Goal: Task Accomplishment & Management: Manage account settings

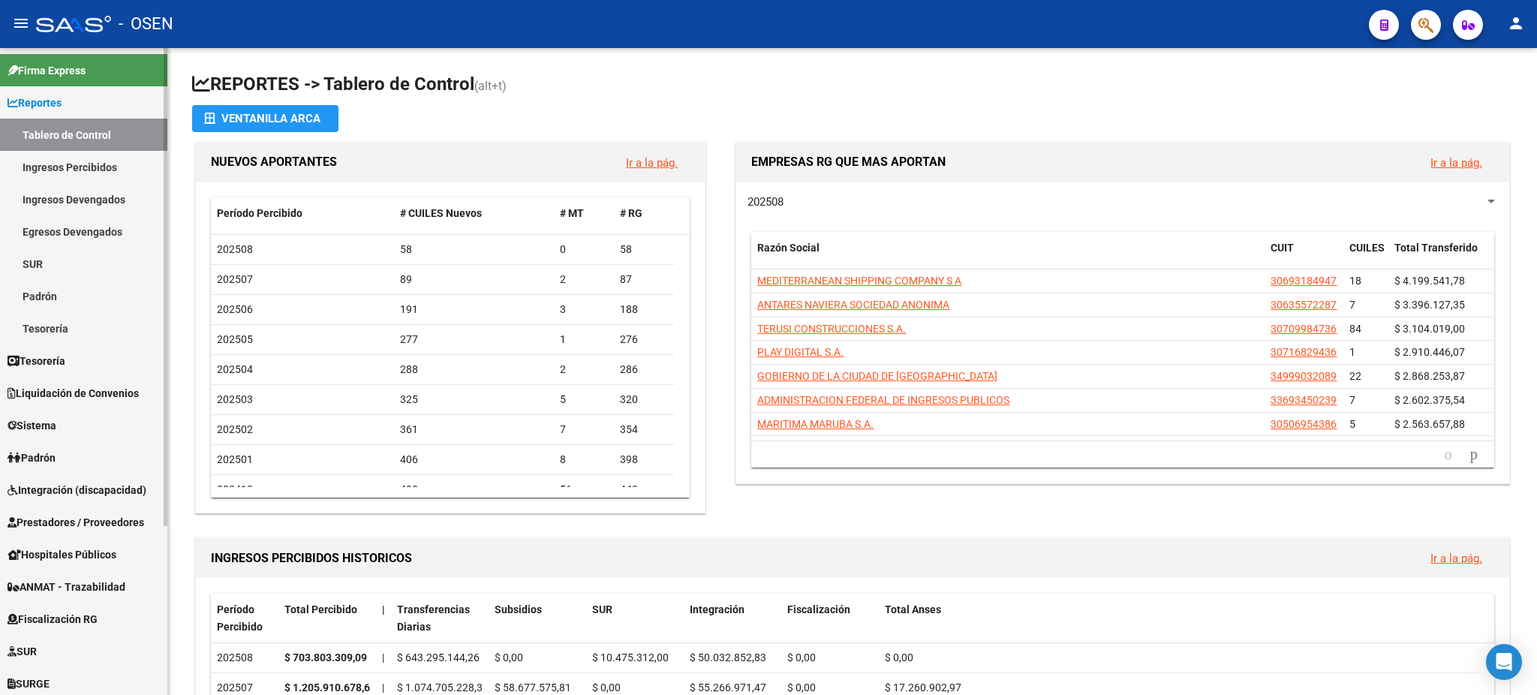
click at [94, 515] on span "Prestadores / Proveedores" at bounding box center [76, 522] width 137 height 17
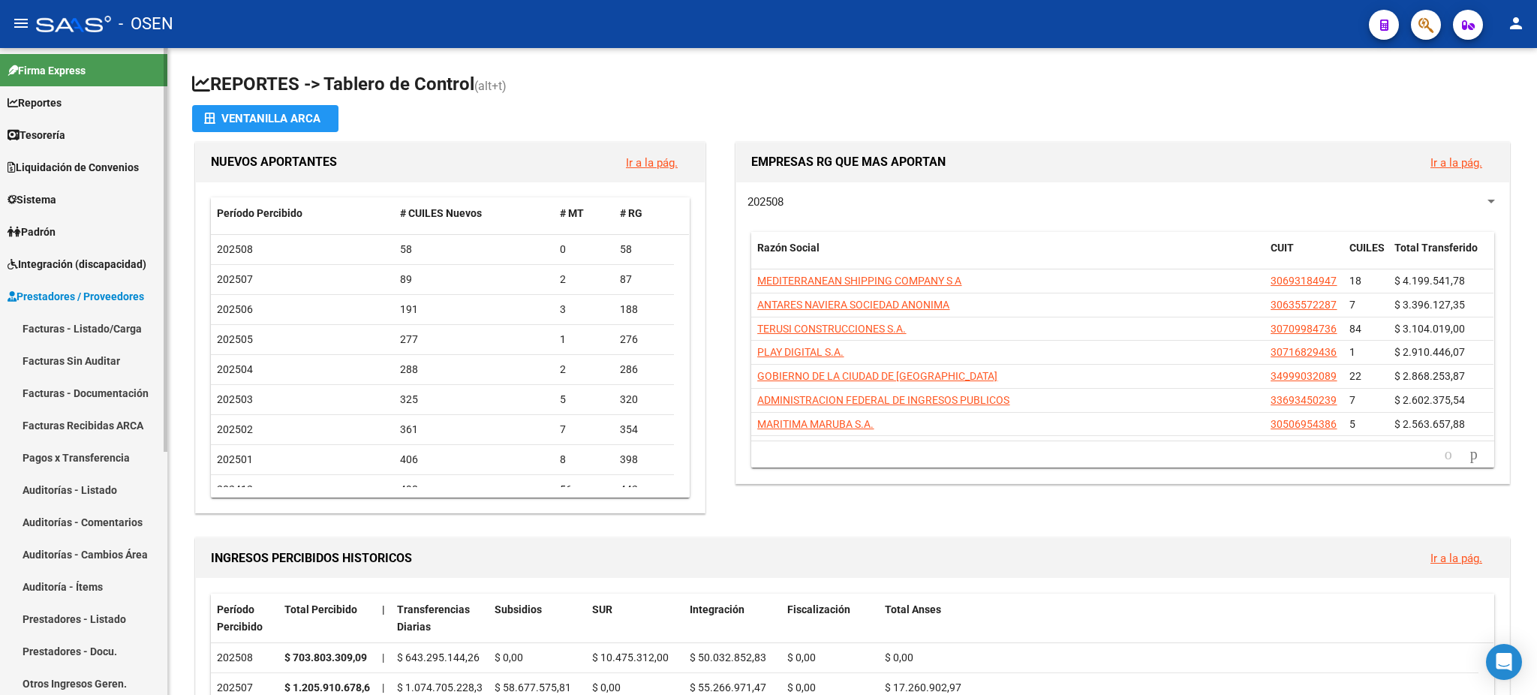
click at [116, 497] on link "Auditorías - Listado" at bounding box center [83, 490] width 167 height 32
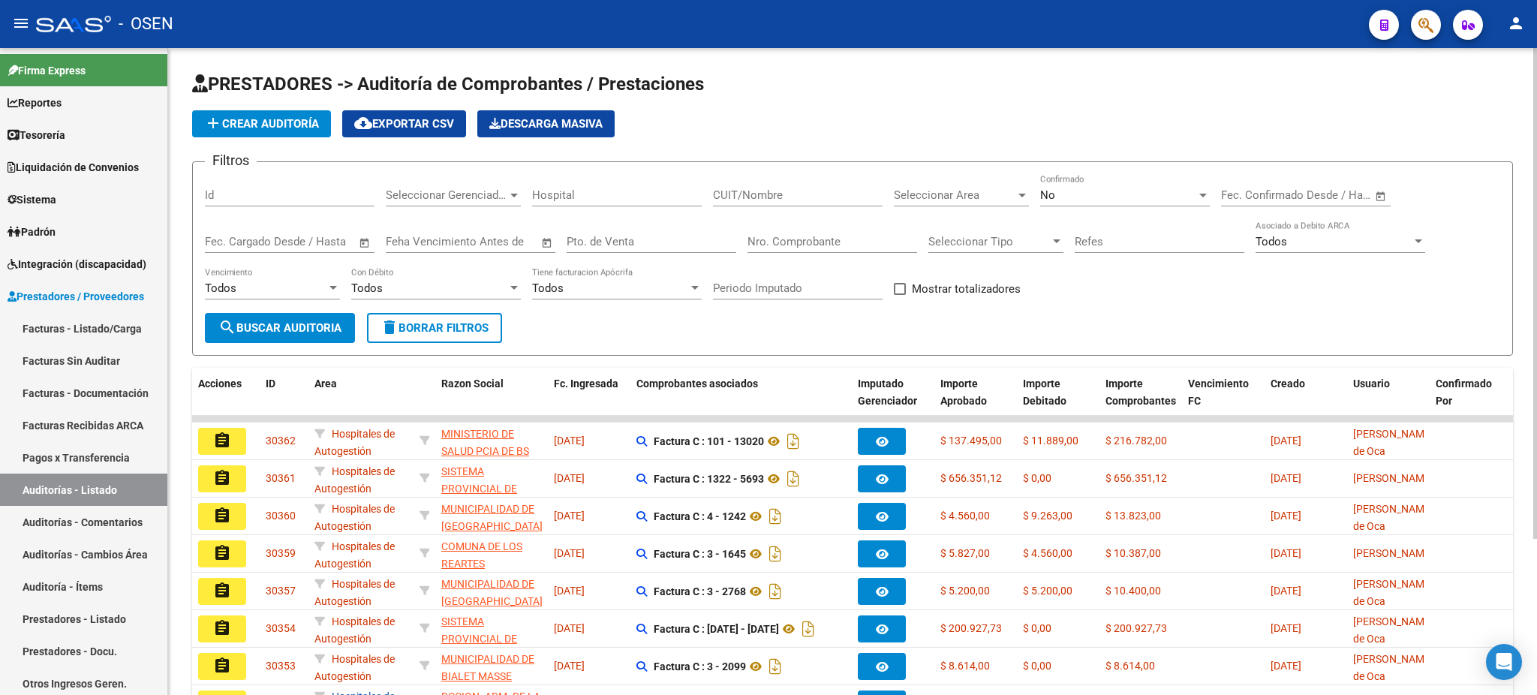
click at [814, 244] on input "Nro. Comprobante" at bounding box center [832, 242] width 170 height 14
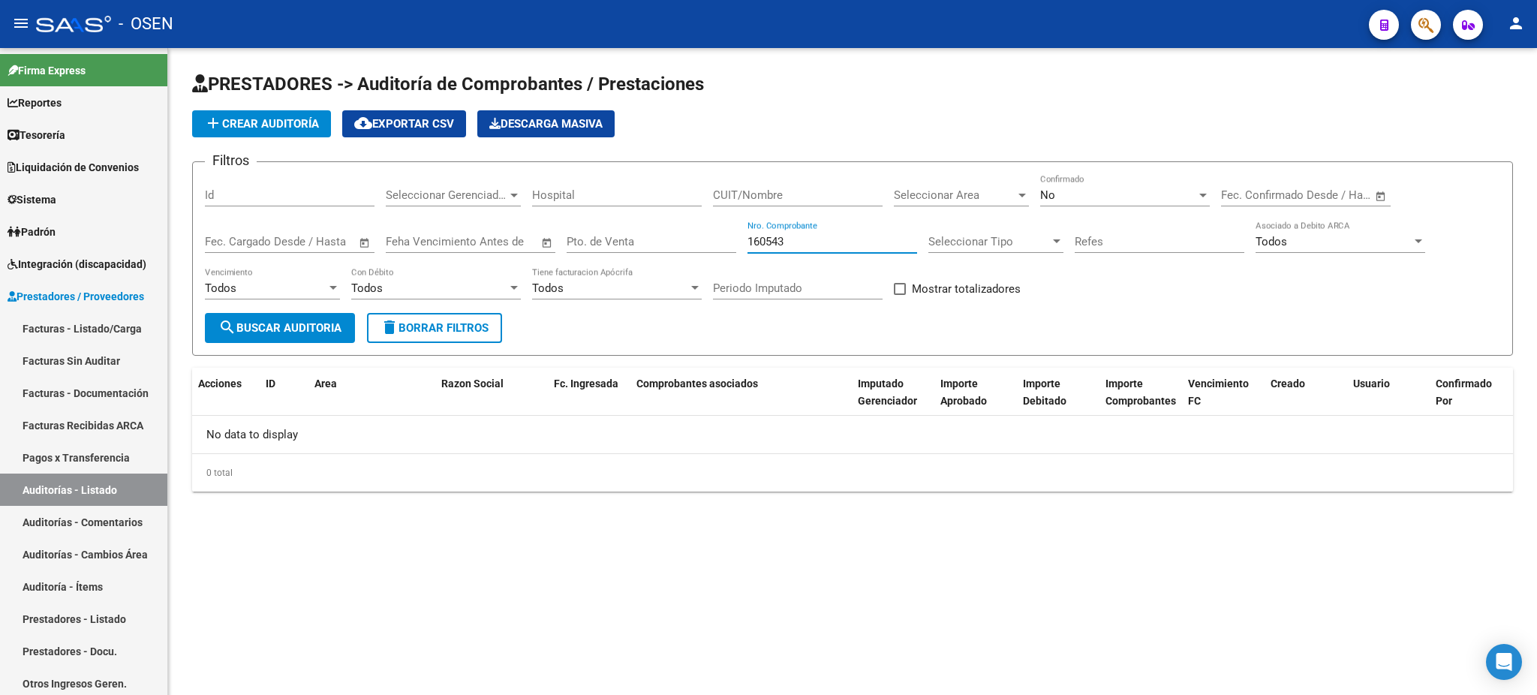
type input "160543"
click at [1106, 188] on div "No" at bounding box center [1118, 195] width 156 height 14
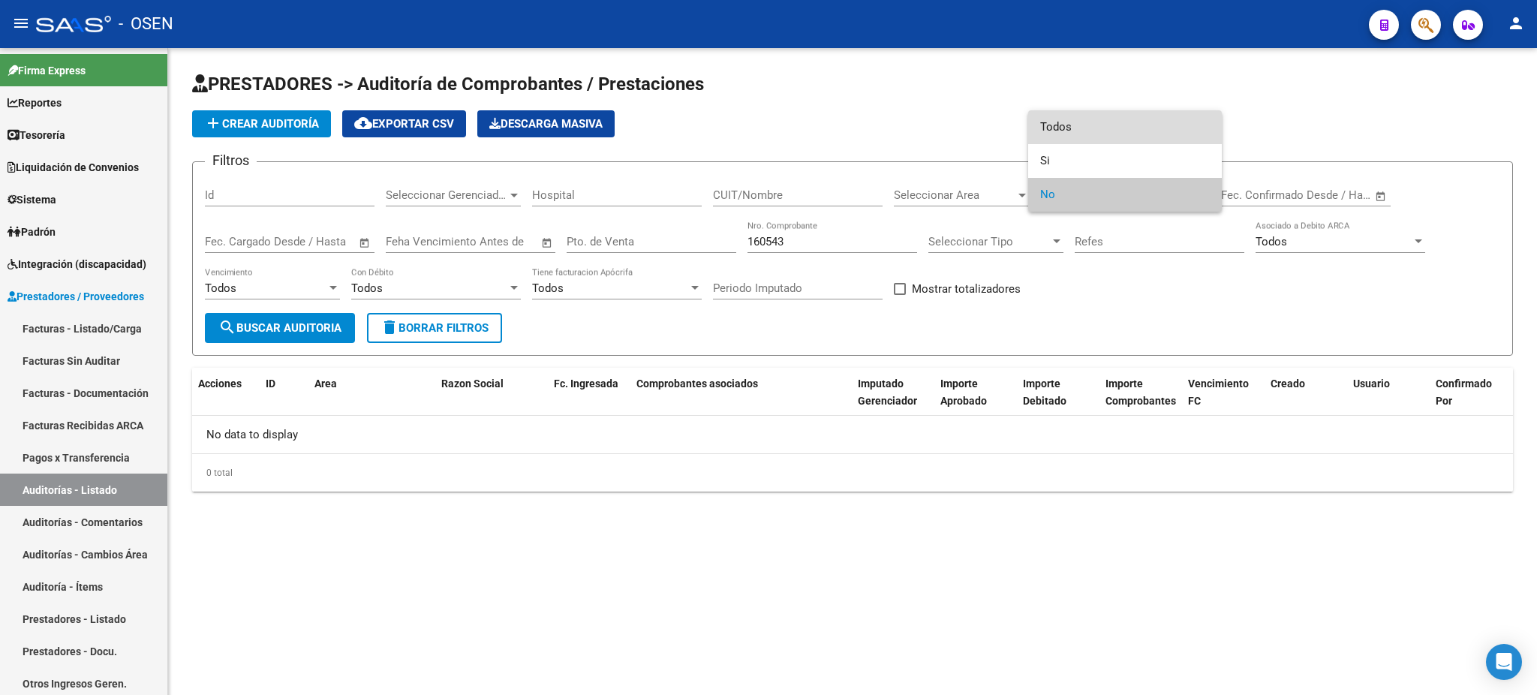
click at [1090, 116] on span "Todos" at bounding box center [1125, 127] width 170 height 34
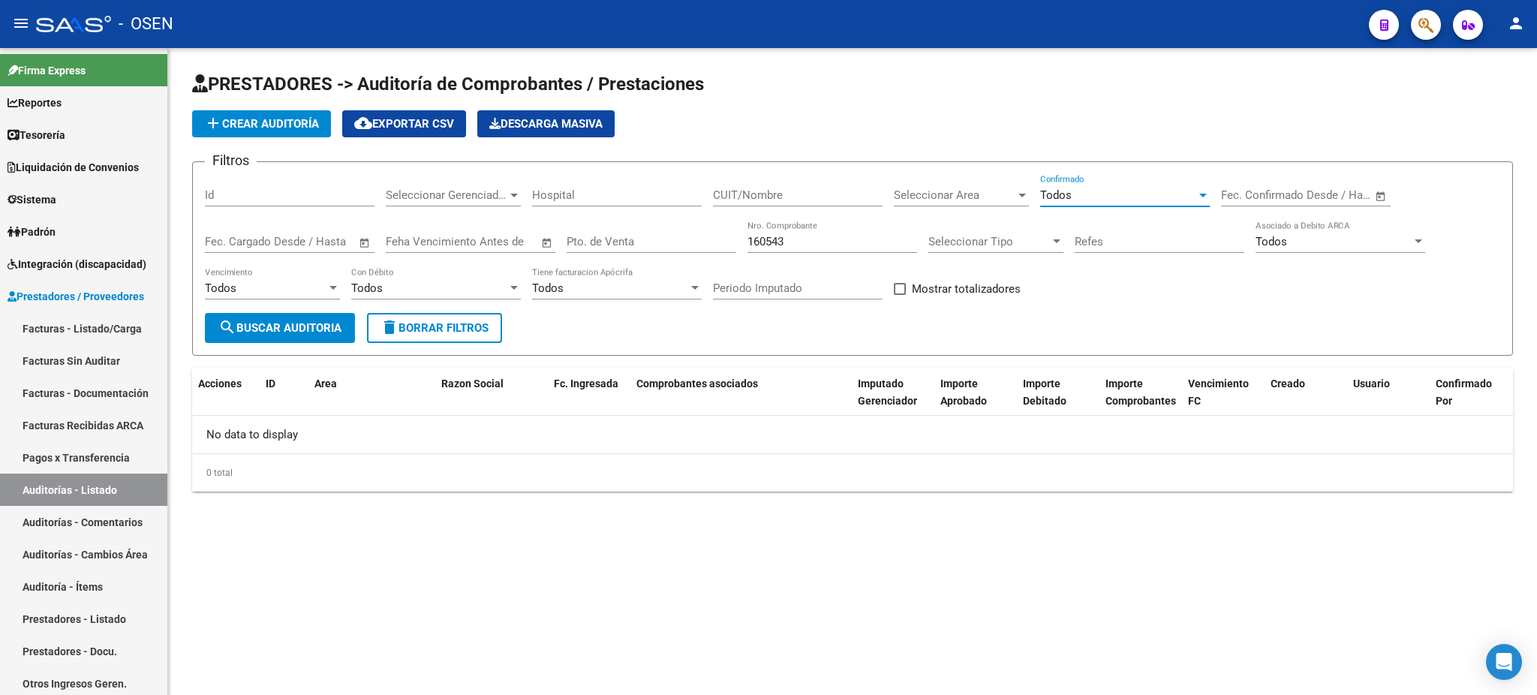
click at [284, 329] on span "search Buscar Auditoria" at bounding box center [279, 328] width 123 height 14
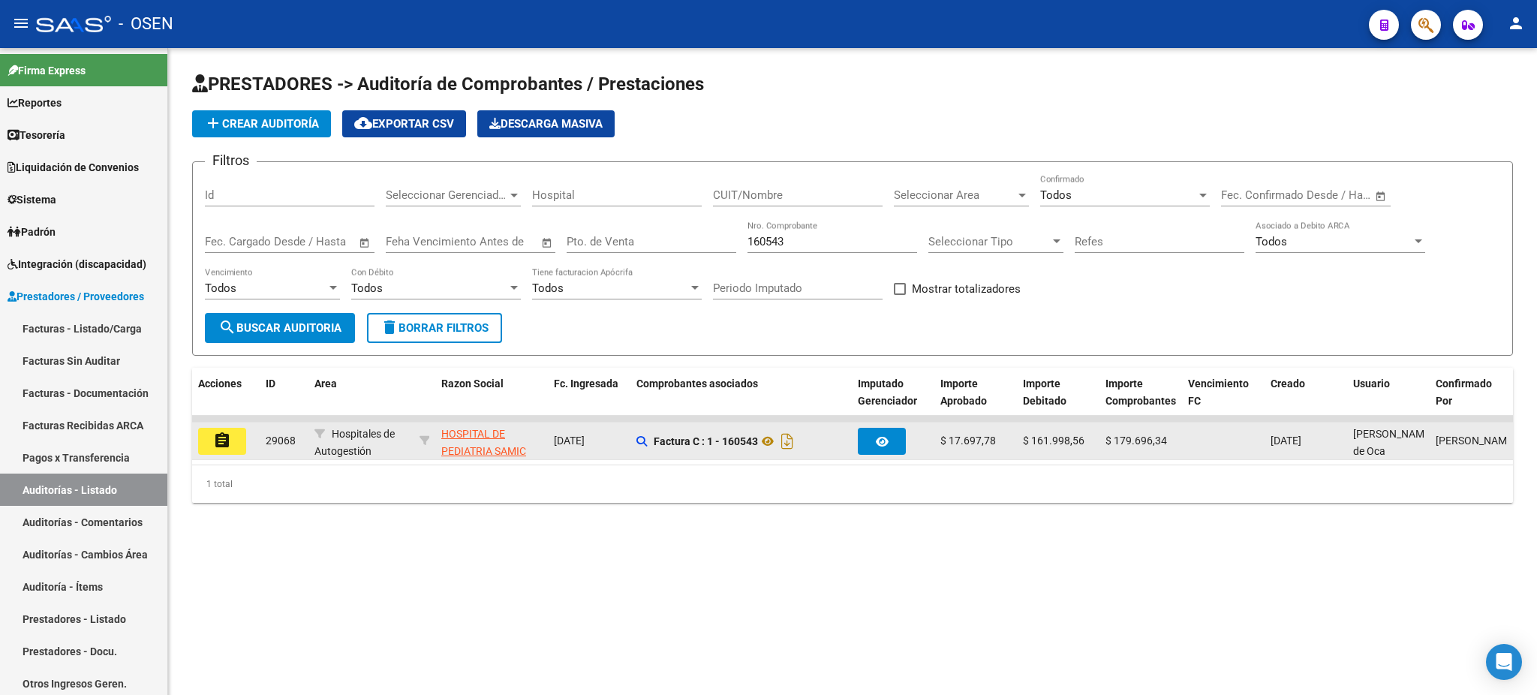
click at [205, 451] on button "assignment" at bounding box center [222, 441] width 48 height 27
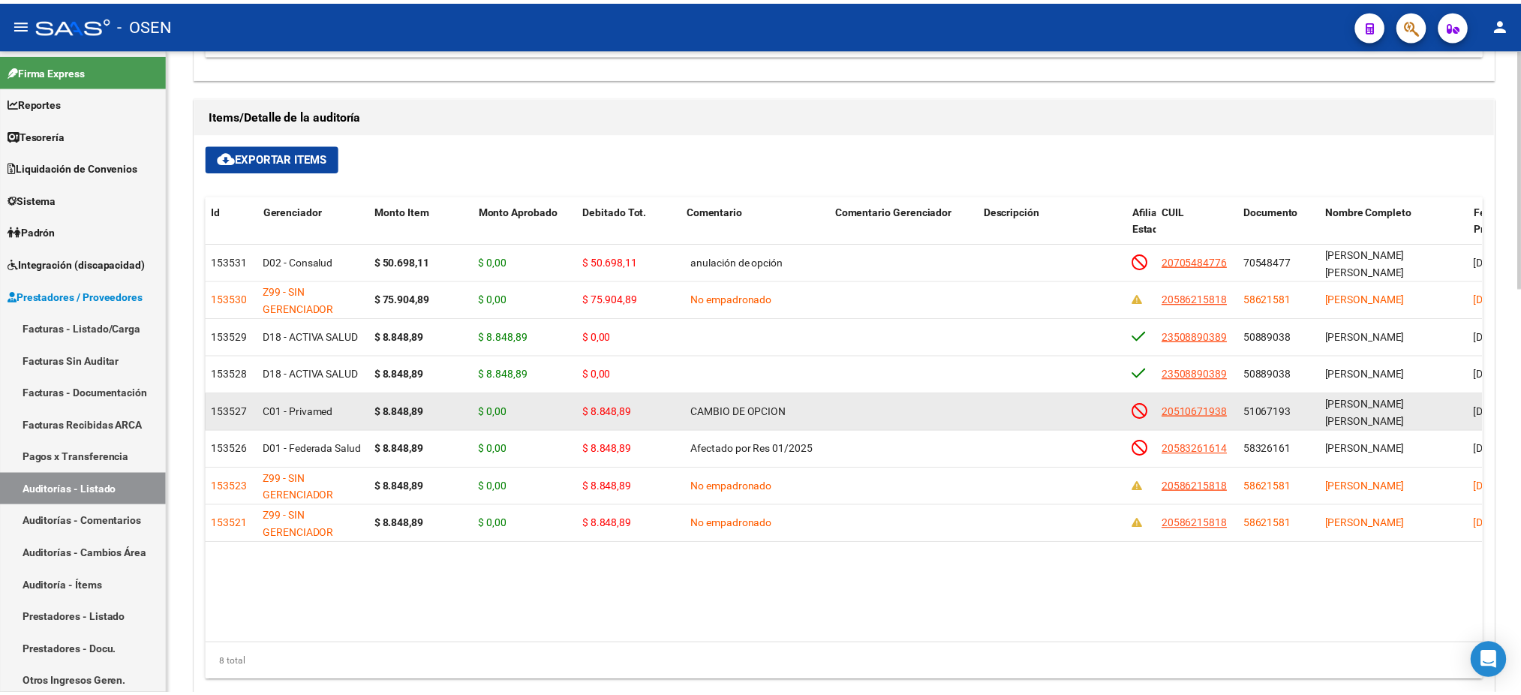
scroll to position [1099, 0]
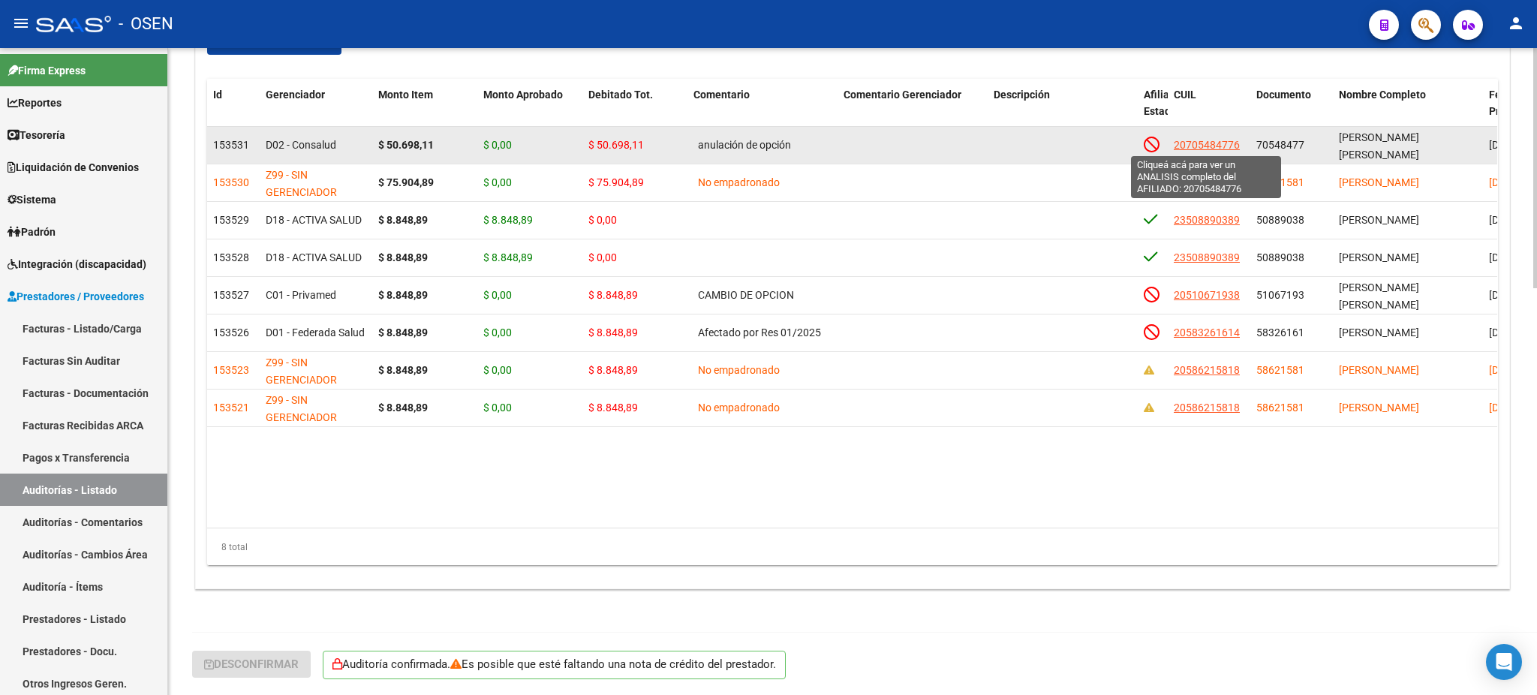
click at [1207, 144] on span "20705484776" at bounding box center [1207, 145] width 66 height 12
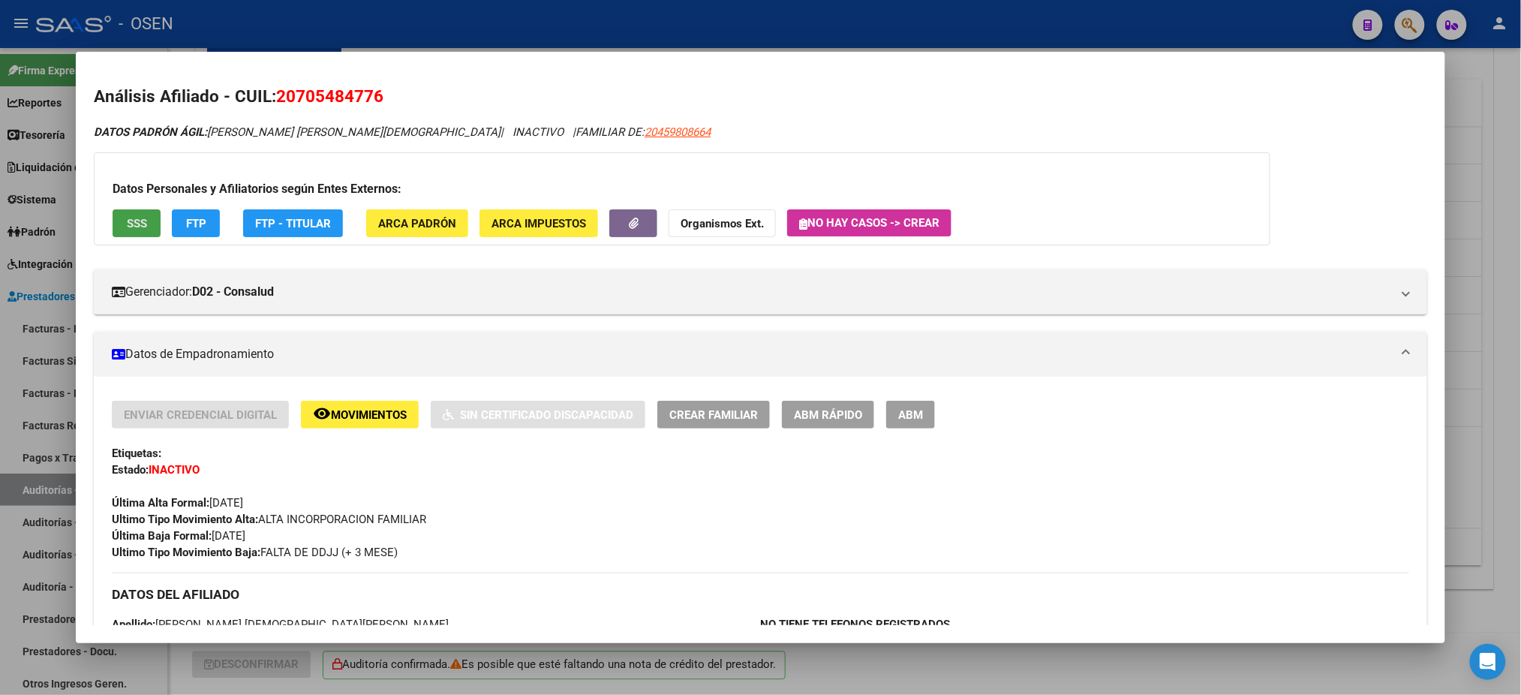
click at [148, 217] on button "SSS" at bounding box center [137, 223] width 48 height 28
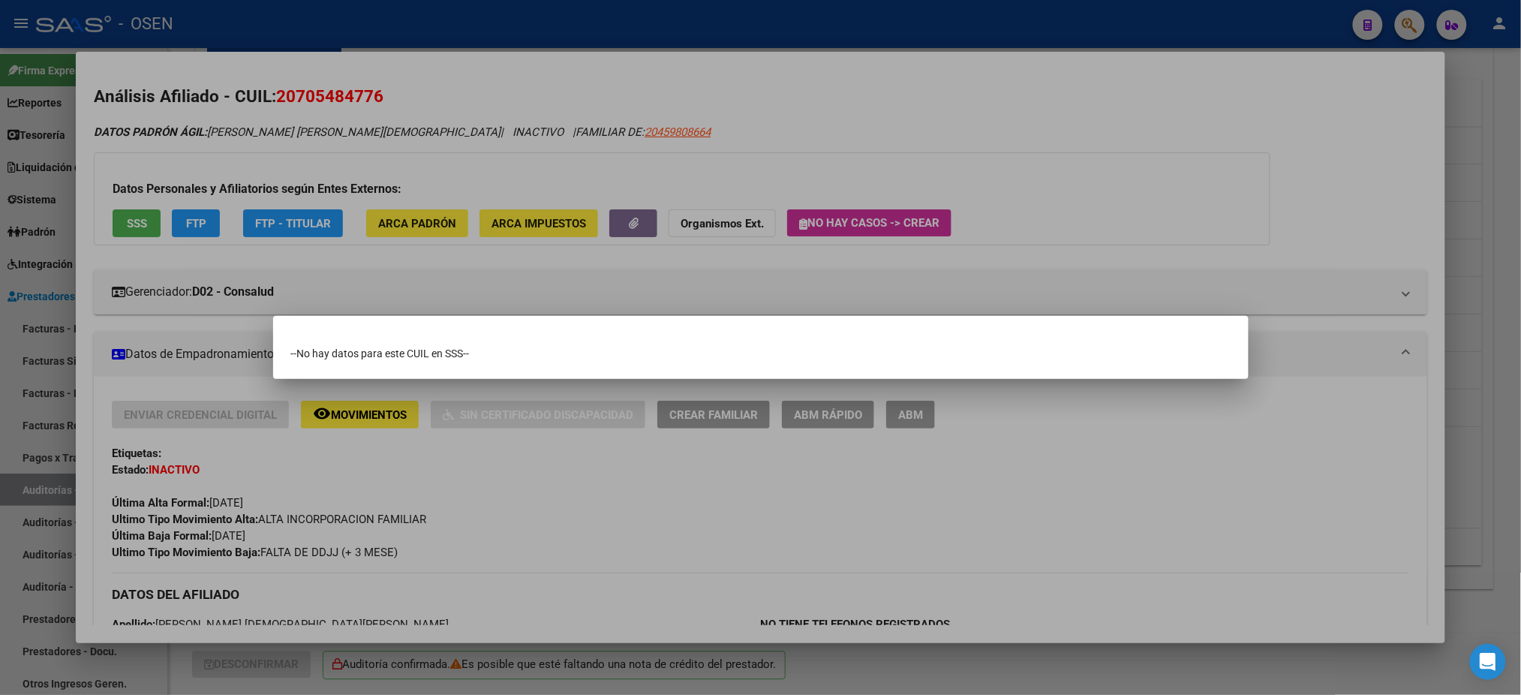
click at [615, 106] on div at bounding box center [760, 347] width 1521 height 695
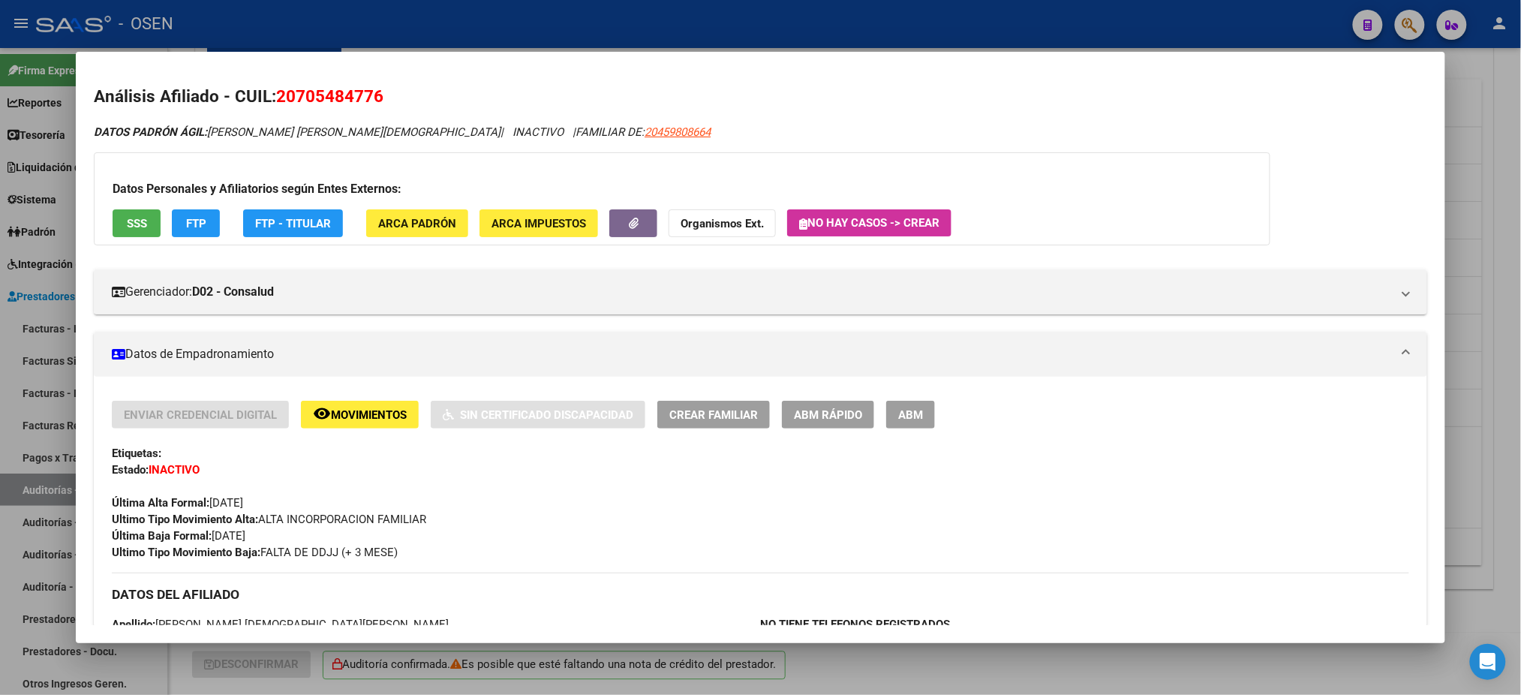
drag, startPoint x: 405, startPoint y: 96, endPoint x: 275, endPoint y: 95, distance: 130.6
click at [275, 95] on h2 "Análisis Afiliado - CUIL: 20705484776" at bounding box center [760, 97] width 1333 height 26
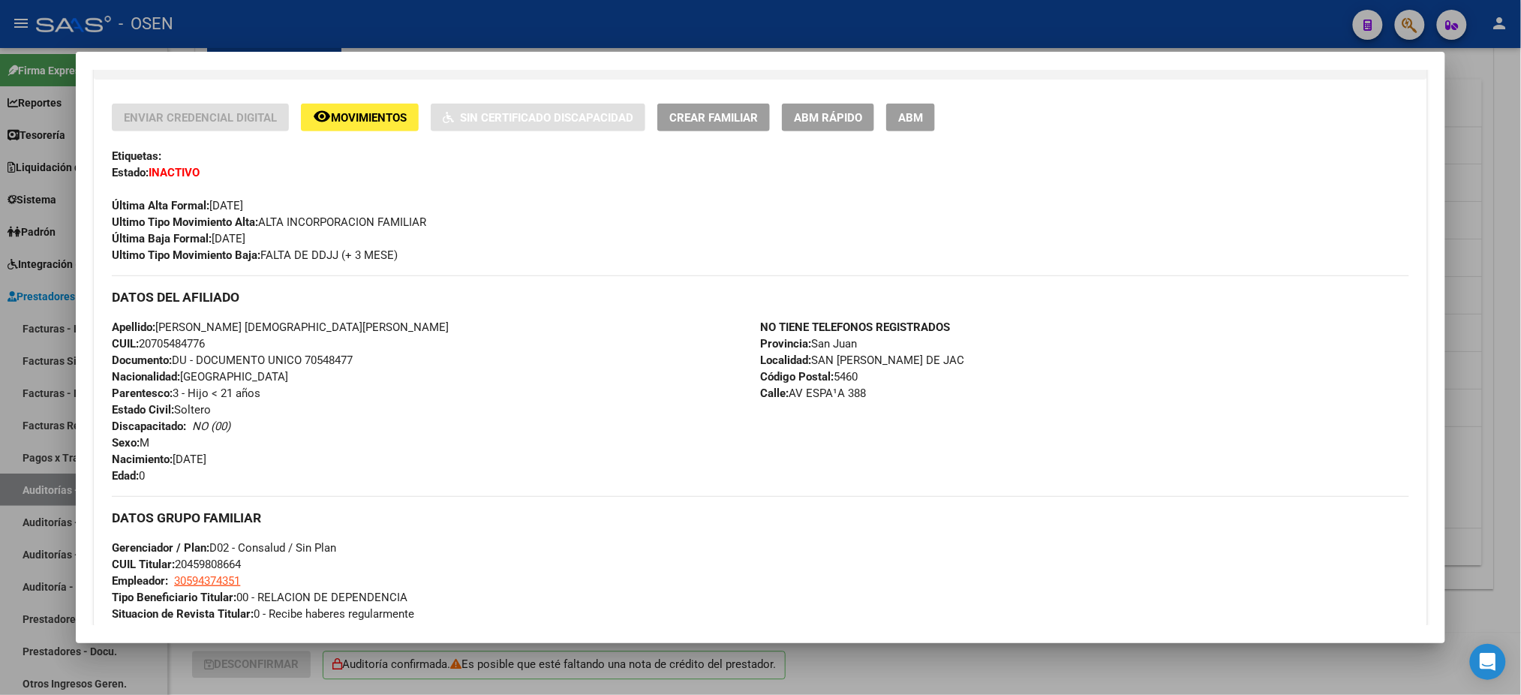
scroll to position [500, 0]
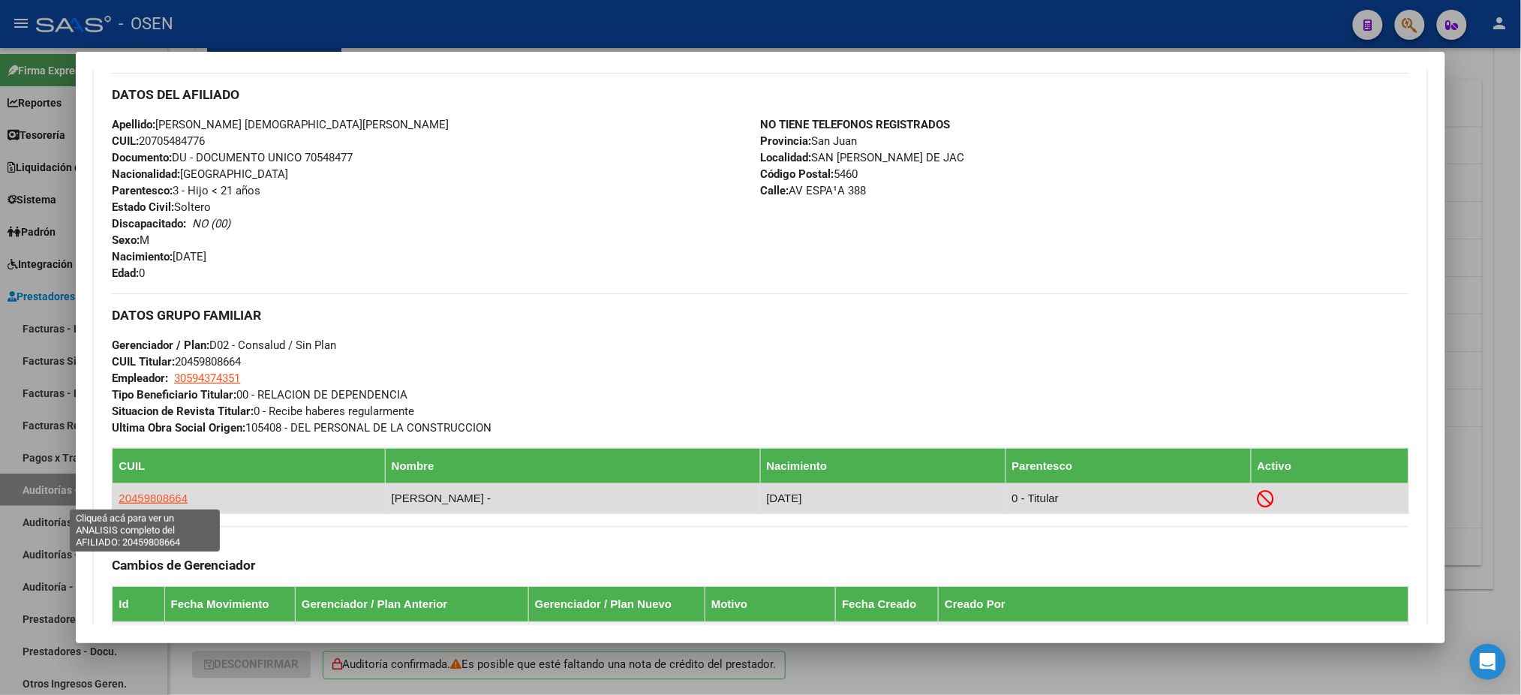
click at [161, 492] on span "20459808664" at bounding box center [153, 498] width 69 height 13
type textarea "20459808664"
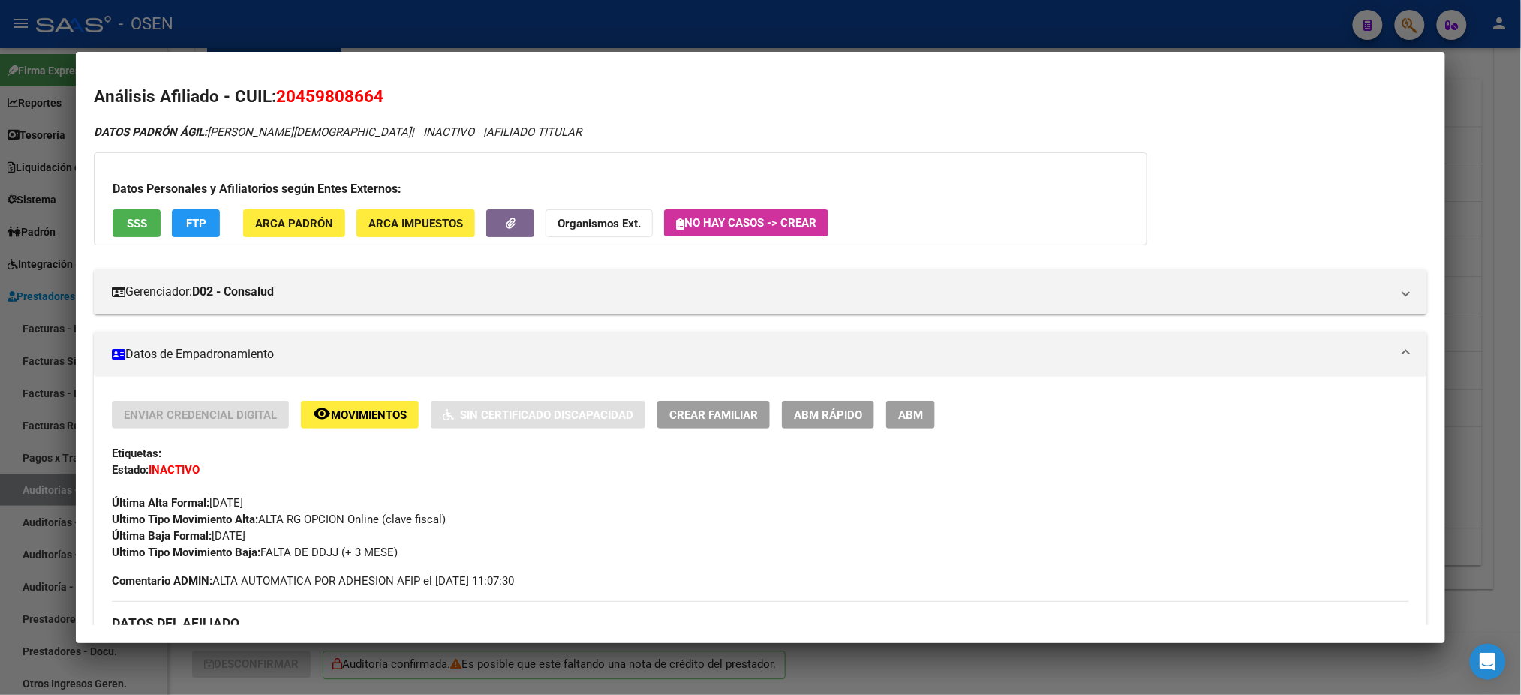
click at [127, 221] on span "SSS" at bounding box center [137, 224] width 20 height 14
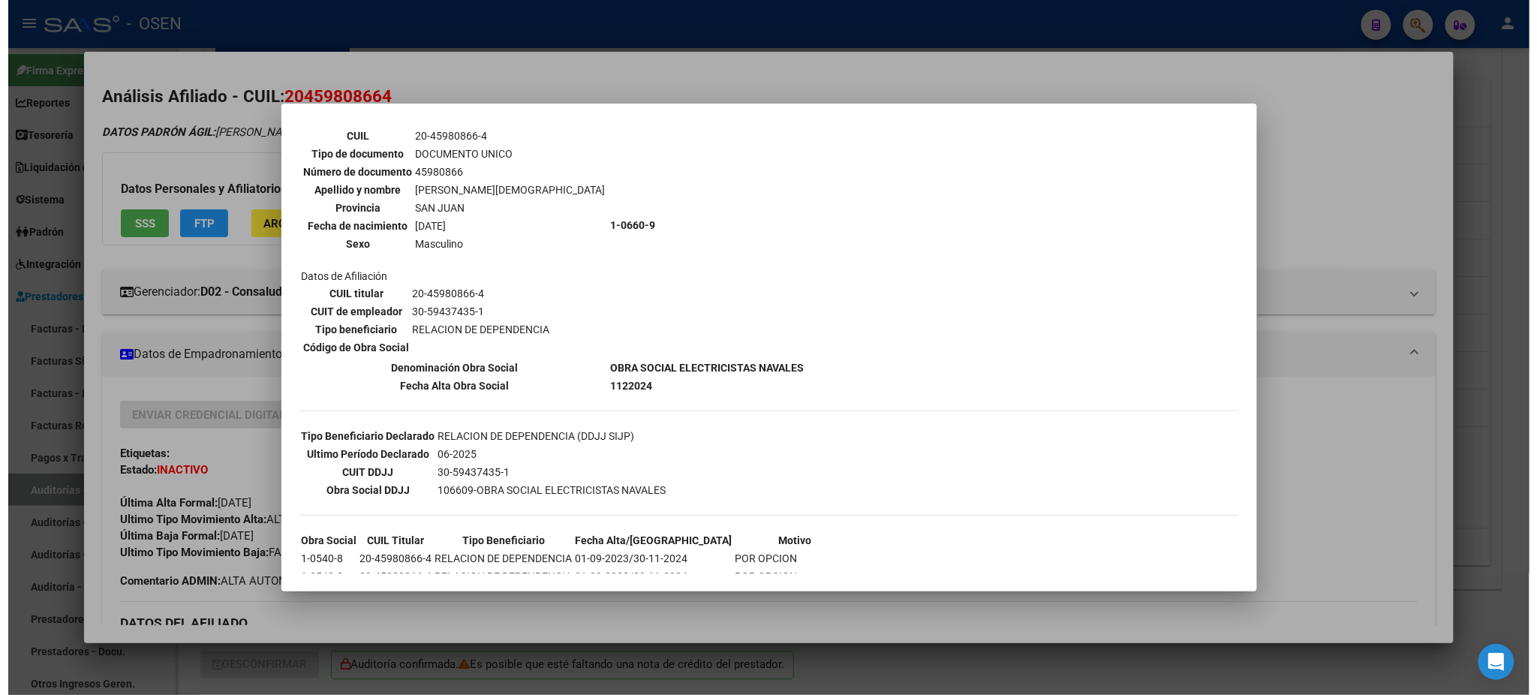
scroll to position [164, 0]
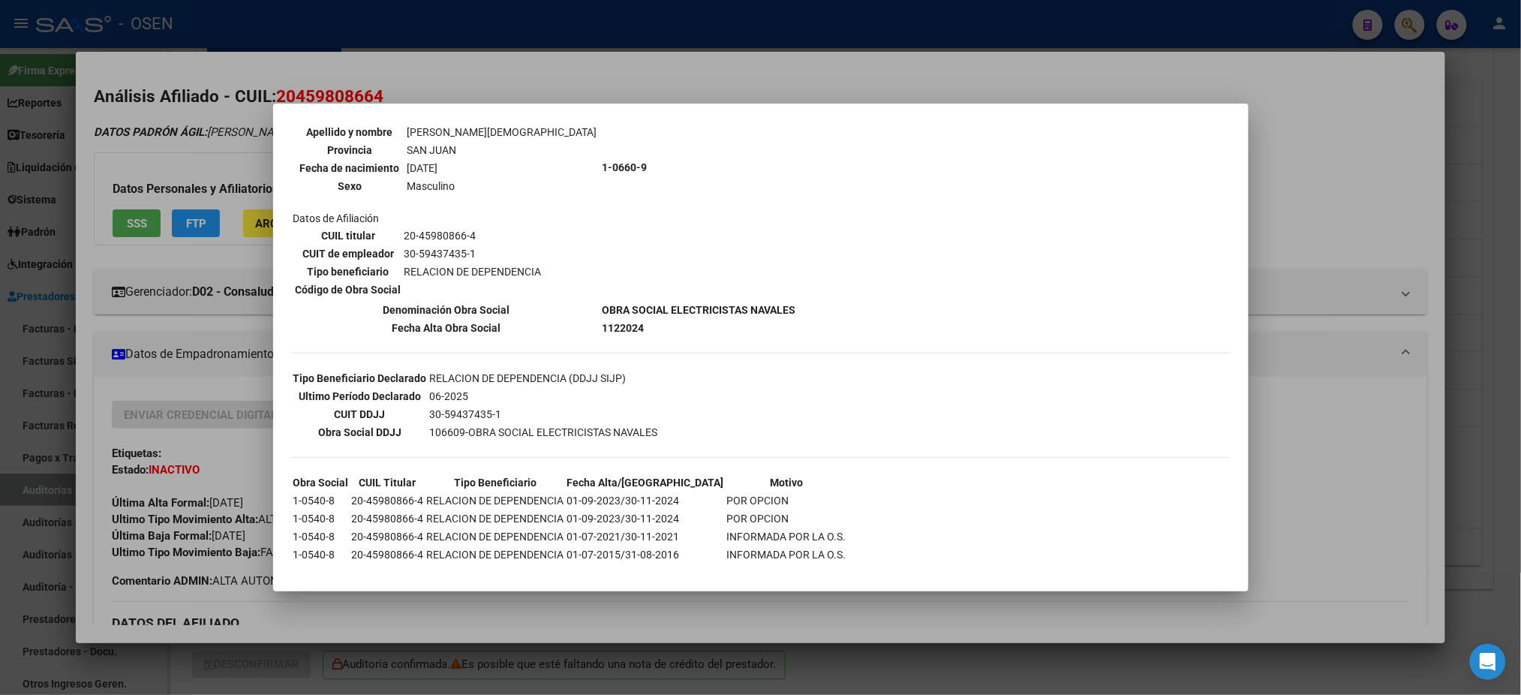
click at [711, 88] on div at bounding box center [760, 347] width 1521 height 695
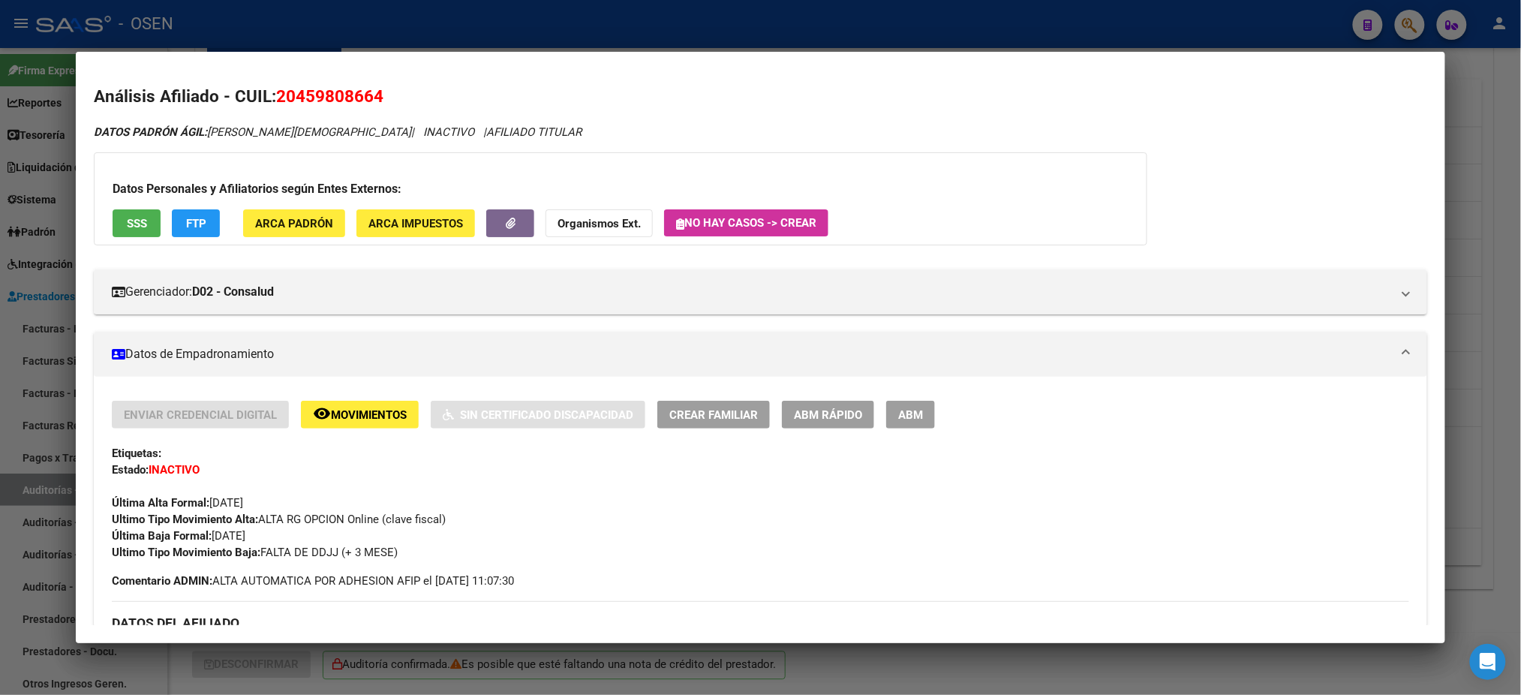
click at [660, 29] on div at bounding box center [760, 347] width 1521 height 695
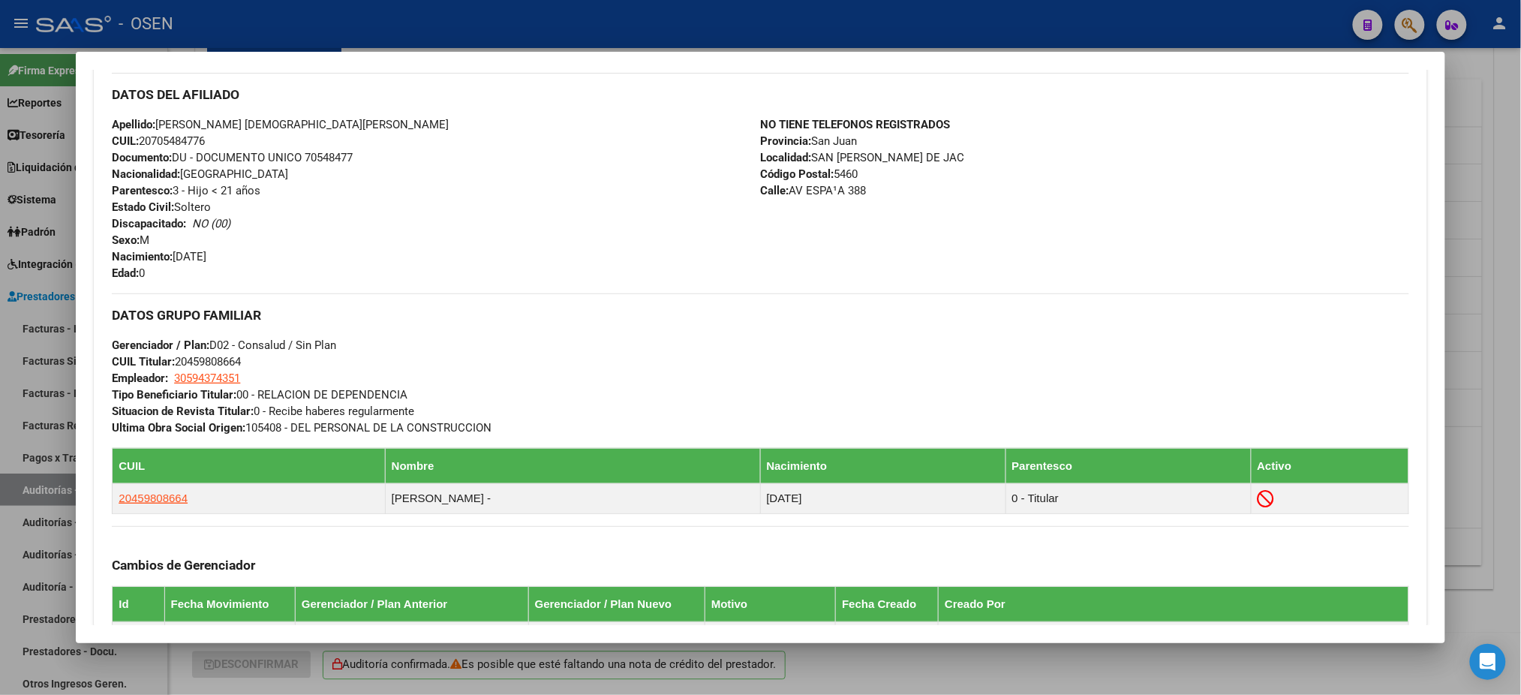
click at [343, 52] on mat-dialog-container "Análisis Afiliado - CUIL: 20705484776 DATOS PADRÓN ÁGIL: ZARATE HERNANDEZ NEHIT…" at bounding box center [760, 347] width 1369 height 591
click at [353, 42] on div at bounding box center [760, 347] width 1521 height 695
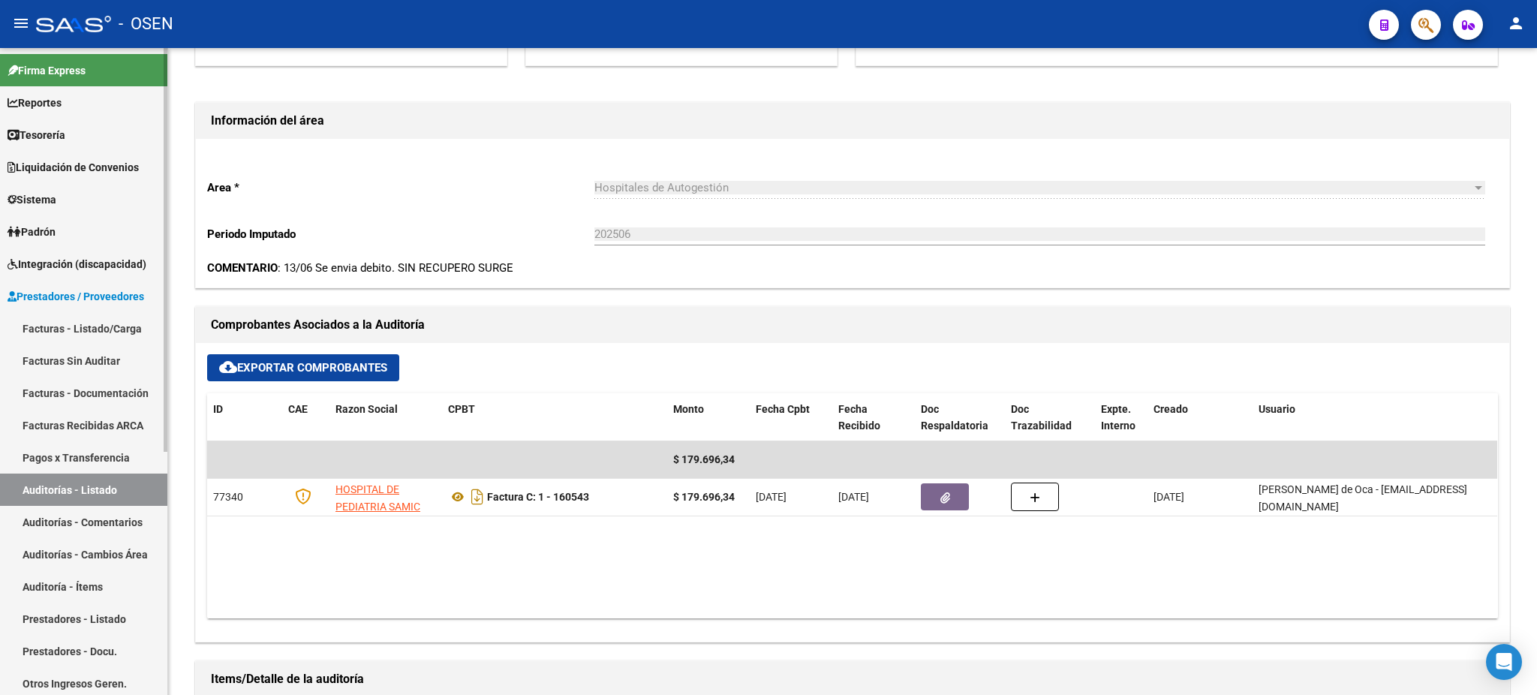
scroll to position [399, 0]
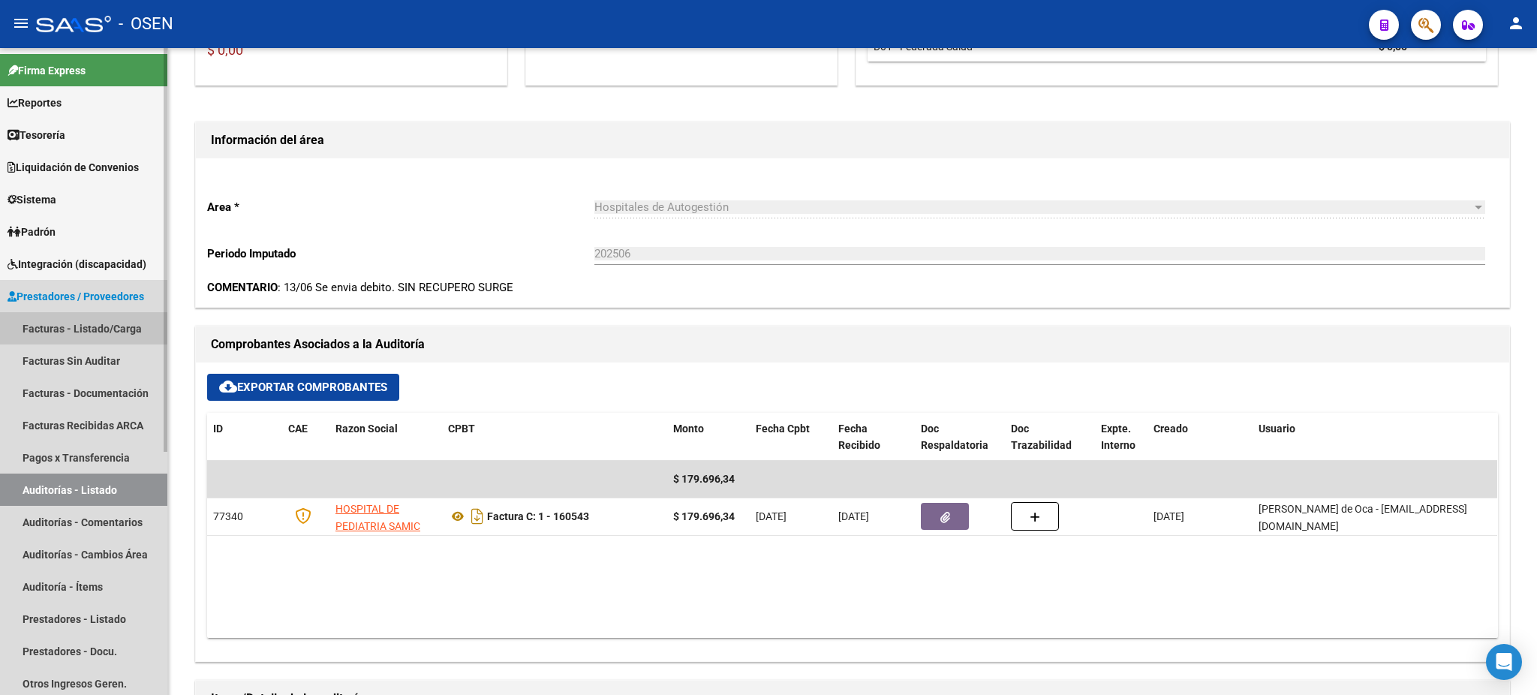
click at [93, 321] on link "Facturas - Listado/Carga" at bounding box center [83, 328] width 167 height 32
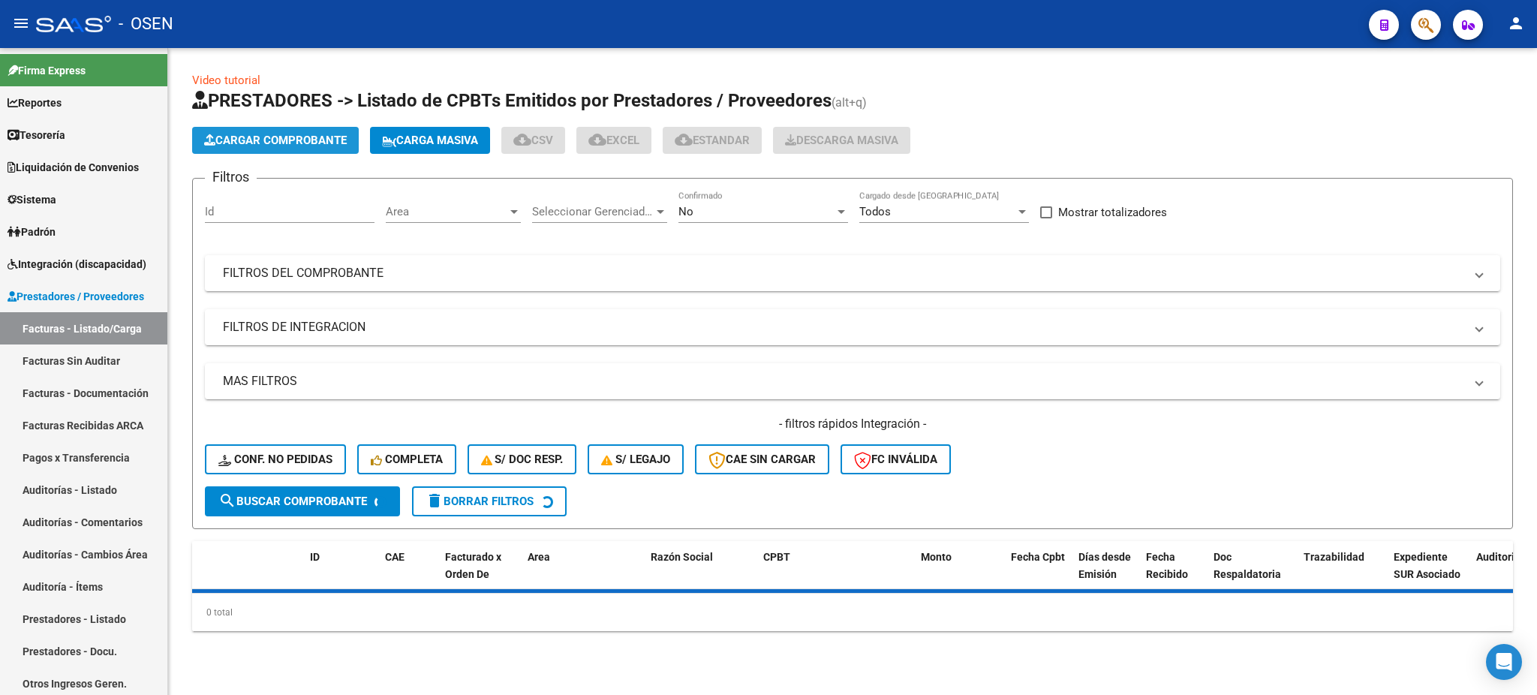
click at [307, 141] on span "Cargar Comprobante" at bounding box center [275, 141] width 143 height 14
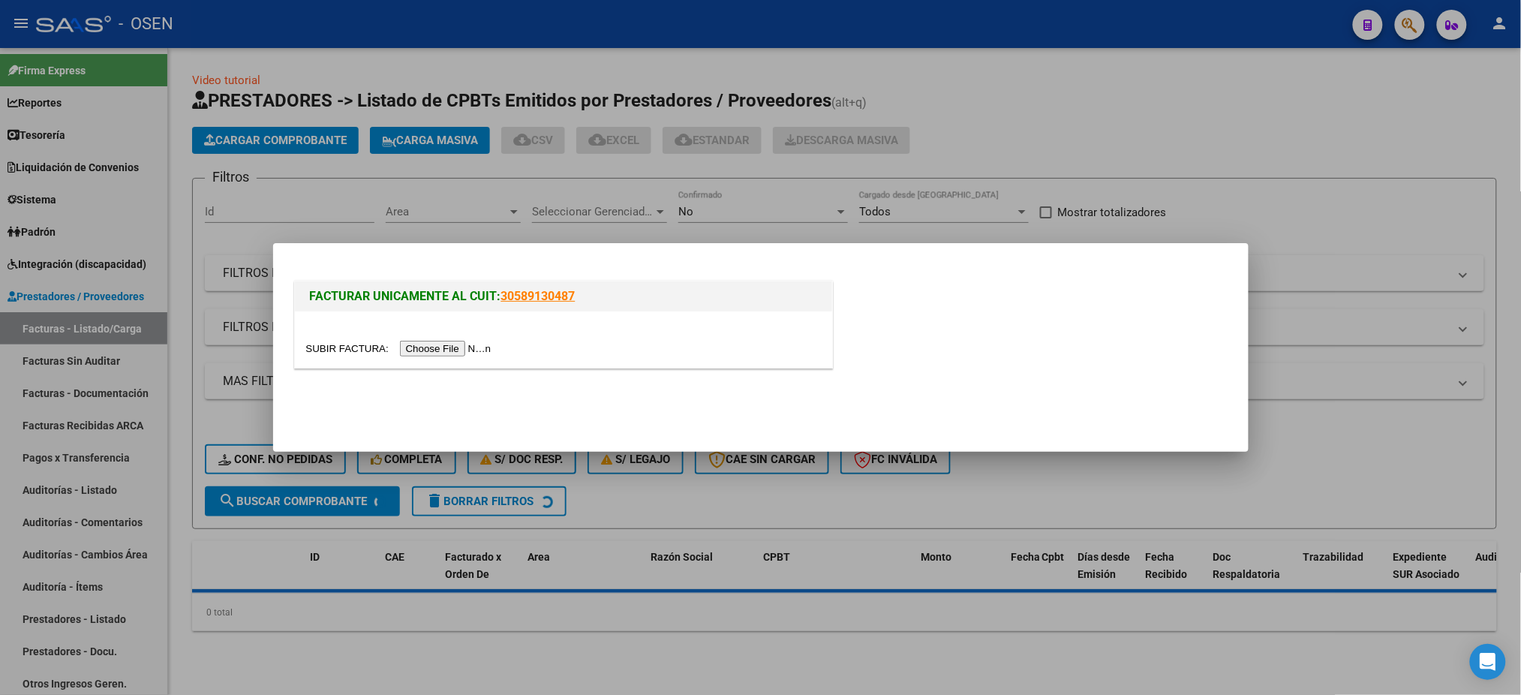
click at [465, 347] on input "file" at bounding box center [401, 349] width 190 height 16
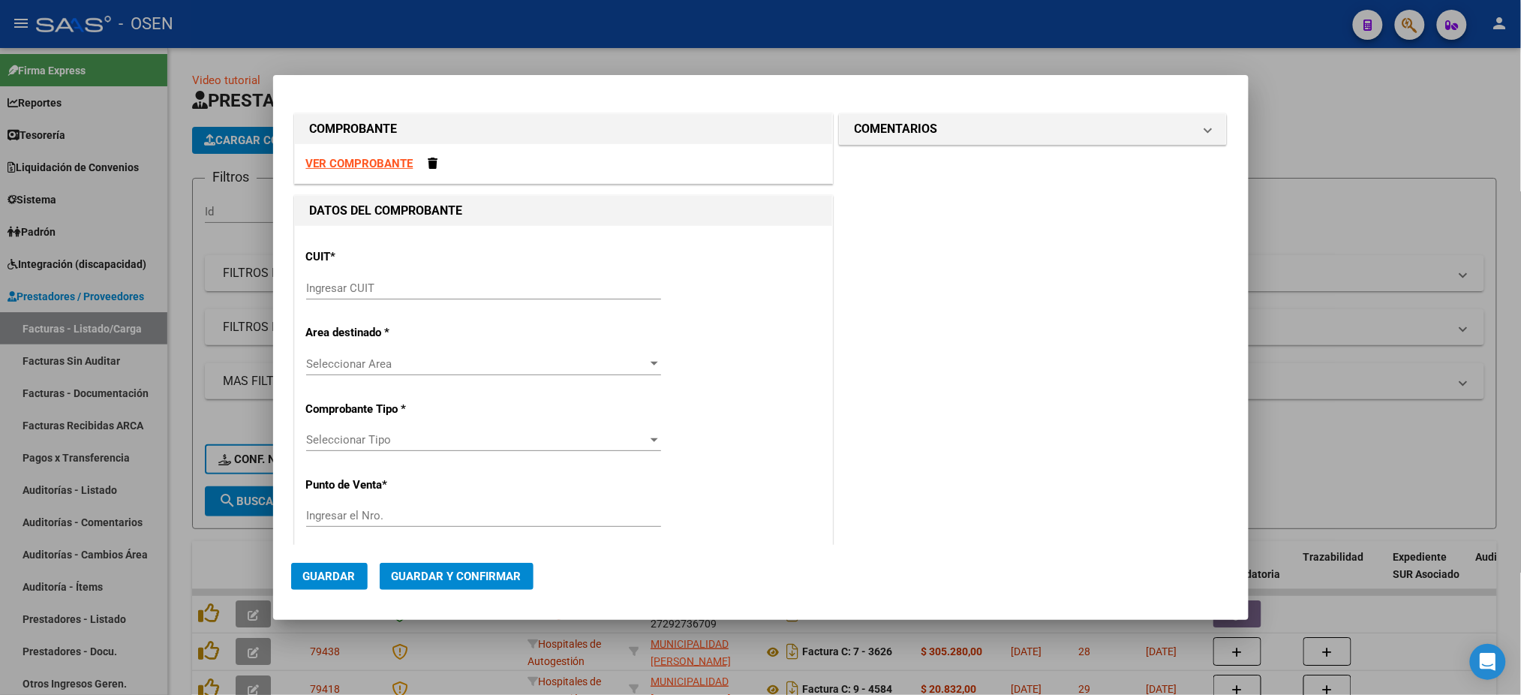
click at [372, 161] on strong "VER COMPROBANTE" at bounding box center [359, 164] width 107 height 14
click at [382, 284] on input "Ingresar CUIT" at bounding box center [483, 288] width 355 height 14
paste input "30-67993552-2"
type input "30-67993552-2"
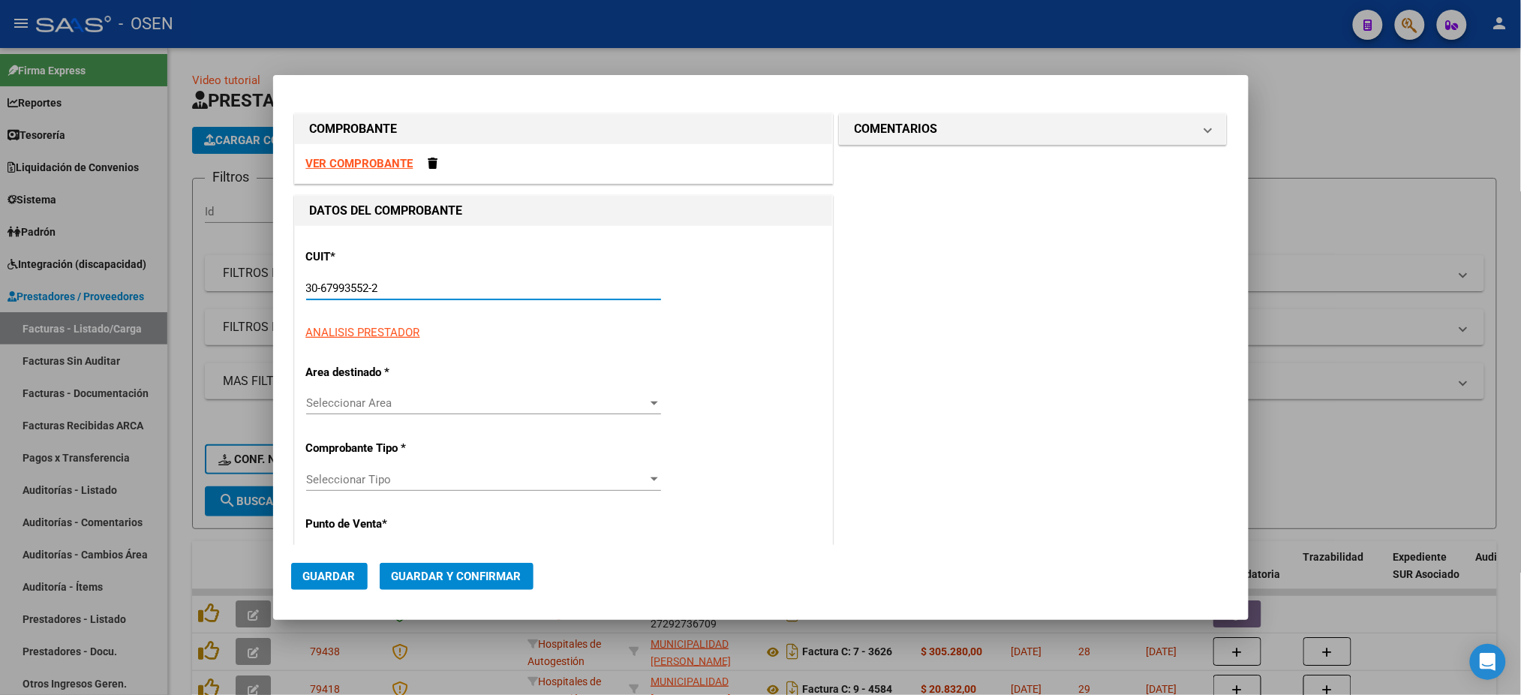
type input "21"
type input "30-67993552-2"
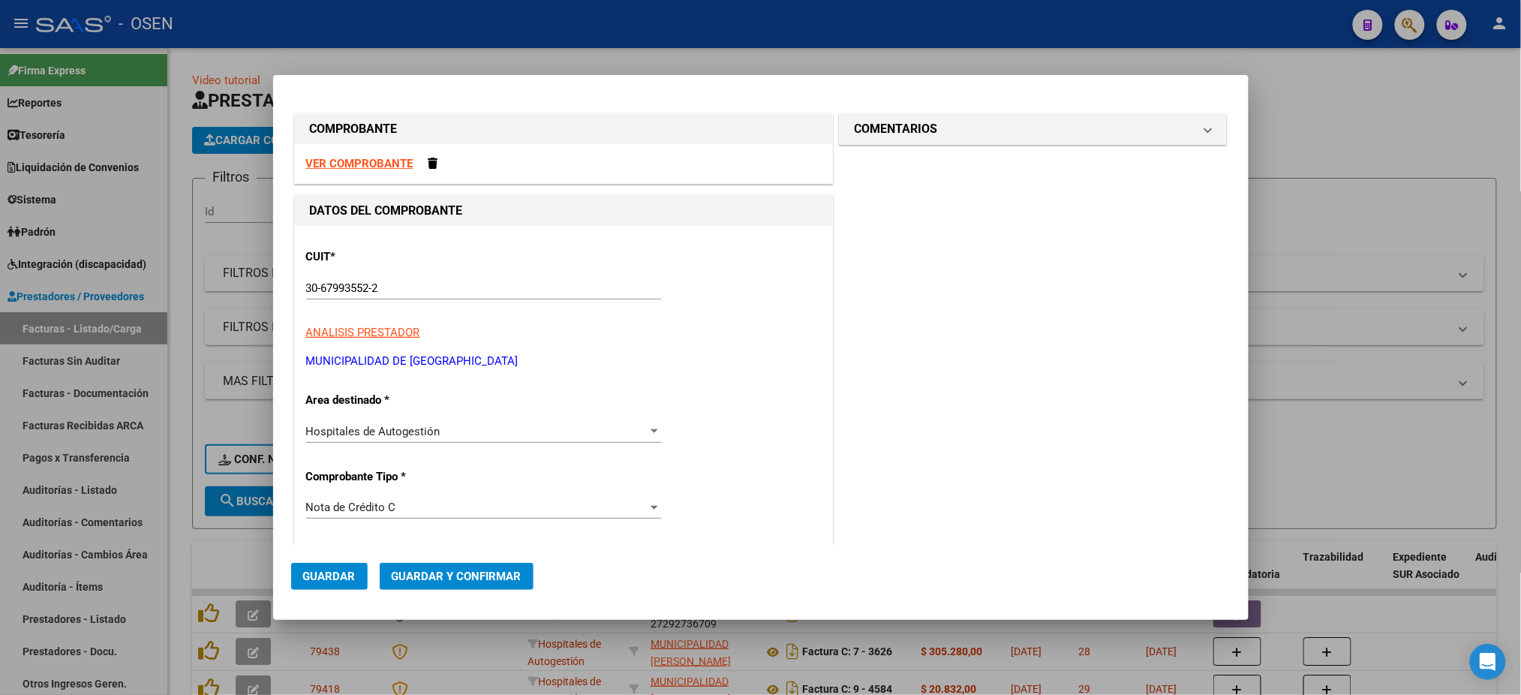
scroll to position [264, 0]
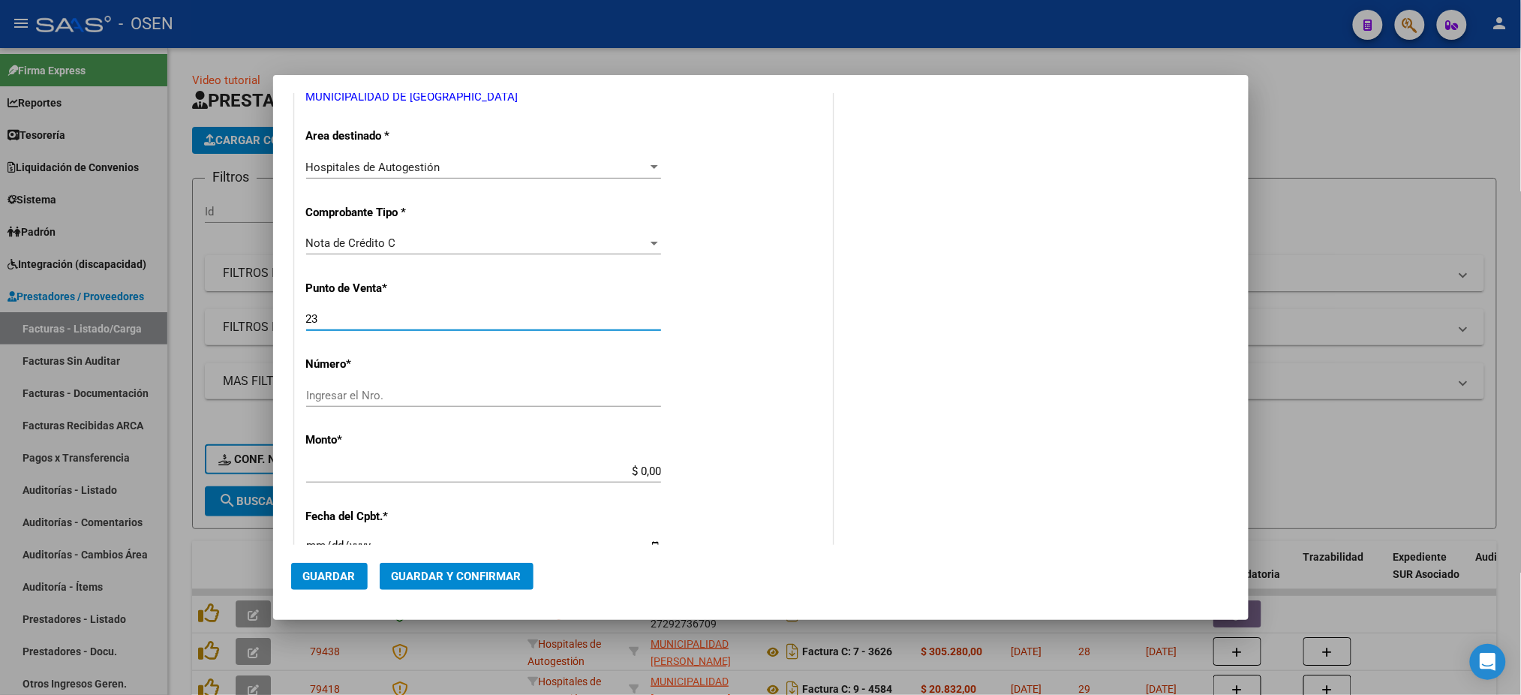
type input "23"
type input "1514"
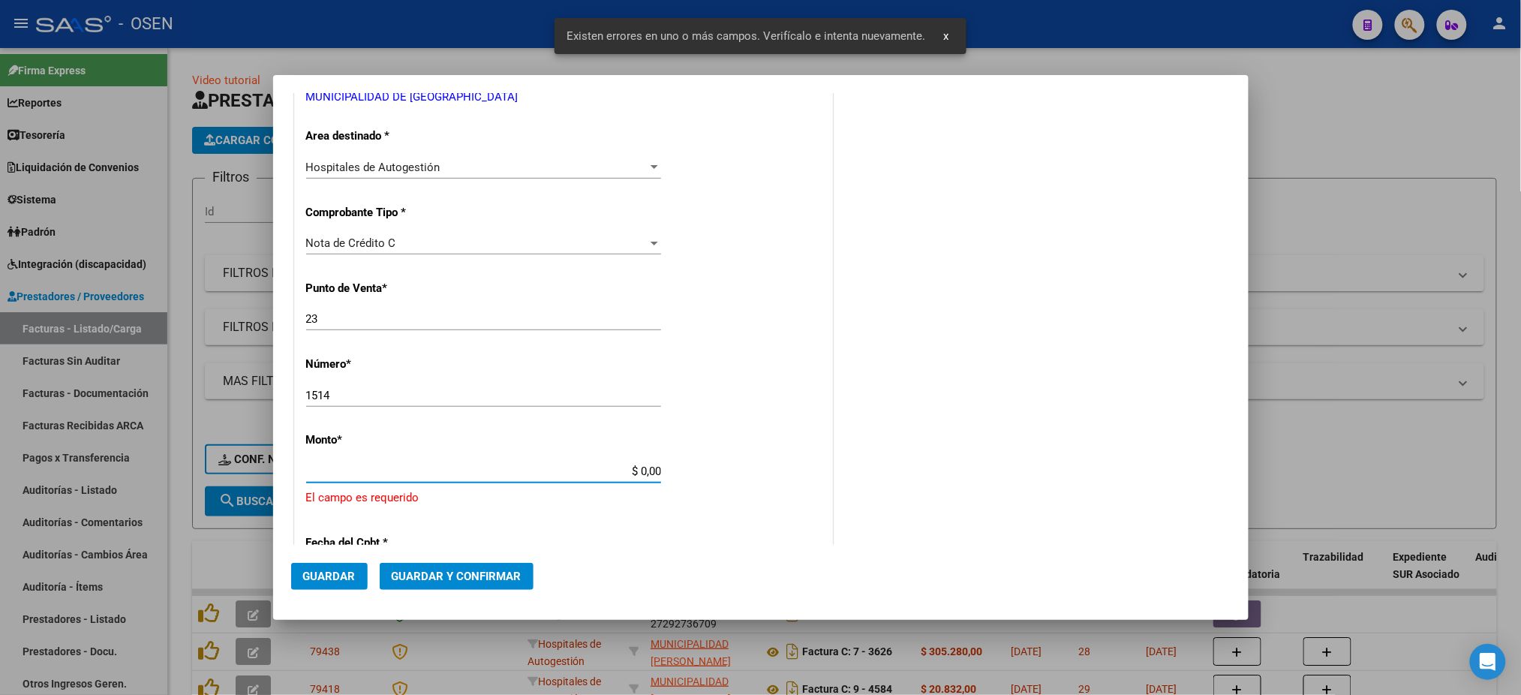
scroll to position [409, 0]
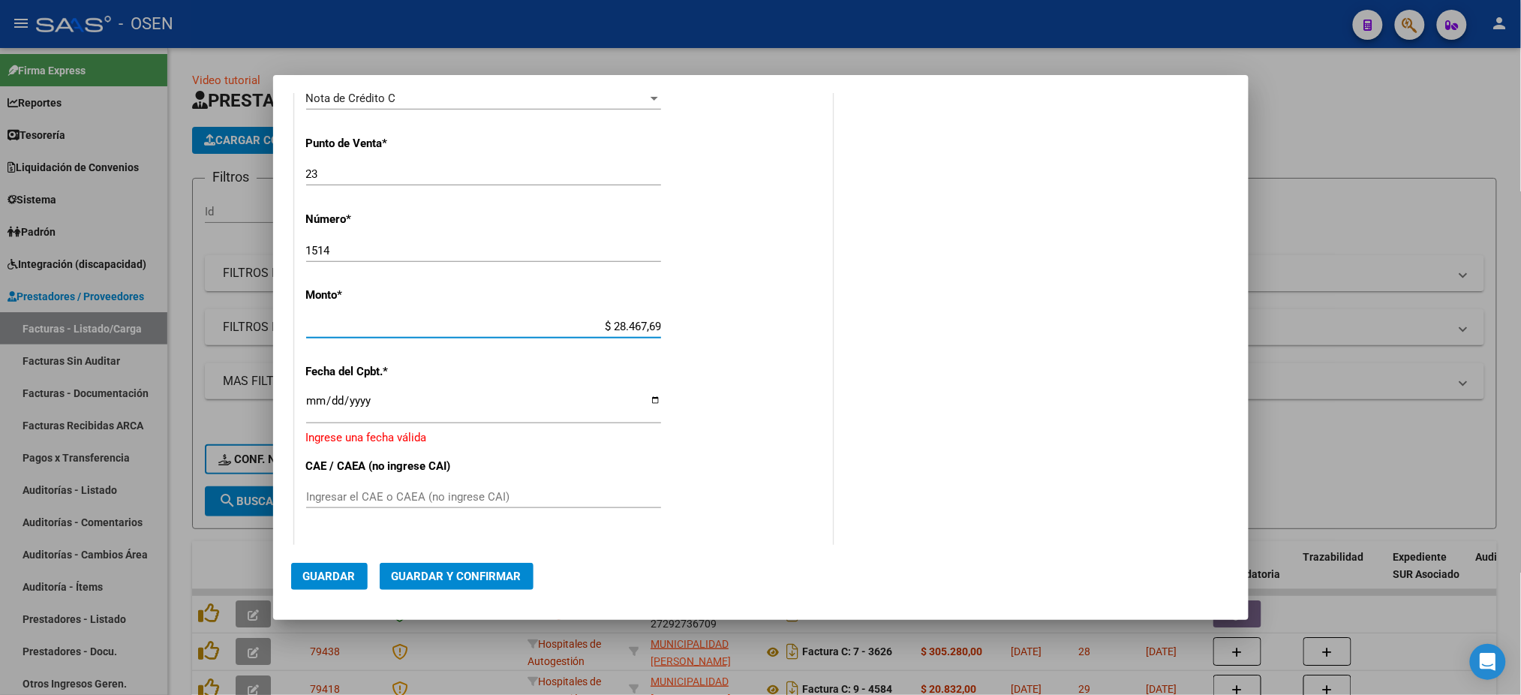
type input "$ 284.676,94"
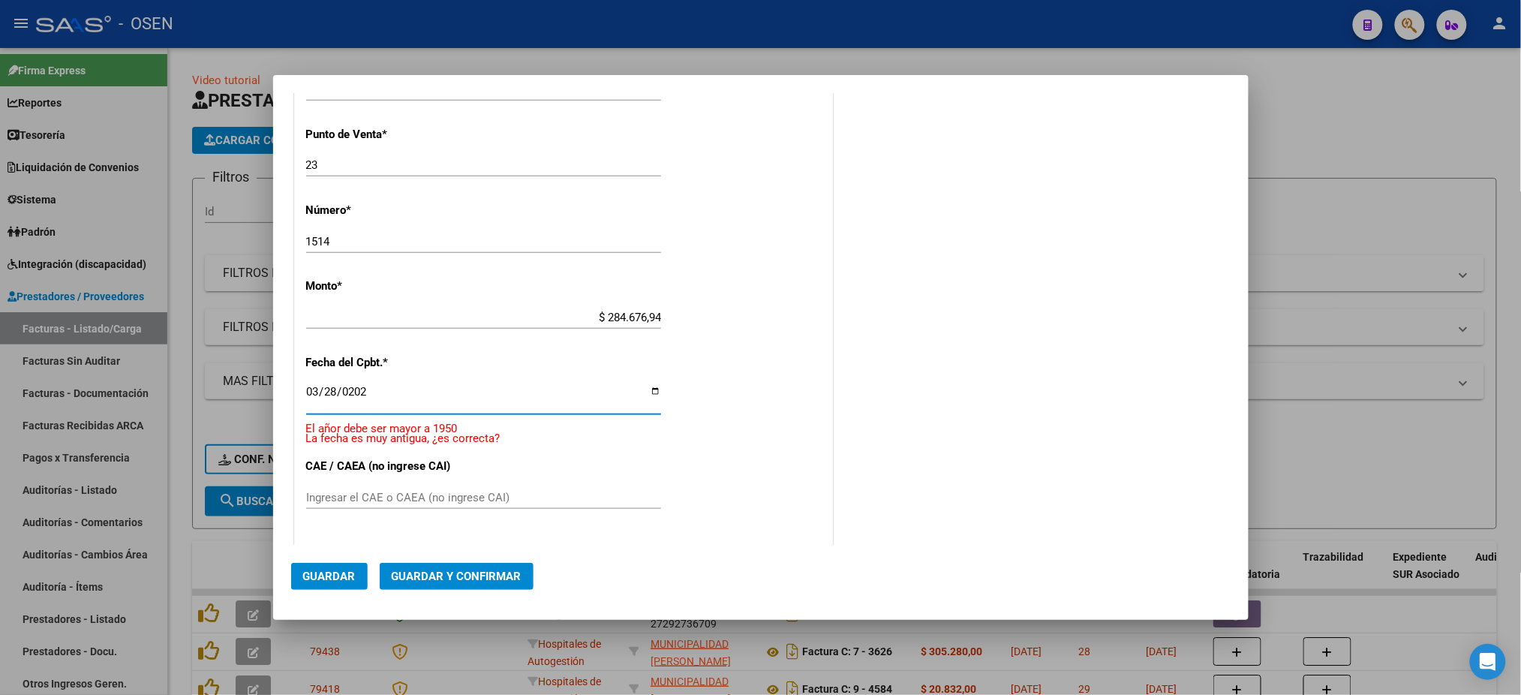
type input "2025-03-28"
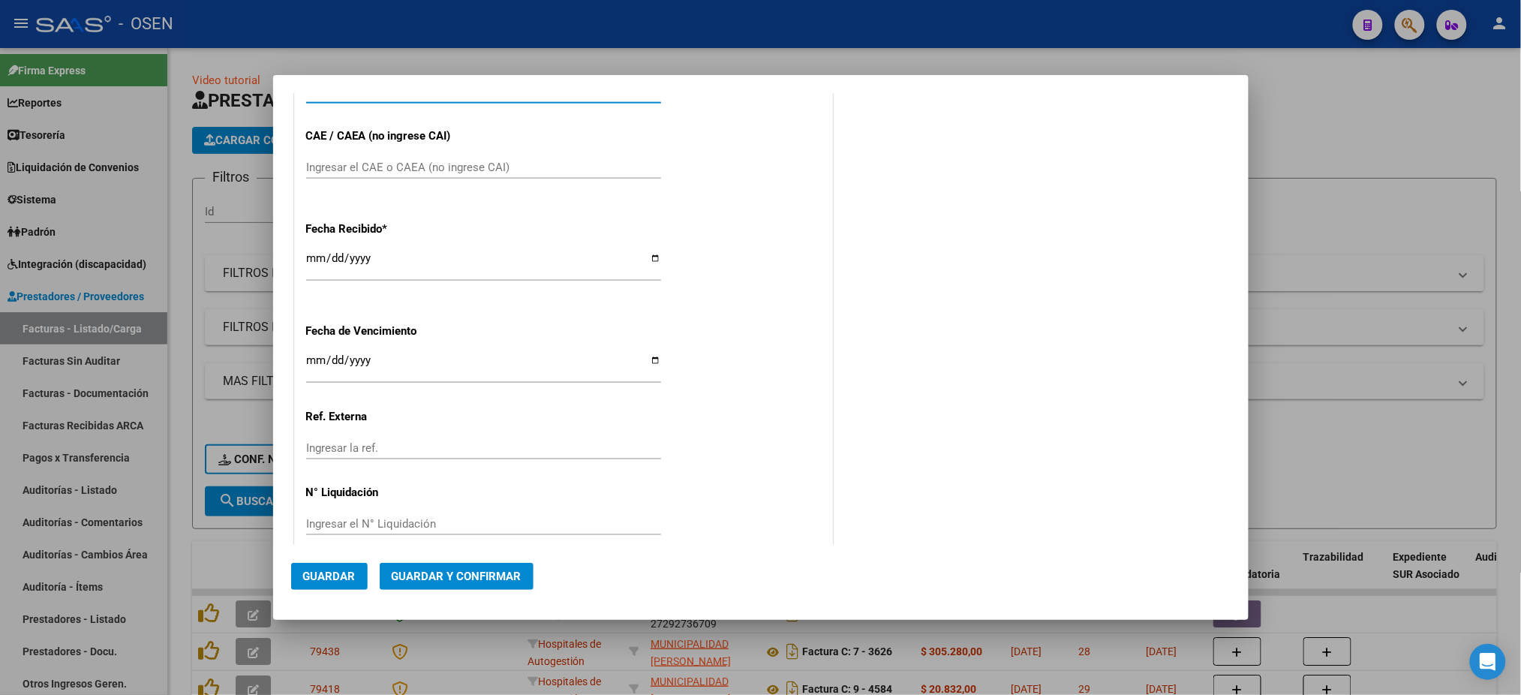
scroll to position [748, 0]
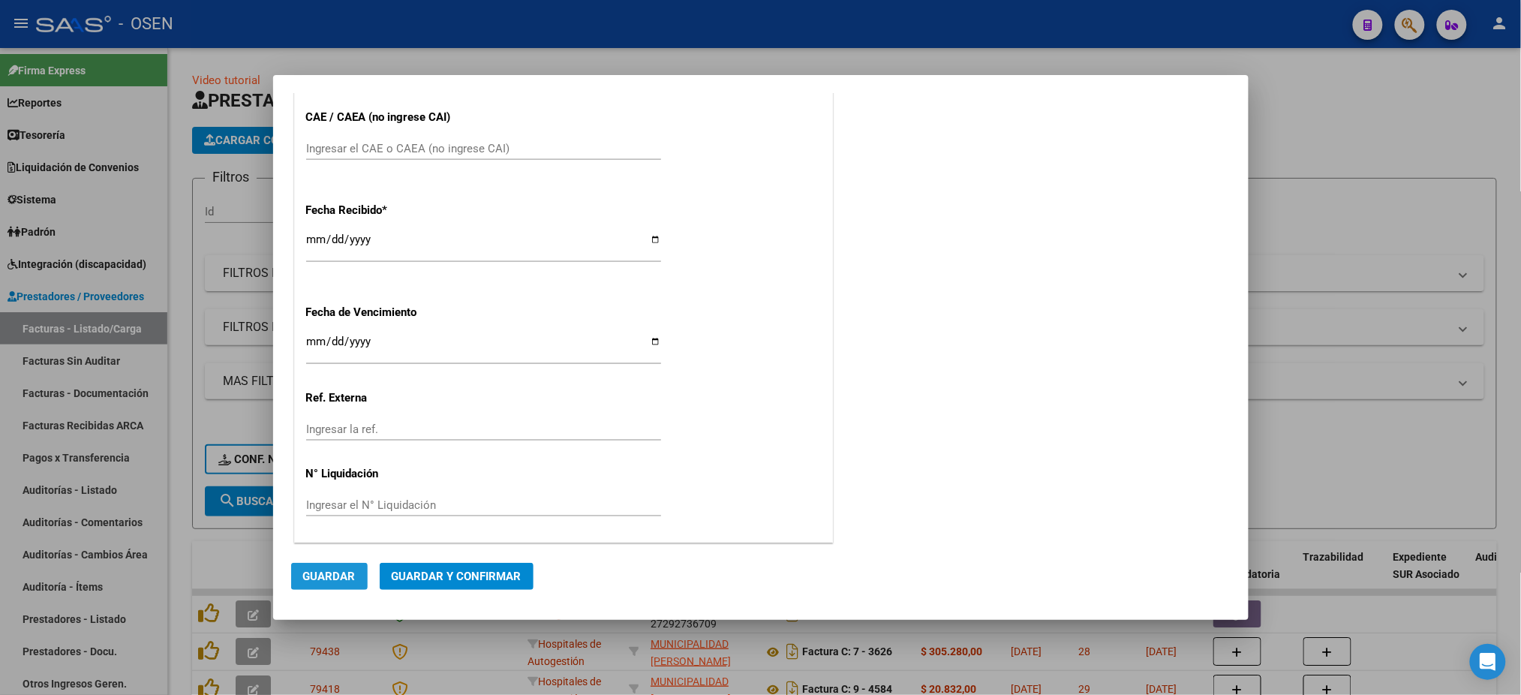
click at [353, 575] on span "Guardar" at bounding box center [329, 577] width 53 height 14
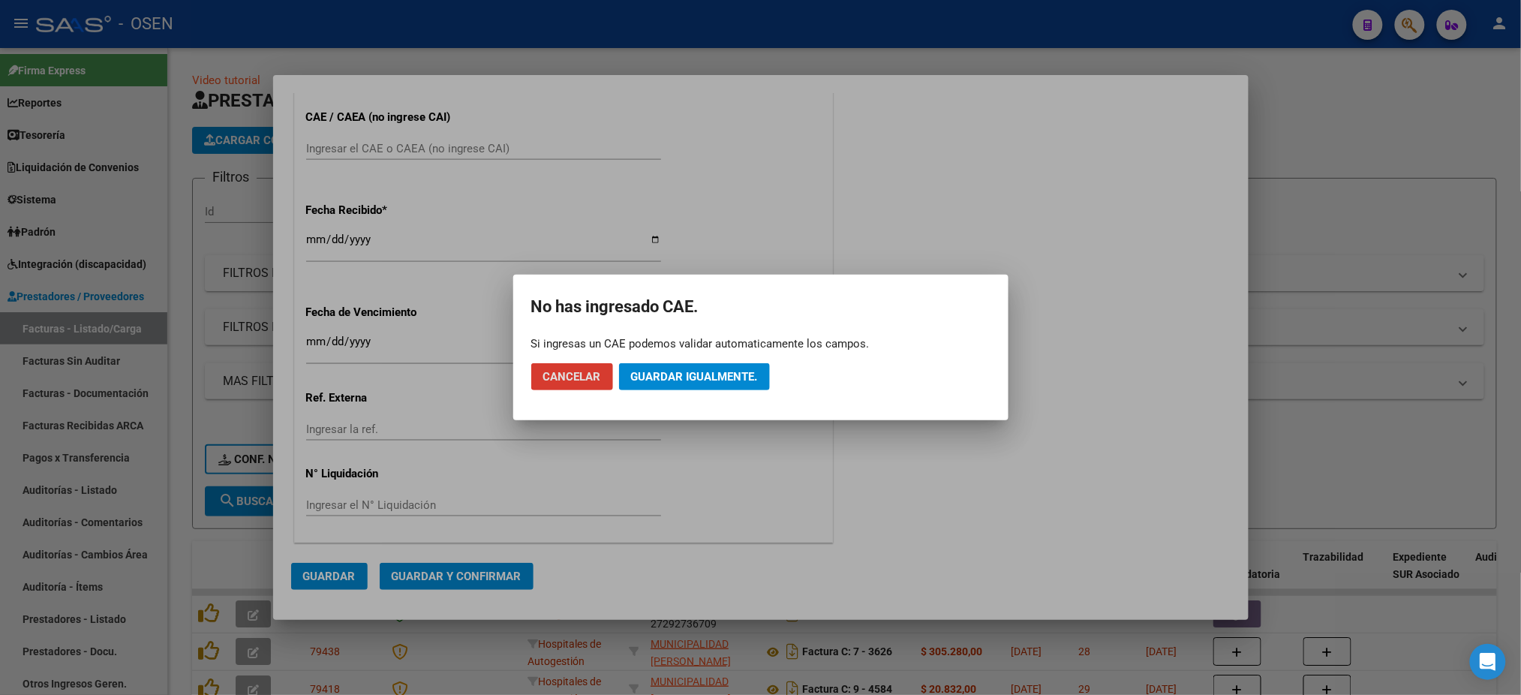
click at [658, 378] on span "Guardar igualmente." at bounding box center [694, 377] width 127 height 14
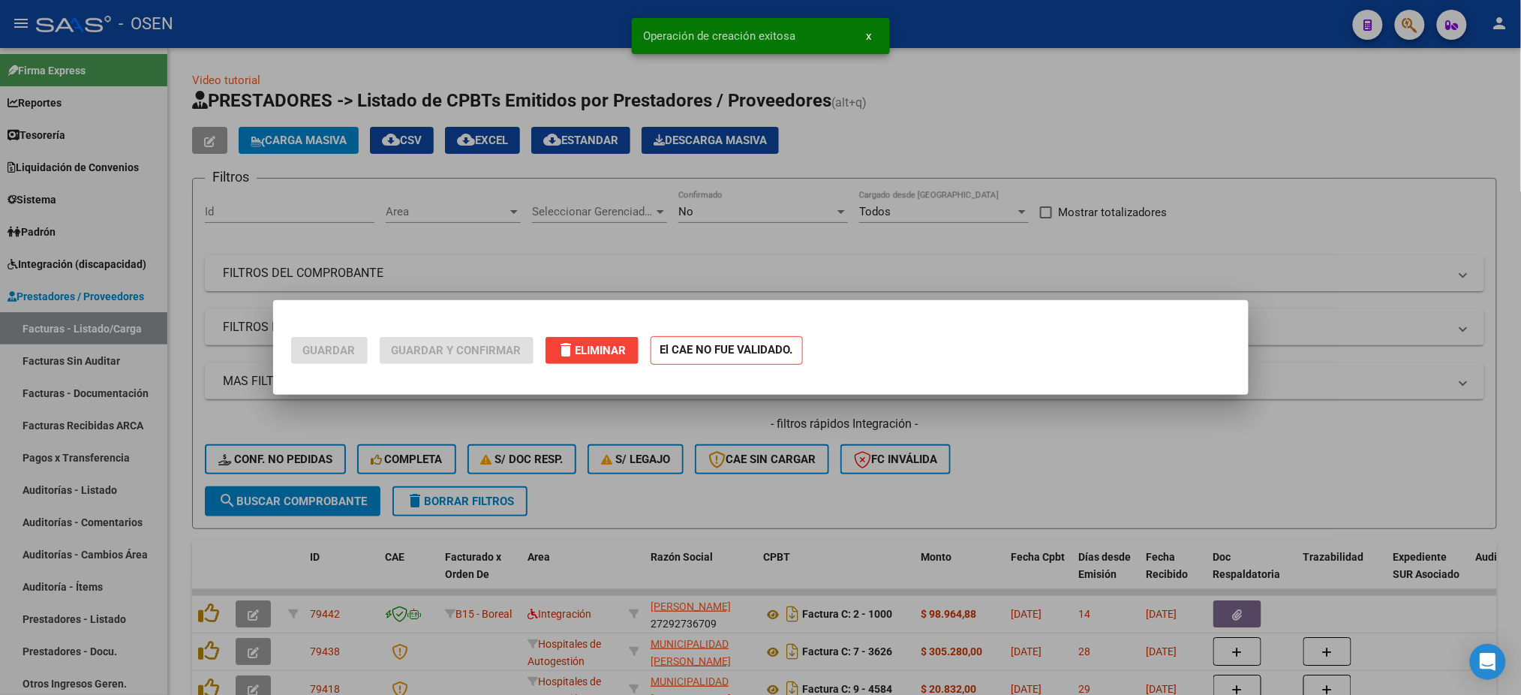
scroll to position [0, 0]
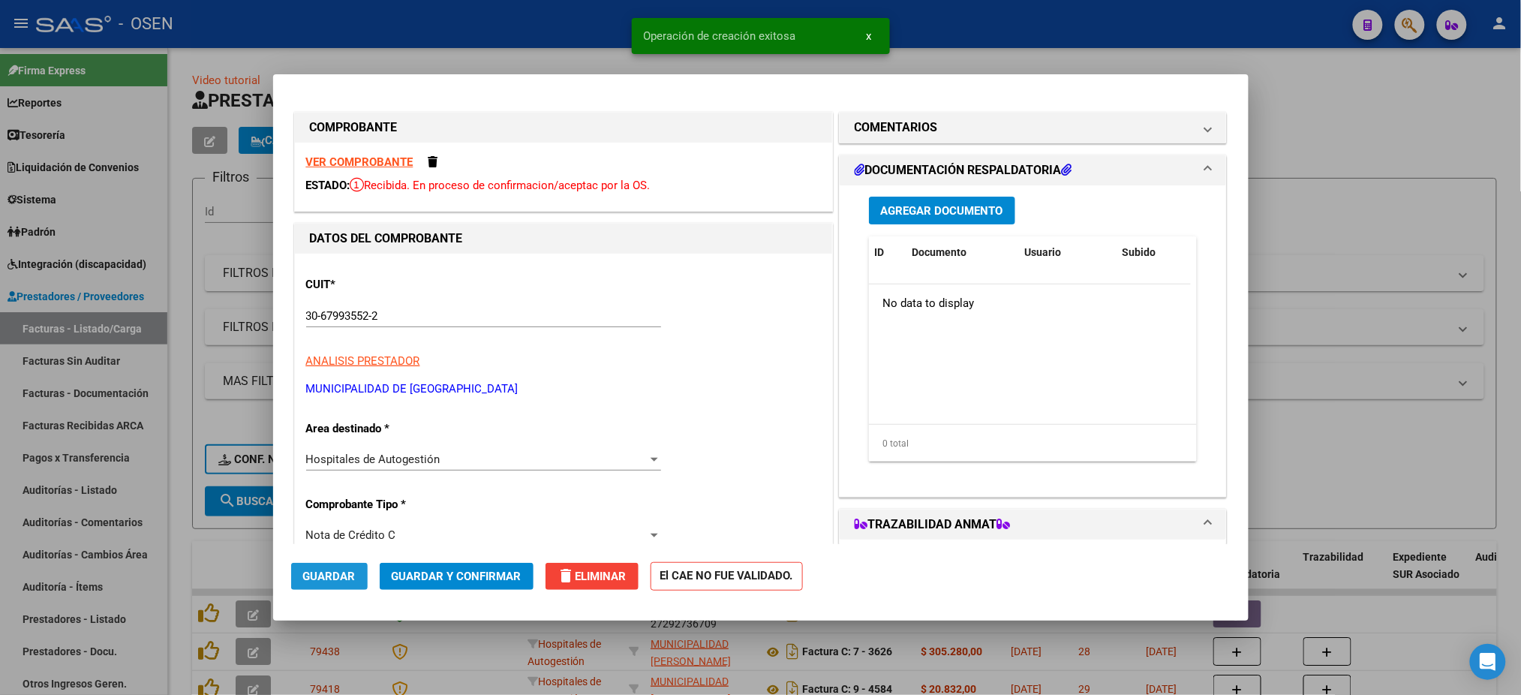
click at [346, 573] on span "Guardar" at bounding box center [329, 577] width 53 height 14
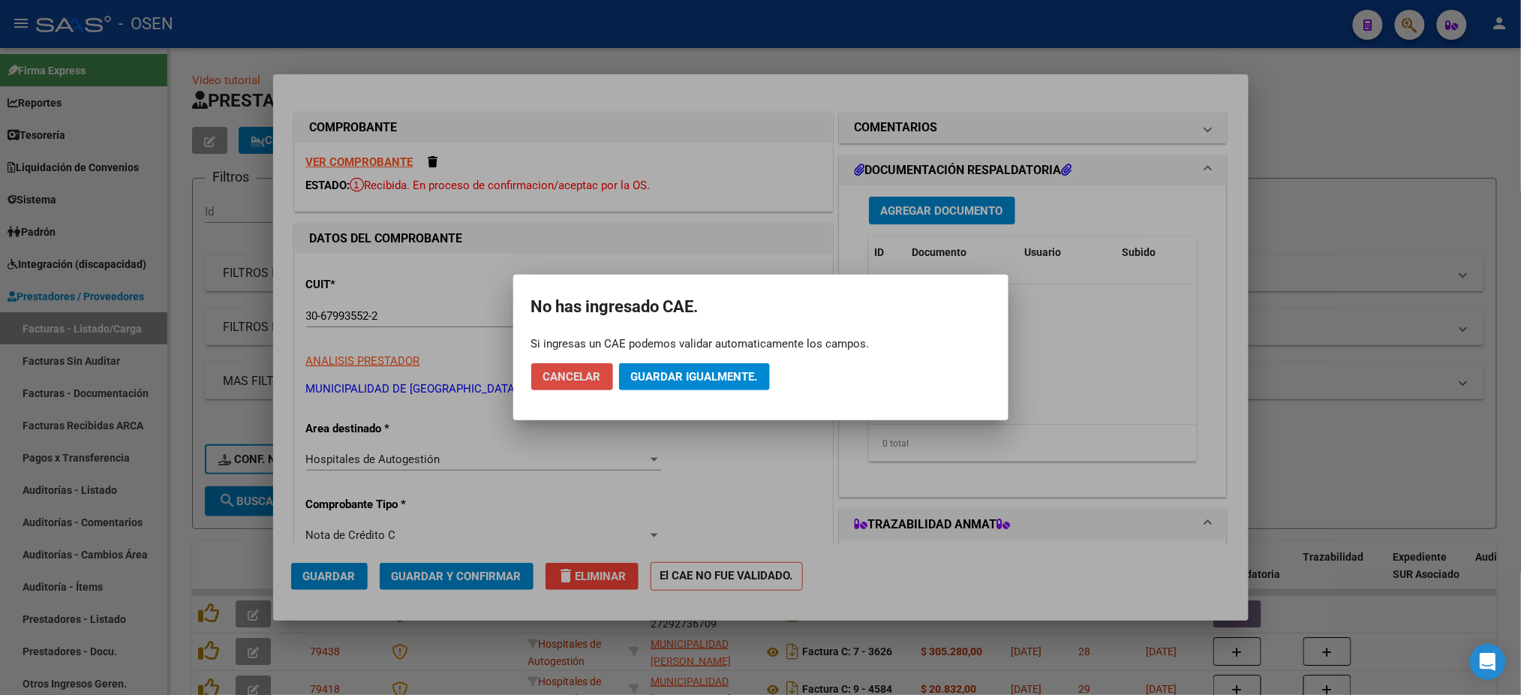
click at [582, 377] on span "Cancelar" at bounding box center [572, 377] width 58 height 14
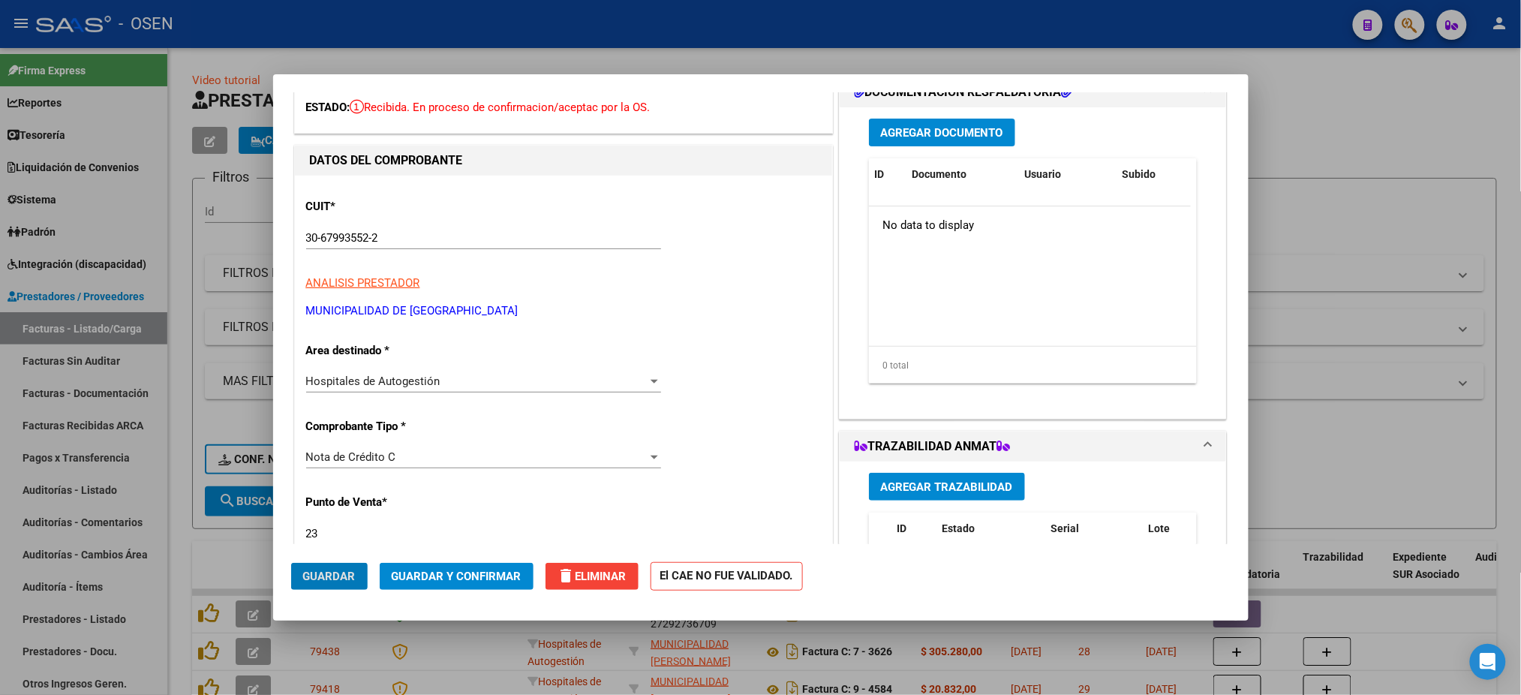
scroll to position [200, 0]
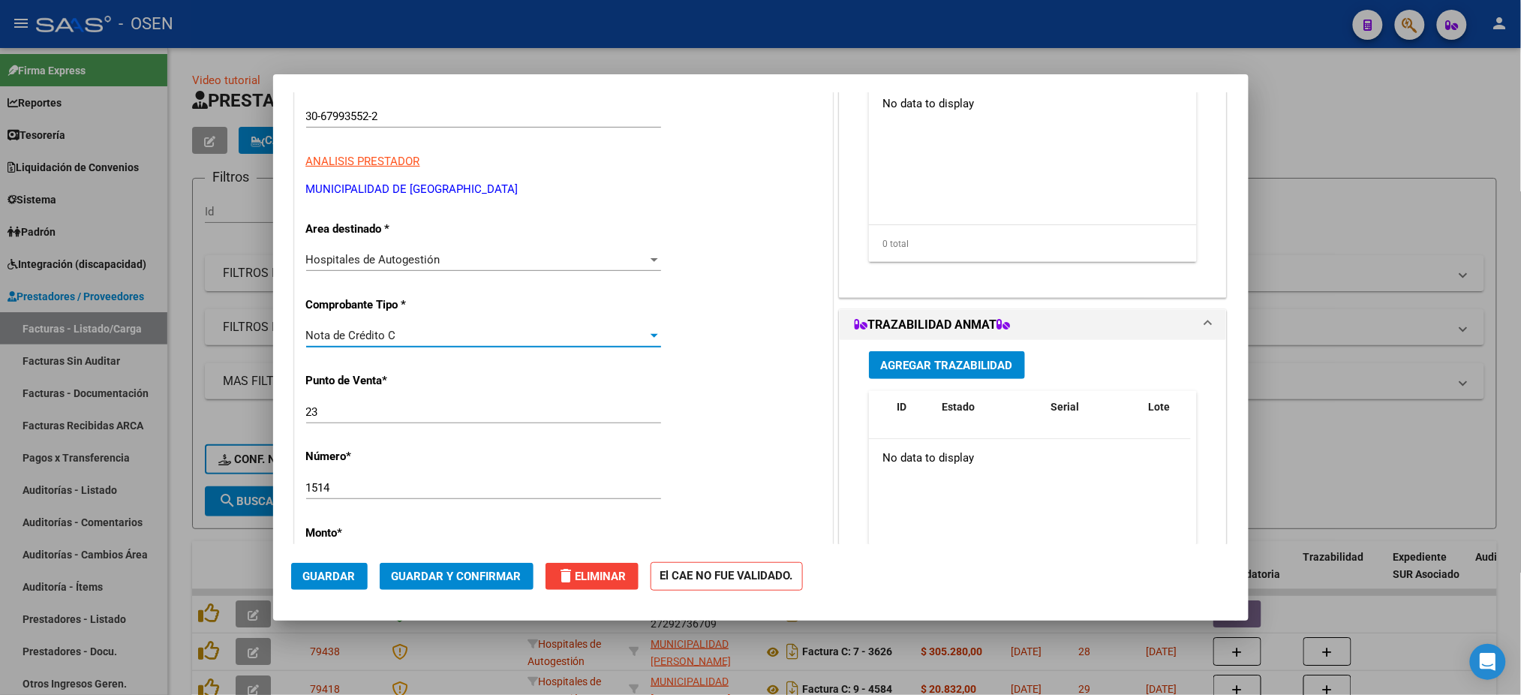
click at [378, 332] on span "Nota de Crédito C" at bounding box center [351, 336] width 90 height 14
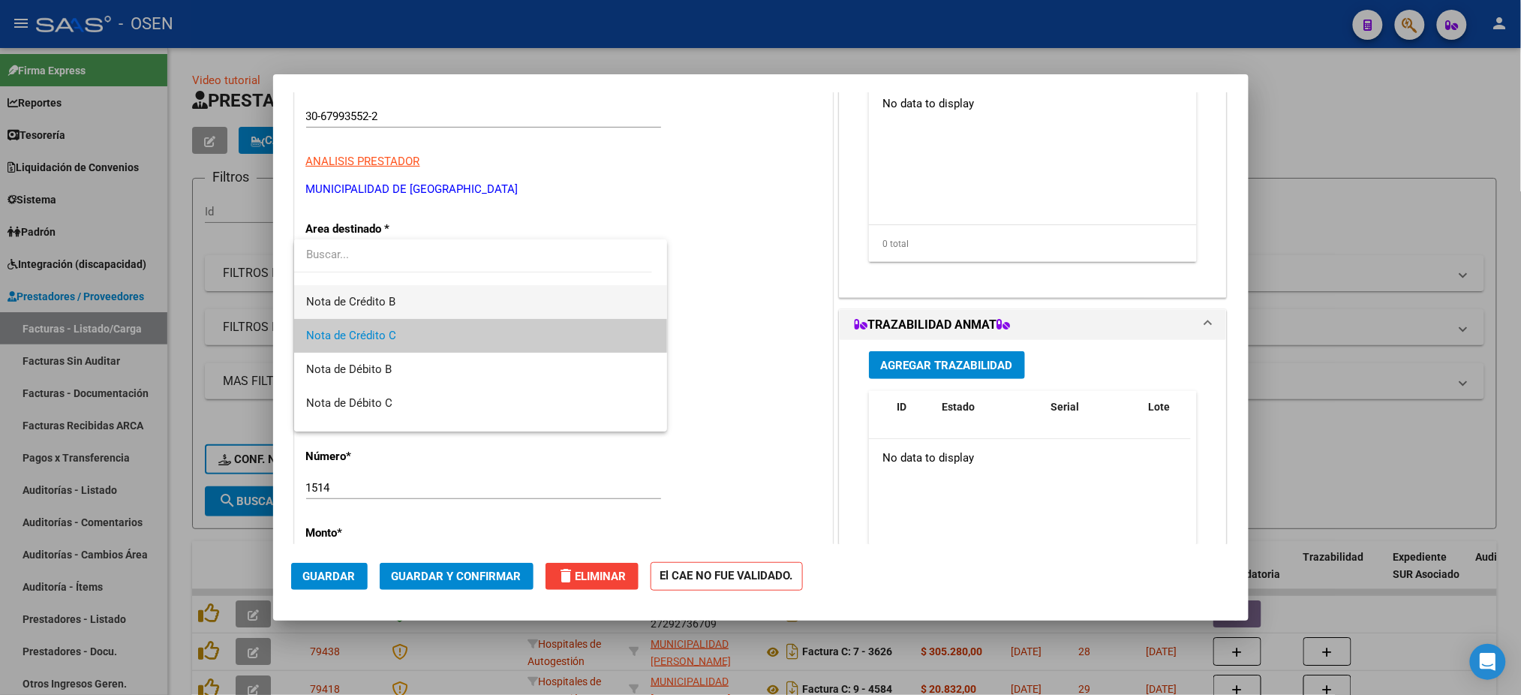
scroll to position [0, 0]
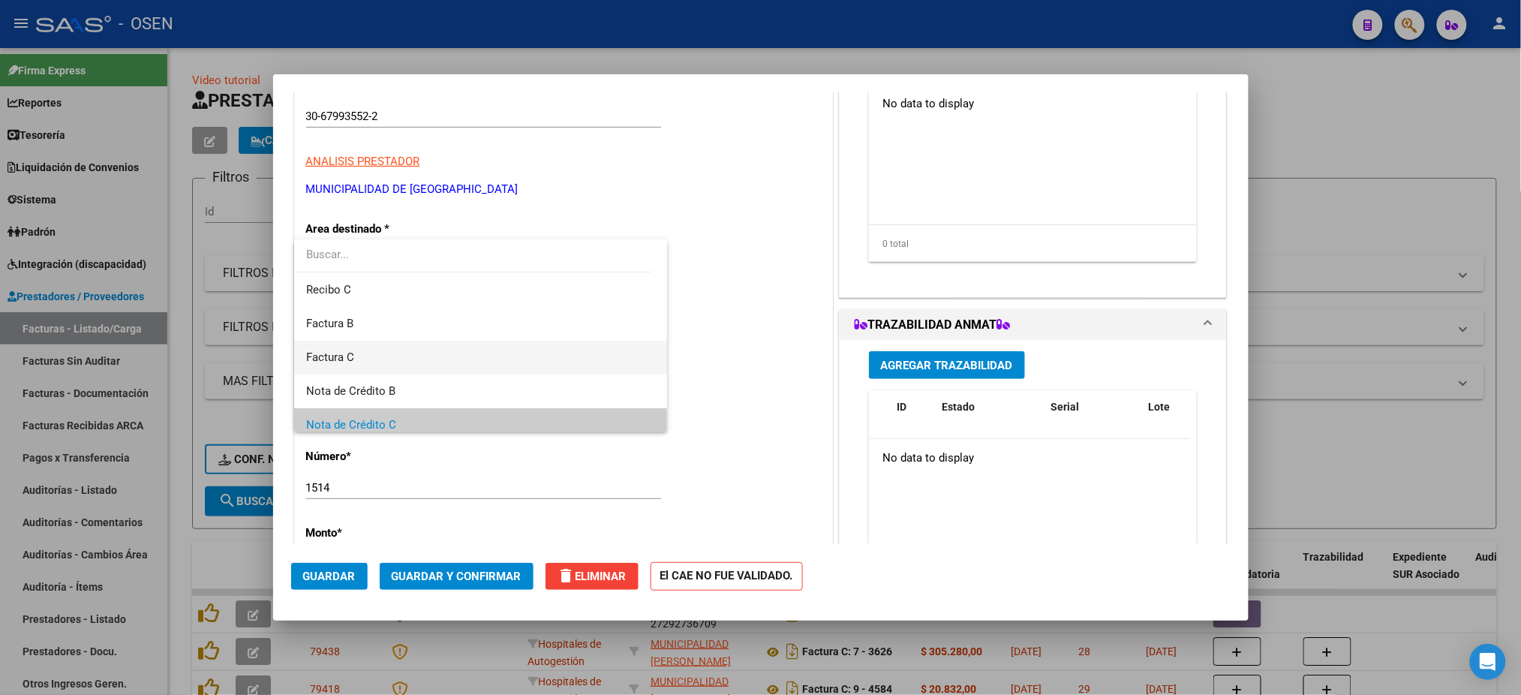
click at [411, 353] on span "Factura C" at bounding box center [480, 358] width 349 height 34
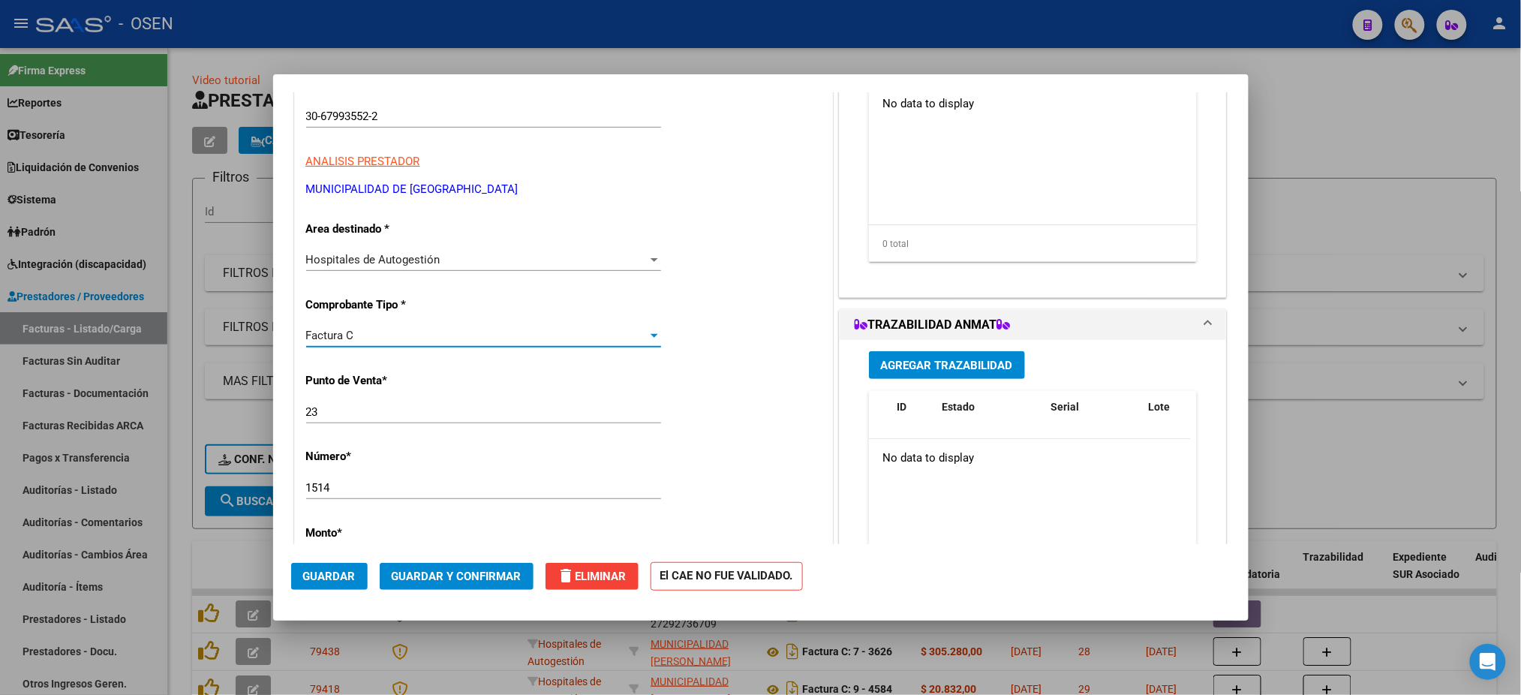
click at [331, 571] on span "Guardar" at bounding box center [329, 577] width 53 height 14
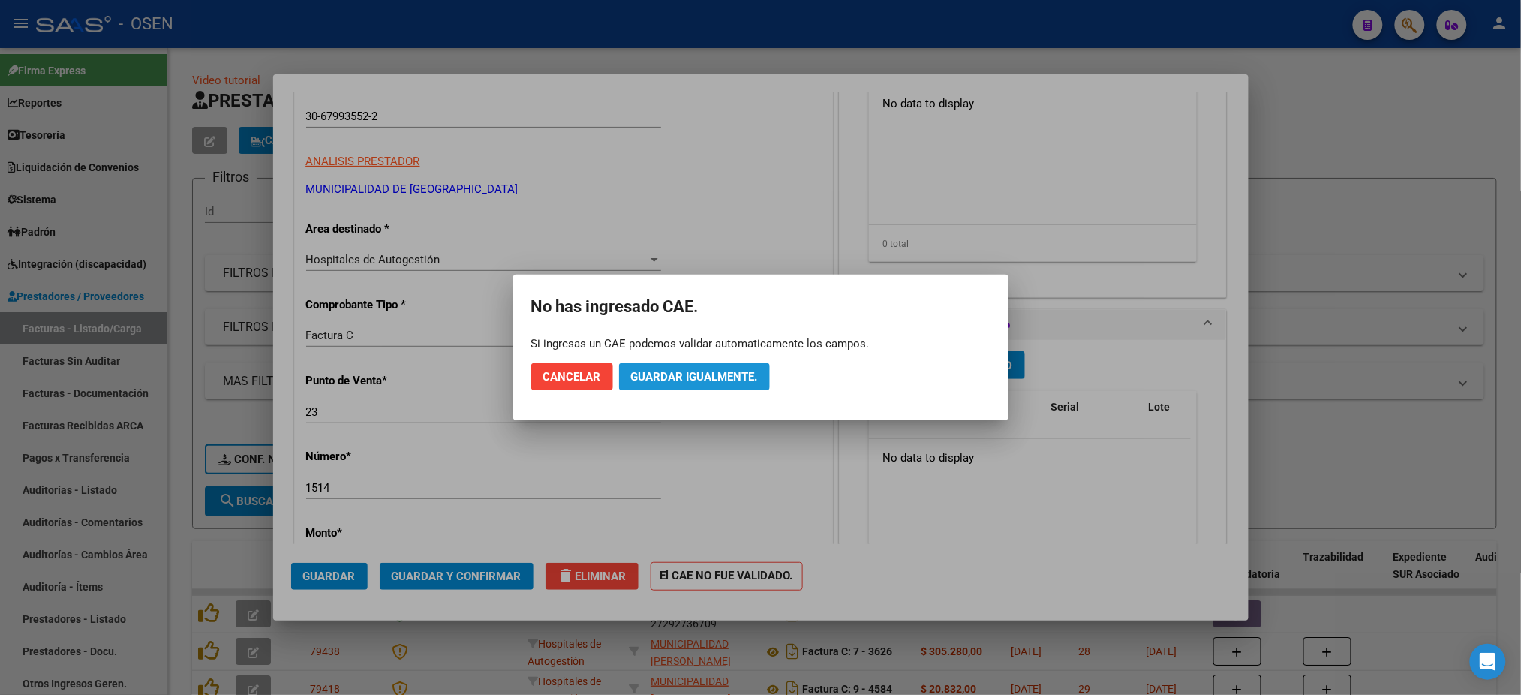
click at [663, 389] on button "Guardar igualmente." at bounding box center [694, 376] width 151 height 27
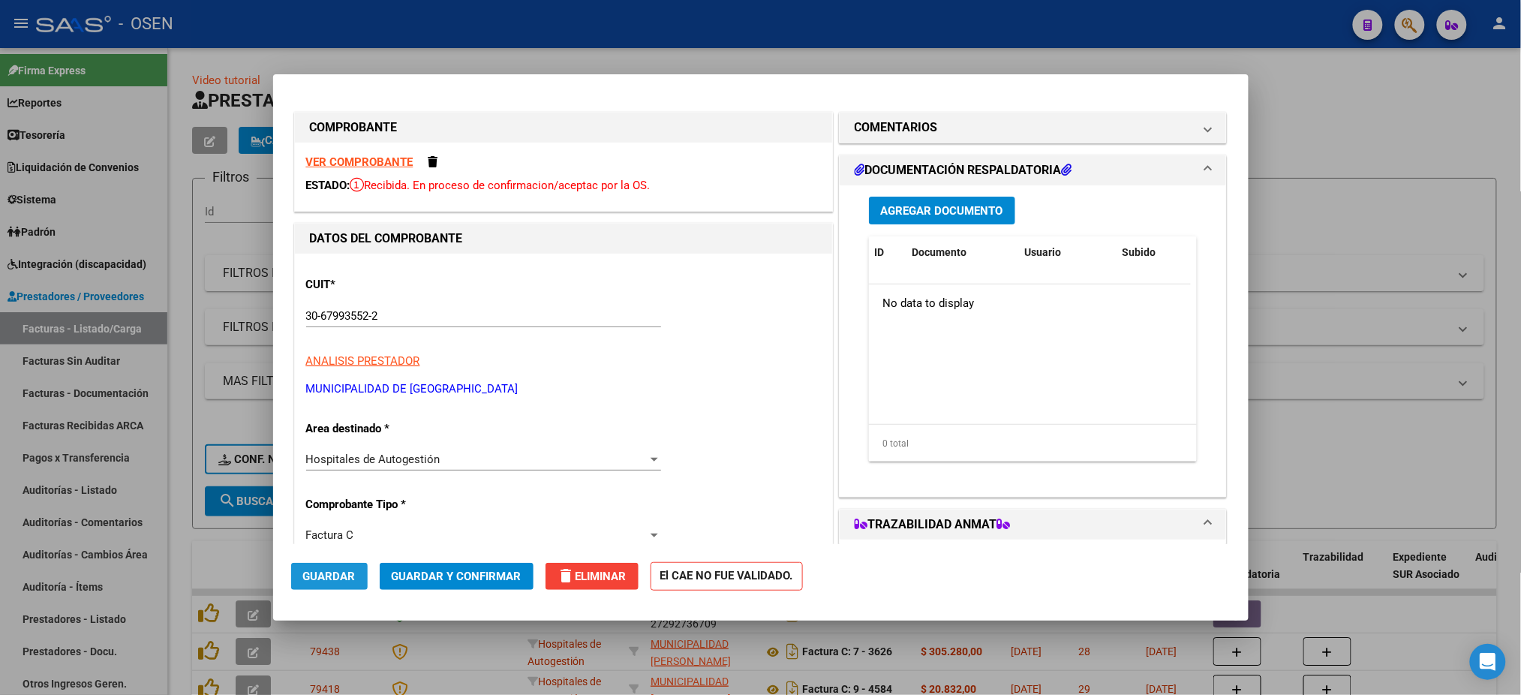
click at [328, 564] on button "Guardar" at bounding box center [329, 576] width 77 height 27
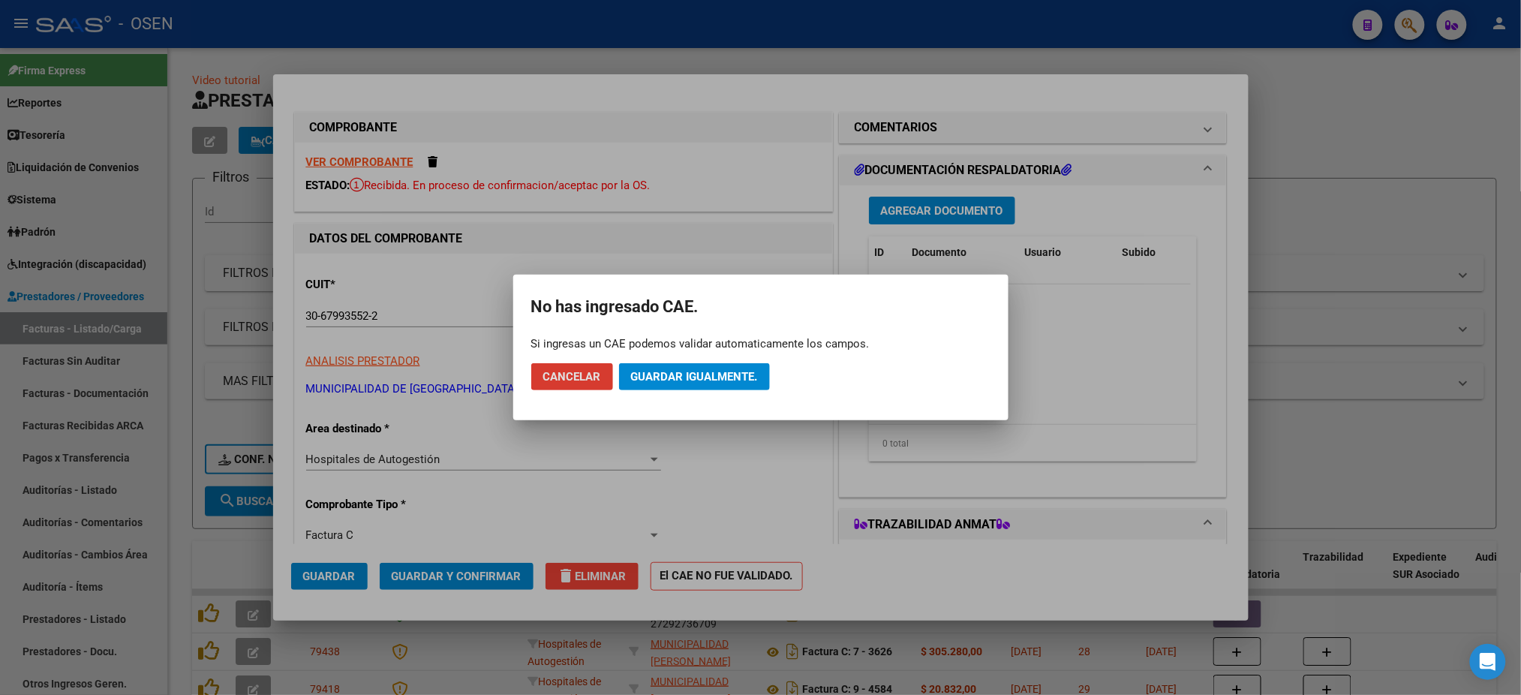
click at [650, 385] on button "Guardar igualmente." at bounding box center [694, 376] width 151 height 27
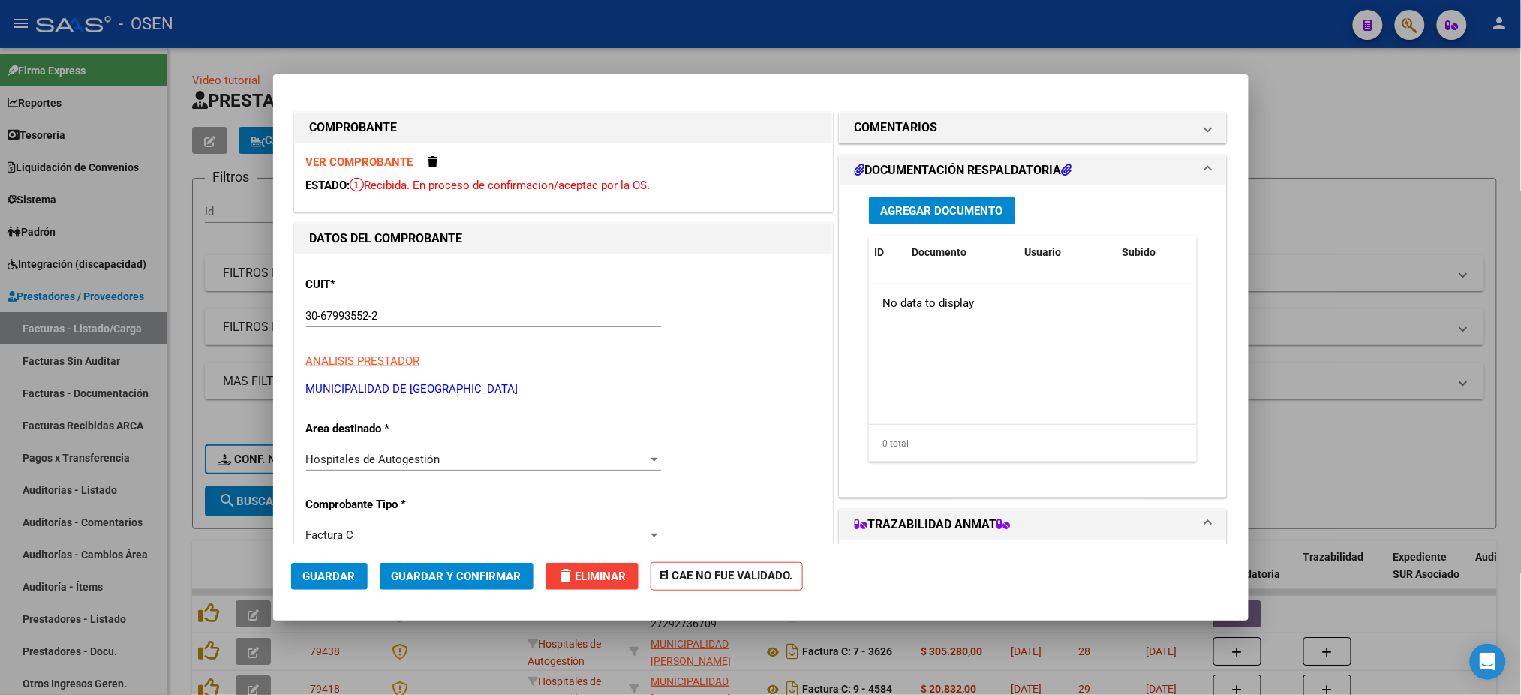
click at [481, 65] on div at bounding box center [760, 347] width 1521 height 695
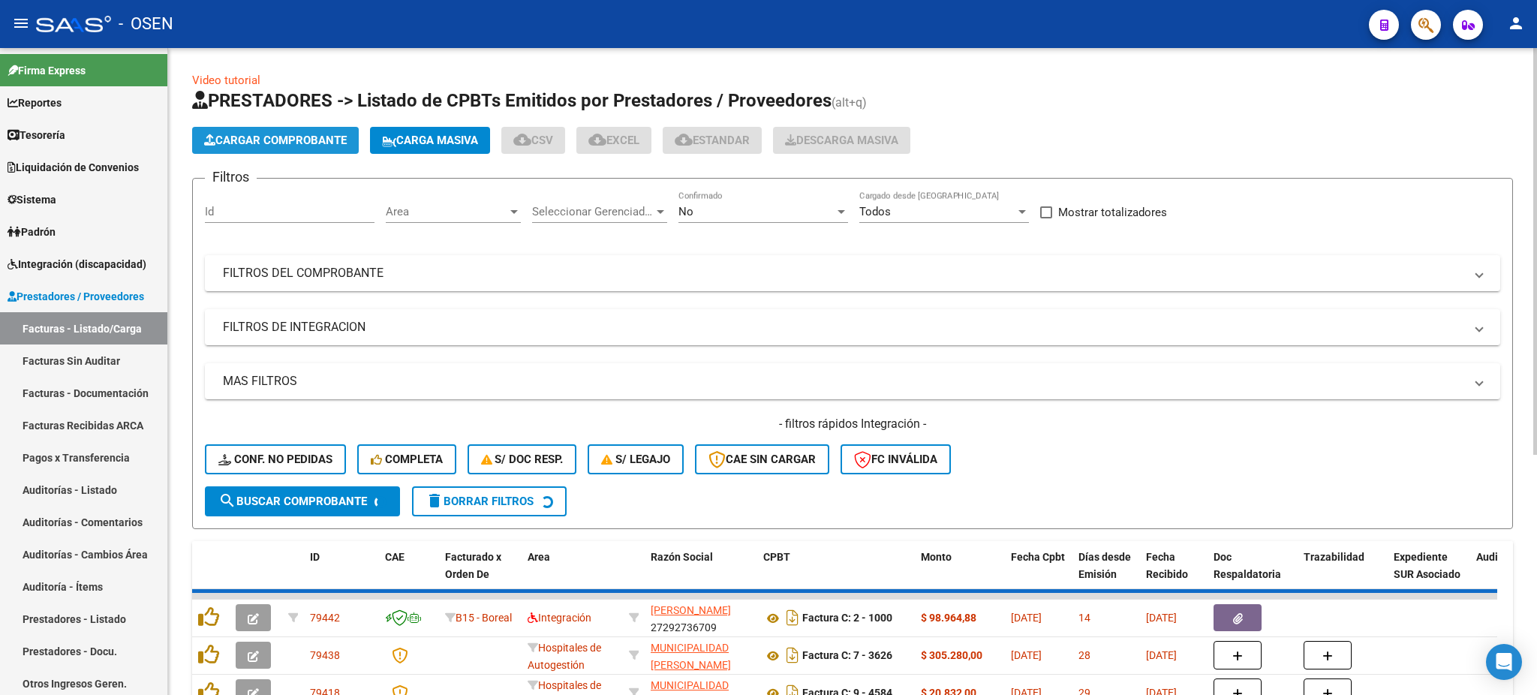
click at [310, 147] on button "Cargar Comprobante" at bounding box center [275, 140] width 167 height 27
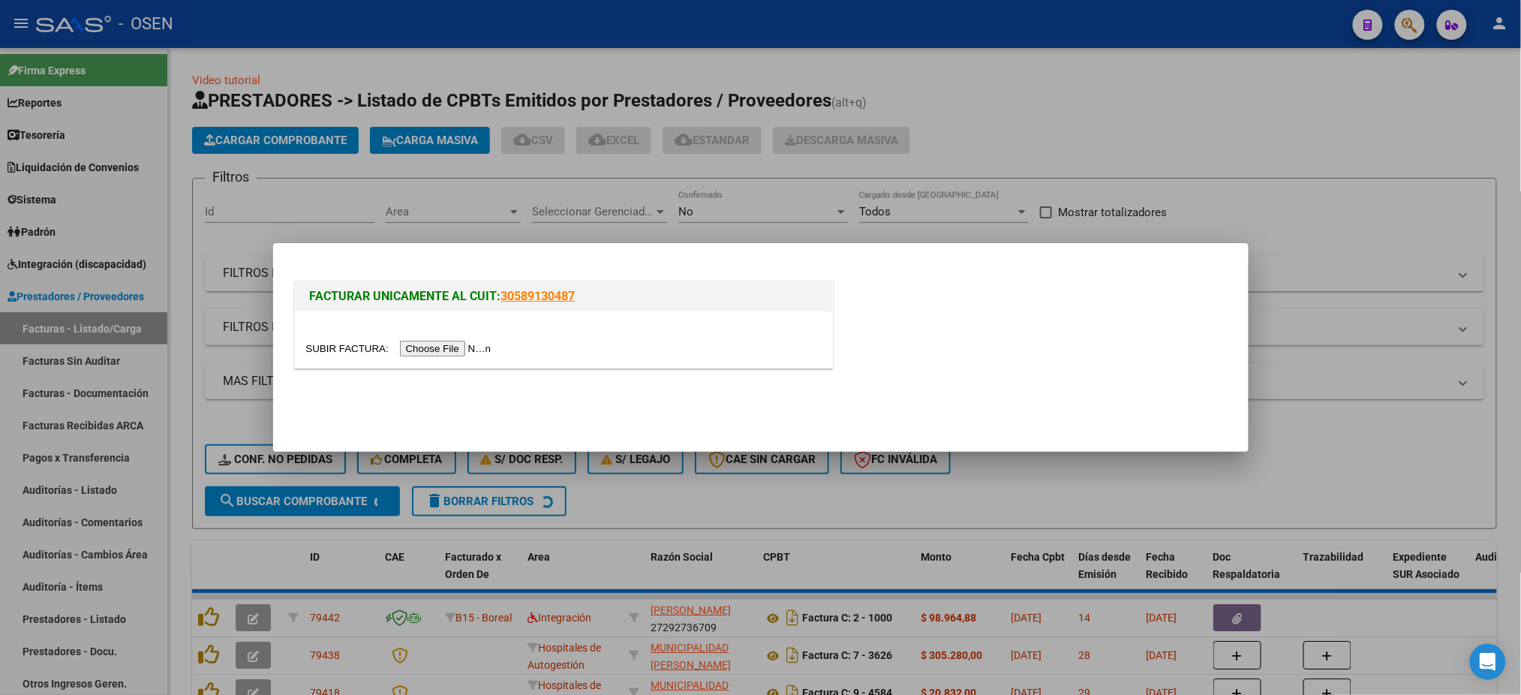
click at [460, 346] on input "file" at bounding box center [401, 349] width 190 height 16
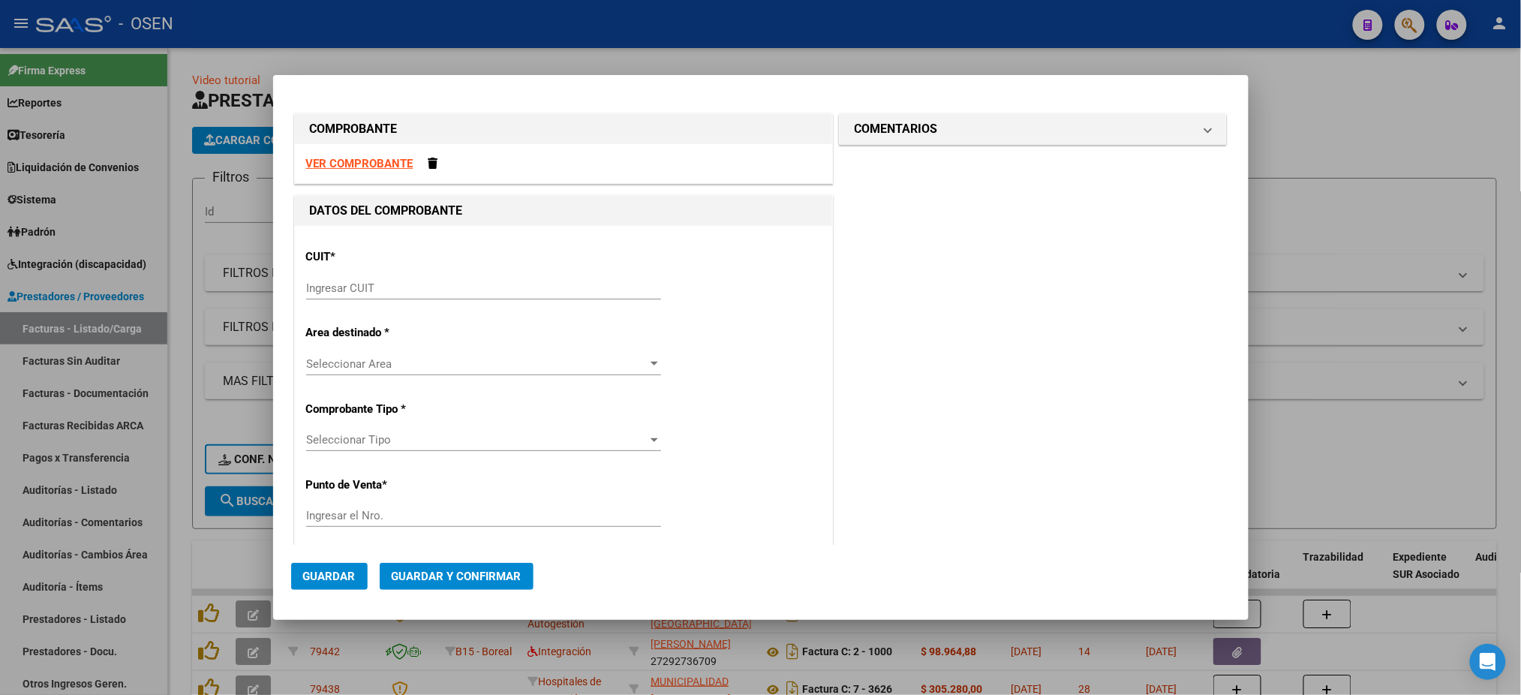
click at [359, 167] on strong "VER COMPROBANTE" at bounding box center [359, 164] width 107 height 14
click at [435, 284] on input "Ingresar CUIT" at bounding box center [483, 288] width 355 height 14
paste input "34-99925756-0"
type input "34-99925756-0"
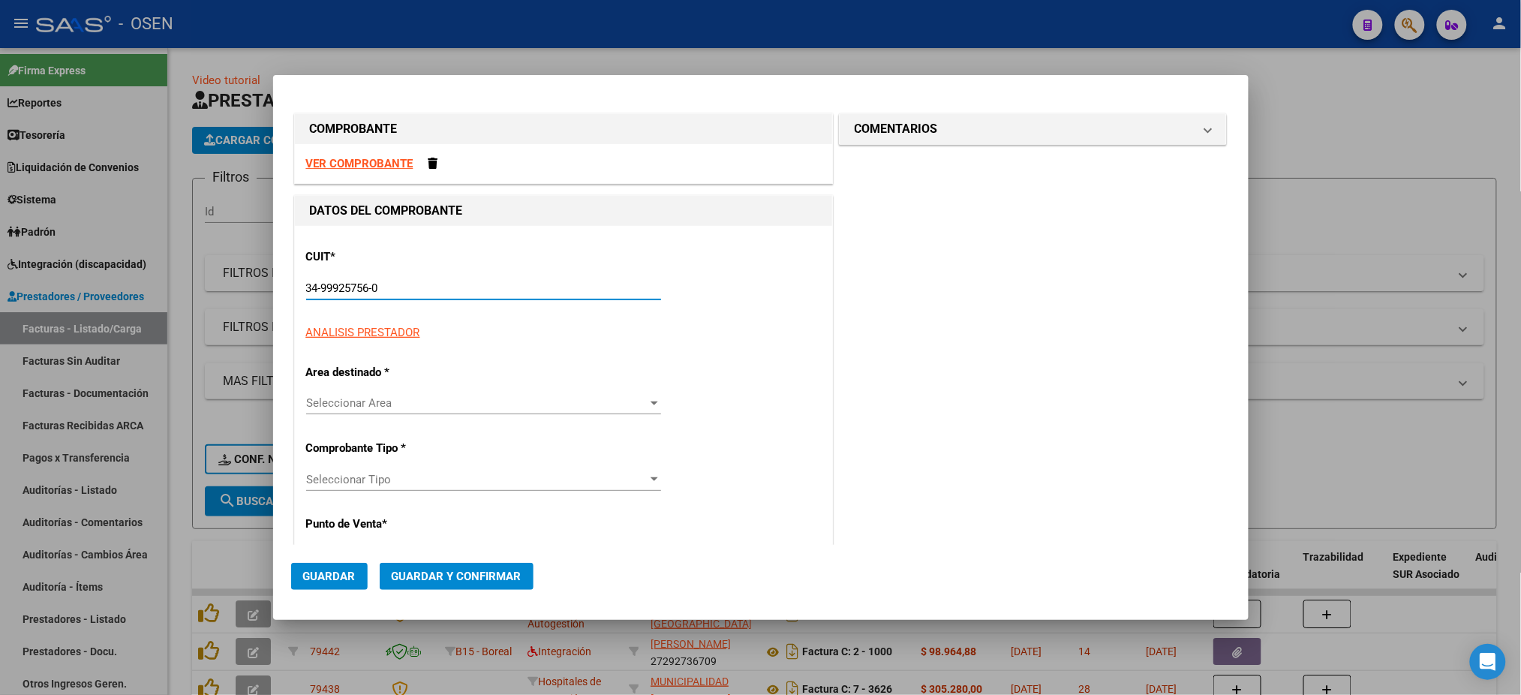
type input "9"
type input "34-99925756-0"
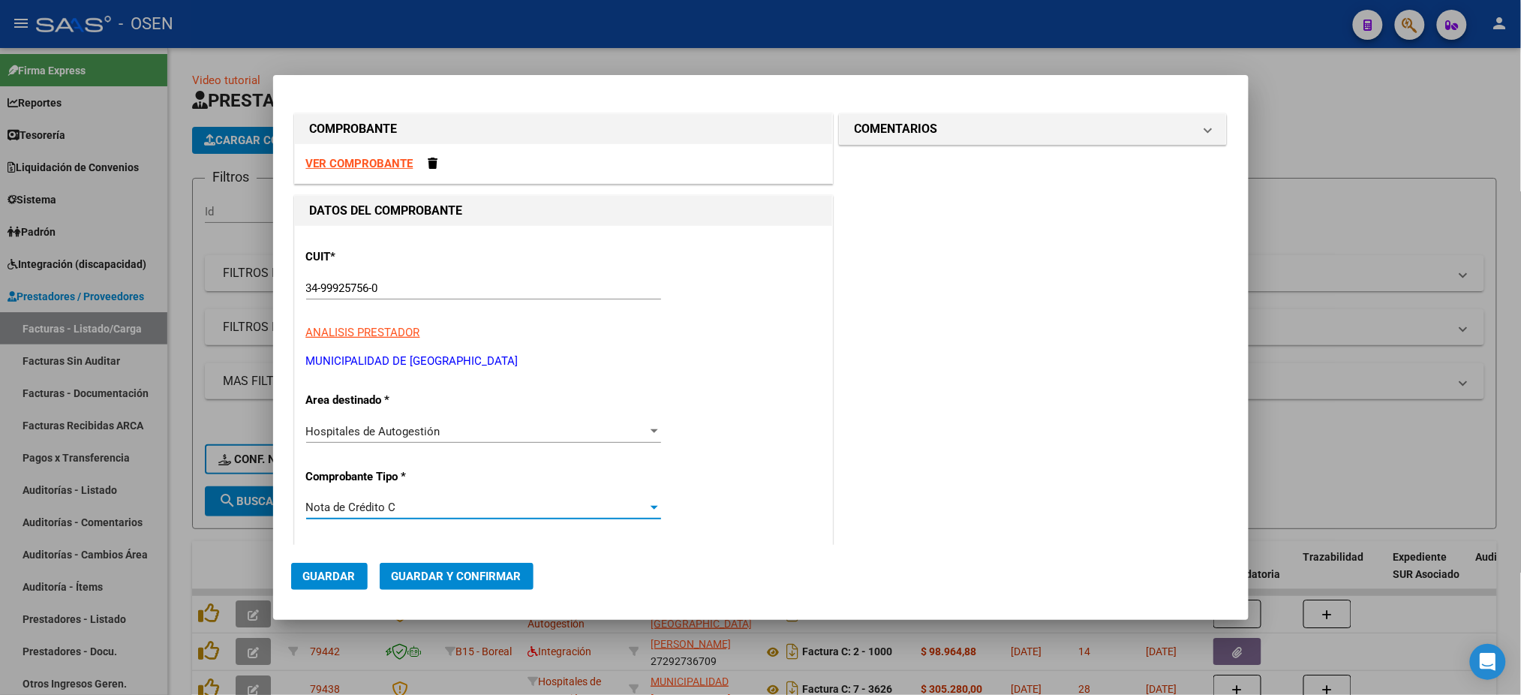
scroll to position [264, 0]
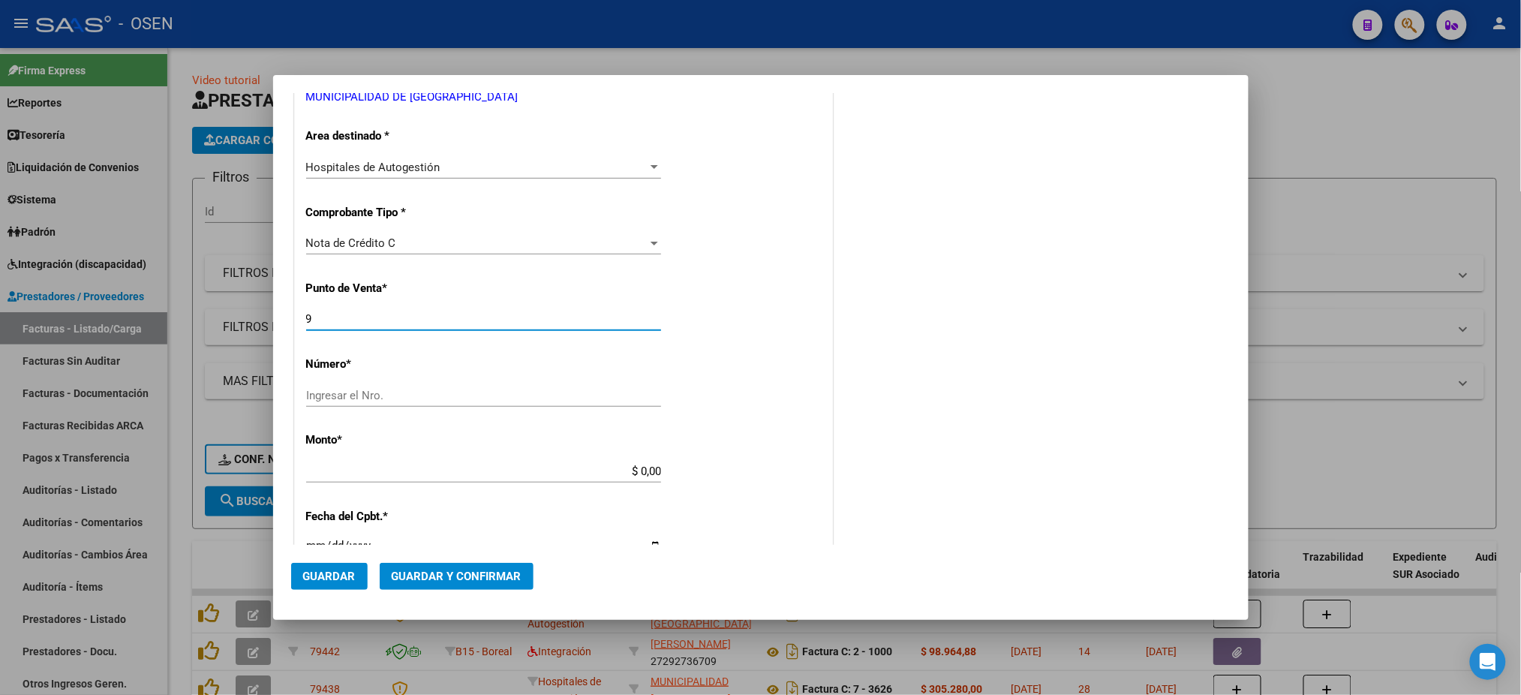
click at [423, 240] on div "Nota de Crédito C" at bounding box center [476, 243] width 341 height 14
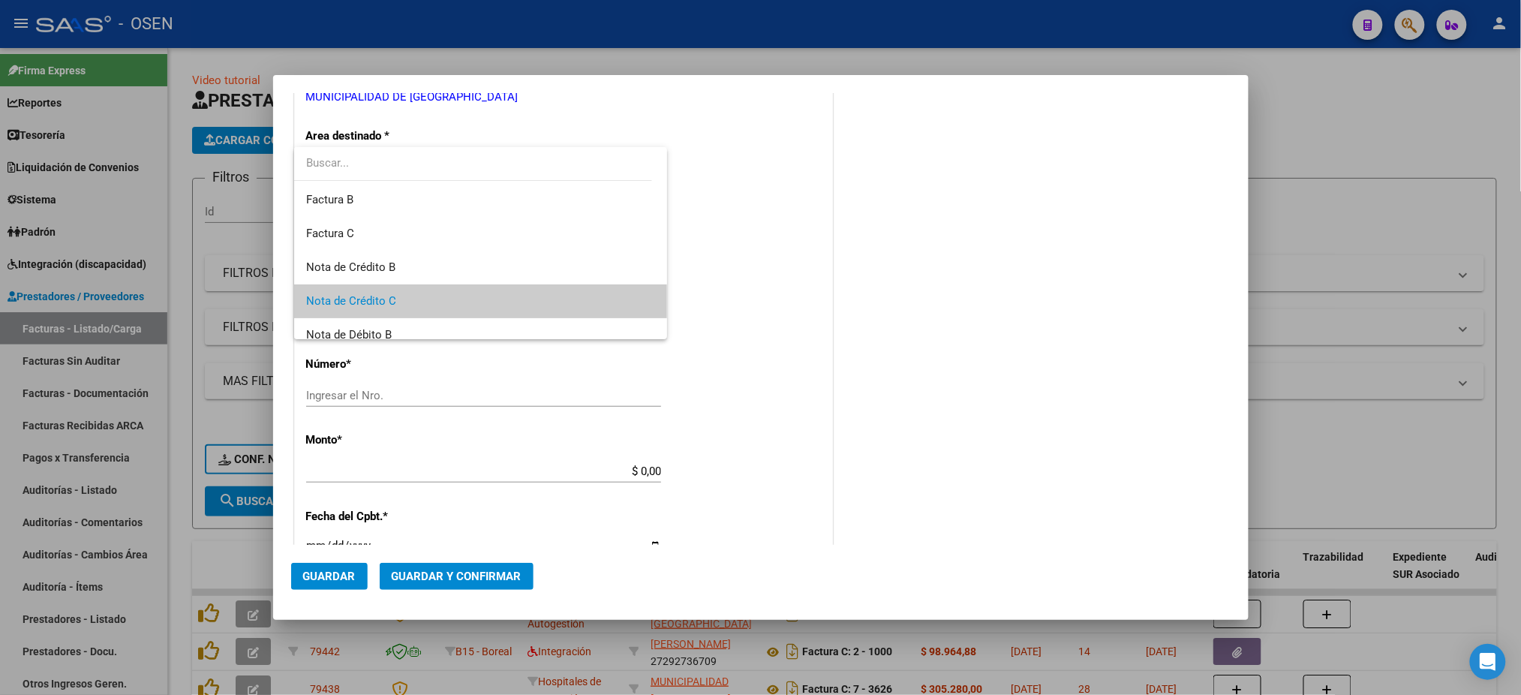
scroll to position [0, 0]
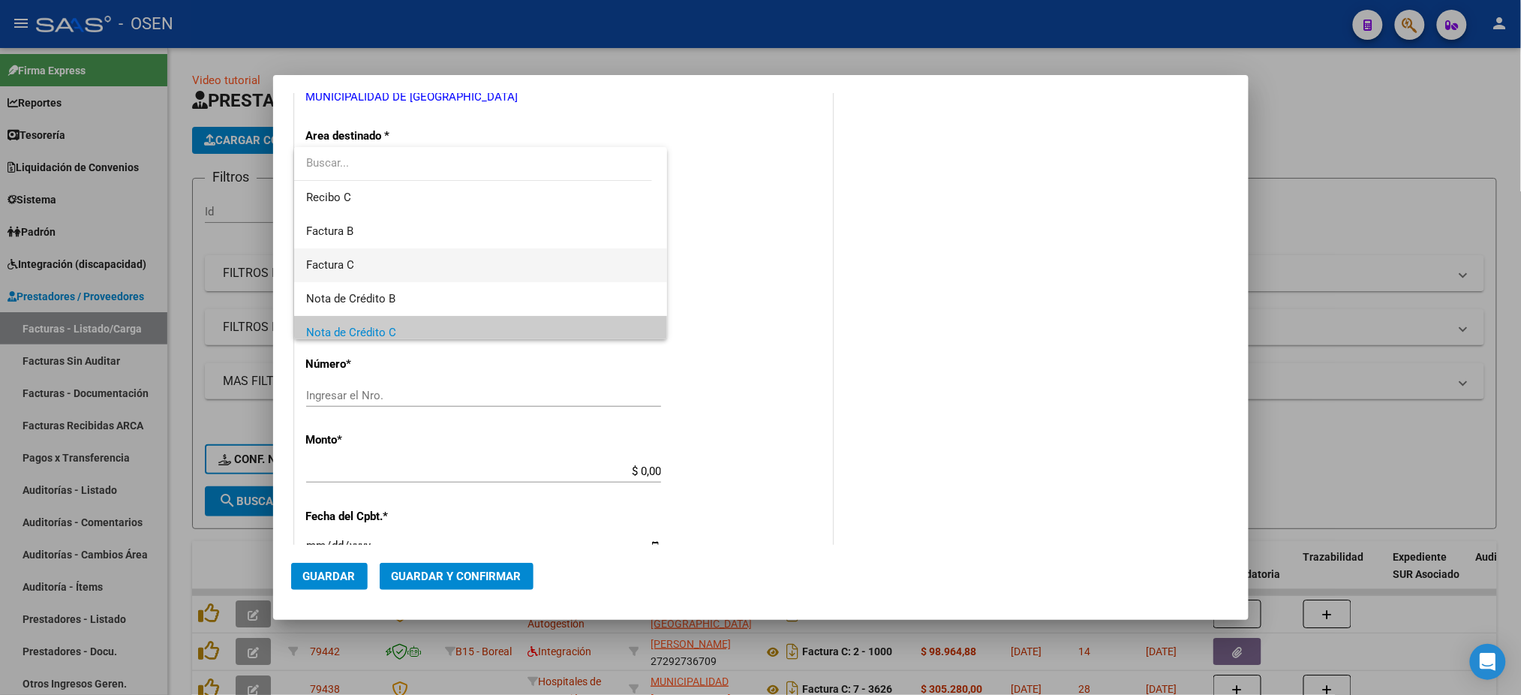
click at [429, 251] on span "Factura C" at bounding box center [480, 265] width 349 height 34
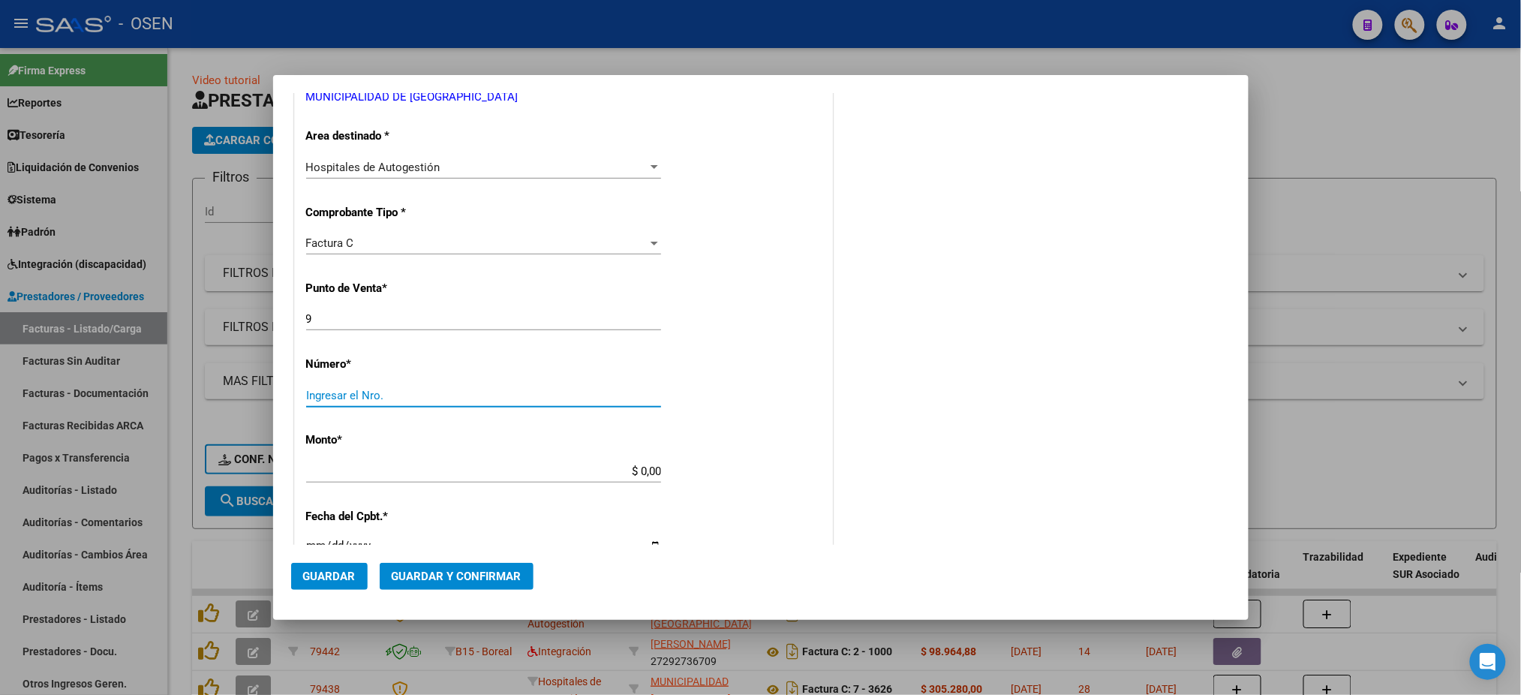
click at [477, 393] on input "Ingresar el Nro." at bounding box center [483, 396] width 355 height 14
type input "422"
type input "$ 2.799,00"
type input "2025-07-28"
type input "75300020219141"
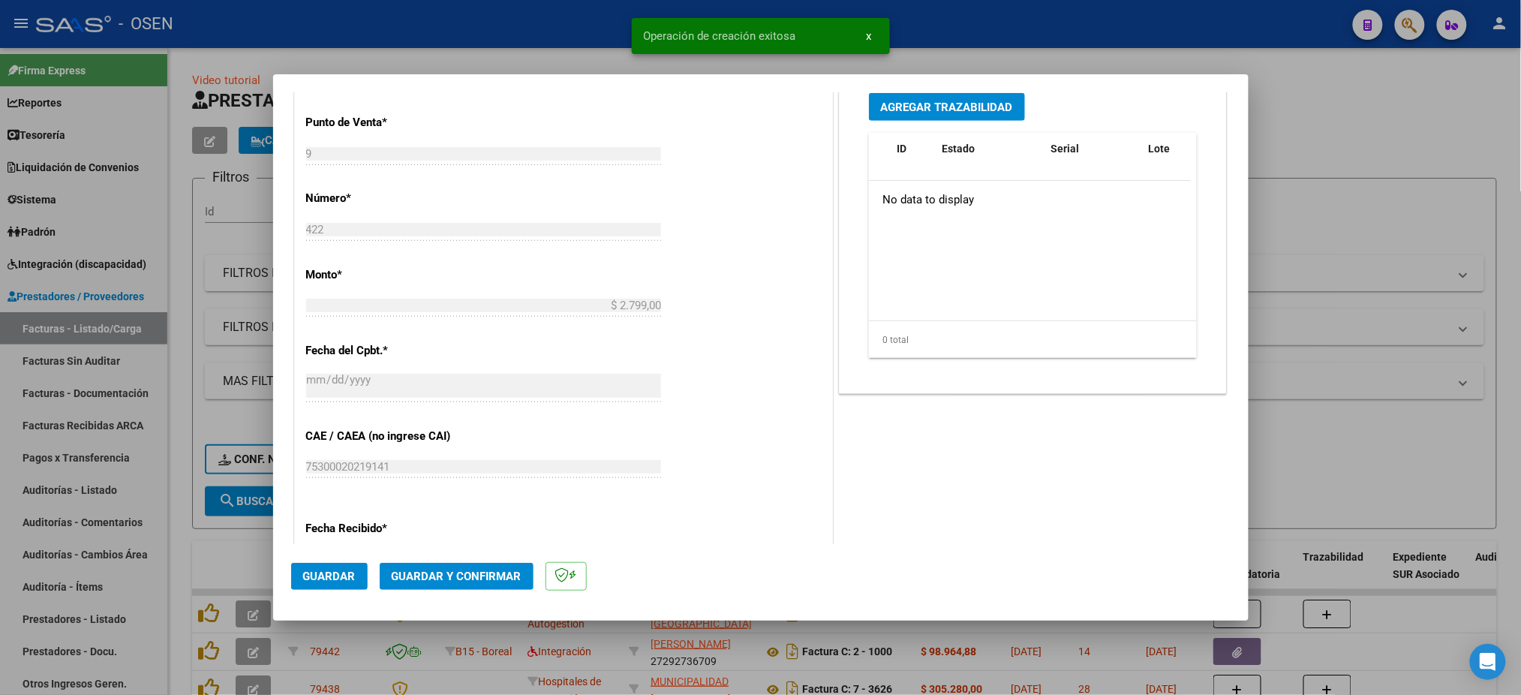
scroll to position [700, 0]
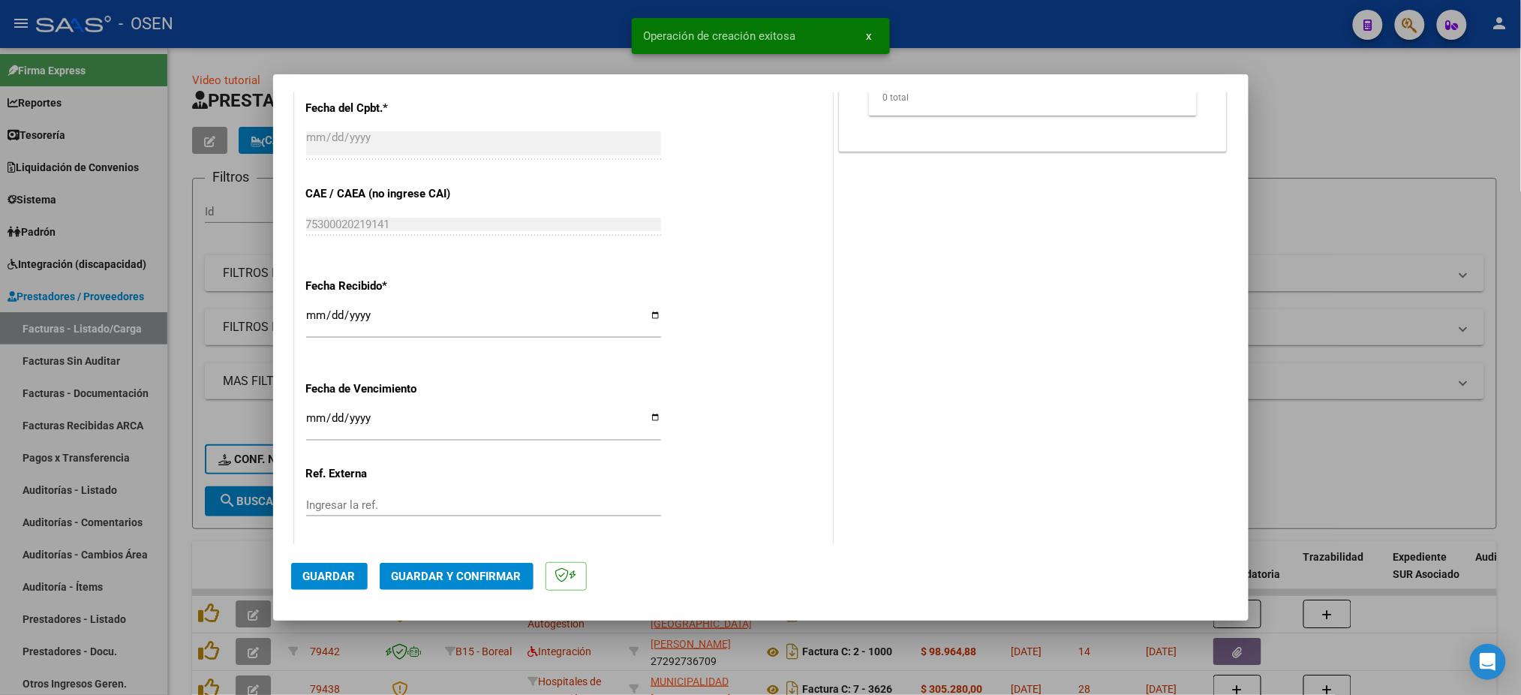
click at [332, 577] on span "Guardar" at bounding box center [329, 577] width 53 height 14
drag, startPoint x: 509, startPoint y: 23, endPoint x: 436, endPoint y: 227, distance: 216.0
click at [511, 32] on div at bounding box center [760, 347] width 1521 height 695
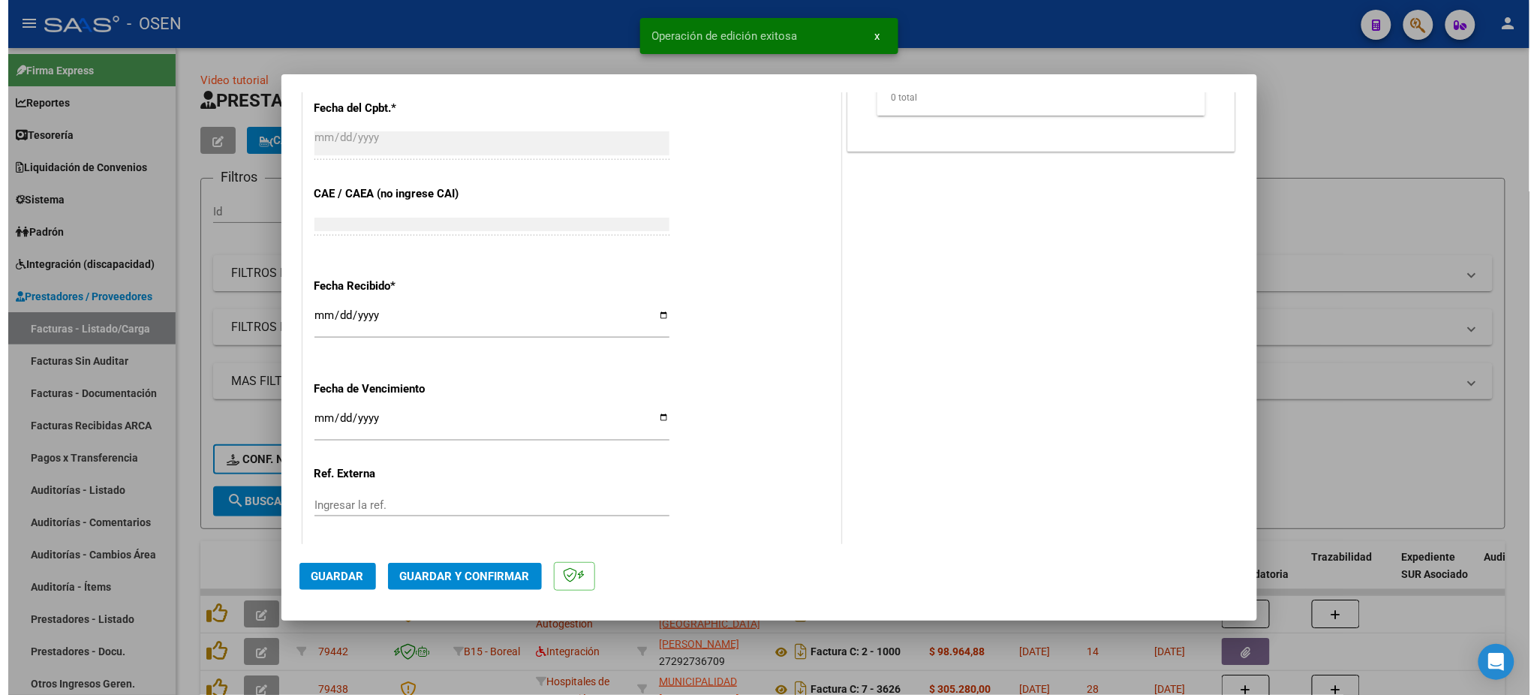
scroll to position [0, 0]
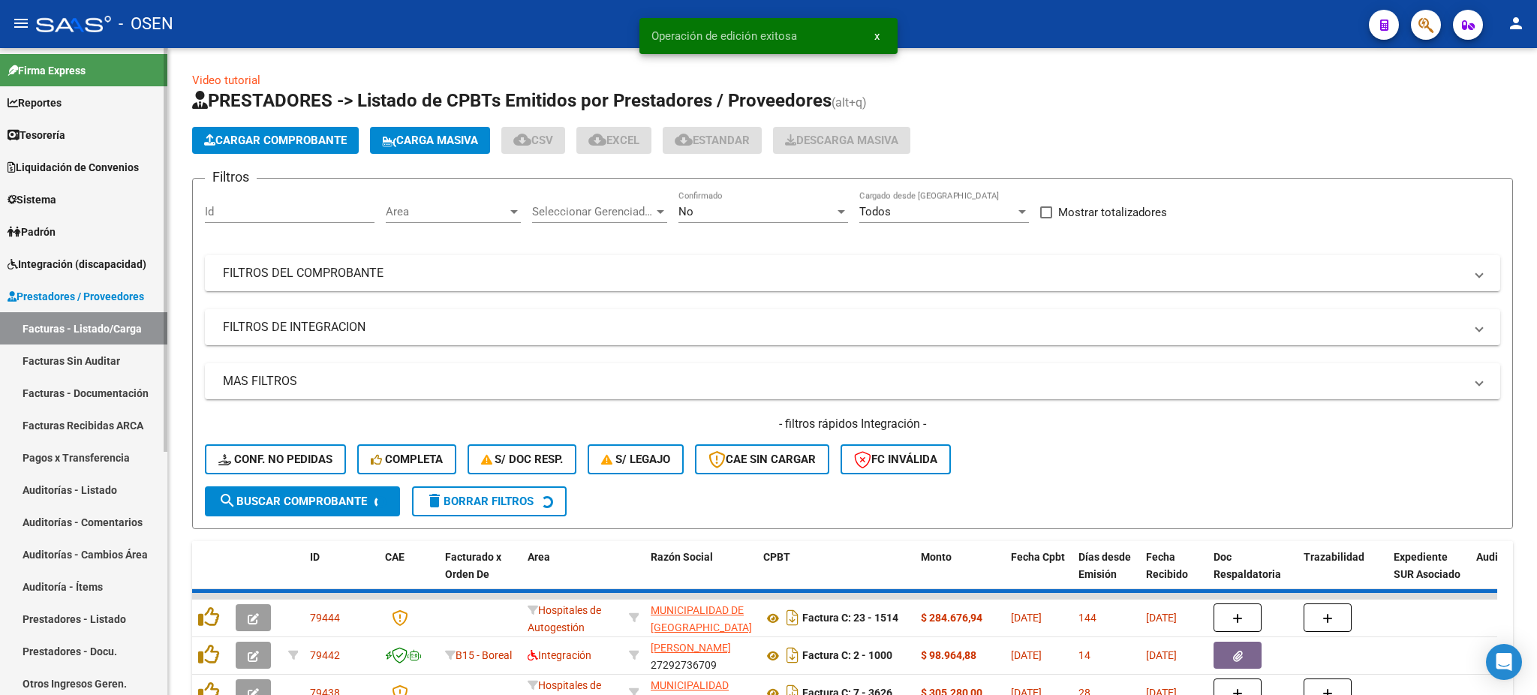
click at [84, 581] on link "Auditoría - Ítems" at bounding box center [83, 586] width 167 height 32
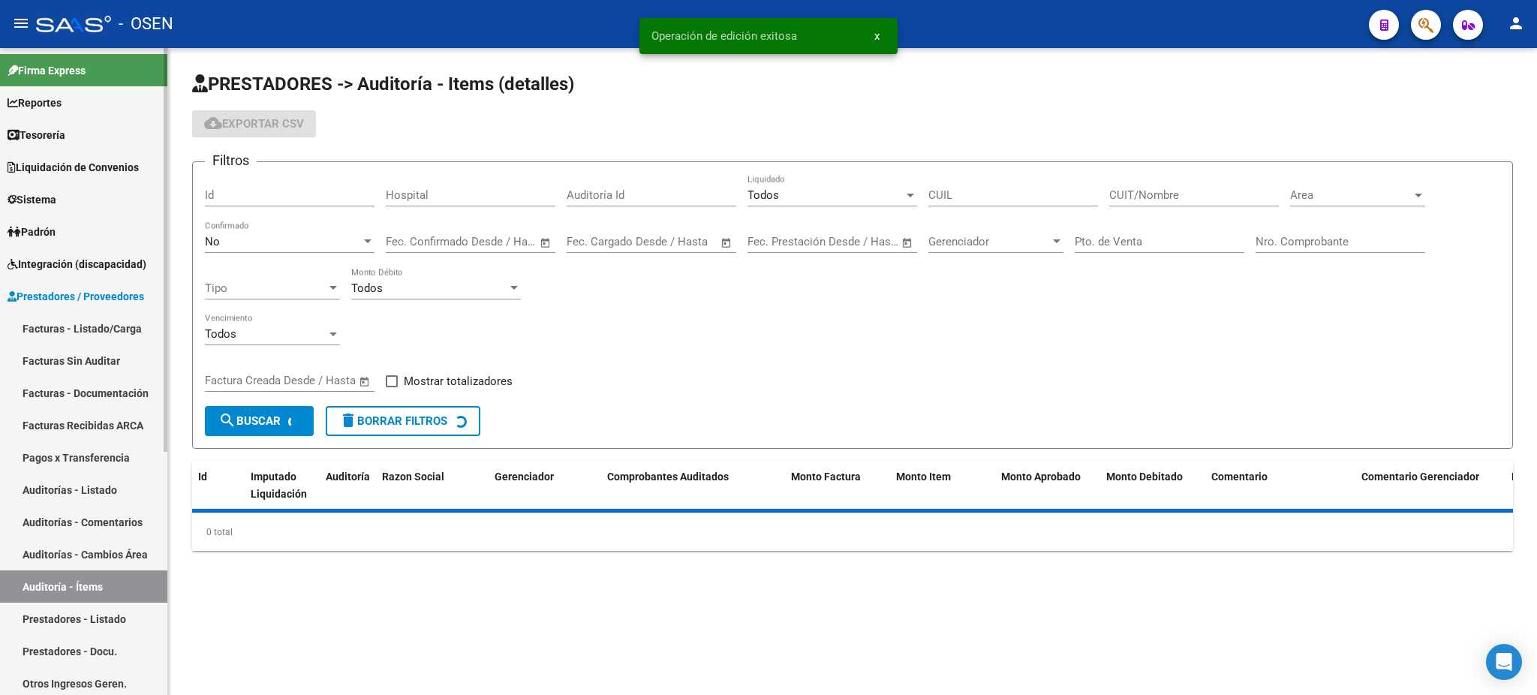
click at [77, 487] on link "Auditorías - Listado" at bounding box center [83, 490] width 167 height 32
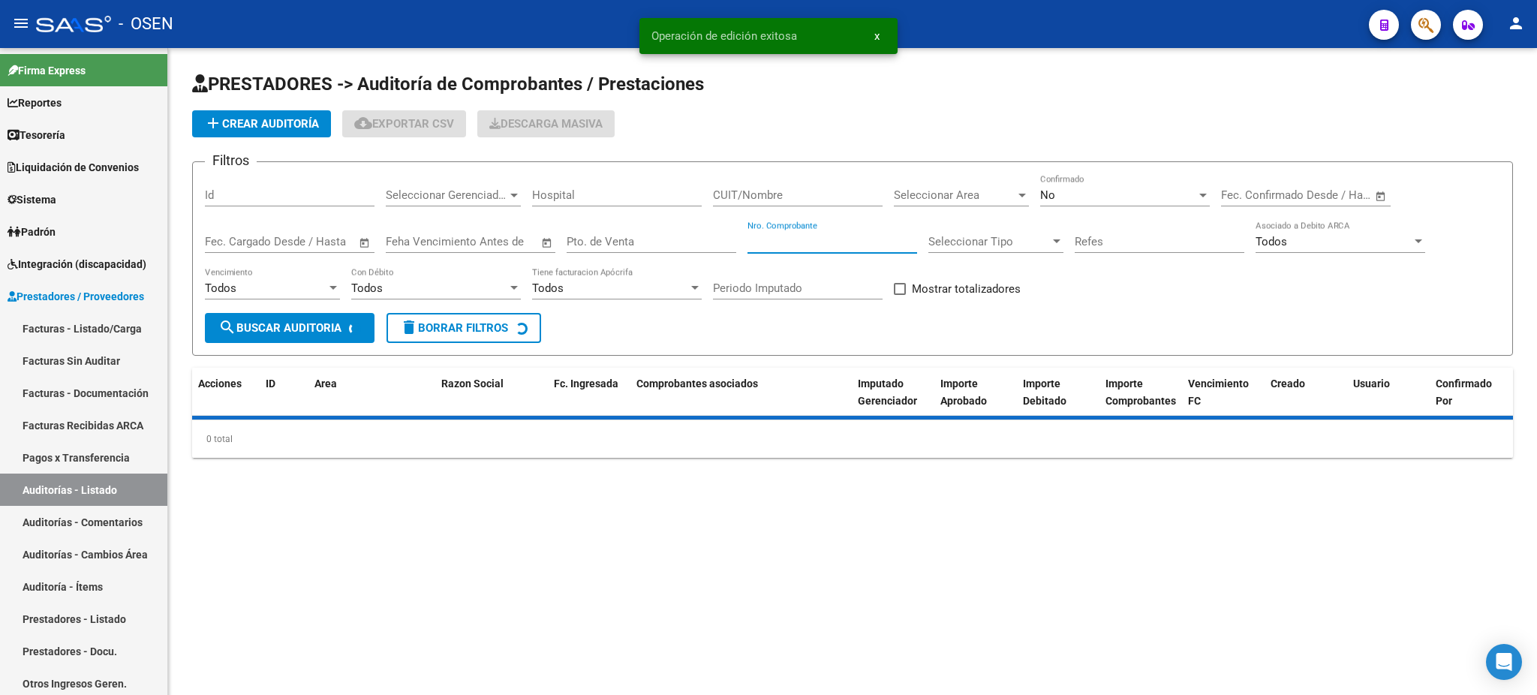
click at [823, 244] on input "Nro. Comprobante" at bounding box center [832, 242] width 170 height 14
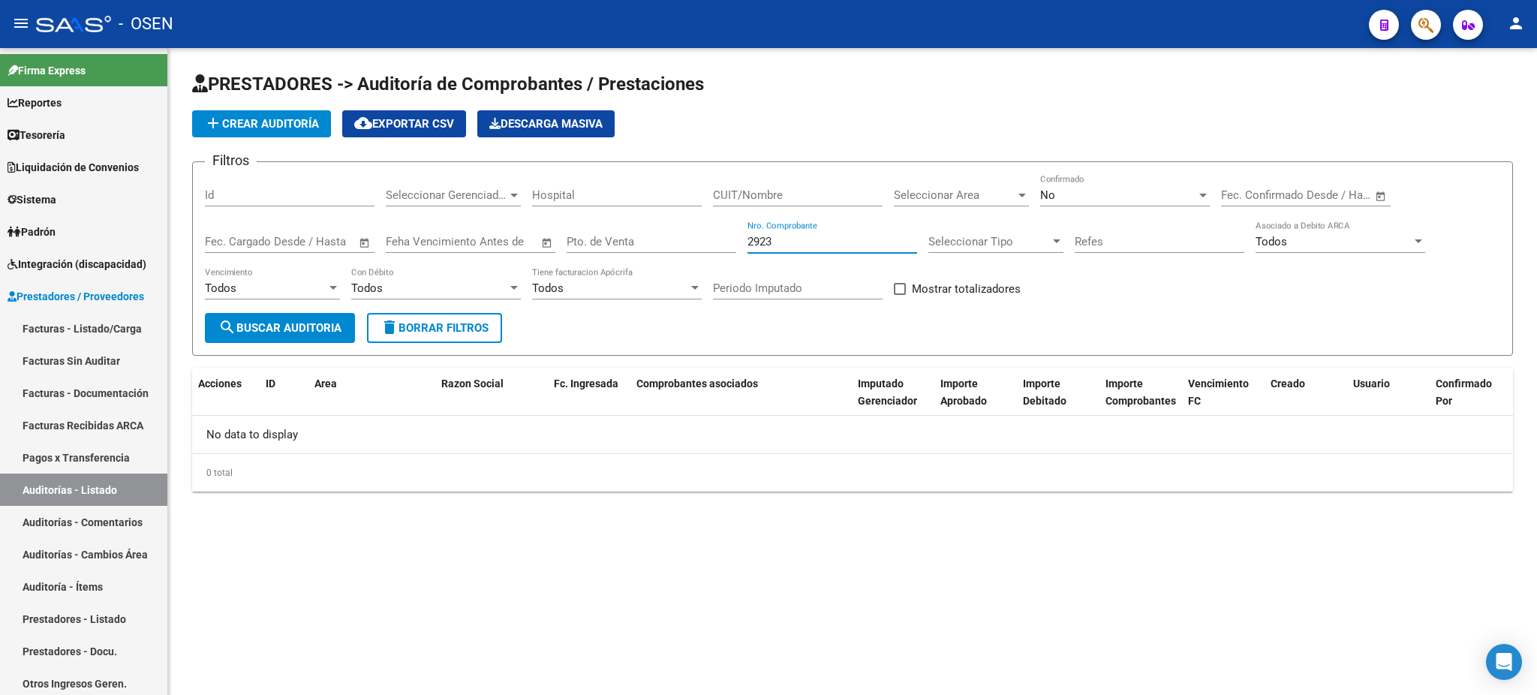
type input "2923"
click at [1079, 185] on div "No Confirmado" at bounding box center [1125, 190] width 170 height 32
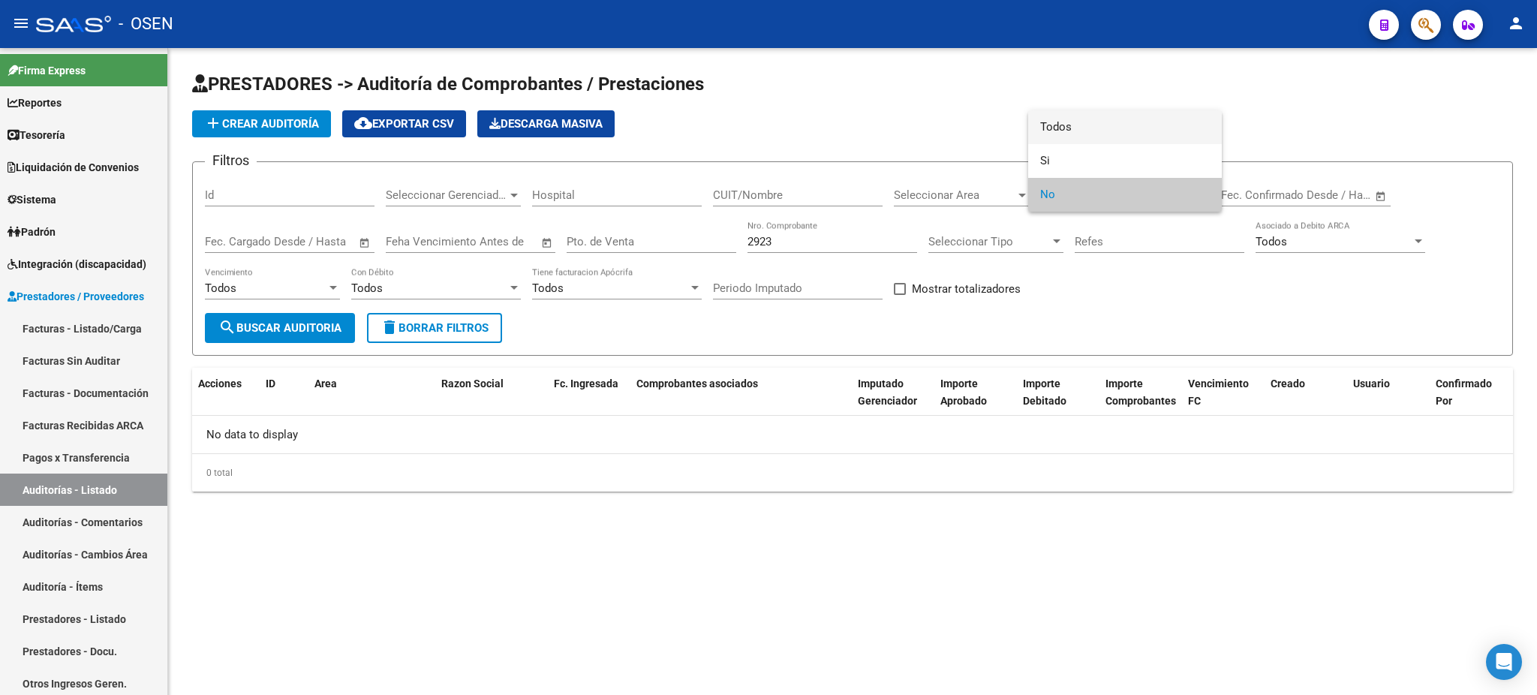
click at [1063, 118] on span "Todos" at bounding box center [1125, 127] width 170 height 34
click at [290, 308] on div "Todos Vencimiento" at bounding box center [272, 290] width 135 height 47
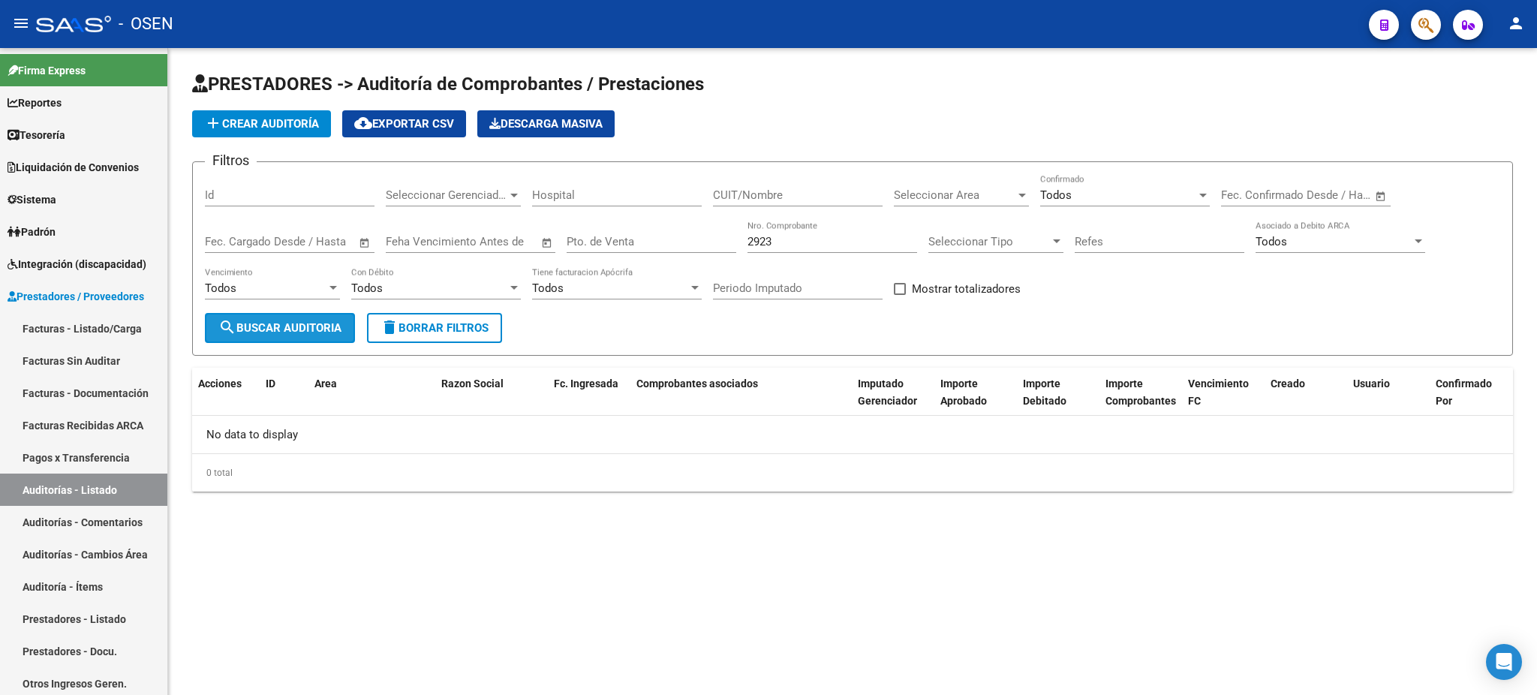
click at [279, 321] on span "search Buscar Auditoria" at bounding box center [279, 328] width 123 height 14
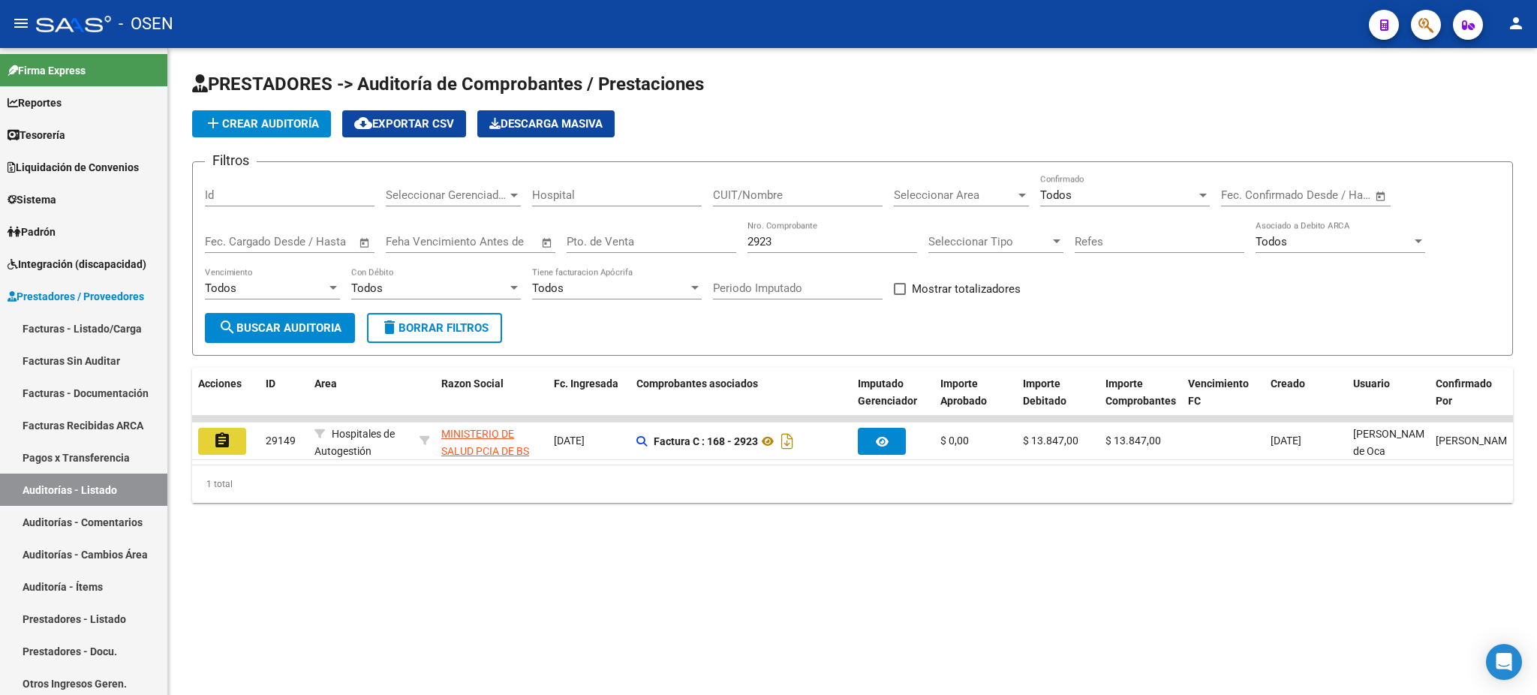
click at [206, 438] on button "assignment" at bounding box center [222, 441] width 48 height 27
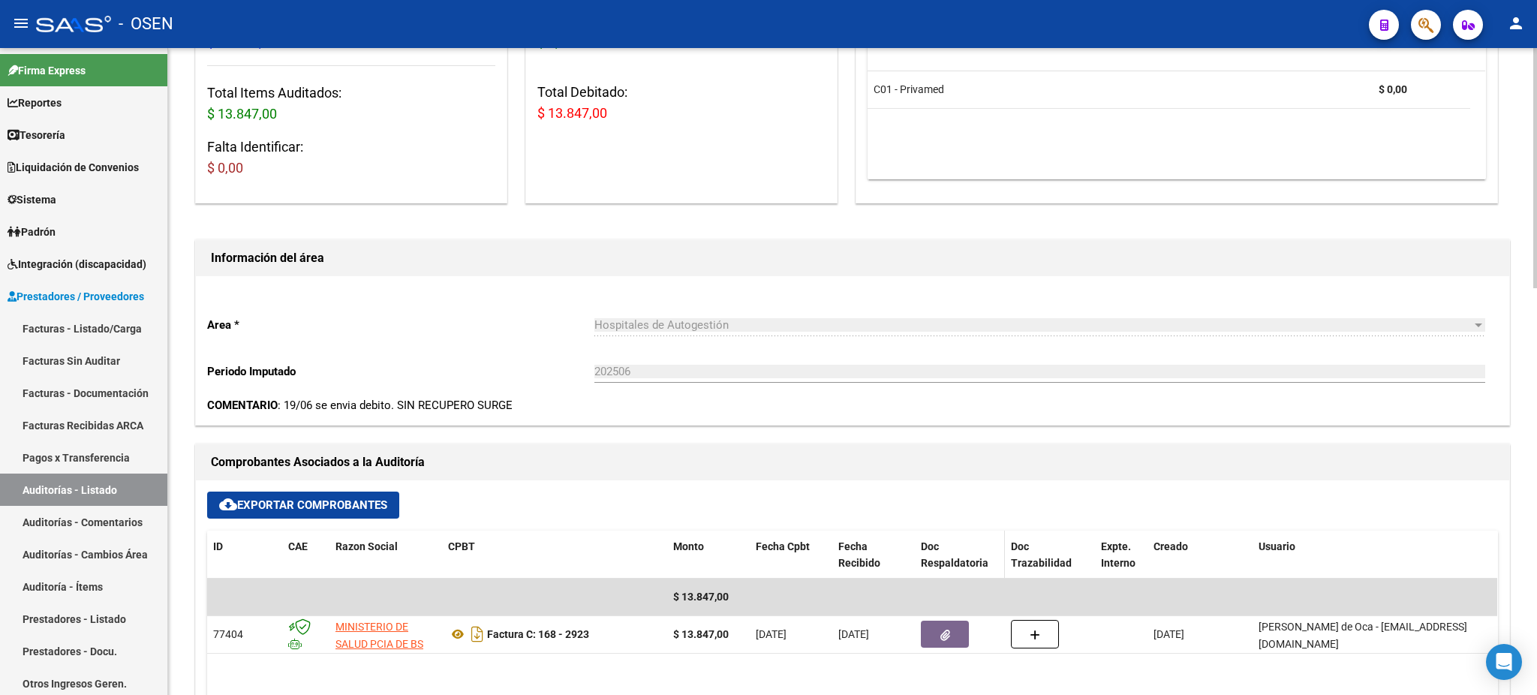
scroll to position [400, 0]
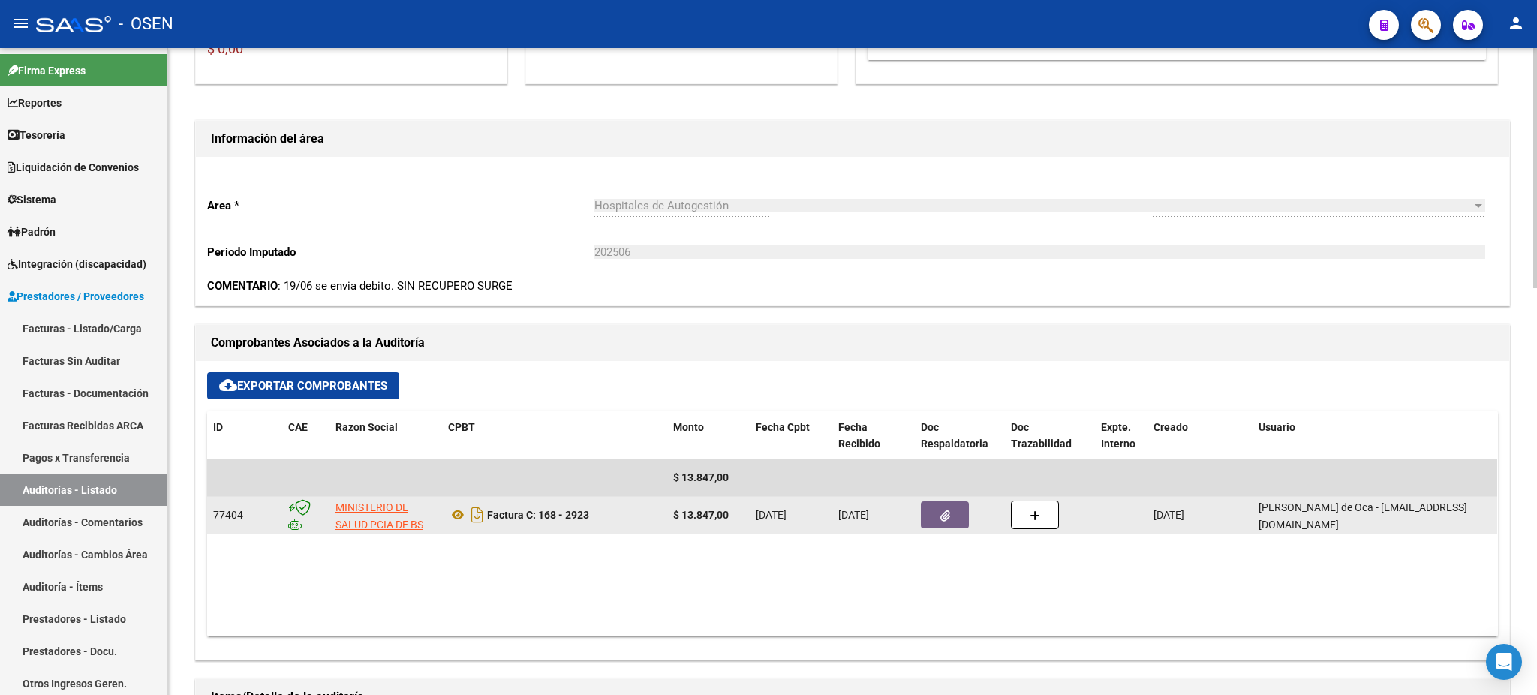
click at [970, 527] on div at bounding box center [960, 514] width 78 height 27
click at [964, 517] on button "button" at bounding box center [945, 514] width 48 height 27
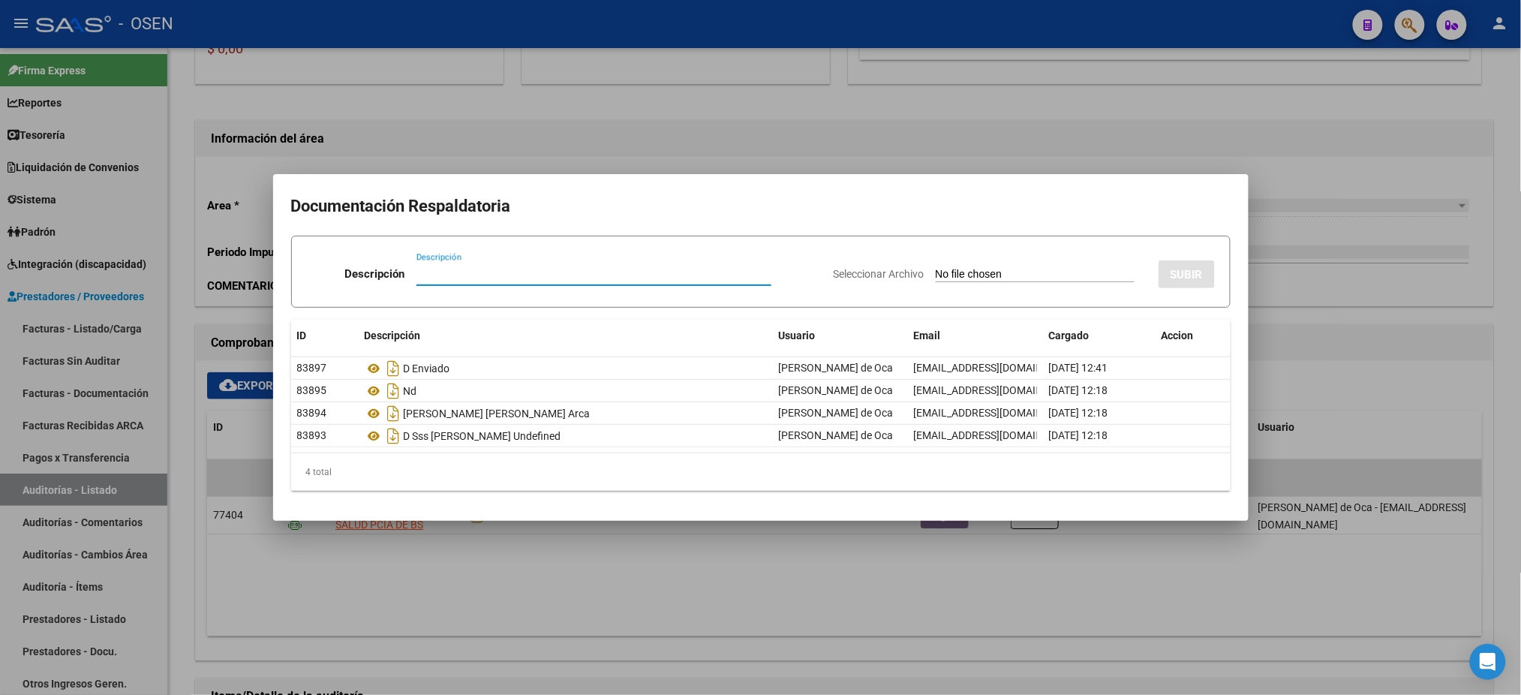
type input "n"
type input "NC"
click at [950, 277] on input "Seleccionar Archivo" at bounding box center [1035, 275] width 199 height 14
type input "C:\fakepath\NC 0168-00002923.pdf"
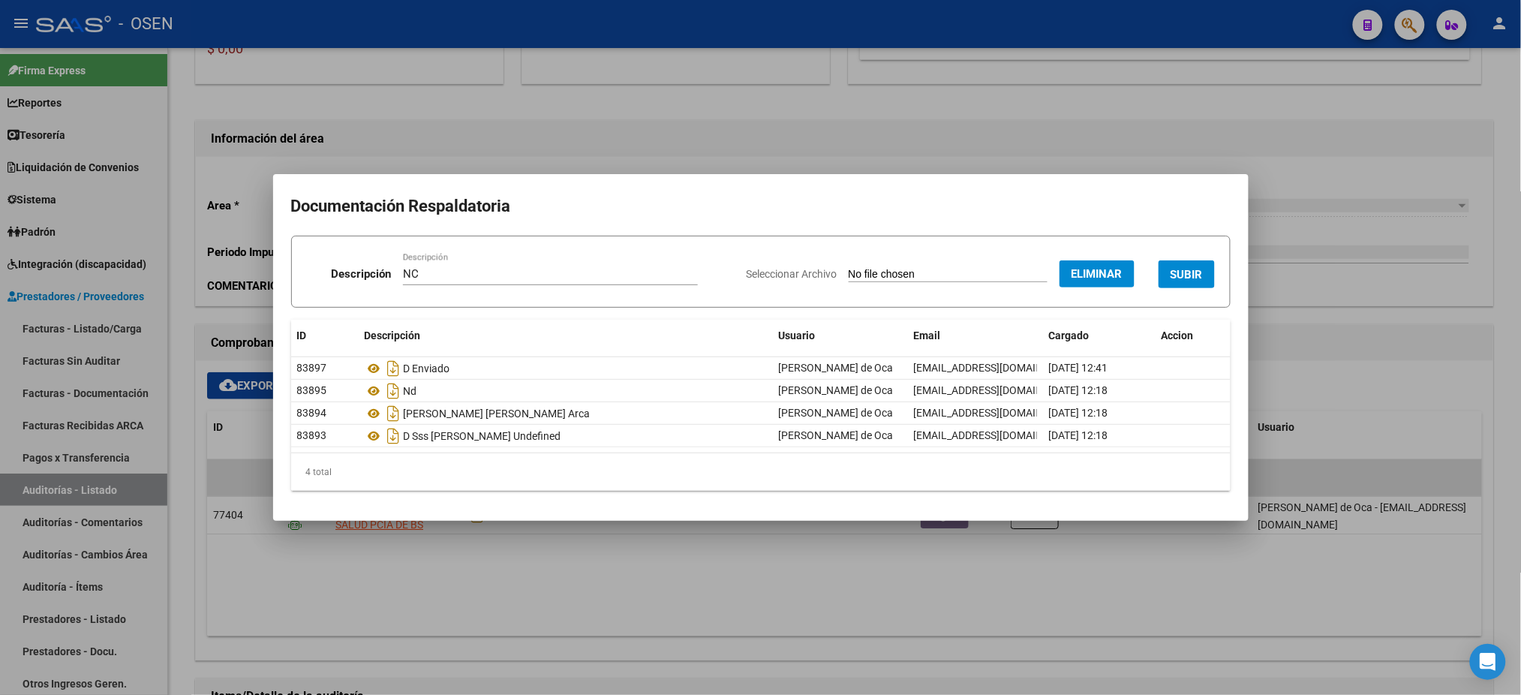
click at [1190, 263] on button "SUBIR" at bounding box center [1187, 274] width 56 height 28
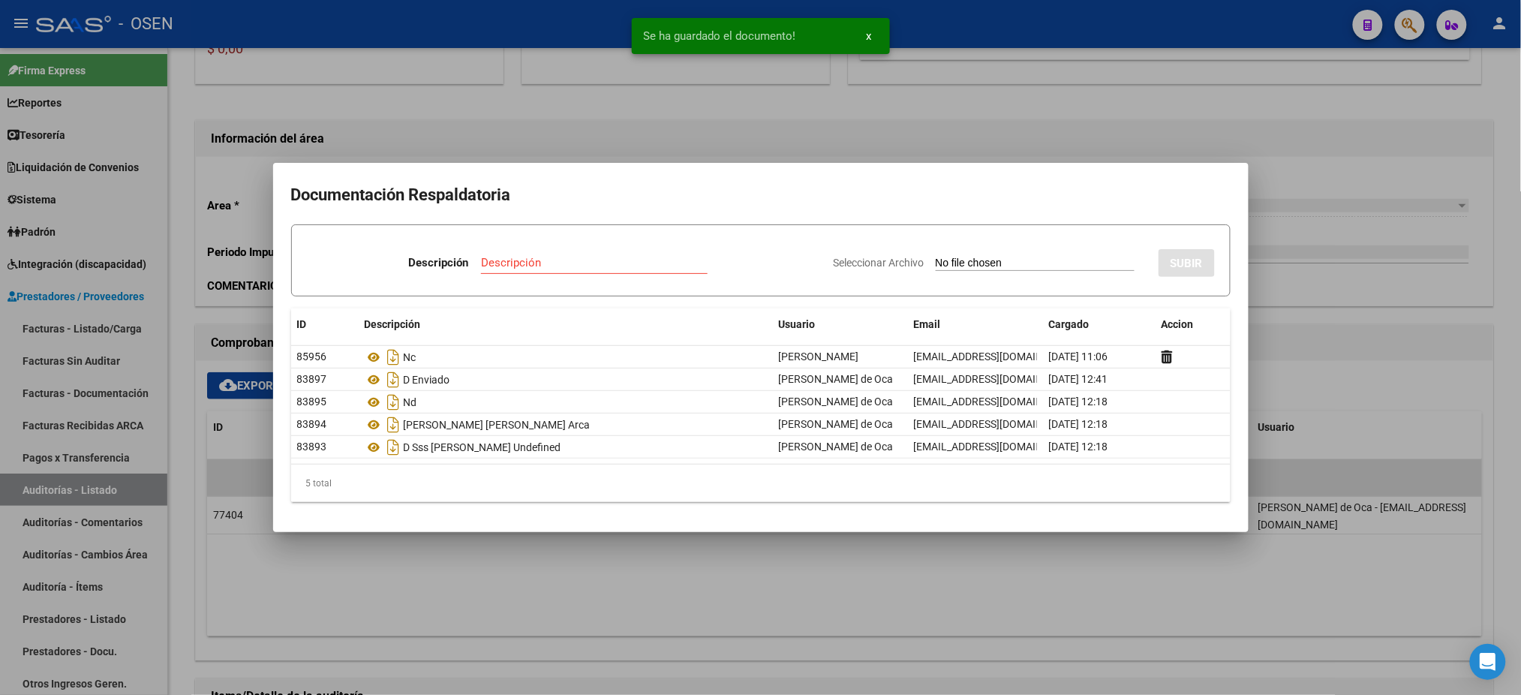
click at [1077, 148] on div at bounding box center [760, 347] width 1521 height 695
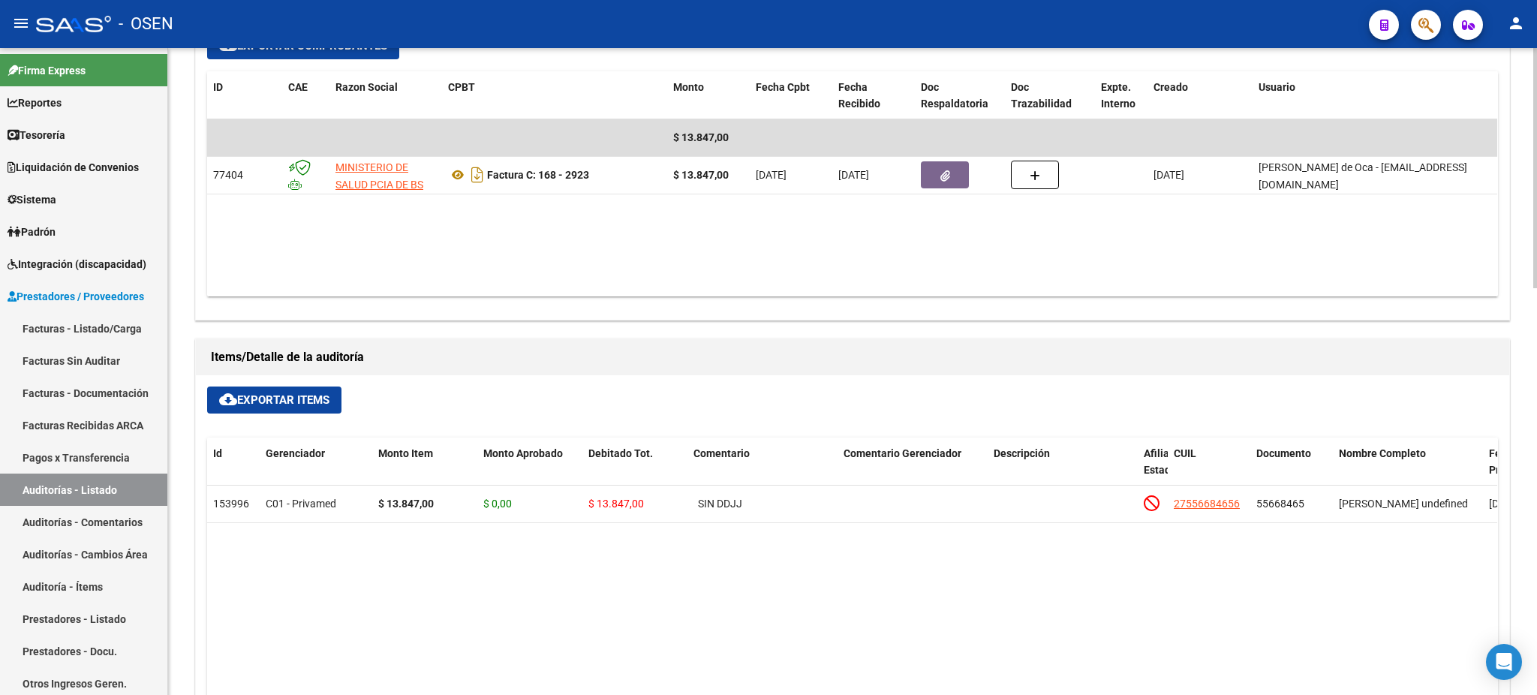
scroll to position [699, 0]
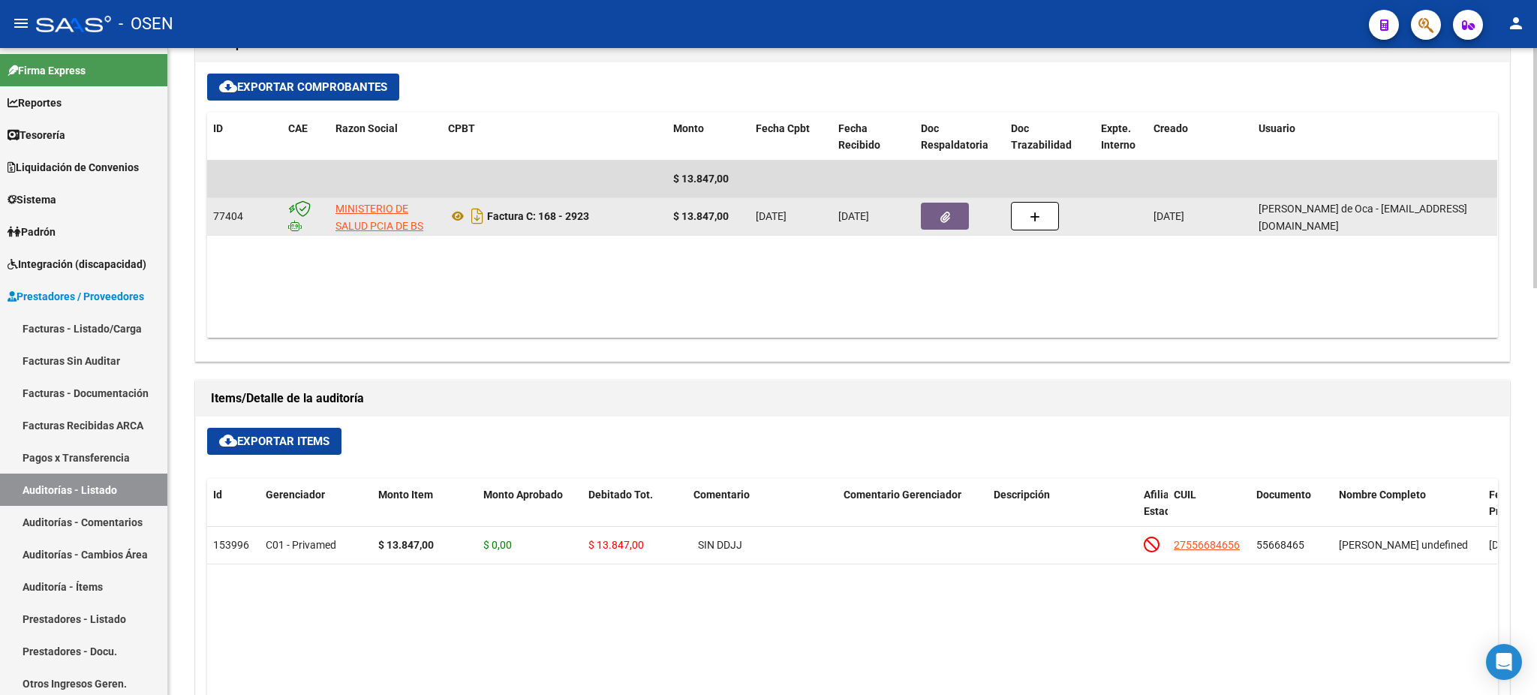
click at [930, 203] on button "button" at bounding box center [945, 216] width 48 height 27
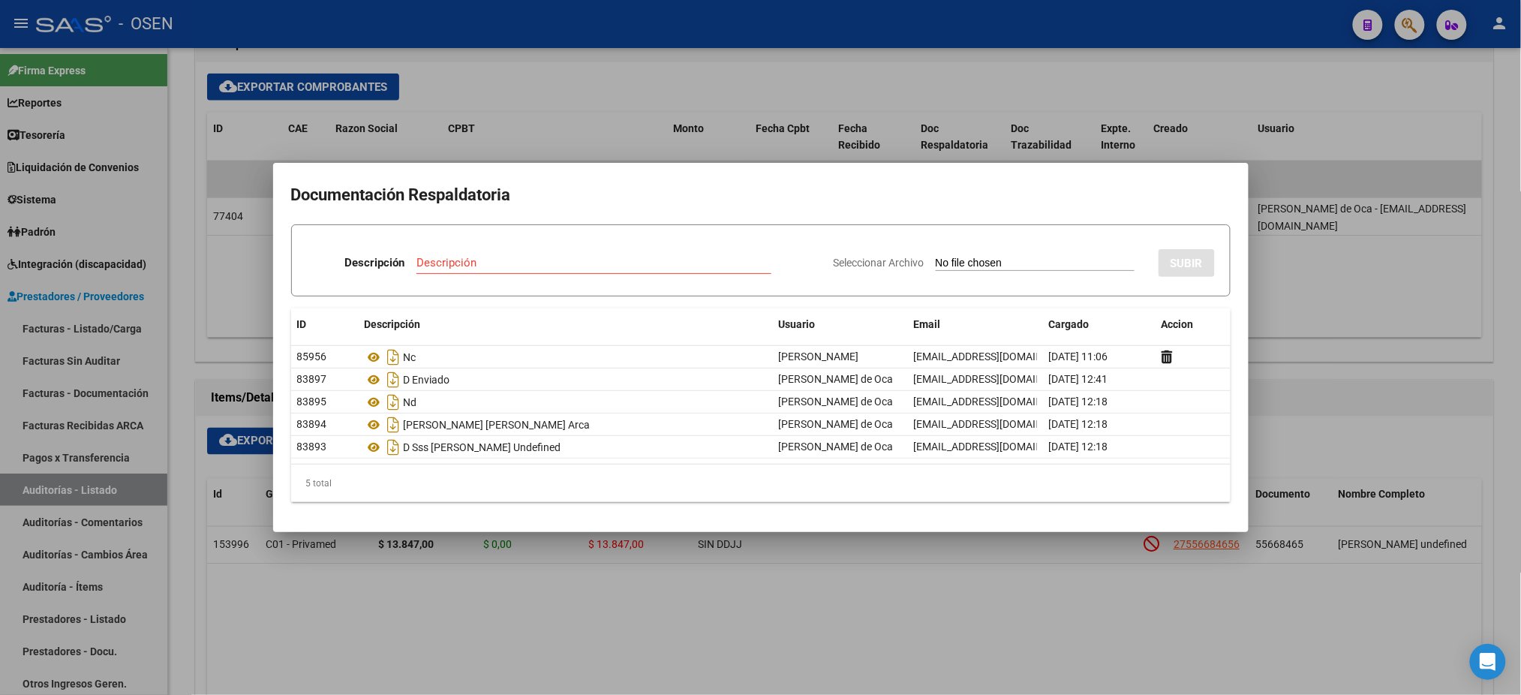
click at [489, 227] on form "Descripción Descripción Seleccionar Archivo SUBIR" at bounding box center [761, 260] width 940 height 72
click at [502, 252] on div "Descripción" at bounding box center [594, 262] width 355 height 23
type input "n"
type input "Nota de aceptación"
click at [967, 263] on input "Seleccionar Archivo" at bounding box center [1035, 264] width 199 height 14
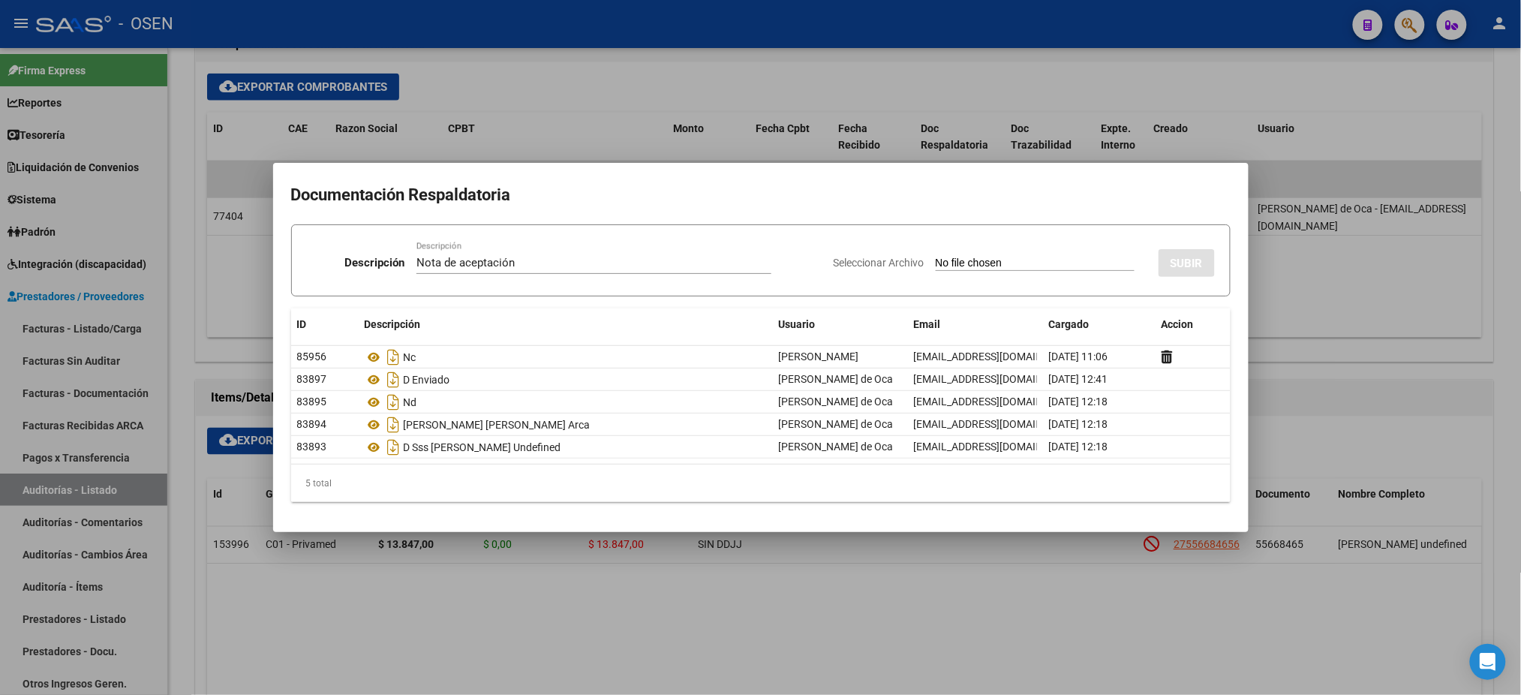
type input "C:\fakepath\DI-2025-27808752-GDEBA-HSEESMOMSALGP.pdf"
click at [1187, 263] on span "SUBIR" at bounding box center [1187, 264] width 32 height 14
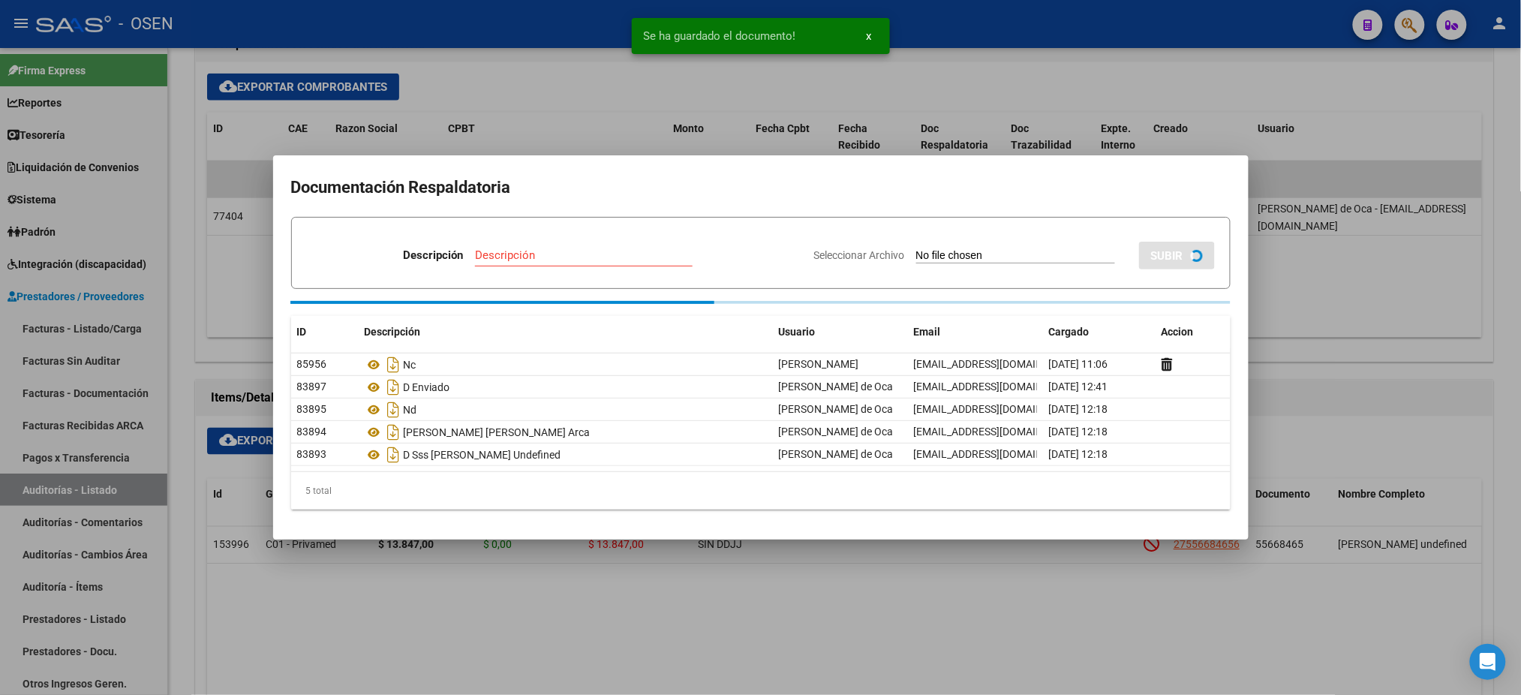
click at [1377, 290] on div at bounding box center [760, 347] width 1521 height 695
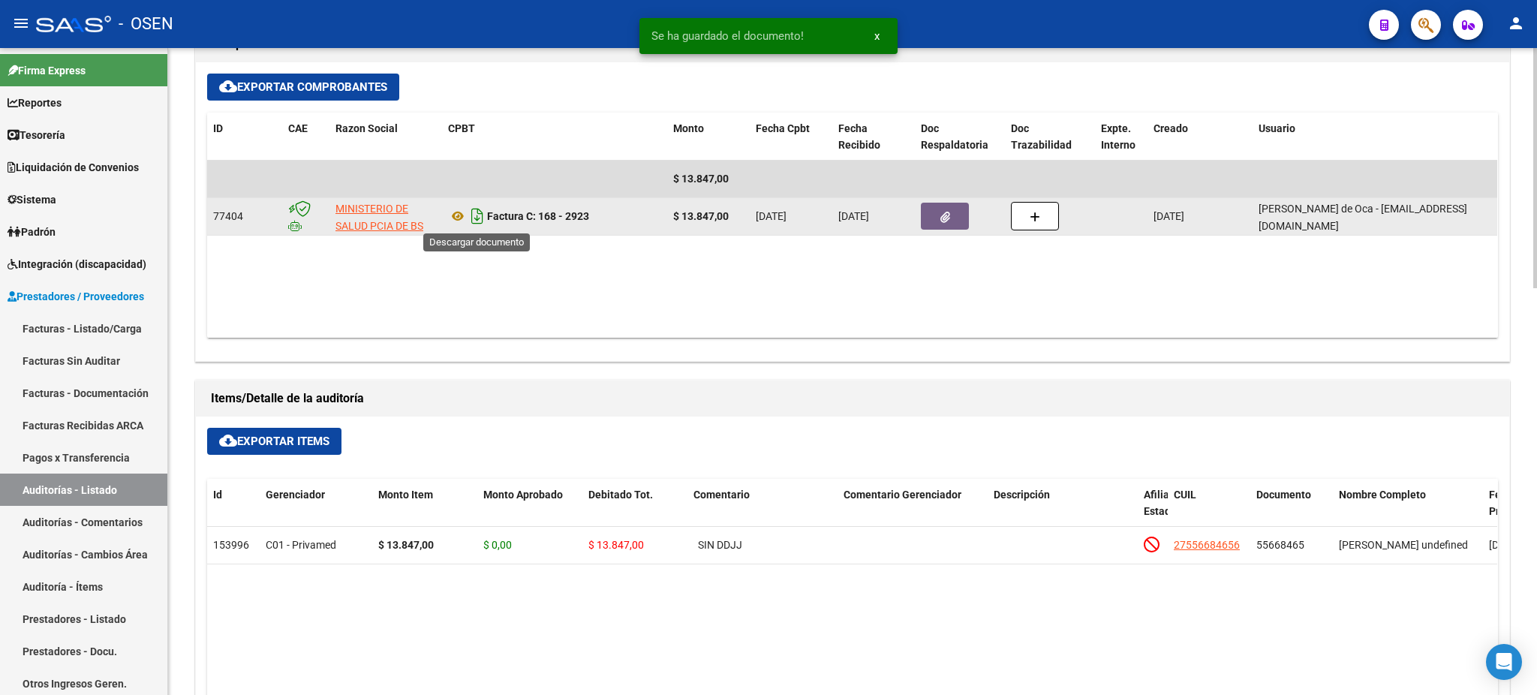
drag, startPoint x: 581, startPoint y: 215, endPoint x: 483, endPoint y: 215, distance: 97.6
click at [483, 215] on div "Factura C: 168 - 2923" at bounding box center [554, 216] width 213 height 24
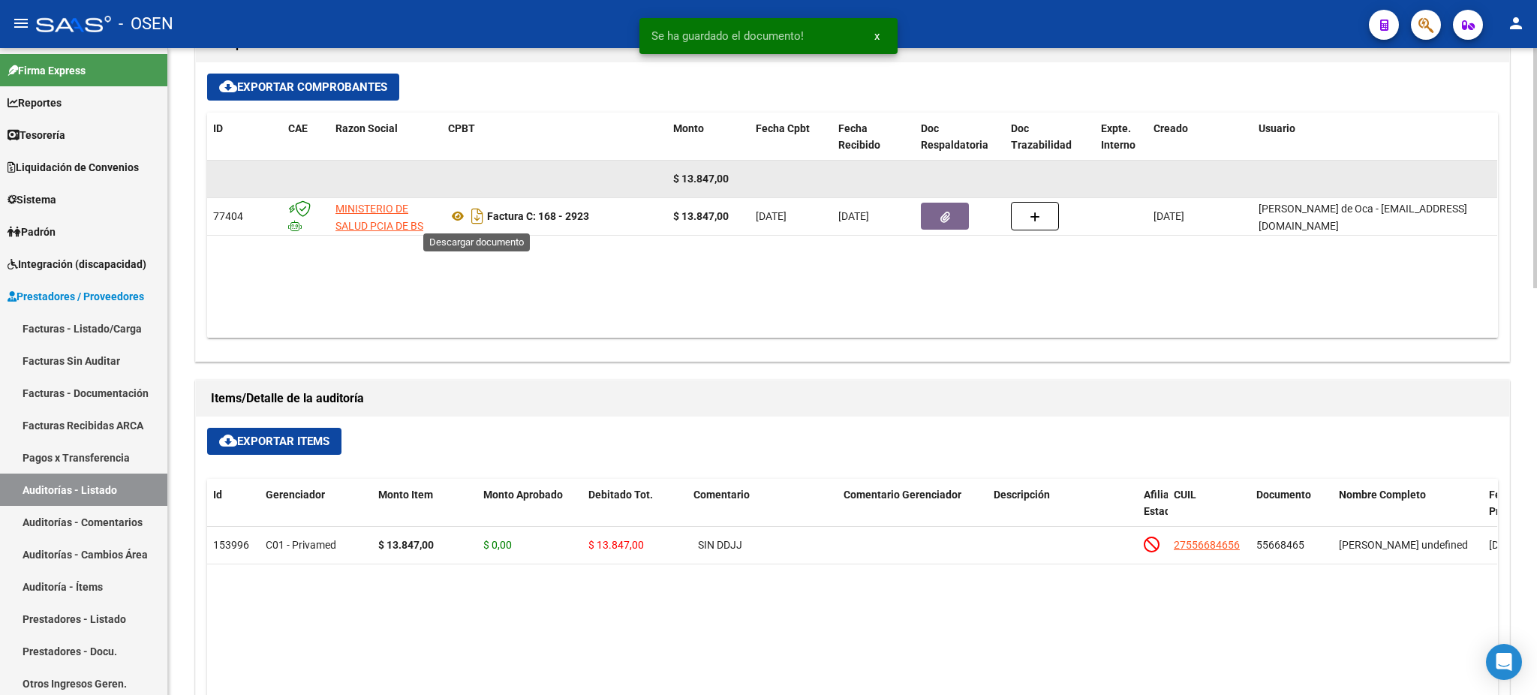
copy div "Factura C: 168 - 2923"
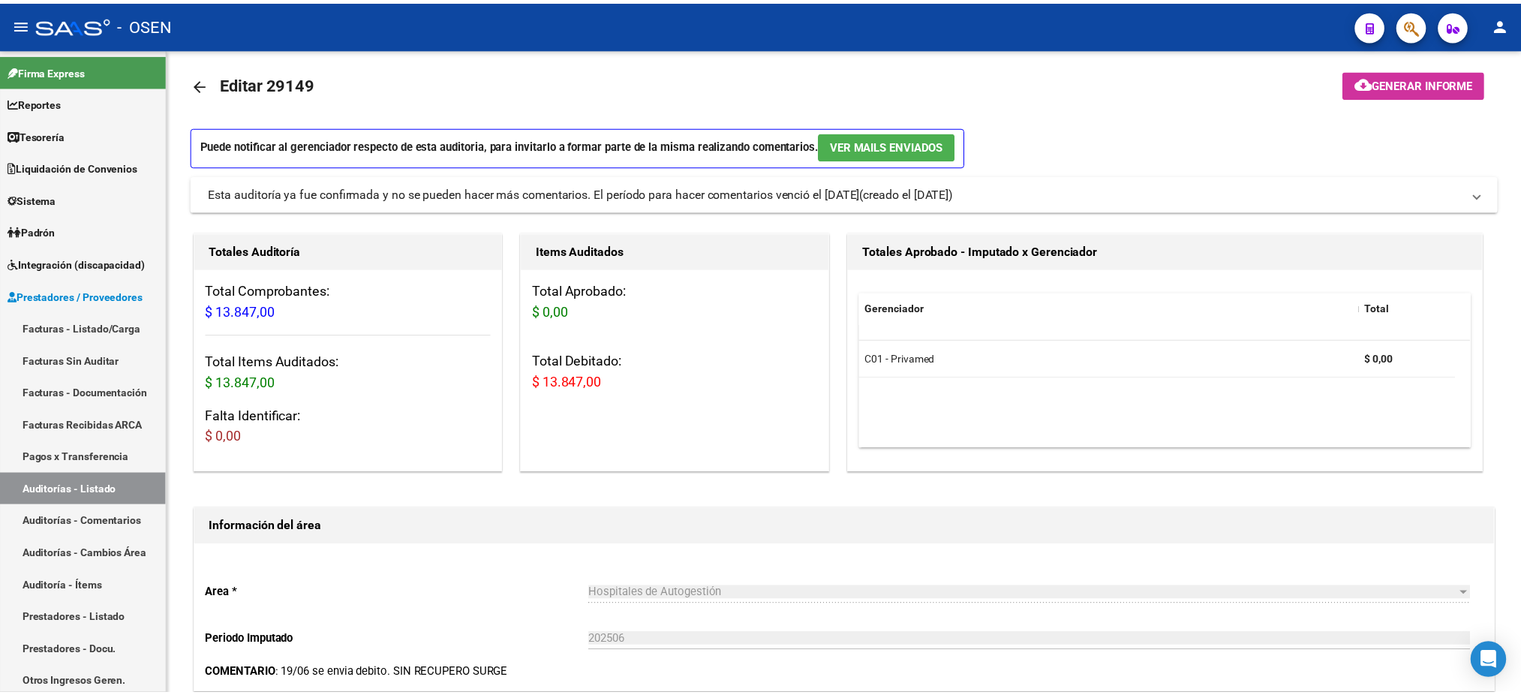
scroll to position [0, 0]
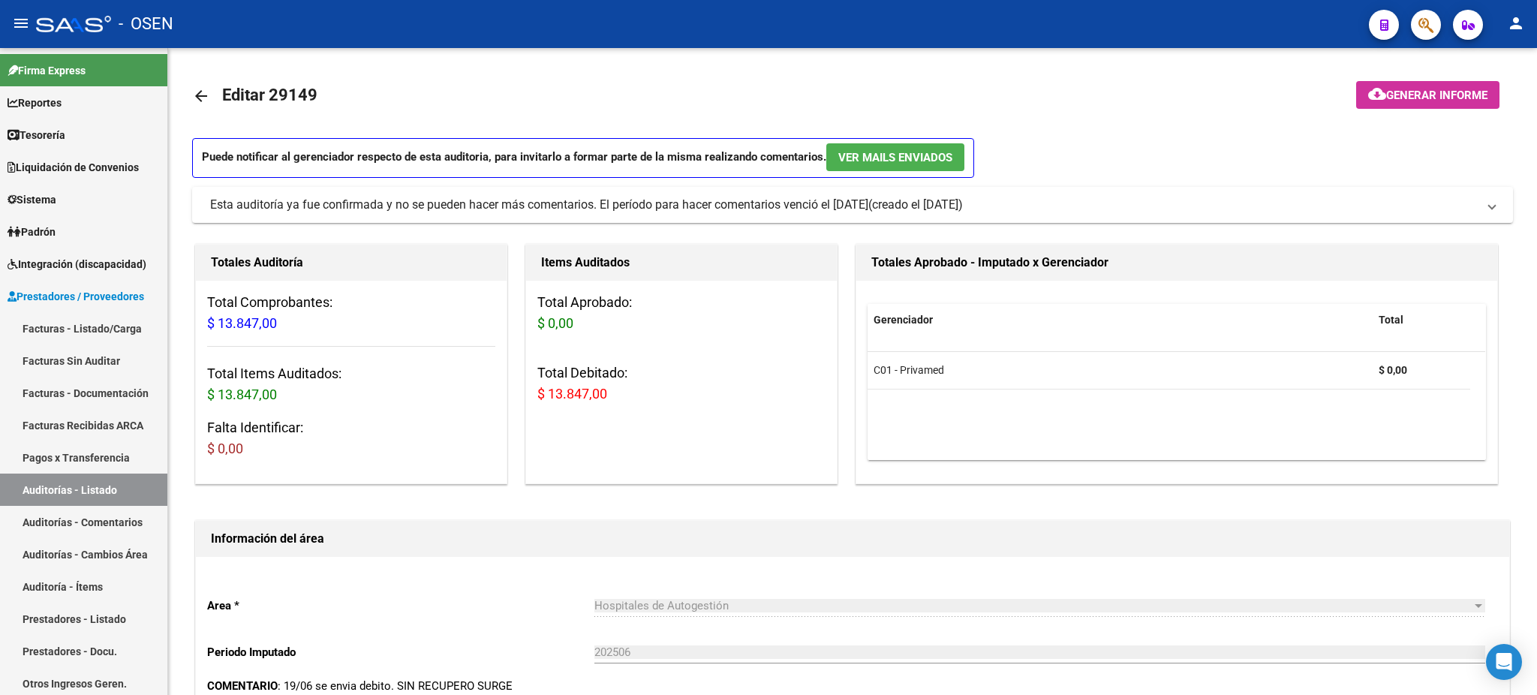
click at [1424, 17] on icon "button" at bounding box center [1425, 25] width 15 height 17
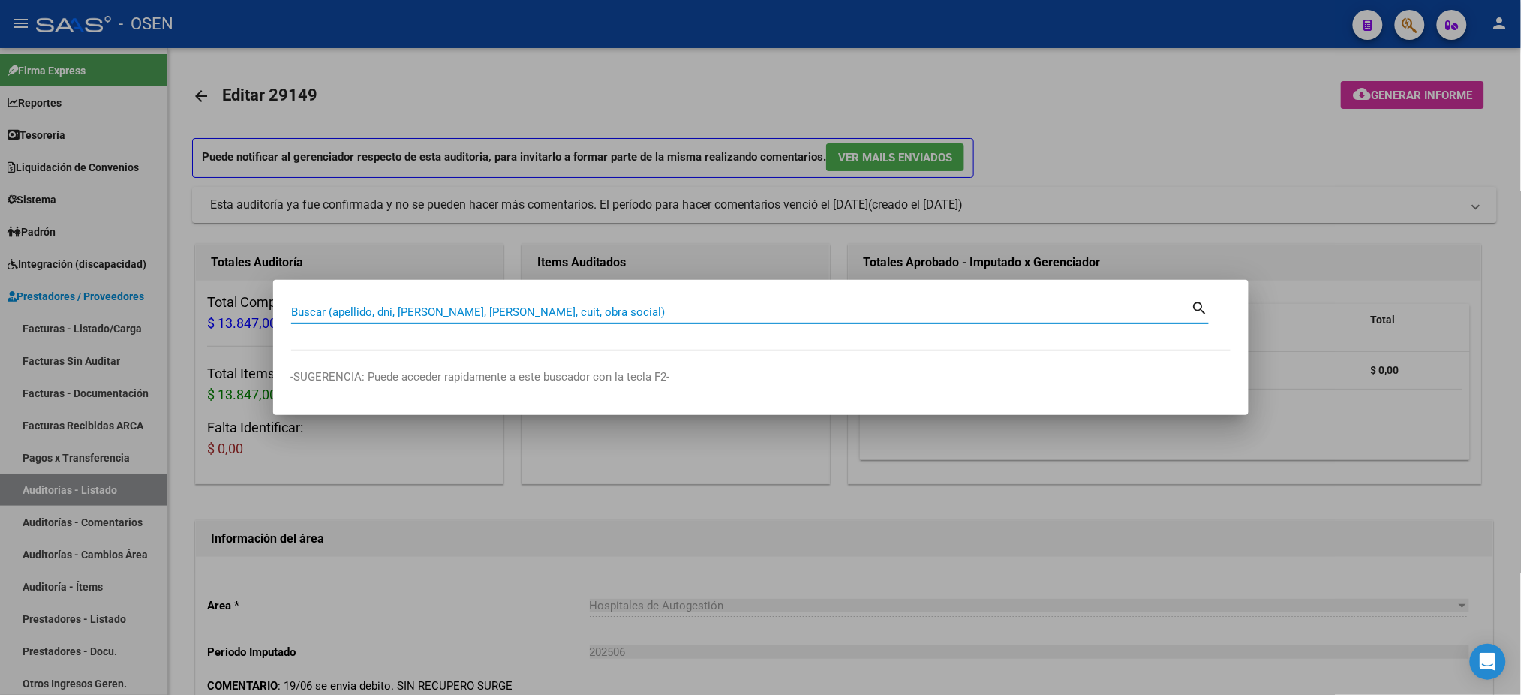
paste input "Factura C: 168 - 2923"
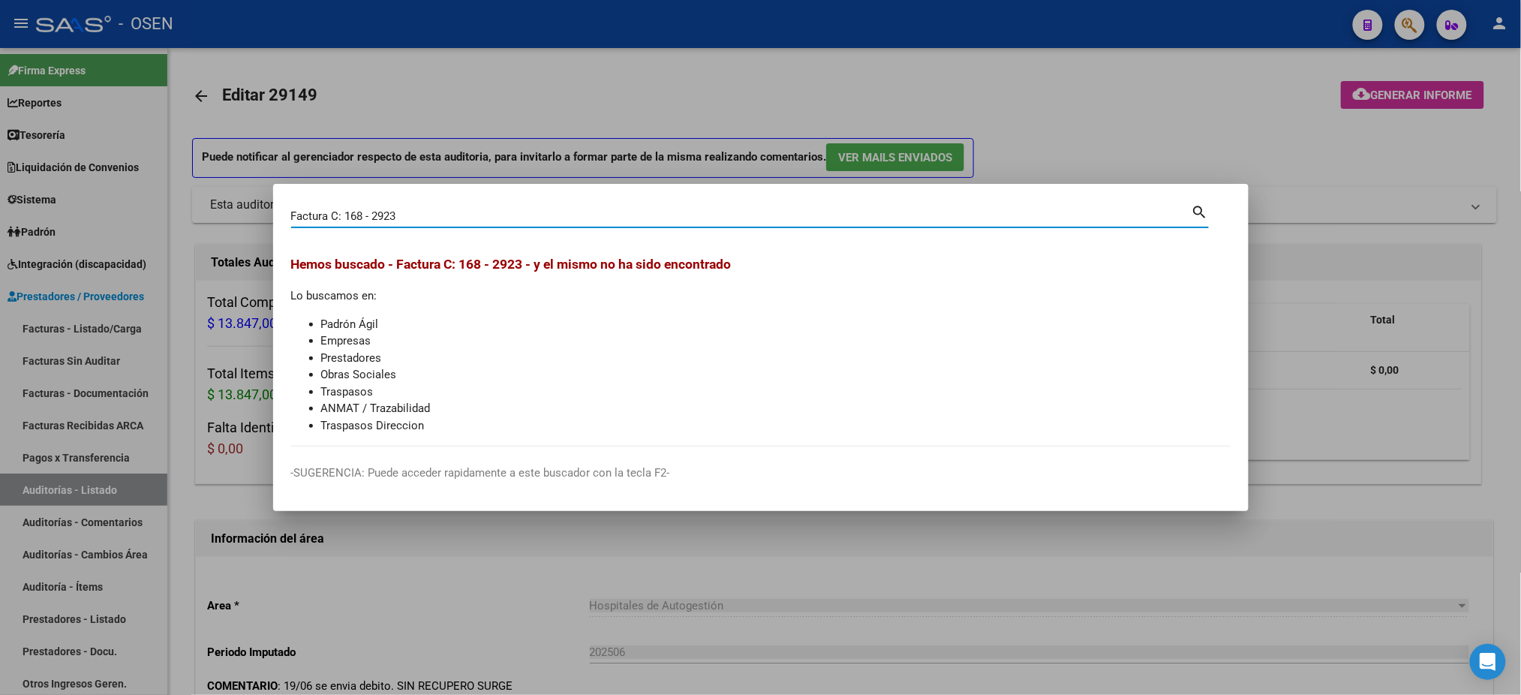
drag, startPoint x: 472, startPoint y: 217, endPoint x: 0, endPoint y: 44, distance: 502.6
click at [0, 65] on div "Factura C: 168 - 2923 Buscar (apellido, dni, cuil, nro traspaso, cuit, obra soc…" at bounding box center [760, 347] width 1521 height 695
paste input "35912435"
type input "35912435"
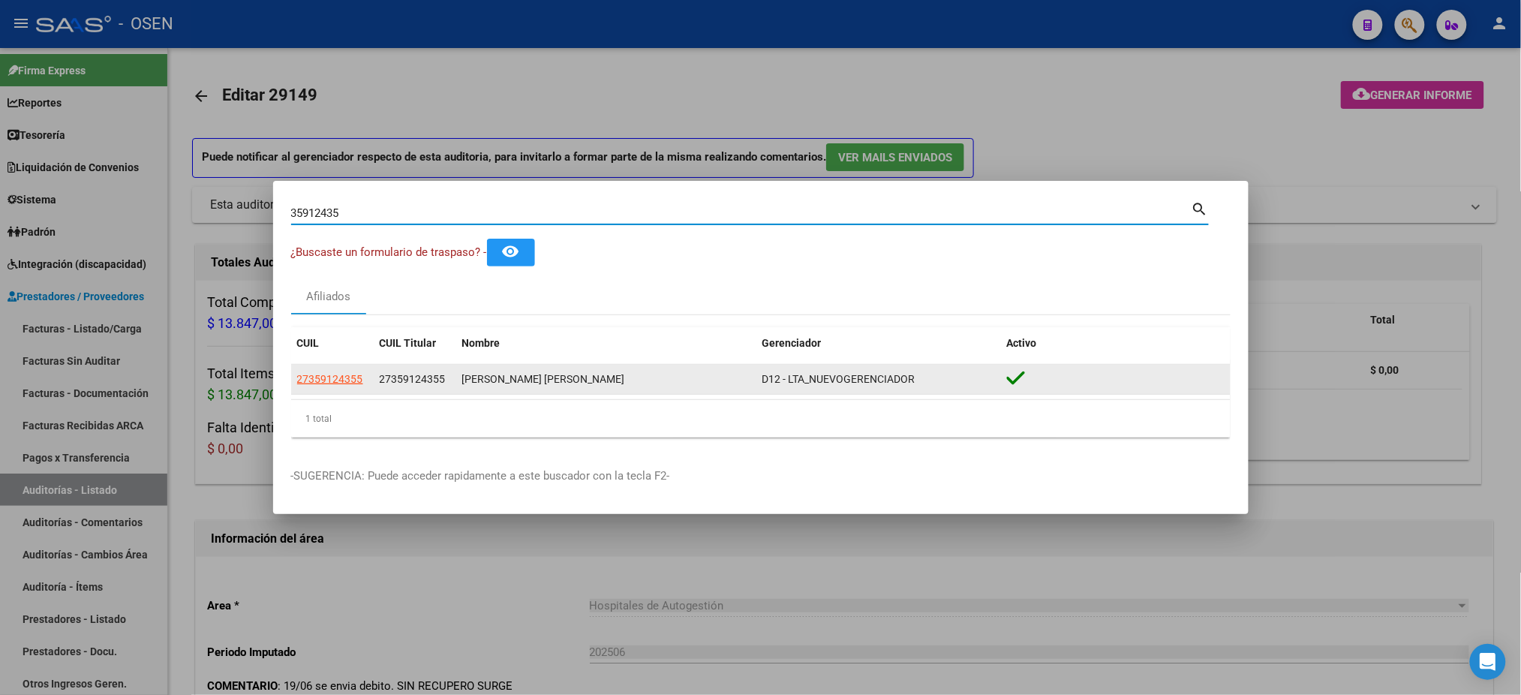
click at [293, 379] on datatable-body-cell "27359124355" at bounding box center [332, 379] width 83 height 29
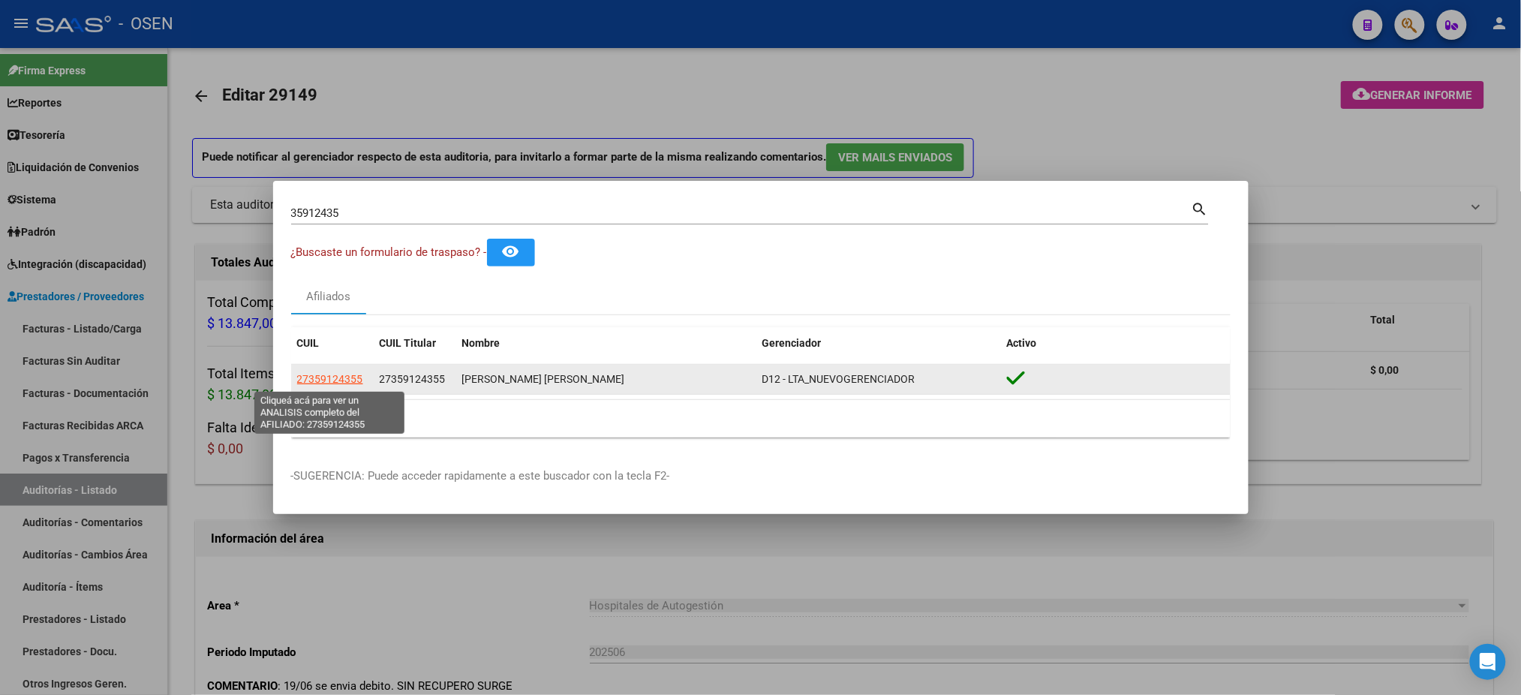
click at [299, 379] on span "27359124355" at bounding box center [330, 379] width 66 height 12
type textarea "27359124355"
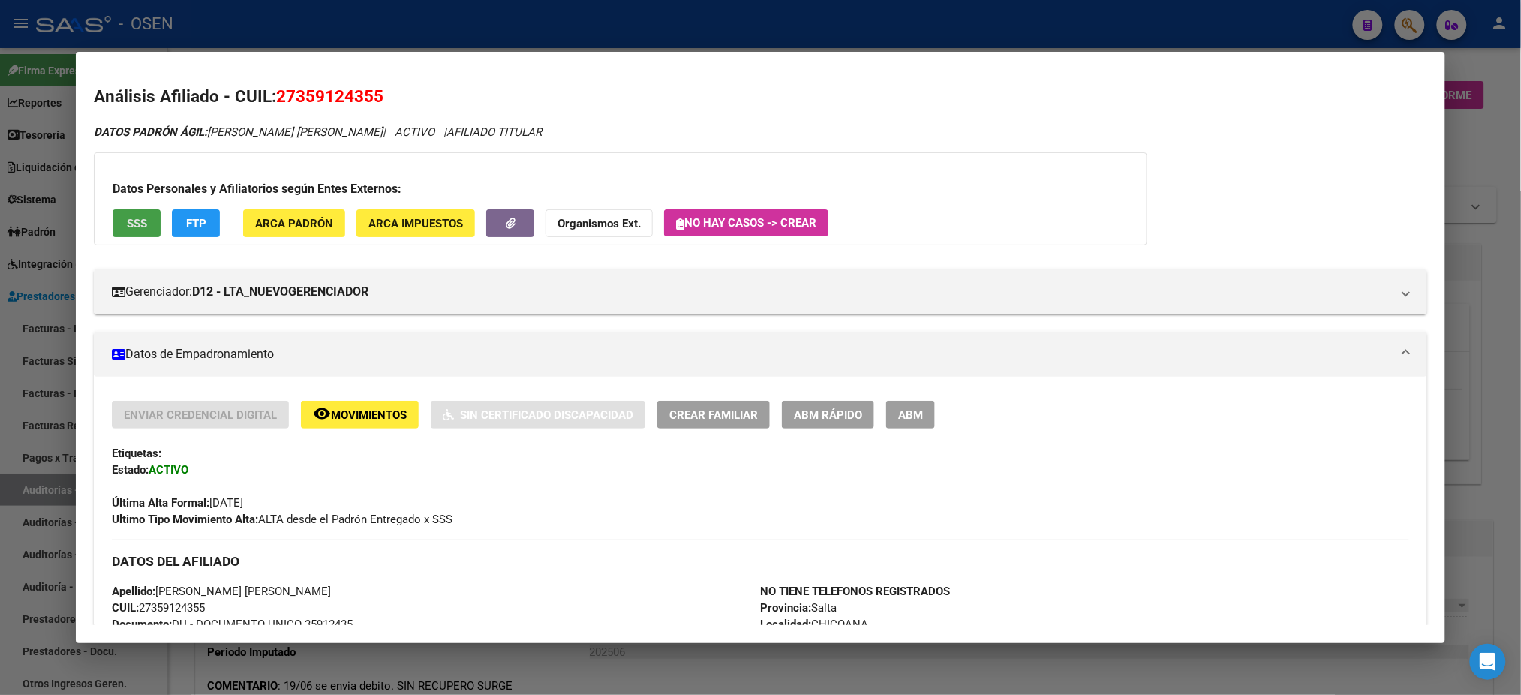
click at [137, 229] on span "SSS" at bounding box center [137, 224] width 20 height 14
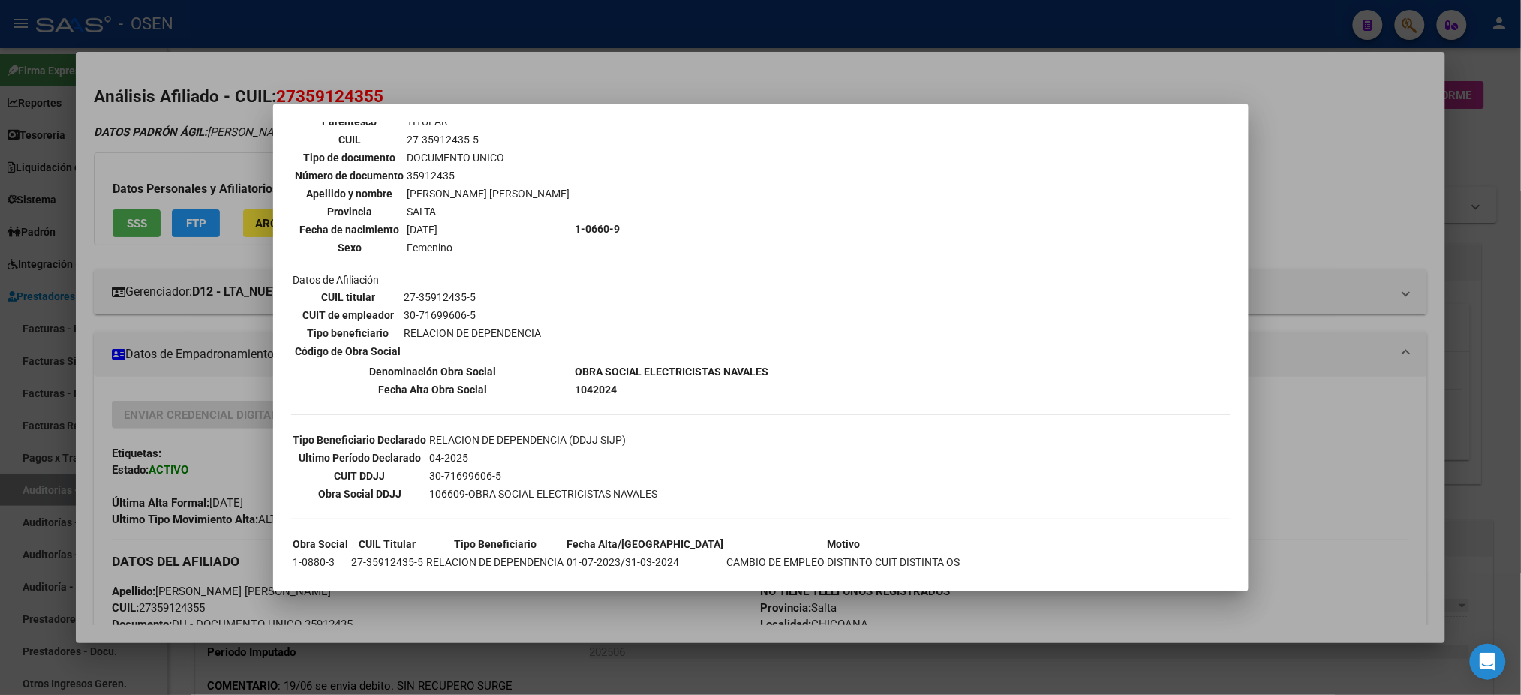
scroll to position [216, 0]
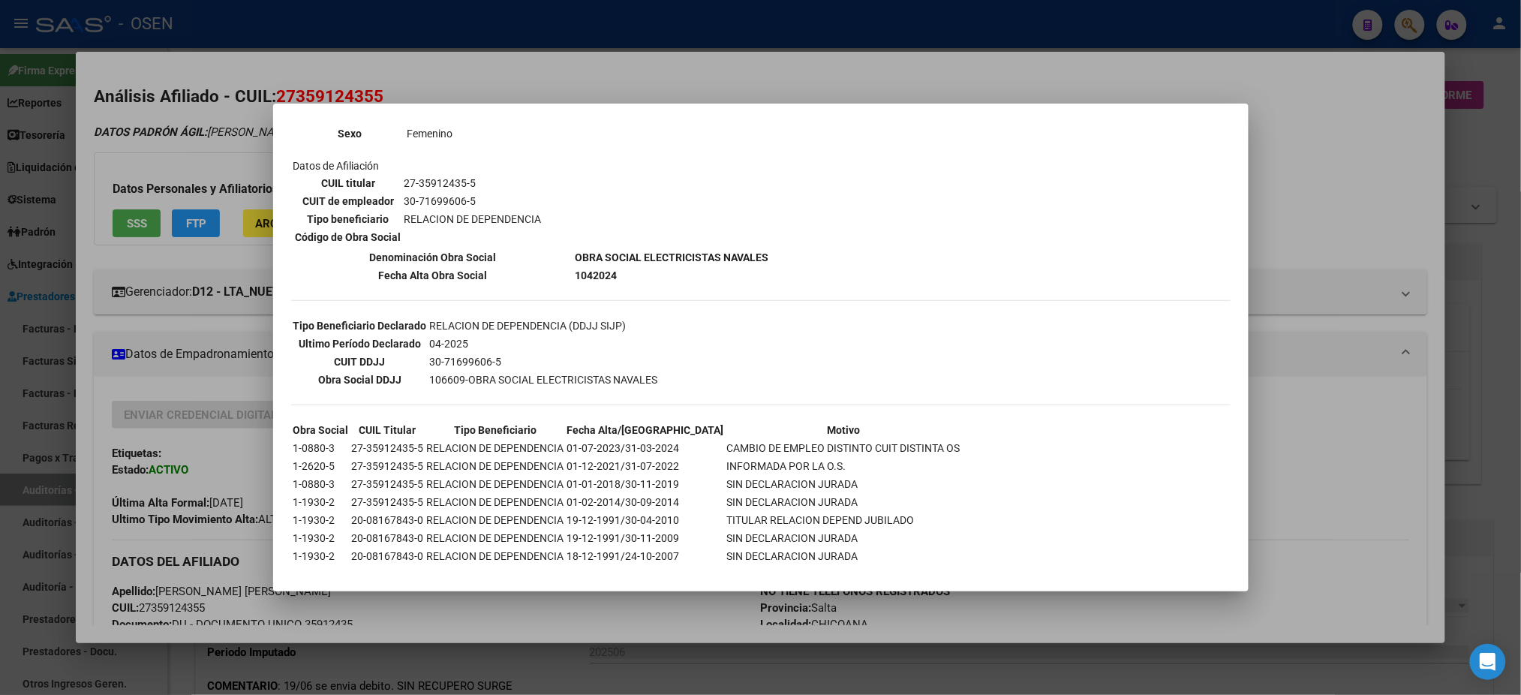
click at [513, 79] on div at bounding box center [760, 347] width 1521 height 695
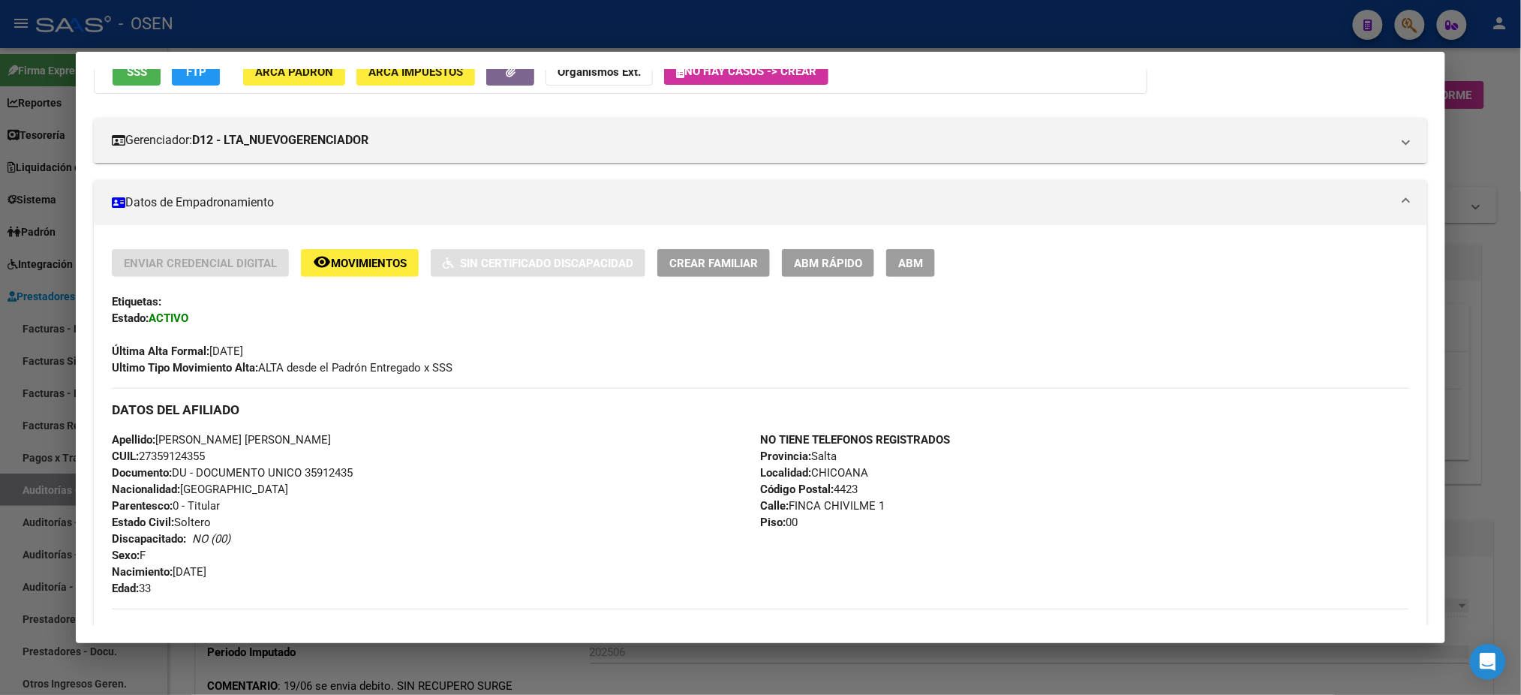
scroll to position [0, 0]
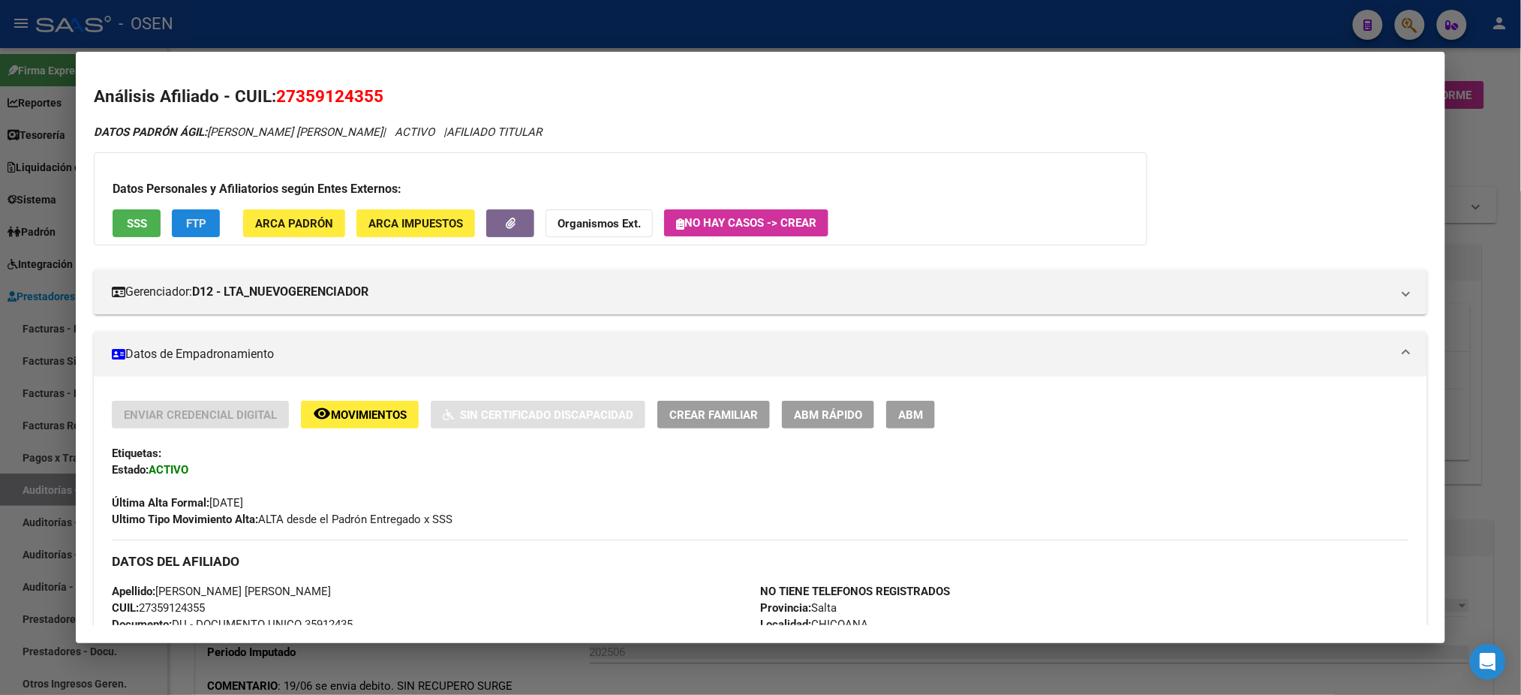
click at [194, 229] on span "FTP" at bounding box center [196, 224] width 20 height 14
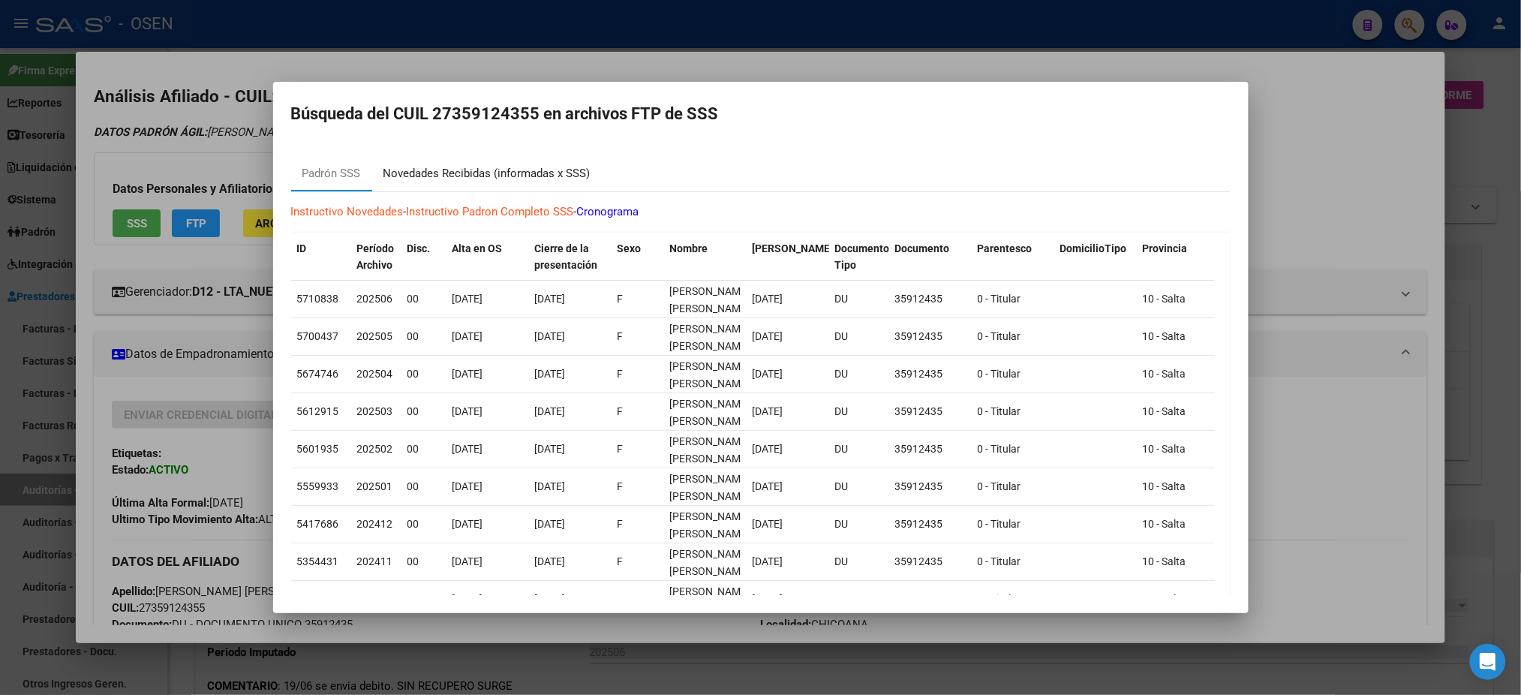
click at [470, 180] on div "Novedades Recibidas (informadas x SSS)" at bounding box center [486, 173] width 207 height 17
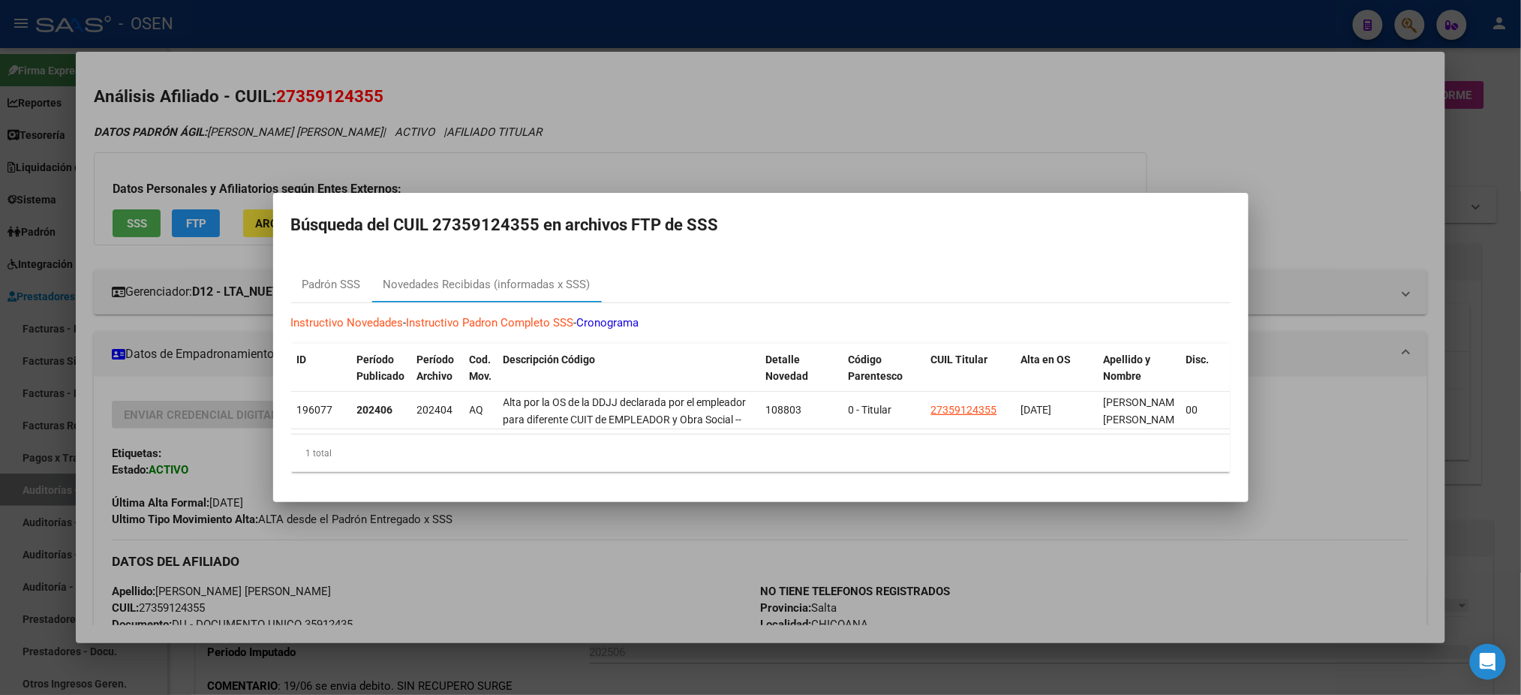
click at [695, 113] on div at bounding box center [760, 347] width 1521 height 695
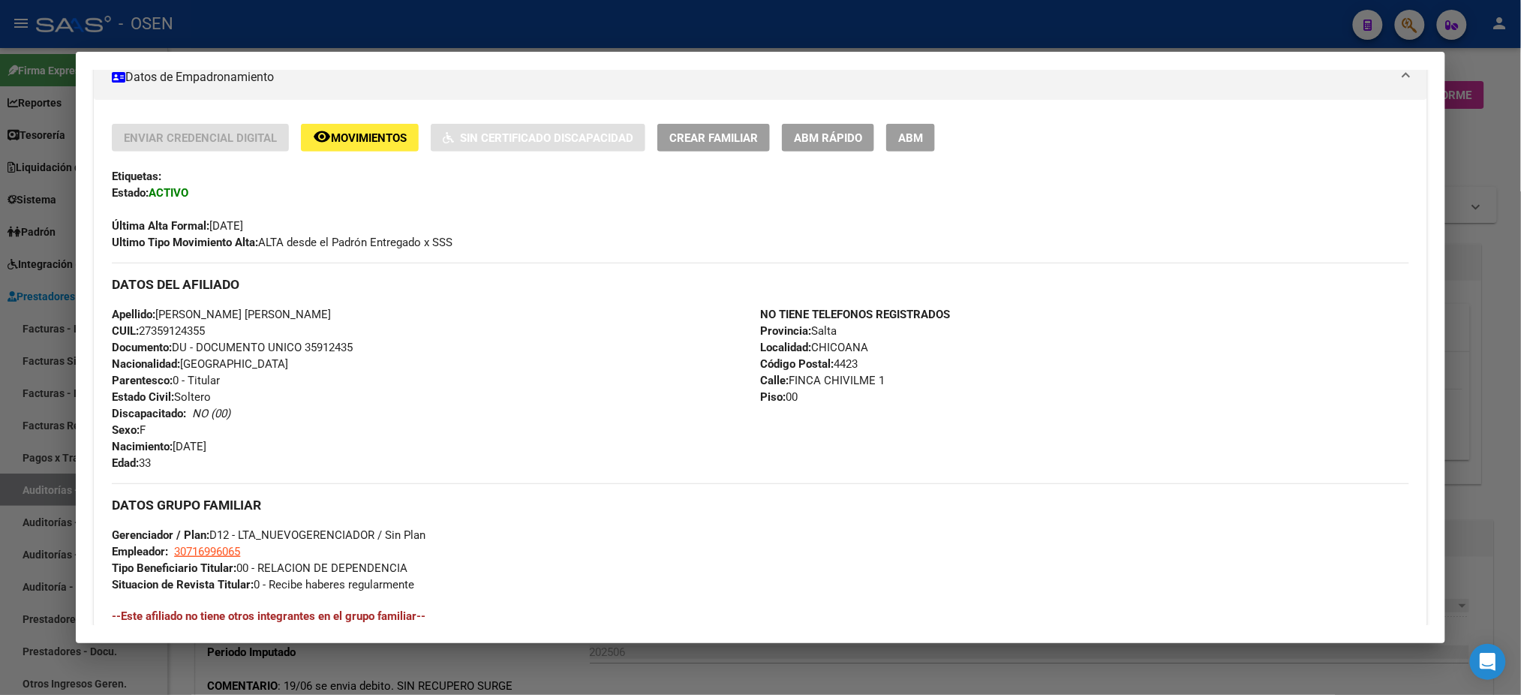
scroll to position [678, 0]
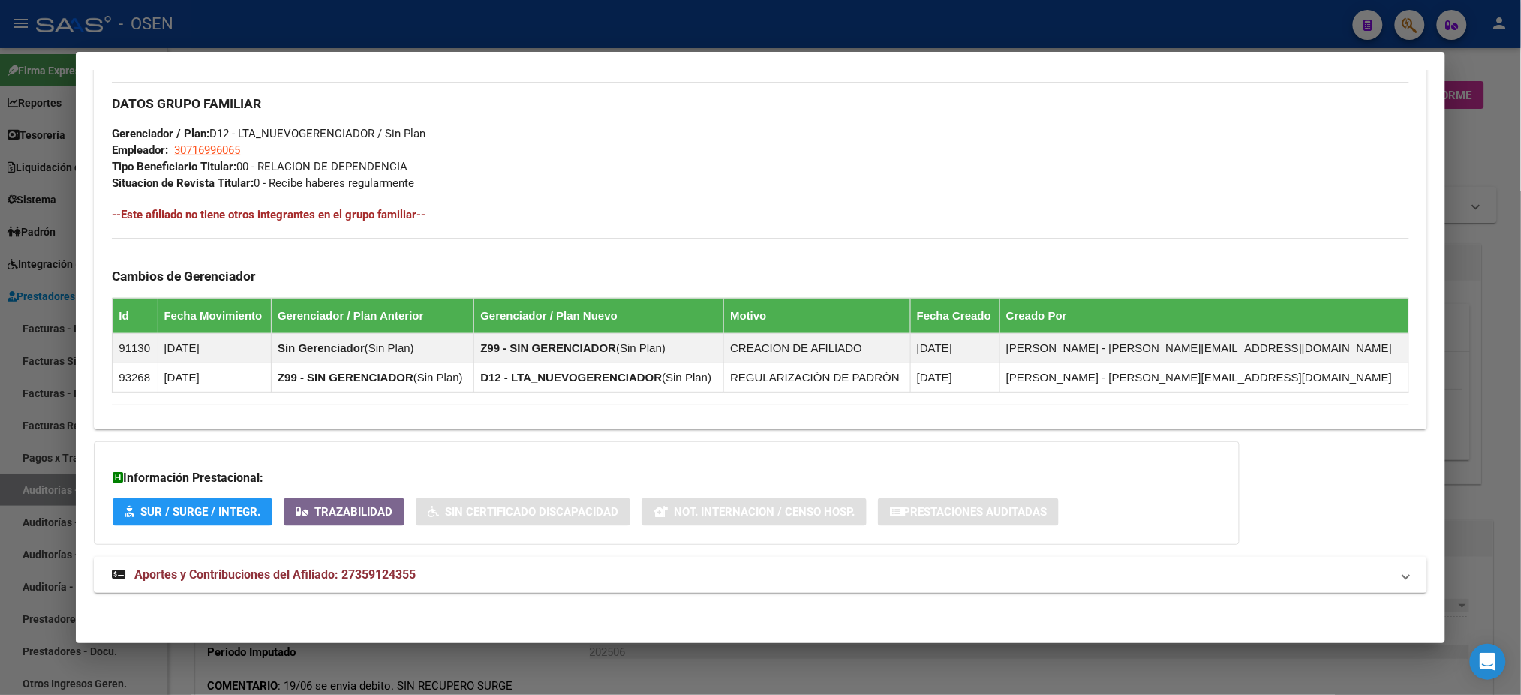
click at [693, 592] on div "DATOS PADRÓN ÁGIL: TAPIA LORENA EMILSE YAMILA | ACTIVO | AFILIADO TITULAR Datos…" at bounding box center [760, 27] width 1333 height 1165
click at [682, 576] on mat-panel-title "Aportes y Contribuciones del Afiliado: 27359124355" at bounding box center [751, 575] width 1279 height 18
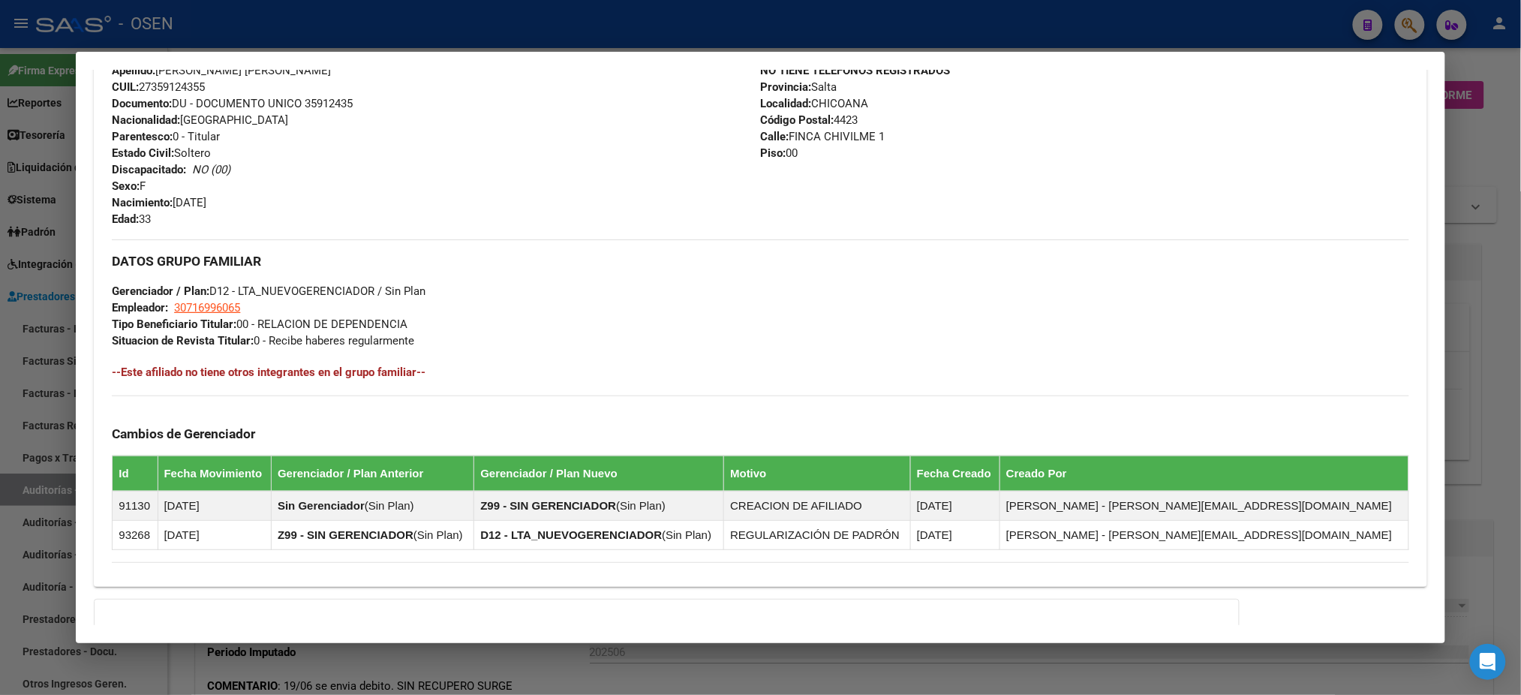
scroll to position [20, 0]
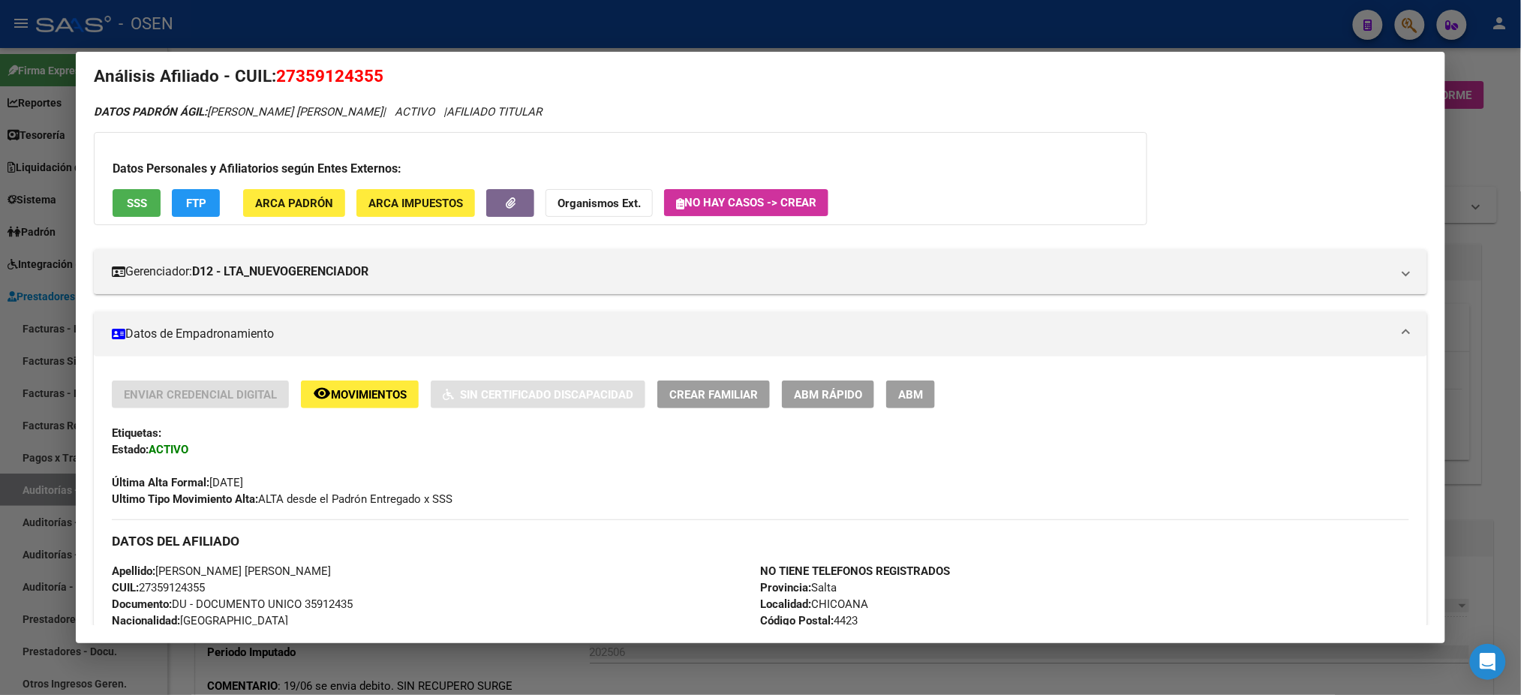
click at [117, 200] on button "SSS" at bounding box center [137, 203] width 48 height 28
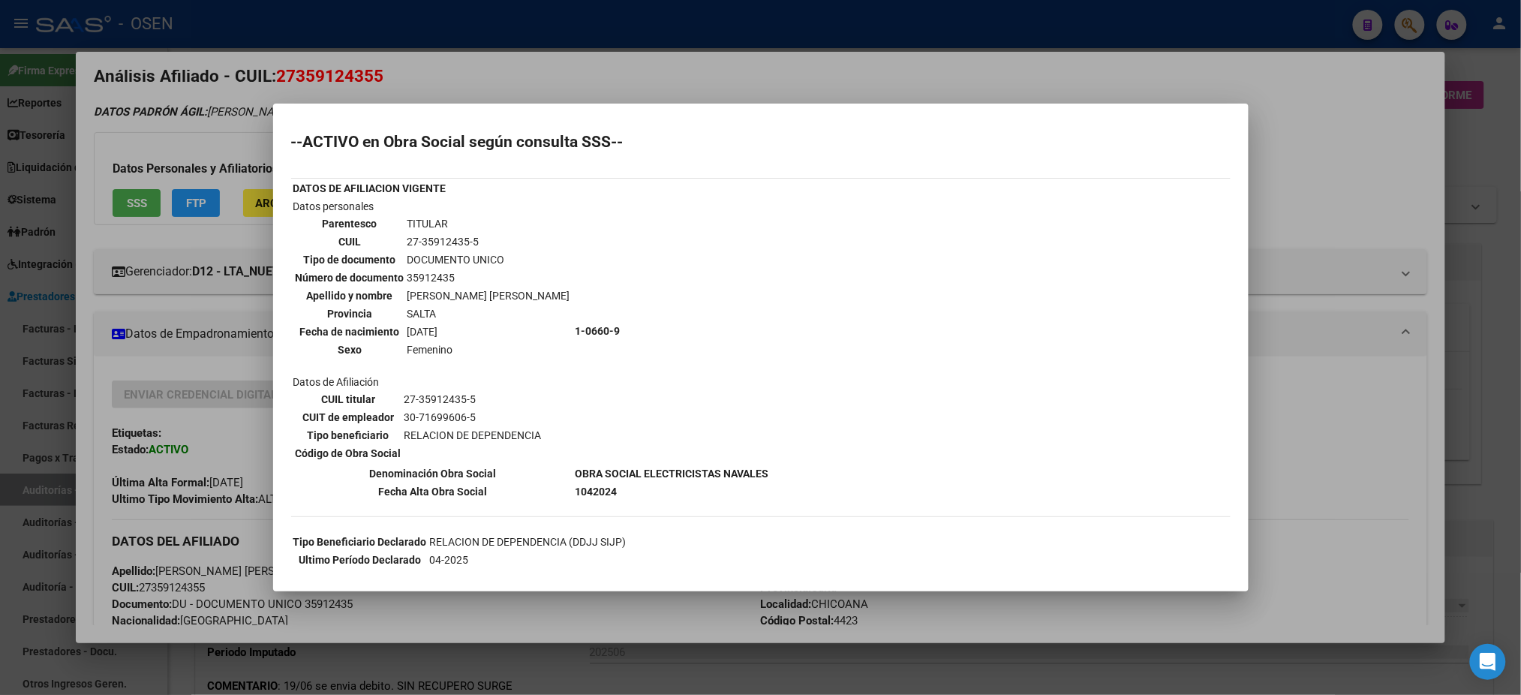
scroll to position [216, 0]
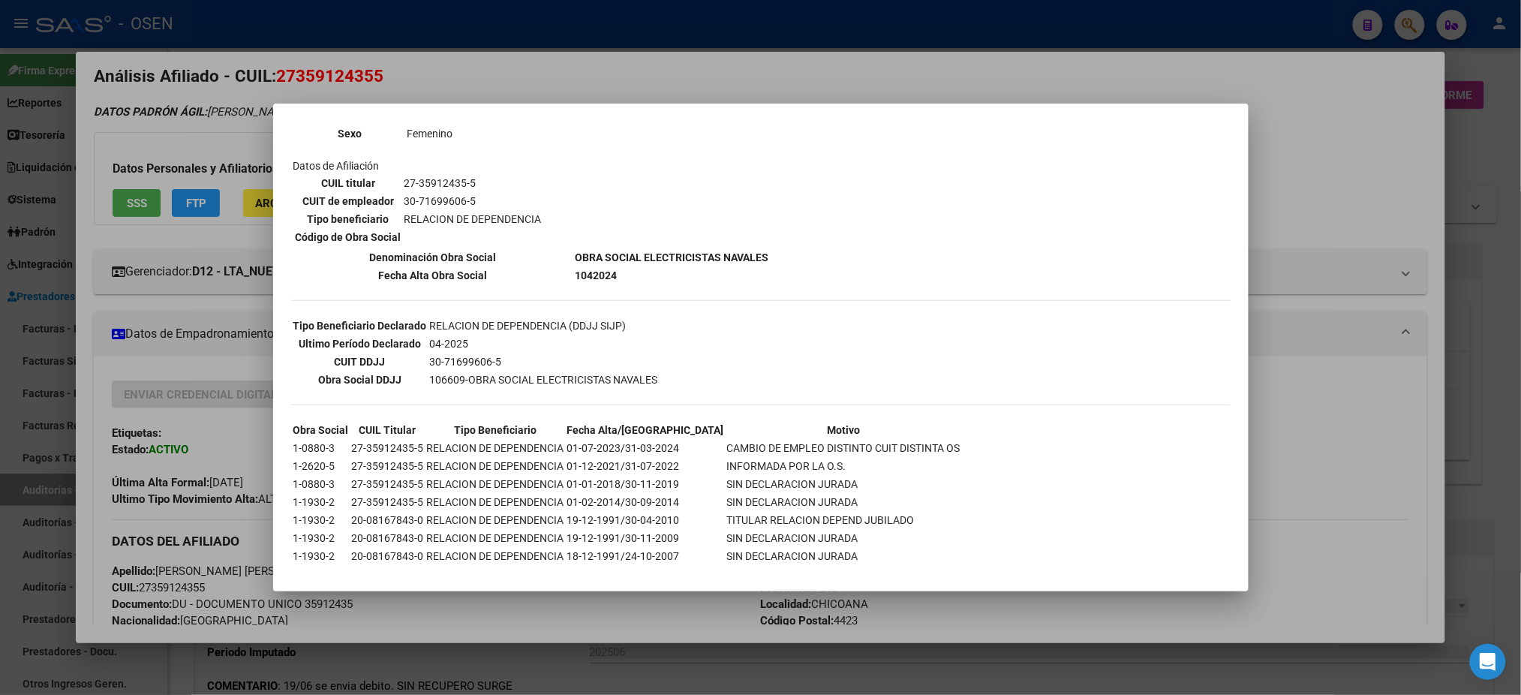
click at [1334, 439] on div at bounding box center [760, 347] width 1521 height 695
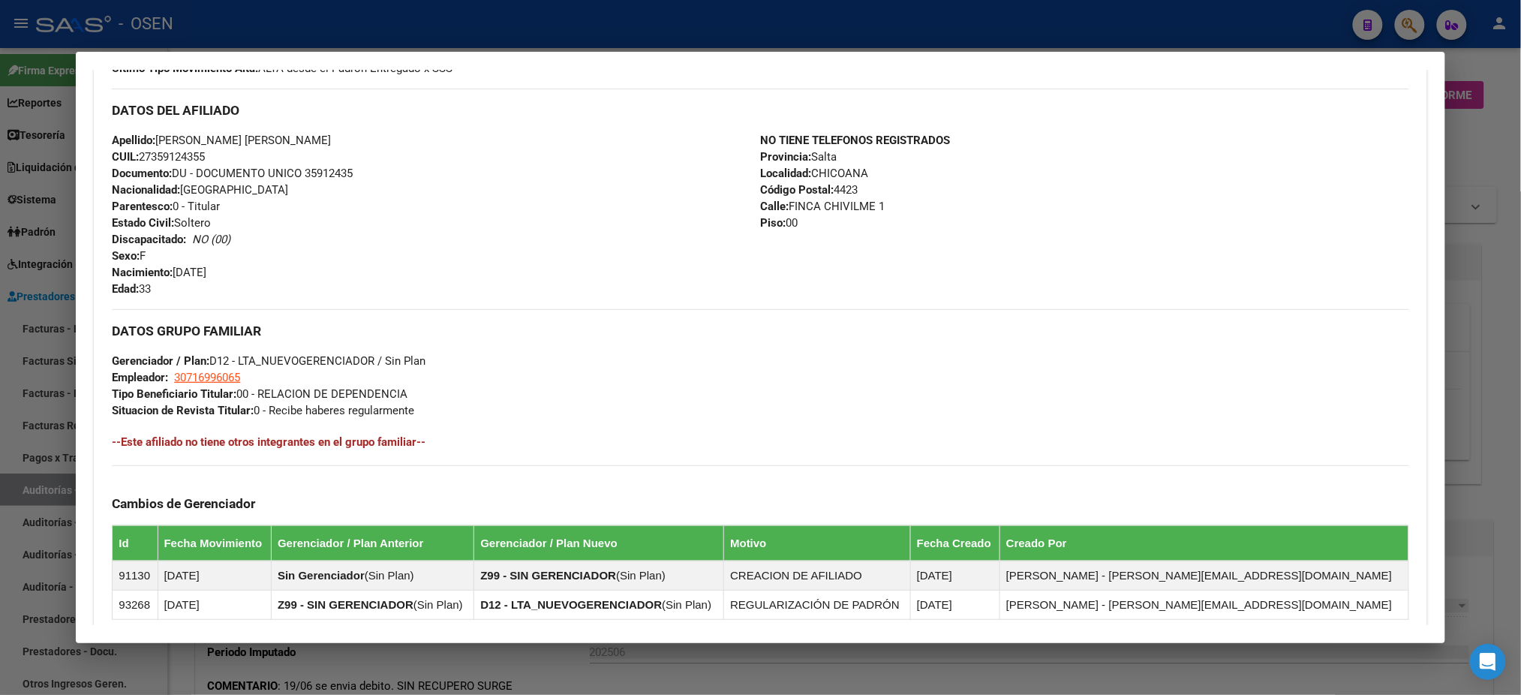
scroll to position [421, 0]
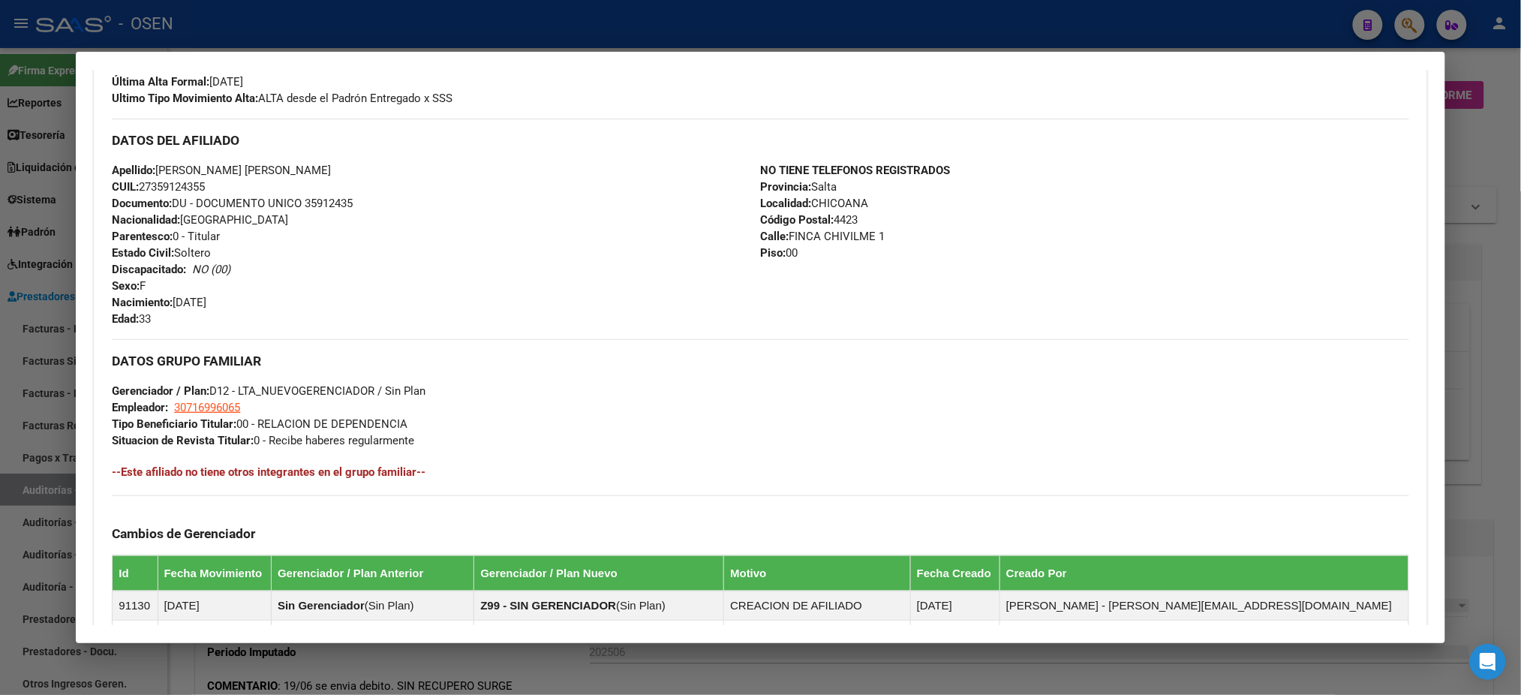
drag, startPoint x: 213, startPoint y: 184, endPoint x: 138, endPoint y: 181, distance: 75.1
click at [138, 181] on div "Apellido: LORENA EMILSE YAMILA TAPIA CUIL: 27359124355 Documento: DU - DOCUMENT…" at bounding box center [436, 244] width 648 height 165
copy span "27359124355"
click at [473, 36] on div at bounding box center [760, 347] width 1521 height 695
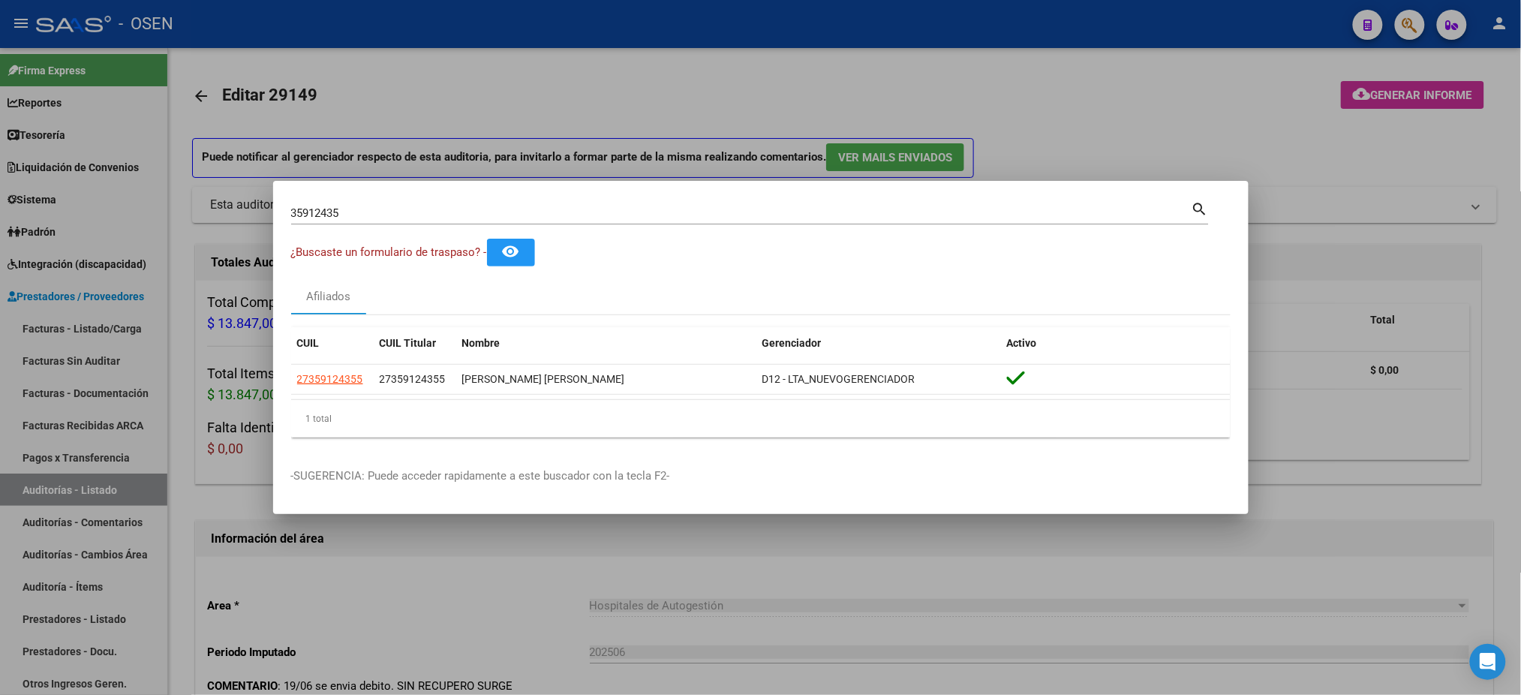
click at [473, 36] on div at bounding box center [760, 347] width 1521 height 695
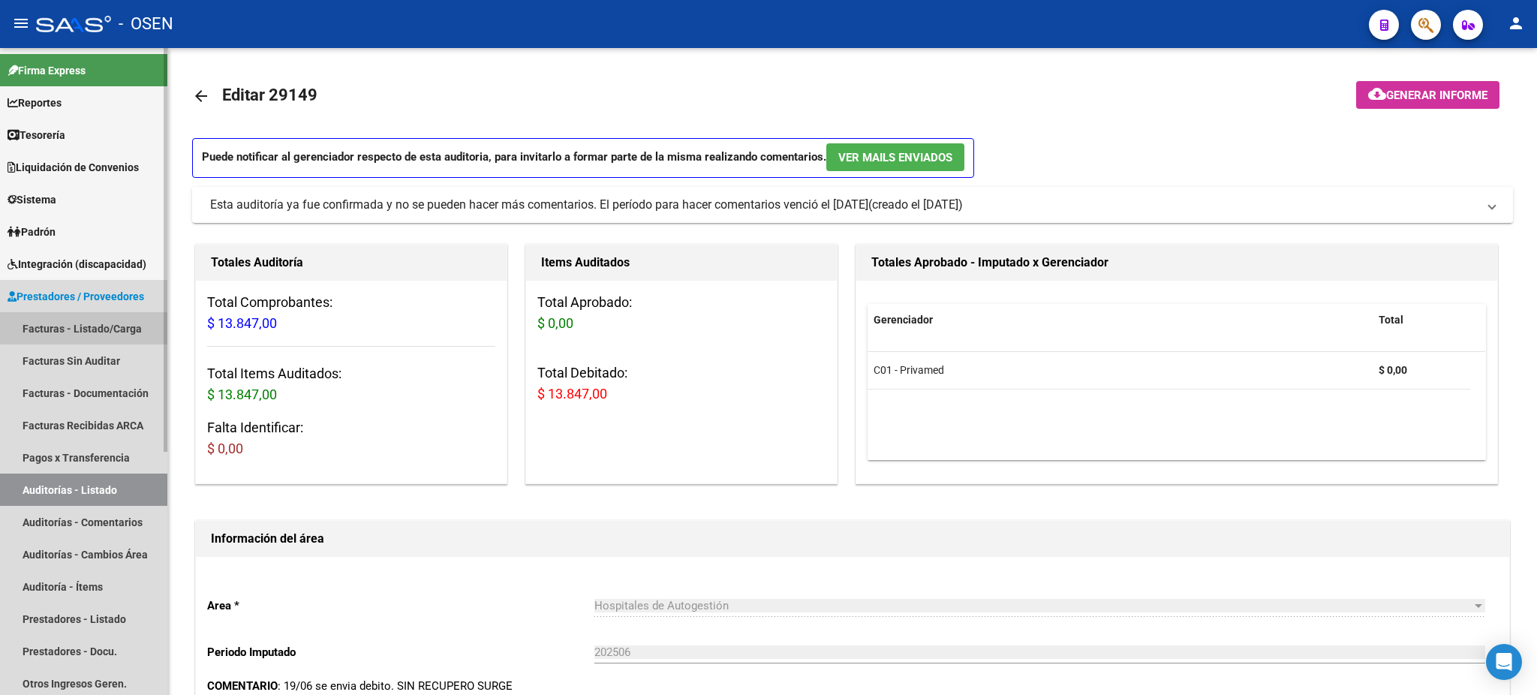
click at [94, 323] on link "Facturas - Listado/Carga" at bounding box center [83, 328] width 167 height 32
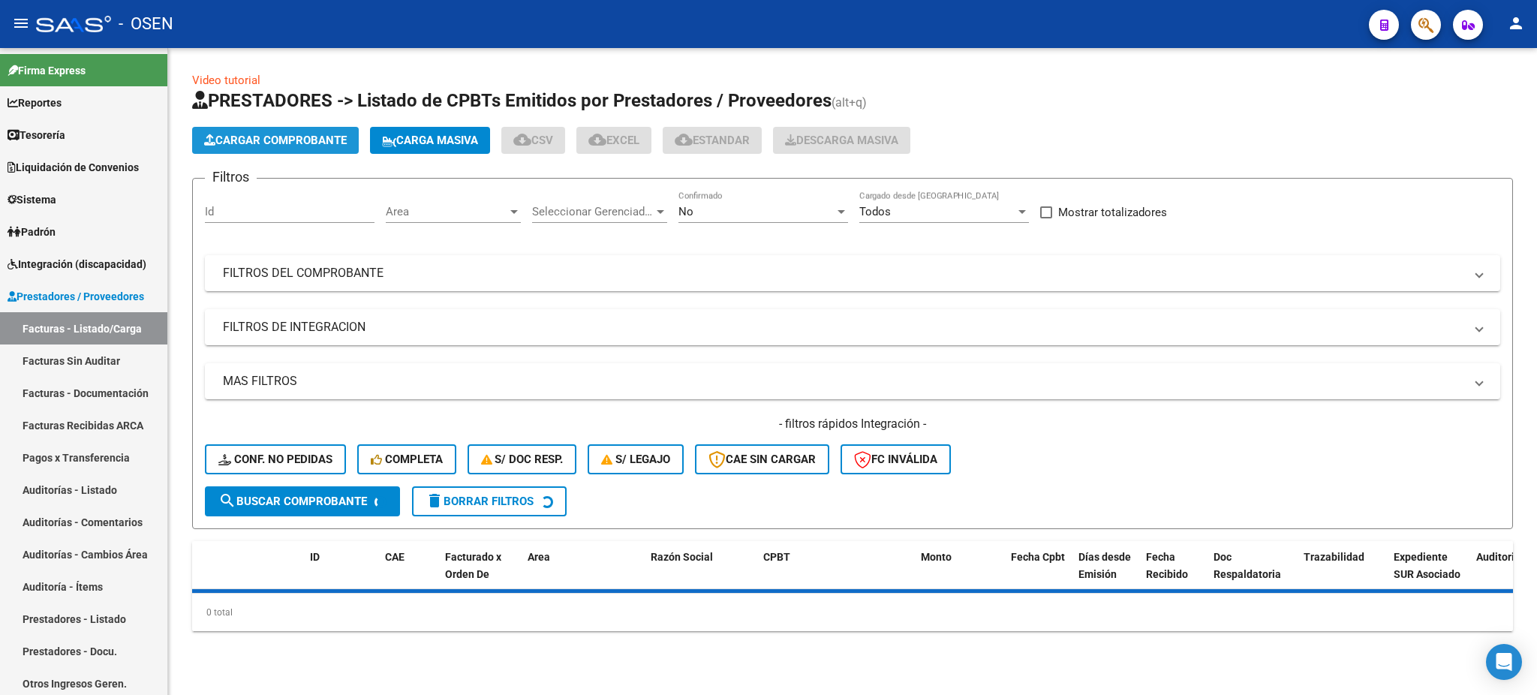
click at [269, 136] on span "Cargar Comprobante" at bounding box center [275, 141] width 143 height 14
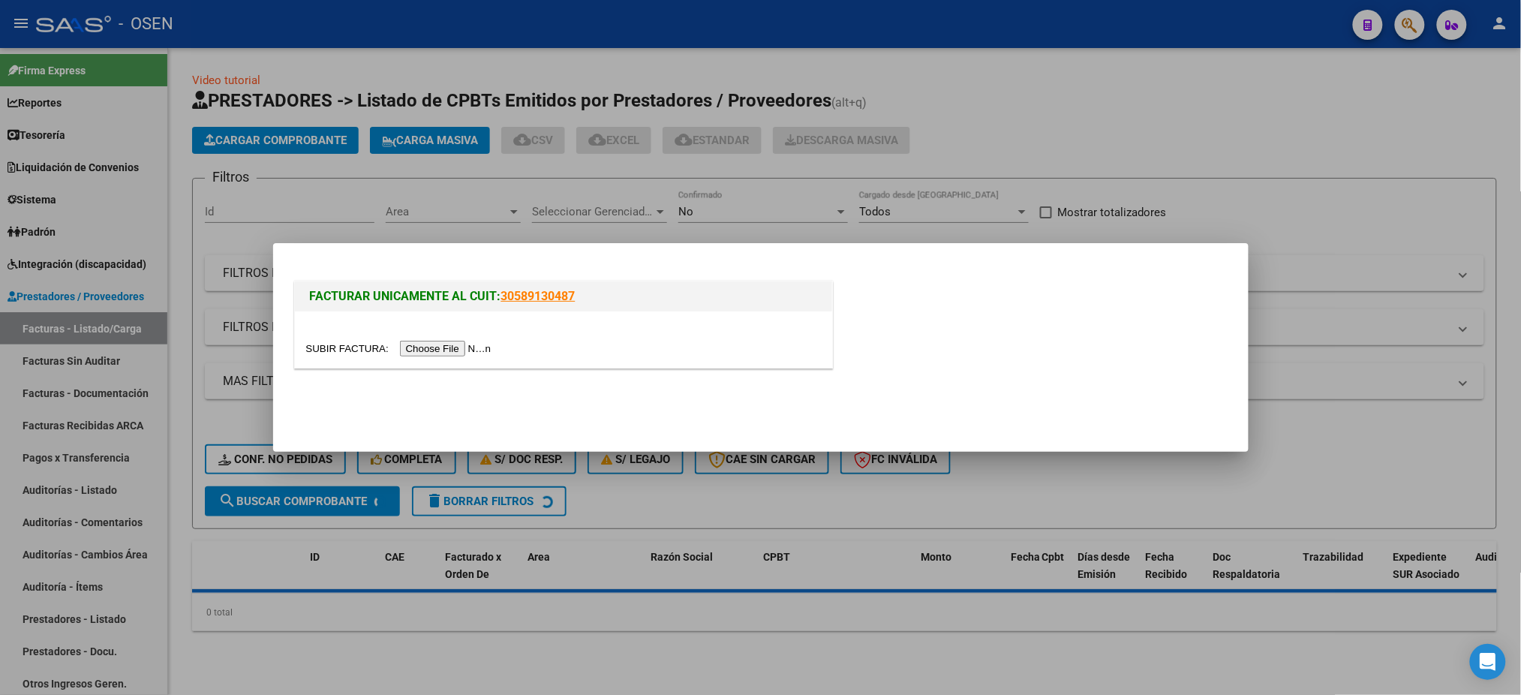
click at [443, 348] on input "file" at bounding box center [401, 349] width 190 height 16
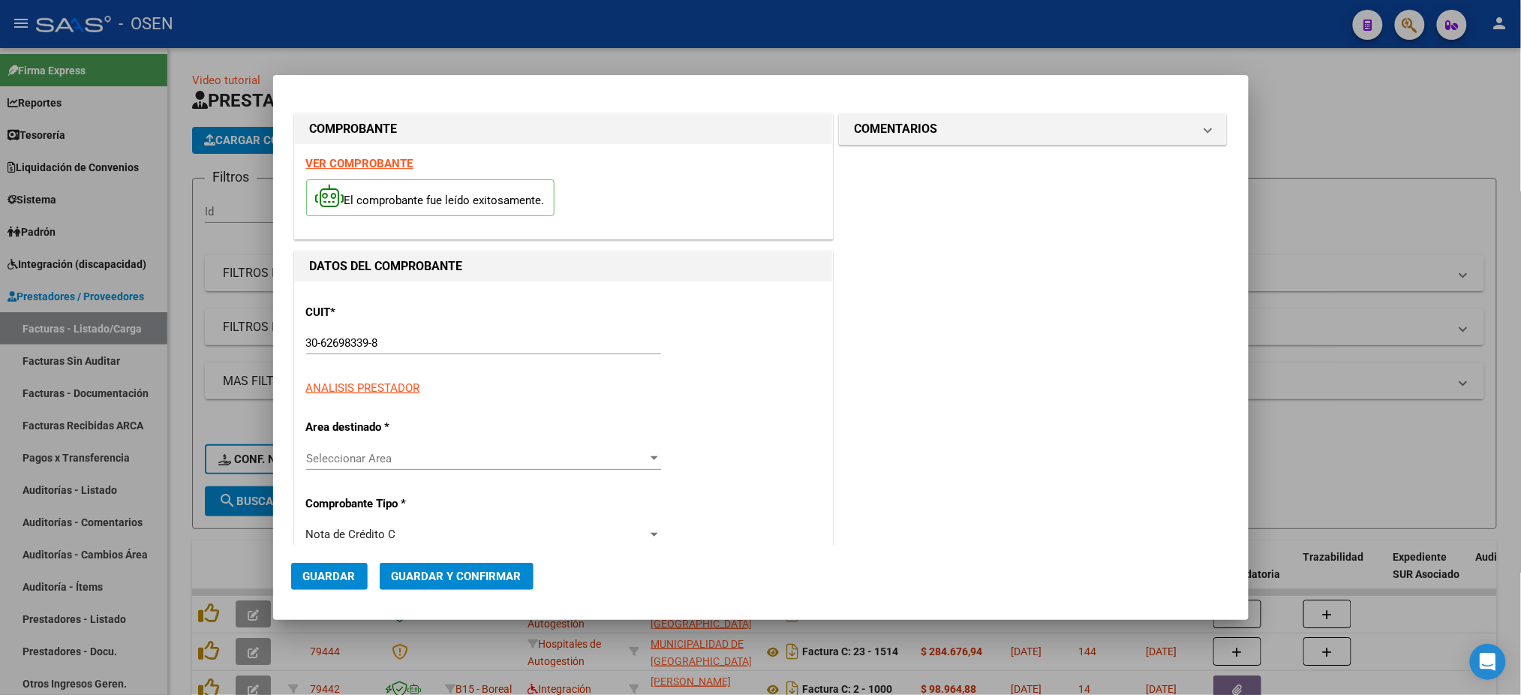
click at [387, 461] on span "Seleccionar Area" at bounding box center [476, 459] width 341 height 14
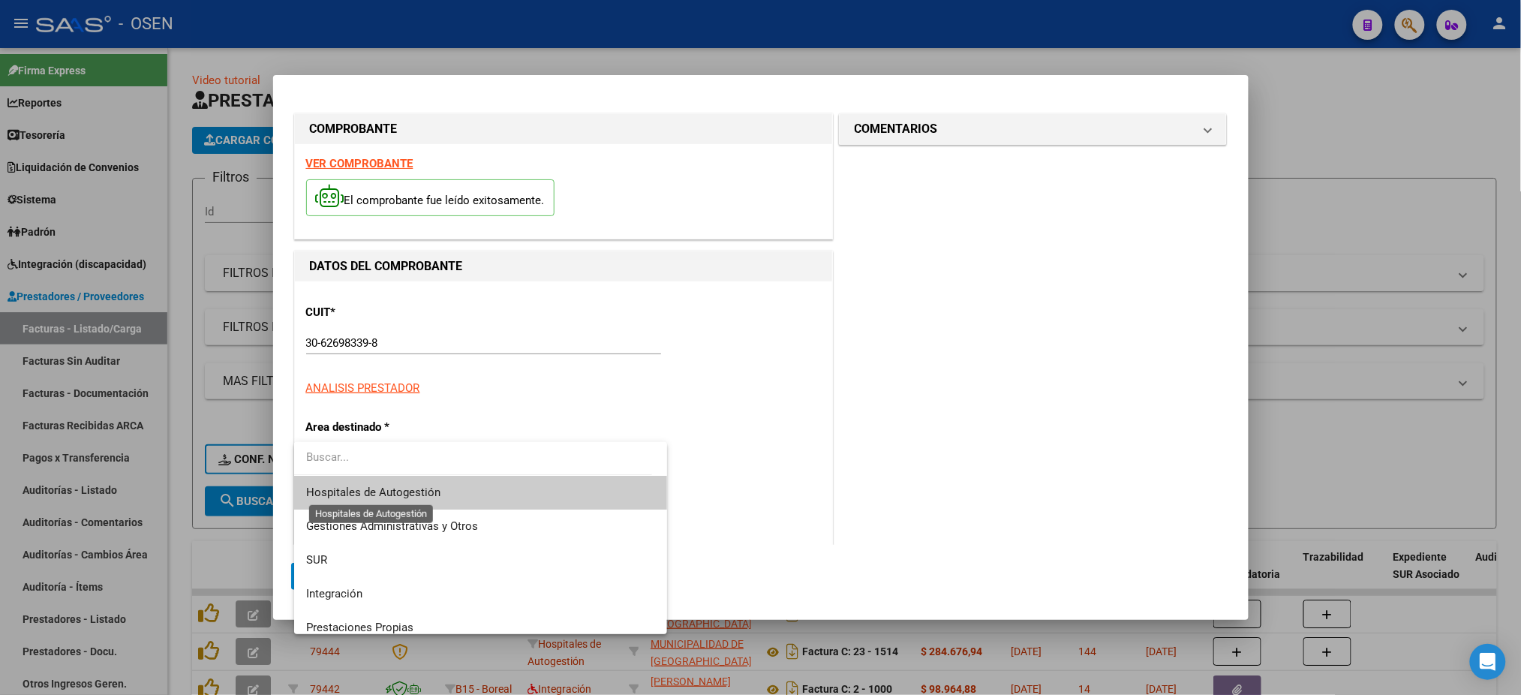
click at [389, 486] on span "Hospitales de Autogestión" at bounding box center [373, 493] width 134 height 14
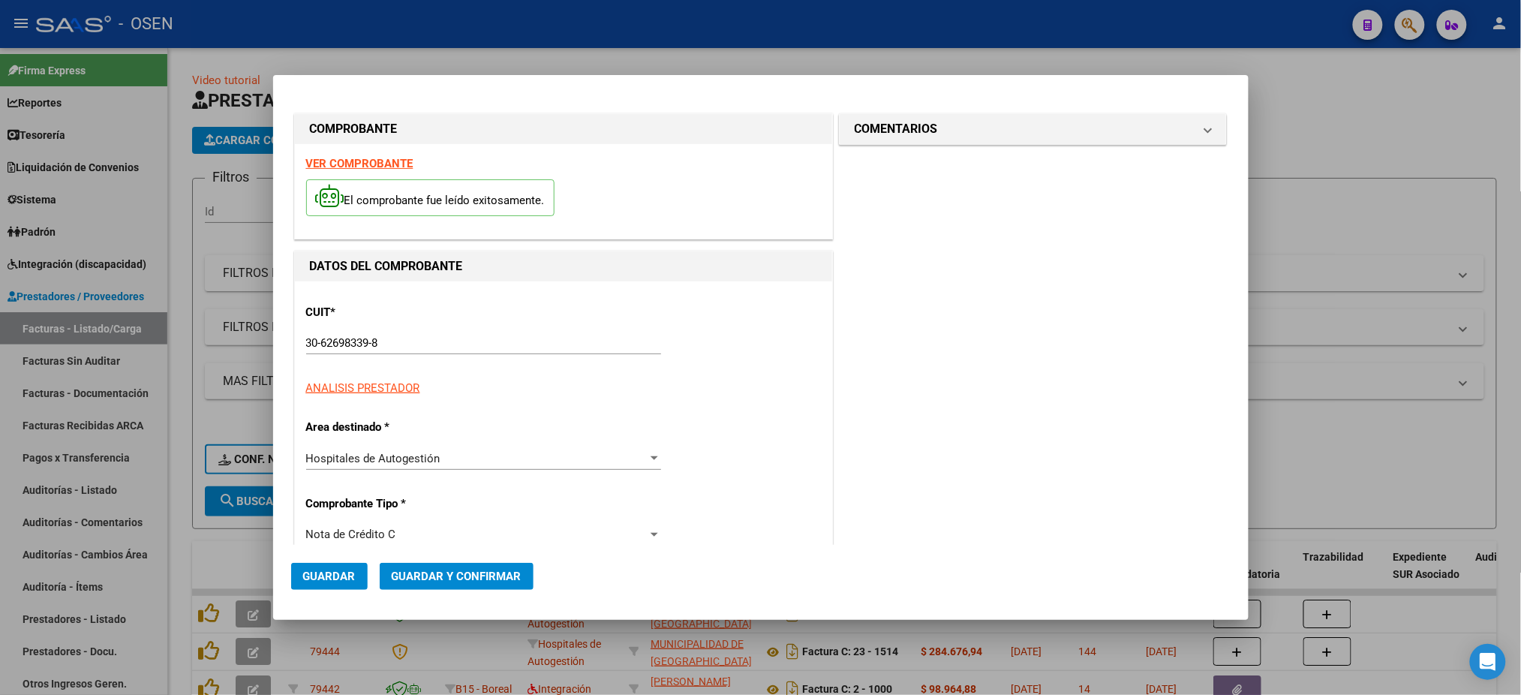
click at [345, 164] on strong "VER COMPROBANTE" at bounding box center [359, 164] width 107 height 14
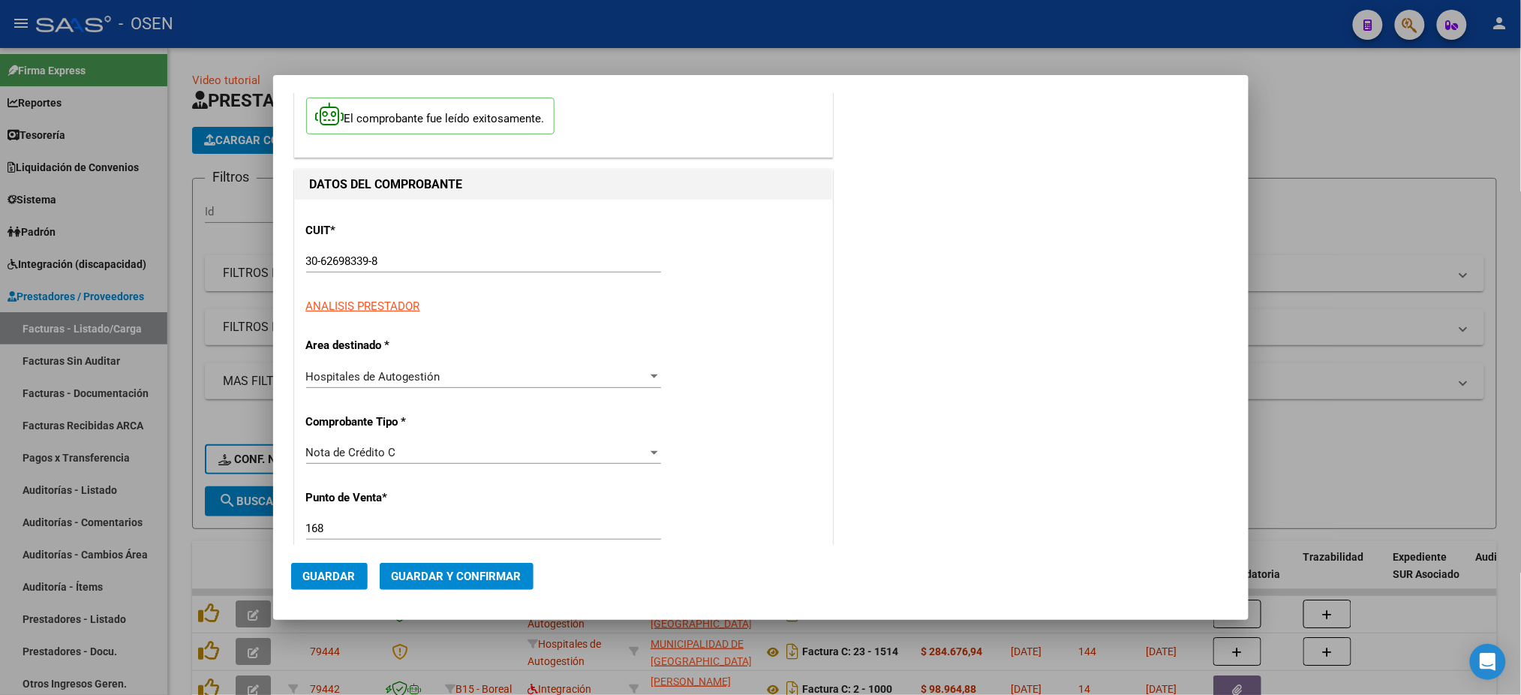
scroll to position [200, 0]
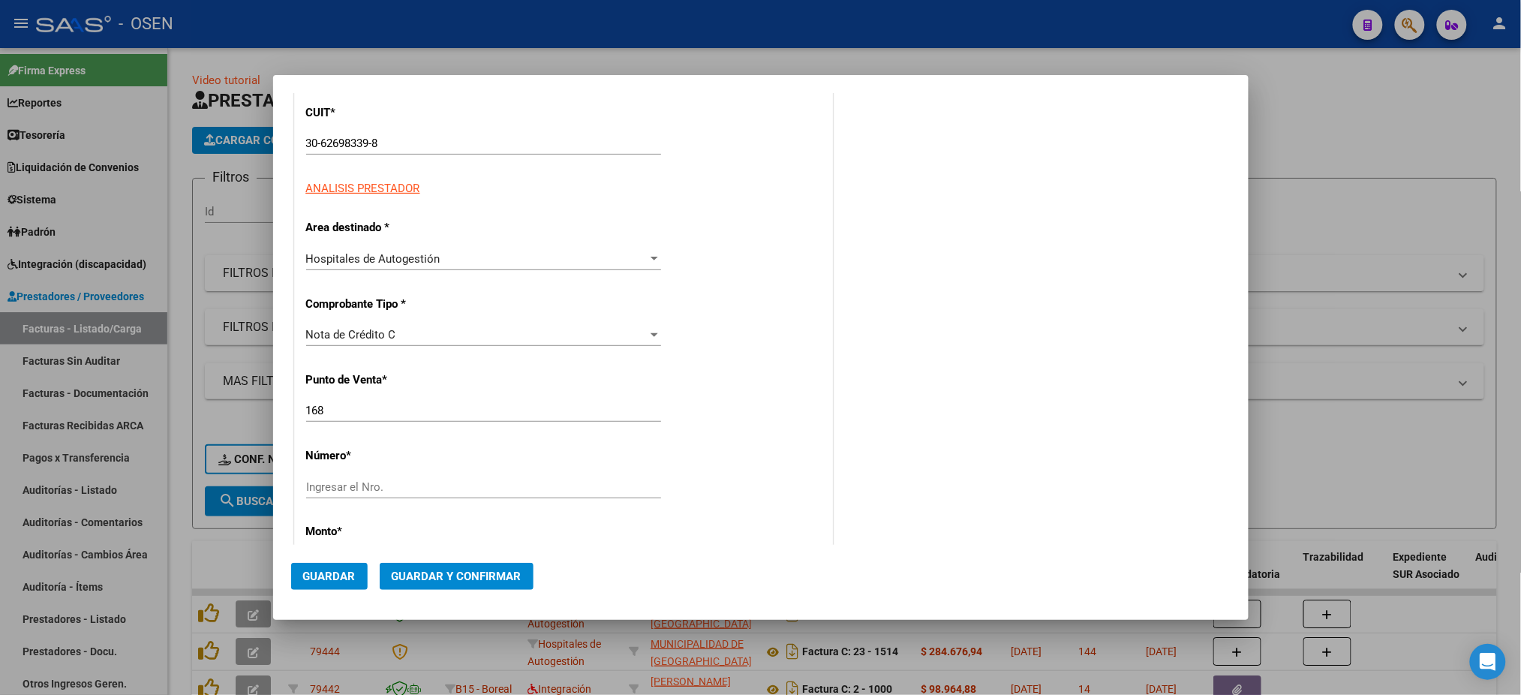
click at [417, 474] on div "CUIT * 30-62698339-8 Ingresar CUIT ANALISIS PRESTADOR Area destinado * Hospital…" at bounding box center [563, 600] width 537 height 1036
click at [450, 480] on input "Ingresar el Nro." at bounding box center [483, 487] width 355 height 14
type input "218"
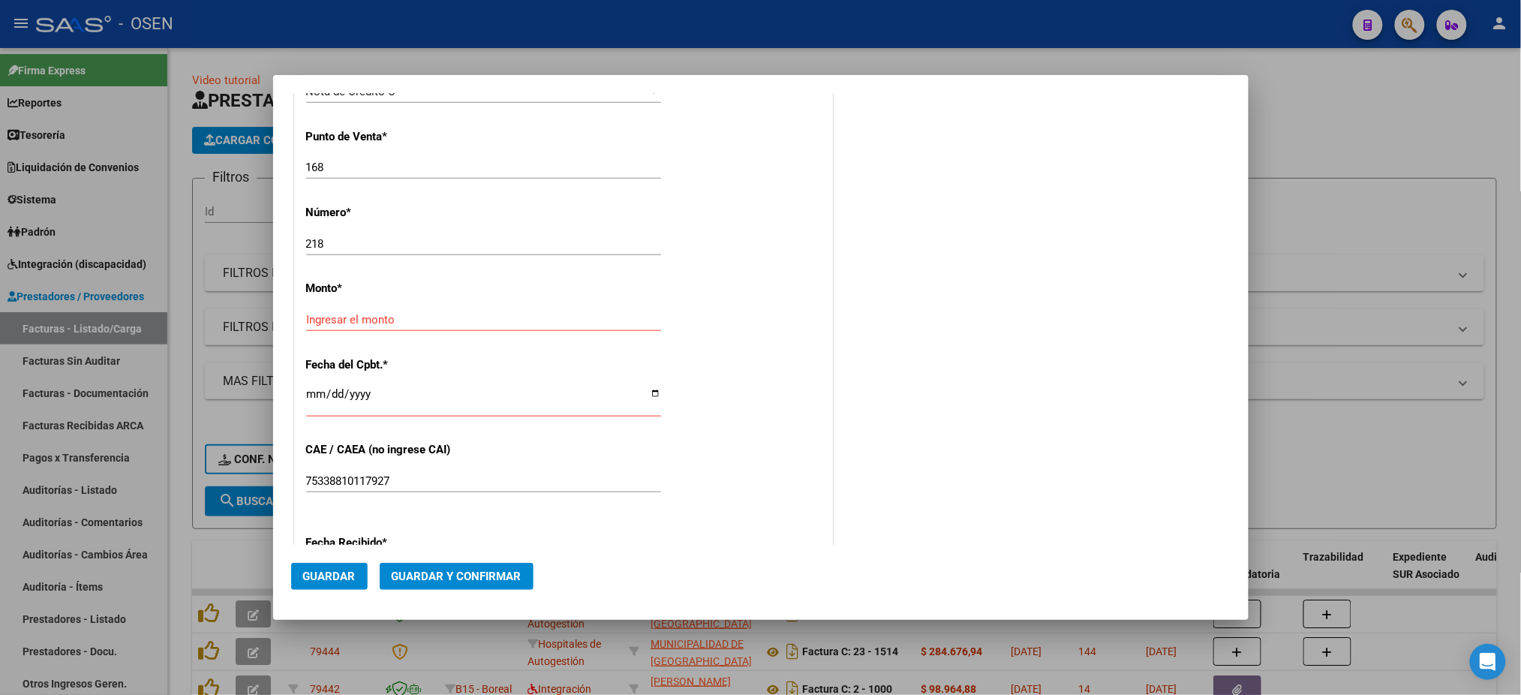
click at [387, 308] on div "Ingresar el monto" at bounding box center [483, 319] width 355 height 23
type input "$ 13.847,00"
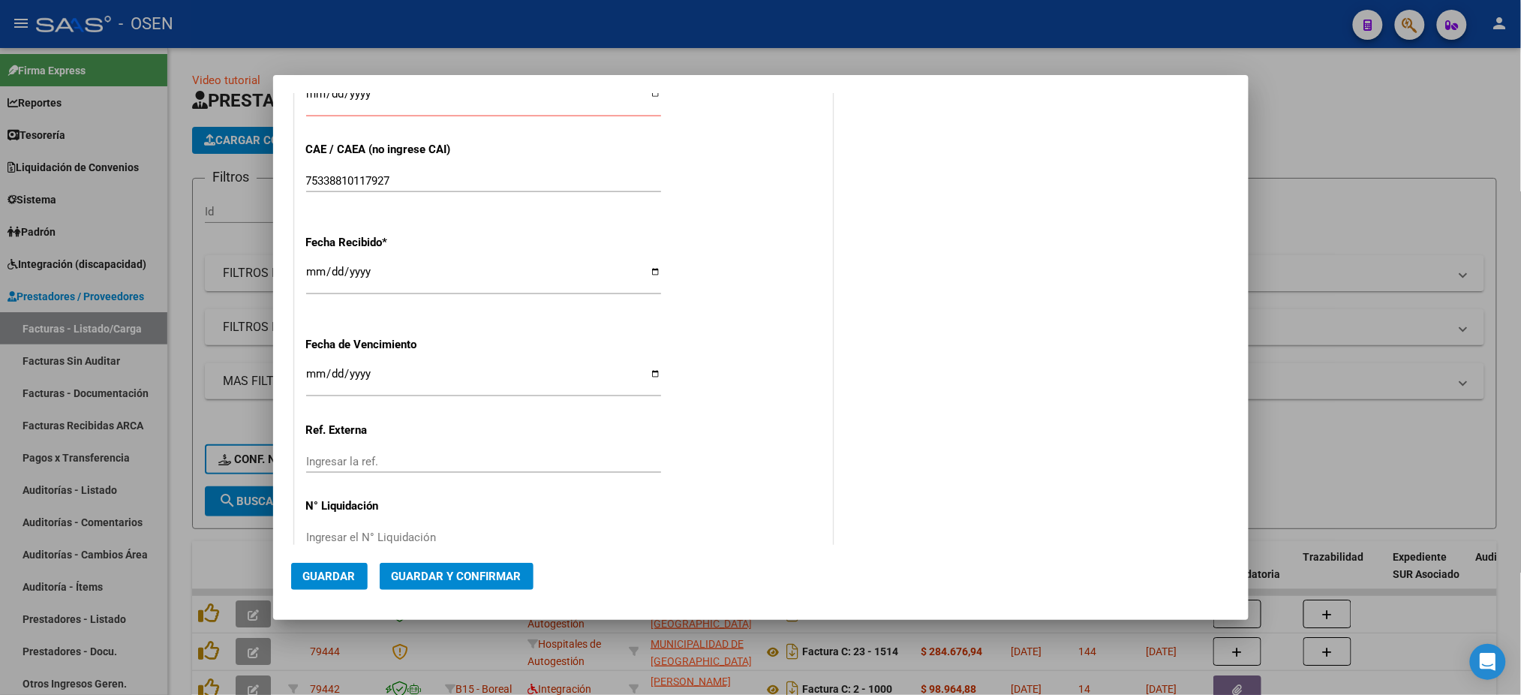
scroll to position [543, 0]
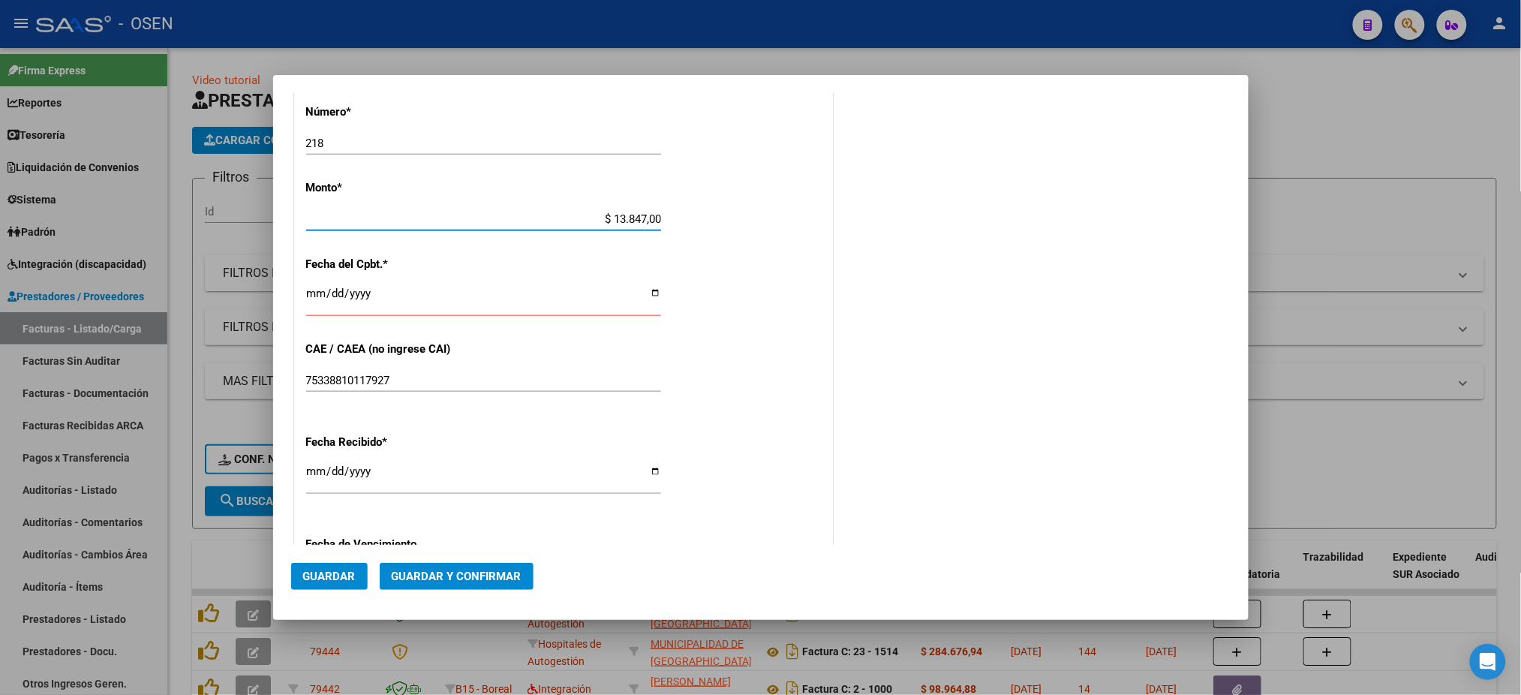
click at [309, 297] on input "Ingresar la fecha" at bounding box center [483, 299] width 355 height 24
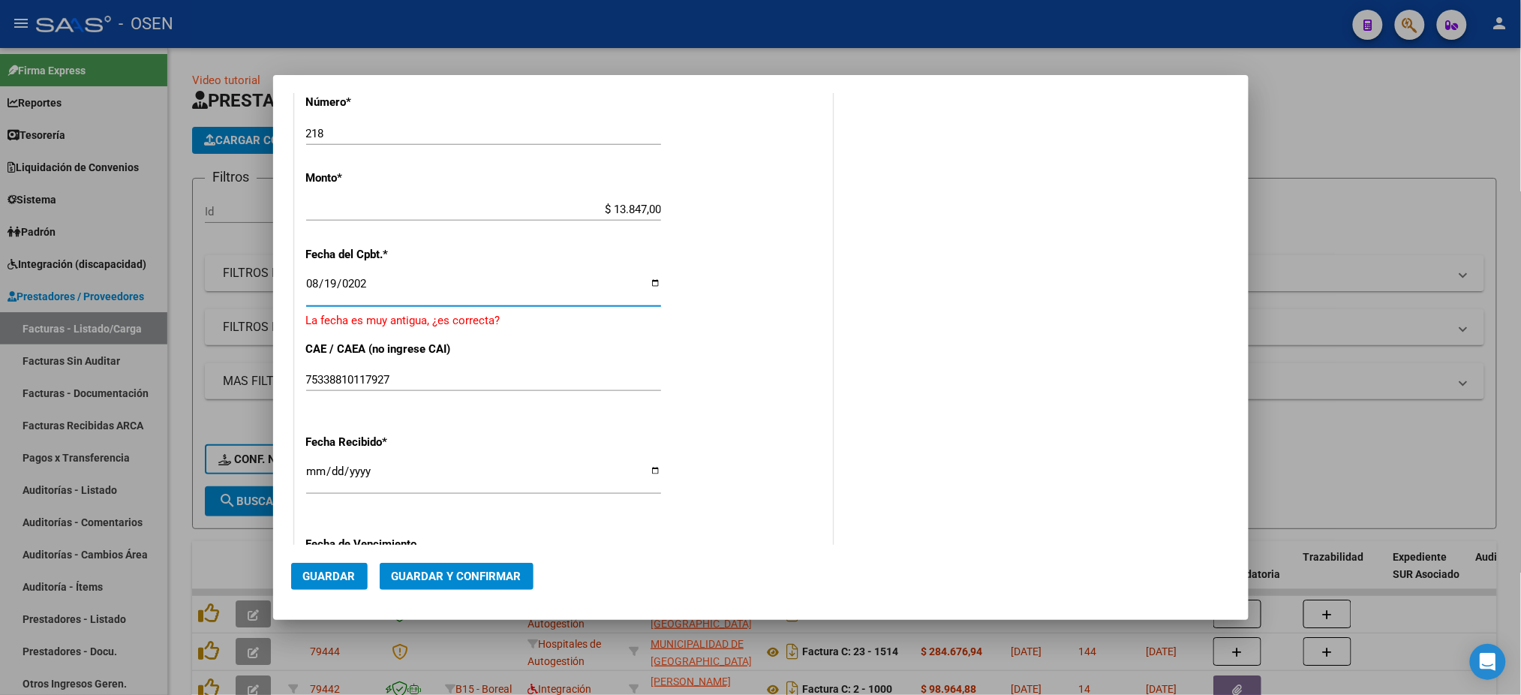
type input "2025-08-19"
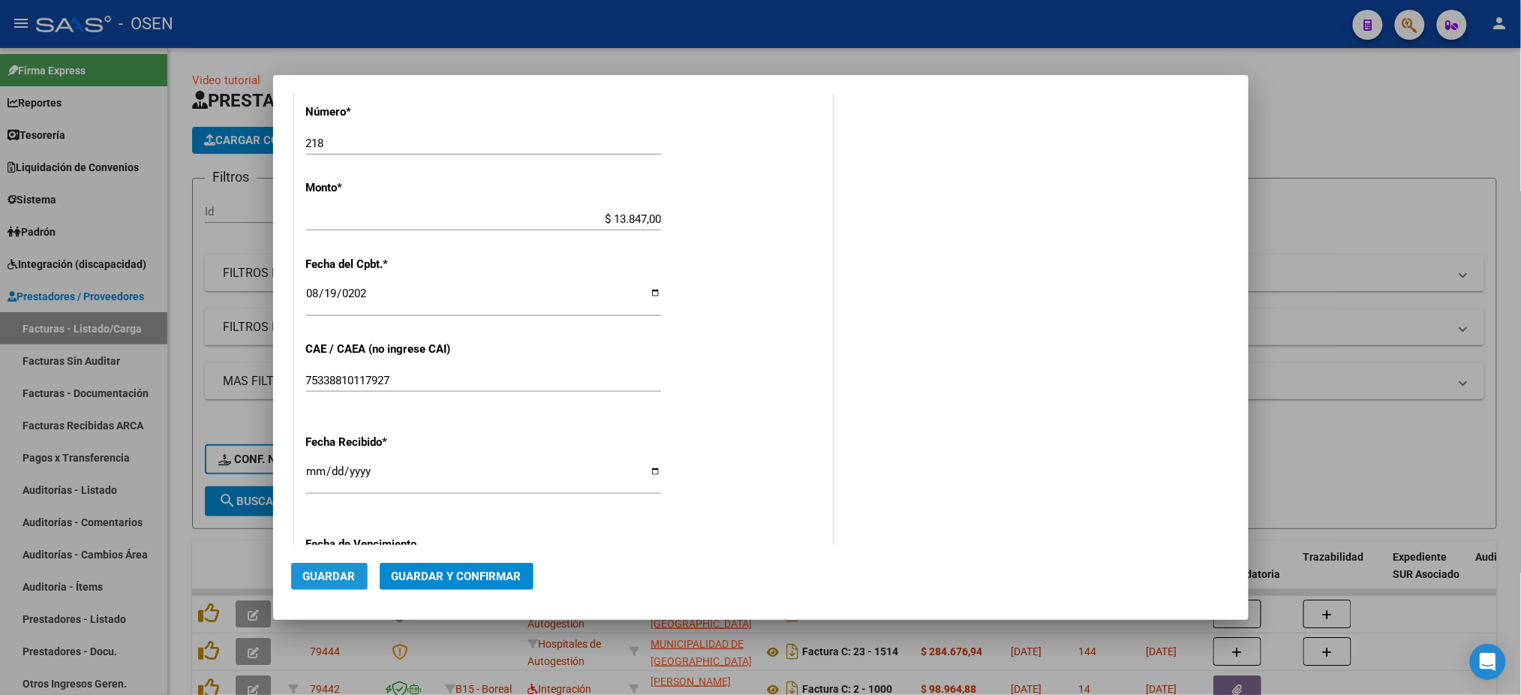
click at [334, 582] on span "Guardar" at bounding box center [329, 577] width 53 height 14
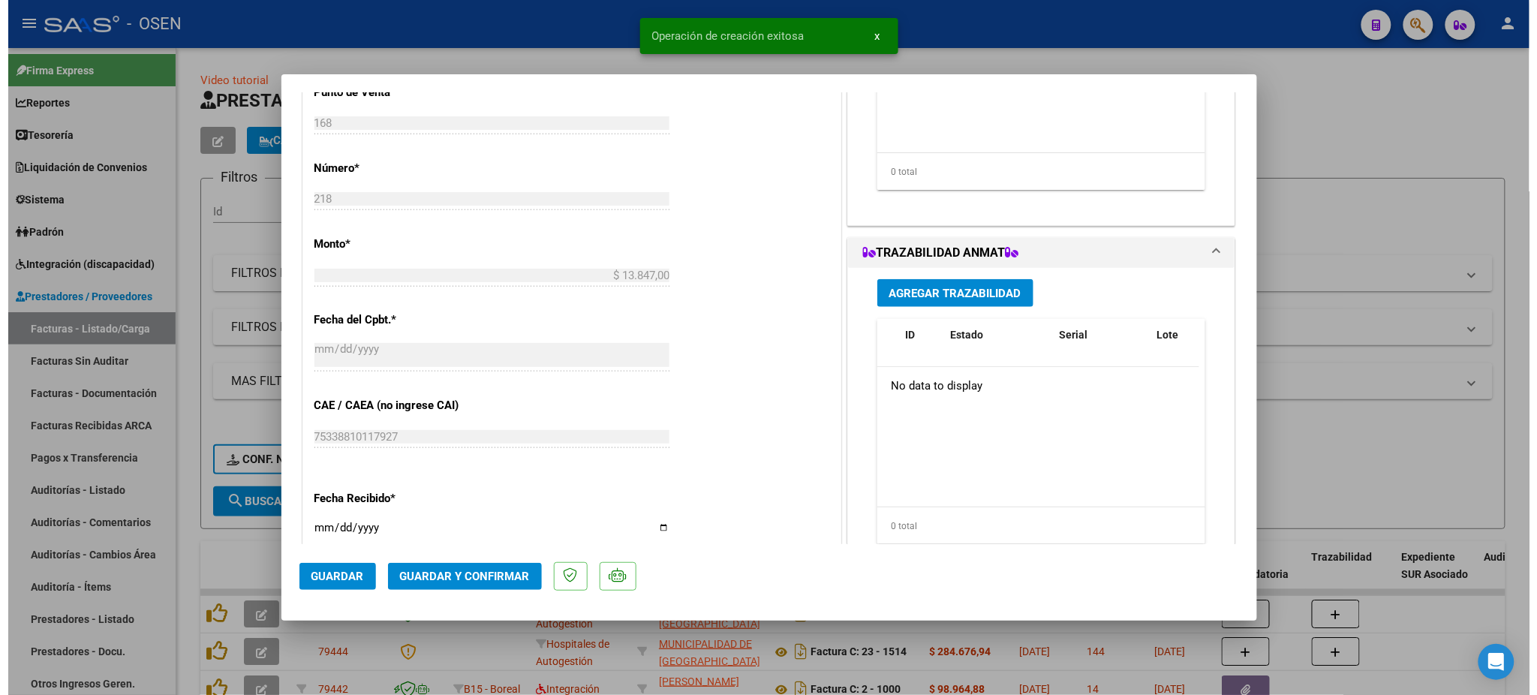
scroll to position [0, 0]
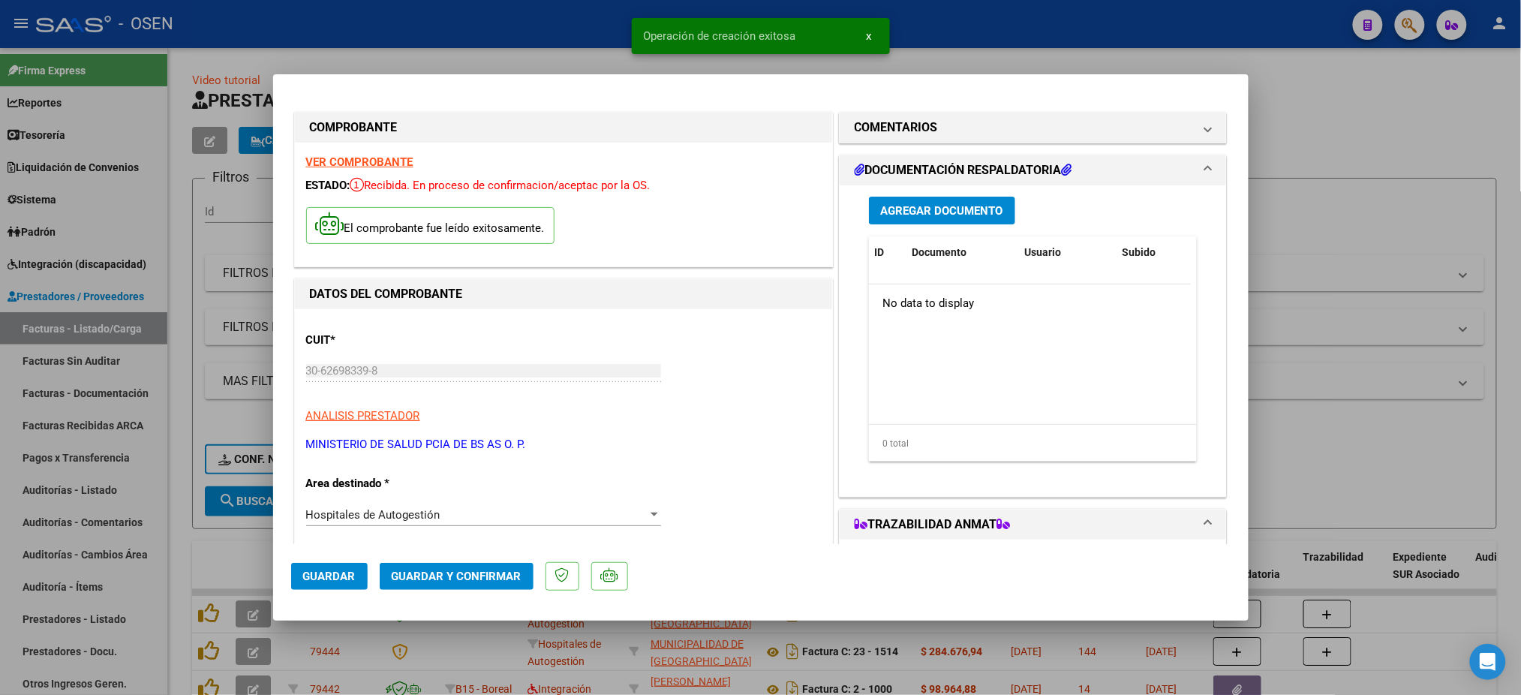
click at [893, 204] on span "Agregar Documento" at bounding box center [942, 211] width 122 height 14
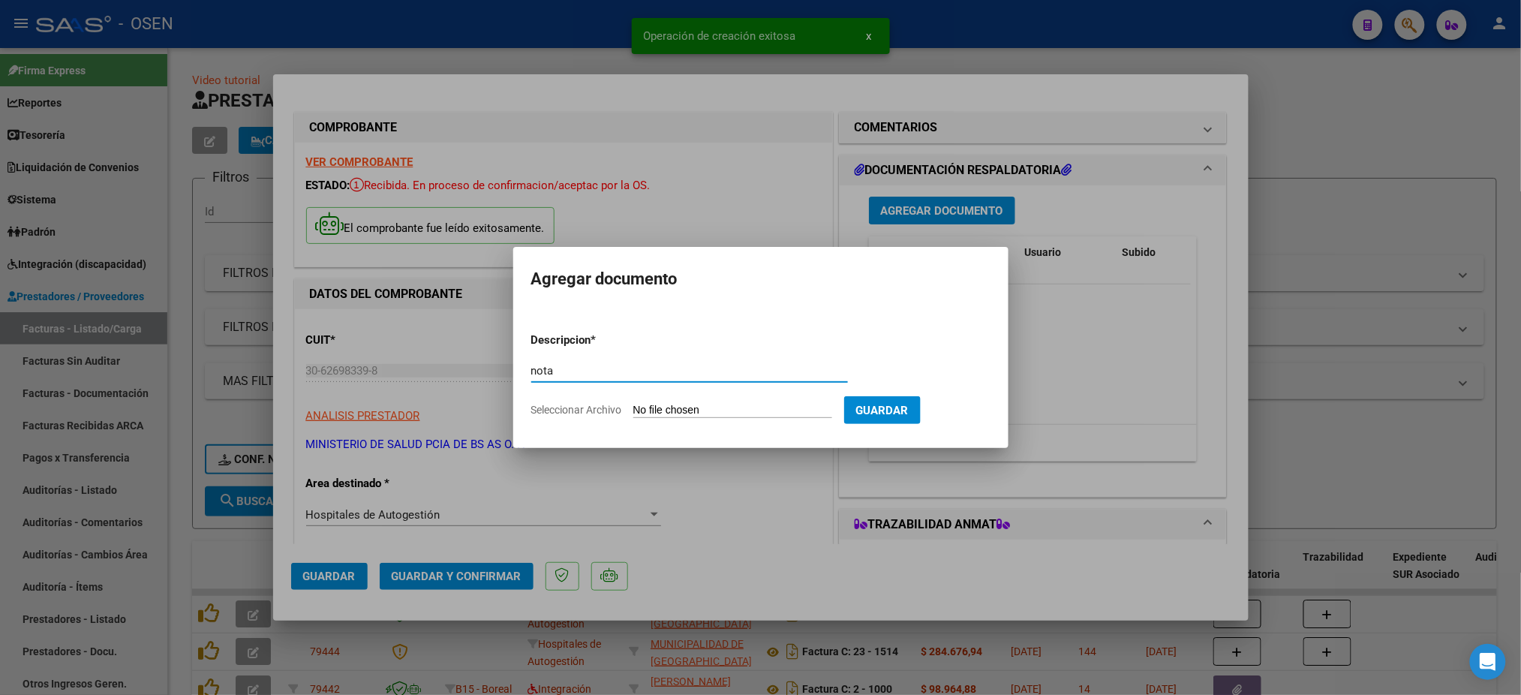
type input "nota"
click at [681, 417] on input "Seleccionar Archivo" at bounding box center [732, 411] width 199 height 14
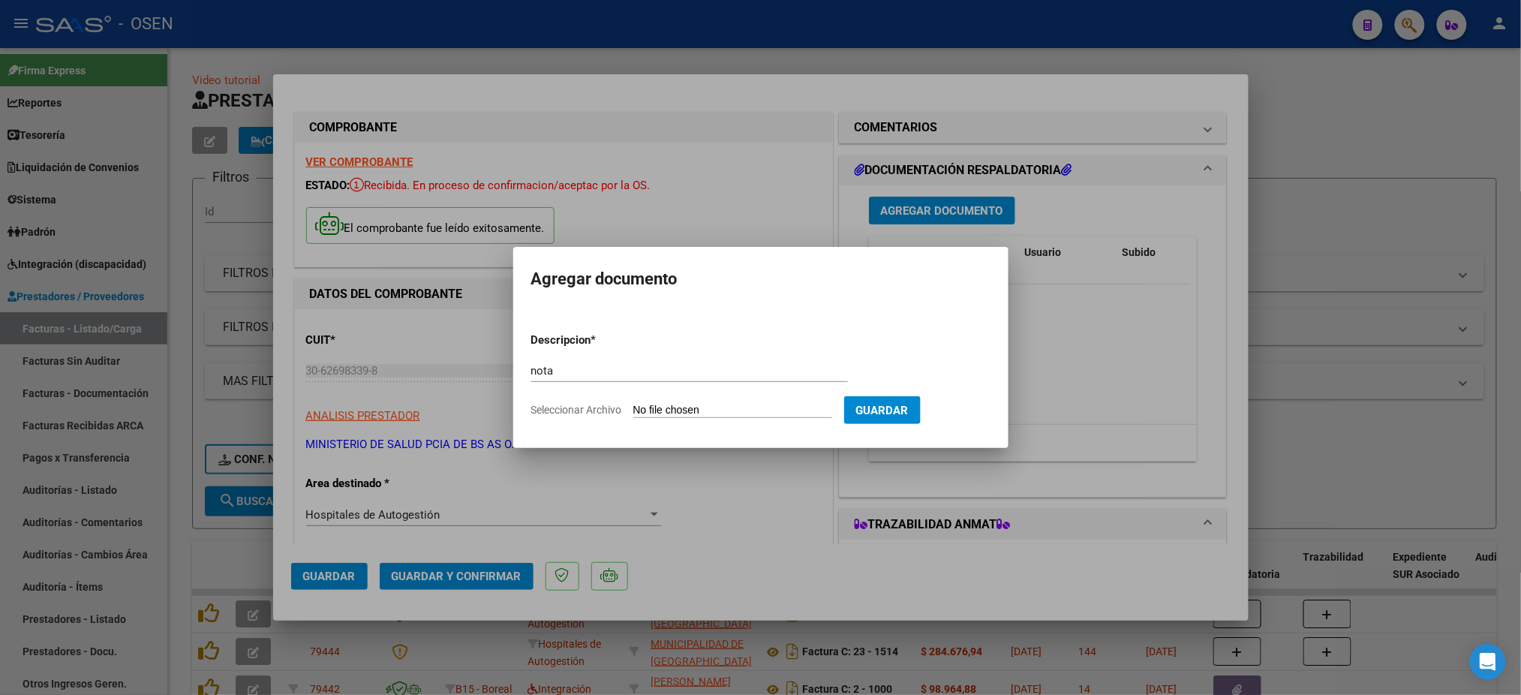
type input "C:\fakepath\DI-2025-27808752-GDEBA-HSEESMOMSALGP.pdf"
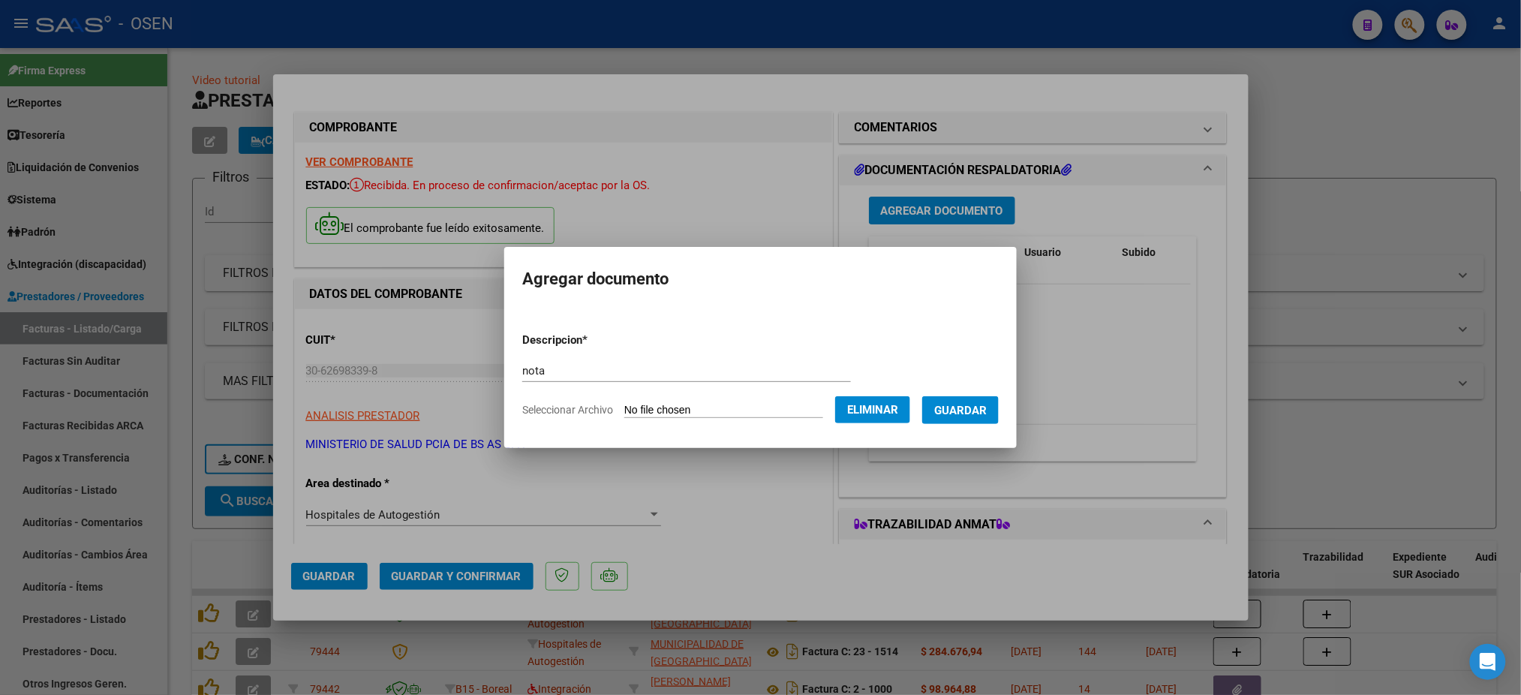
click at [973, 424] on button "Guardar" at bounding box center [960, 410] width 77 height 28
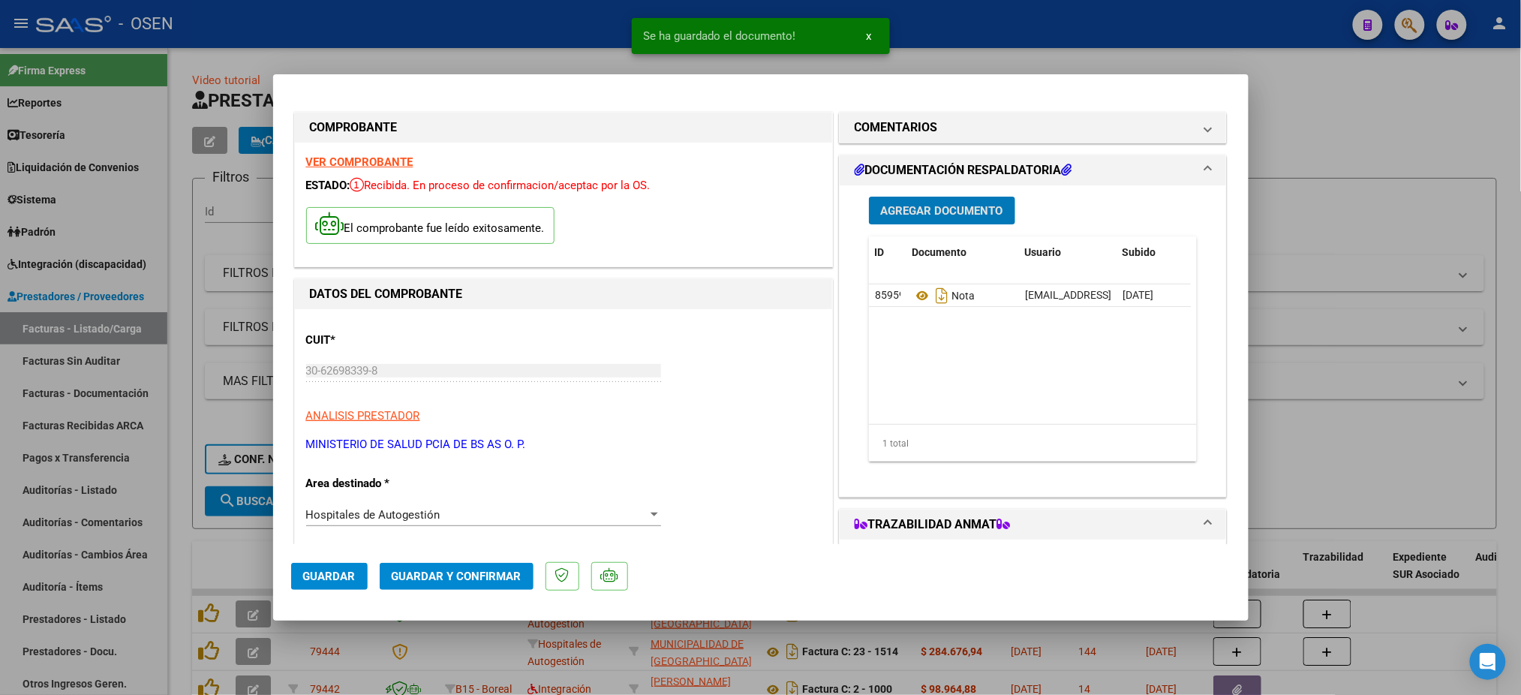
click at [1271, 349] on div at bounding box center [760, 347] width 1521 height 695
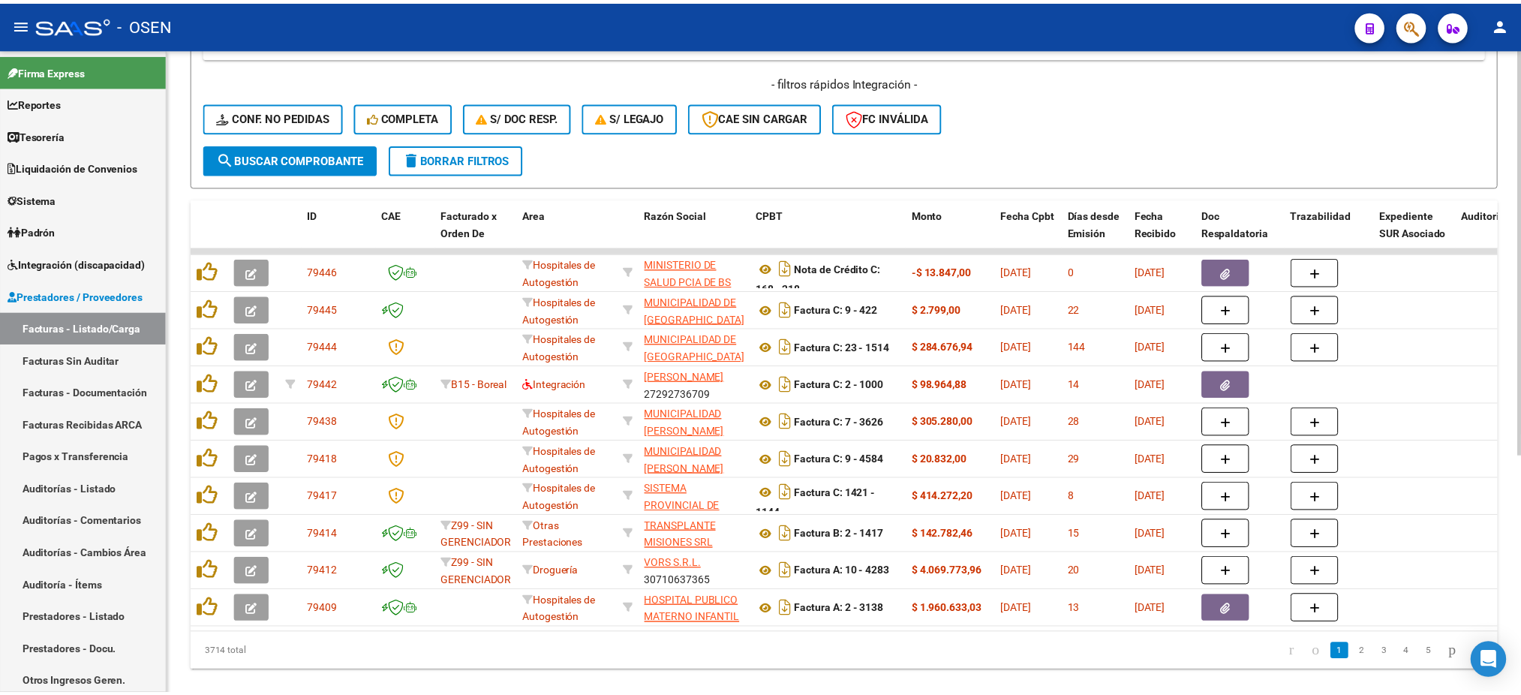
scroll to position [378, 0]
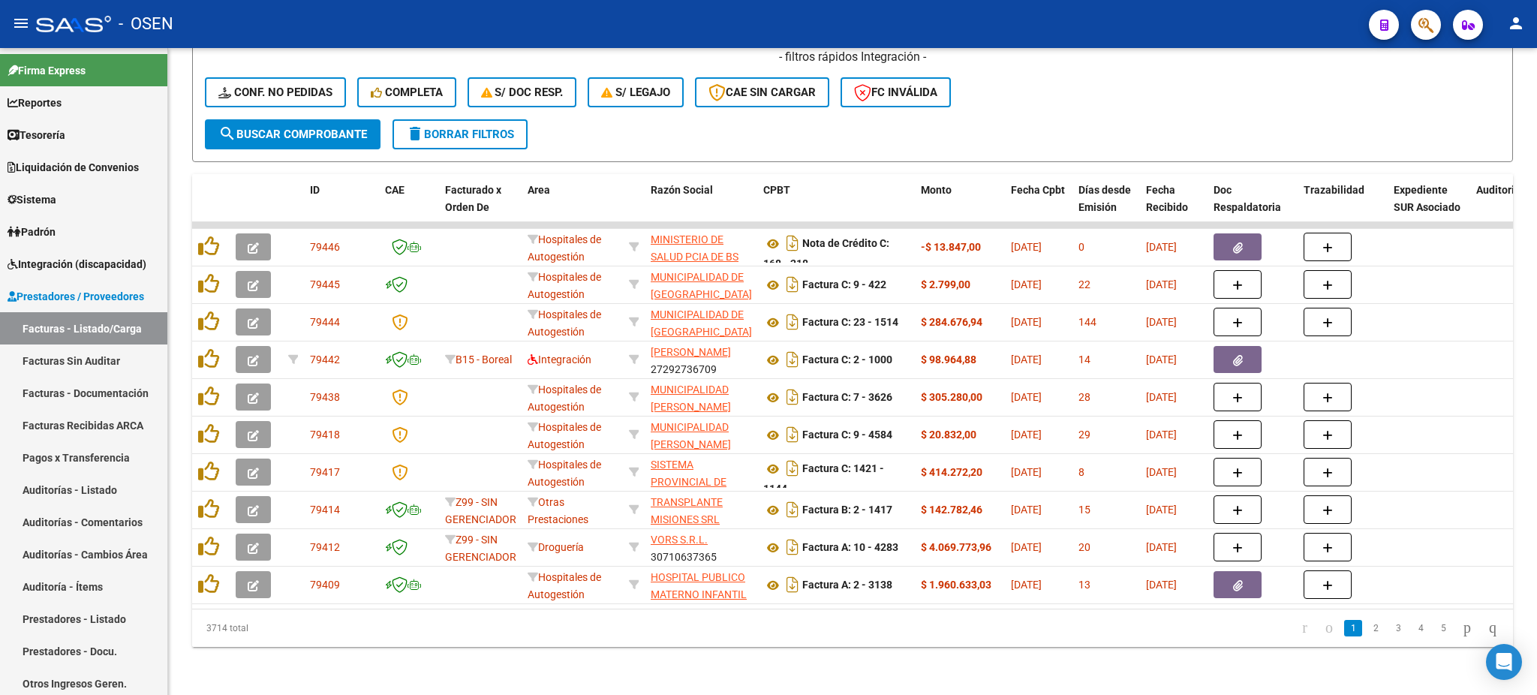
click at [1411, 23] on button "button" at bounding box center [1426, 25] width 30 height 30
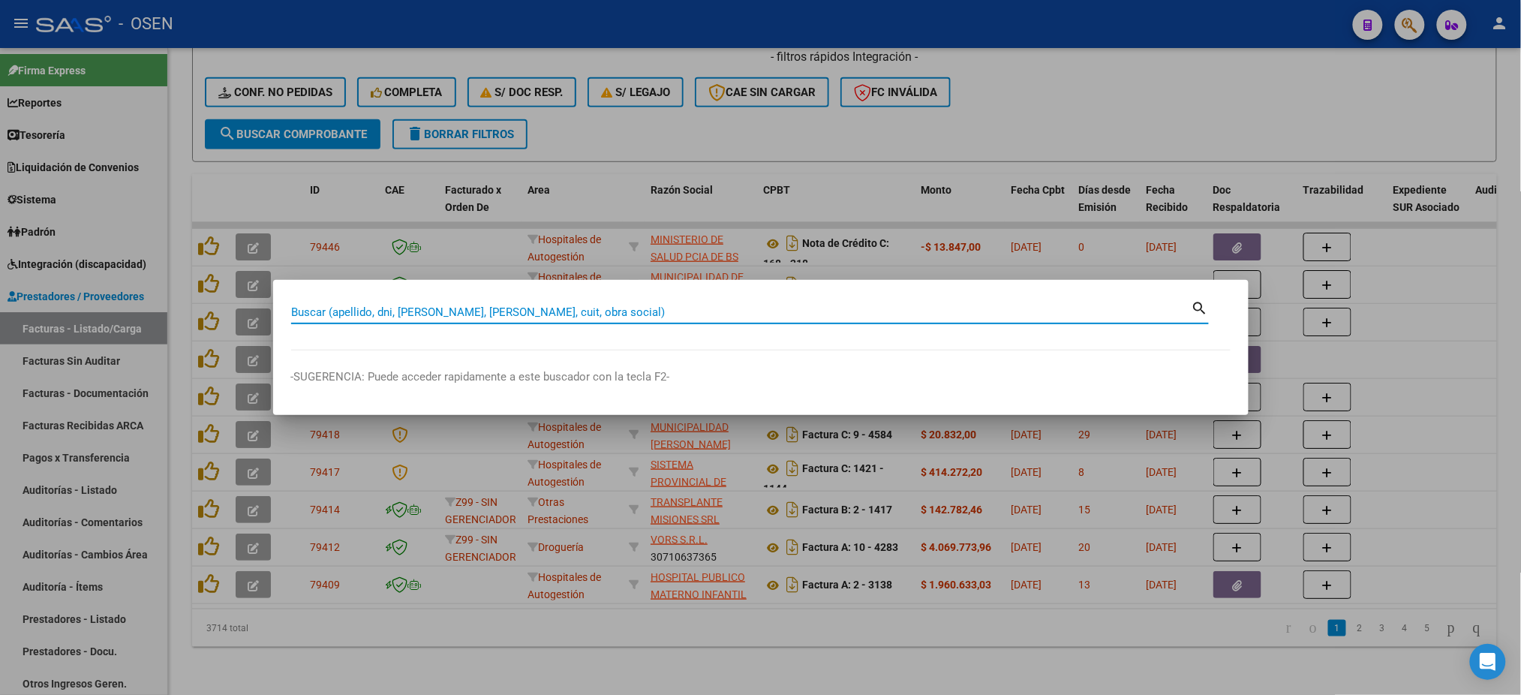
paste input "27359124355"
type input "27359124355"
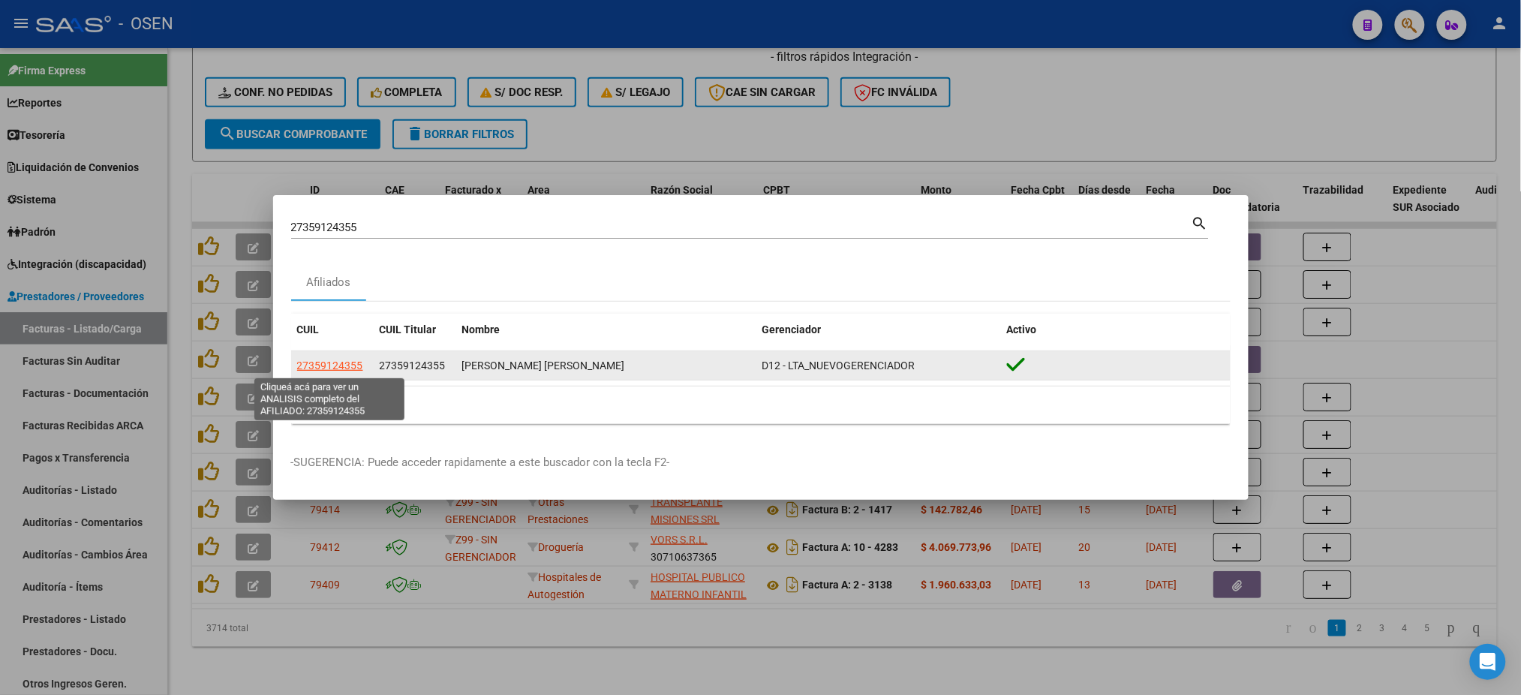
click at [332, 366] on span "27359124355" at bounding box center [330, 365] width 66 height 12
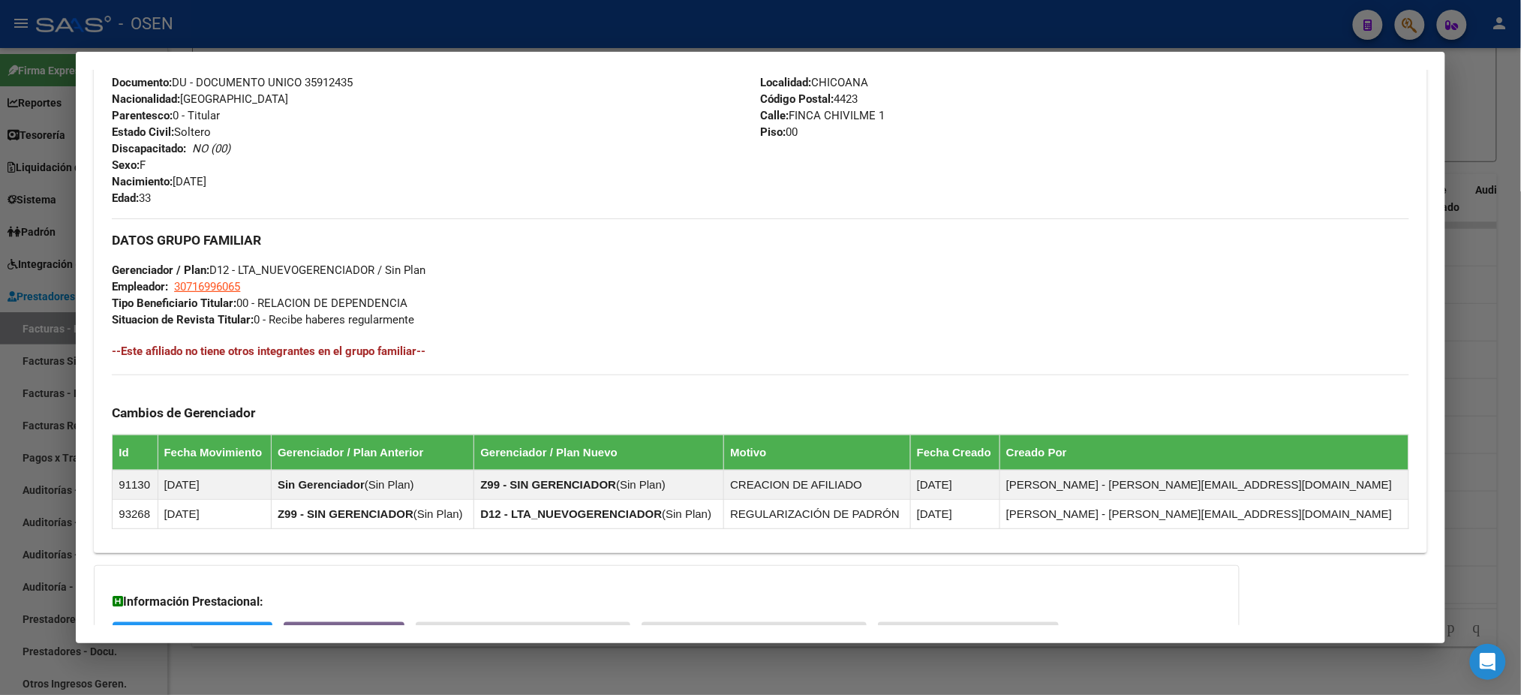
scroll to position [666, 0]
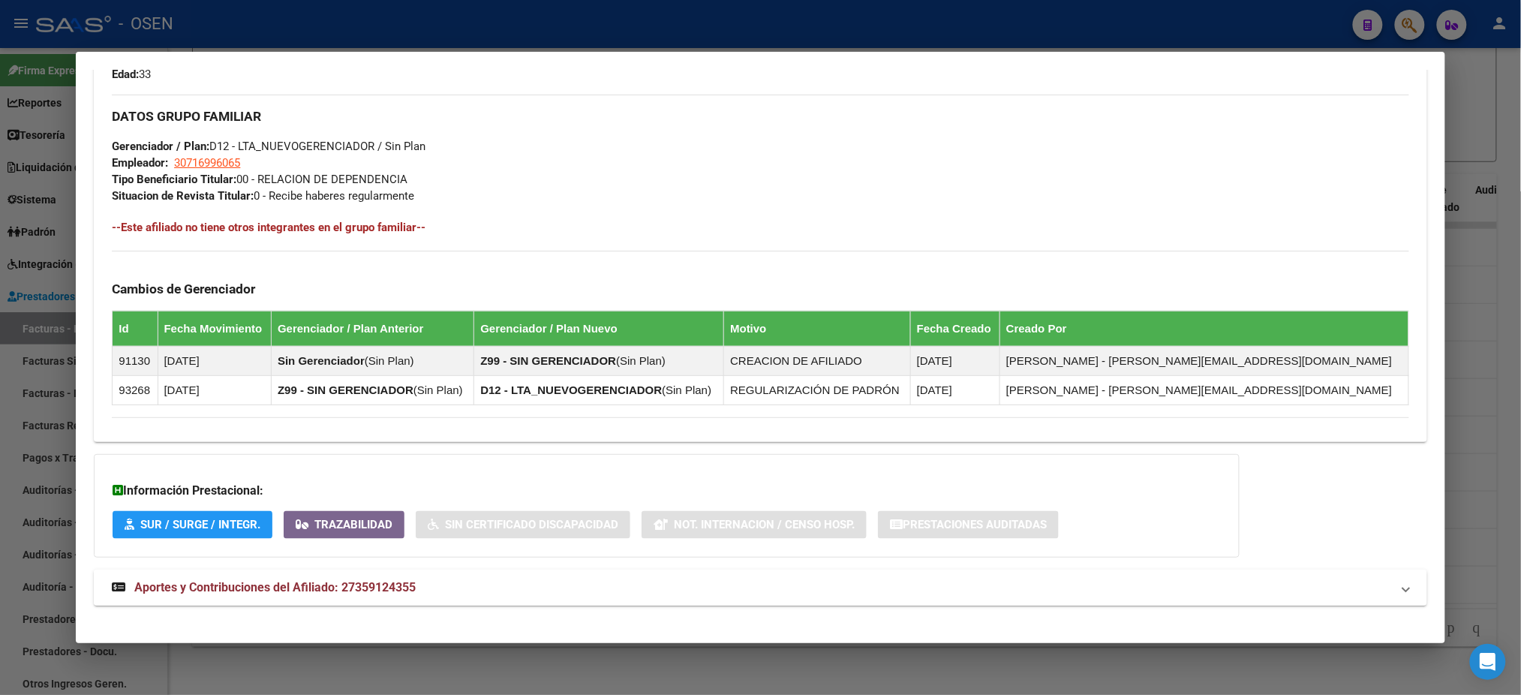
click at [429, 581] on mat-panel-title "Aportes y Contribuciones del Afiliado: 27359124355" at bounding box center [751, 588] width 1279 height 18
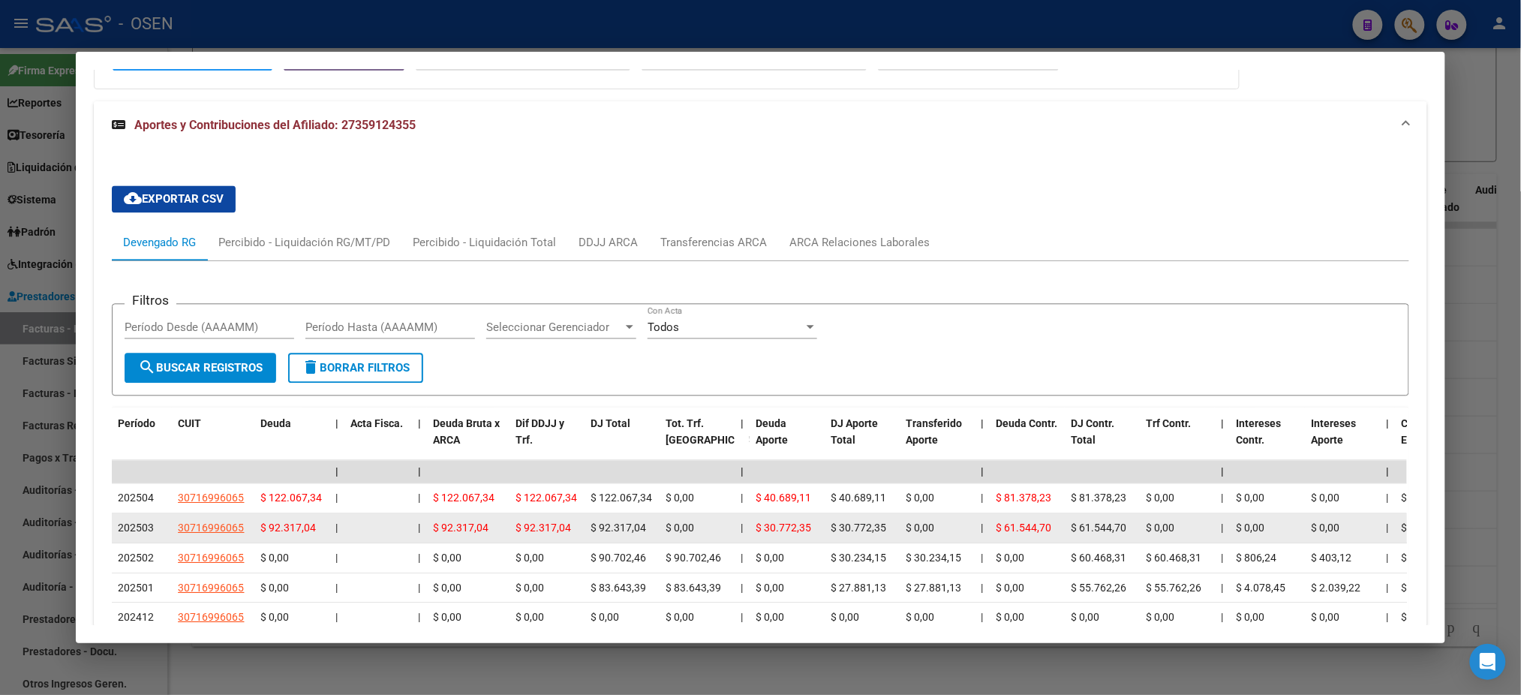
scroll to position [1154, 0]
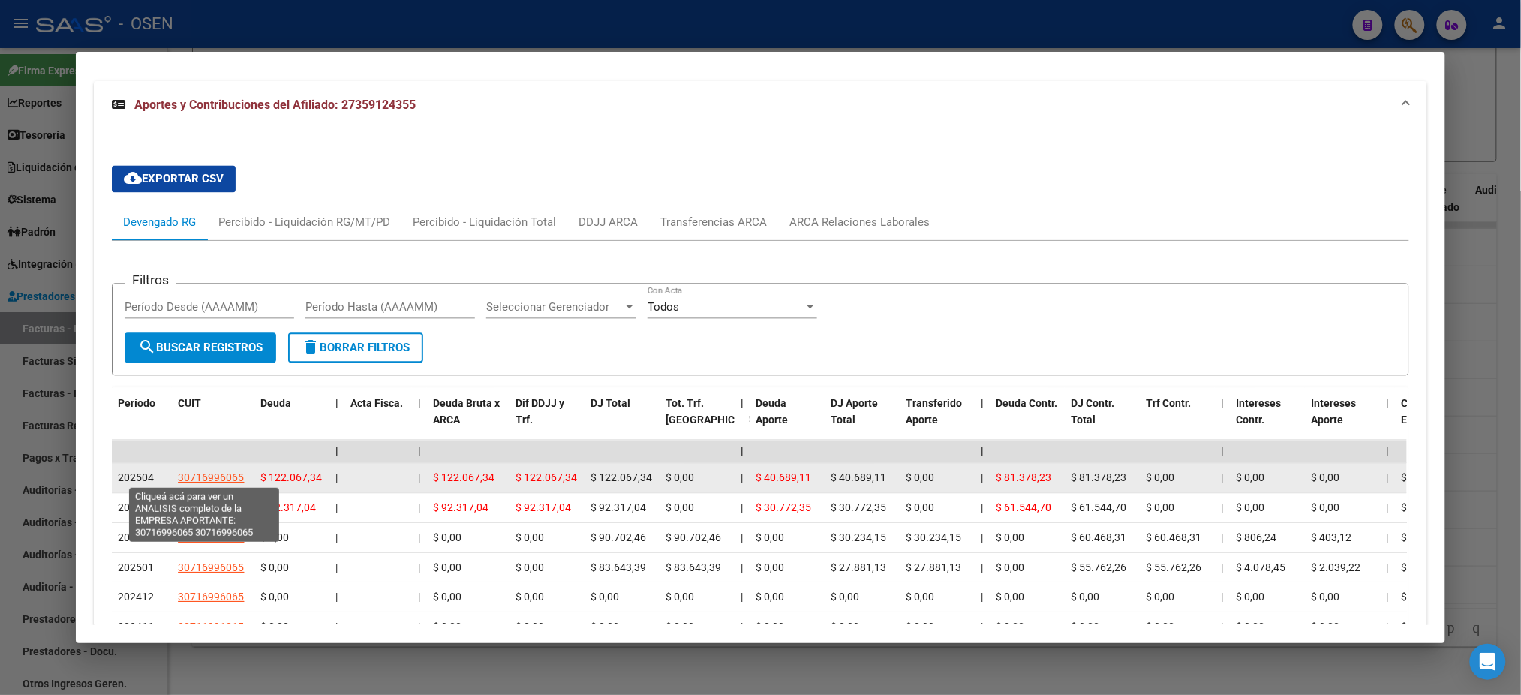
click at [210, 478] on span "30716996065" at bounding box center [211, 477] width 66 height 12
type textarea "30716996065"
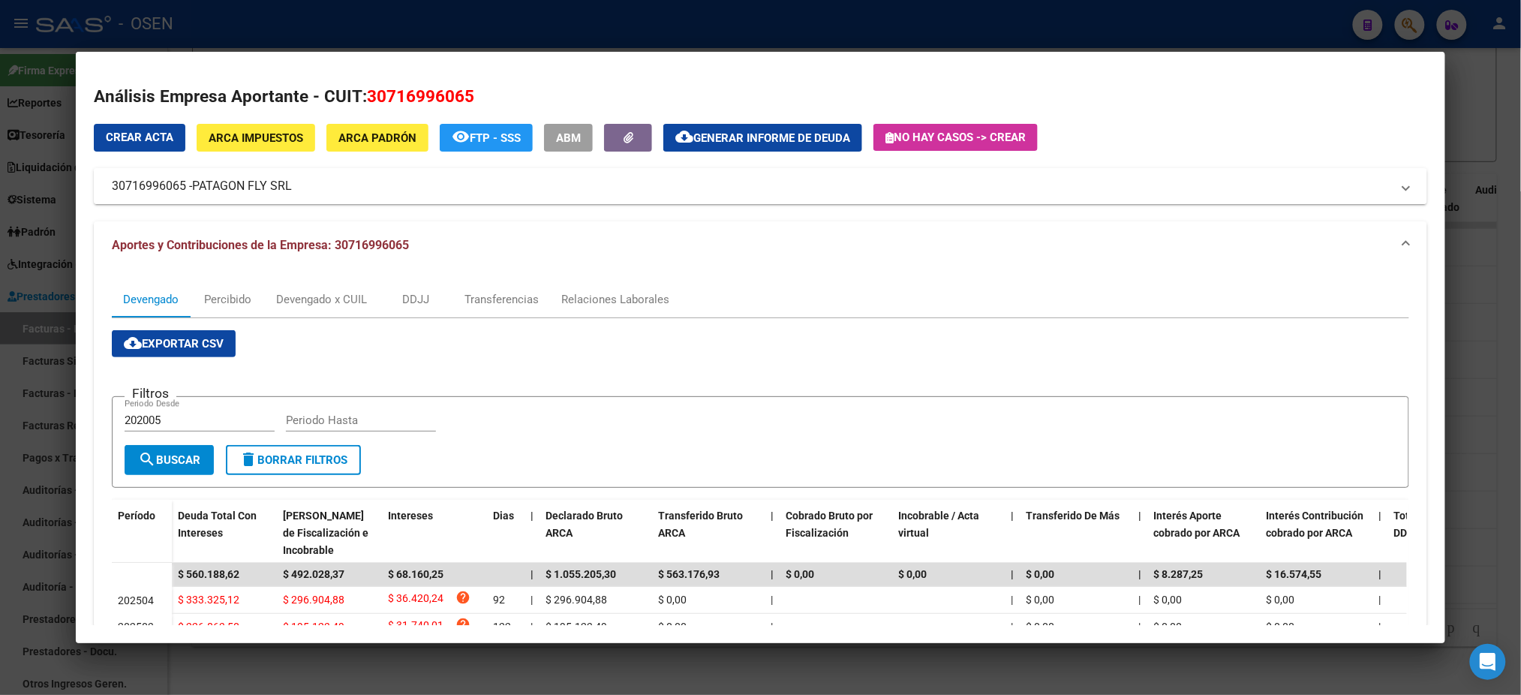
drag, startPoint x: 290, startPoint y: 185, endPoint x: 103, endPoint y: 175, distance: 187.9
click at [103, 175] on mat-expansion-panel-header "30716996065 - PATAGON FLY SRL" at bounding box center [760, 186] width 1333 height 36
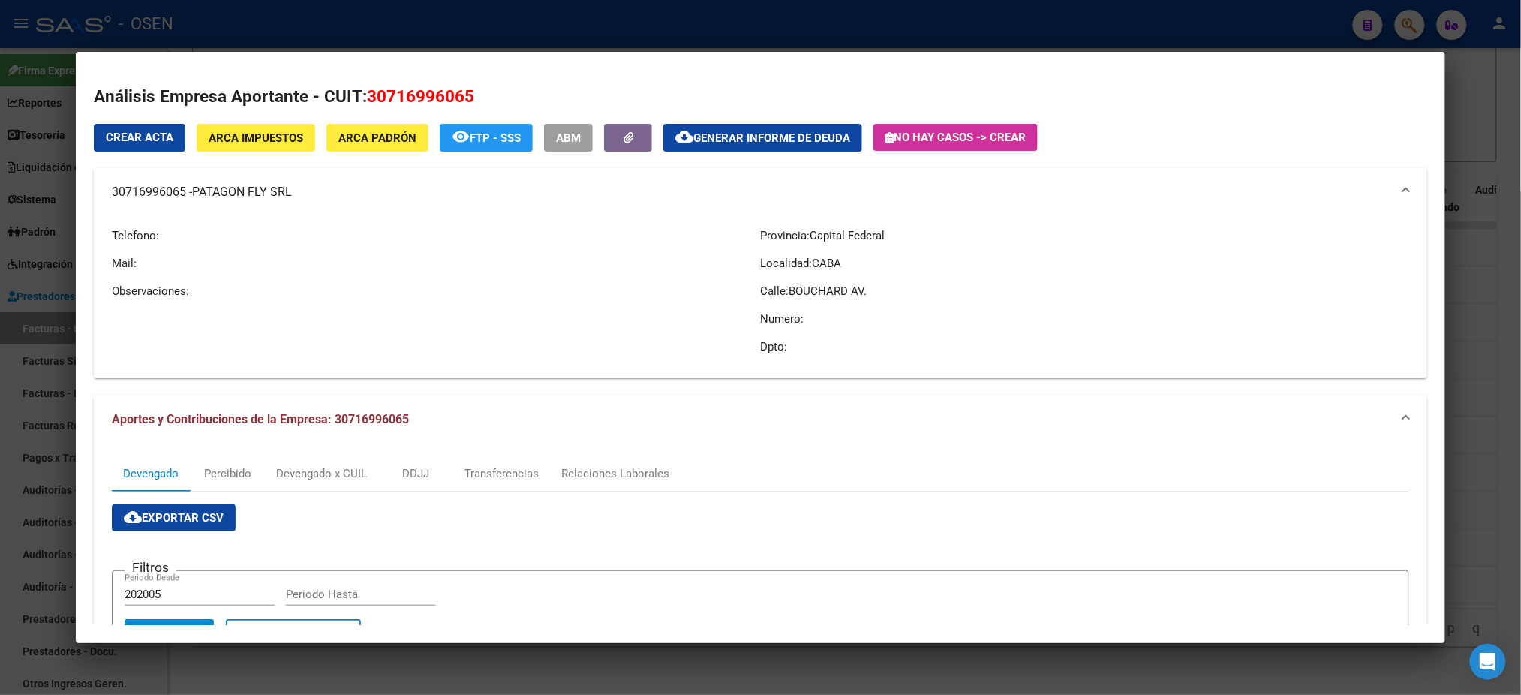
click at [430, 25] on div at bounding box center [760, 347] width 1521 height 695
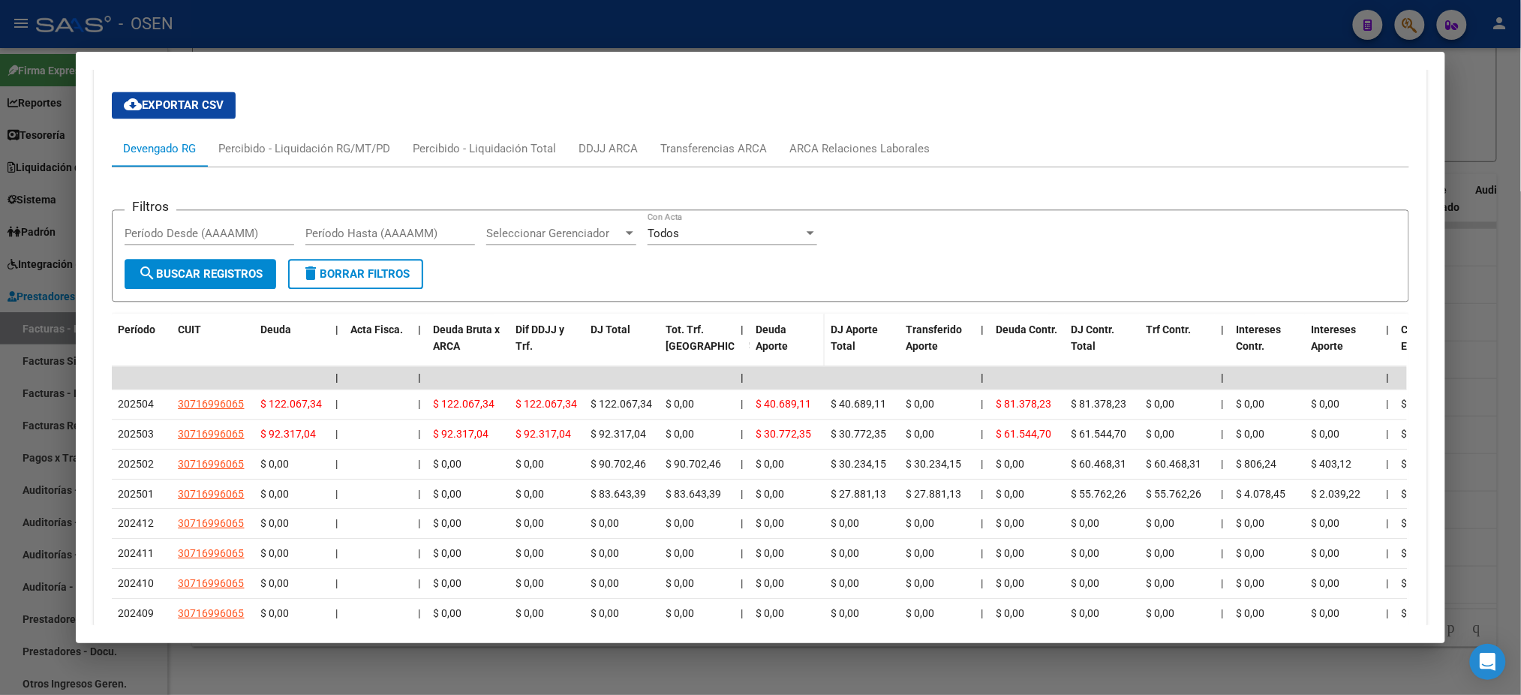
scroll to position [1254, 0]
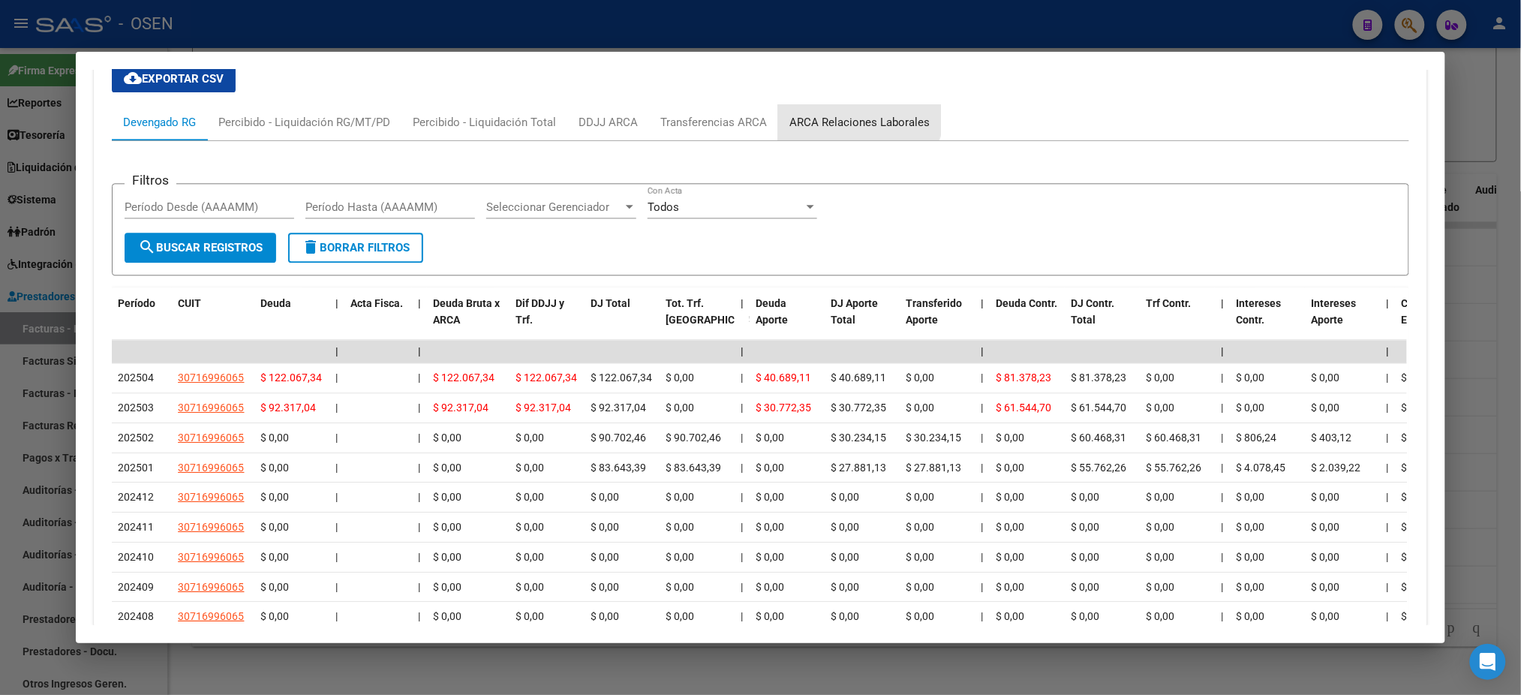
click at [849, 114] on div "ARCA Relaciones Laborales" at bounding box center [860, 122] width 140 height 17
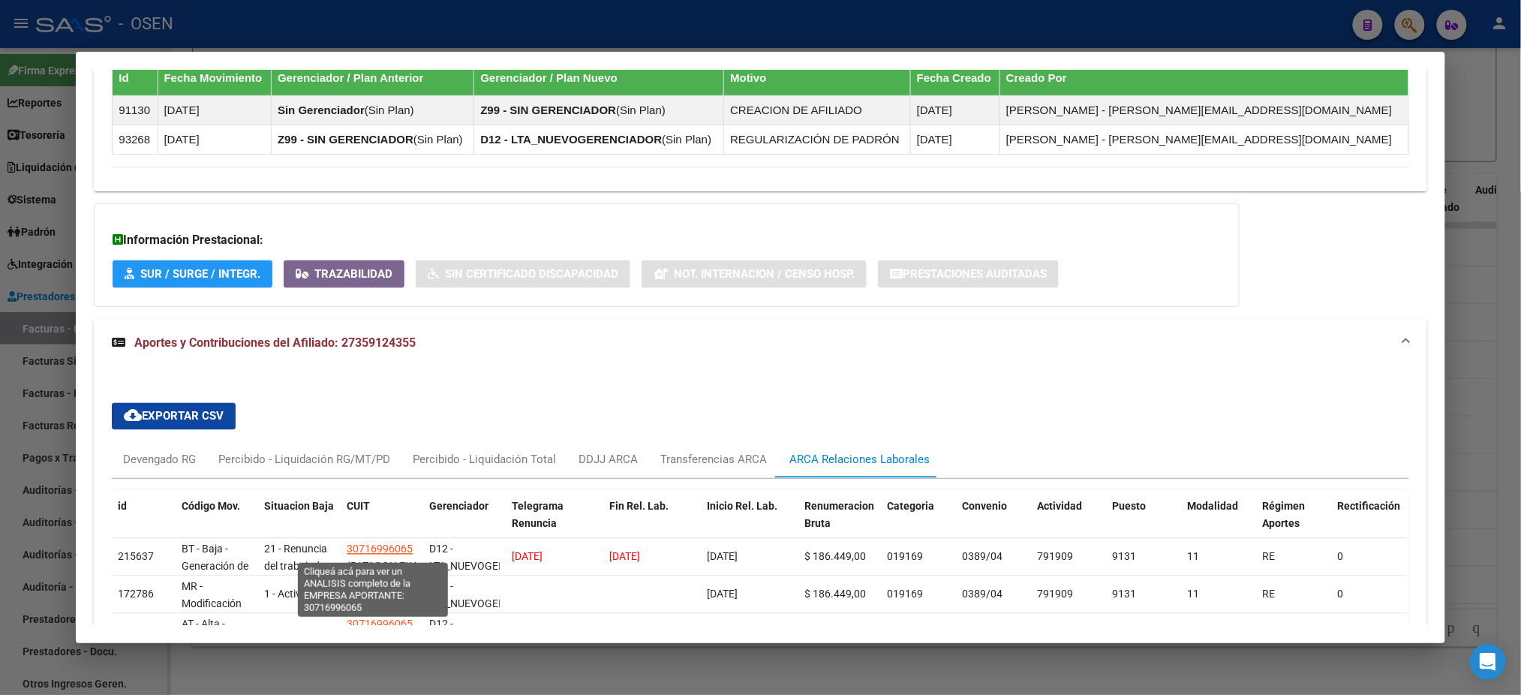
scroll to position [989, 0]
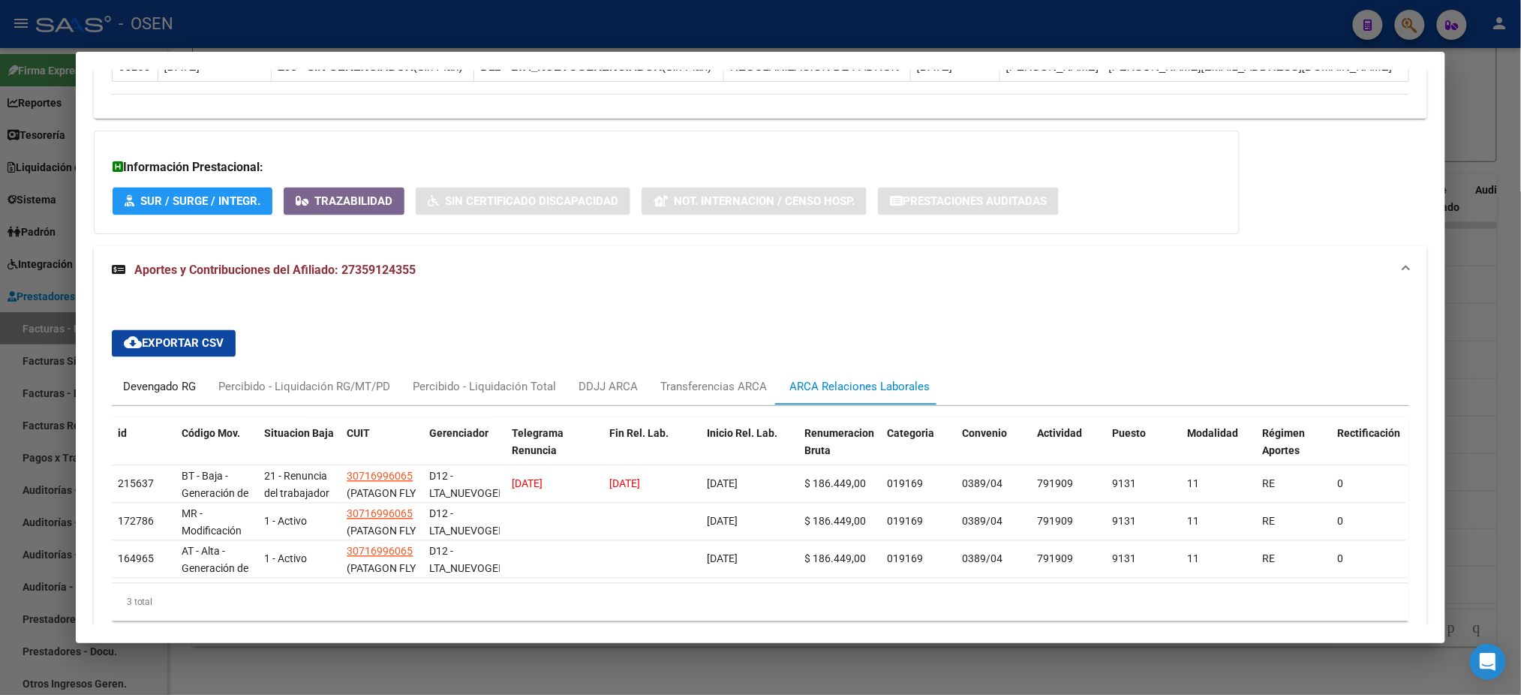
click at [170, 385] on div "Devengado RG" at bounding box center [159, 387] width 73 height 17
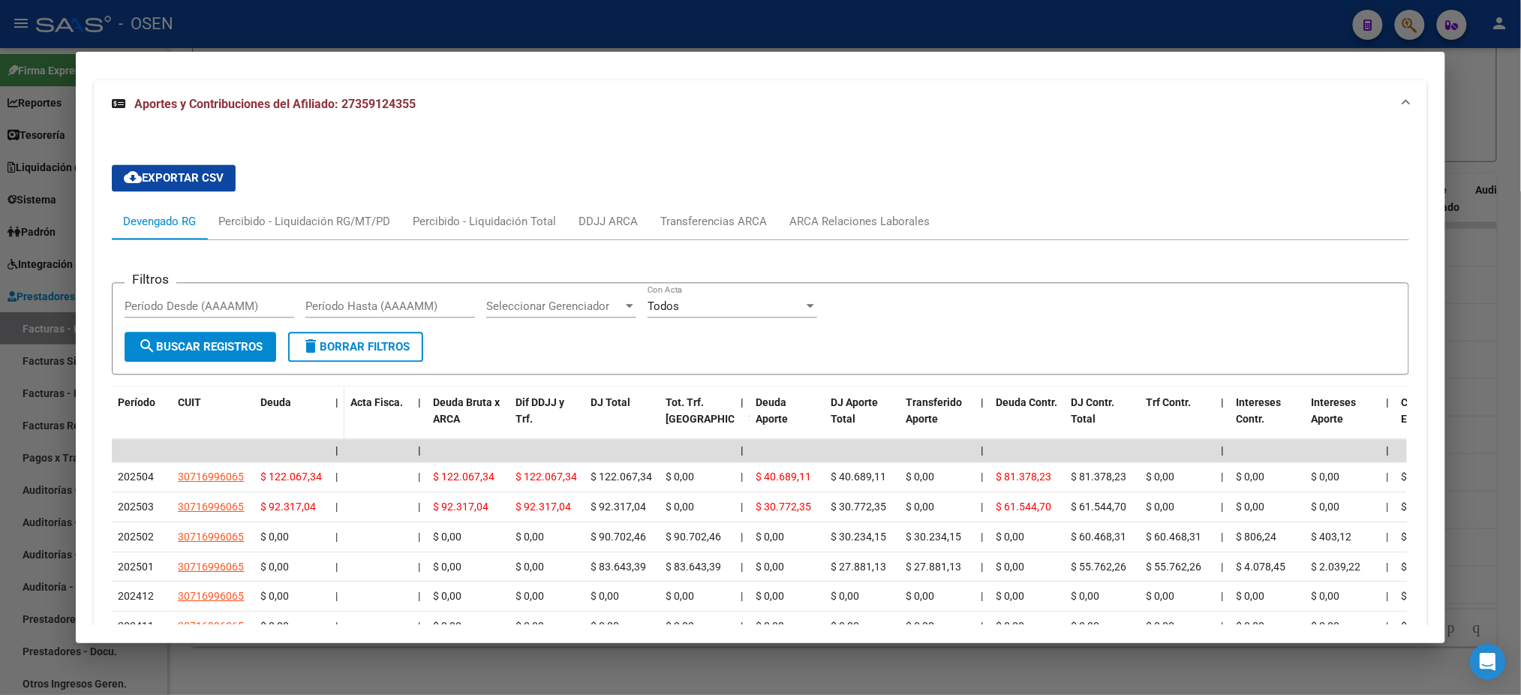
scroll to position [1190, 0]
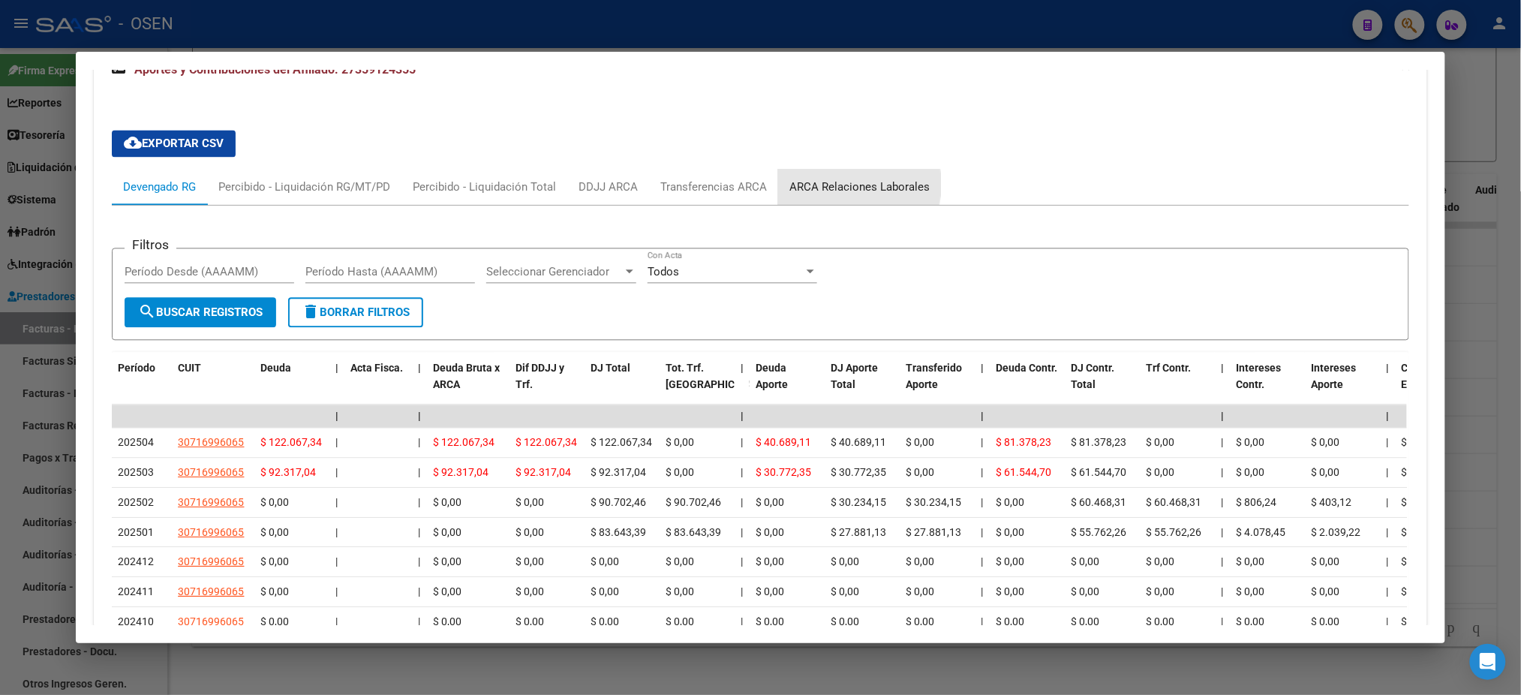
click at [823, 179] on div "ARCA Relaciones Laborales" at bounding box center [860, 187] width 140 height 17
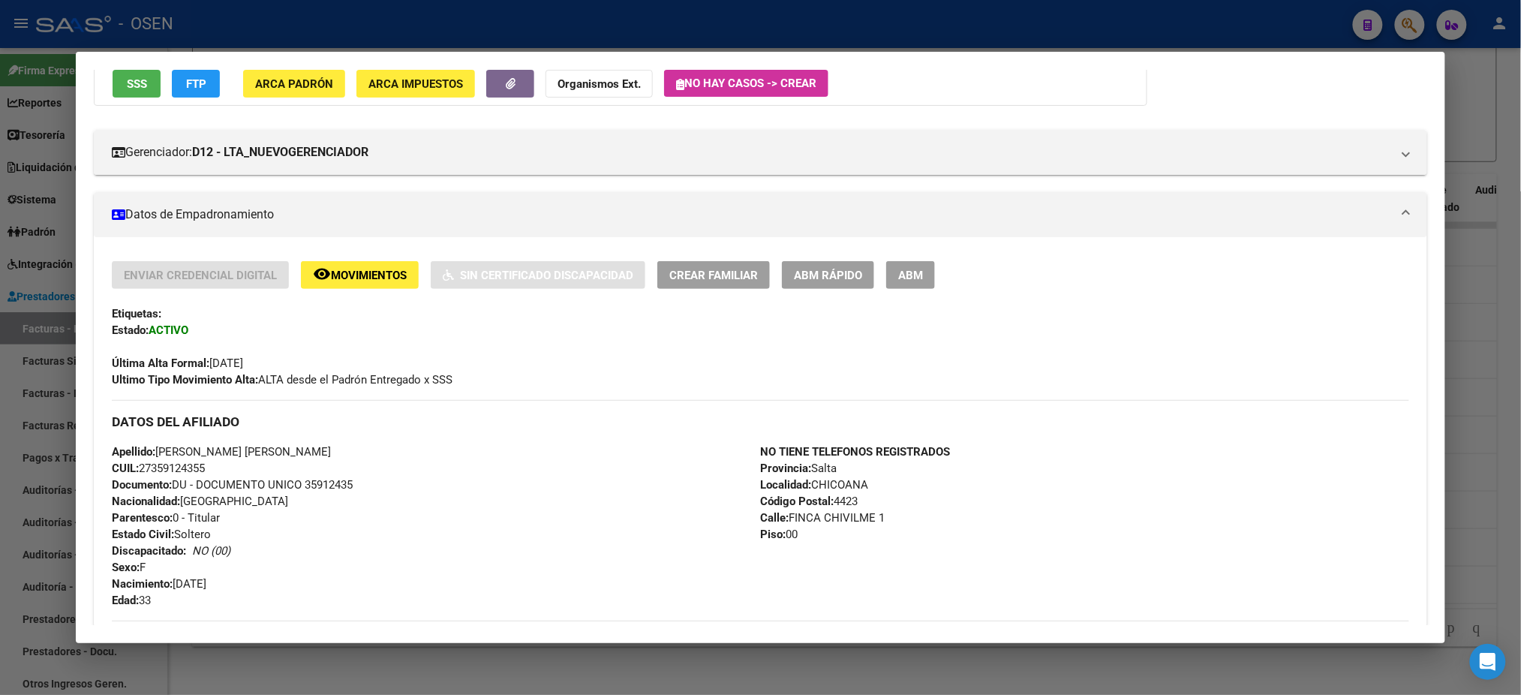
scroll to position [170, 0]
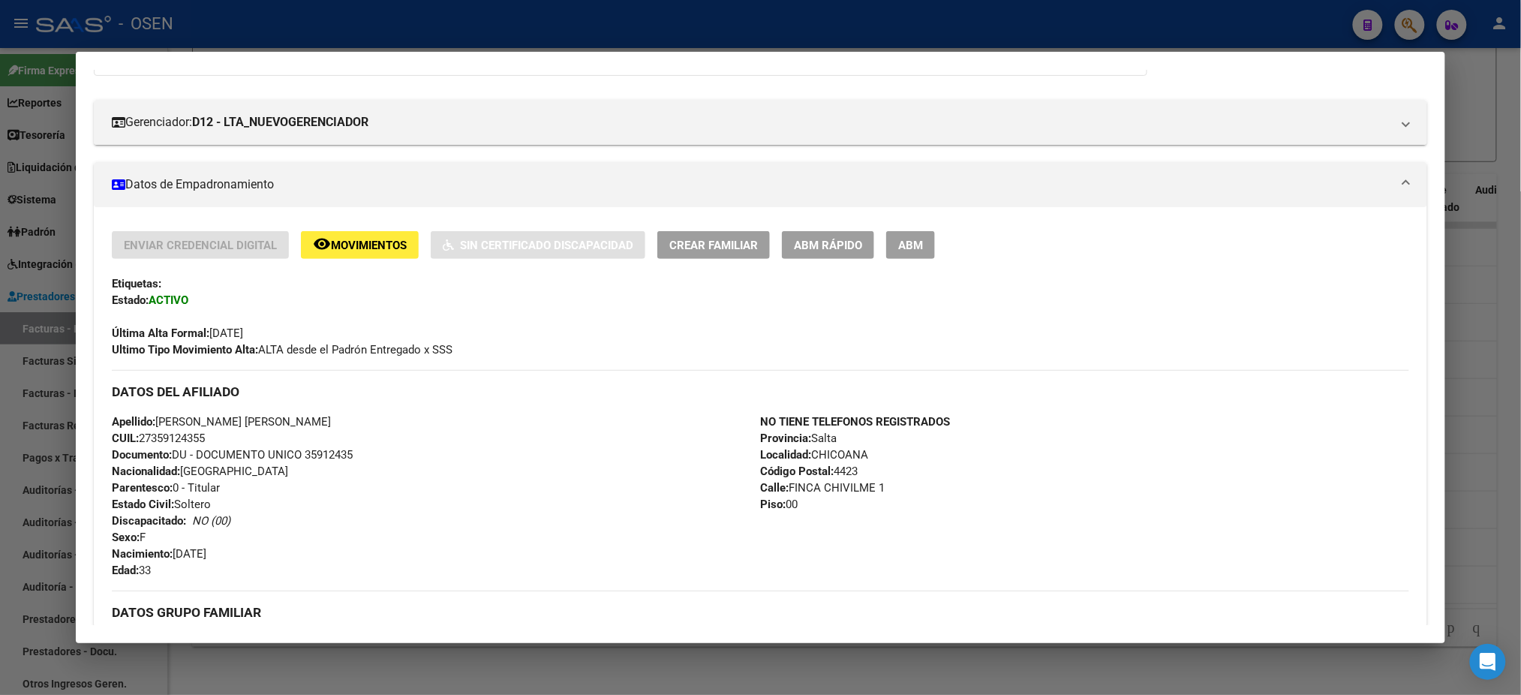
drag, startPoint x: 180, startPoint y: 439, endPoint x: 138, endPoint y: 436, distance: 42.1
click at [138, 436] on div "Apellido: LORENA EMILSE YAMILA TAPIA CUIL: 27359124355 Documento: DU - DOCUMENT…" at bounding box center [436, 496] width 648 height 165
copy span "27359124355"
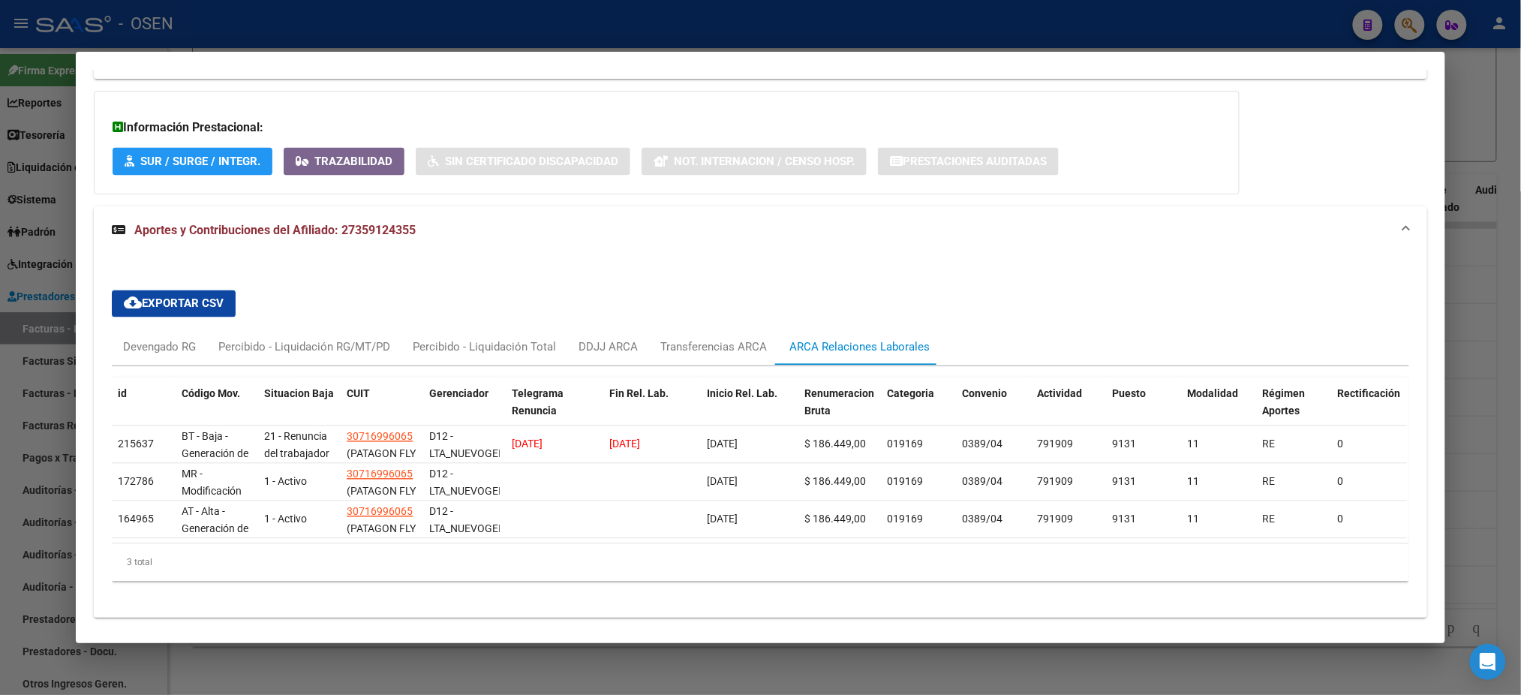
scroll to position [1070, 0]
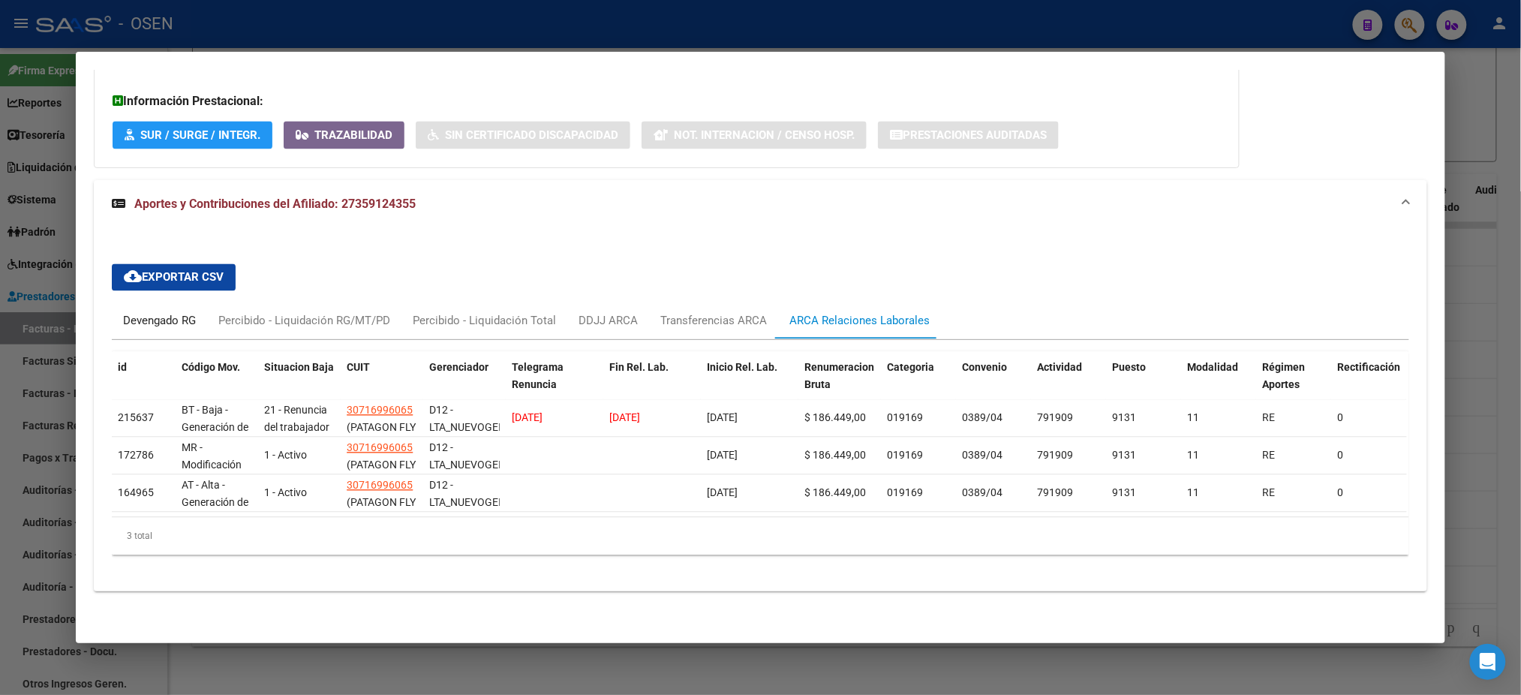
click at [152, 313] on div "Devengado RG" at bounding box center [159, 321] width 73 height 17
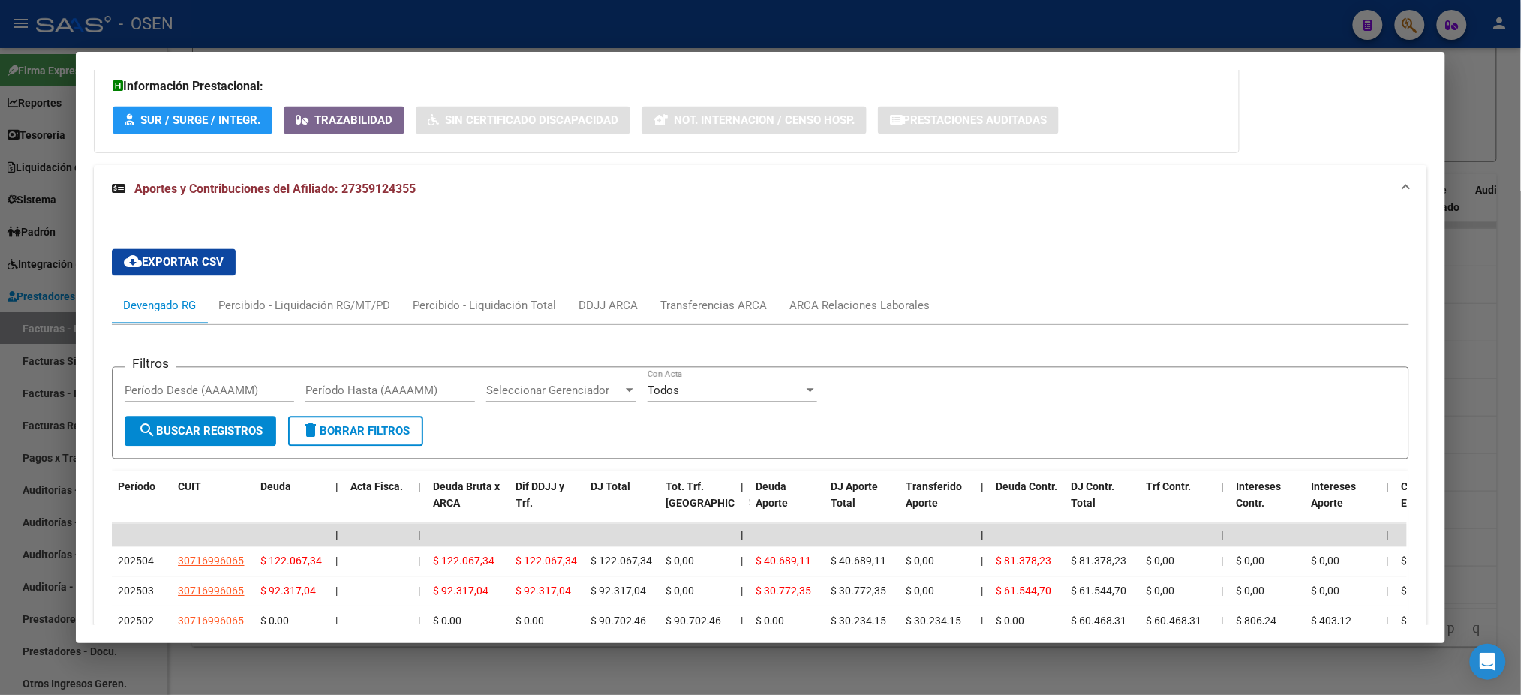
scroll to position [1270, 0]
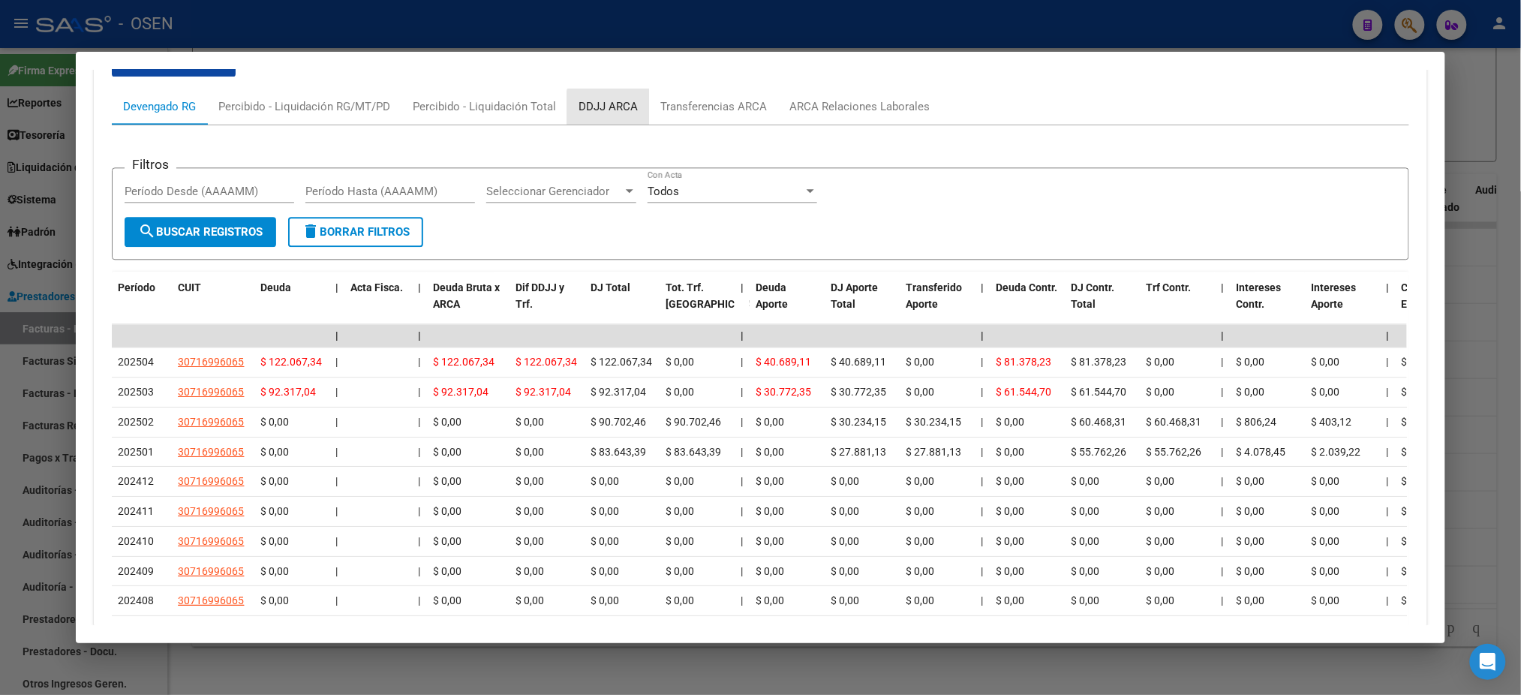
click at [612, 112] on div "DDJJ ARCA" at bounding box center [608, 106] width 59 height 17
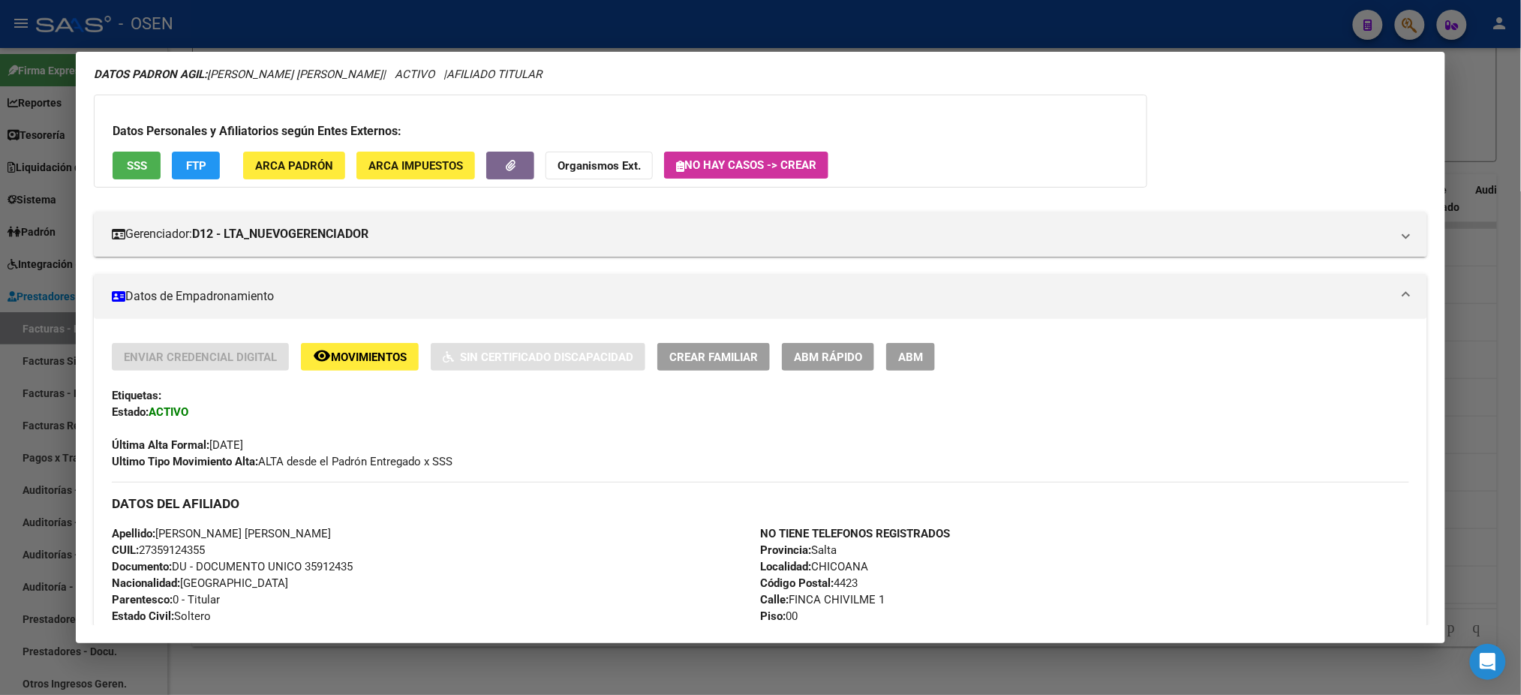
scroll to position [0, 0]
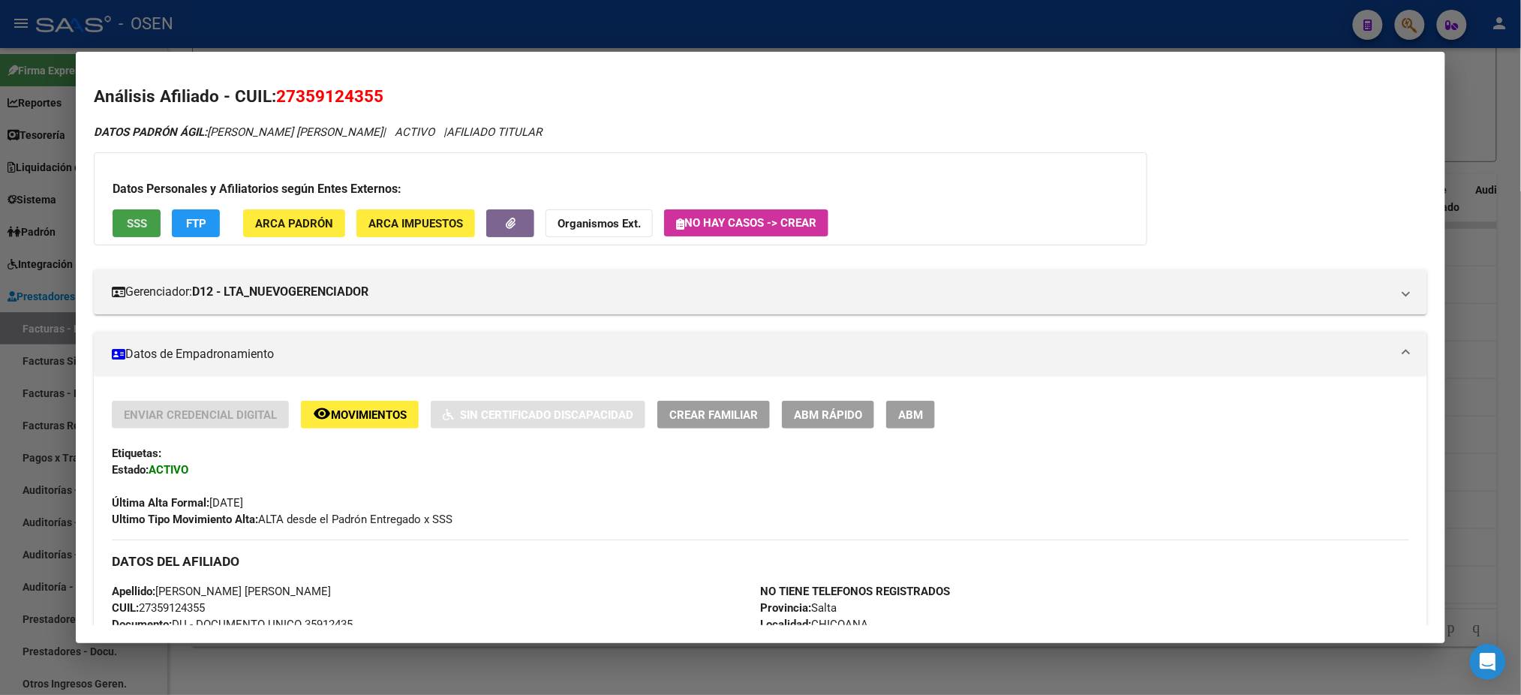
click at [125, 235] on button "SSS" at bounding box center [137, 223] width 48 height 28
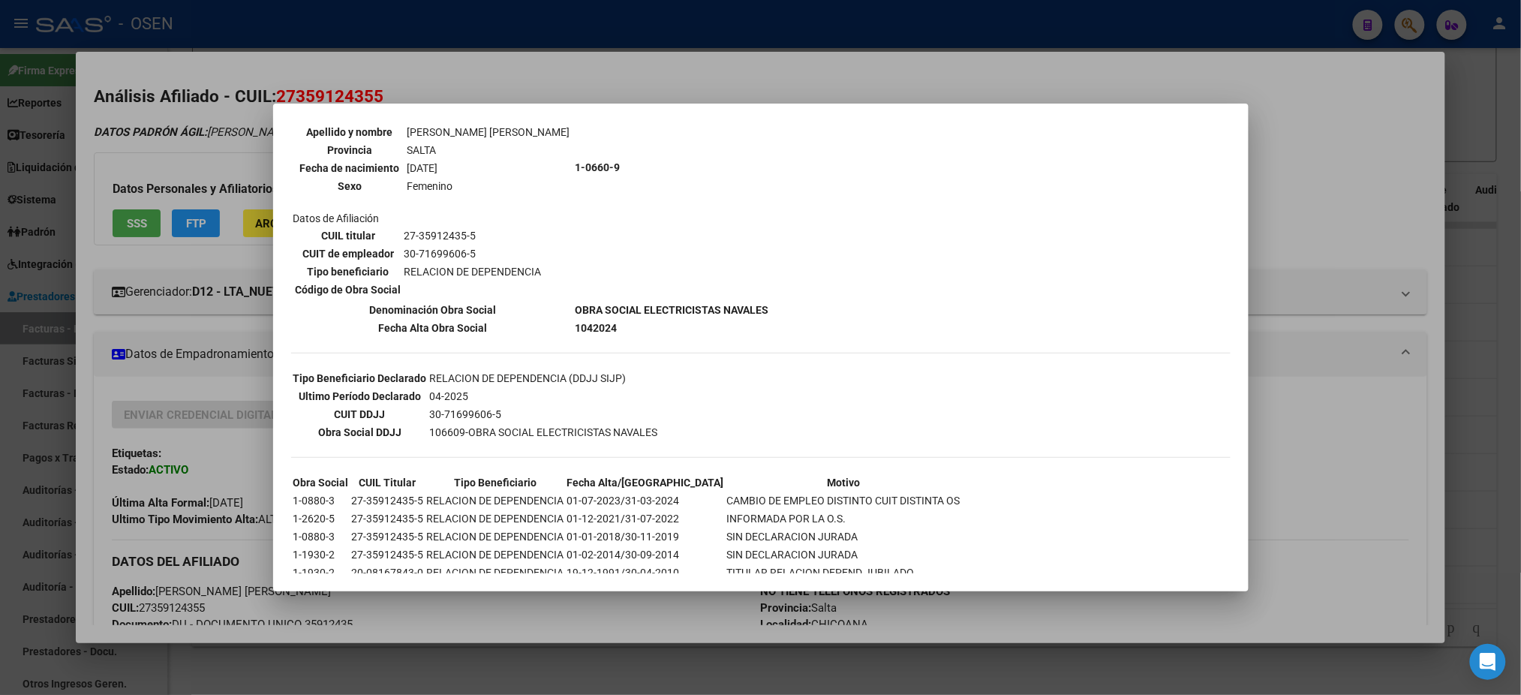
scroll to position [216, 0]
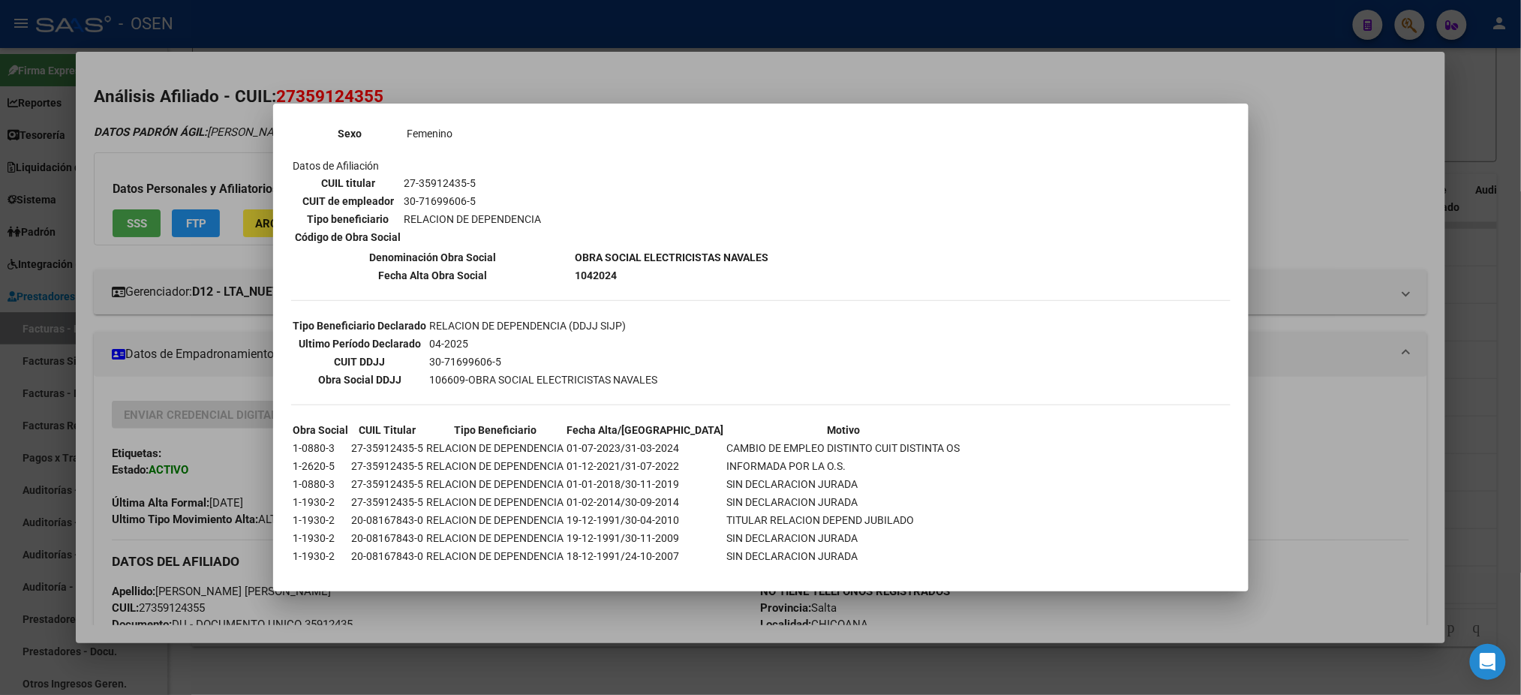
click at [450, 80] on div at bounding box center [760, 347] width 1521 height 695
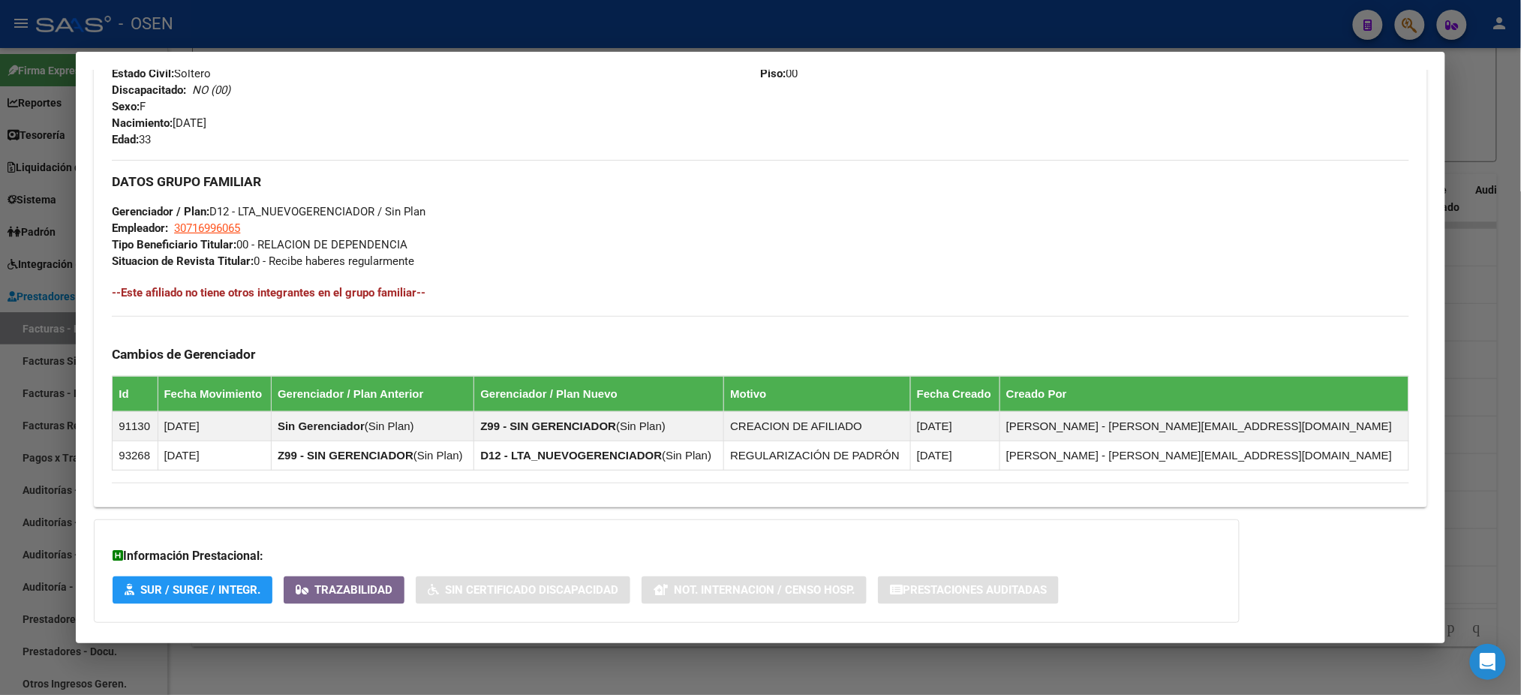
scroll to position [0, 0]
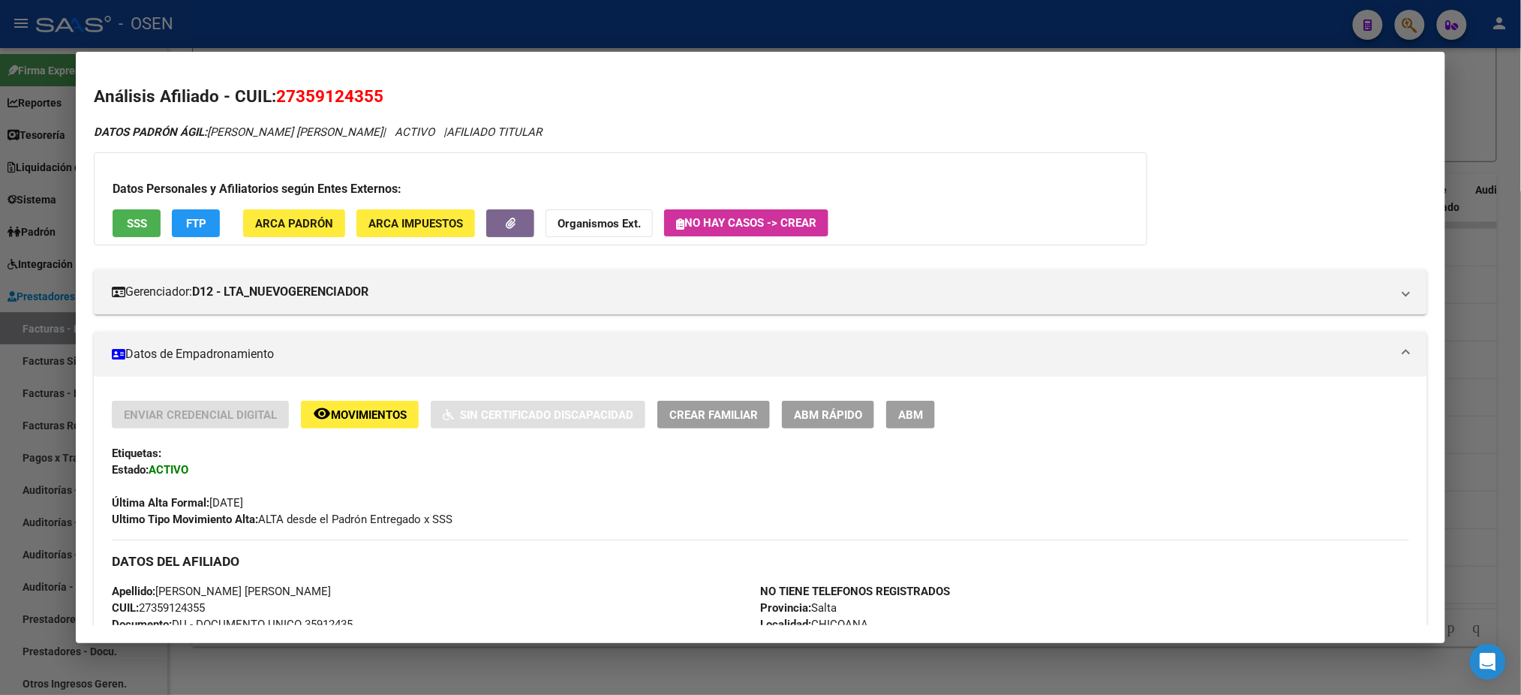
click at [823, 401] on button "ABM Rápido" at bounding box center [828, 415] width 92 height 28
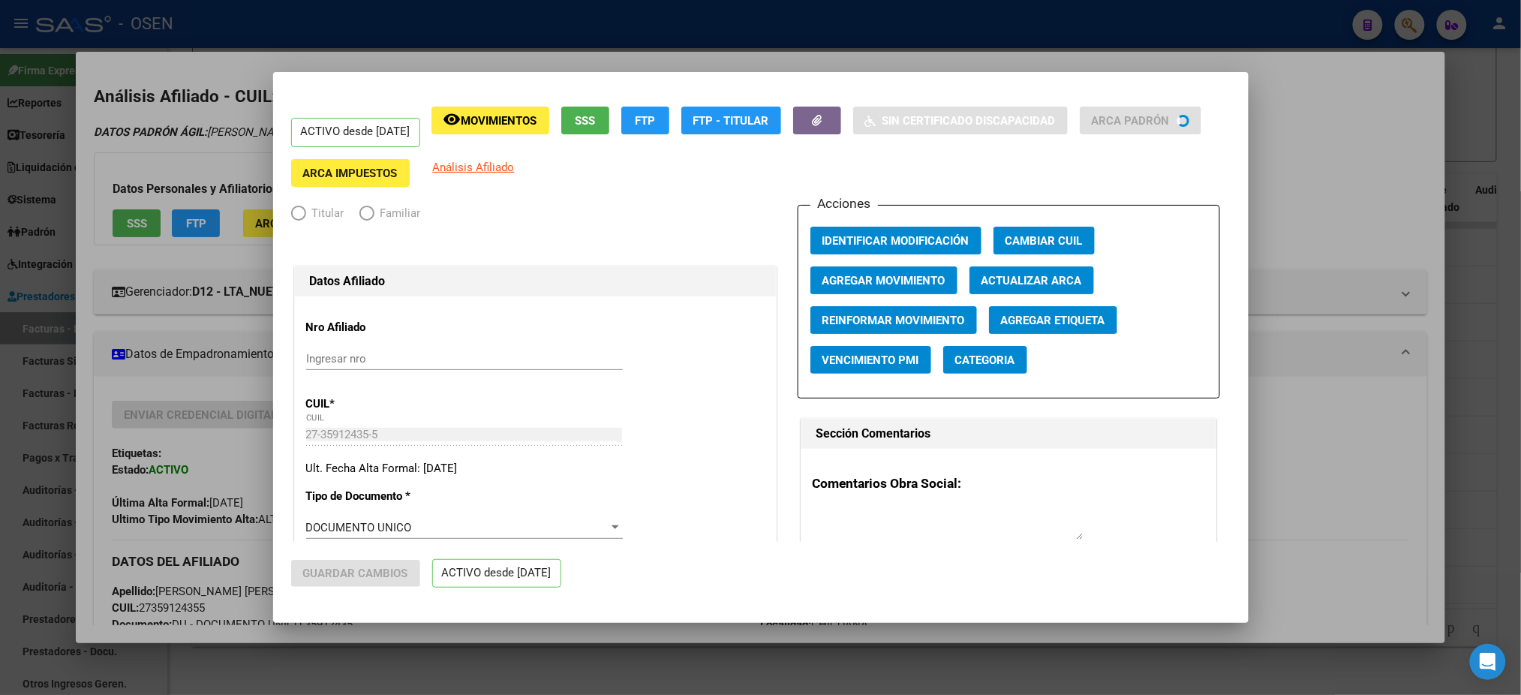
radio input "true"
type input "30-71699606-5"
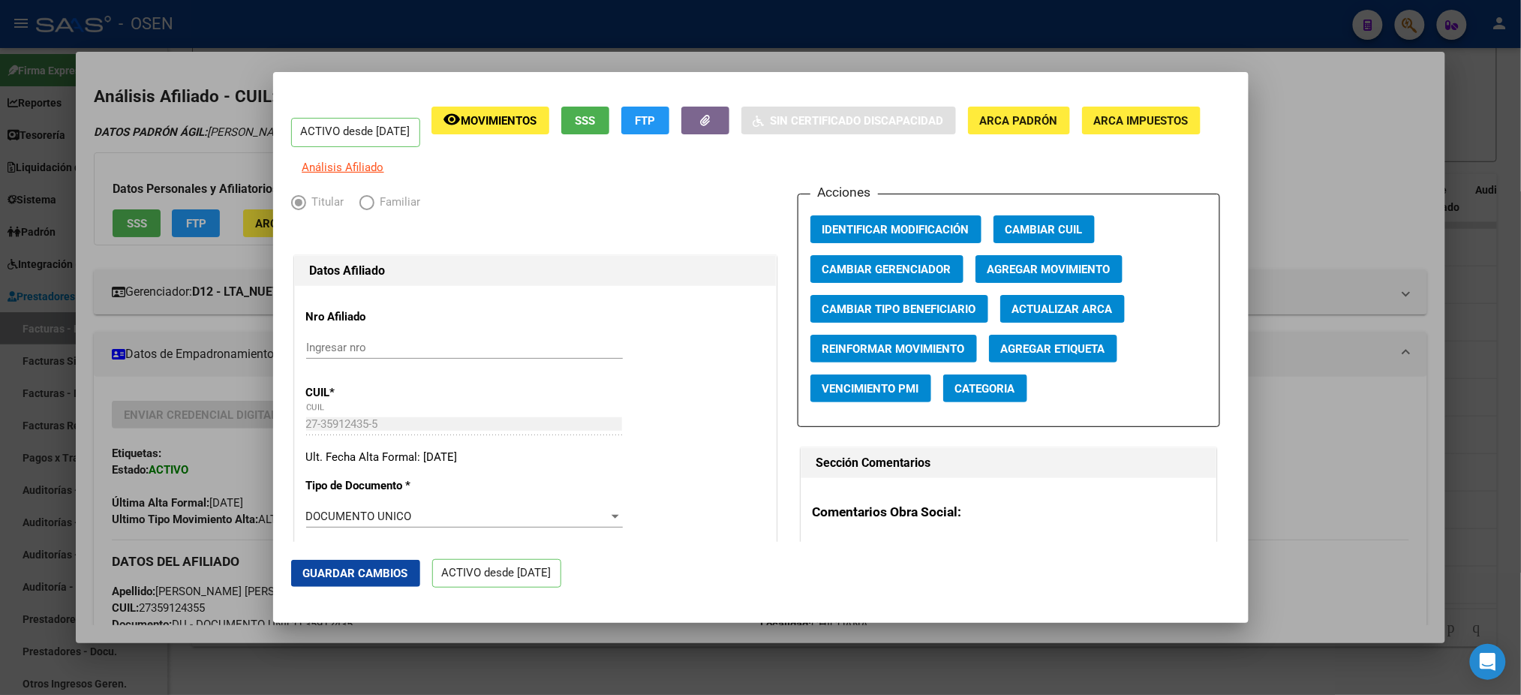
click at [991, 276] on span "Agregar Movimiento" at bounding box center [1049, 270] width 123 height 14
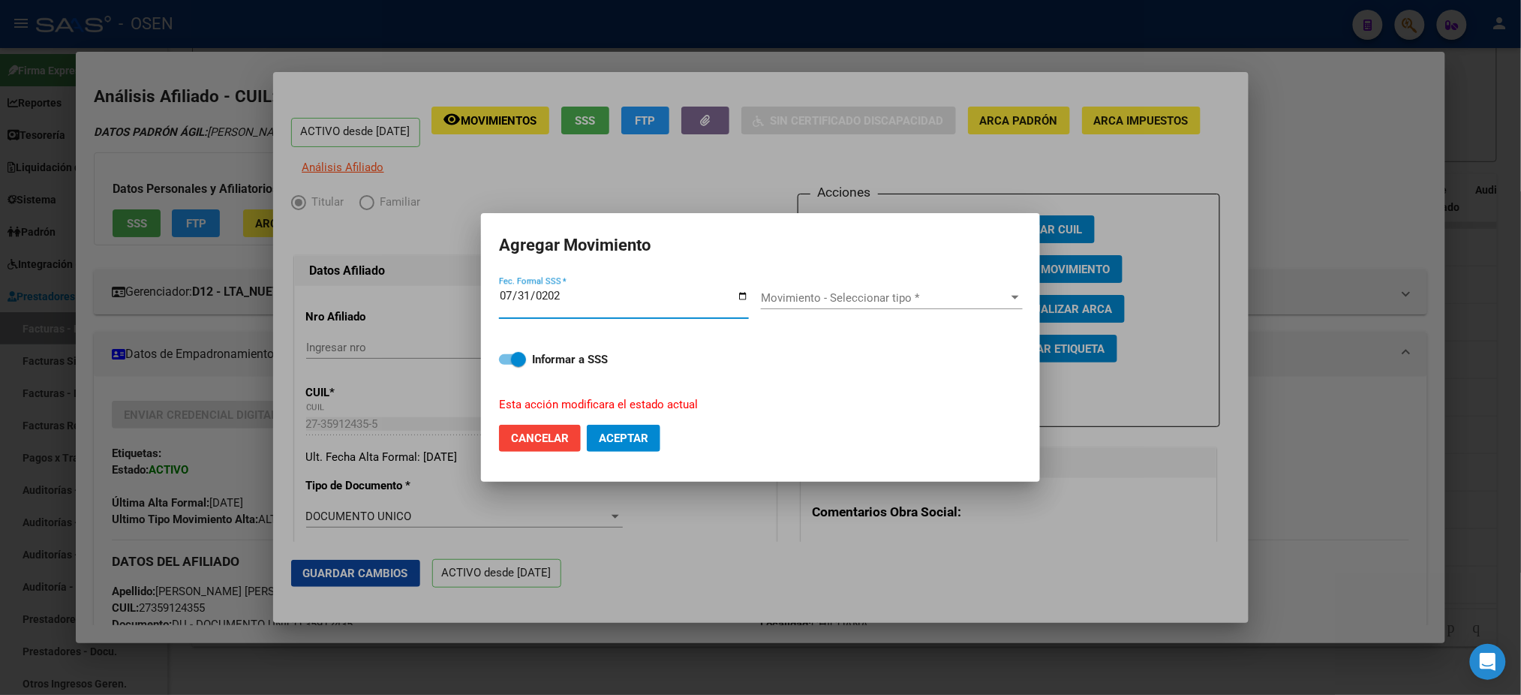
type input "2025-07-31"
click at [925, 290] on div "Movimiento - Seleccionar tipo * Movimiento - Seleccionar tipo *" at bounding box center [892, 298] width 262 height 23
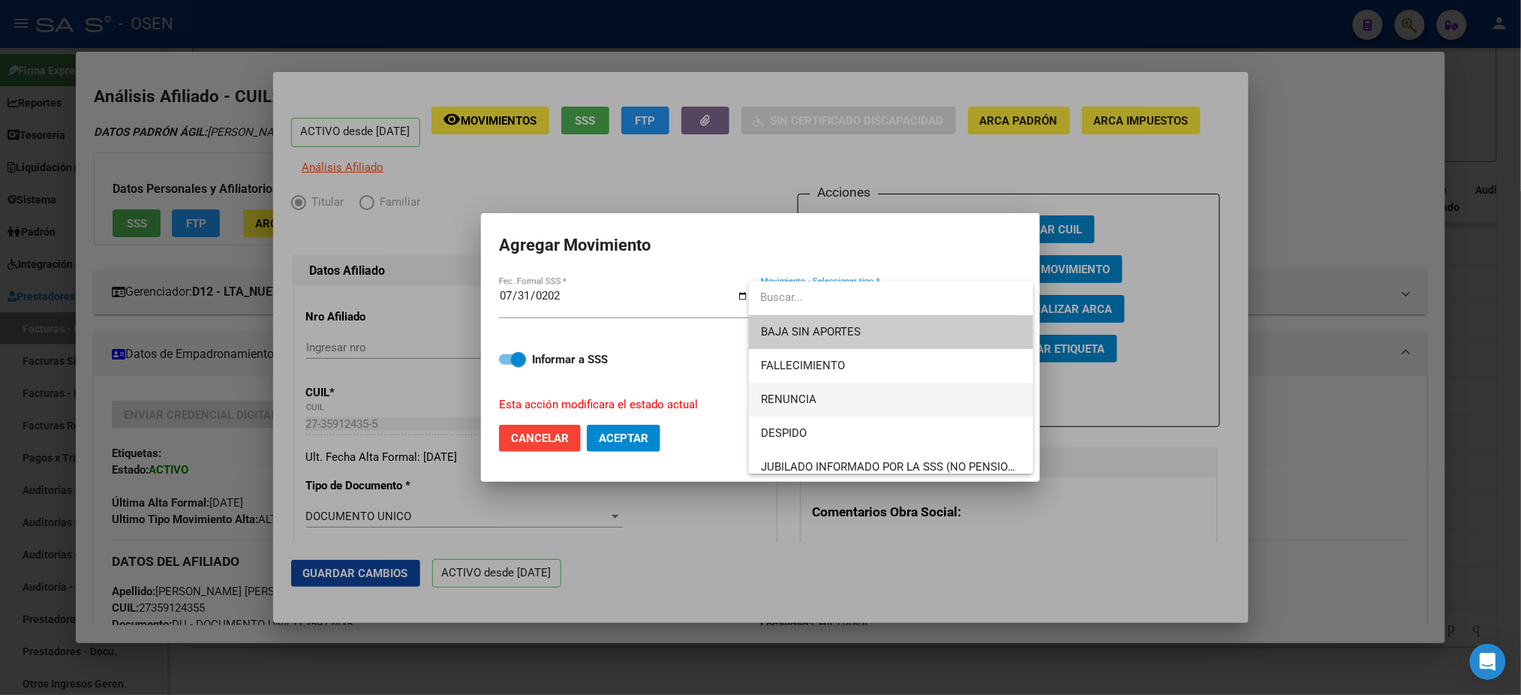
click at [800, 399] on span "RENUNCIA" at bounding box center [789, 399] width 56 height 14
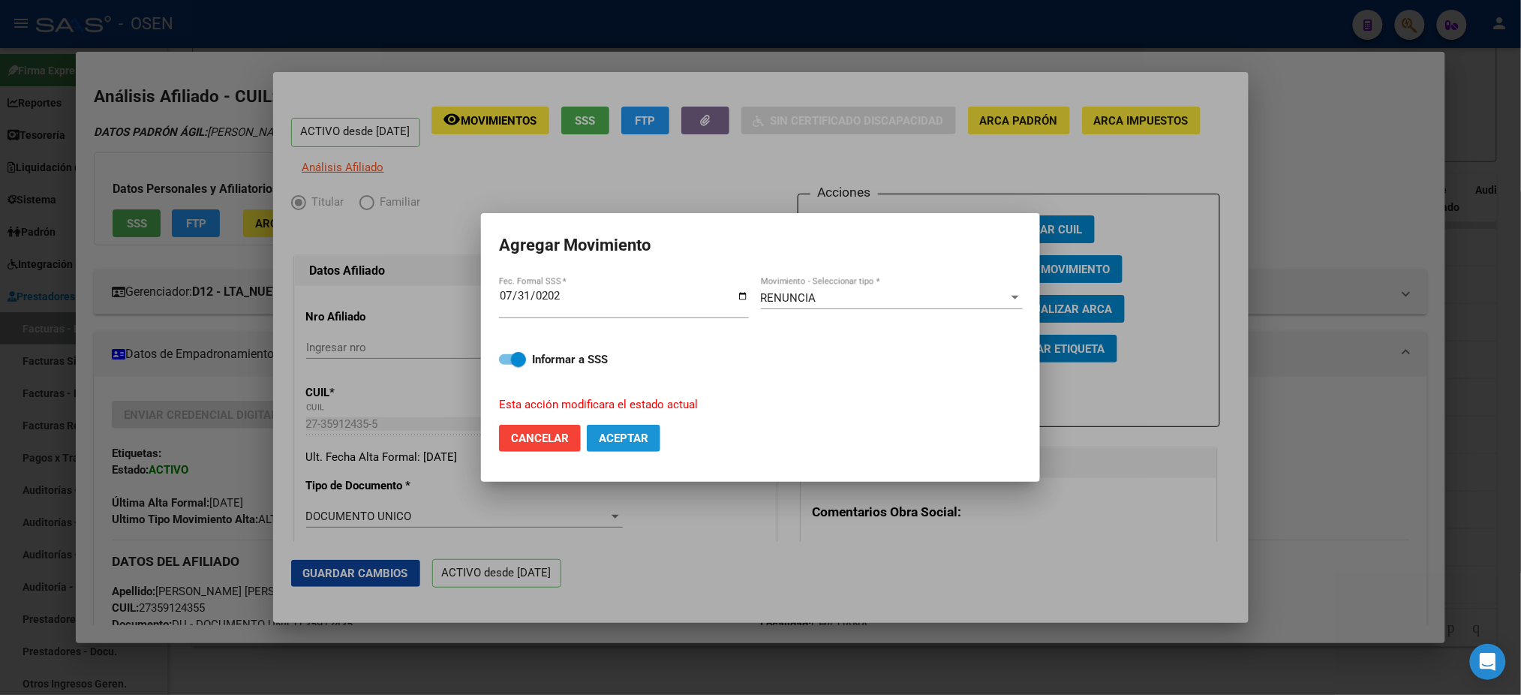
click at [598, 438] on button "Aceptar" at bounding box center [624, 438] width 74 height 27
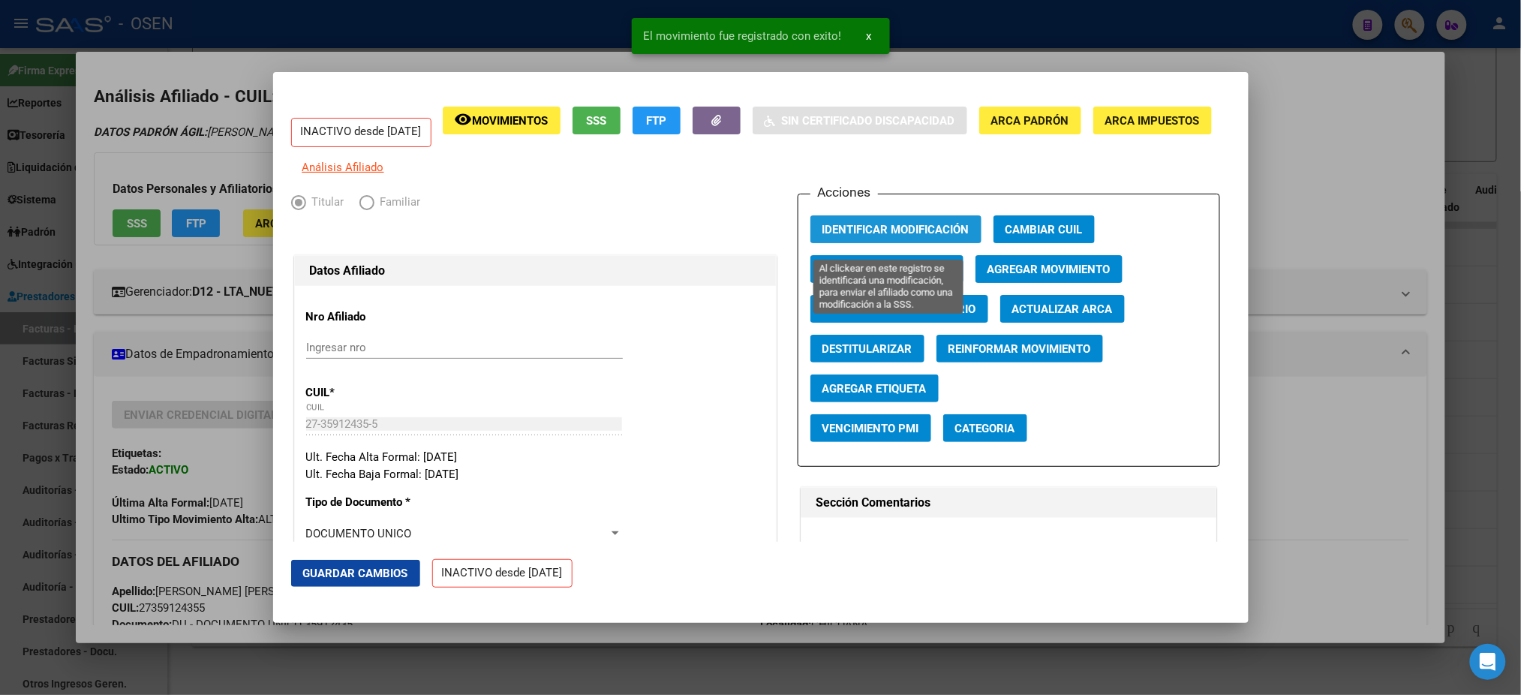
click at [851, 243] on button "Identificar Modificación" at bounding box center [896, 229] width 171 height 28
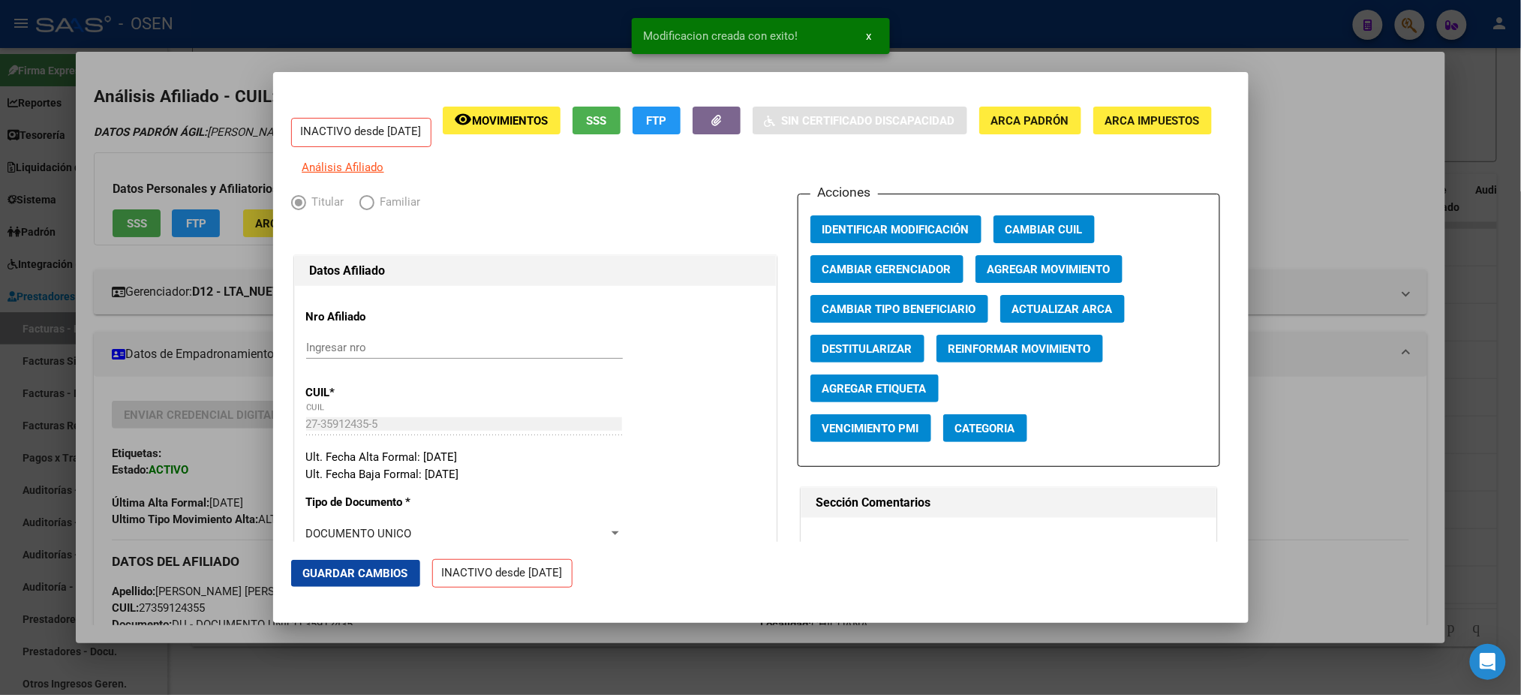
click at [1362, 221] on div at bounding box center [760, 347] width 1521 height 695
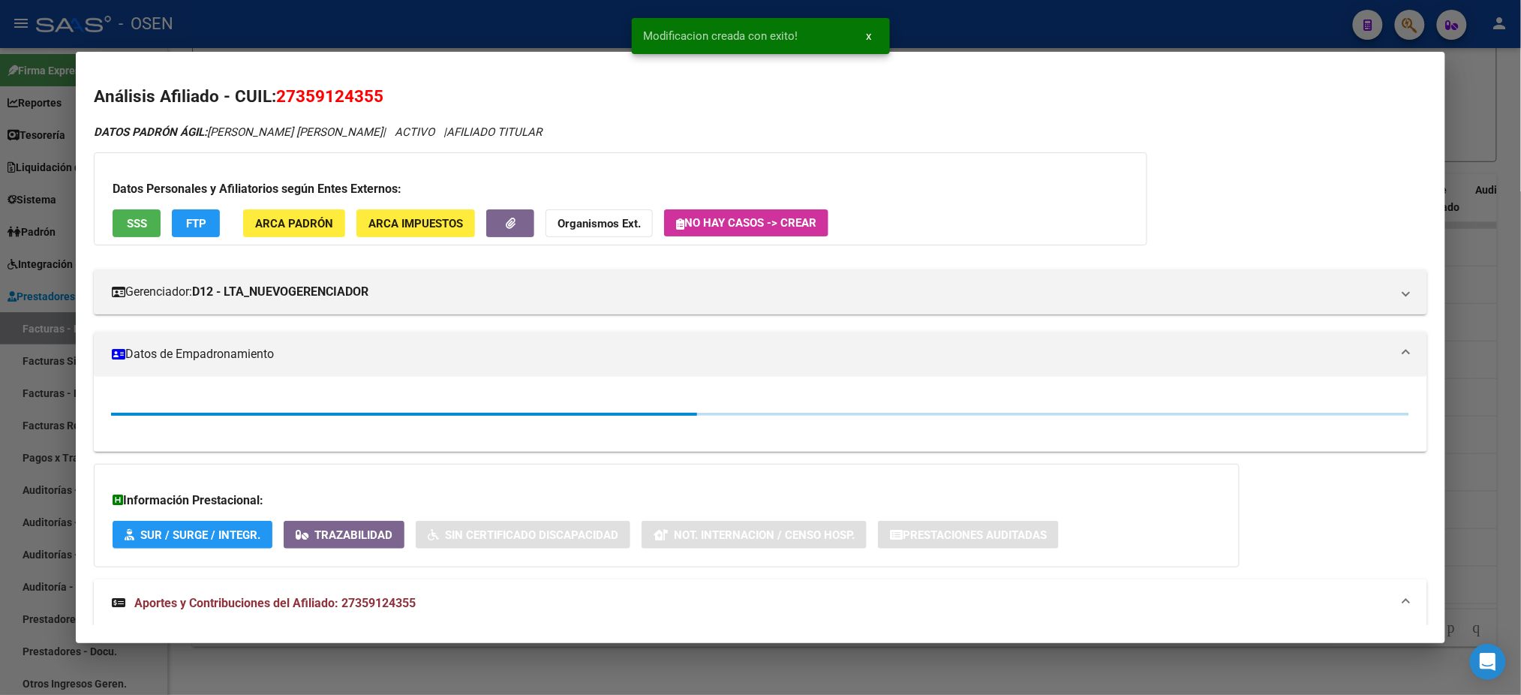
click at [1251, 42] on div at bounding box center [760, 347] width 1521 height 695
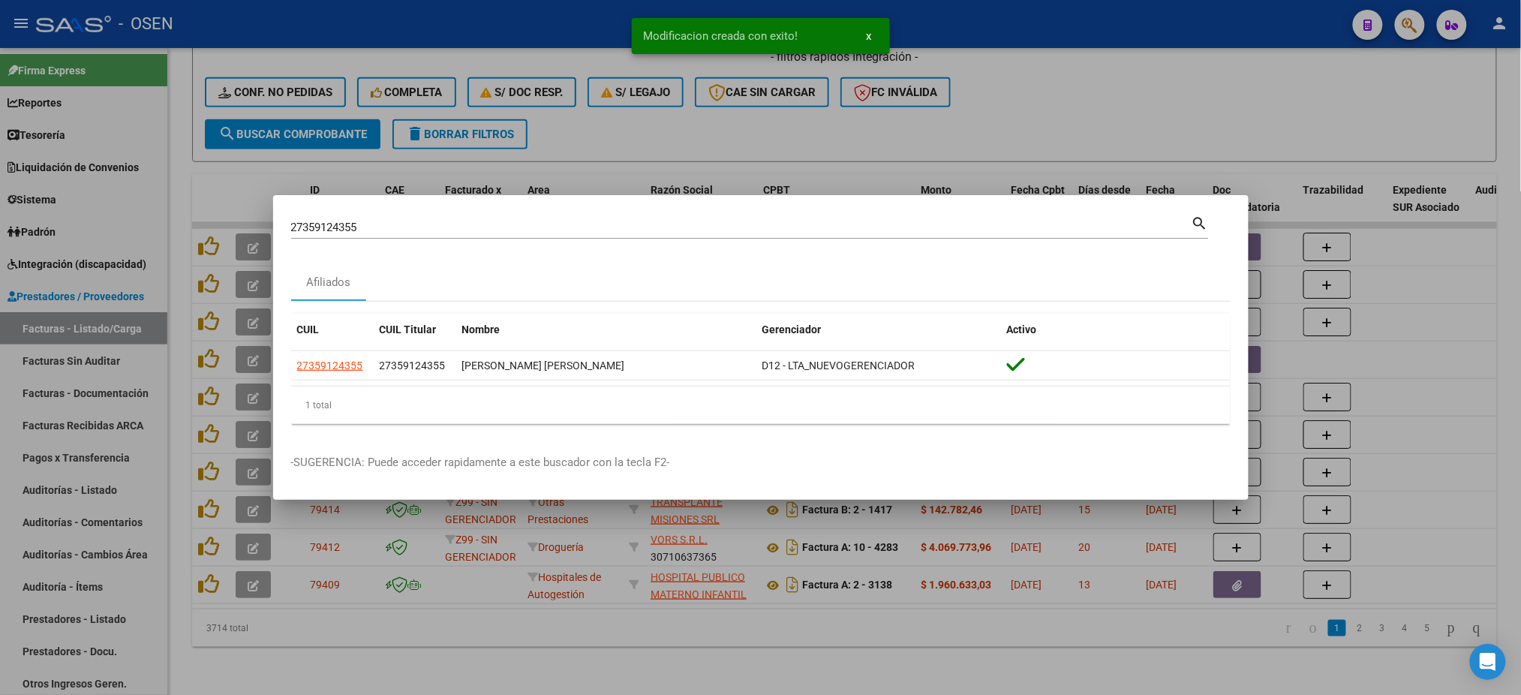
click at [687, 214] on div "27359124355 Buscar (apellido, dni, cuil, nro traspaso, cuit, obra social) search" at bounding box center [750, 226] width 918 height 26
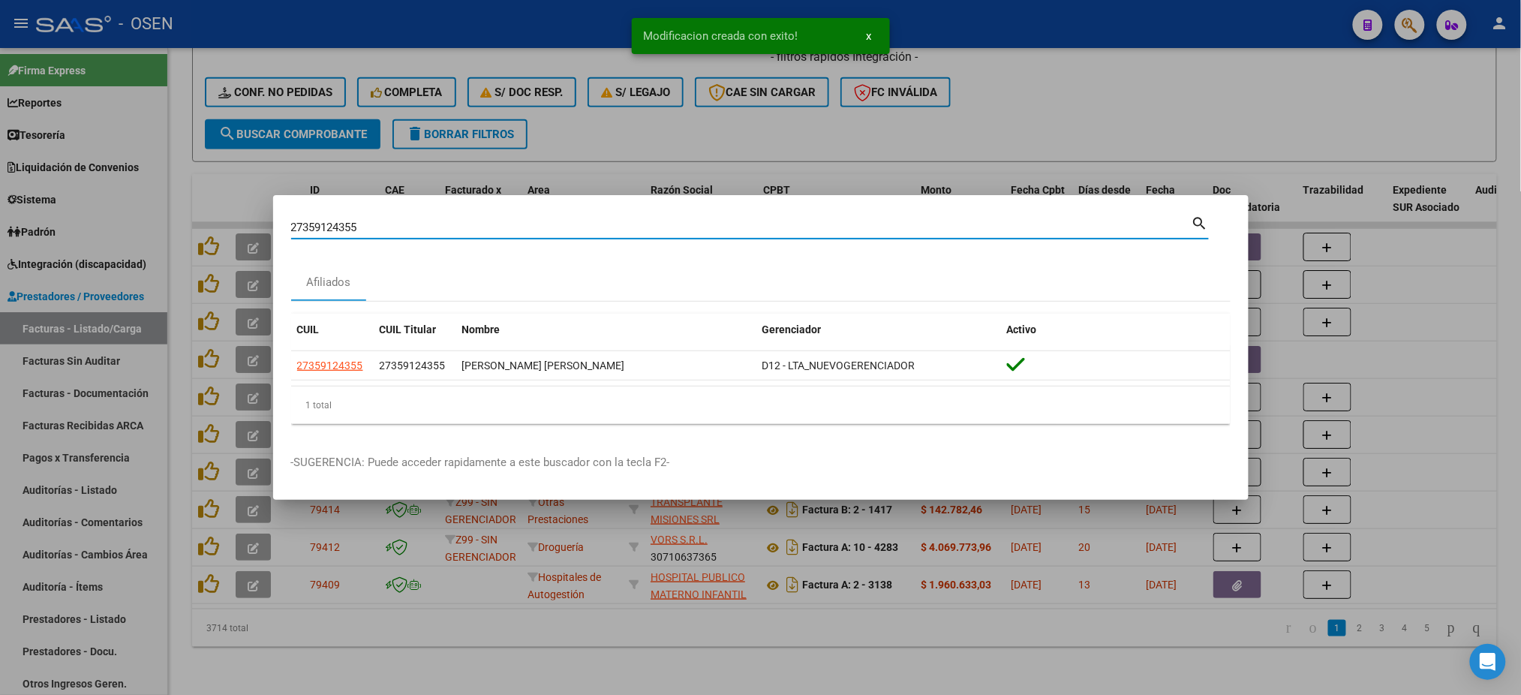
drag, startPoint x: 685, startPoint y: 219, endPoint x: 622, endPoint y: 220, distance: 63.0
click at [622, 220] on div "27359124355 Buscar (apellido, dni, cuil, nro traspaso, cuit, obra social)" at bounding box center [741, 227] width 901 height 23
drag, startPoint x: 593, startPoint y: 223, endPoint x: 0, endPoint y: 234, distance: 593.0
click at [0, 236] on div "27359124355 Buscar (apellido, dni, cuil, nro traspaso, cuit, obra social) searc…" at bounding box center [760, 347] width 1521 height 695
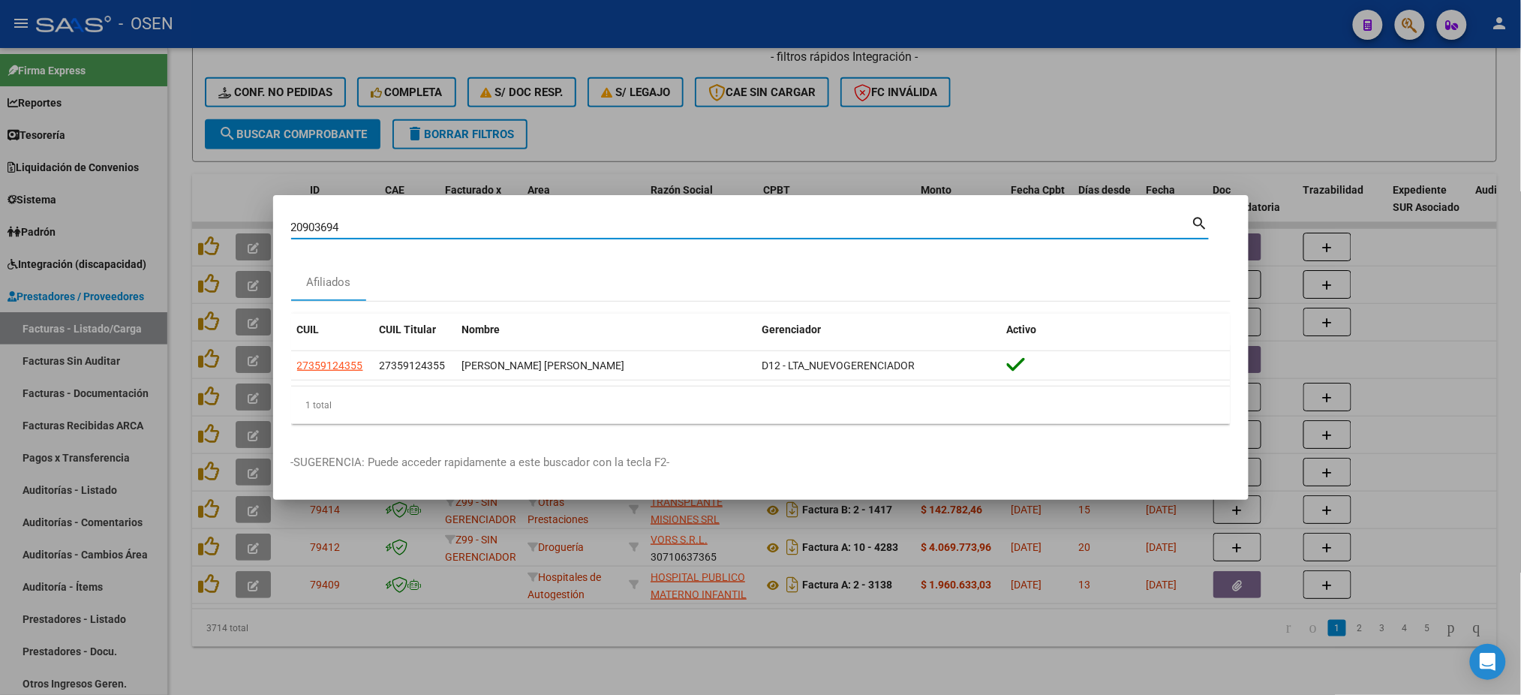
type input "20903694"
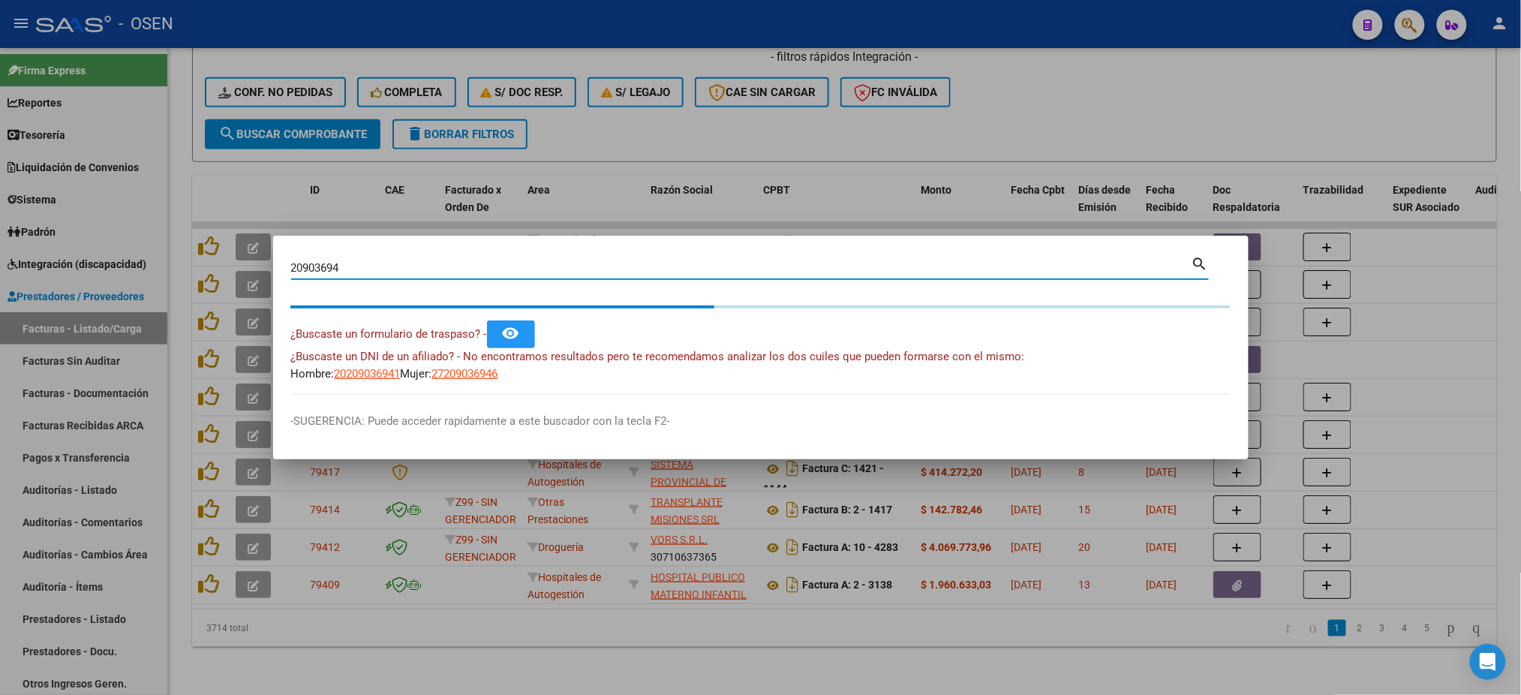
drag, startPoint x: 1490, startPoint y: 742, endPoint x: 1502, endPoint y: 742, distance: 11.3
click at [1502, 694] on html "menu - OSEN person Firma Express Reportes Tablero de Control Ingresos Percibido…" at bounding box center [760, 347] width 1521 height 695
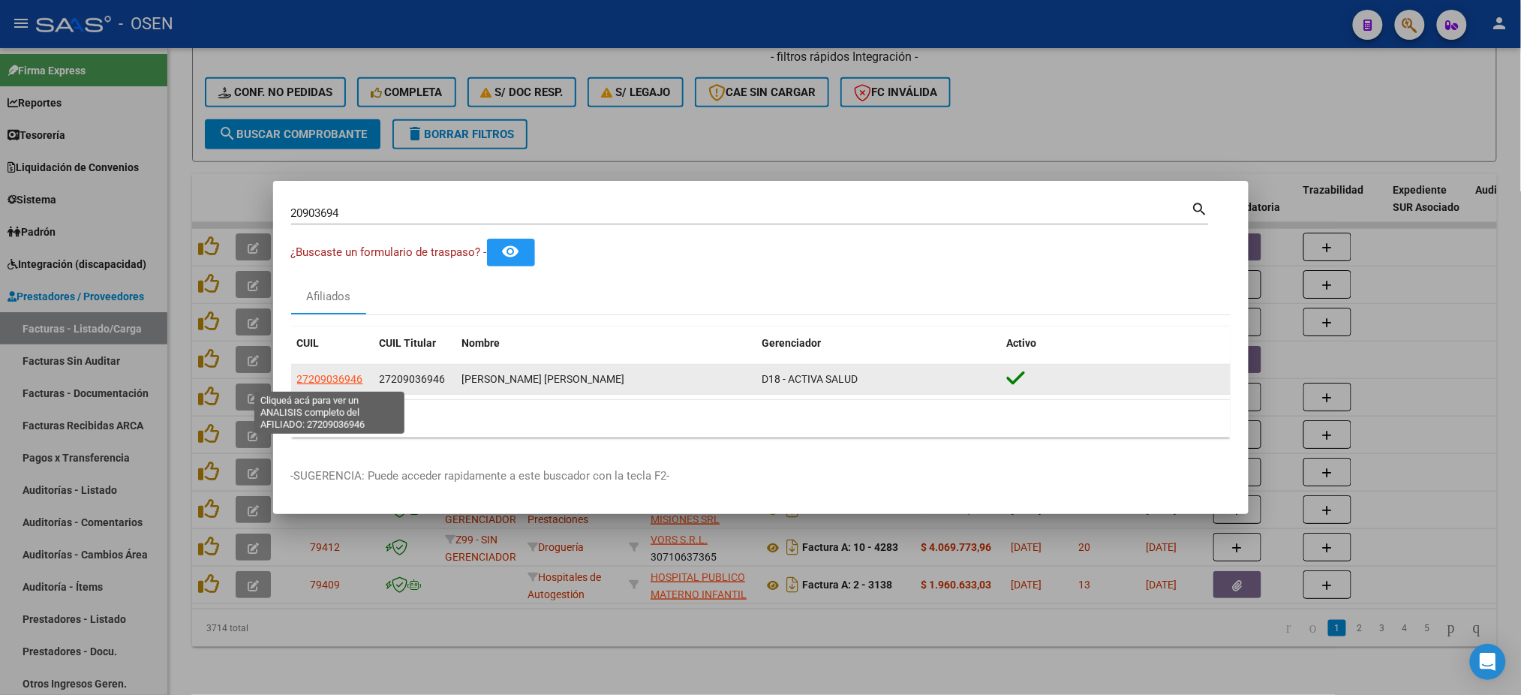
click at [328, 380] on span "27209036946" at bounding box center [330, 379] width 66 height 12
type textarea "27209036946"
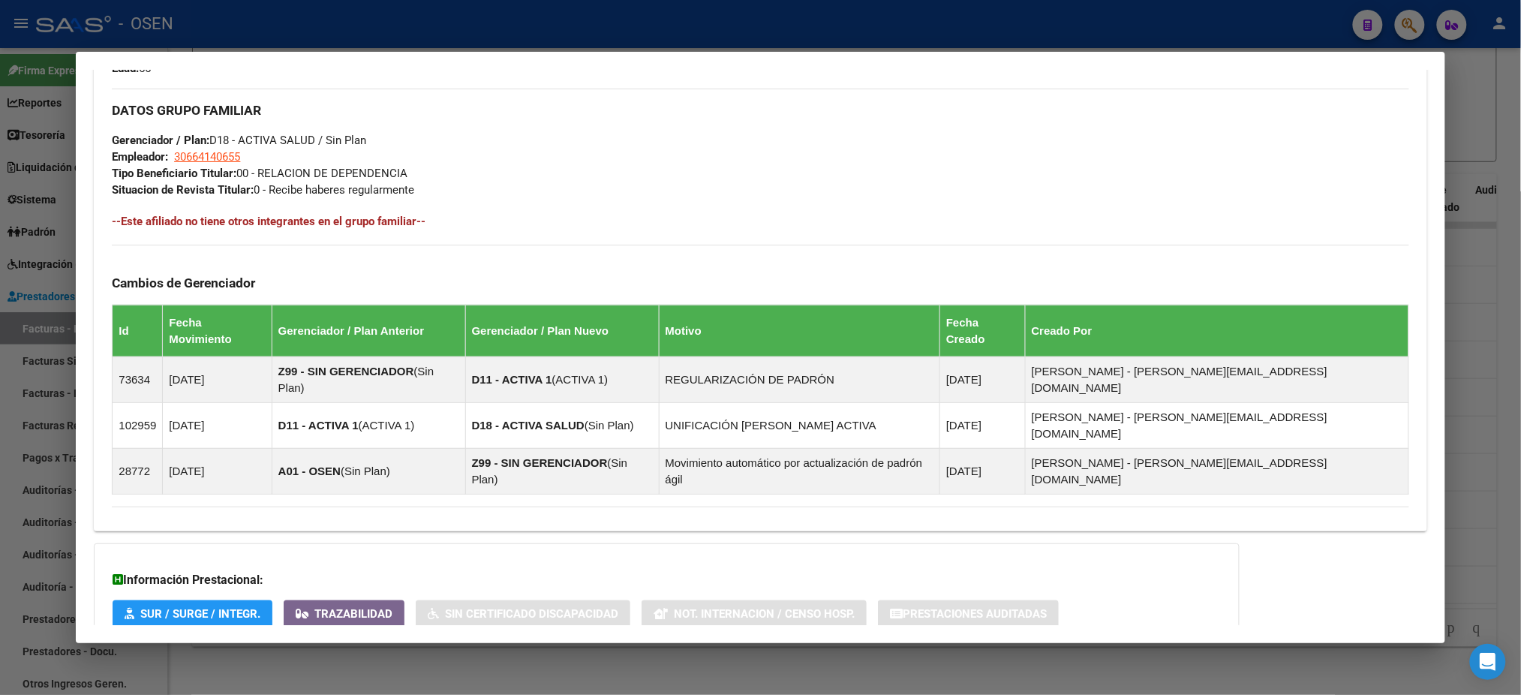
scroll to position [736, 0]
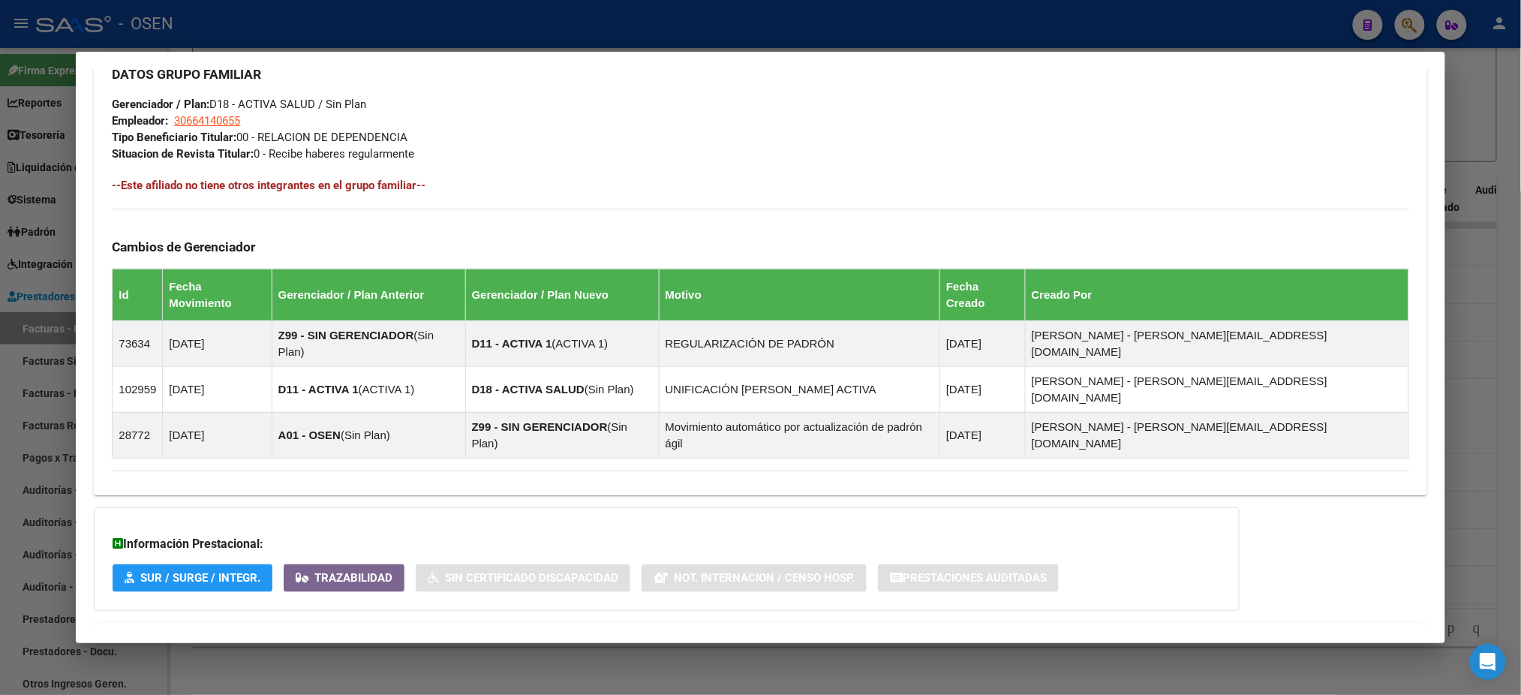
click at [917, 632] on mat-panel-title "Aportes y Contribuciones del Afiliado: 27209036946" at bounding box center [751, 641] width 1279 height 18
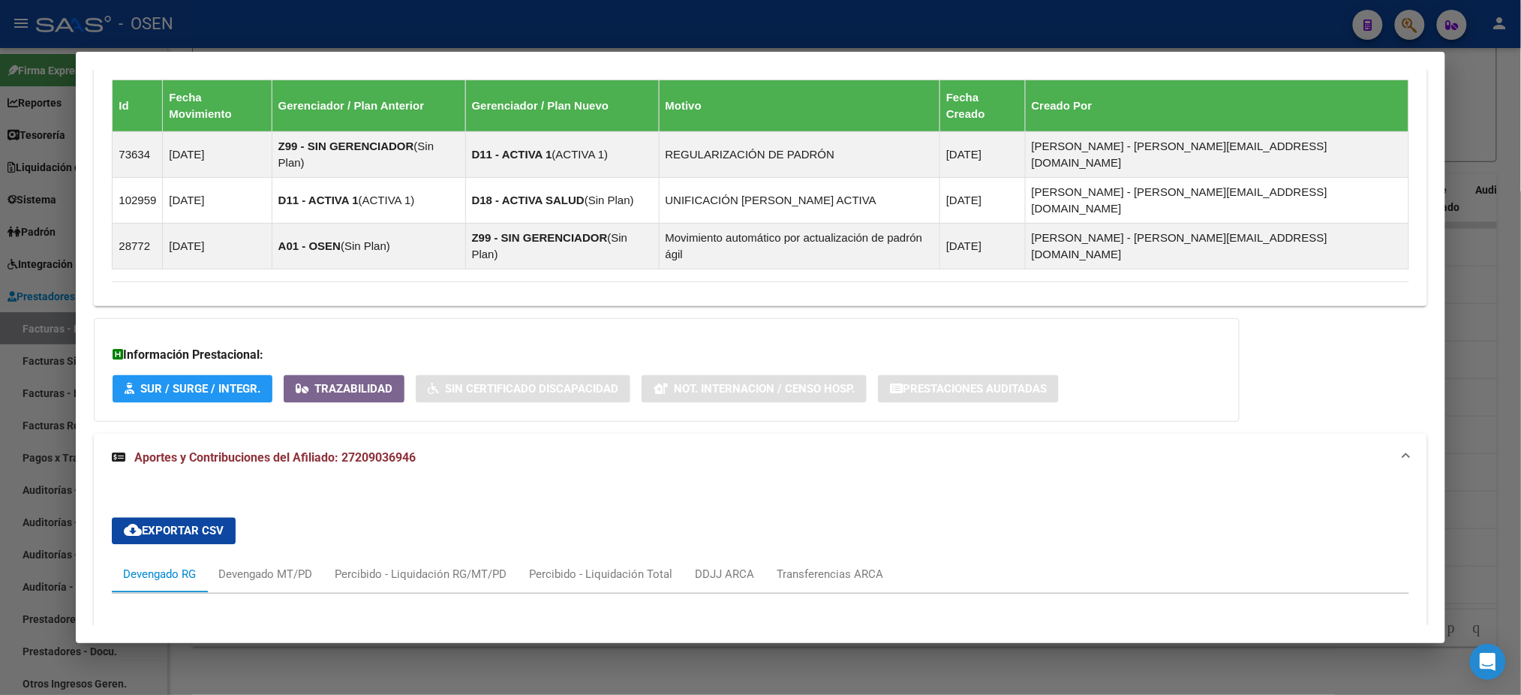
scroll to position [1201, 0]
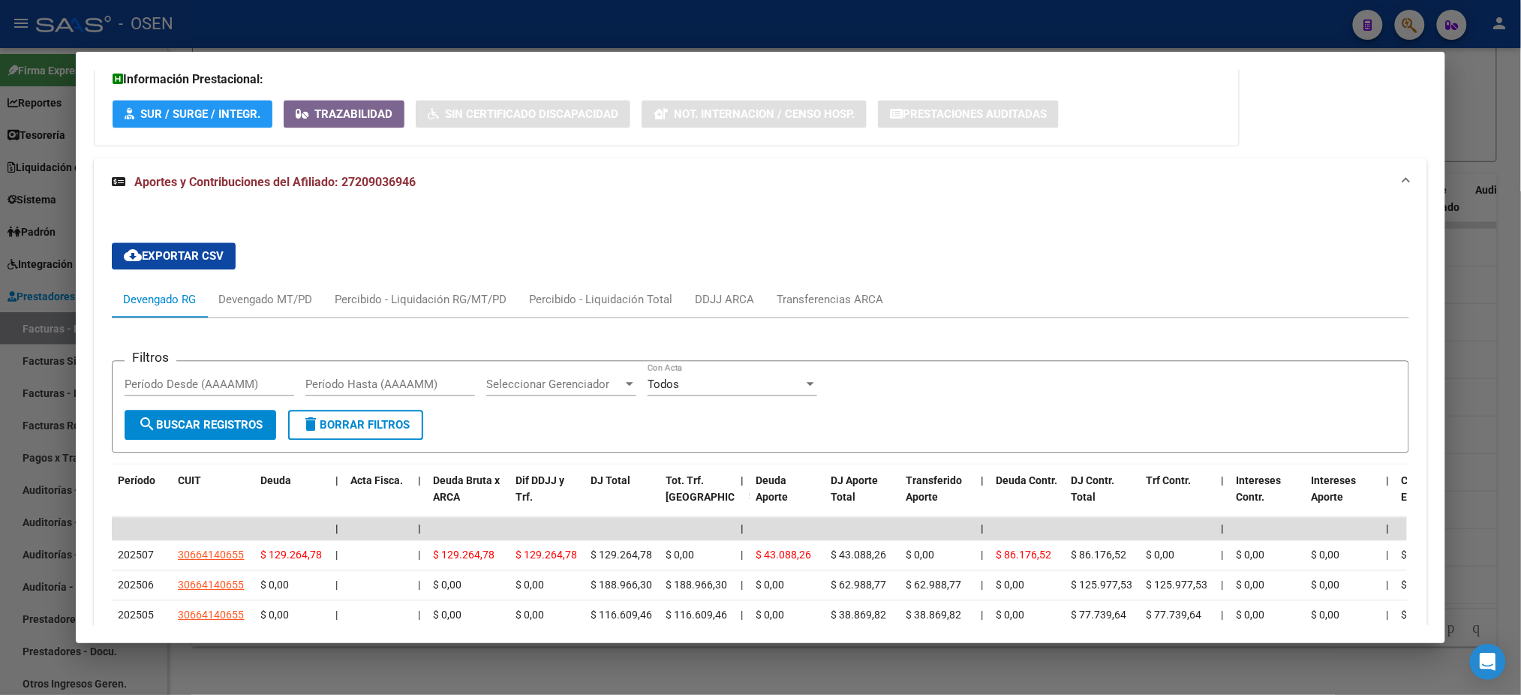
click at [460, 42] on div at bounding box center [760, 347] width 1521 height 695
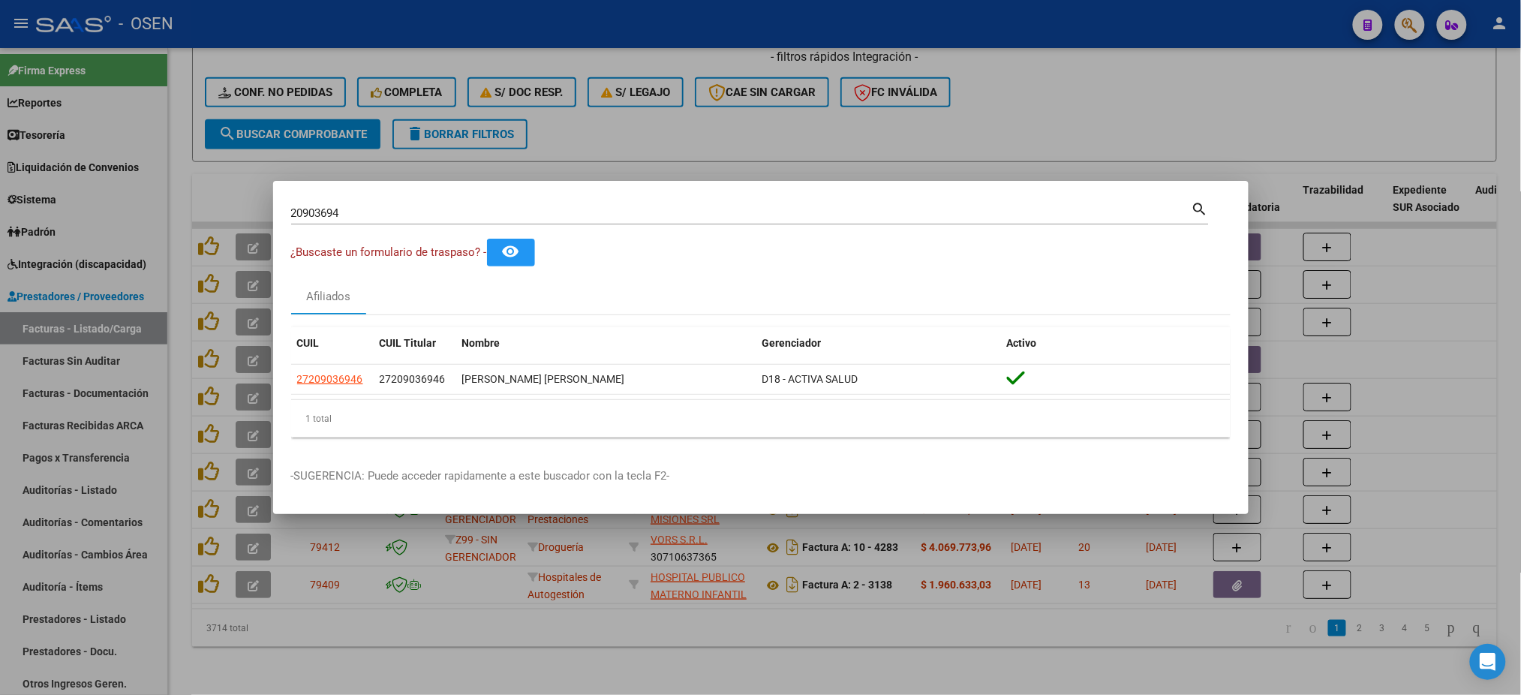
drag, startPoint x: 444, startPoint y: 209, endPoint x: 0, endPoint y: 5, distance: 488.6
click at [0, 152] on div "20903694 Buscar (apellido, dni, cuil, nro traspaso, cuit, obra social) search ¿…" at bounding box center [760, 347] width 1521 height 695
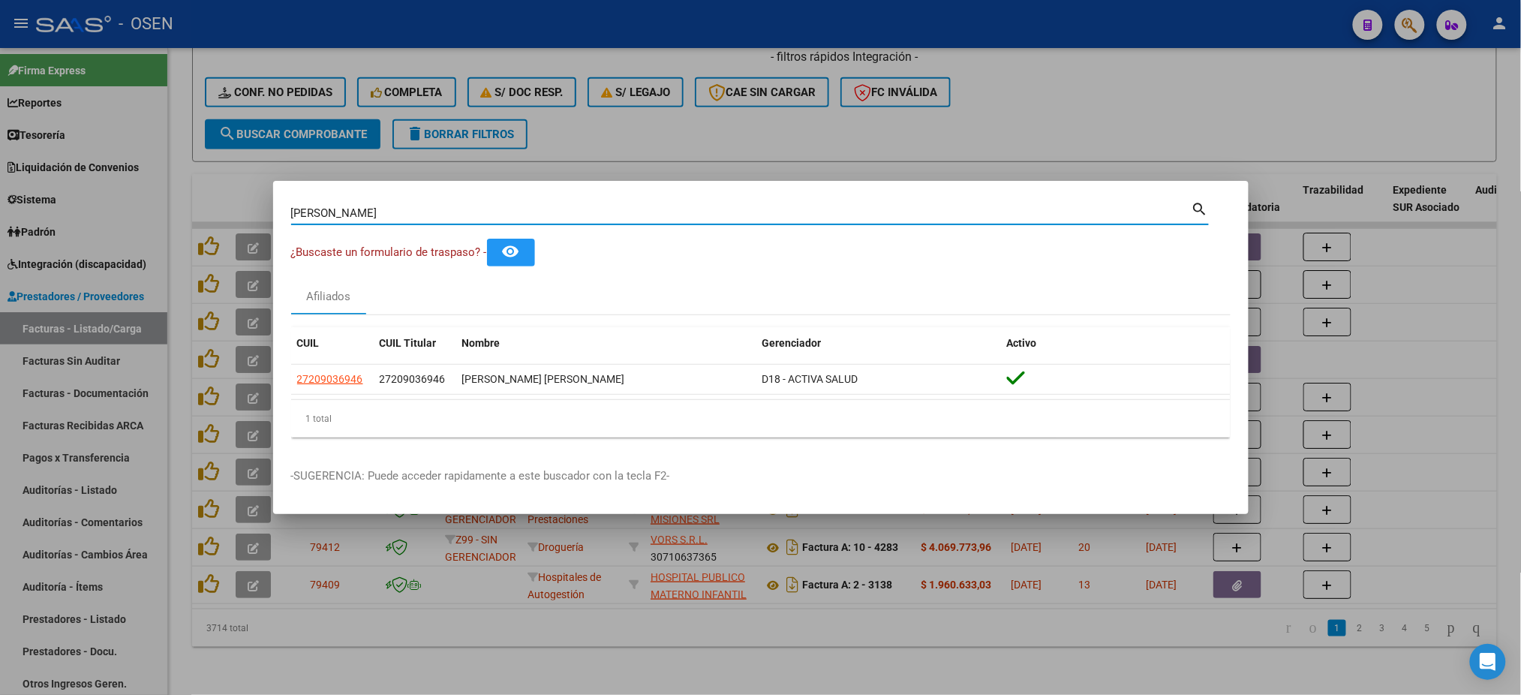
type input "GOROSITO GABRIELA"
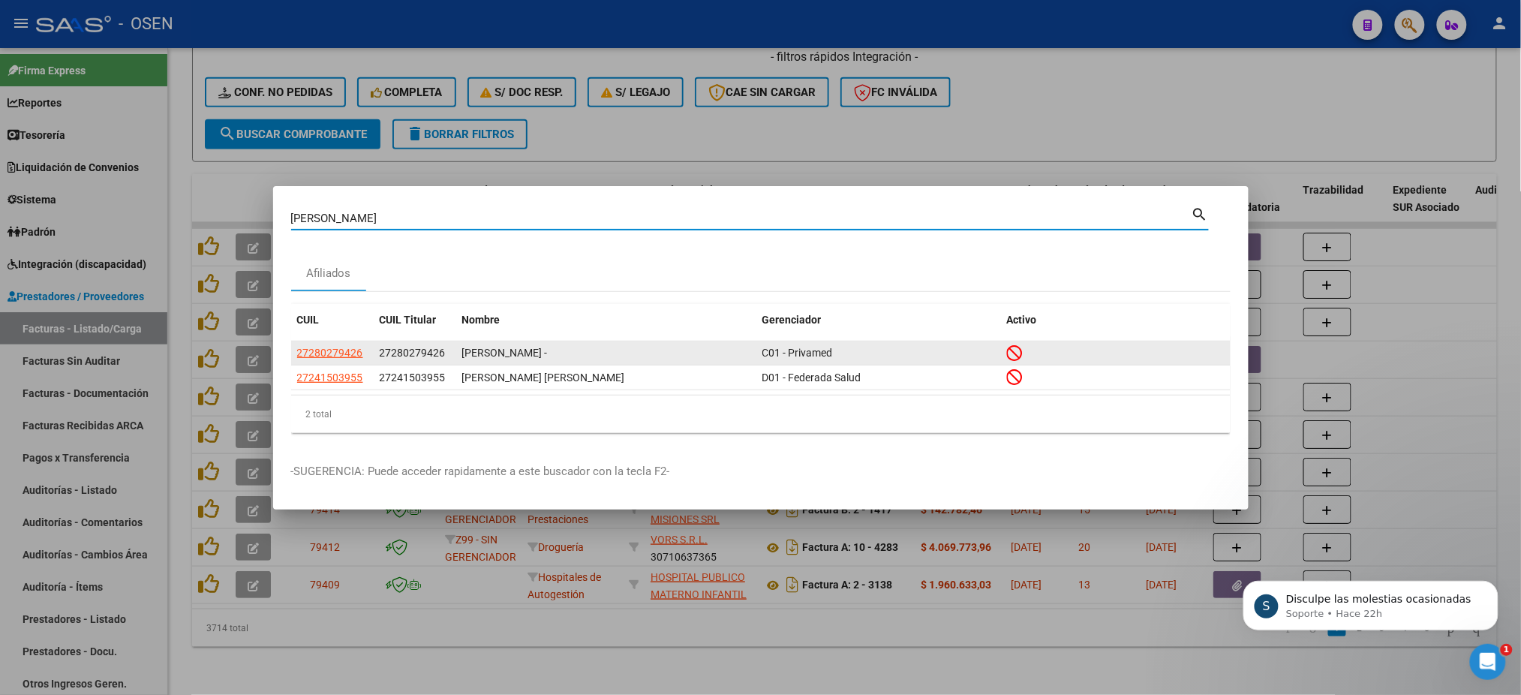
scroll to position [0, 0]
click at [341, 357] on span "27280279426" at bounding box center [330, 353] width 66 height 12
type textarea "27280279426"
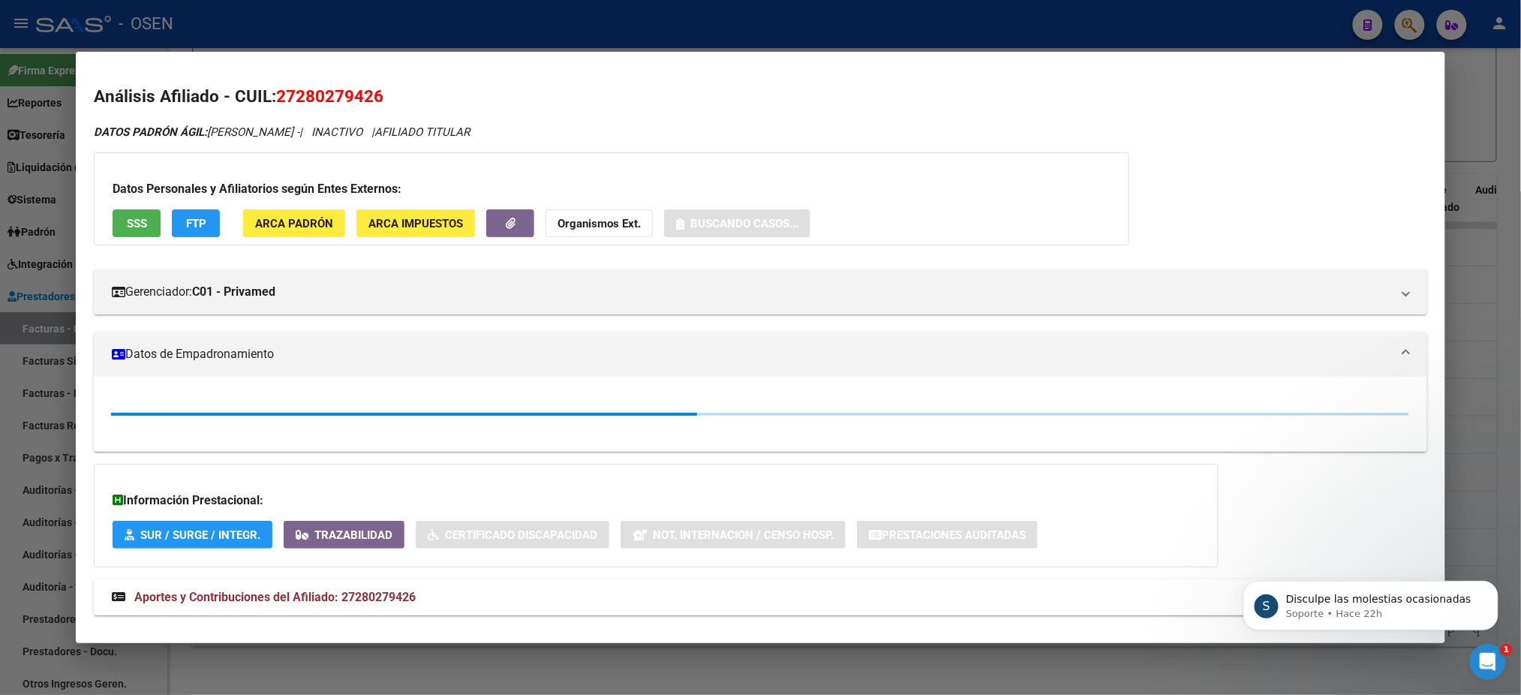
click at [320, 32] on div at bounding box center [760, 347] width 1521 height 695
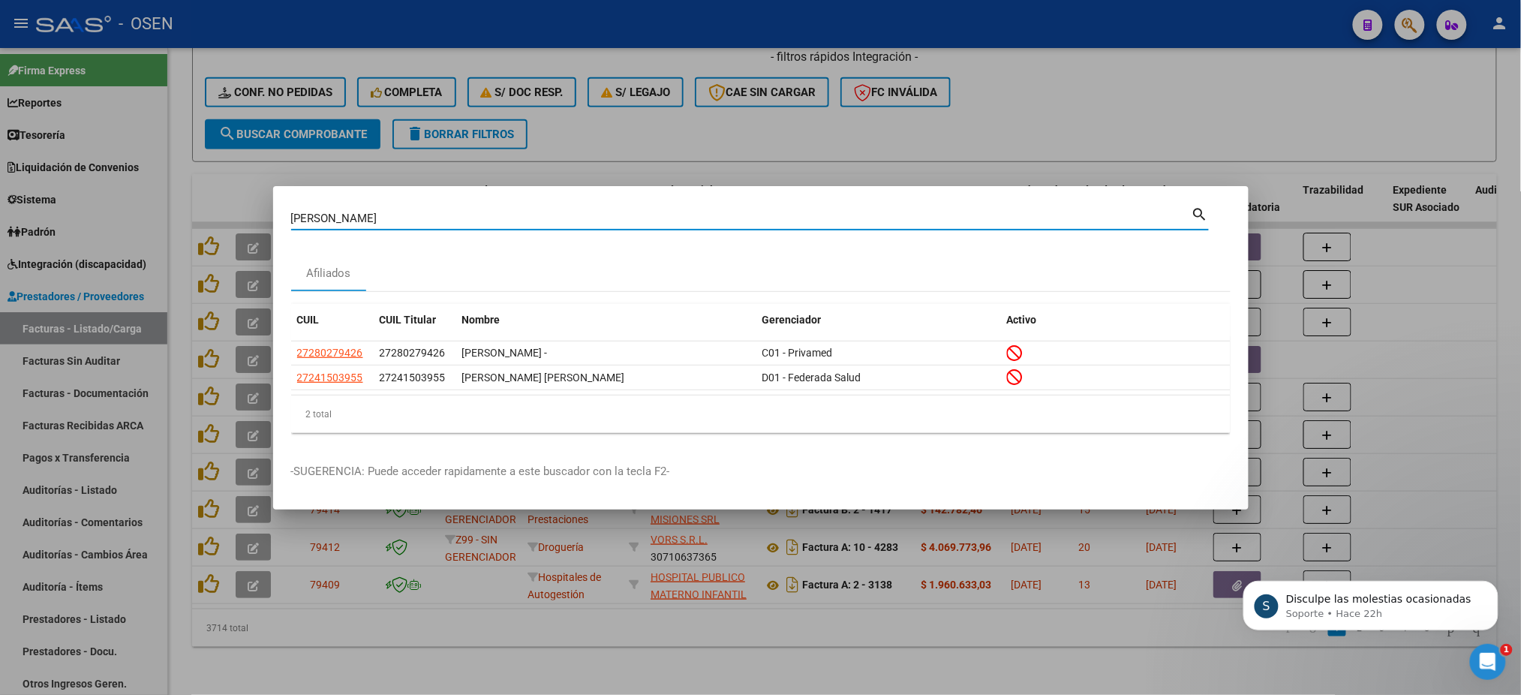
drag, startPoint x: 441, startPoint y: 218, endPoint x: 0, endPoint y: 42, distance: 474.2
click at [0, 141] on div "GOROSITO GABRIELA Buscar (apellido, dni, cuil, nro traspaso, cuit, obra social)…" at bounding box center [760, 347] width 1521 height 695
type input "23550270"
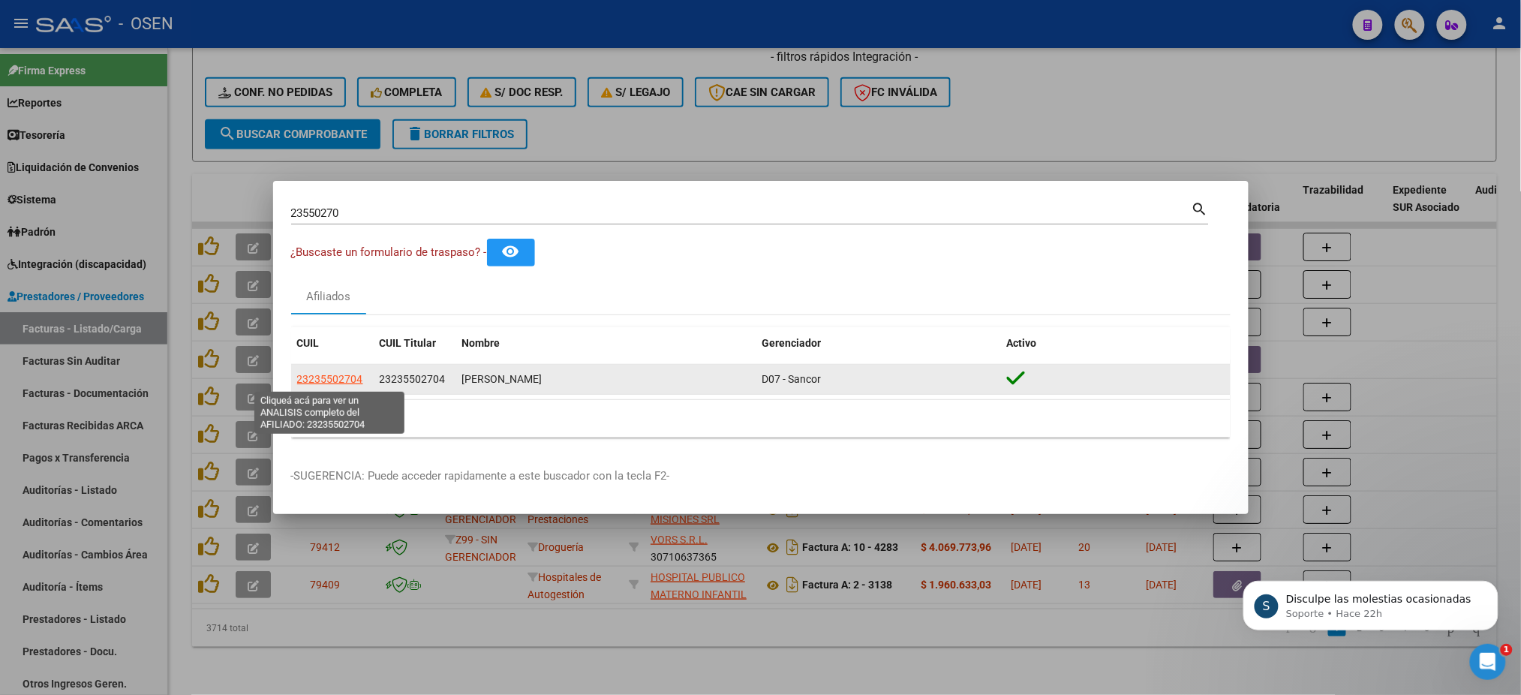
click at [334, 378] on span "23235502704" at bounding box center [330, 379] width 66 height 12
type textarea "23235502704"
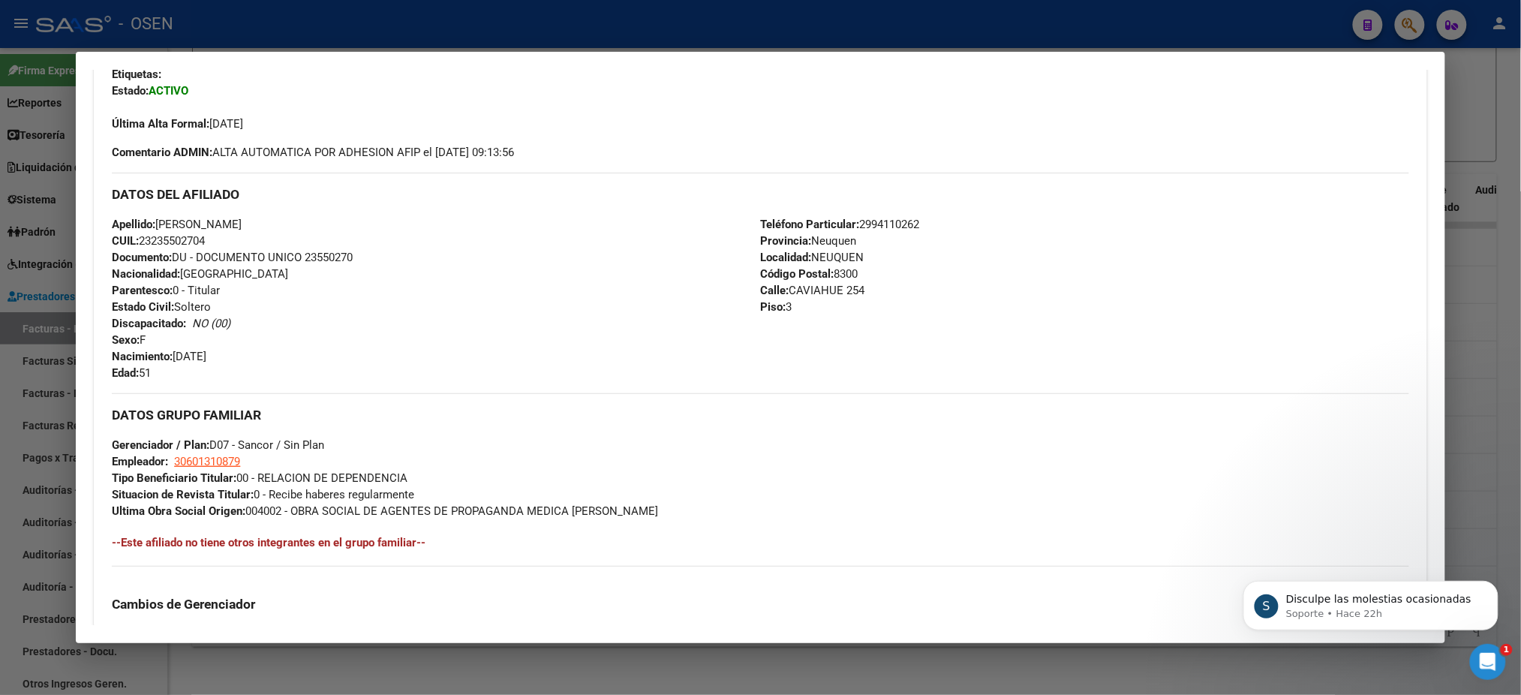
scroll to position [307, 0]
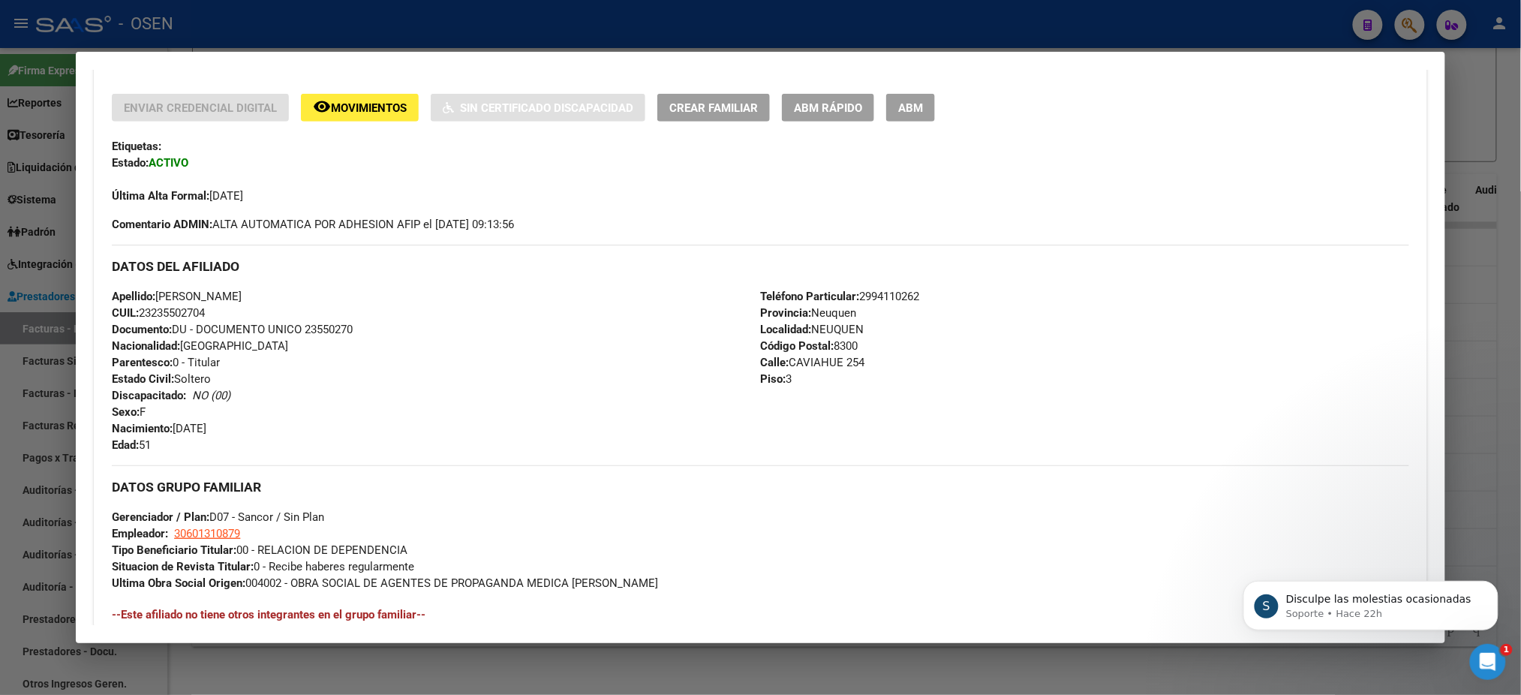
drag, startPoint x: 196, startPoint y: 310, endPoint x: 149, endPoint y: 305, distance: 47.6
click at [149, 306] on span "CUIL: 23235502704" at bounding box center [158, 313] width 93 height 14
copy span "23550270"
click at [1453, 630] on div "S Disculpe las molestias ocasionadas Soporte • Hace 22h" at bounding box center [1370, 605] width 255 height 50
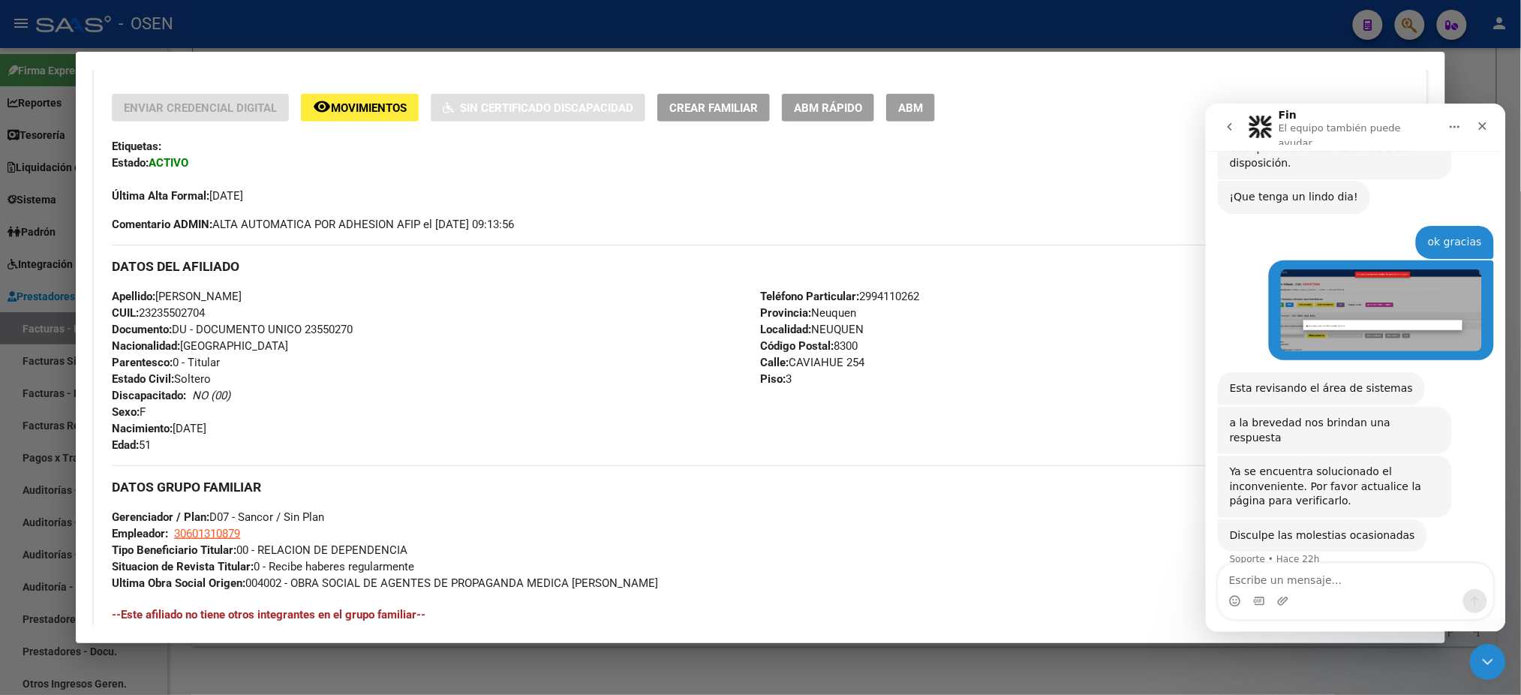
scroll to position [669, 0]
click at [1489, 119] on div "Cerrar" at bounding box center [1482, 125] width 27 height 27
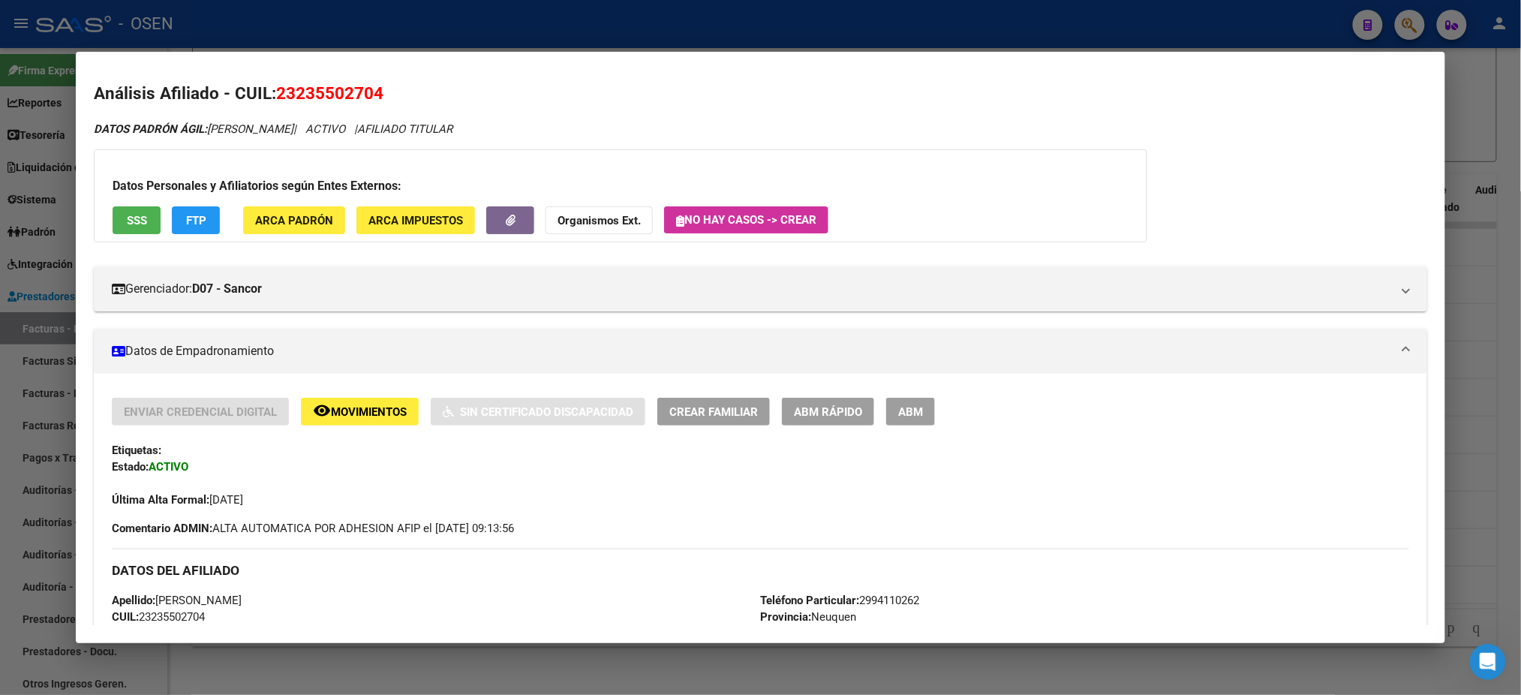
scroll to position [0, 0]
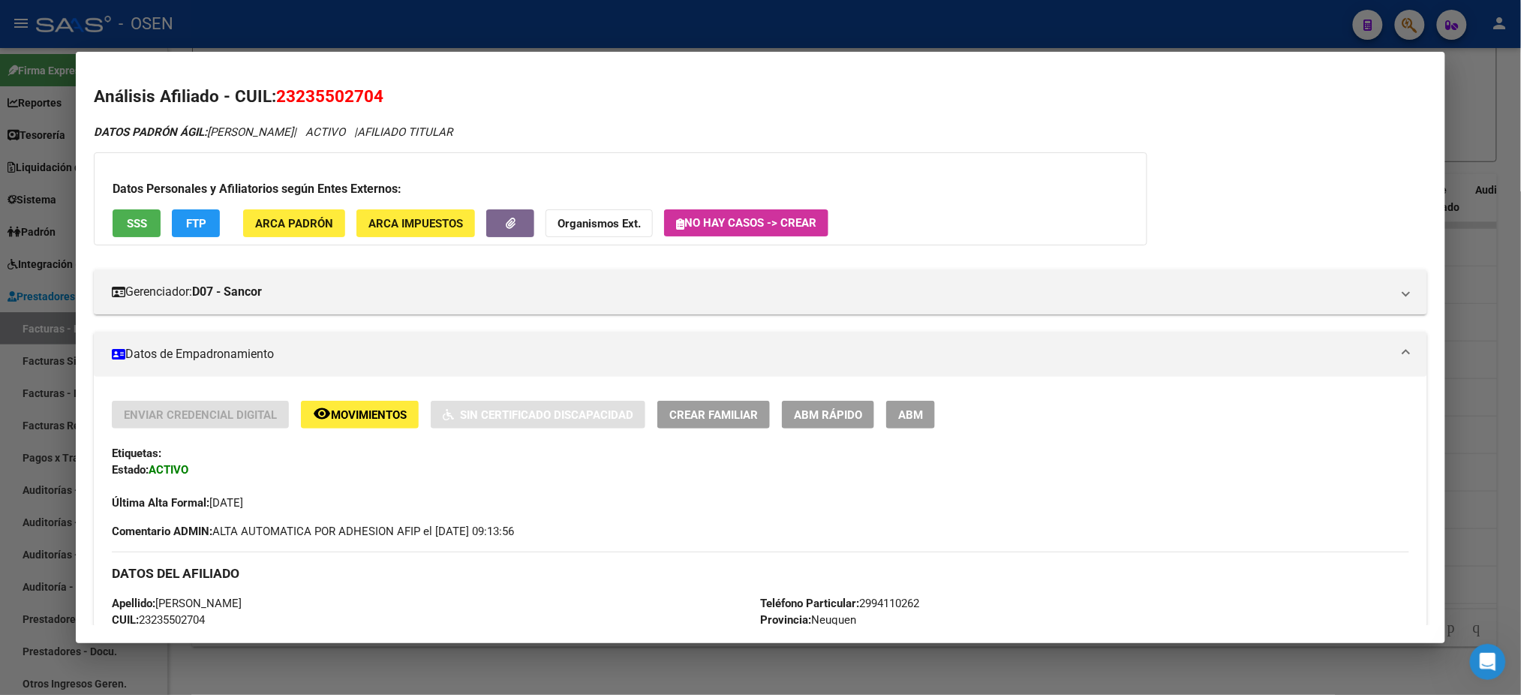
click at [197, 229] on span "FTP" at bounding box center [196, 224] width 20 height 14
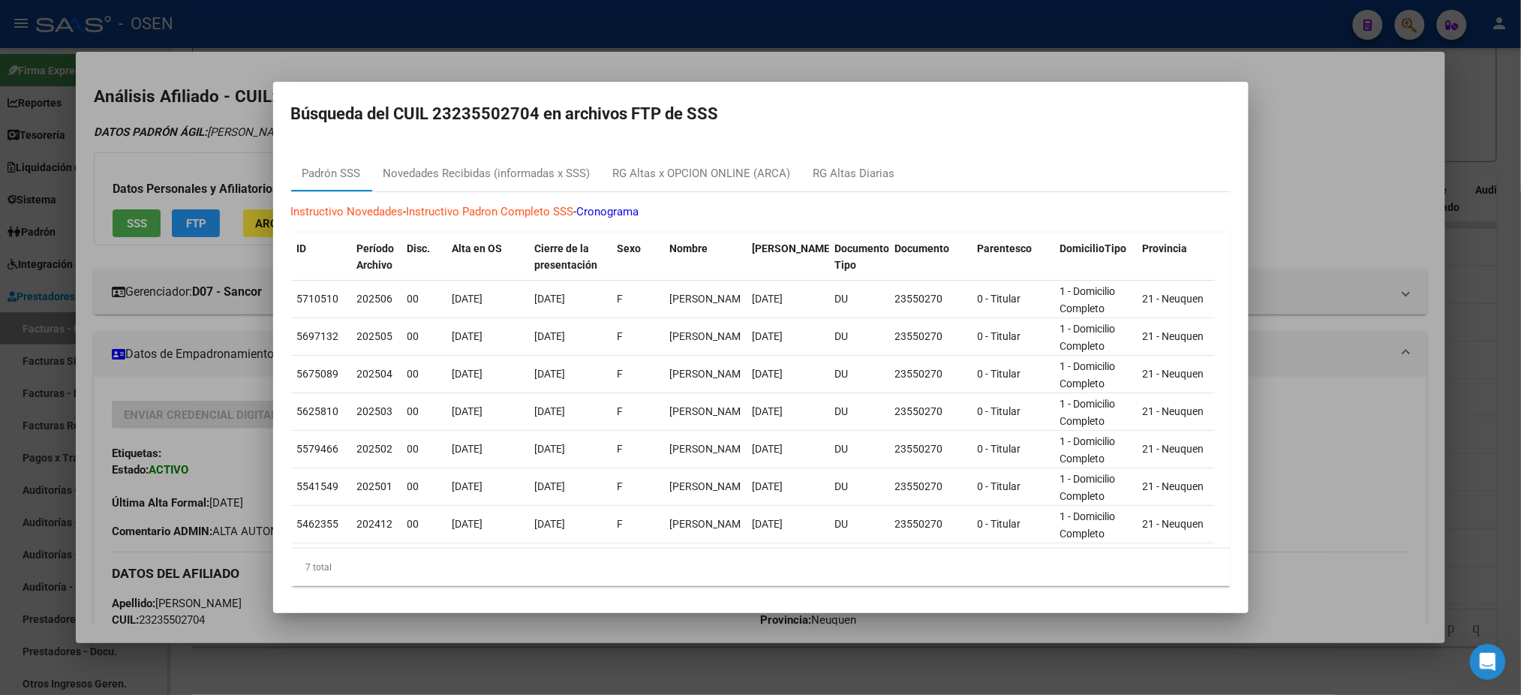
click at [369, 73] on div at bounding box center [760, 347] width 1521 height 695
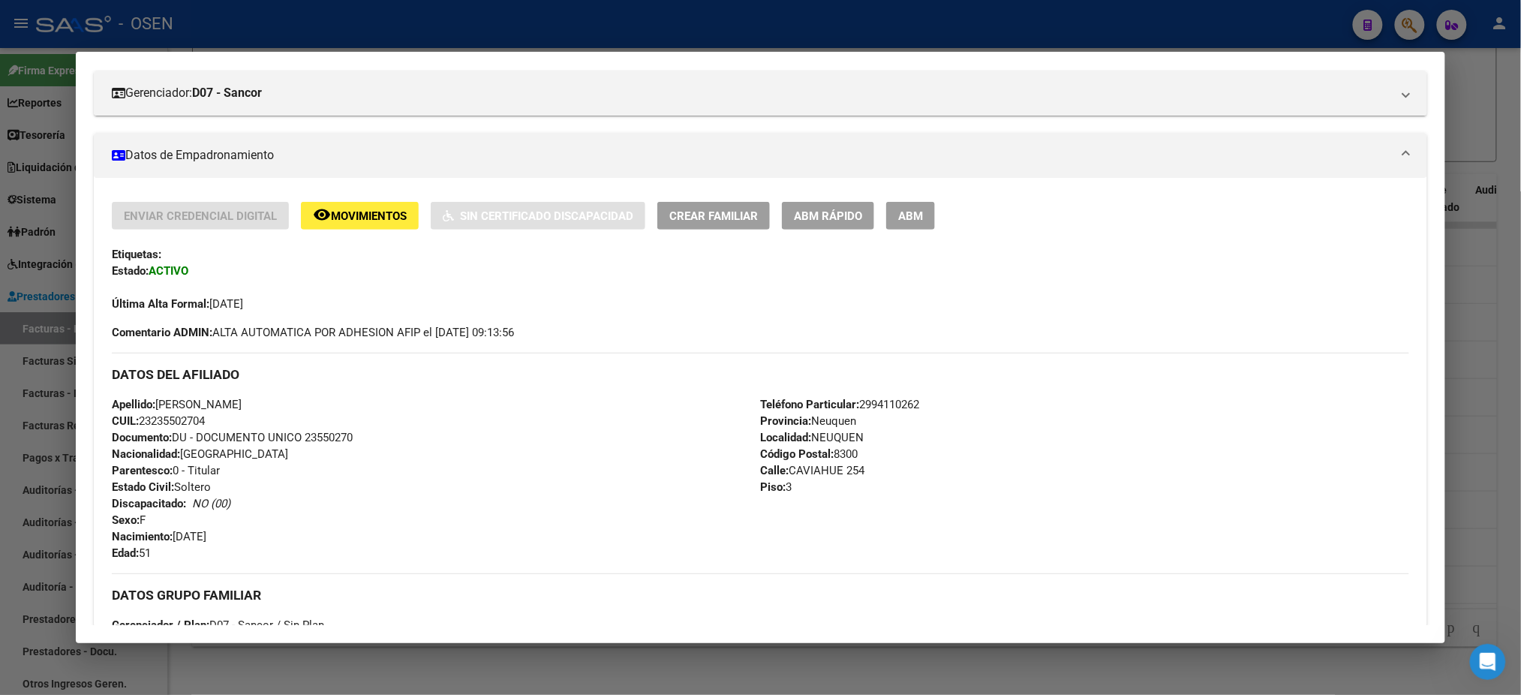
scroll to position [200, 0]
drag, startPoint x: 197, startPoint y: 421, endPoint x: 149, endPoint y: 415, distance: 49.1
click at [149, 415] on span "CUIL: 23235502704" at bounding box center [158, 421] width 93 height 14
copy span "23550270"
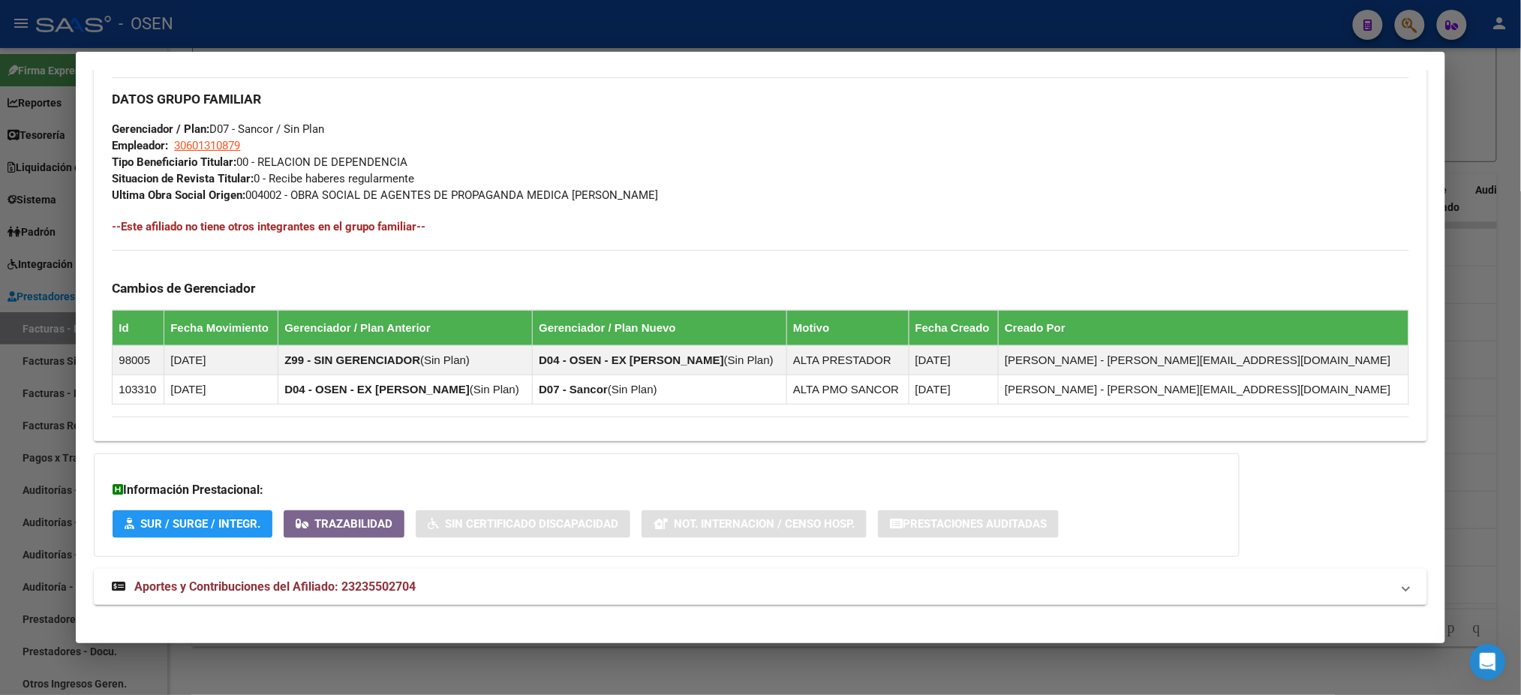
scroll to position [706, 0]
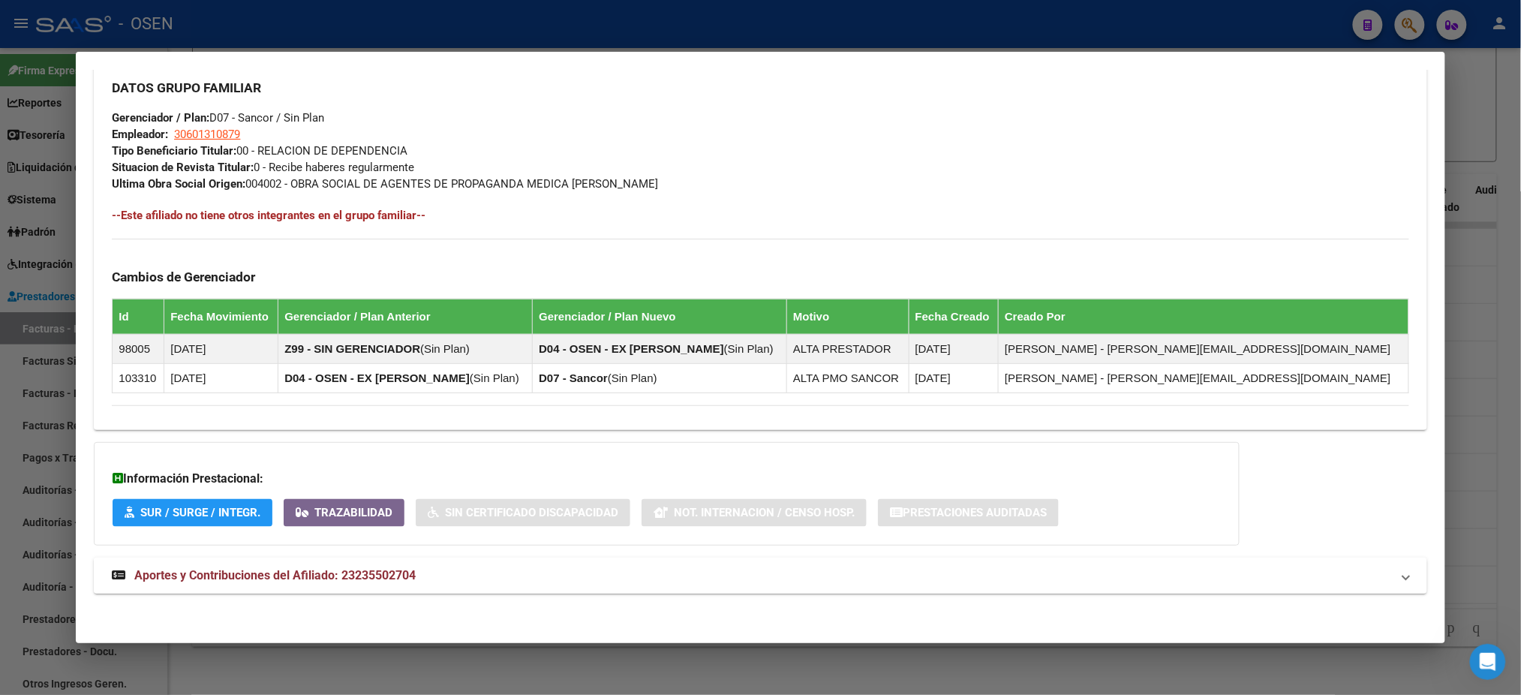
click at [386, 577] on span "Aportes y Contribuciones del Afiliado: 23235502704" at bounding box center [274, 575] width 281 height 14
click at [983, 32] on div at bounding box center [760, 347] width 1521 height 695
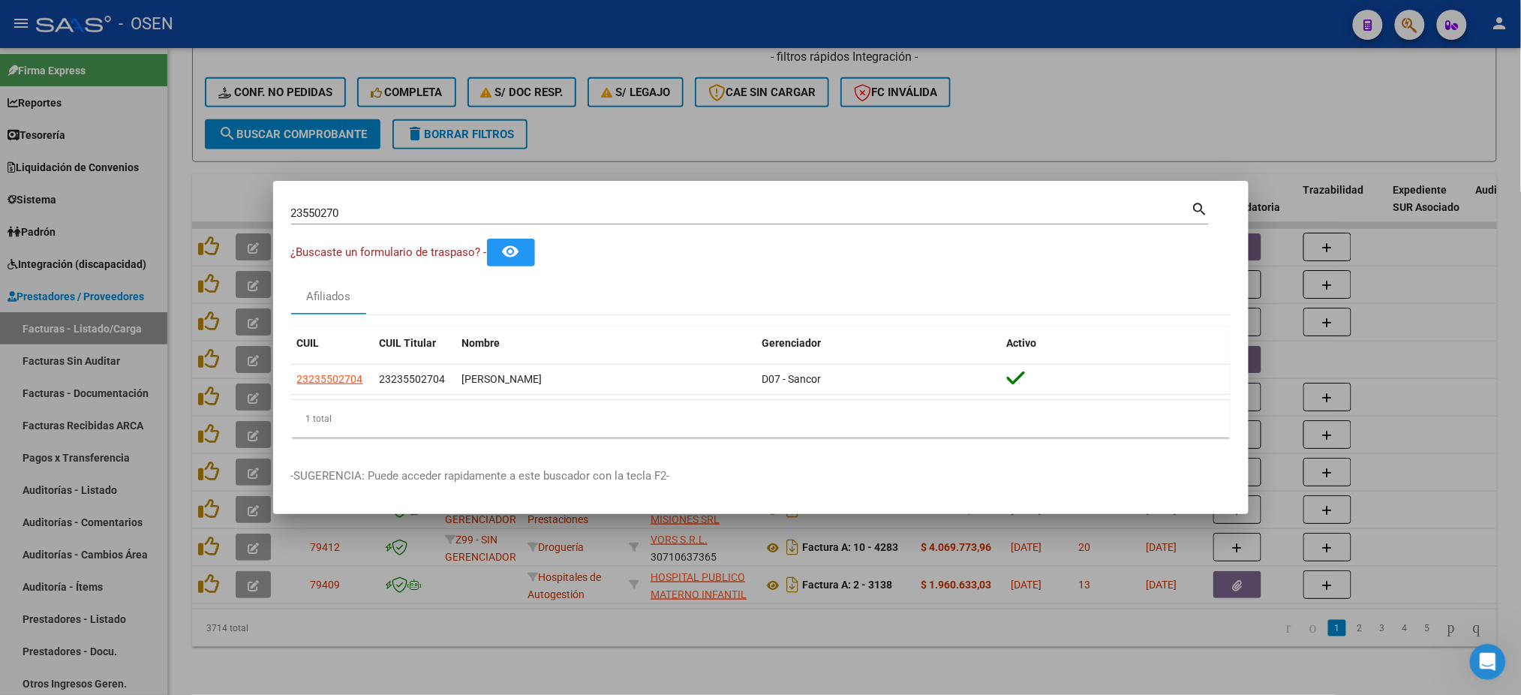
drag, startPoint x: 414, startPoint y: 215, endPoint x: 0, endPoint y: 200, distance: 413.8
click at [0, 200] on div "23550270 Buscar (apellido, dni, cuil, nro traspaso, cuit, obra social) search ¿…" at bounding box center [760, 347] width 1521 height 695
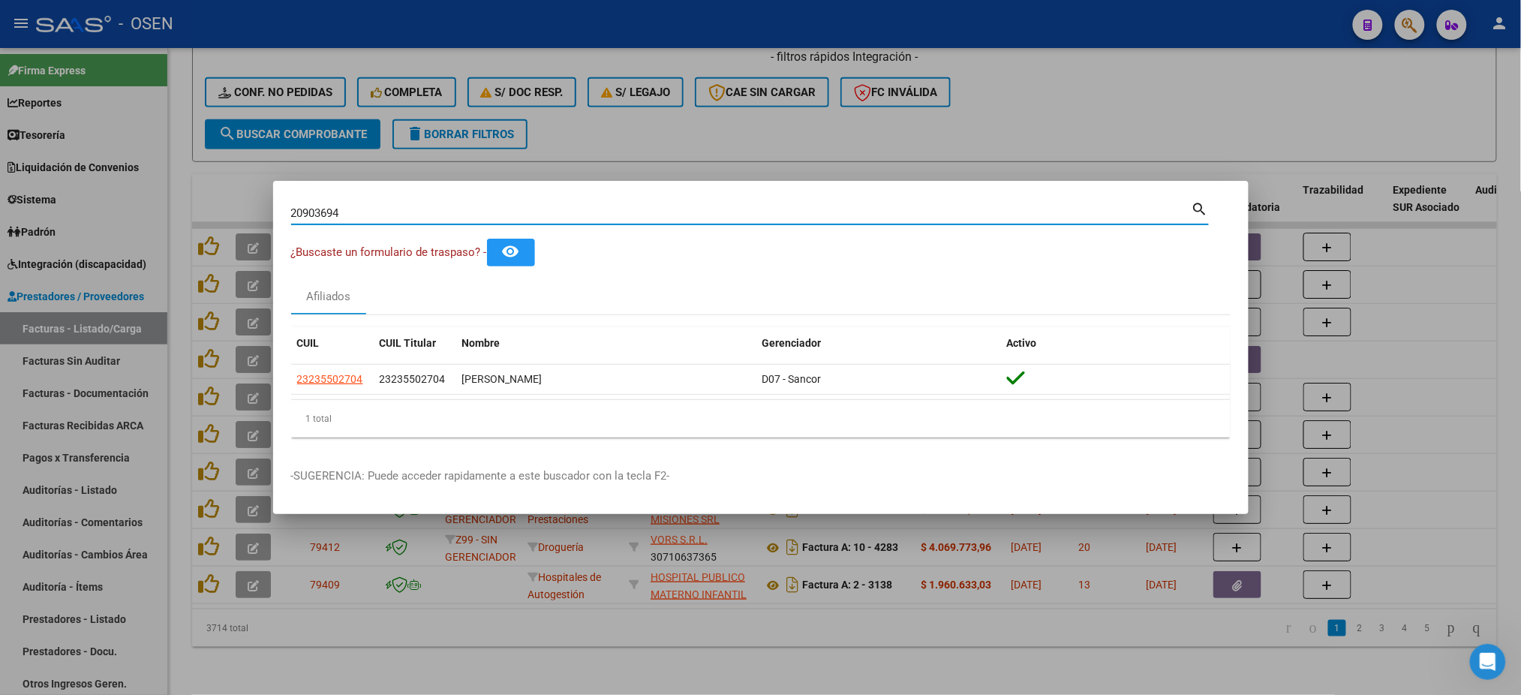
type input "20903694"
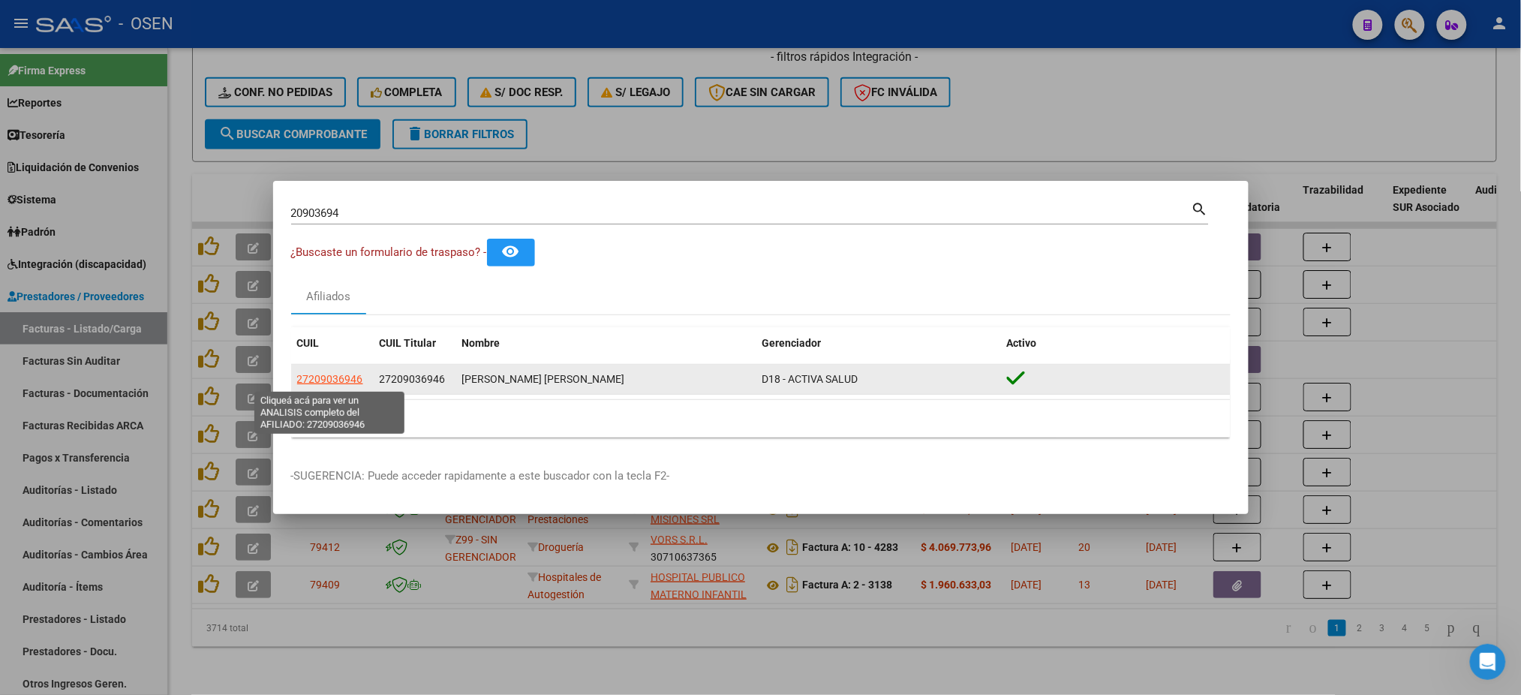
click at [318, 373] on span "27209036946" at bounding box center [330, 379] width 66 height 12
type textarea "27209036946"
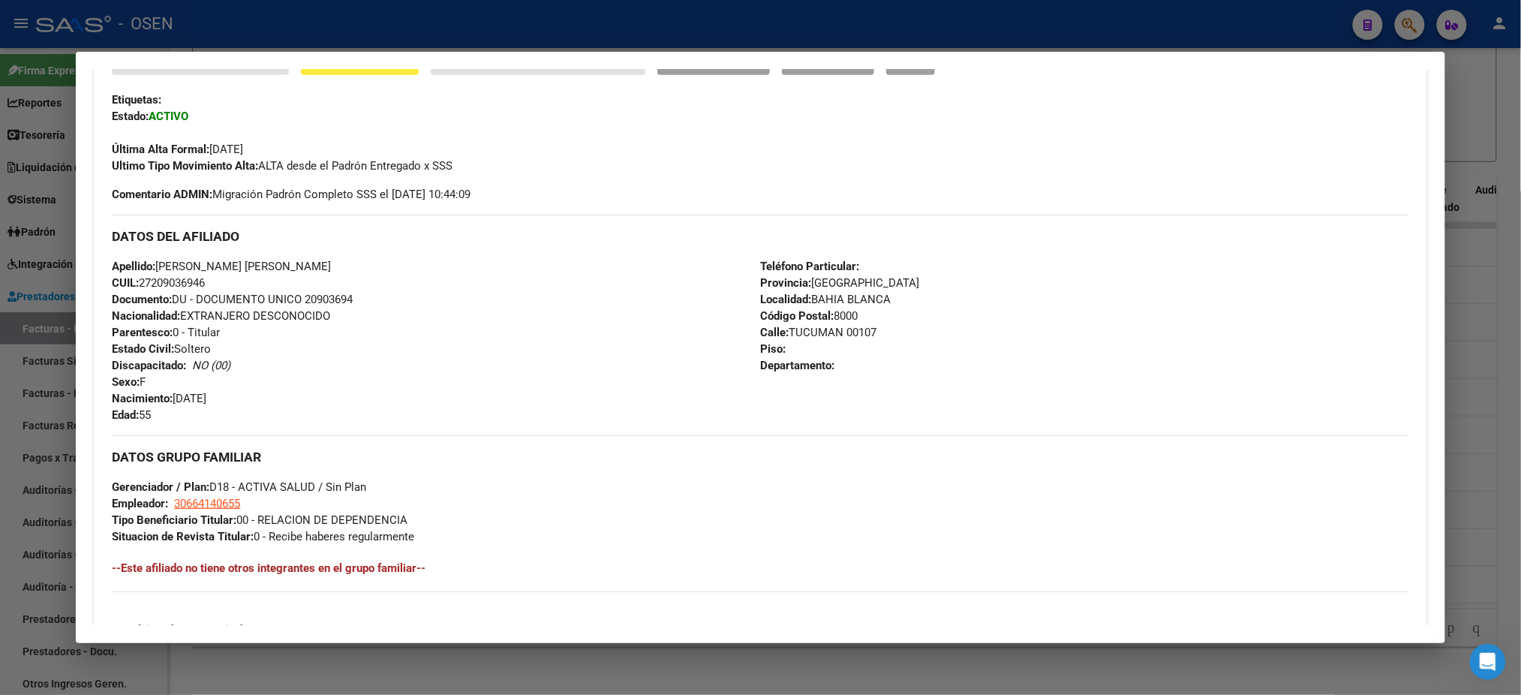
scroll to position [400, 0]
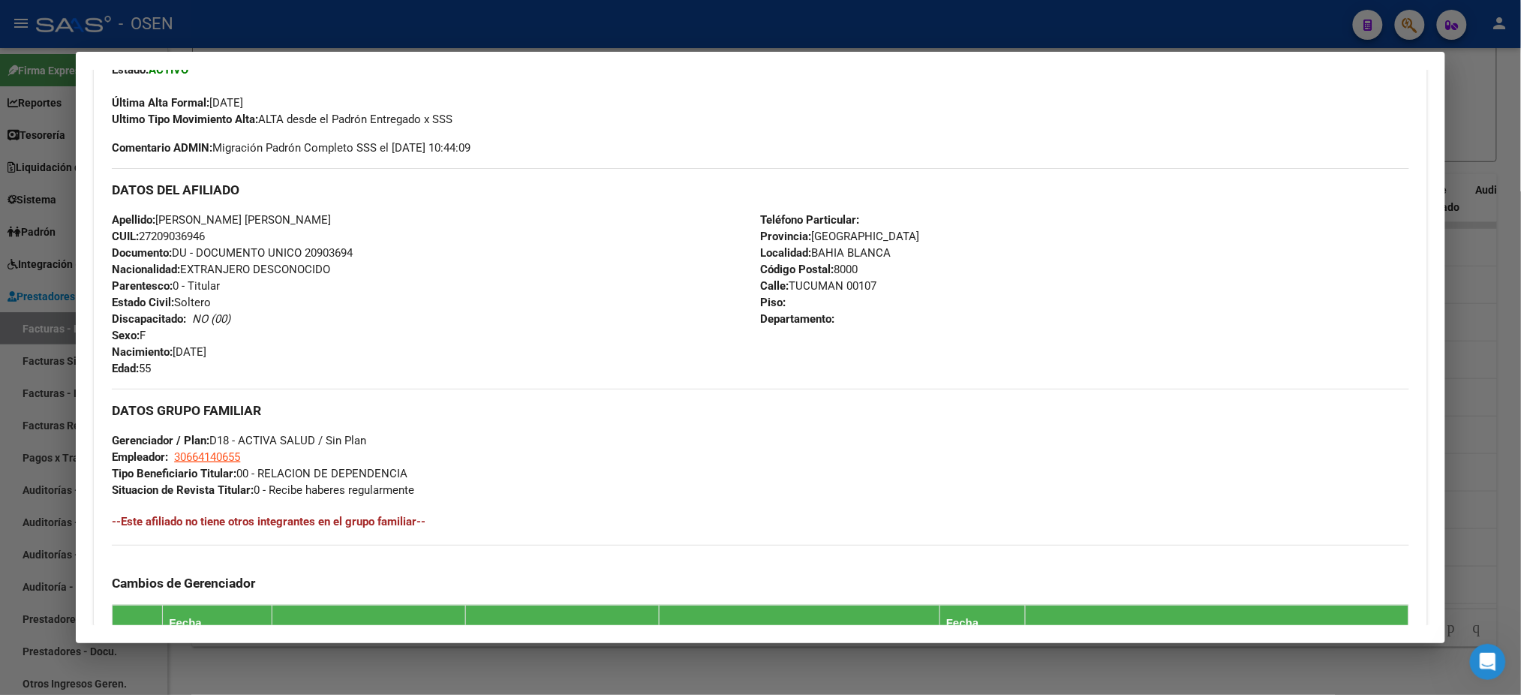
drag, startPoint x: 104, startPoint y: 214, endPoint x: 239, endPoint y: 237, distance: 137.1
click at [239, 237] on div "Enviar Credencial Digital remove_red_eye Movimientos Sin Certificado Discapacid…" at bounding box center [760, 410] width 1333 height 819
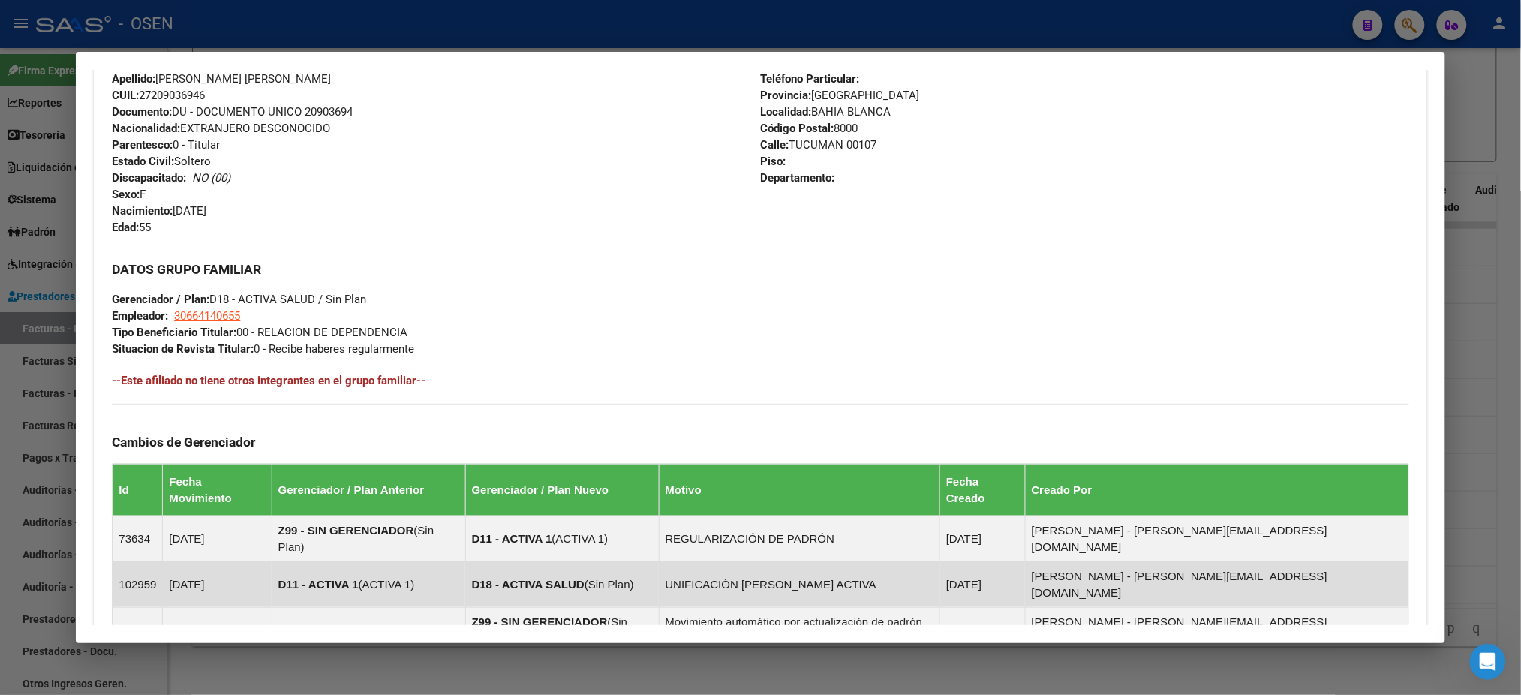
scroll to position [736, 0]
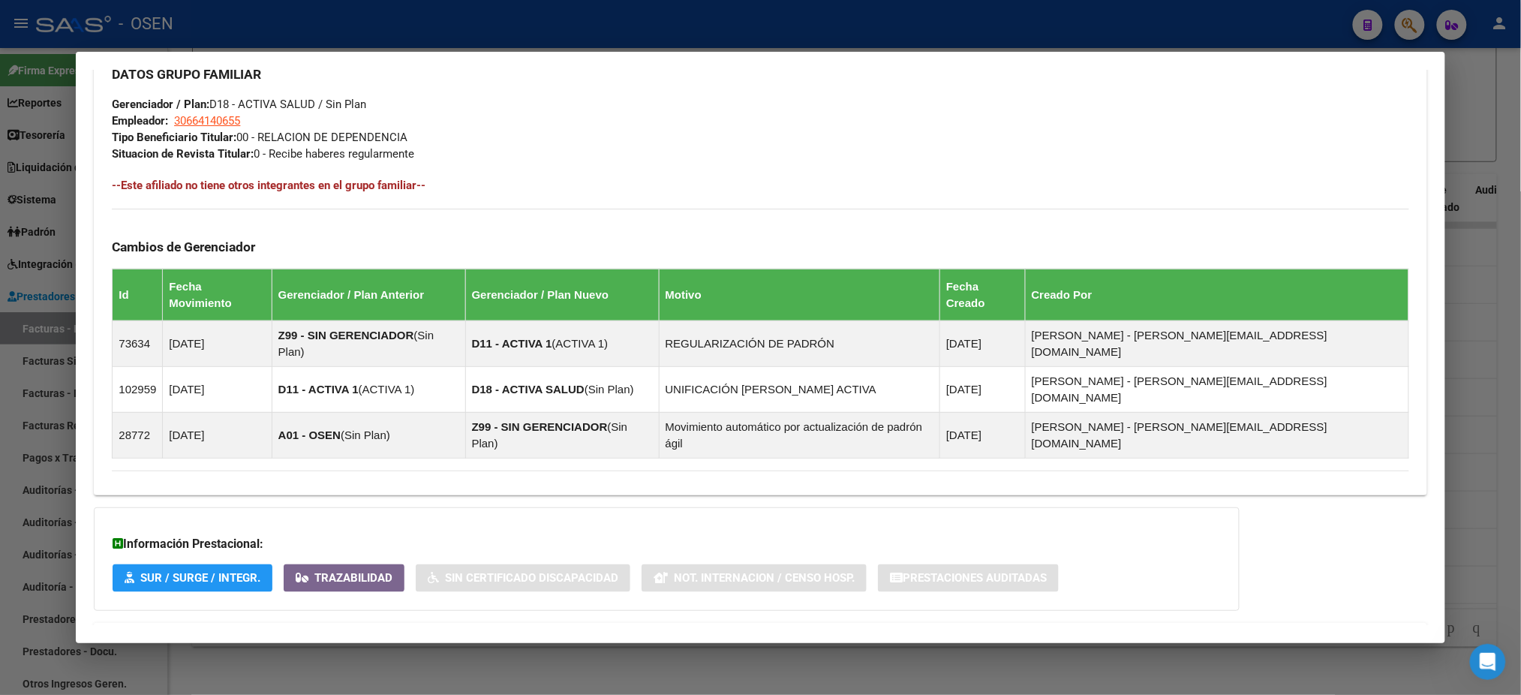
click at [599, 632] on mat-panel-title "Aportes y Contribuciones del Afiliado: 27209036946" at bounding box center [751, 641] width 1279 height 18
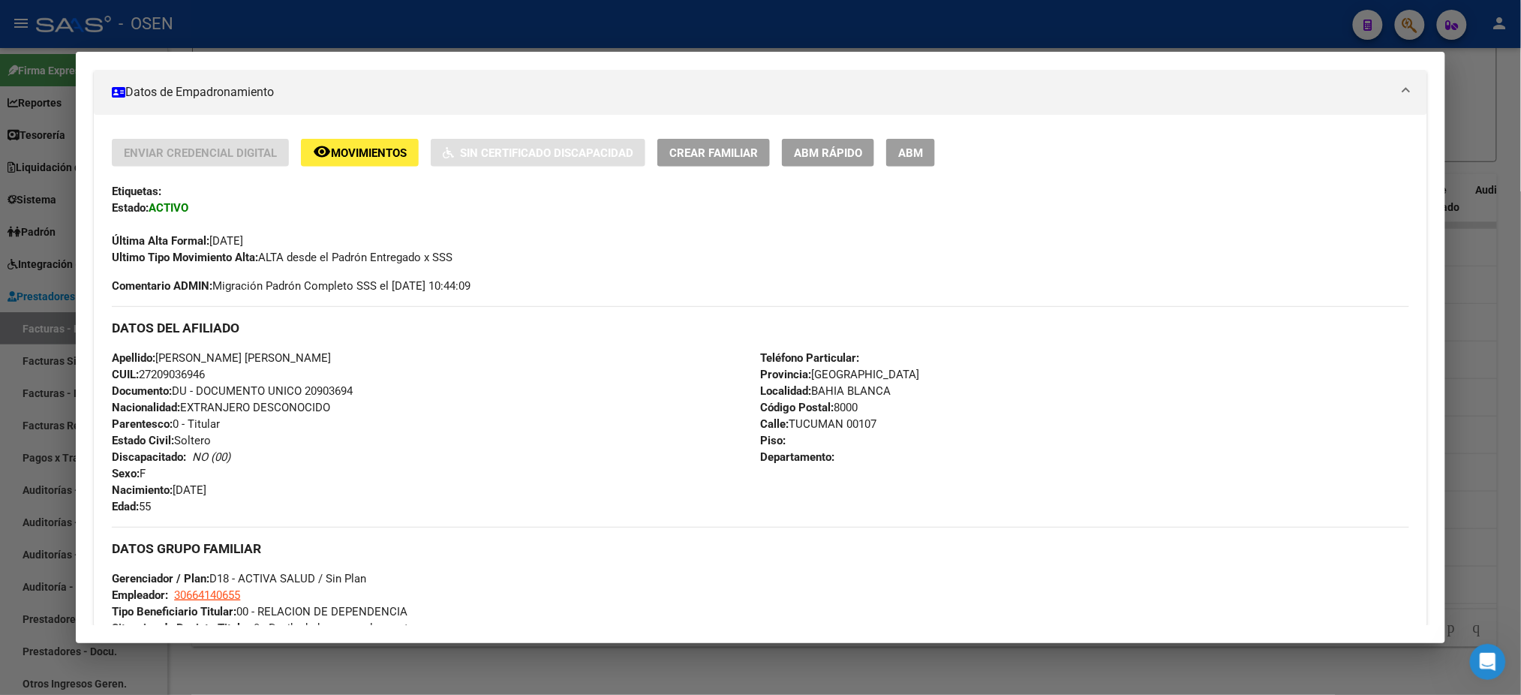
scroll to position [300, 0]
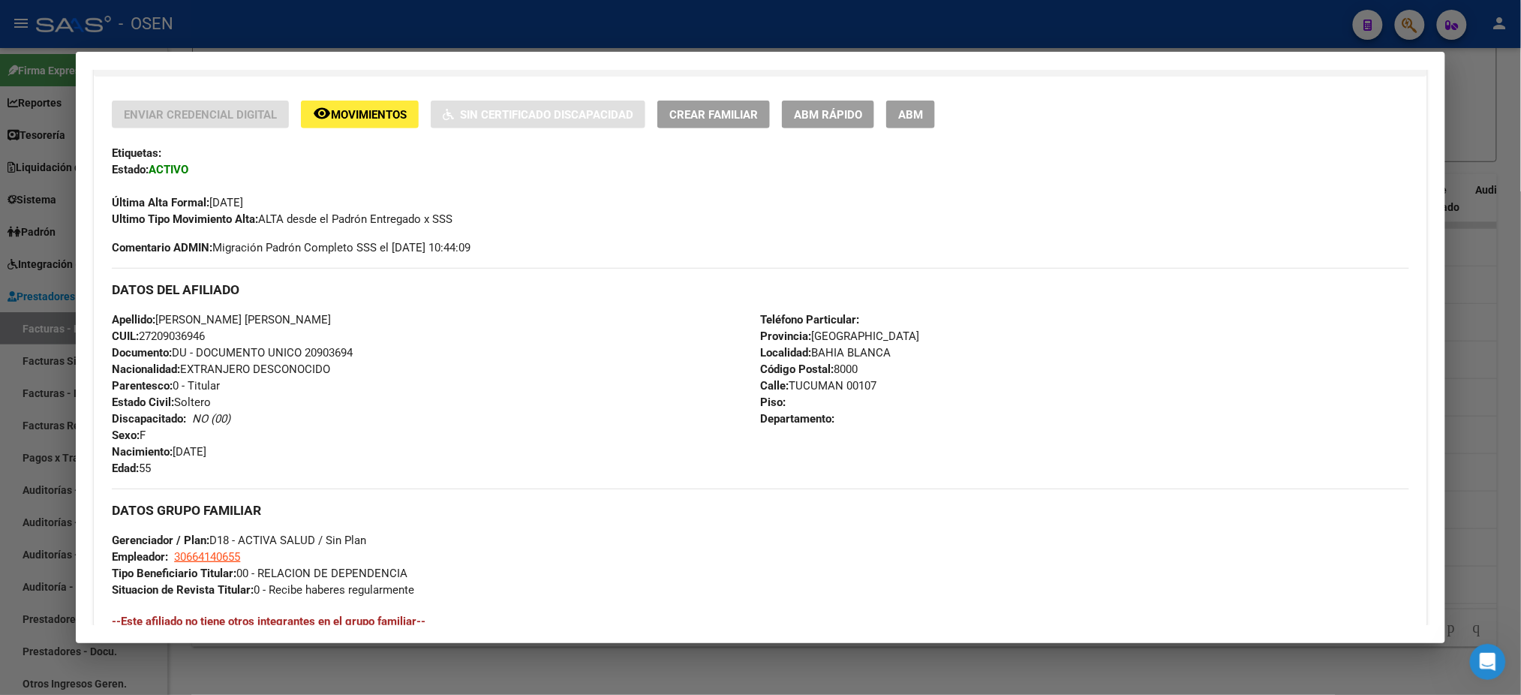
drag, startPoint x: 221, startPoint y: 335, endPoint x: 105, endPoint y: 318, distance: 116.9
click at [112, 318] on div "Apellido: FICOSECCO DIANA GABRIELA CUIL: 27209036946 Documento: DU - DOCUMENTO …" at bounding box center [436, 393] width 648 height 165
copy div "Apellido: FICOSECCO DIANA GABRIELA CUIL: 27209036946"
click at [1133, 30] on div at bounding box center [760, 347] width 1521 height 695
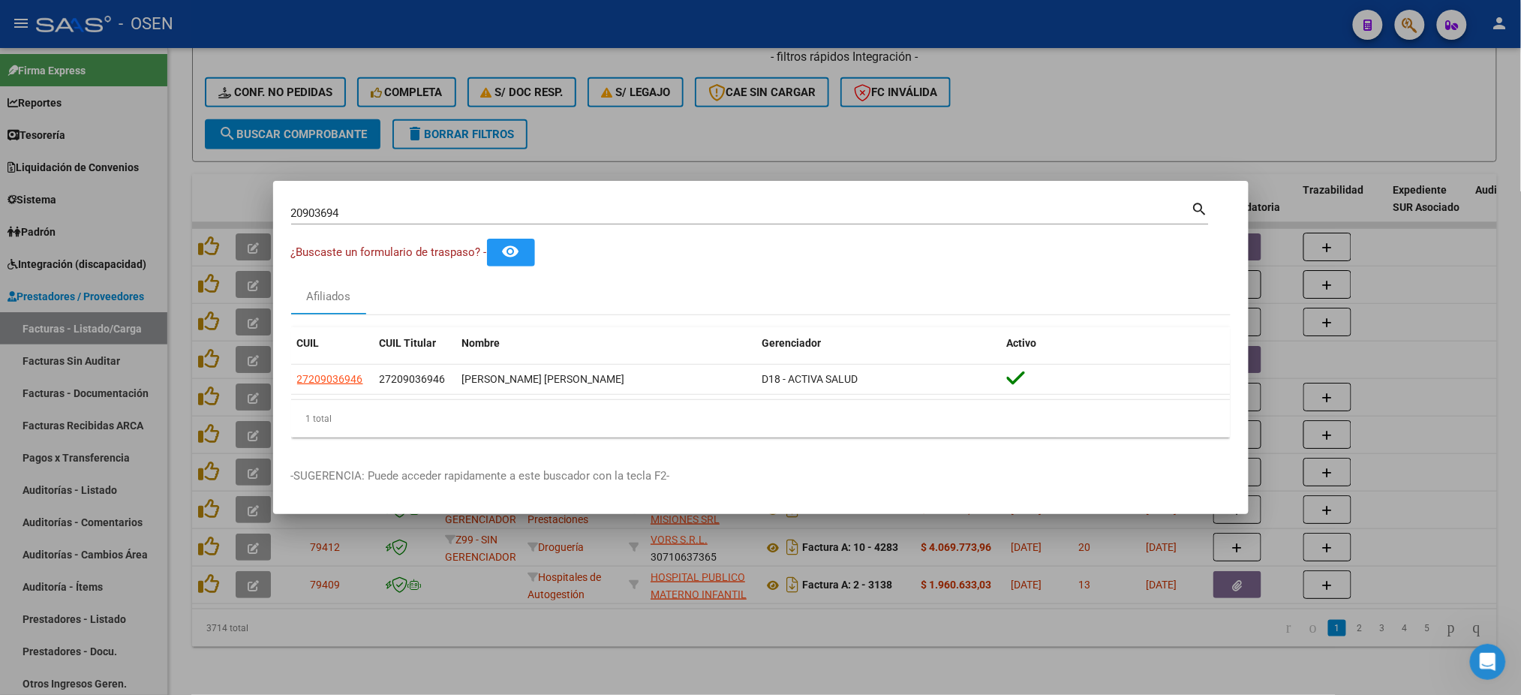
drag, startPoint x: 489, startPoint y: 204, endPoint x: 475, endPoint y: 221, distance: 21.8
click at [488, 204] on div "20903694 Buscar (apellido, dni, cuil, nro traspaso, cuit, obra social)" at bounding box center [741, 213] width 901 height 23
drag, startPoint x: 471, startPoint y: 227, endPoint x: 432, endPoint y: 215, distance: 40.8
click at [432, 215] on div "20903694 Buscar (apellido, dni, cuil, nro traspaso, cuit, obra social) search" at bounding box center [750, 219] width 918 height 40
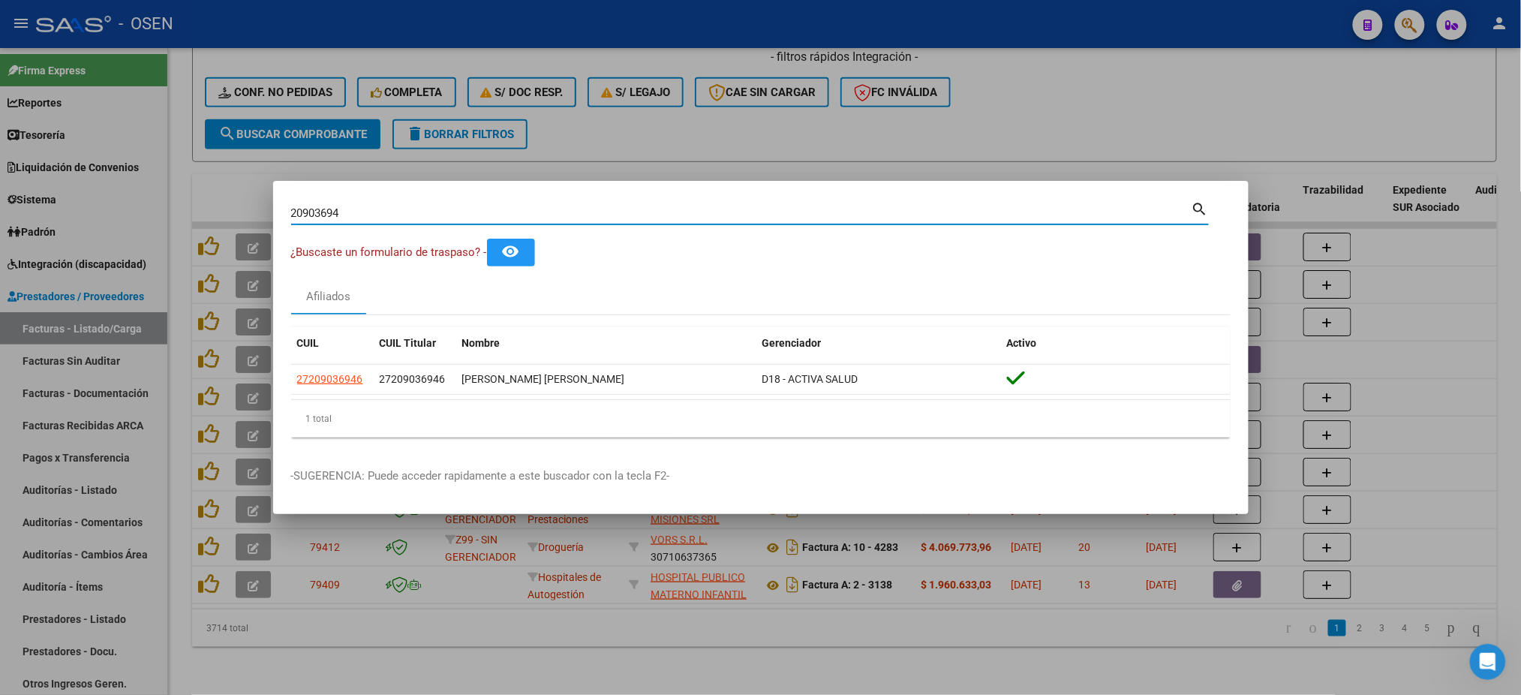
drag, startPoint x: 432, startPoint y: 215, endPoint x: 0, endPoint y: 29, distance: 470.6
click at [0, 122] on div "20903694 Buscar (apellido, dni, cuil, nro traspaso, cuit, obra social) search ¿…" at bounding box center [760, 347] width 1521 height 695
type input "35187611"
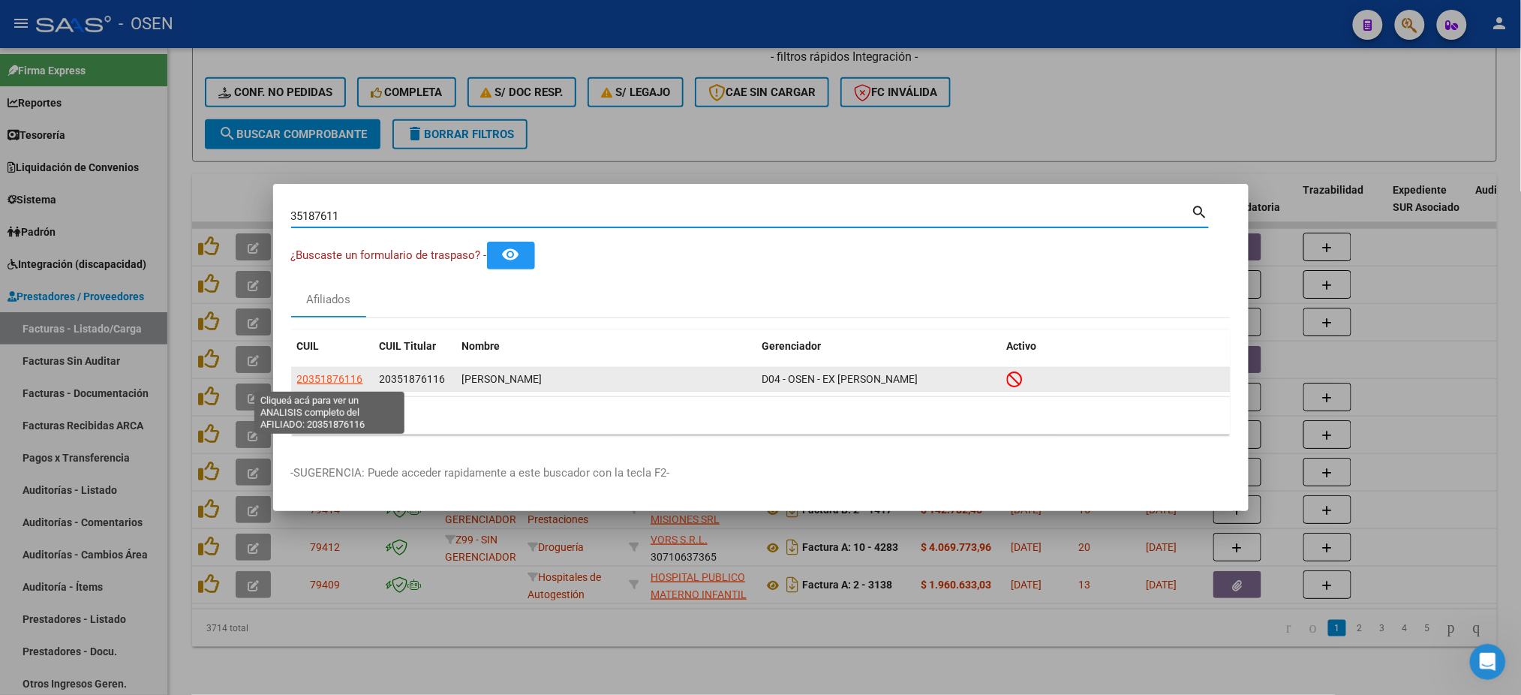
click at [332, 383] on span "20351876116" at bounding box center [330, 379] width 66 height 12
type textarea "20351876116"
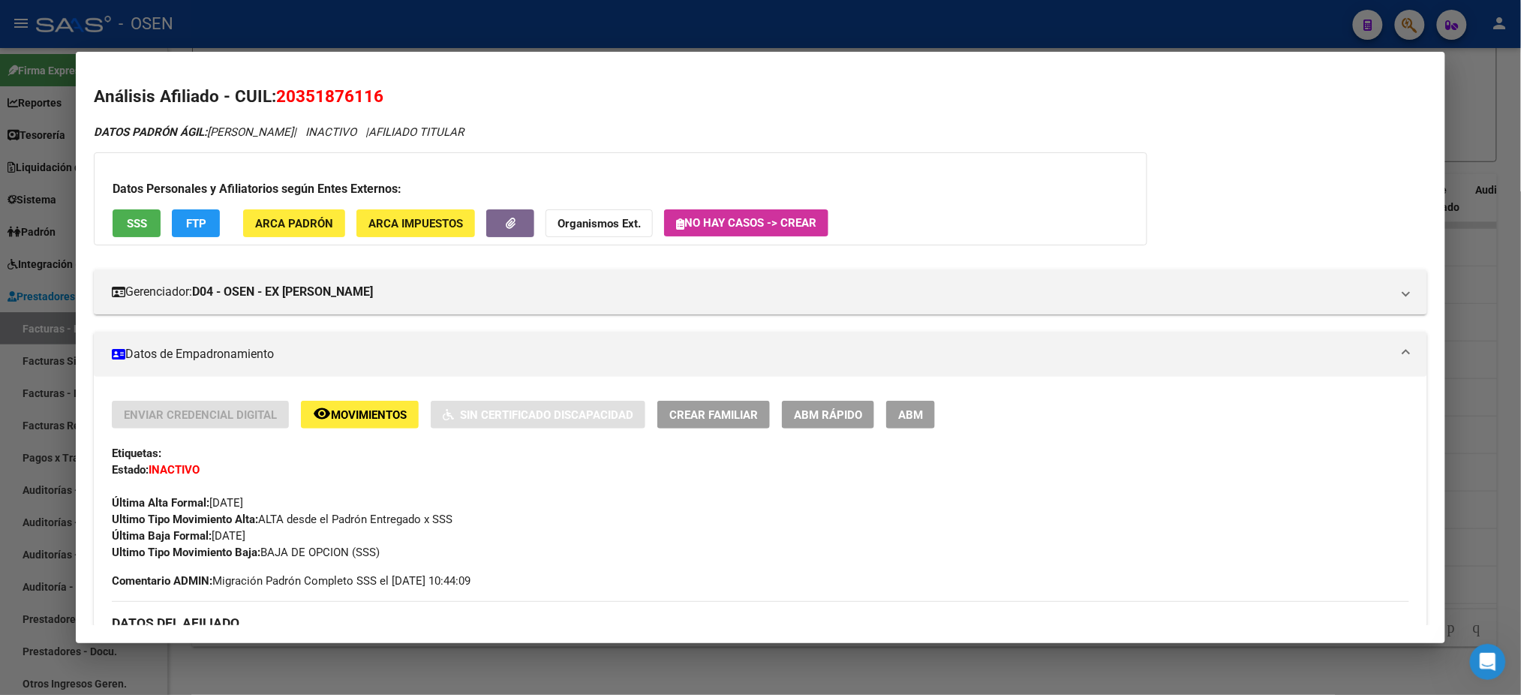
click at [146, 230] on button "SSS" at bounding box center [137, 223] width 48 height 28
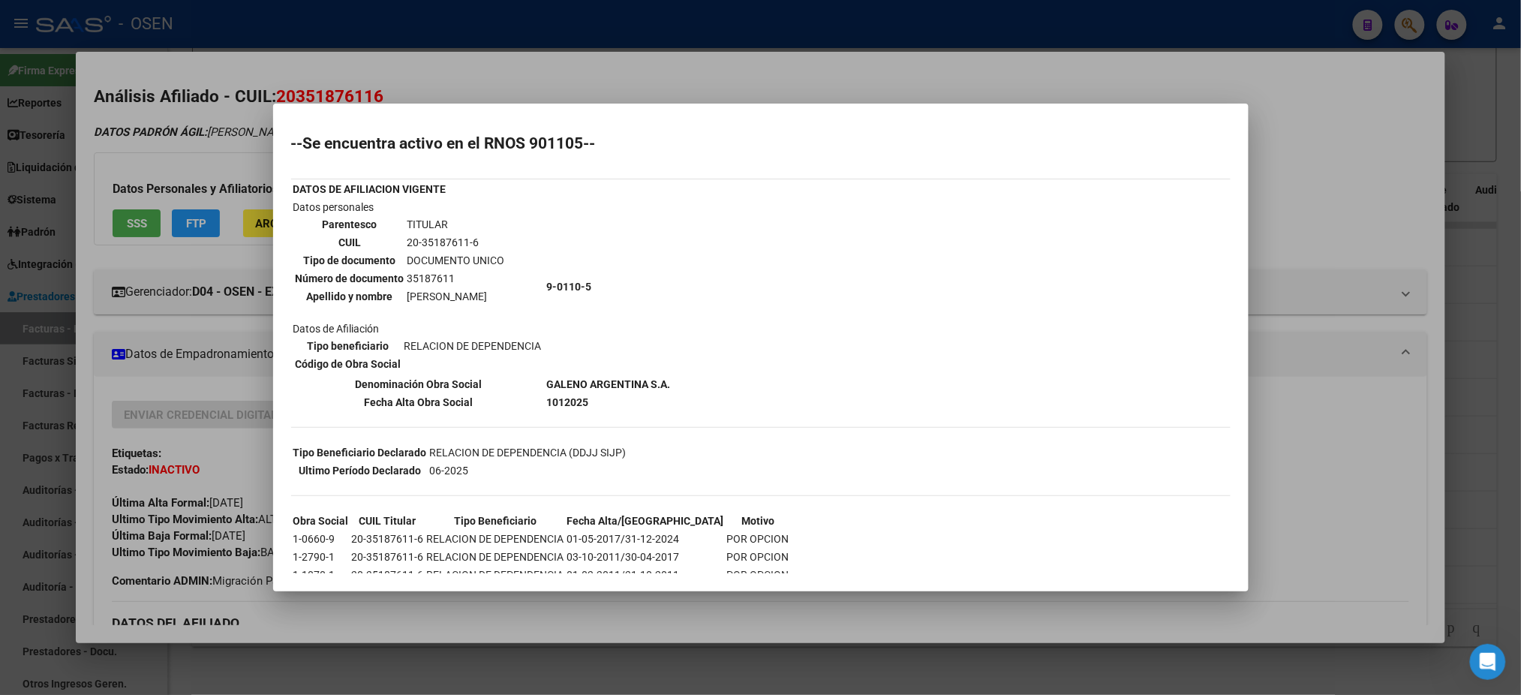
scroll to position [53, 0]
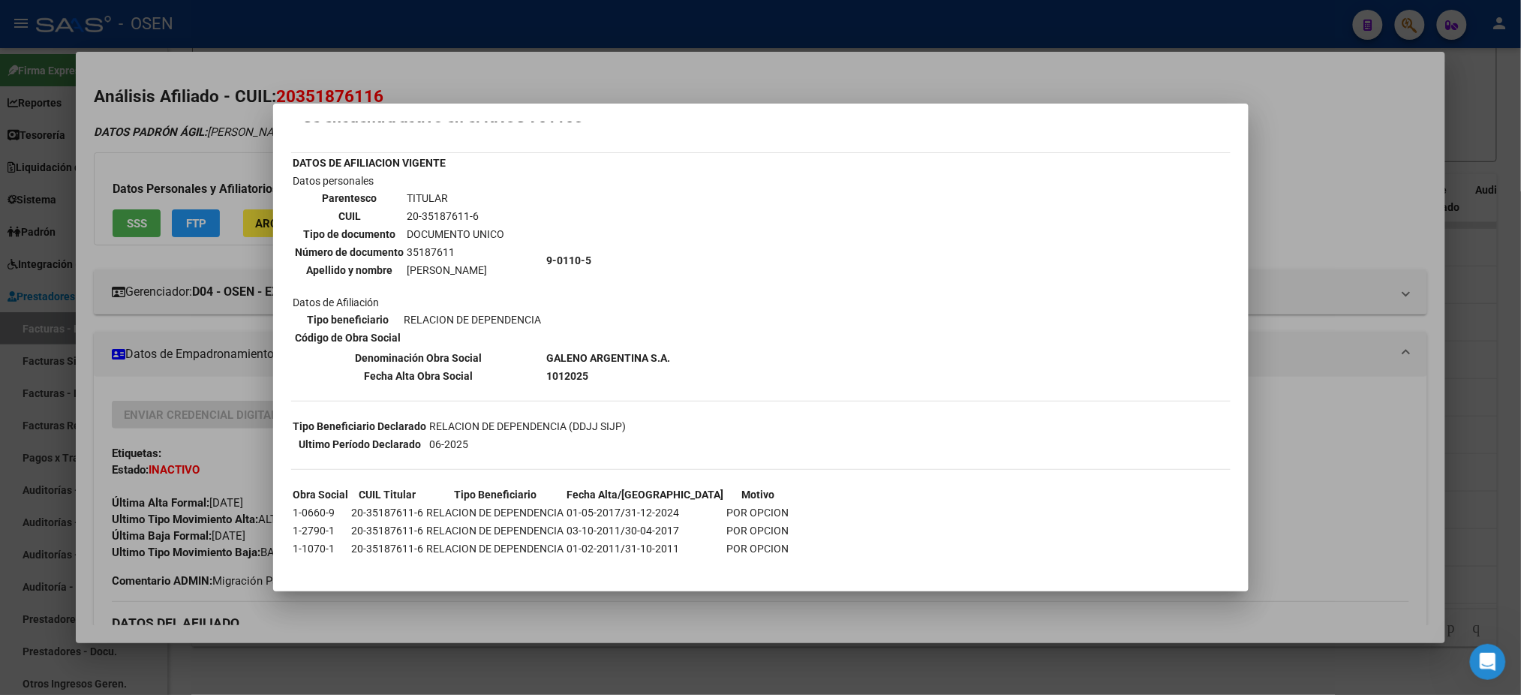
click at [1358, 514] on div at bounding box center [760, 347] width 1521 height 695
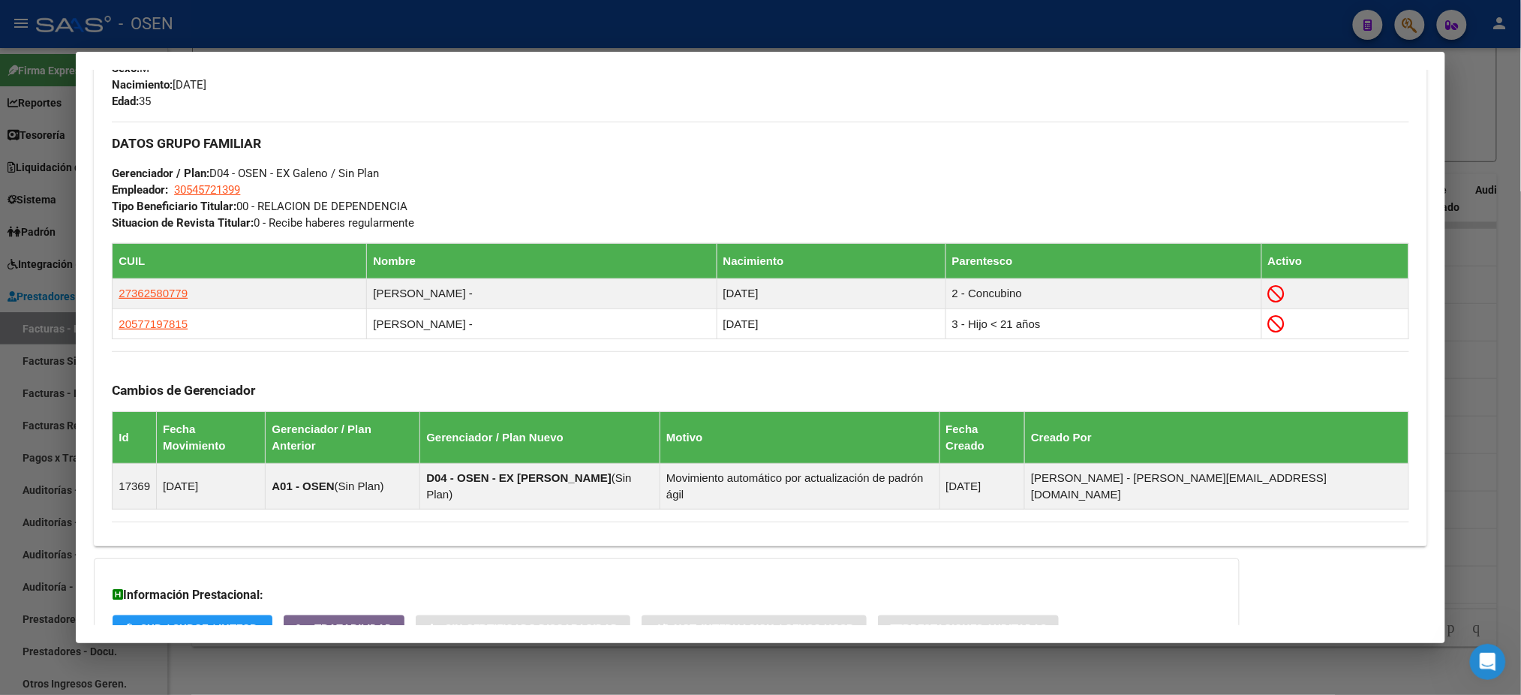
scroll to position [785, 0]
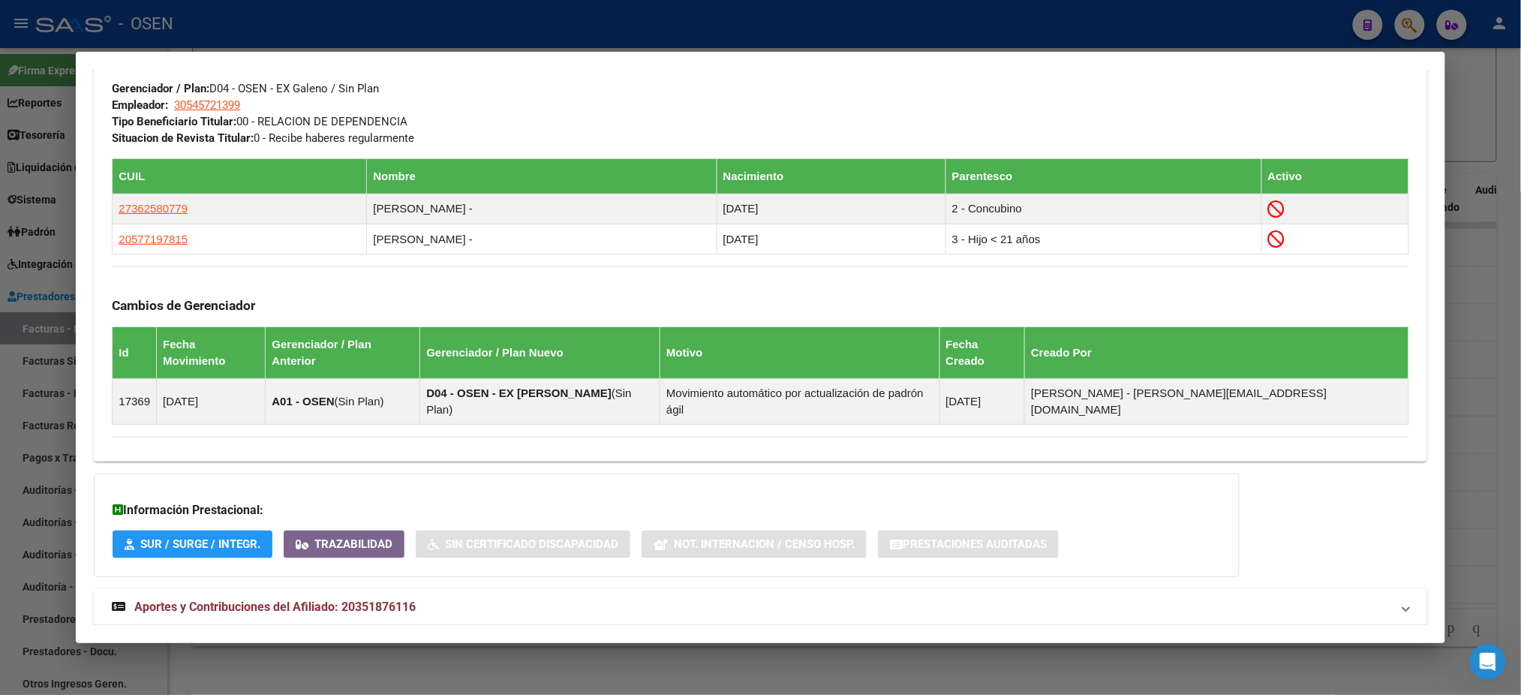
click at [985, 598] on mat-panel-title "Aportes y Contribuciones del Afiliado: 20351876116" at bounding box center [751, 607] width 1279 height 18
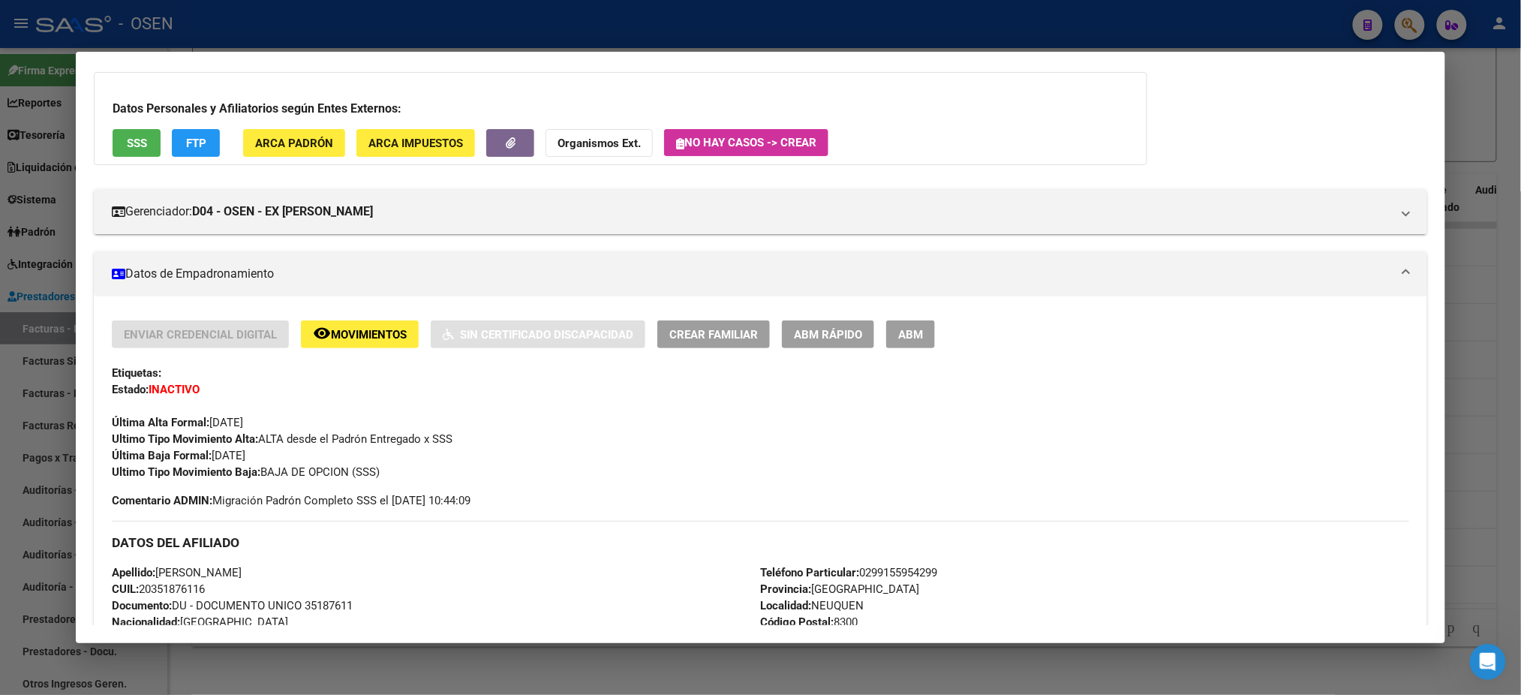
scroll to position [0, 0]
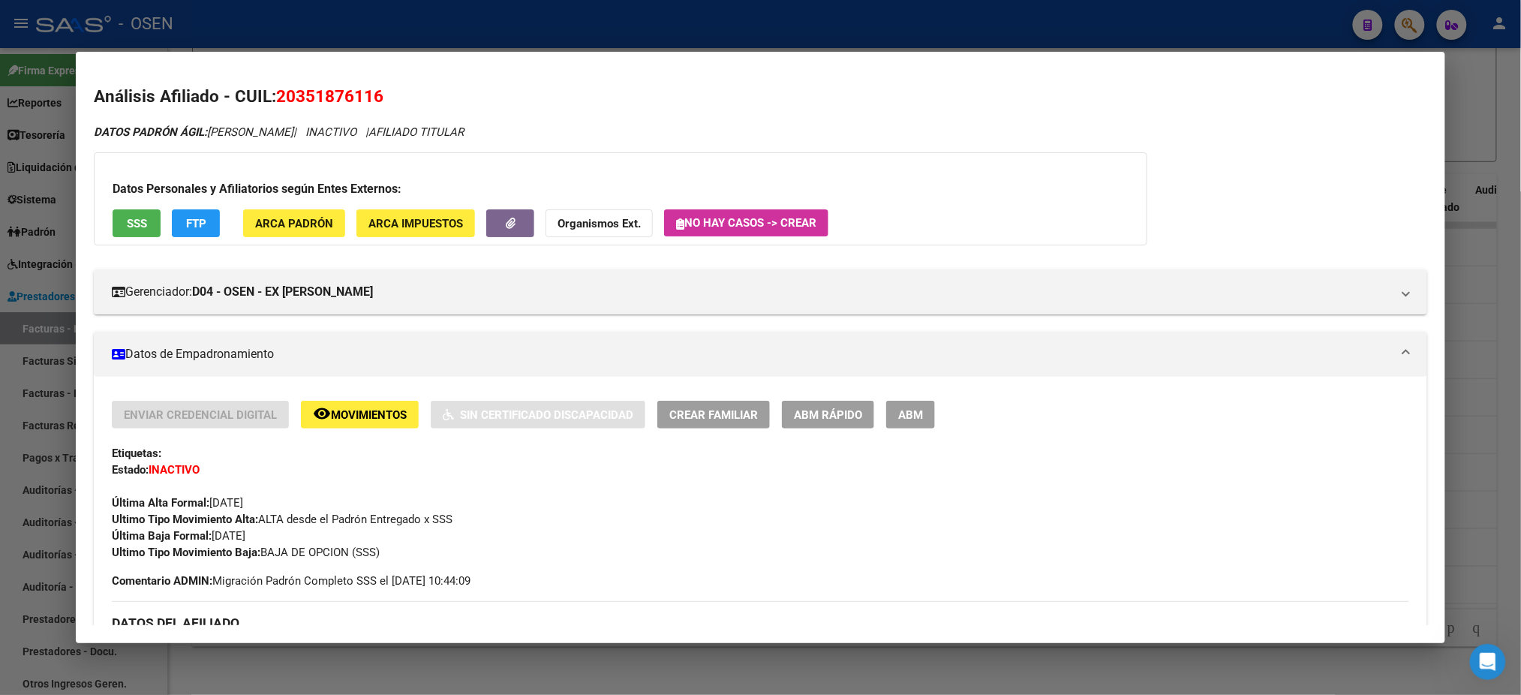
click at [127, 217] on span "SSS" at bounding box center [137, 224] width 20 height 14
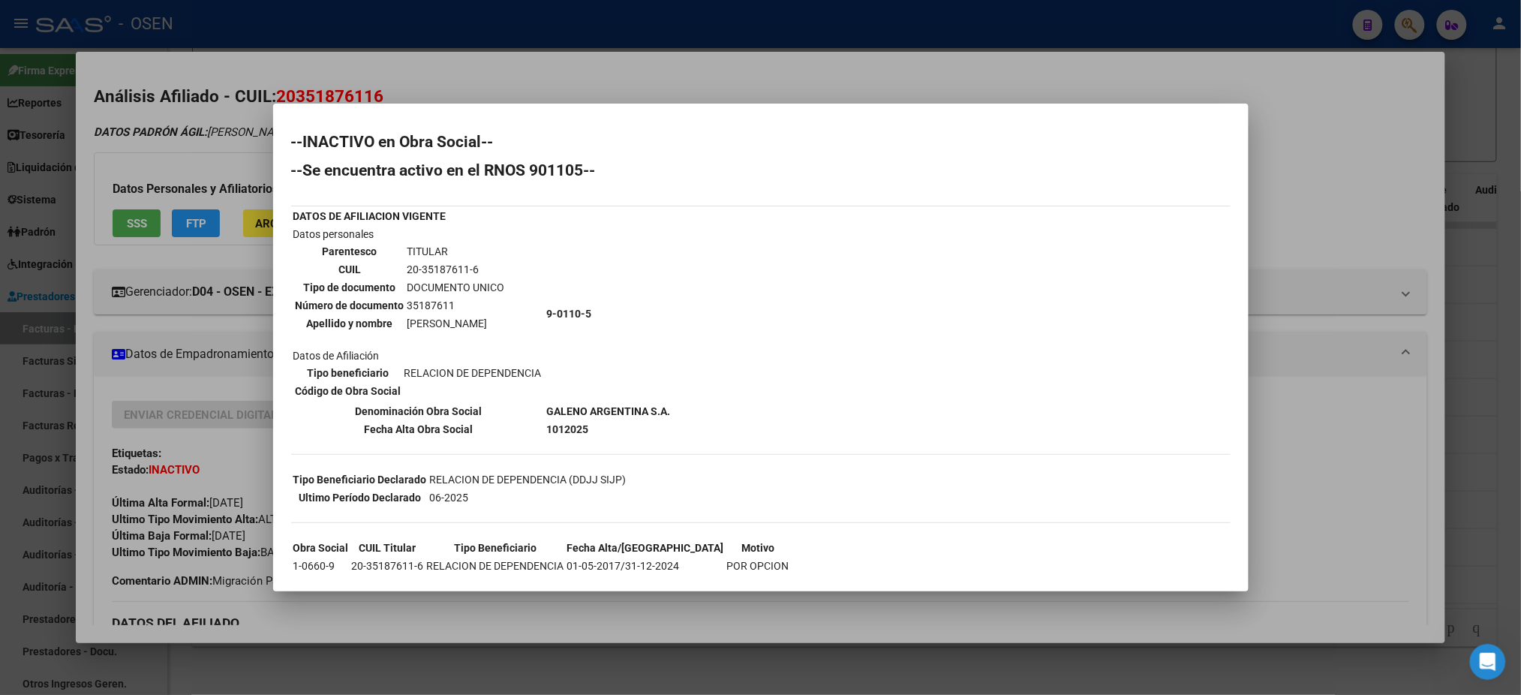
click at [1349, 190] on div at bounding box center [760, 347] width 1521 height 695
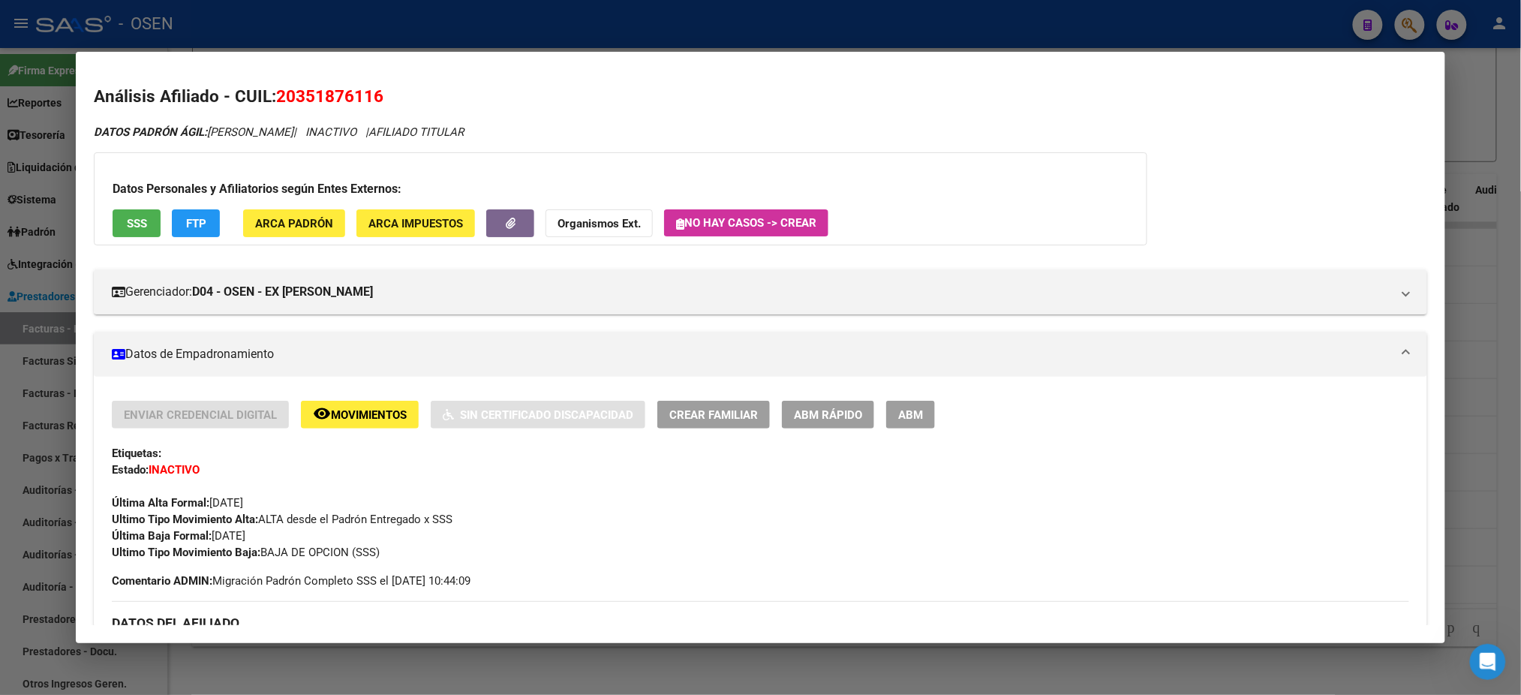
click at [704, 20] on div at bounding box center [760, 347] width 1521 height 695
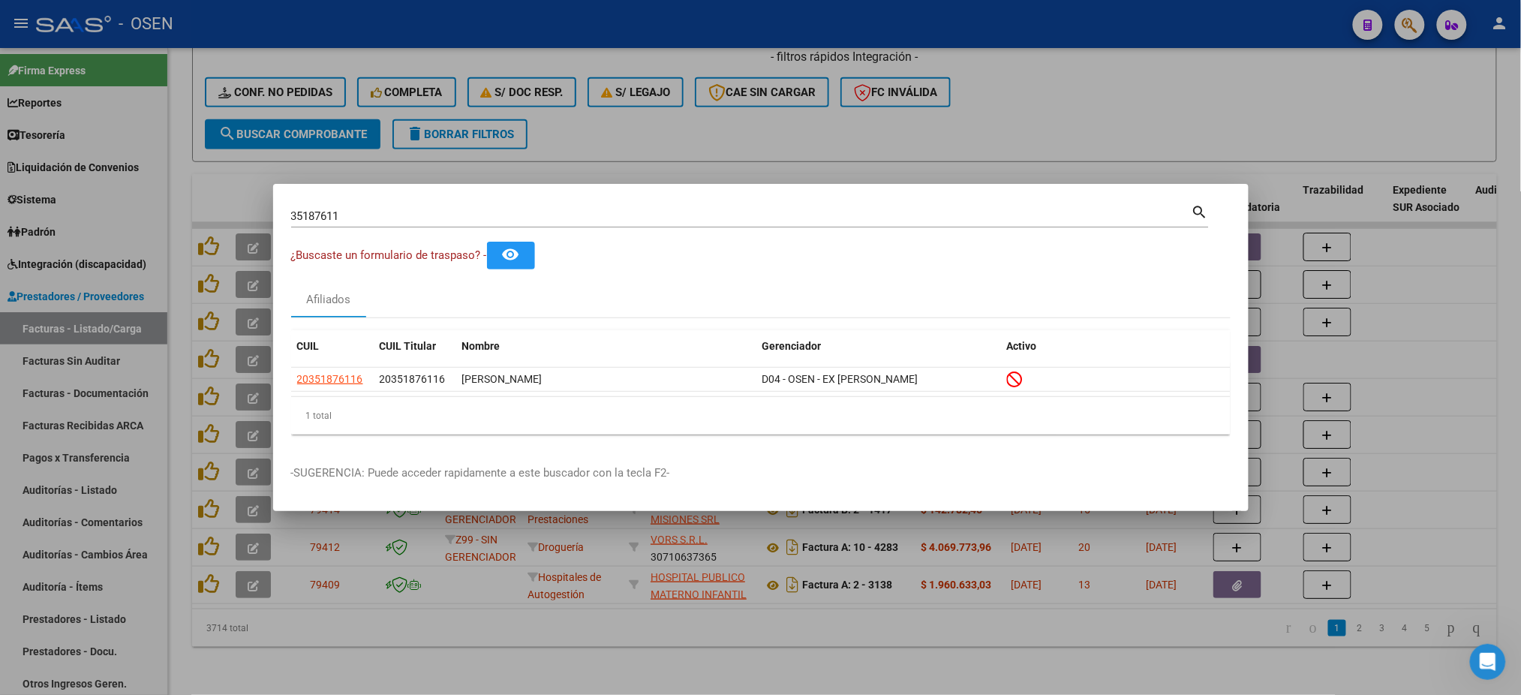
drag, startPoint x: 444, startPoint y: 221, endPoint x: 0, endPoint y: 126, distance: 454.4
click at [0, 126] on div "35187611 Buscar (apellido, dni, cuil, nro traspaso, cuit, obra social) search ¿…" at bounding box center [760, 347] width 1521 height 695
paste input "27-41858719-4."
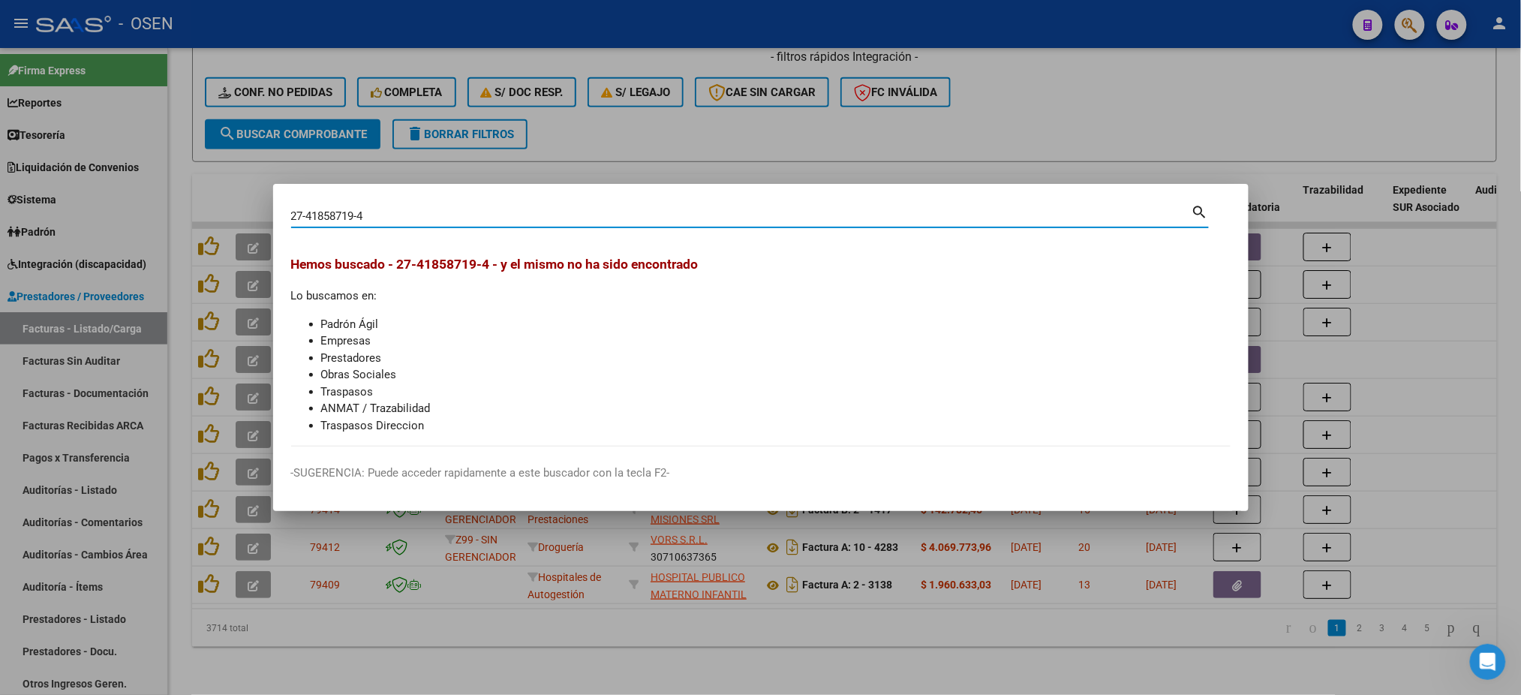
type input "27418587194"
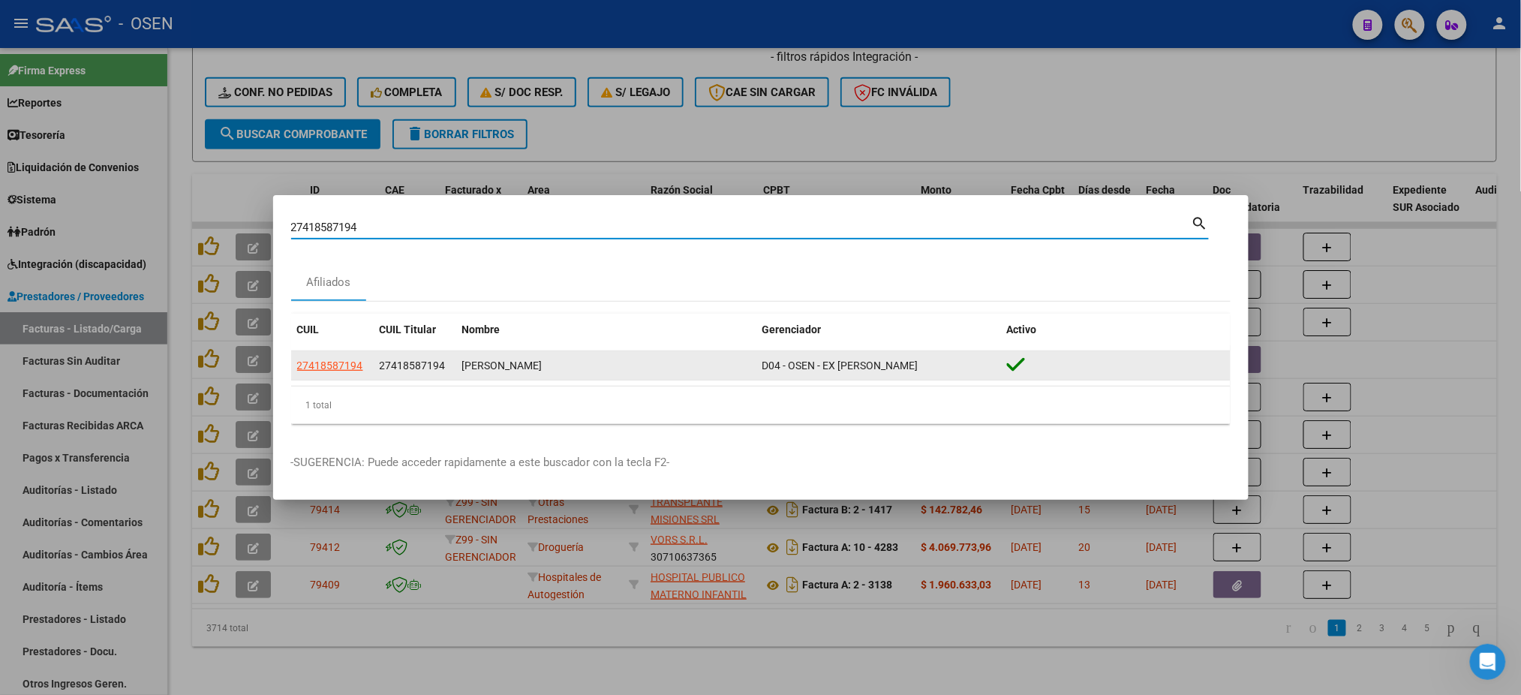
click at [317, 362] on span "27418587194" at bounding box center [330, 365] width 66 height 12
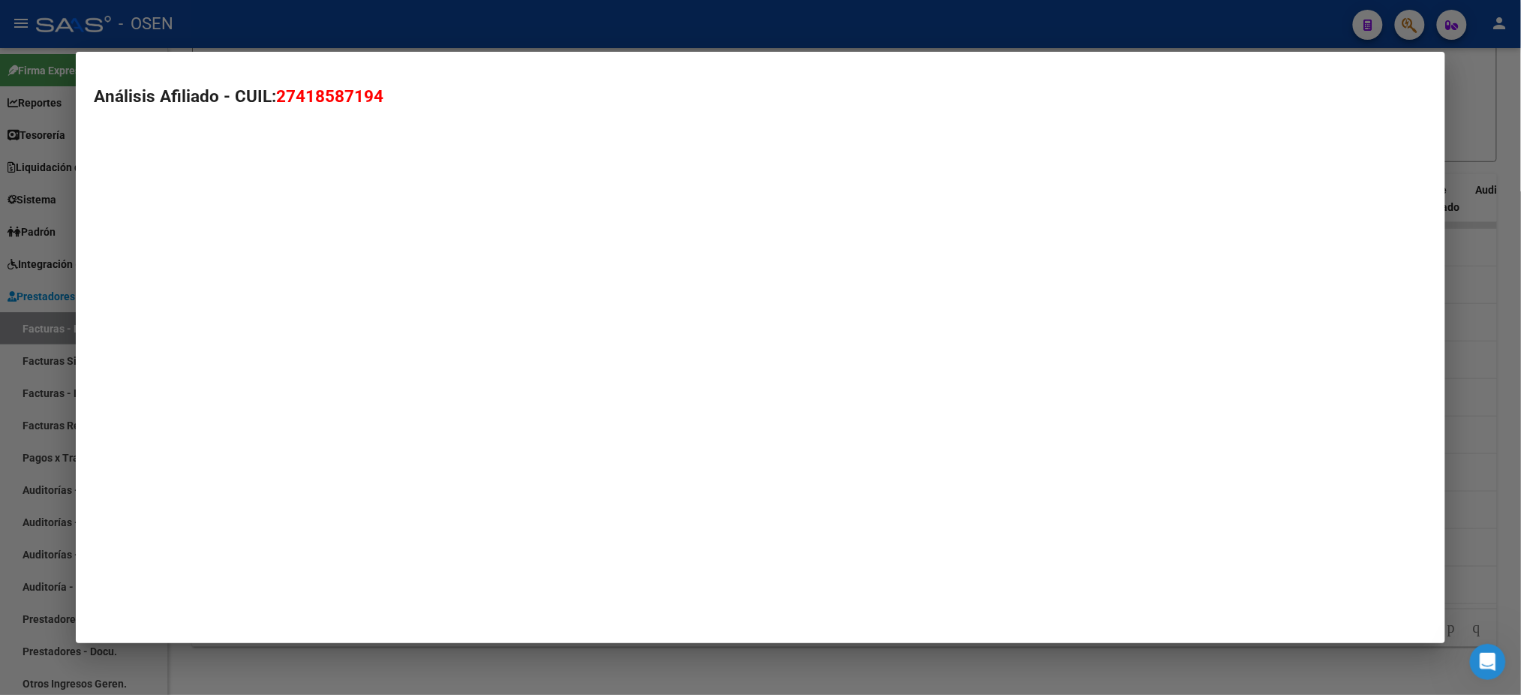
type textarea "27418587194"
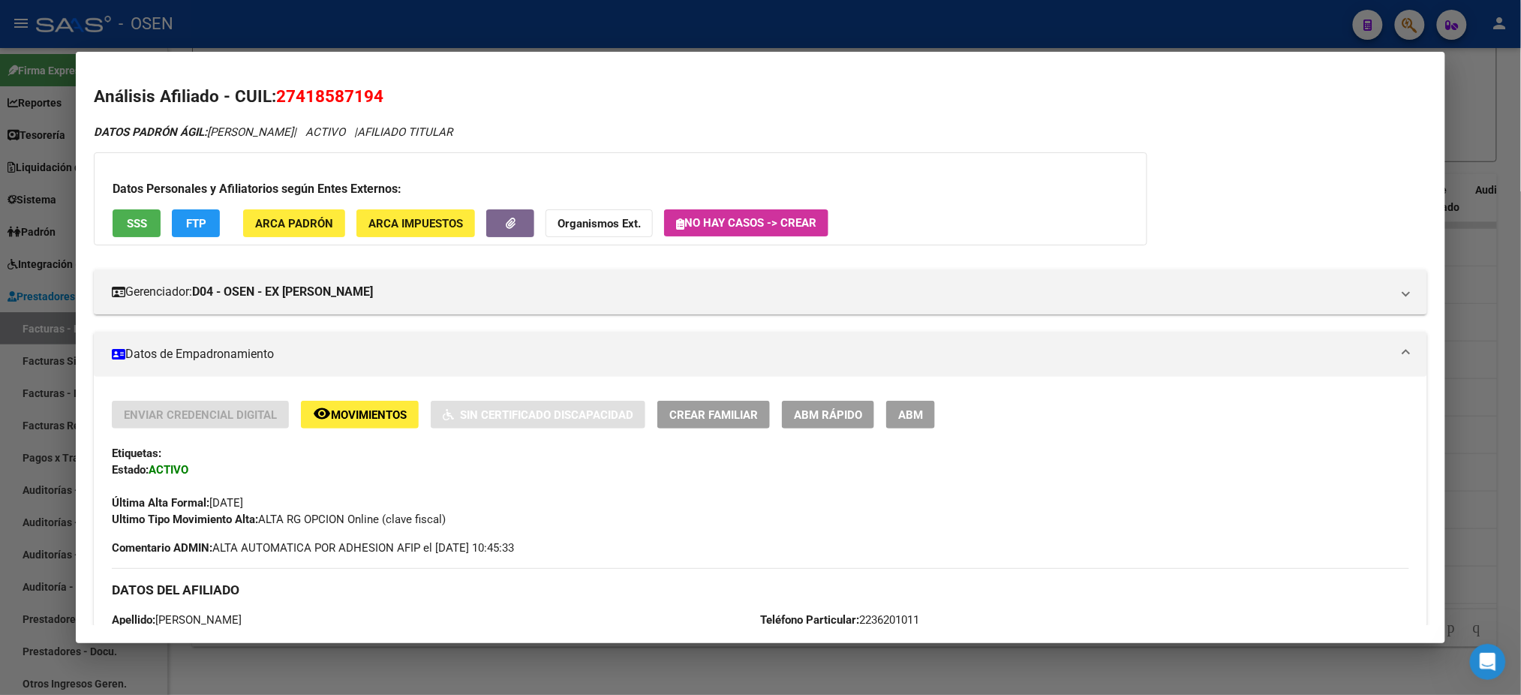
click at [128, 217] on span "SSS" at bounding box center [137, 224] width 20 height 14
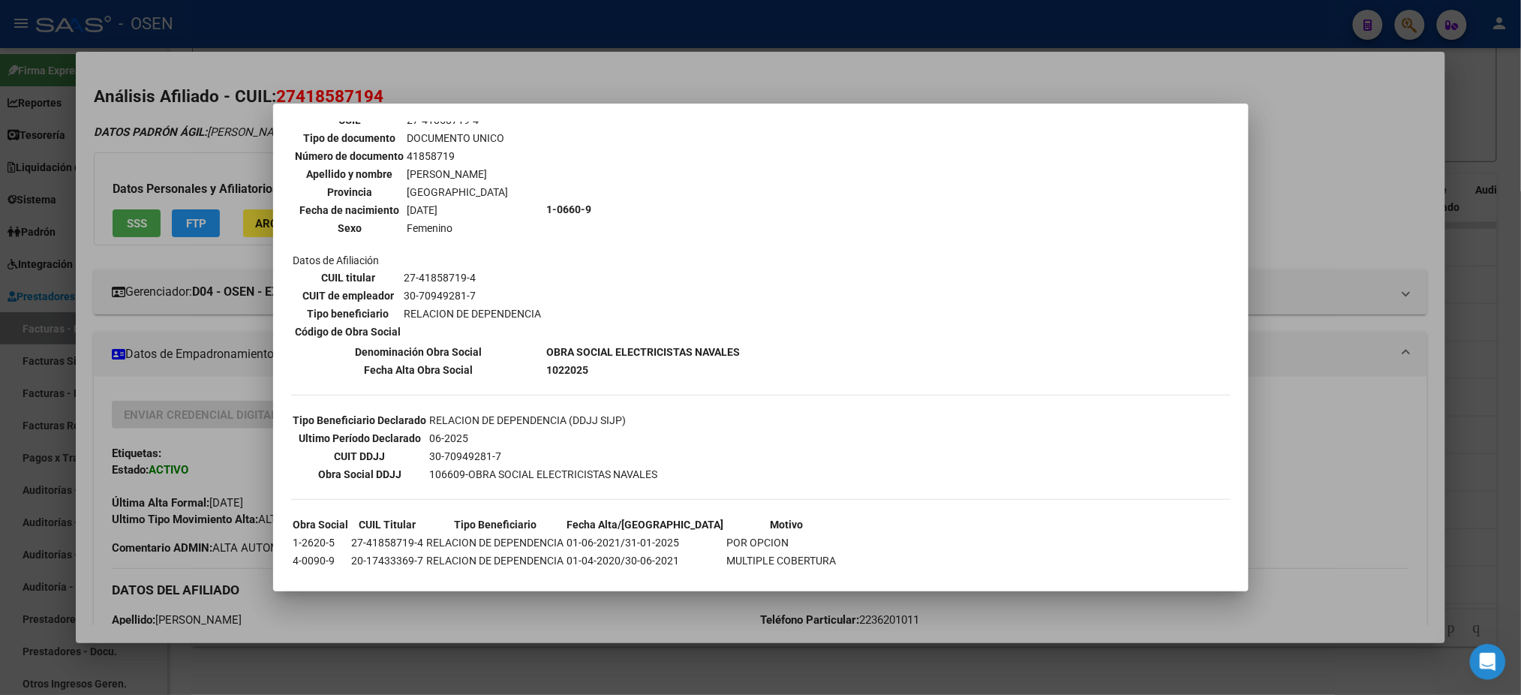
scroll to position [181, 0]
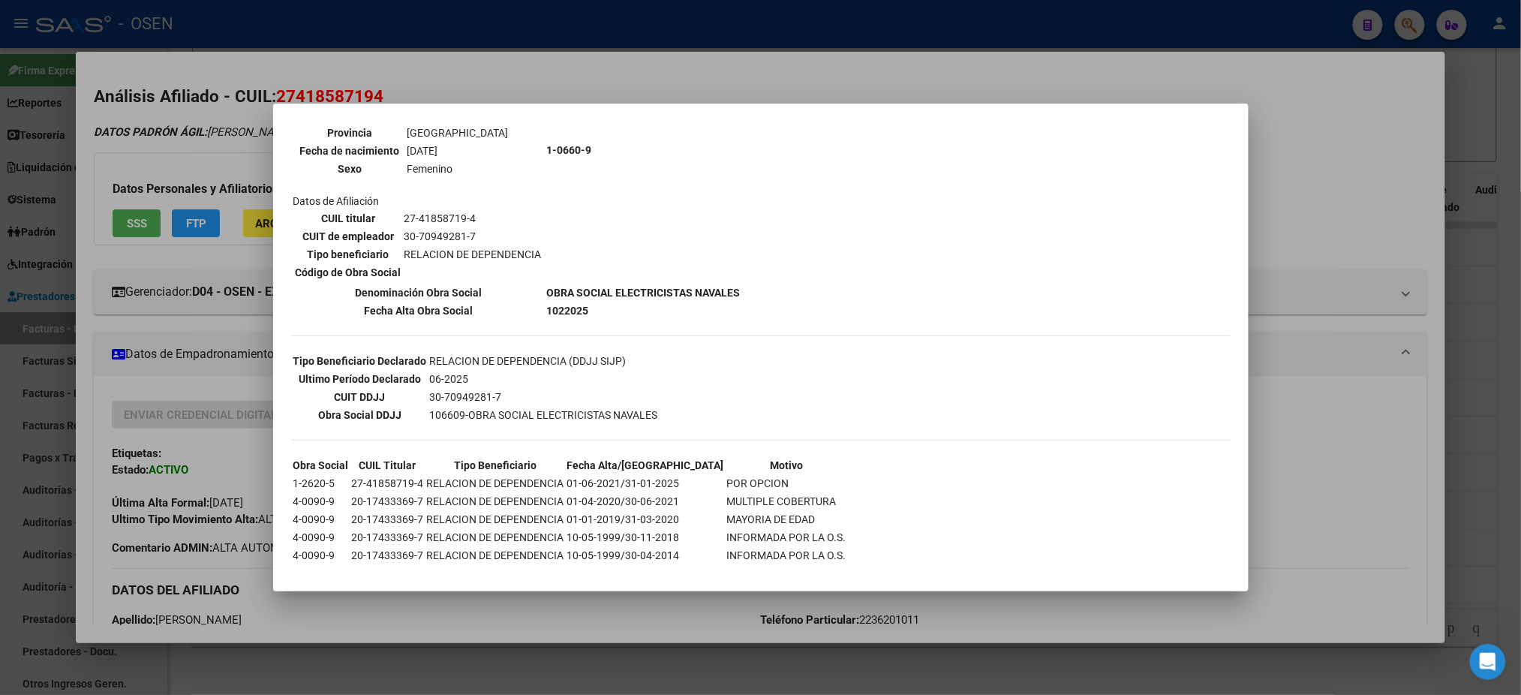
click at [1341, 503] on div at bounding box center [760, 347] width 1521 height 695
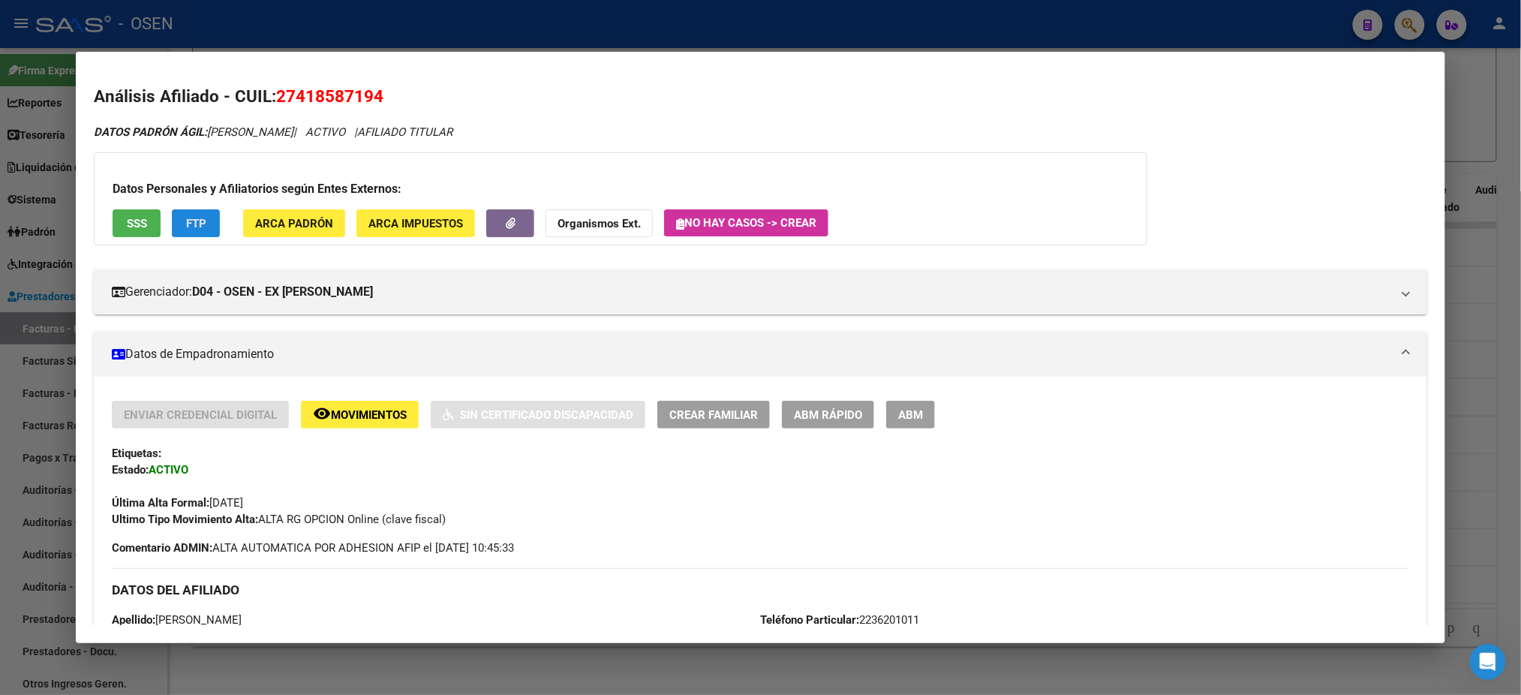
click at [206, 230] on button "FTP" at bounding box center [196, 223] width 48 height 28
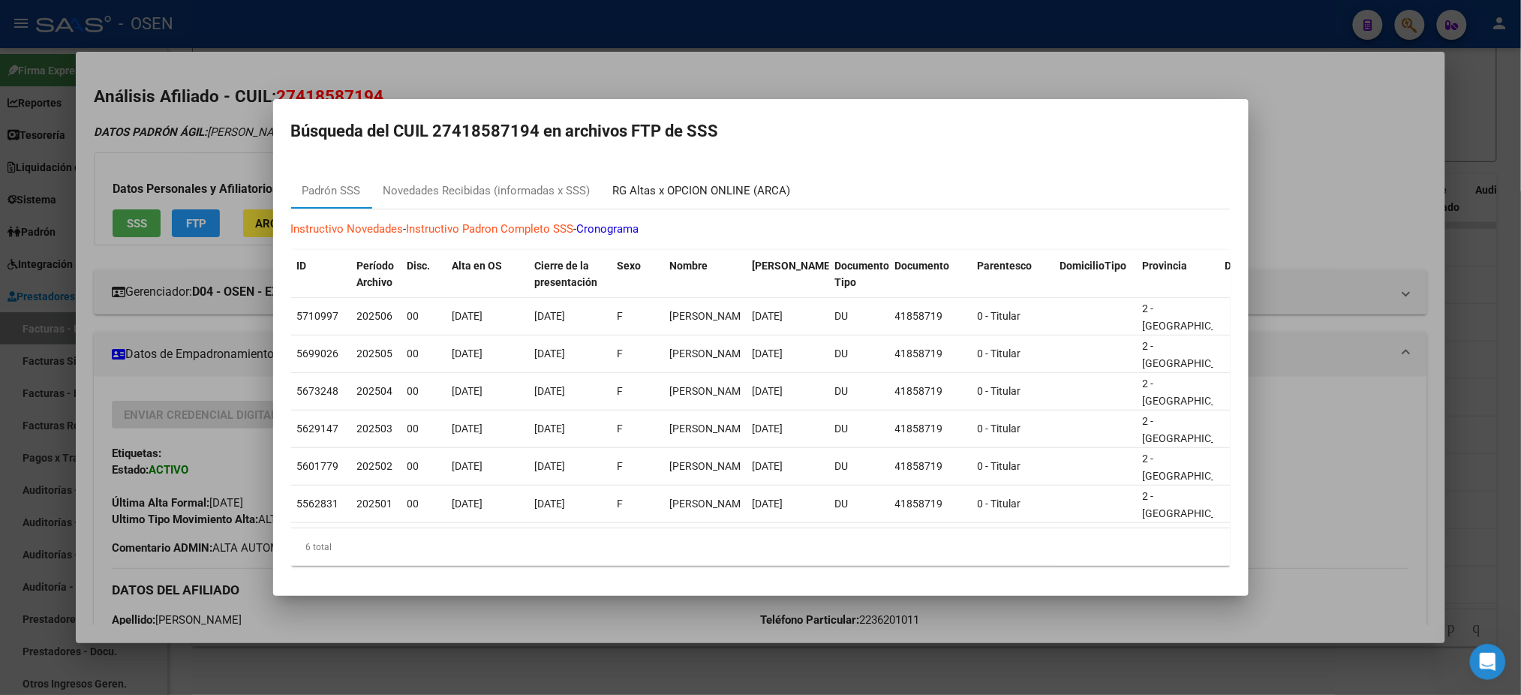
click at [711, 182] on div "RG Altas x OPCION ONLINE (ARCA)" at bounding box center [702, 190] width 178 height 17
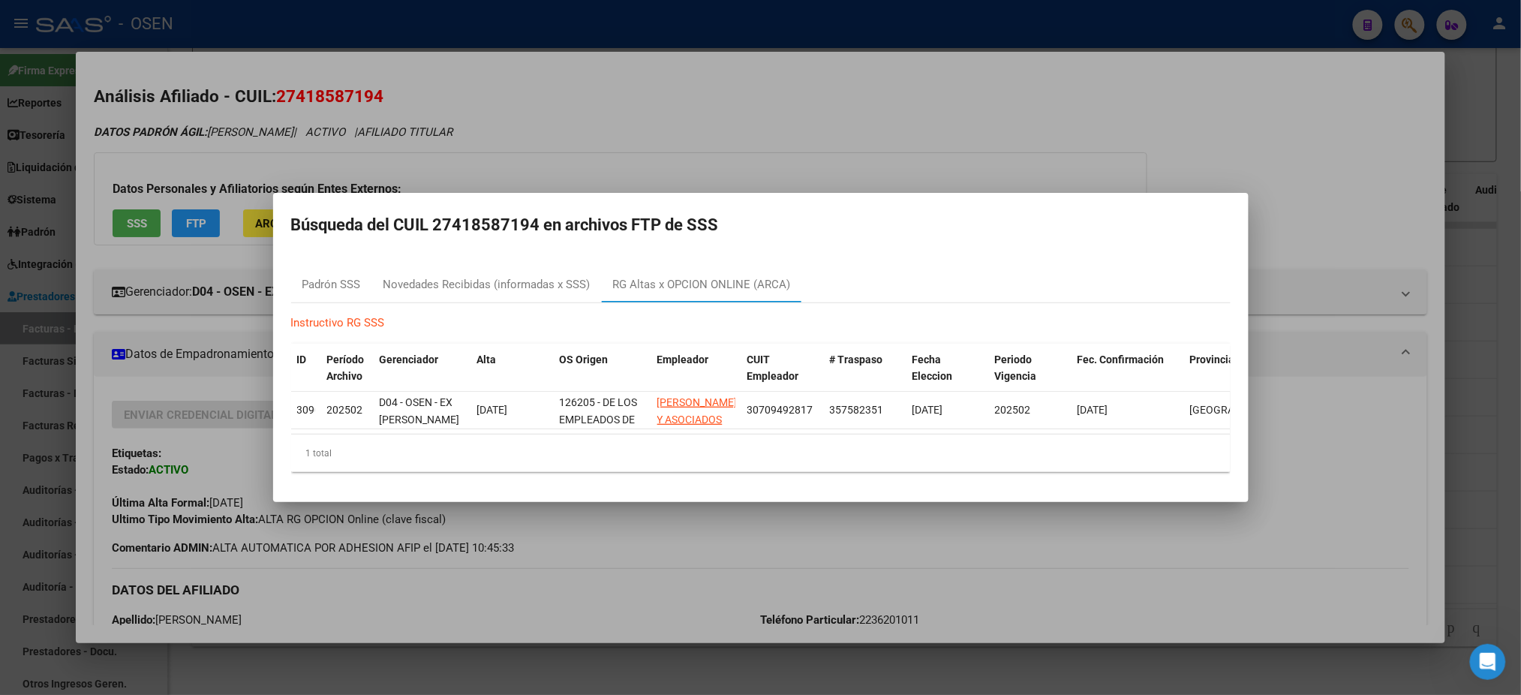
click at [715, 126] on div at bounding box center [760, 347] width 1521 height 695
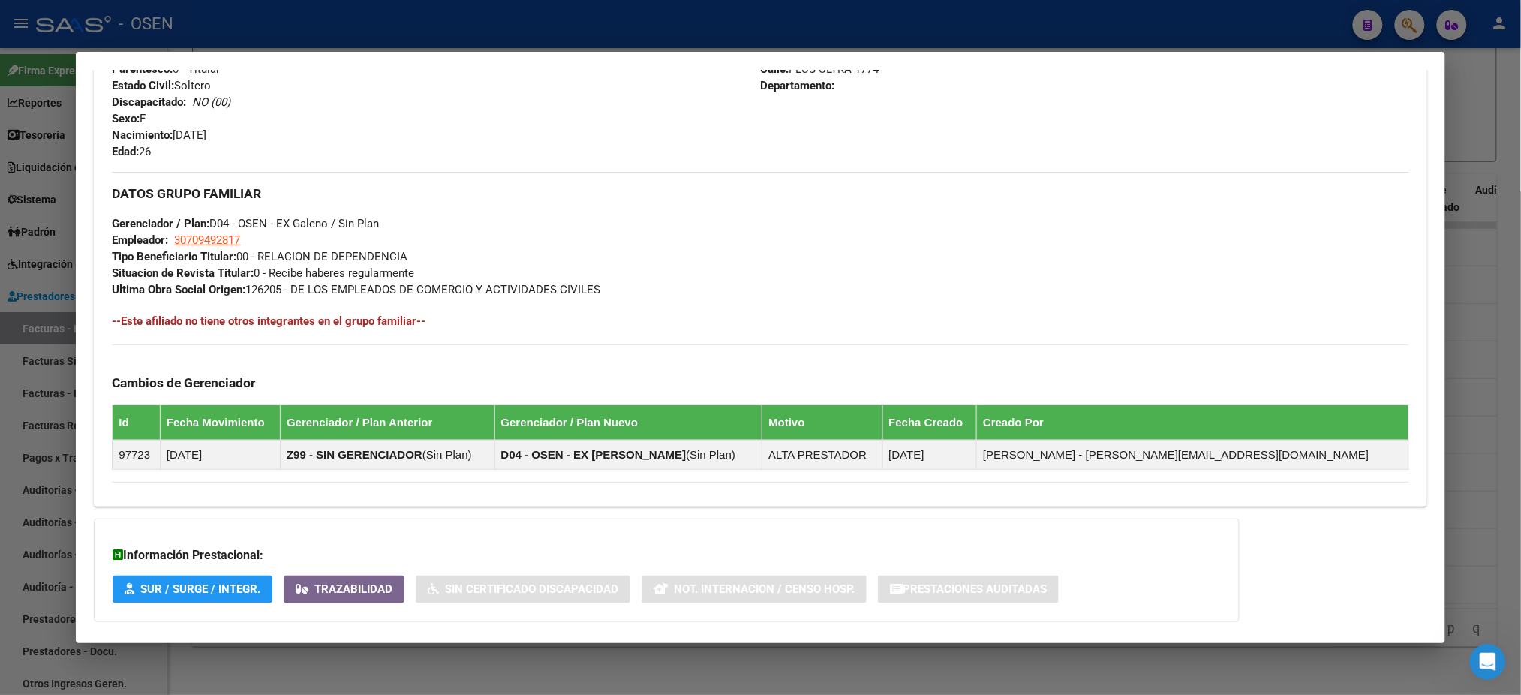
scroll to position [693, 0]
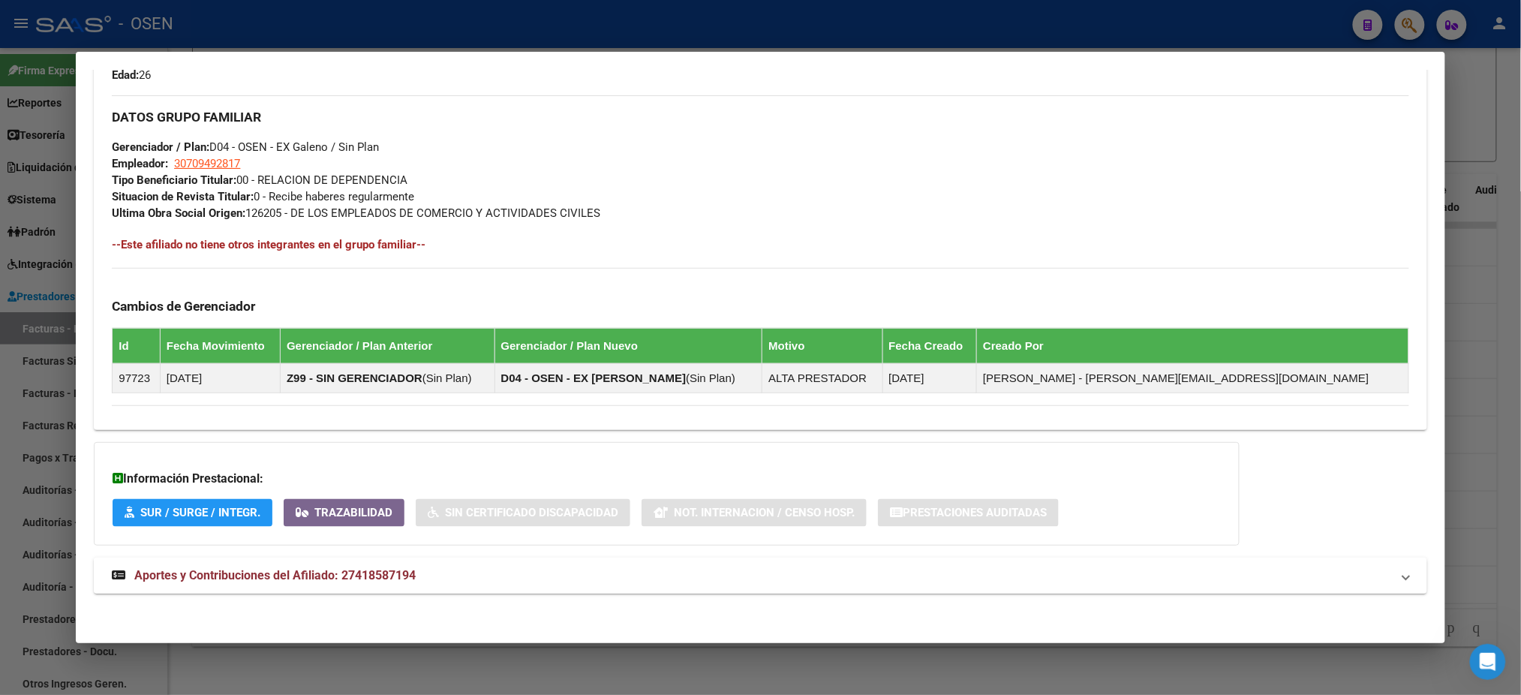
click at [576, 568] on mat-panel-title "Aportes y Contribuciones del Afiliado: 27418587194" at bounding box center [751, 576] width 1279 height 18
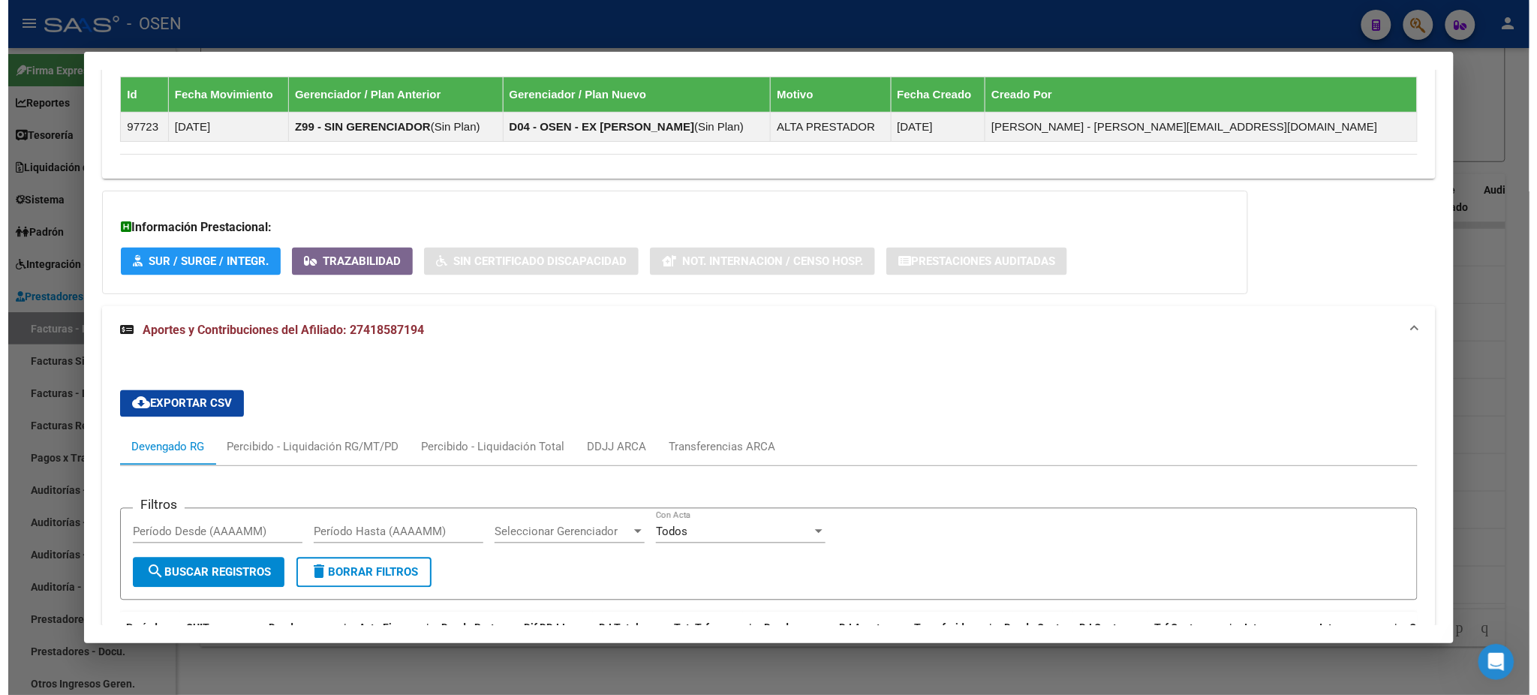
scroll to position [615, 0]
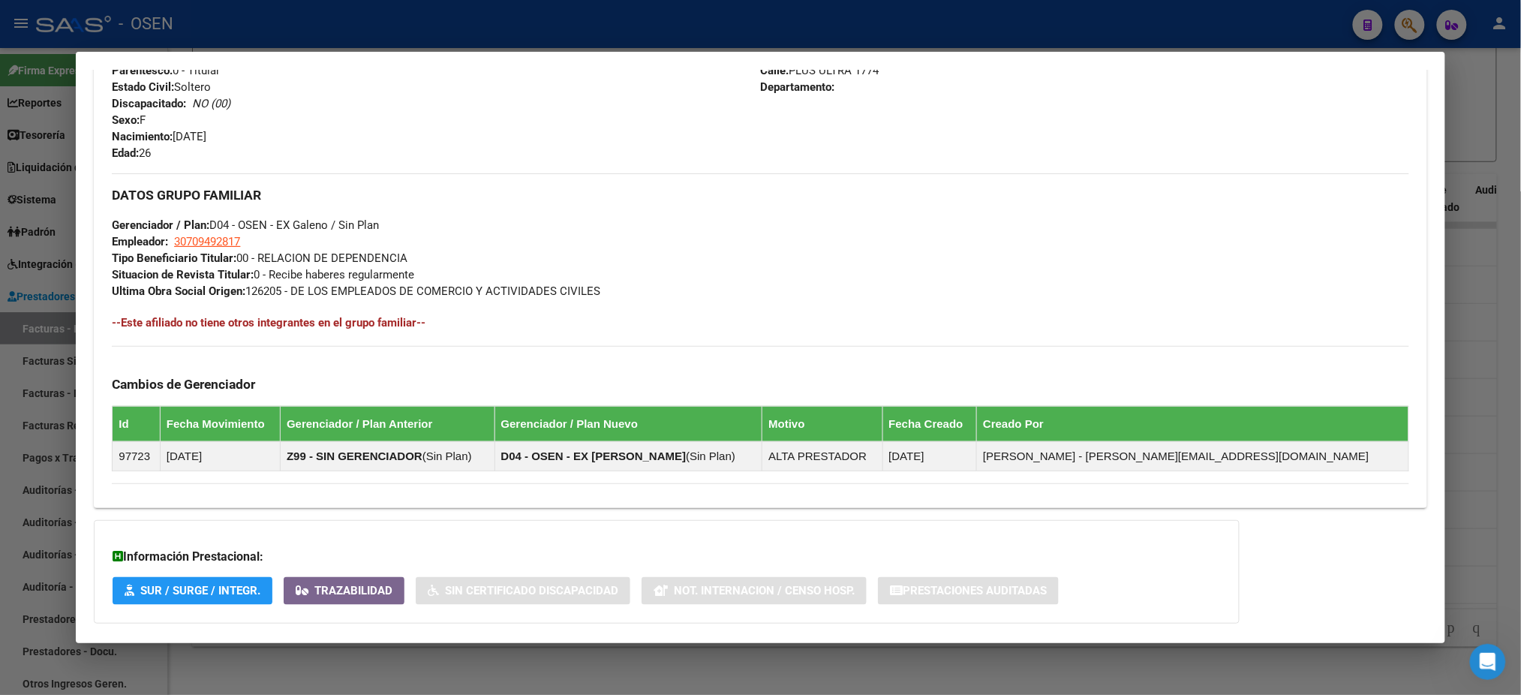
click at [242, 30] on div at bounding box center [760, 347] width 1521 height 695
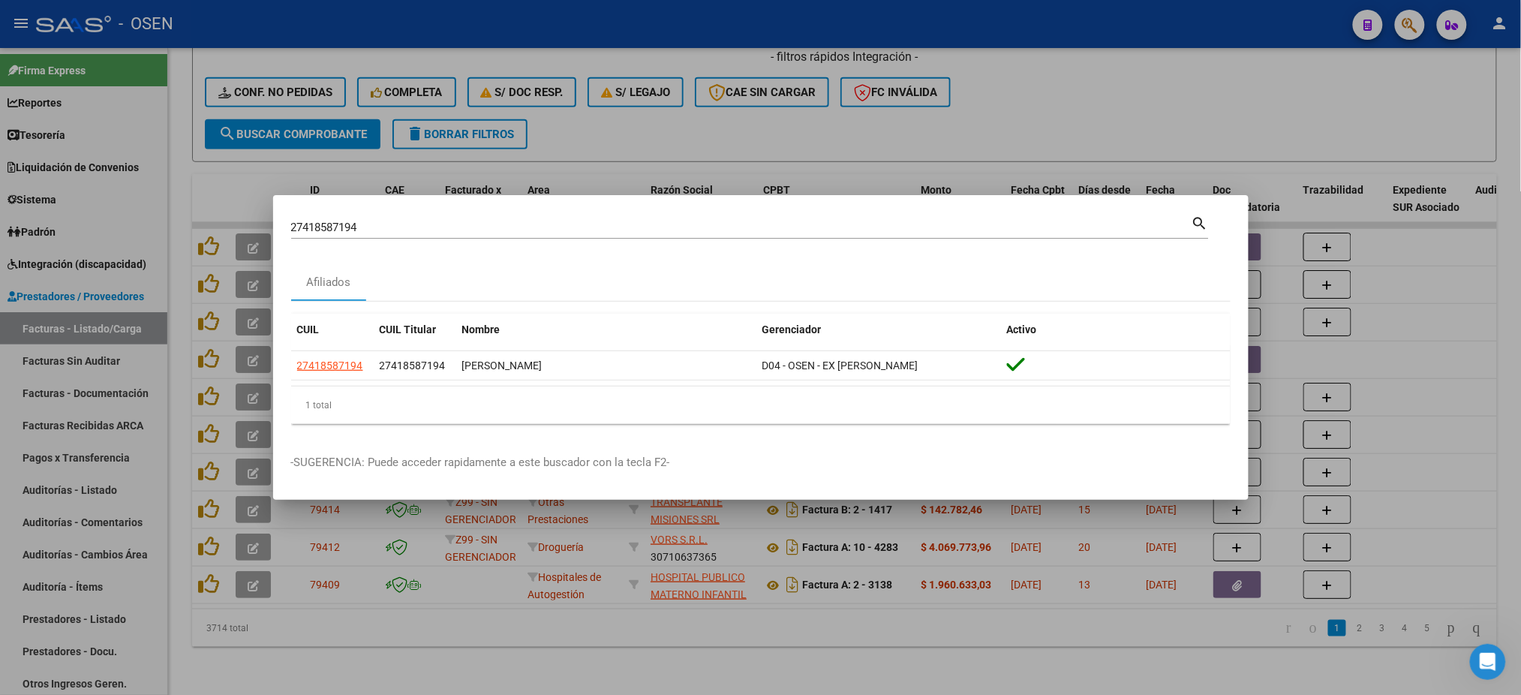
click at [36, 339] on div at bounding box center [760, 347] width 1521 height 695
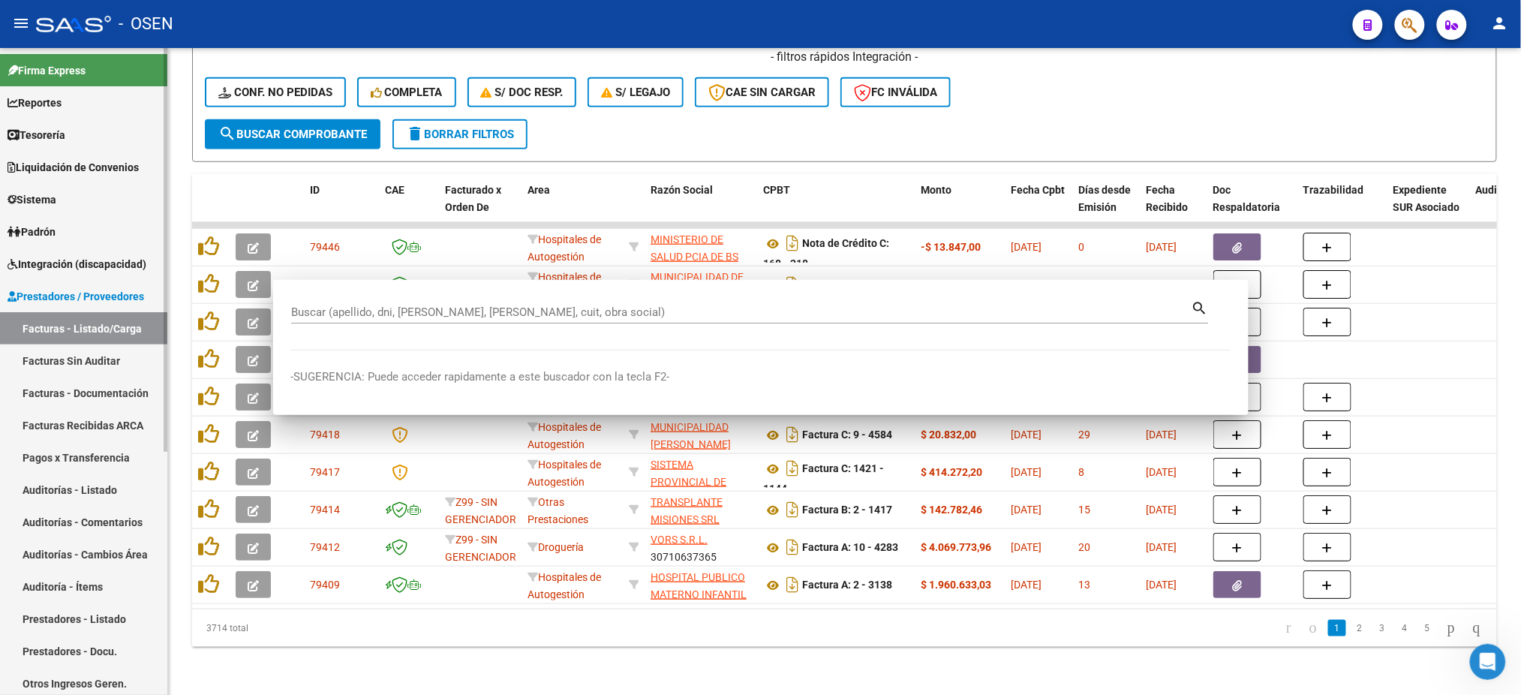
click at [42, 335] on link "Facturas - Listado/Carga" at bounding box center [83, 328] width 167 height 32
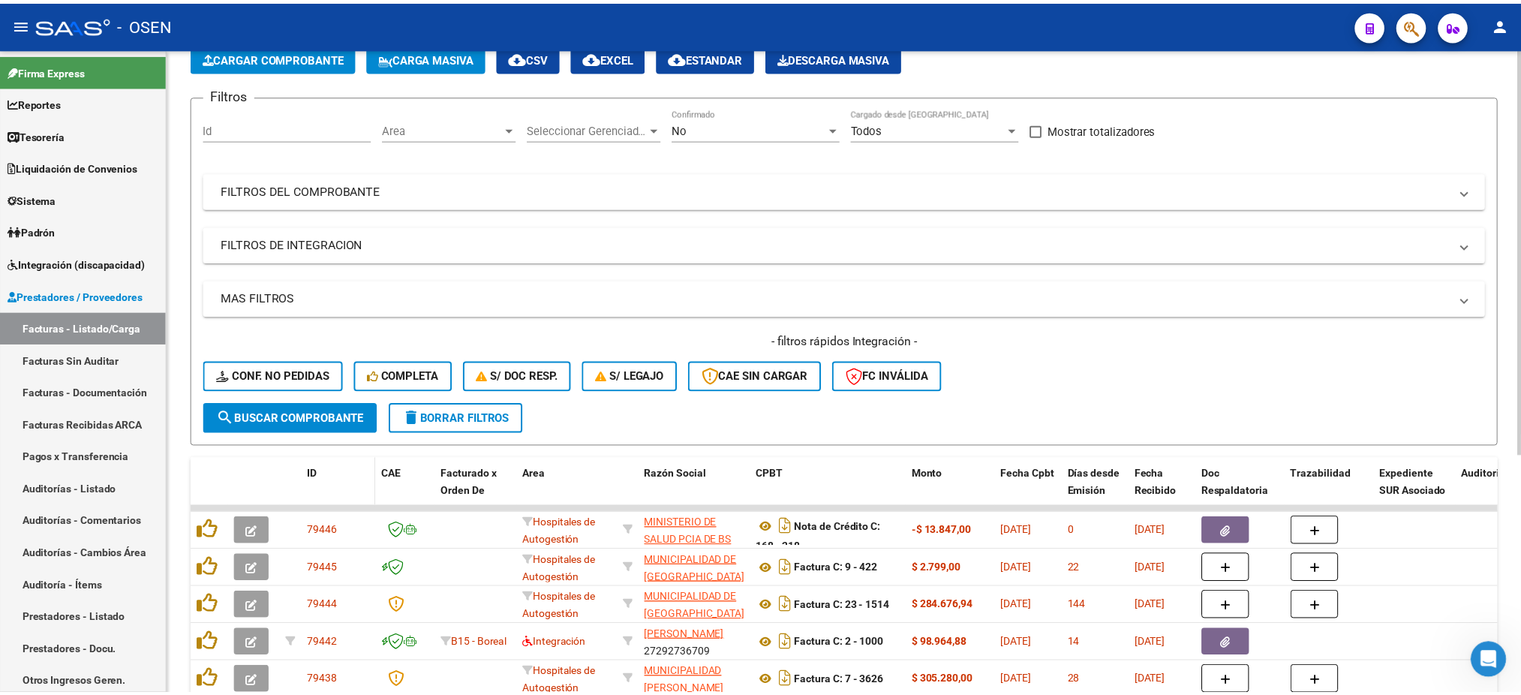
scroll to position [0, 0]
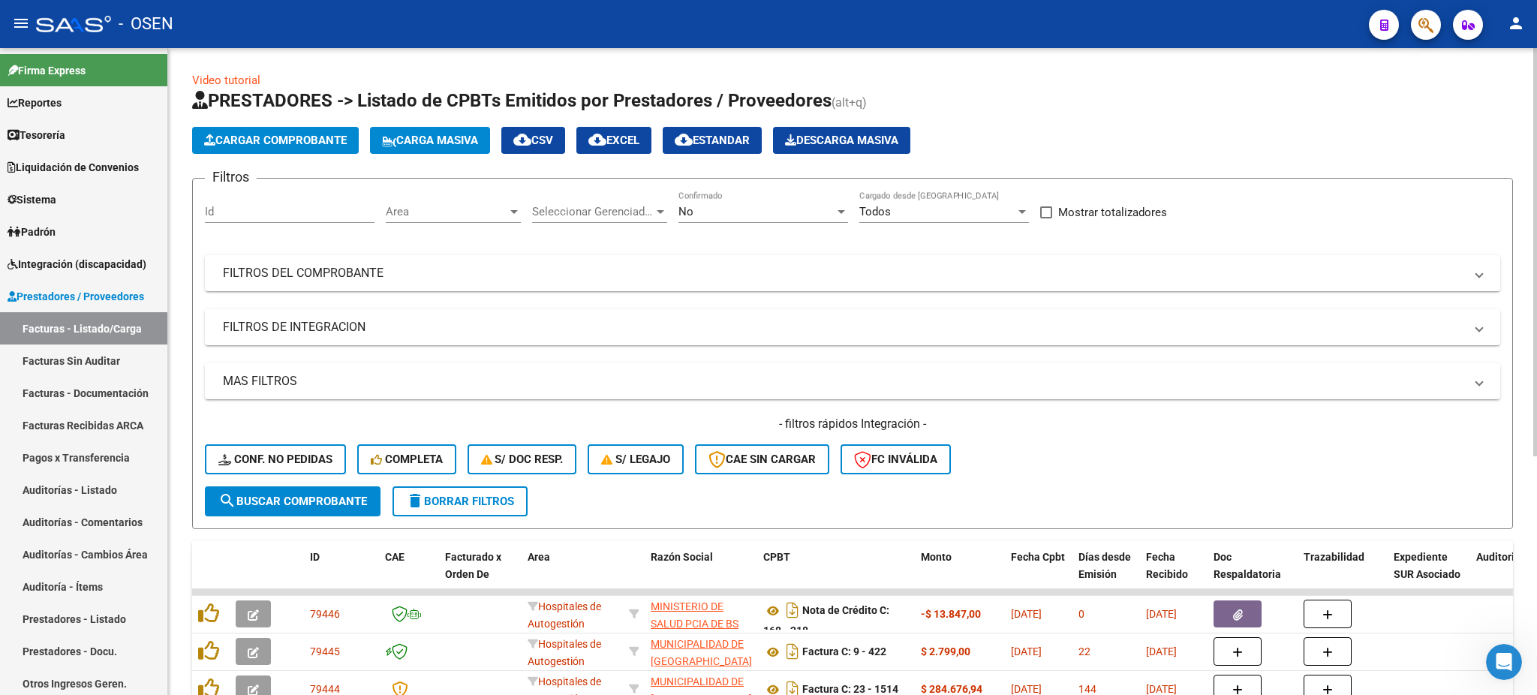
click at [254, 139] on span "Cargar Comprobante" at bounding box center [275, 141] width 143 height 14
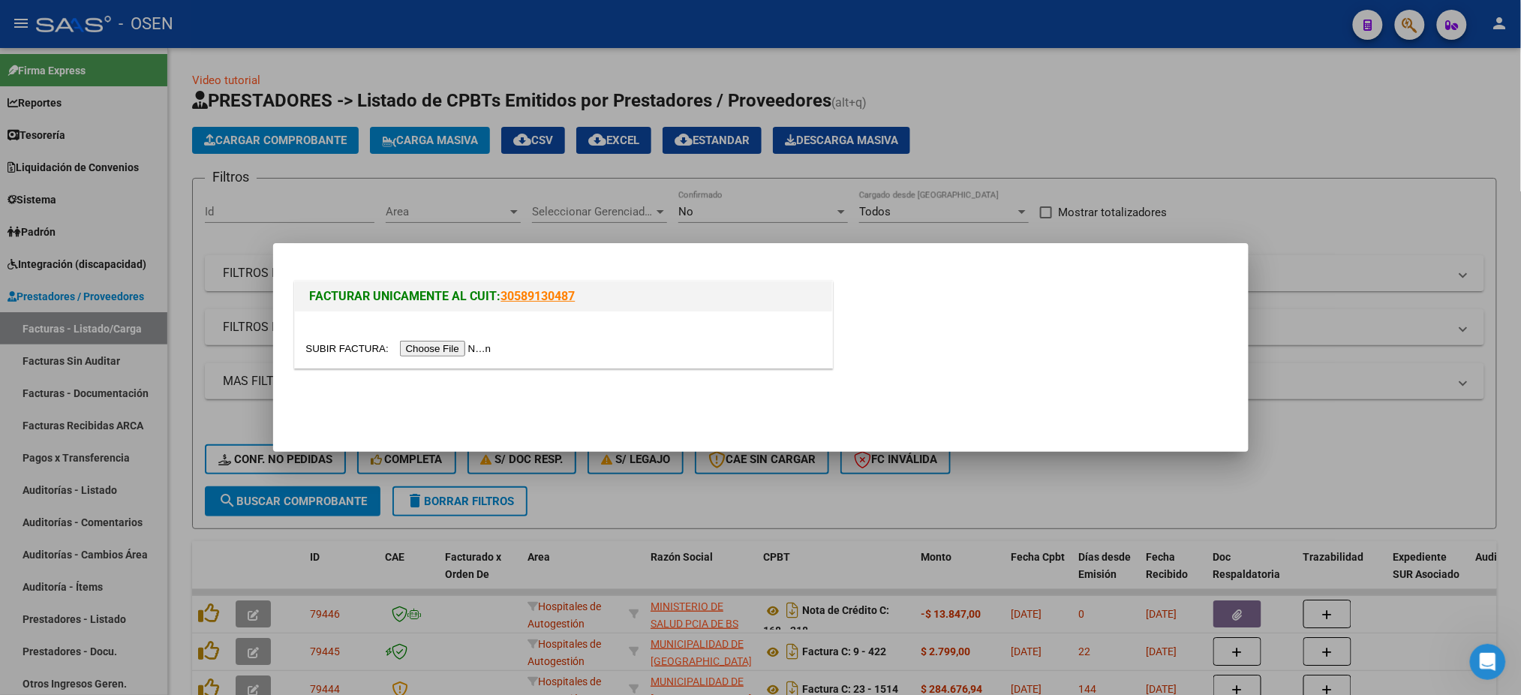
click at [466, 347] on input "file" at bounding box center [401, 349] width 190 height 16
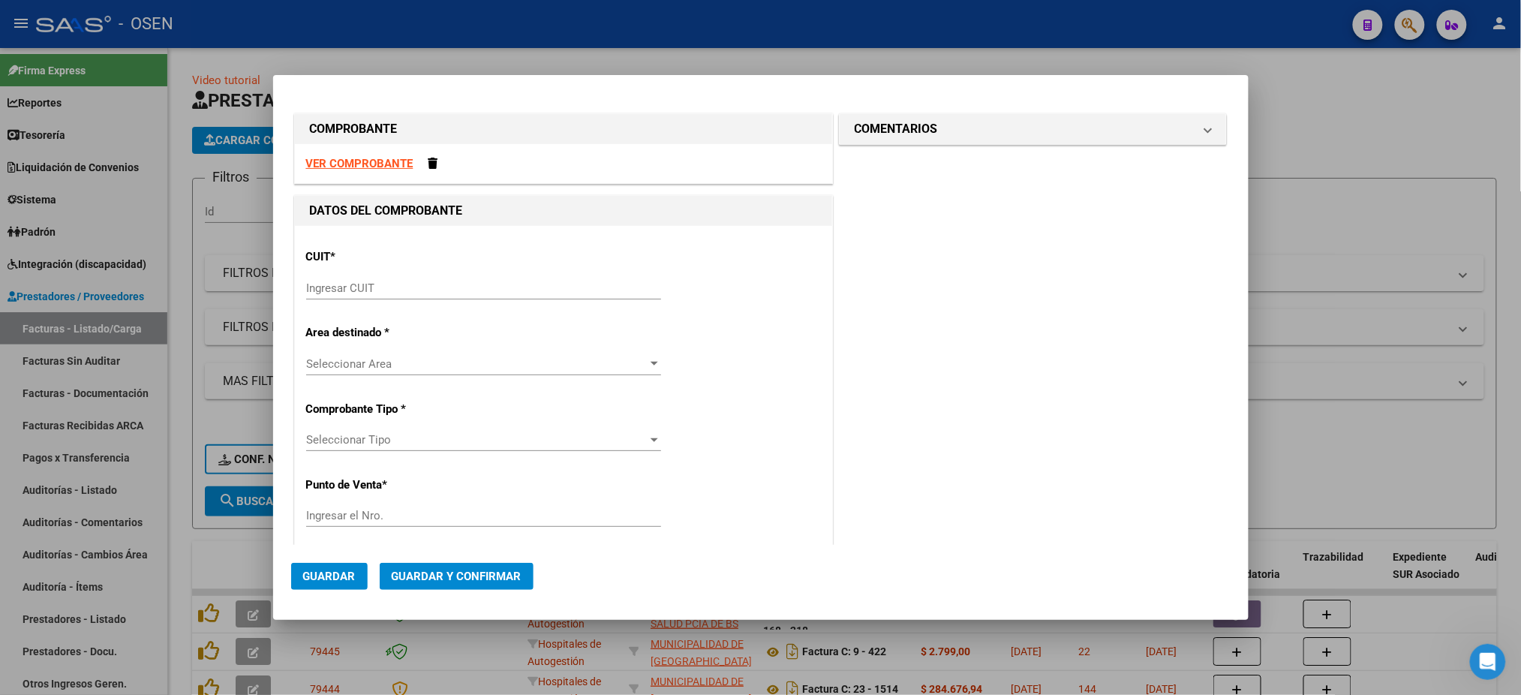
click at [373, 161] on strong "VER COMPROBANTE" at bounding box center [359, 164] width 107 height 14
click at [358, 284] on input "Ingresar CUIT" at bounding box center [483, 288] width 355 height 14
paste input "30-70949057-1"
type input "30-70949057-1"
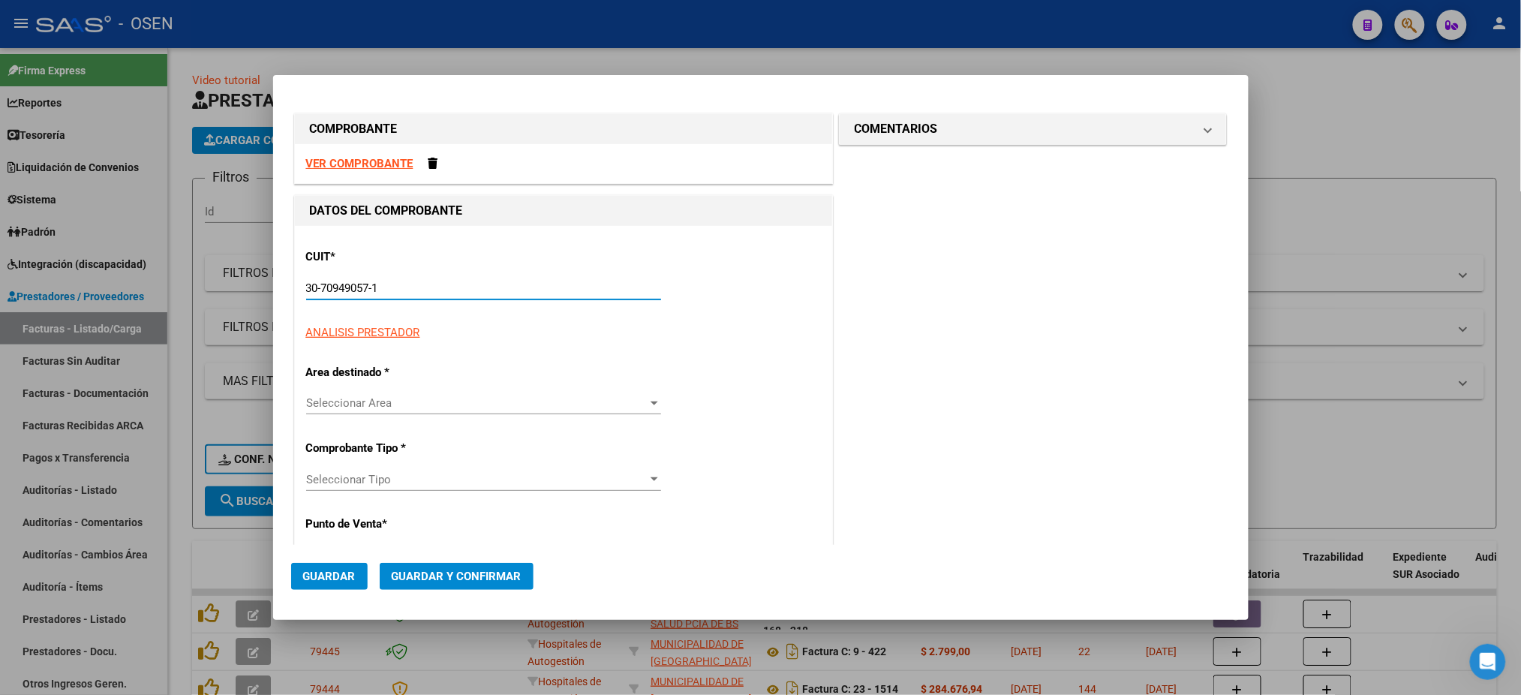
type input "3"
type input "30-70949057-1"
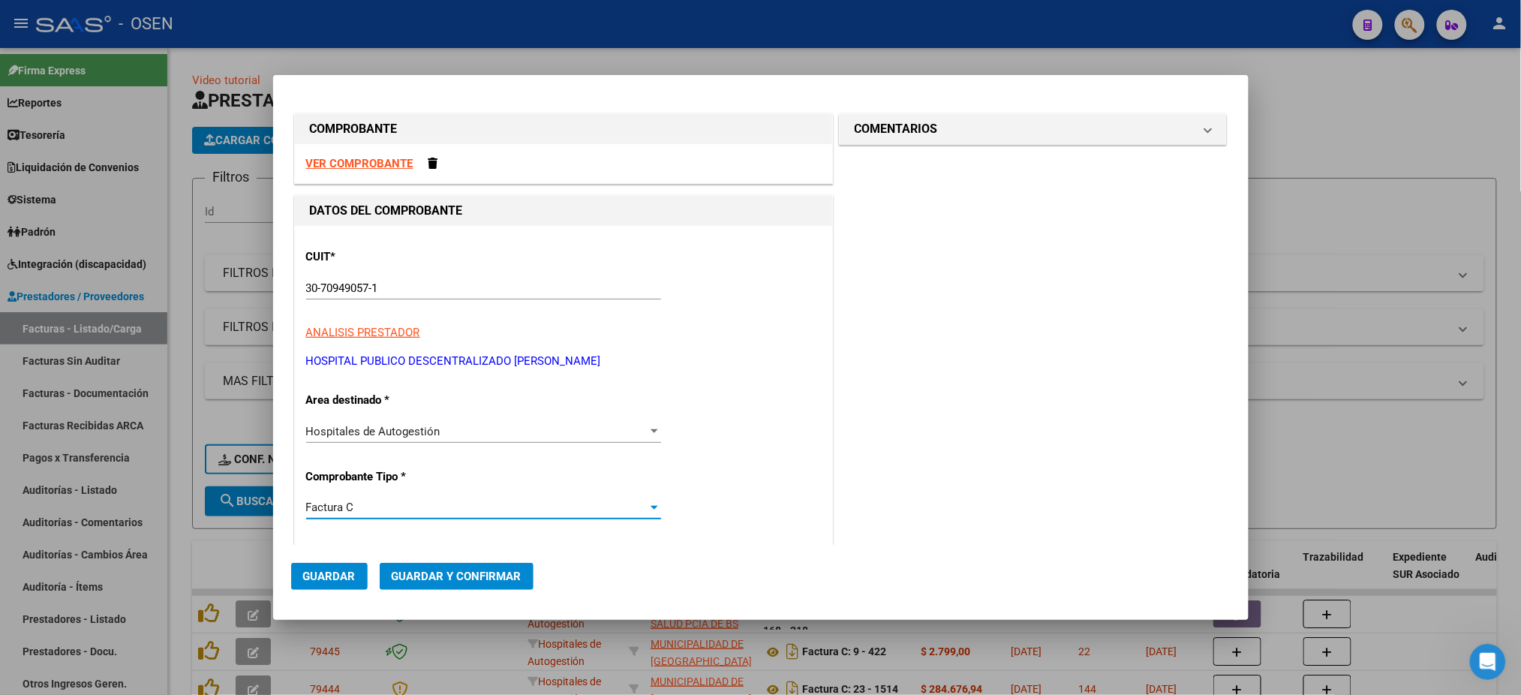
scroll to position [264, 0]
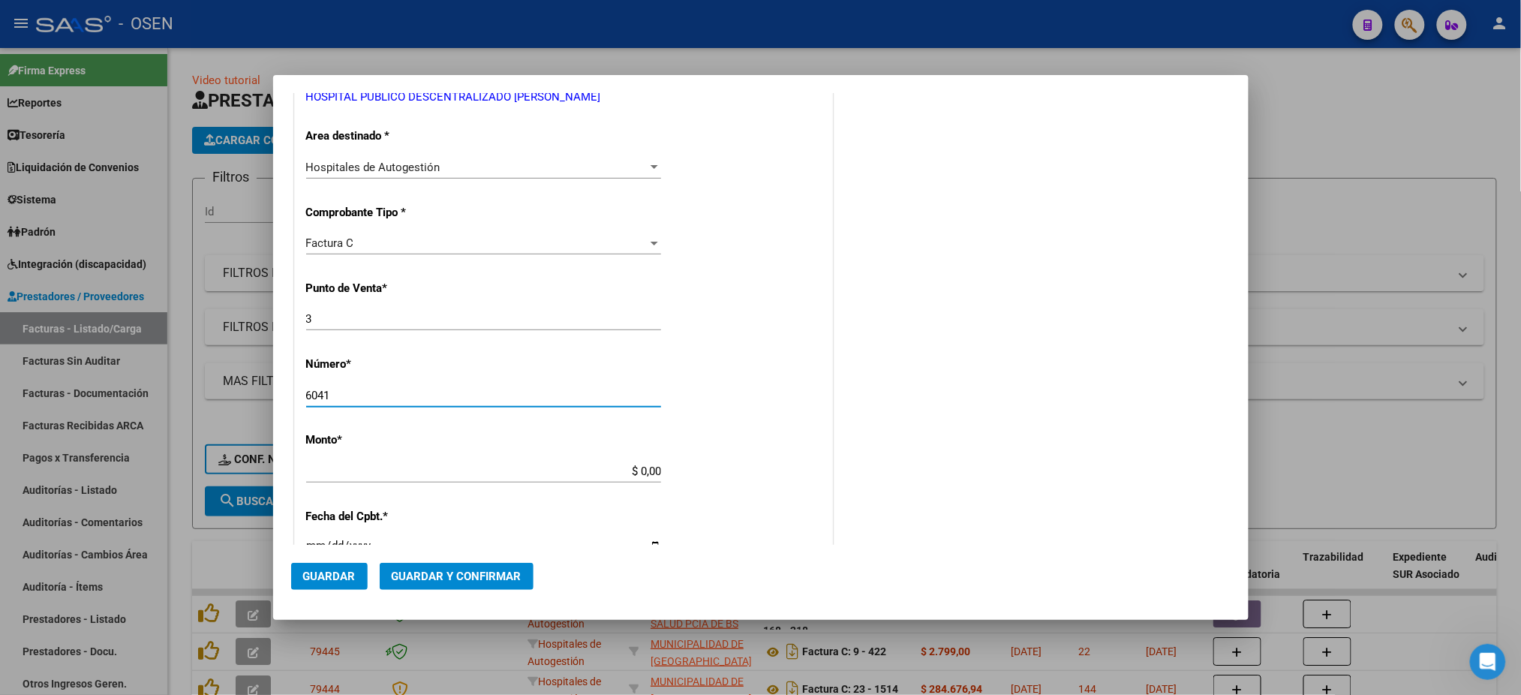
type input "6041"
type input "$ 106.513,00"
type input "2025-07-11"
type input "75281073197990"
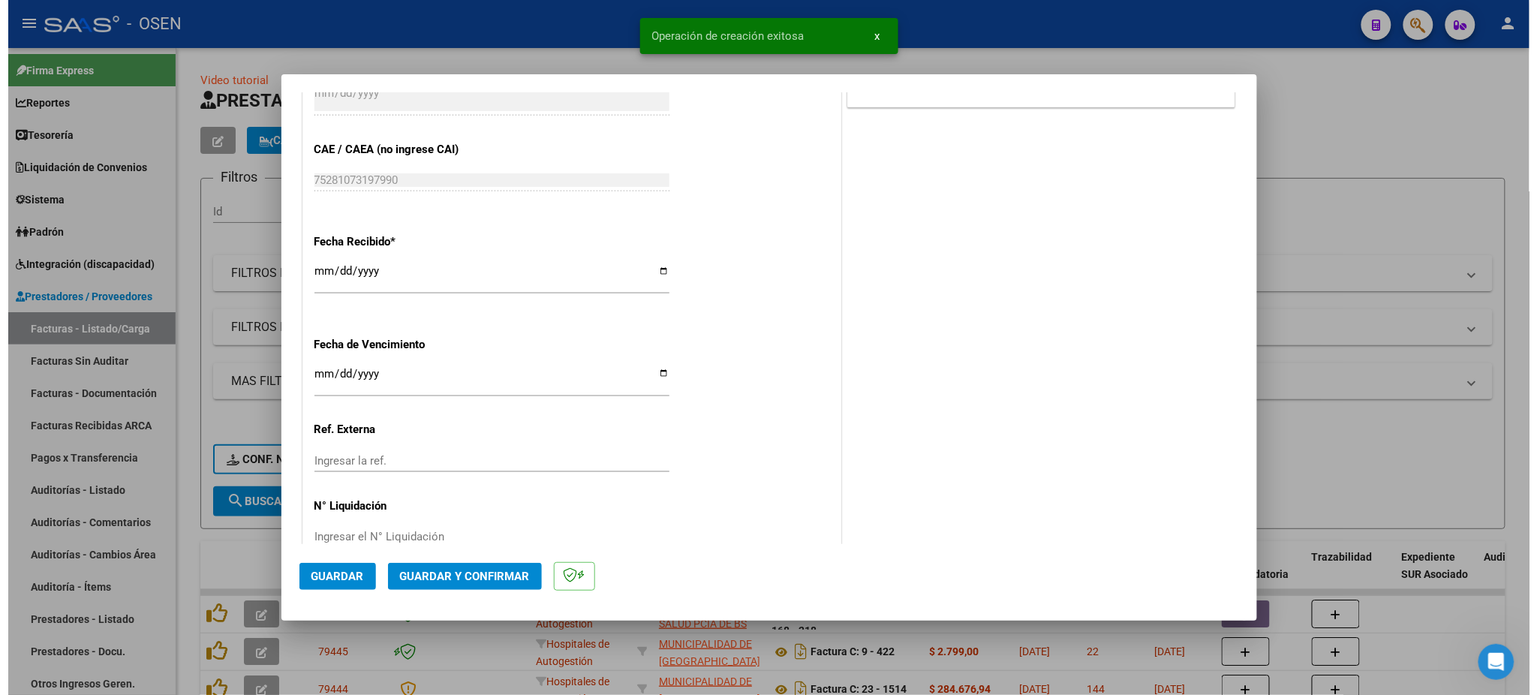
scroll to position [777, 0]
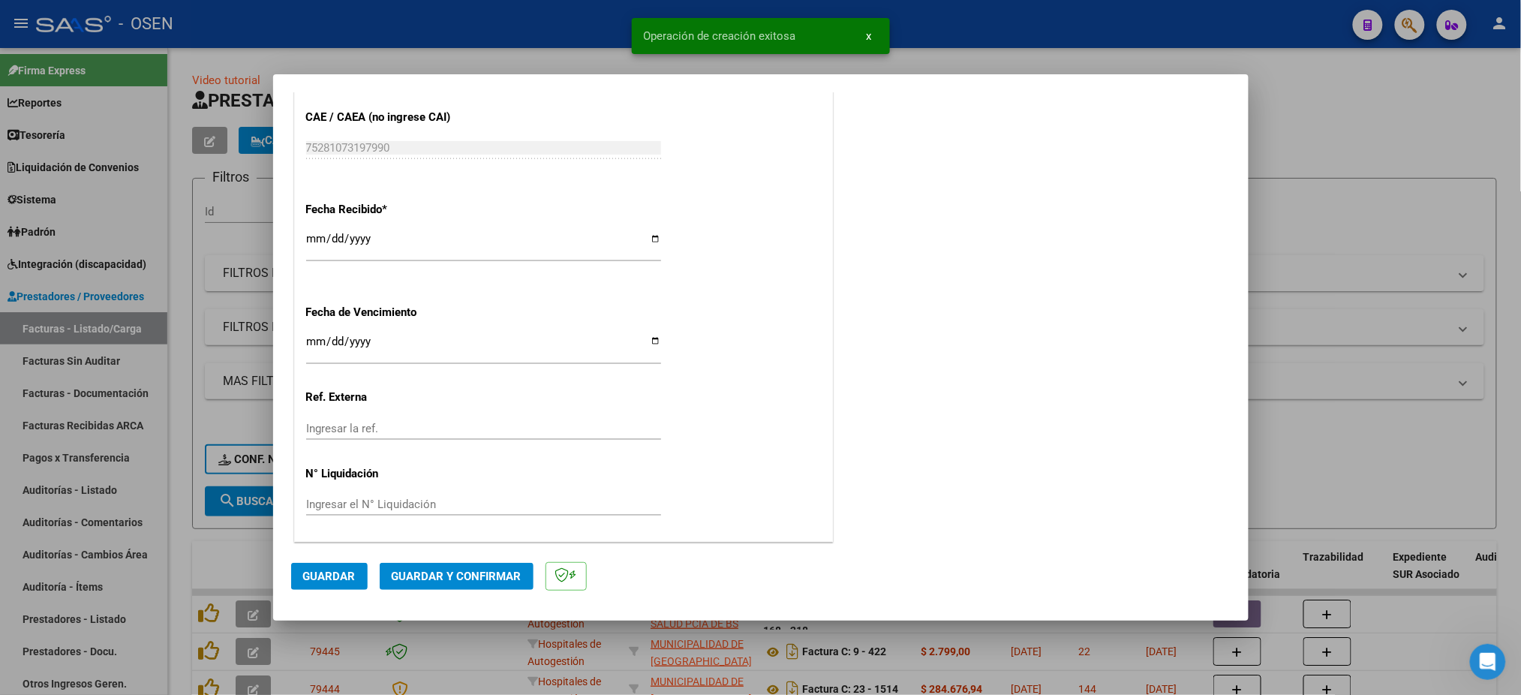
click at [310, 586] on button "Guardar" at bounding box center [329, 576] width 77 height 27
click at [432, 43] on div at bounding box center [760, 347] width 1521 height 695
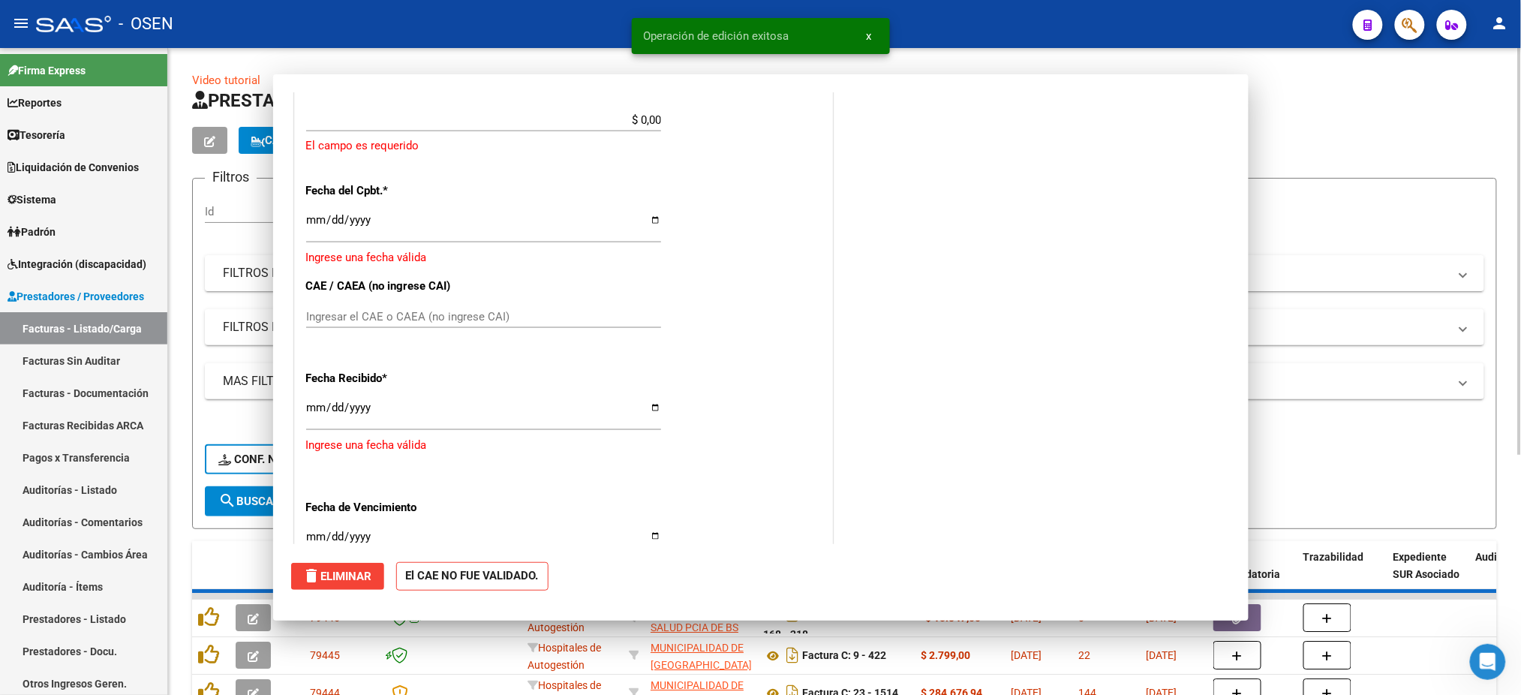
scroll to position [0, 0]
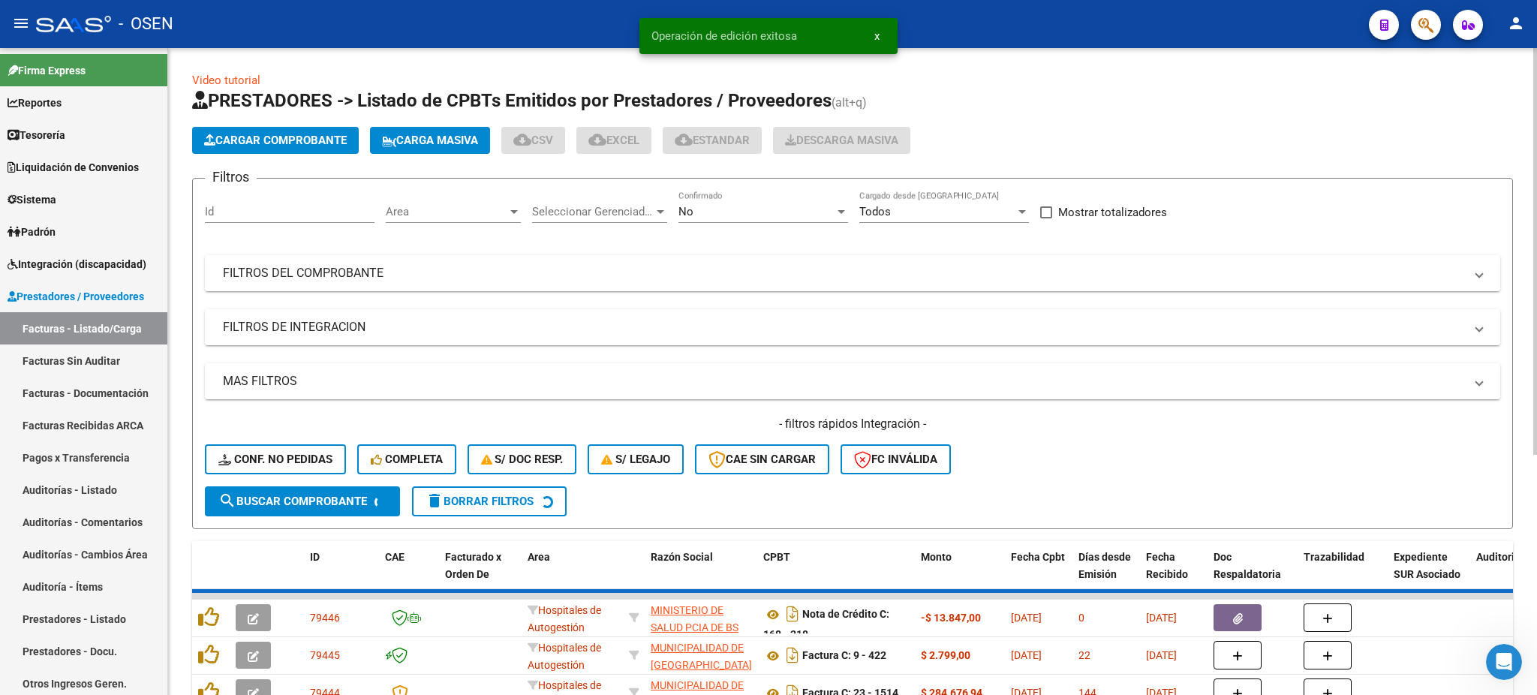
click at [309, 143] on span "Cargar Comprobante" at bounding box center [275, 141] width 143 height 14
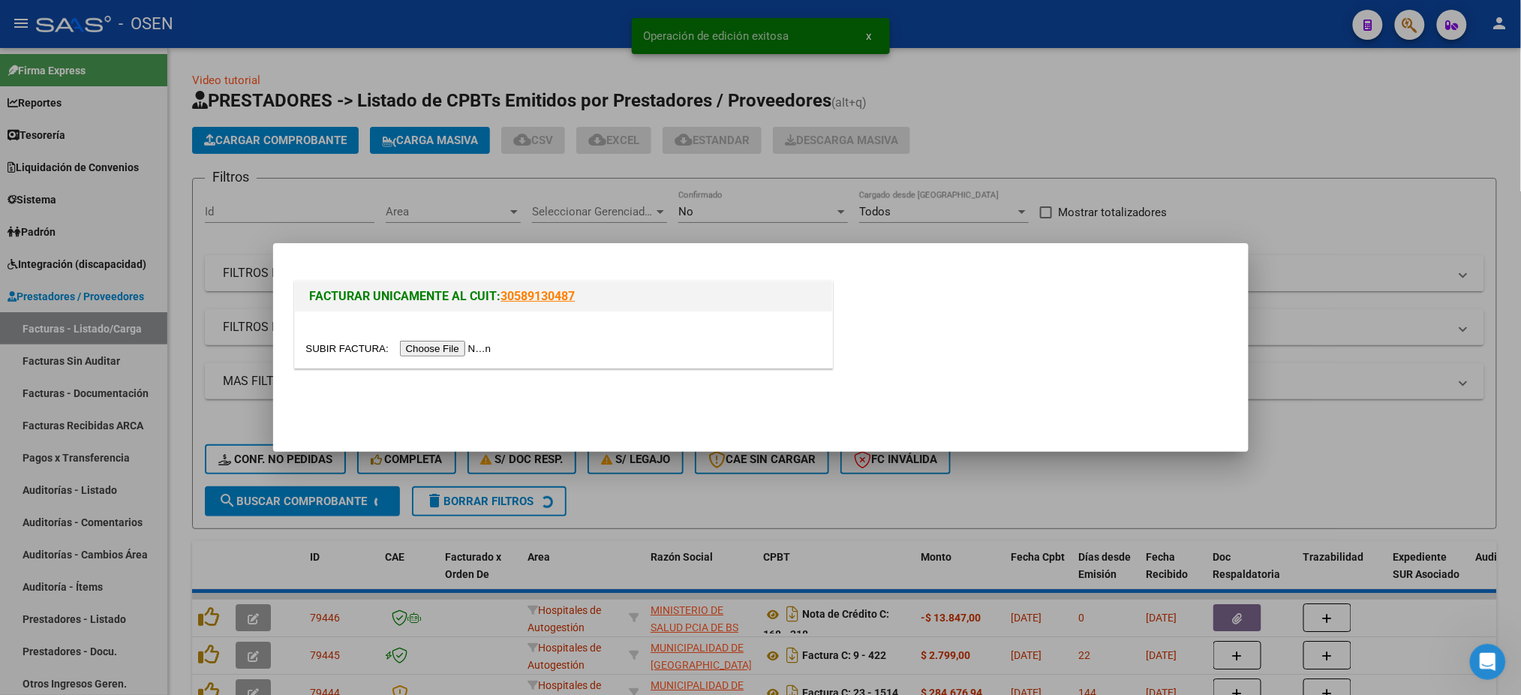
click at [453, 344] on input "file" at bounding box center [401, 349] width 190 height 16
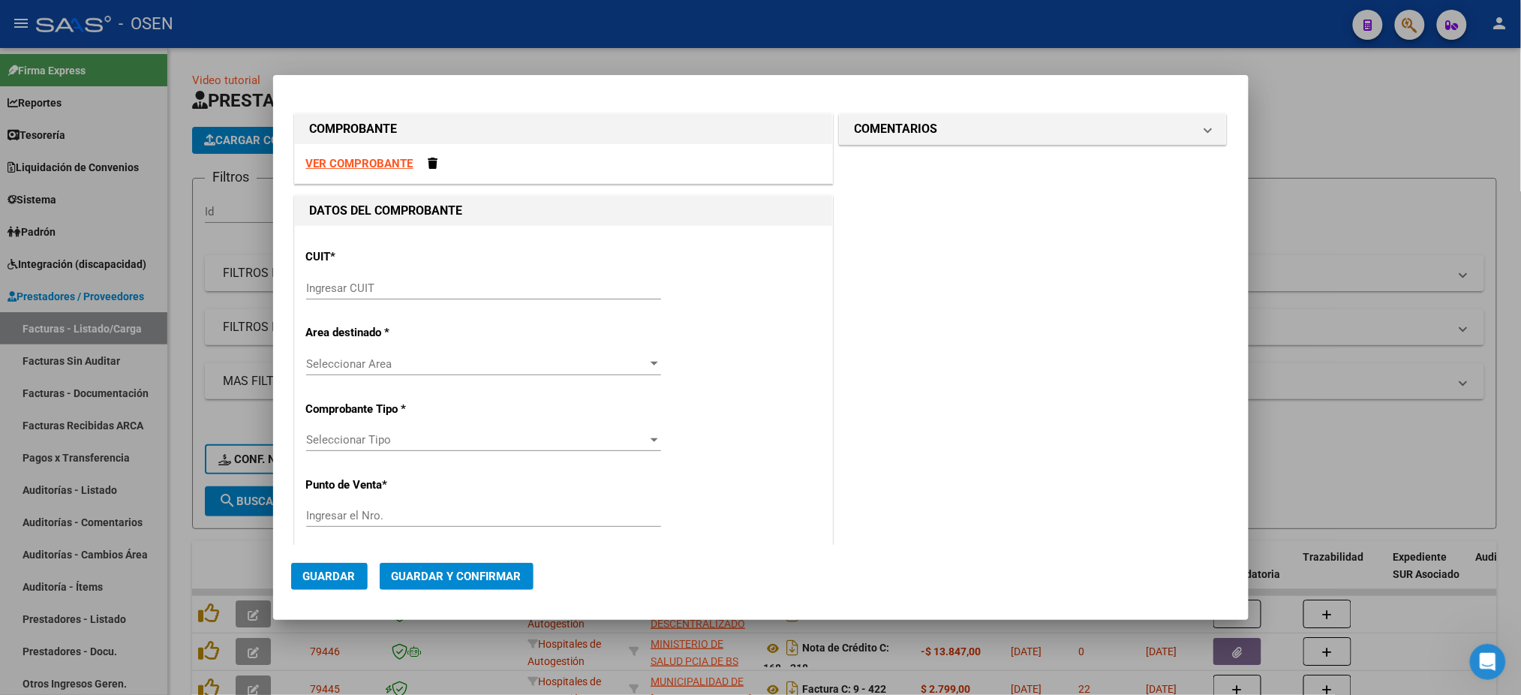
click at [380, 166] on strong "VER COMPROBANTE" at bounding box center [359, 164] width 107 height 14
click at [414, 285] on input "Ingresar CUIT" at bounding box center [483, 288] width 355 height 14
paste input "30-70949057-1"
type input "30-70949057-1"
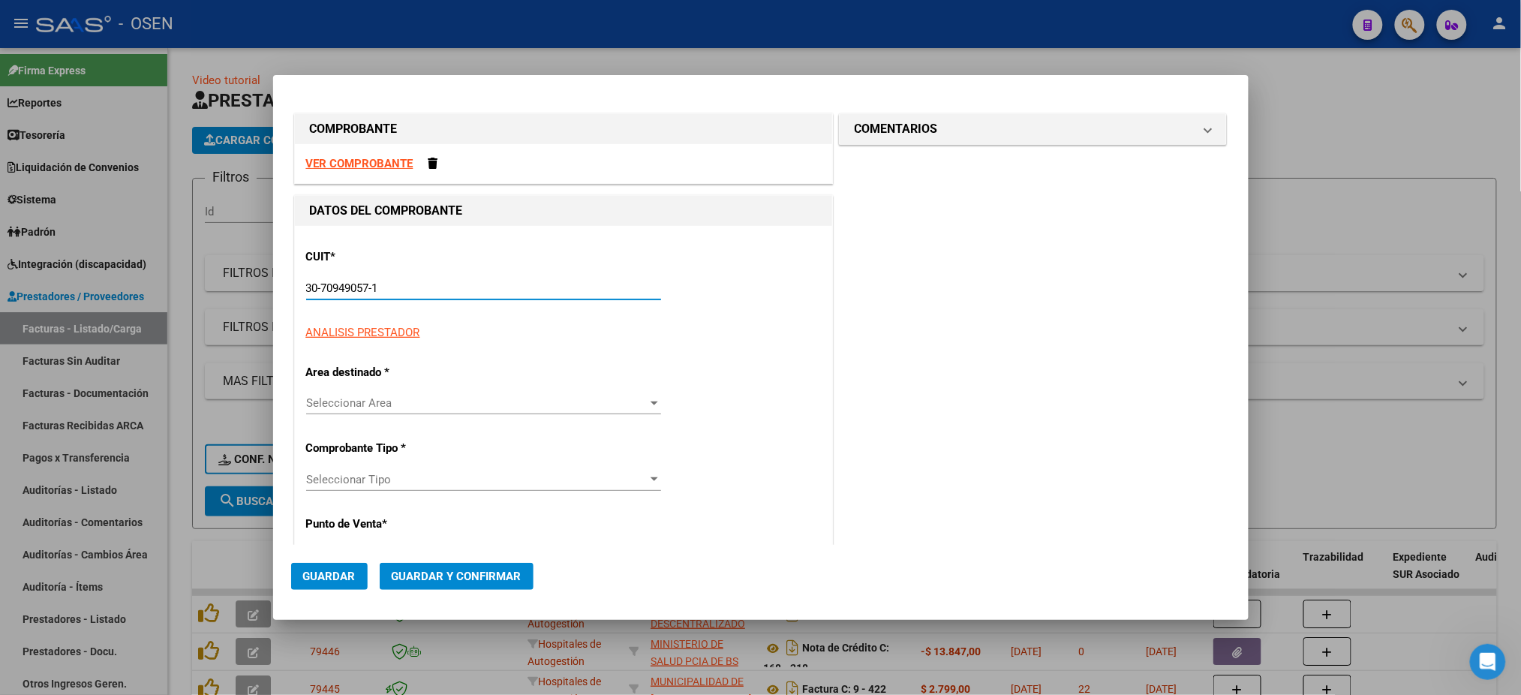
type input "3"
type input "30-70949057-1"
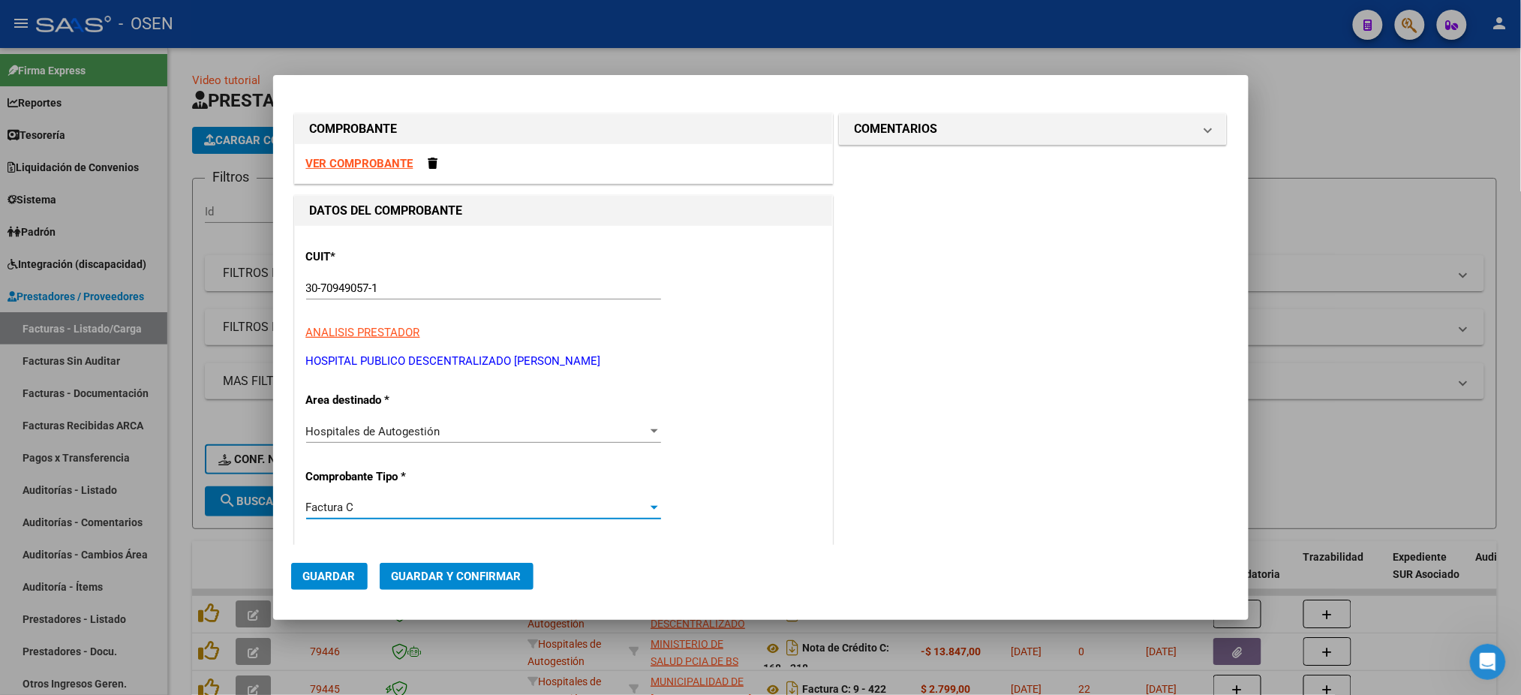
scroll to position [264, 0]
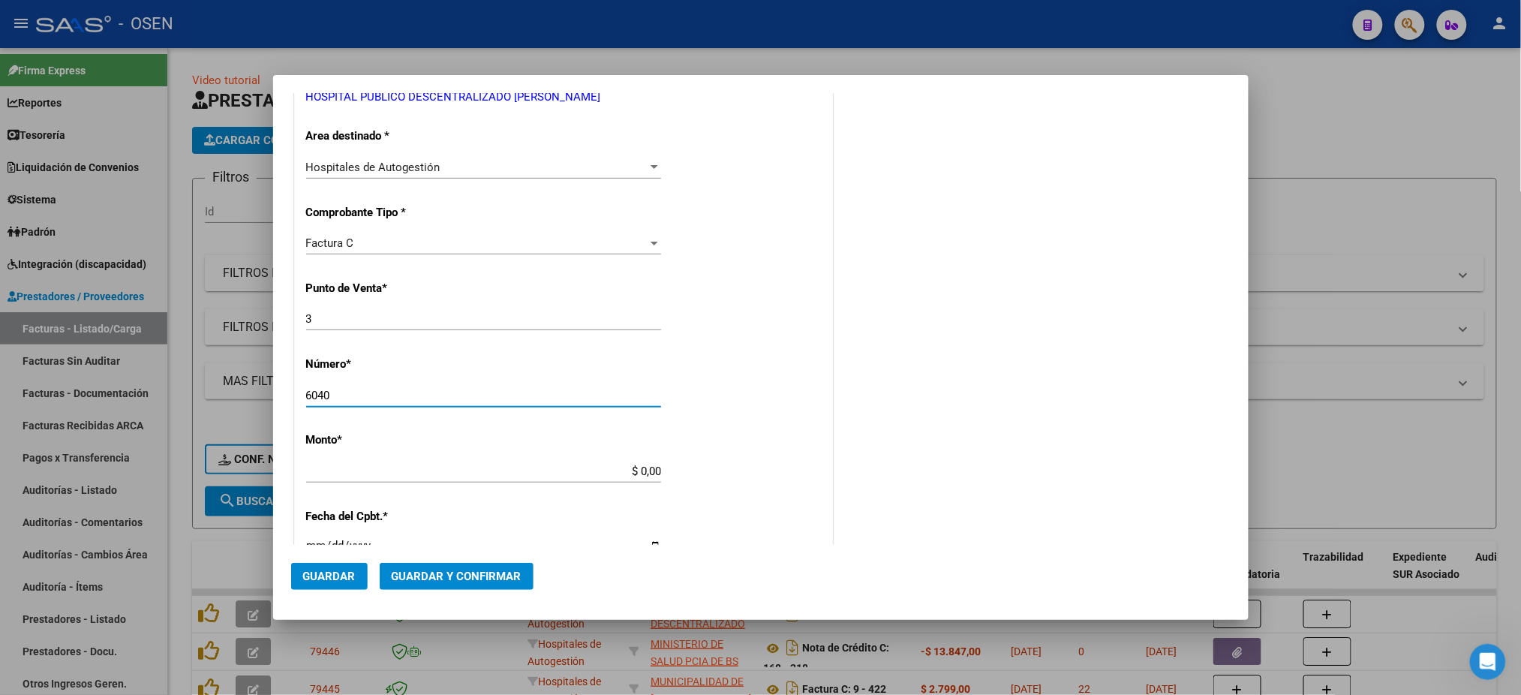
type input "6040"
type input "$ 131.913,00"
type input "2025-07-11"
type input "75281072822489"
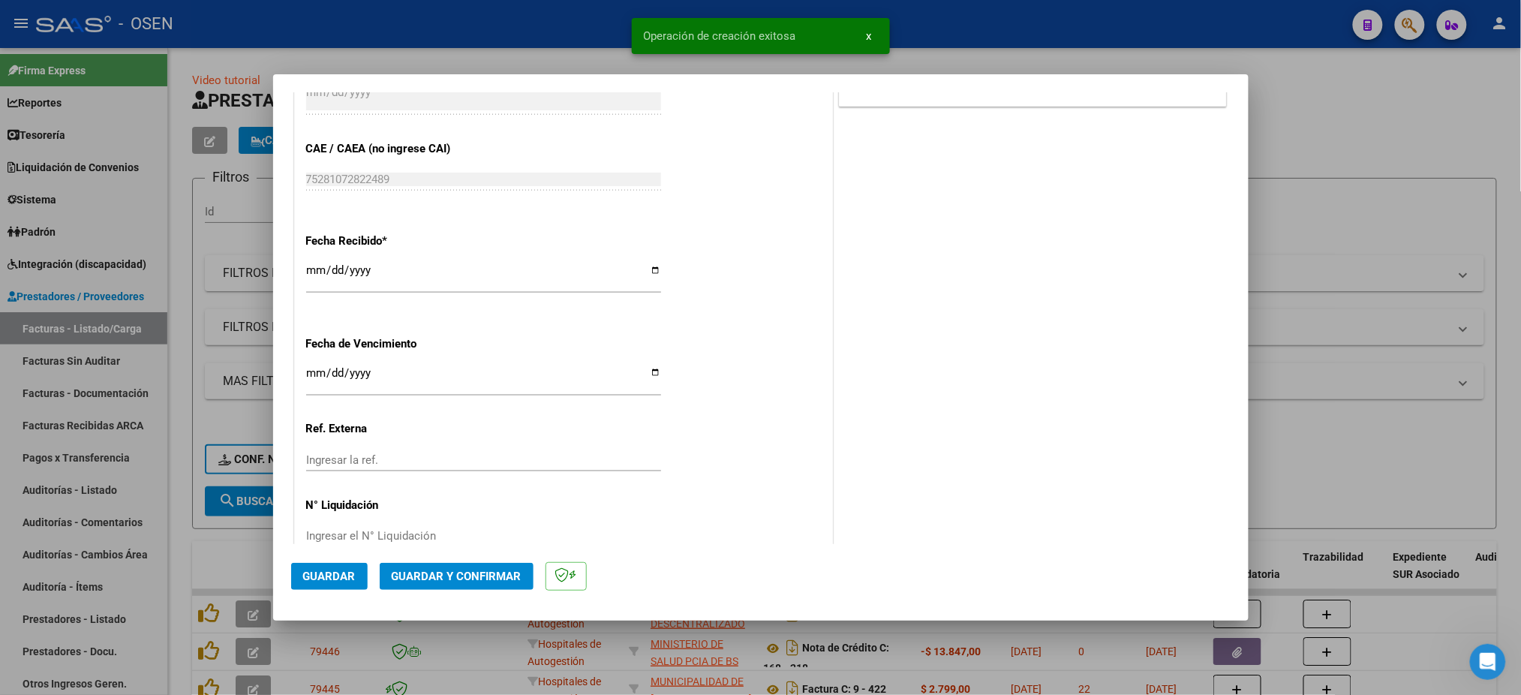
scroll to position [777, 0]
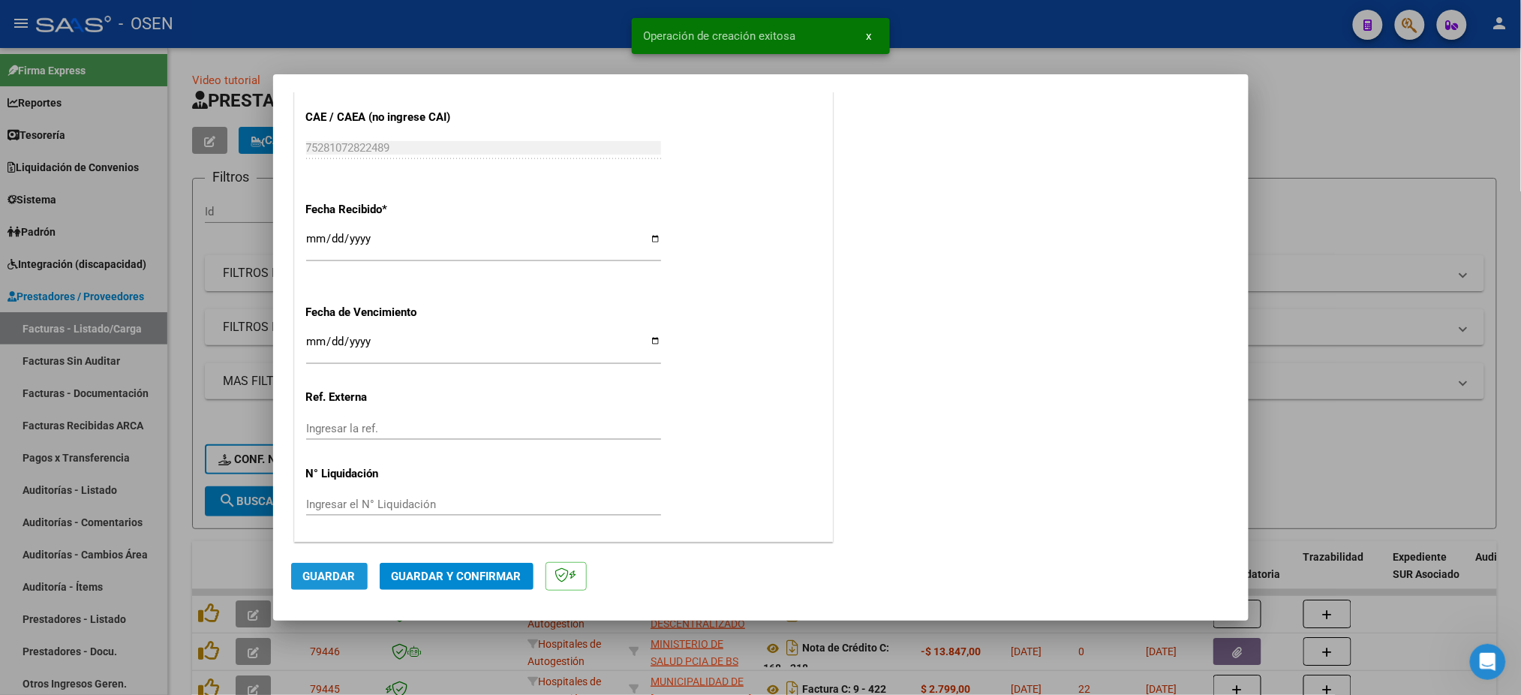
click at [326, 573] on span "Guardar" at bounding box center [329, 577] width 53 height 14
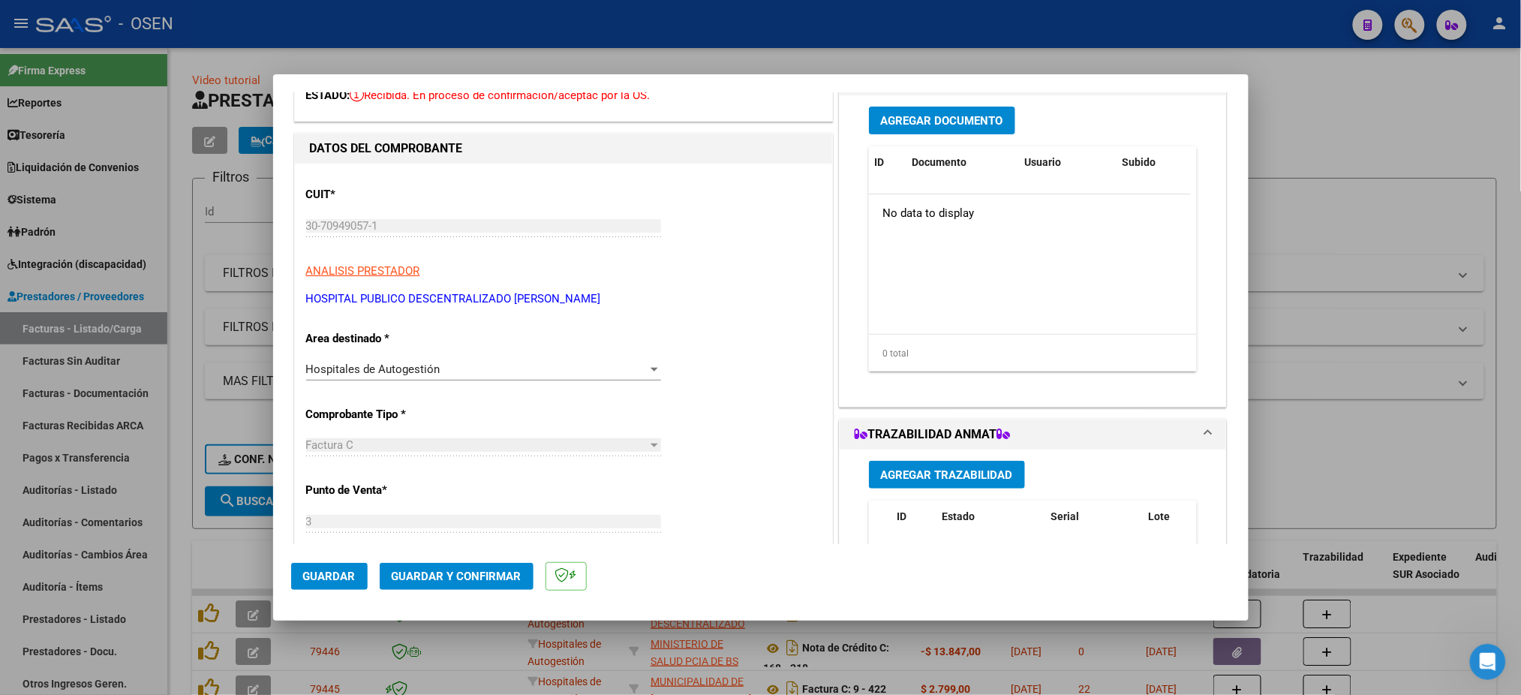
scroll to position [0, 0]
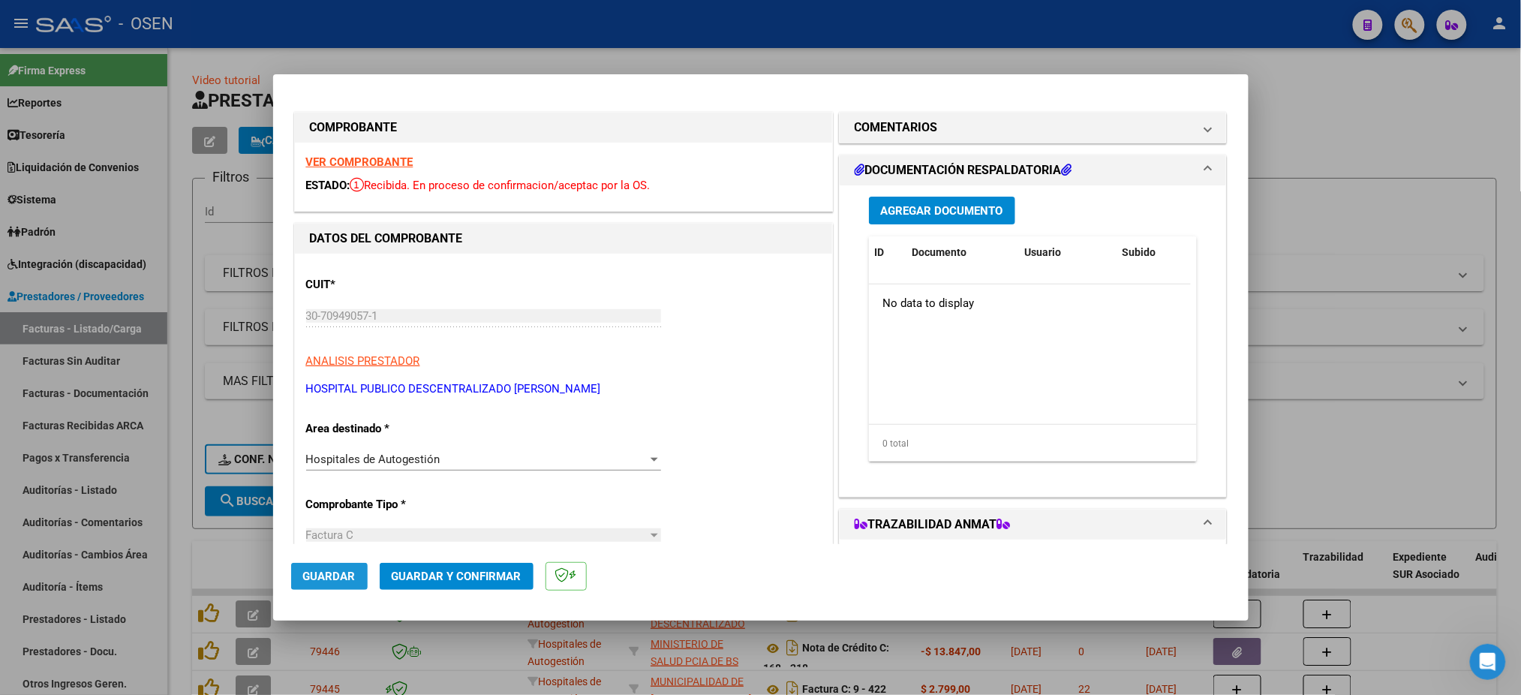
click at [340, 582] on span "Guardar" at bounding box center [329, 577] width 53 height 14
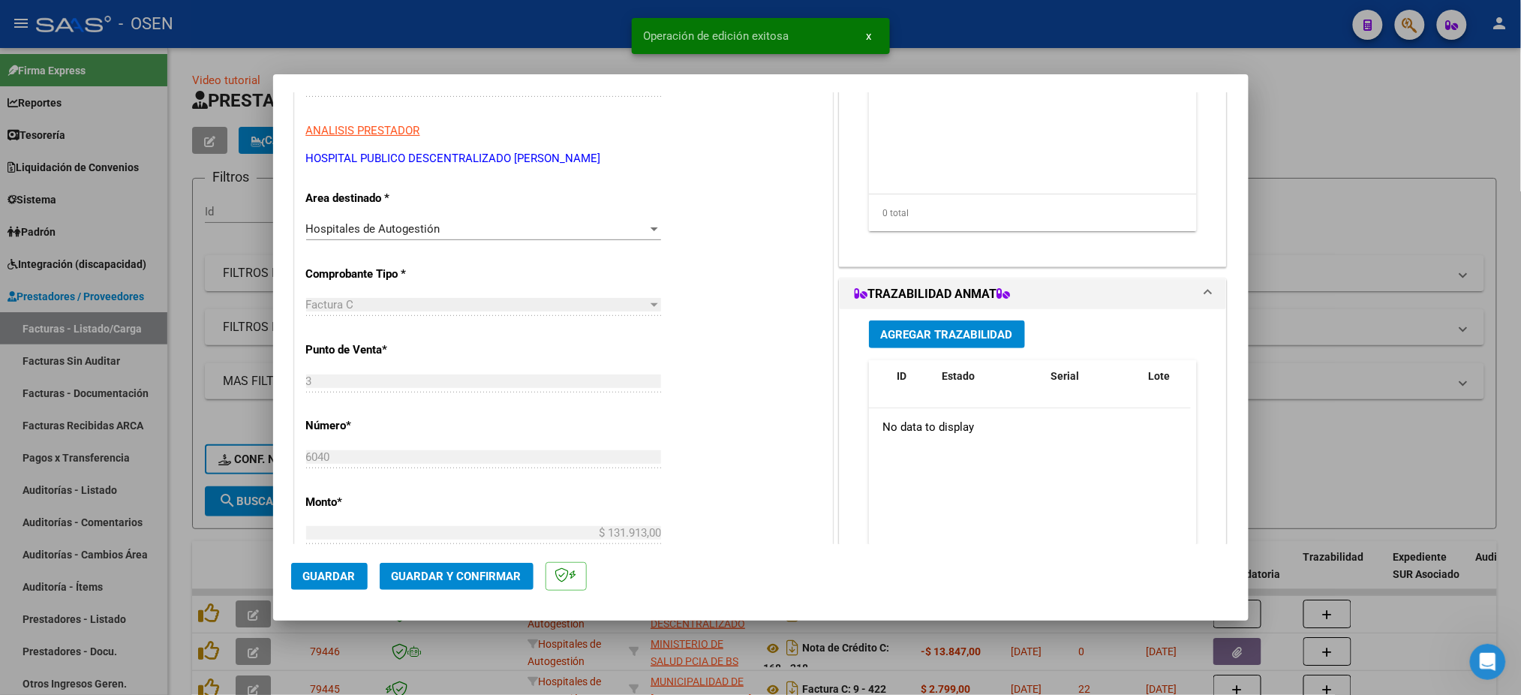
scroll to position [500, 0]
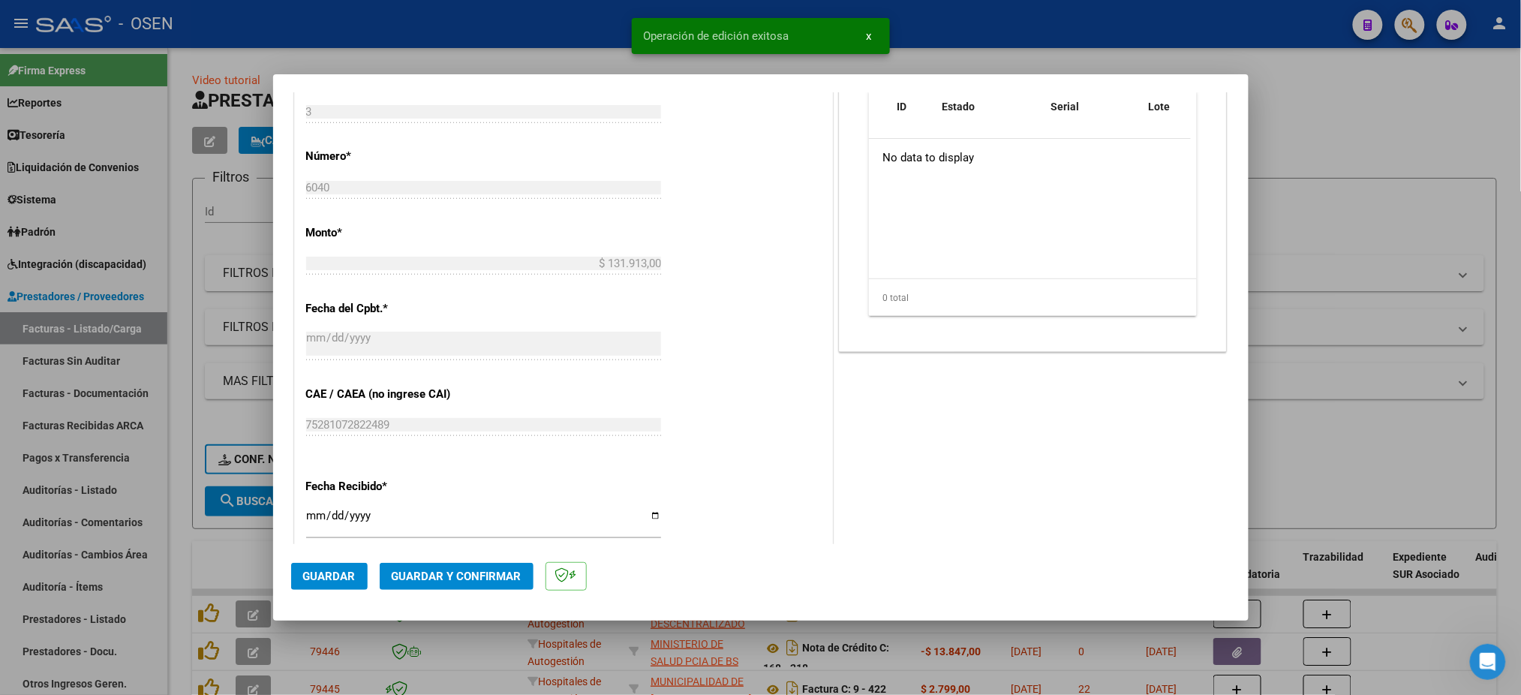
click at [514, 53] on div at bounding box center [760, 347] width 1521 height 695
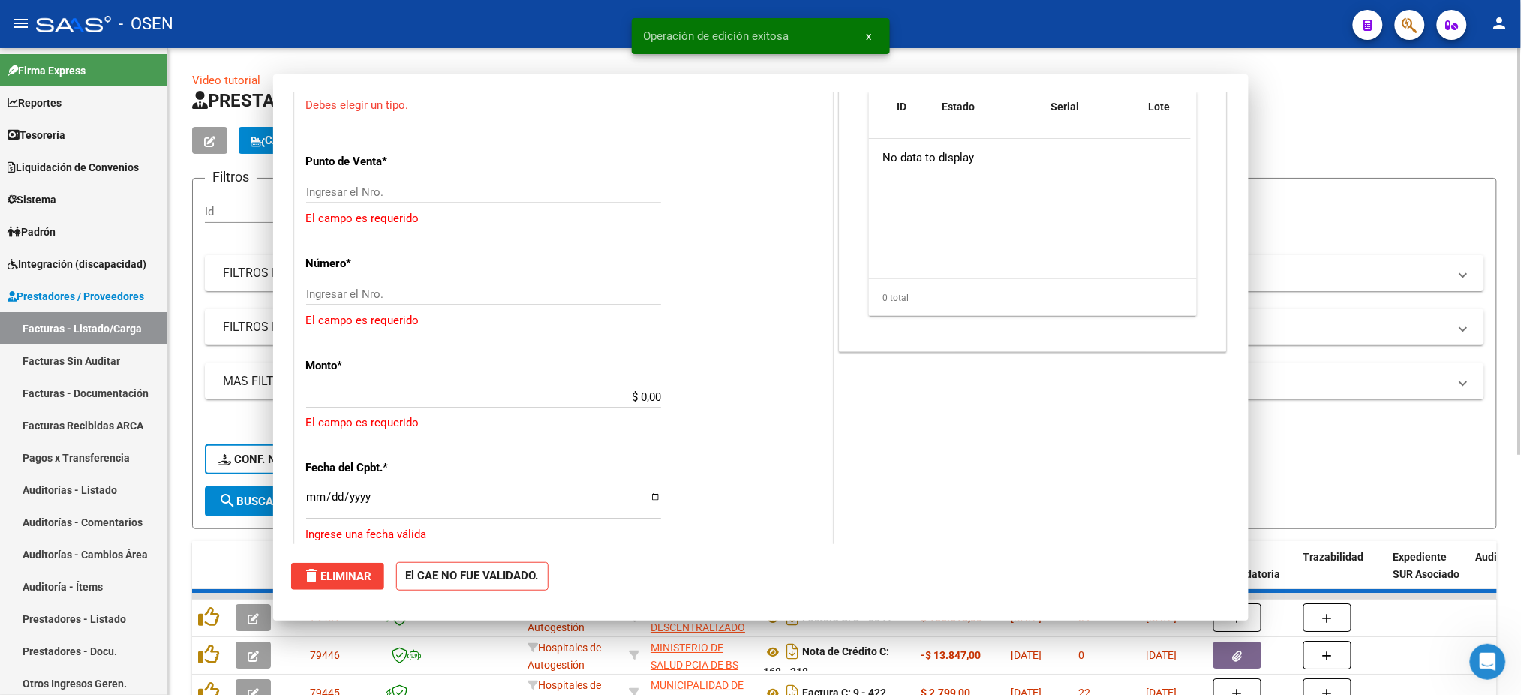
scroll to position [0, 0]
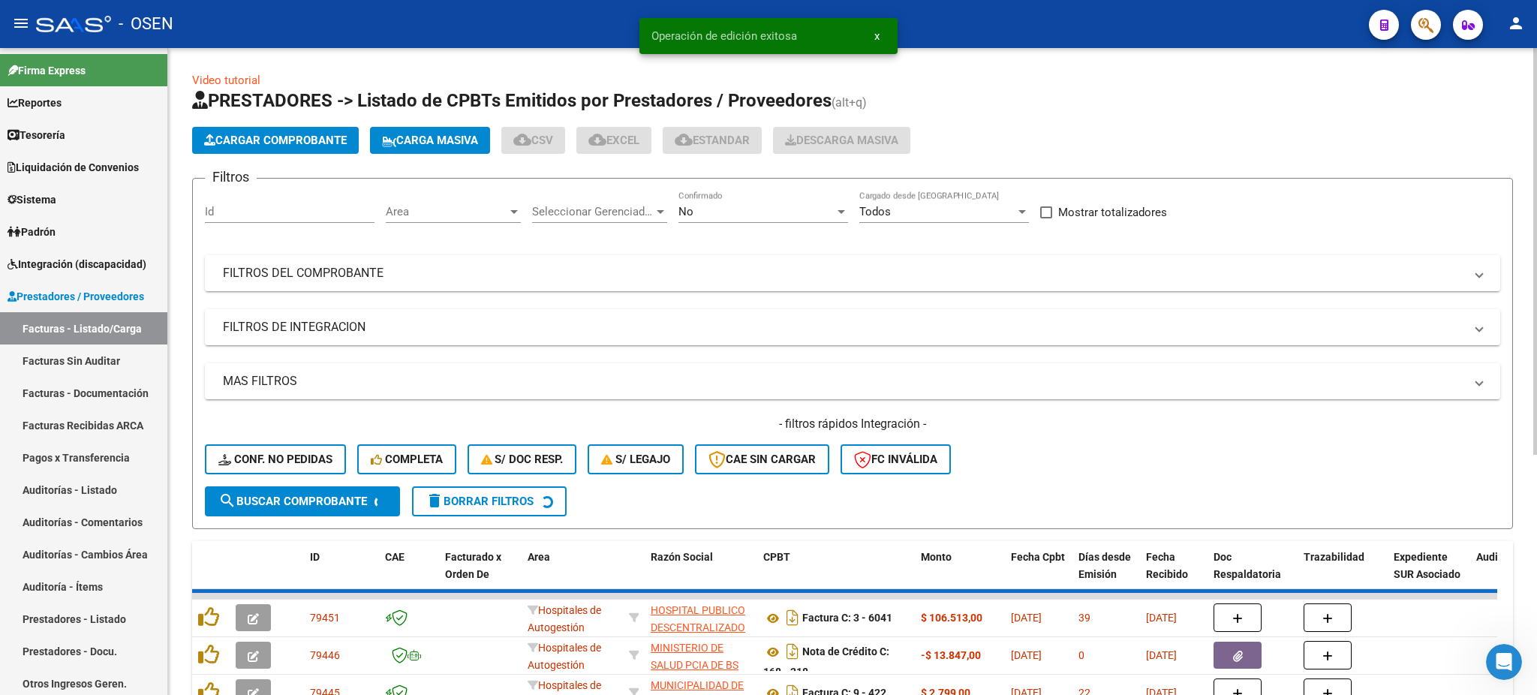
click at [332, 142] on span "Cargar Comprobante" at bounding box center [275, 141] width 143 height 14
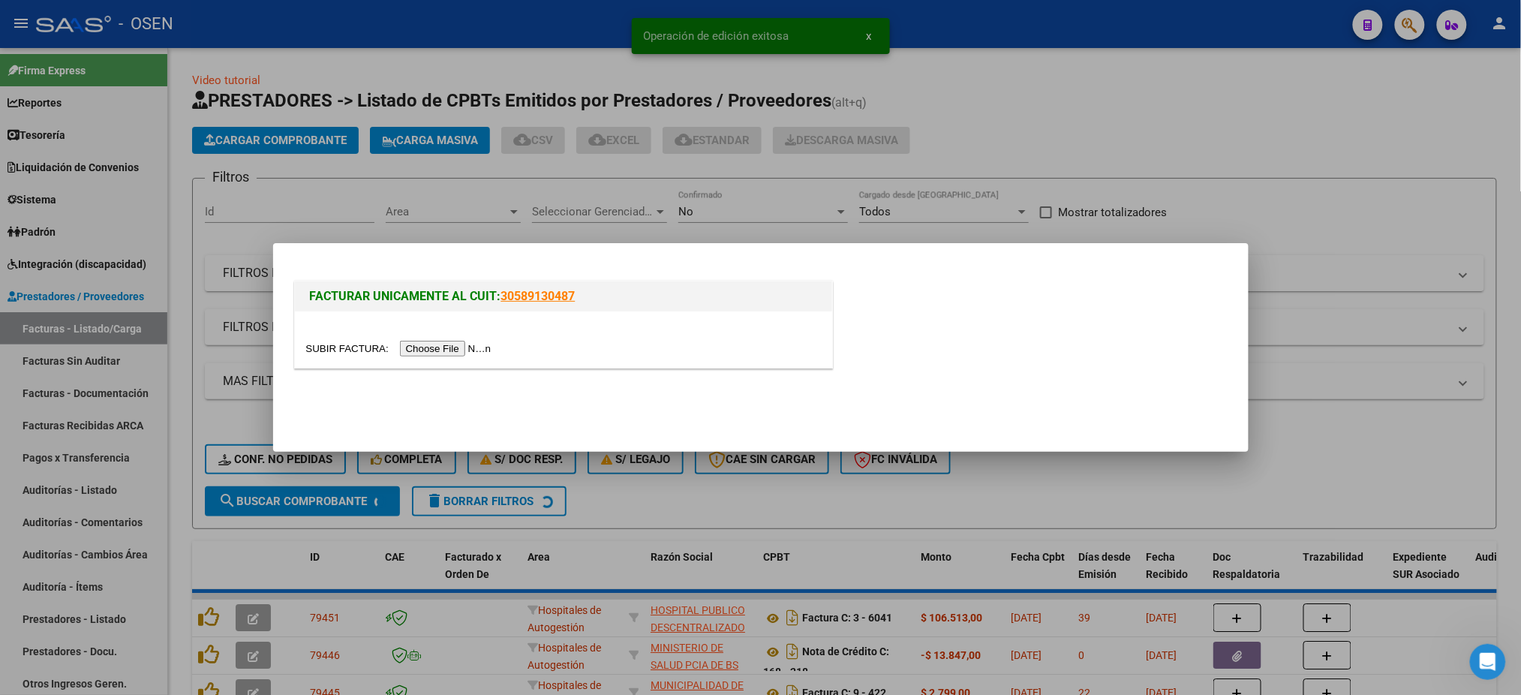
click at [430, 357] on div at bounding box center [563, 339] width 537 height 56
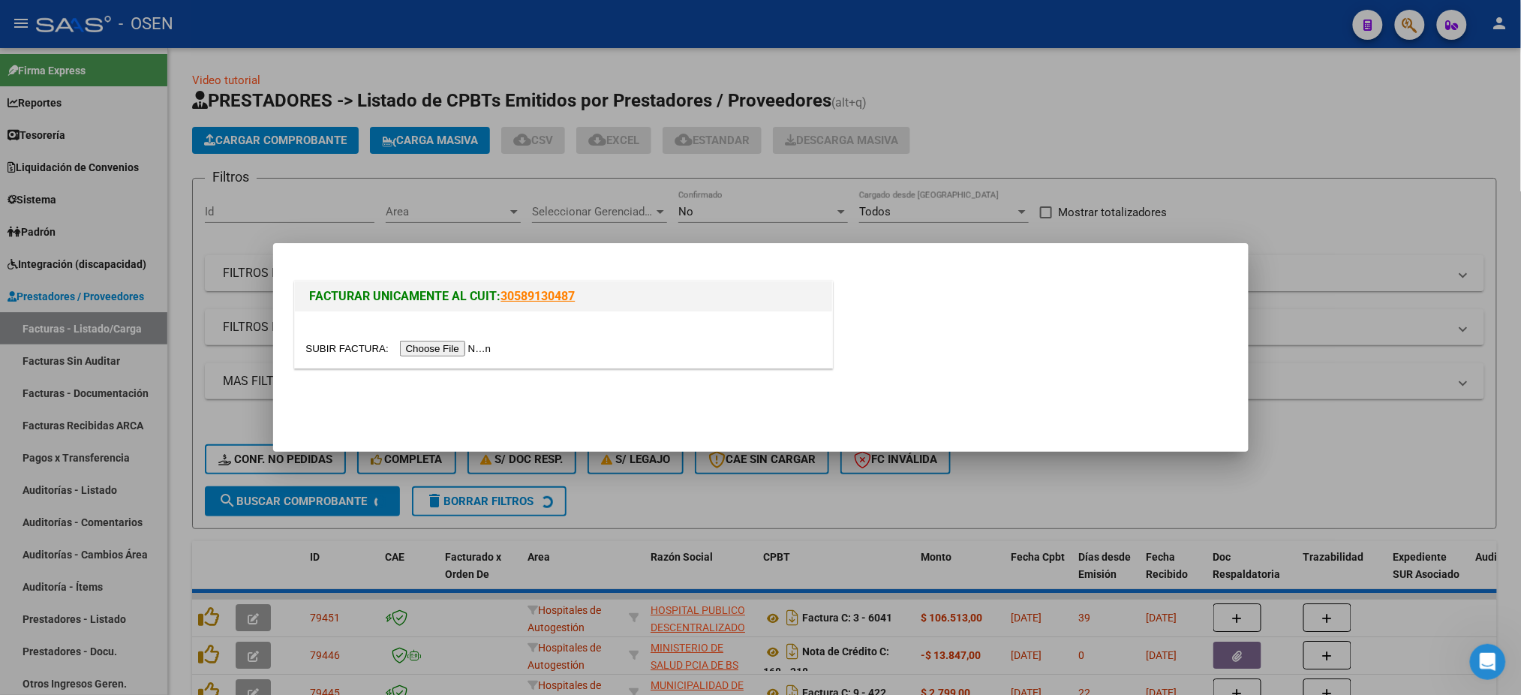
click at [433, 354] on input "file" at bounding box center [401, 349] width 190 height 16
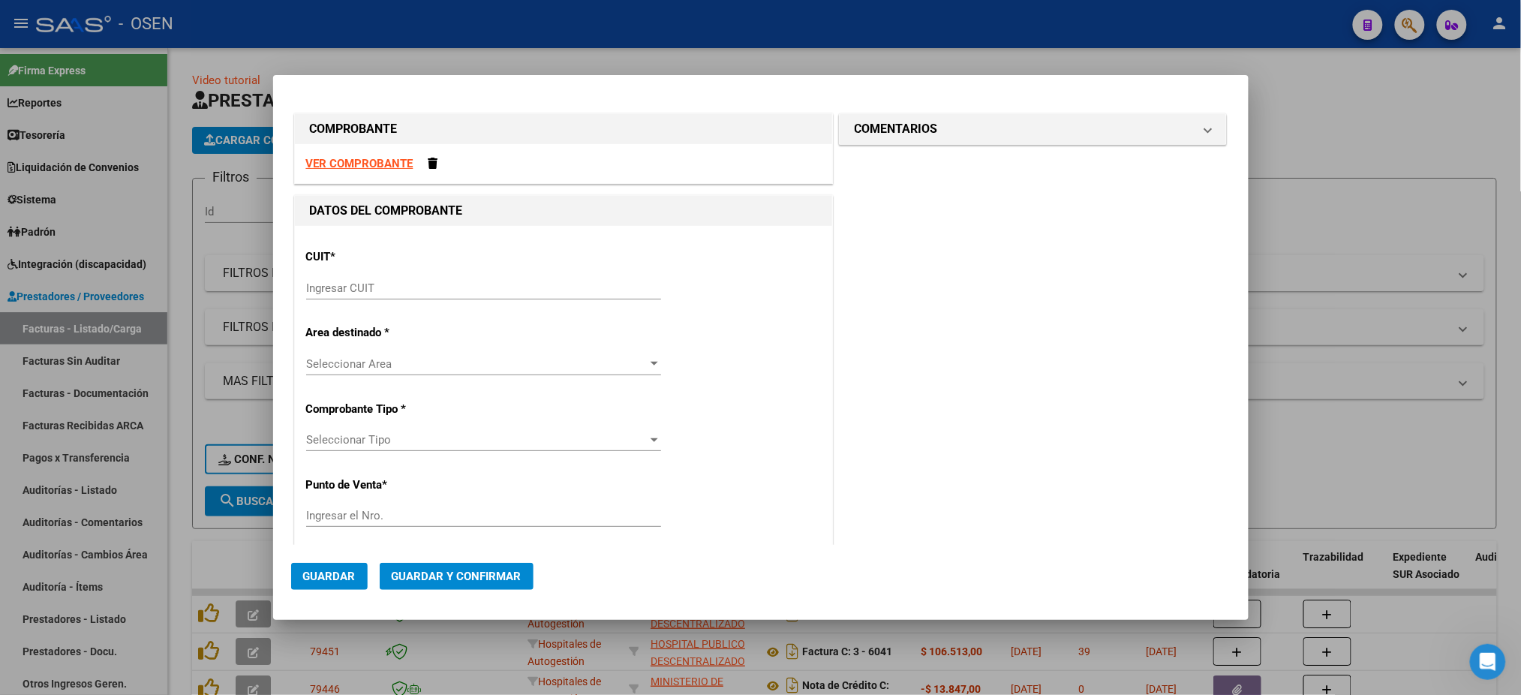
click at [371, 167] on strong "VER COMPROBANTE" at bounding box center [359, 164] width 107 height 14
click at [354, 277] on div "Ingresar CUIT" at bounding box center [483, 288] width 355 height 23
click at [355, 286] on input "Ingresar CUIT" at bounding box center [483, 288] width 355 height 14
paste input "30-70949057-1"
type input "30-70949057-1"
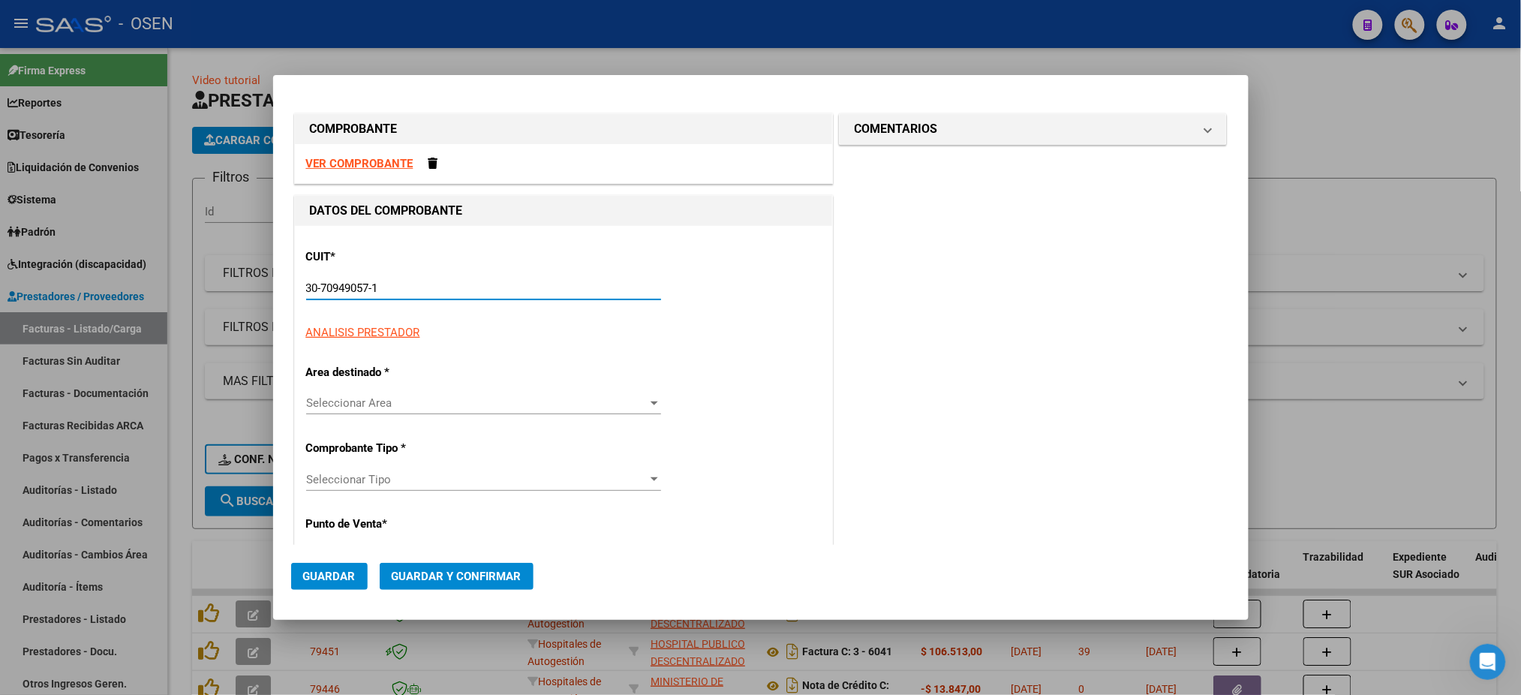
type input "3"
type input "30-70949057-1"
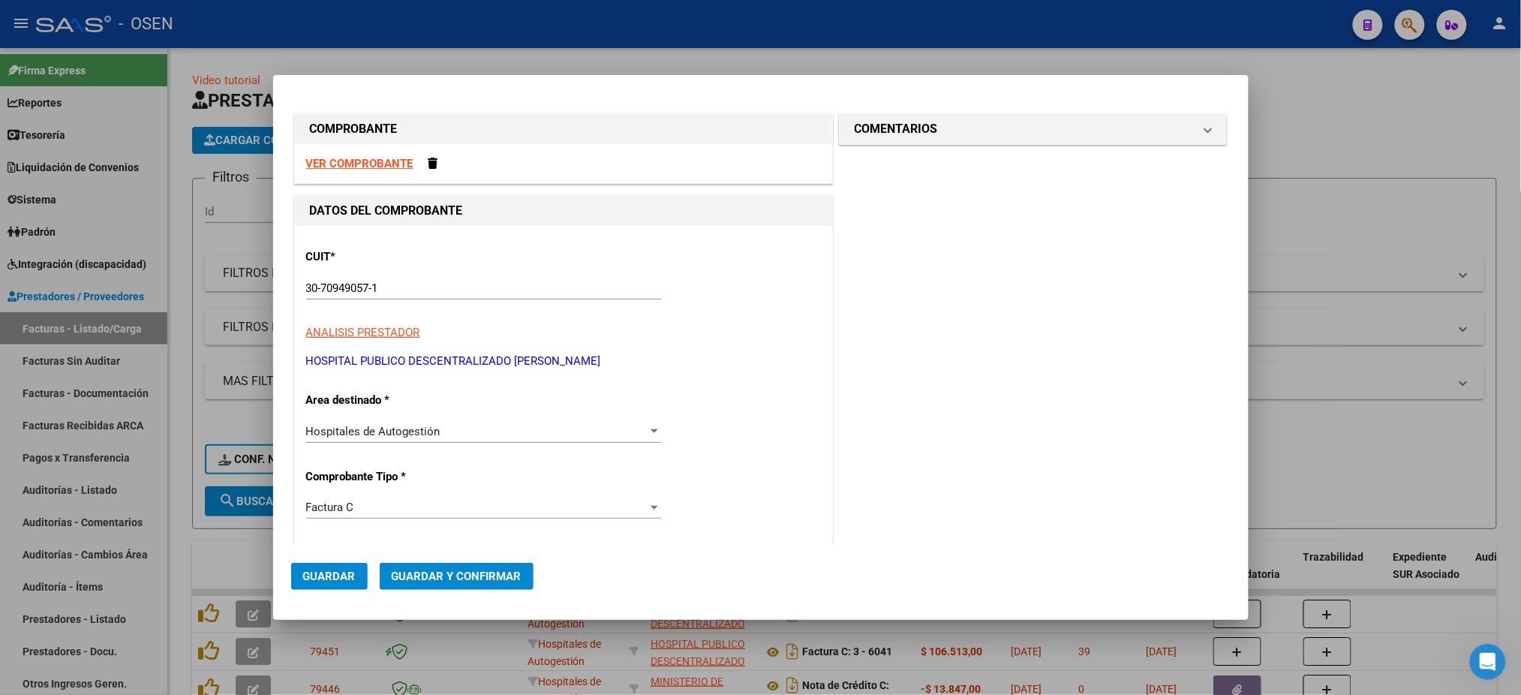
scroll to position [264, 0]
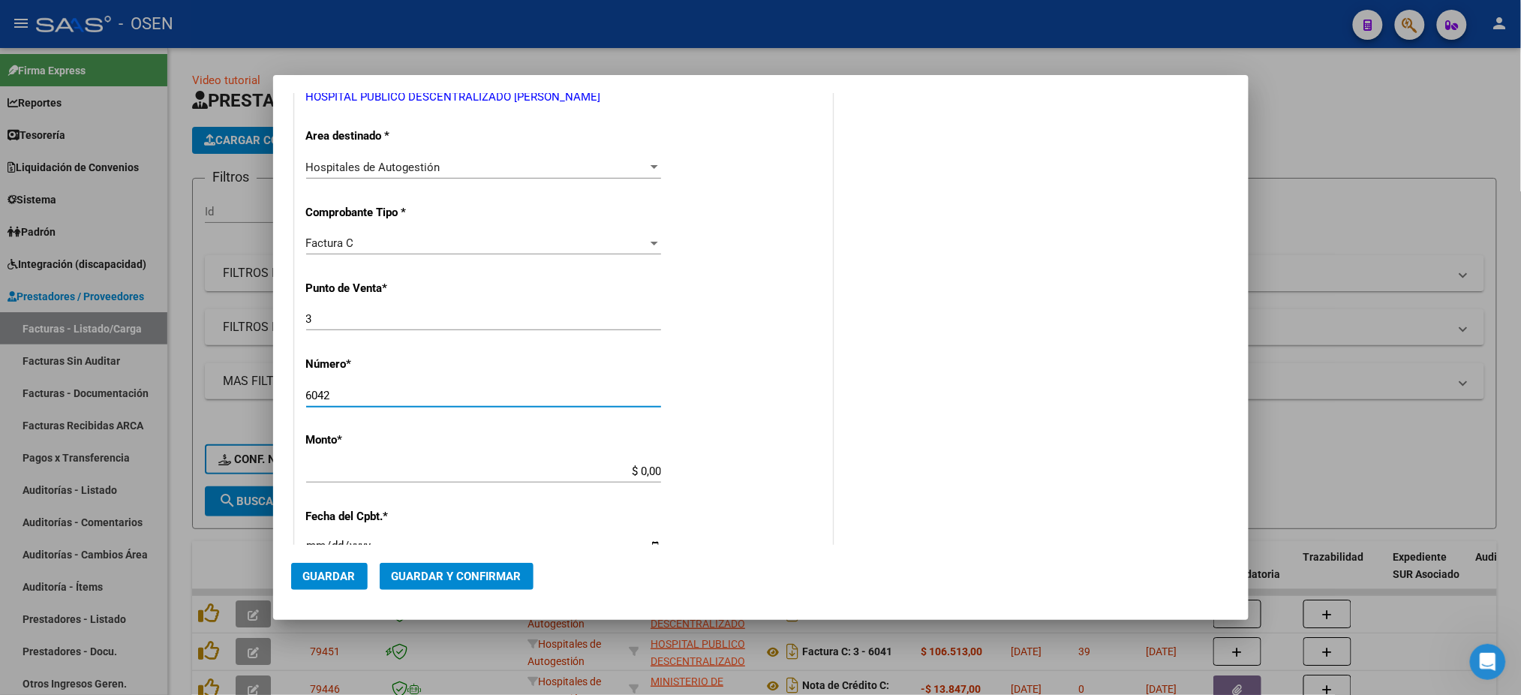
type input "6042"
type input "$ 105.609,00"
type input "2025-07-11"
type input "75281073445224"
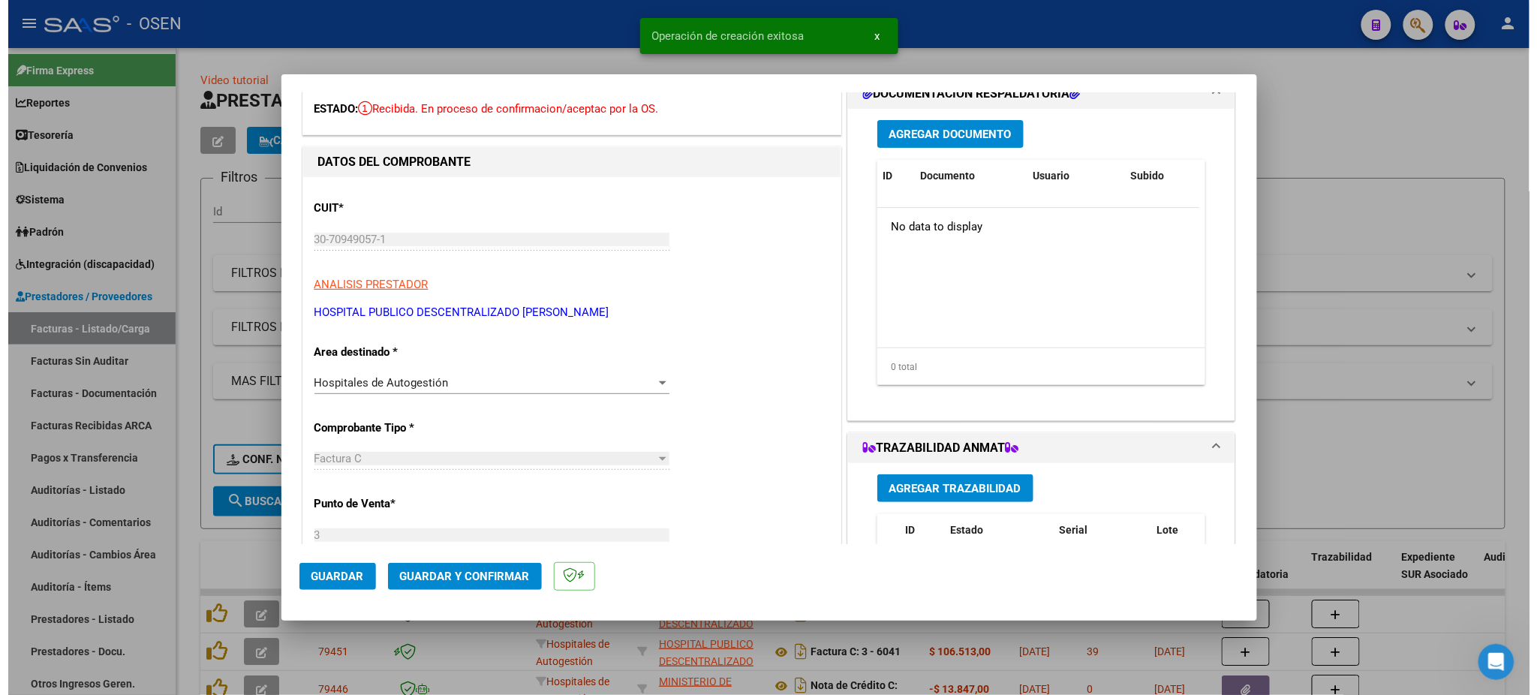
scroll to position [200, 0]
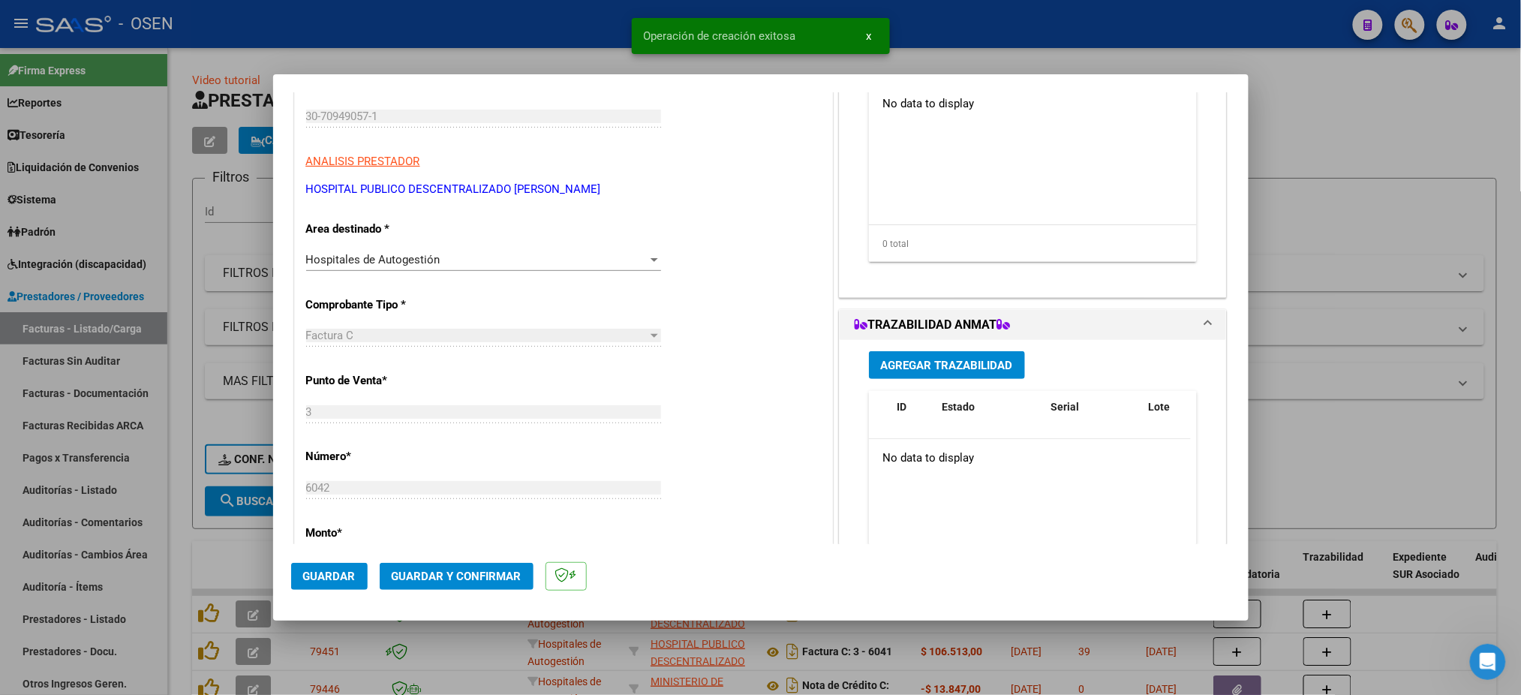
click at [314, 578] on span "Guardar" at bounding box center [329, 577] width 53 height 14
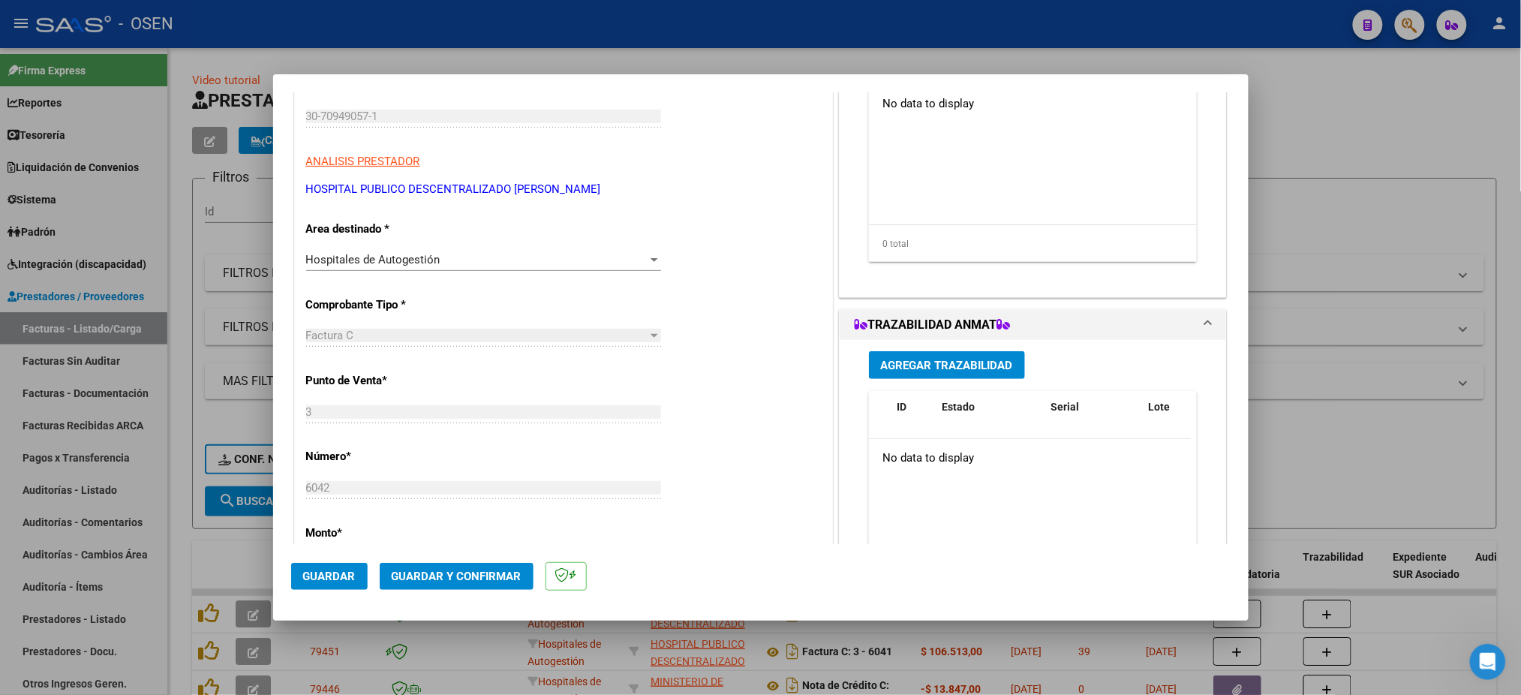
click at [268, 603] on div at bounding box center [760, 347] width 1521 height 695
type input "$ 0,00"
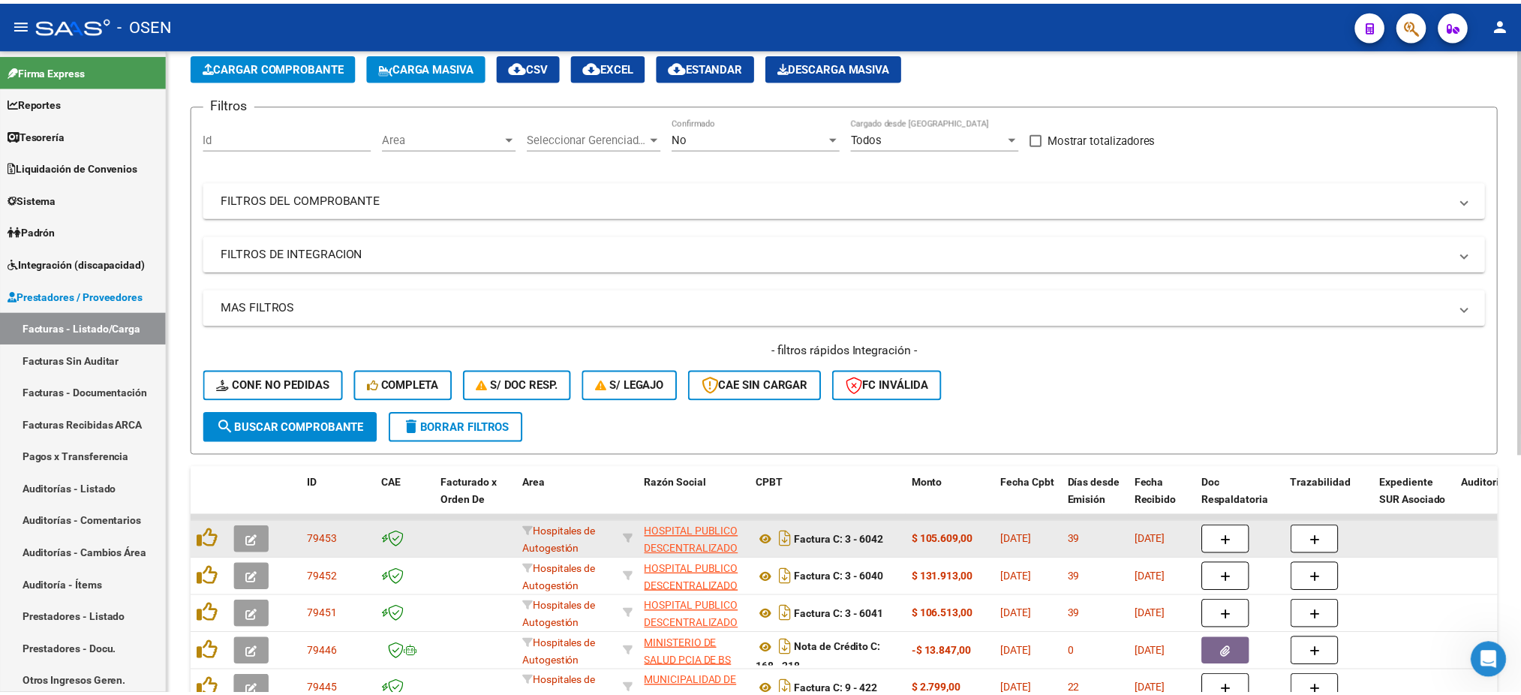
scroll to position [100, 0]
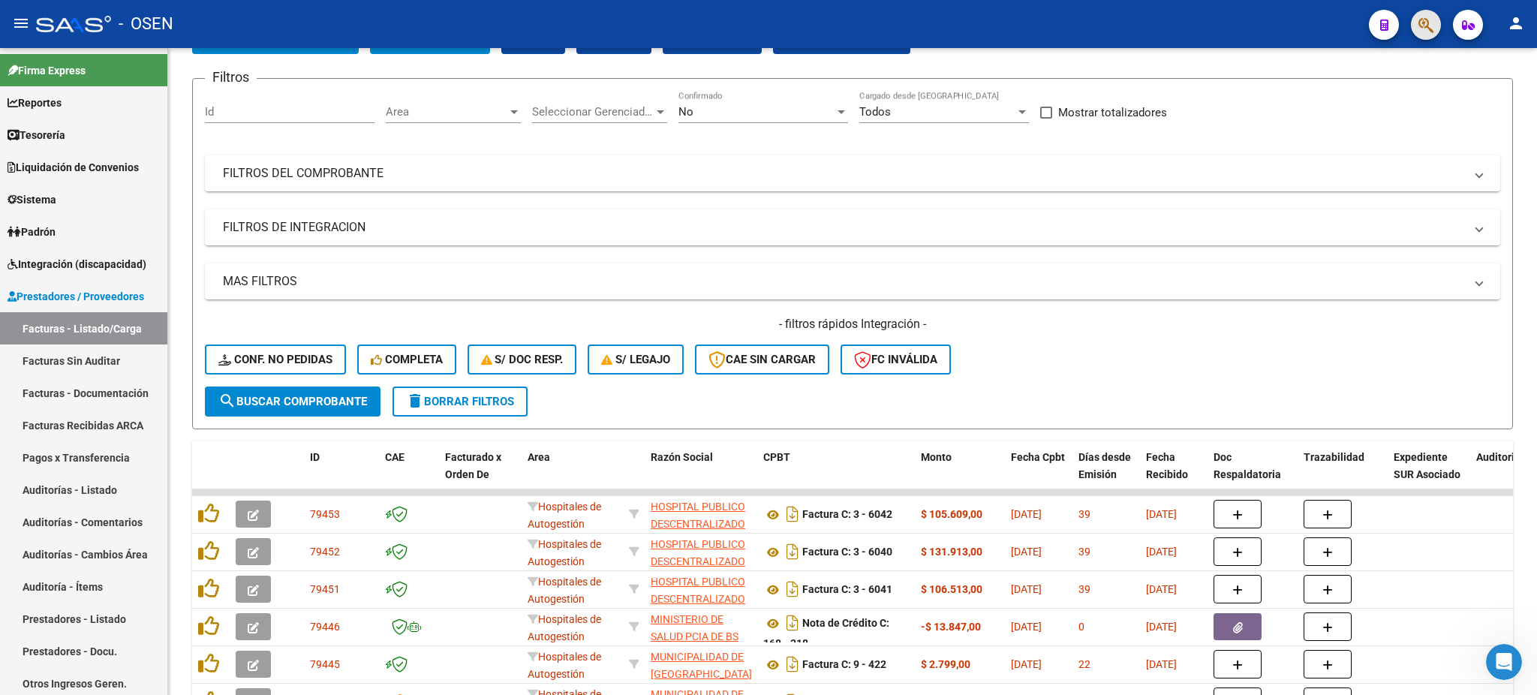
click at [1413, 20] on button "button" at bounding box center [1426, 25] width 30 height 30
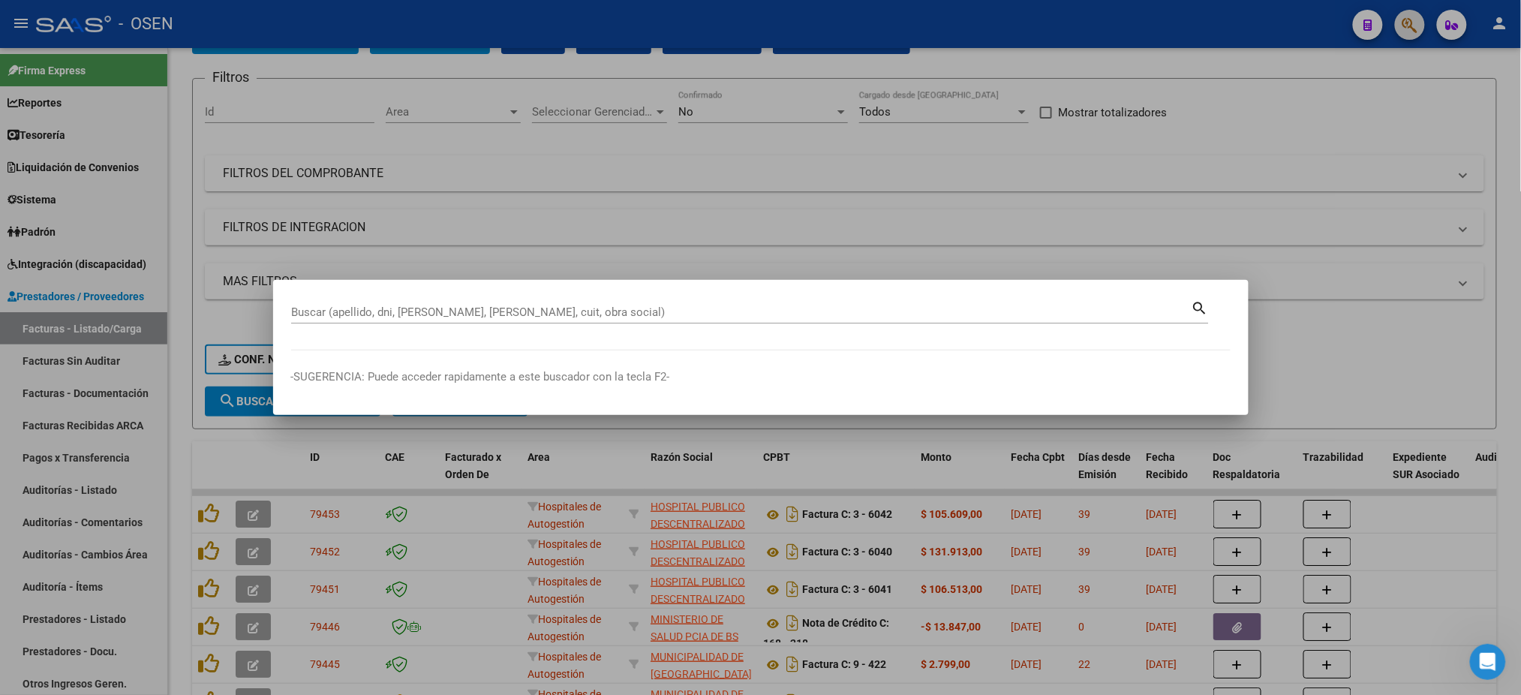
paste input "39.598.180"
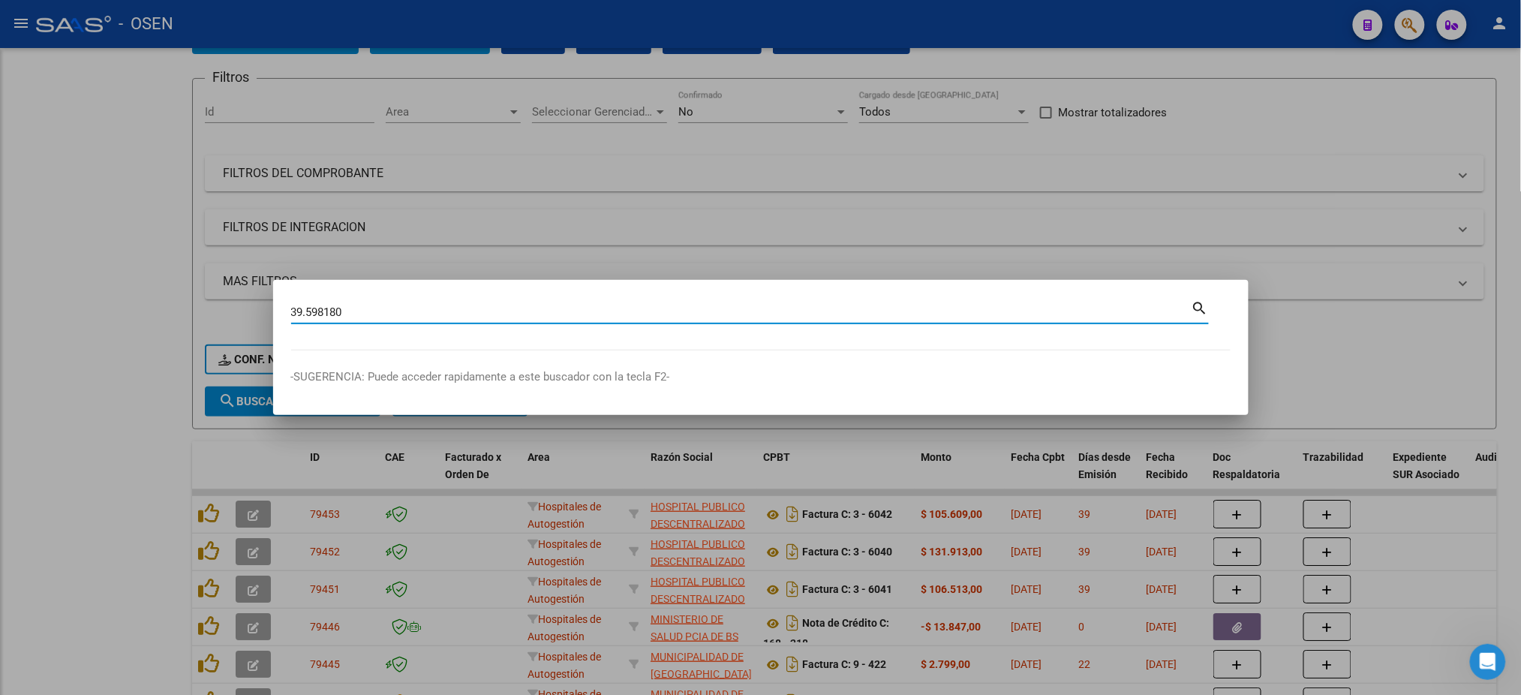
scroll to position [76, 0]
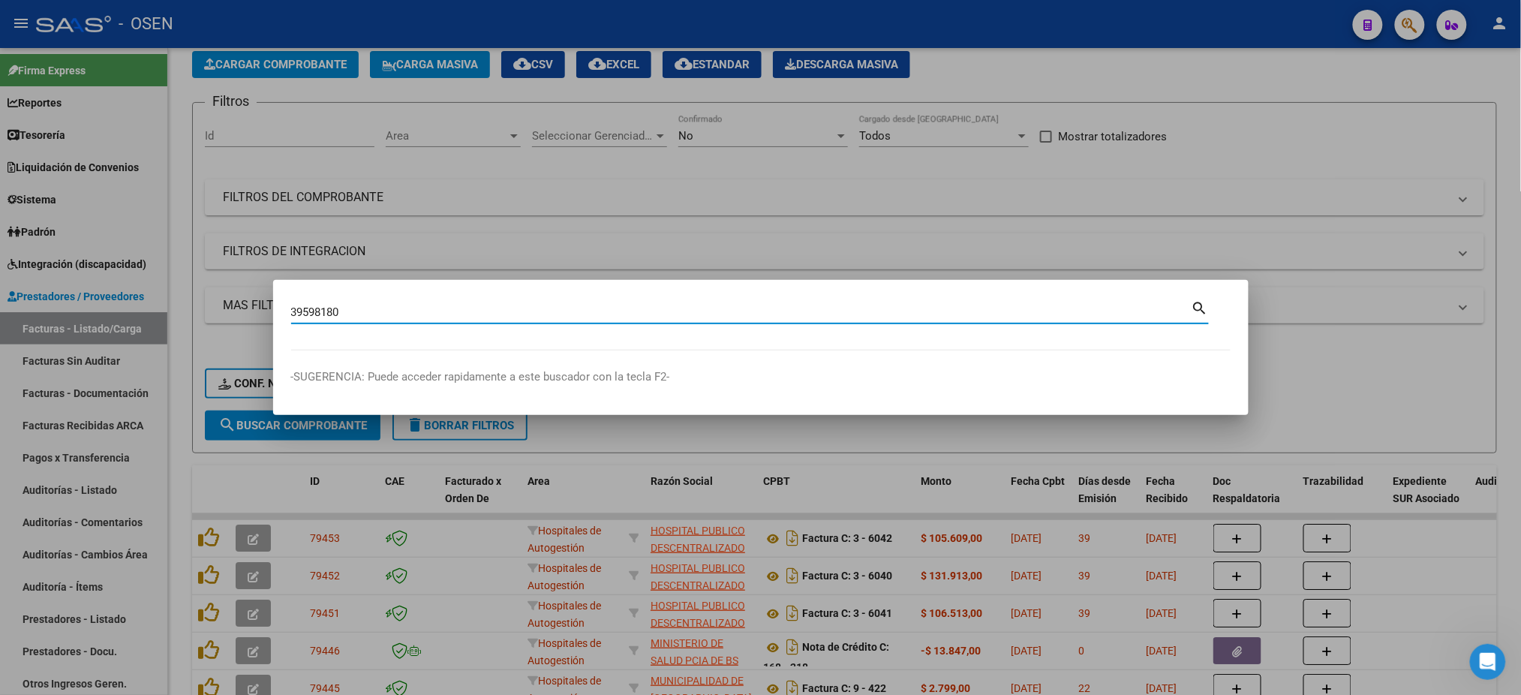
type input "39598180"
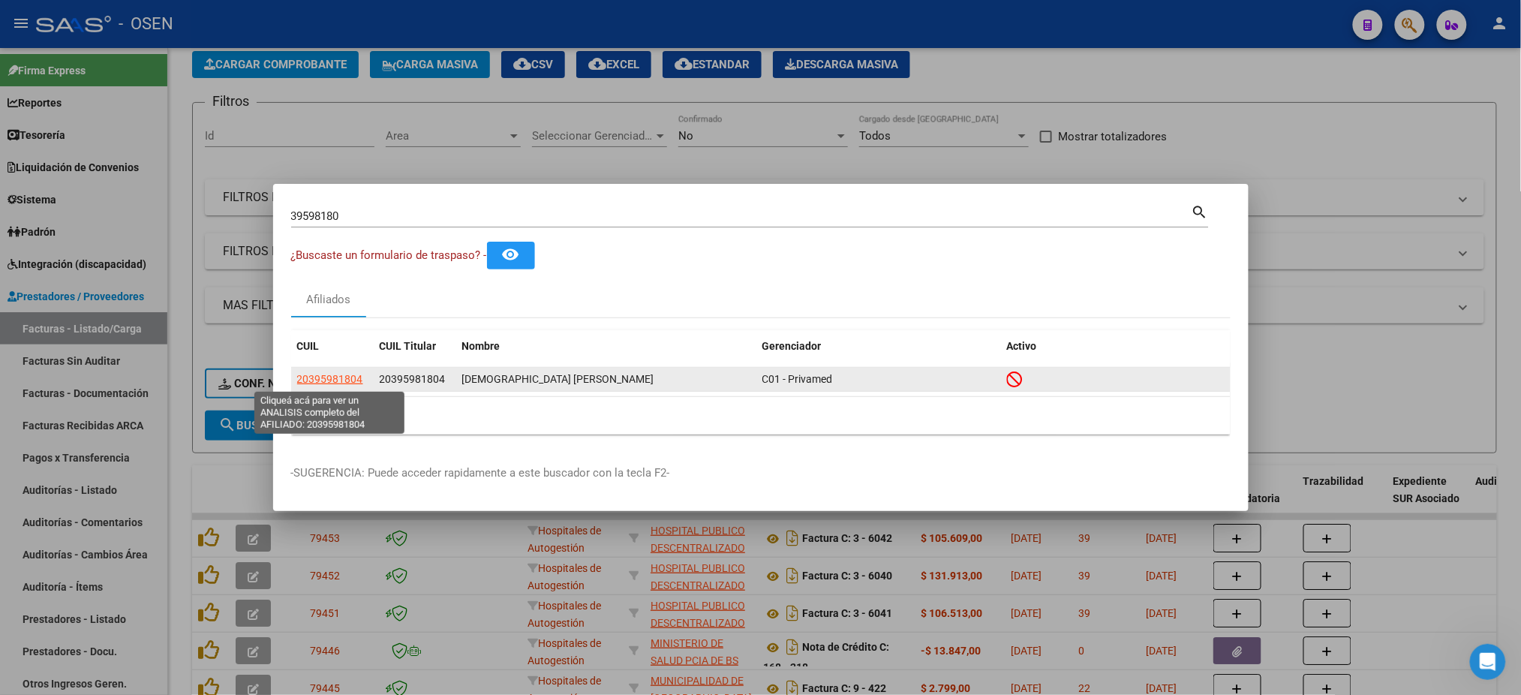
click at [335, 377] on span "20395981804" at bounding box center [330, 379] width 66 height 12
type textarea "20395981804"
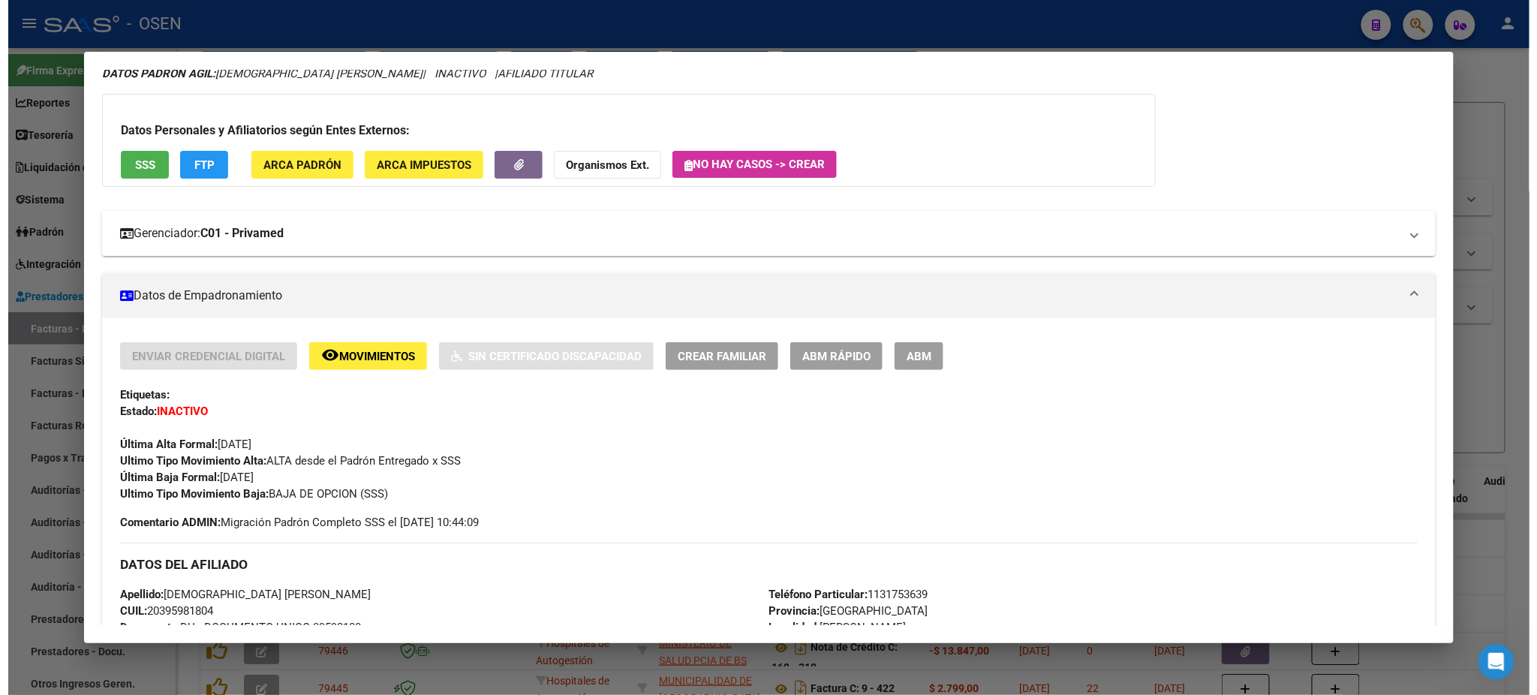
scroll to position [0, 0]
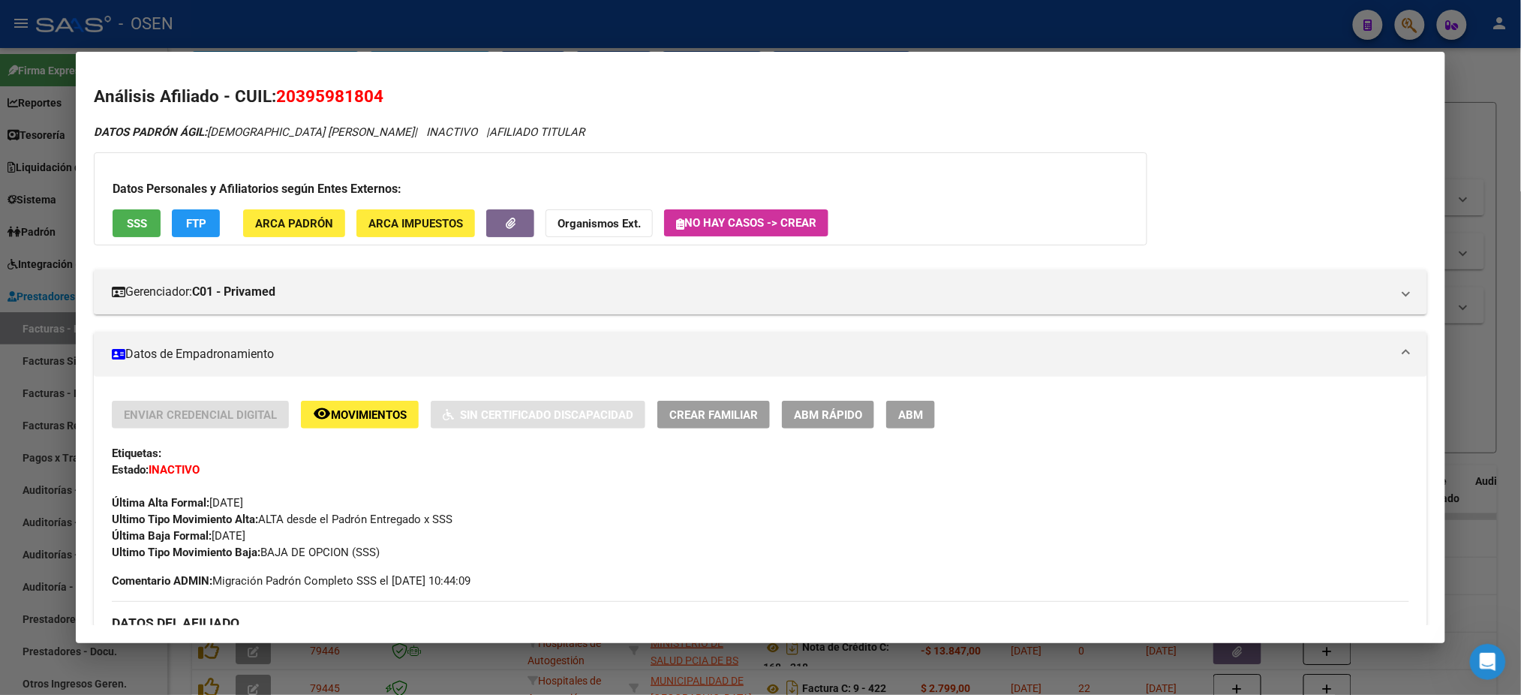
click at [125, 233] on button "SSS" at bounding box center [137, 223] width 48 height 28
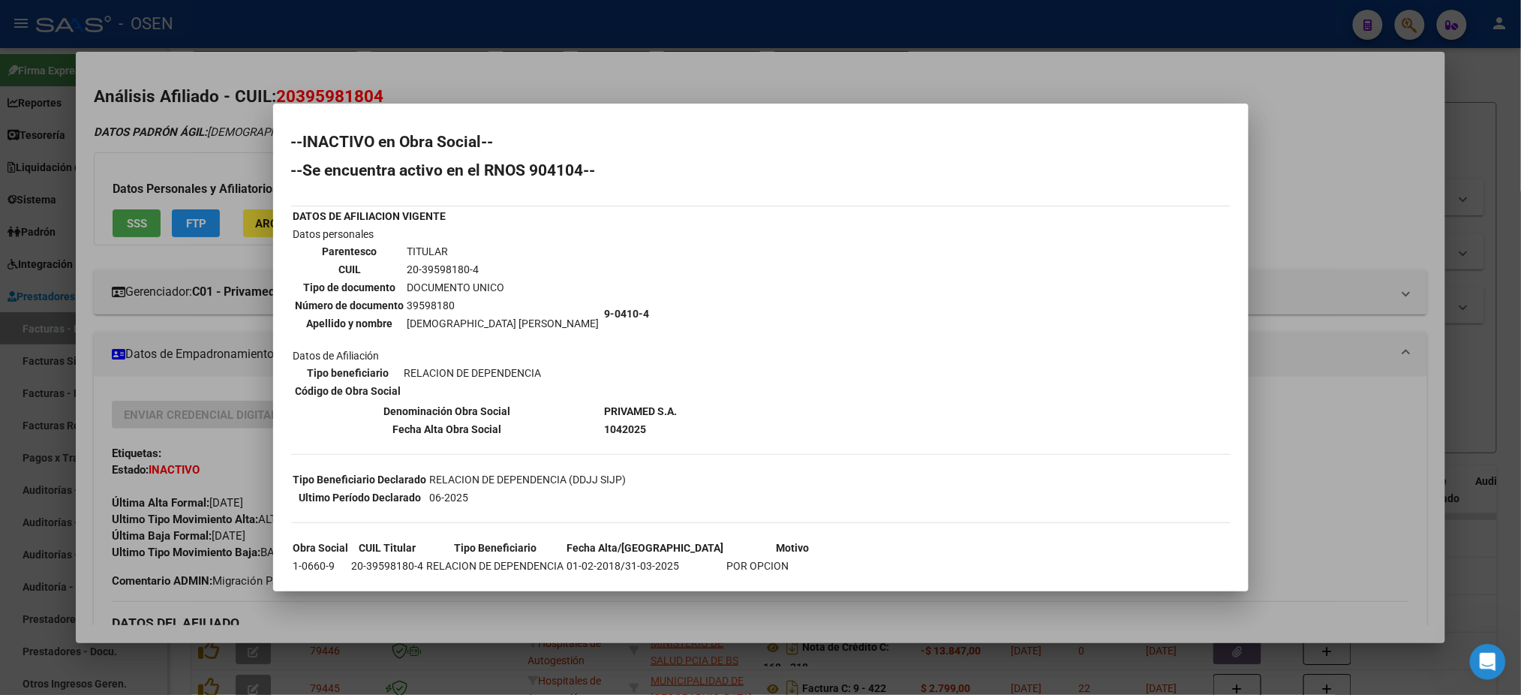
click at [1388, 367] on div at bounding box center [760, 347] width 1521 height 695
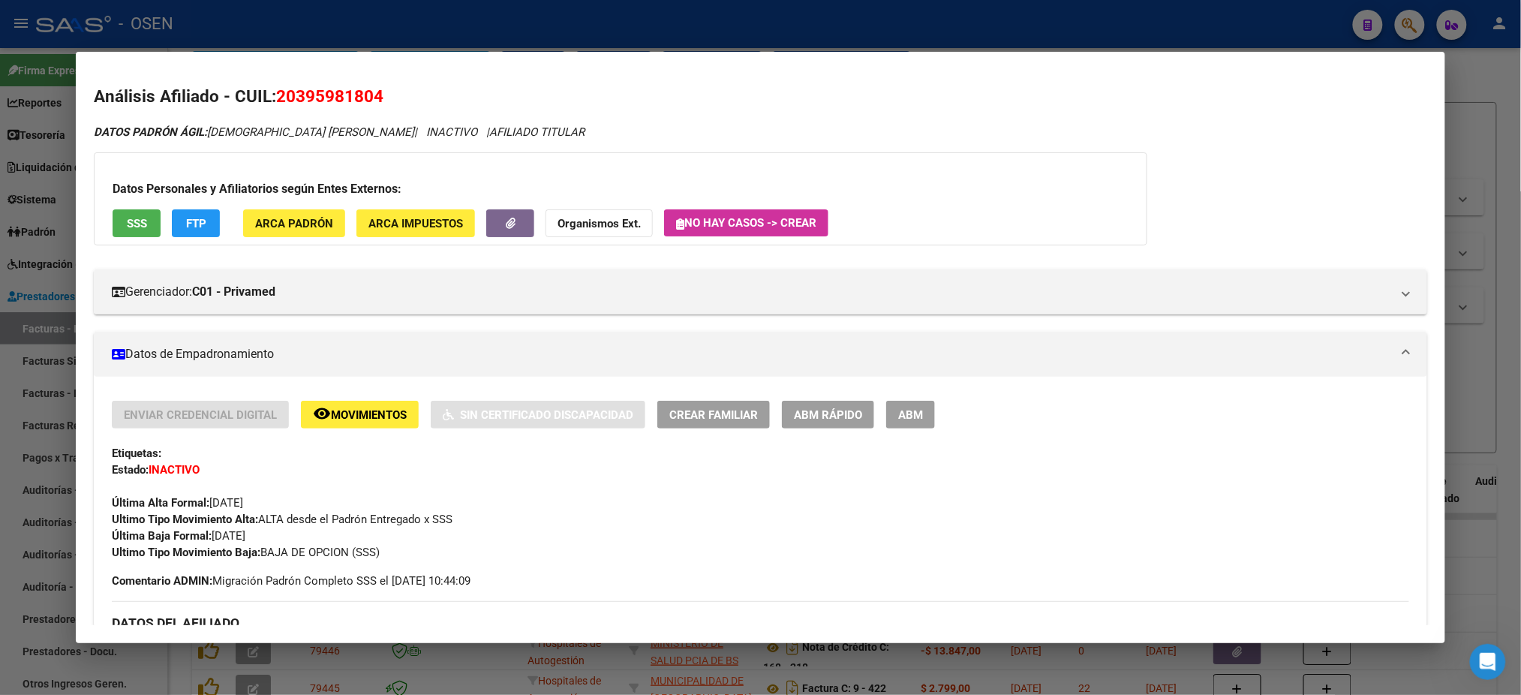
click at [116, 227] on button "SSS" at bounding box center [137, 223] width 48 height 28
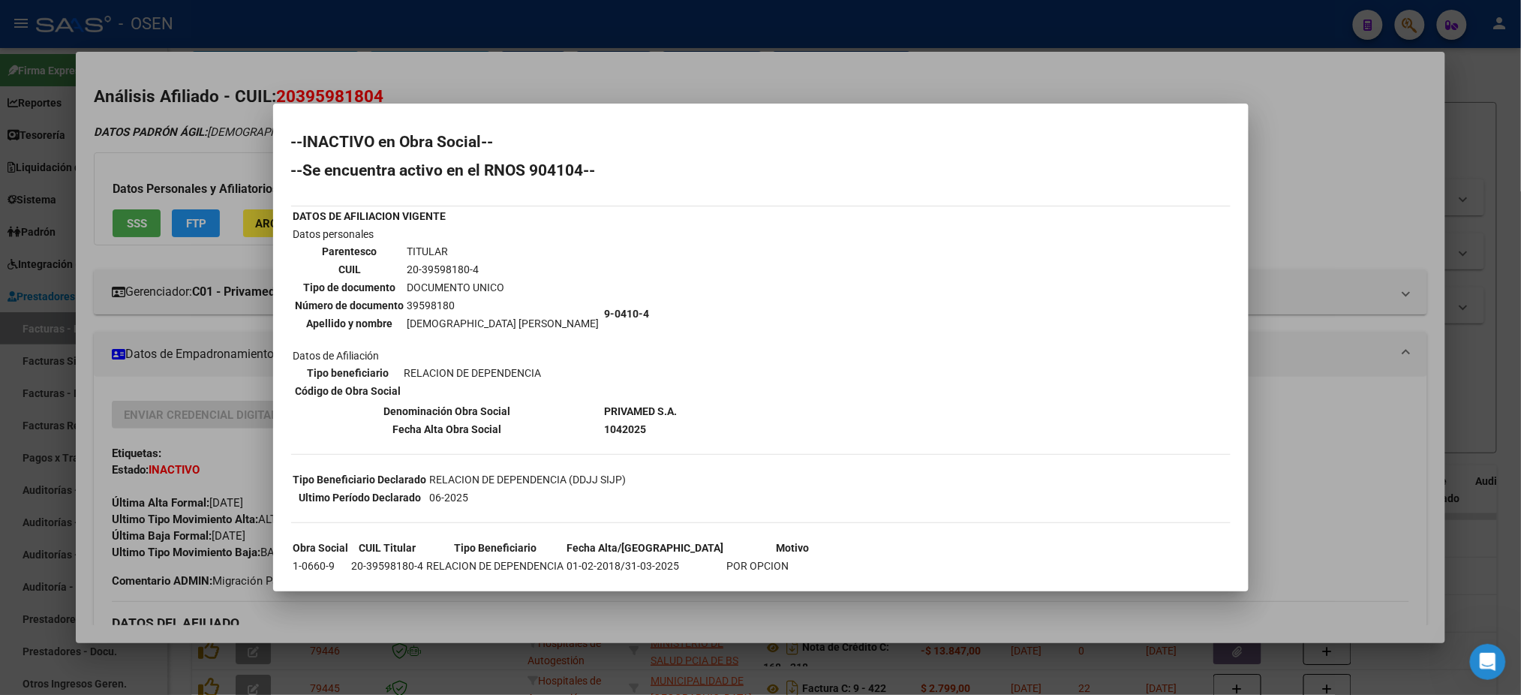
drag, startPoint x: 1364, startPoint y: 266, endPoint x: 890, endPoint y: 10, distance: 538.9
click at [1338, 242] on div at bounding box center [760, 347] width 1521 height 695
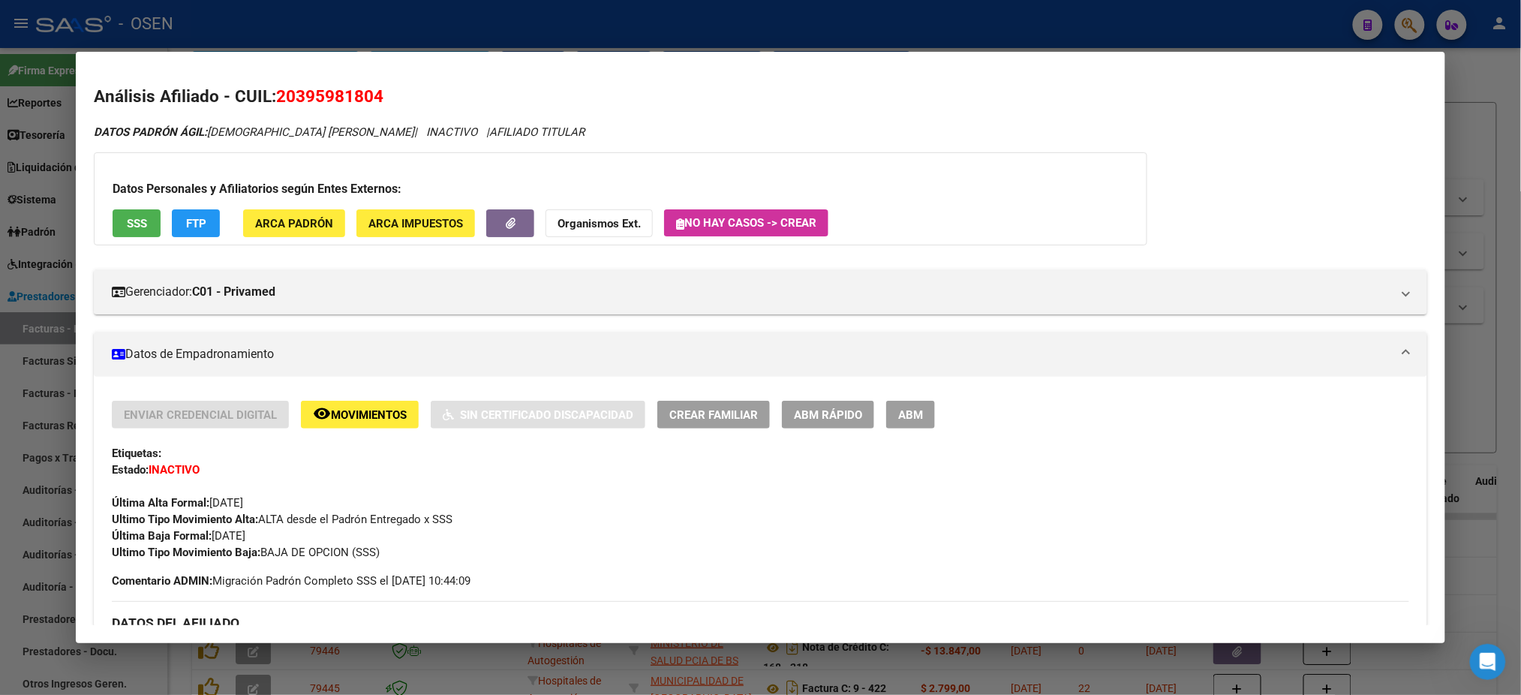
click at [370, 20] on div at bounding box center [760, 347] width 1521 height 695
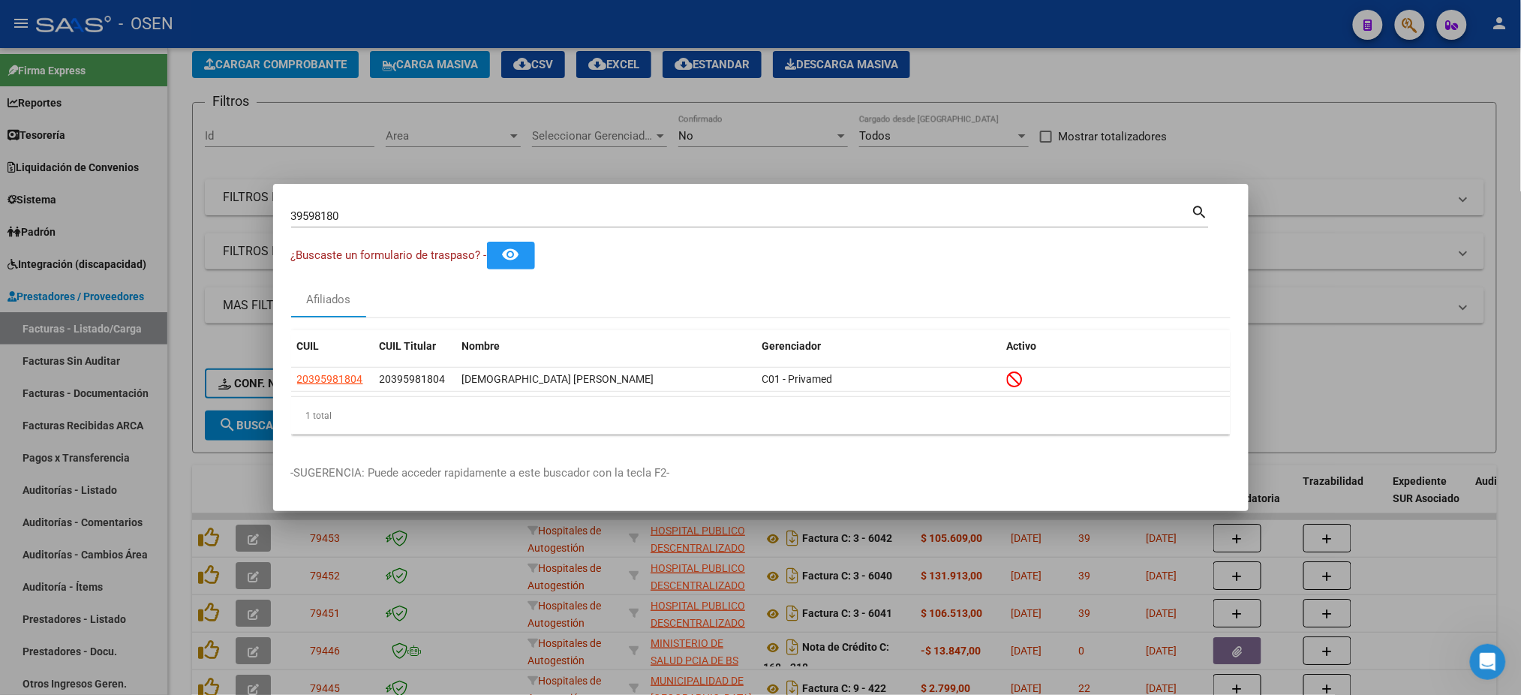
click at [101, 334] on div at bounding box center [760, 347] width 1521 height 695
click at [101, 334] on link "Facturas - Listado/Carga" at bounding box center [83, 328] width 167 height 32
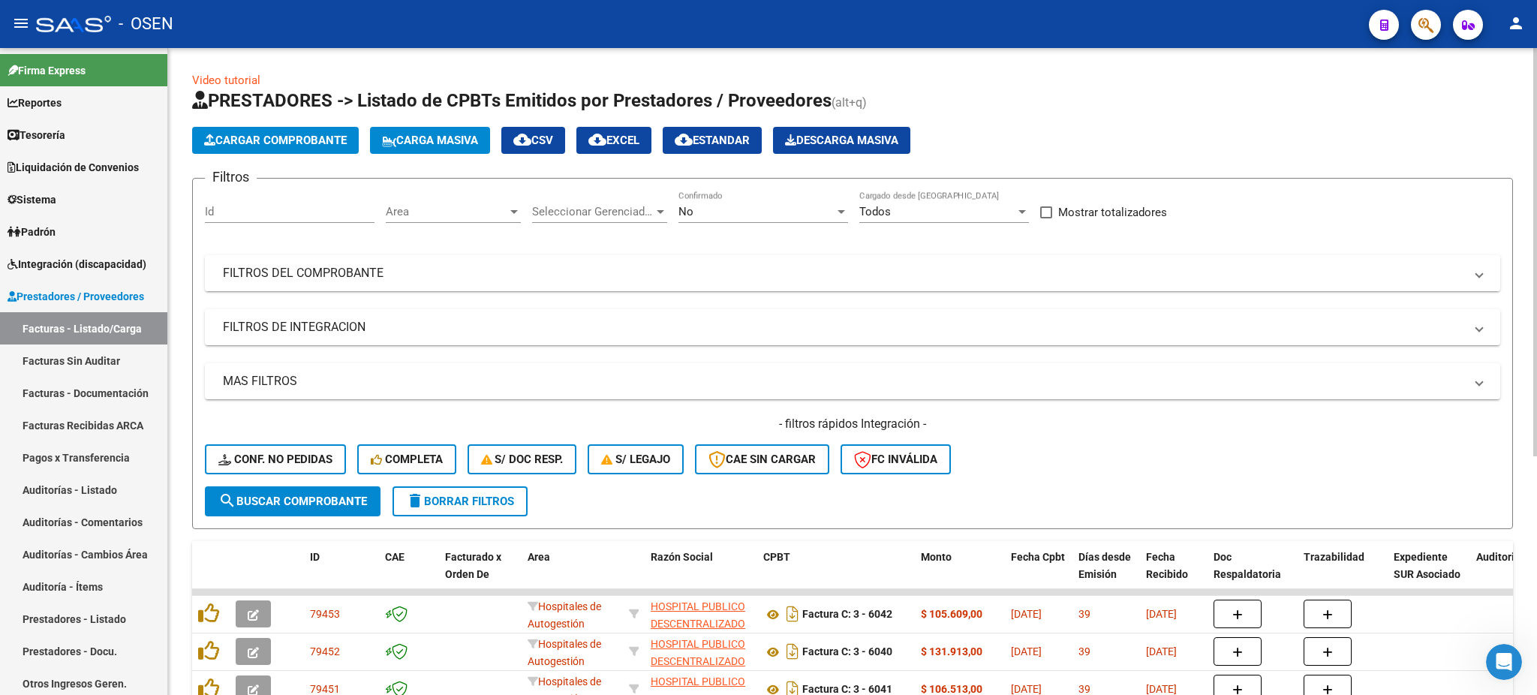
click at [952, 273] on mat-panel-title "FILTROS DEL COMPROBANTE" at bounding box center [843, 273] width 1241 height 17
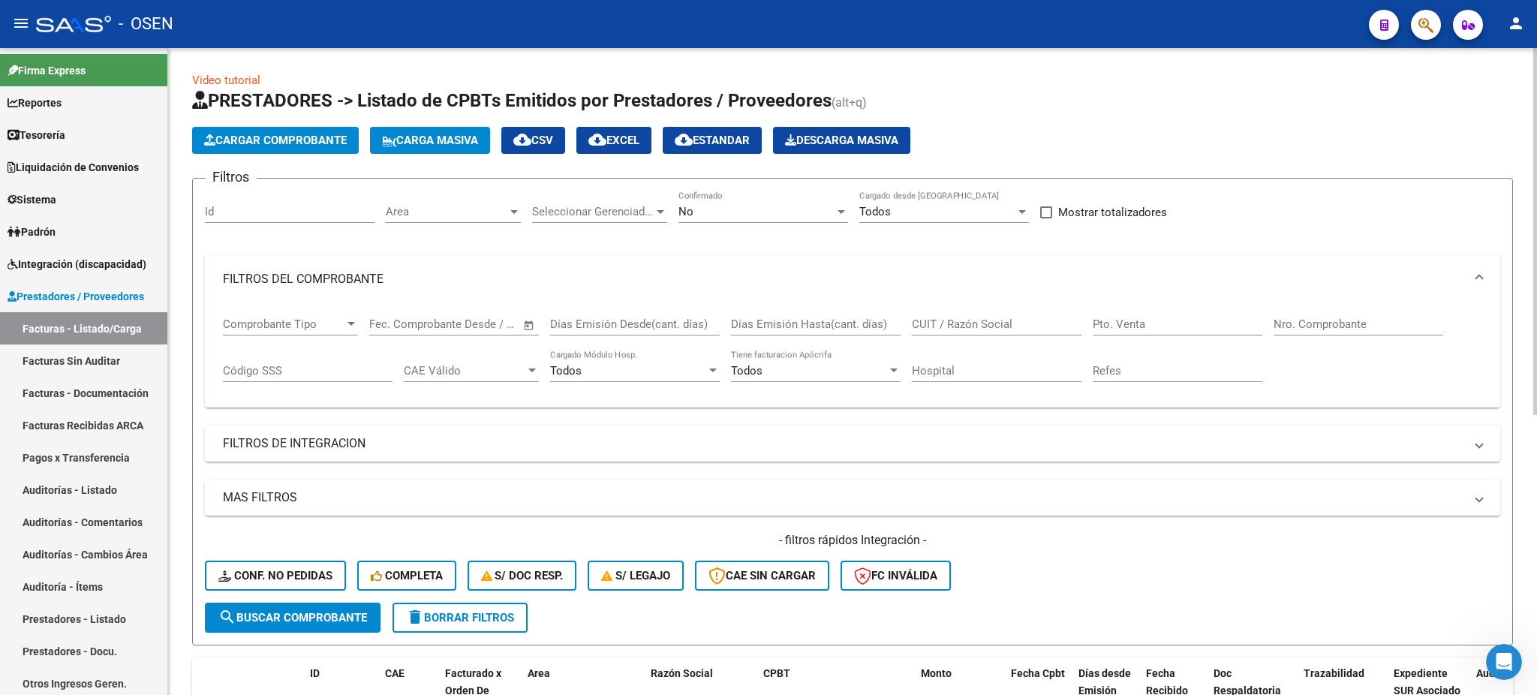
click at [1339, 309] on div "Nro. Comprobante" at bounding box center [1359, 319] width 170 height 32
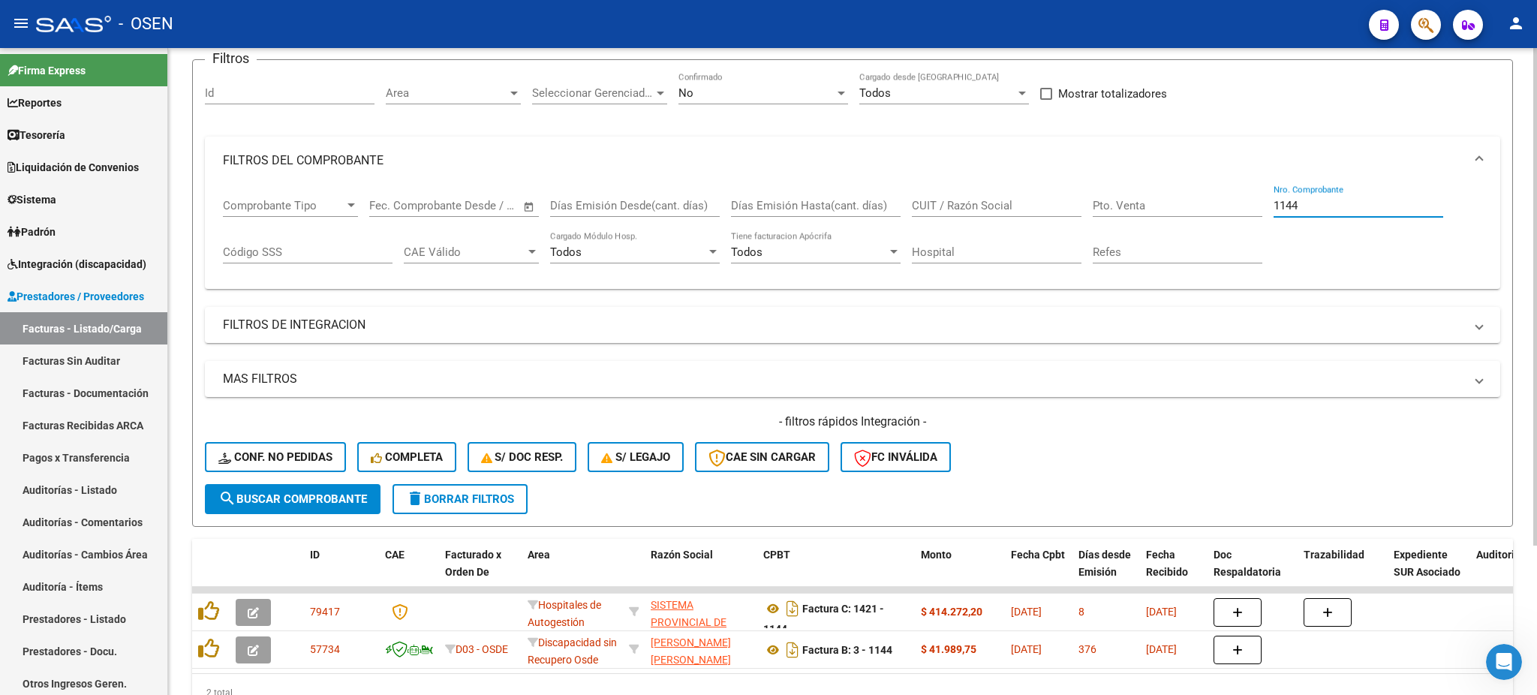
scroll to position [194, 0]
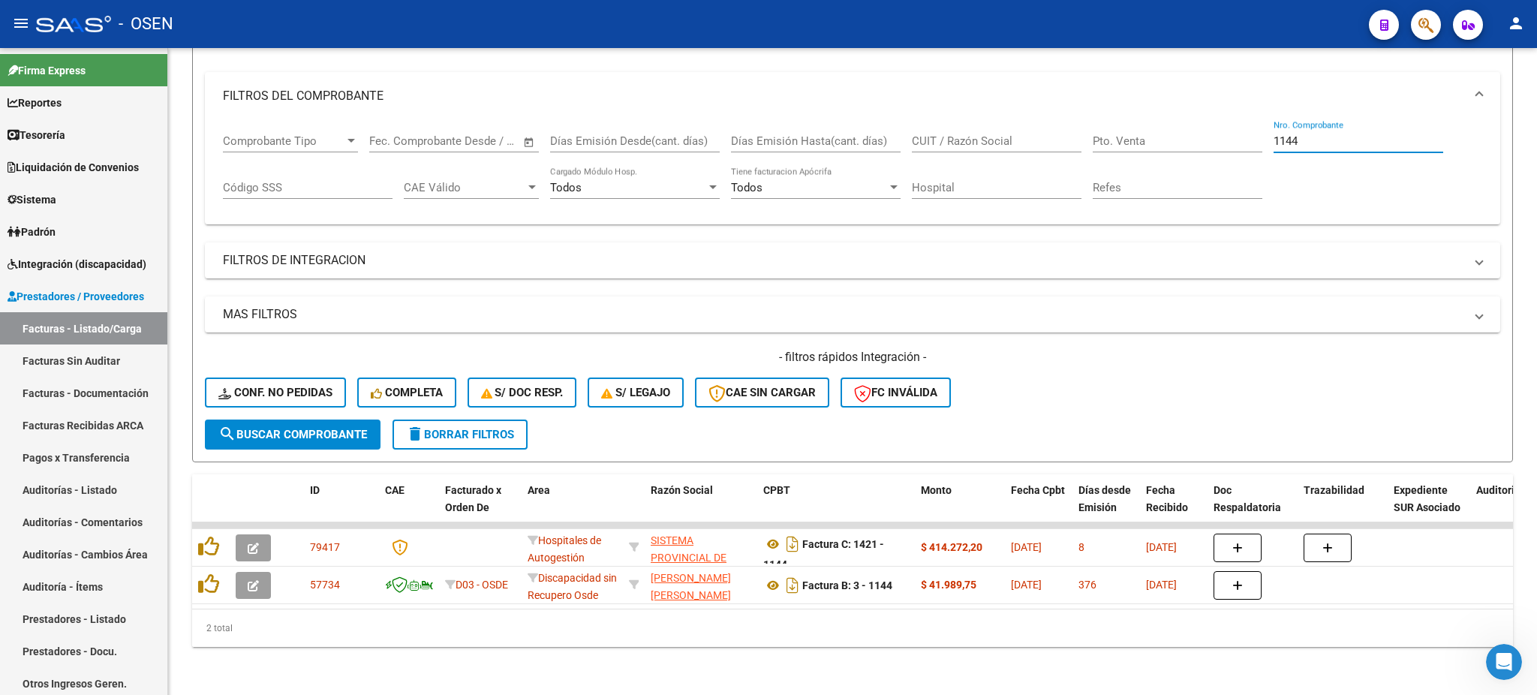
type input "1144"
click at [1423, 32] on icon "button" at bounding box center [1425, 25] width 15 height 17
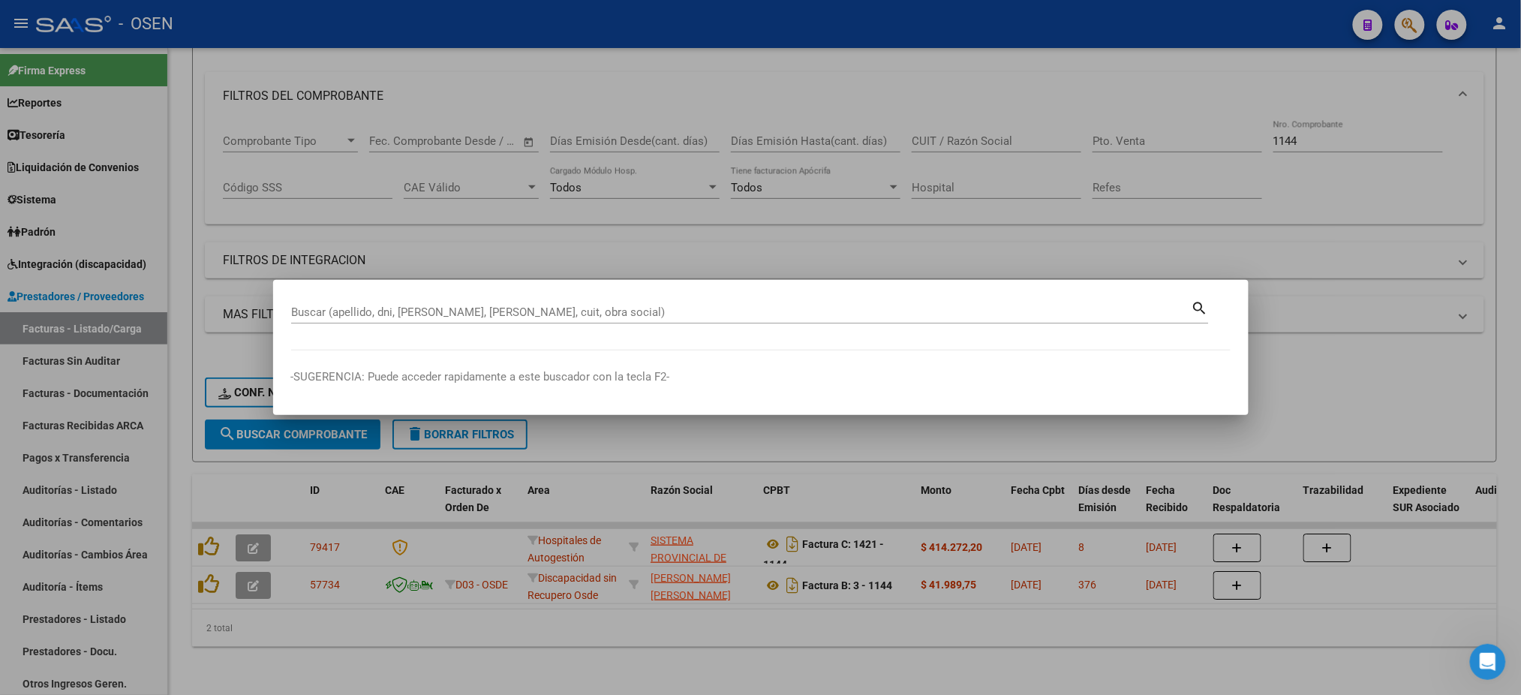
paste input "22.731.421"
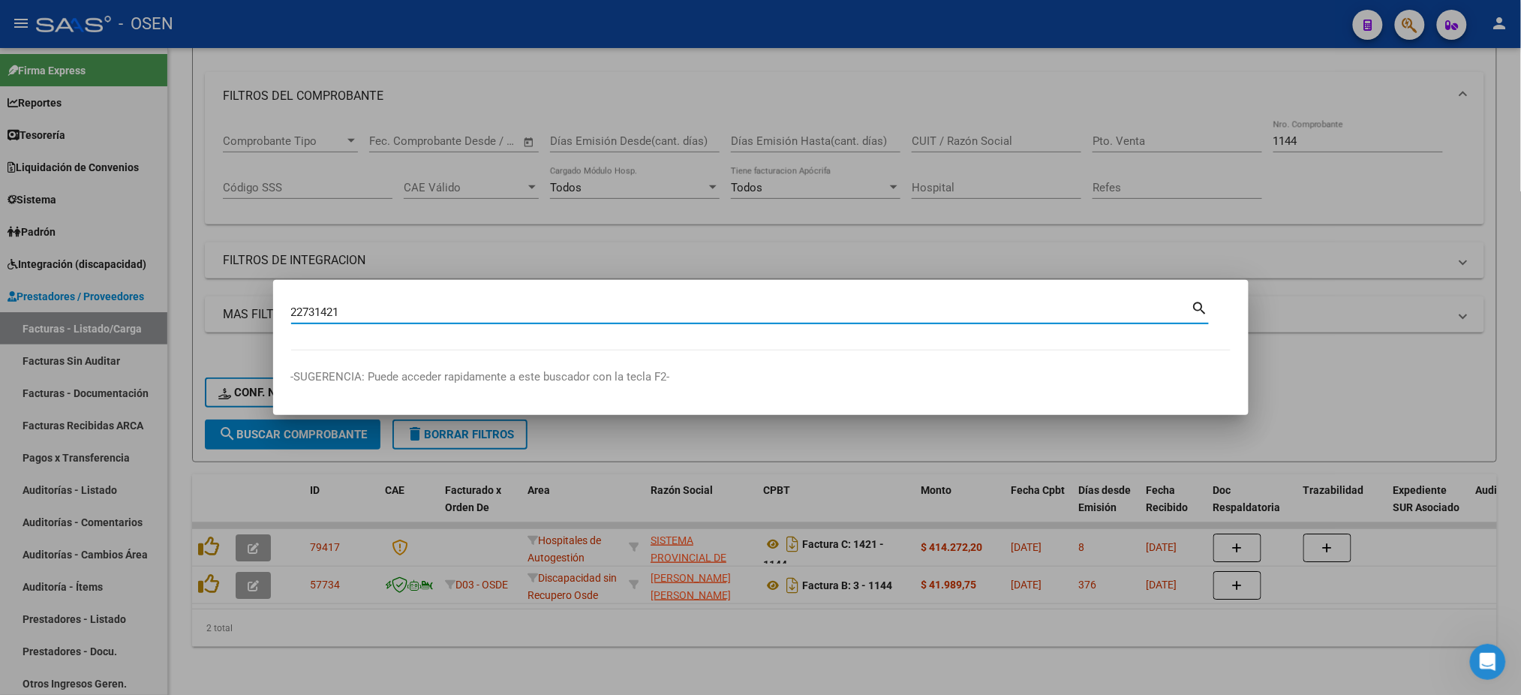
type input "22731421"
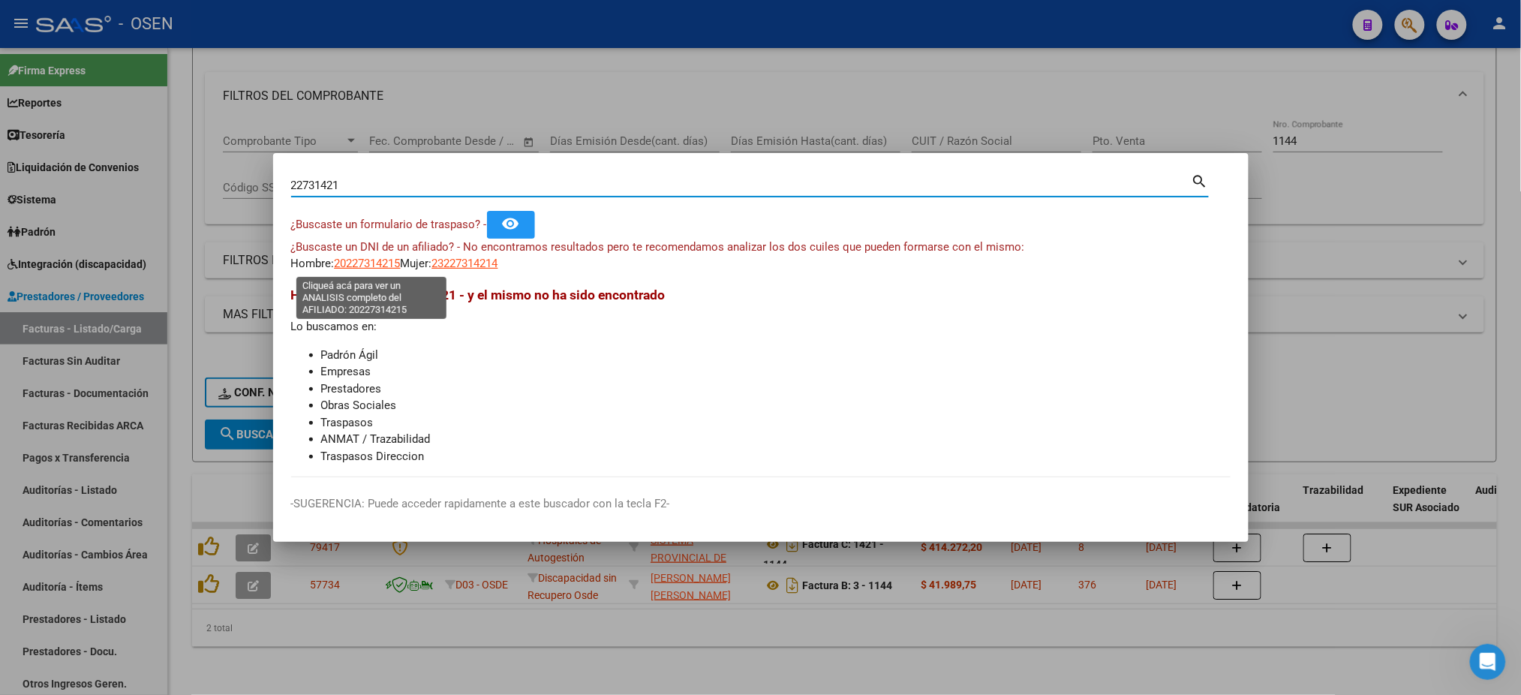
click at [392, 263] on span "20227314215" at bounding box center [368, 264] width 66 height 14
type textarea "20227314215"
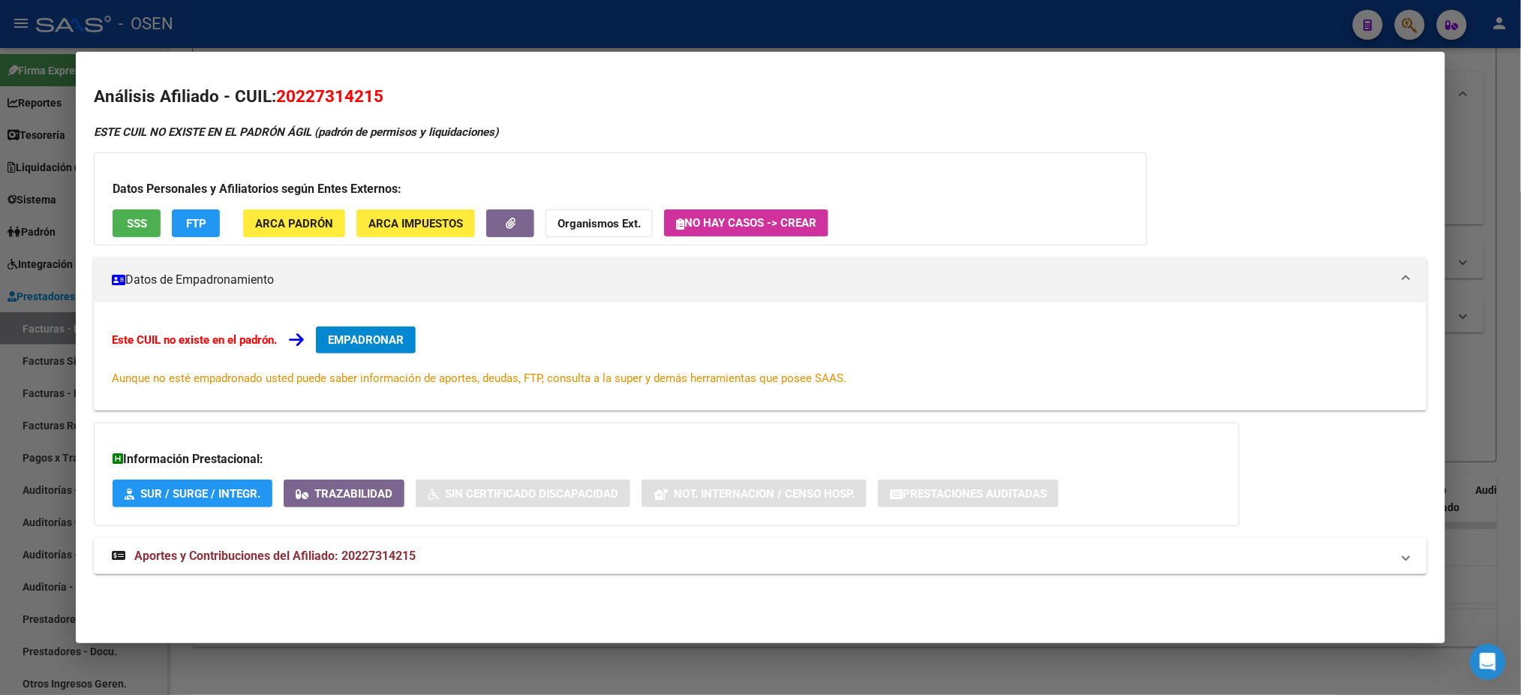
click at [149, 227] on button "SSS" at bounding box center [137, 223] width 48 height 28
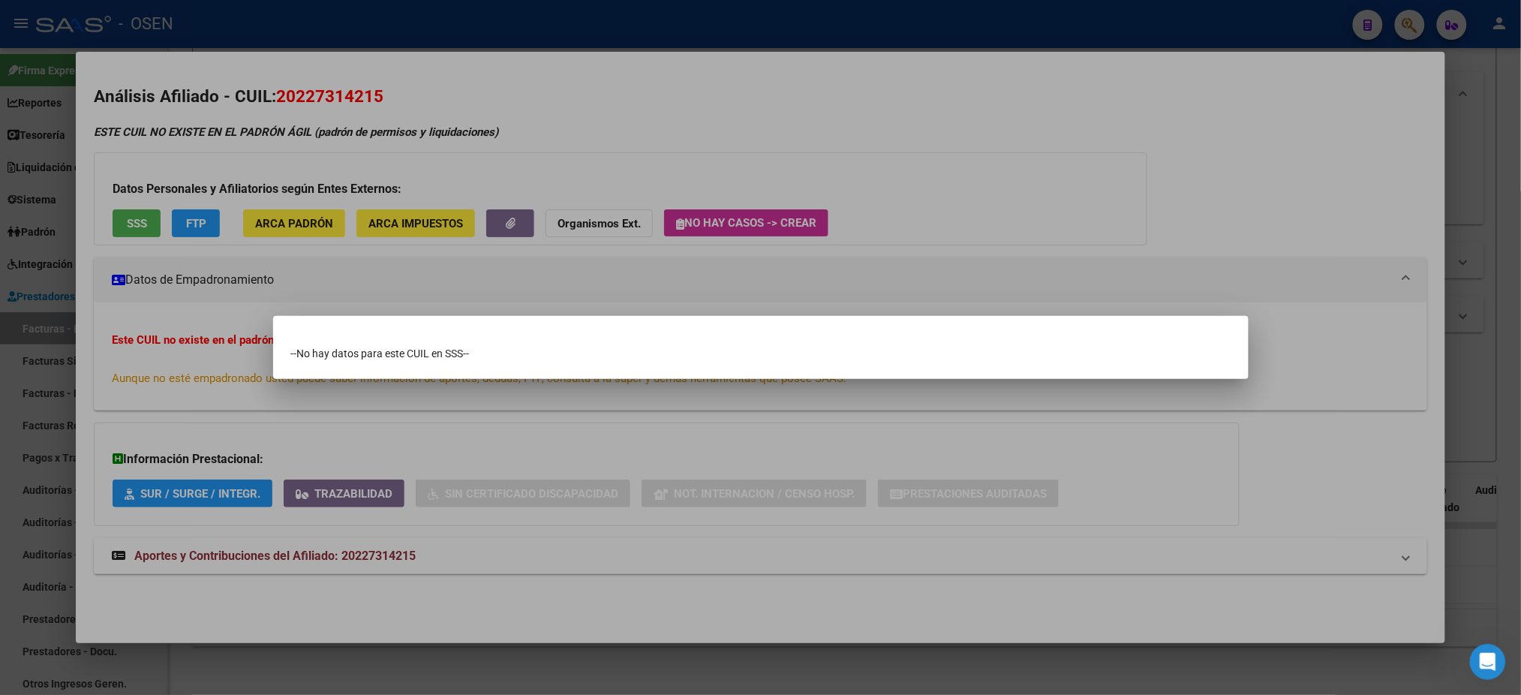
click at [309, 20] on div at bounding box center [760, 347] width 1521 height 695
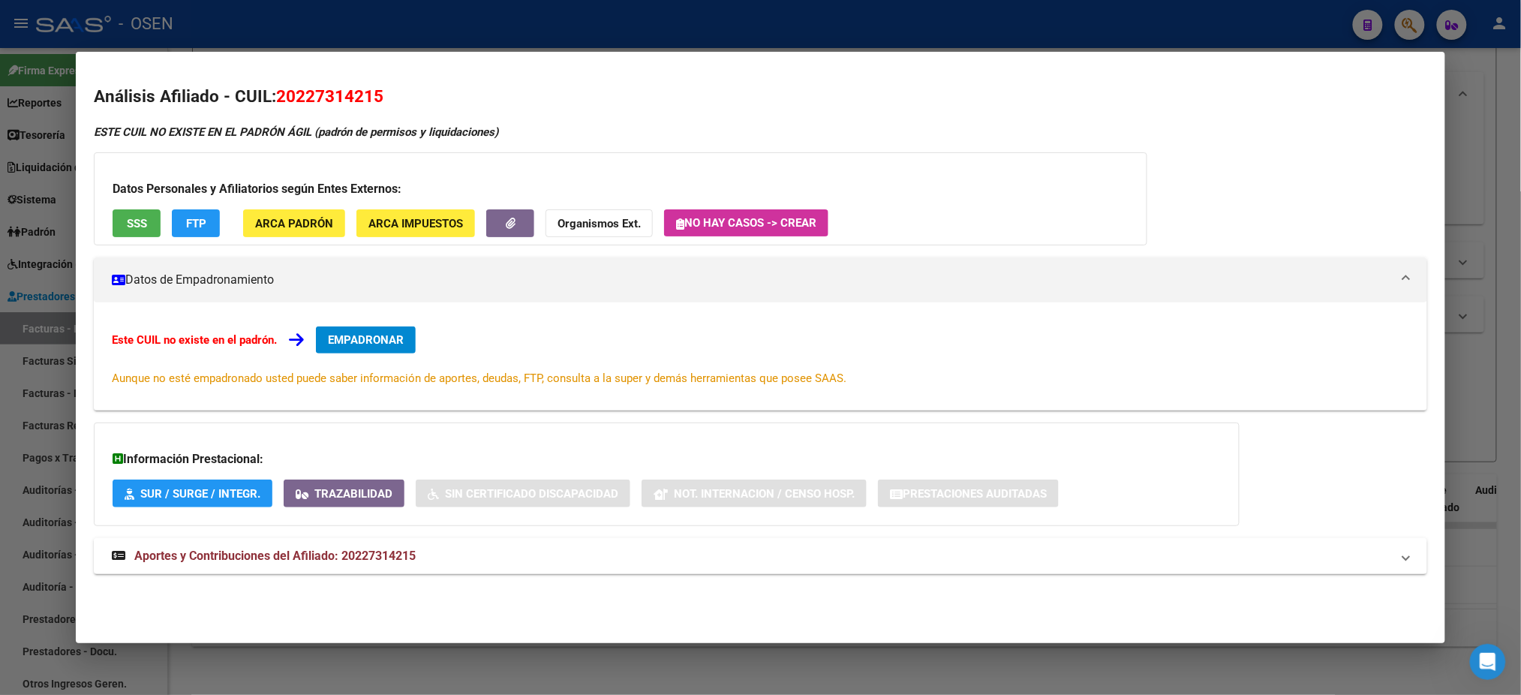
click at [310, 22] on div at bounding box center [760, 347] width 1521 height 695
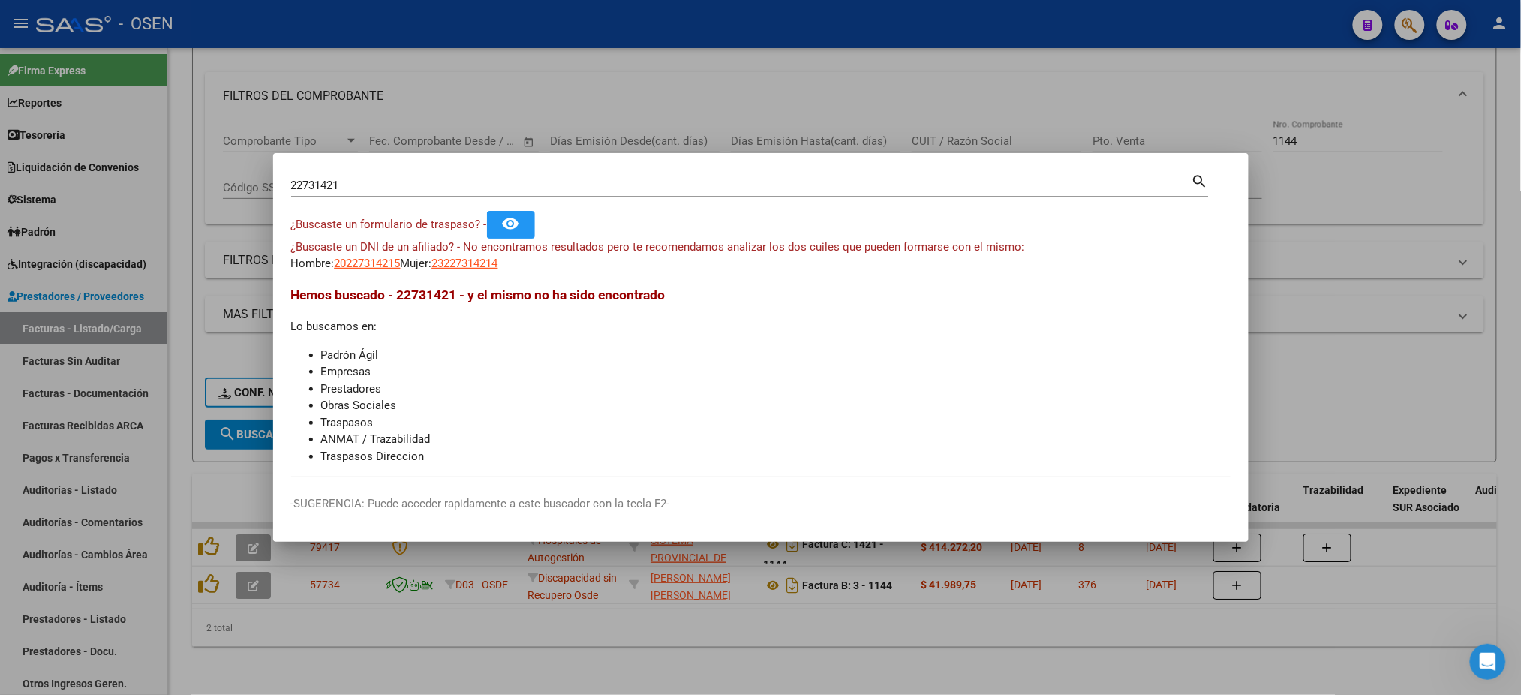
click at [322, 68] on div at bounding box center [760, 347] width 1521 height 695
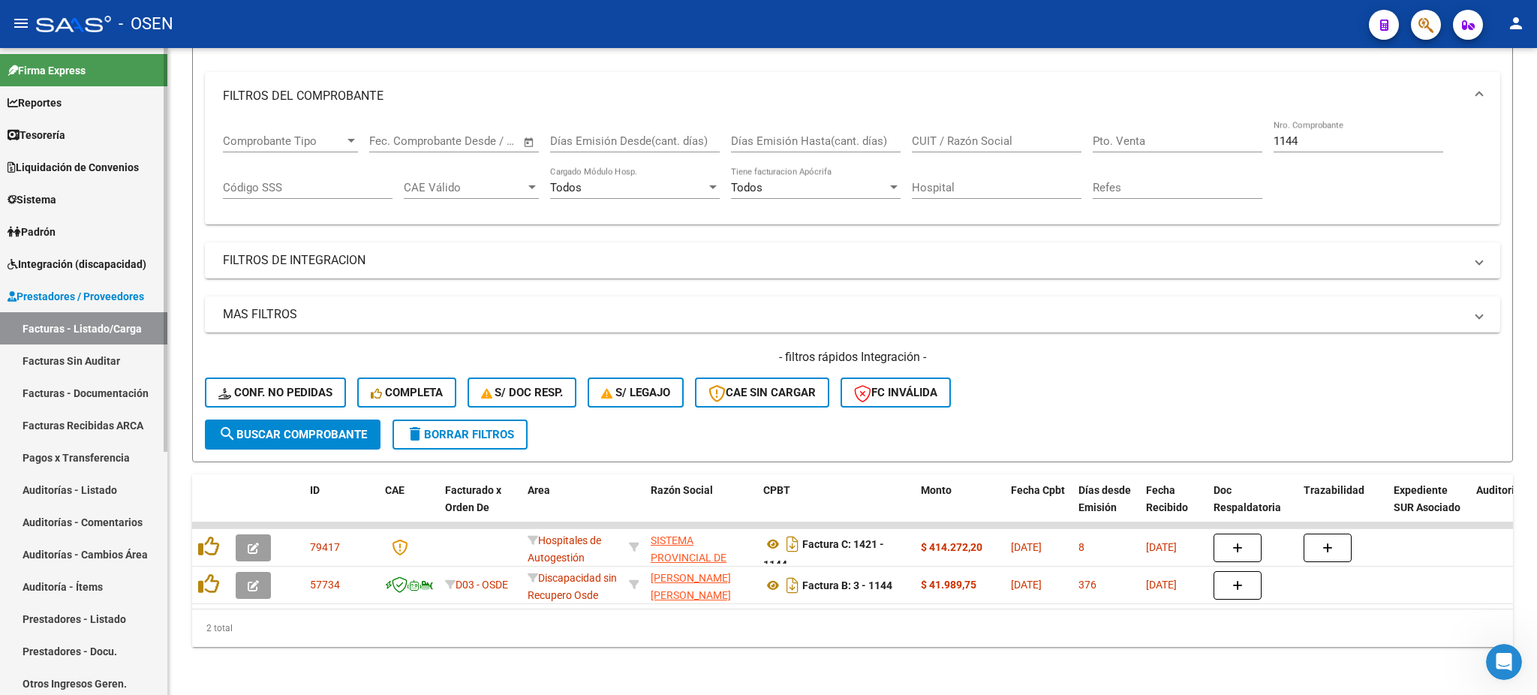
click at [110, 489] on link "Auditorías - Listado" at bounding box center [83, 490] width 167 height 32
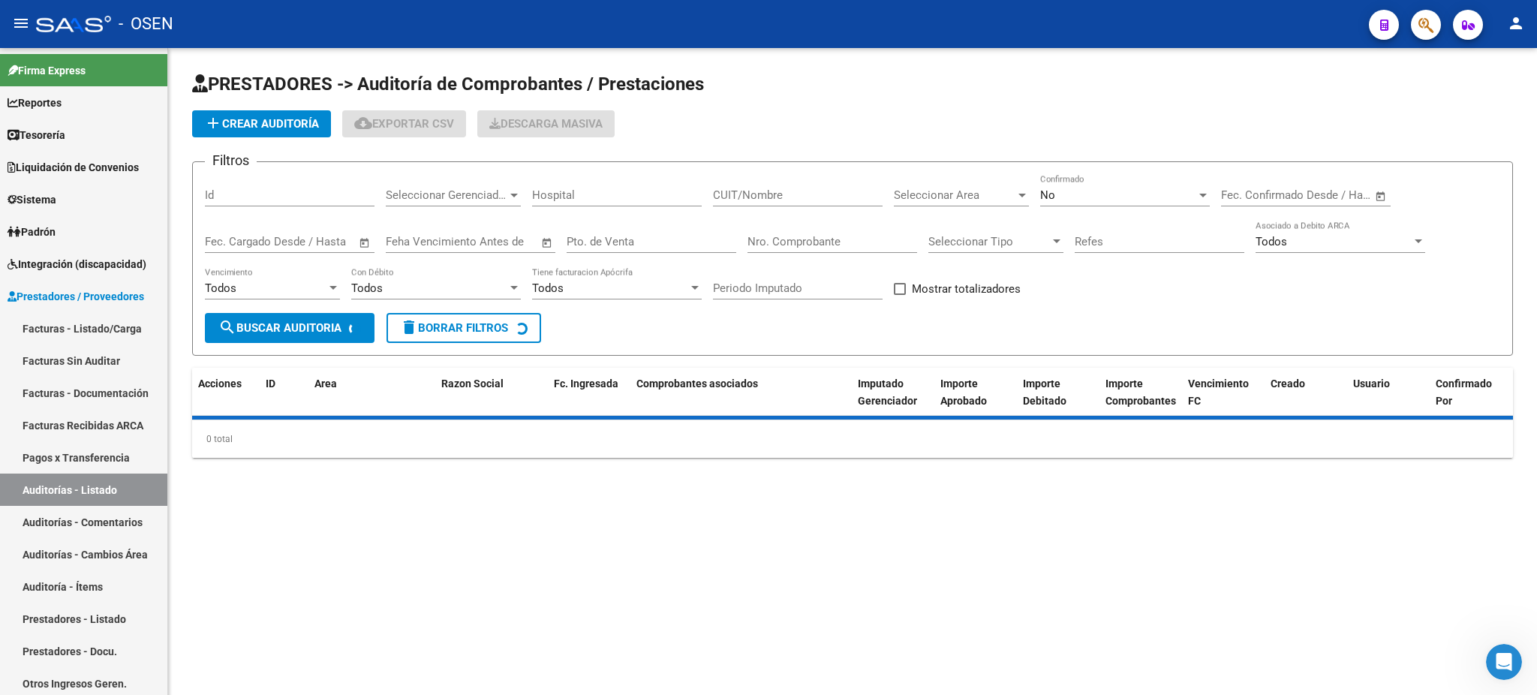
click at [858, 229] on div "Nro. Comprobante" at bounding box center [832, 237] width 170 height 32
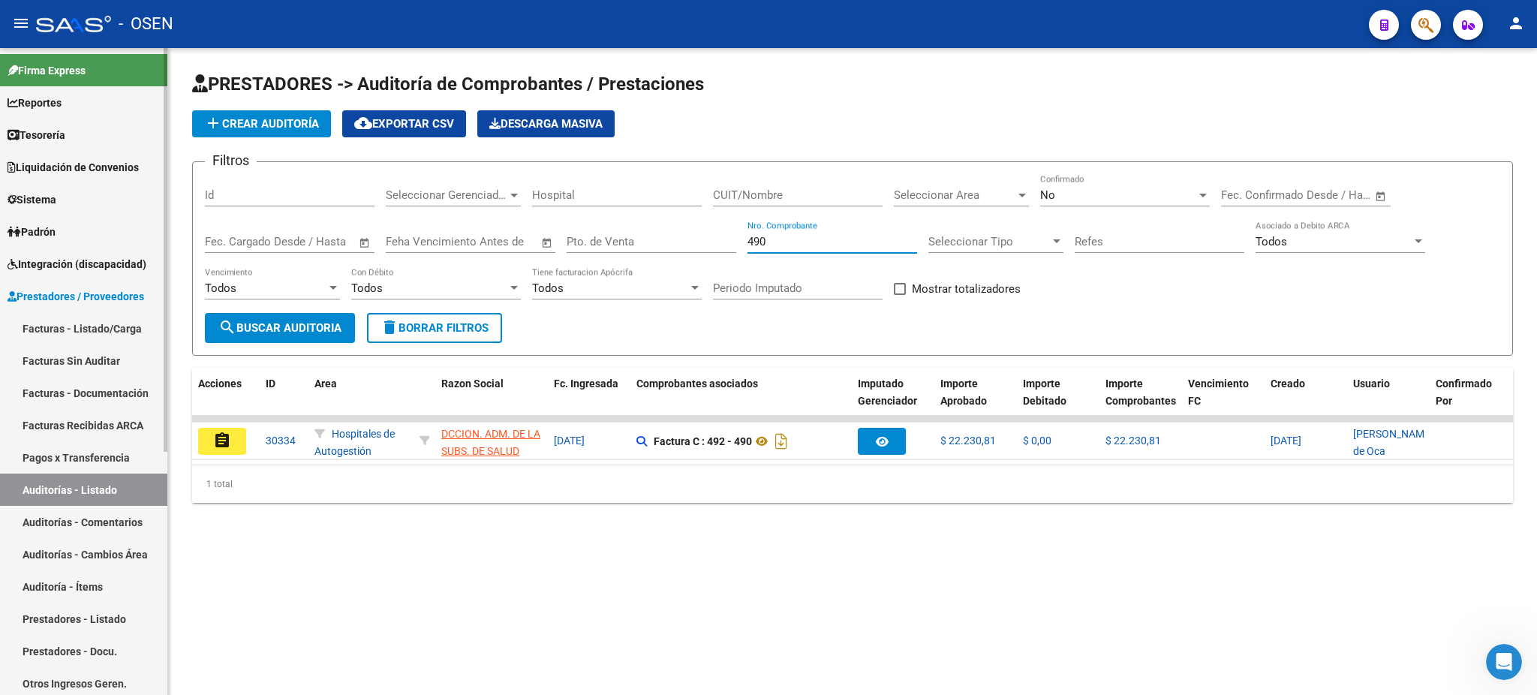
type input "490"
click at [1070, 189] on div "No" at bounding box center [1118, 195] width 156 height 14
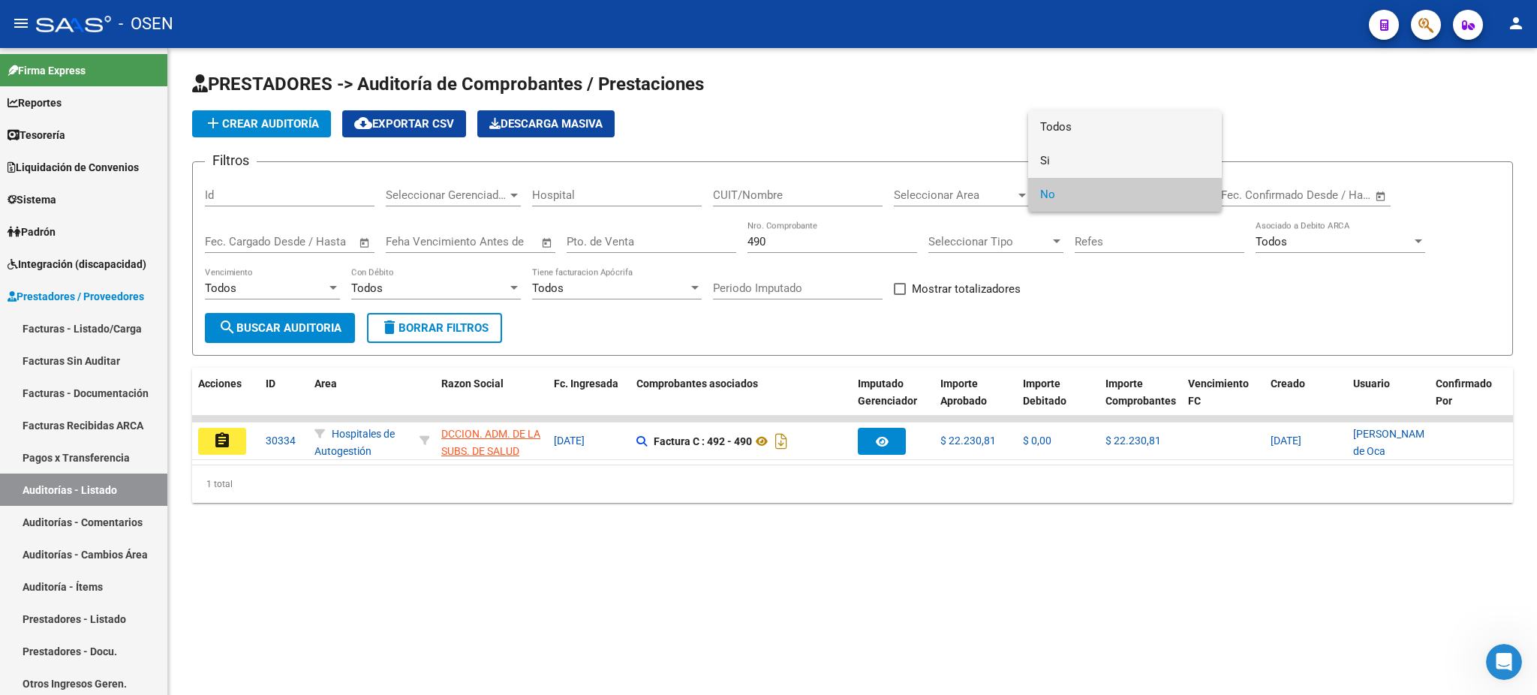
click at [1077, 143] on span "Todos" at bounding box center [1125, 127] width 170 height 34
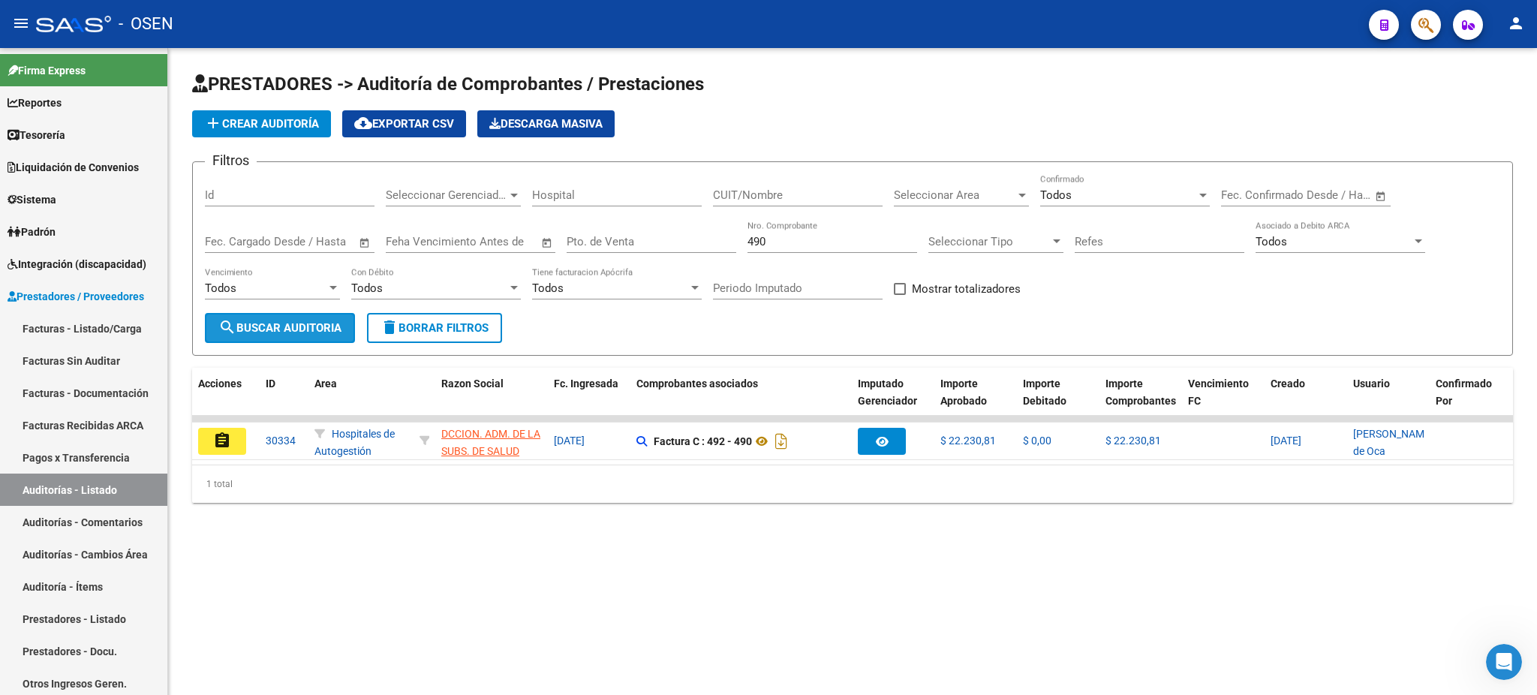
click at [302, 329] on span "search Buscar Auditoria" at bounding box center [279, 328] width 123 height 14
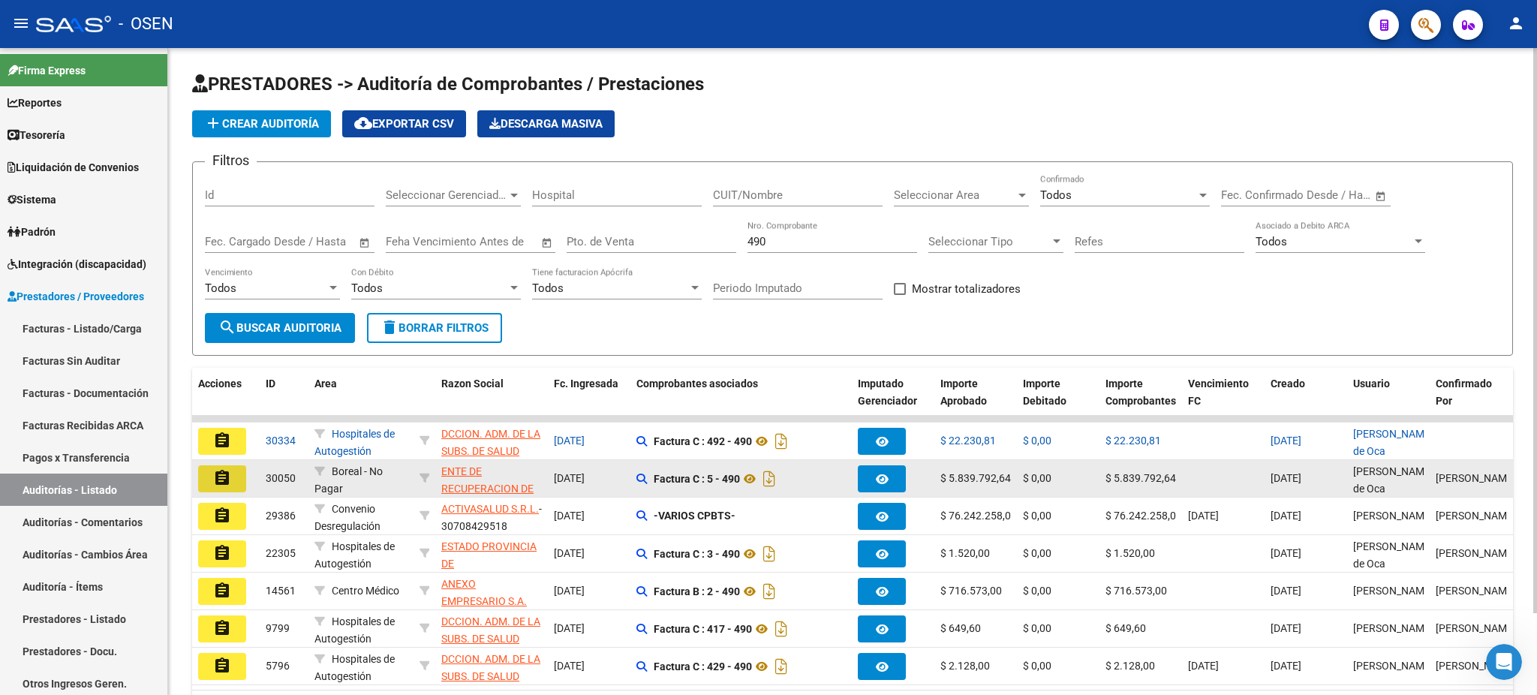
click at [243, 479] on button "assignment" at bounding box center [222, 478] width 48 height 27
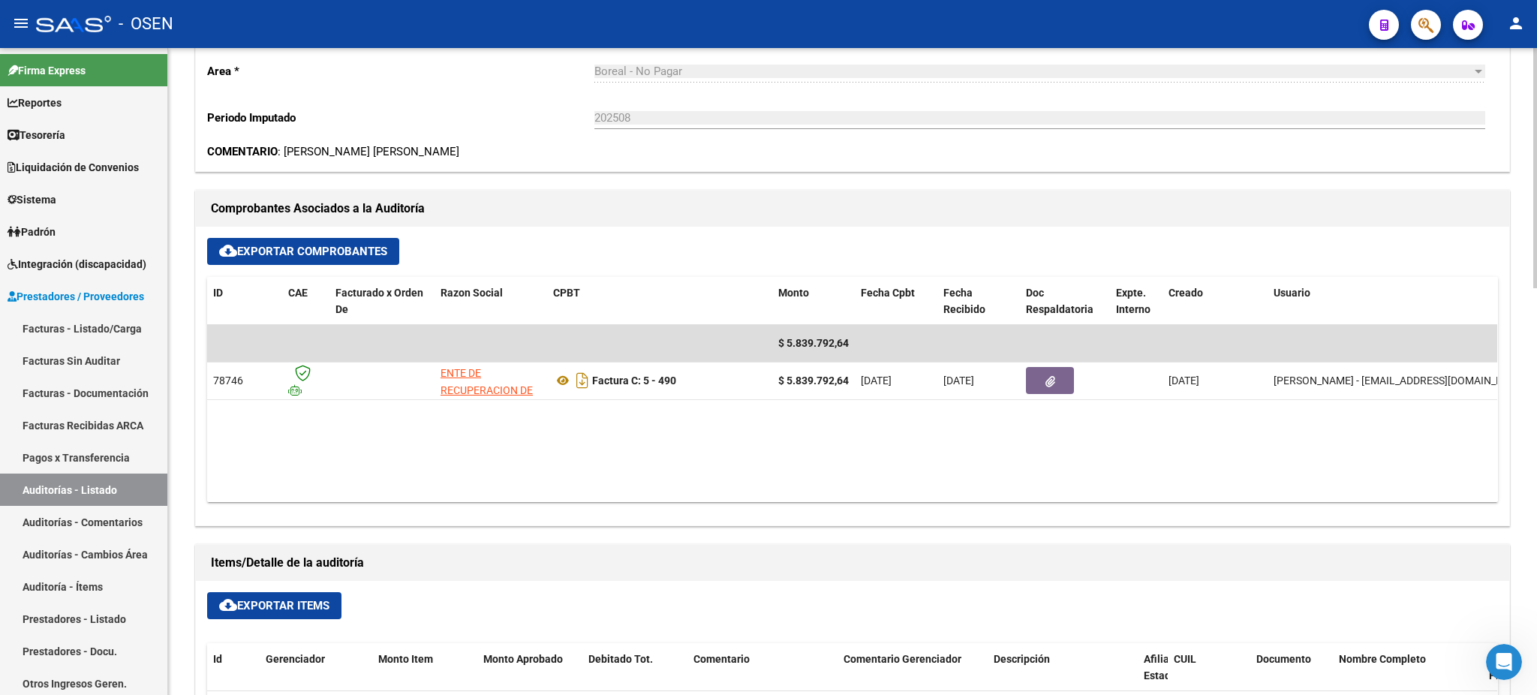
scroll to position [500, 0]
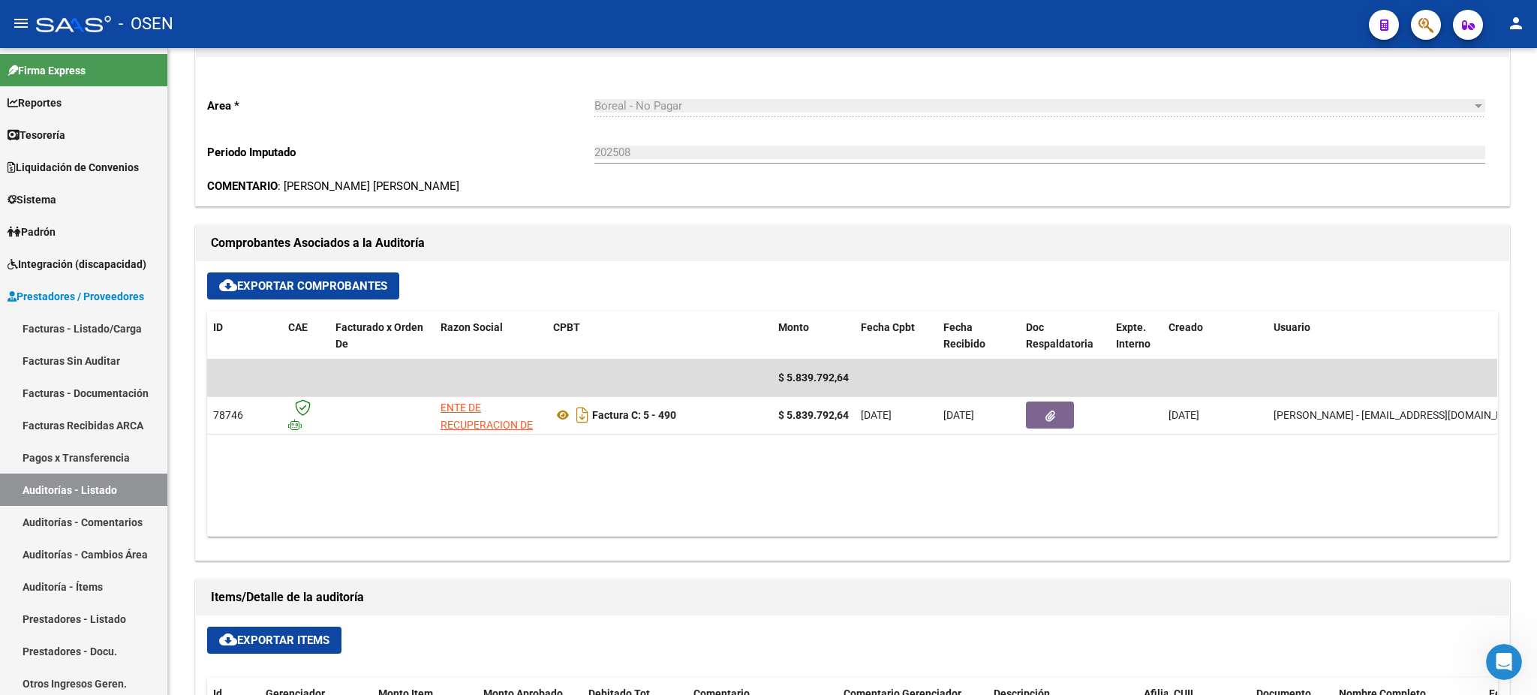
click at [1415, 20] on button "button" at bounding box center [1426, 25] width 30 height 30
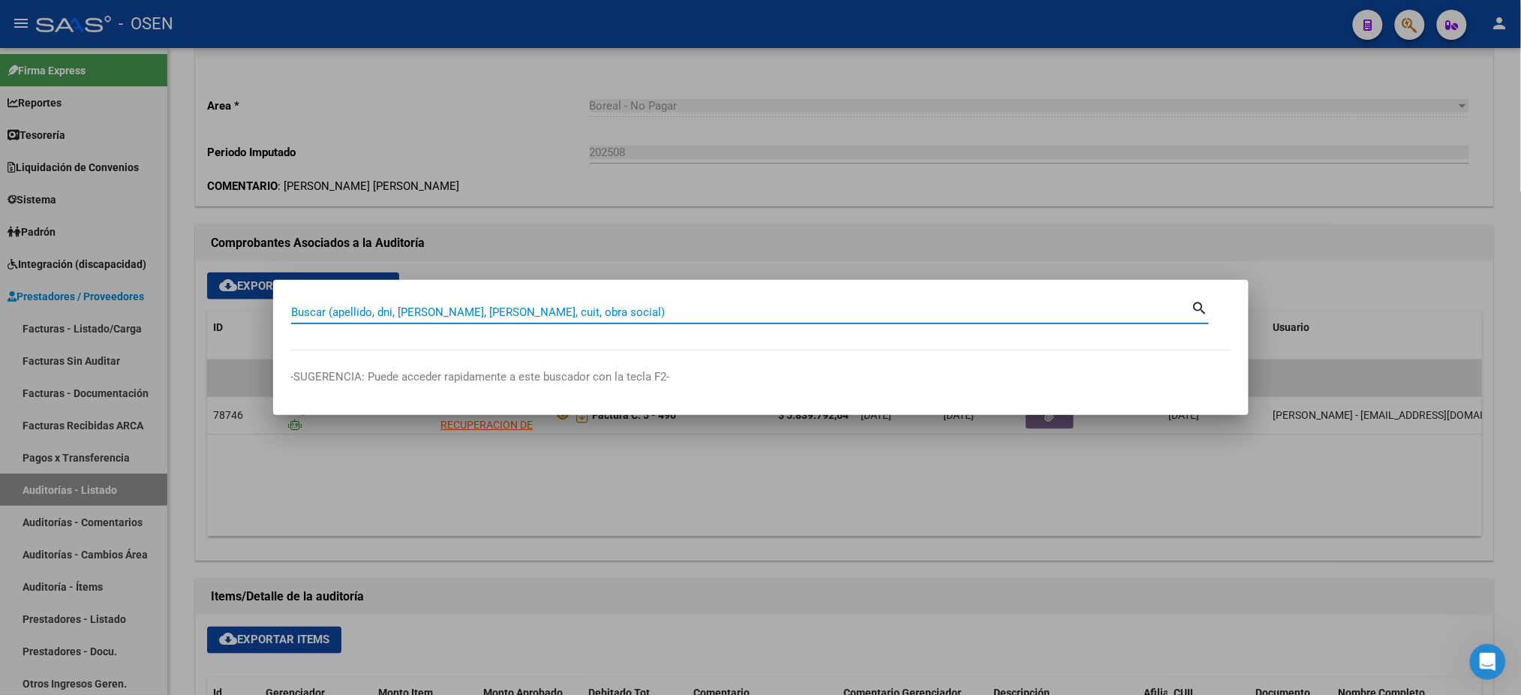
paste input "22.731.421"
click at [334, 308] on input "22.731.421" at bounding box center [741, 312] width 901 height 14
click at [330, 308] on input "22.731.421" at bounding box center [741, 312] width 901 height 14
click at [309, 310] on input "22.731421" at bounding box center [741, 312] width 901 height 14
type input "22731421"
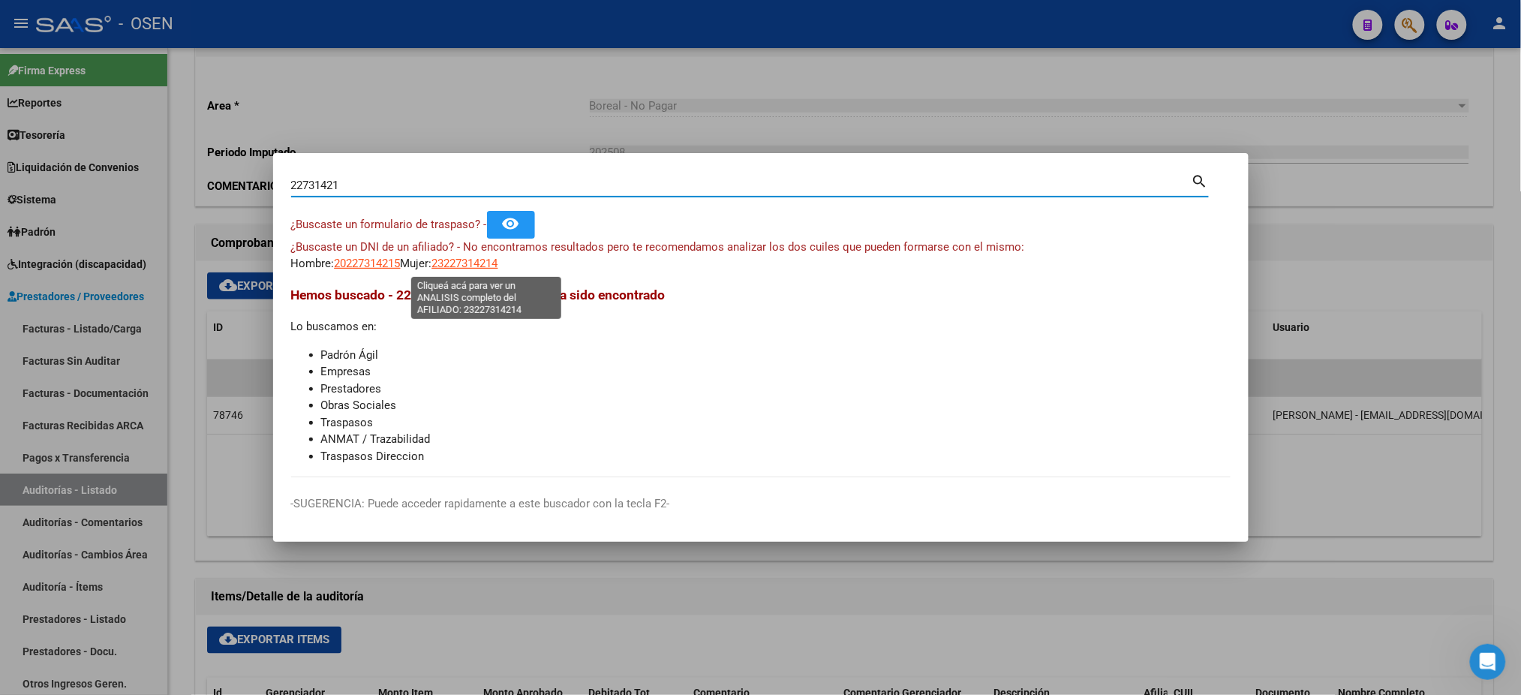
click at [479, 270] on span "23227314214" at bounding box center [465, 264] width 66 height 14
type textarea "23227314214"
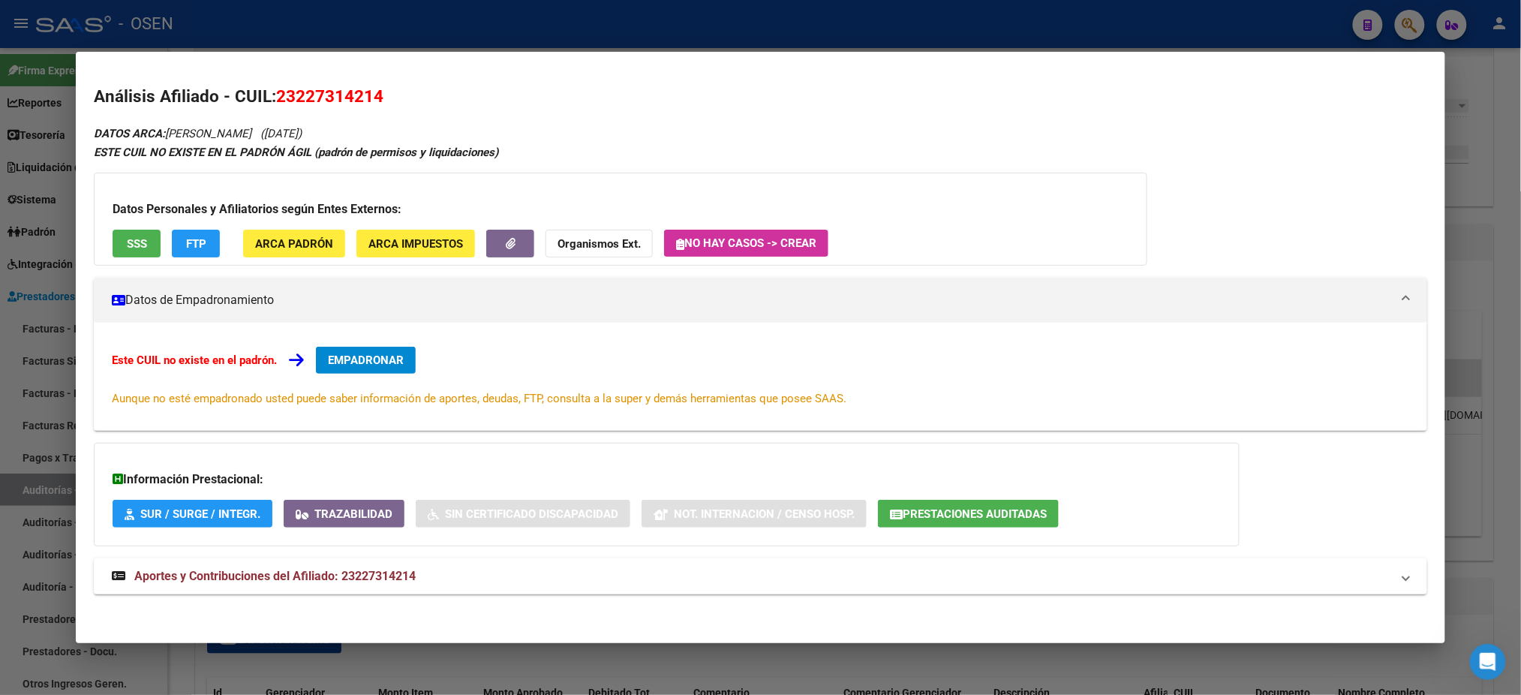
click at [133, 242] on span "SSS" at bounding box center [137, 244] width 20 height 14
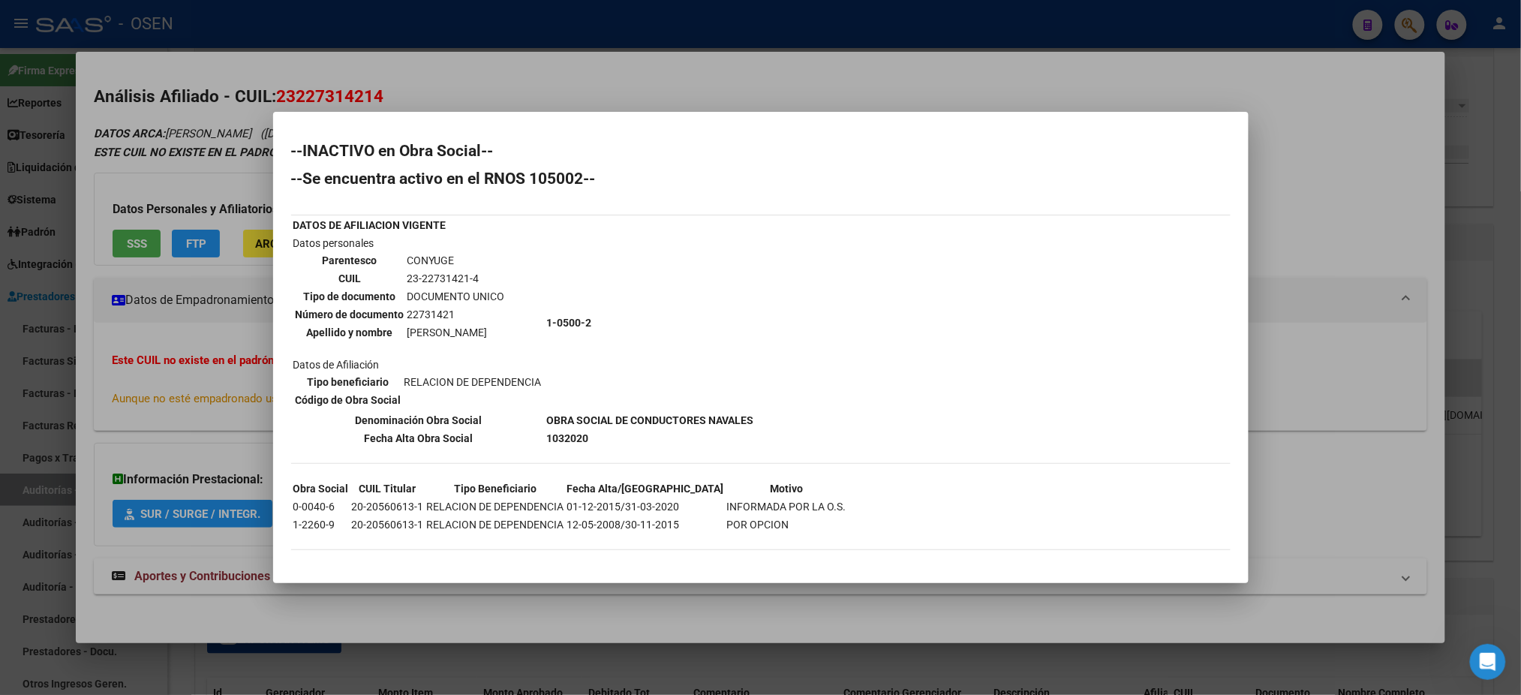
click at [370, 35] on div at bounding box center [760, 347] width 1521 height 695
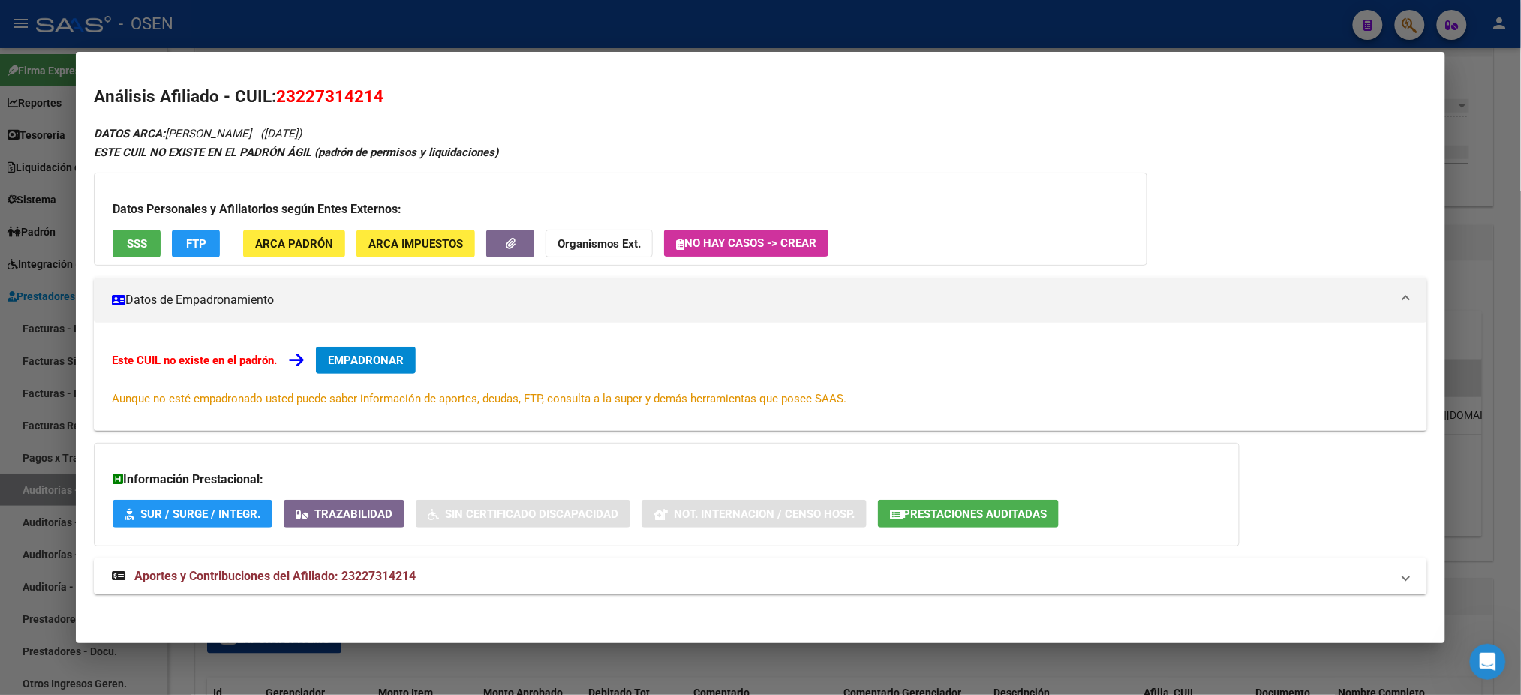
click at [421, 27] on div at bounding box center [760, 347] width 1521 height 695
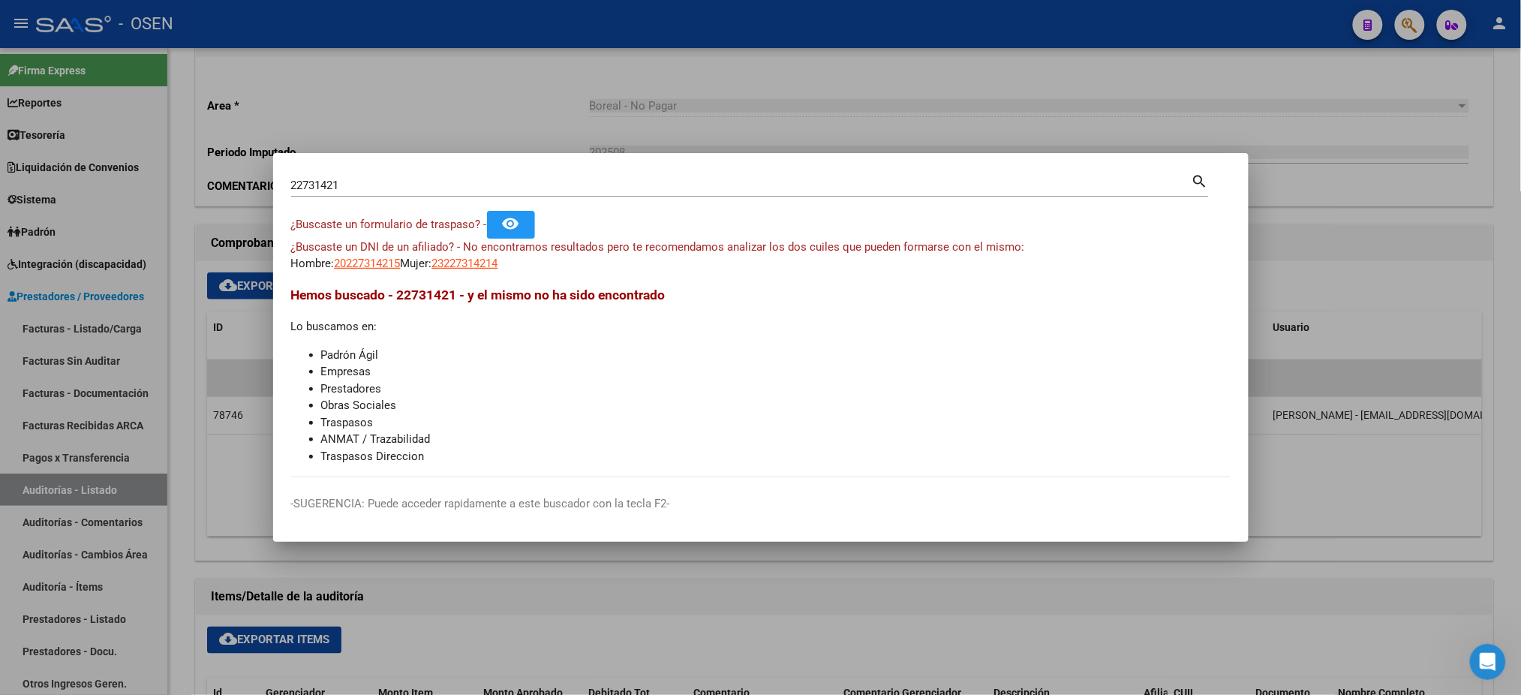
click at [421, 27] on div at bounding box center [760, 347] width 1521 height 695
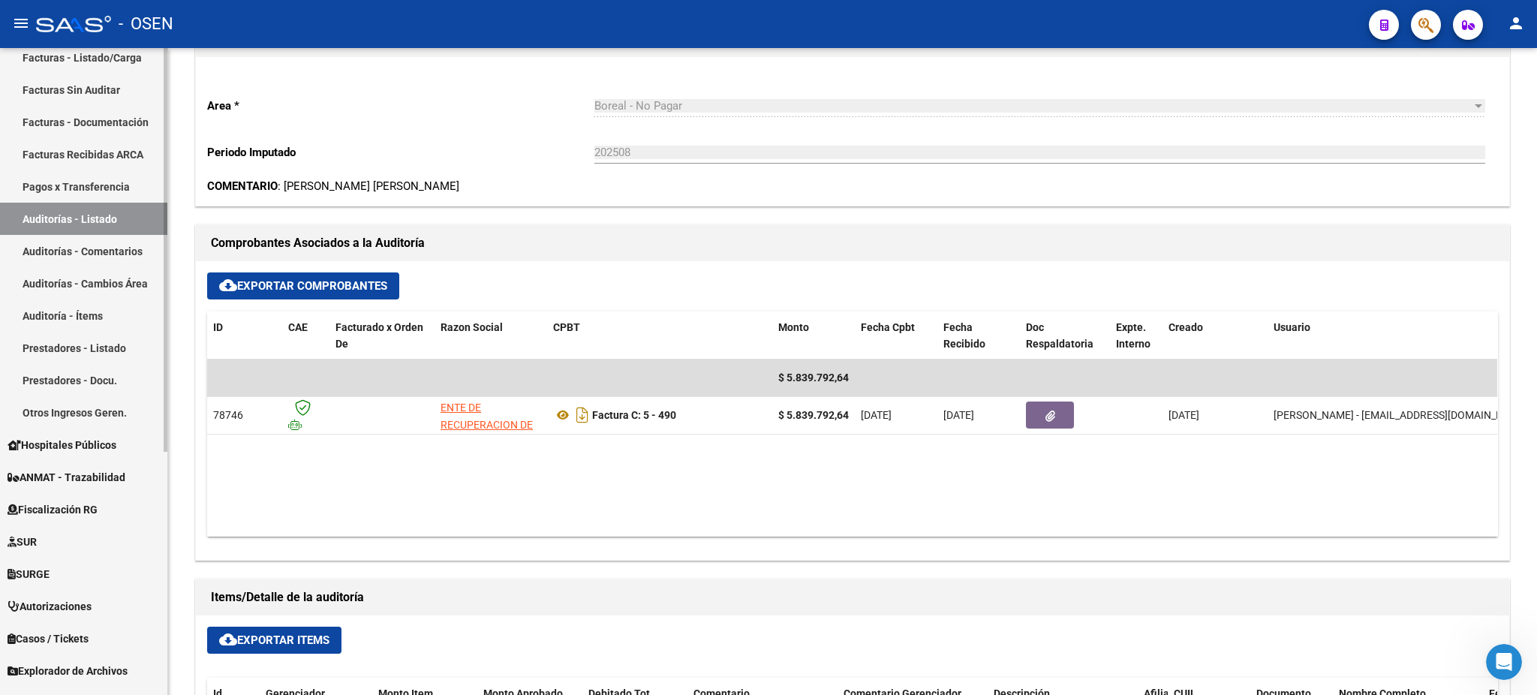
scroll to position [391, 0]
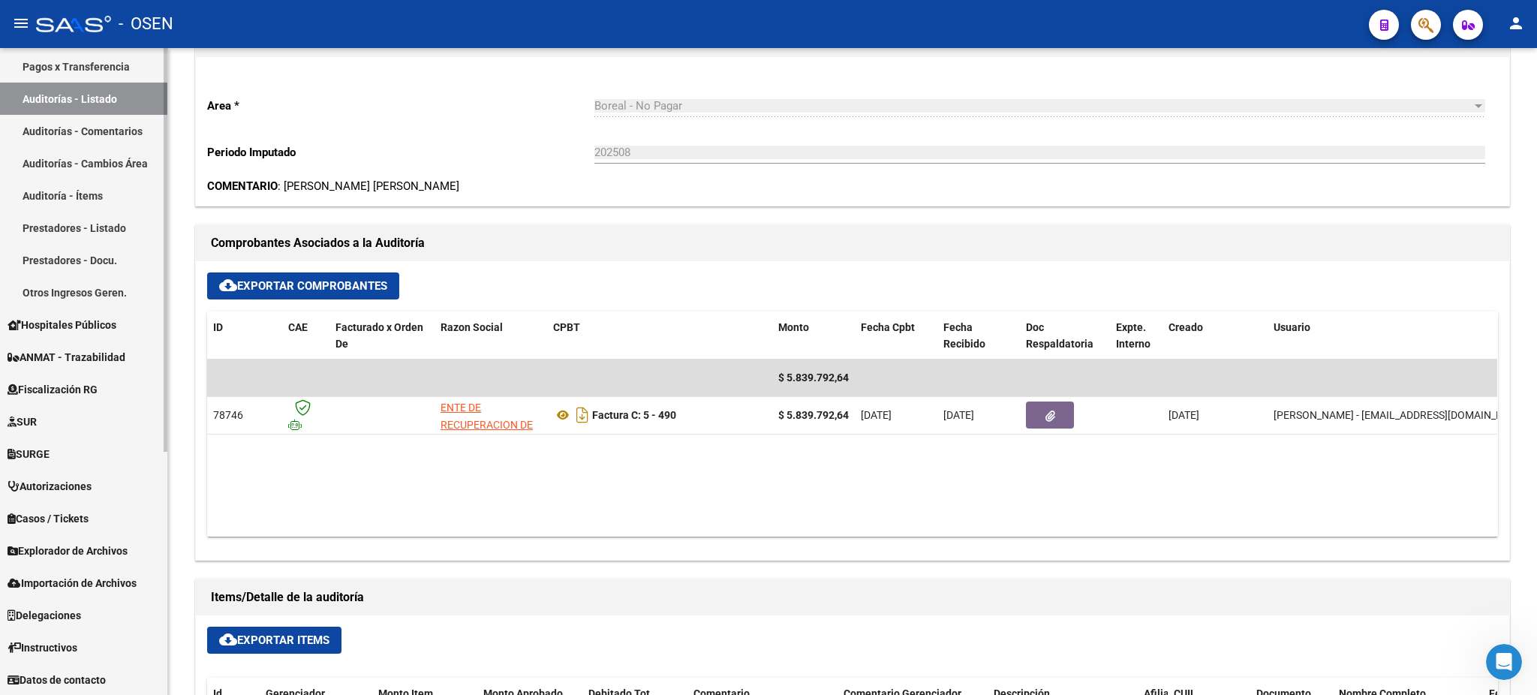
click at [74, 582] on span "Importación de Archivos" at bounding box center [72, 583] width 129 height 17
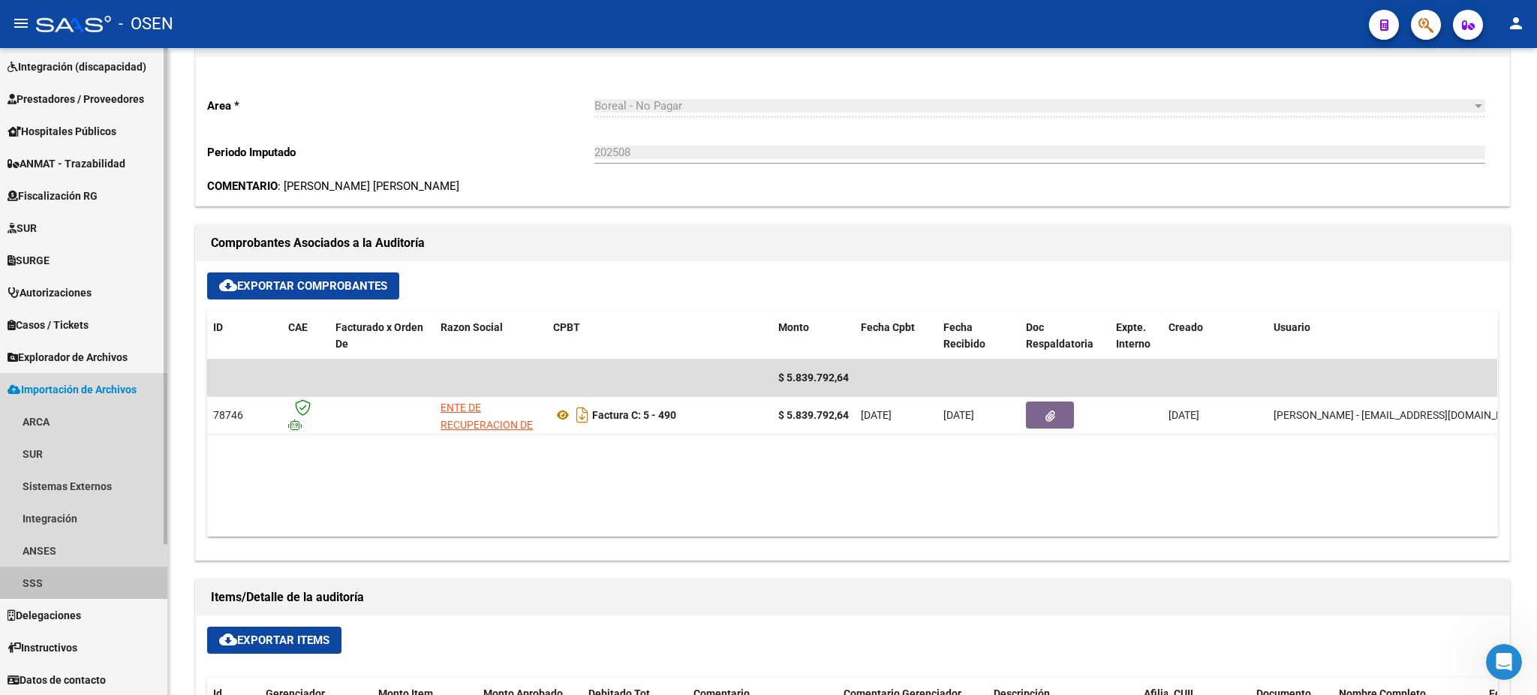
click at [74, 584] on link "SSS" at bounding box center [83, 583] width 167 height 32
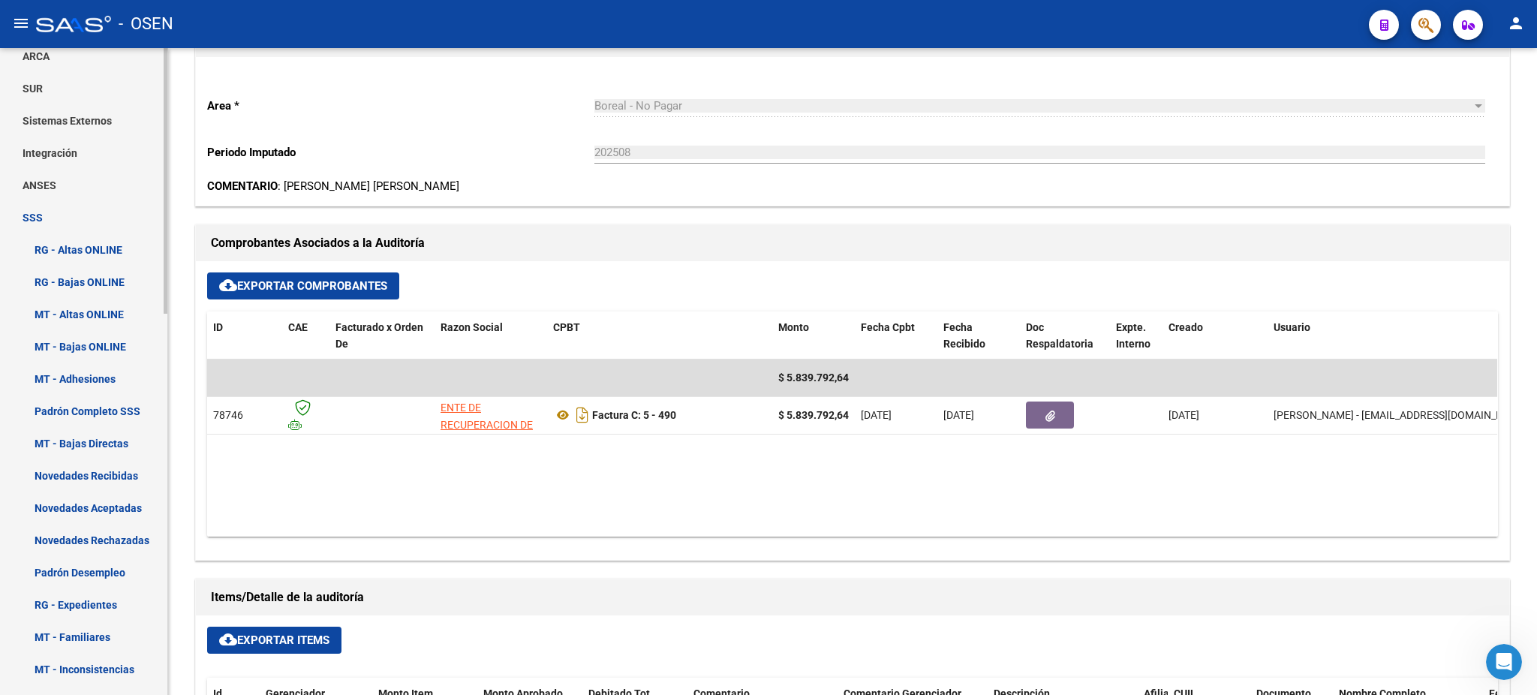
scroll to position [597, 0]
click at [93, 478] on link "Novedades Aceptadas" at bounding box center [83, 473] width 167 height 32
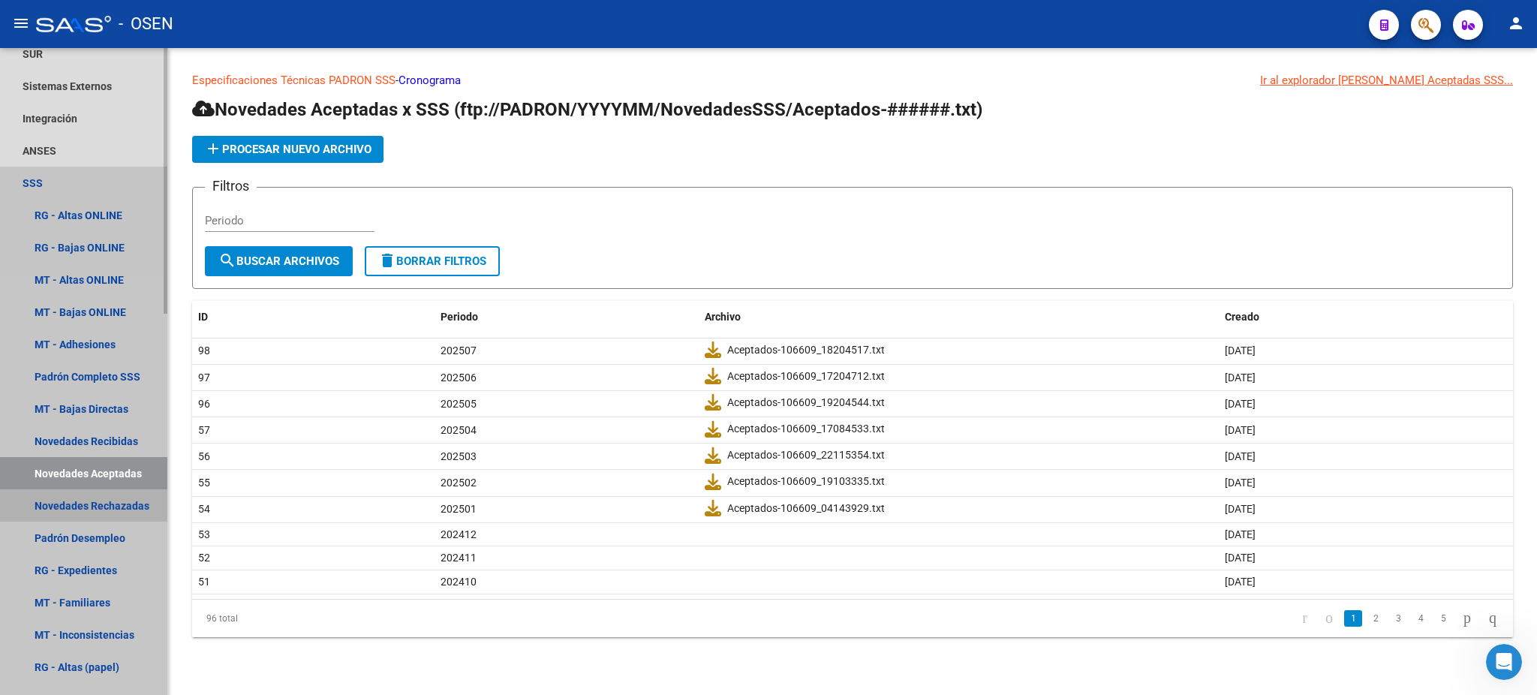
click at [82, 513] on link "Novedades Rechazadas" at bounding box center [83, 505] width 167 height 32
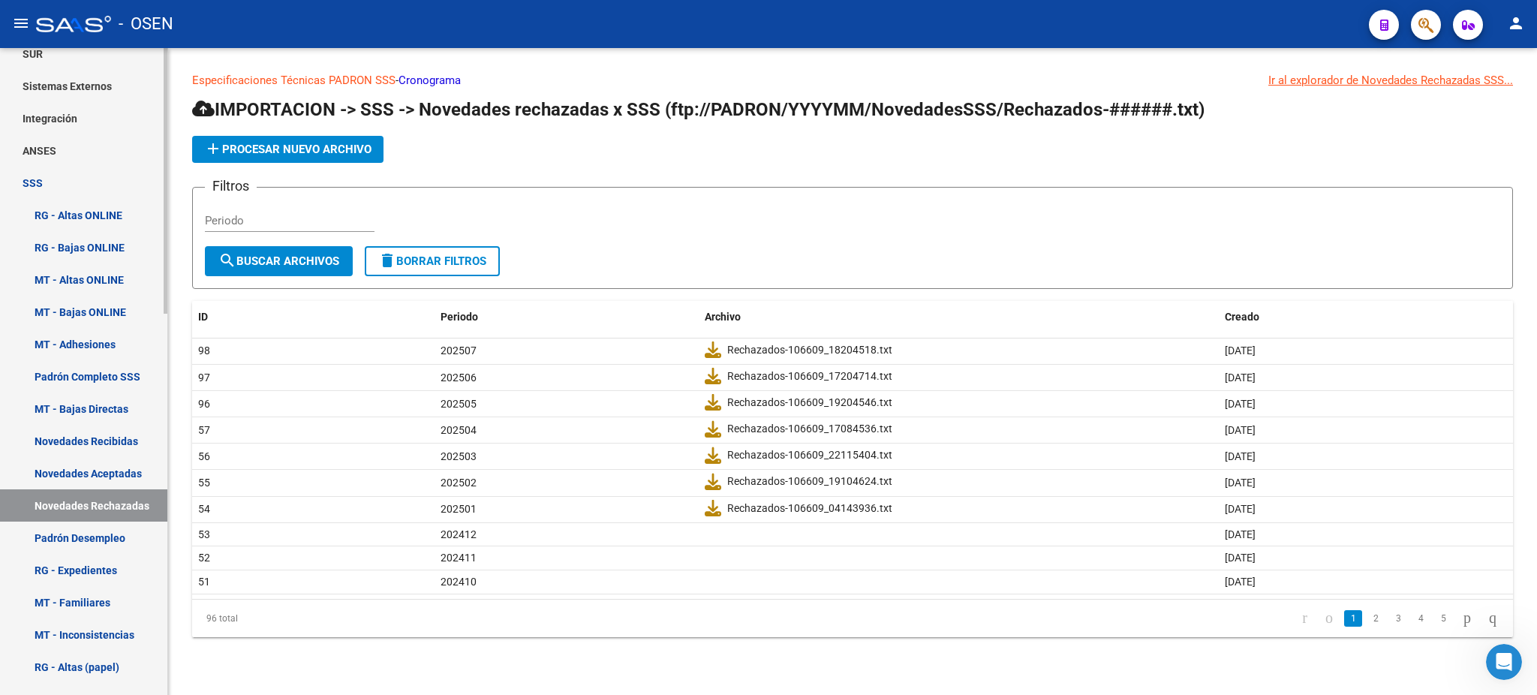
scroll to position [498, 0]
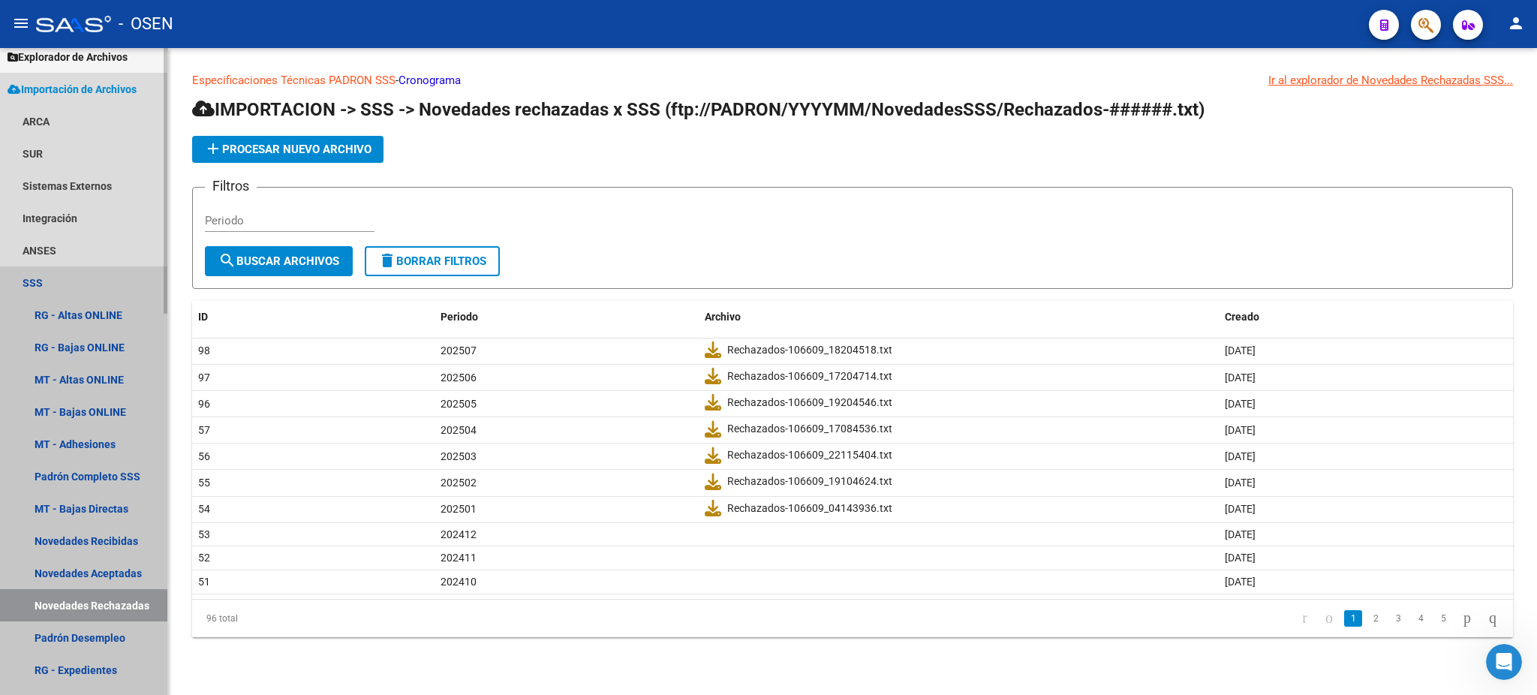
click at [32, 279] on link "SSS" at bounding box center [83, 282] width 167 height 32
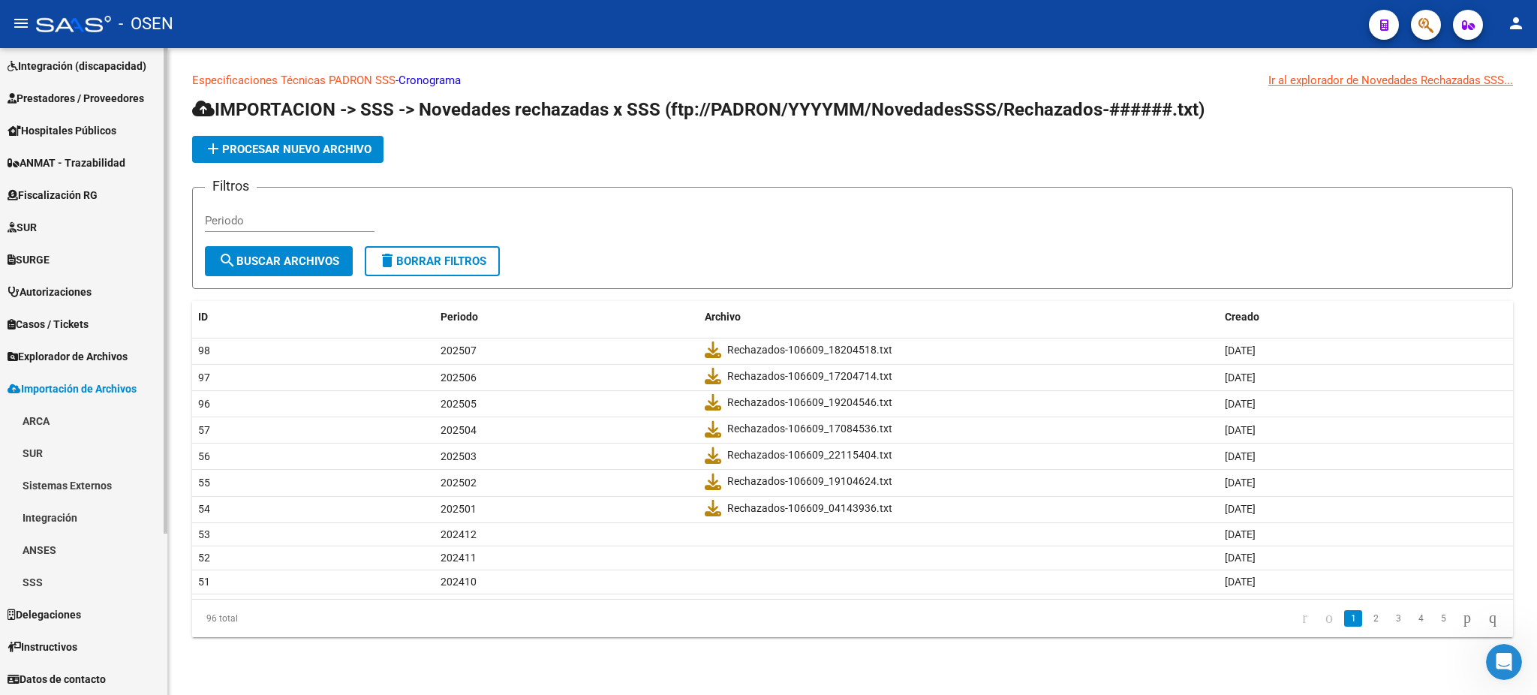
scroll to position [197, 0]
click at [104, 350] on span "Explorador de Archivos" at bounding box center [68, 357] width 120 height 17
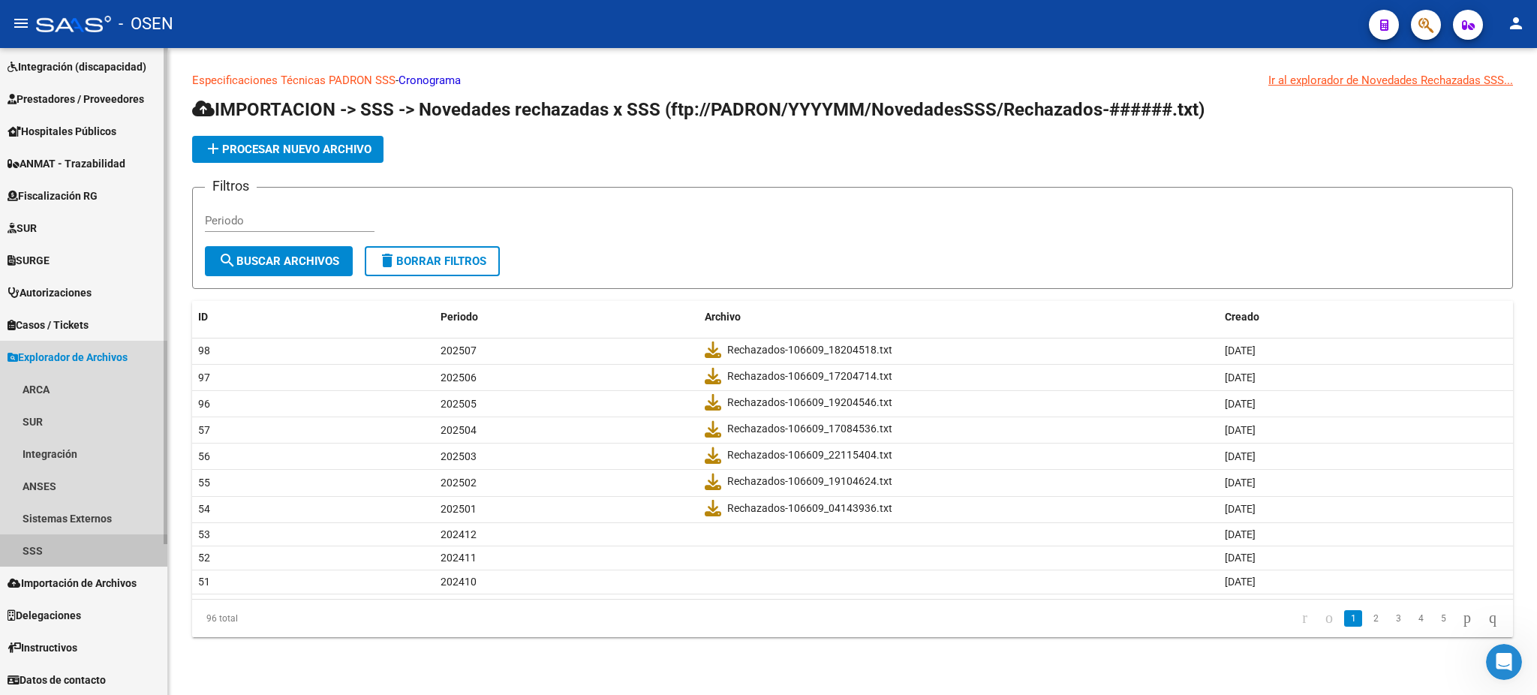
click at [77, 552] on link "SSS" at bounding box center [83, 550] width 167 height 32
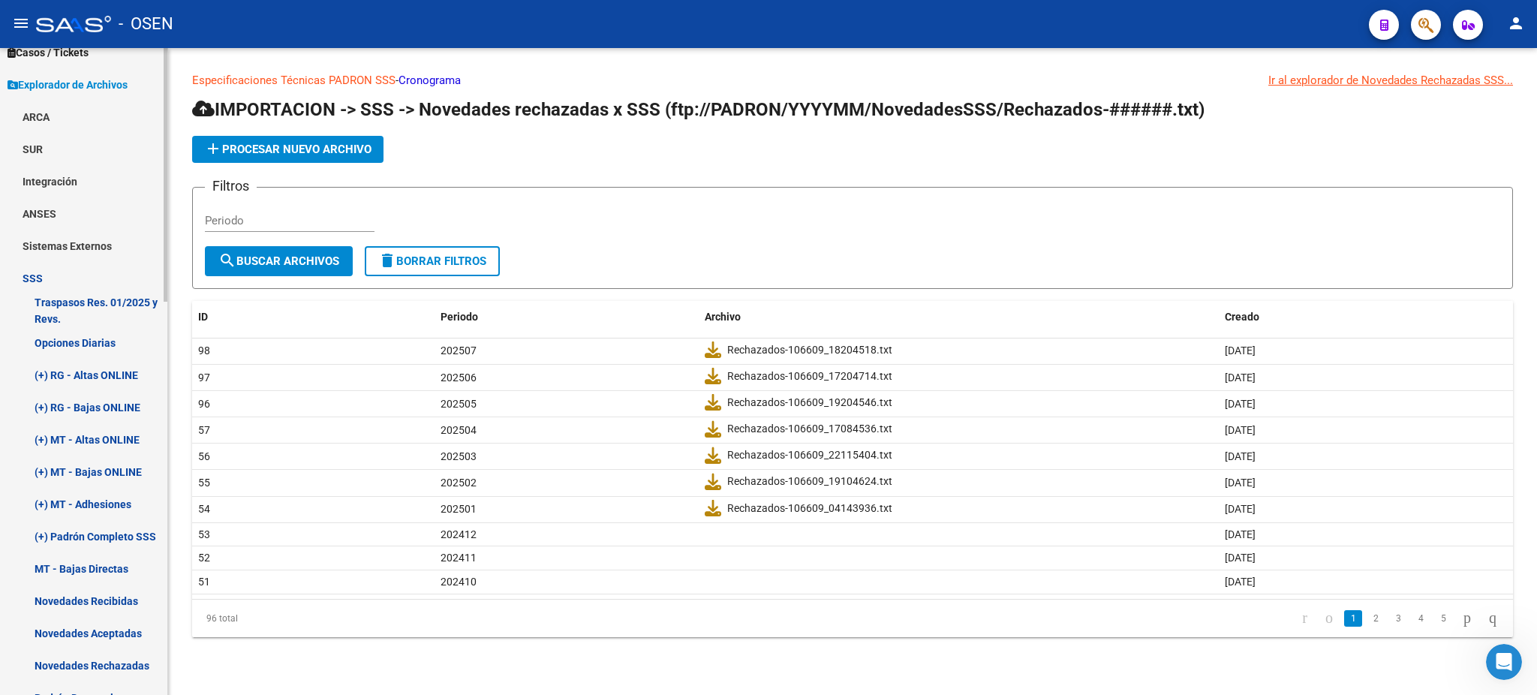
scroll to position [498, 0]
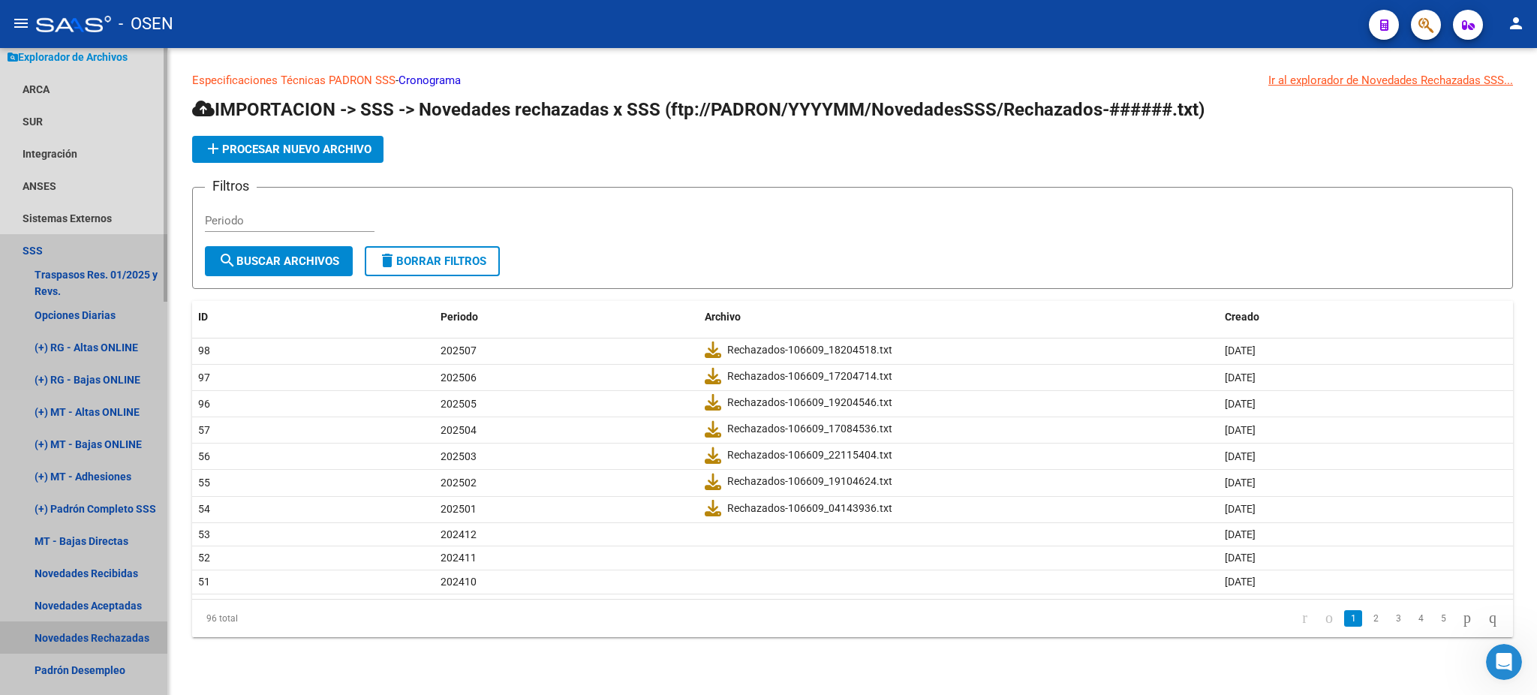
click at [104, 642] on link "Novedades Rechazadas" at bounding box center [83, 637] width 167 height 32
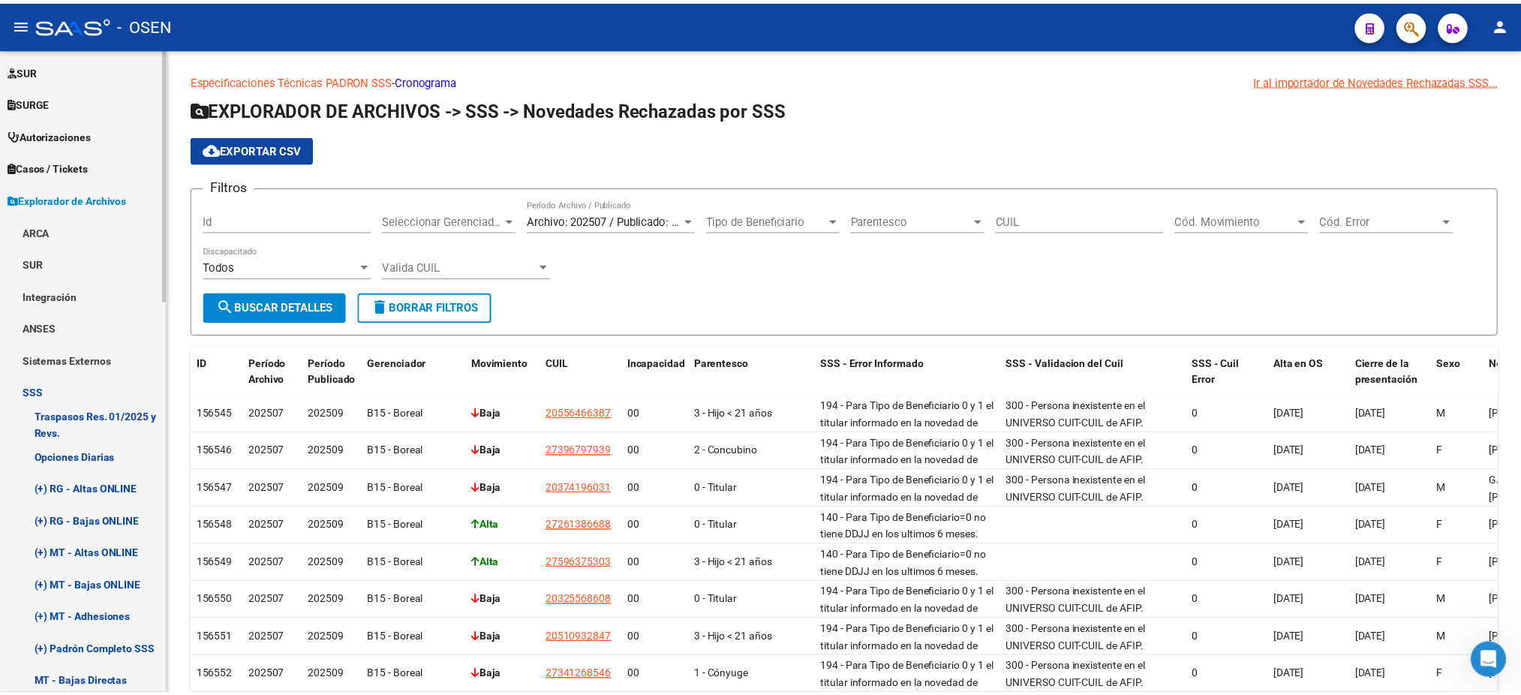
scroll to position [98, 0]
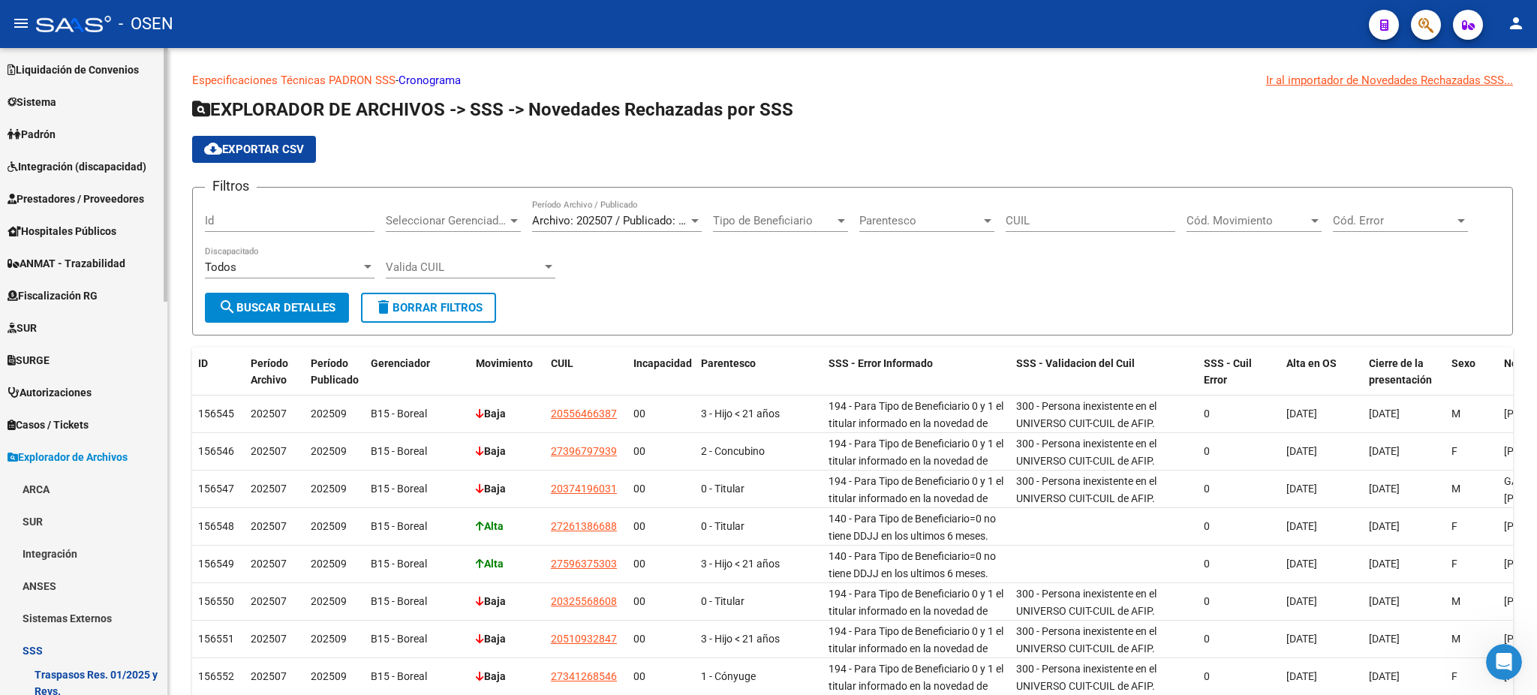
click at [104, 201] on span "Prestadores / Proveedores" at bounding box center [76, 199] width 137 height 17
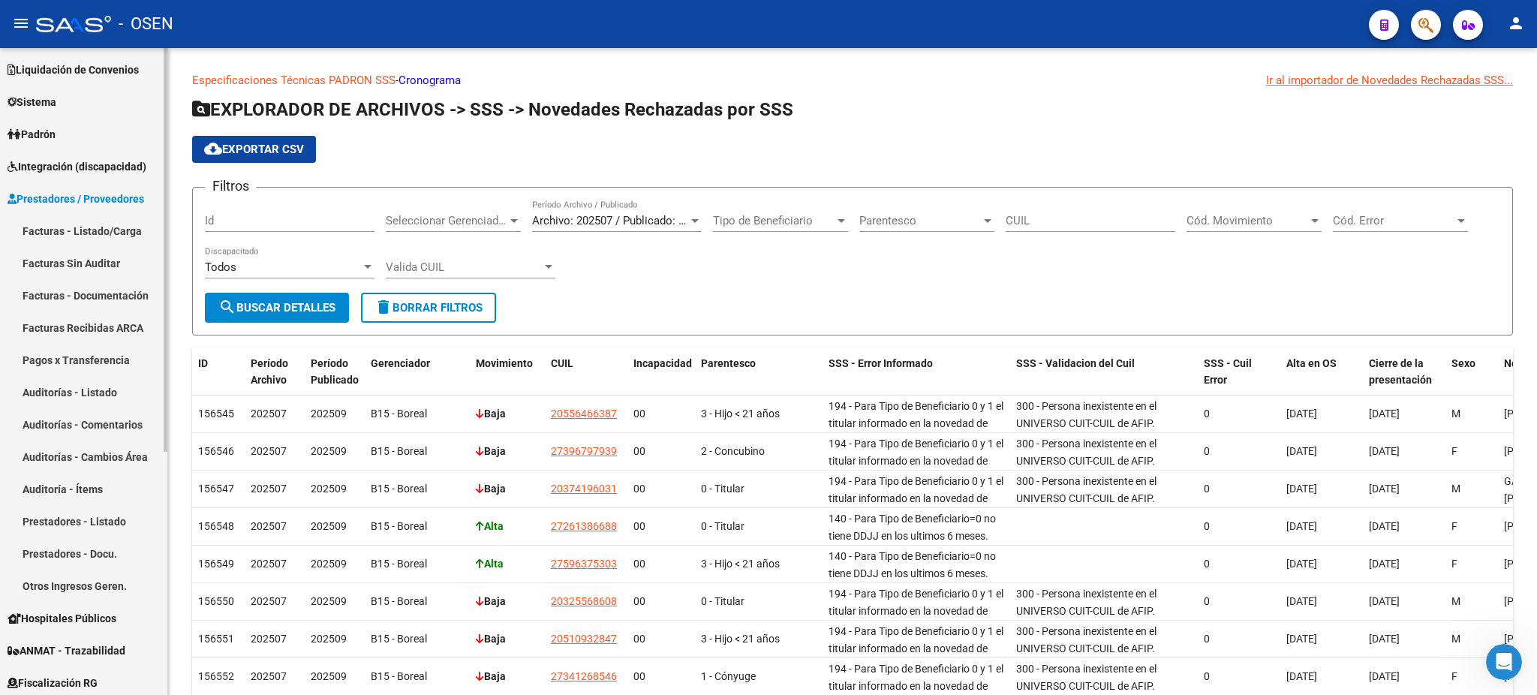
click at [133, 229] on link "Facturas - Listado/Carga" at bounding box center [83, 231] width 167 height 32
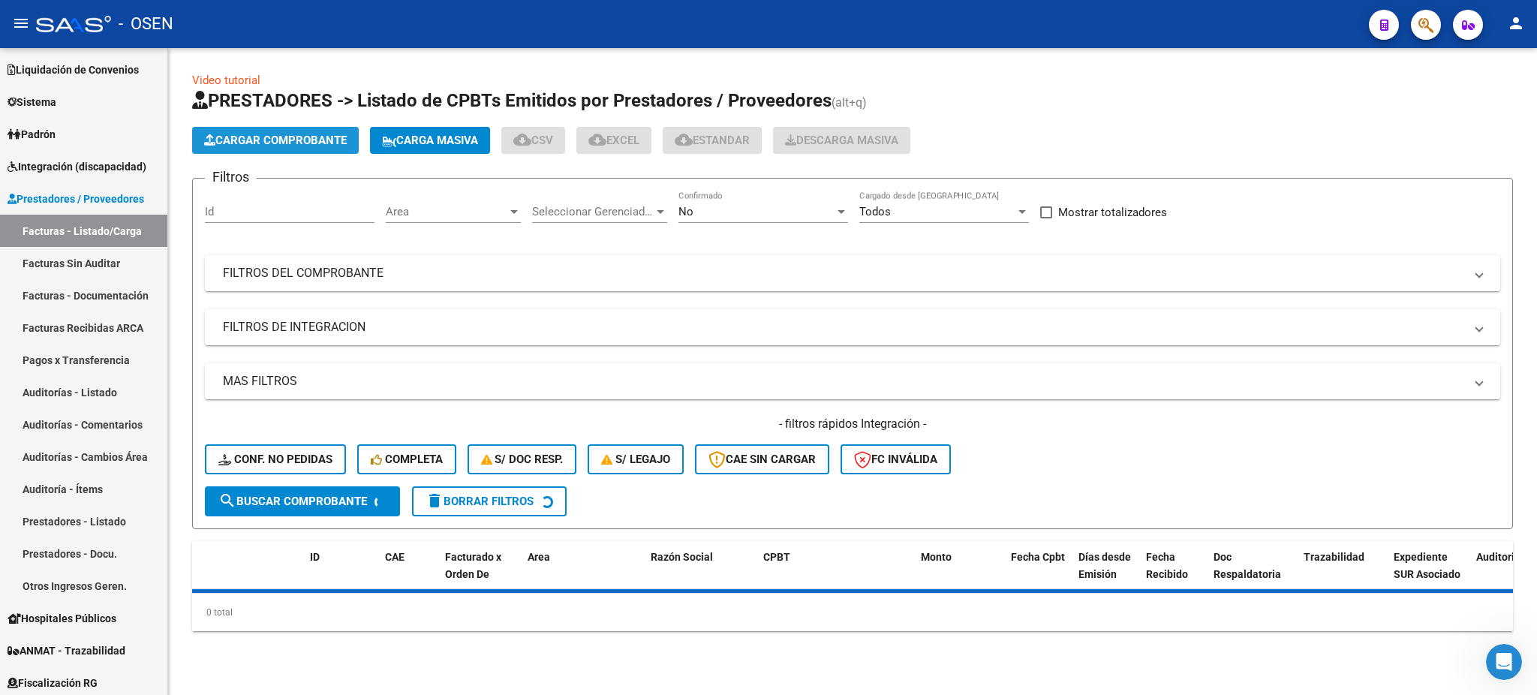
click at [273, 146] on button "Cargar Comprobante" at bounding box center [275, 140] width 167 height 27
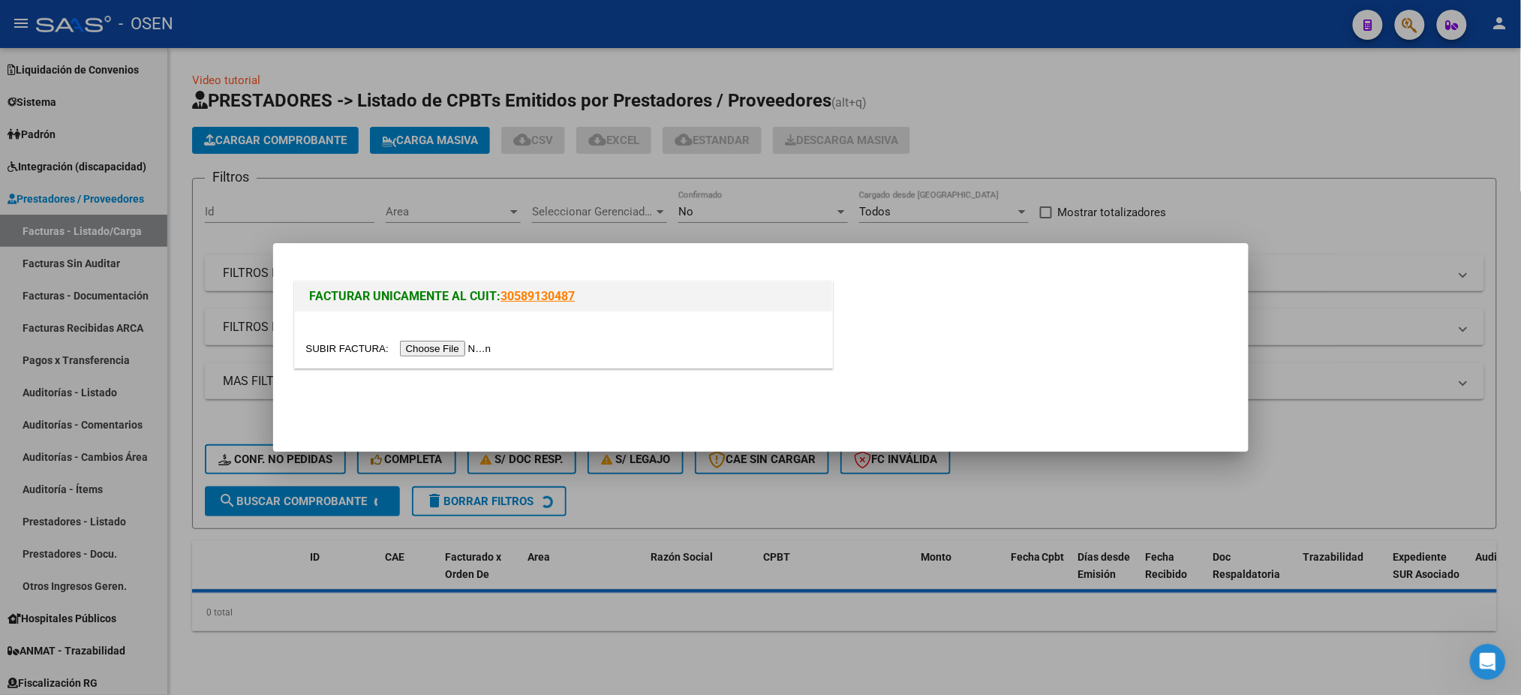
click at [463, 347] on input "file" at bounding box center [401, 349] width 190 height 16
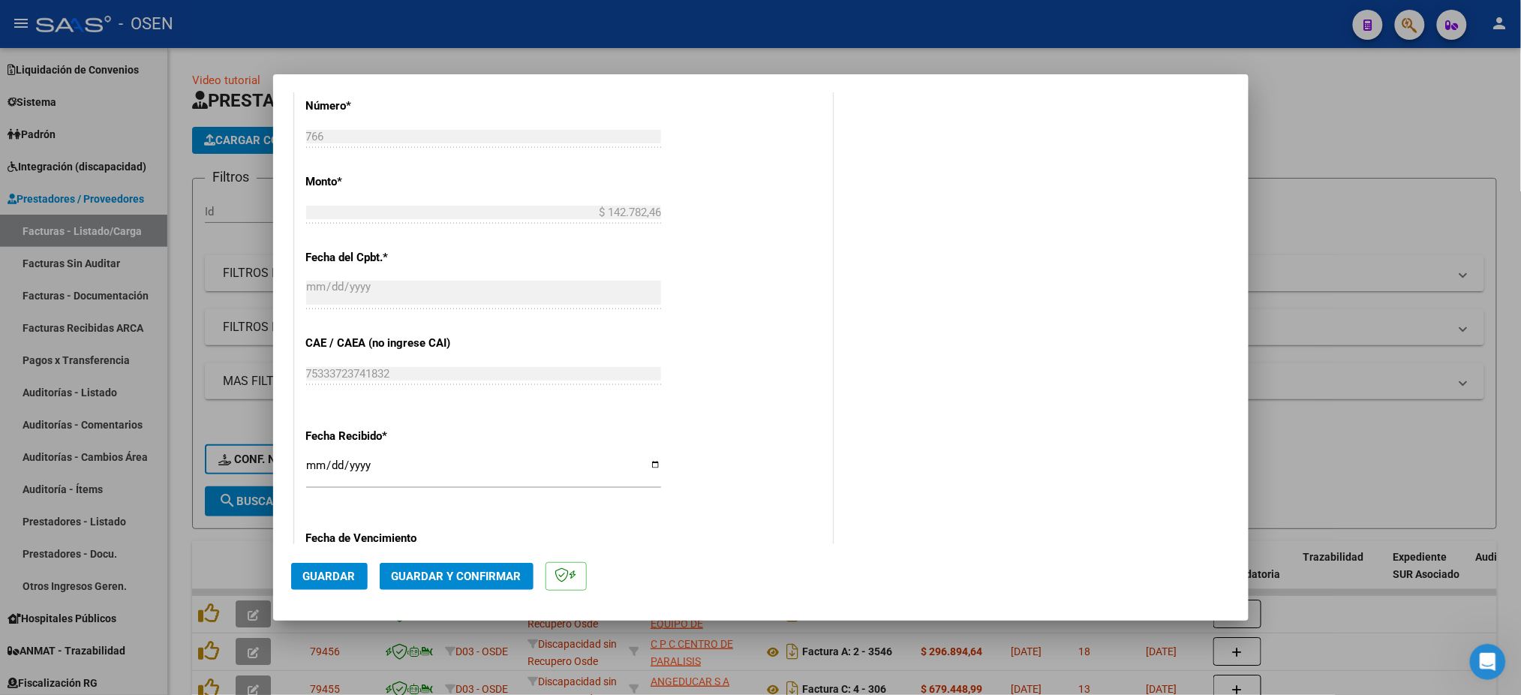
scroll to position [700, 0]
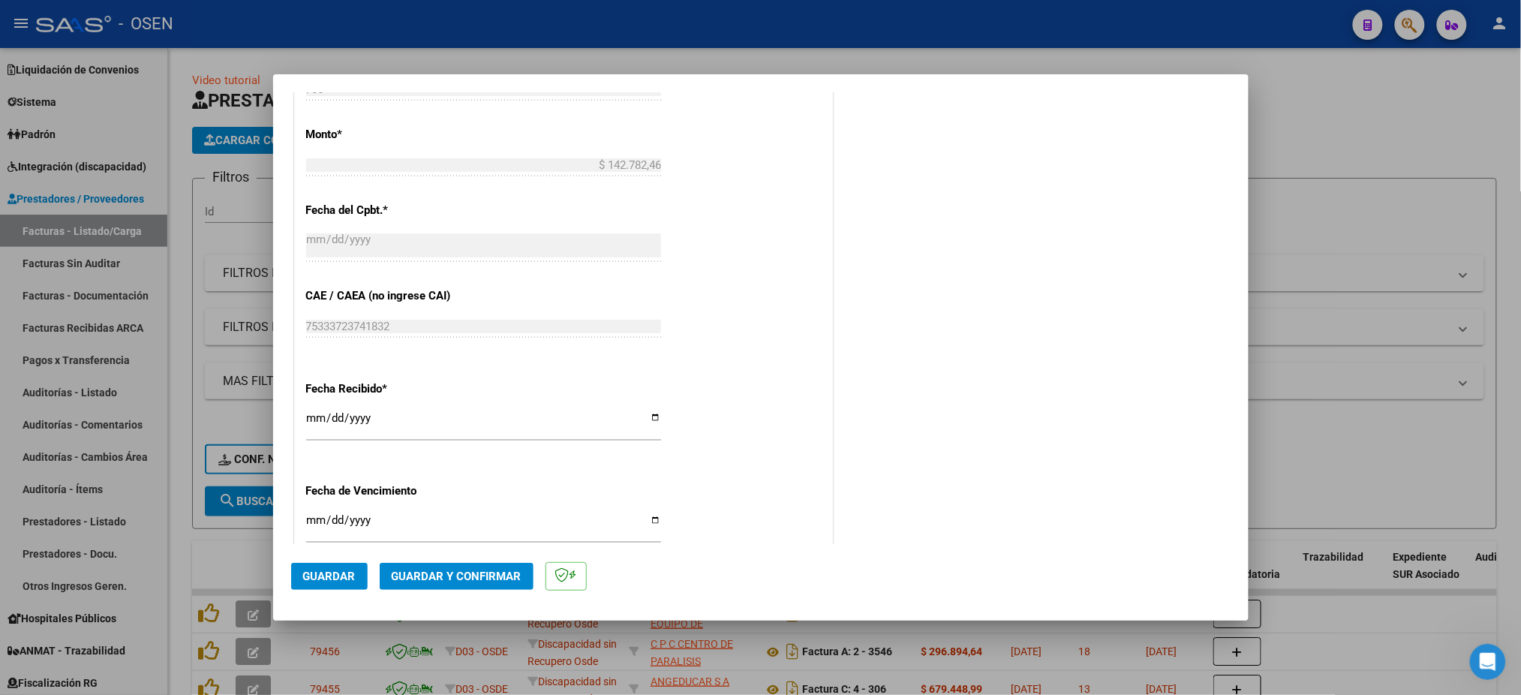
click at [446, 582] on span "Guardar y Confirmar" at bounding box center [457, 577] width 130 height 14
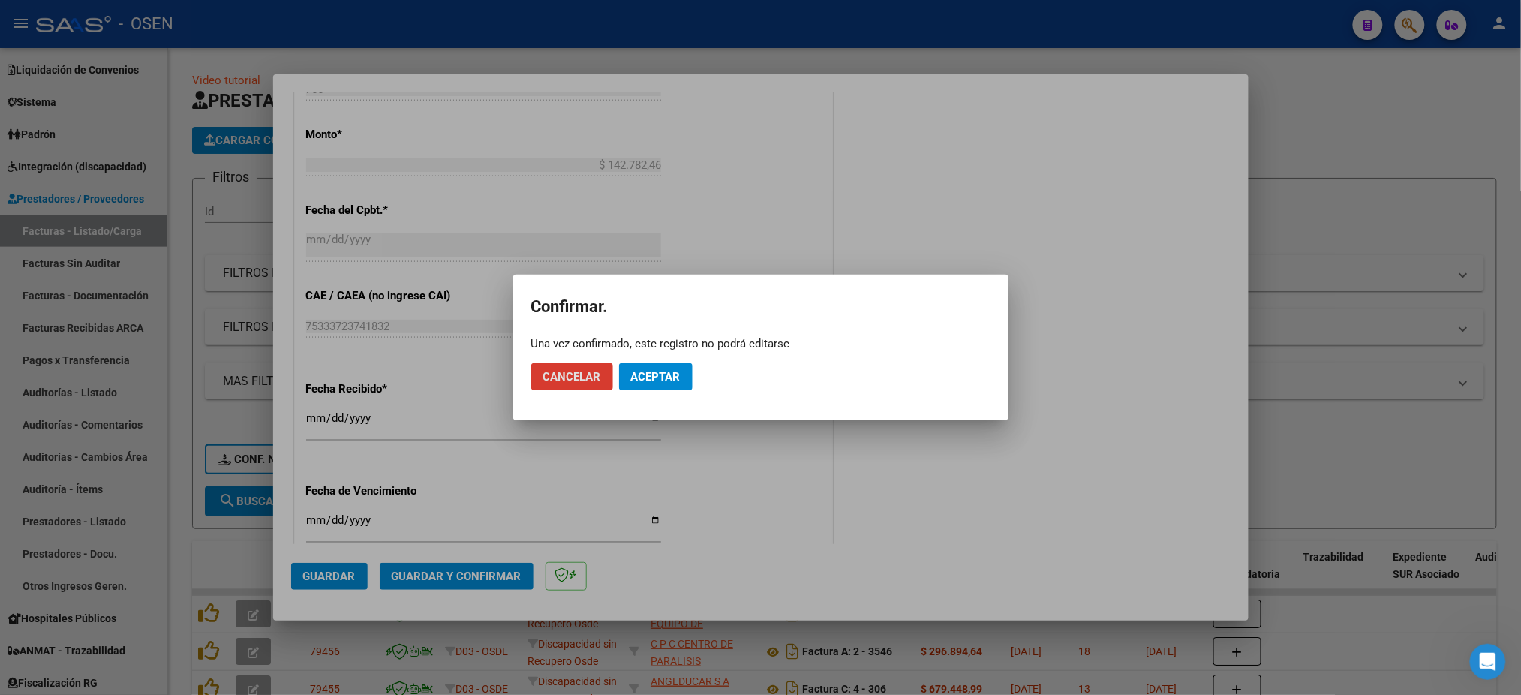
click at [642, 361] on mat-dialog-actions "Cancelar Aceptar" at bounding box center [760, 376] width 459 height 51
click at [643, 380] on span "Aceptar" at bounding box center [656, 377] width 50 height 14
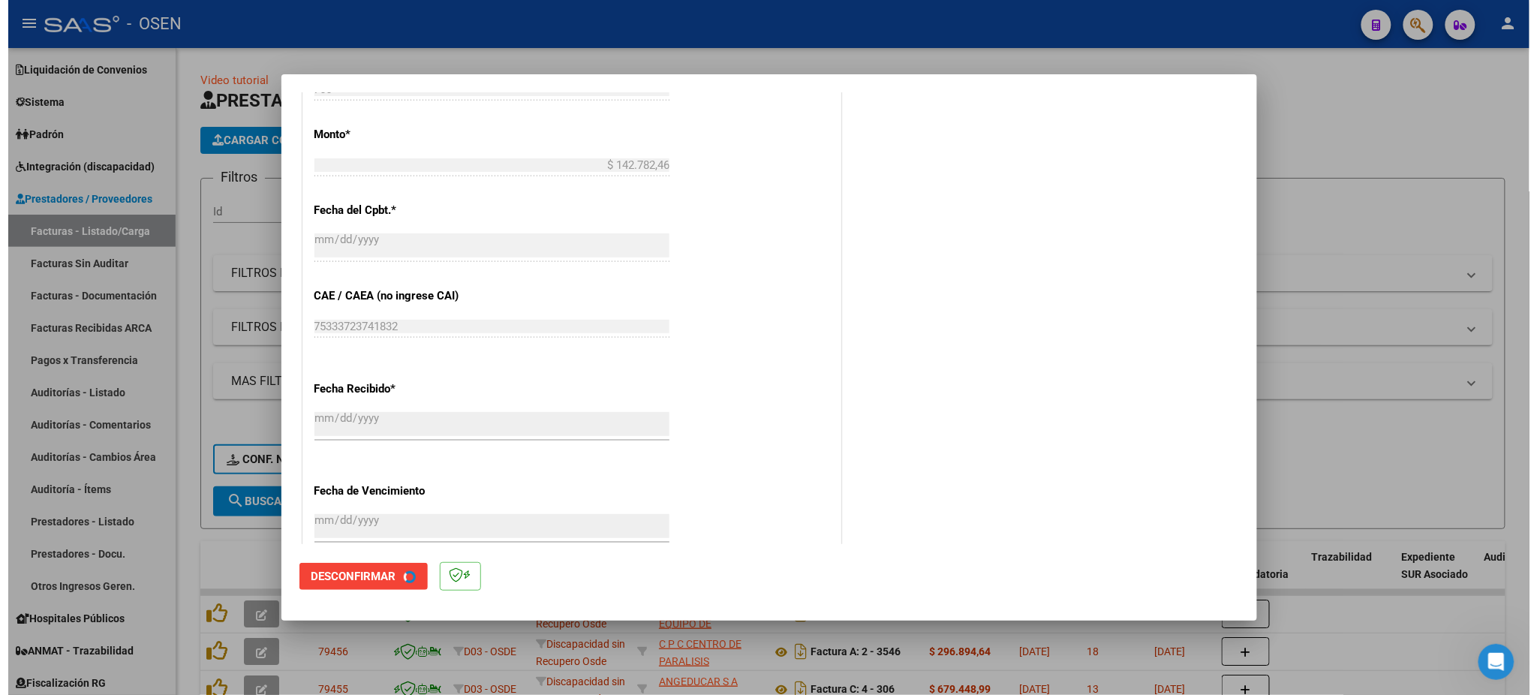
scroll to position [0, 0]
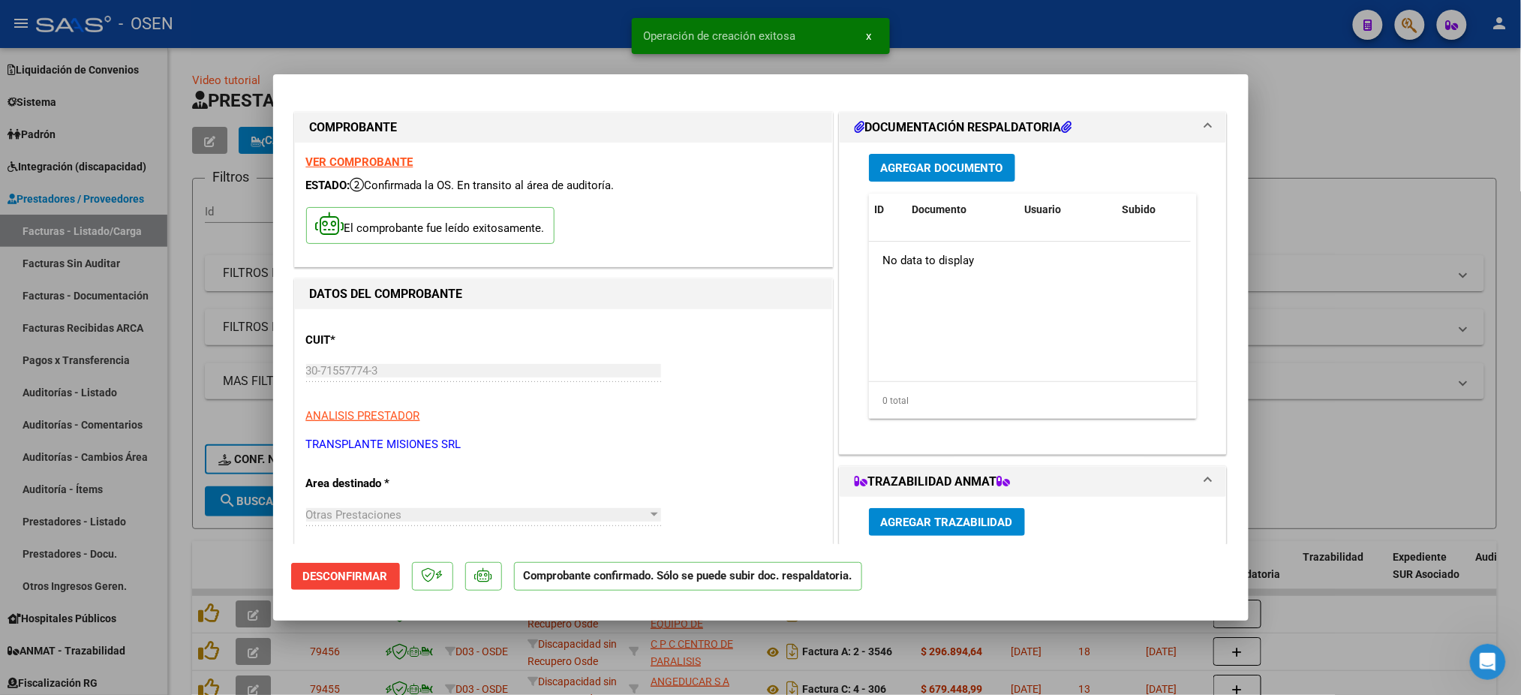
click at [113, 420] on div at bounding box center [760, 347] width 1521 height 695
type input "$ 0,00"
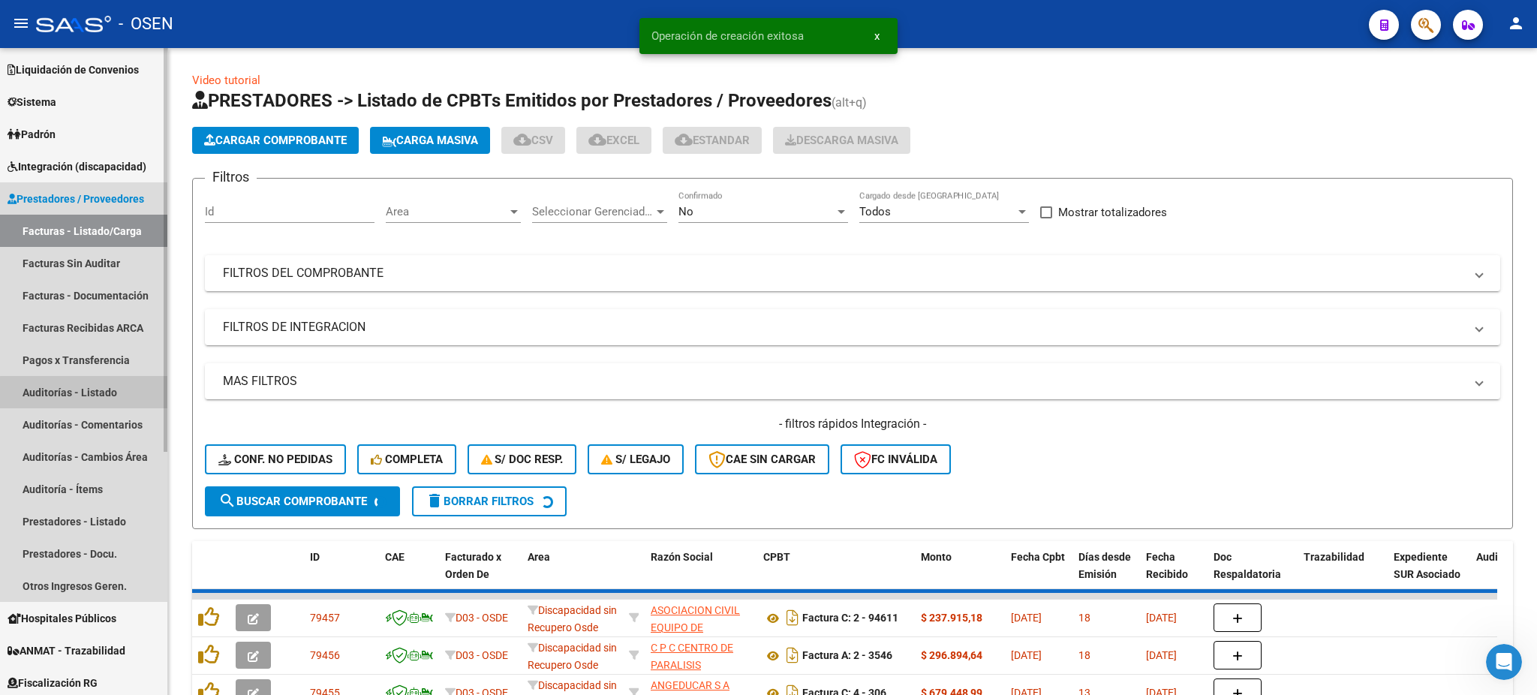
click at [103, 398] on link "Auditorías - Listado" at bounding box center [83, 392] width 167 height 32
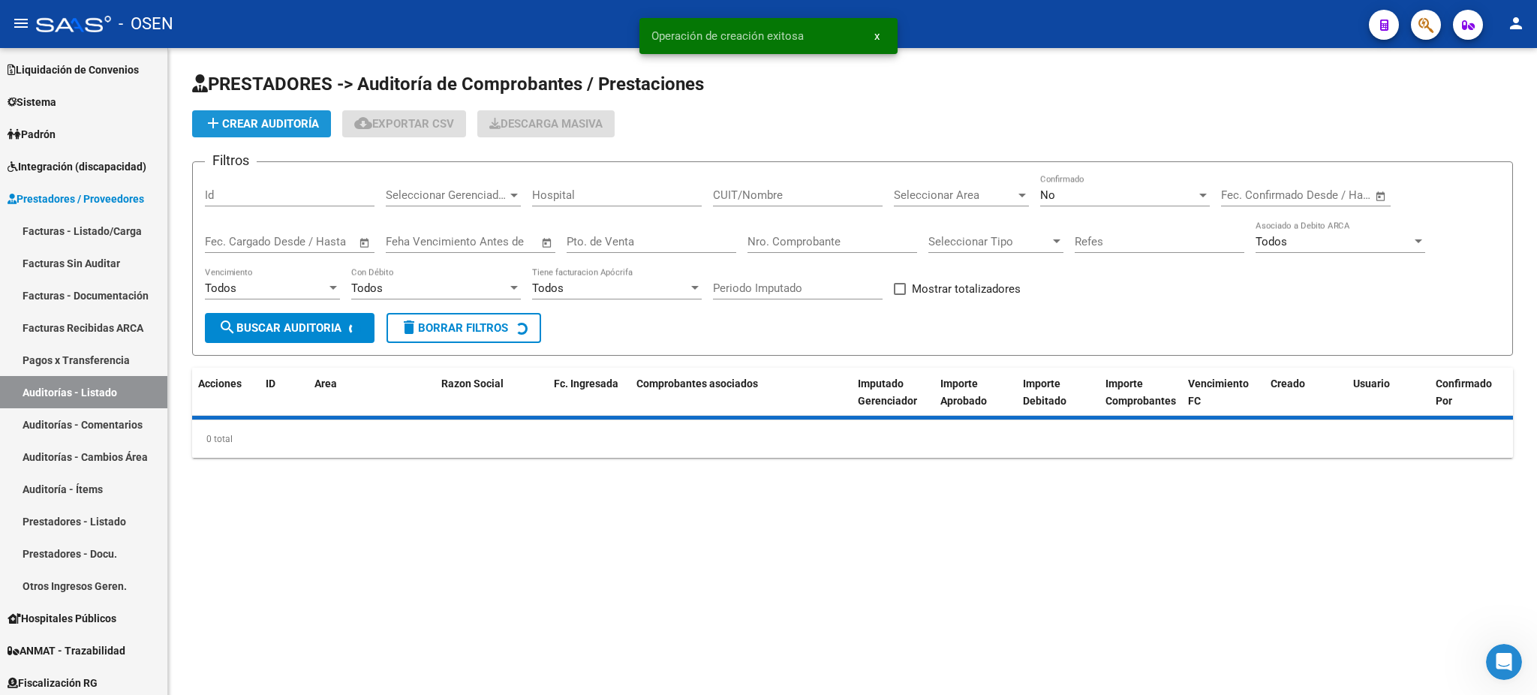
click at [243, 111] on button "add Crear Auditoría" at bounding box center [261, 123] width 139 height 27
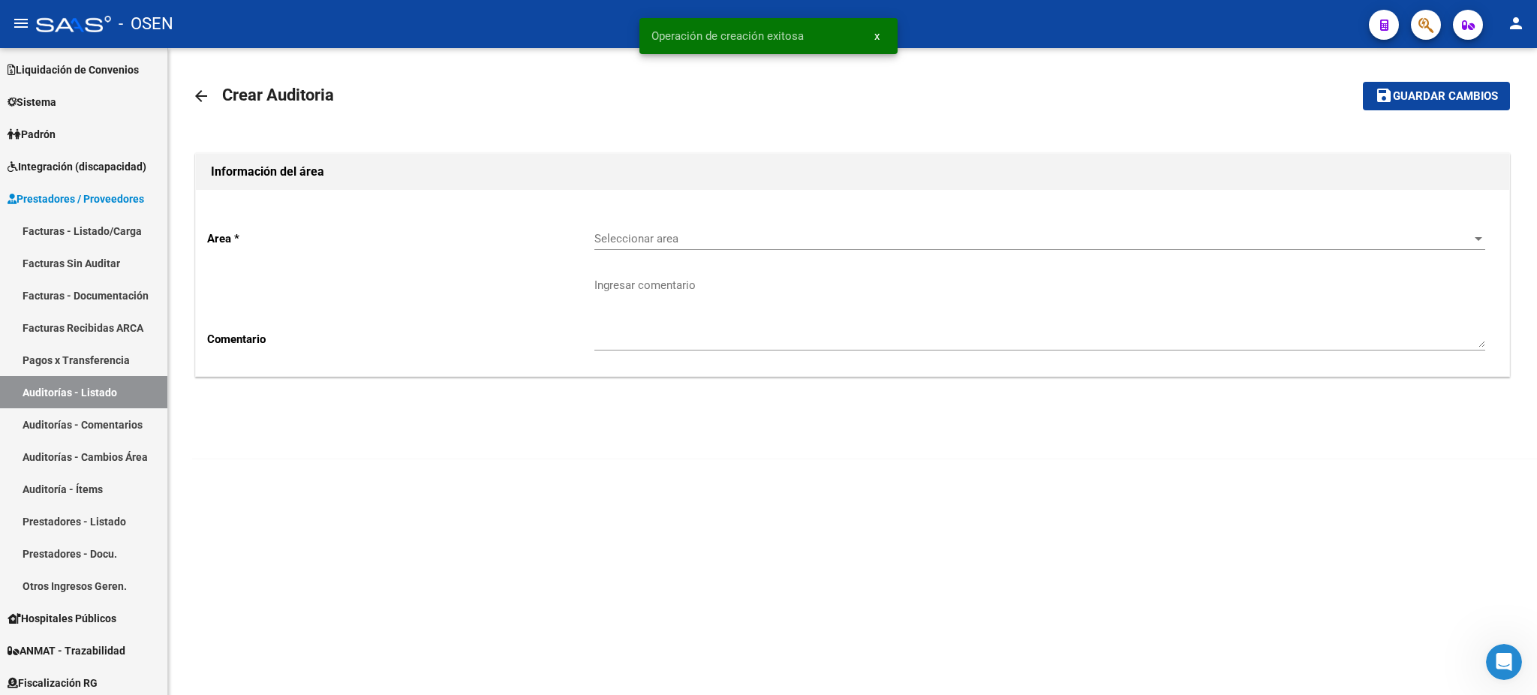
click at [664, 226] on div "Seleccionar area Seleccionar area" at bounding box center [1039, 234] width 891 height 32
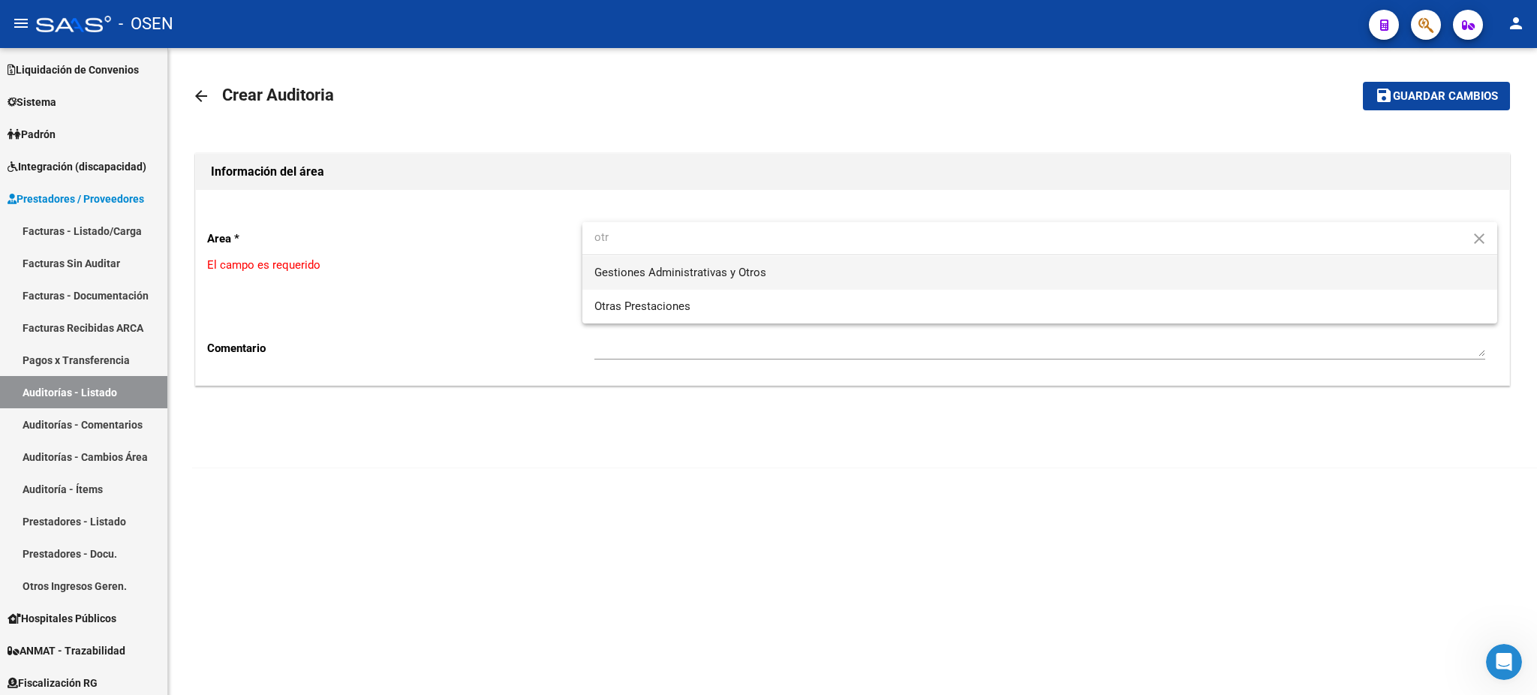
type input "otr"
click at [666, 296] on span "Otras Prestaciones" at bounding box center [1039, 307] width 891 height 34
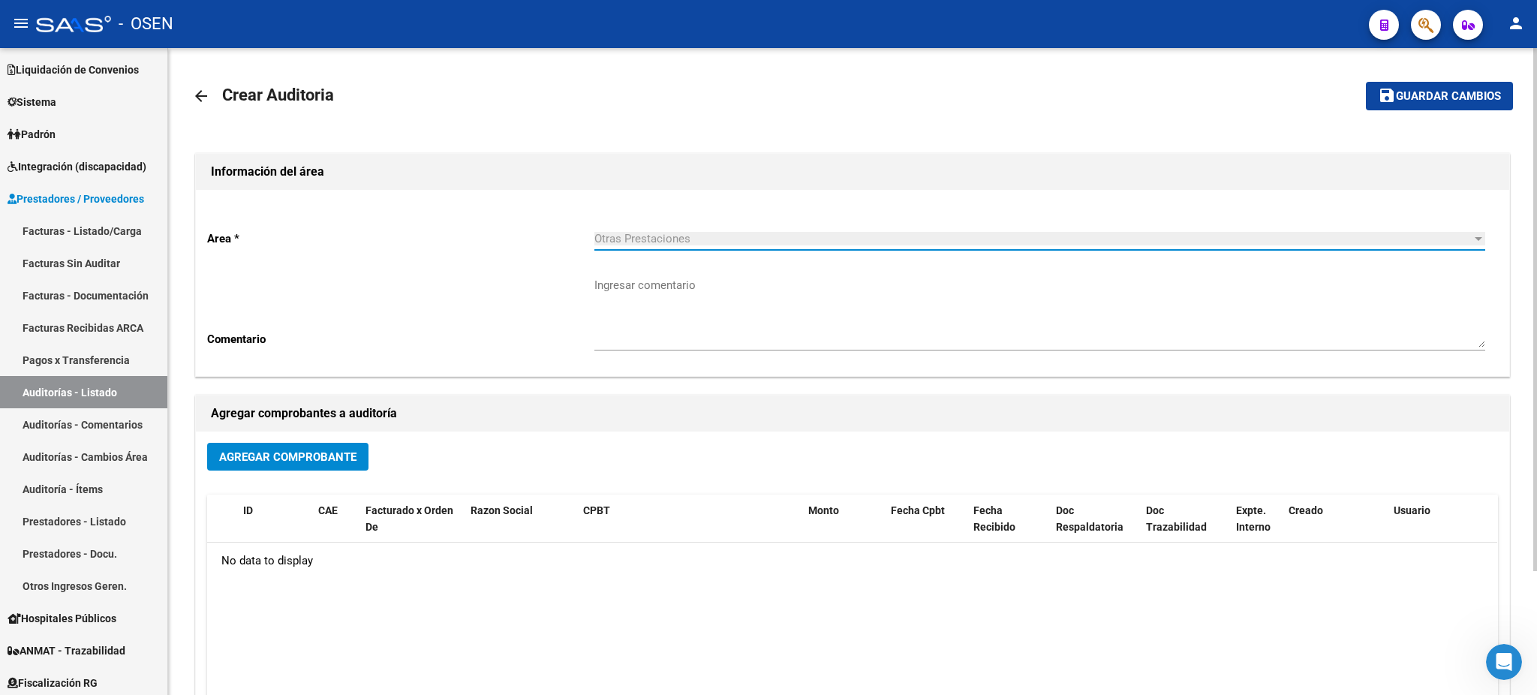
click at [335, 471] on div "Agregar Comprobante" at bounding box center [852, 463] width 1291 height 40
click at [332, 456] on span "Agregar Comprobante" at bounding box center [287, 457] width 137 height 14
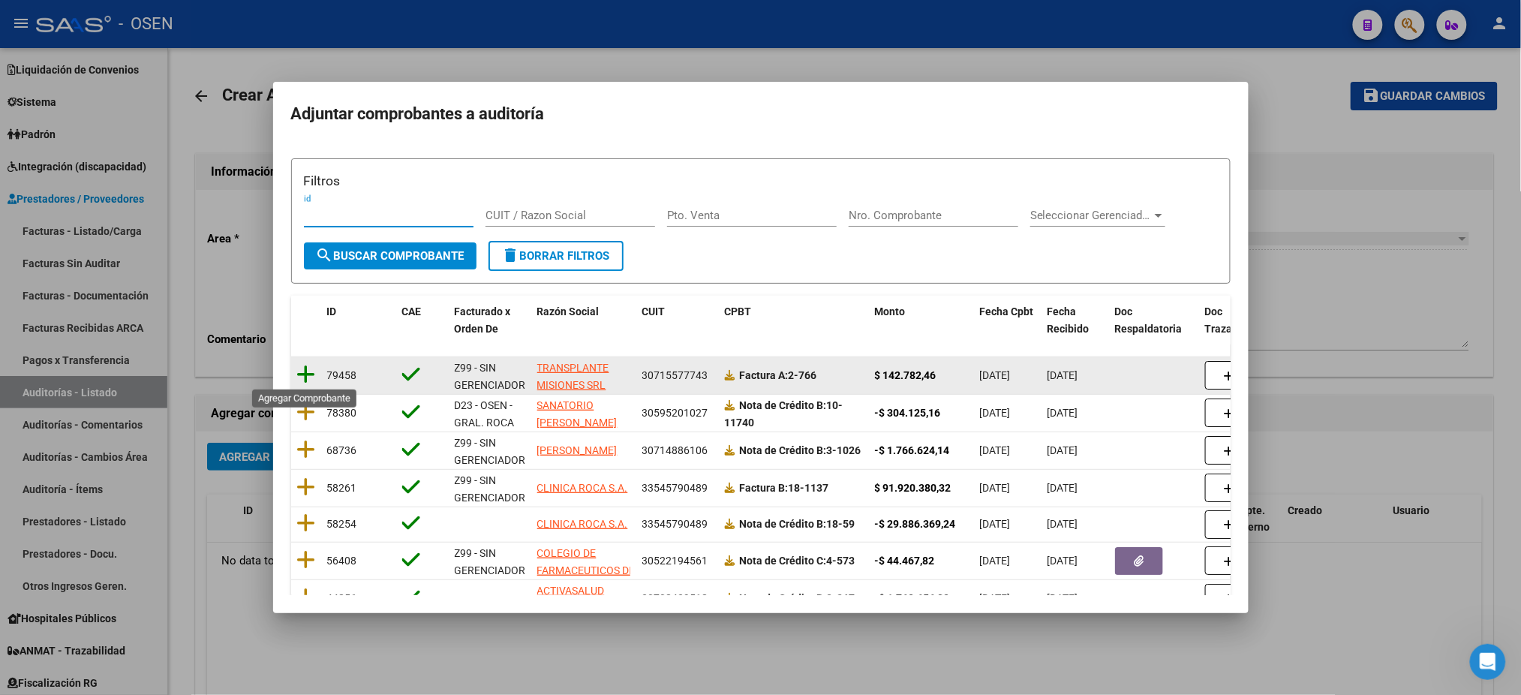
click at [309, 379] on icon at bounding box center [306, 374] width 19 height 21
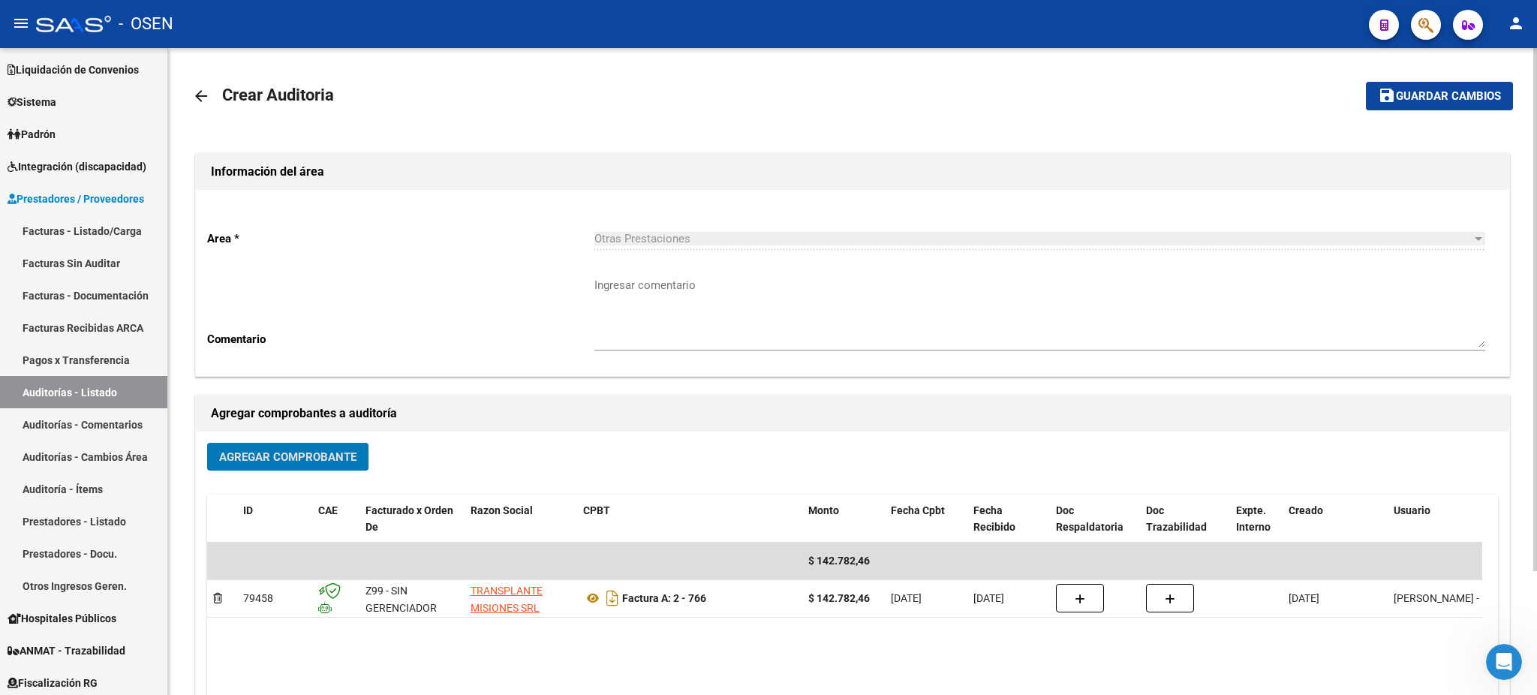
click at [1461, 102] on span "Guardar cambios" at bounding box center [1448, 97] width 105 height 14
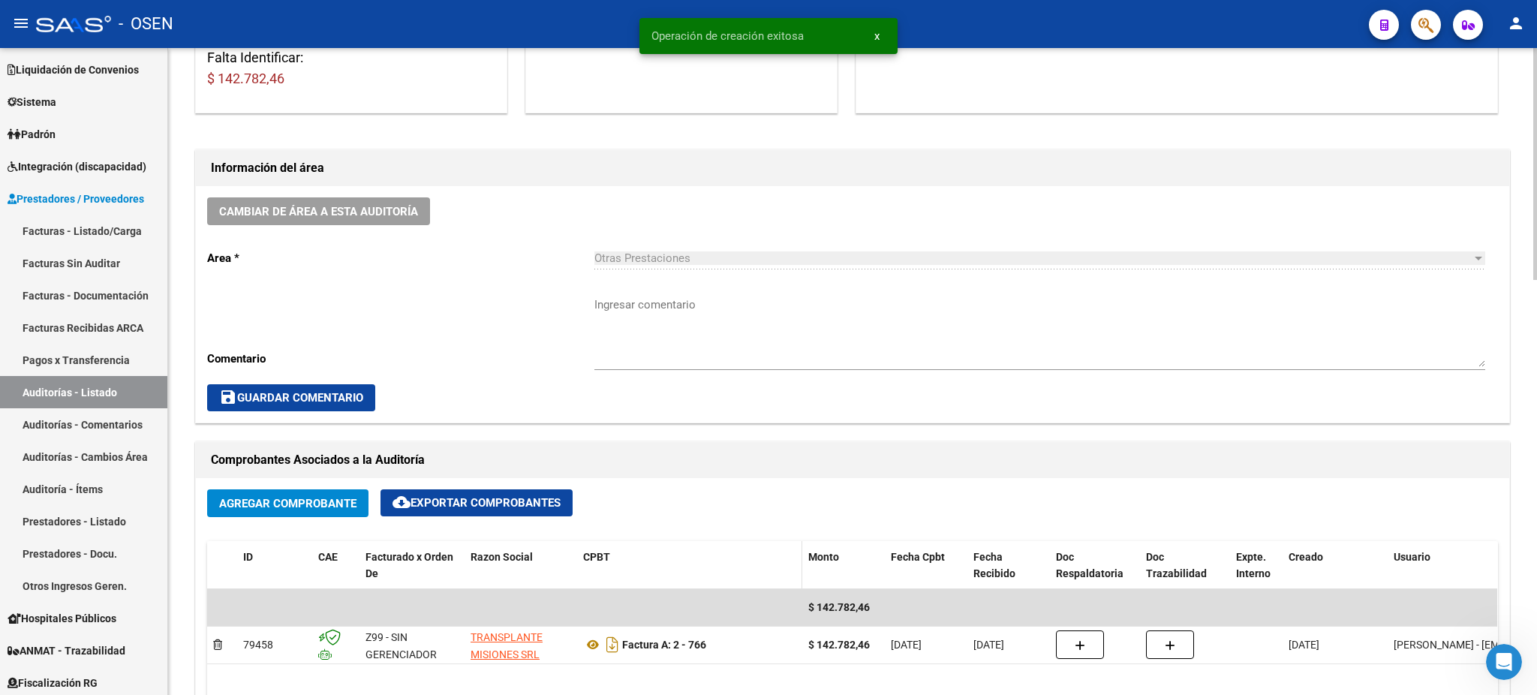
scroll to position [500, 0]
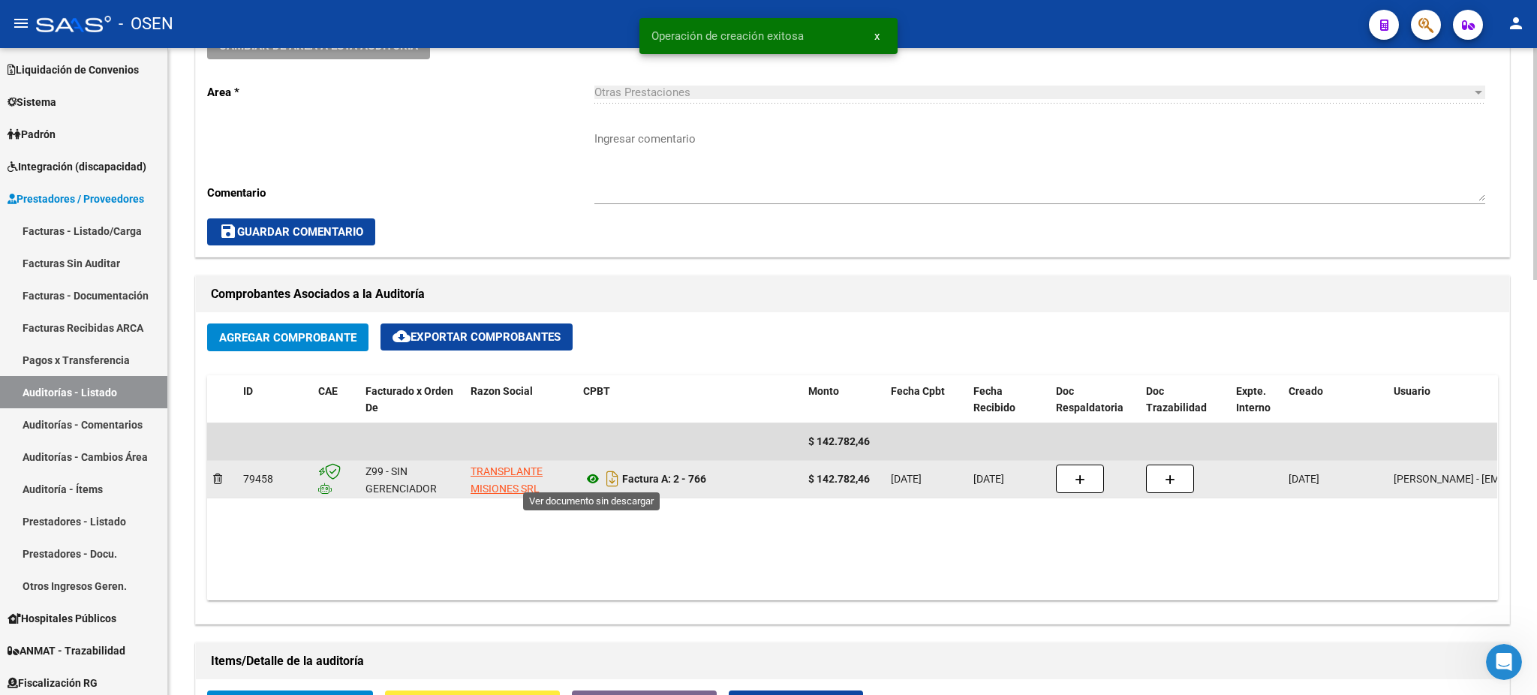
click at [597, 479] on icon at bounding box center [593, 479] width 20 height 18
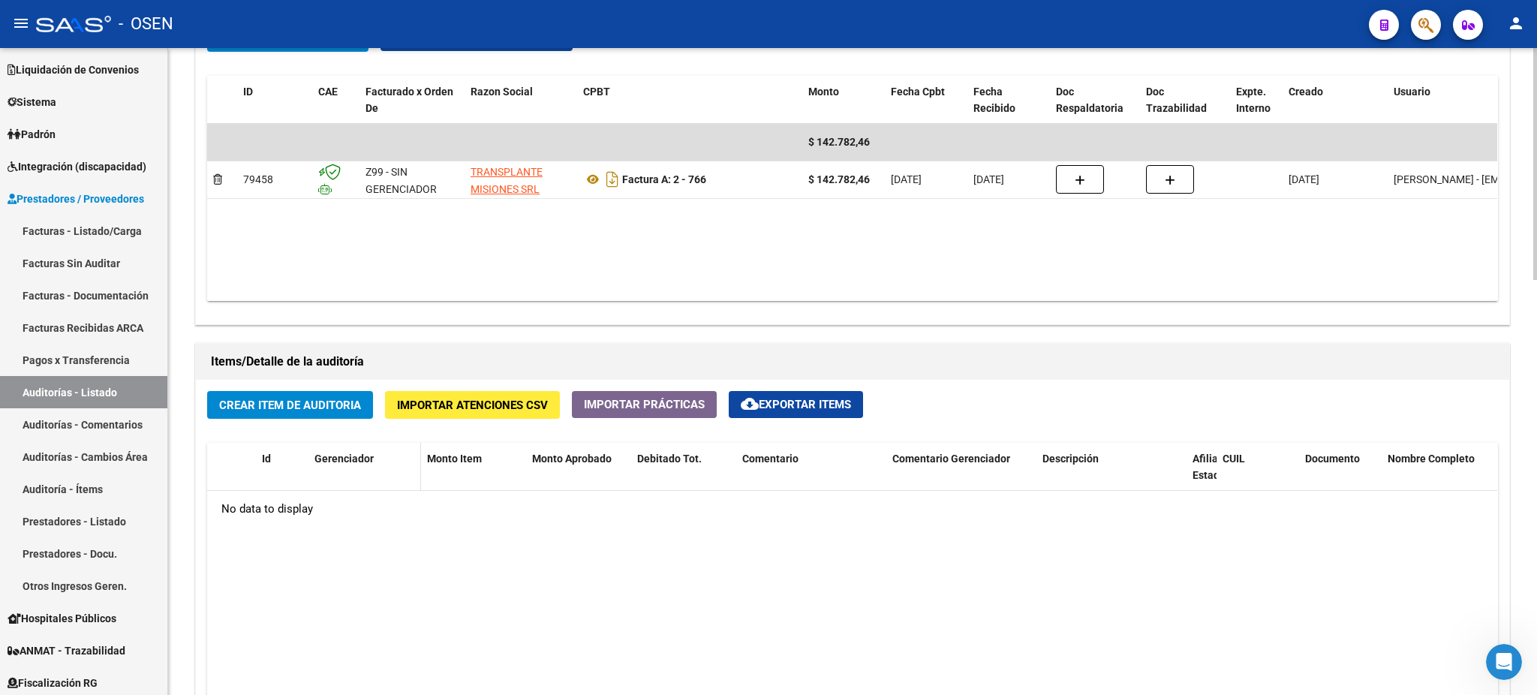
scroll to position [800, 0]
click at [314, 421] on div "Crear Item de Auditoria Importar Atenciones CSV Importar Prácticas cloud_downlo…" at bounding box center [852, 665] width 1313 height 573
click at [305, 404] on span "Crear Item de Auditoria" at bounding box center [290, 405] width 142 height 14
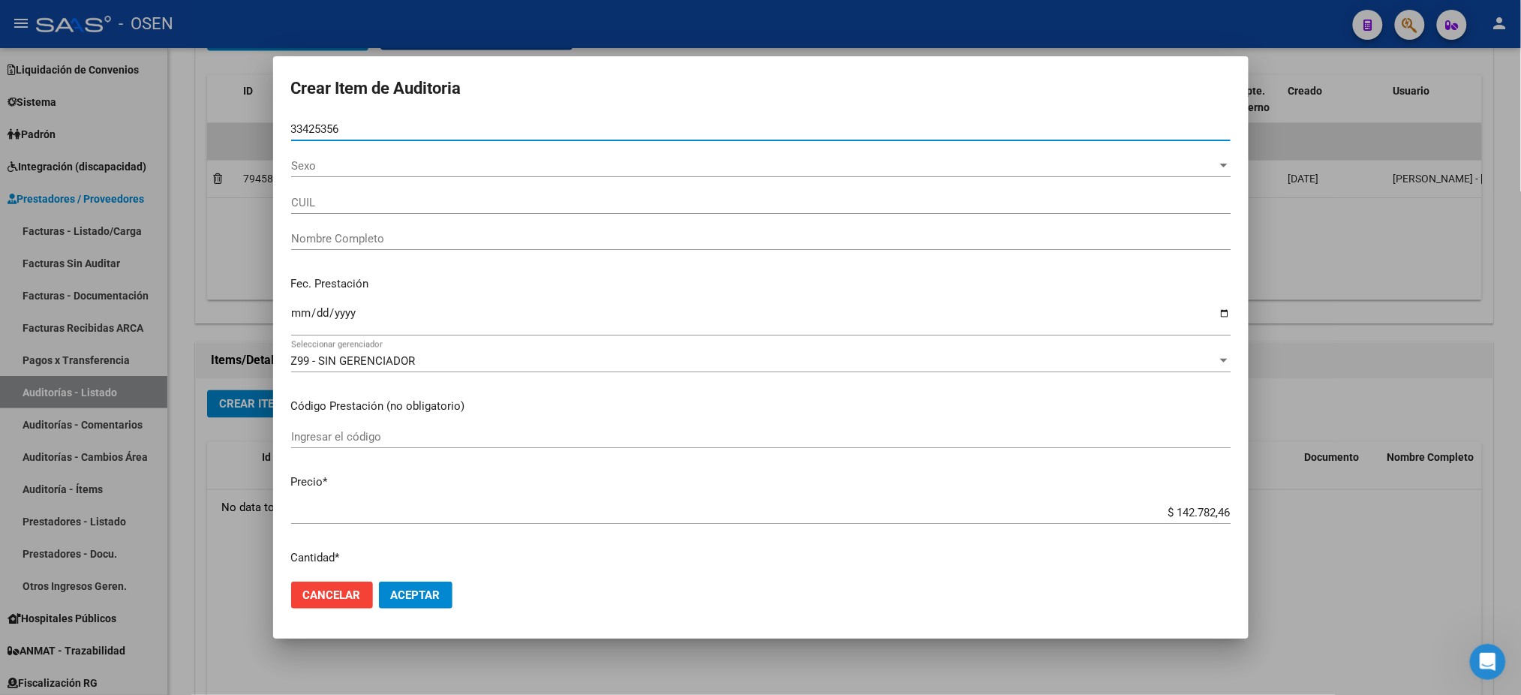
type input "33425356"
click at [379, 582] on button "Aceptar" at bounding box center [416, 595] width 74 height 27
type input "27334253568"
type input "BAEZ YESICA IRENE"
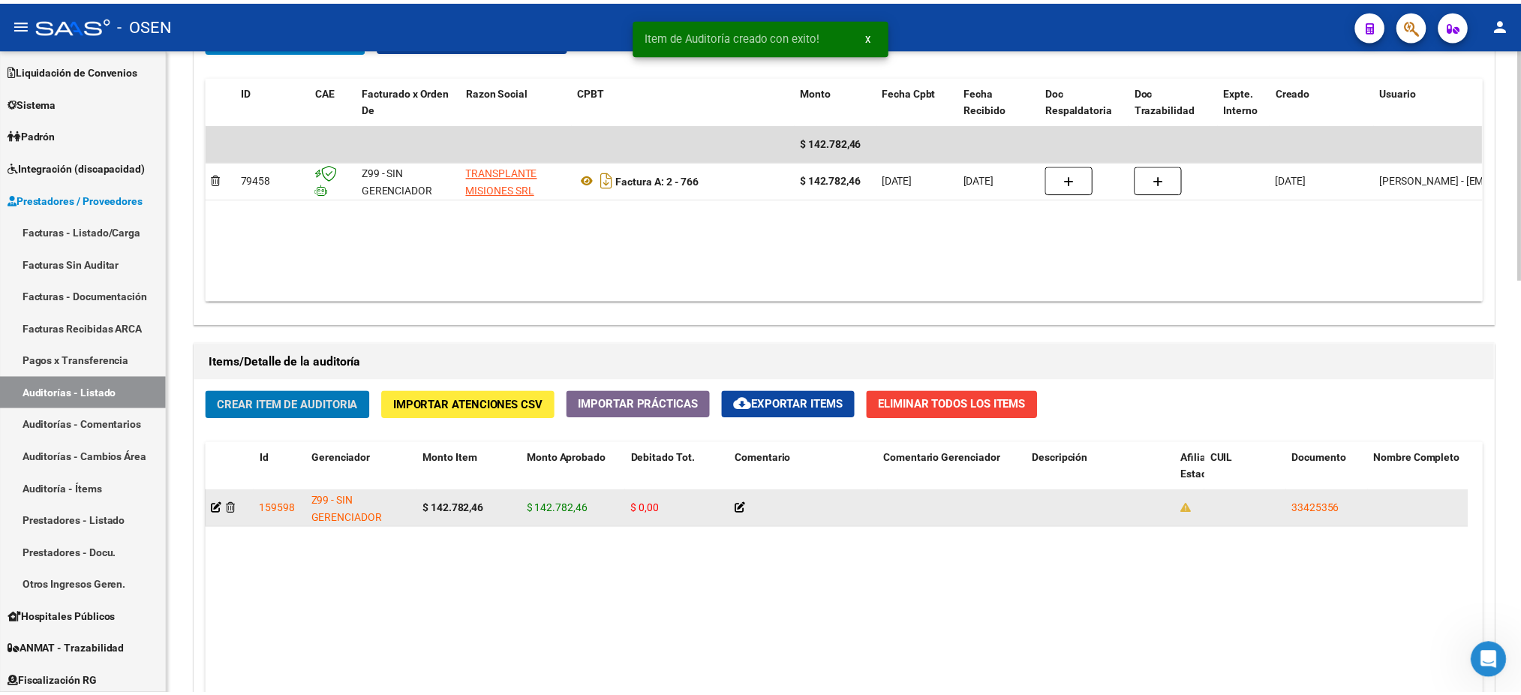
scroll to position [801, 0]
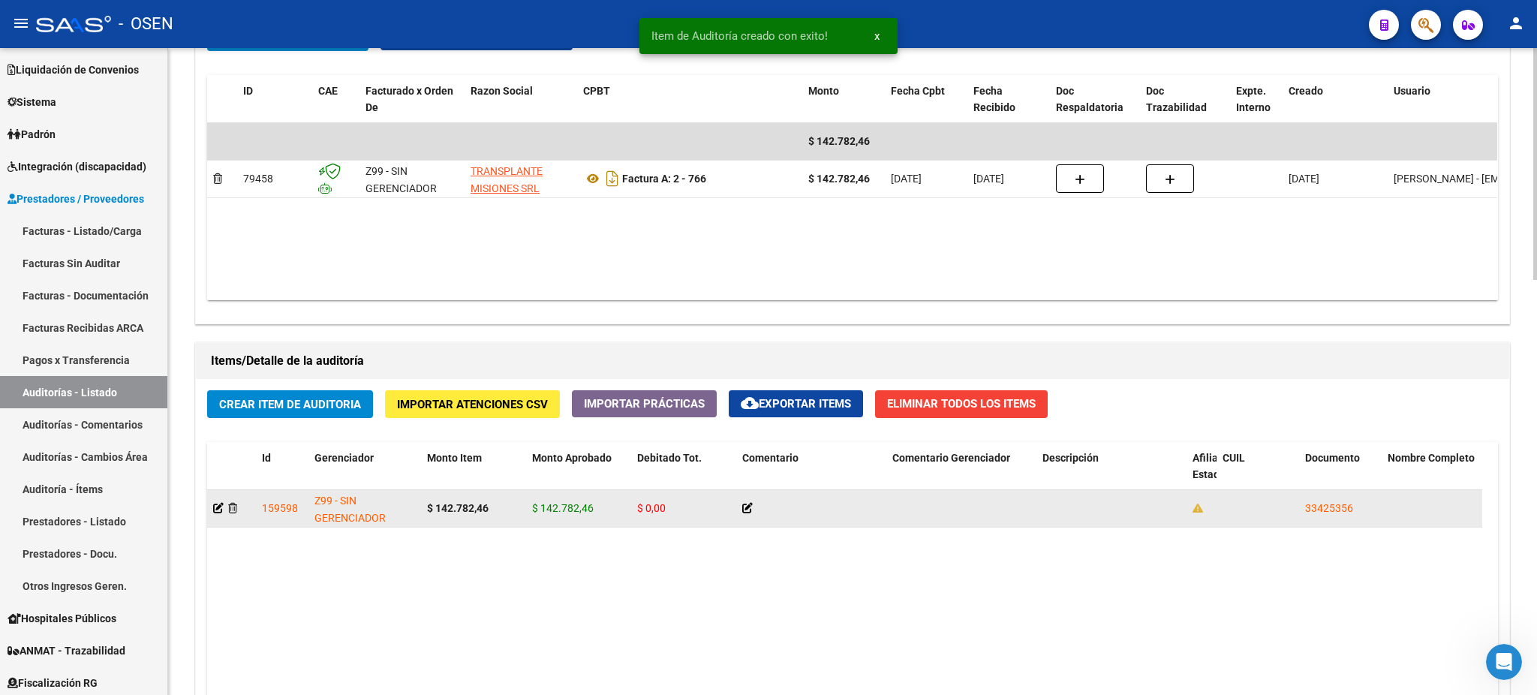
drag, startPoint x: 1364, startPoint y: 508, endPoint x: 1307, endPoint y: 510, distance: 56.3
click at [1307, 510] on div "33425356" at bounding box center [1340, 508] width 71 height 17
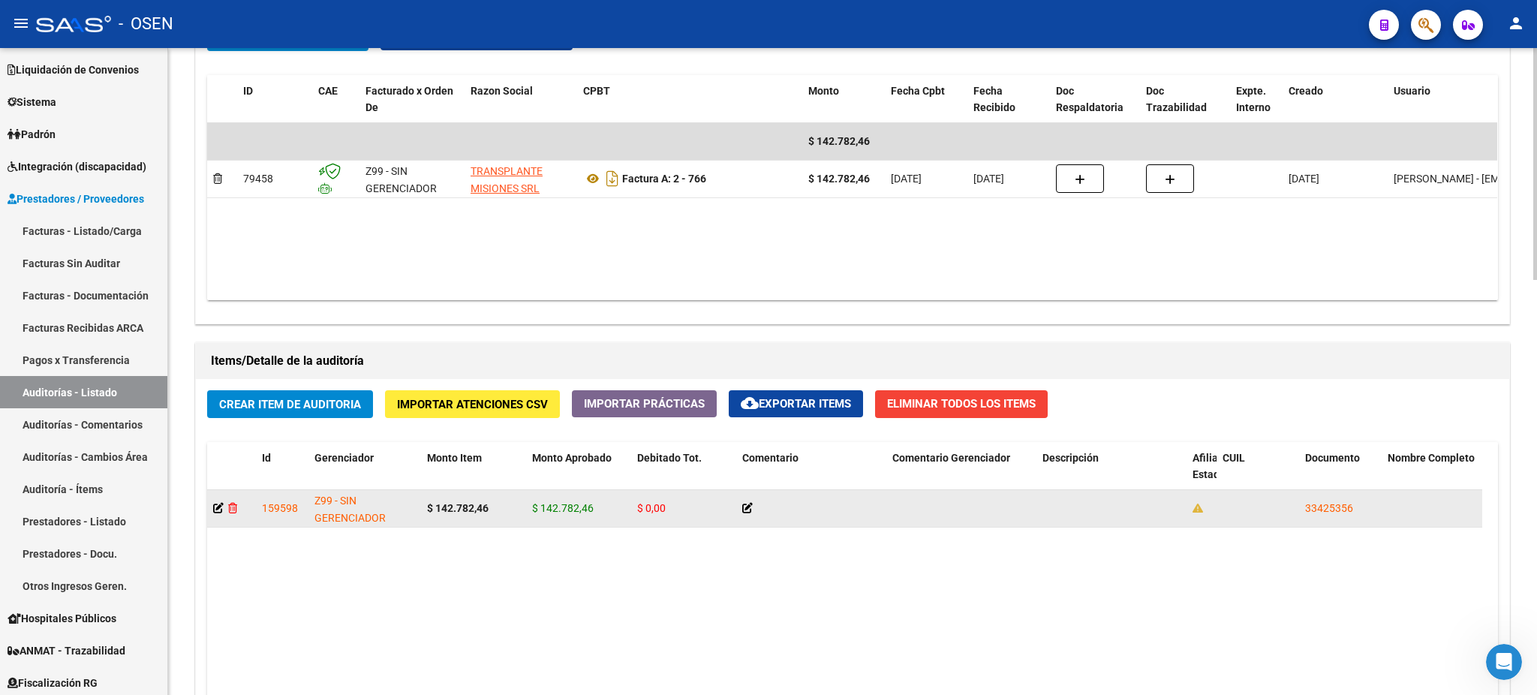
click at [231, 508] on icon at bounding box center [232, 508] width 9 height 11
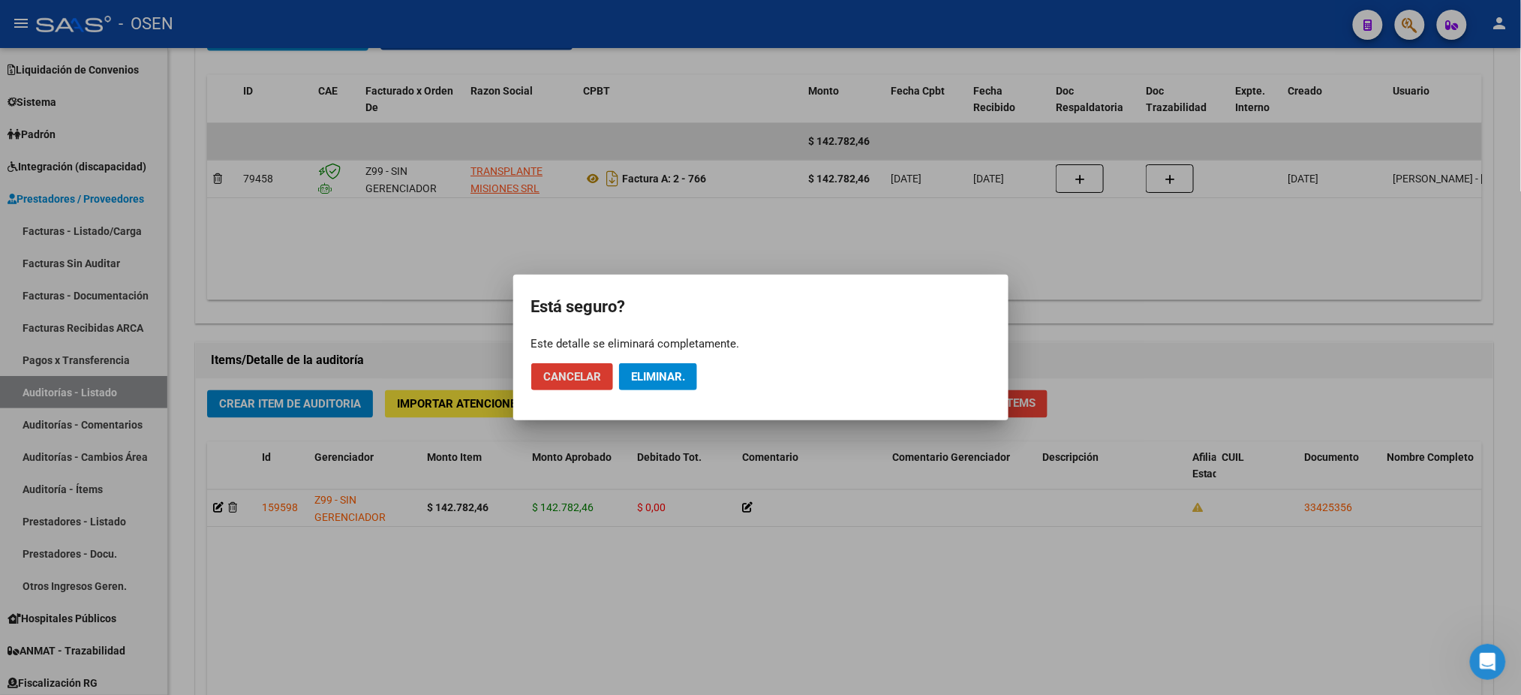
click at [699, 379] on mat-dialog-actions "Cancelar Eliminar." at bounding box center [760, 376] width 459 height 51
click at [668, 379] on span "Eliminar." at bounding box center [658, 377] width 54 height 14
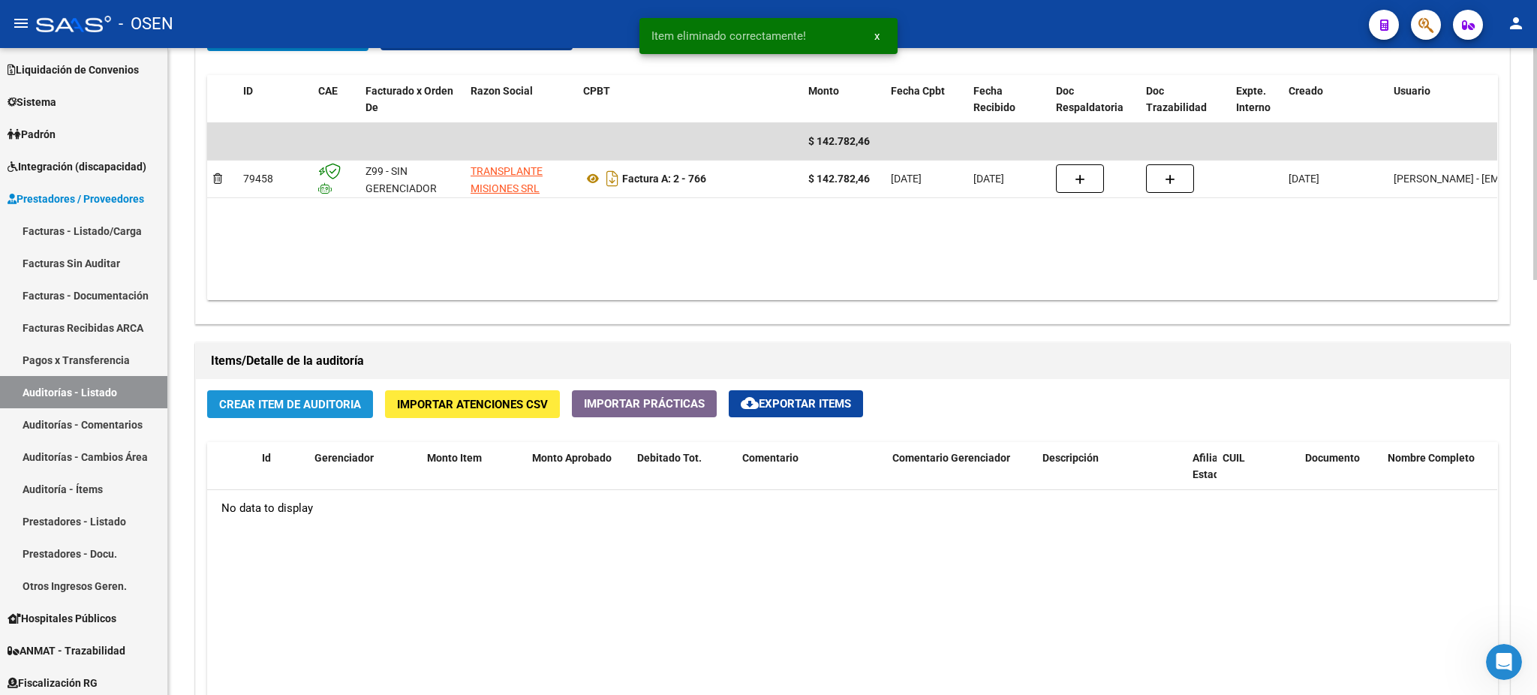
click at [259, 408] on span "Crear Item de Auditoria" at bounding box center [290, 405] width 142 height 14
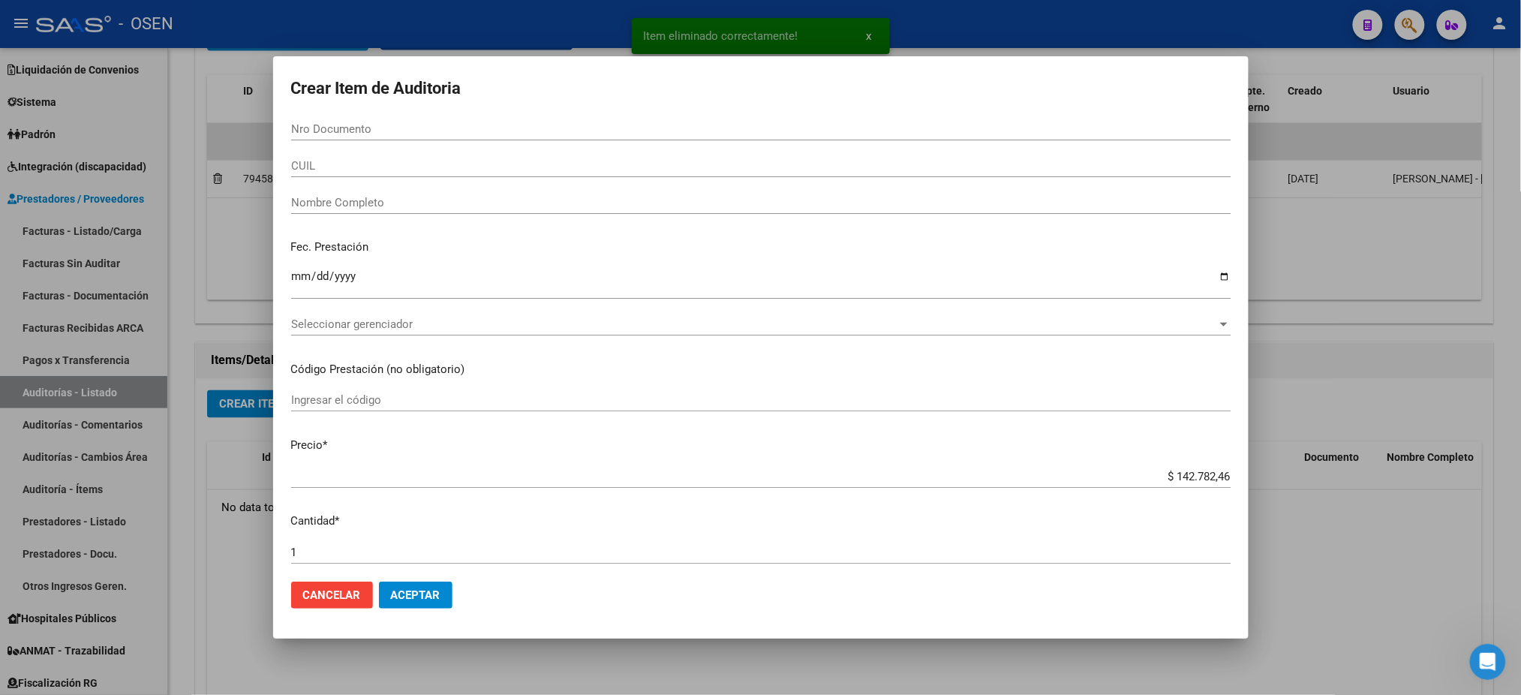
scroll to position [800, 0]
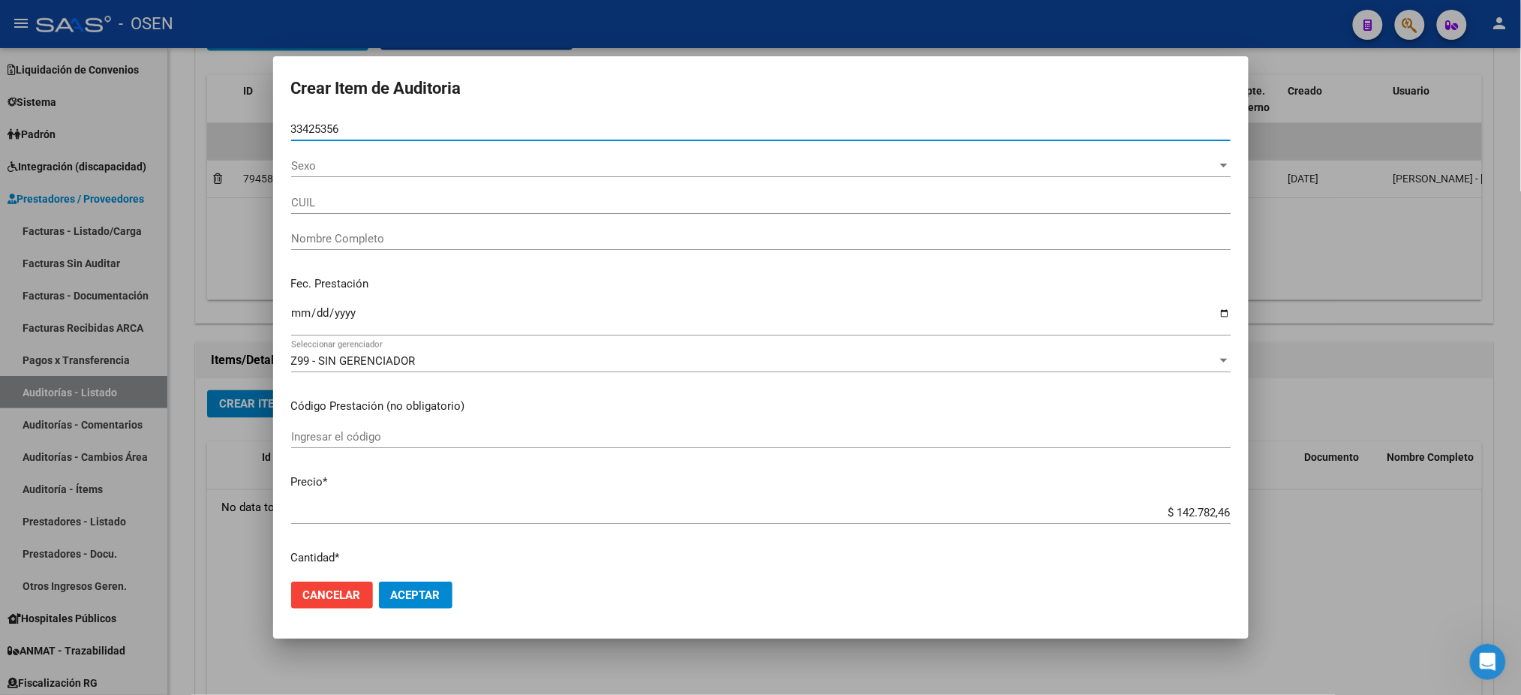
type input "33425356"
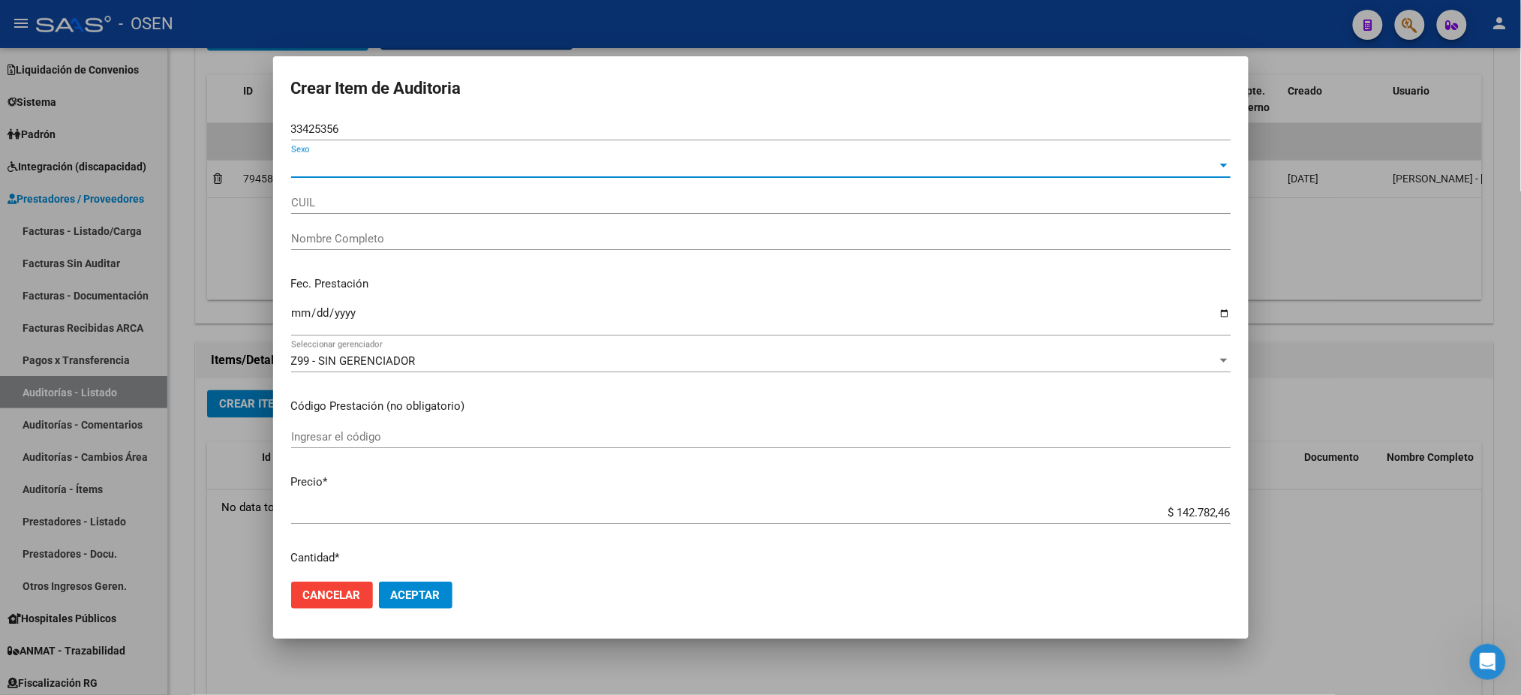
type input "27334253568"
type input "BAEZ YESICA IRENE"
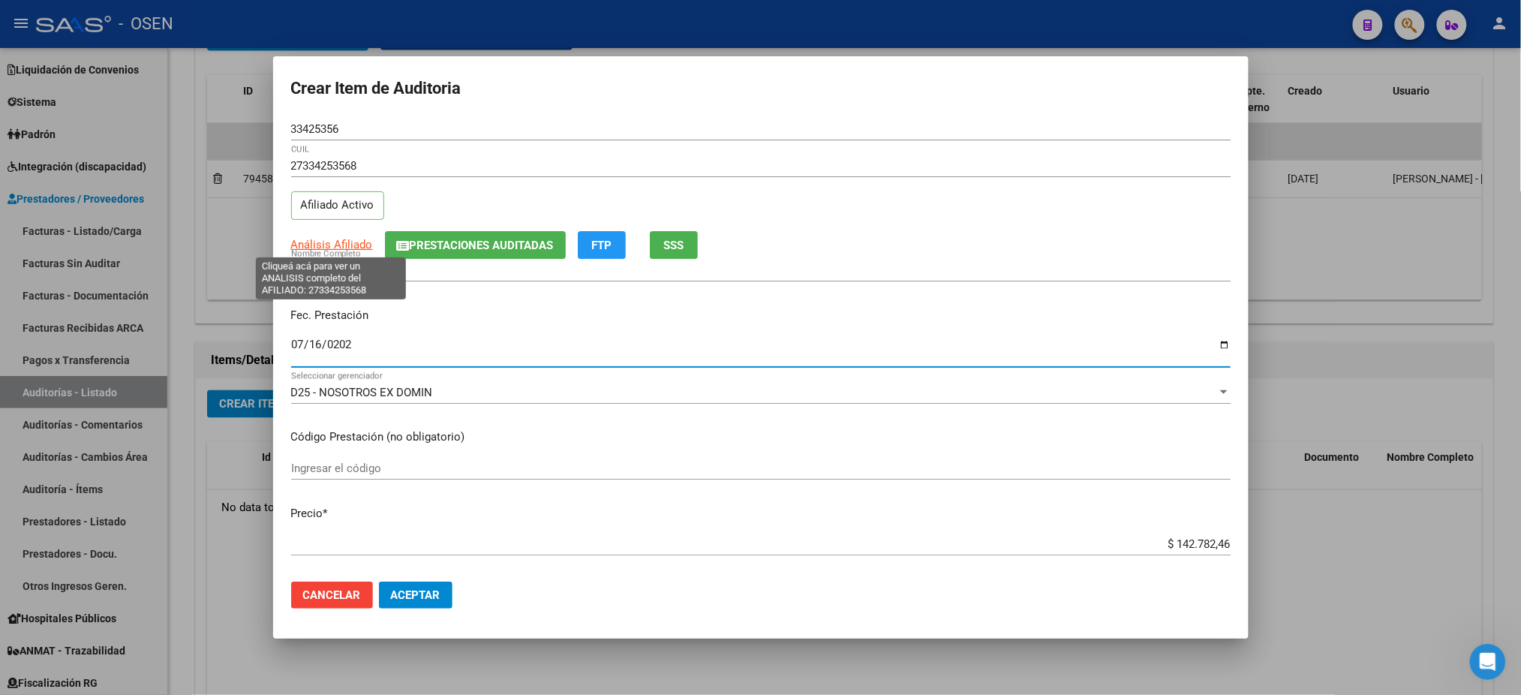
type input "2025-07-16"
click at [314, 241] on span "Análisis Afiliado" at bounding box center [332, 245] width 82 height 14
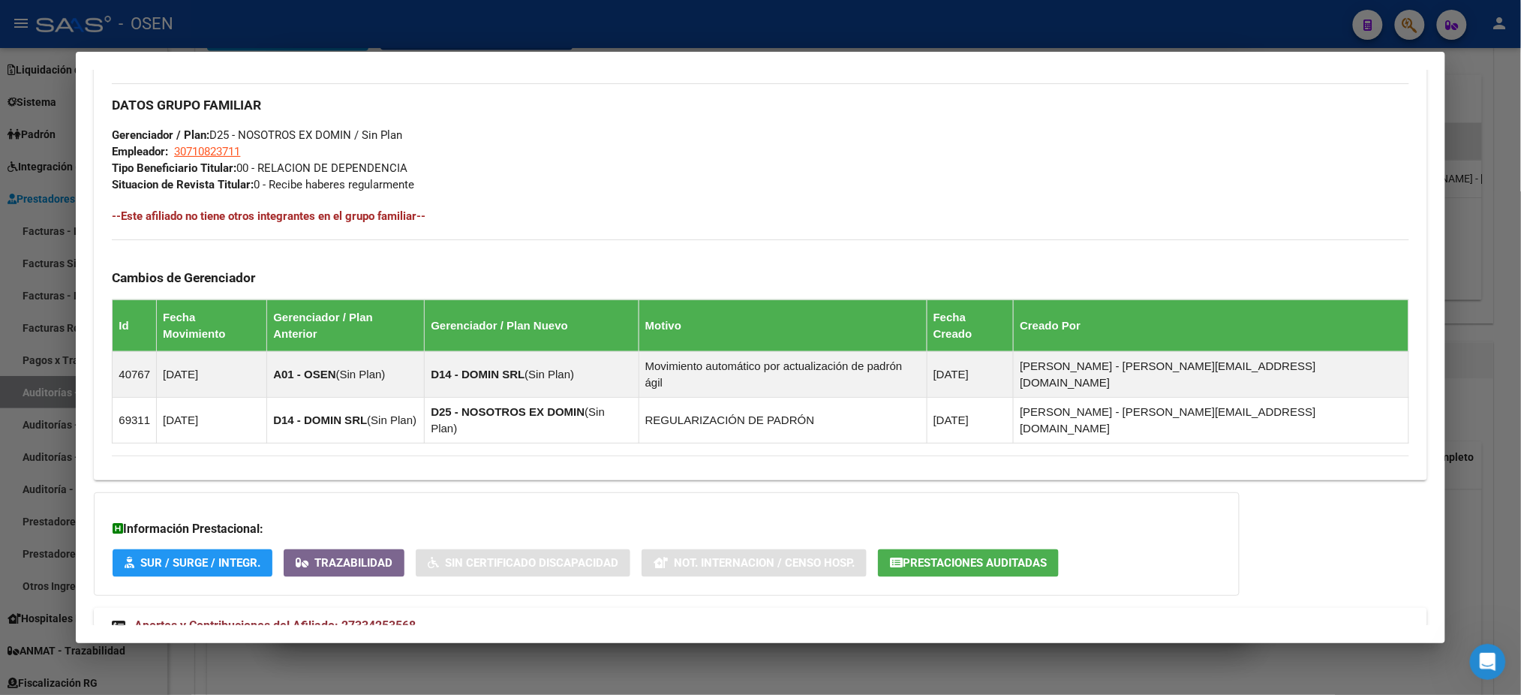
scroll to position [706, 0]
click at [508, 607] on mat-expansion-panel-header "Aportes y Contribuciones del Afiliado: 27334253568" at bounding box center [760, 625] width 1333 height 36
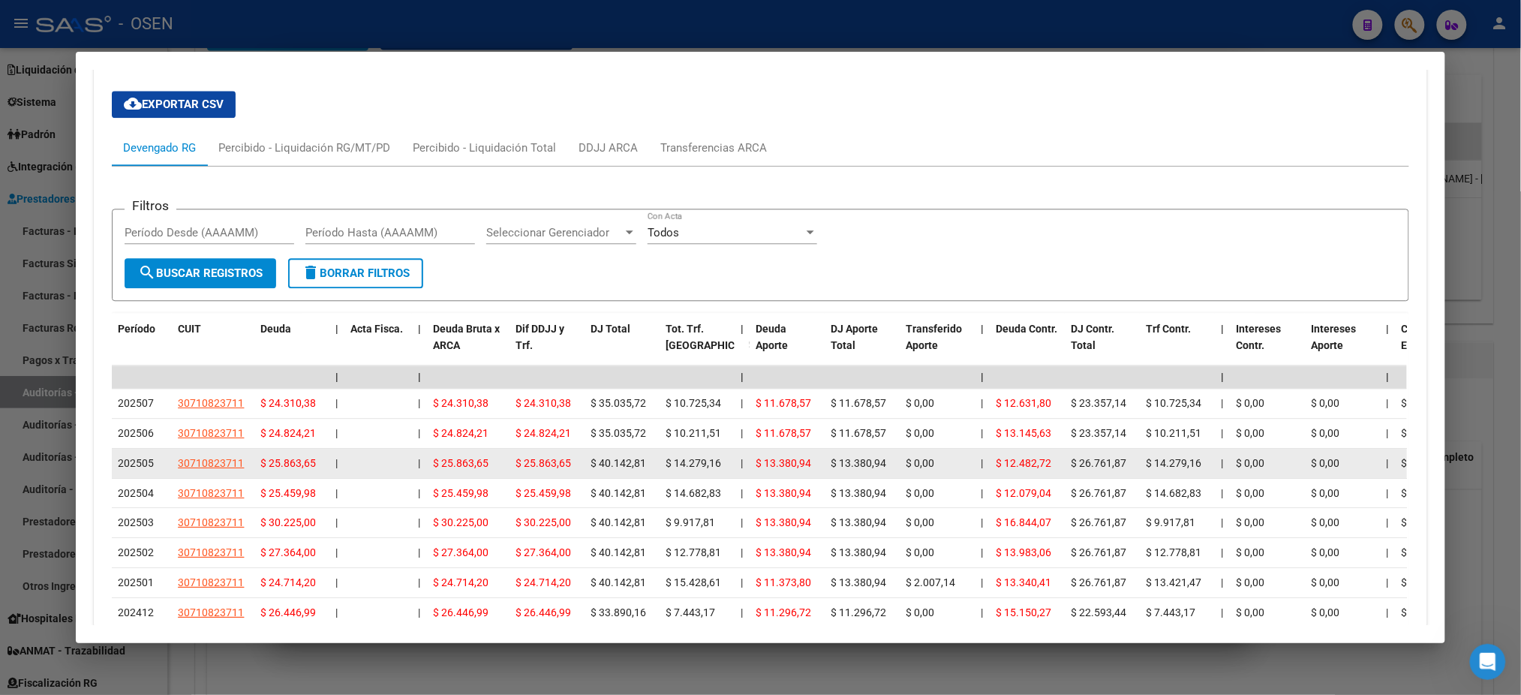
scroll to position [1449, 0]
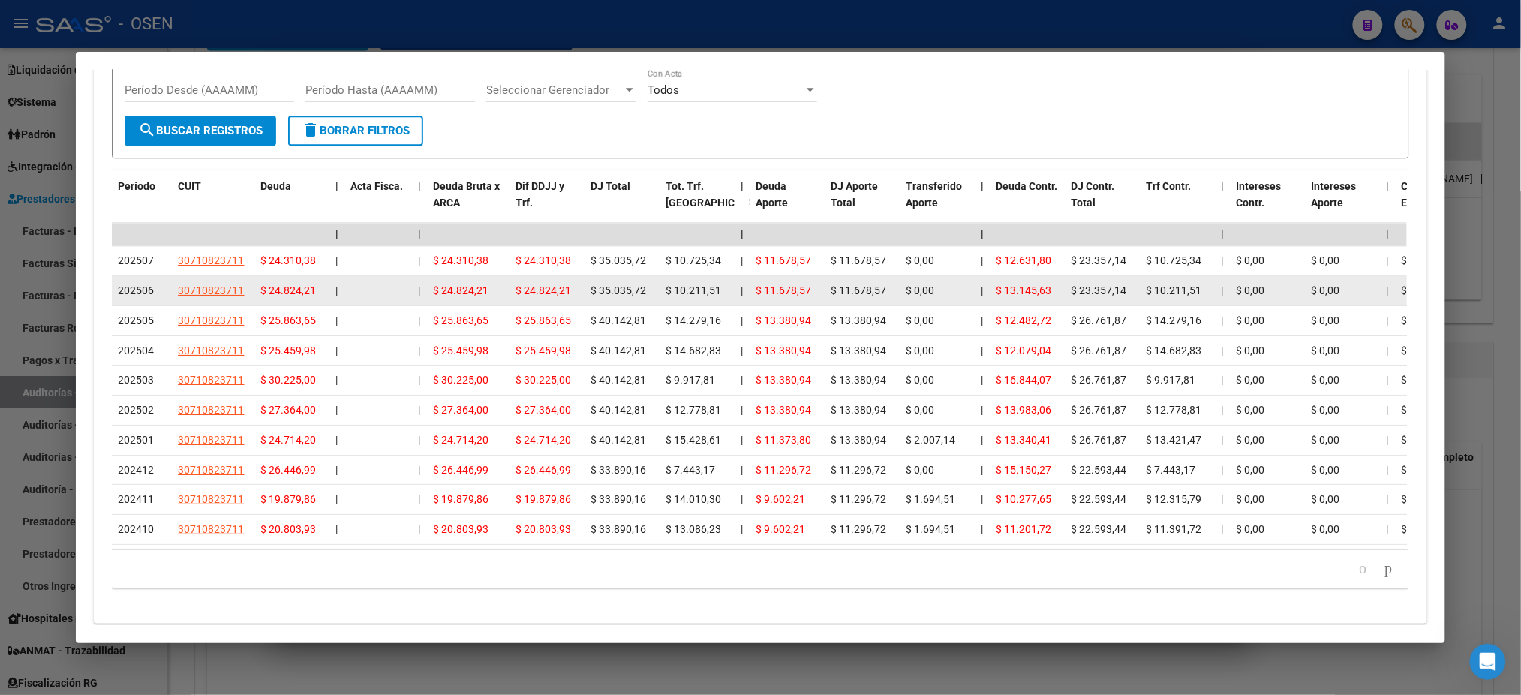
click at [198, 284] on span "30710823711" at bounding box center [211, 290] width 66 height 12
type textarea "30710823711"
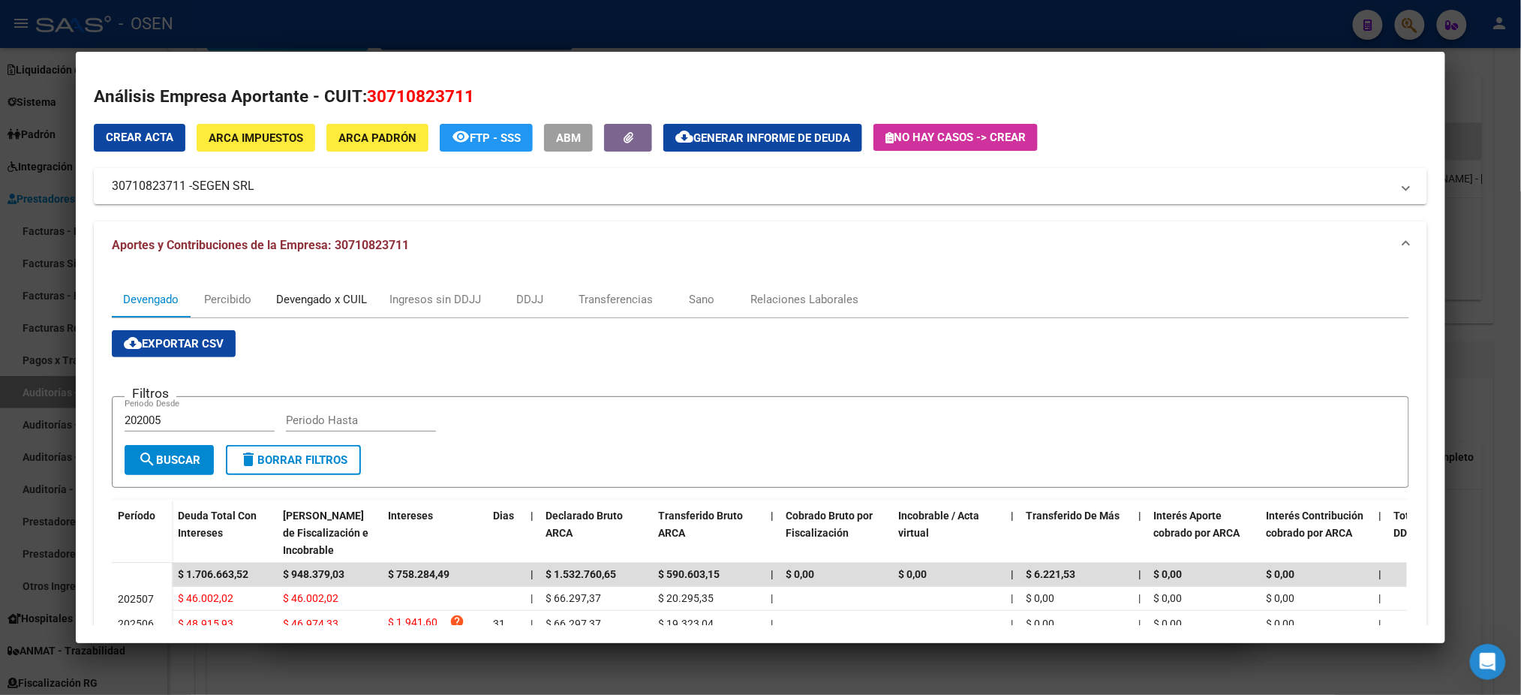
click at [349, 295] on div "Devengado x CUIL" at bounding box center [321, 299] width 91 height 17
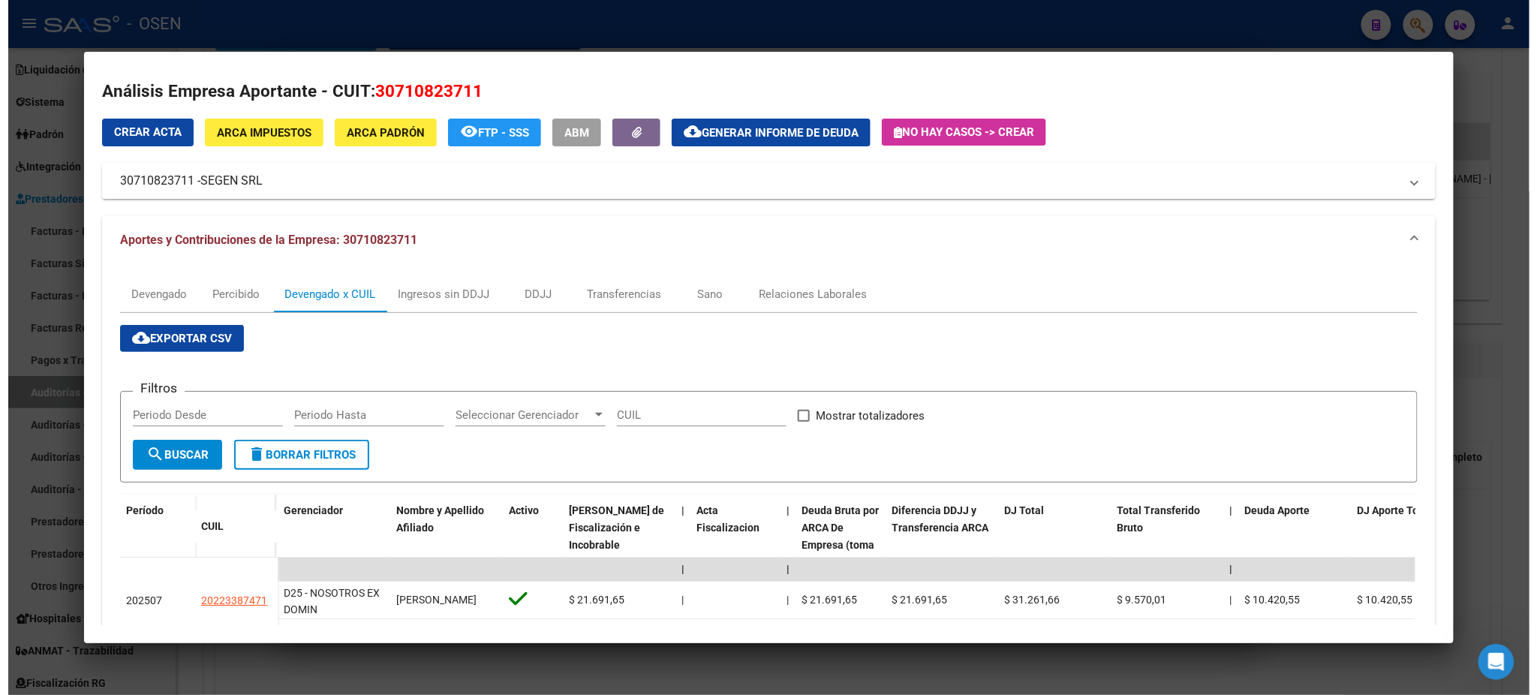
scroll to position [0, 0]
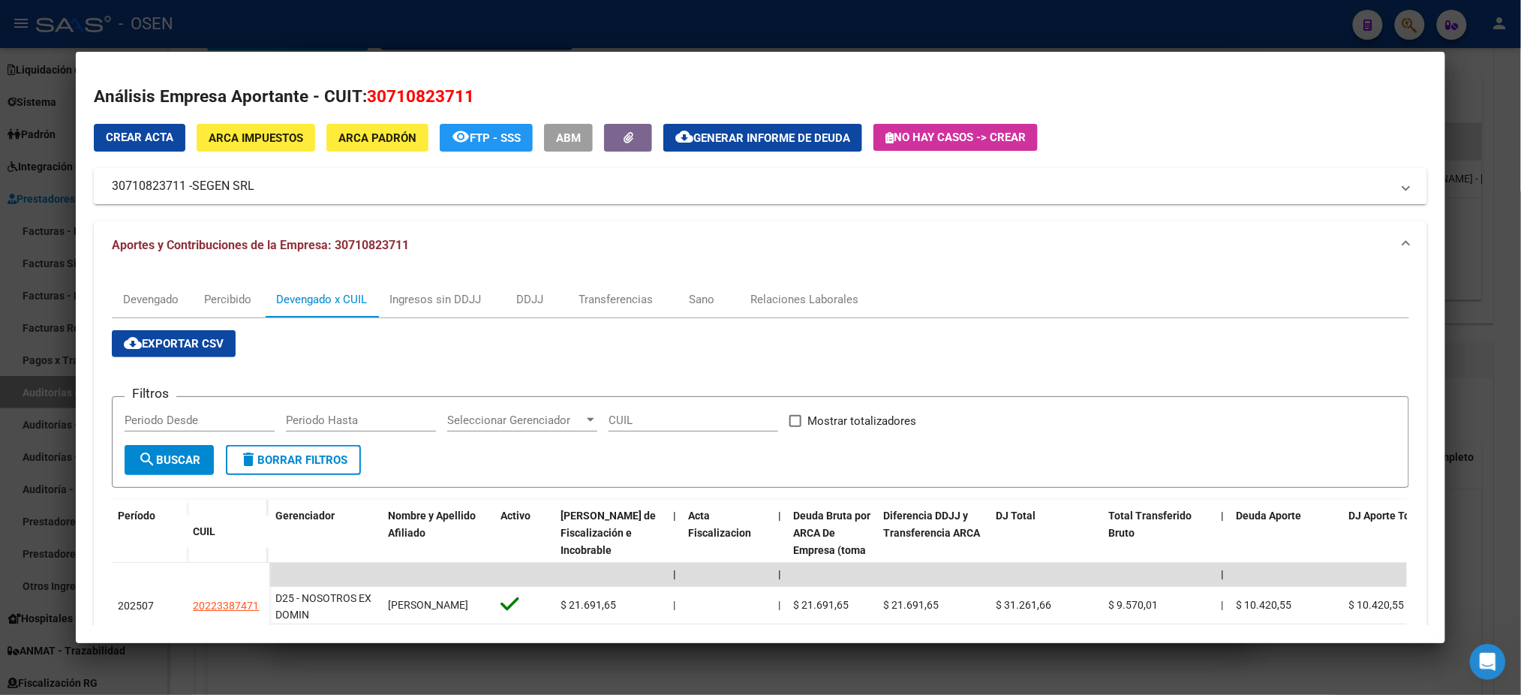
click at [284, 8] on div at bounding box center [760, 347] width 1521 height 695
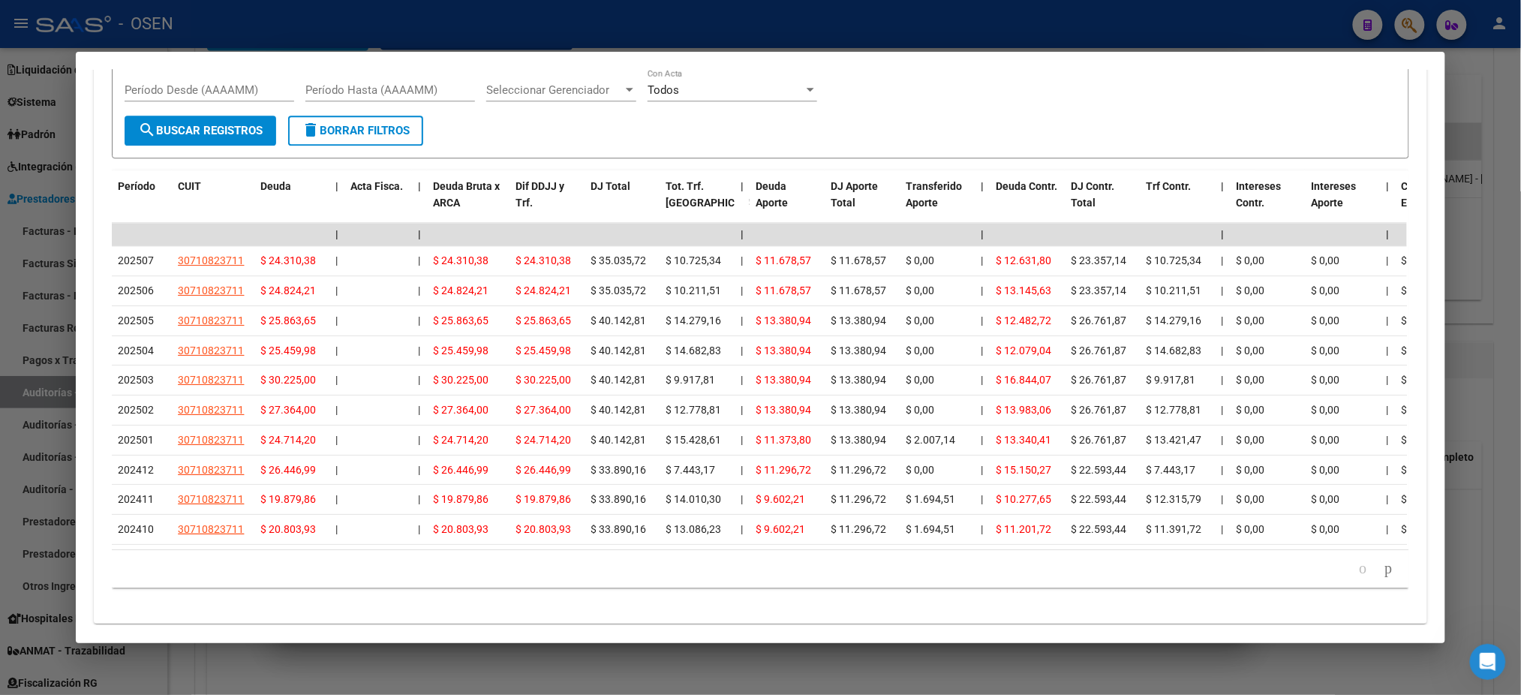
click at [531, 32] on div at bounding box center [760, 347] width 1521 height 695
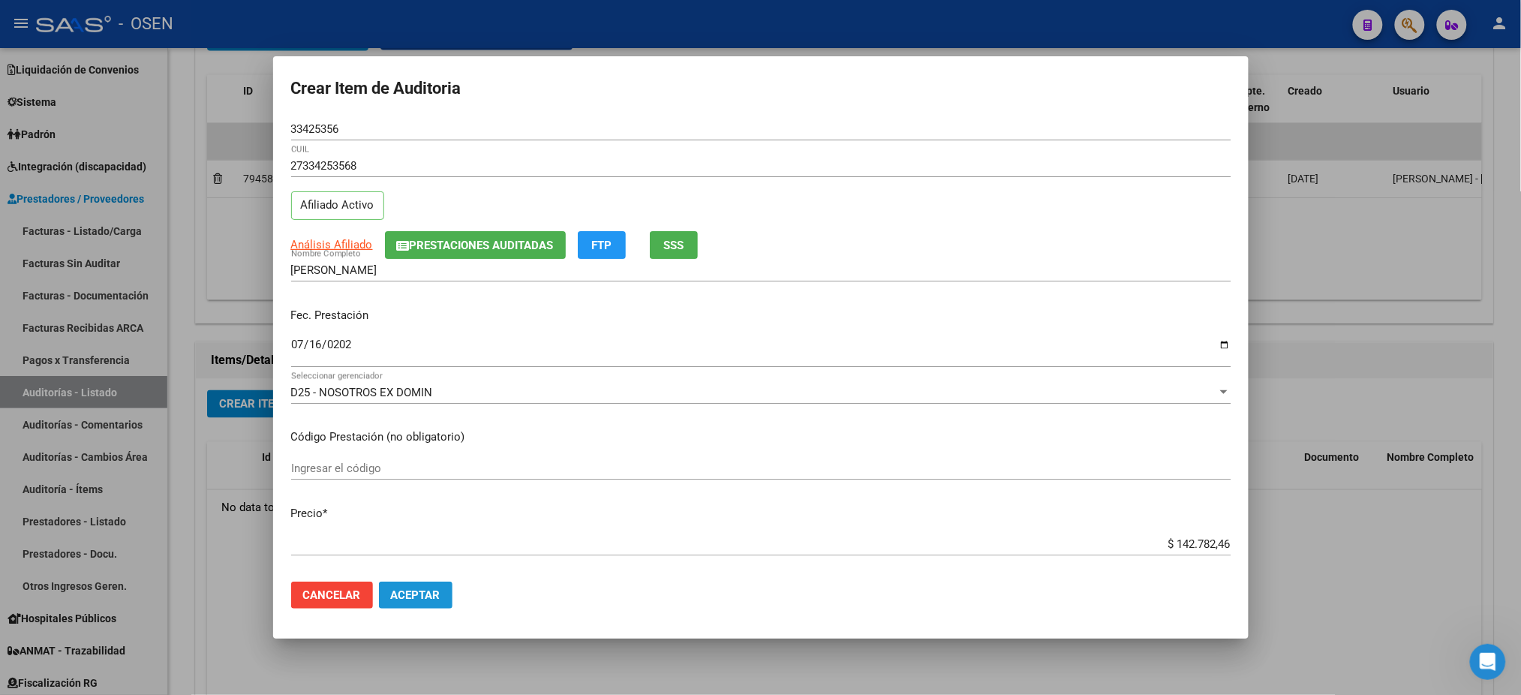
click at [423, 606] on button "Aceptar" at bounding box center [416, 595] width 74 height 27
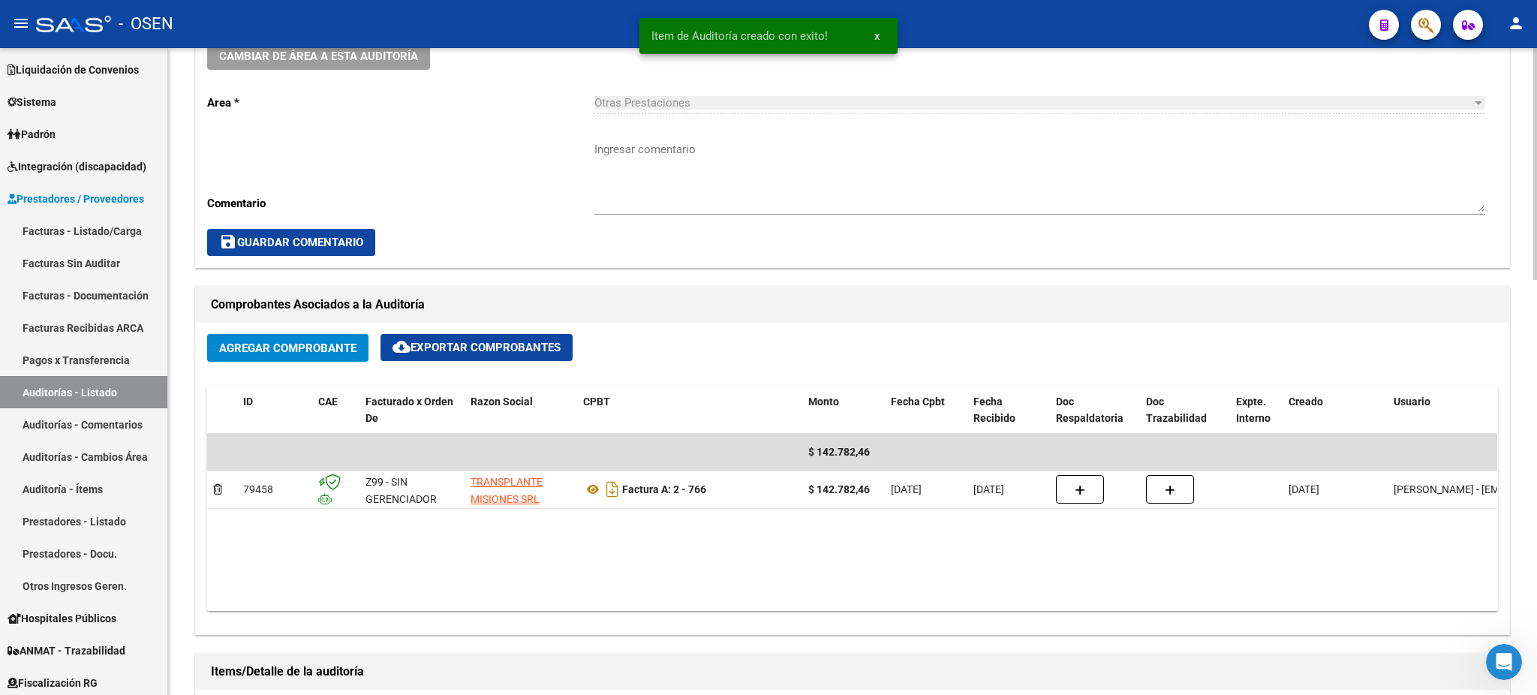
scroll to position [400, 0]
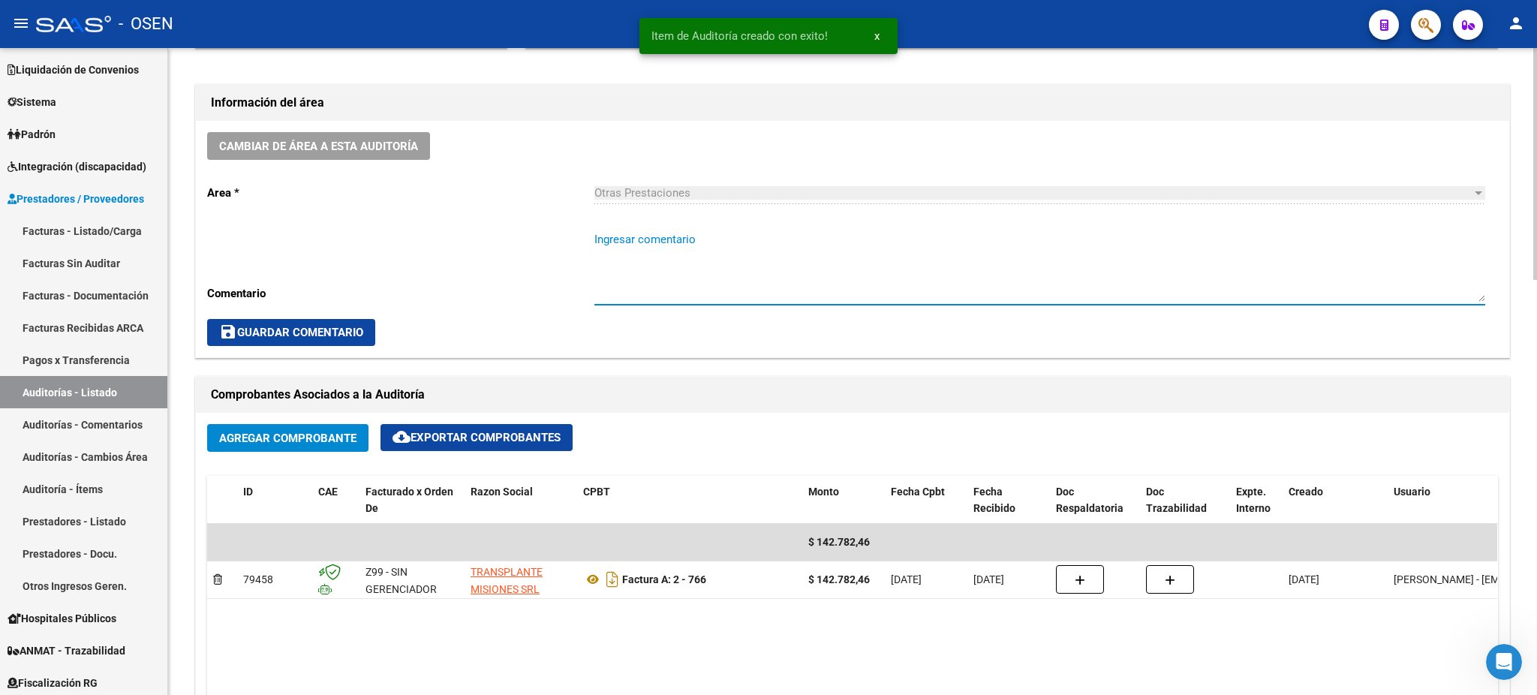
click at [651, 249] on textarea "Ingresar comentario" at bounding box center [1039, 266] width 891 height 71
type textarea "a"
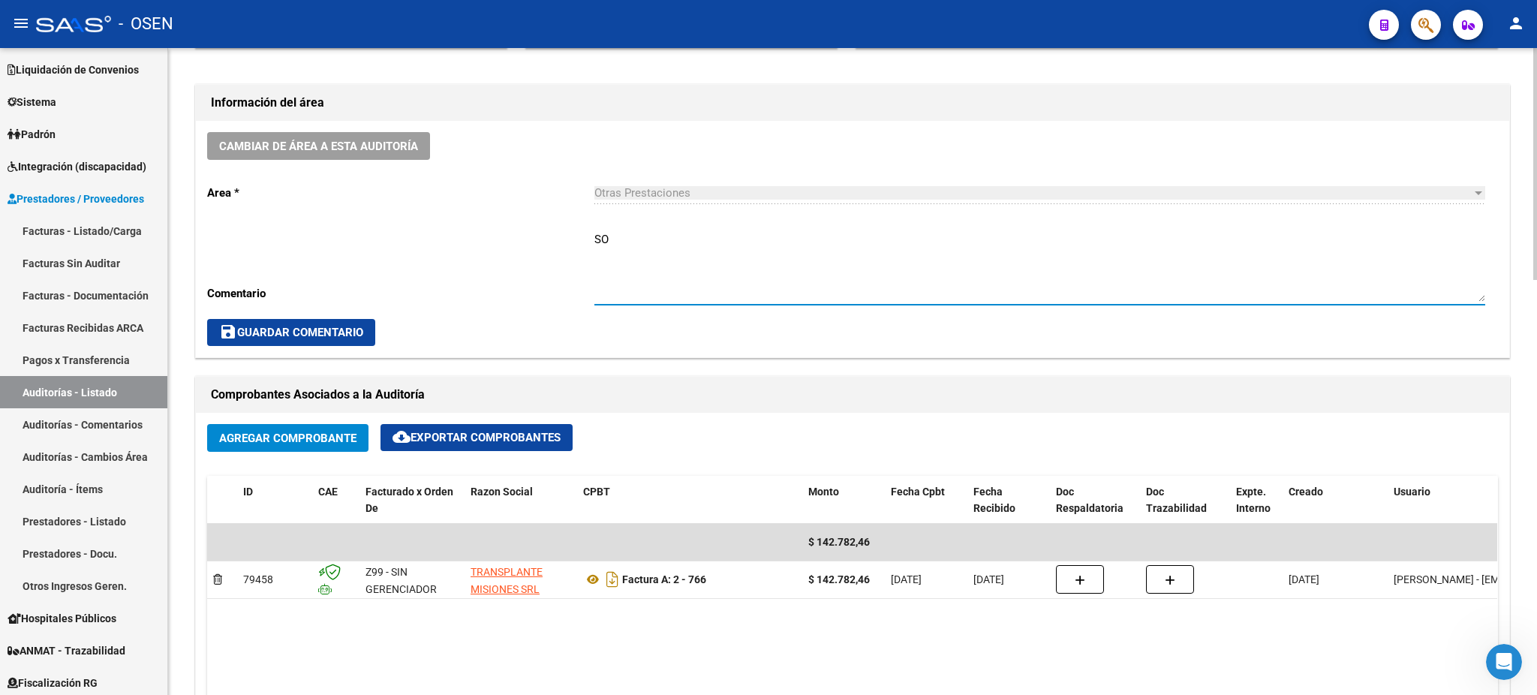
type textarea "S"
click at [320, 345] on div "Cambiar de área a esta auditoría Area * Otras Prestaciones Seleccionar area Com…" at bounding box center [852, 239] width 1313 height 236
click at [320, 341] on button "save Guardar Comentario" at bounding box center [291, 332] width 168 height 27
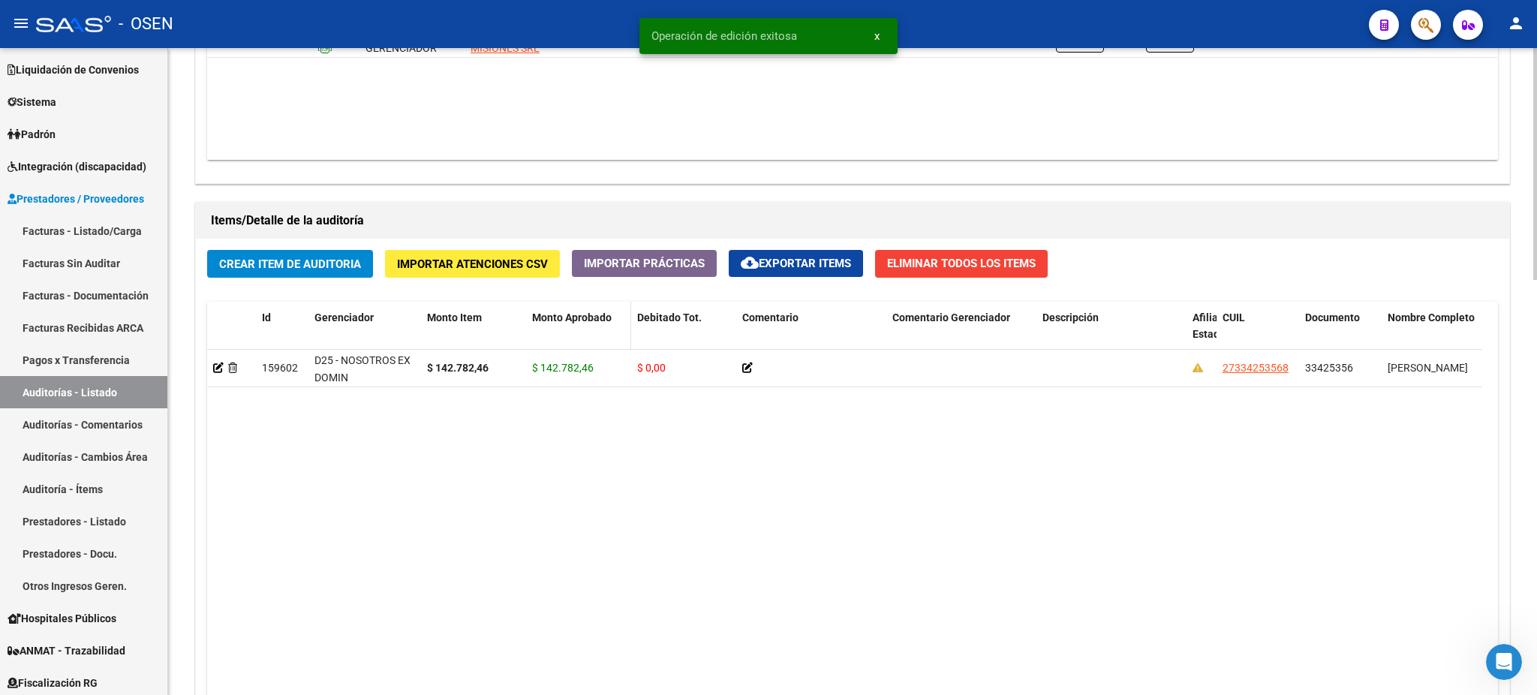
scroll to position [1000, 0]
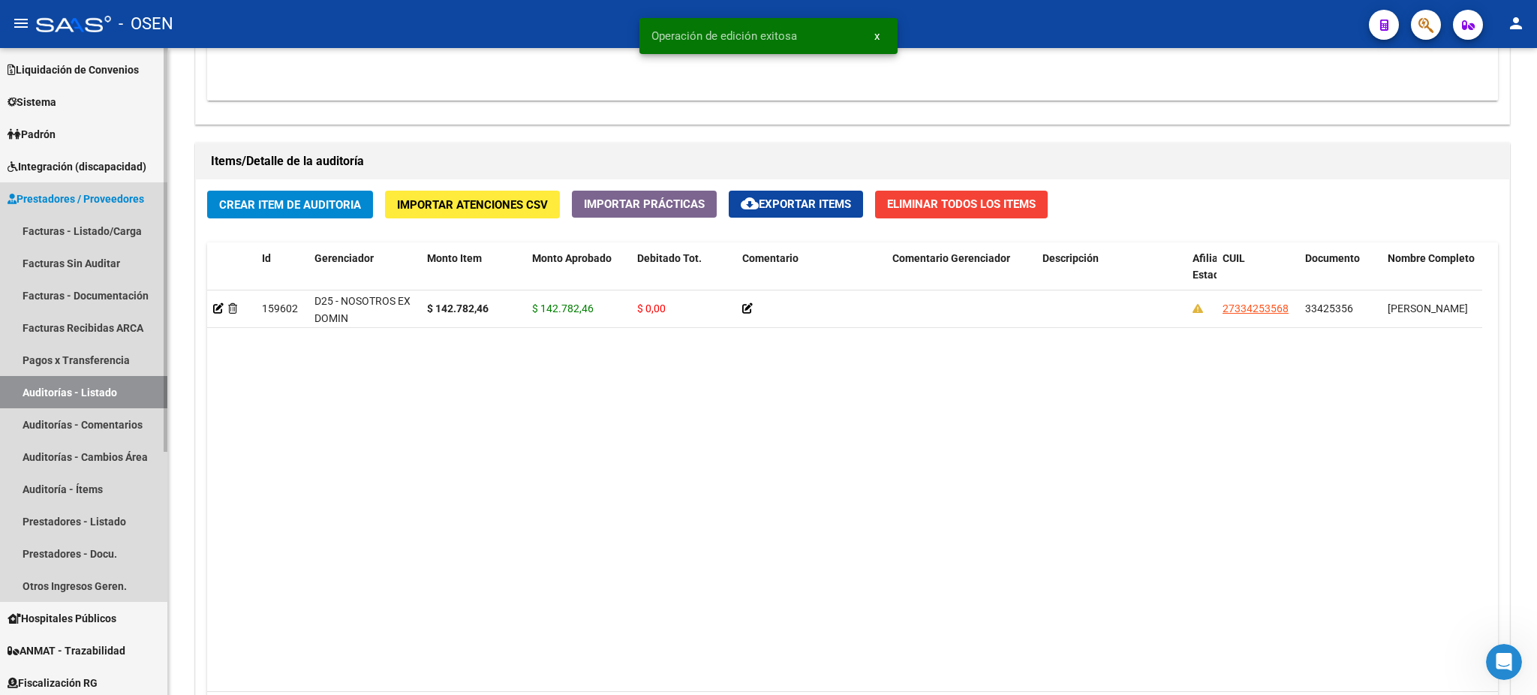
click at [110, 388] on link "Auditorías - Listado" at bounding box center [83, 392] width 167 height 32
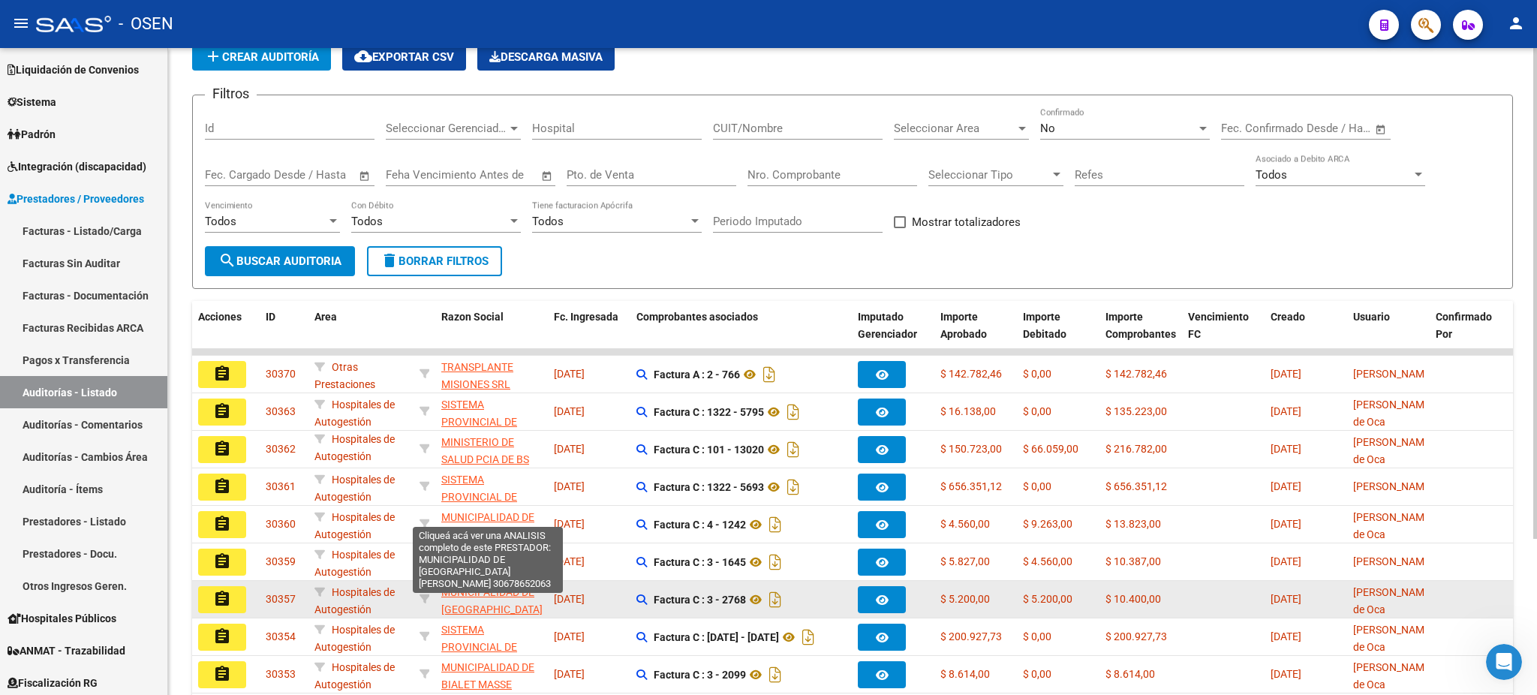
scroll to position [206, 0]
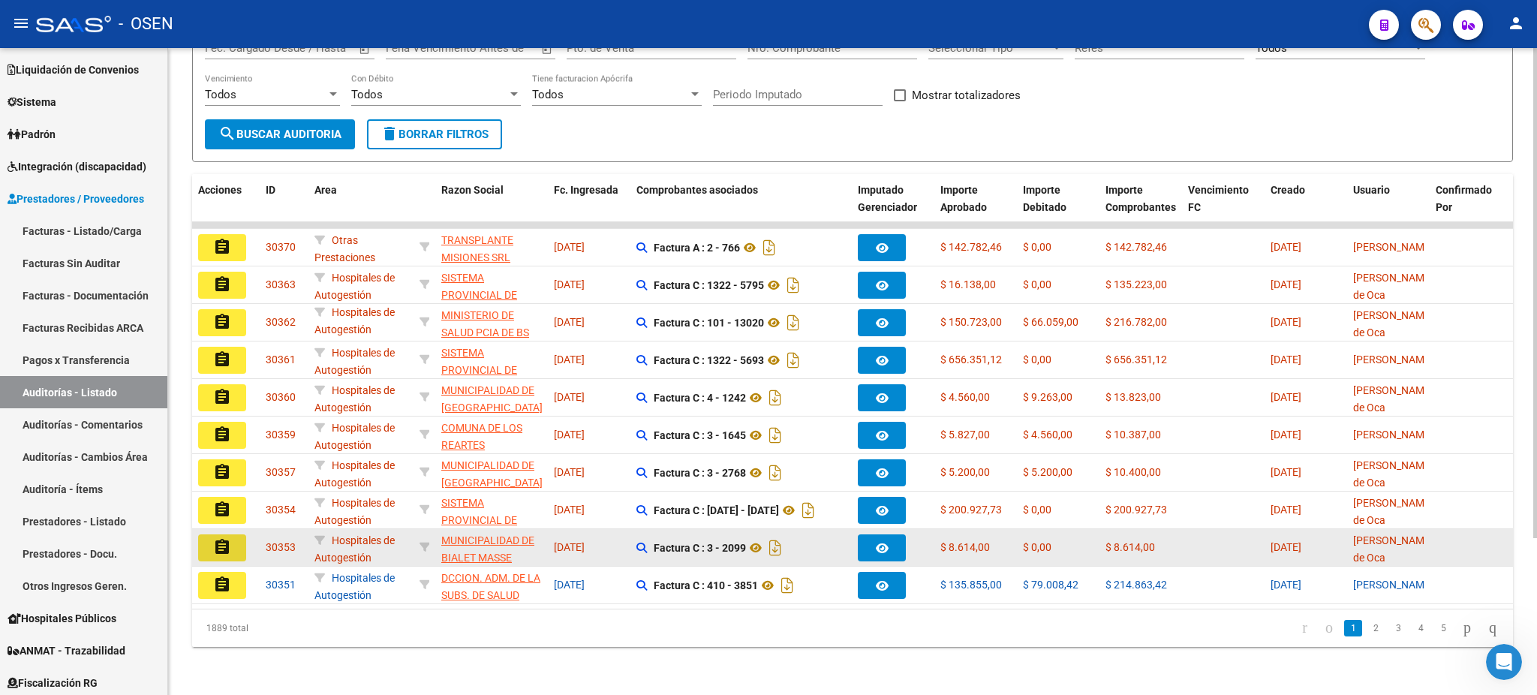
click at [217, 538] on mat-icon "assignment" at bounding box center [222, 547] width 18 height 18
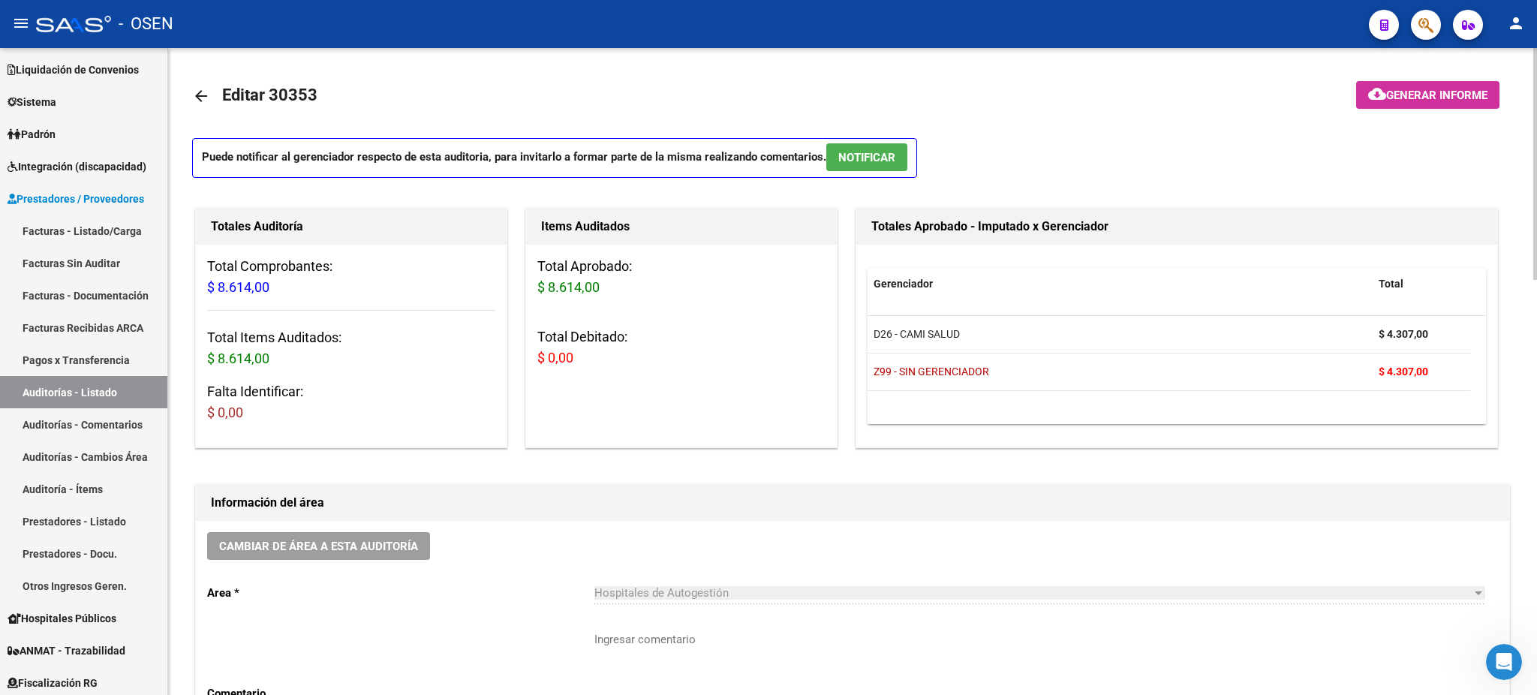
click at [866, 151] on span "NOTIFICAR" at bounding box center [866, 158] width 57 height 14
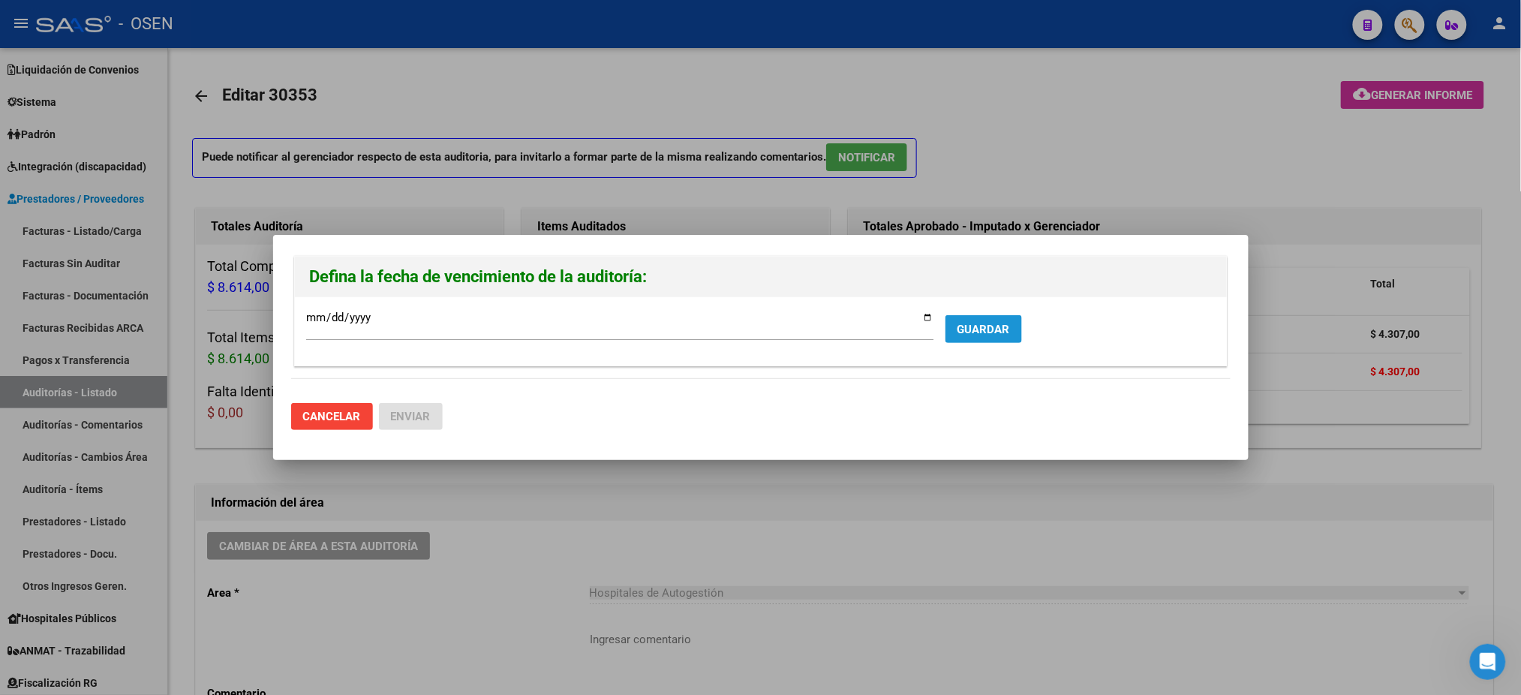
click at [967, 331] on span "GUARDAR" at bounding box center [984, 330] width 53 height 14
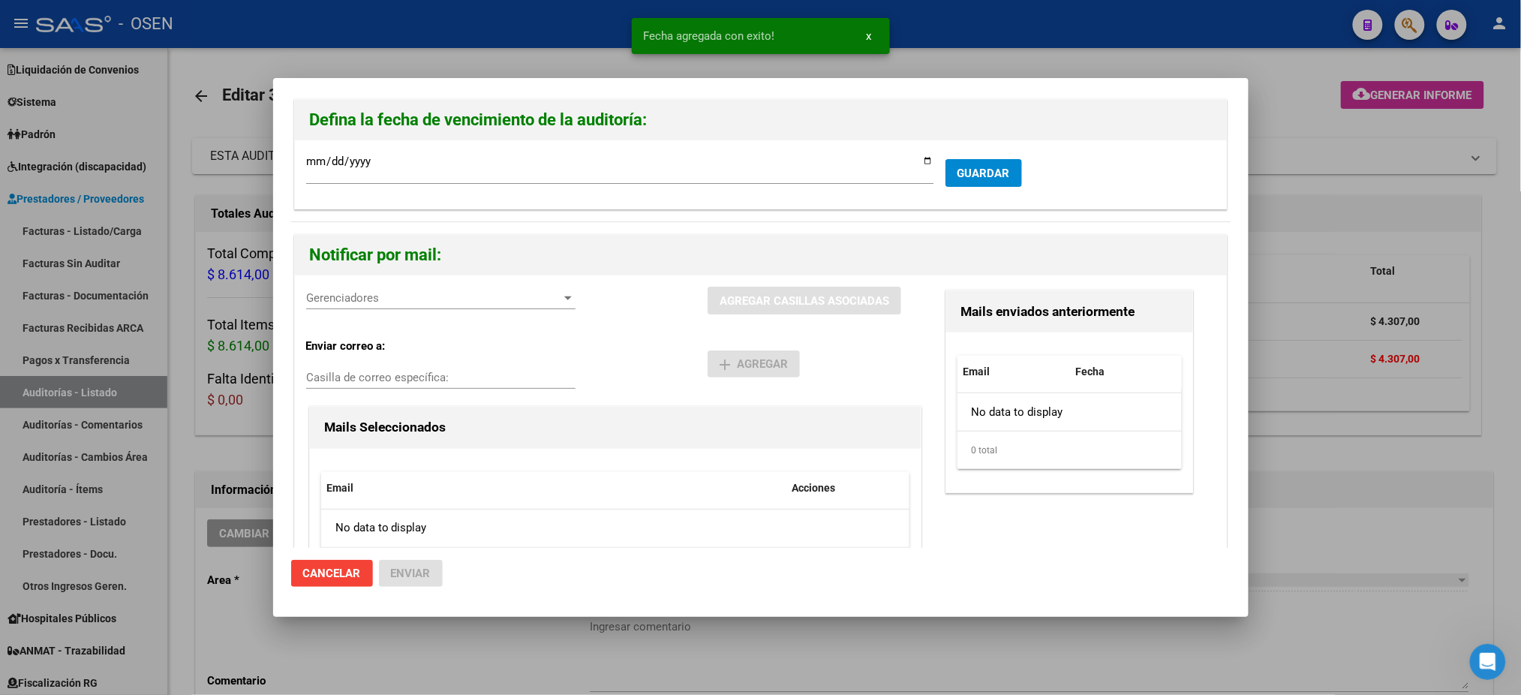
click at [319, 292] on span "Gerenciadores" at bounding box center [434, 298] width 256 height 14
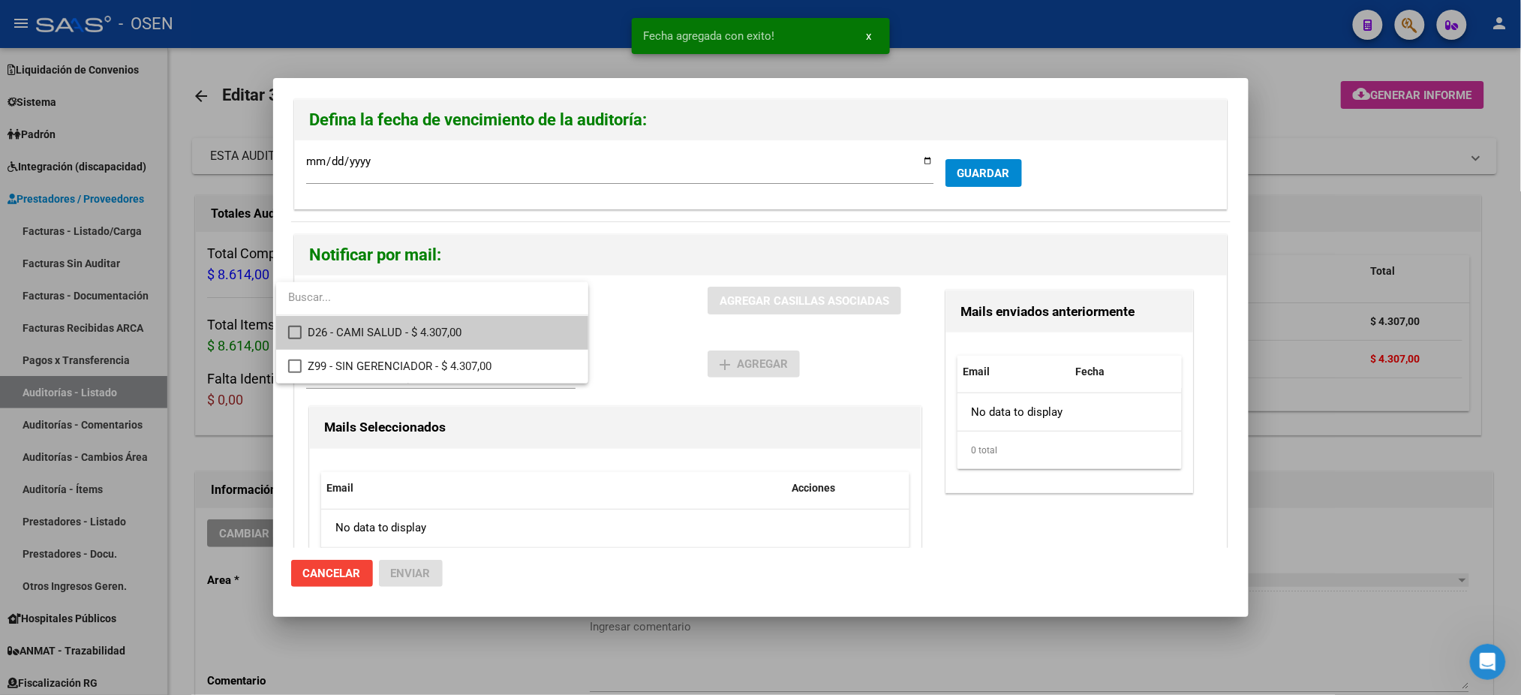
click at [358, 339] on span "D26 - CAMI SALUD - $ 4.307,00" at bounding box center [442, 333] width 269 height 34
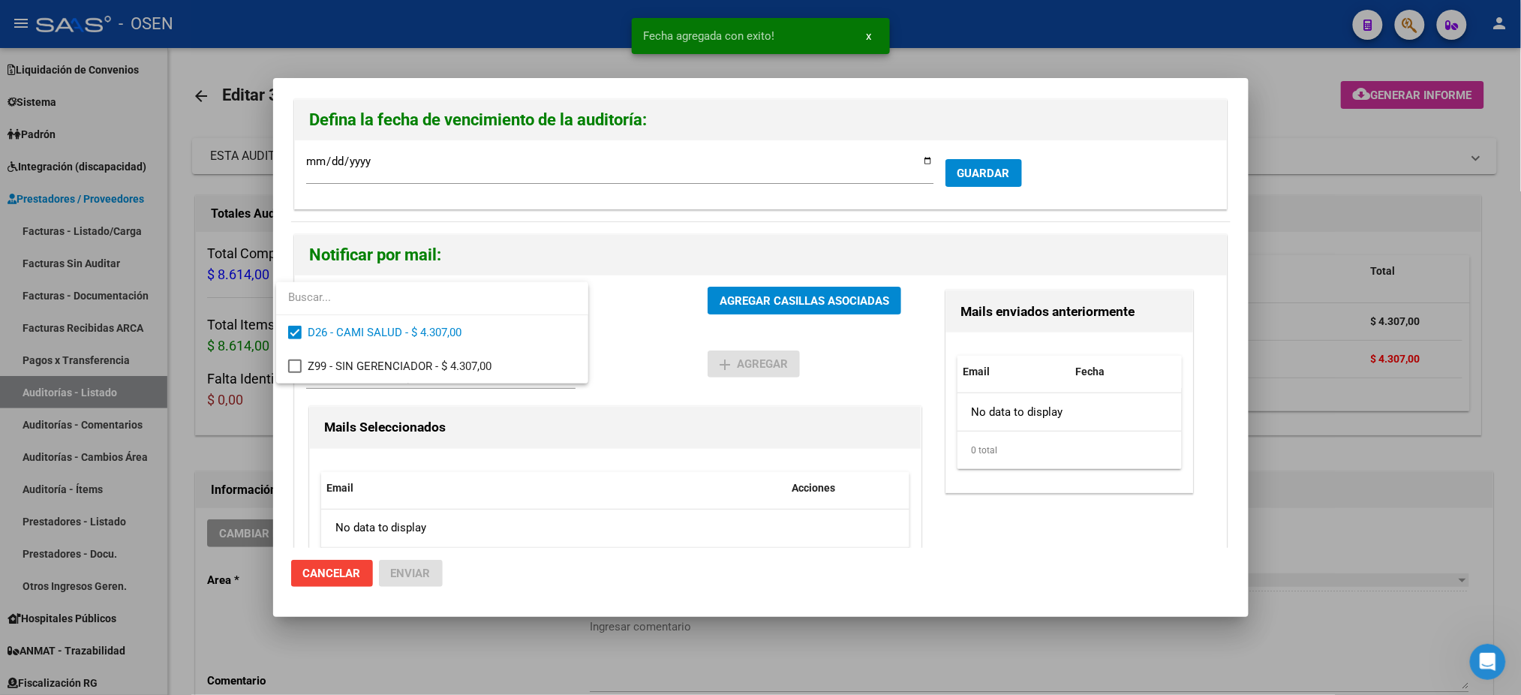
click at [633, 321] on div at bounding box center [760, 347] width 1521 height 695
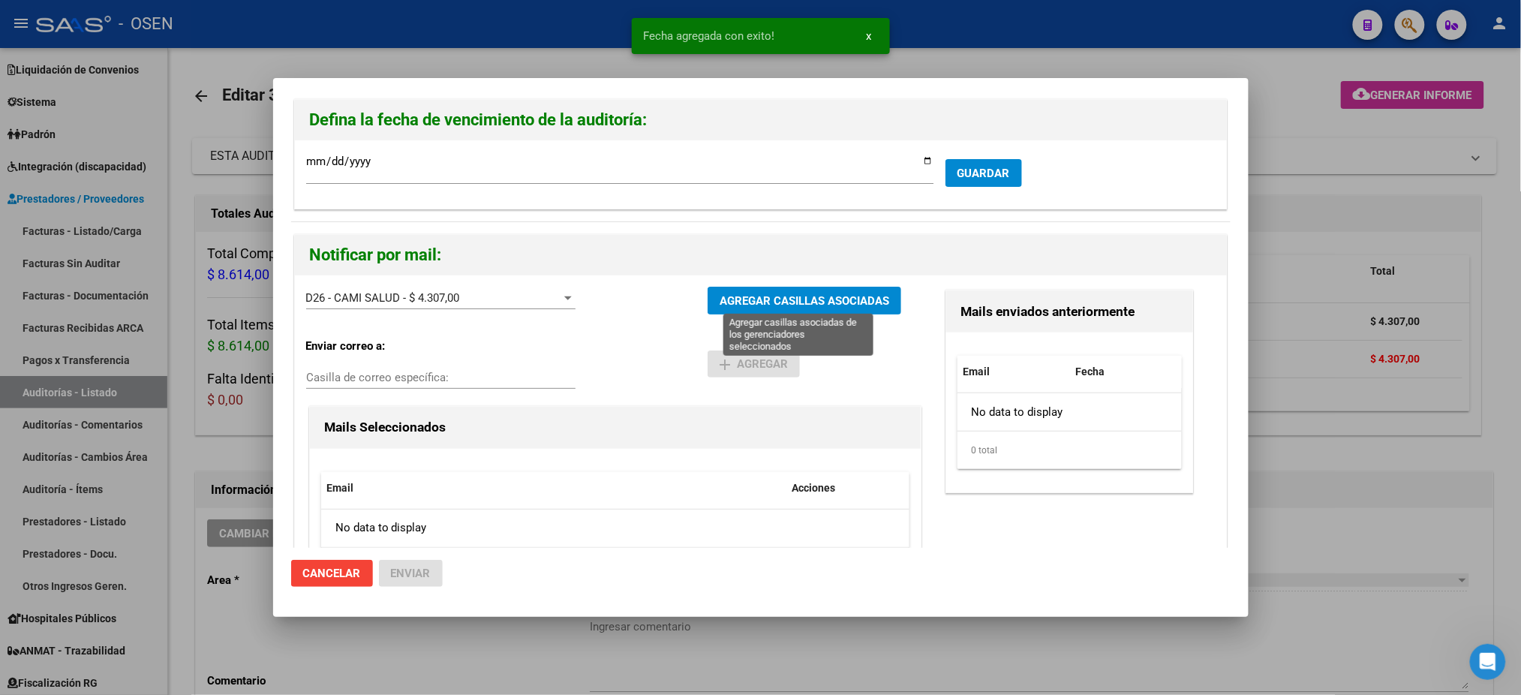
click at [734, 298] on span "AGREGAR CASILLAS ASOCIADAS" at bounding box center [805, 301] width 170 height 14
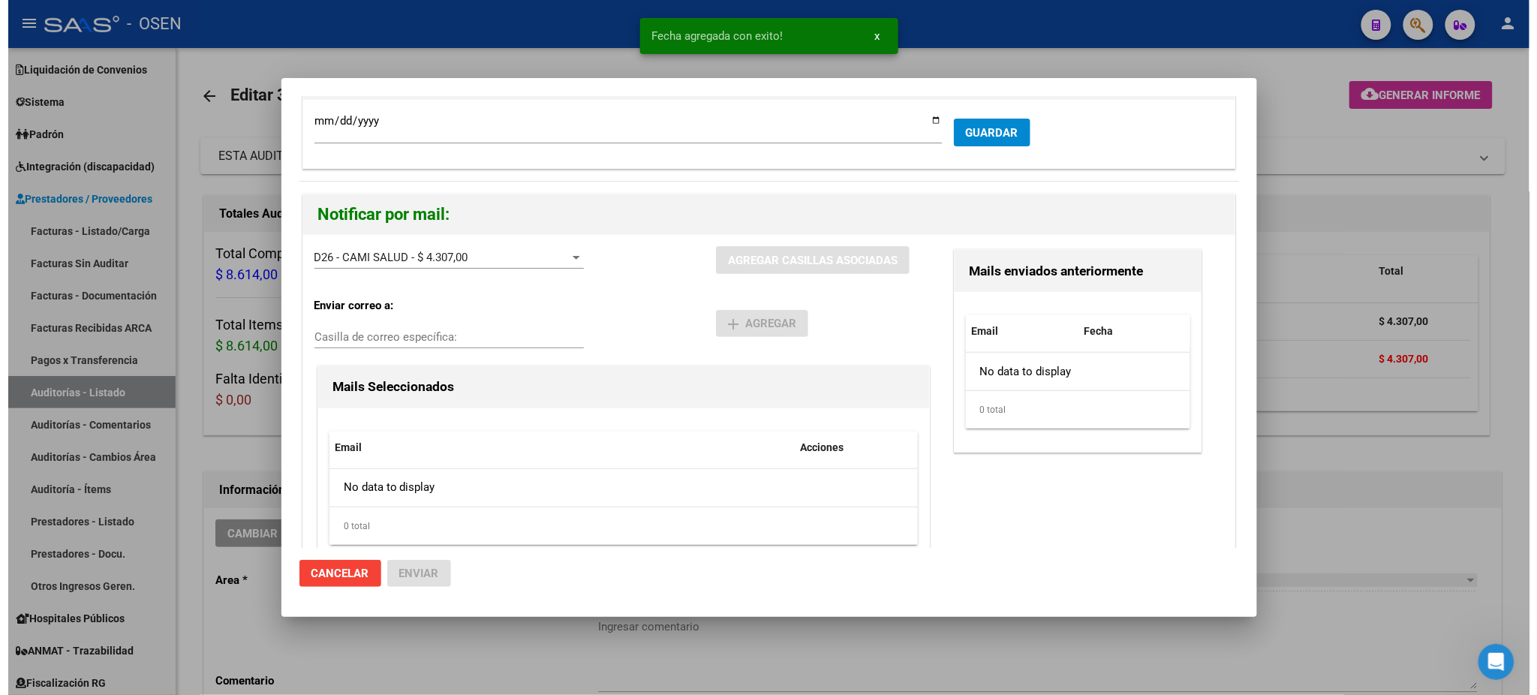
scroll to position [78, 0]
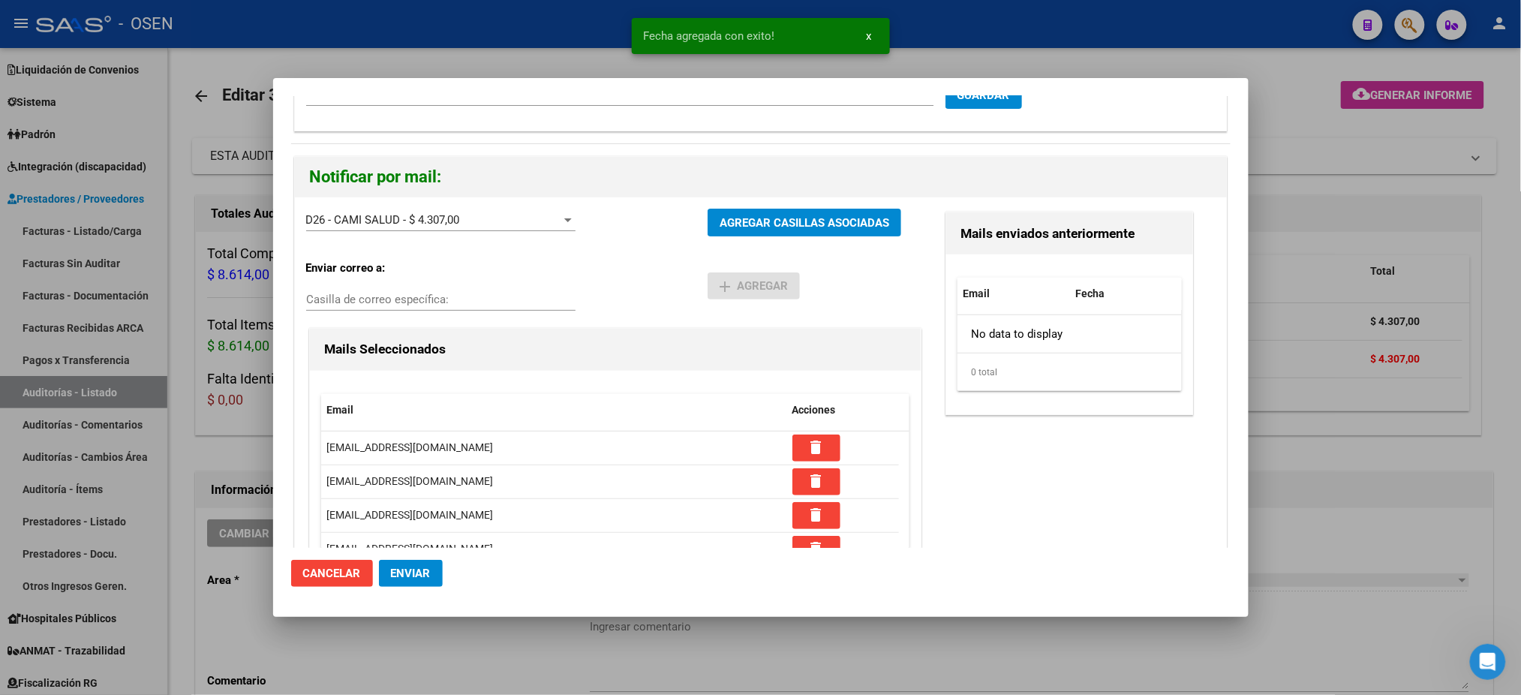
click at [413, 570] on span "Enviar" at bounding box center [411, 574] width 40 height 14
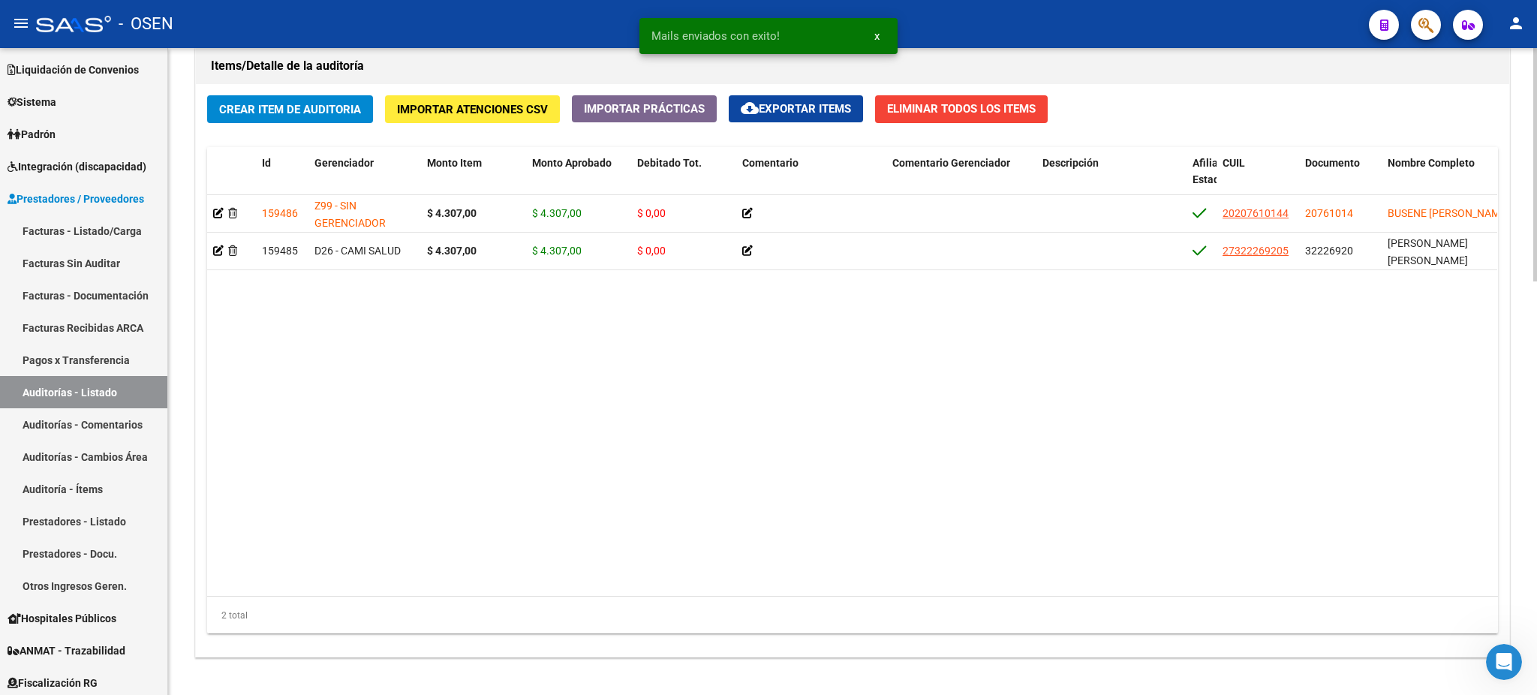
scroll to position [1150, 0]
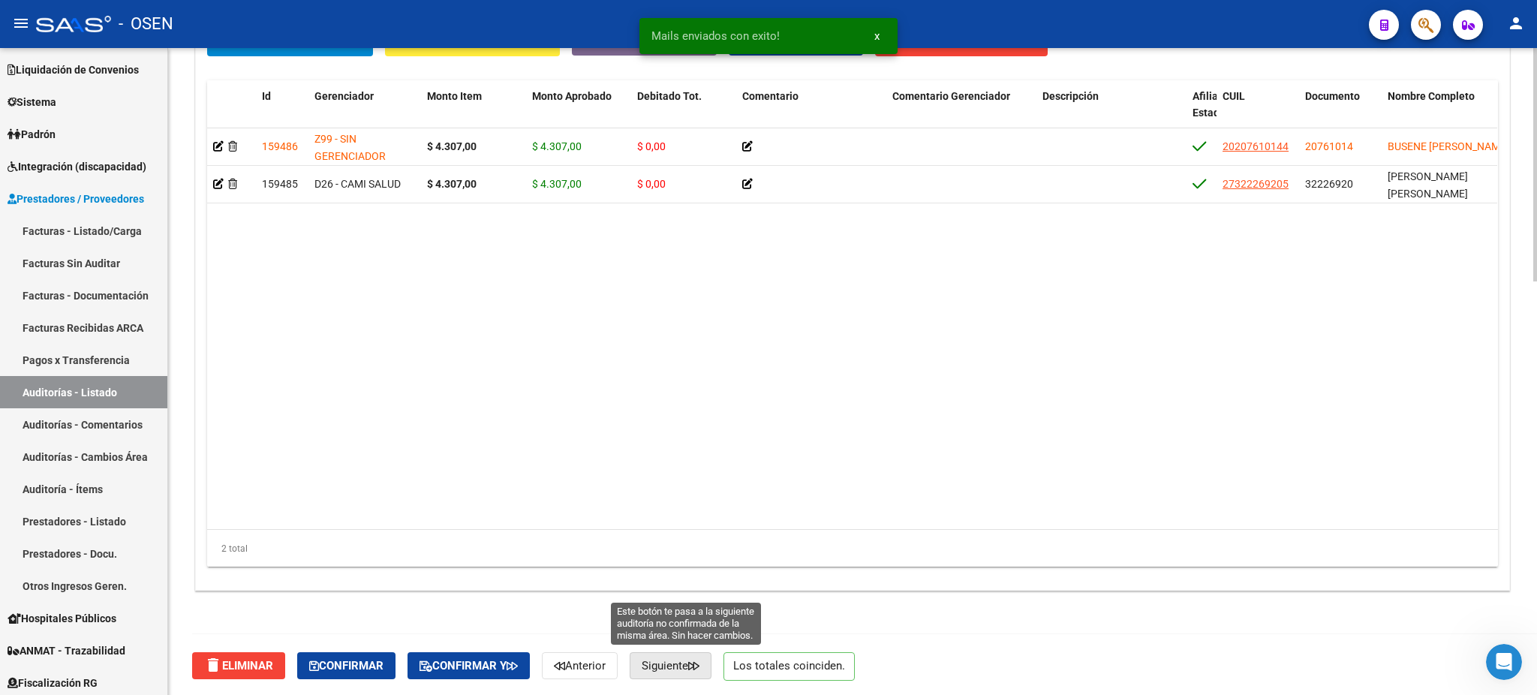
click at [689, 654] on button "Siguiente" at bounding box center [671, 665] width 82 height 27
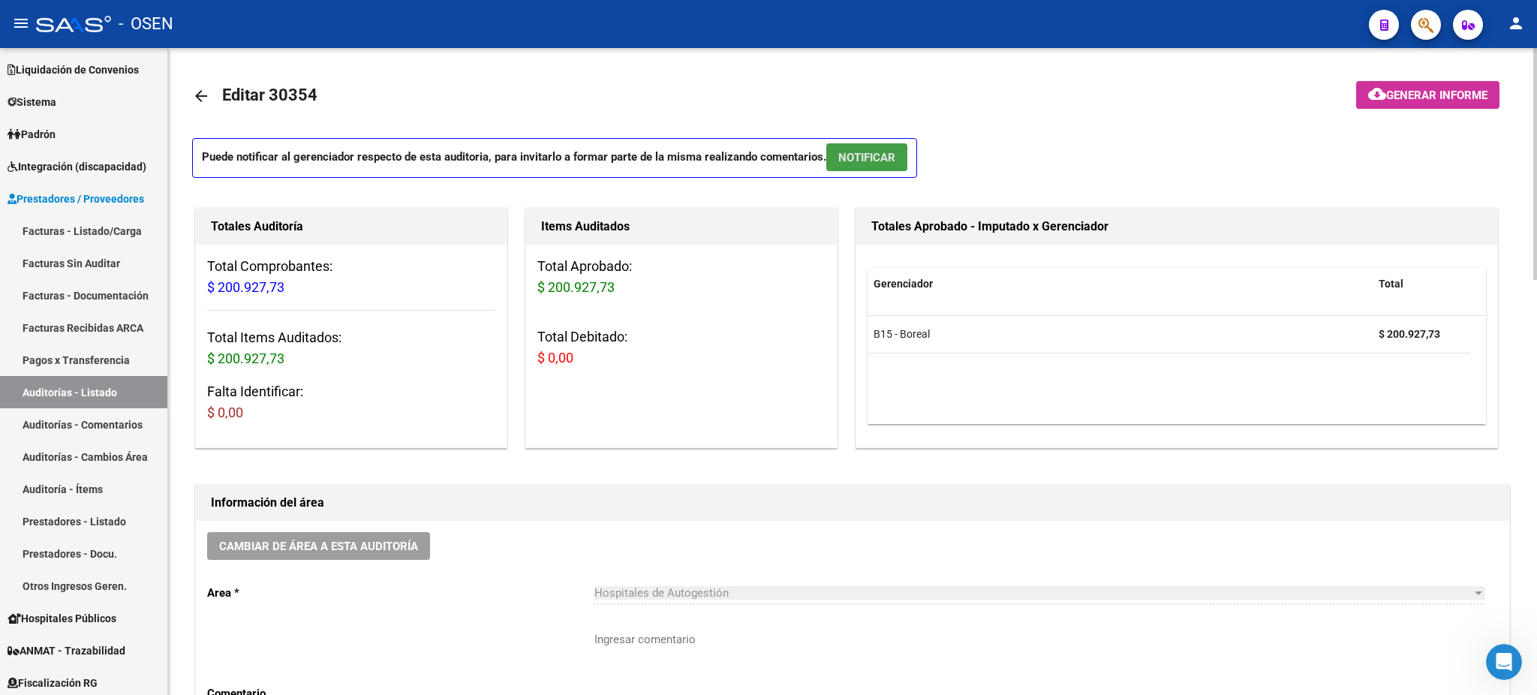
click at [858, 155] on span "NOTIFICAR" at bounding box center [866, 158] width 57 height 14
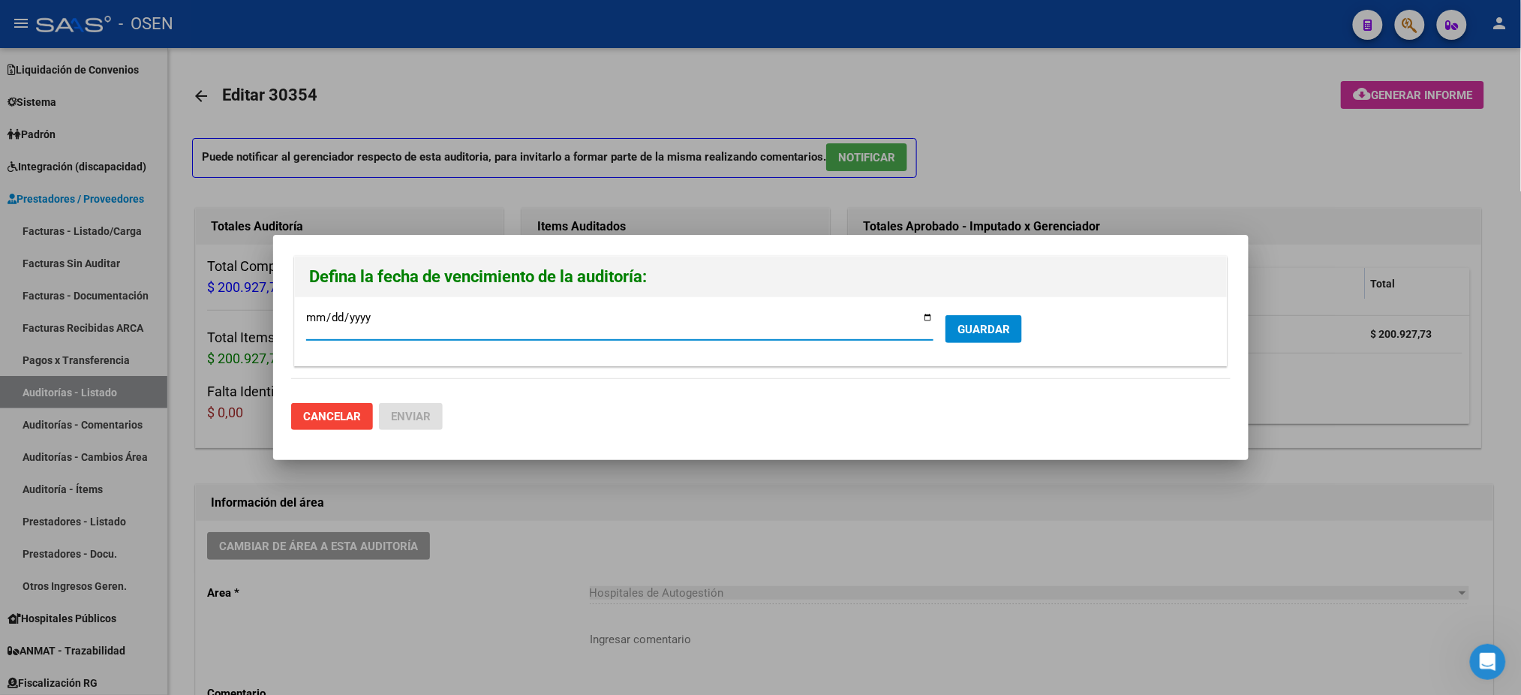
click at [988, 334] on span "GUARDAR" at bounding box center [984, 330] width 53 height 14
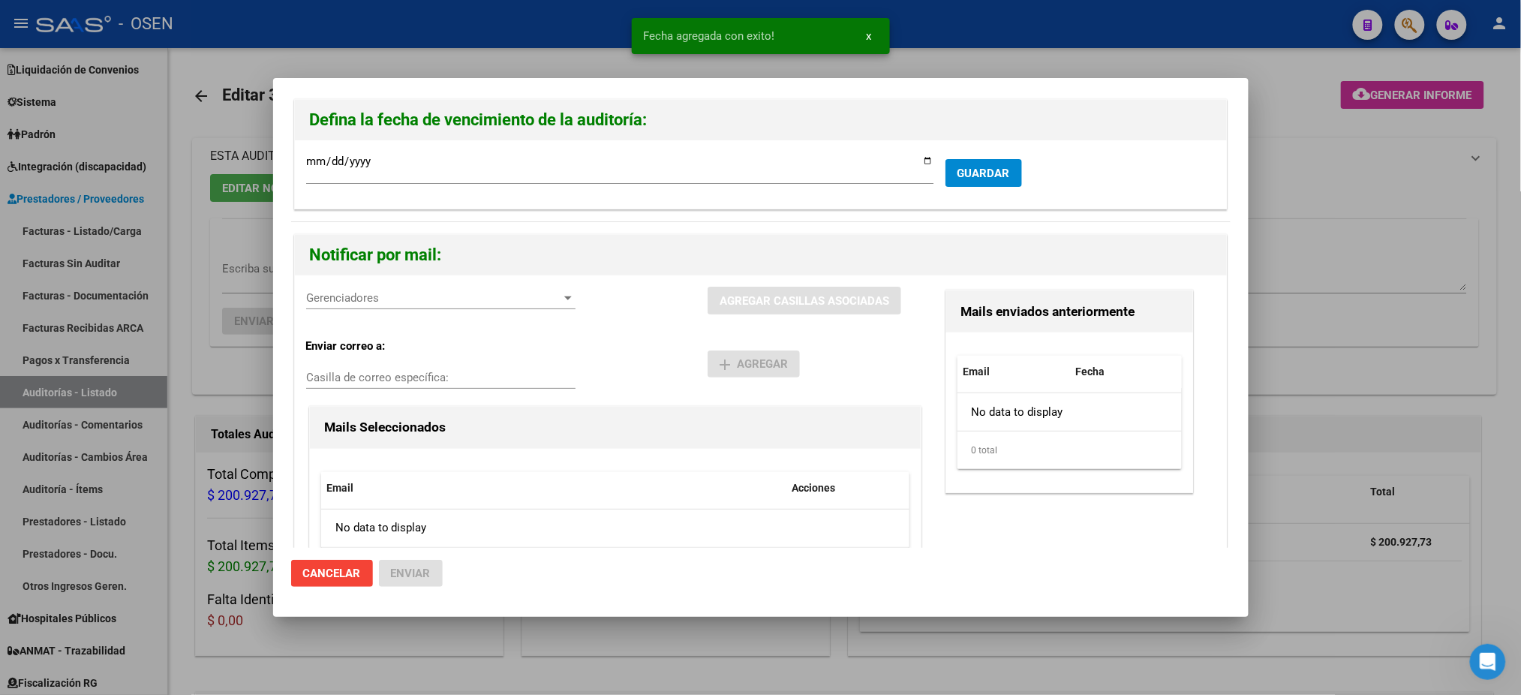
click at [320, 306] on div "Gerenciadores Gerenciadores" at bounding box center [440, 298] width 269 height 23
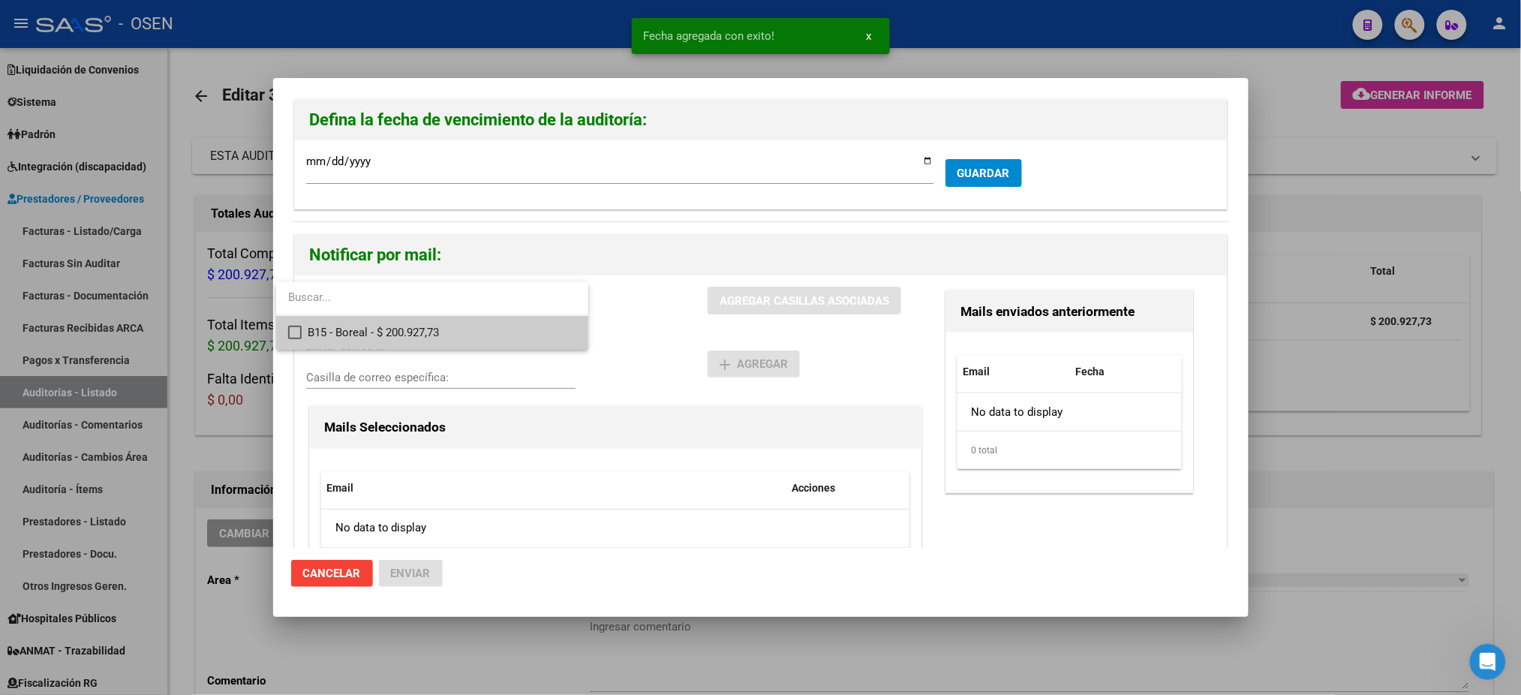
click at [374, 336] on span "B15 - Boreal - $ 200.927,73" at bounding box center [442, 333] width 269 height 34
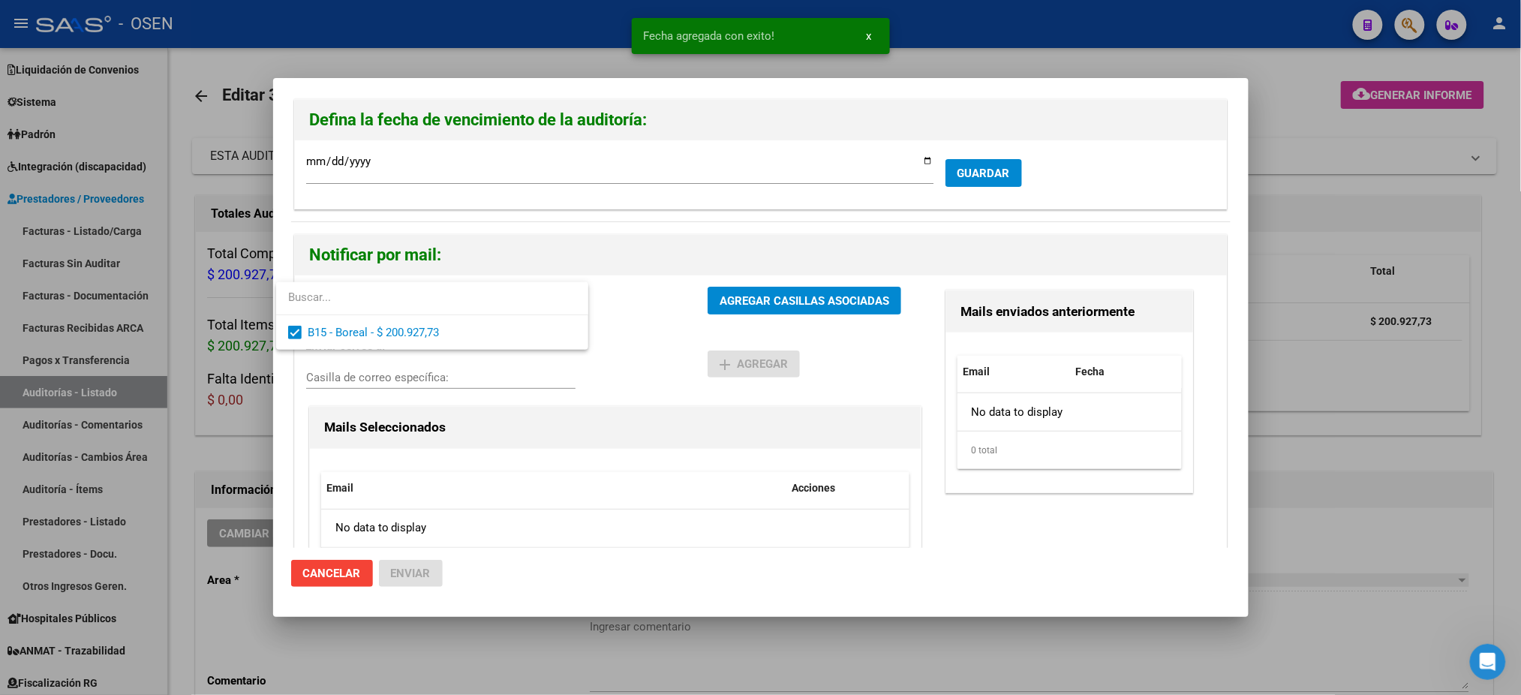
click at [658, 339] on div at bounding box center [760, 347] width 1521 height 695
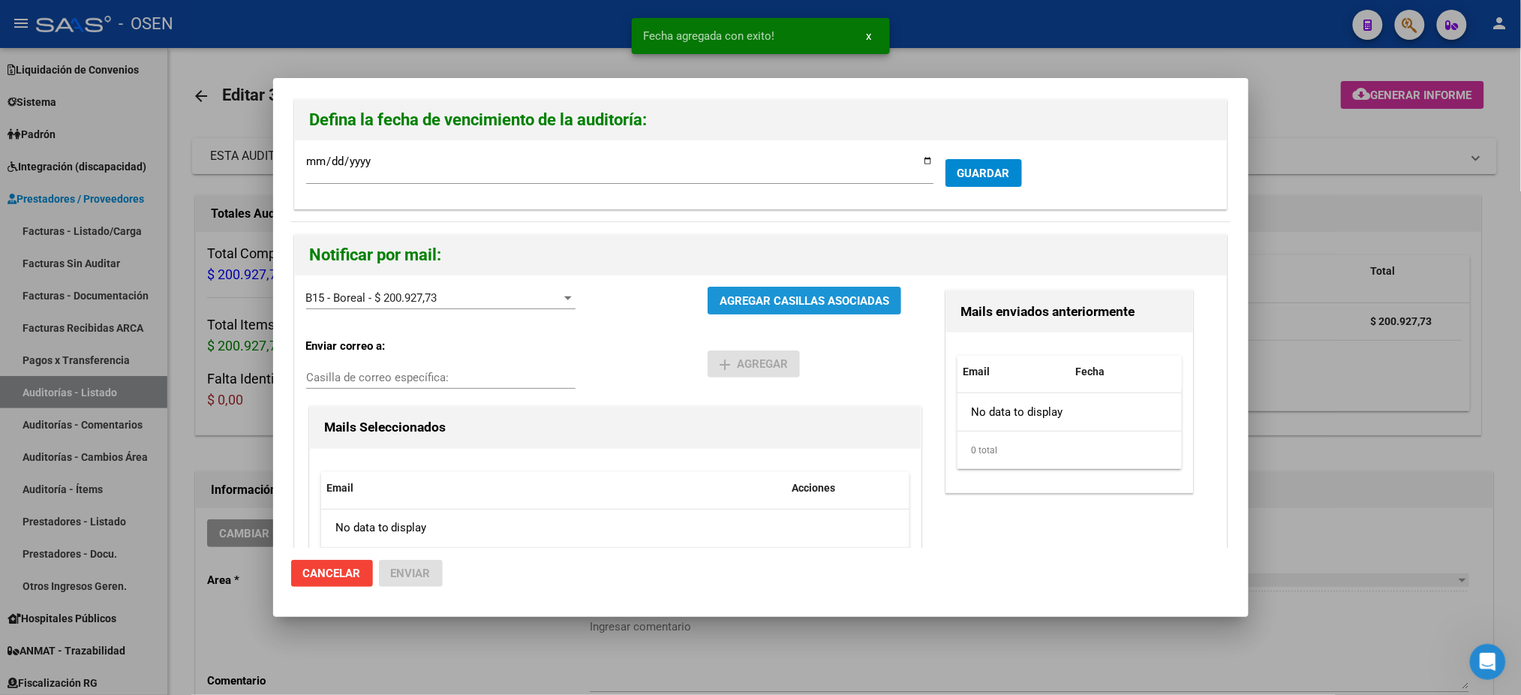
click at [717, 312] on button "AGREGAR CASILLAS ASOCIADAS" at bounding box center [805, 301] width 194 height 28
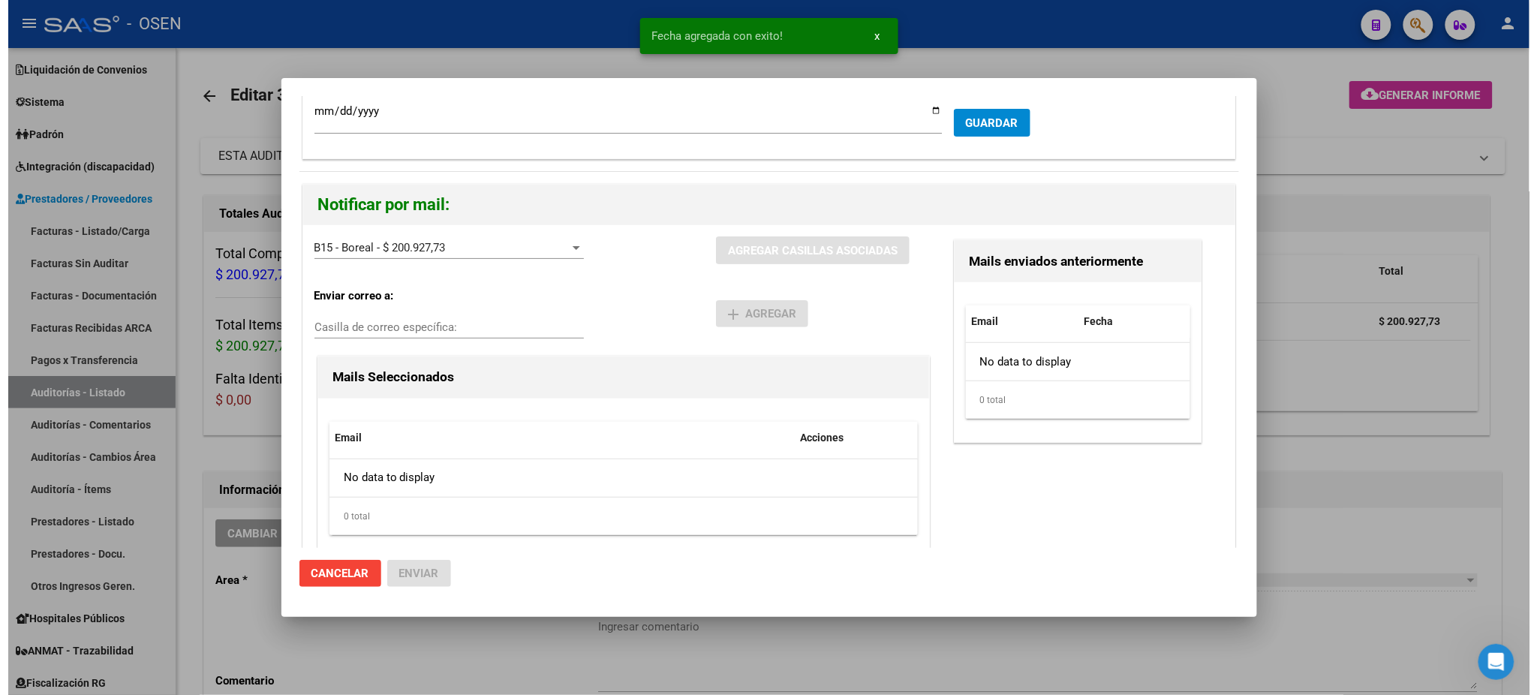
scroll to position [78, 0]
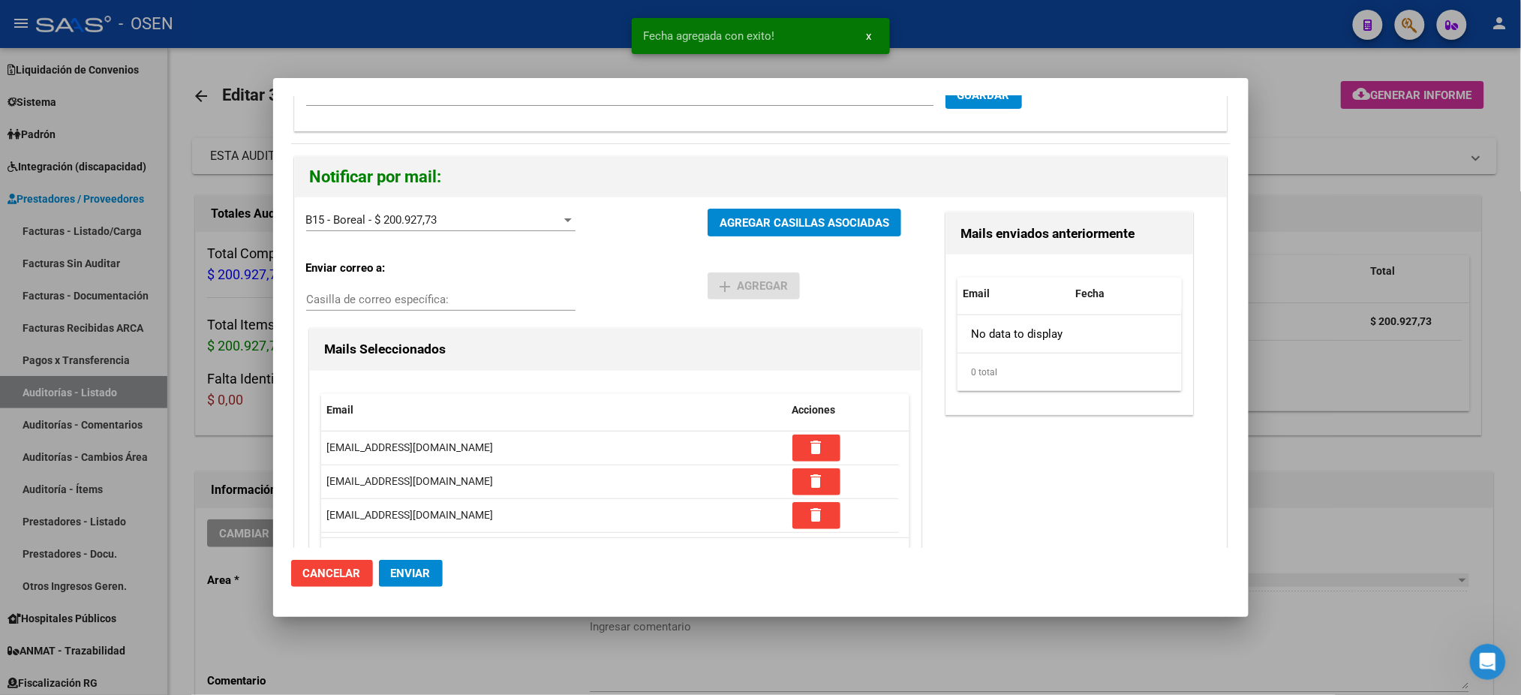
click at [405, 580] on span "Enviar" at bounding box center [411, 574] width 40 height 14
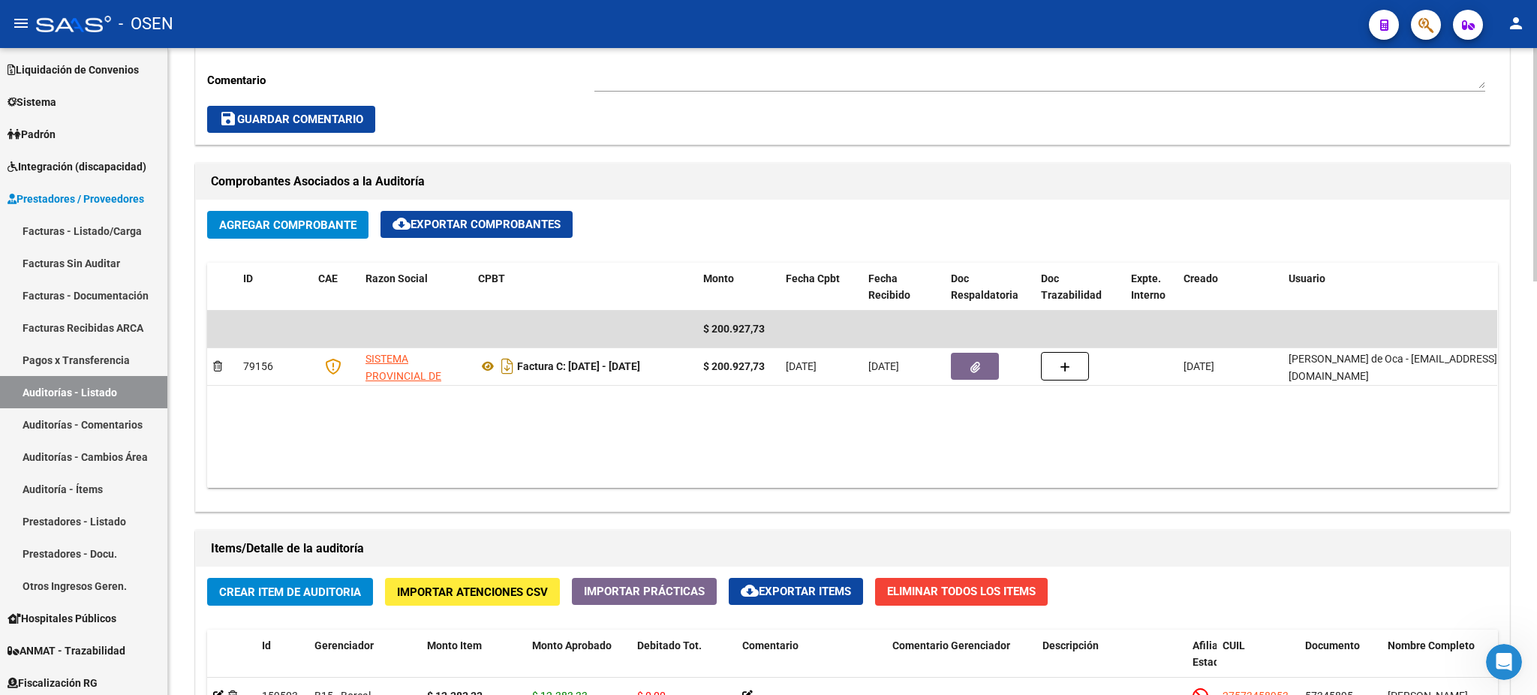
scroll to position [300, 0]
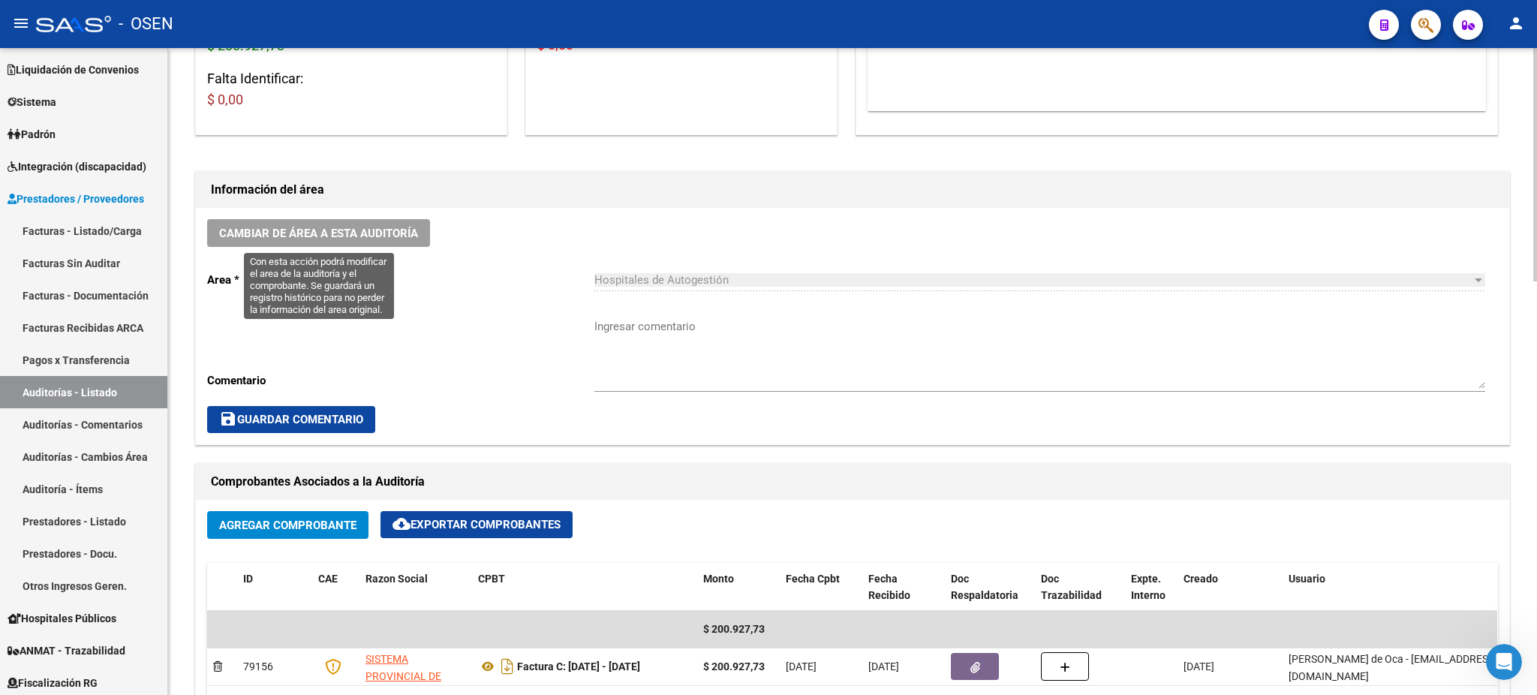
click at [405, 223] on button "Cambiar de área a esta auditoría" at bounding box center [318, 233] width 223 height 28
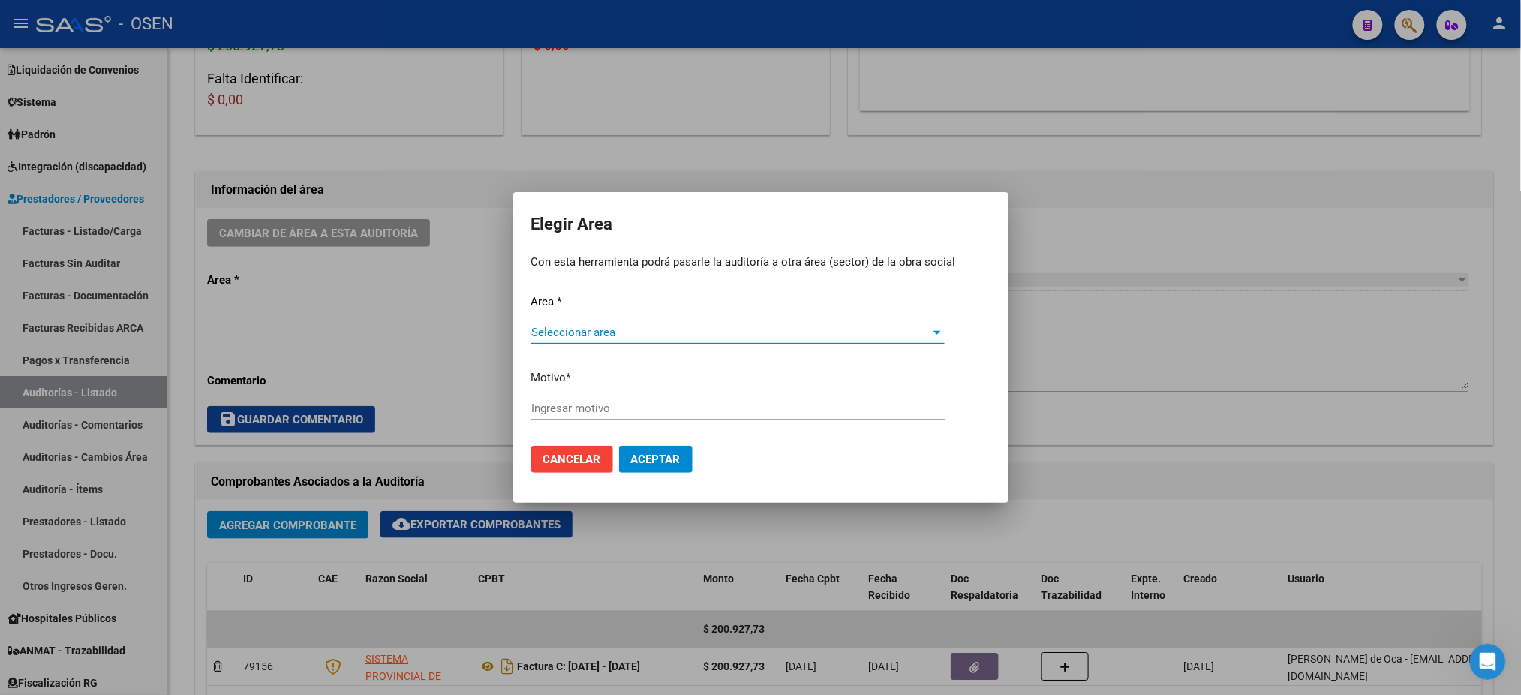
click at [694, 337] on span "Seleccionar area" at bounding box center [731, 333] width 400 height 14
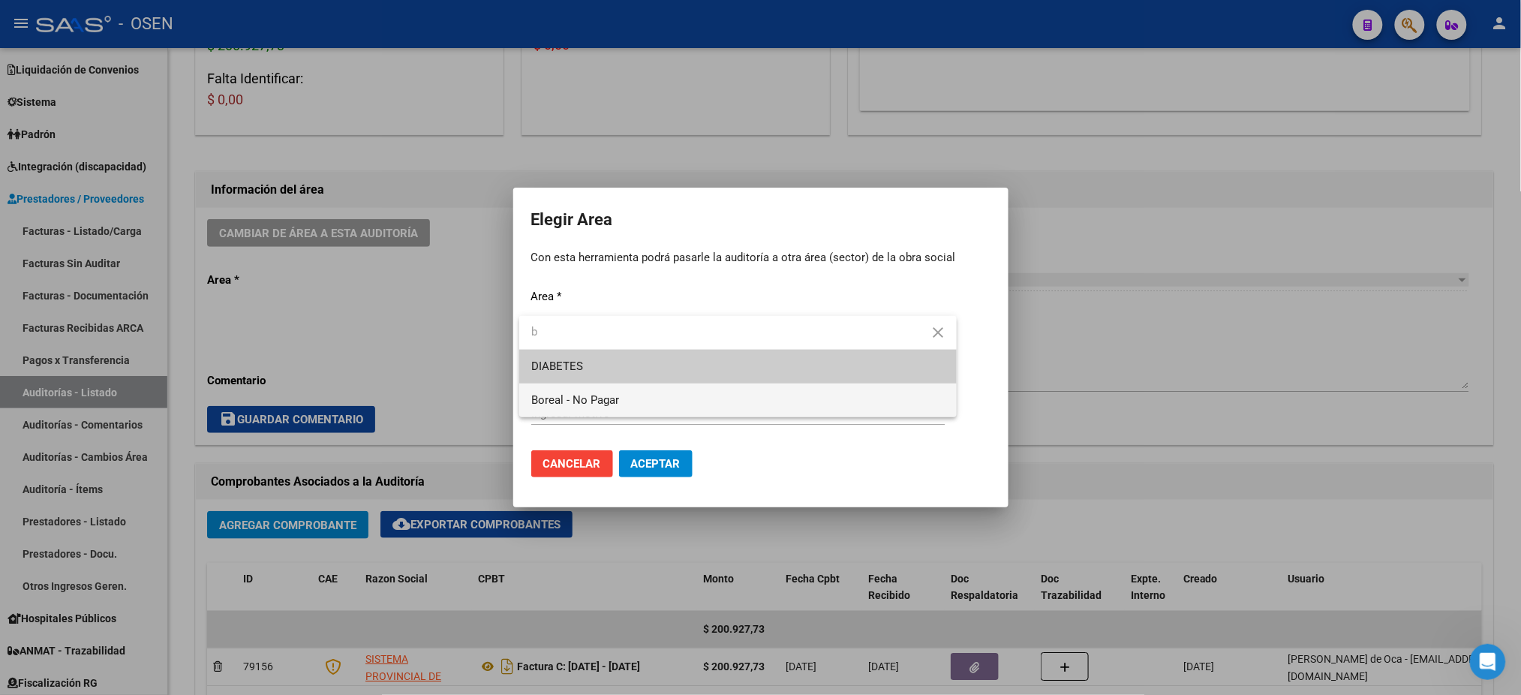
type input "b"
click at [627, 392] on span "Boreal - No Pagar" at bounding box center [738, 400] width 414 height 34
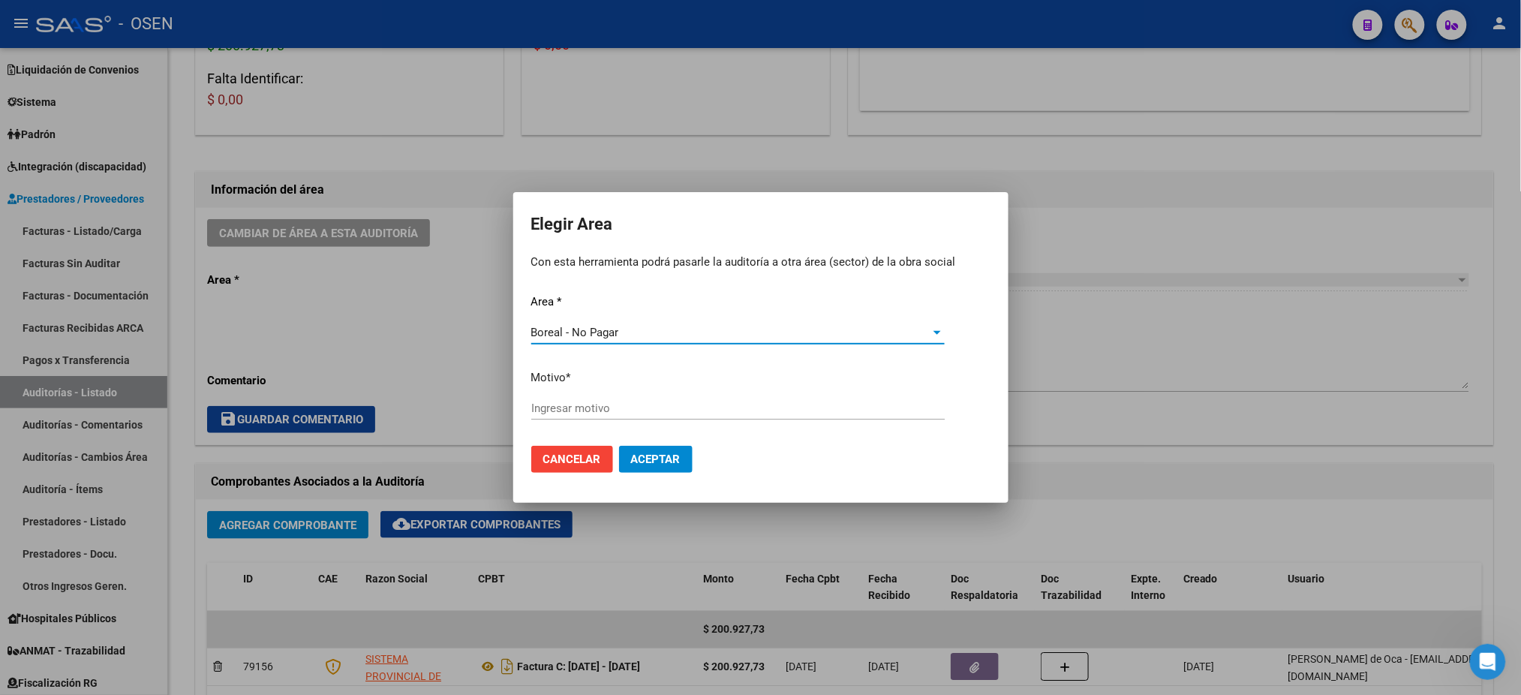
click at [627, 405] on input "Ingresar motivo" at bounding box center [738, 409] width 414 height 14
type input "af. boreal"
click at [658, 456] on span "Aceptar" at bounding box center [656, 460] width 50 height 14
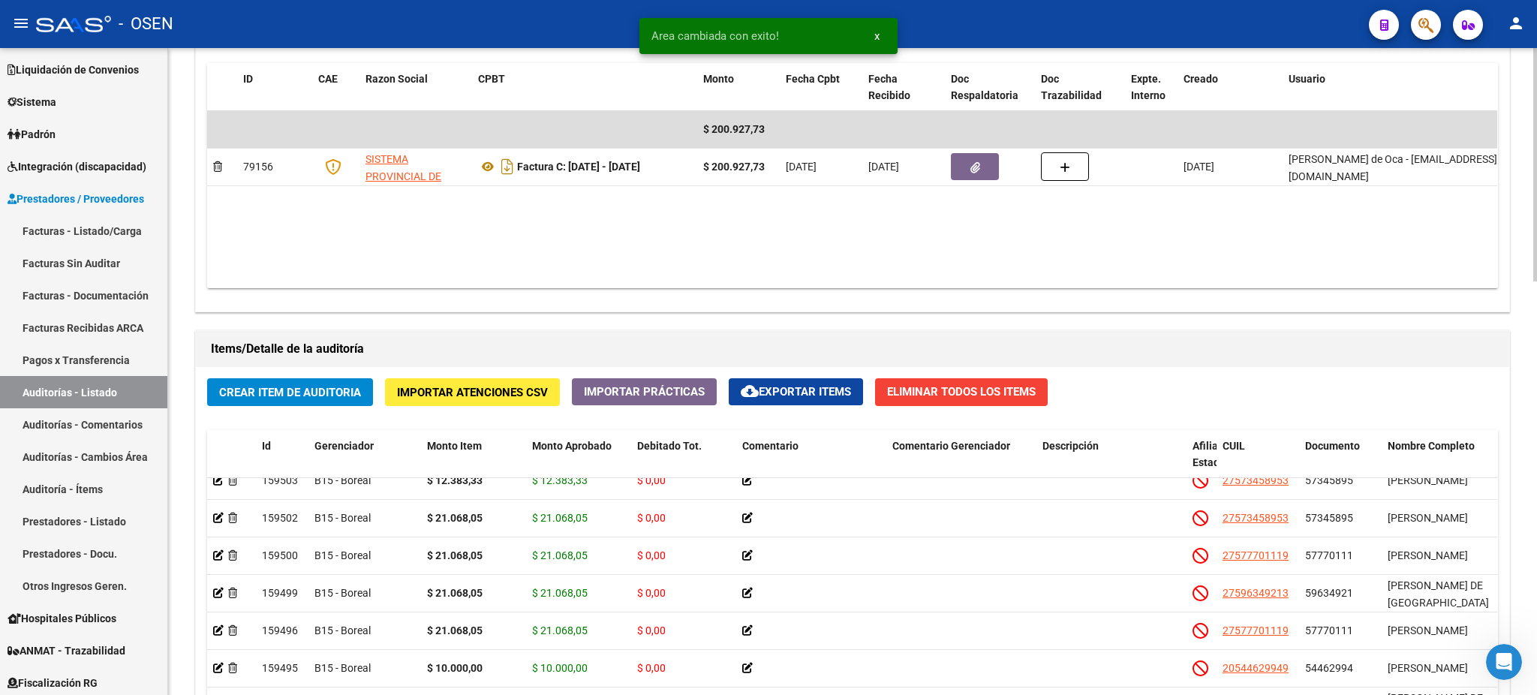
scroll to position [1150, 0]
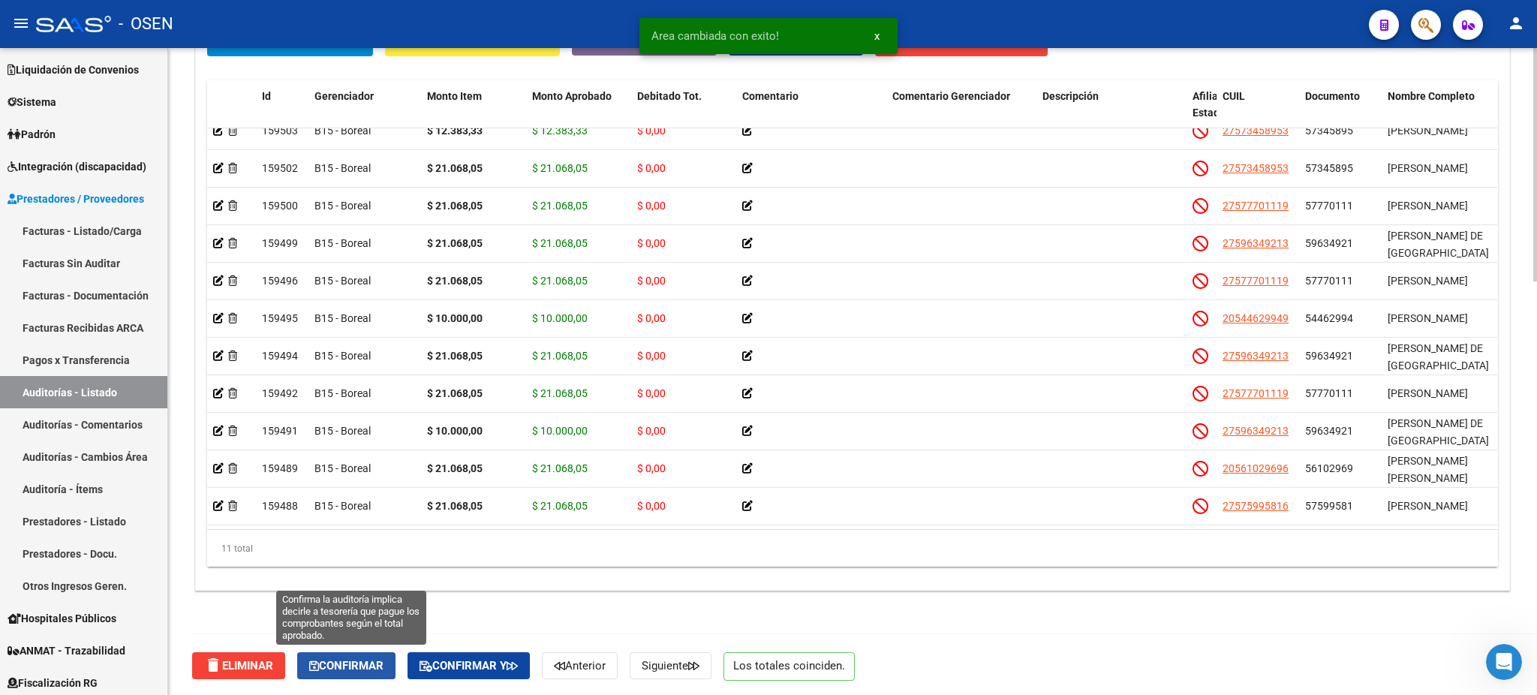
click at [356, 659] on span "Confirmar" at bounding box center [346, 666] width 74 height 14
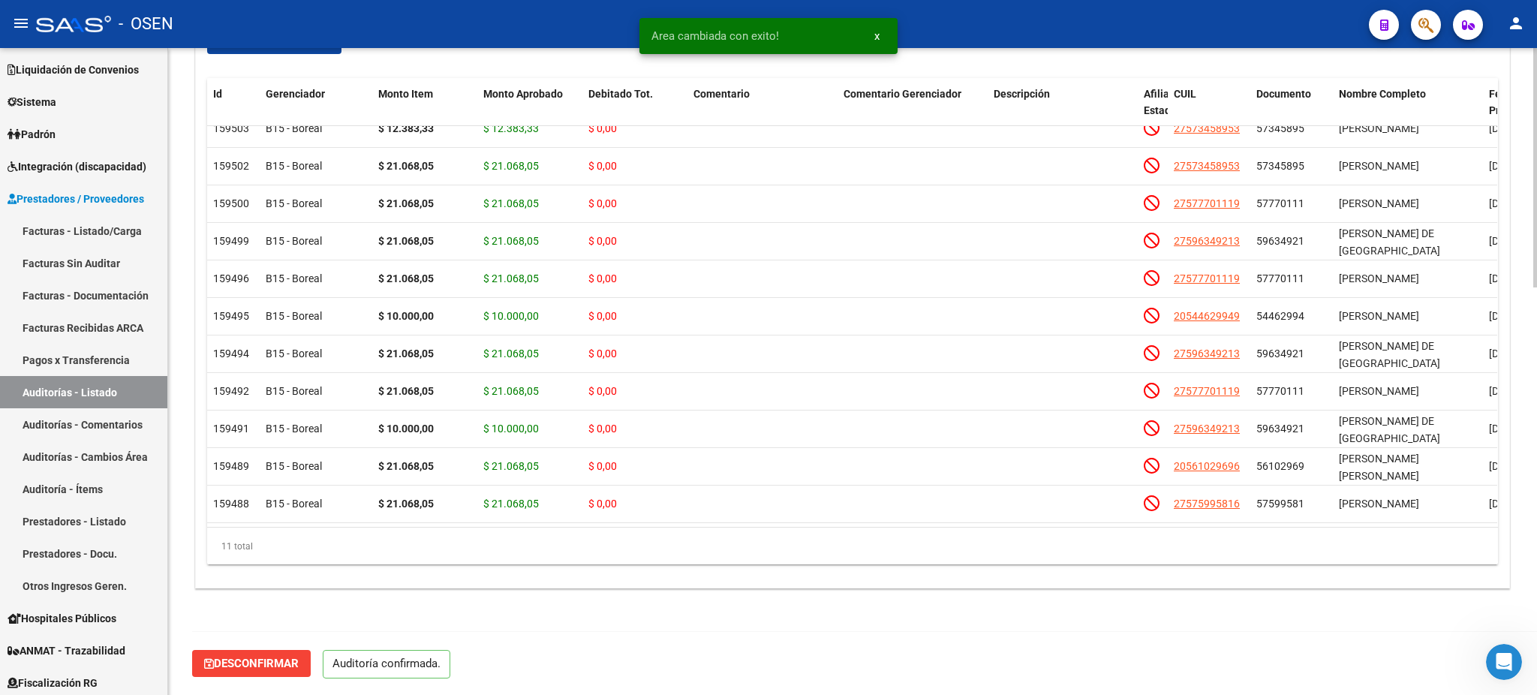
scroll to position [1099, 0]
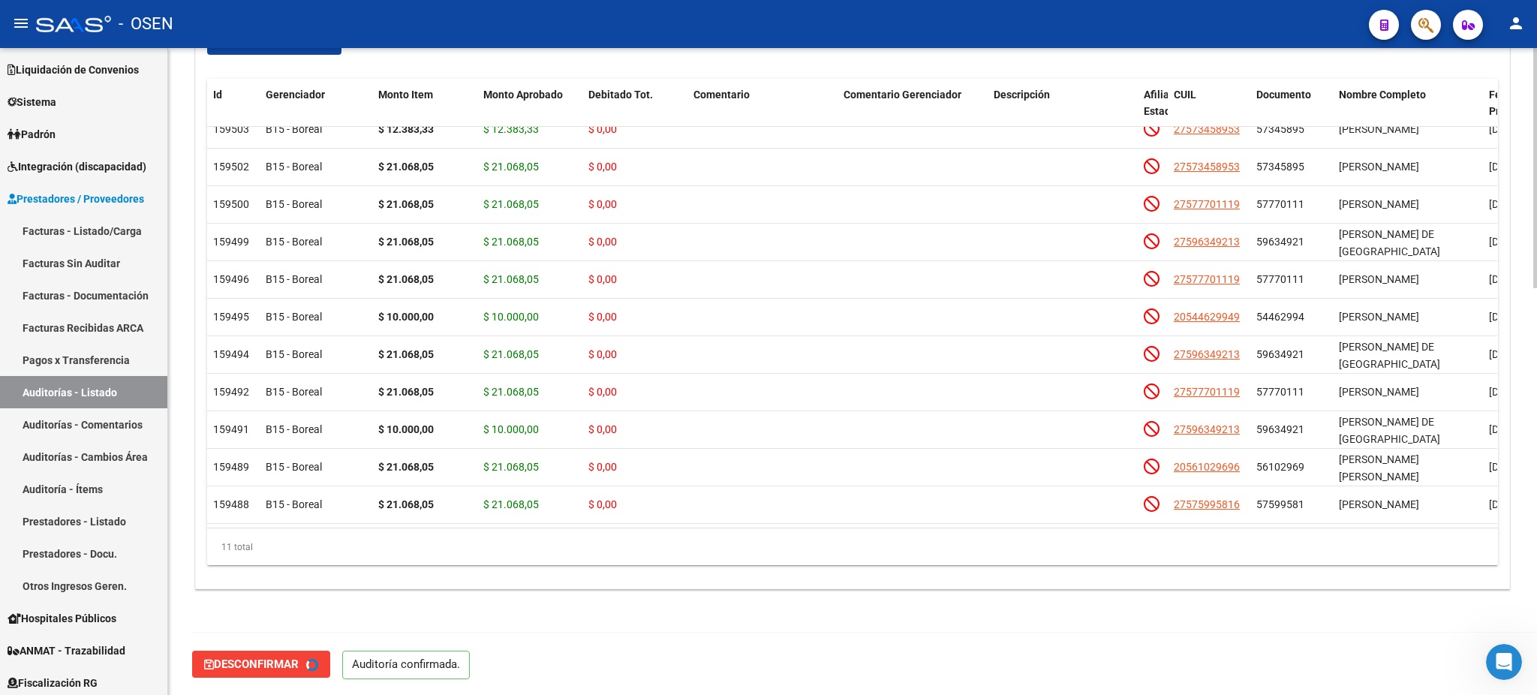
type input "202508"
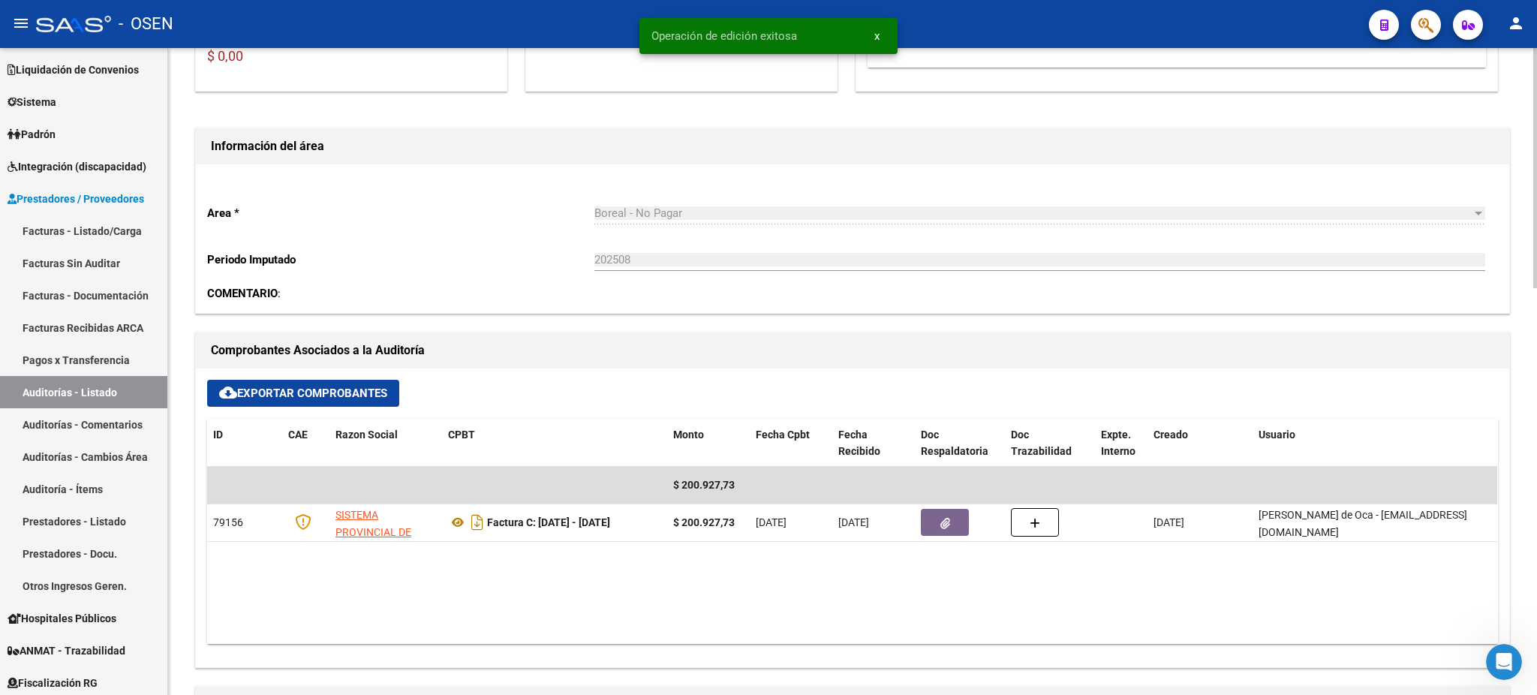
scroll to position [198, 0]
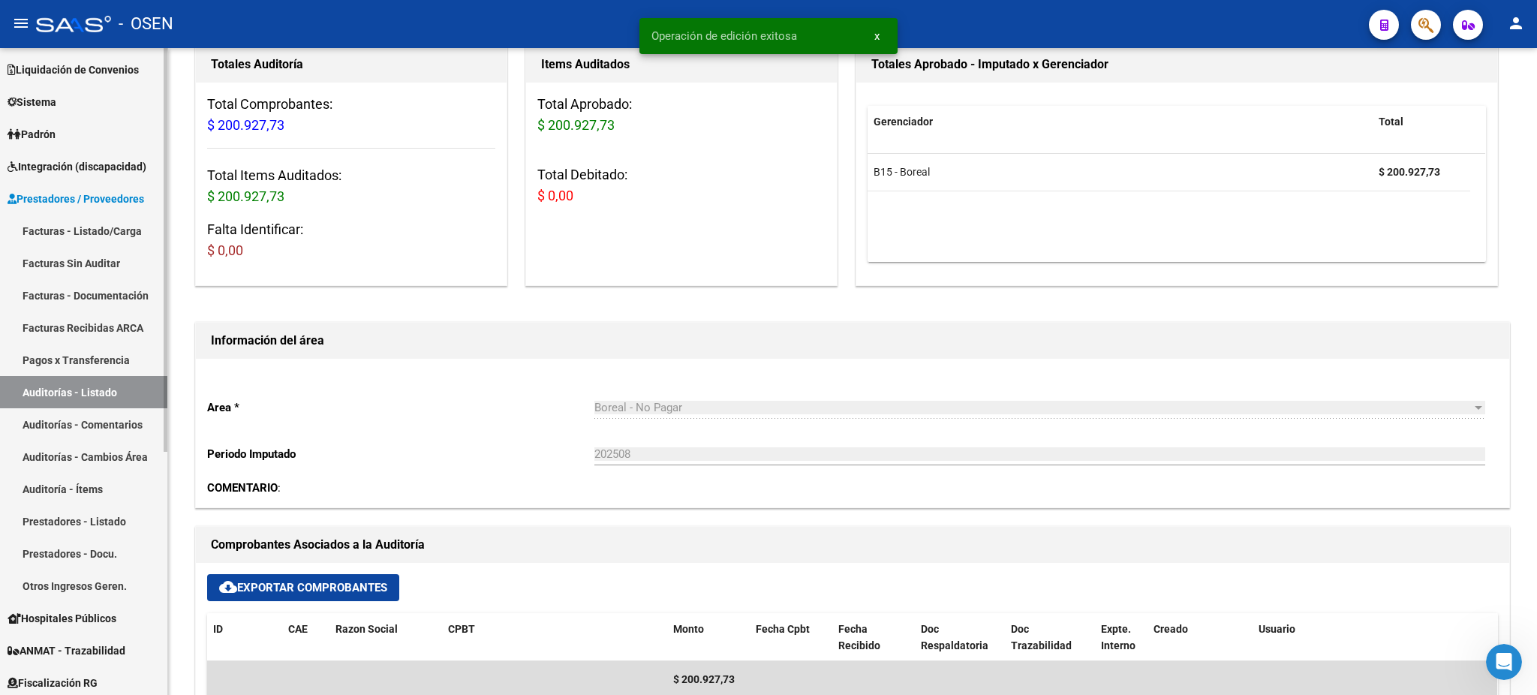
click at [105, 395] on link "Auditorías - Listado" at bounding box center [83, 392] width 167 height 32
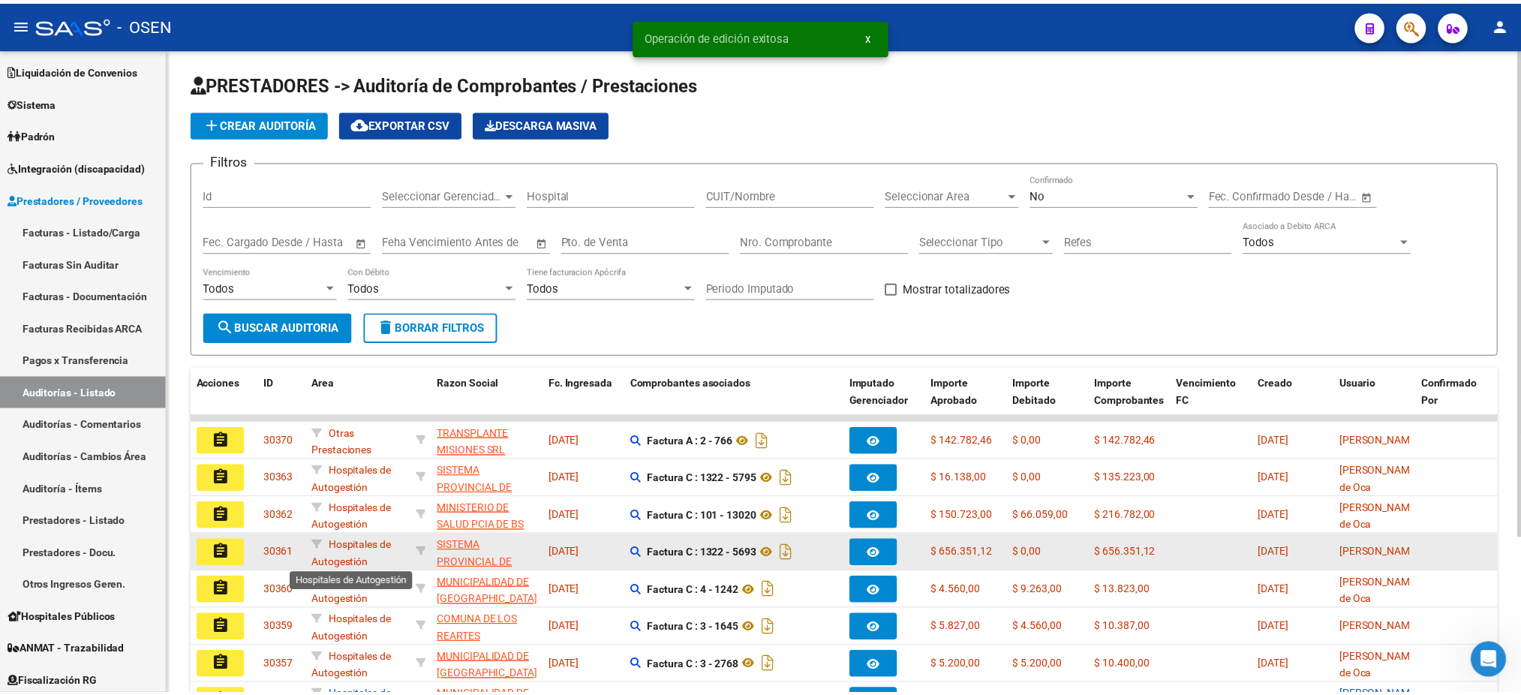
scroll to position [3, 0]
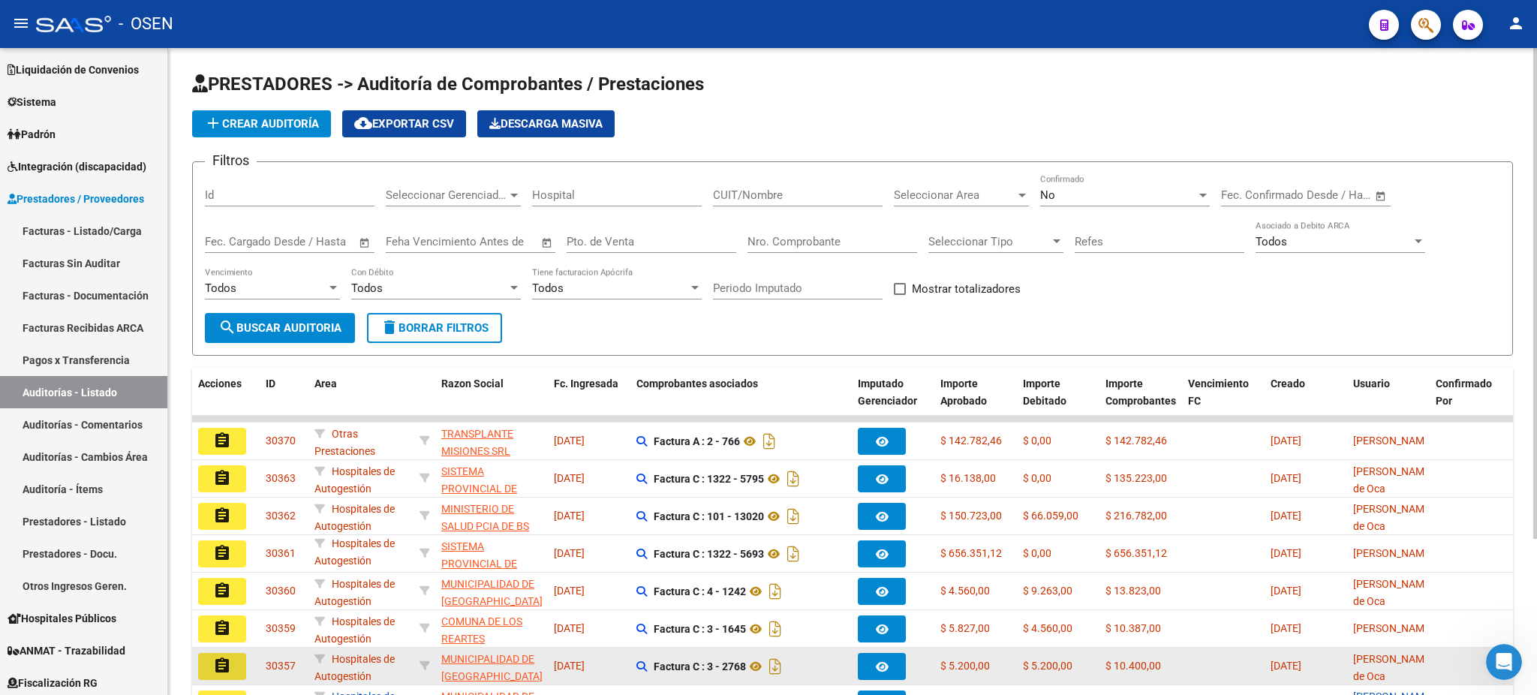
click at [221, 664] on mat-icon "assignment" at bounding box center [222, 666] width 18 height 18
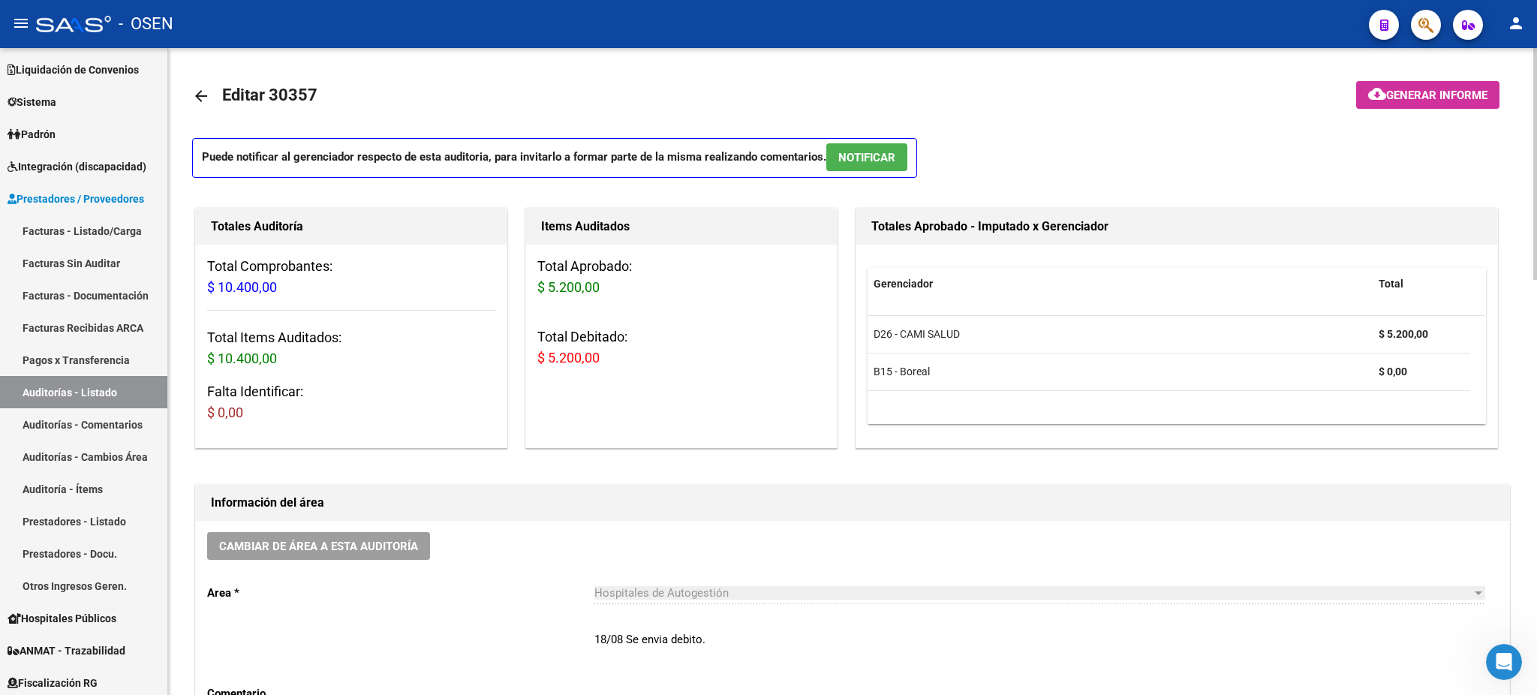
click at [868, 147] on p "Puede notificar al gerenciador respecto de esta auditoria, para invitarlo a for…" at bounding box center [554, 158] width 725 height 40
click at [868, 148] on button "NOTIFICAR" at bounding box center [866, 157] width 81 height 28
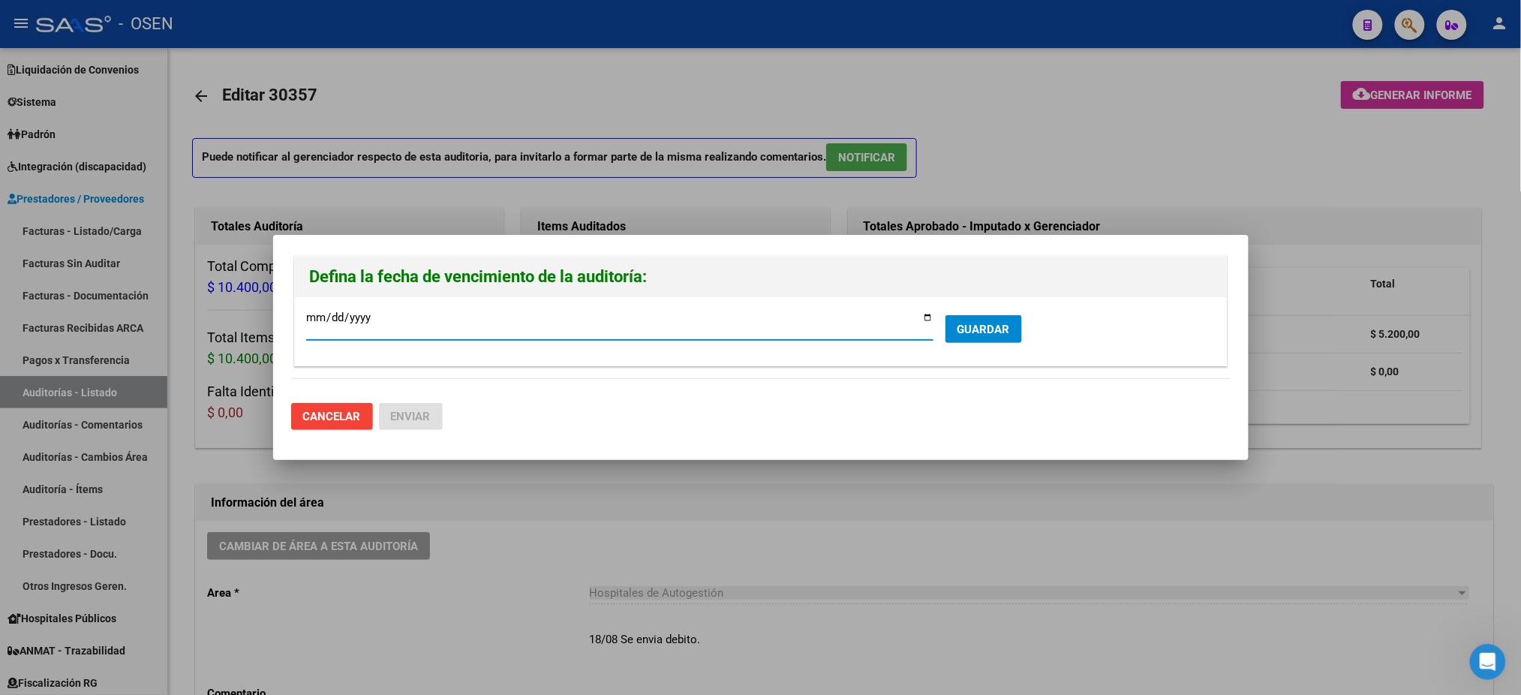
click at [994, 336] on button "GUARDAR" at bounding box center [984, 329] width 77 height 28
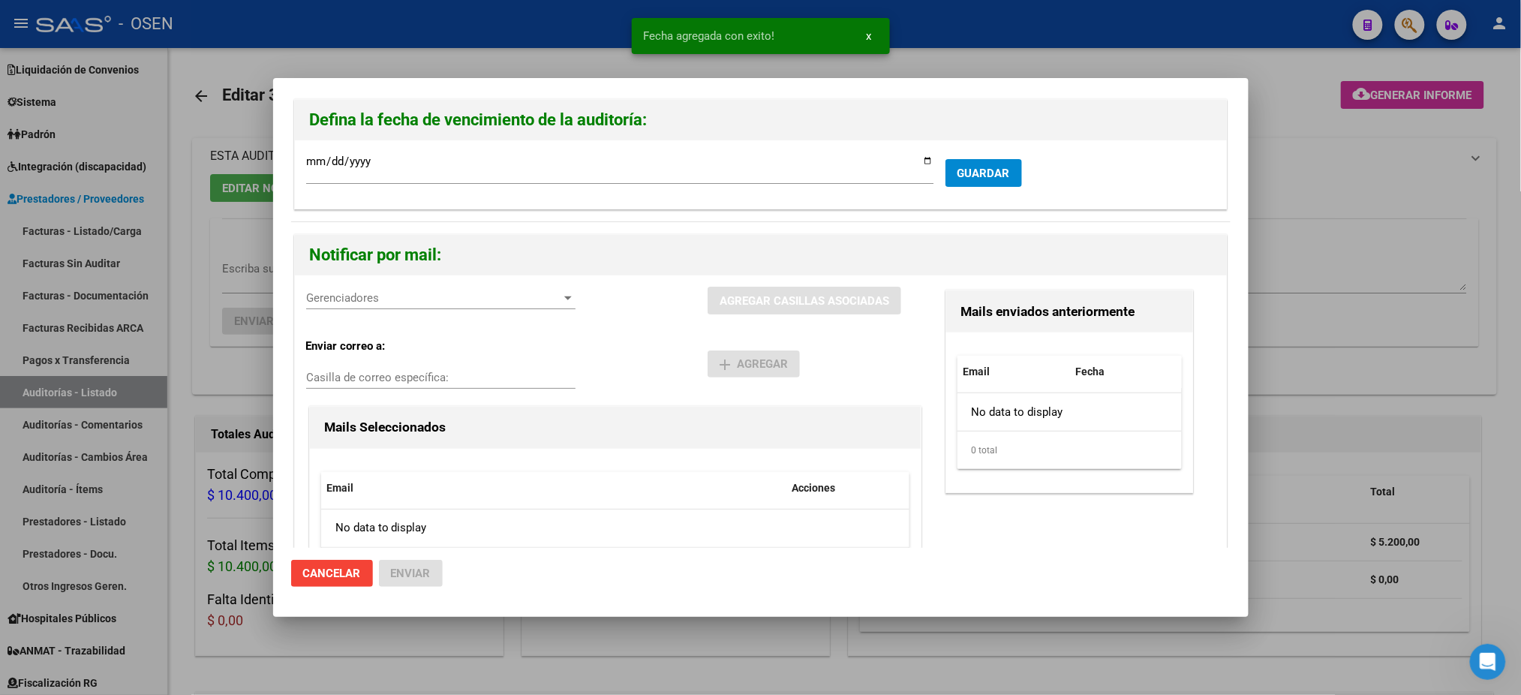
click at [350, 305] on span "Gerenciadores" at bounding box center [434, 298] width 256 height 14
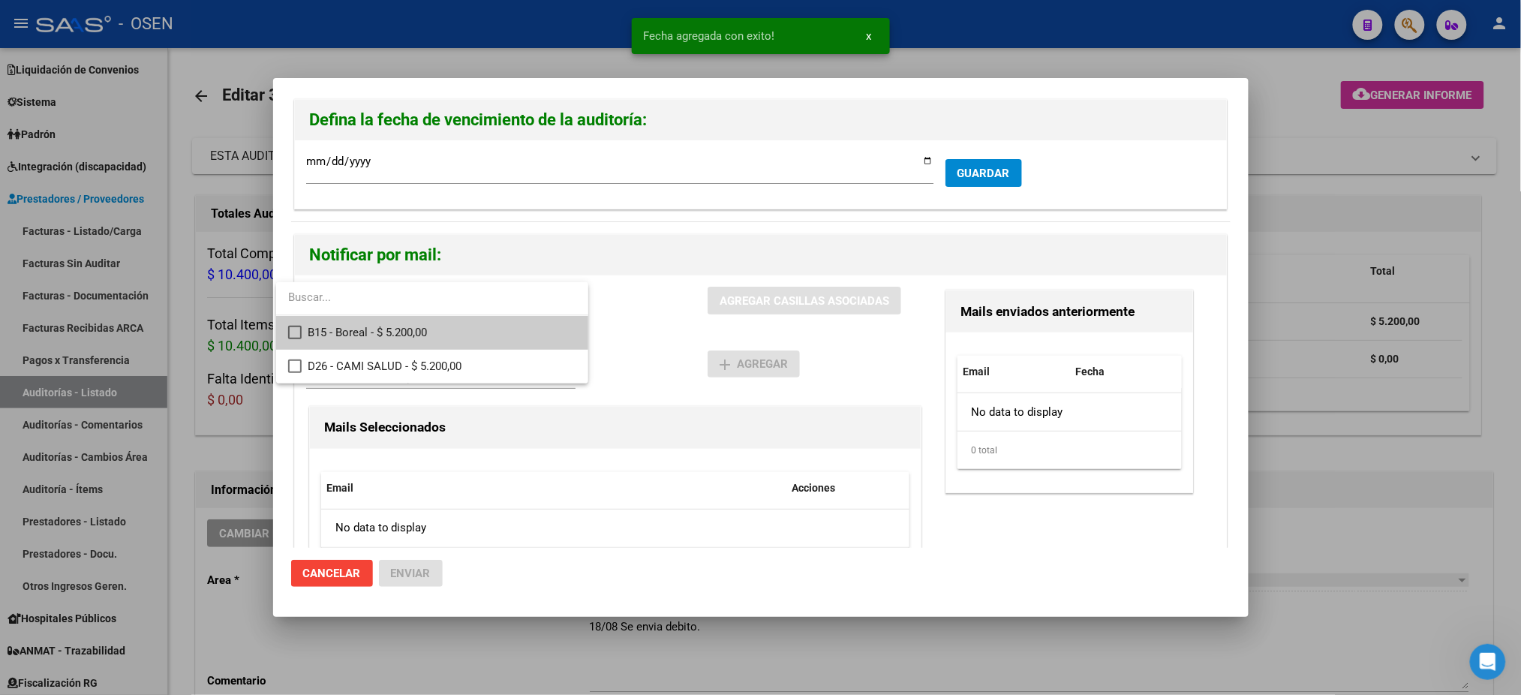
click at [380, 328] on span "B15 - Boreal - $ 5.200,00" at bounding box center [442, 333] width 269 height 34
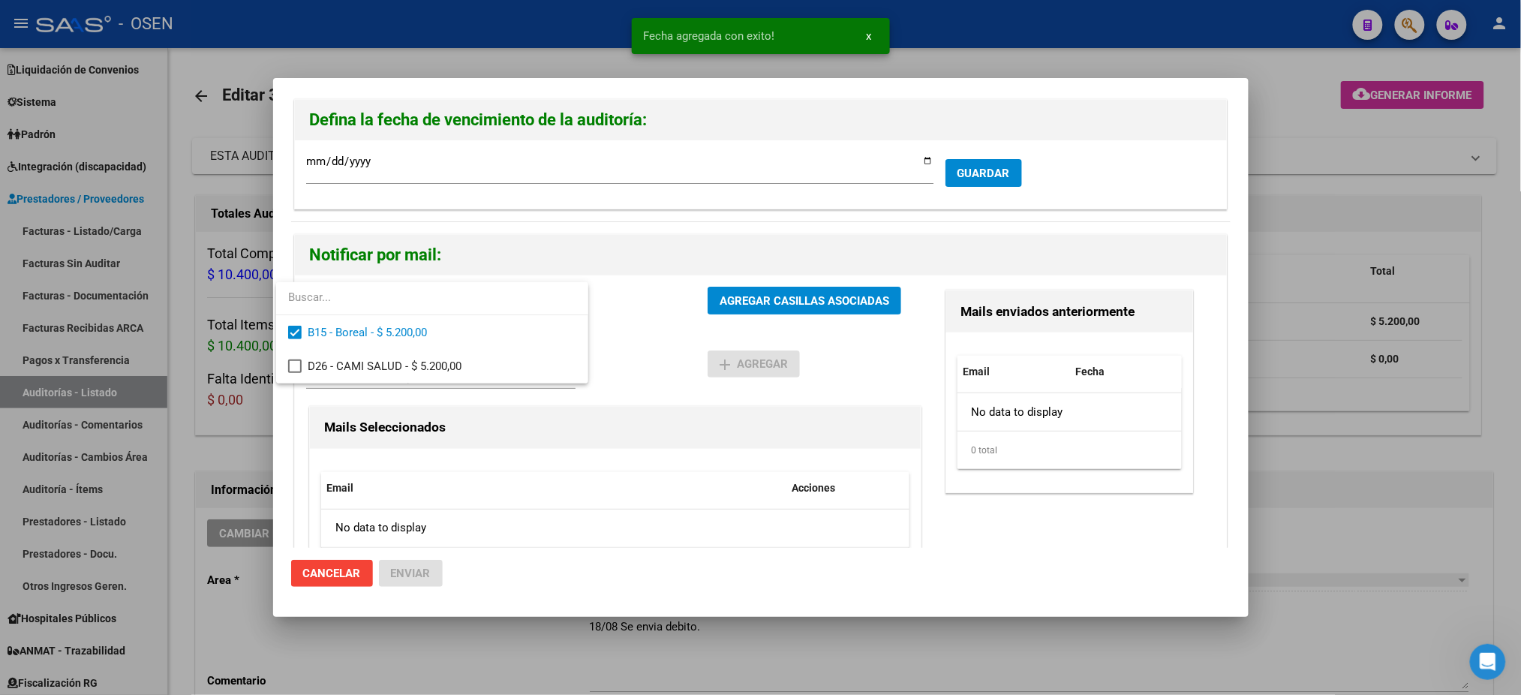
click at [668, 319] on div at bounding box center [760, 347] width 1521 height 695
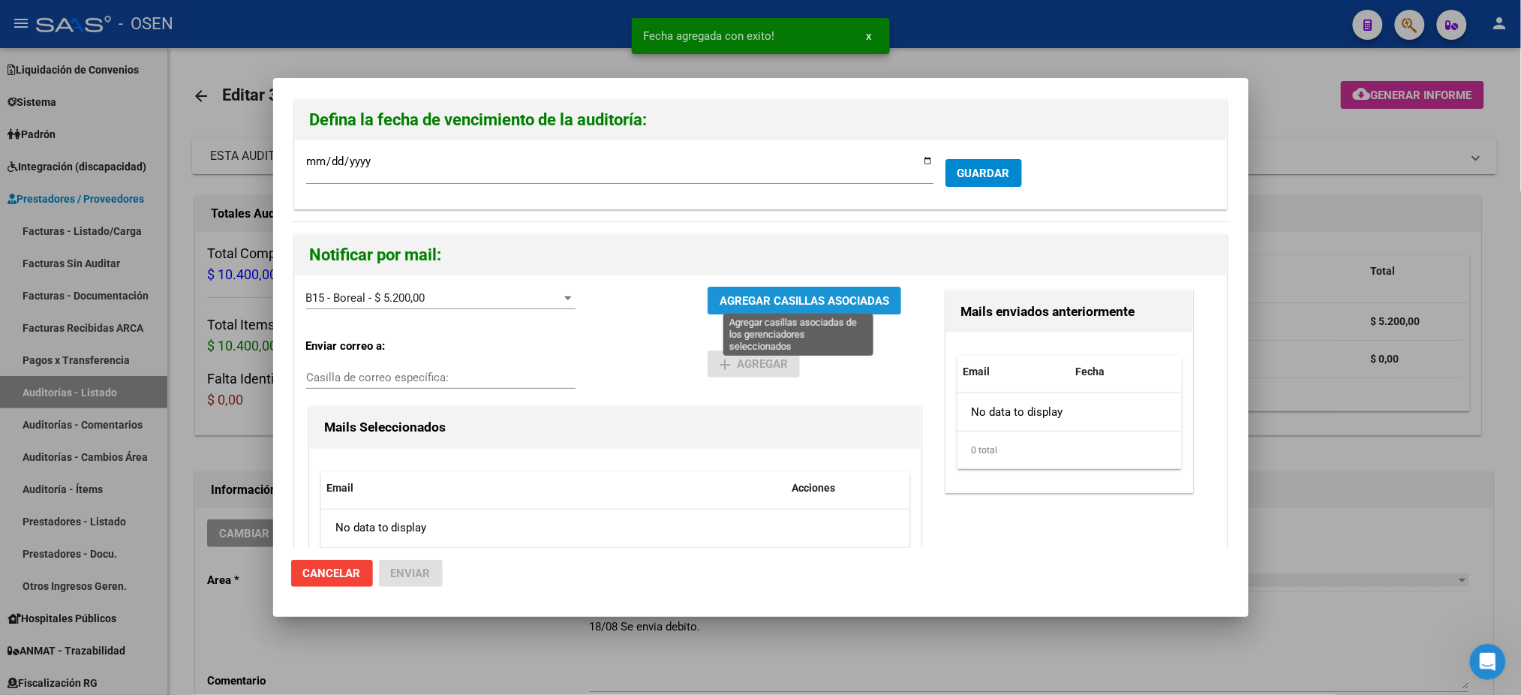
click at [746, 305] on span "AGREGAR CASILLAS ASOCIADAS" at bounding box center [805, 301] width 170 height 14
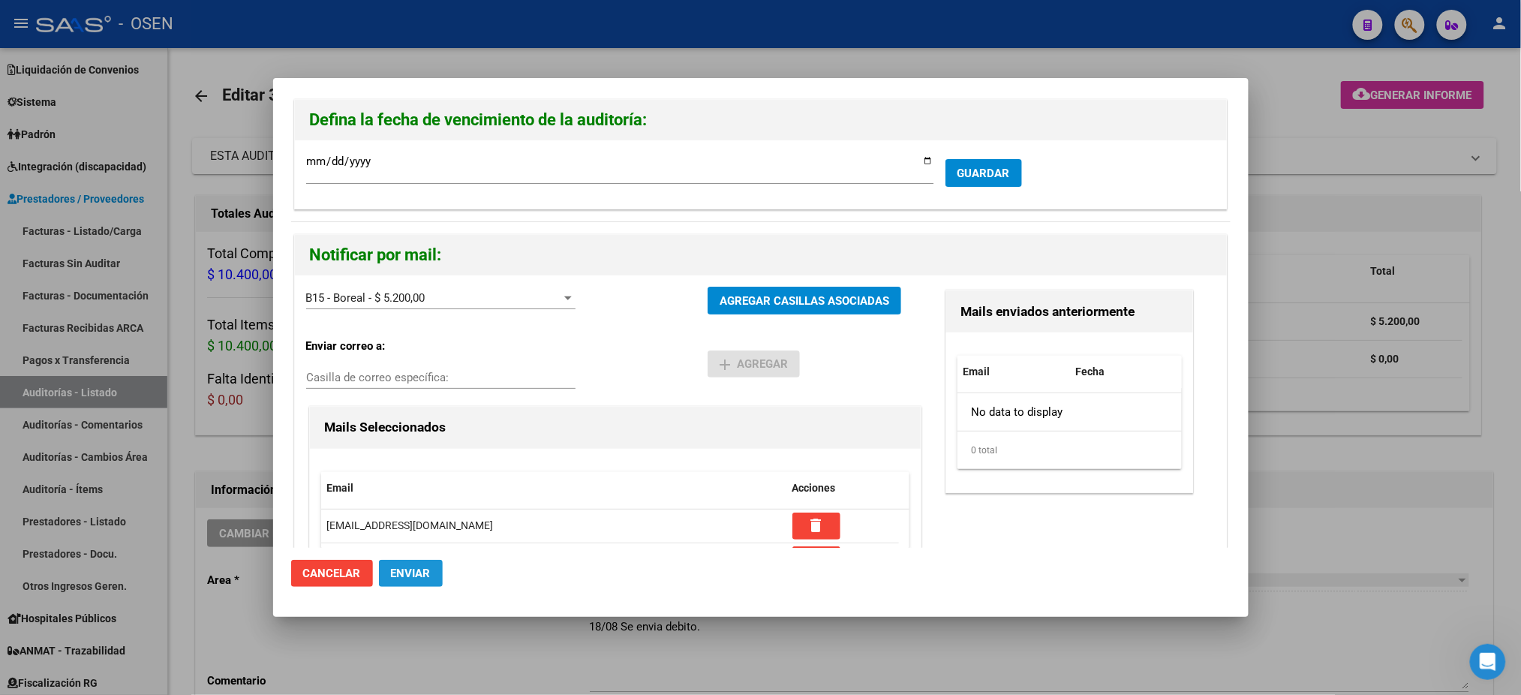
click at [413, 575] on span "Enviar" at bounding box center [411, 574] width 40 height 14
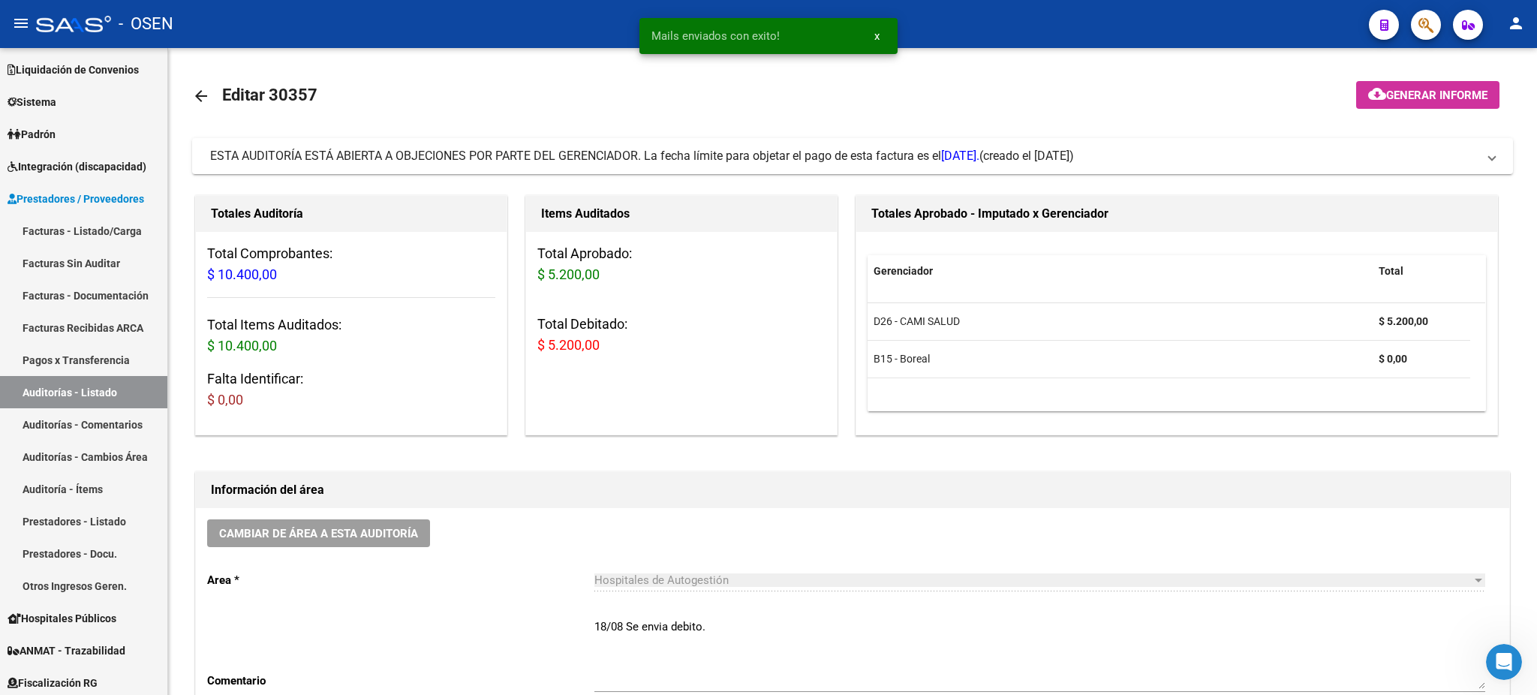
click at [1387, 500] on h1 "Información del área" at bounding box center [852, 490] width 1283 height 24
click at [990, 140] on mat-expansion-panel-header "ESTA AUDITORÍA ESTÁ ABIERTA A OBJECIONES POR PARTE DEL GERENCIADOR. La fecha lí…" at bounding box center [852, 156] width 1321 height 36
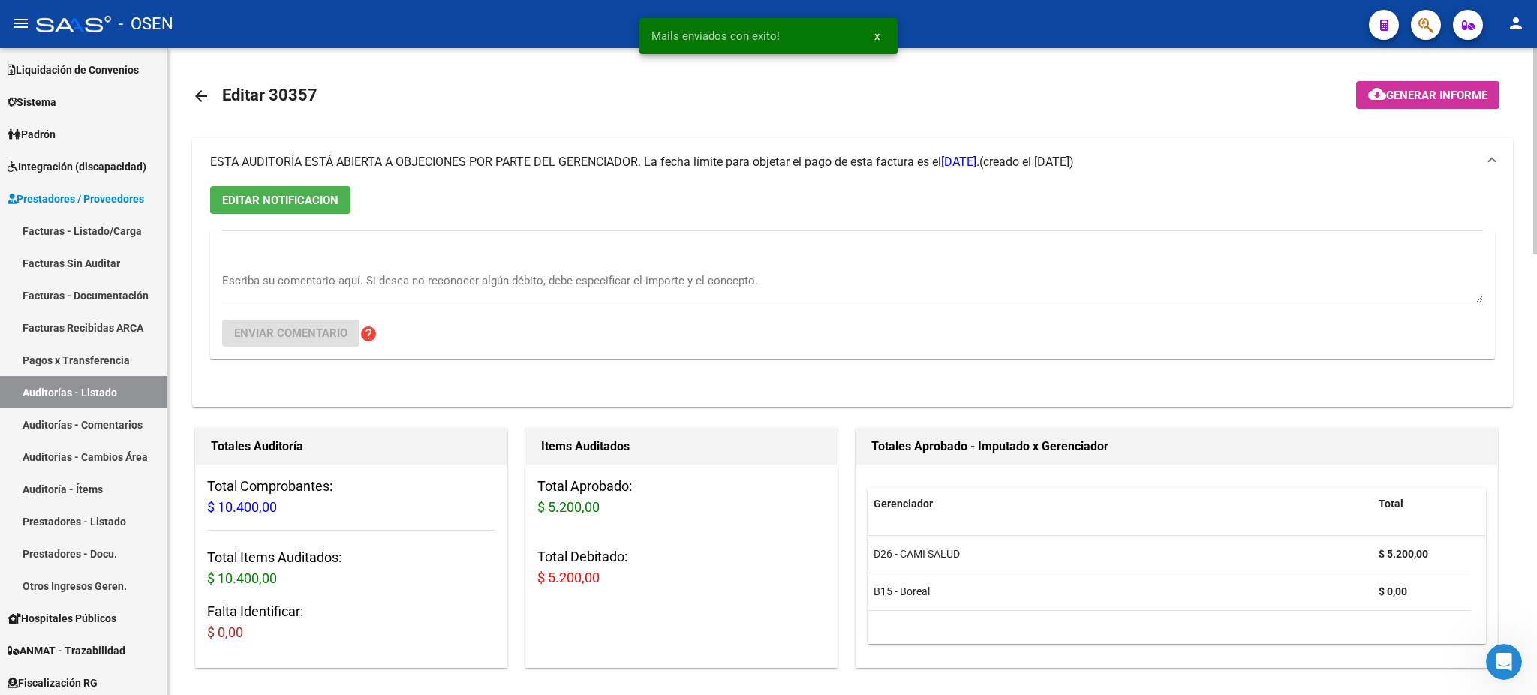
click at [271, 202] on span "EDITAR NOTIFICACION" at bounding box center [280, 201] width 116 height 14
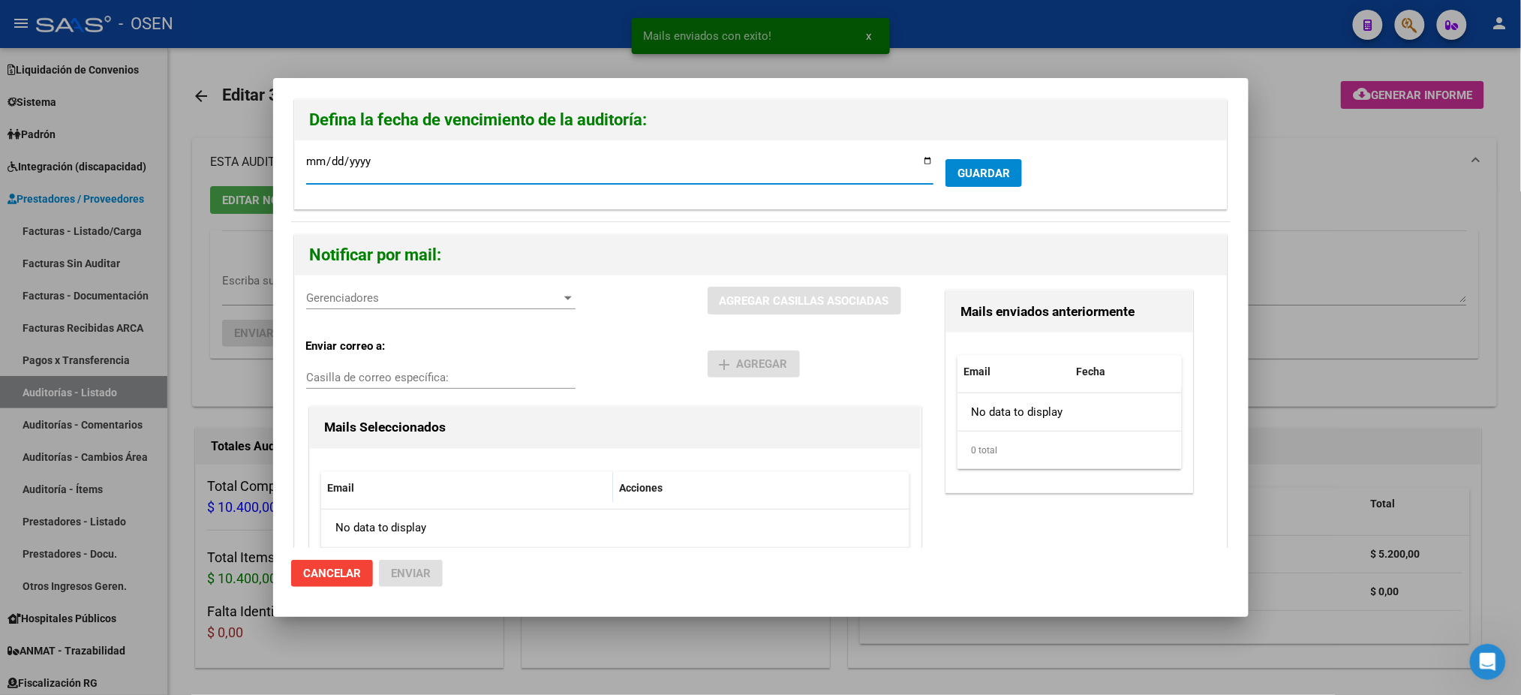
click at [374, 300] on span "Gerenciadores" at bounding box center [434, 298] width 256 height 14
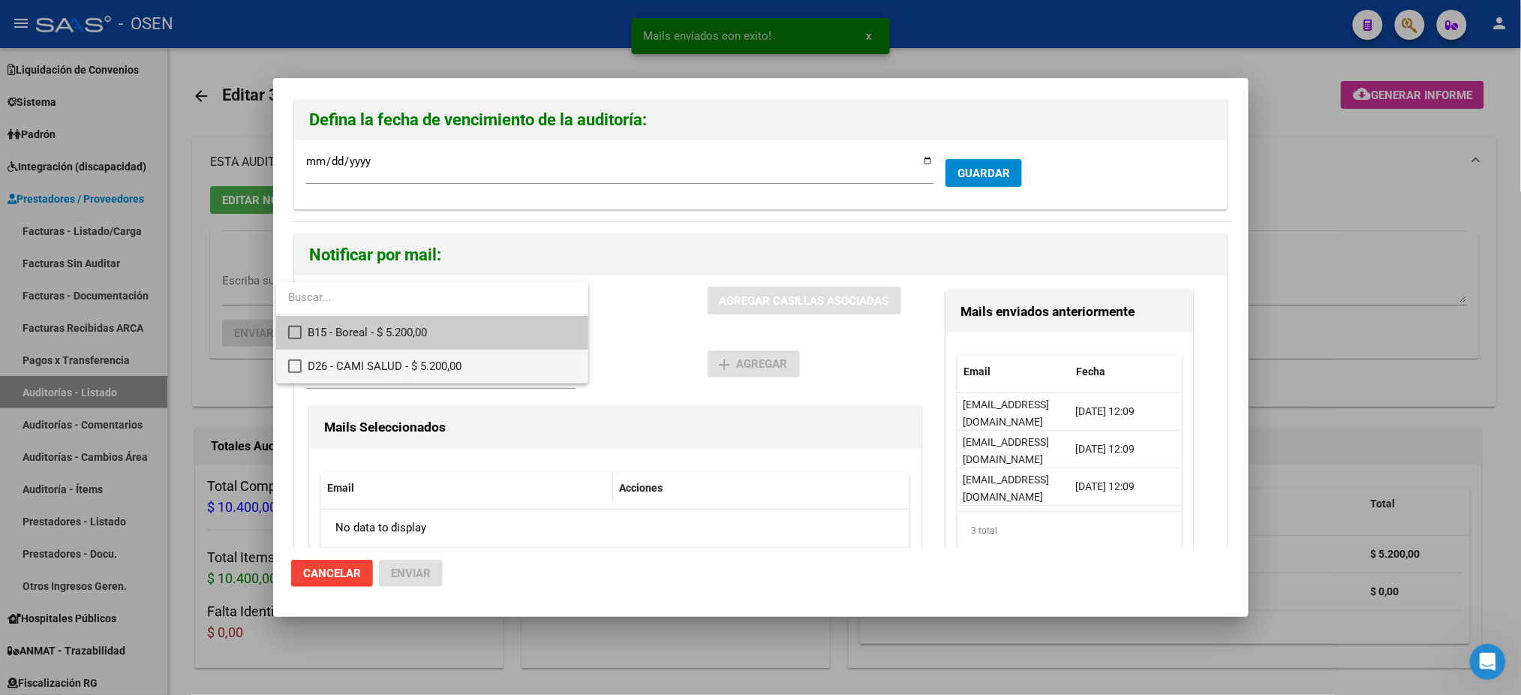
click at [413, 368] on span "D26 - CAMI SALUD - $ 5.200,00" at bounding box center [442, 367] width 269 height 34
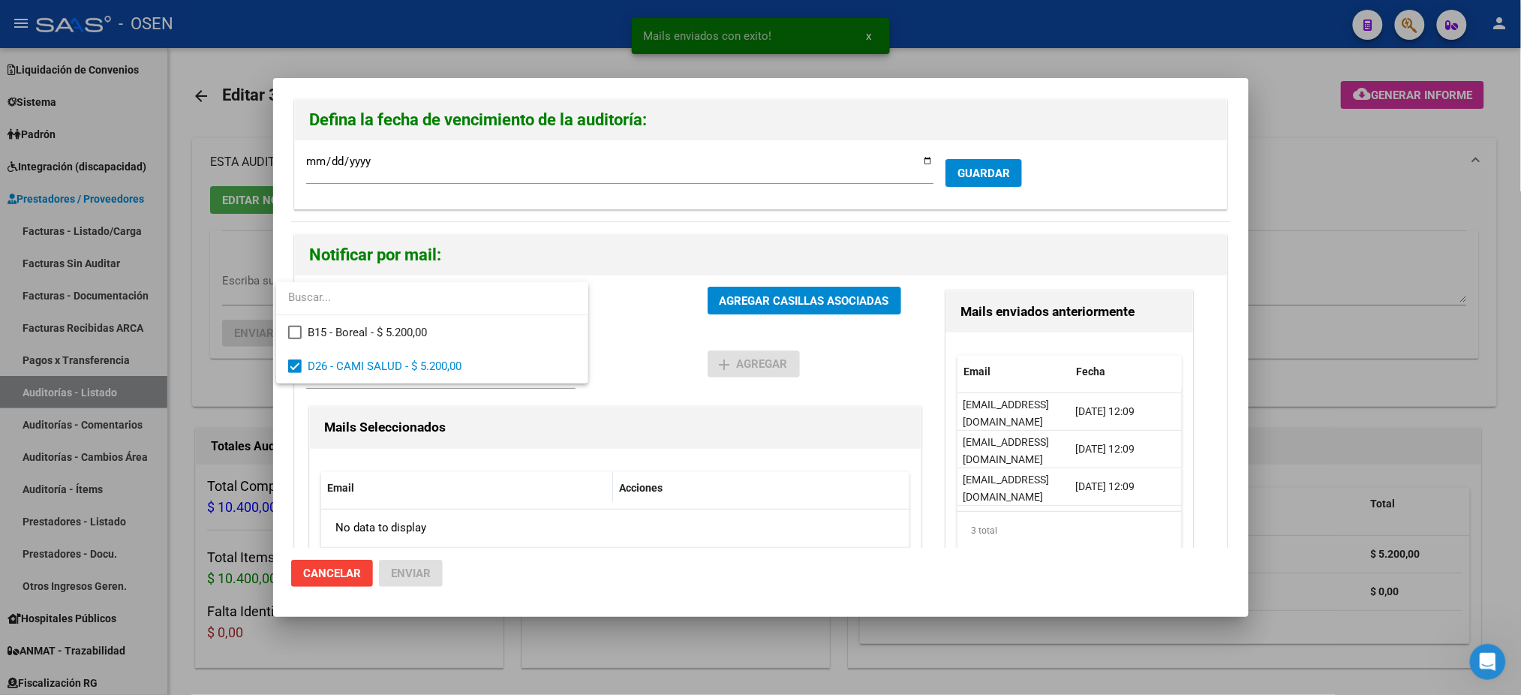
drag, startPoint x: 645, startPoint y: 368, endPoint x: 797, endPoint y: 292, distance: 170.2
click at [656, 367] on div at bounding box center [760, 347] width 1521 height 695
click at [797, 291] on button "AGREGAR CASILLAS ASOCIADAS" at bounding box center [805, 301] width 194 height 28
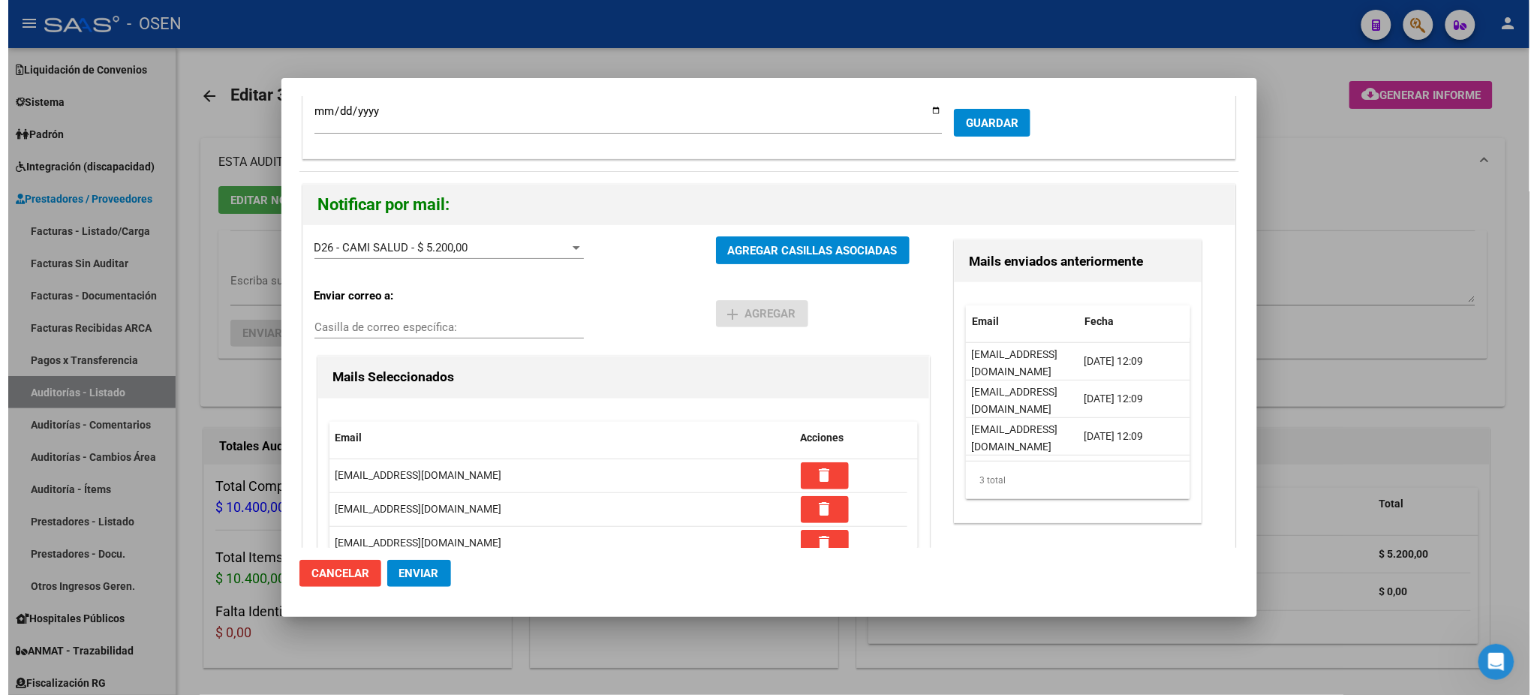
scroll to position [78, 0]
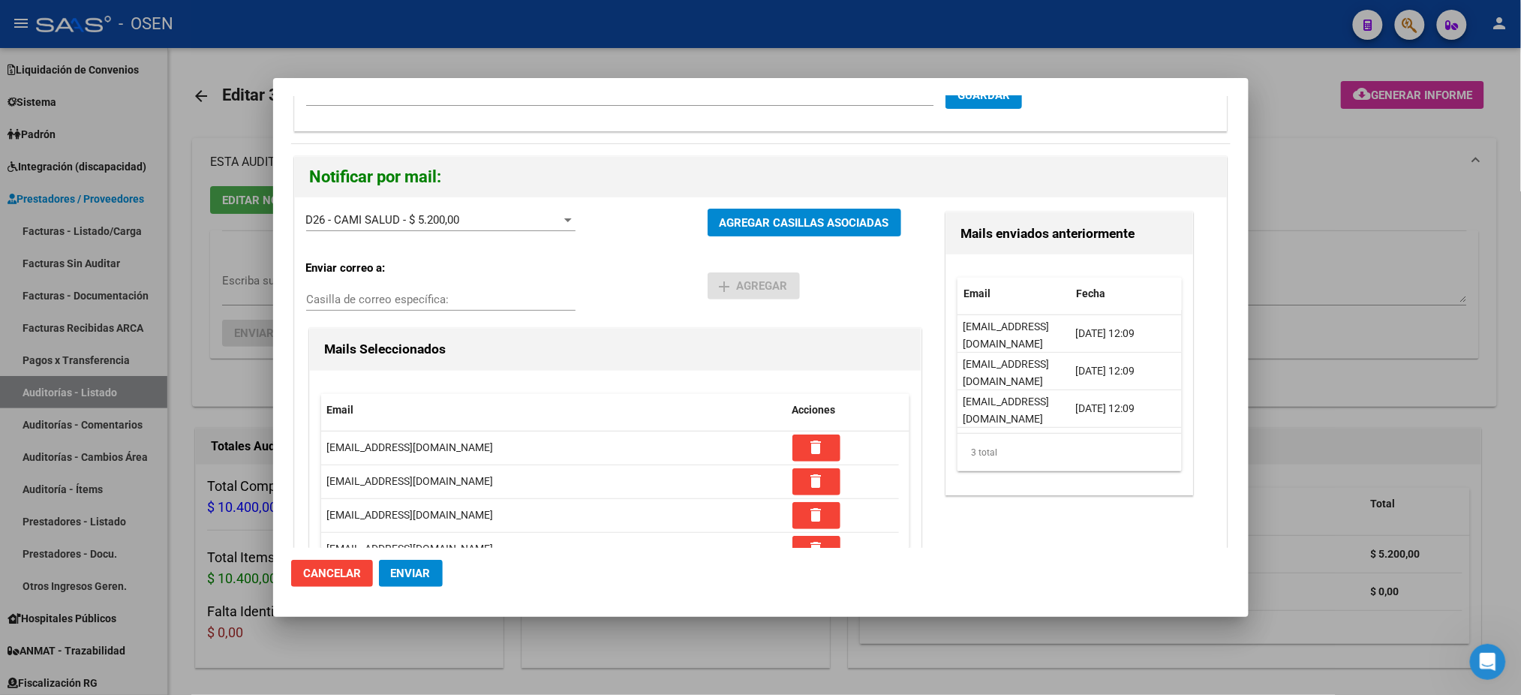
click at [429, 564] on button "Enviar" at bounding box center [411, 573] width 64 height 27
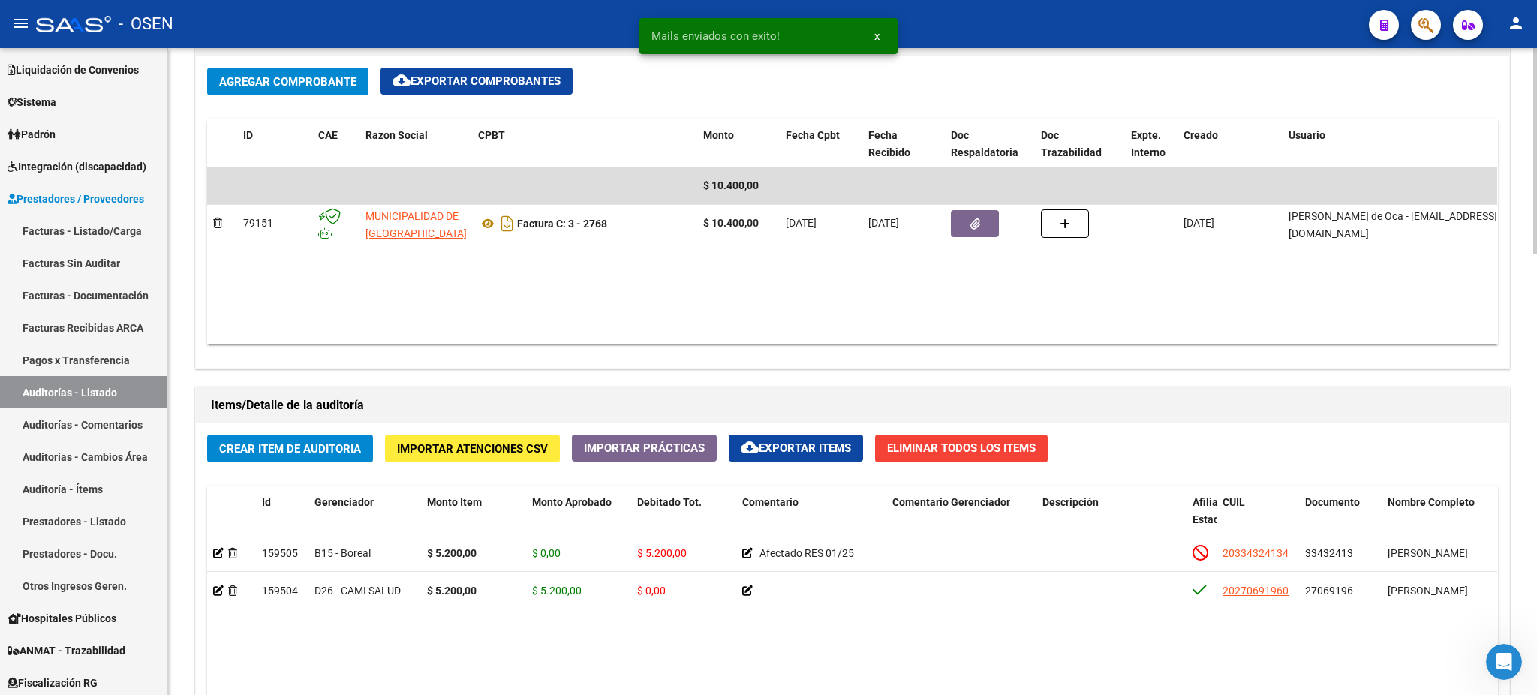
scroll to position [1100, 0]
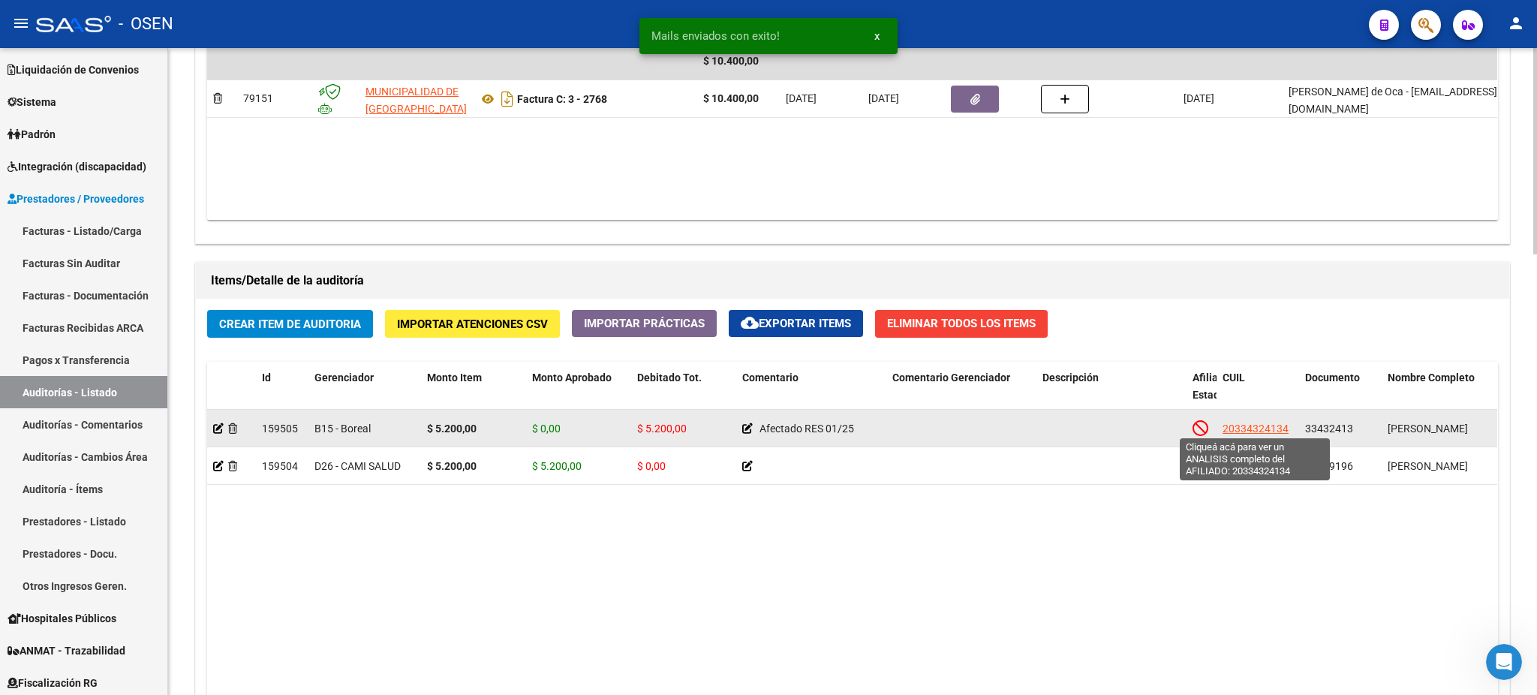
click at [1270, 423] on span "20334324134" at bounding box center [1256, 429] width 66 height 12
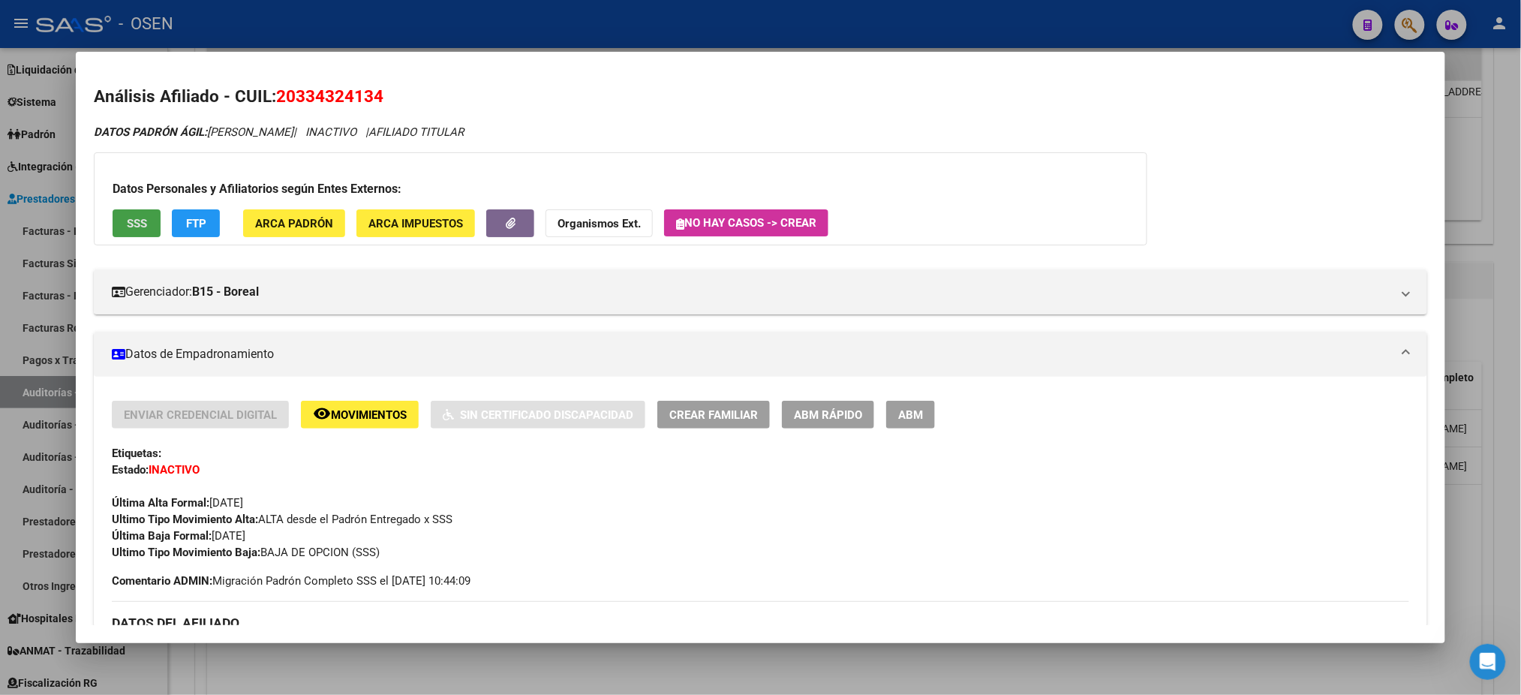
click at [113, 233] on button "SSS" at bounding box center [137, 223] width 48 height 28
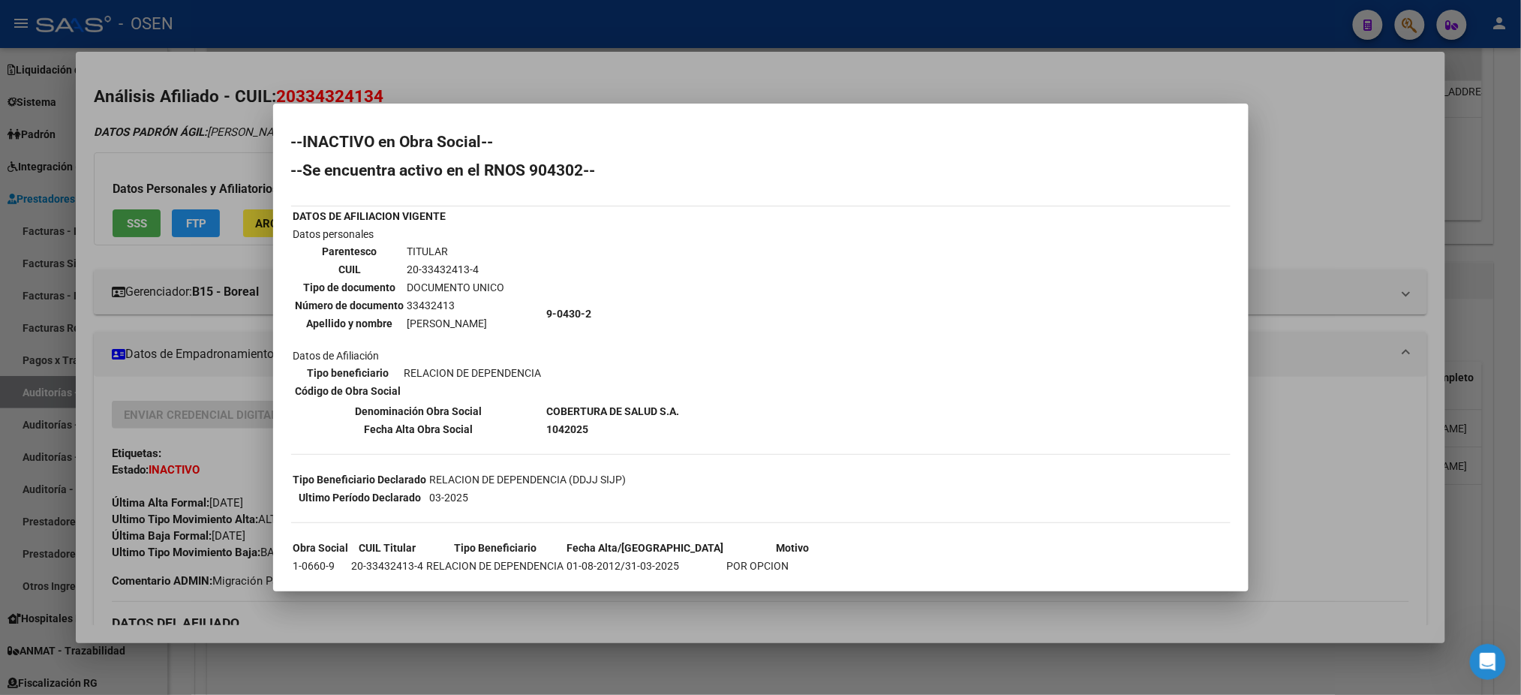
click at [555, 29] on div at bounding box center [760, 347] width 1521 height 695
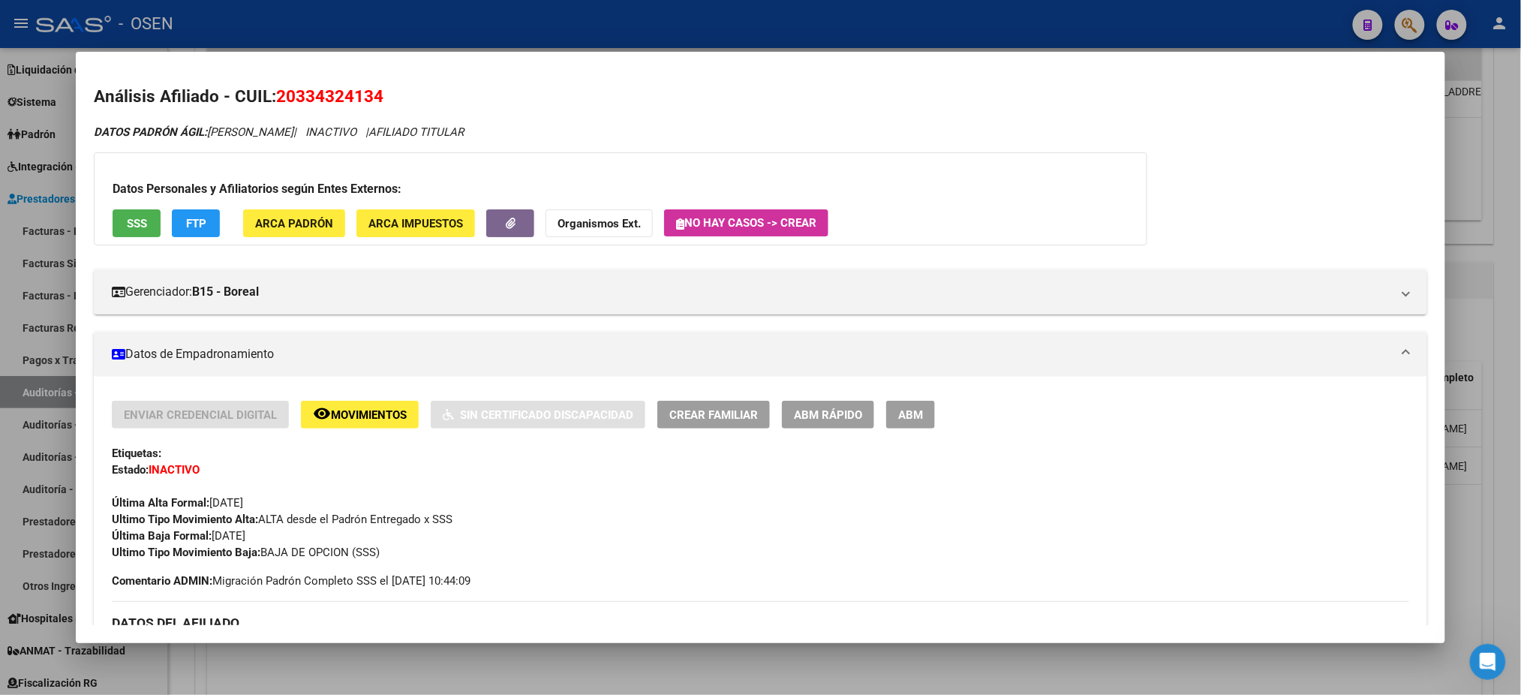
click at [765, 12] on div at bounding box center [760, 347] width 1521 height 695
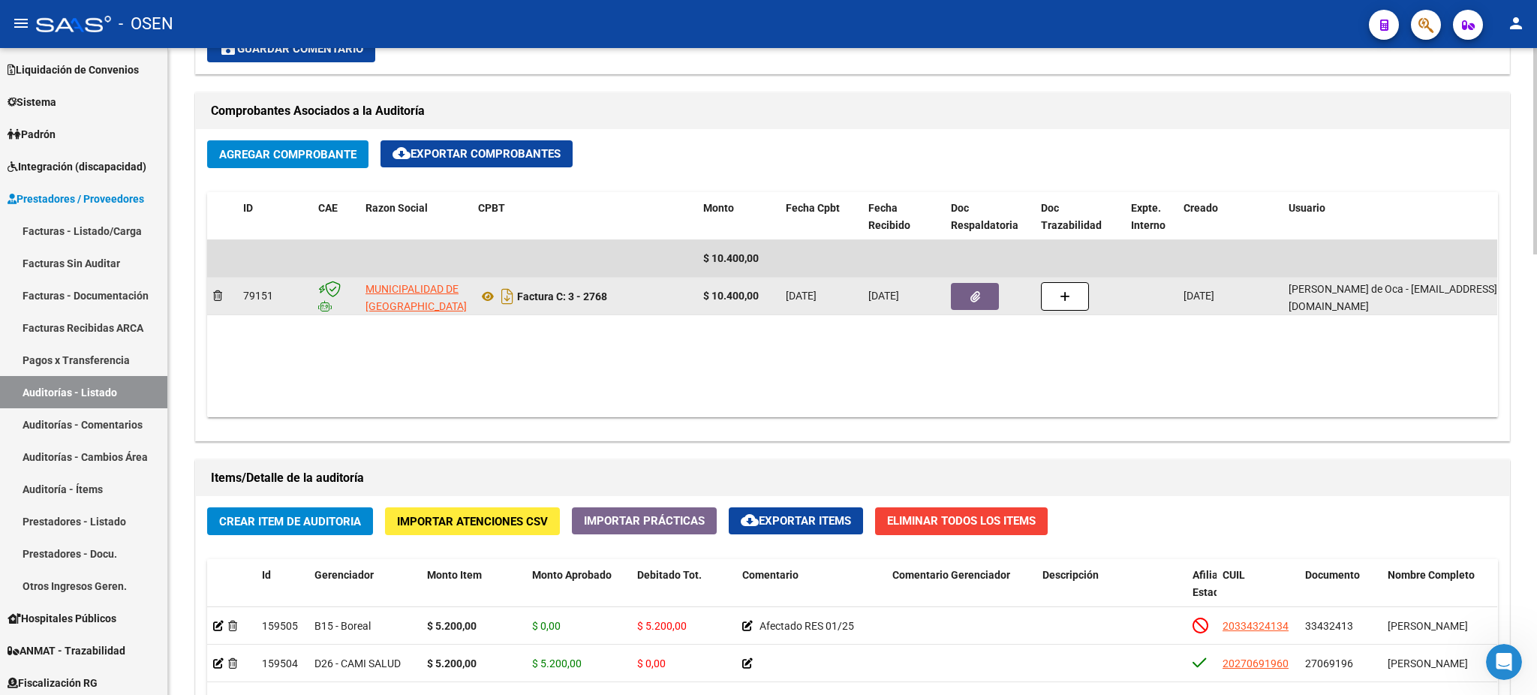
scroll to position [901, 0]
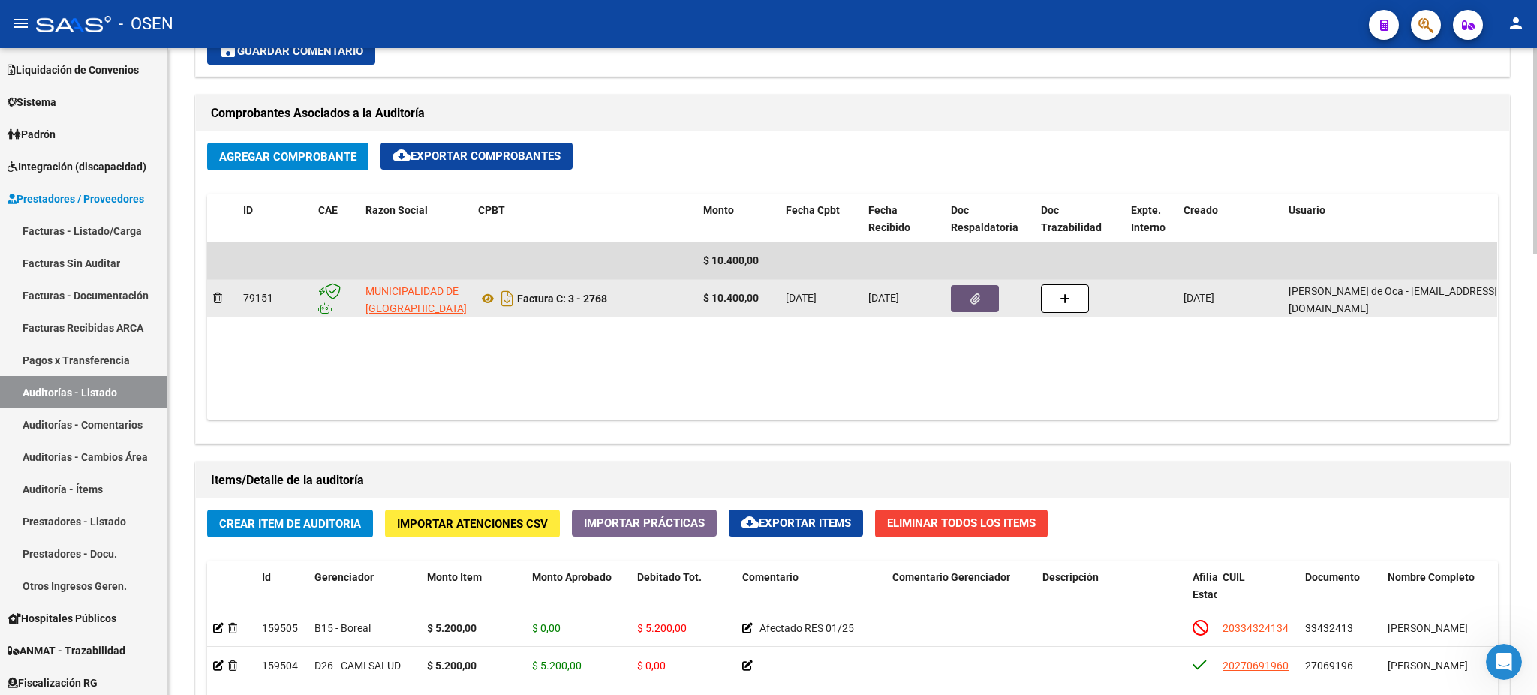
click at [974, 296] on icon "button" at bounding box center [975, 298] width 10 height 11
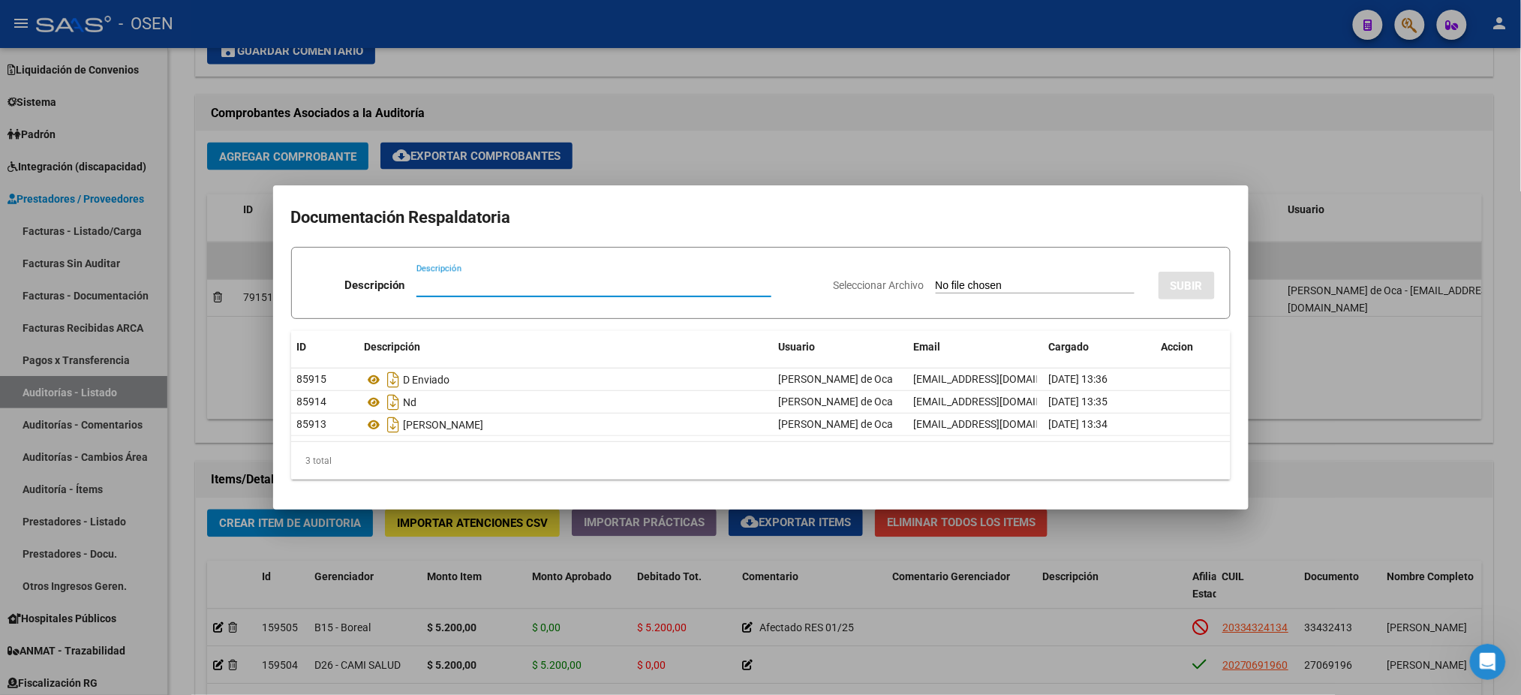
click at [645, 119] on div at bounding box center [760, 347] width 1521 height 695
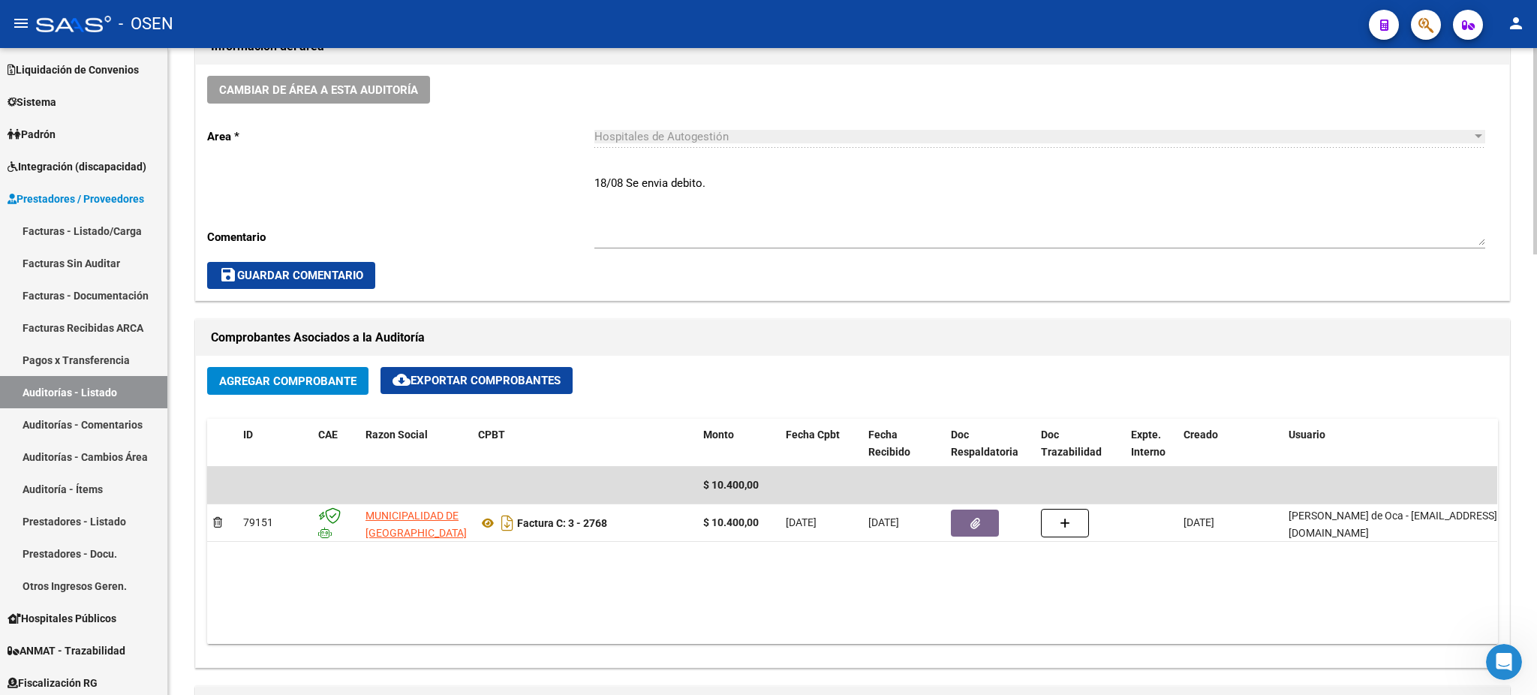
scroll to position [1000, 0]
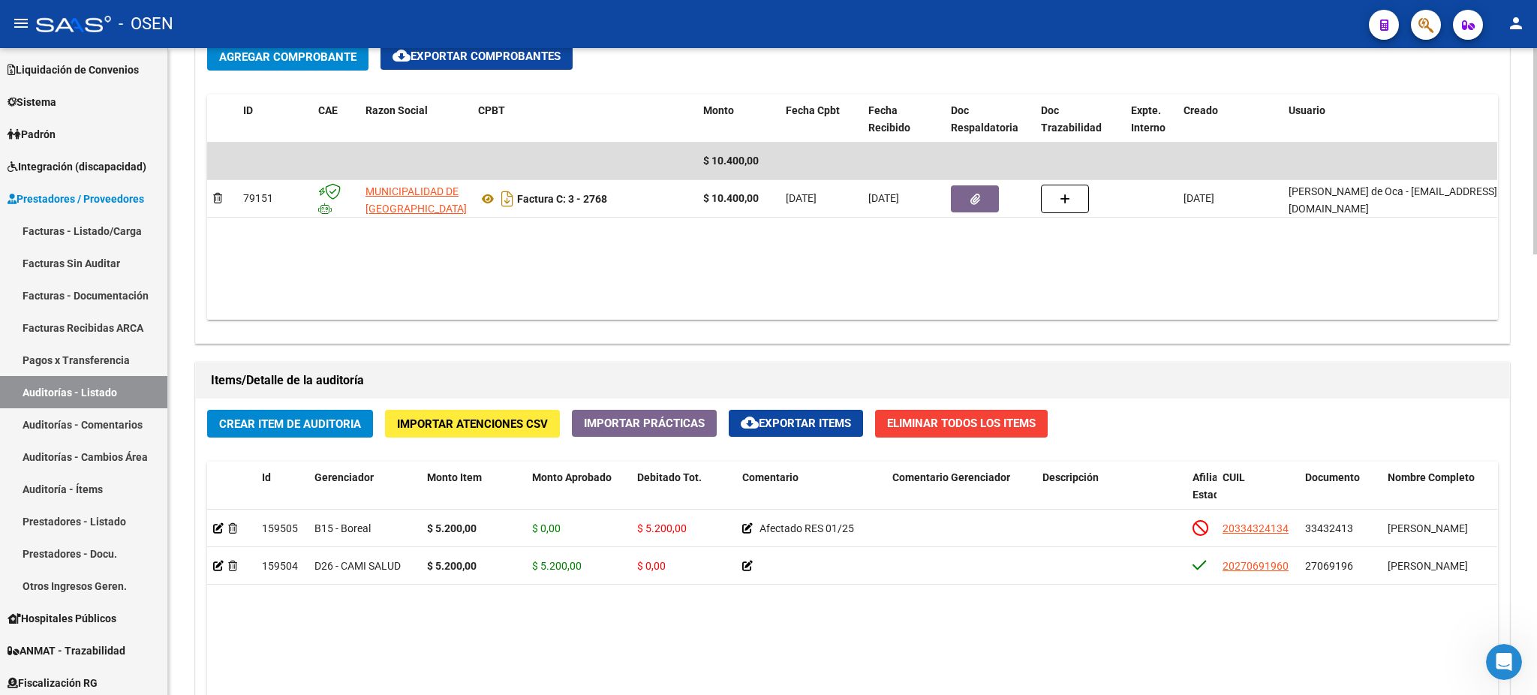
drag, startPoint x: 746, startPoint y: 264, endPoint x: 657, endPoint y: 288, distance: 92.5
click at [657, 288] on datatable-body "$ 10.400,00 79151 MUNICIPALIDAD DE SAN ANTONIO DE ARREDONDO Factura C: 3 - 2768…" at bounding box center [852, 231] width 1290 height 177
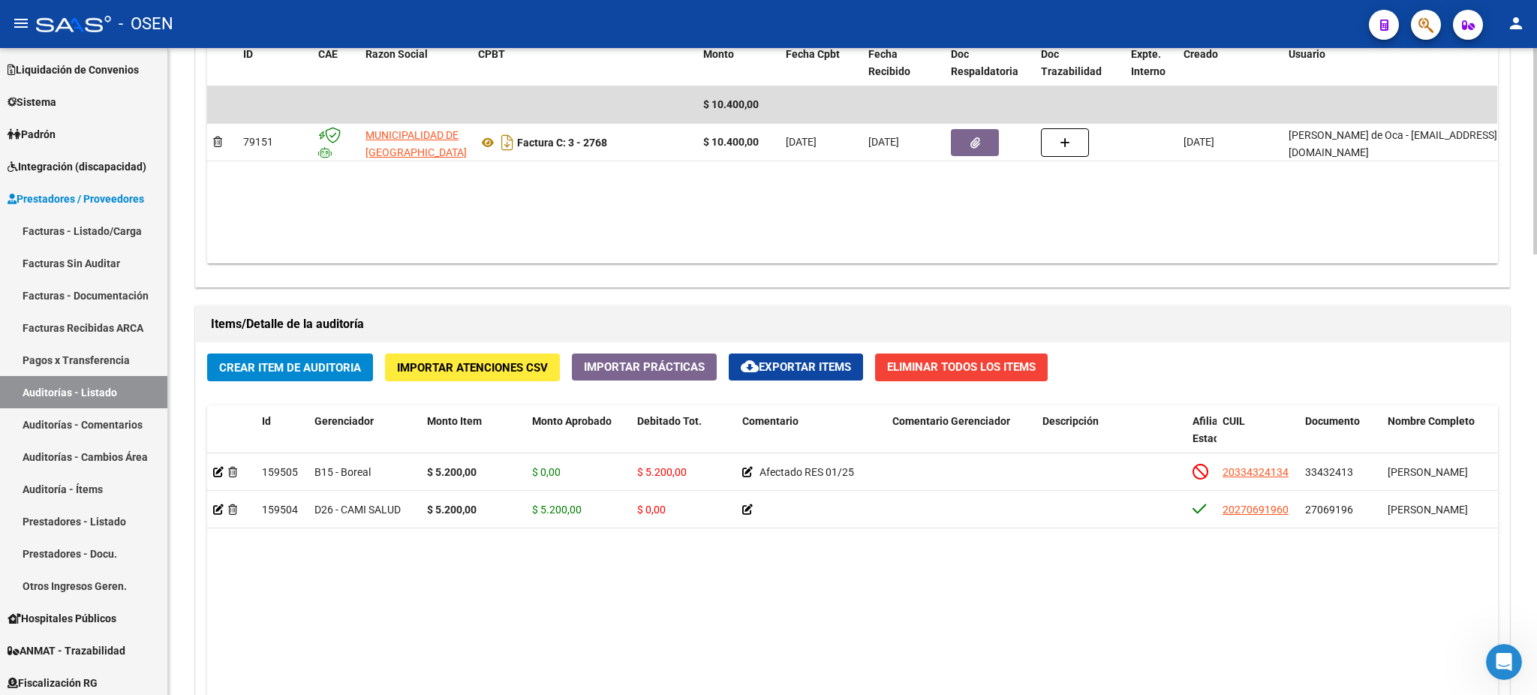
scroll to position [1382, 0]
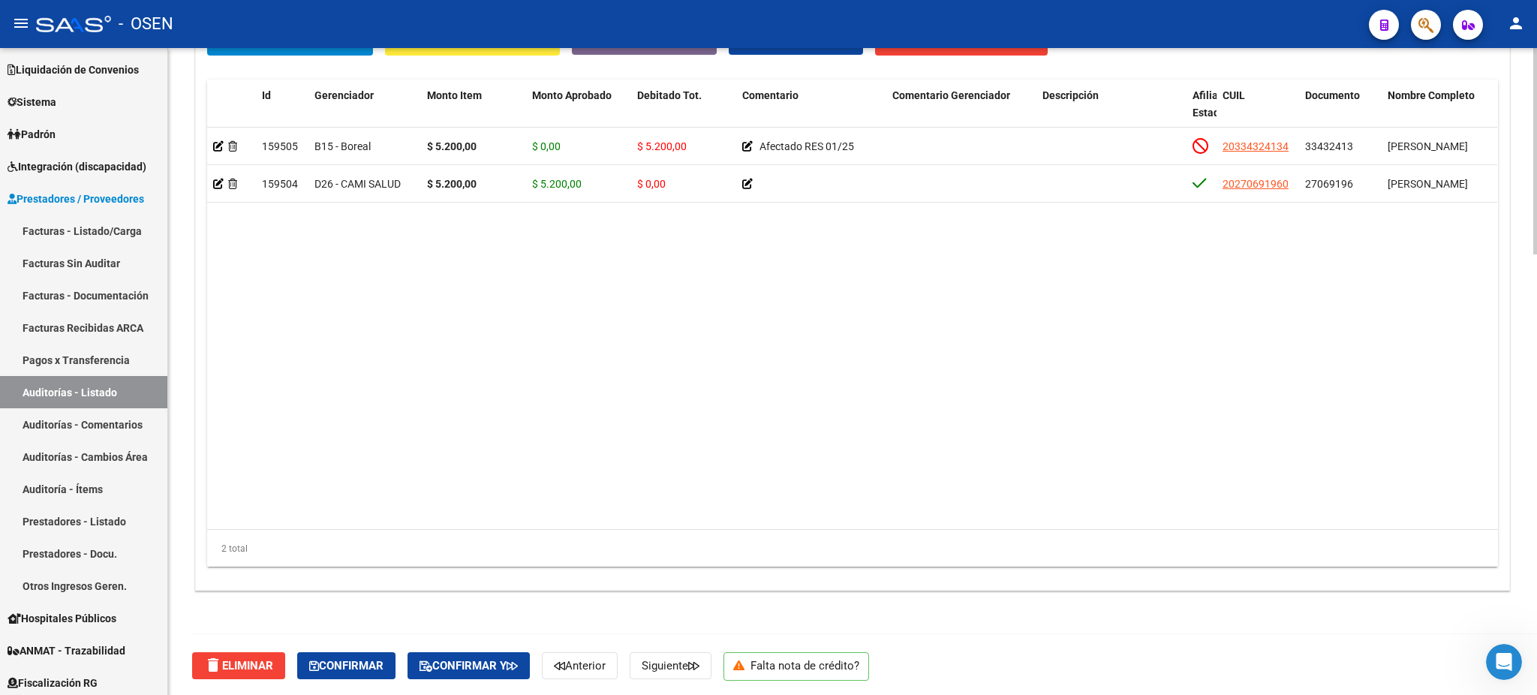
click at [726, 508] on datatable-body "159505 B15 - Boreal $ 5.200,00 $ 0,00 $ 5.200,00 Afectado RES 01/25 20334324134…" at bounding box center [852, 329] width 1290 height 402
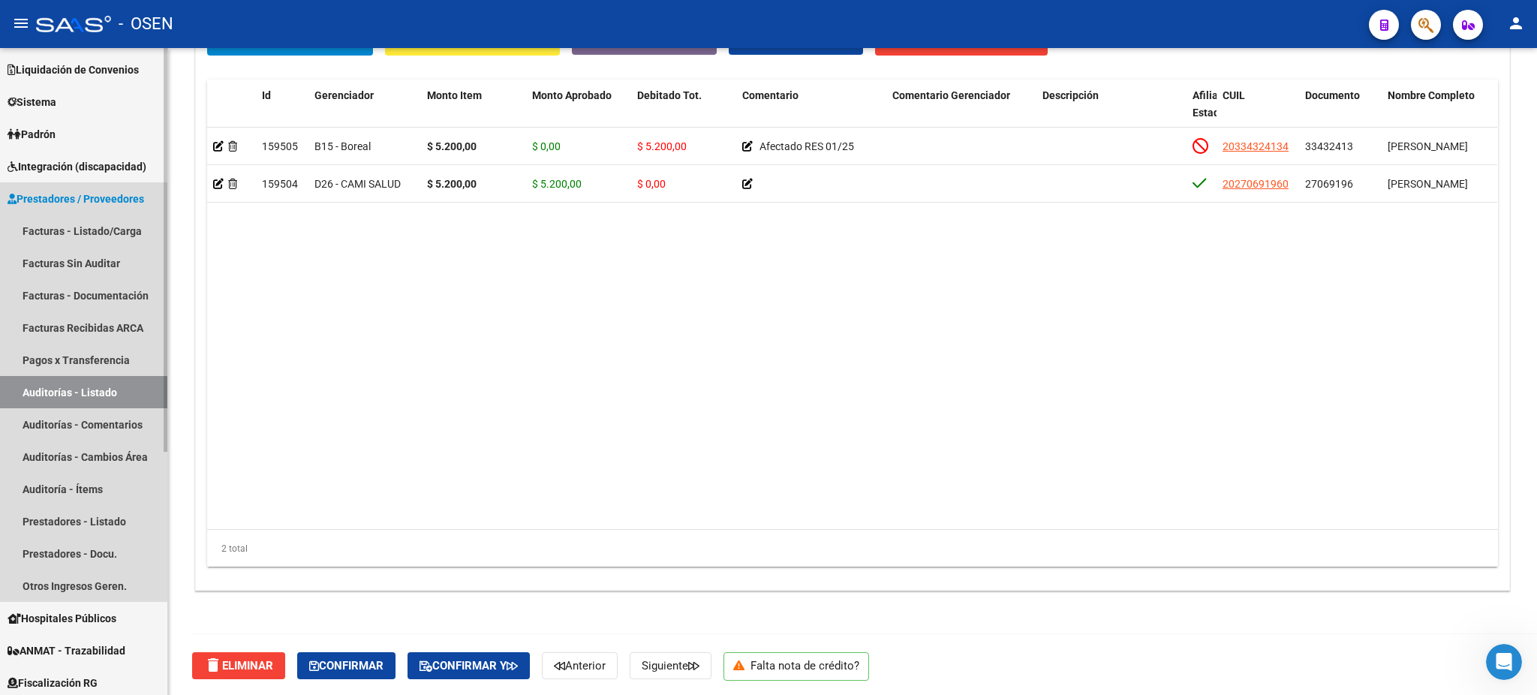
click at [41, 392] on link "Auditorías - Listado" at bounding box center [83, 392] width 167 height 32
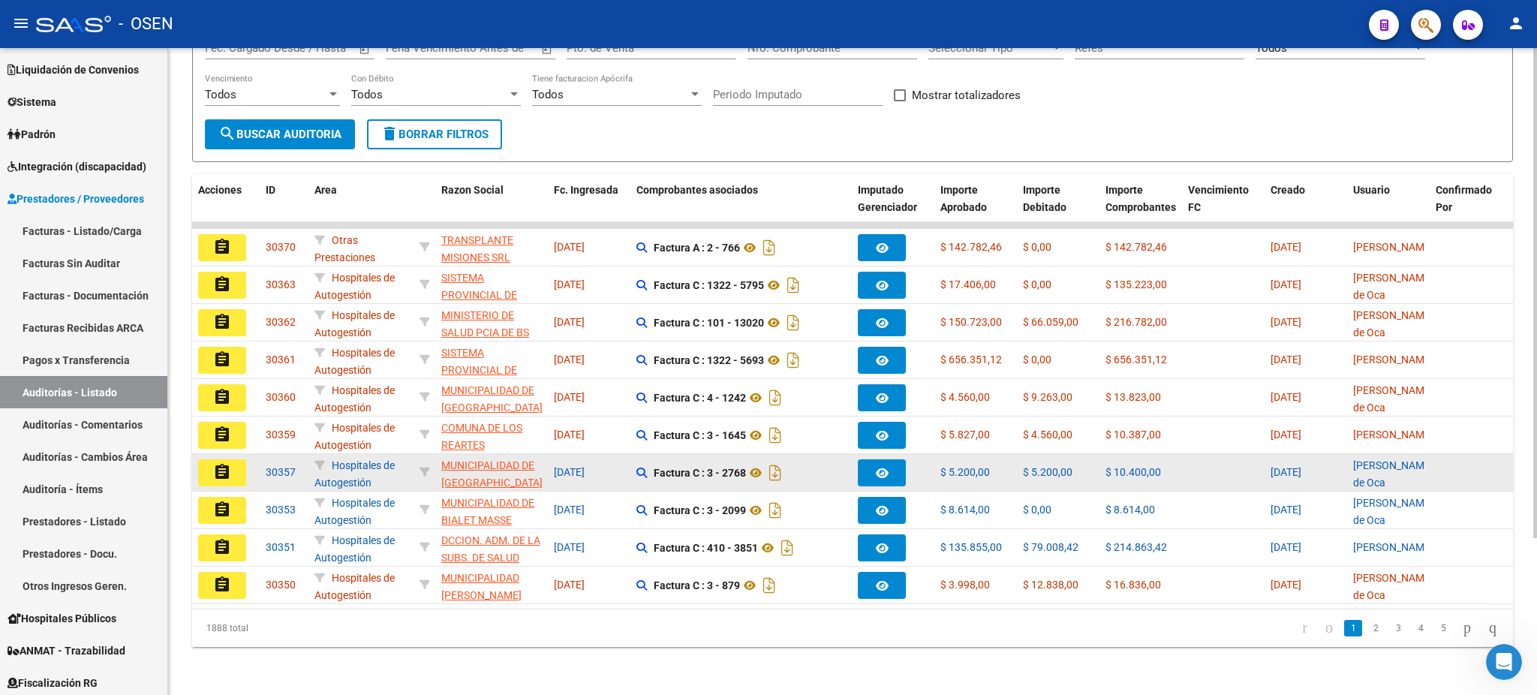
scroll to position [200, 0]
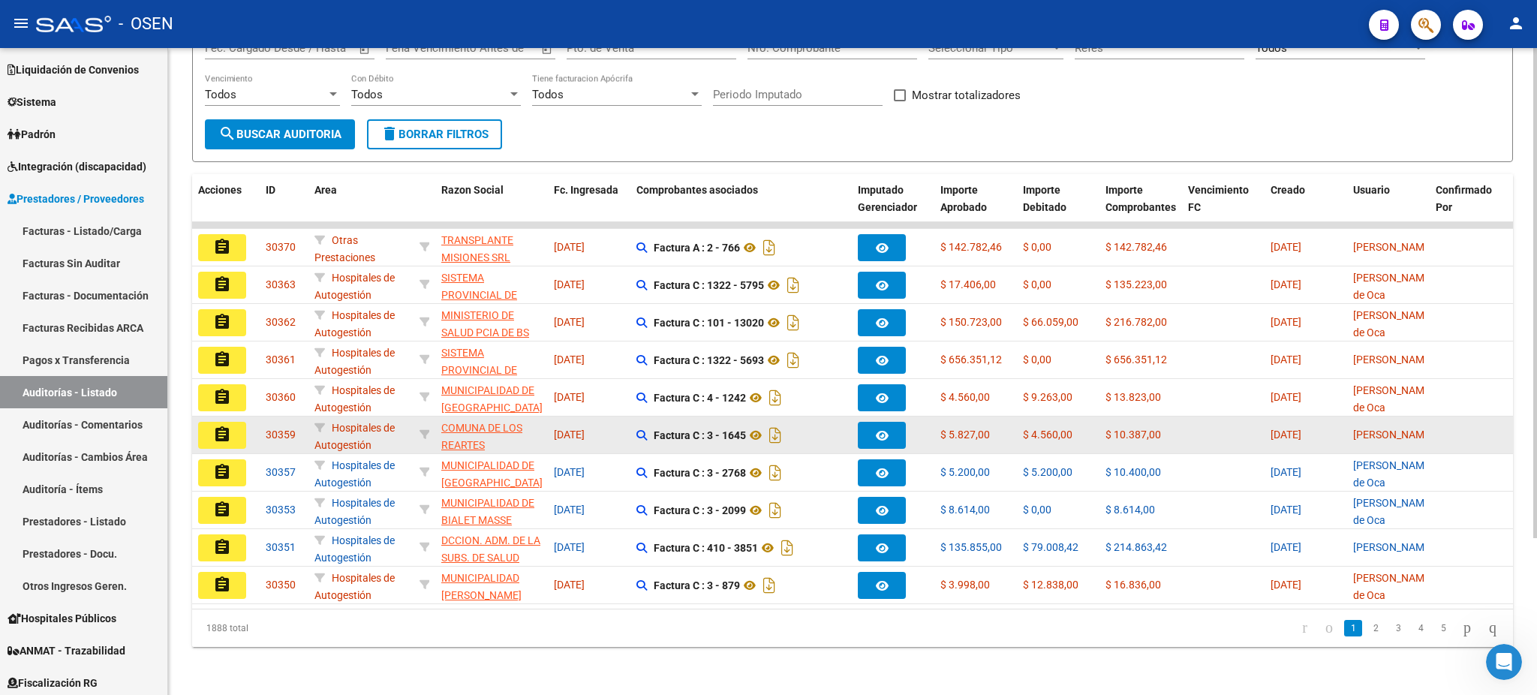
click at [229, 426] on mat-icon "assignment" at bounding box center [222, 435] width 18 height 18
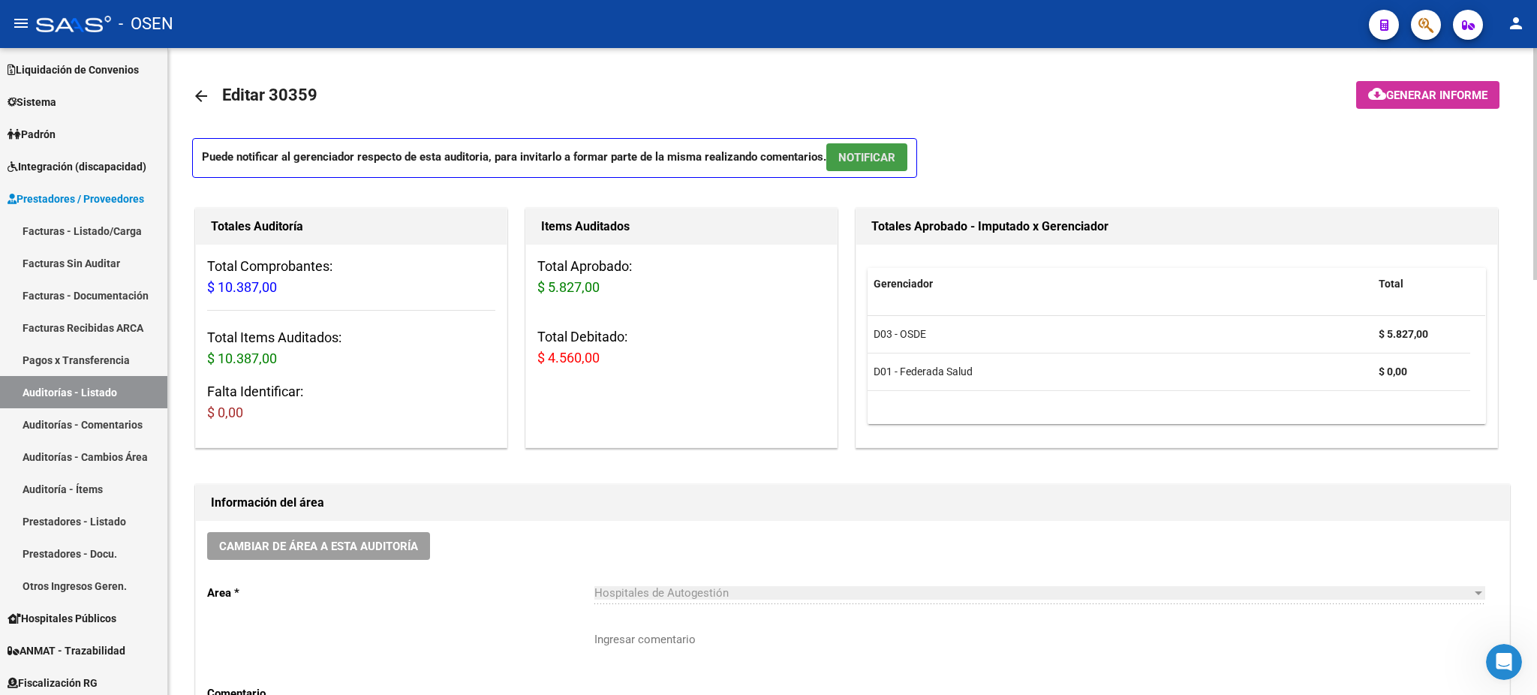
click at [875, 163] on span "NOTIFICAR" at bounding box center [866, 158] width 57 height 14
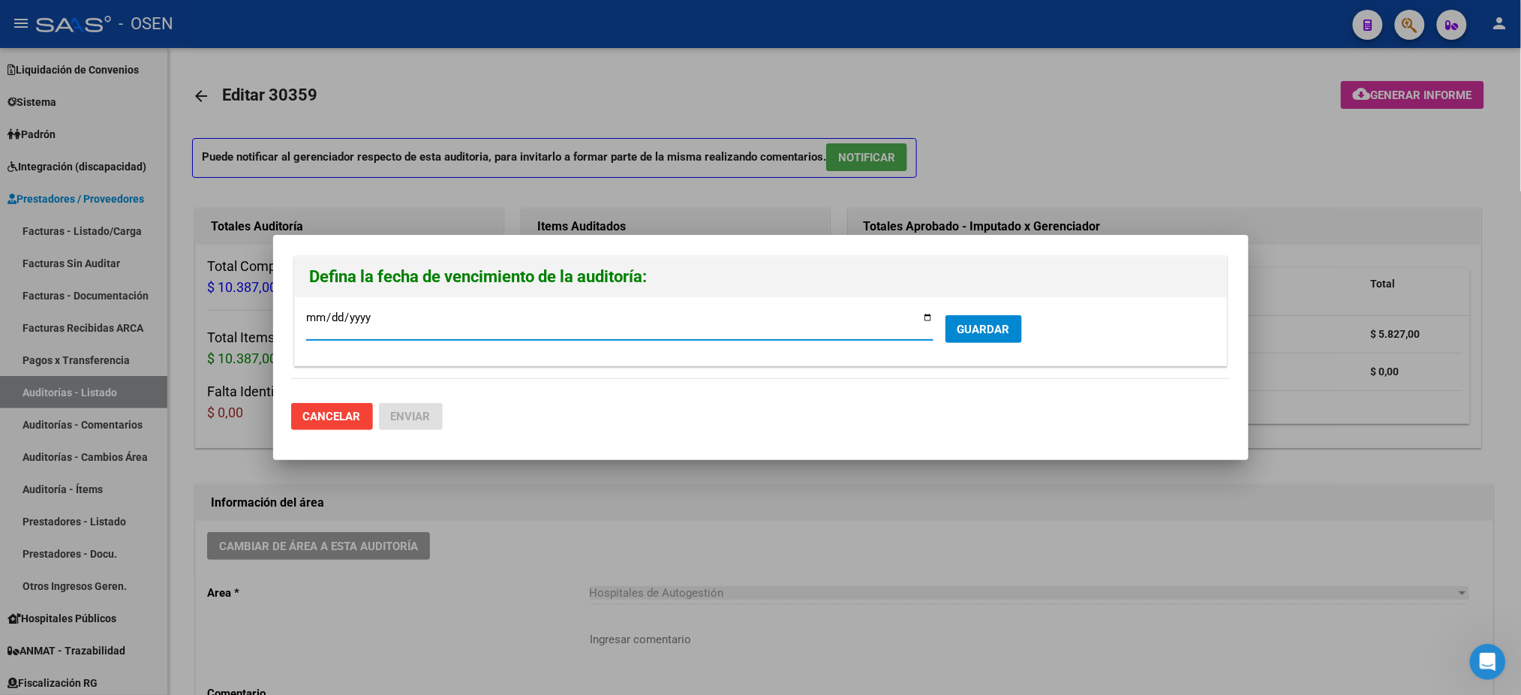
click at [962, 317] on button "GUARDAR" at bounding box center [984, 329] width 77 height 28
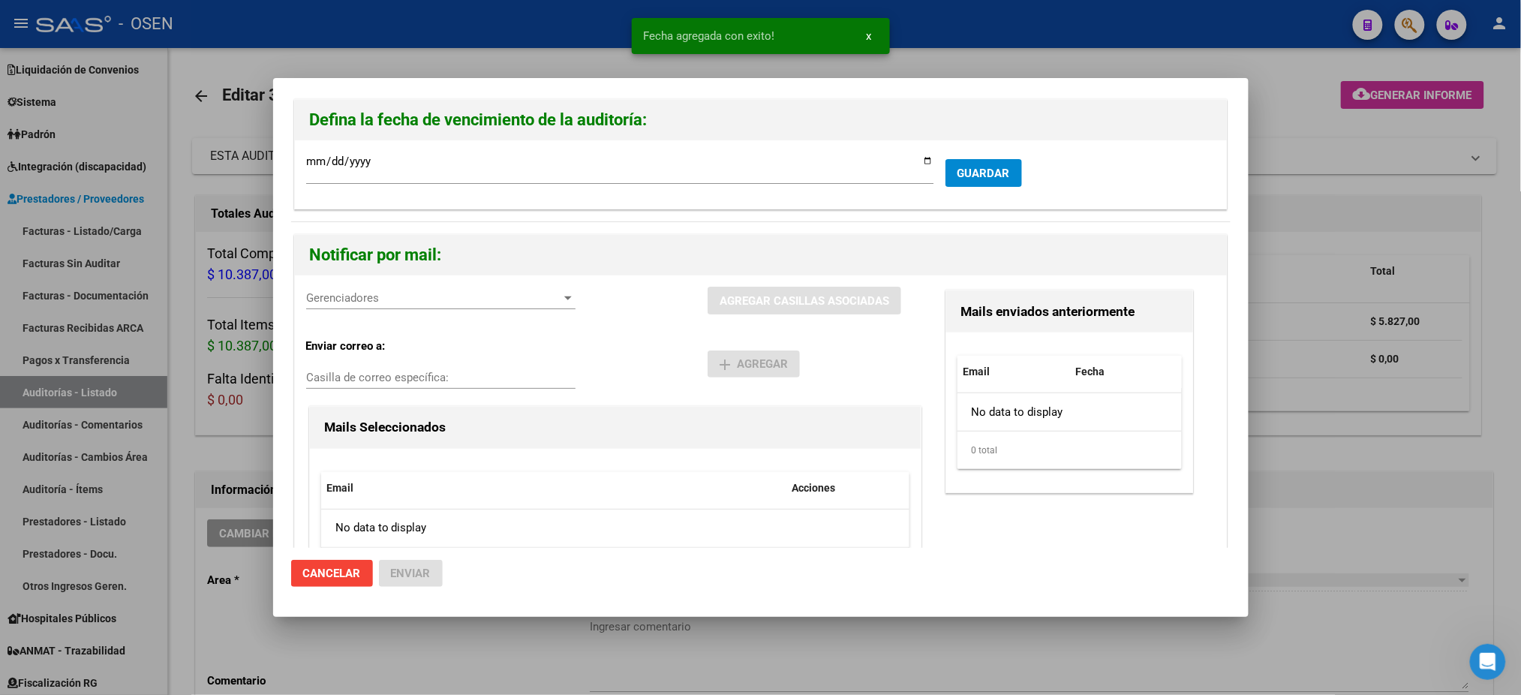
click at [362, 306] on div "Gerenciadores Gerenciadores" at bounding box center [440, 298] width 269 height 23
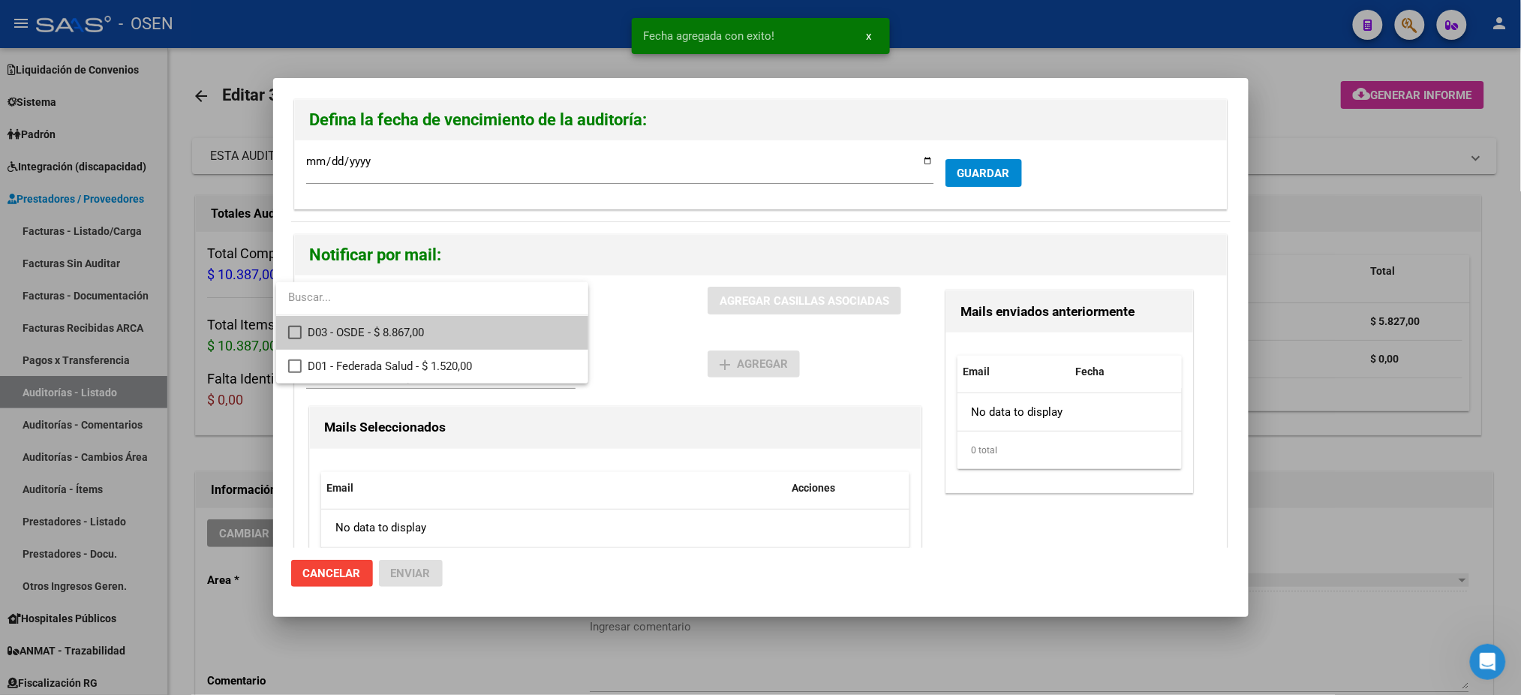
click at [370, 328] on span "D03 - OSDE - $ 8.867,00" at bounding box center [442, 333] width 269 height 34
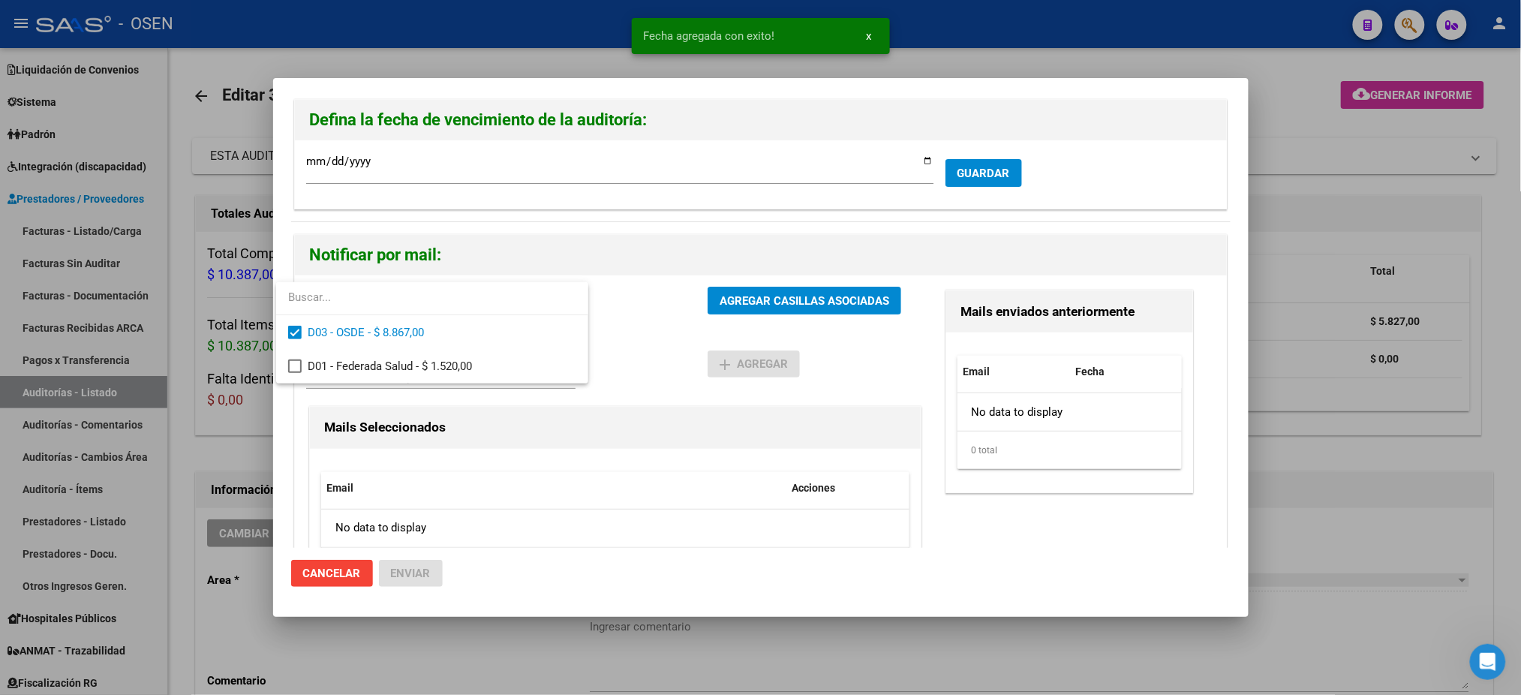
click at [690, 338] on div at bounding box center [760, 347] width 1521 height 695
click at [765, 308] on button "AGREGAR CASILLAS ASOCIADAS" at bounding box center [805, 301] width 194 height 28
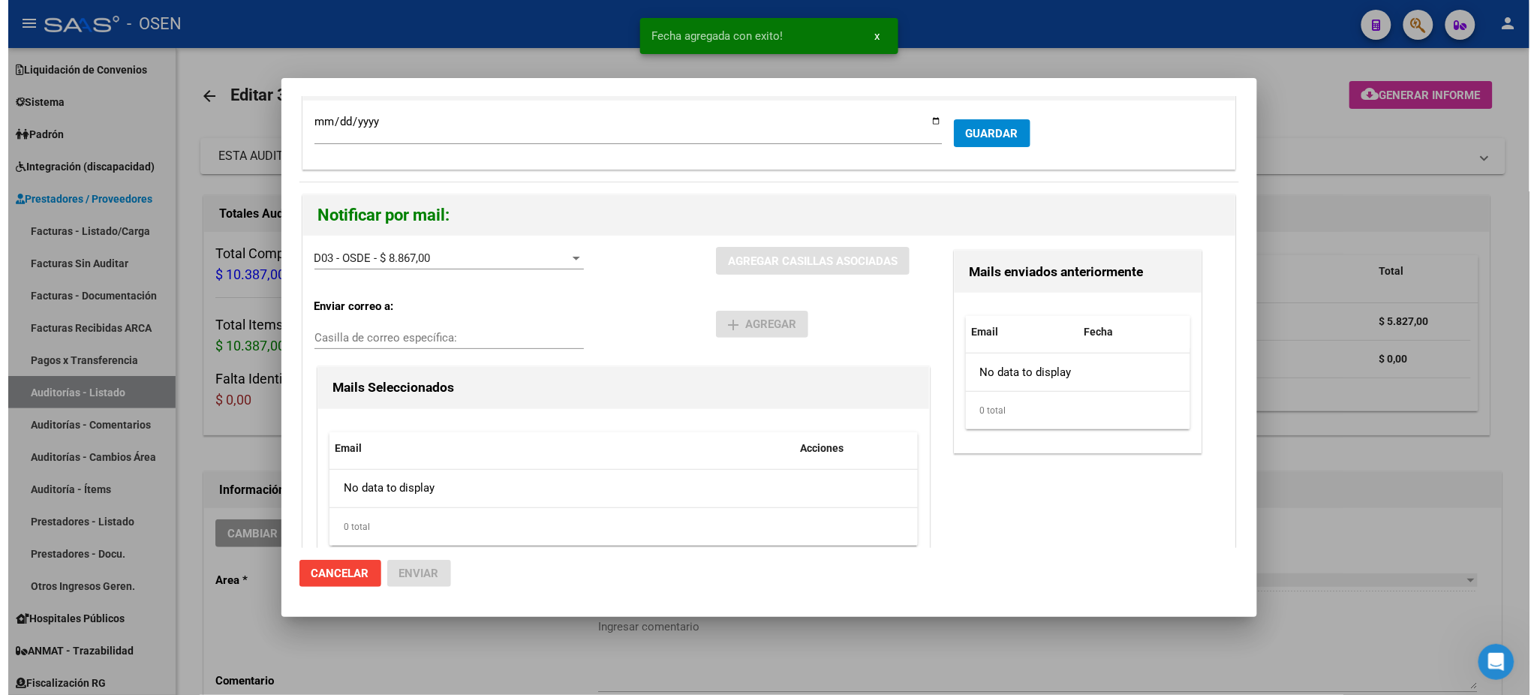
scroll to position [78, 0]
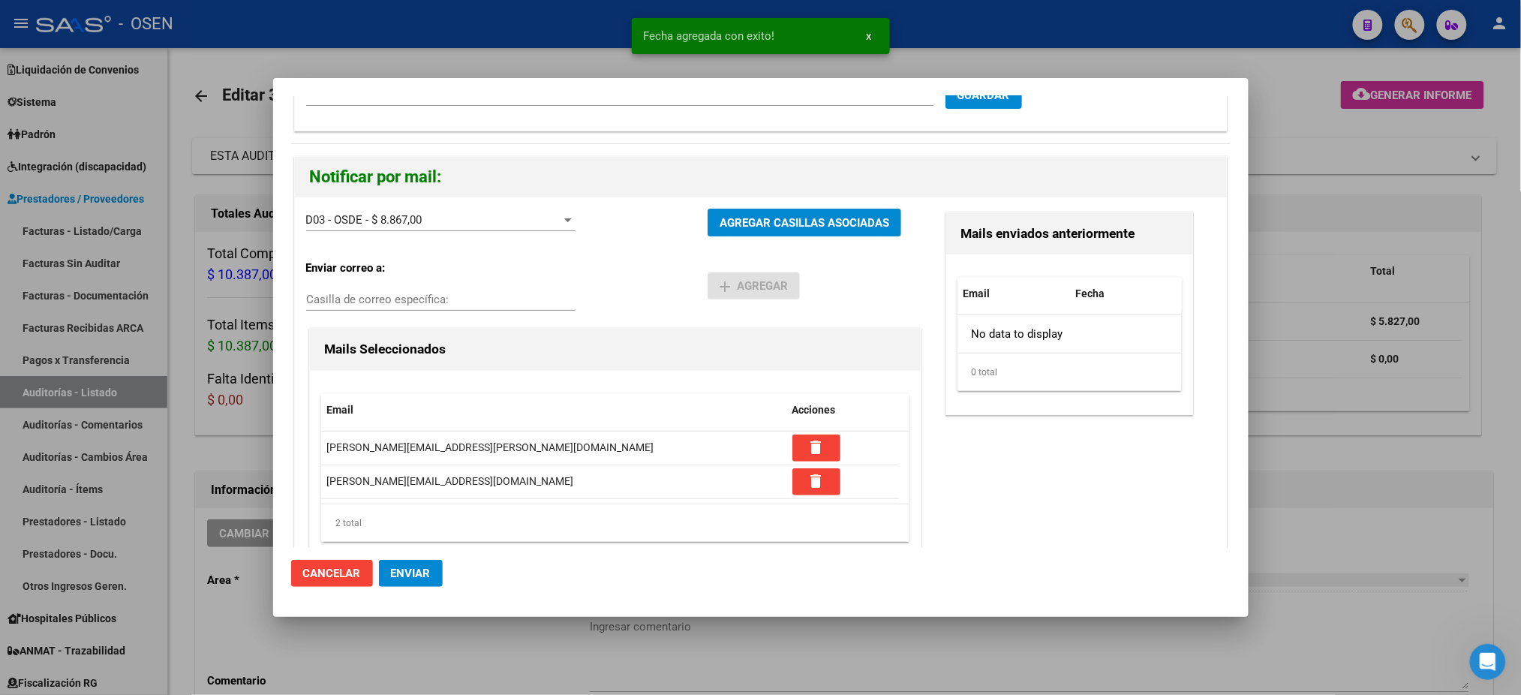
click at [408, 578] on span "Enviar" at bounding box center [411, 574] width 40 height 14
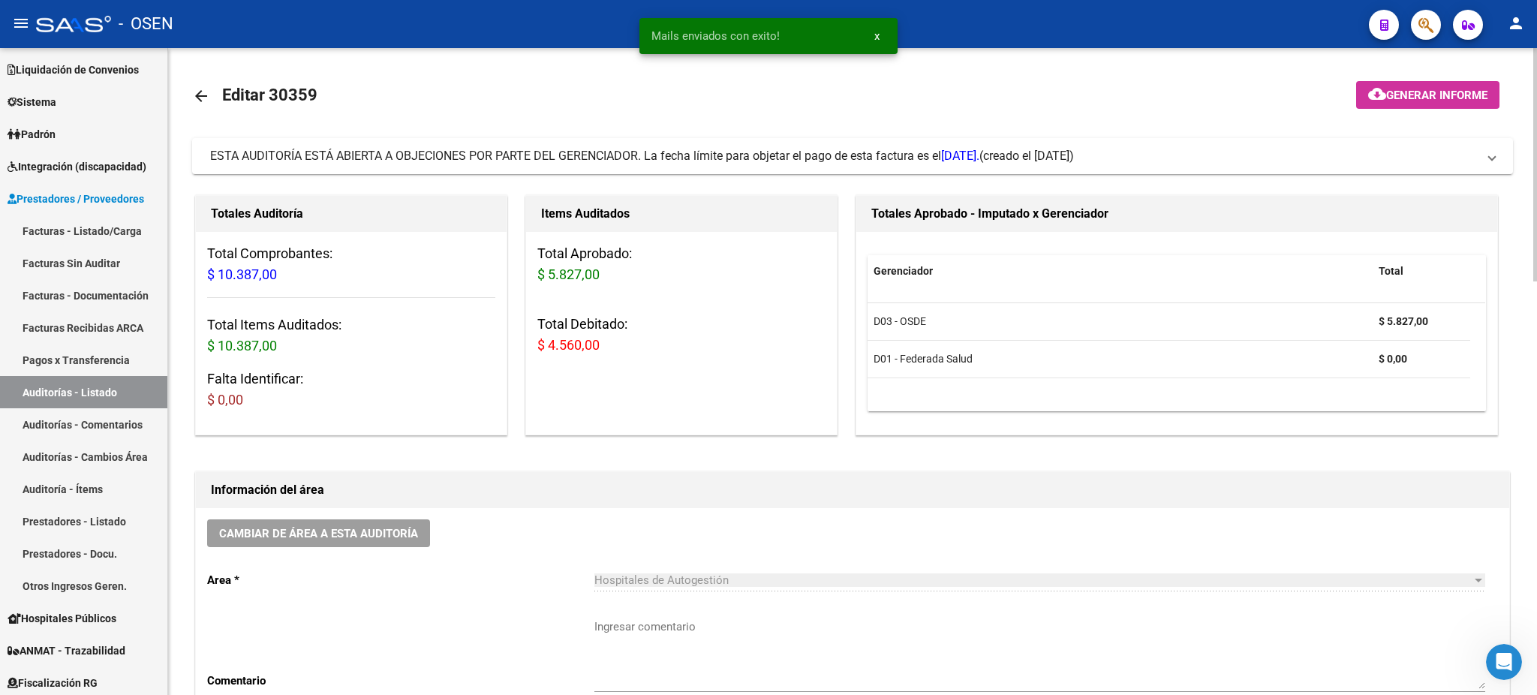
click at [1341, 478] on h1 "Información del área" at bounding box center [852, 490] width 1283 height 24
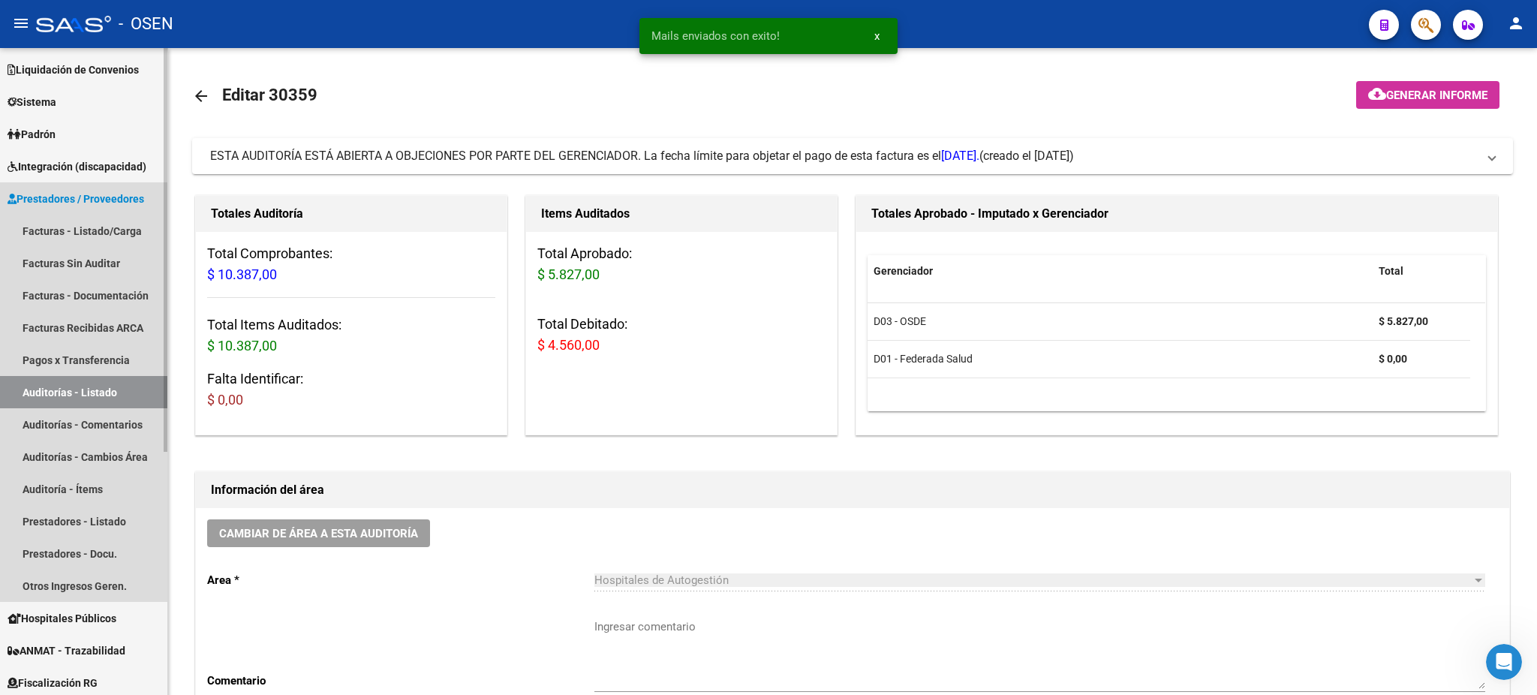
click at [101, 385] on link "Auditorías - Listado" at bounding box center [83, 392] width 167 height 32
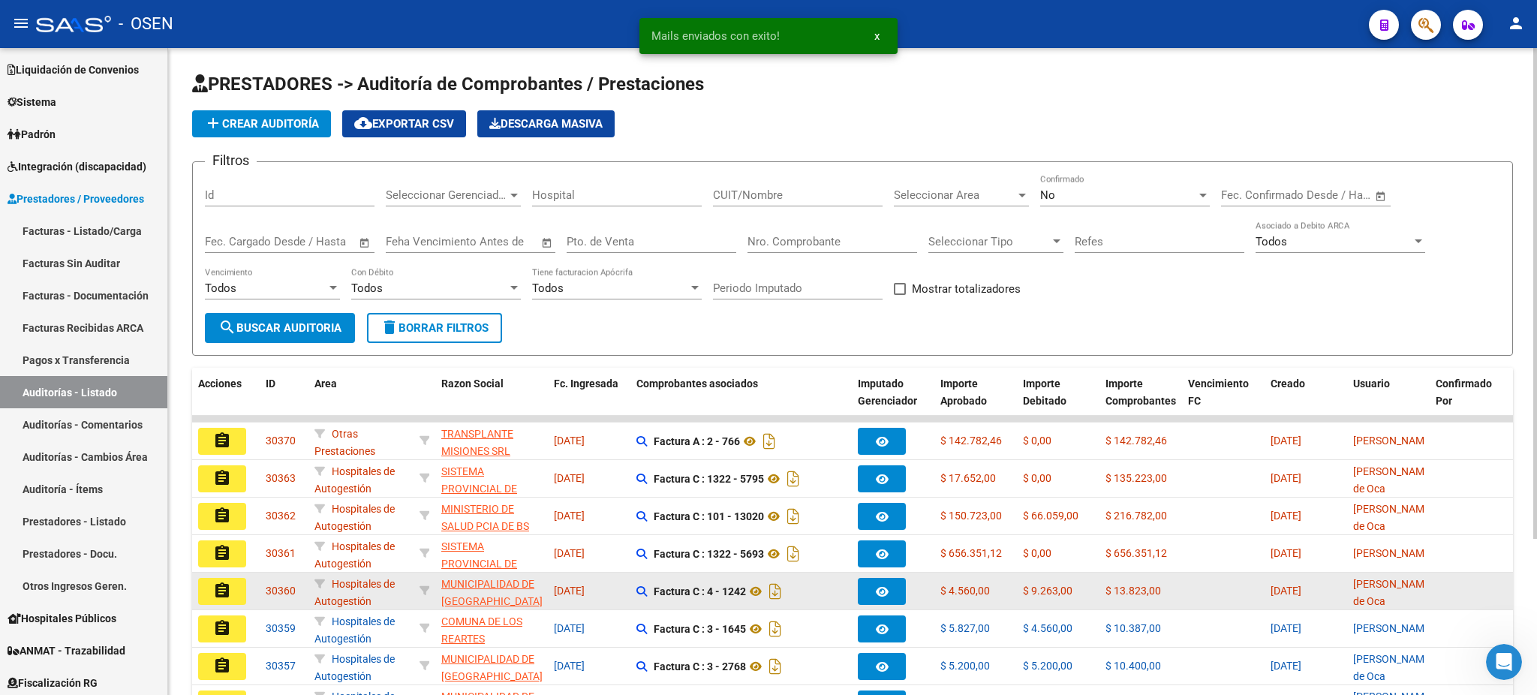
click at [223, 593] on mat-icon "assignment" at bounding box center [222, 591] width 18 height 18
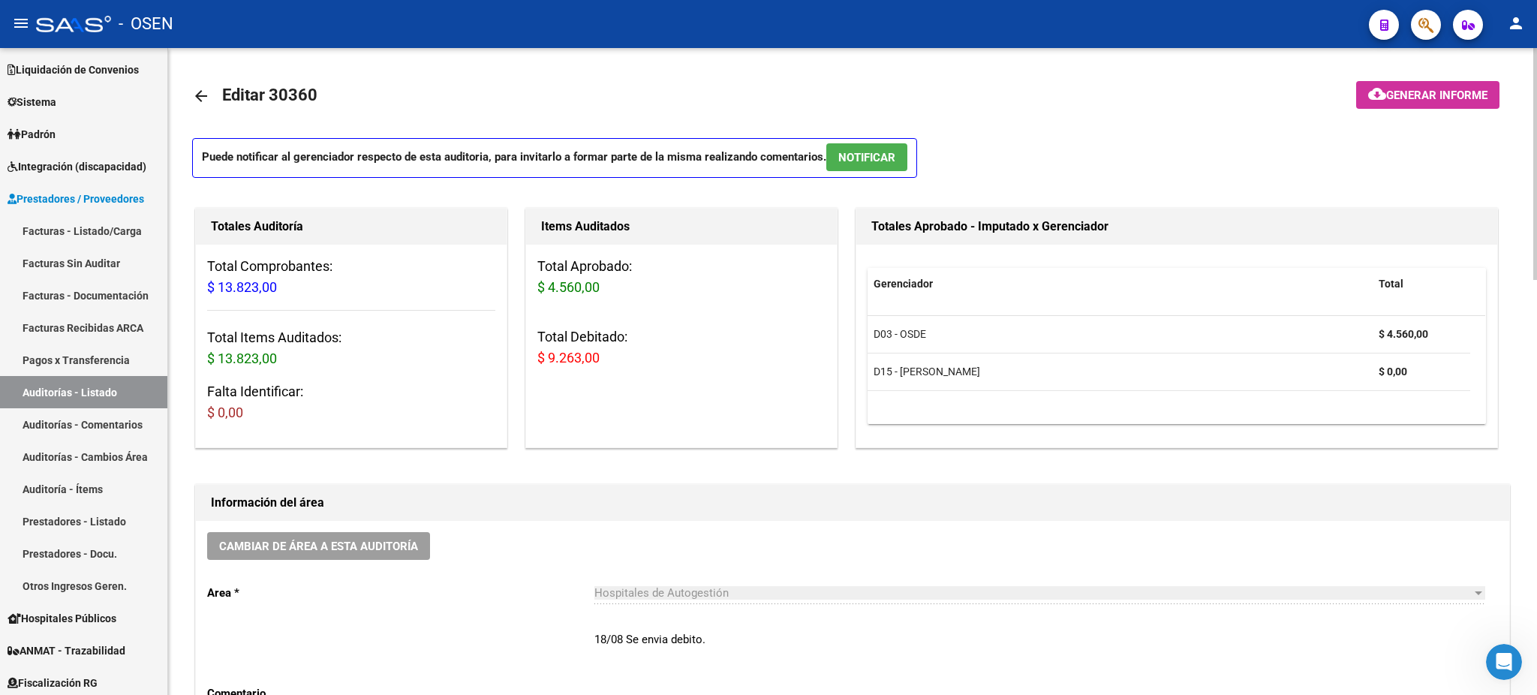
click at [877, 158] on span "NOTIFICAR" at bounding box center [866, 158] width 57 height 14
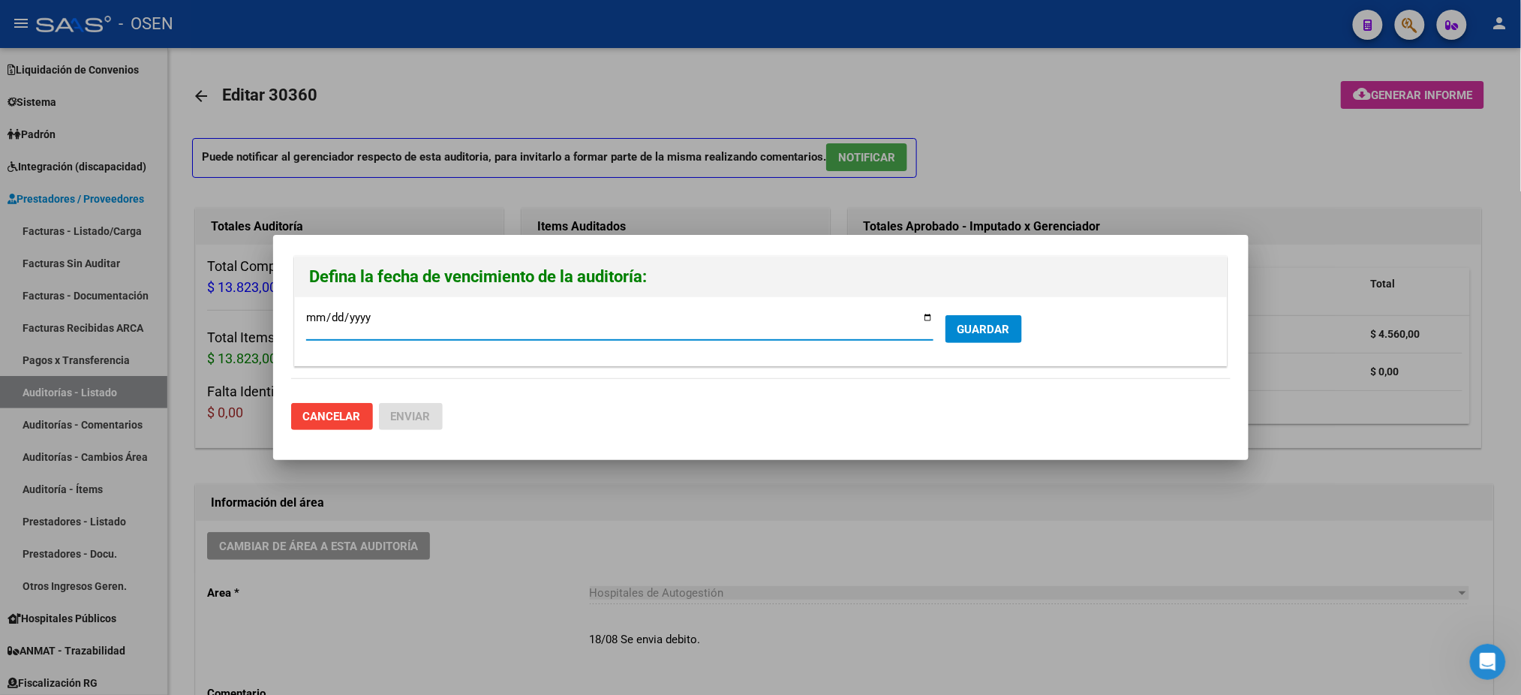
click at [983, 325] on span "GUARDAR" at bounding box center [984, 330] width 53 height 14
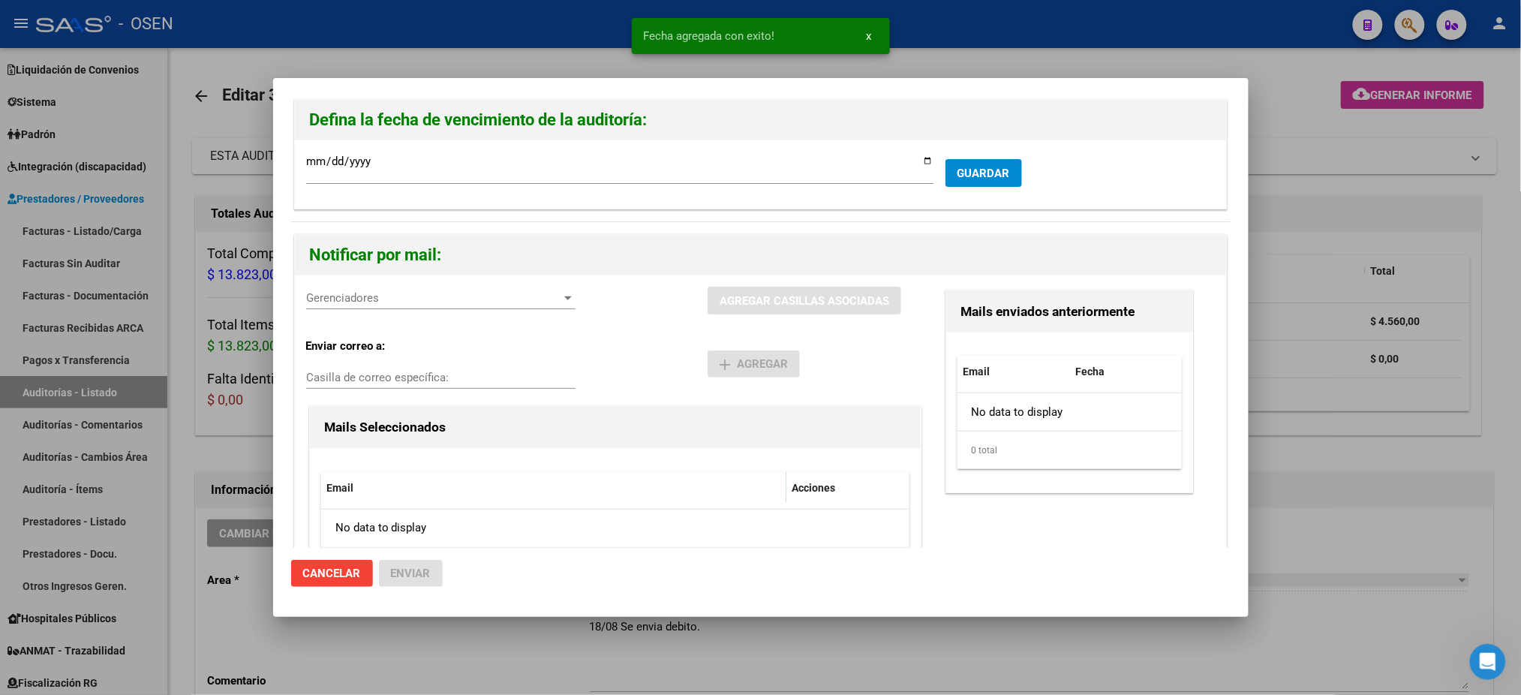
click at [380, 306] on div "Gerenciadores Gerenciadores" at bounding box center [440, 298] width 269 height 23
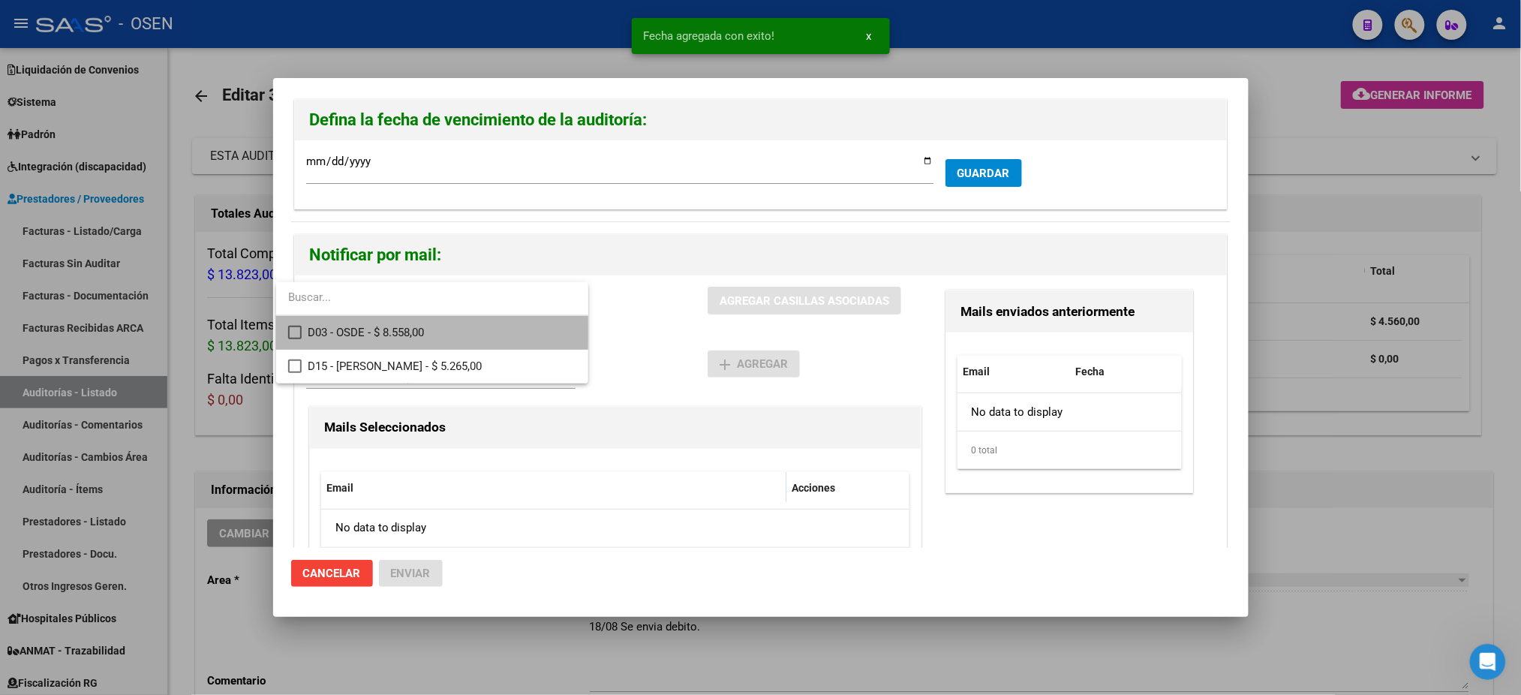
click at [403, 332] on span "D03 - OSDE - $ 8.558,00" at bounding box center [442, 333] width 269 height 34
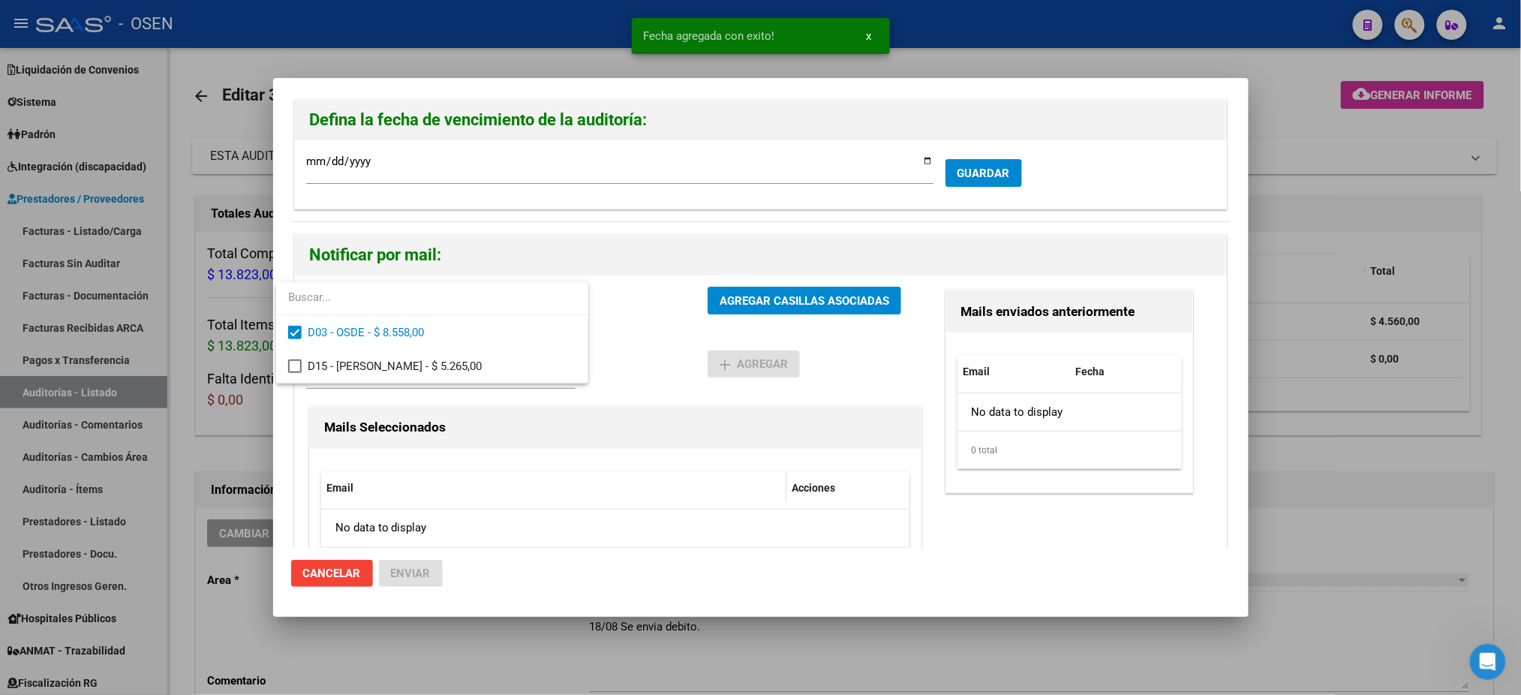
drag, startPoint x: 646, startPoint y: 335, endPoint x: 777, endPoint y: 308, distance: 134.1
click at [655, 332] on div at bounding box center [760, 347] width 1521 height 695
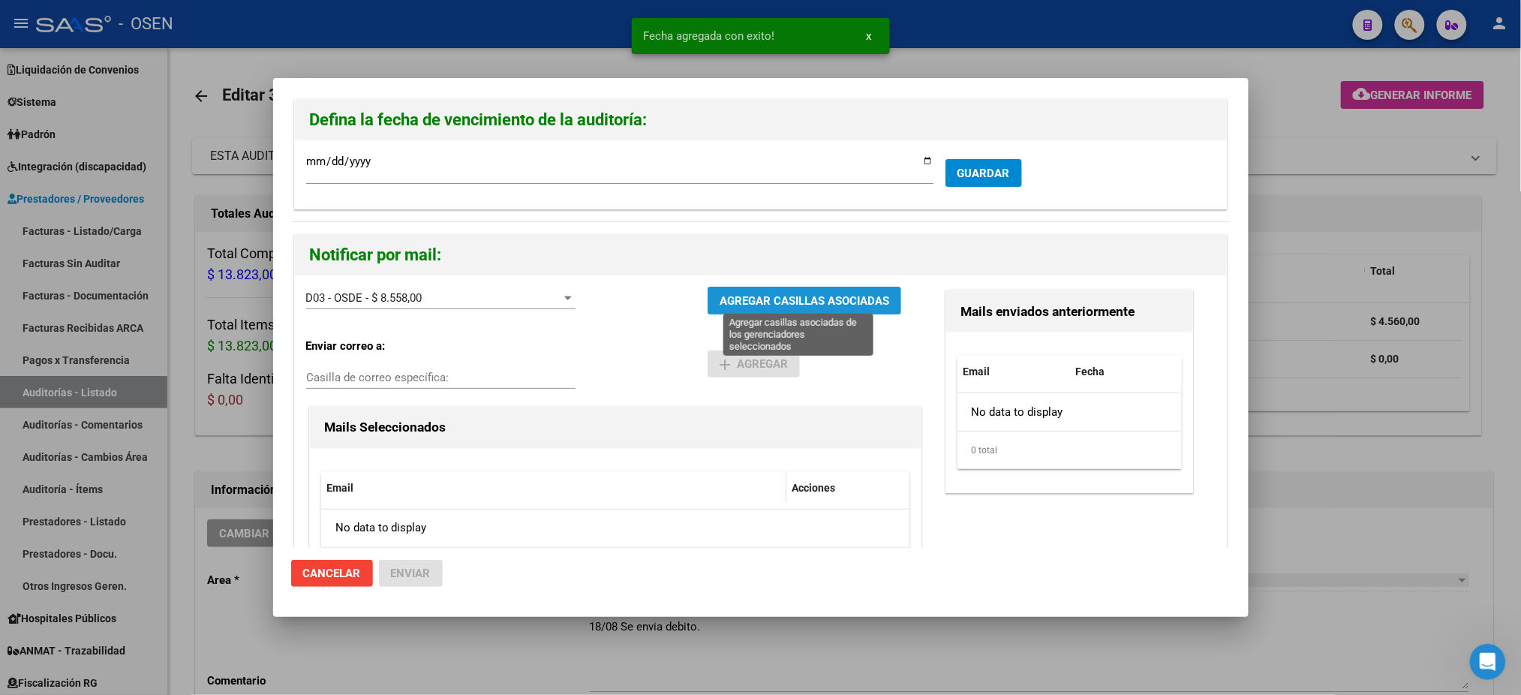
click at [802, 305] on span "AGREGAR CASILLAS ASOCIADAS" at bounding box center [805, 301] width 170 height 14
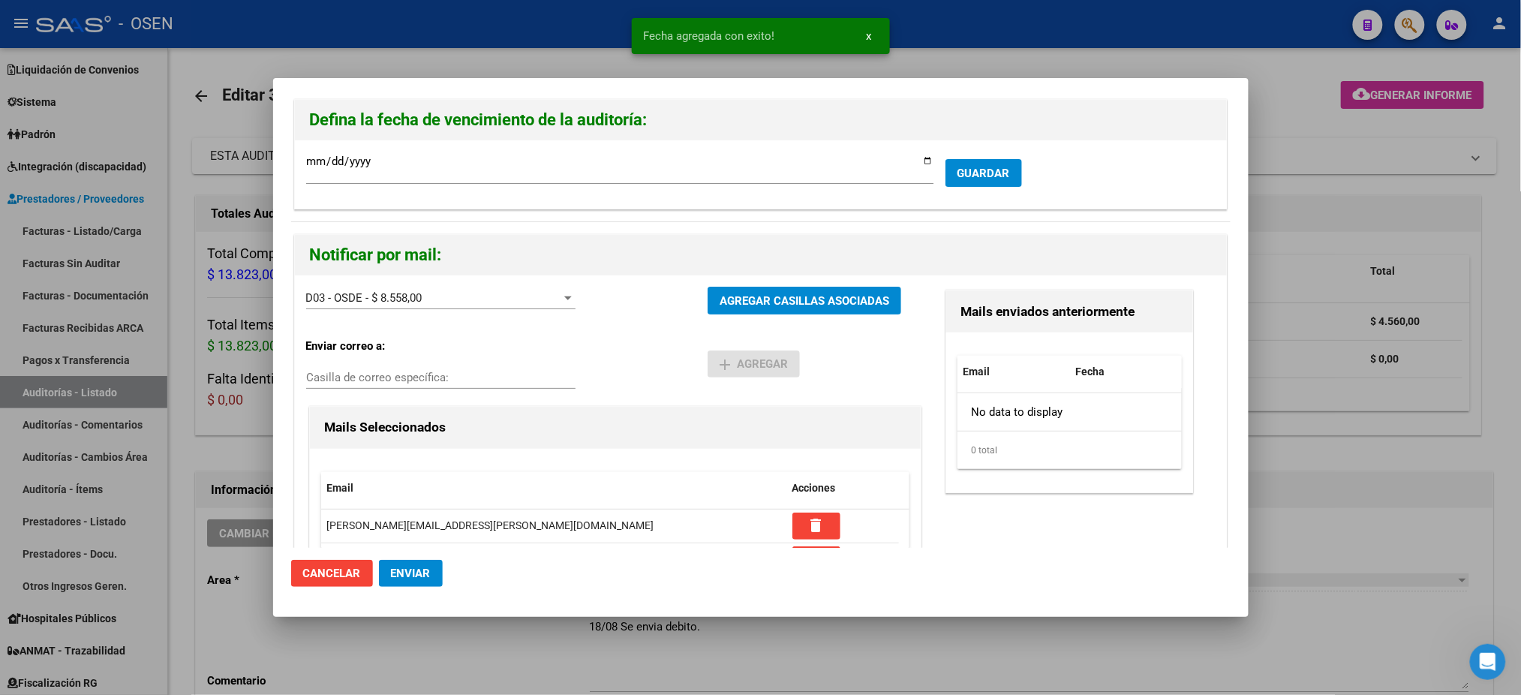
click at [411, 580] on span "Enviar" at bounding box center [411, 574] width 40 height 14
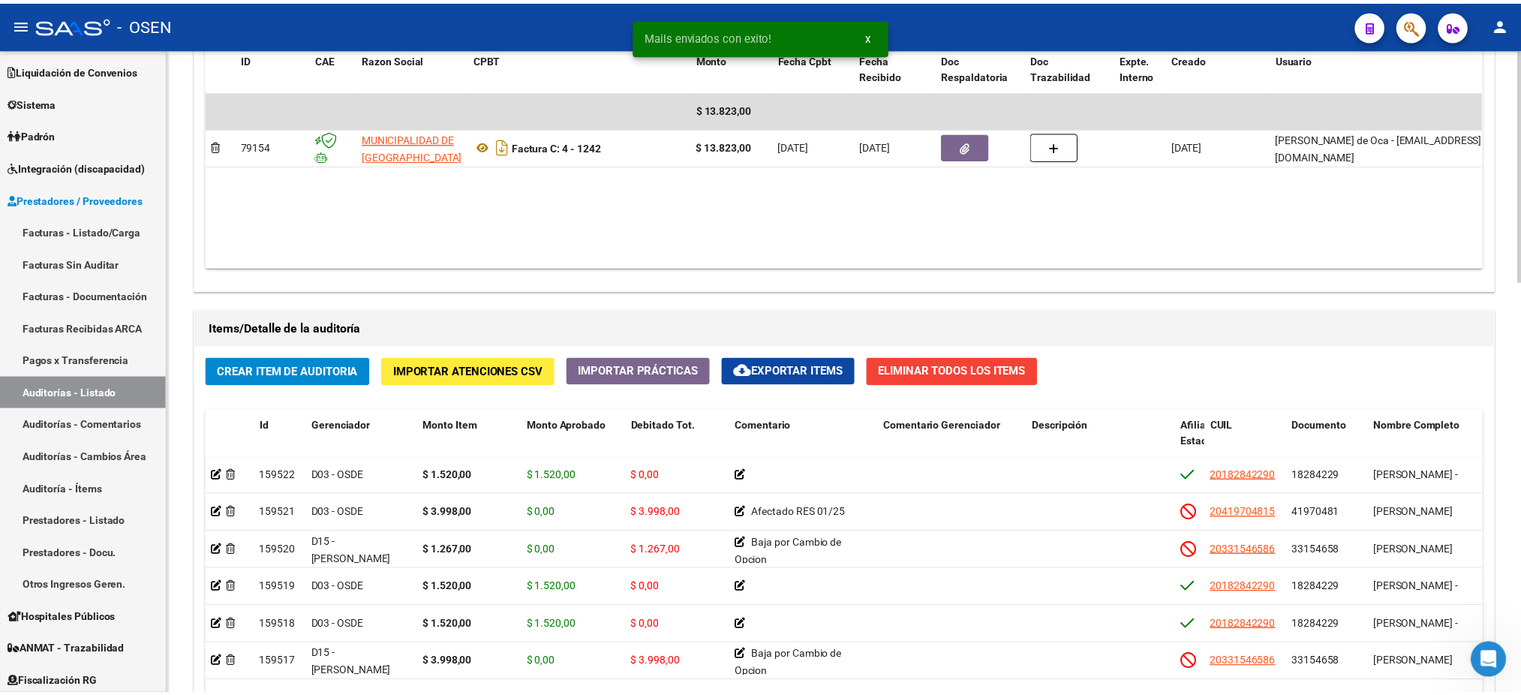
scroll to position [1100, 0]
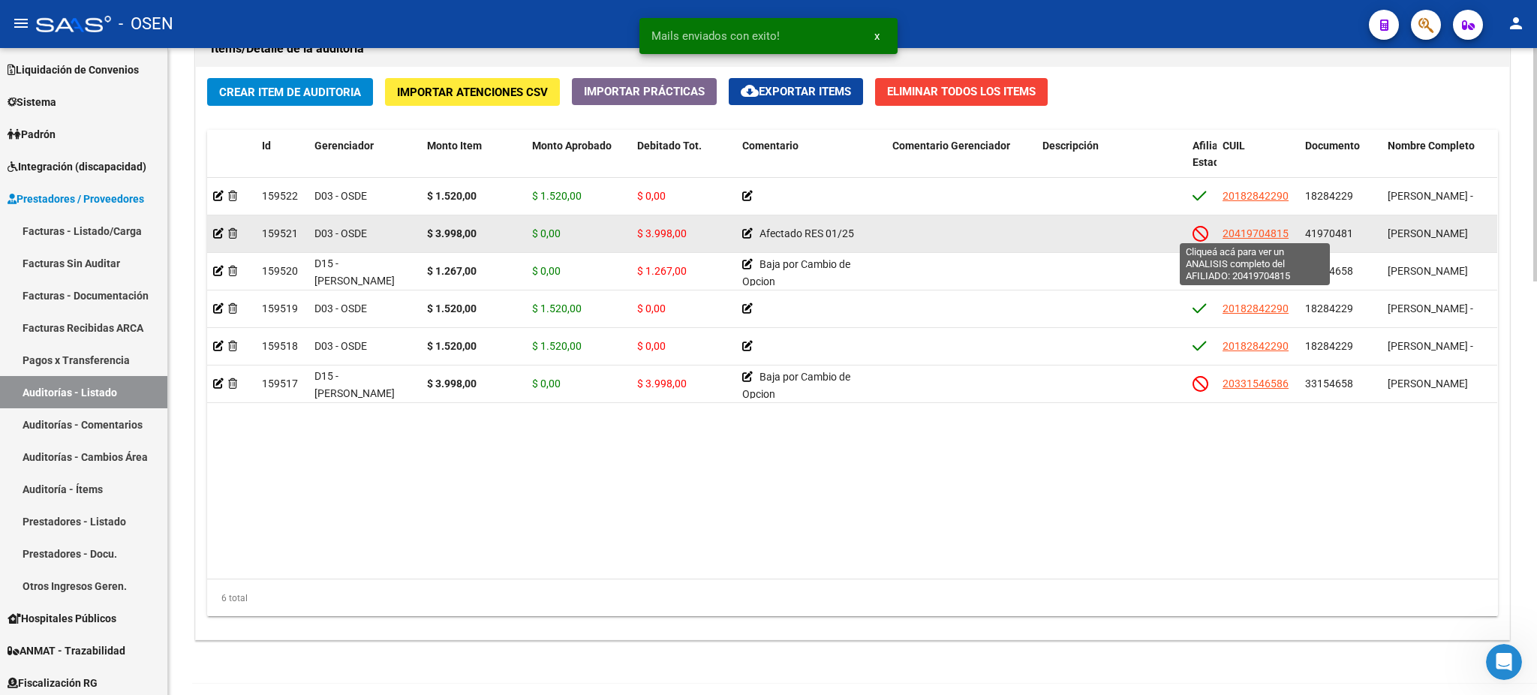
click at [1250, 227] on span "20419704815" at bounding box center [1256, 233] width 66 height 12
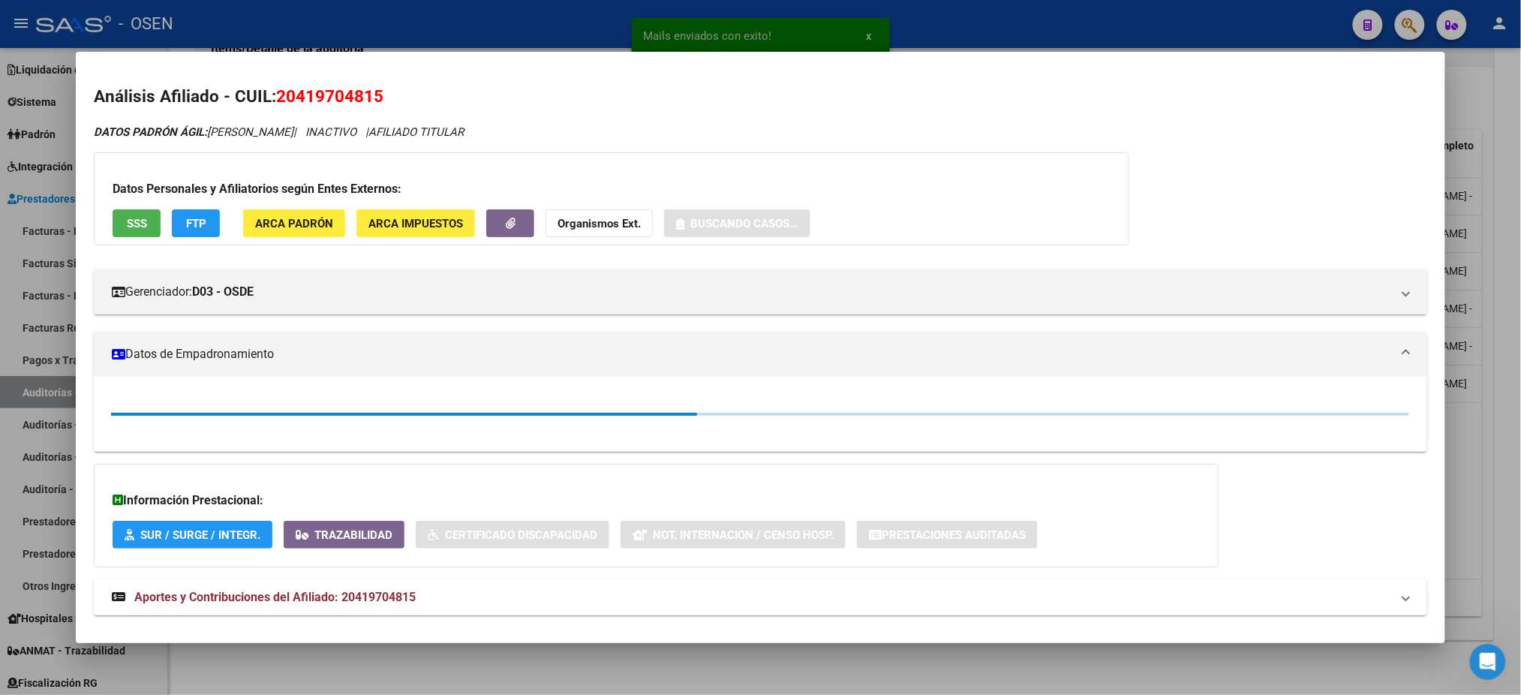
click at [138, 224] on span "SSS" at bounding box center [137, 224] width 20 height 14
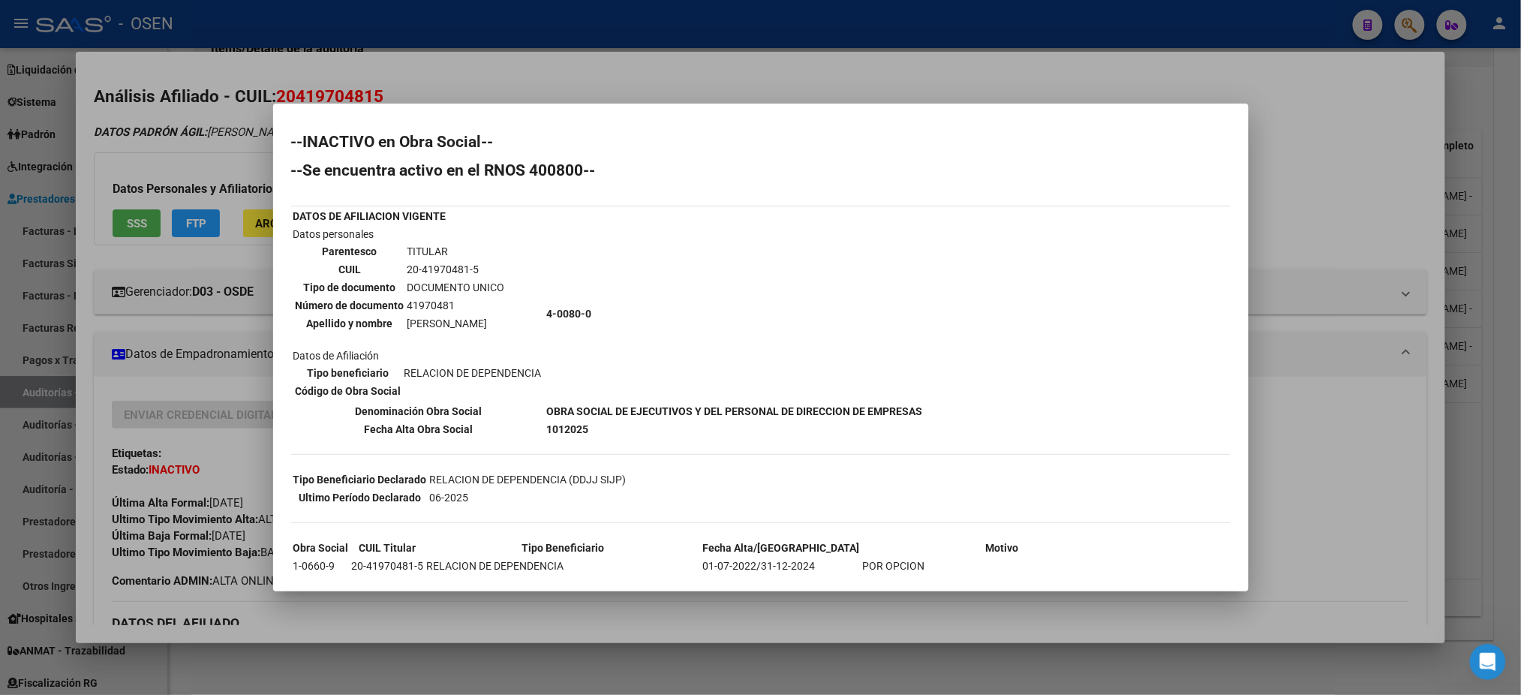
click at [895, 60] on div at bounding box center [760, 347] width 1521 height 695
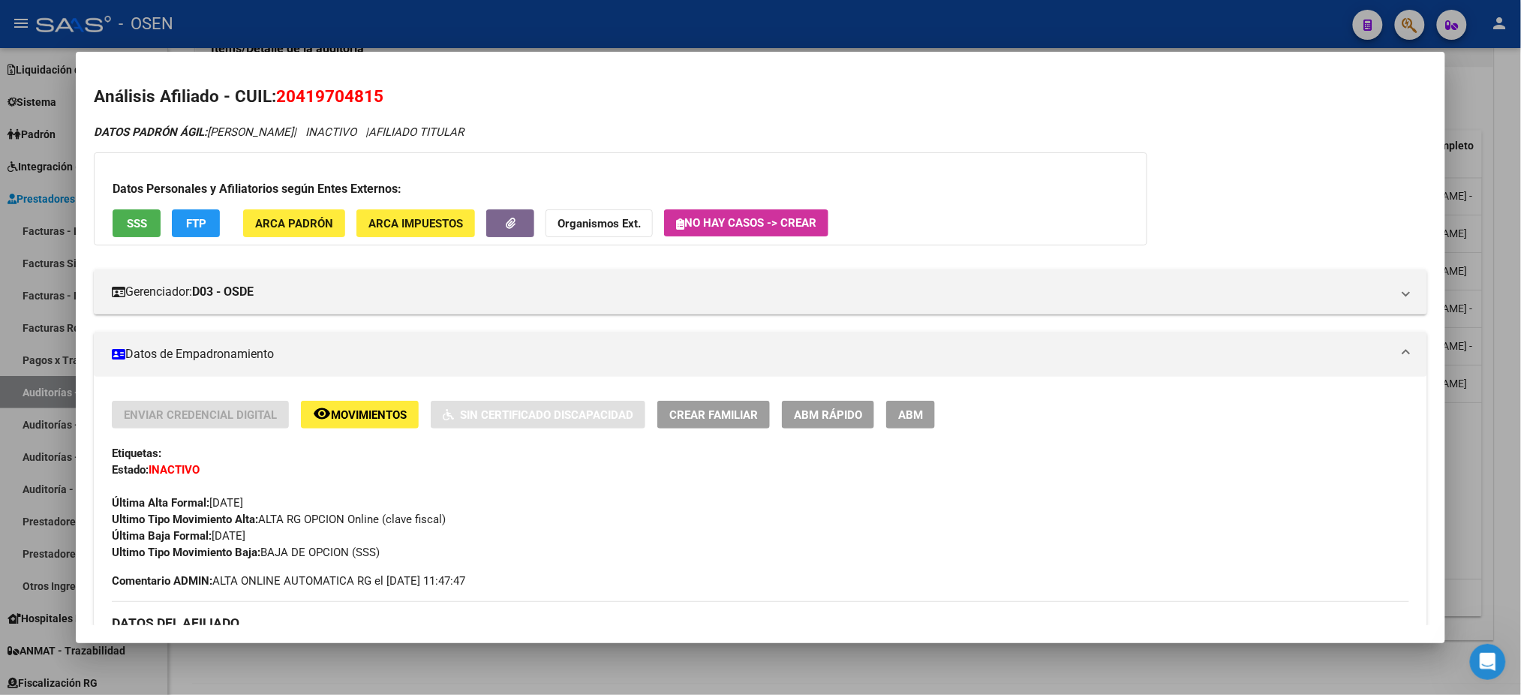
click at [874, 31] on div at bounding box center [760, 347] width 1521 height 695
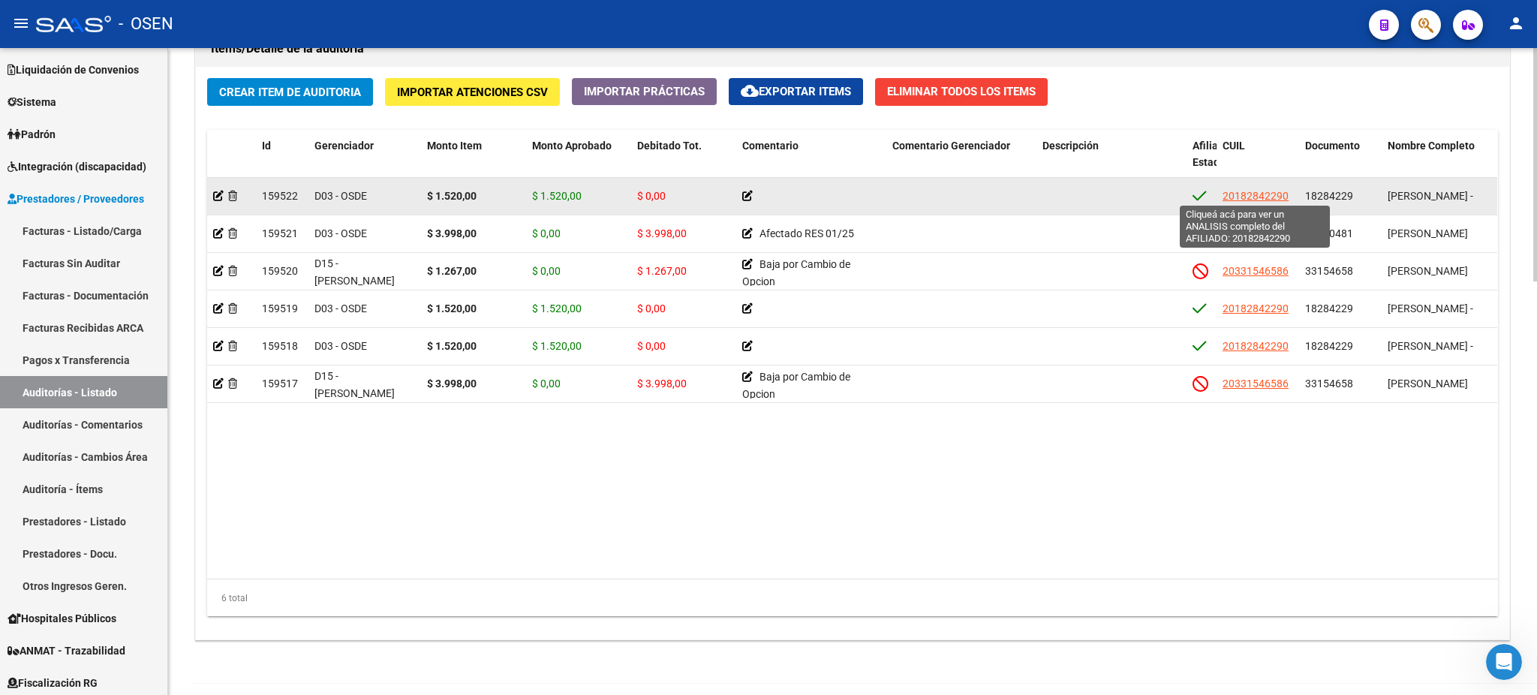
click at [1270, 193] on span "20182842290" at bounding box center [1256, 196] width 66 height 12
type textarea "20182842290"
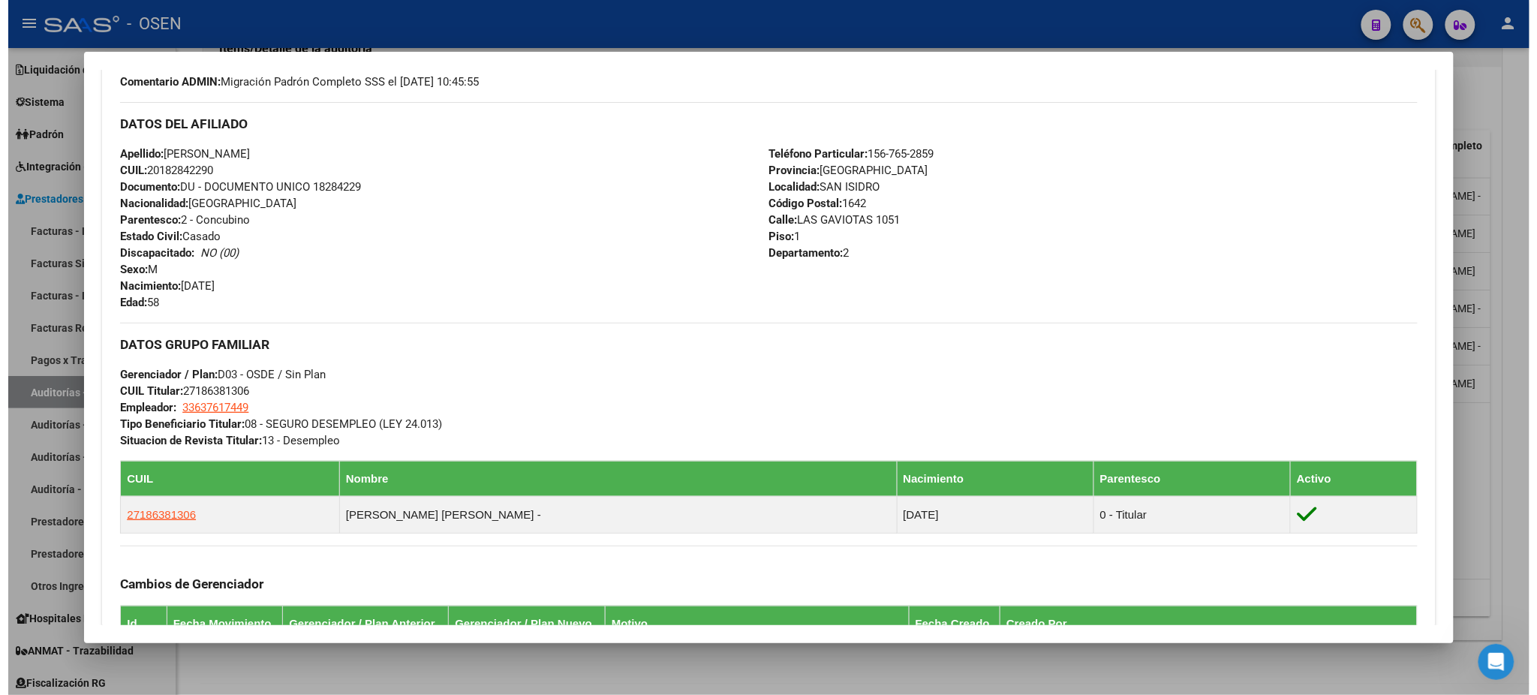
scroll to position [500, 0]
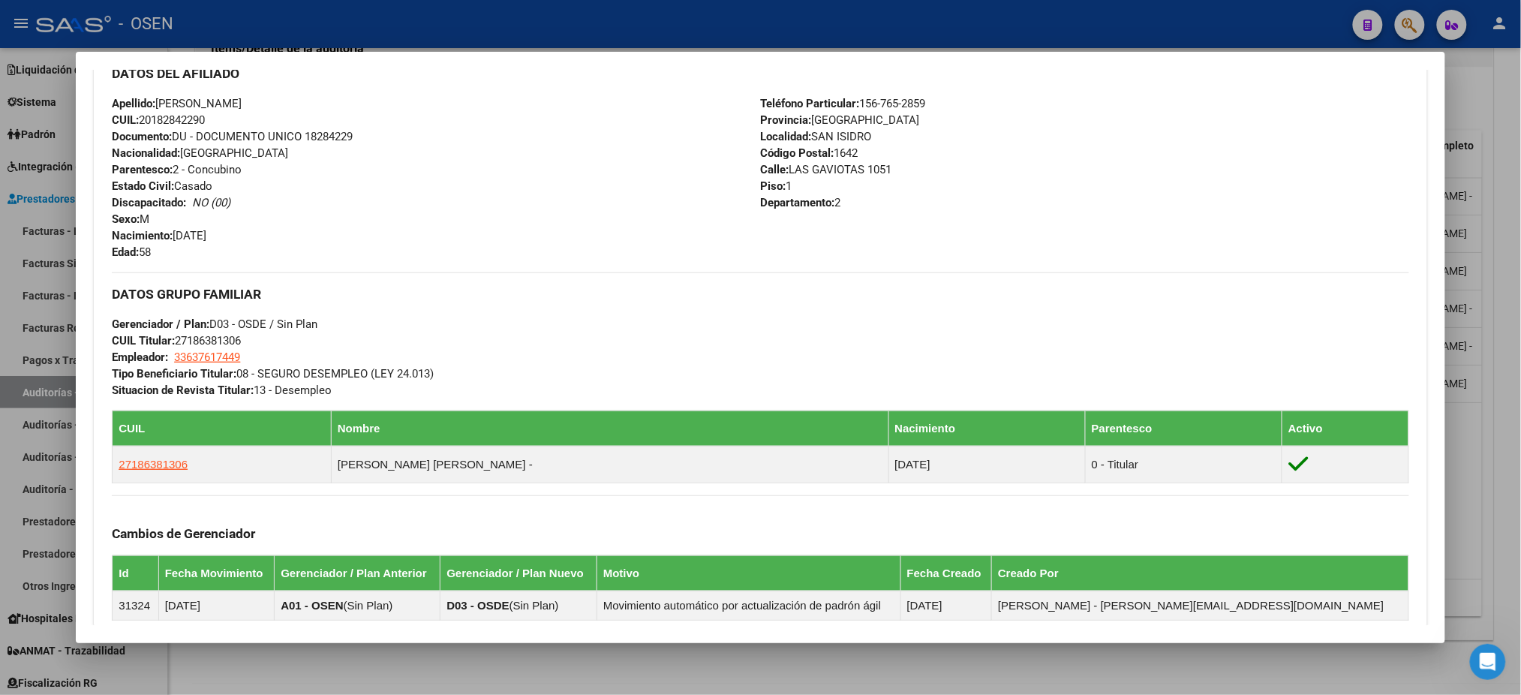
click at [378, 35] on div at bounding box center [760, 347] width 1521 height 695
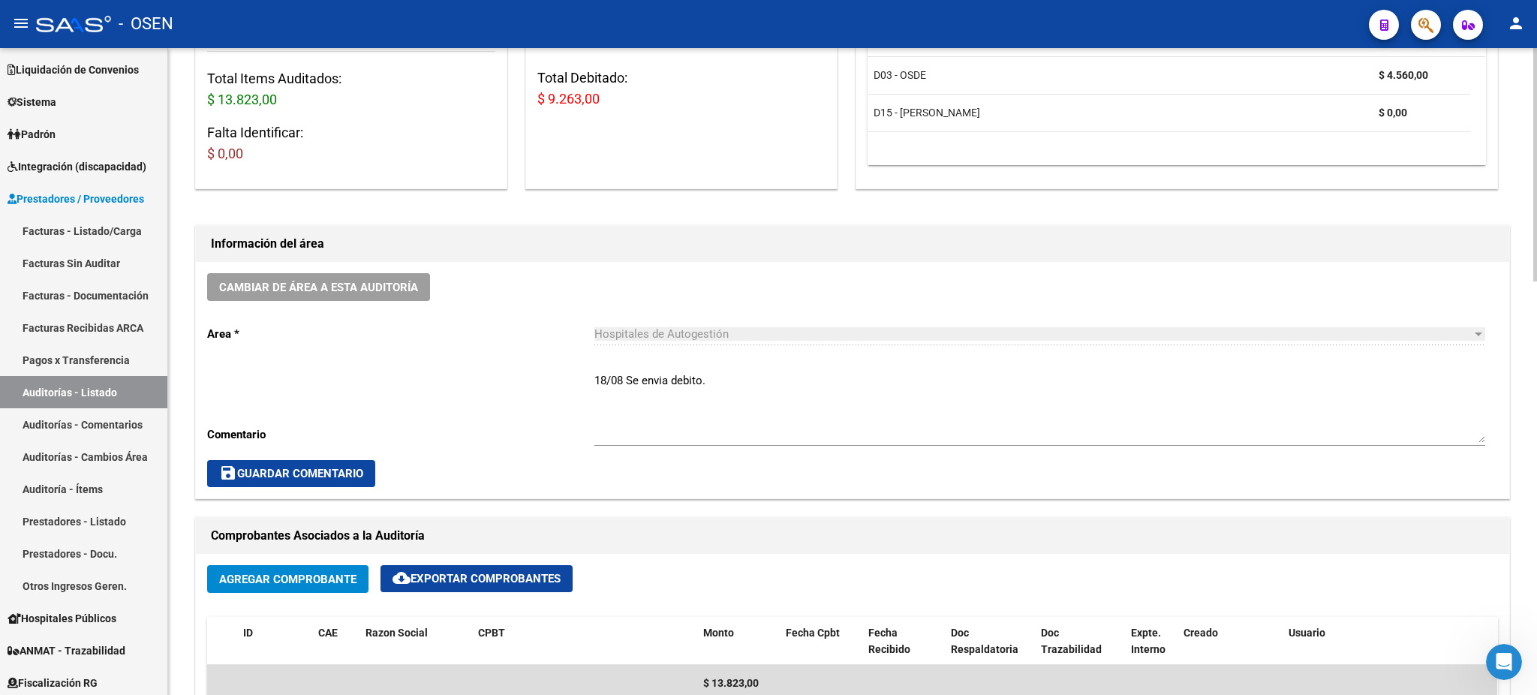
scroll to position [0, 0]
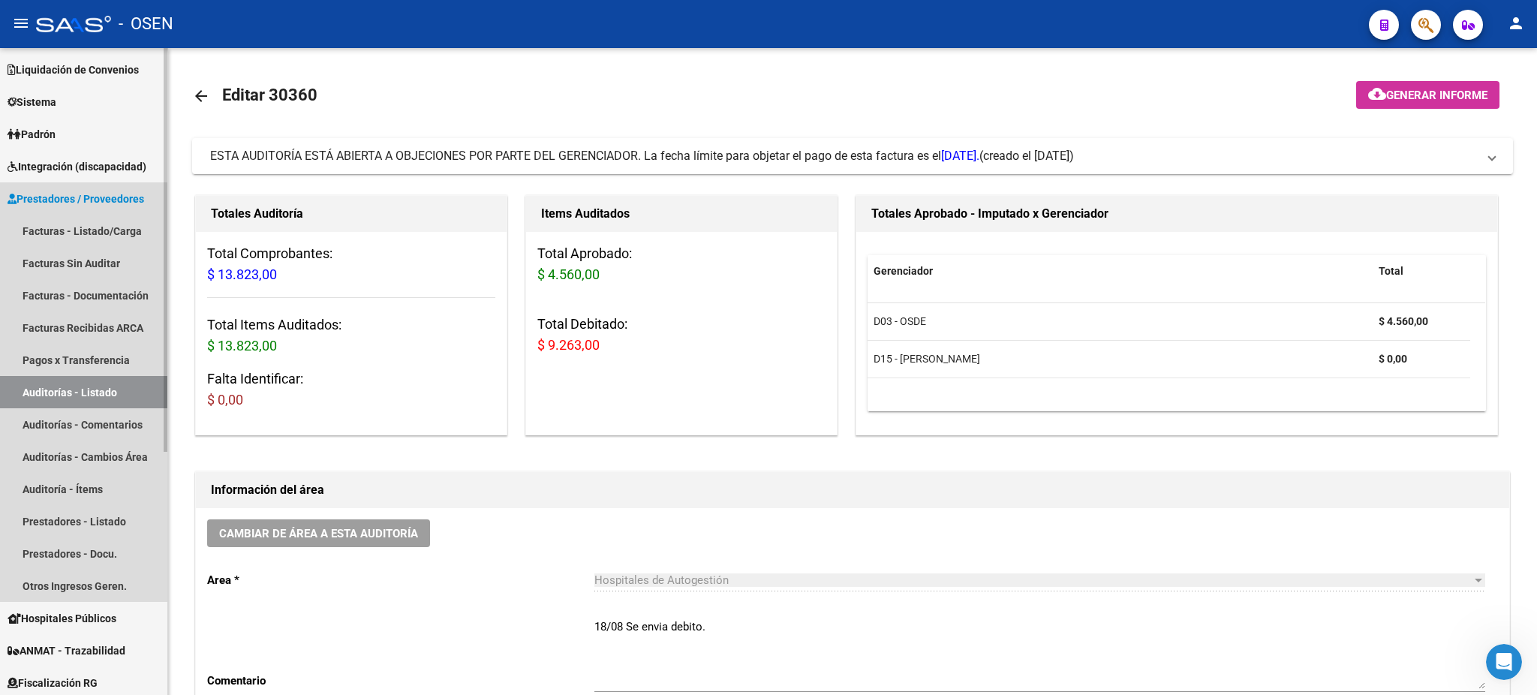
click at [79, 391] on link "Auditorías - Listado" at bounding box center [83, 392] width 167 height 32
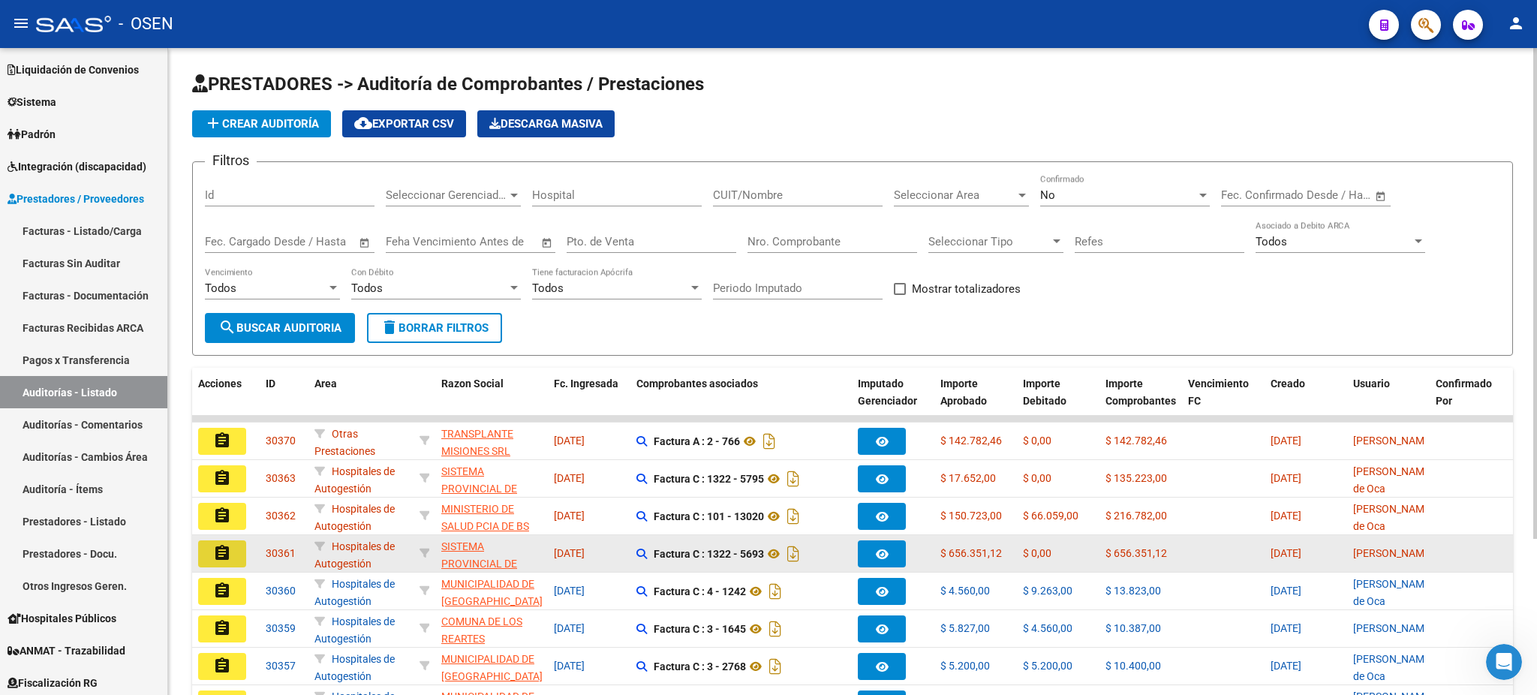
click at [236, 554] on button "assignment" at bounding box center [222, 553] width 48 height 27
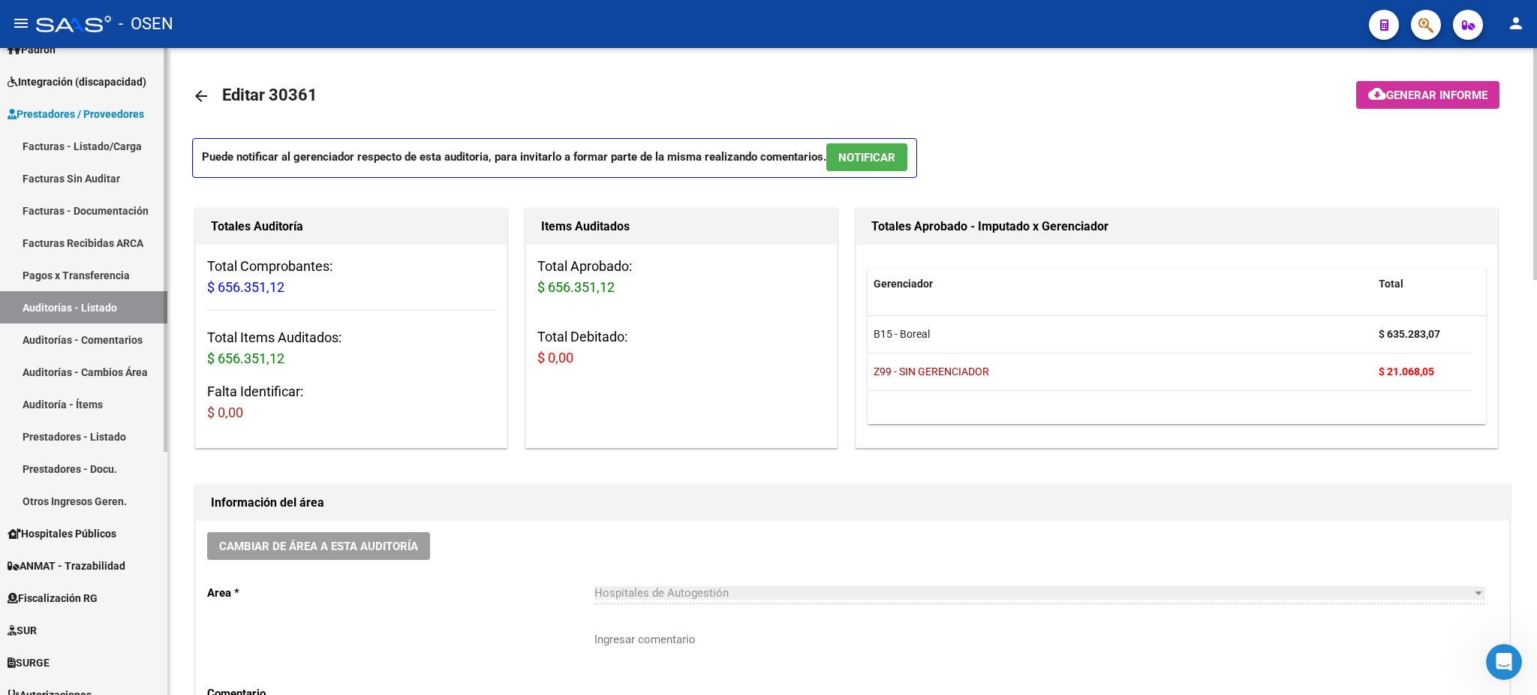
scroll to position [391, 0]
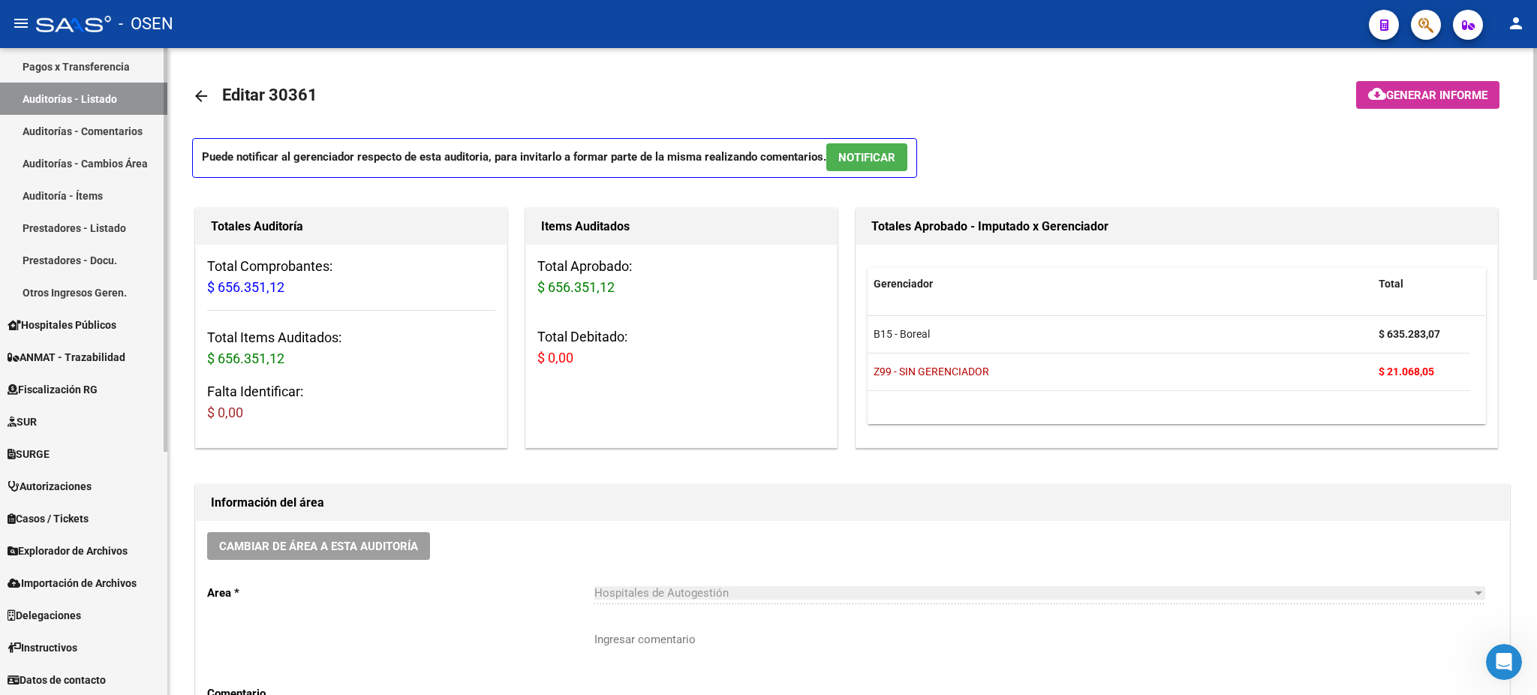
click at [84, 549] on span "Explorador de Archivos" at bounding box center [68, 551] width 120 height 17
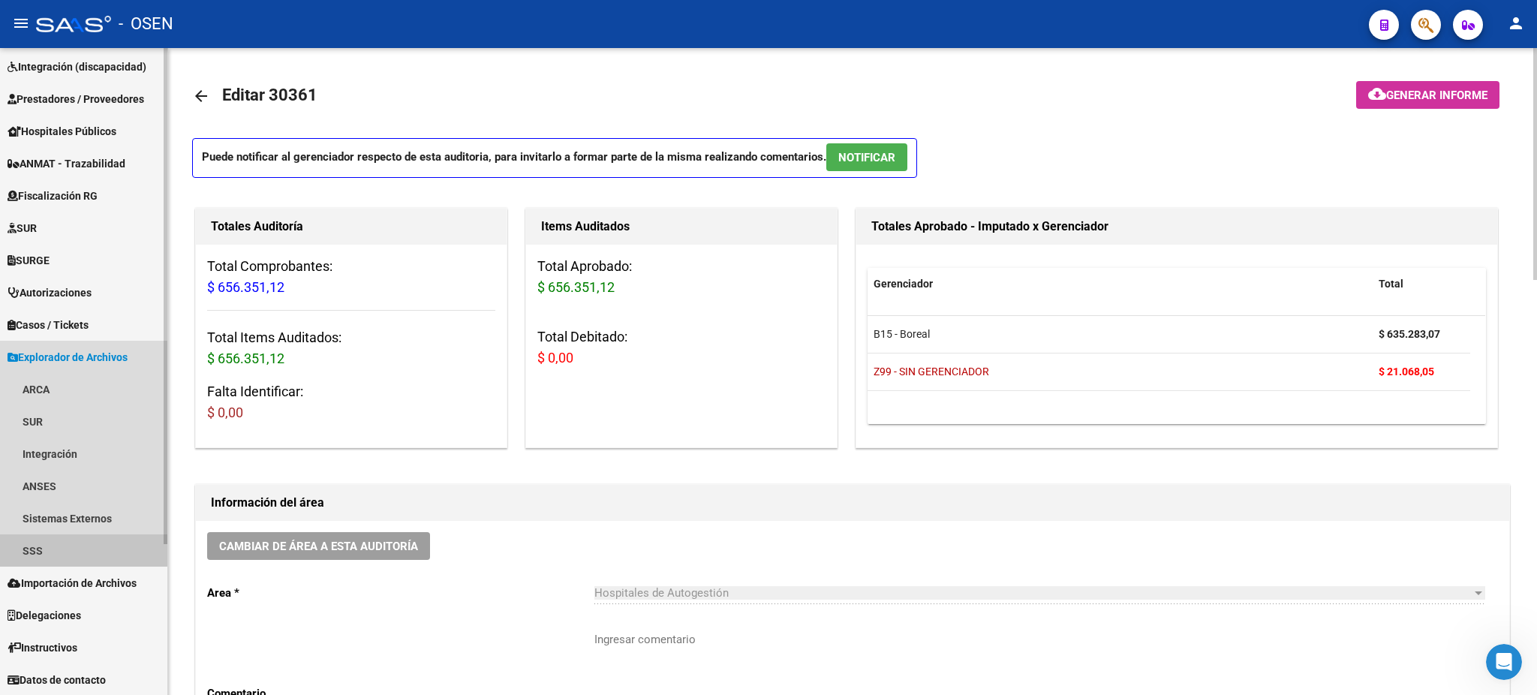
click at [80, 546] on link "SSS" at bounding box center [83, 550] width 167 height 32
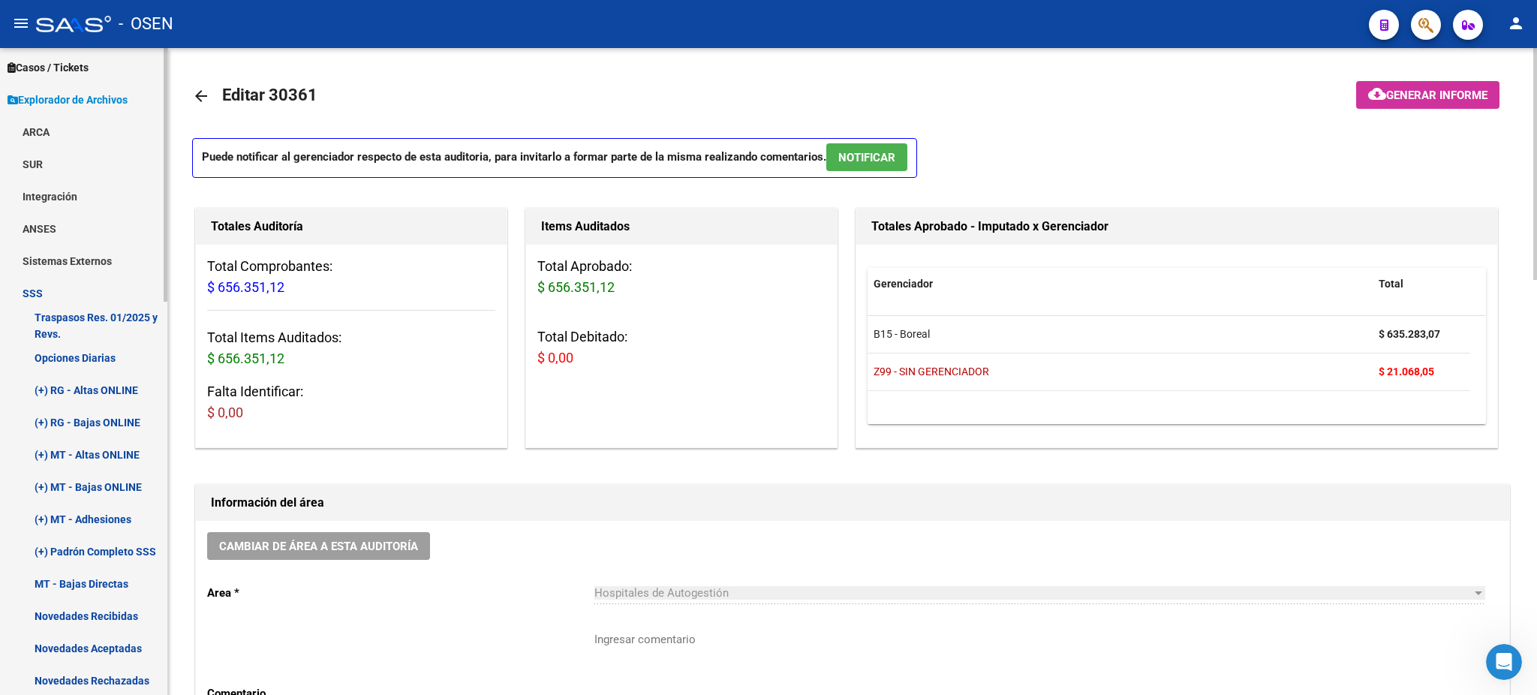
scroll to position [498, 0]
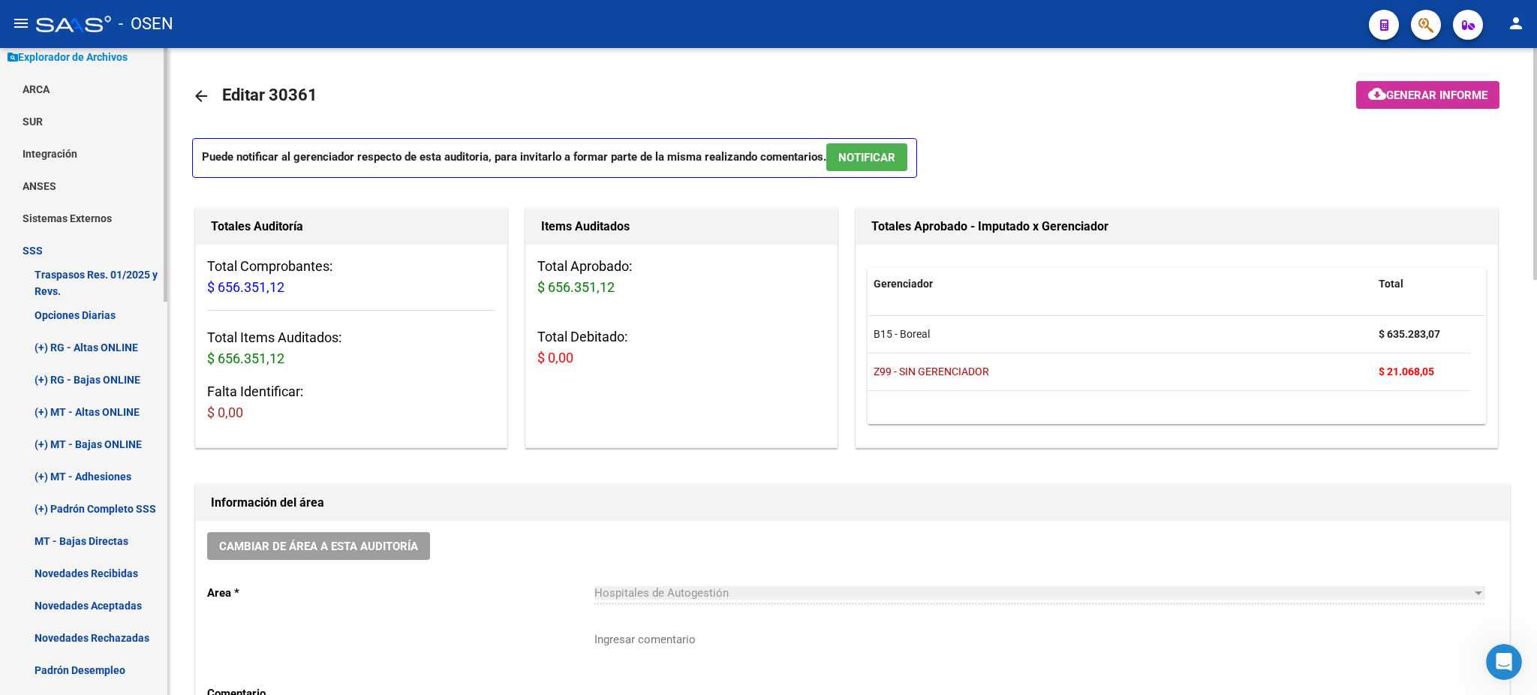
click at [146, 606] on link "Novedades Aceptadas" at bounding box center [83, 605] width 167 height 32
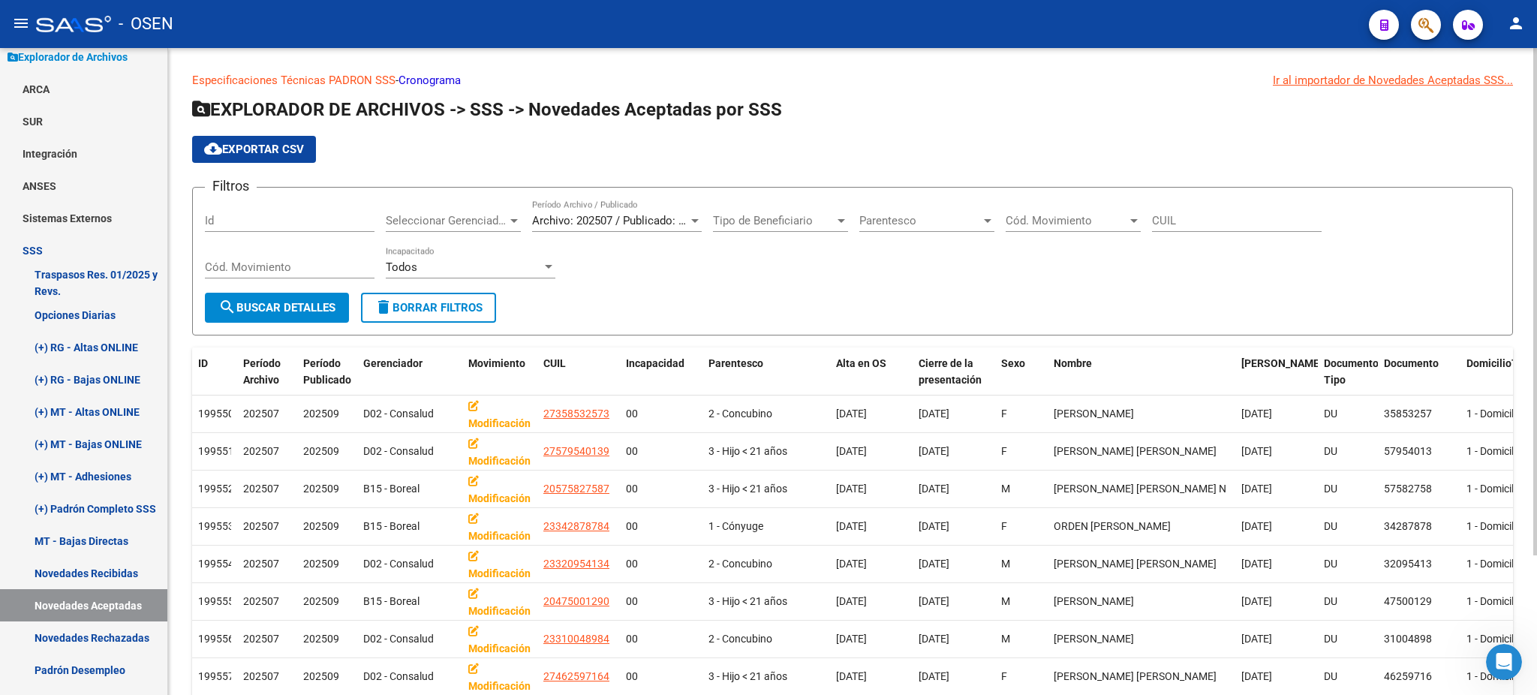
click at [1209, 224] on input "CUIL" at bounding box center [1237, 221] width 170 height 14
paste input "27-55035174-4"
type input "27-55035174-4"
click at [296, 305] on span "search Buscar Detalles" at bounding box center [276, 308] width 117 height 14
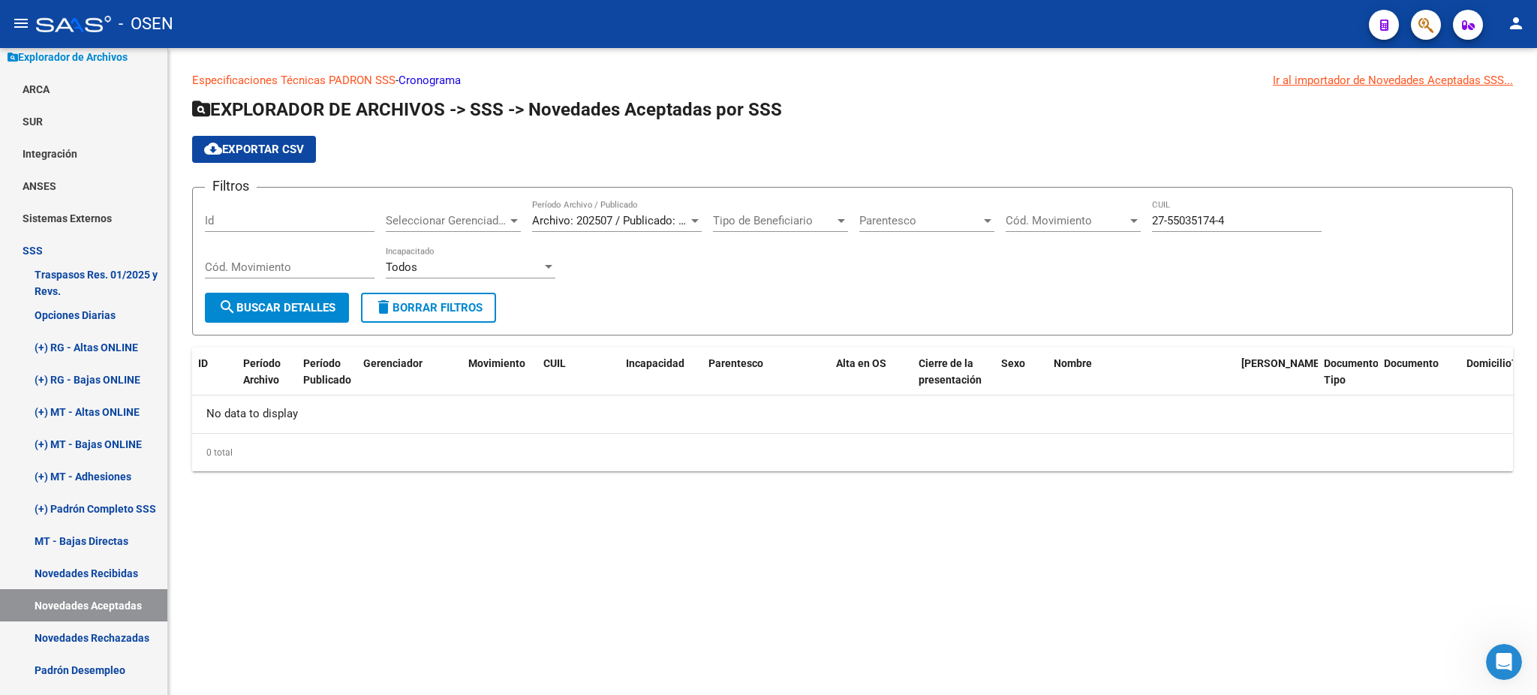
click at [633, 208] on div "Archivo: 202507 / Publicado: 202509 Período Archivo / Publicado" at bounding box center [617, 216] width 170 height 32
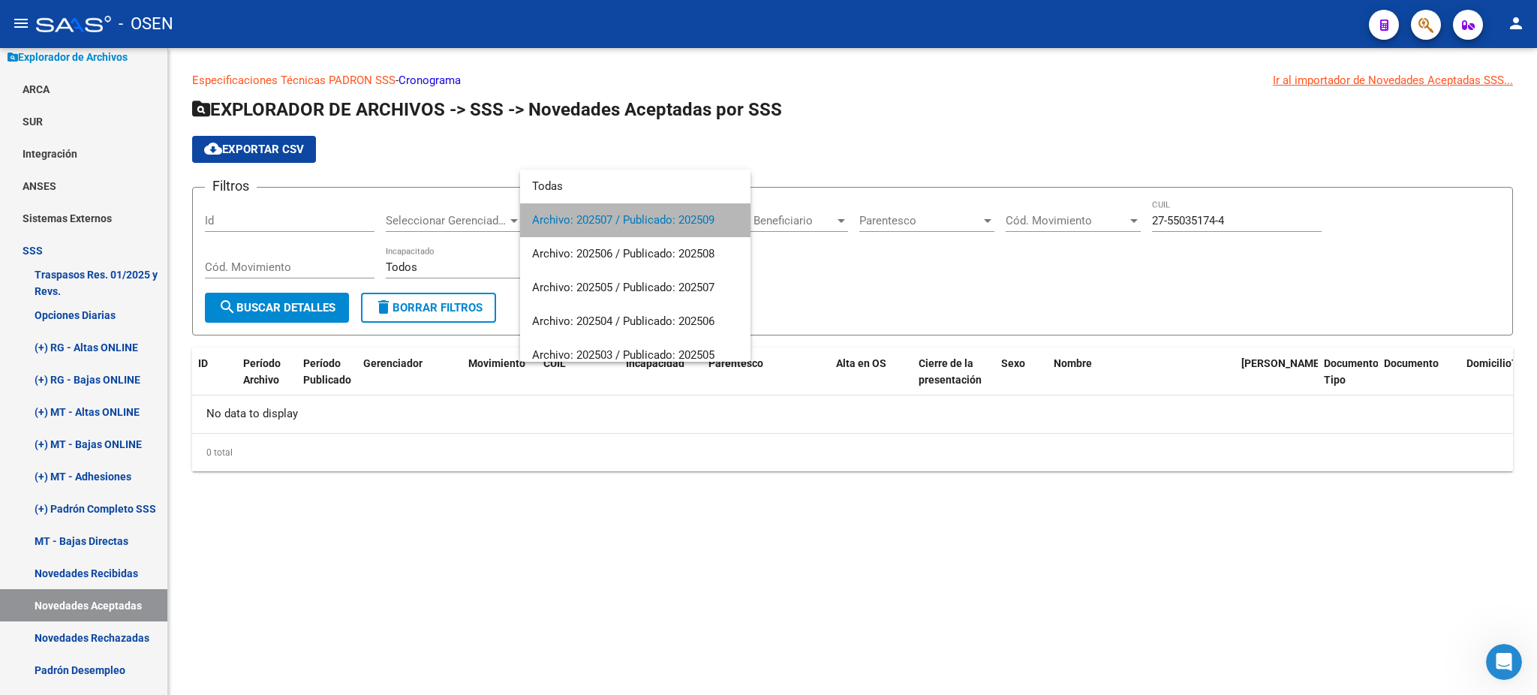
click at [640, 224] on span "Archivo: 202507 / Publicado: 202509" at bounding box center [635, 220] width 206 height 34
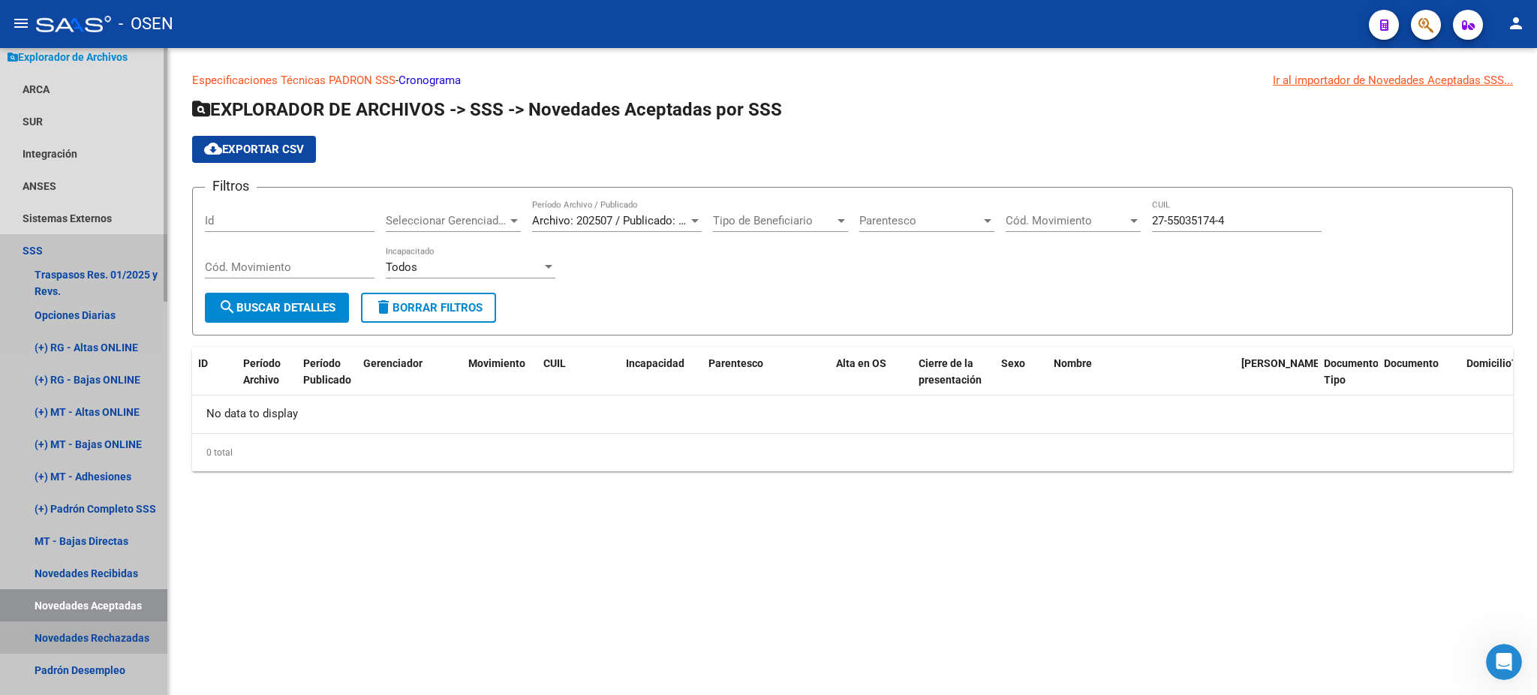
click at [113, 627] on link "Novedades Rechazadas" at bounding box center [83, 637] width 167 height 32
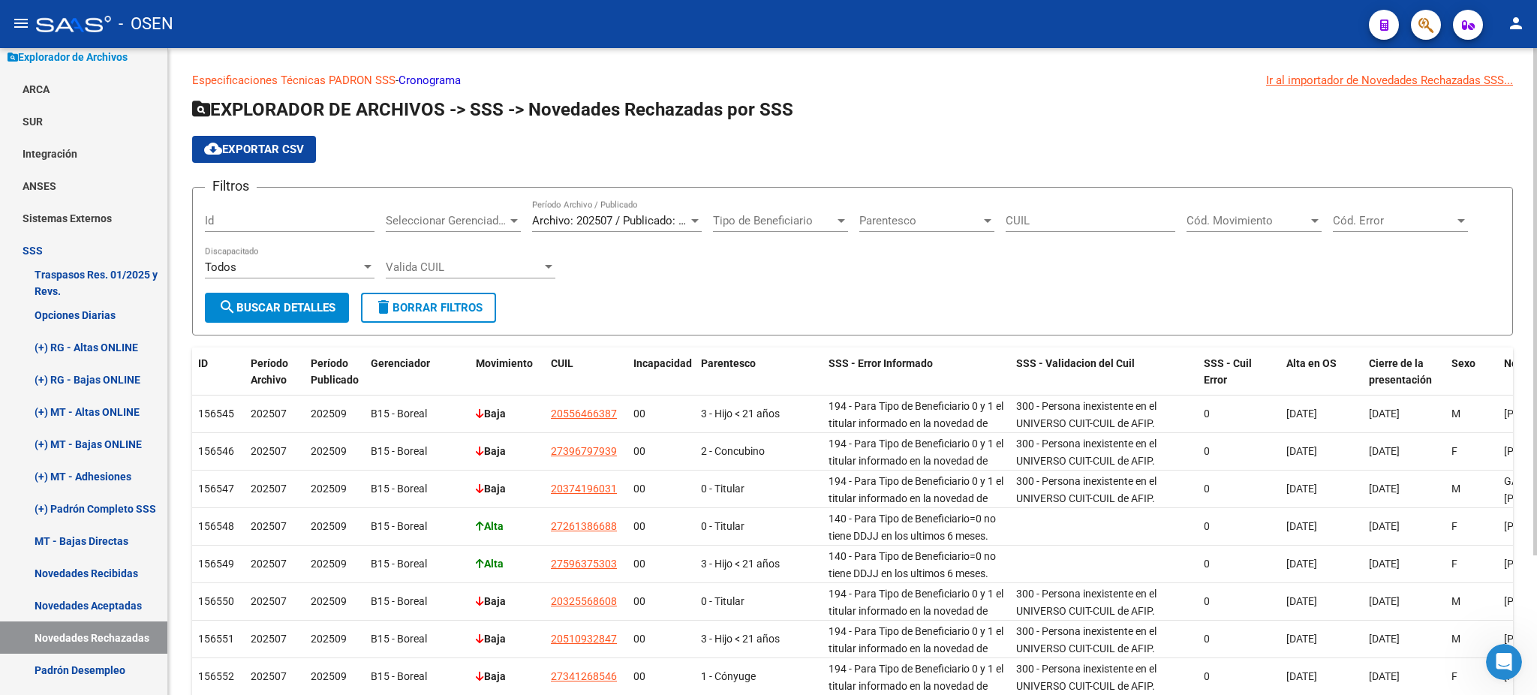
click at [1136, 219] on input "CUIL" at bounding box center [1091, 221] width 170 height 14
paste input "27-55035174-4"
type input "27-55035174-4"
click at [260, 302] on span "search Buscar Detalles" at bounding box center [276, 308] width 117 height 14
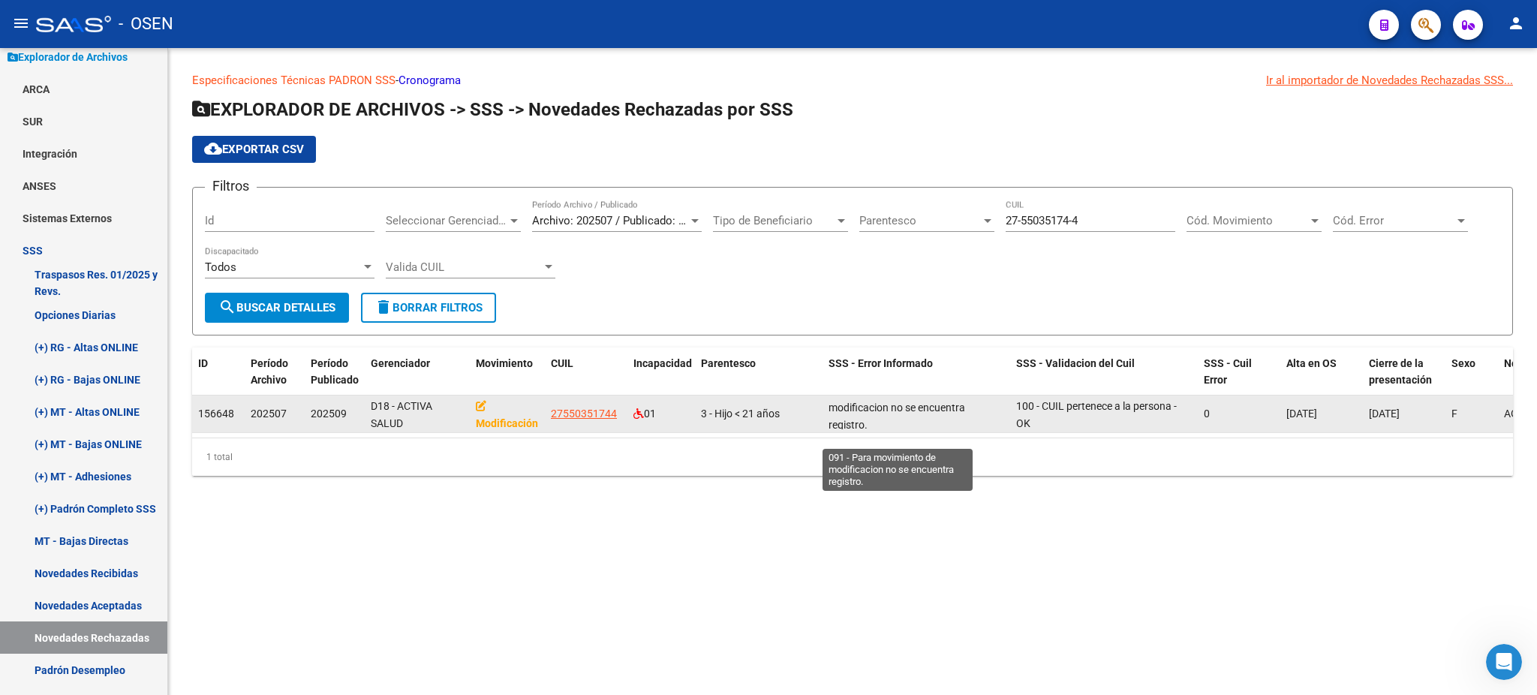
scroll to position [20, 0]
drag, startPoint x: 904, startPoint y: 408, endPoint x: 937, endPoint y: 415, distance: 33.7
click at [937, 415] on div "091 - Para movimiento de modificacion no se encuentra registro." at bounding box center [917, 414] width 176 height 32
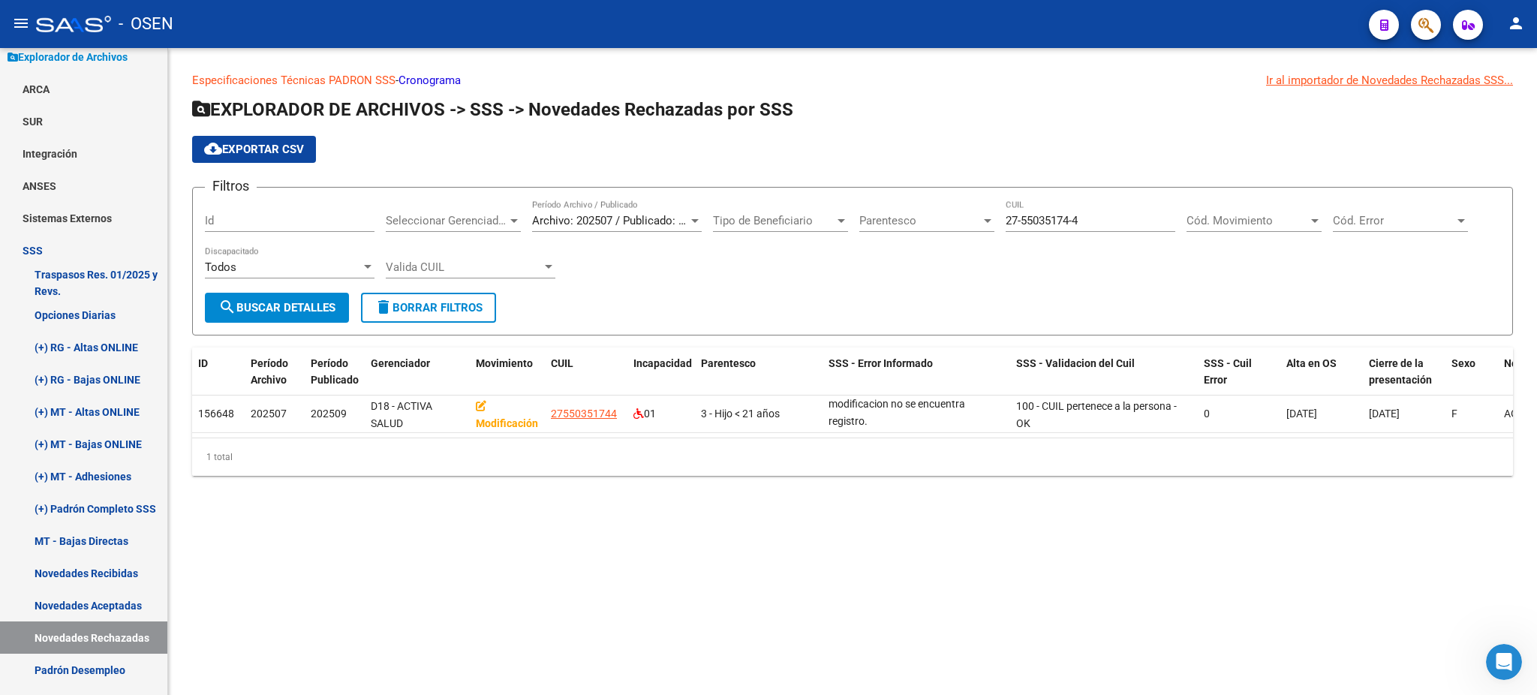
click at [851, 542] on mat-sidenav-content "Especificaciones Técnicas PADRON SSS - Cronograma Ir al importador de Novedades…" at bounding box center [852, 371] width 1369 height 647
click at [1273, 604] on mat-sidenav-content "Especificaciones Técnicas PADRON SSS - Cronograma Ir al importador de Novedades…" at bounding box center [852, 371] width 1369 height 647
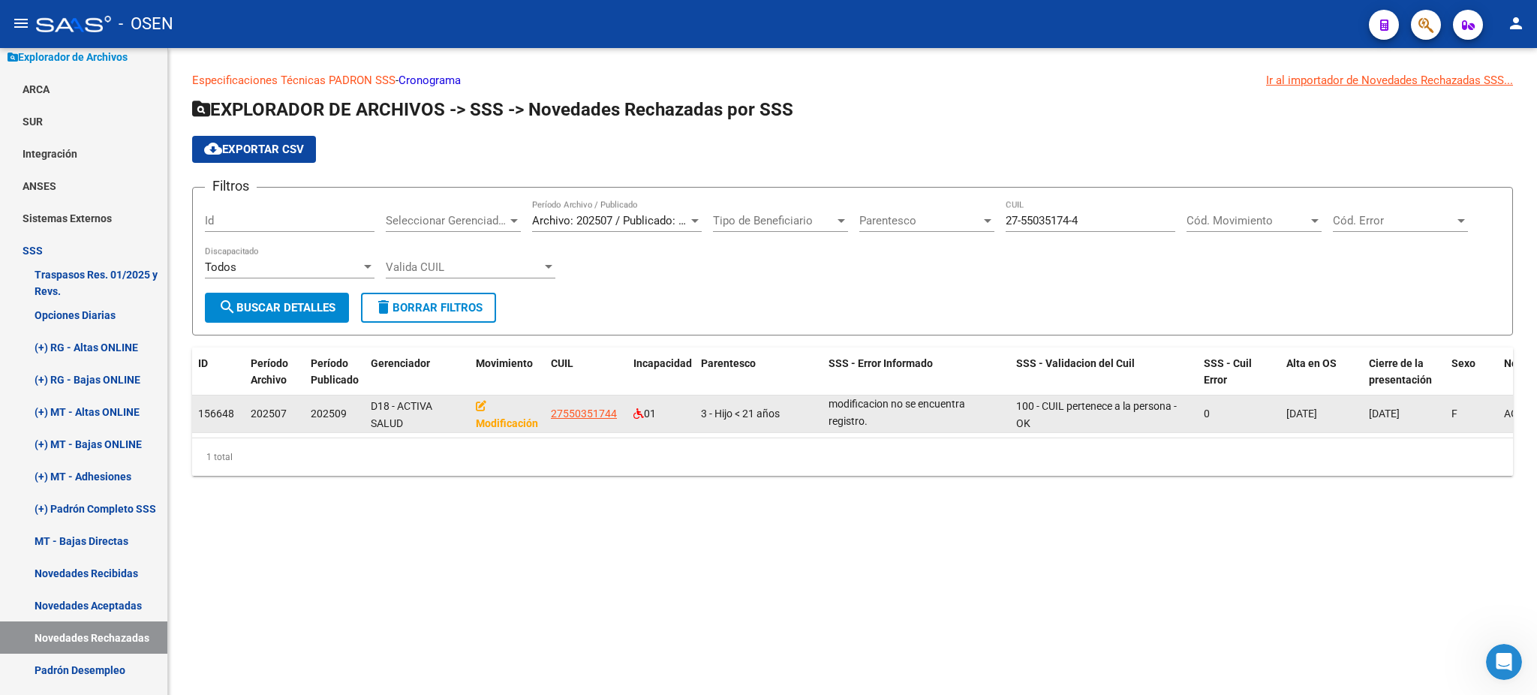
click at [832, 408] on div "091 - Para movimiento de modificacion no se encuentra registro." at bounding box center [917, 414] width 176 height 32
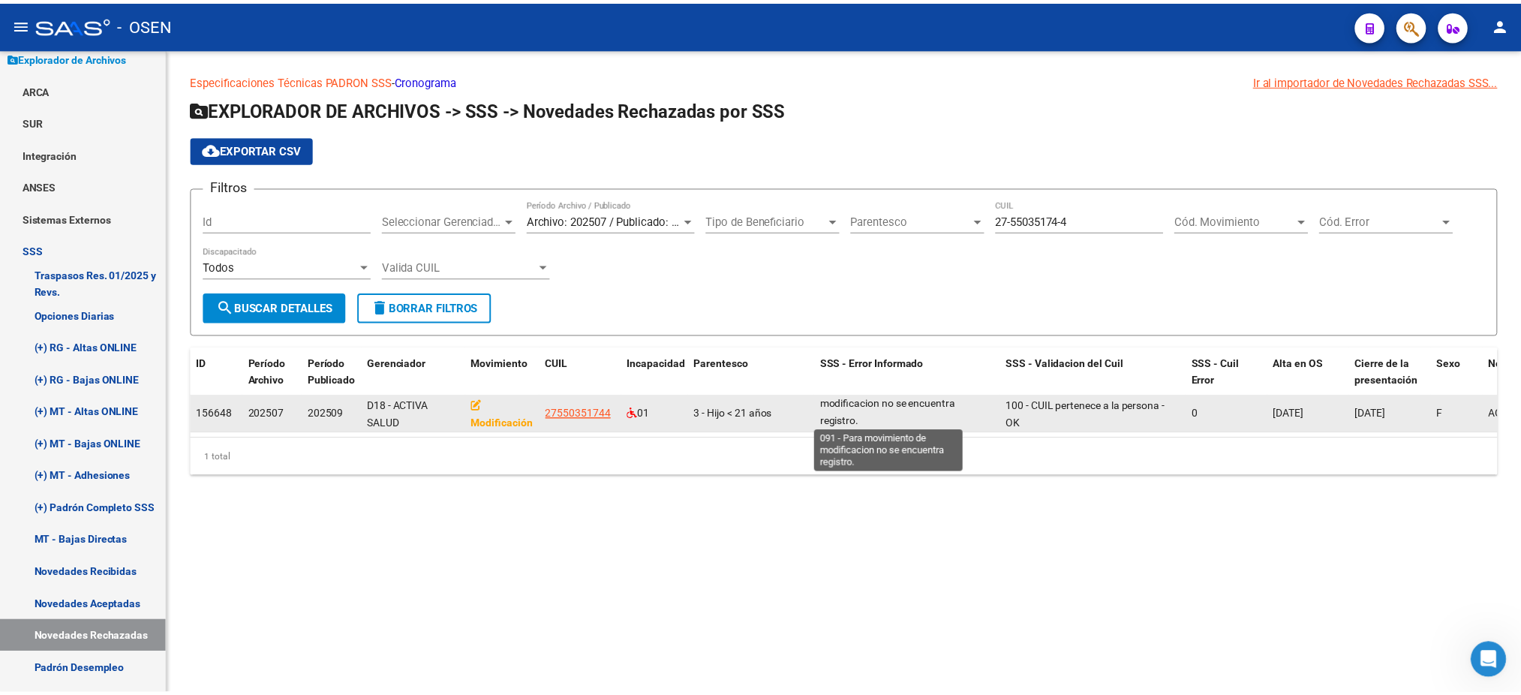
scroll to position [0, 0]
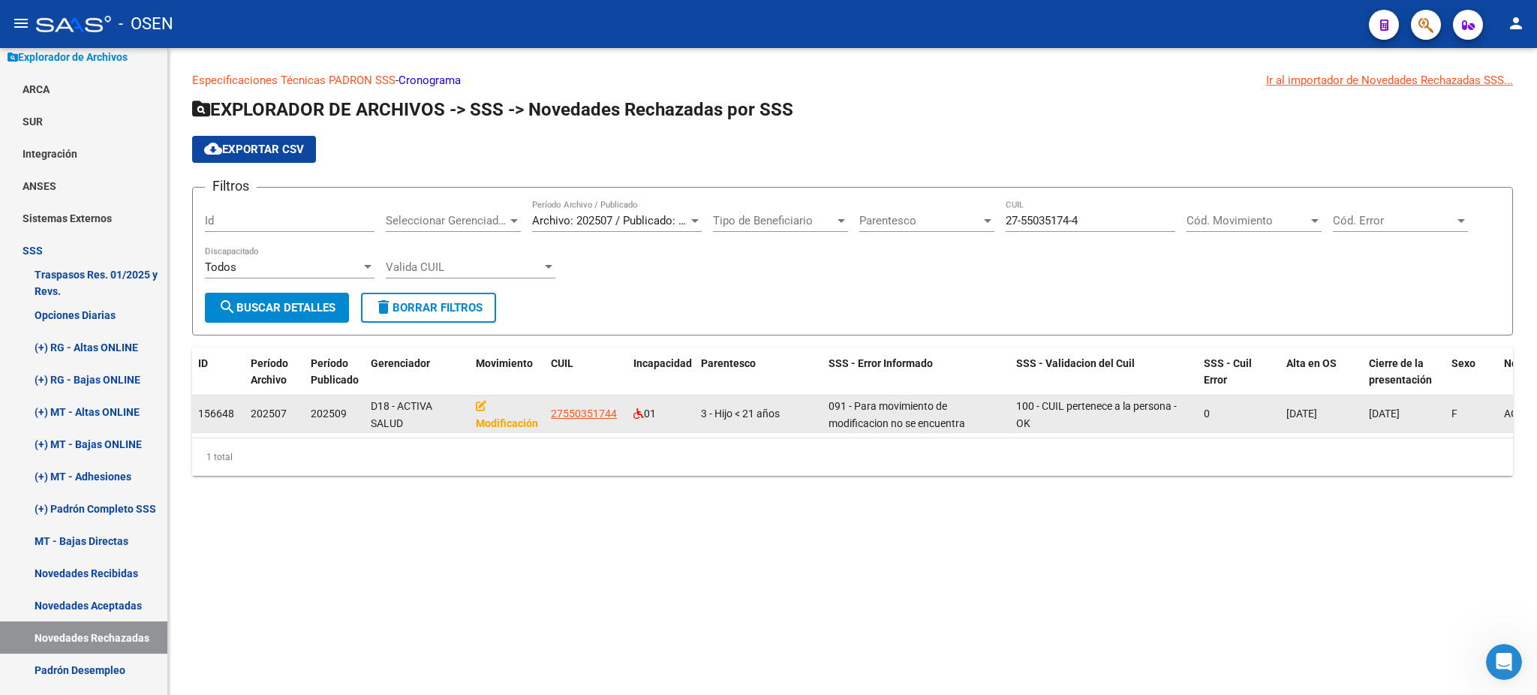
drag, startPoint x: 870, startPoint y: 420, endPoint x: 822, endPoint y: 405, distance: 50.3
click at [823, 405] on datatable-body-cell "091 - Para movimiento de modificacion no se encuentra registro." at bounding box center [917, 414] width 188 height 37
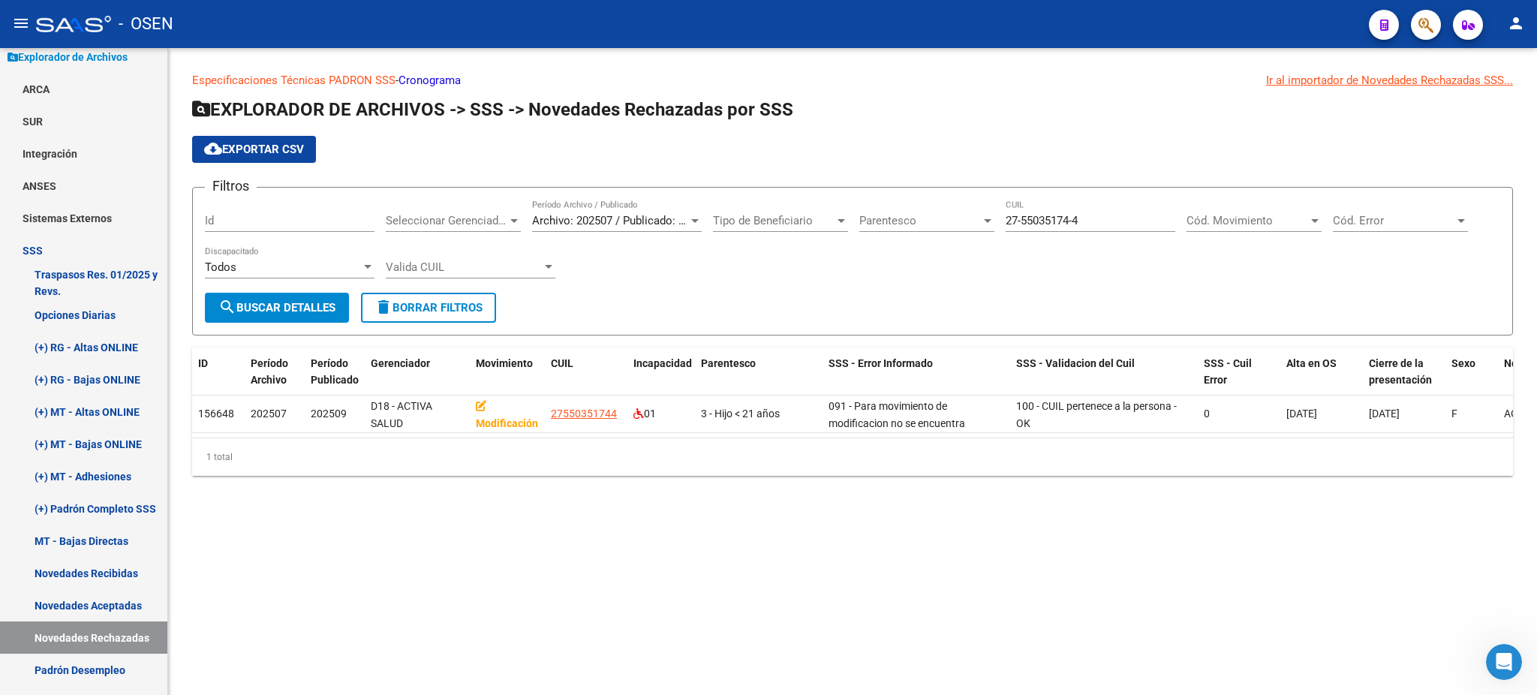
copy span "091 - Para movimiento de modificacion no se encuentra registro."
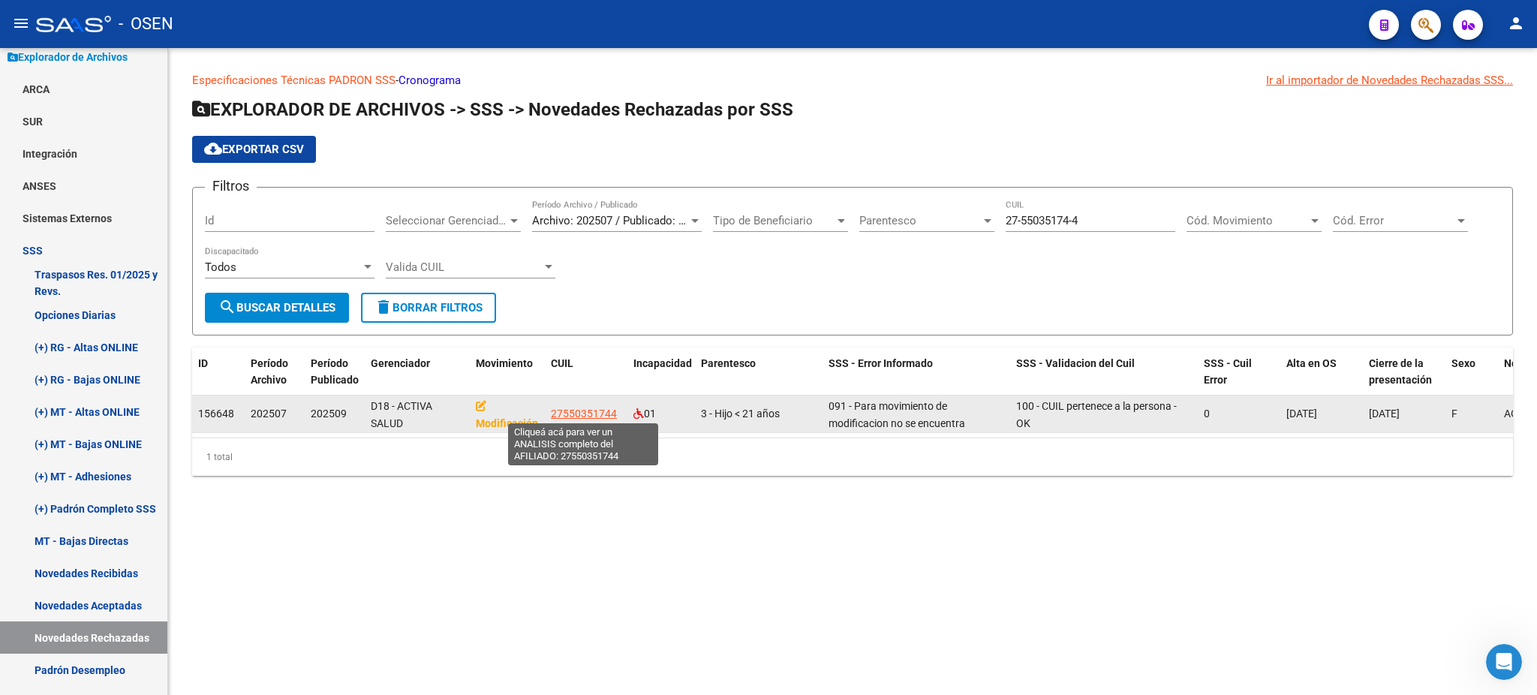
click at [602, 409] on span "27550351744" at bounding box center [584, 414] width 66 height 12
type textarea "27550351744"
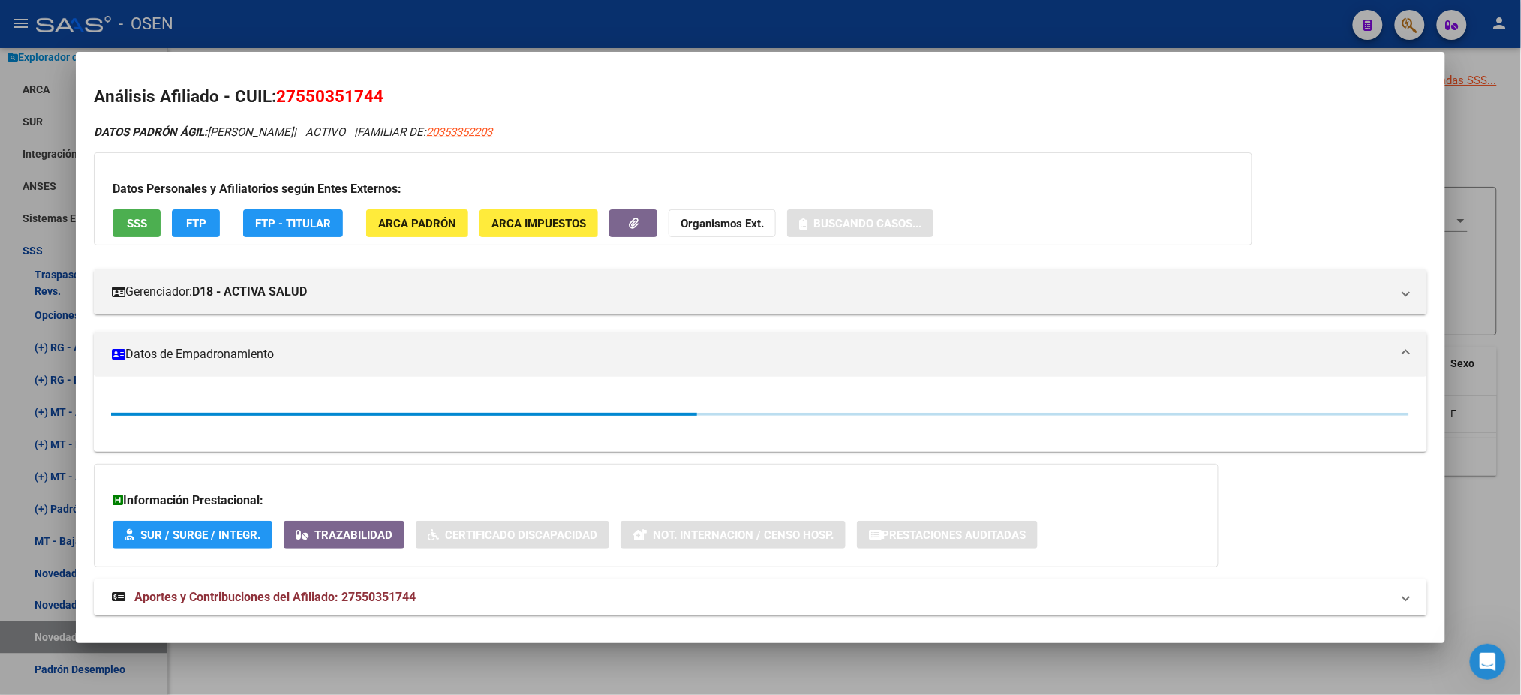
click at [134, 227] on span "SSS" at bounding box center [137, 224] width 20 height 14
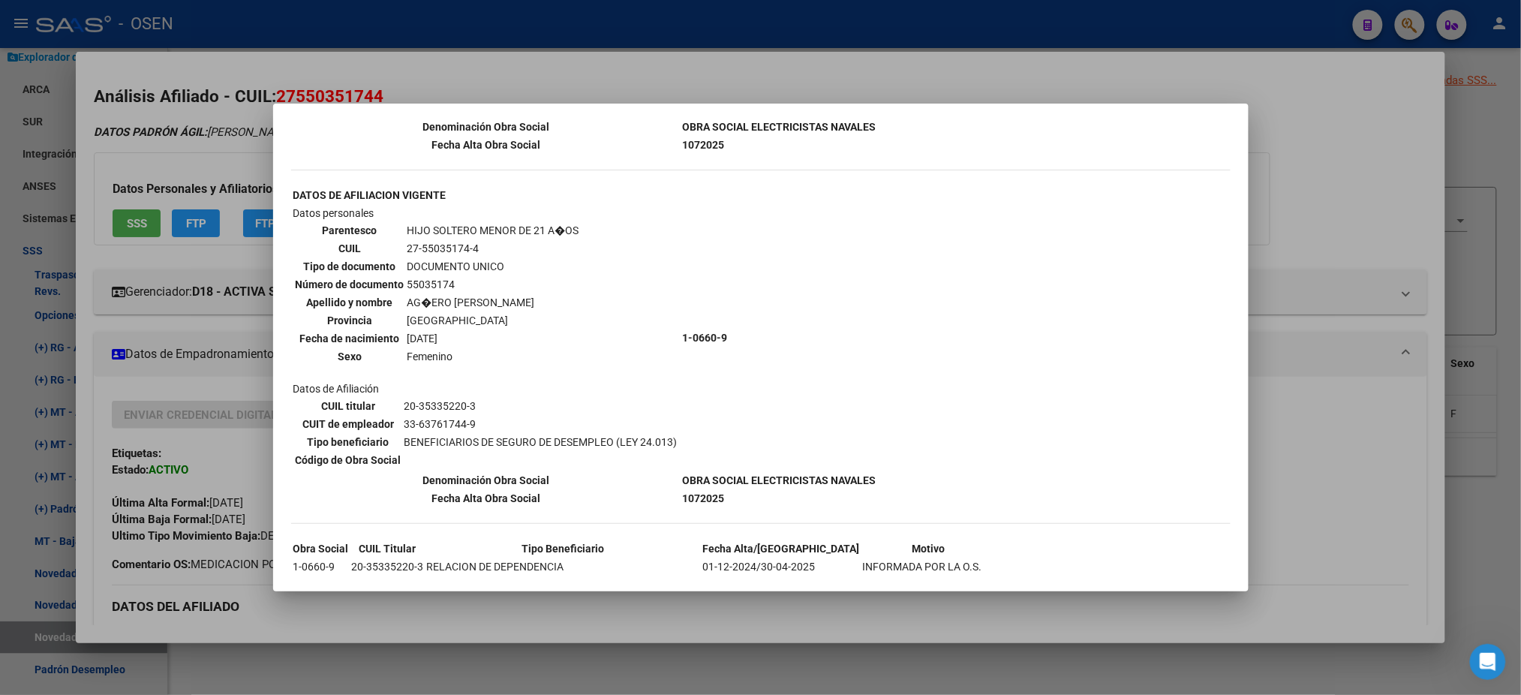
scroll to position [709, 0]
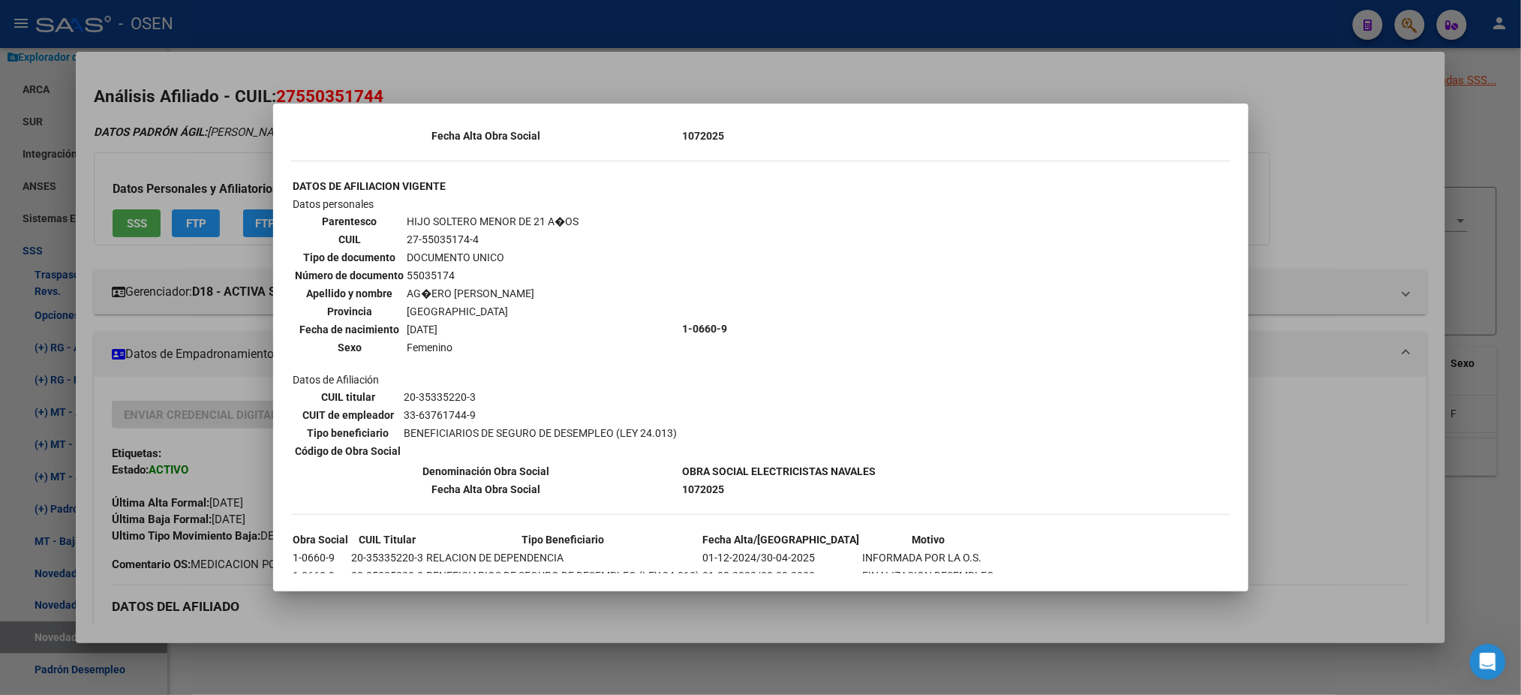
click at [545, 66] on div at bounding box center [760, 347] width 1521 height 695
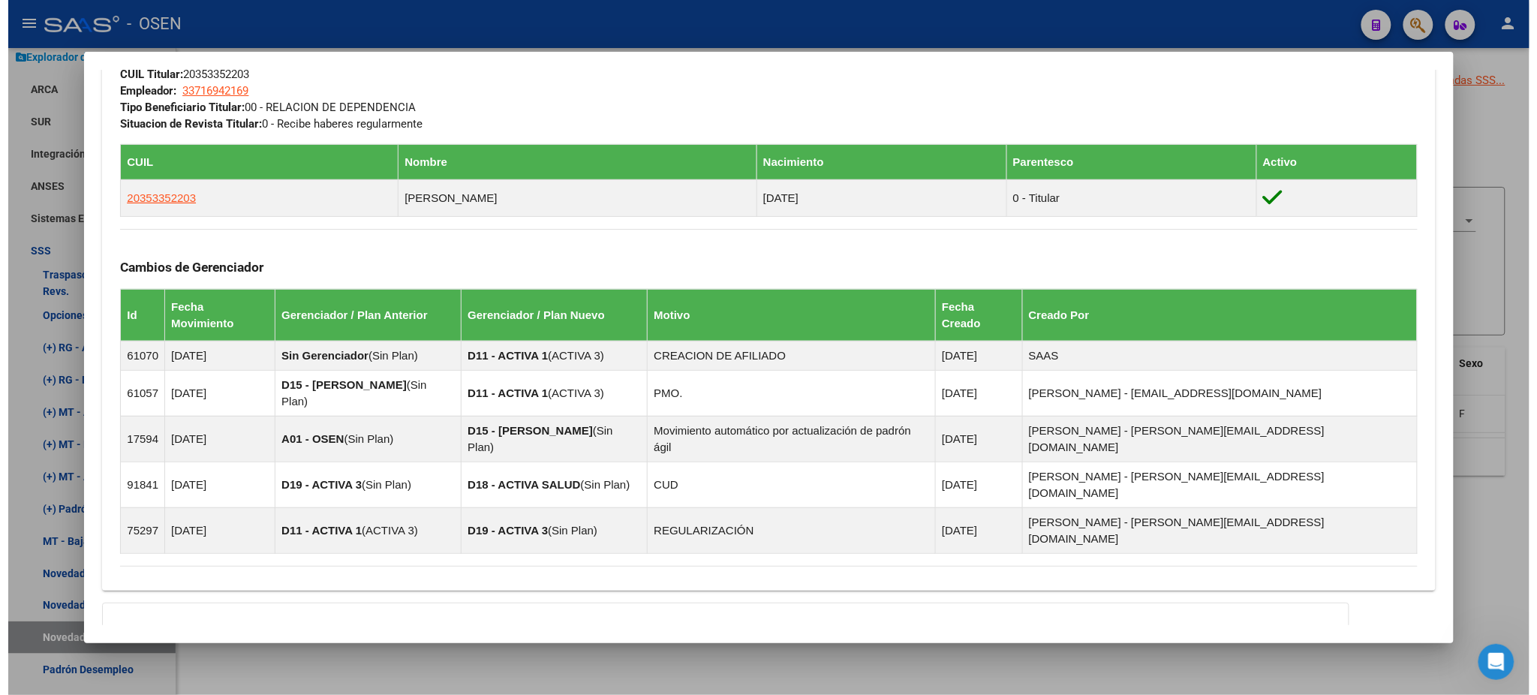
scroll to position [918, 0]
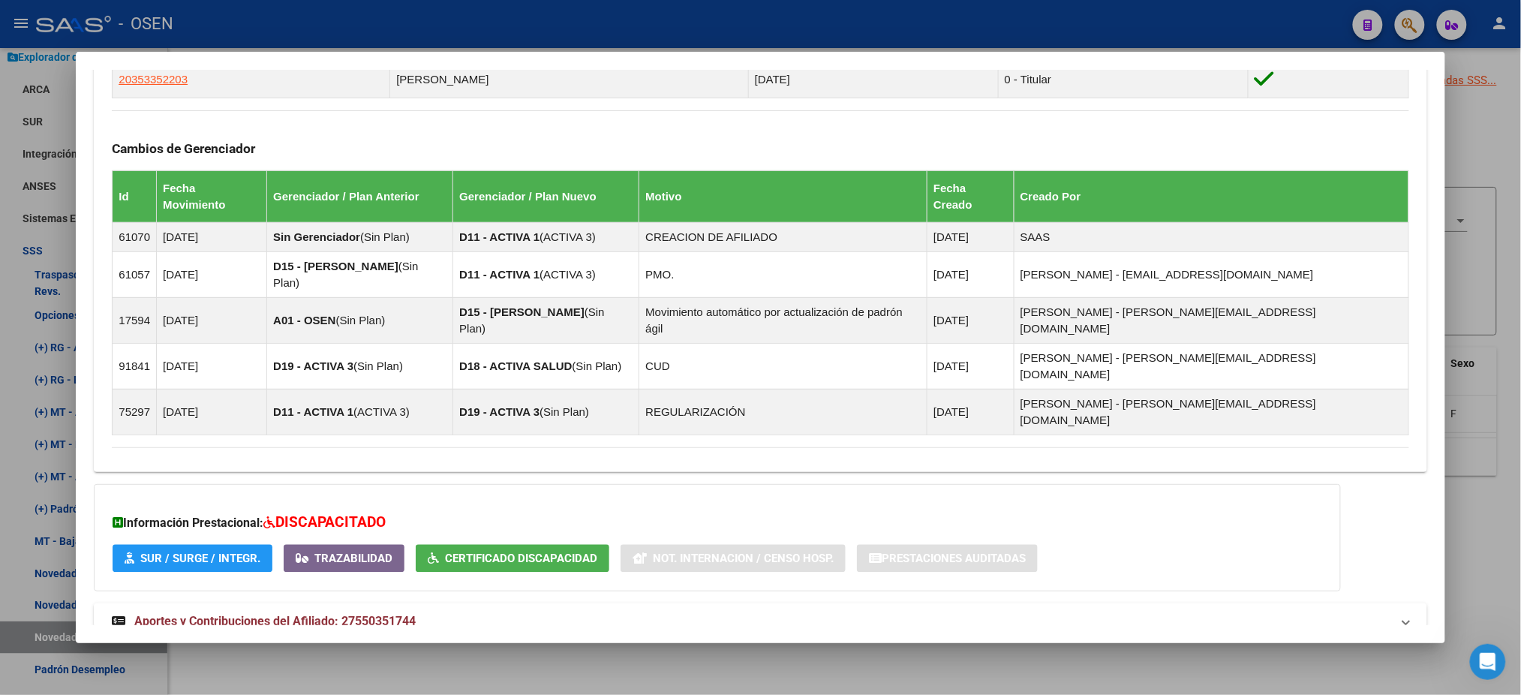
click at [513, 36] on div at bounding box center [760, 347] width 1521 height 695
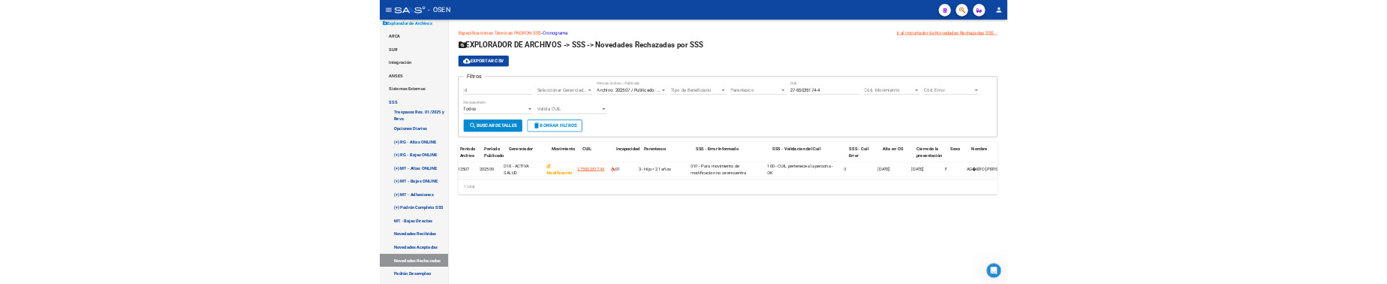
scroll to position [0, 0]
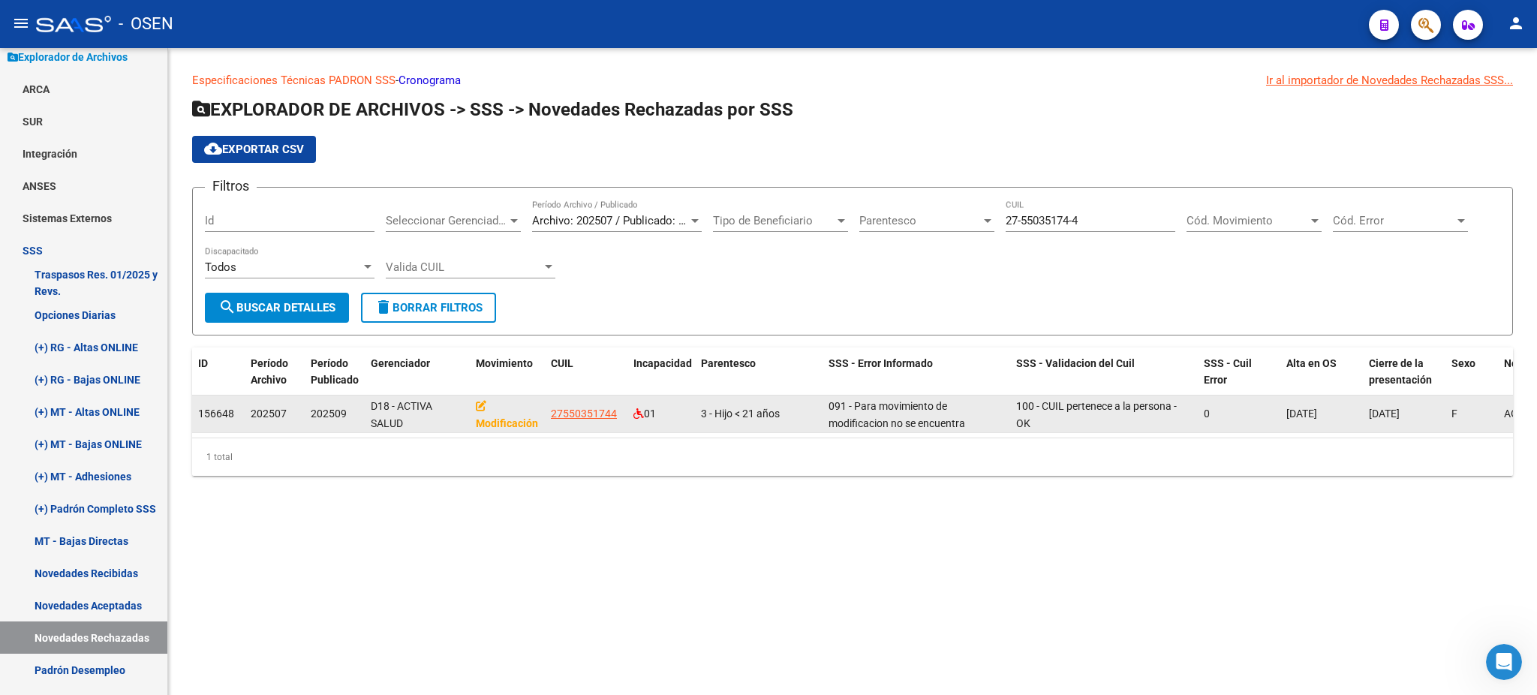
click at [477, 407] on icon at bounding box center [481, 406] width 11 height 11
drag, startPoint x: 512, startPoint y: 428, endPoint x: 536, endPoint y: 428, distance: 24.0
click at [536, 428] on datatable-body-cell "Modificación" at bounding box center [507, 414] width 75 height 37
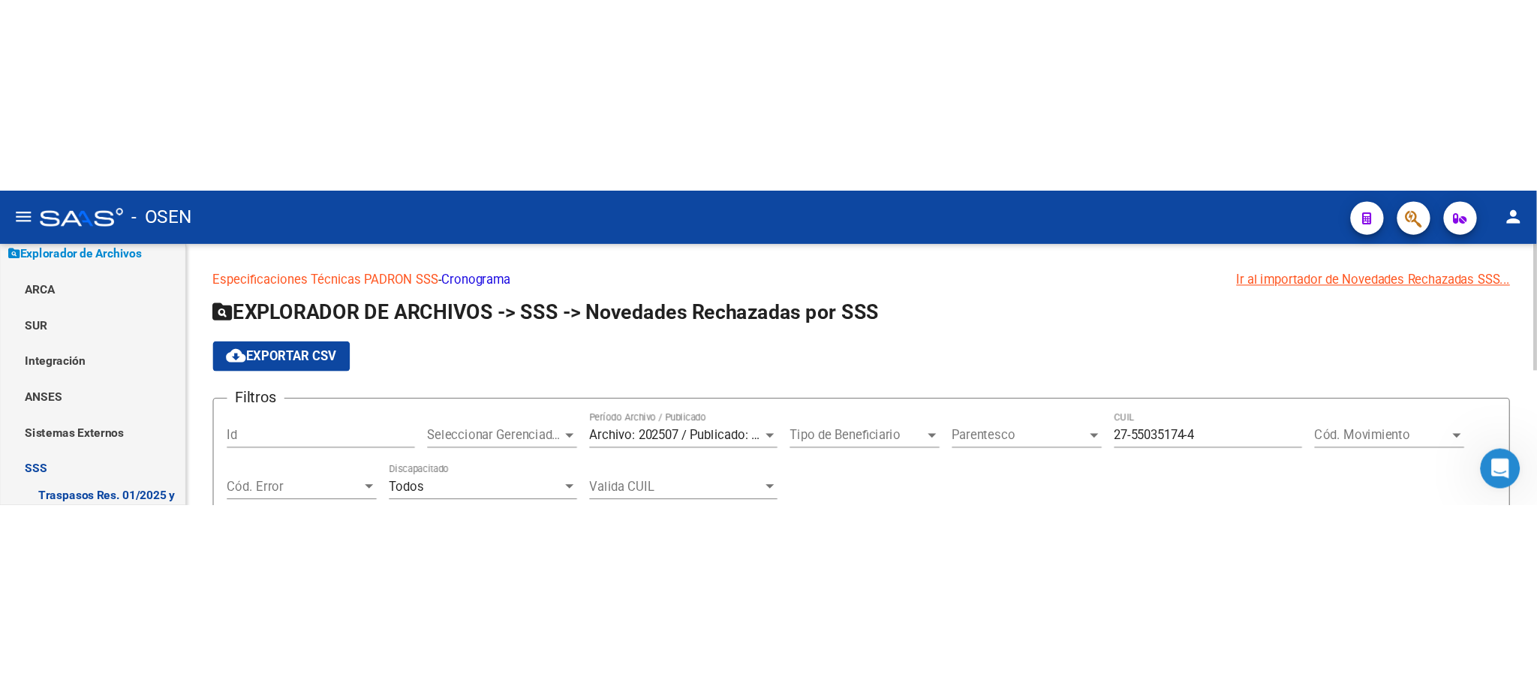
scroll to position [991, 0]
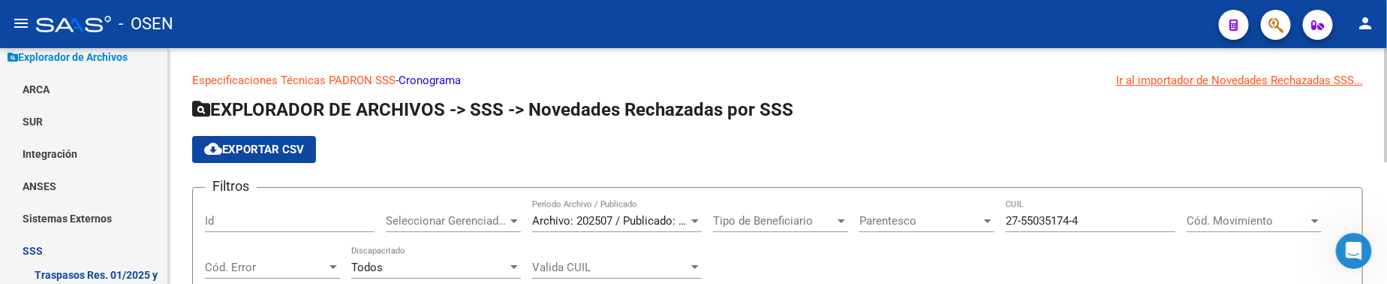
click at [267, 77] on link "Especificaciones Técnicas PADRON SSS" at bounding box center [293, 81] width 203 height 14
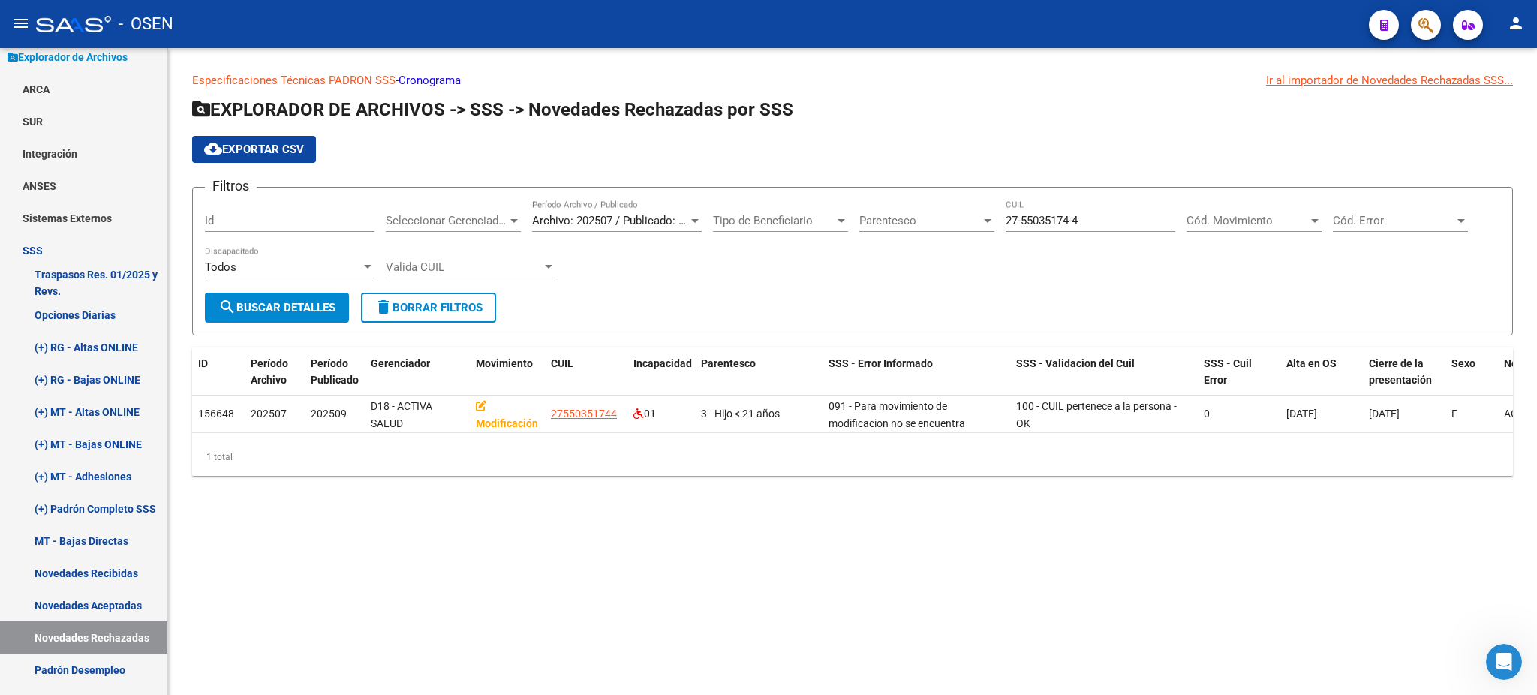
scroll to position [669, 0]
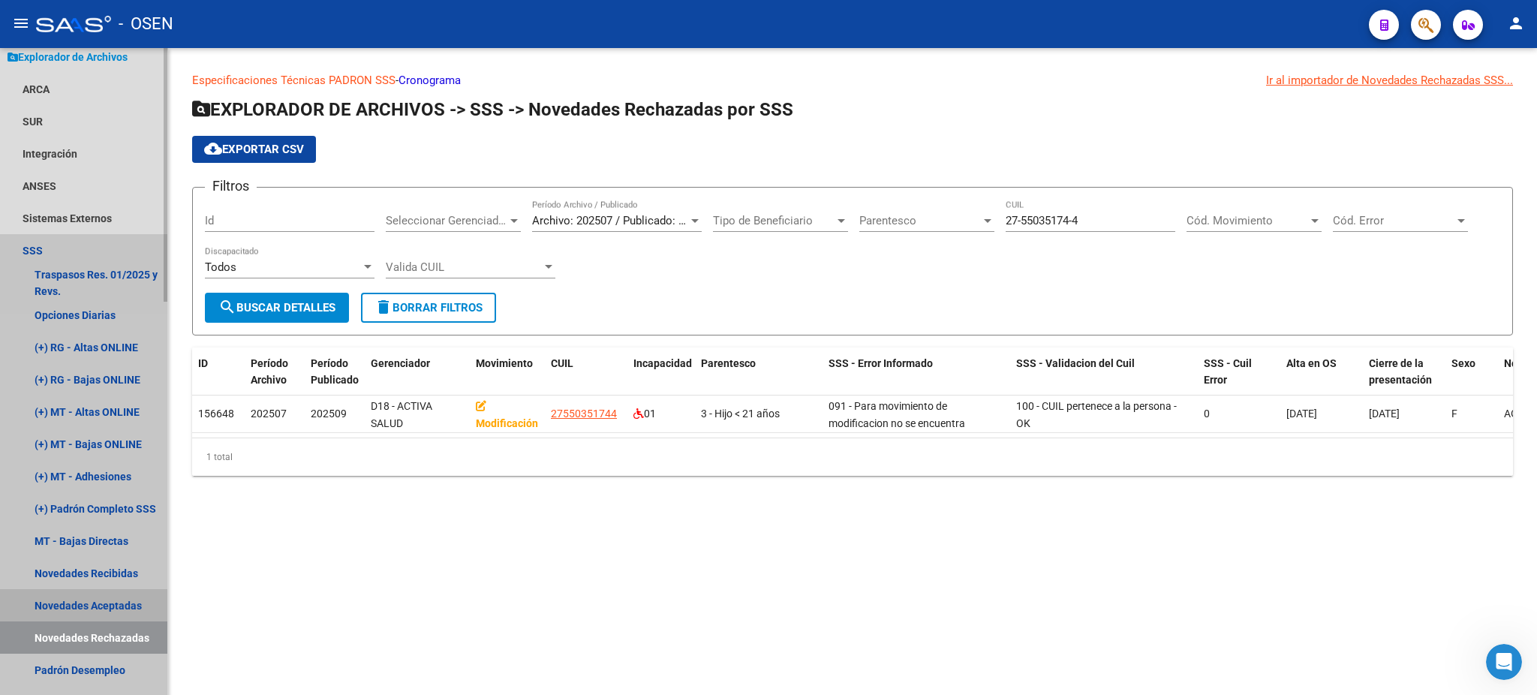
click at [93, 602] on link "Novedades Aceptadas" at bounding box center [83, 605] width 167 height 32
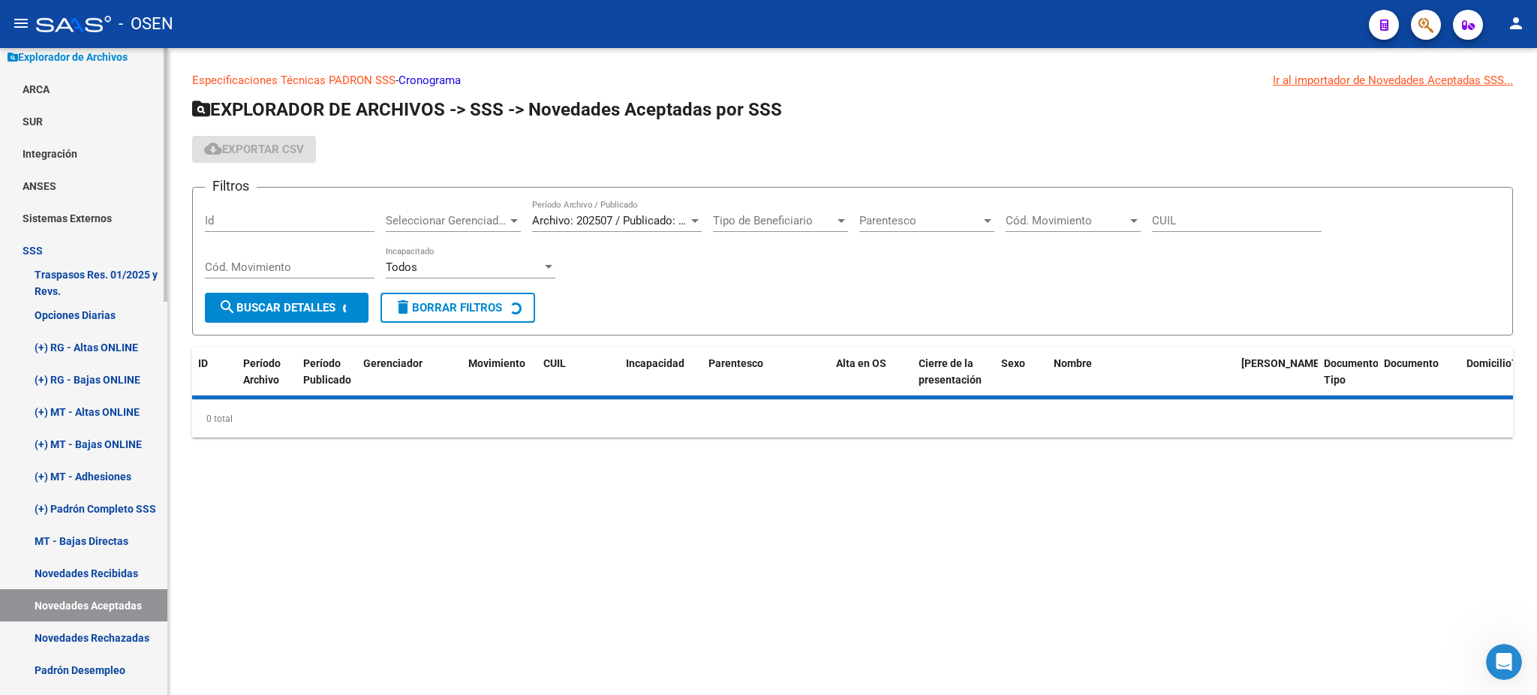
click at [99, 569] on link "Novedades Recibidas" at bounding box center [83, 573] width 167 height 32
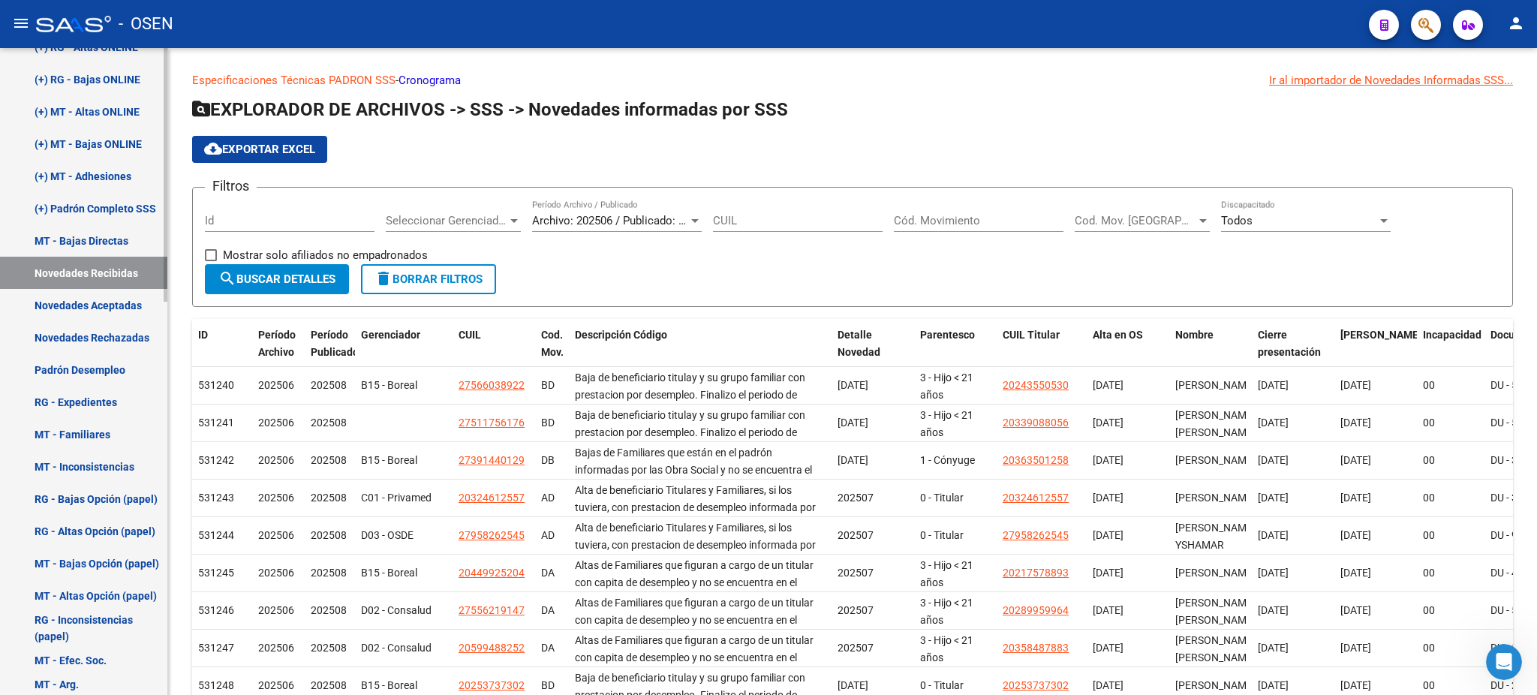
scroll to position [898, 0]
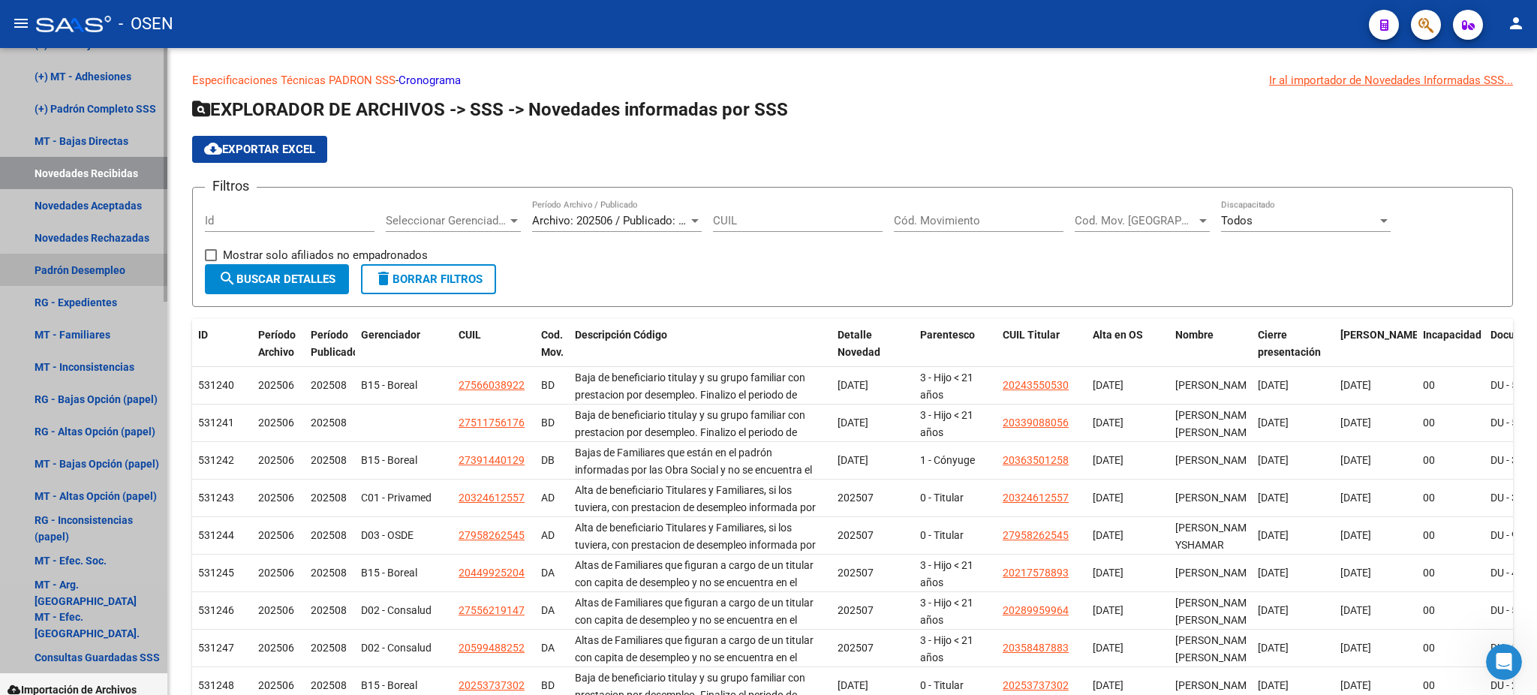
click at [106, 282] on link "Padrón Desempleo" at bounding box center [83, 270] width 167 height 32
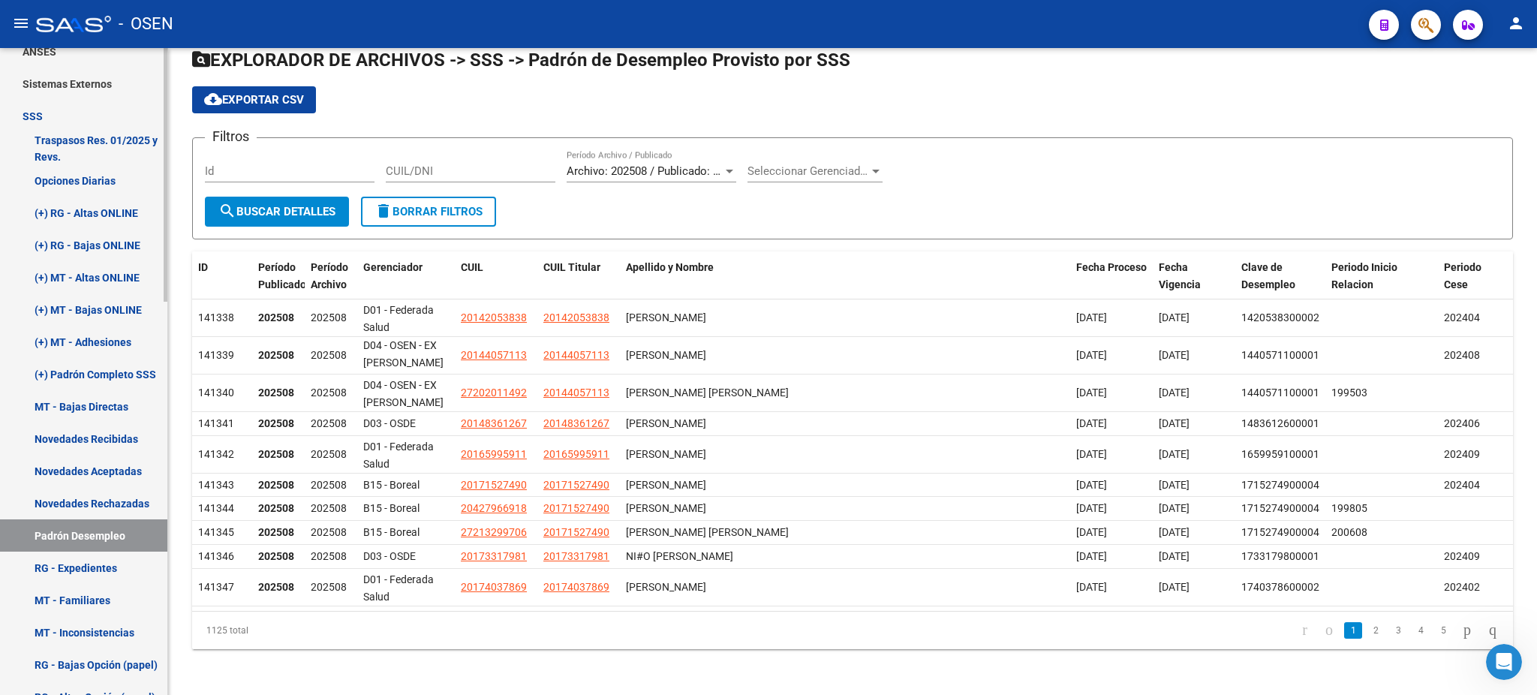
scroll to position [898, 0]
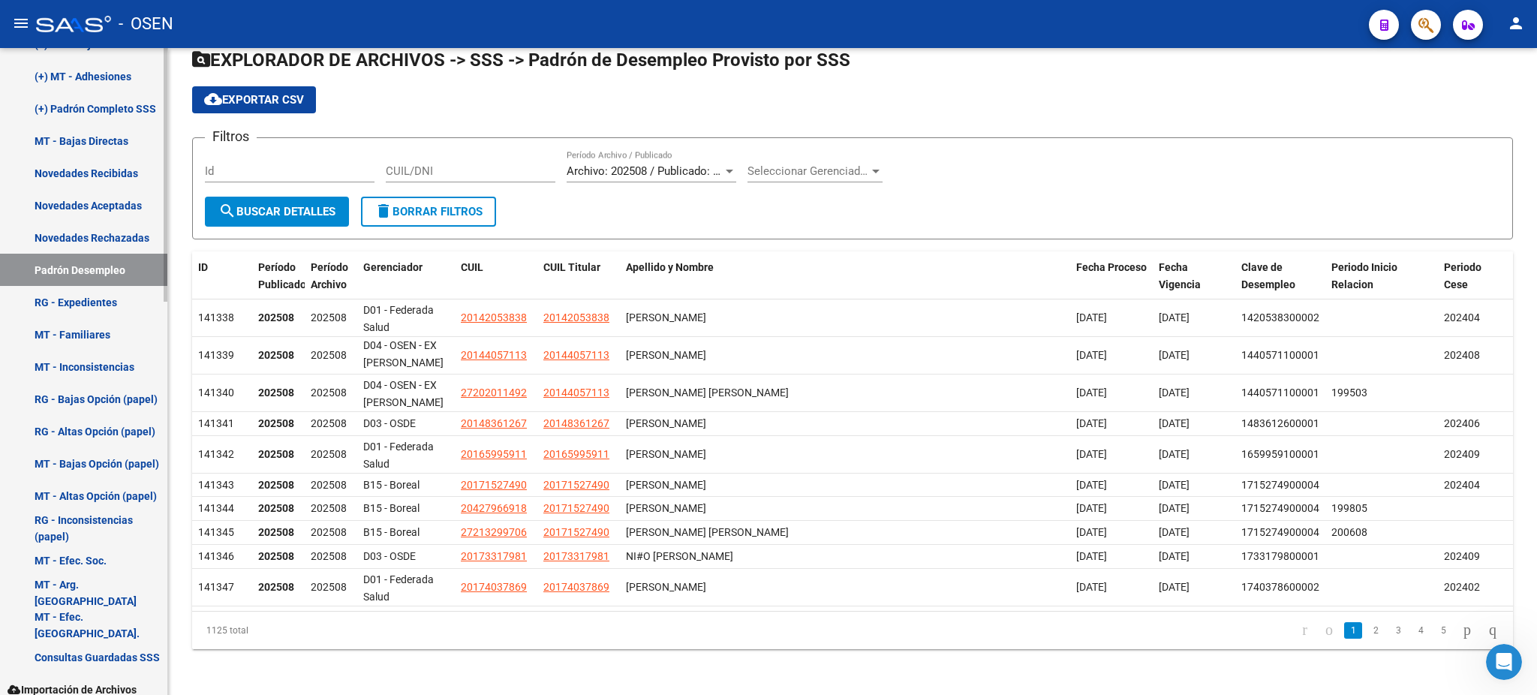
click at [99, 527] on link "RG - Inconsistencias (papel)" at bounding box center [83, 528] width 167 height 32
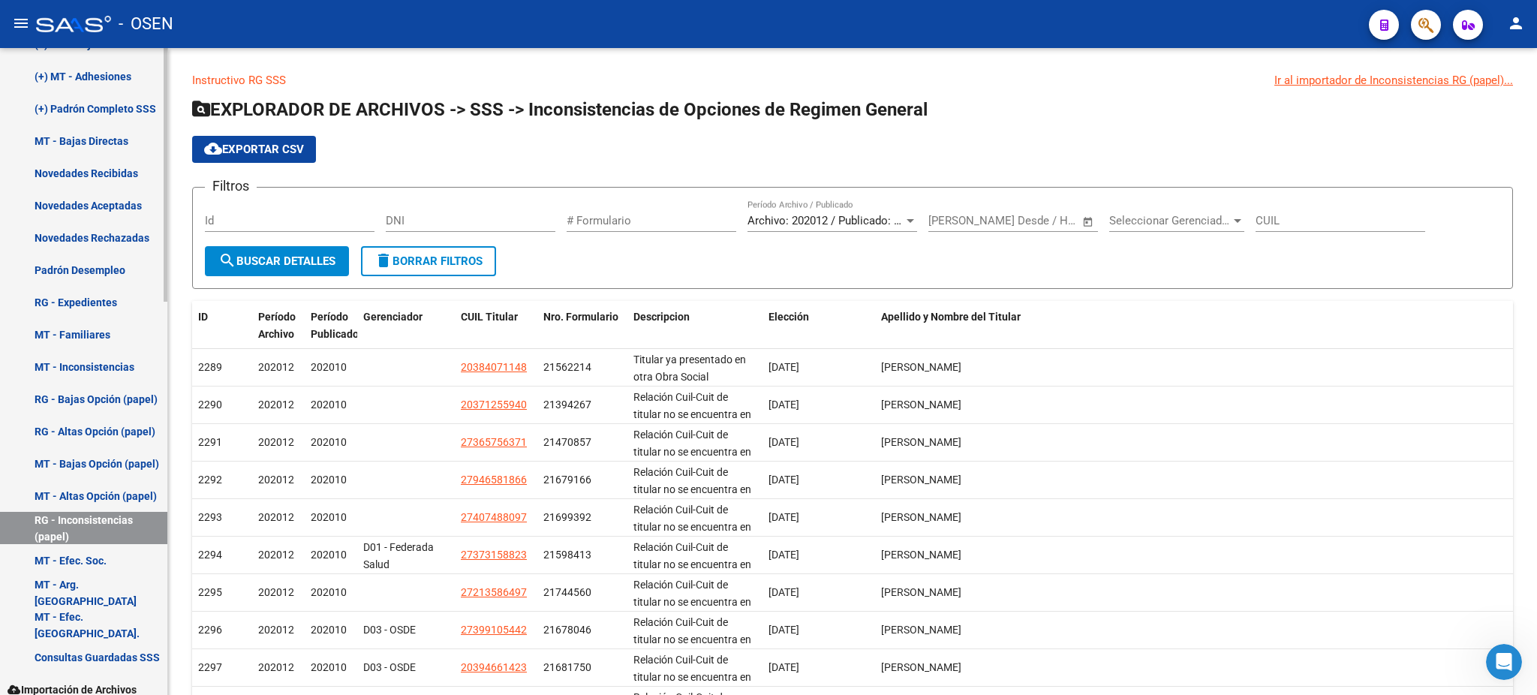
click at [92, 350] on link "MT - Inconsistencias" at bounding box center [83, 366] width 167 height 32
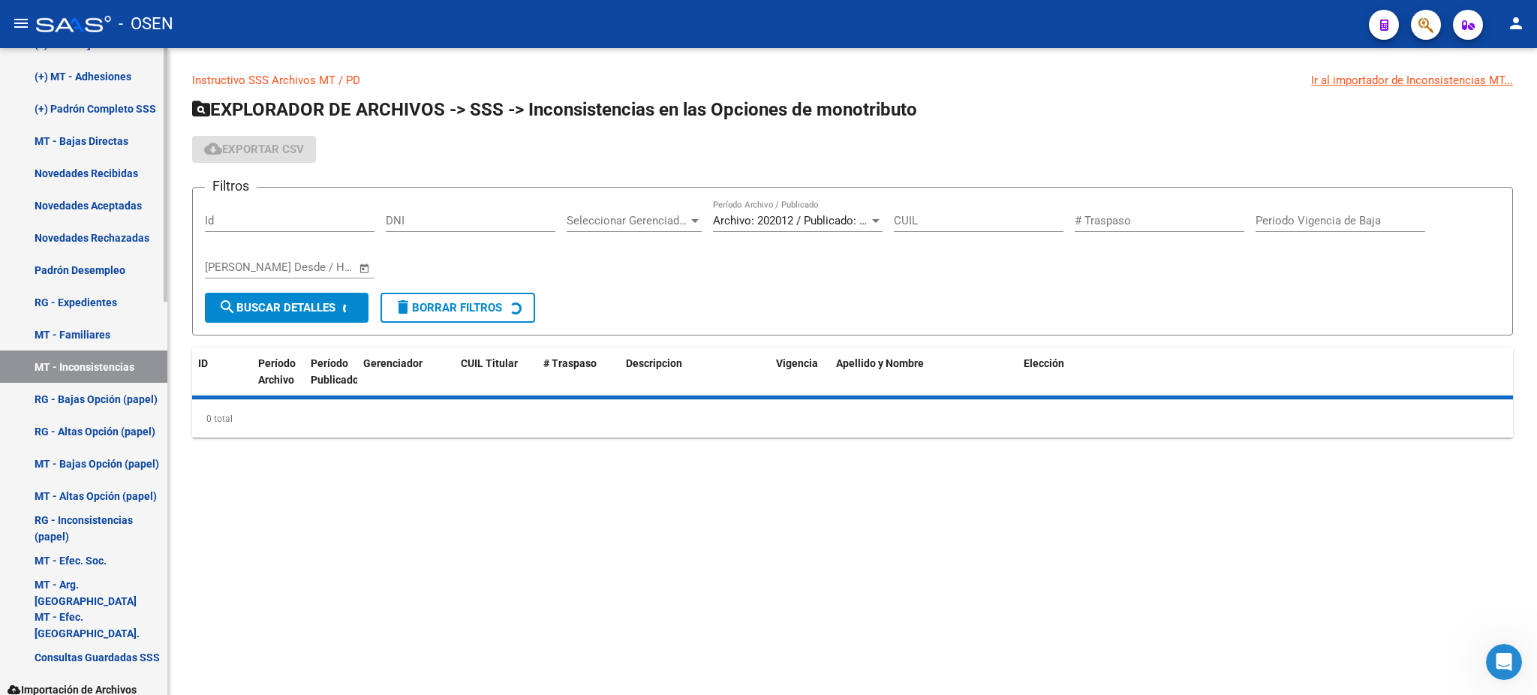
scroll to position [798, 0]
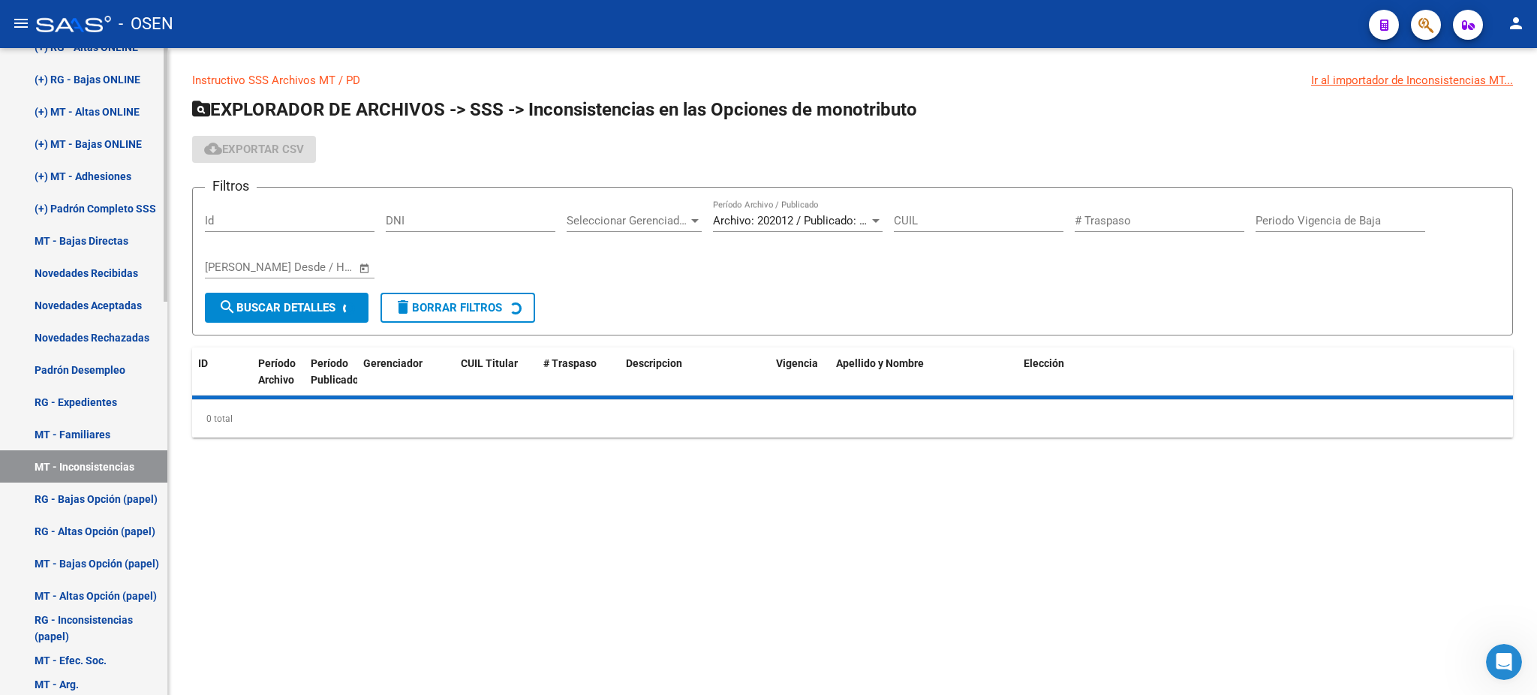
click at [73, 335] on link "Novedades Rechazadas" at bounding box center [83, 337] width 167 height 32
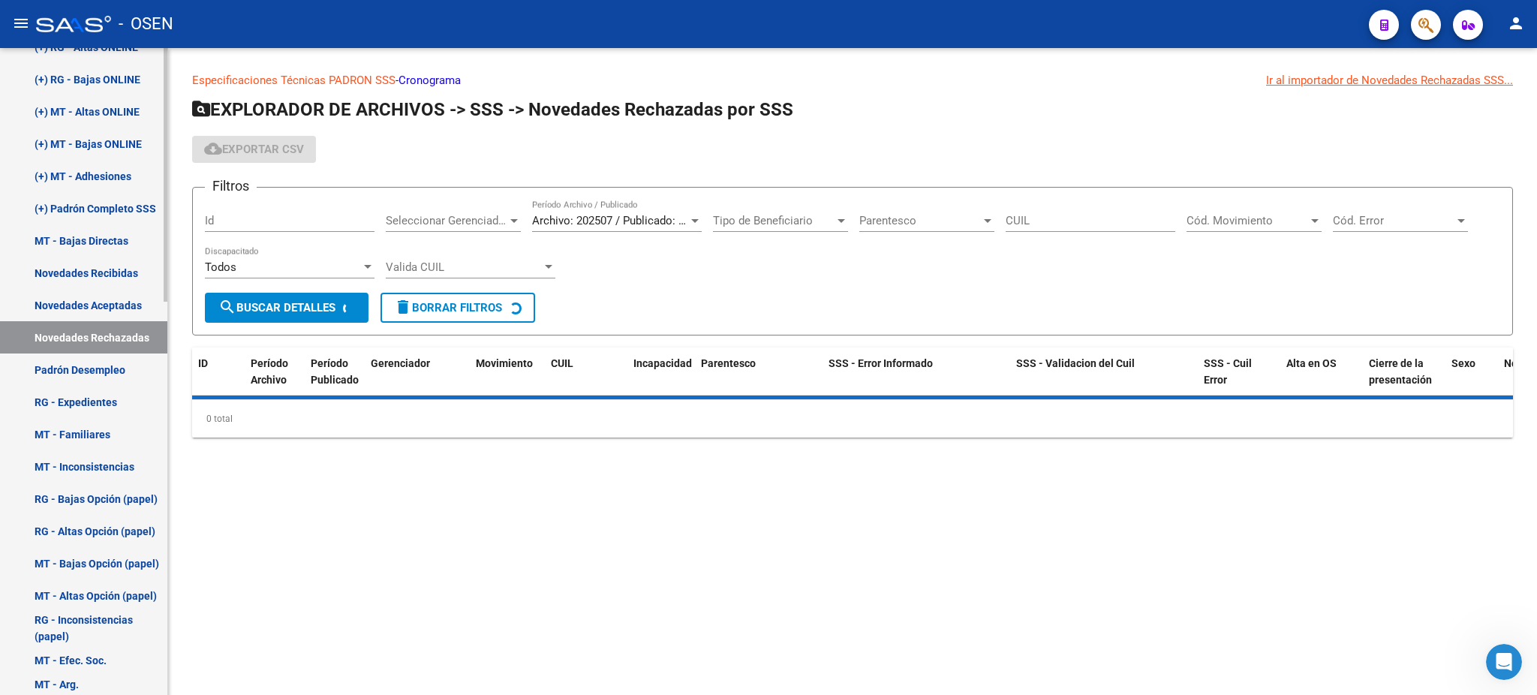
click at [73, 284] on link "Novedades Recibidas" at bounding box center [83, 273] width 167 height 32
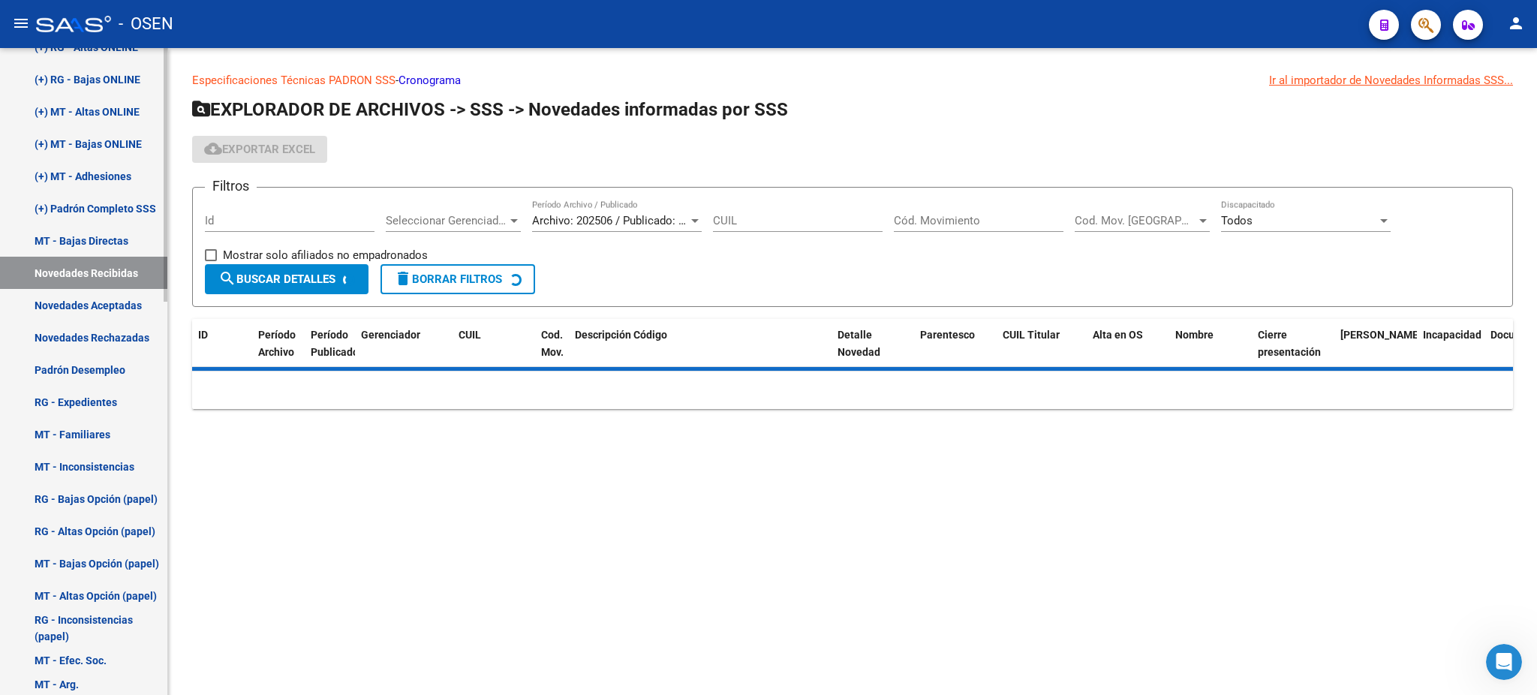
click at [63, 308] on link "Novedades Aceptadas" at bounding box center [83, 305] width 167 height 32
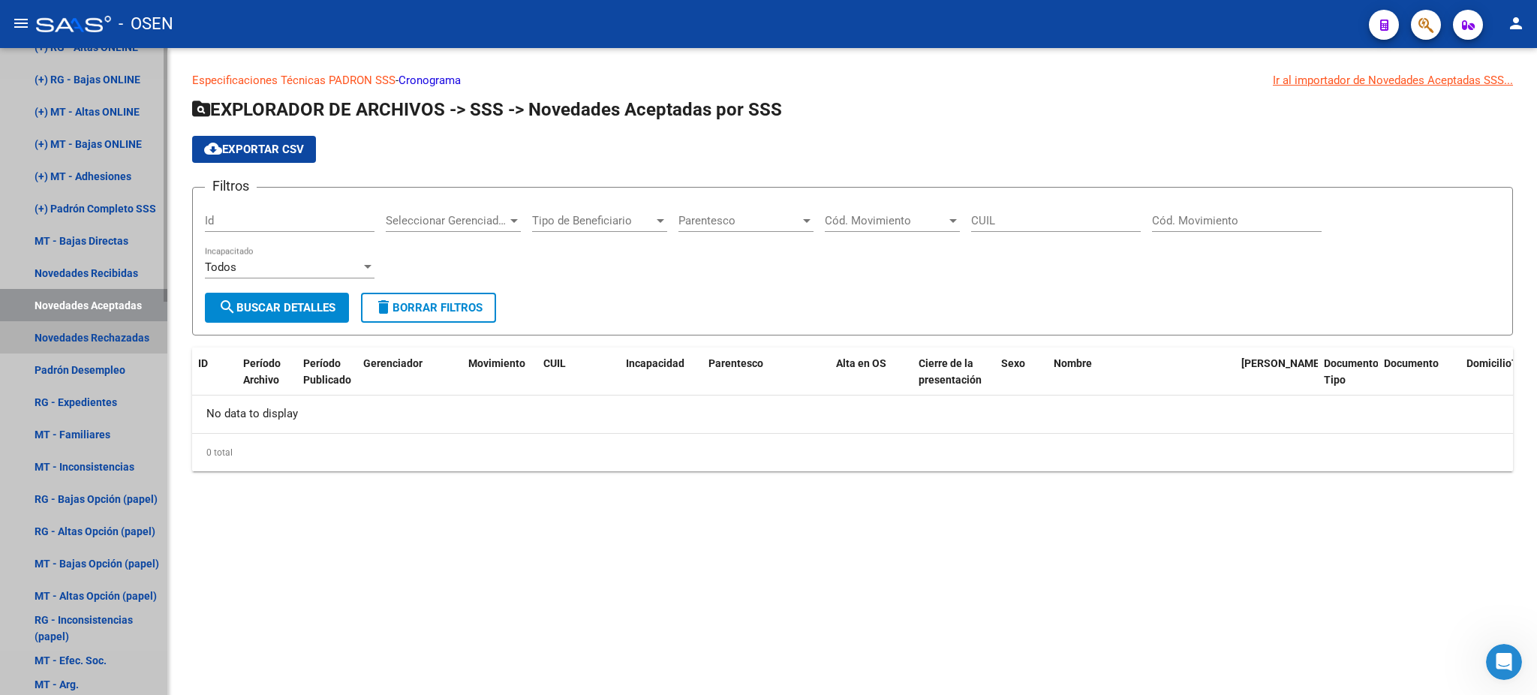
click at [66, 335] on link "Novedades Rechazadas" at bounding box center [83, 337] width 167 height 32
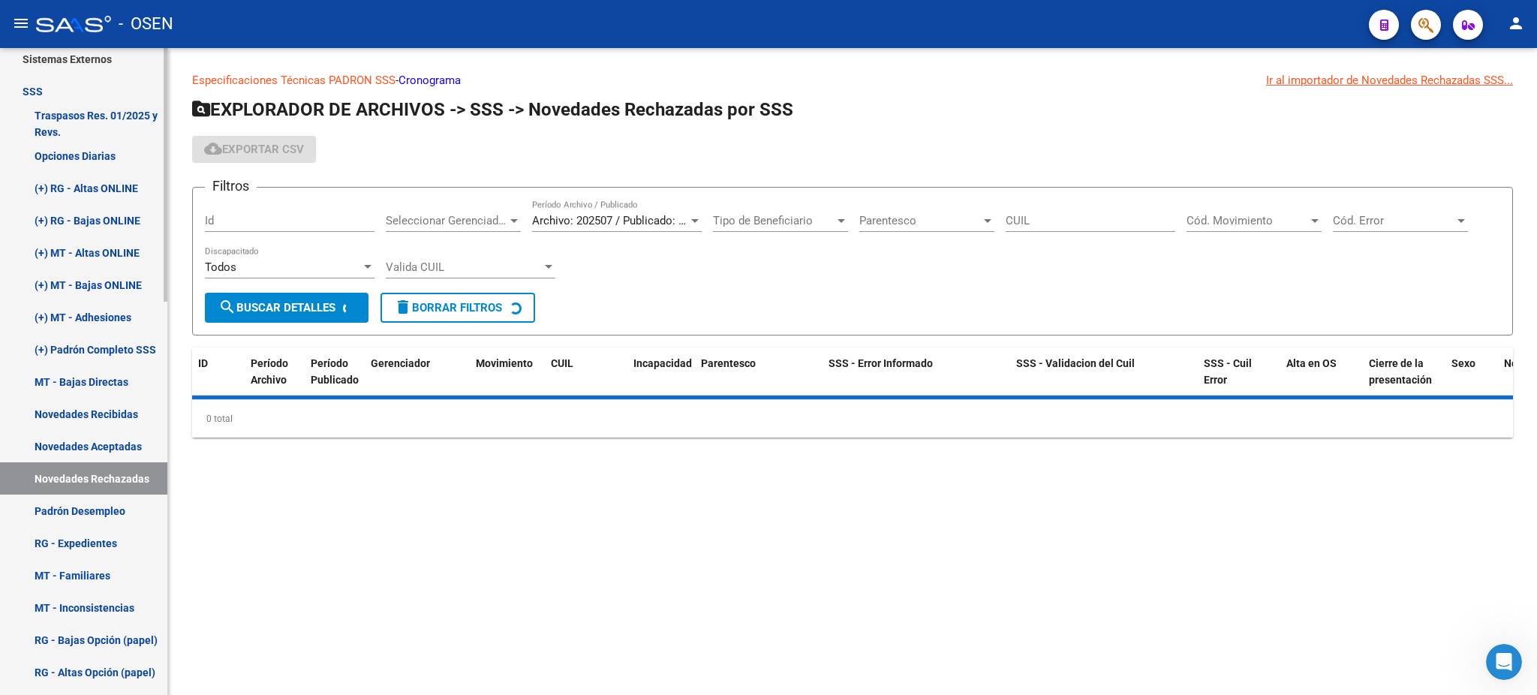
scroll to position [597, 0]
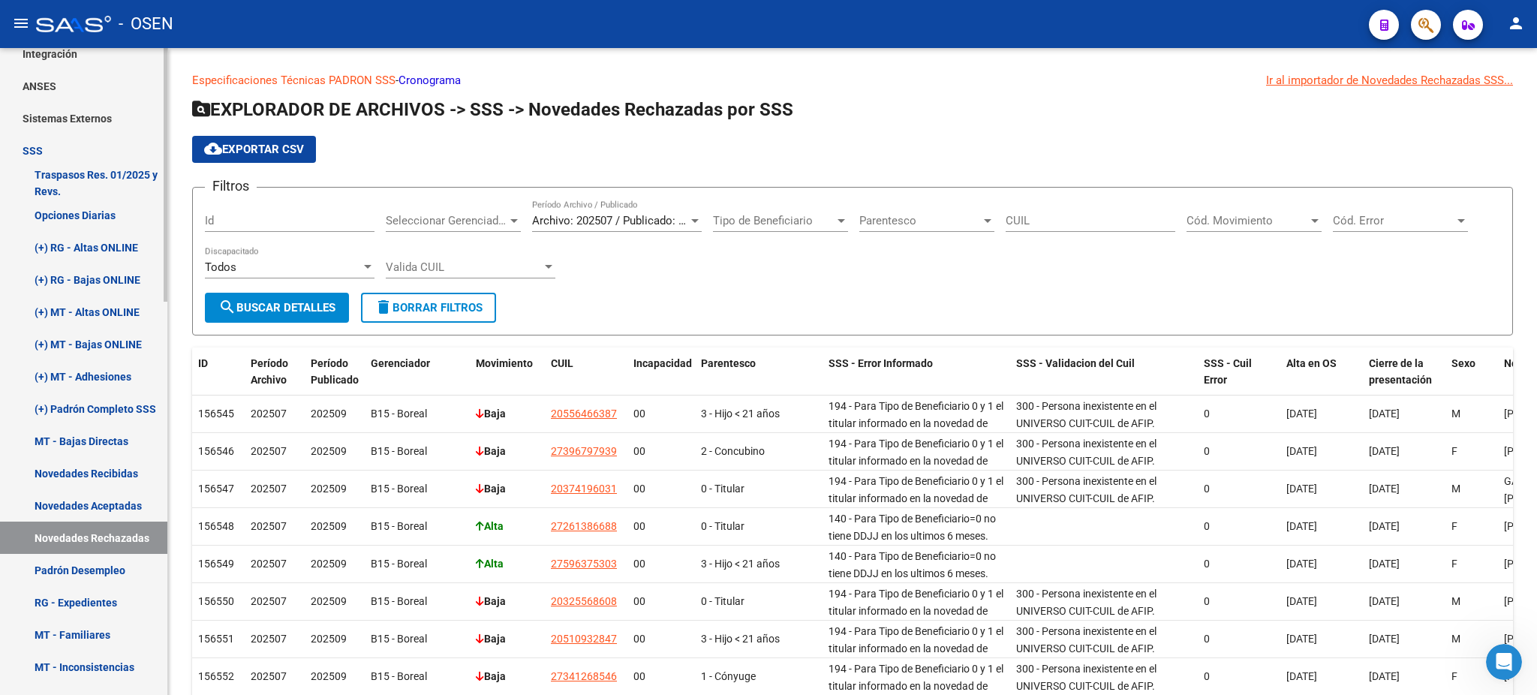
click at [114, 477] on link "Novedades Recibidas" at bounding box center [83, 473] width 167 height 32
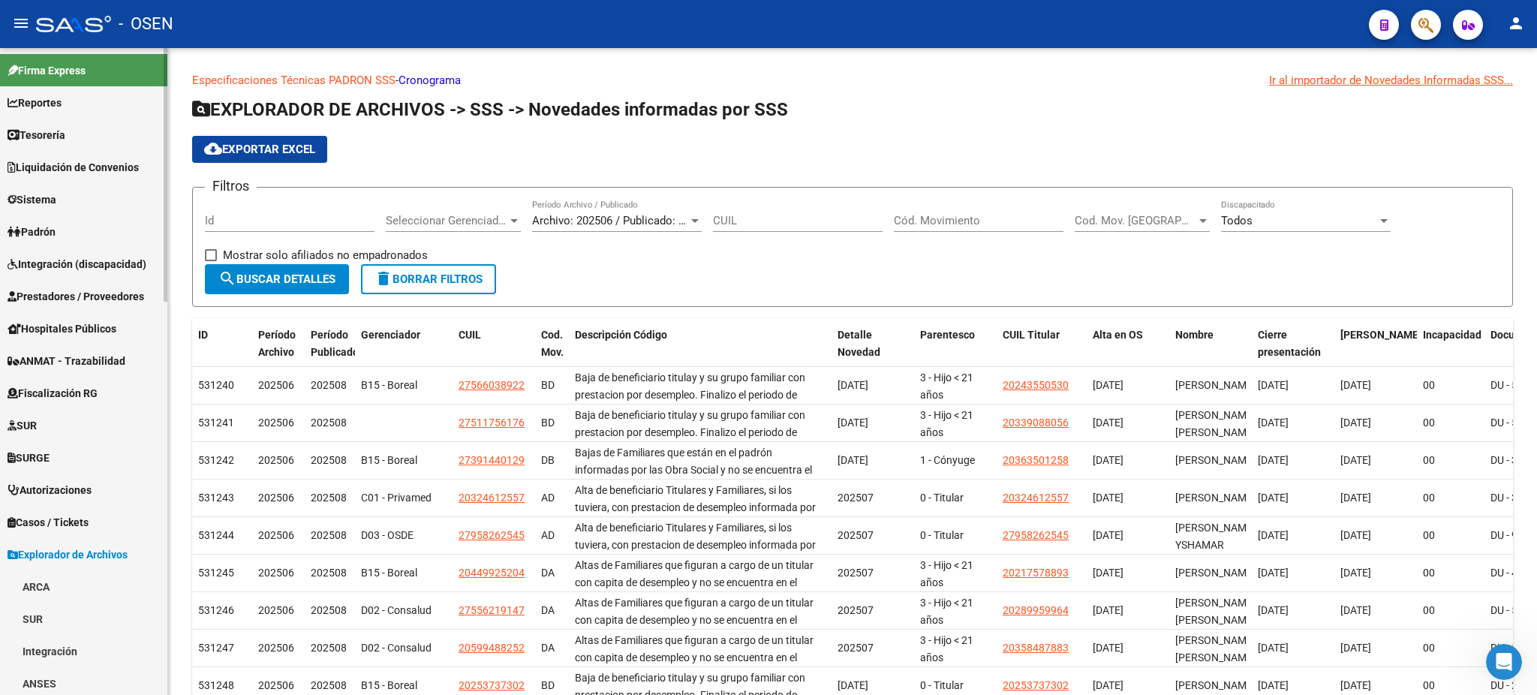
click at [57, 297] on span "Prestadores / Proveedores" at bounding box center [76, 296] width 137 height 17
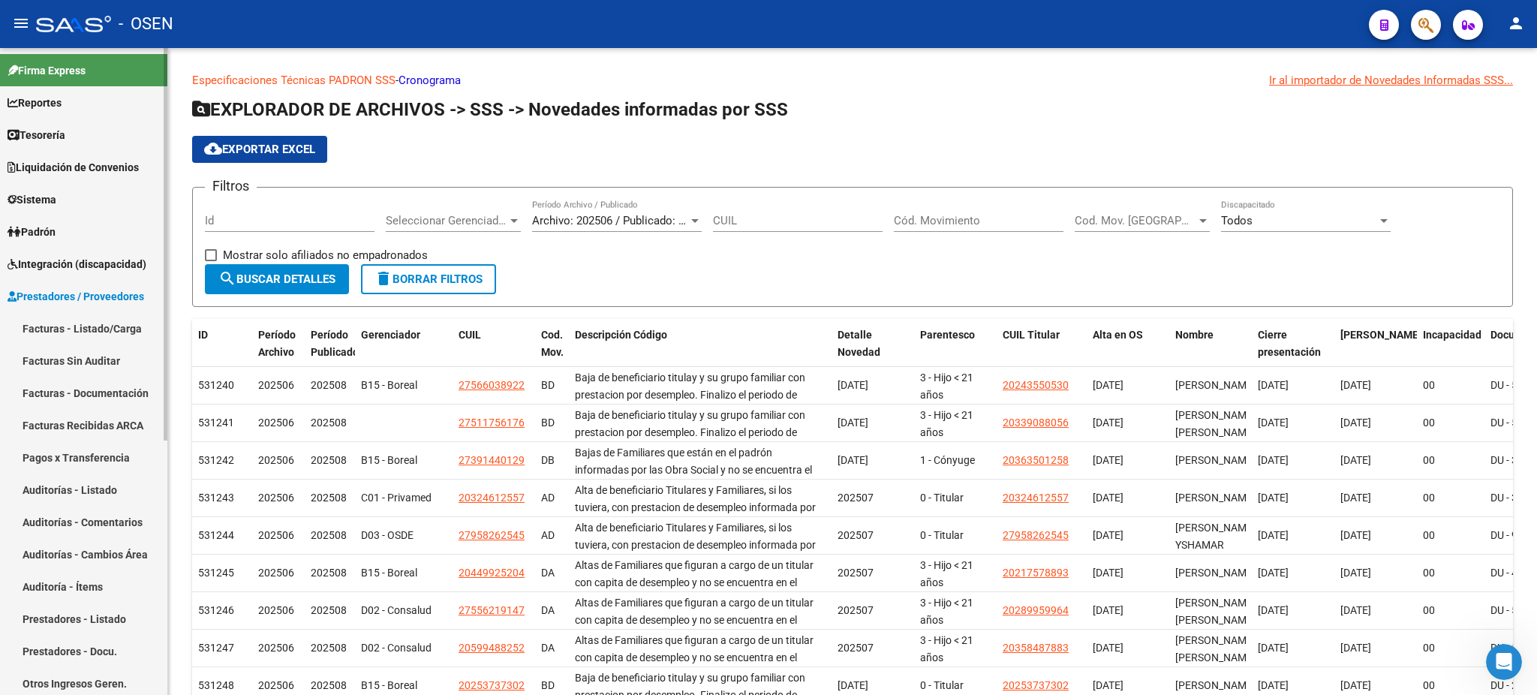
click at [74, 320] on link "Facturas - Listado/Carga" at bounding box center [83, 328] width 167 height 32
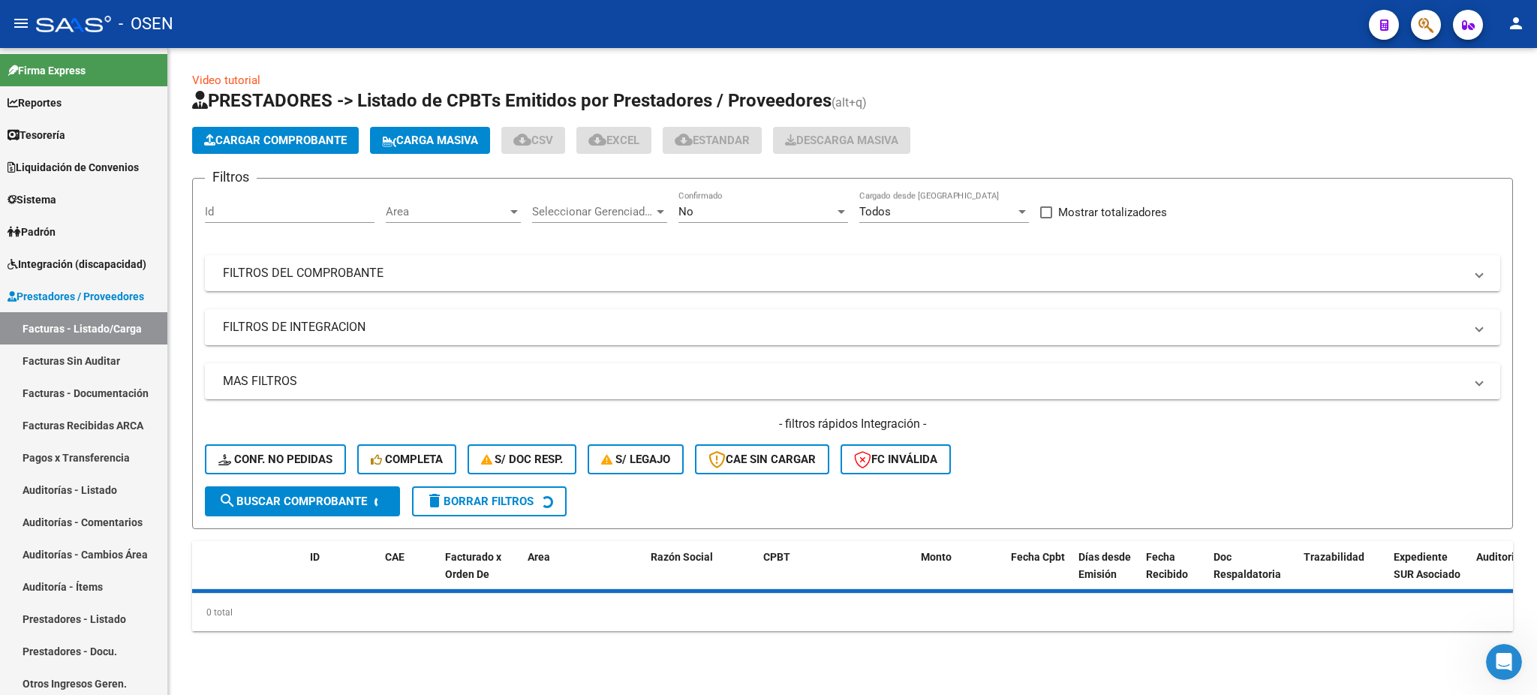
click at [247, 134] on span "Cargar Comprobante" at bounding box center [275, 141] width 143 height 14
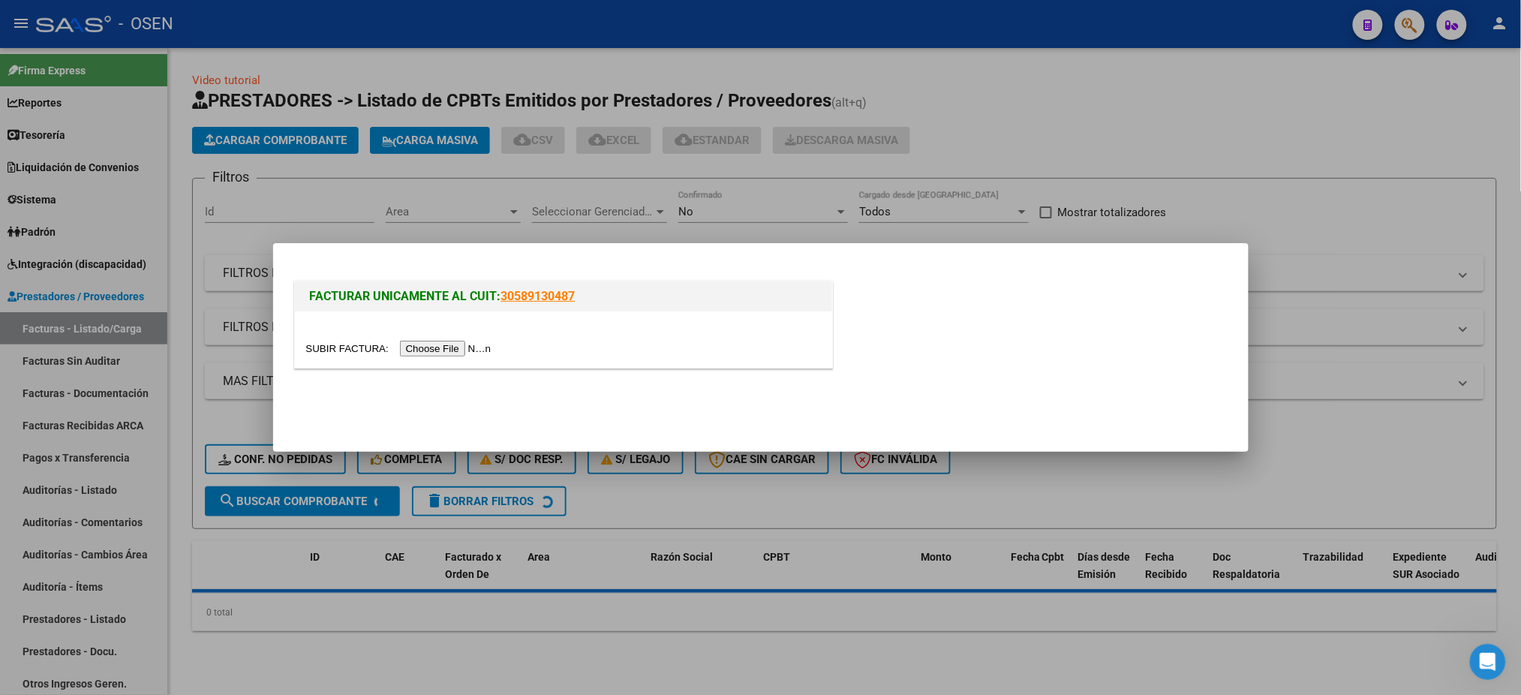
click at [465, 349] on input "file" at bounding box center [401, 349] width 190 height 16
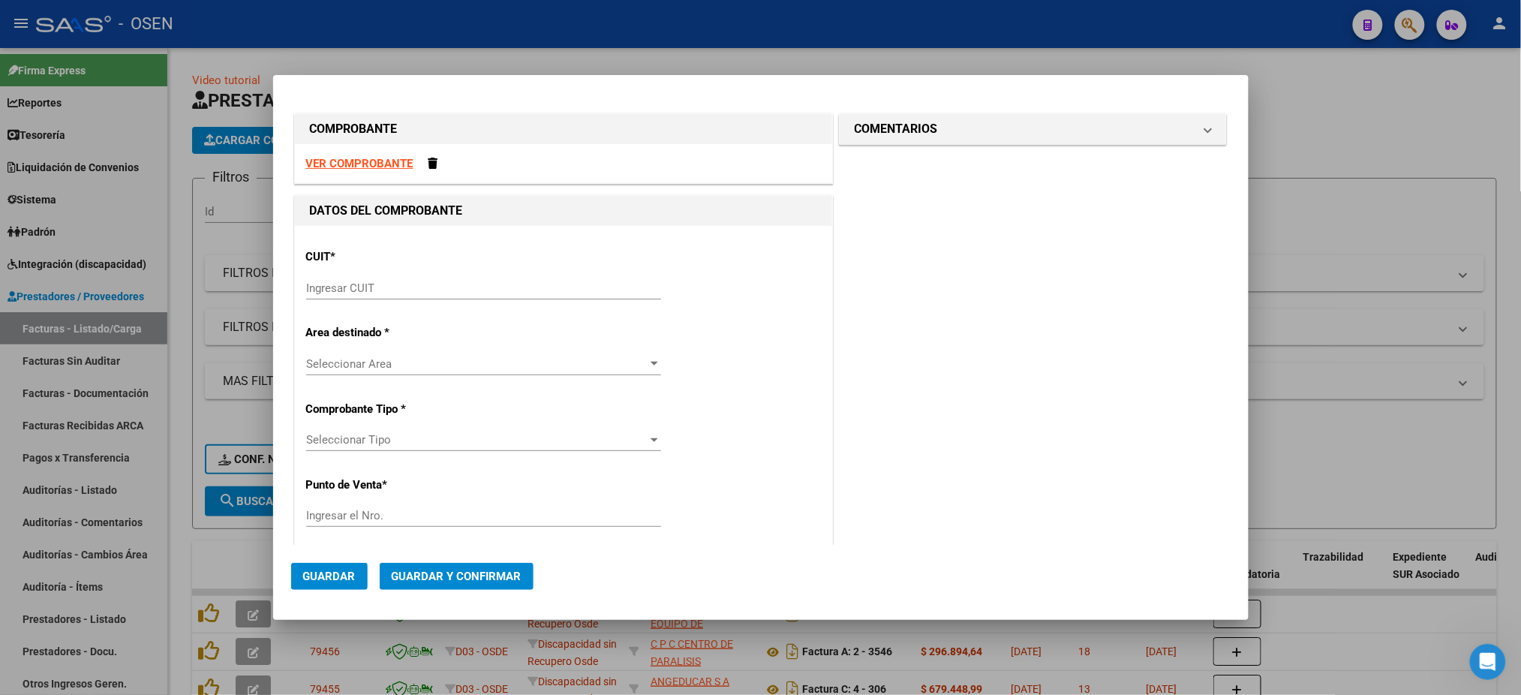
click at [356, 162] on strong "VER COMPROBANTE" at bounding box center [359, 164] width 107 height 14
click at [362, 298] on div "Ingresar CUIT" at bounding box center [483, 295] width 355 height 37
click at [368, 288] on input "Ingresar CUIT" at bounding box center [483, 288] width 355 height 14
paste input "30-71557774-3"
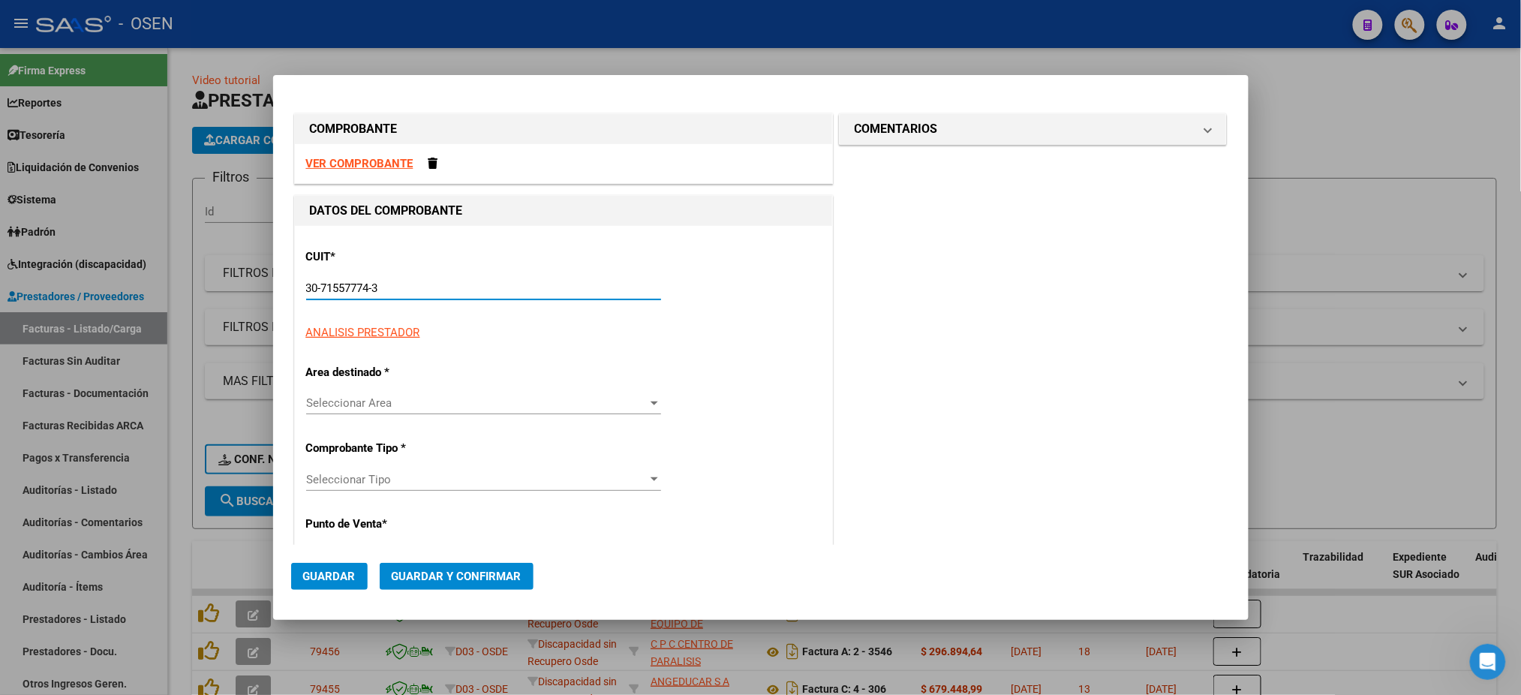
type input "30-71557774-3"
type input "2"
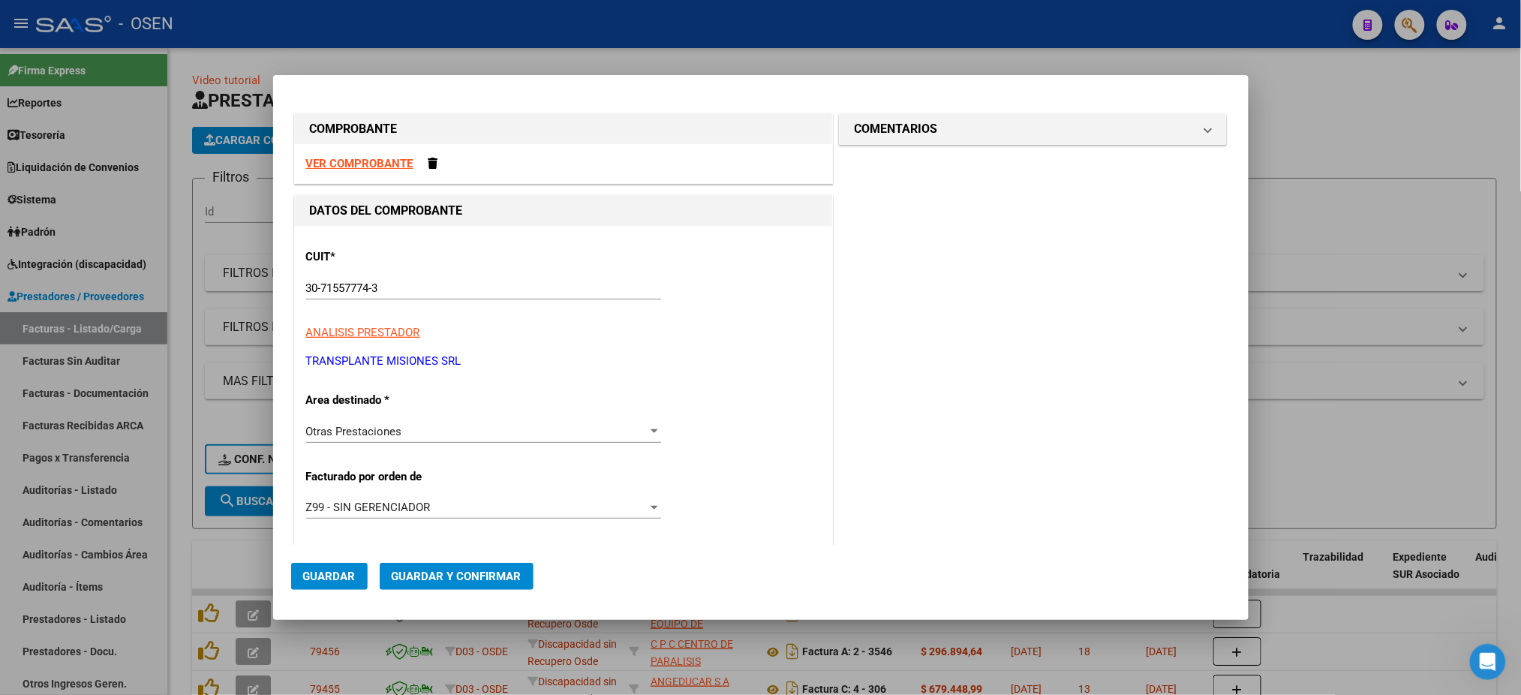
scroll to position [264, 0]
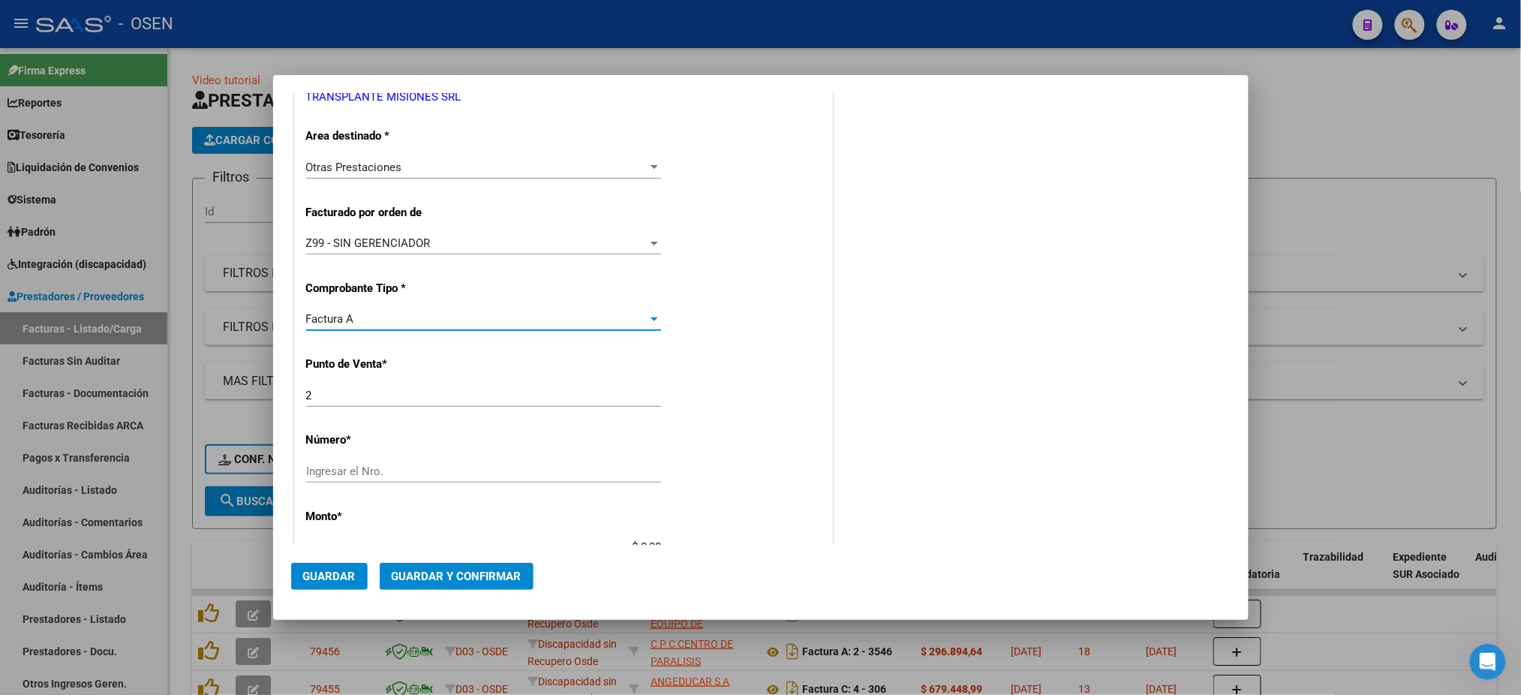
click at [446, 312] on div "Factura A" at bounding box center [476, 319] width 341 height 14
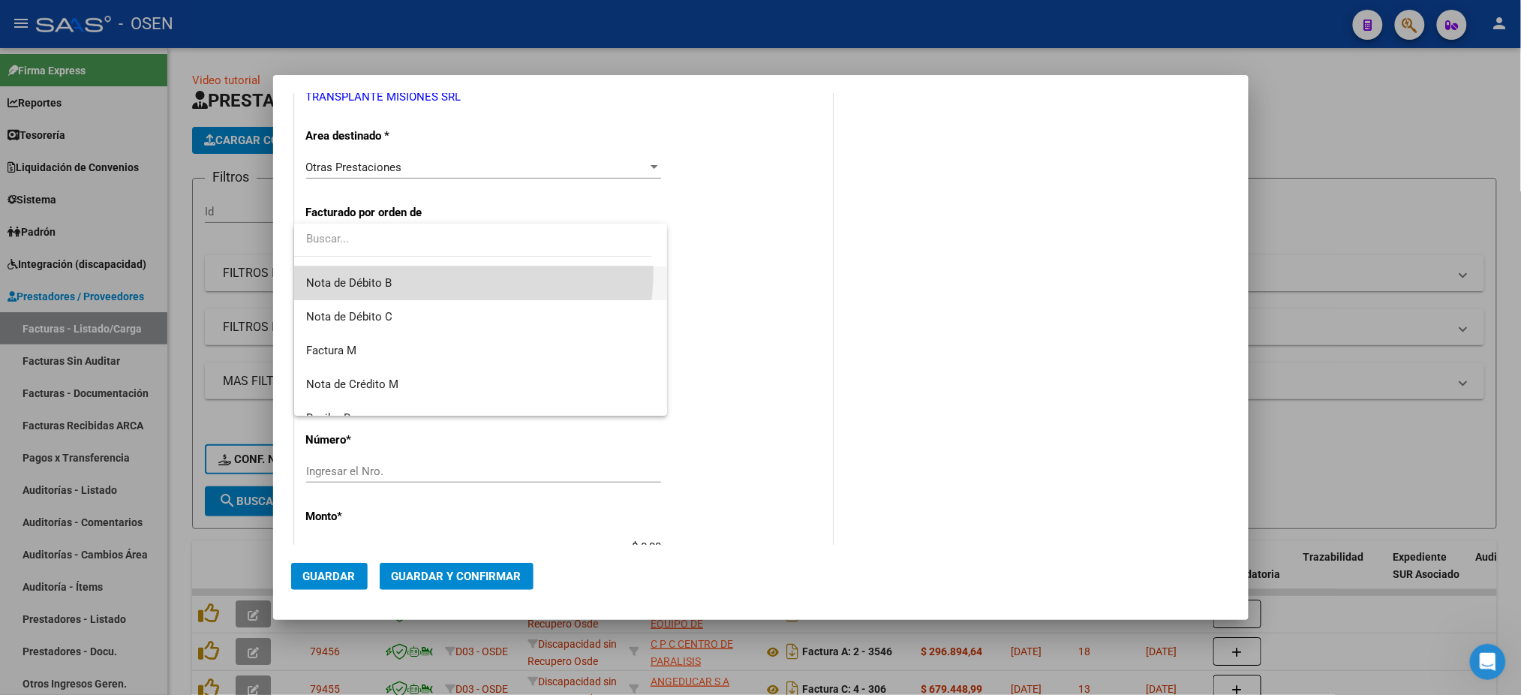
click at [414, 270] on span "Nota de Débito B" at bounding box center [480, 283] width 349 height 34
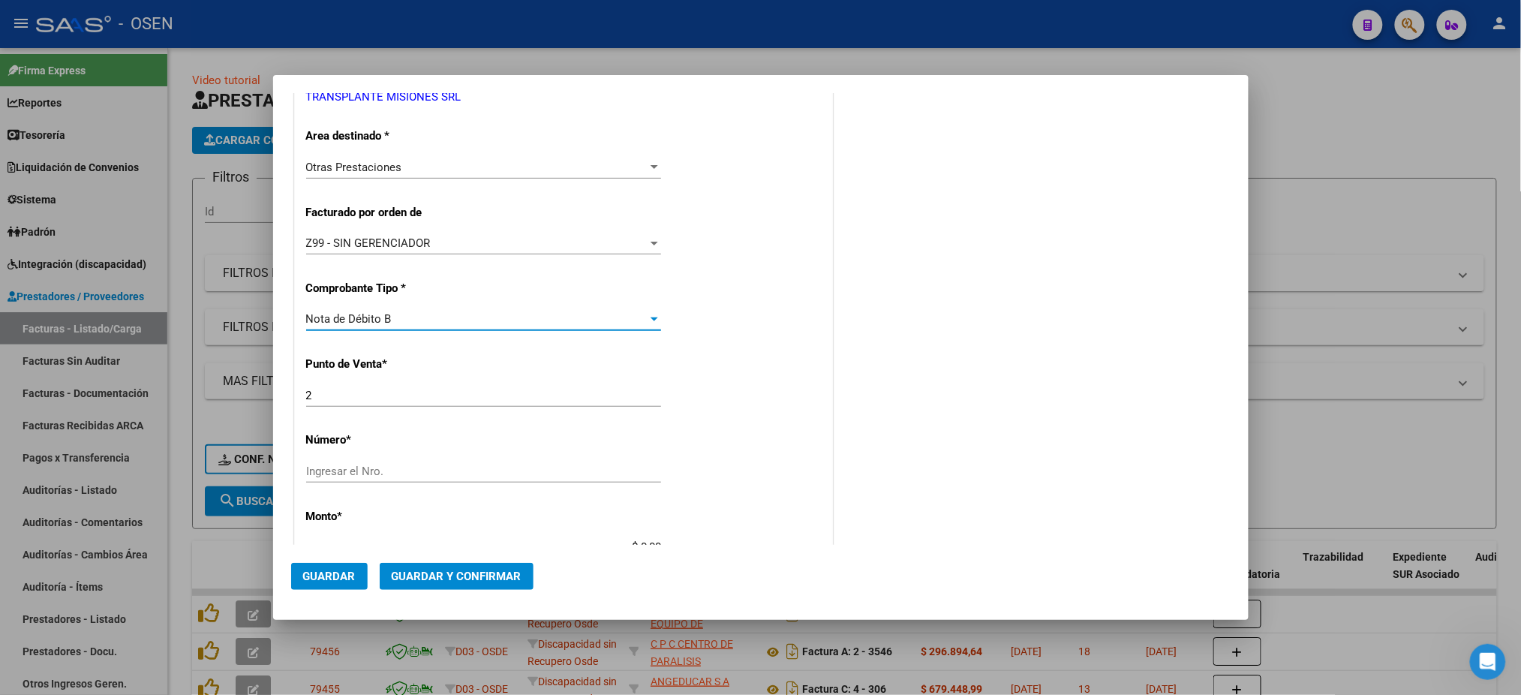
click at [420, 317] on div "Nota de Débito B" at bounding box center [476, 319] width 341 height 14
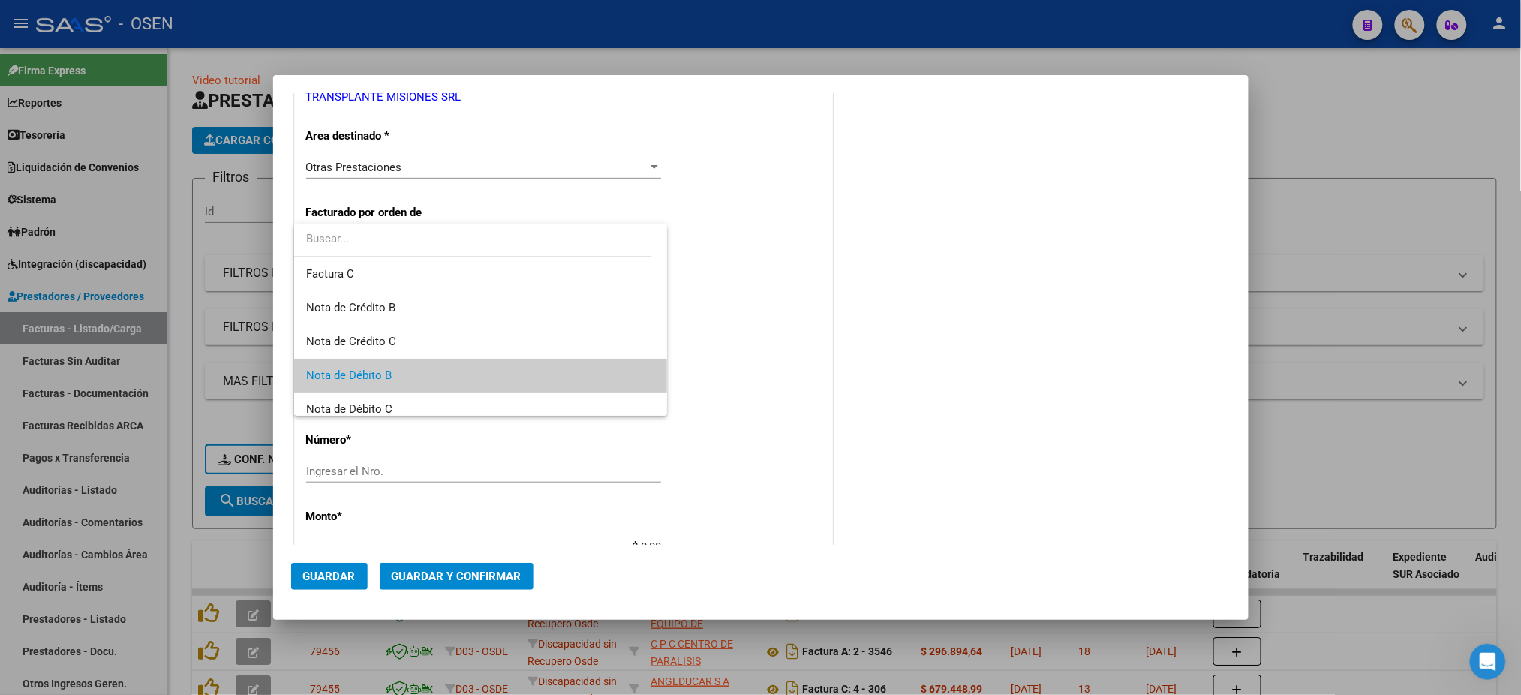
scroll to position [23, 0]
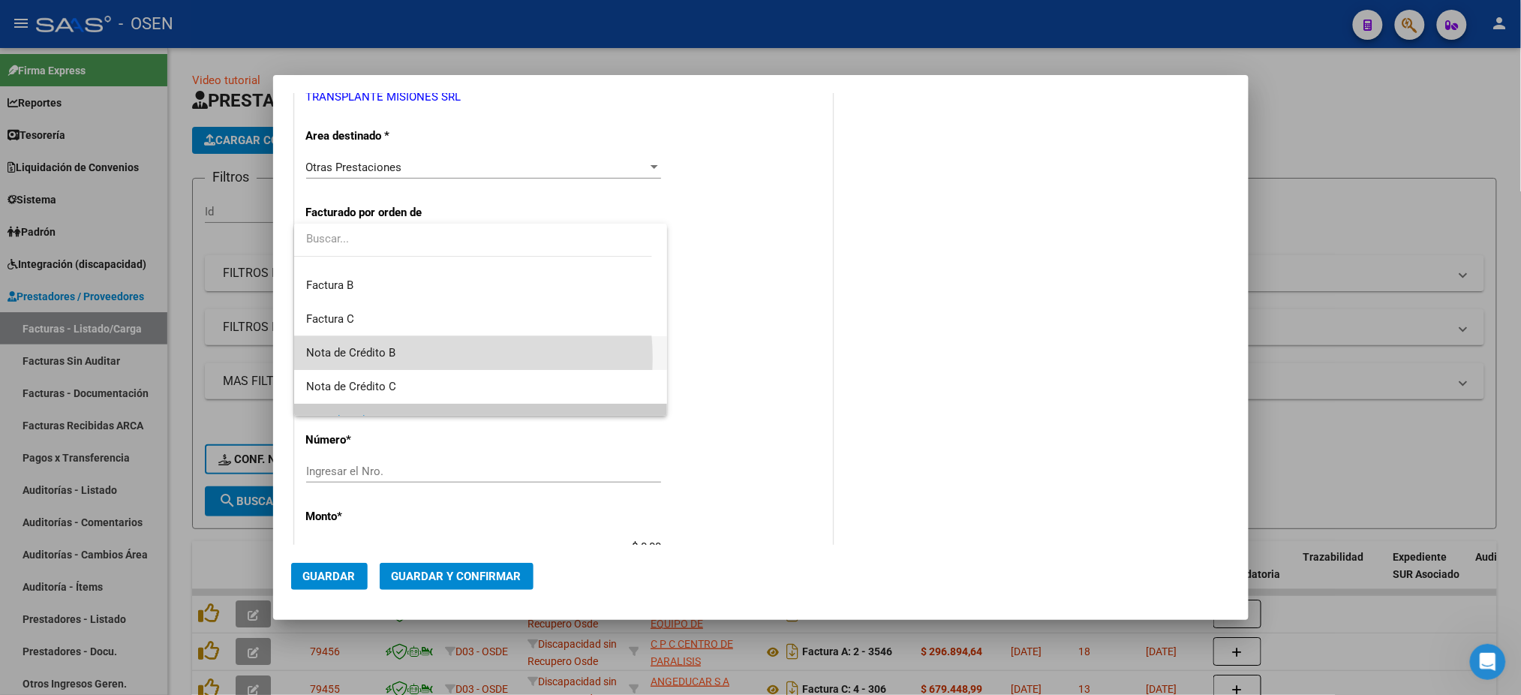
click at [423, 357] on span "Nota de Crédito B" at bounding box center [480, 353] width 349 height 34
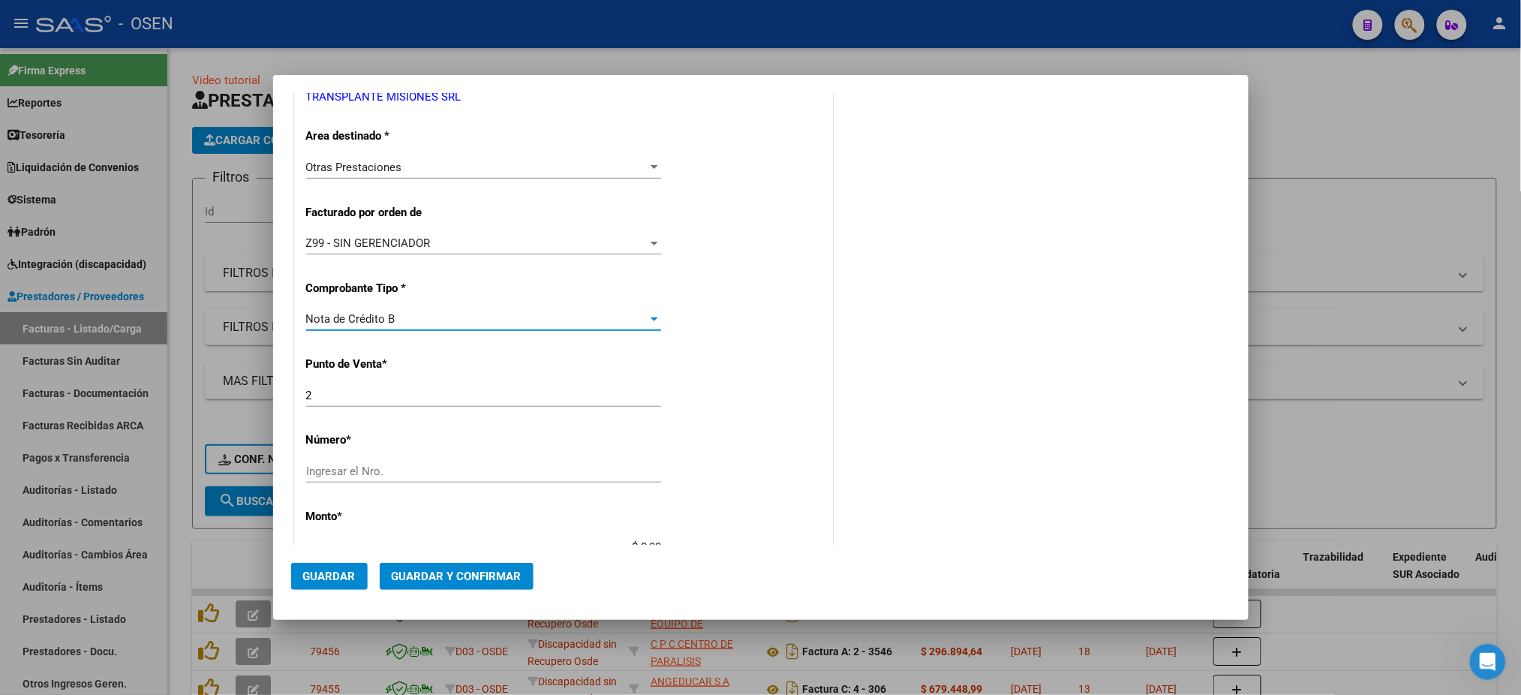
click at [459, 470] on input "Ingresar el Nro." at bounding box center [483, 472] width 355 height 14
type input "84"
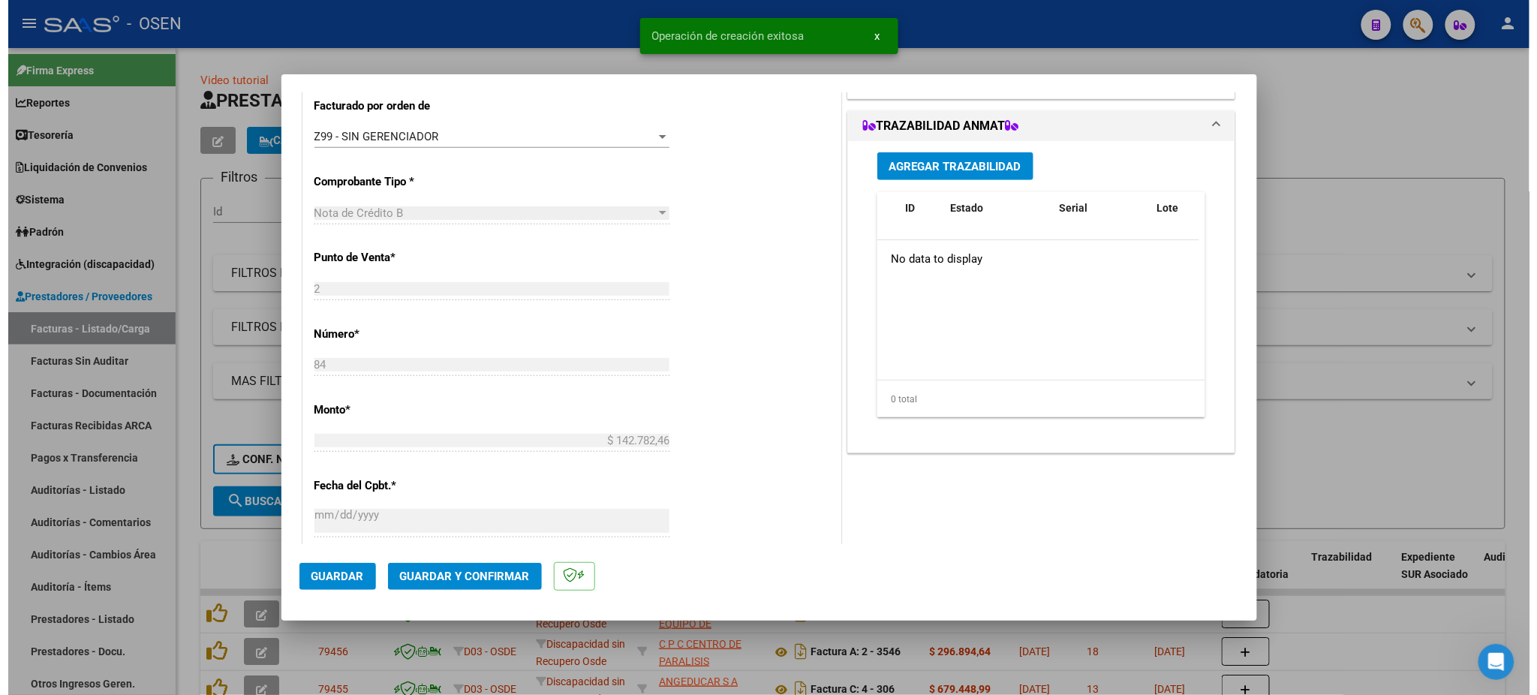
scroll to position [400, 0]
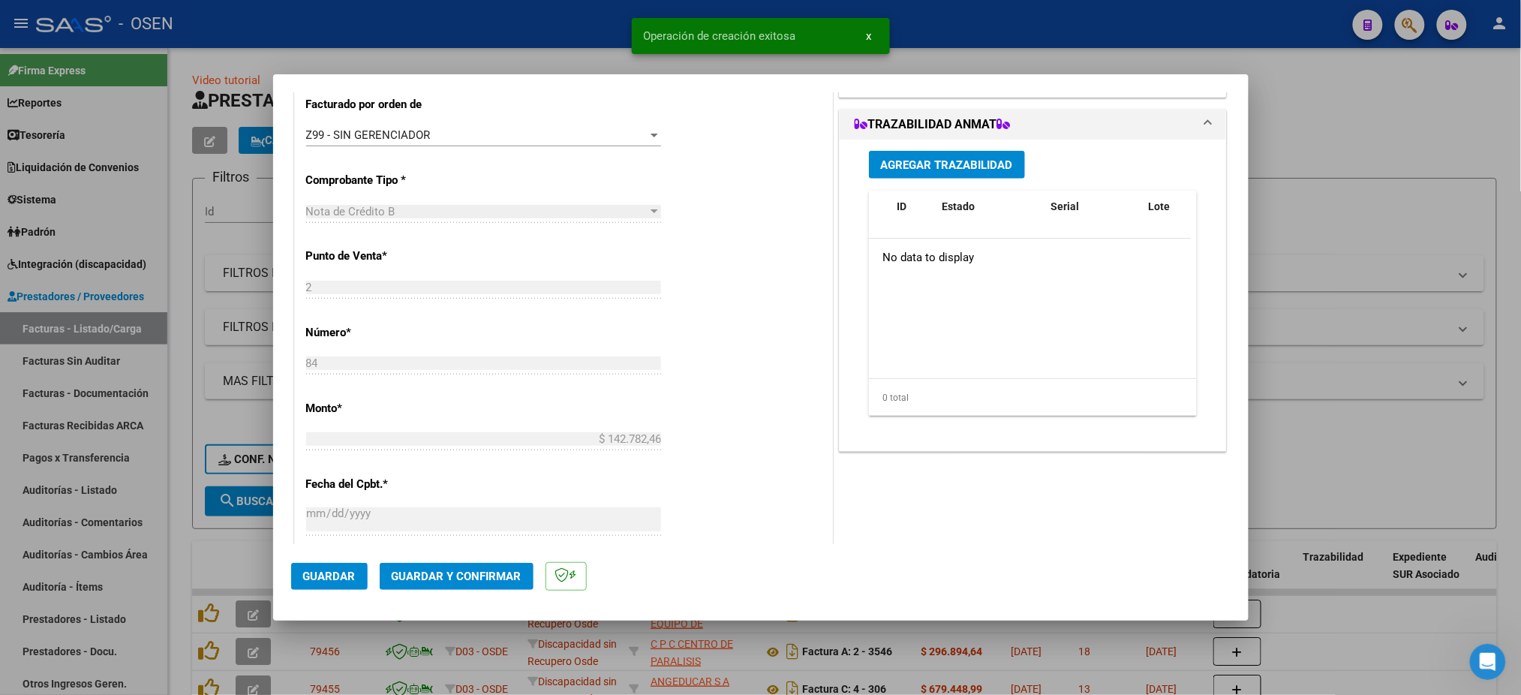
click at [441, 573] on span "Guardar y Confirmar" at bounding box center [457, 577] width 130 height 14
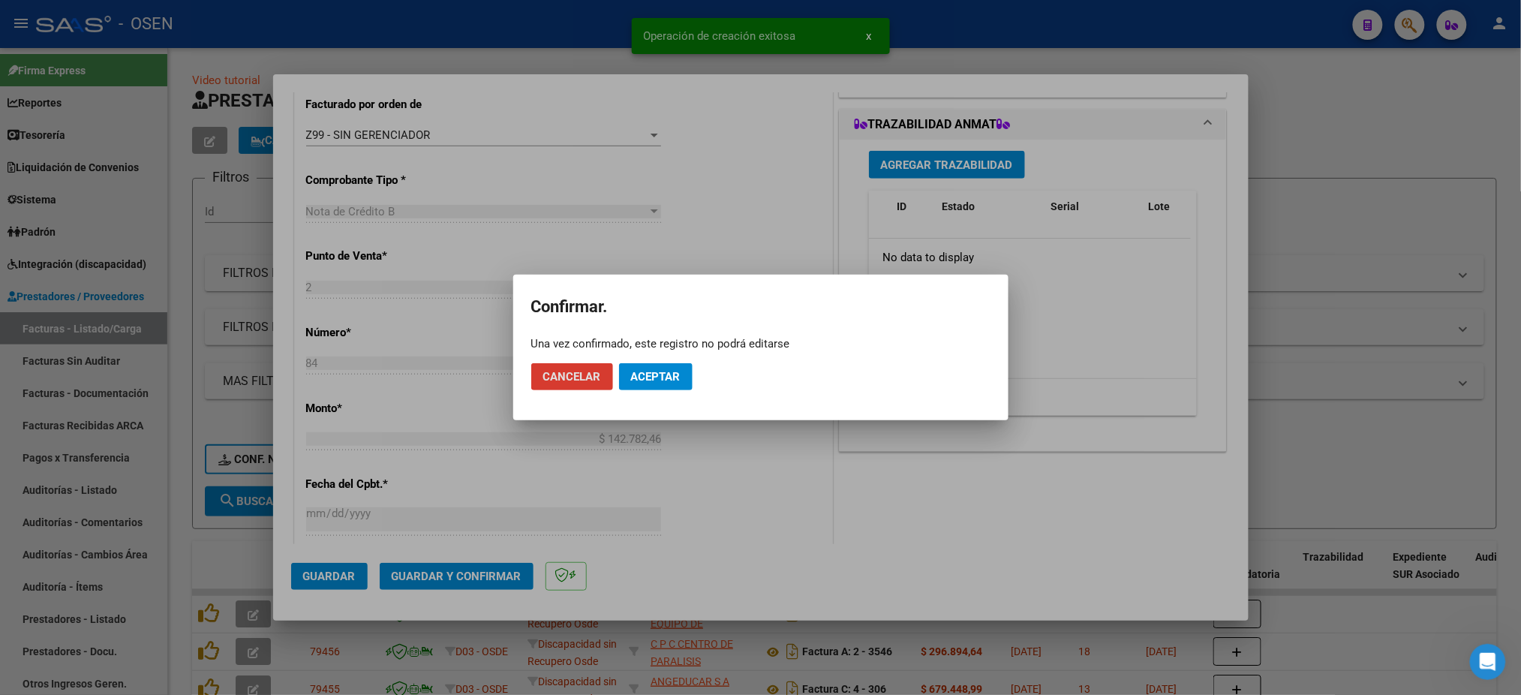
click at [616, 383] on mat-dialog-actions "Cancelar Aceptar" at bounding box center [760, 376] width 459 height 51
click at [639, 380] on span "Aceptar" at bounding box center [656, 377] width 50 height 14
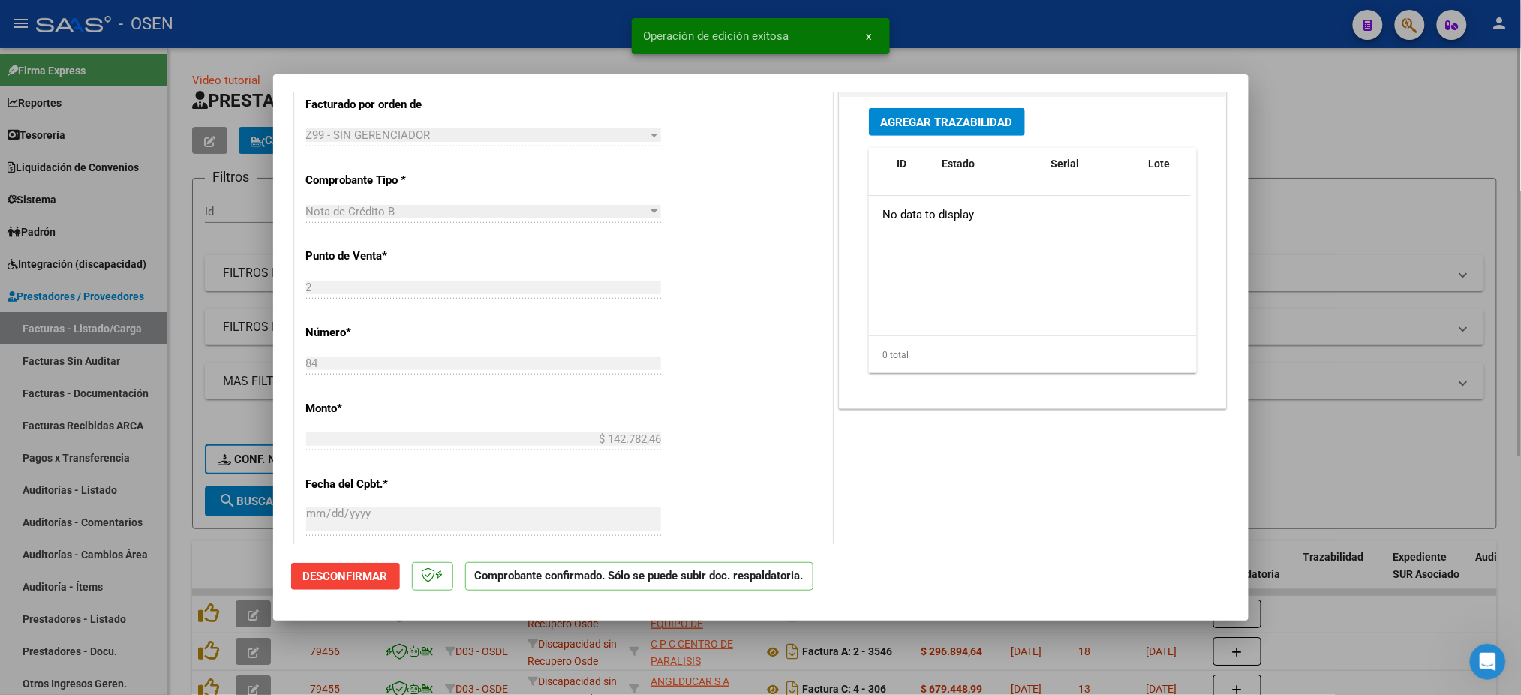
click at [1358, 486] on div at bounding box center [760, 347] width 1521 height 695
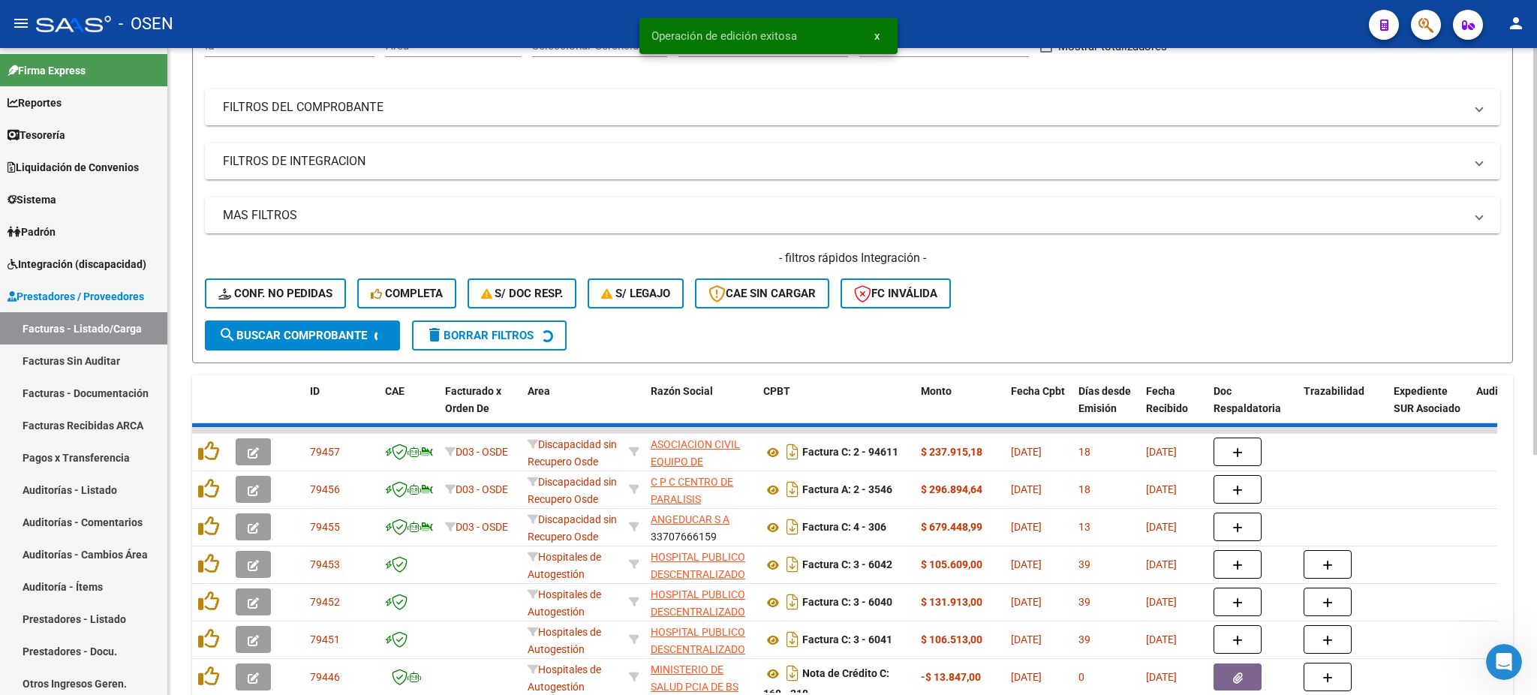
scroll to position [0, 0]
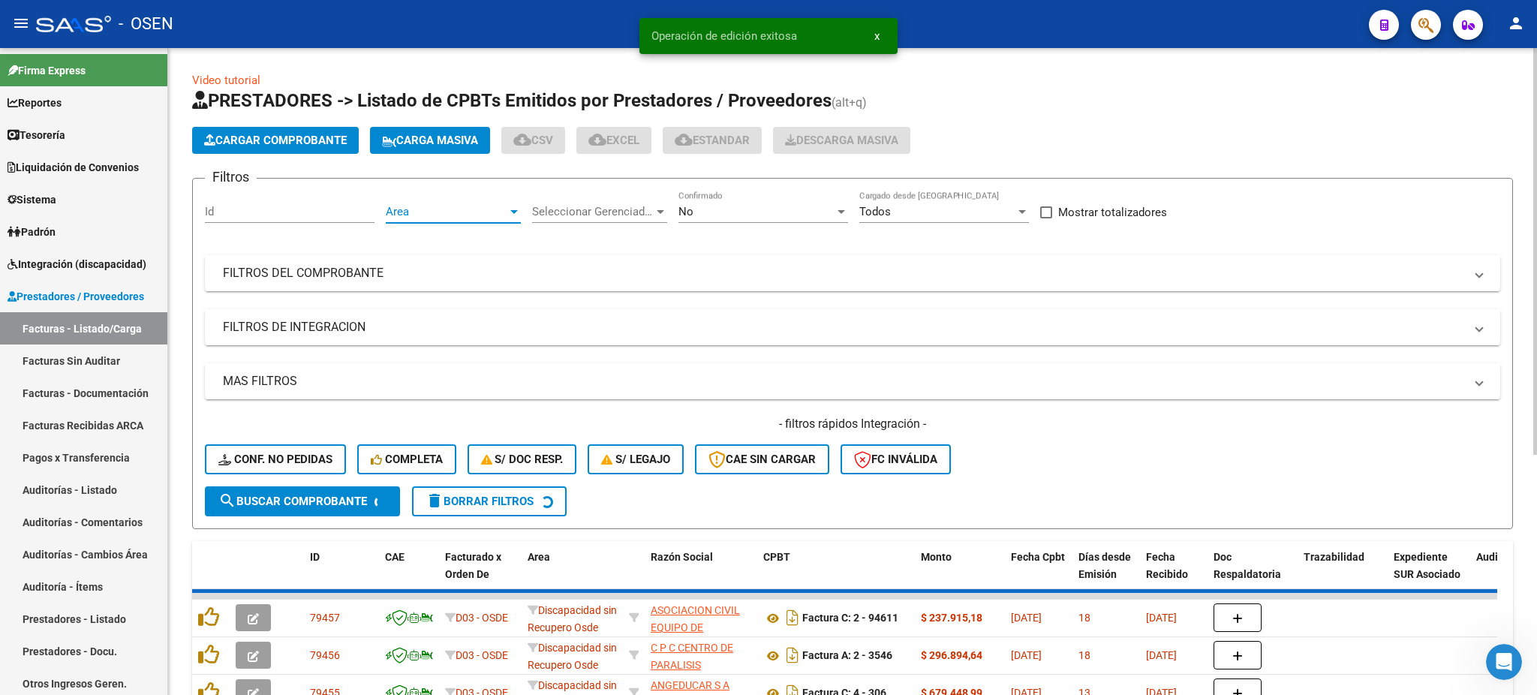
click at [450, 205] on span "Area" at bounding box center [447, 212] width 122 height 14
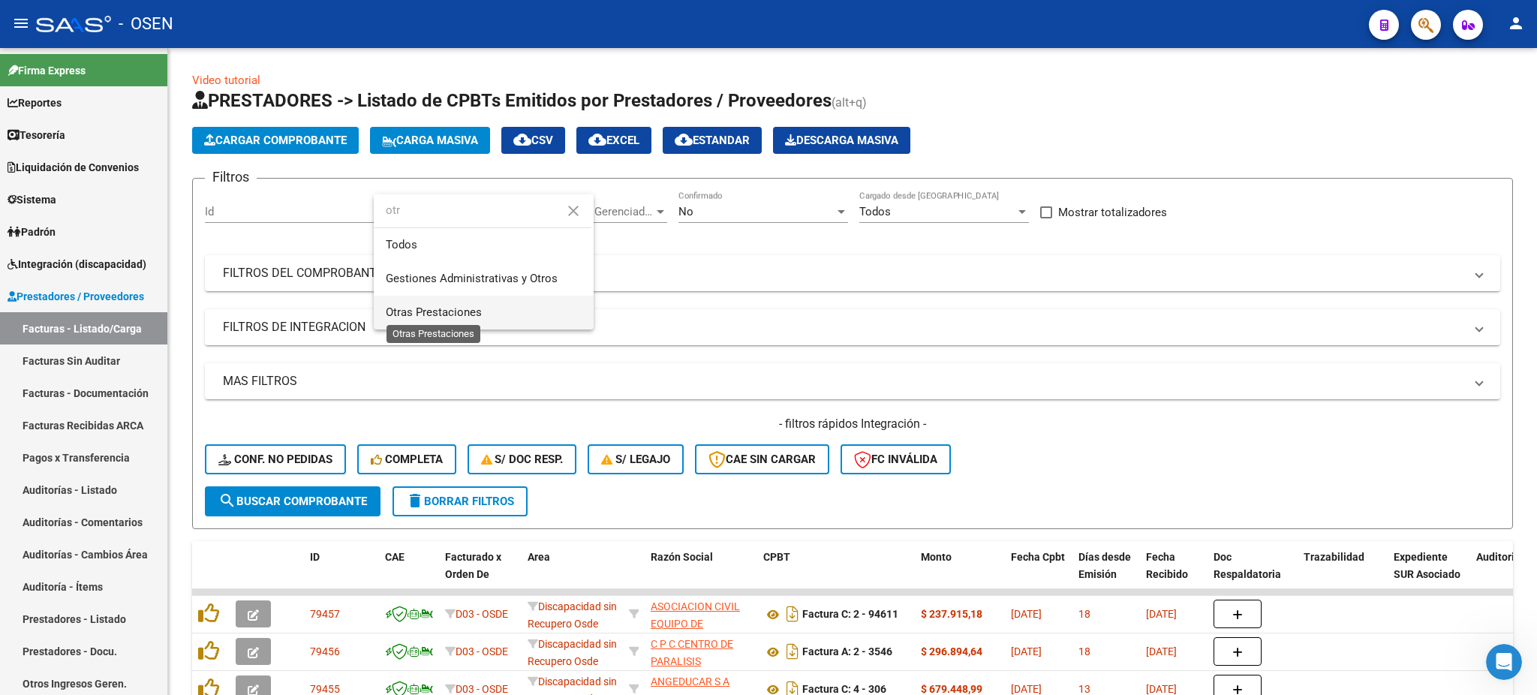
type input "otr"
click at [463, 313] on span "Otras Prestaciones" at bounding box center [434, 312] width 96 height 14
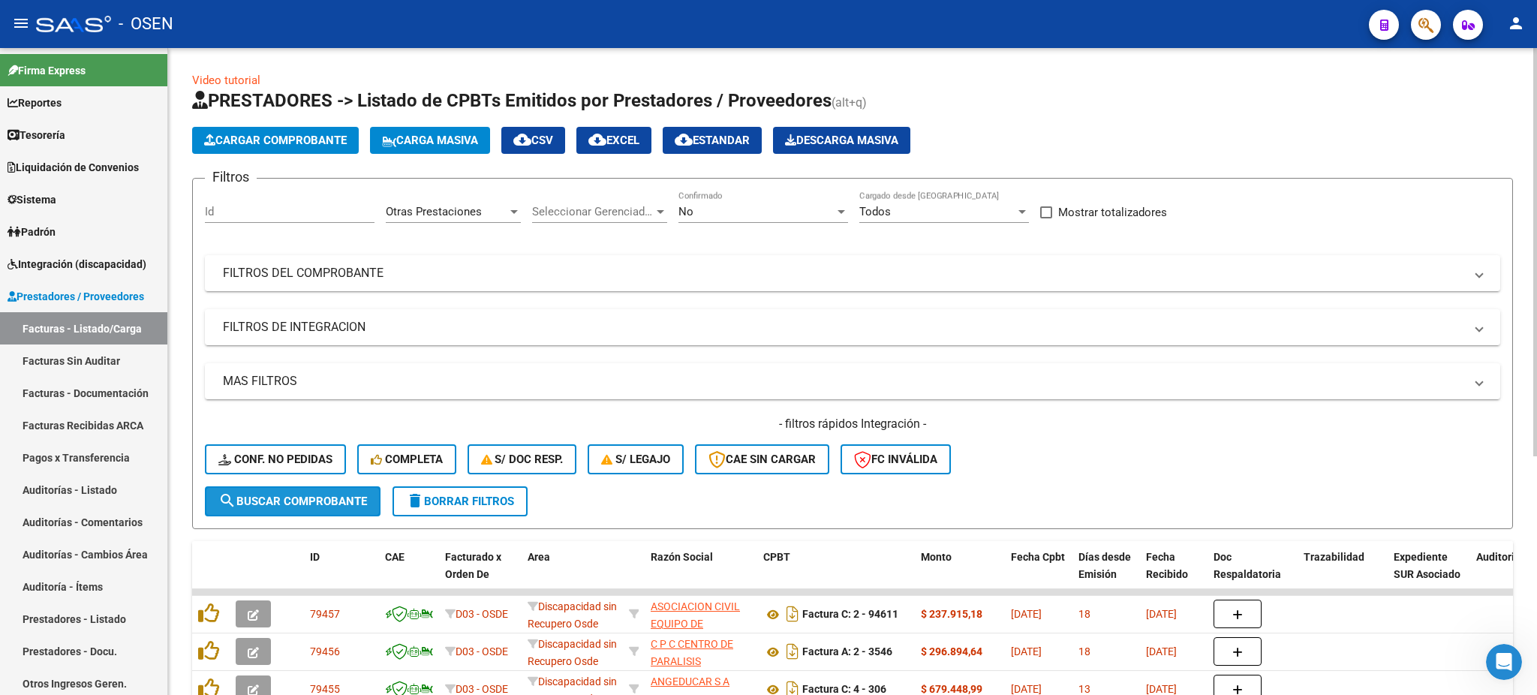
click at [308, 501] on span "search Buscar Comprobante" at bounding box center [292, 502] width 149 height 14
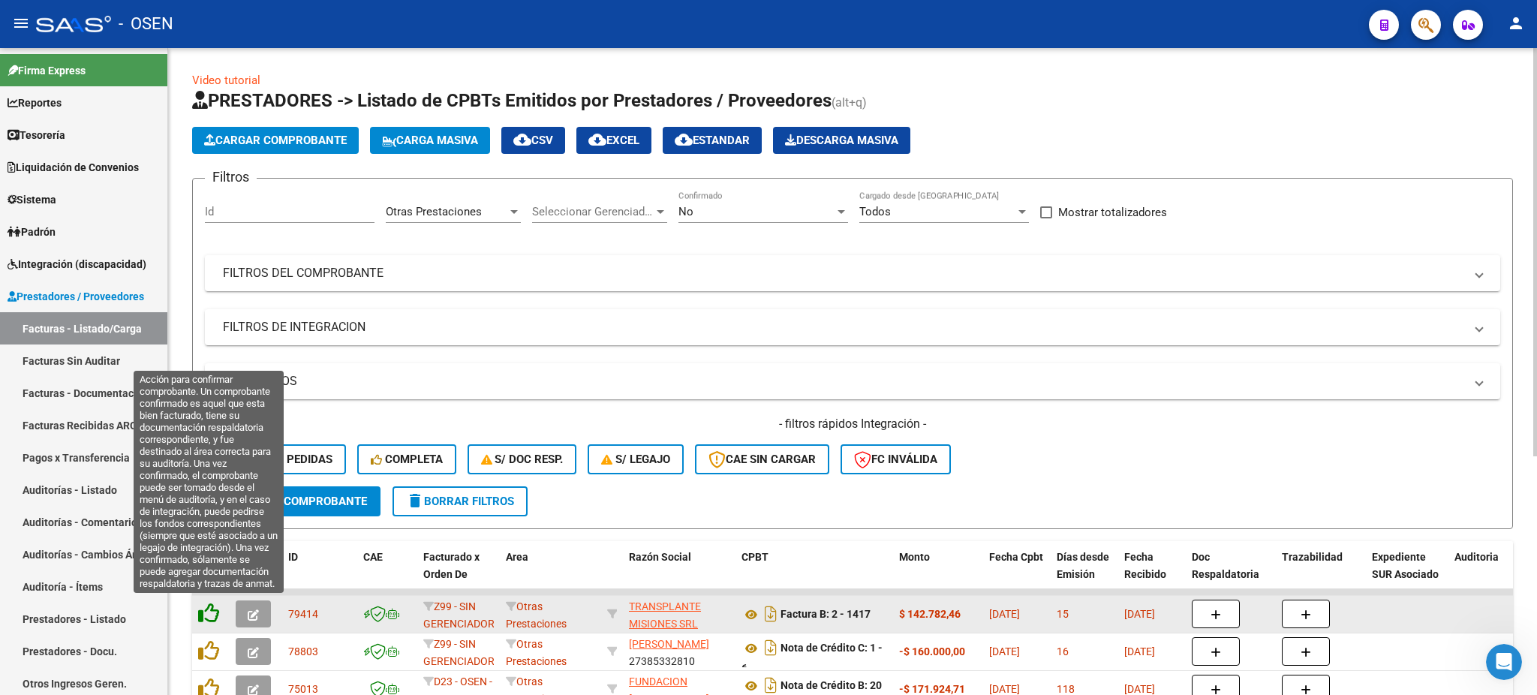
click at [210, 616] on icon at bounding box center [208, 613] width 21 height 21
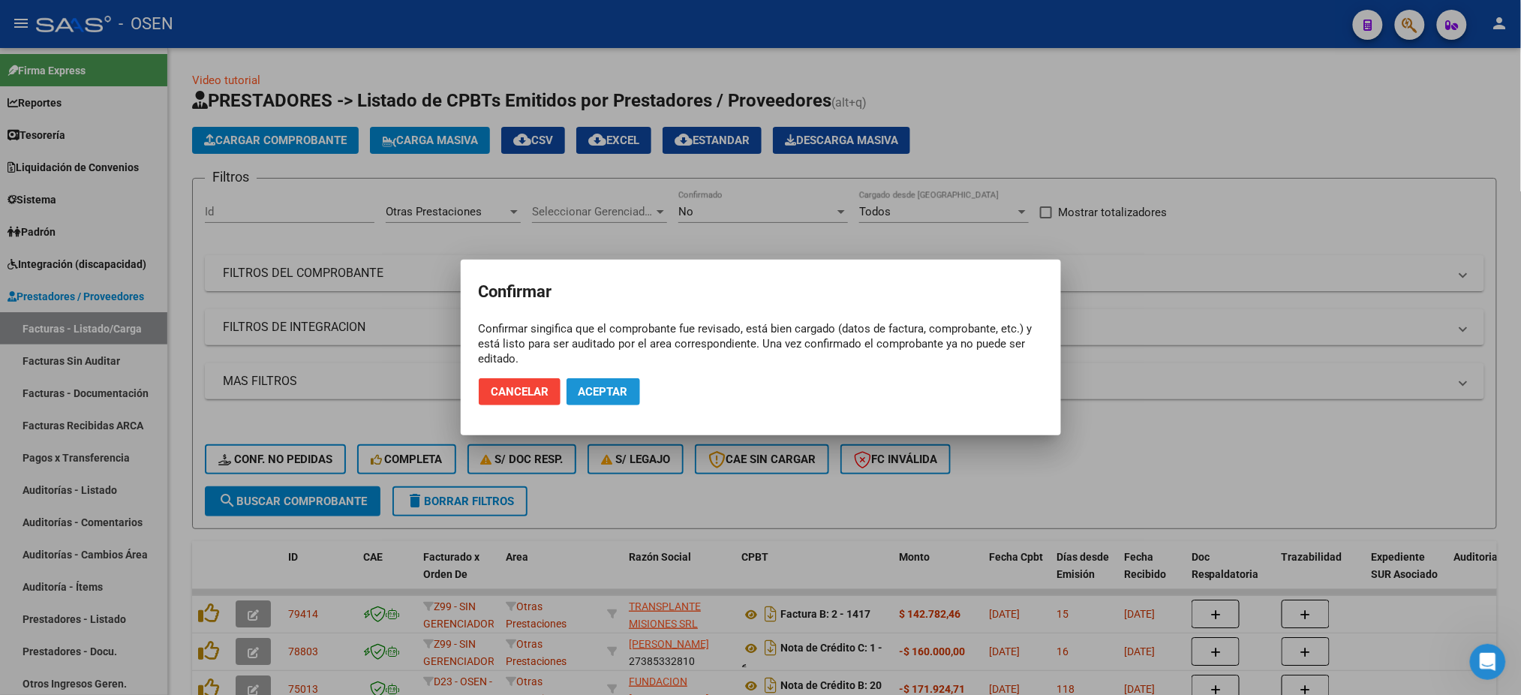
click at [615, 385] on span "Aceptar" at bounding box center [604, 392] width 50 height 14
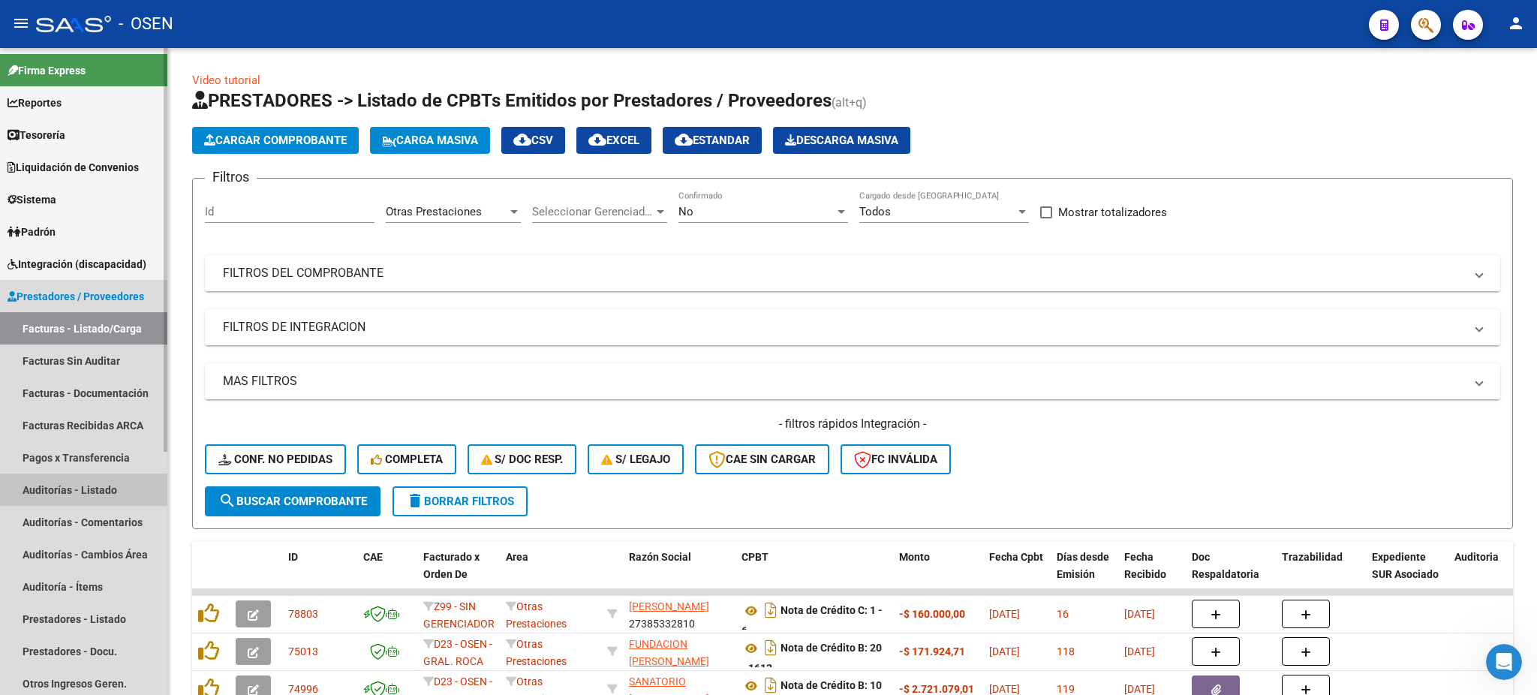
click at [89, 482] on link "Auditorías - Listado" at bounding box center [83, 490] width 167 height 32
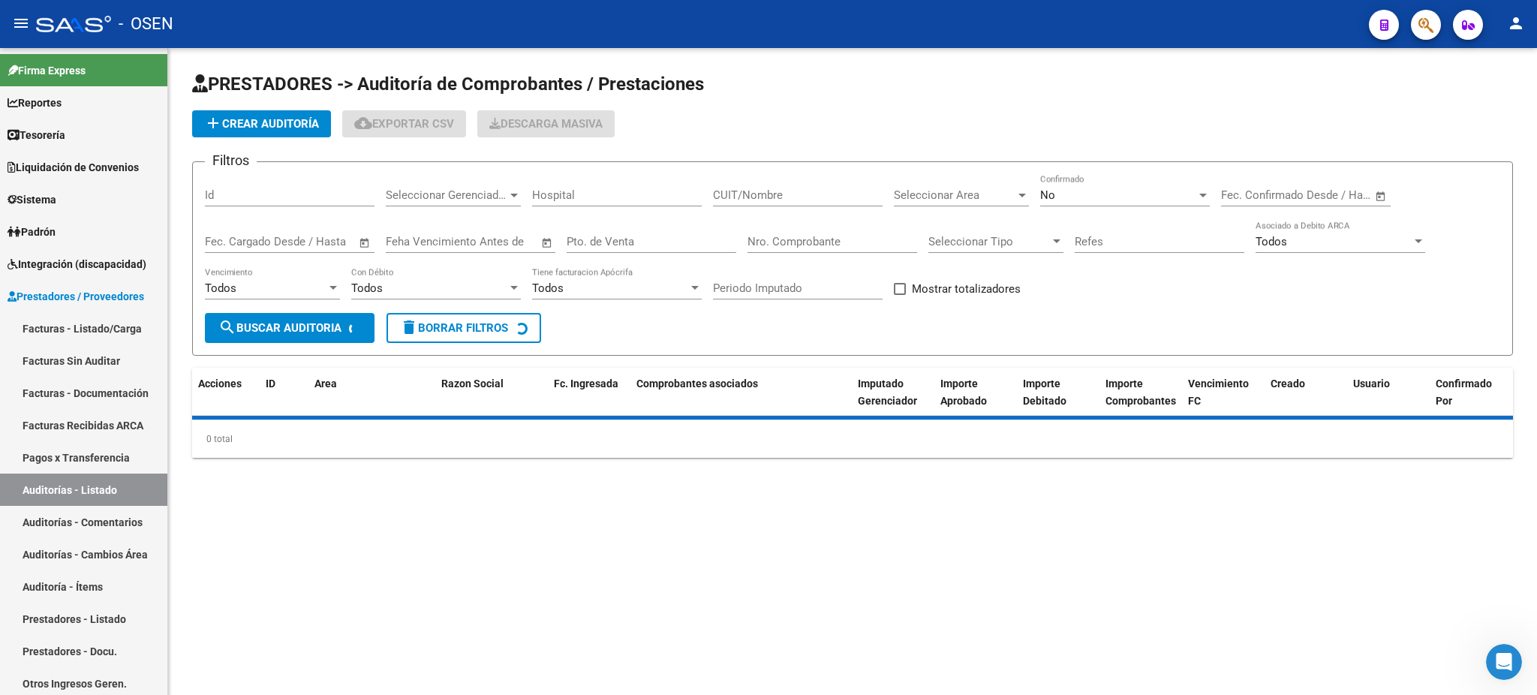
click at [251, 129] on span "add Crear Auditoría" at bounding box center [261, 124] width 115 height 14
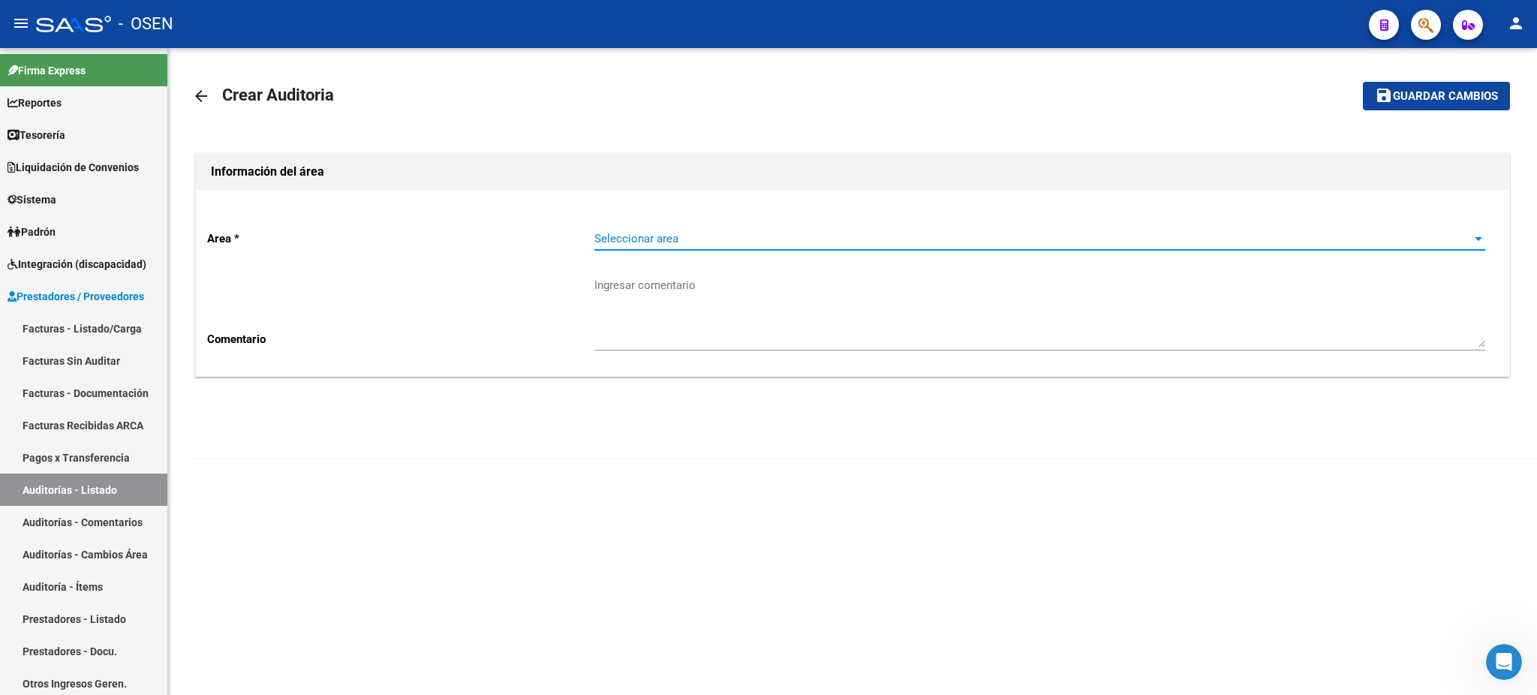
click at [649, 241] on span "Seleccionar area" at bounding box center [1032, 239] width 877 height 14
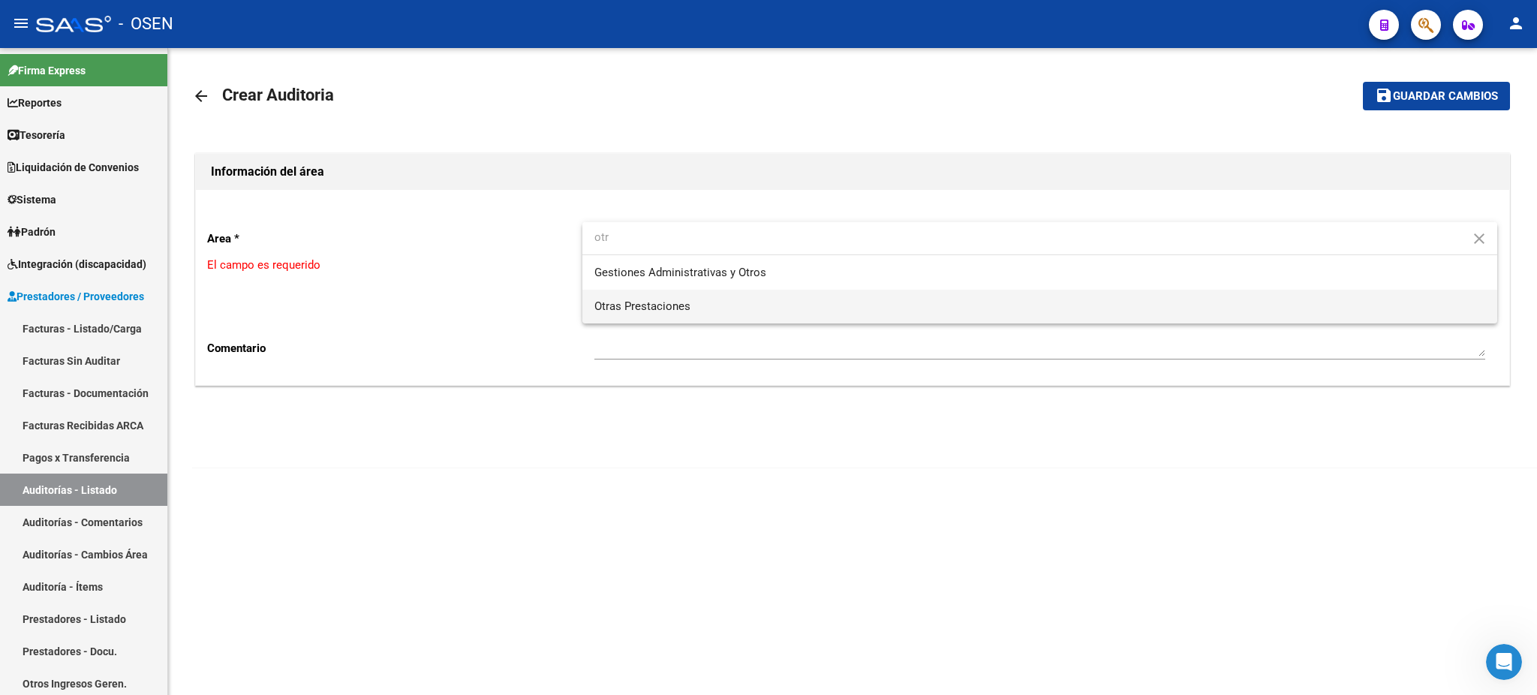
type input "otr"
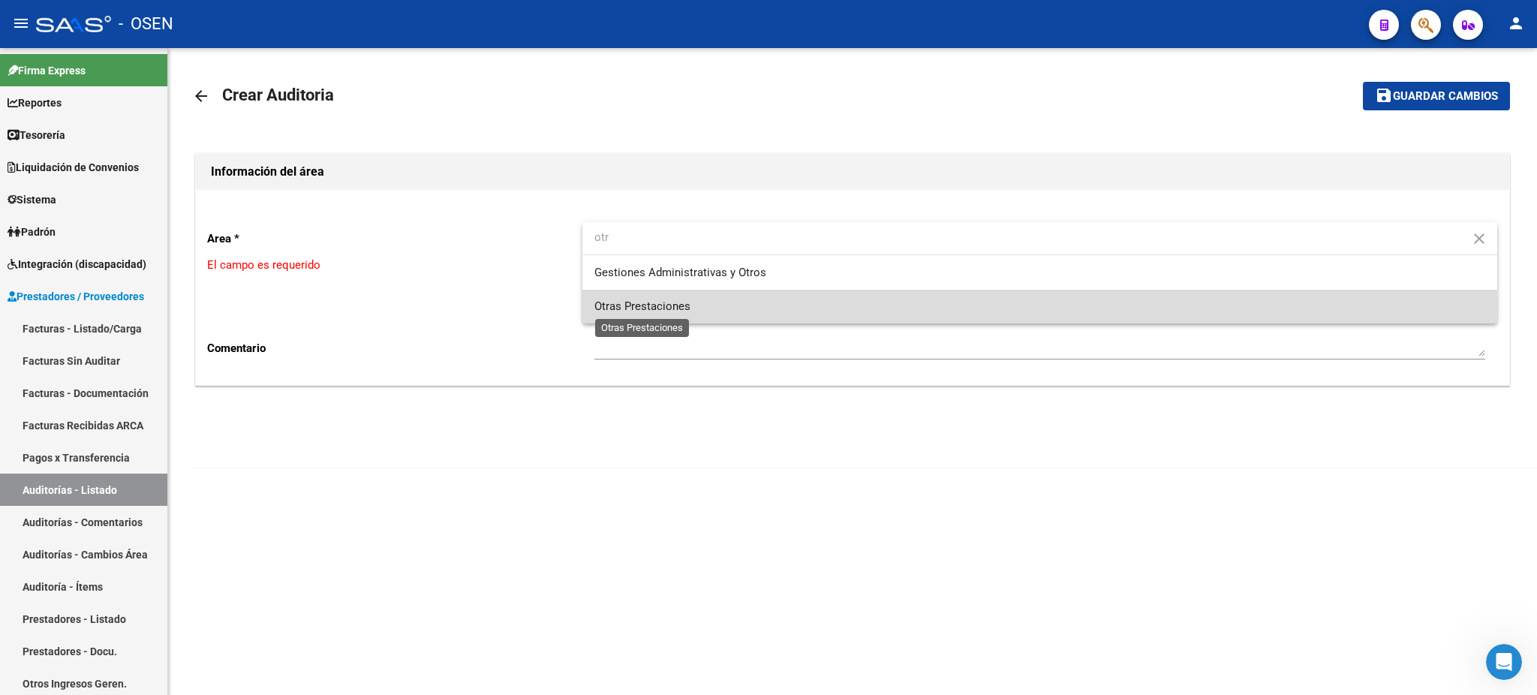
click at [675, 309] on span "Otras Prestaciones" at bounding box center [642, 306] width 96 height 14
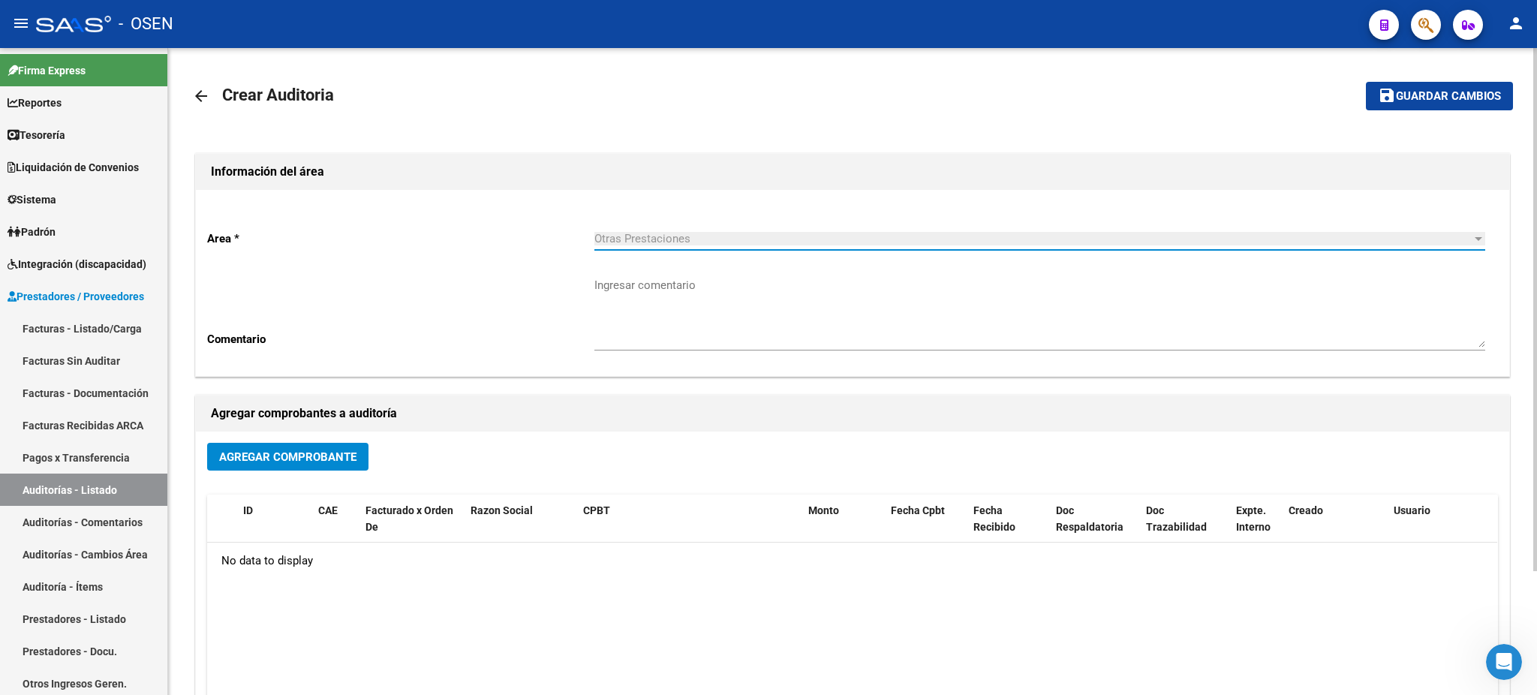
click at [261, 460] on span "Agregar Comprobante" at bounding box center [287, 457] width 137 height 14
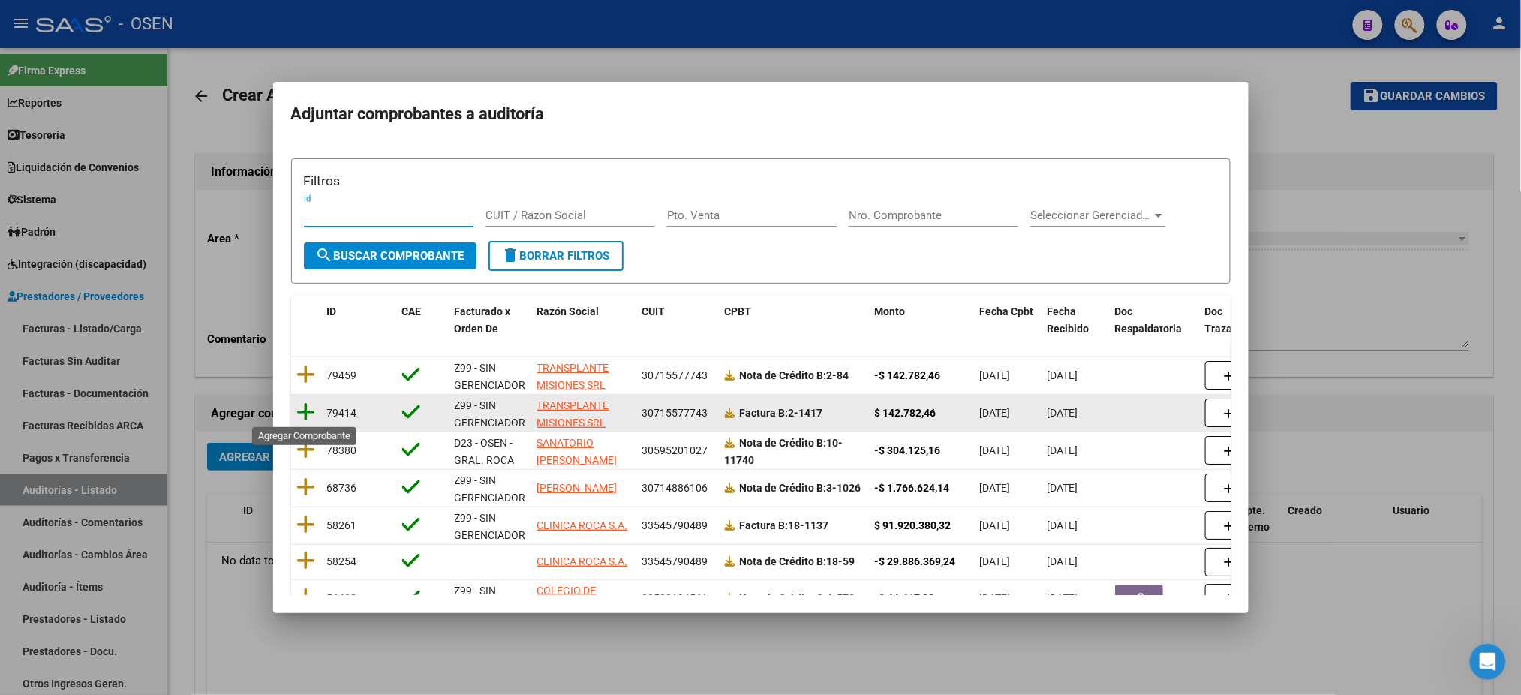
click at [305, 405] on icon at bounding box center [306, 412] width 19 height 21
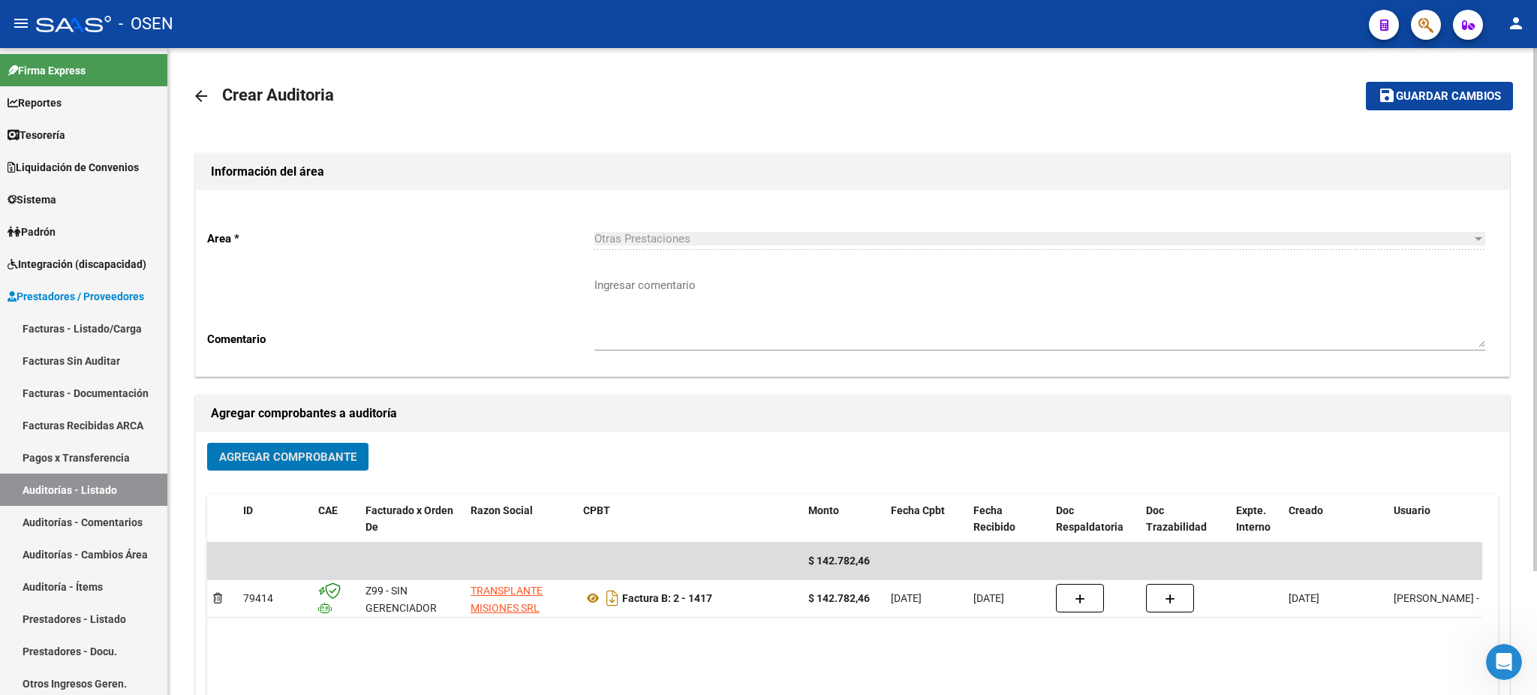
click at [294, 457] on span "Agregar Comprobante" at bounding box center [287, 457] width 137 height 14
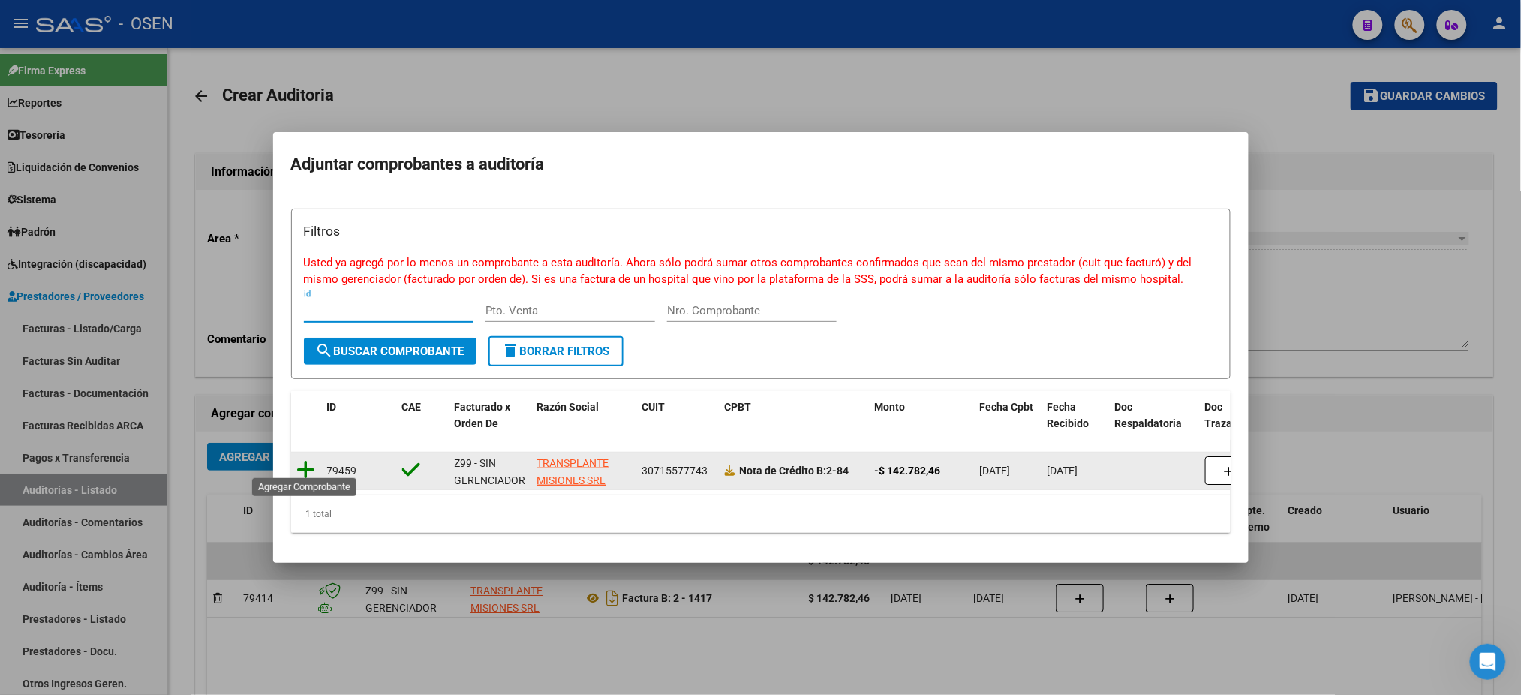
click at [307, 463] on icon at bounding box center [306, 469] width 19 height 21
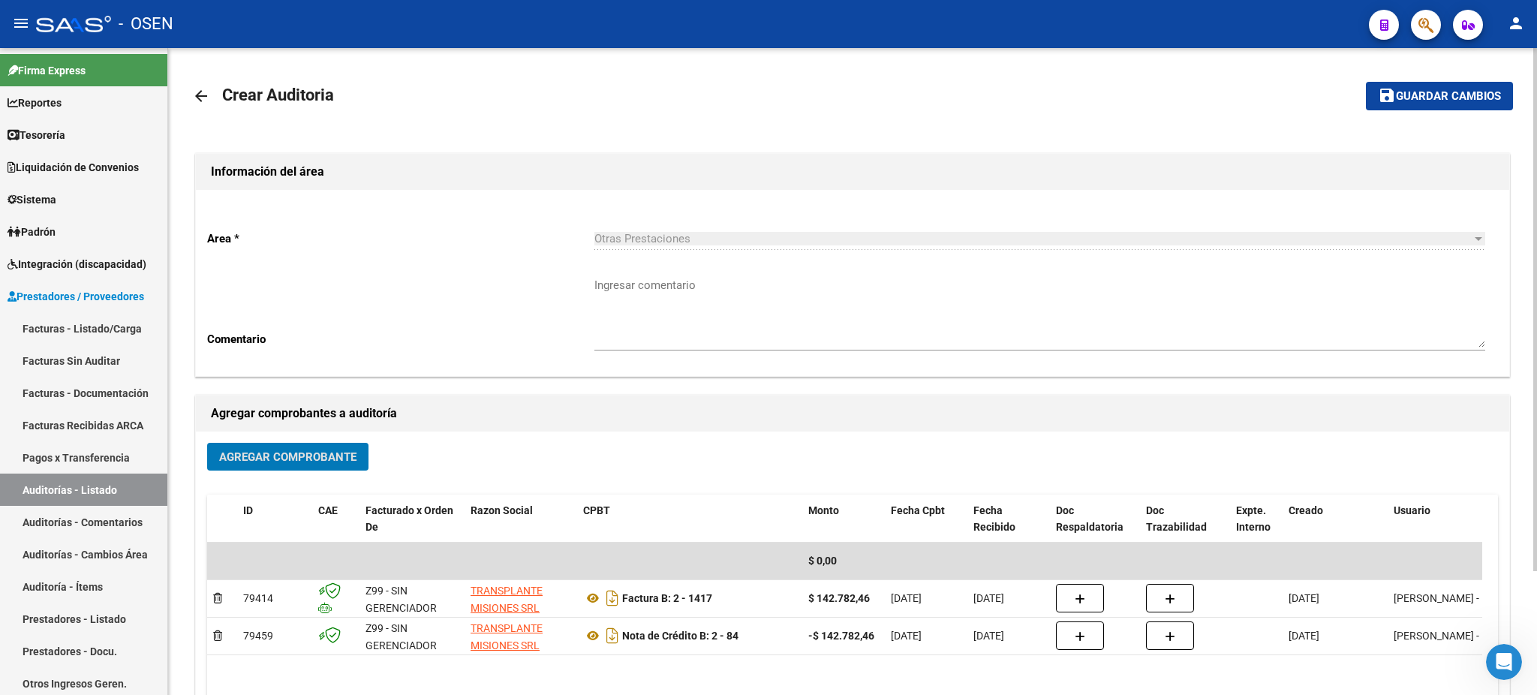
click at [1445, 96] on span "Guardar cambios" at bounding box center [1448, 97] width 105 height 14
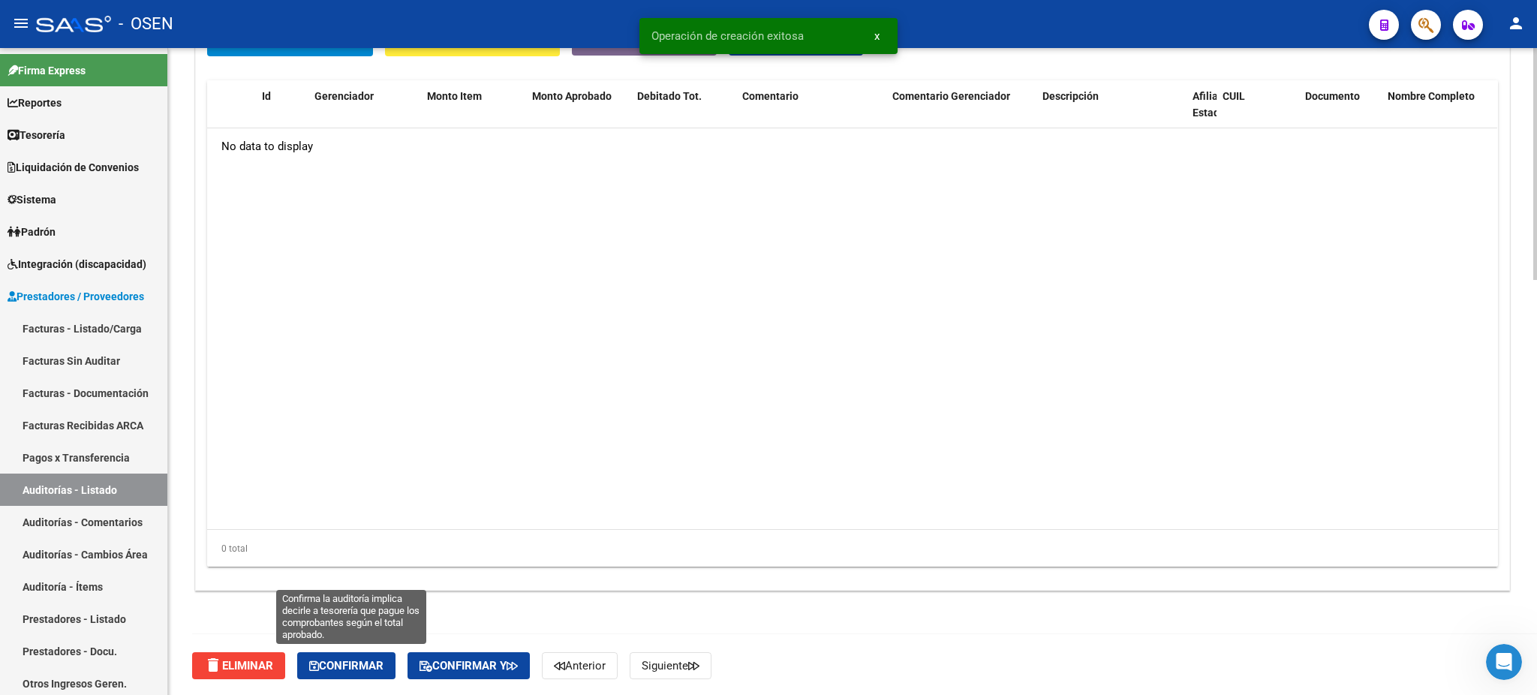
click at [378, 660] on span "Confirmar" at bounding box center [346, 666] width 74 height 14
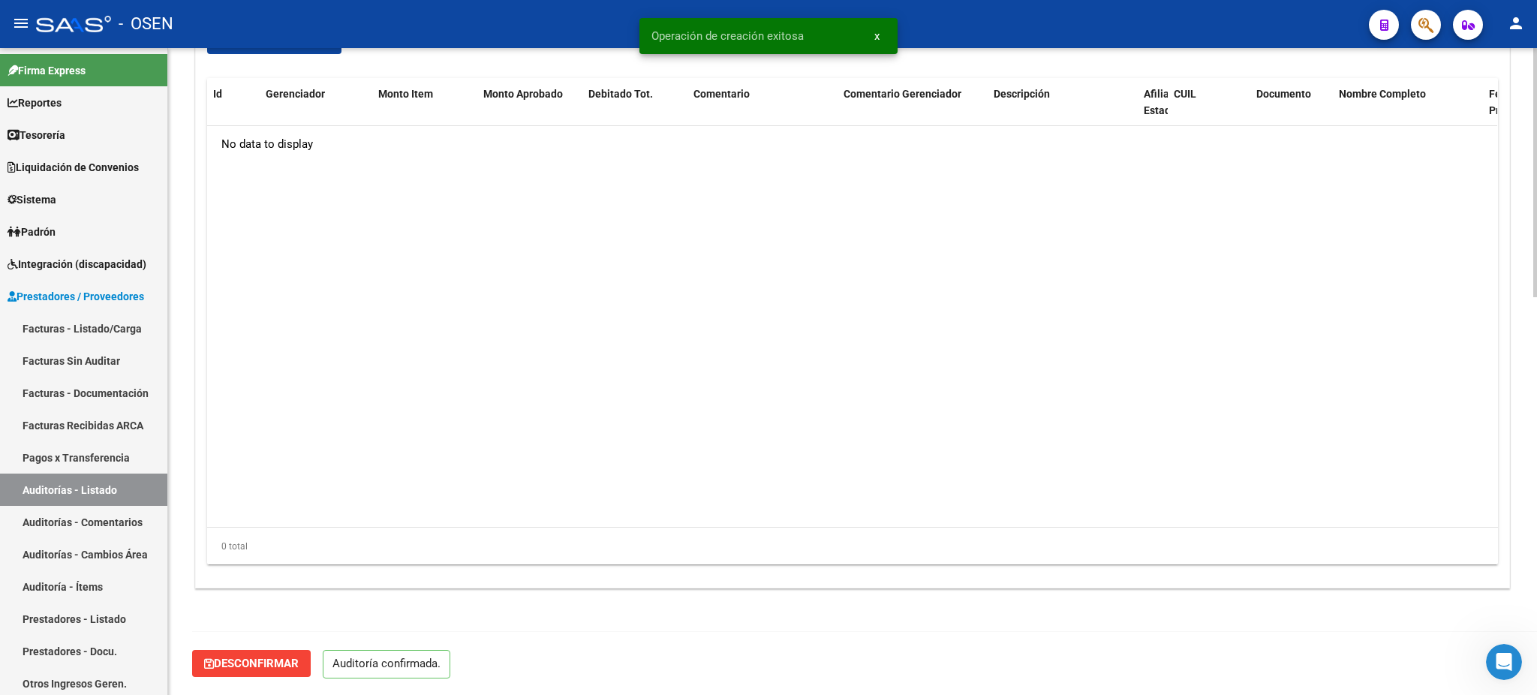
scroll to position [1030, 0]
type input "202508"
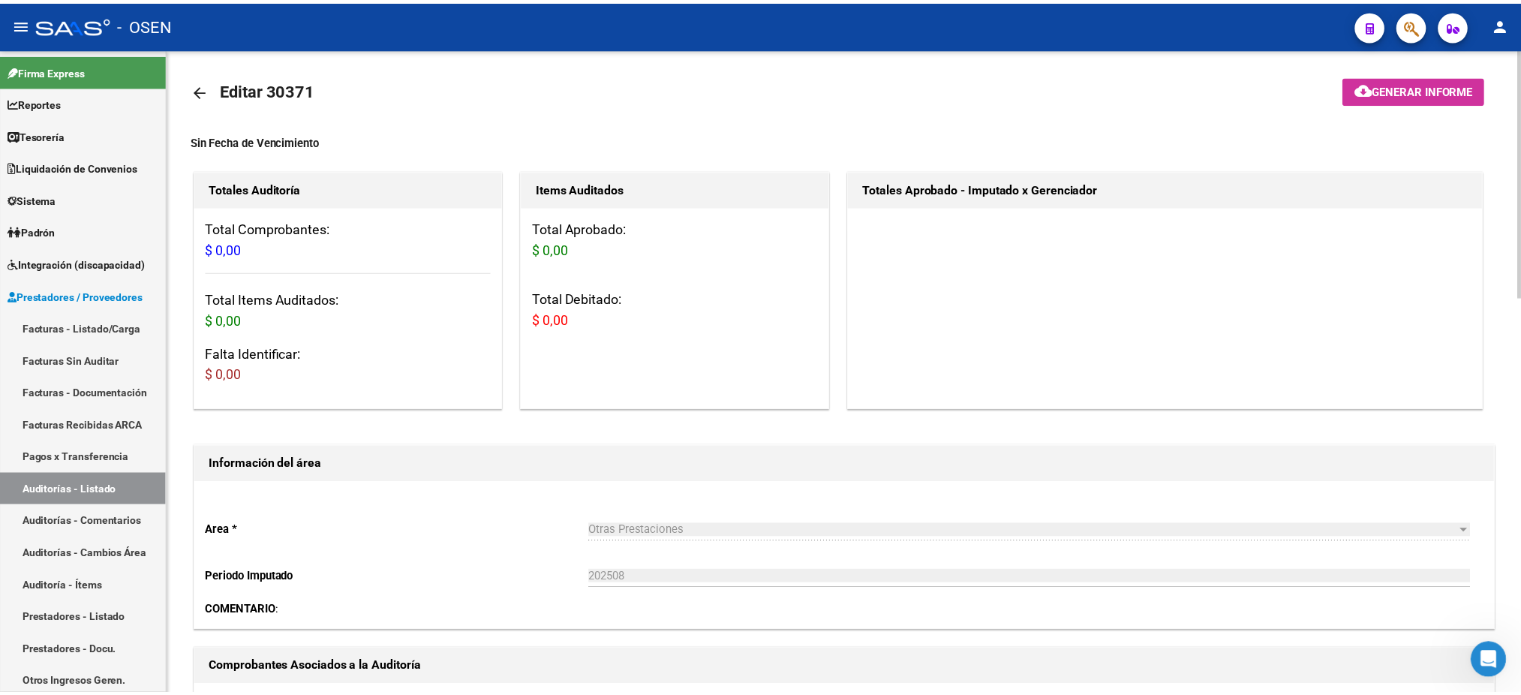
scroll to position [0, 0]
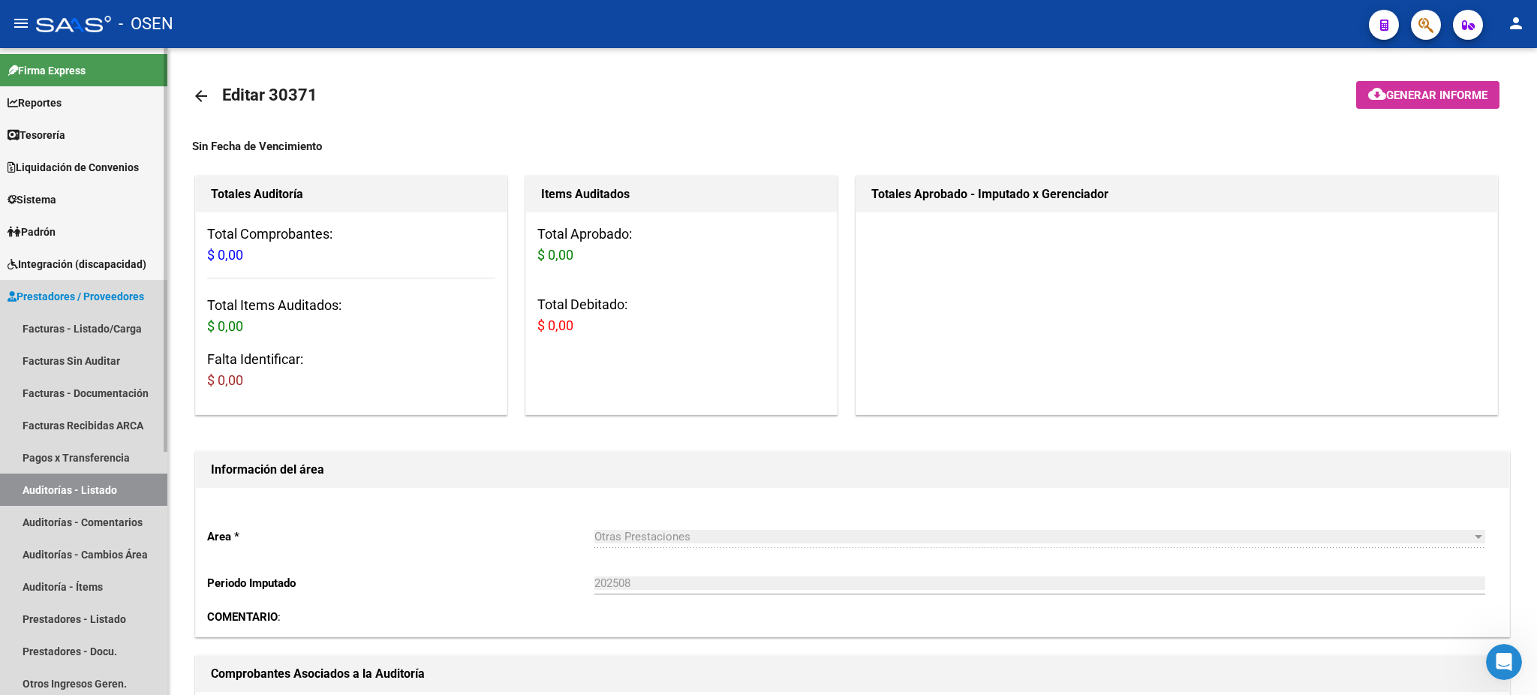
click at [114, 488] on link "Auditorías - Listado" at bounding box center [83, 490] width 167 height 32
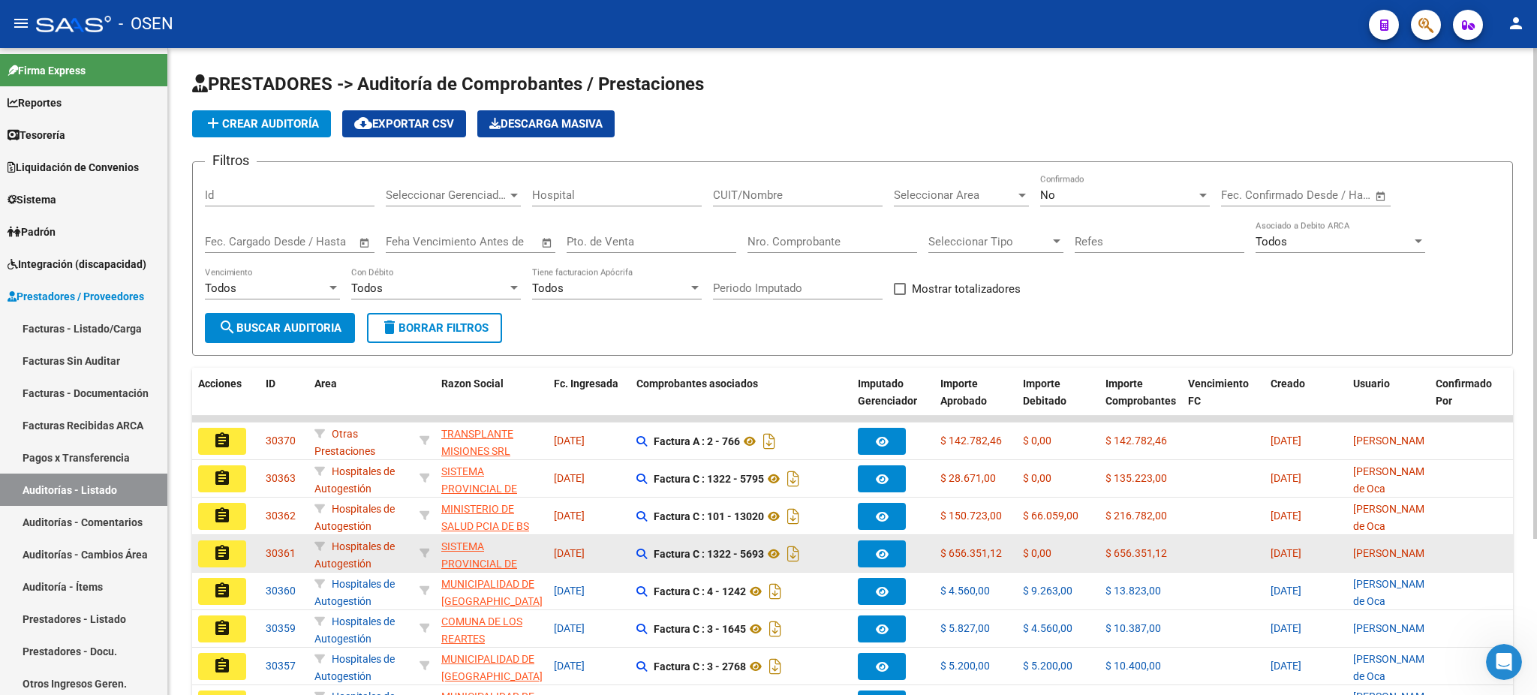
click at [229, 546] on mat-icon "assignment" at bounding box center [222, 553] width 18 height 18
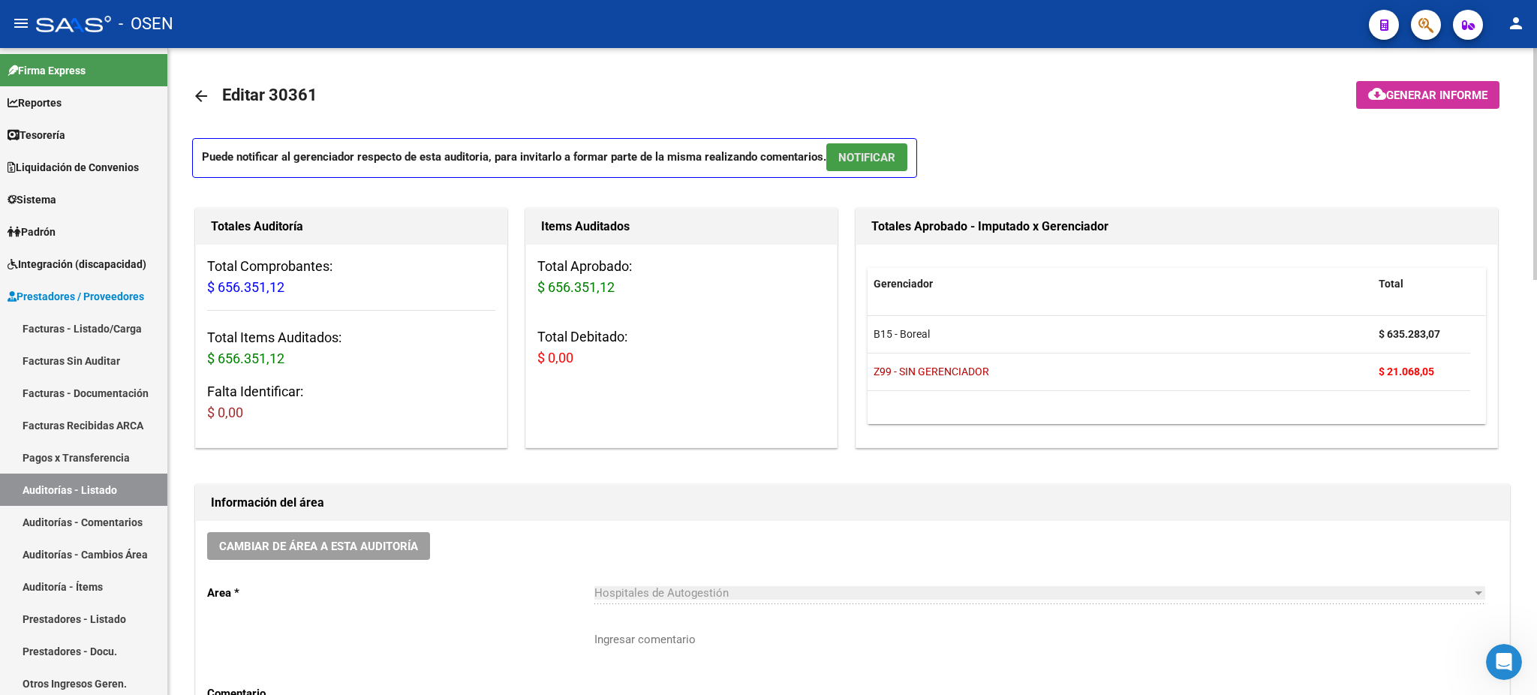
click at [844, 153] on span "NOTIFICAR" at bounding box center [866, 158] width 57 height 14
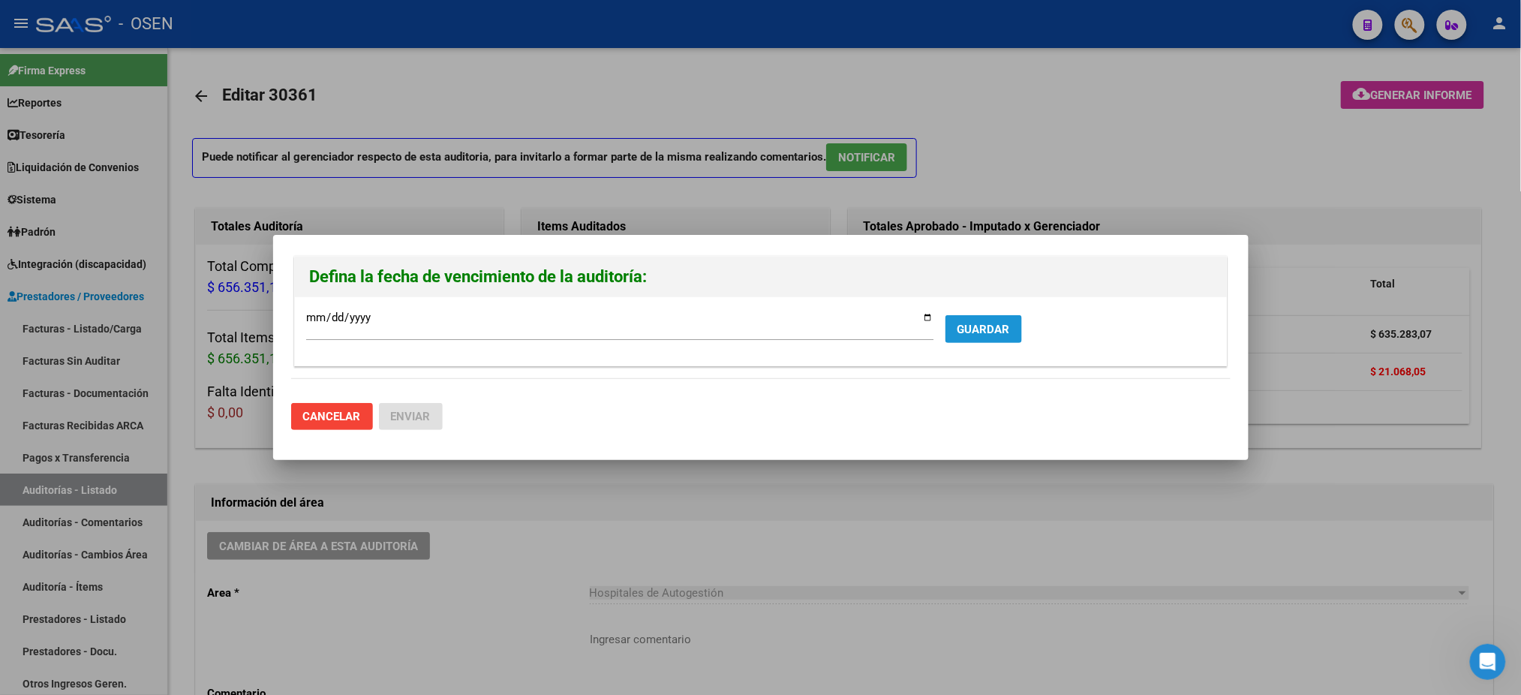
click at [955, 336] on button "GUARDAR" at bounding box center [984, 329] width 77 height 28
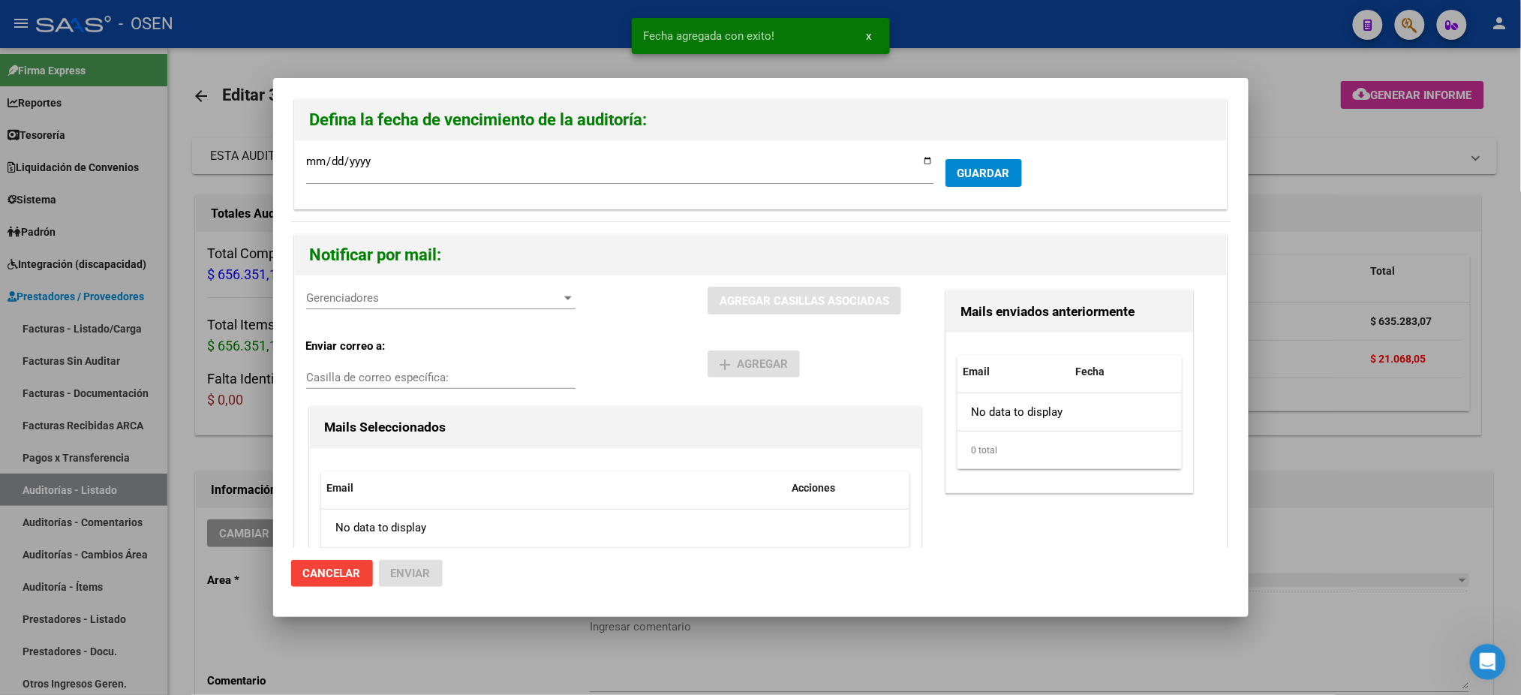
click at [355, 283] on div "Gerenciadores Gerenciadores AGREGAR CASILLAS ASOCIADAS Enviar correo a: Casilla…" at bounding box center [761, 448] width 932 height 347
click at [368, 308] on div "Gerenciadores Gerenciadores" at bounding box center [440, 298] width 269 height 23
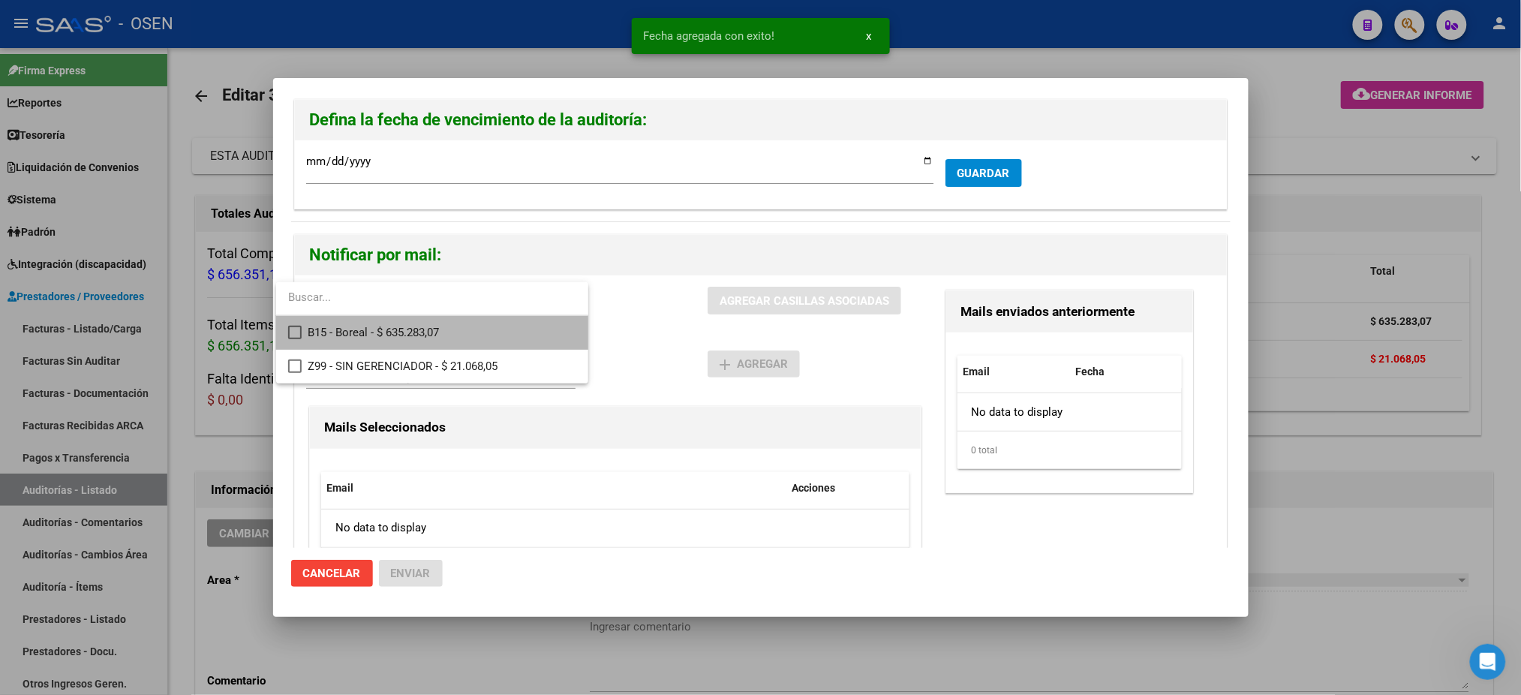
click at [391, 341] on span "B15 - Boreal - $ 635.283,07" at bounding box center [442, 333] width 269 height 34
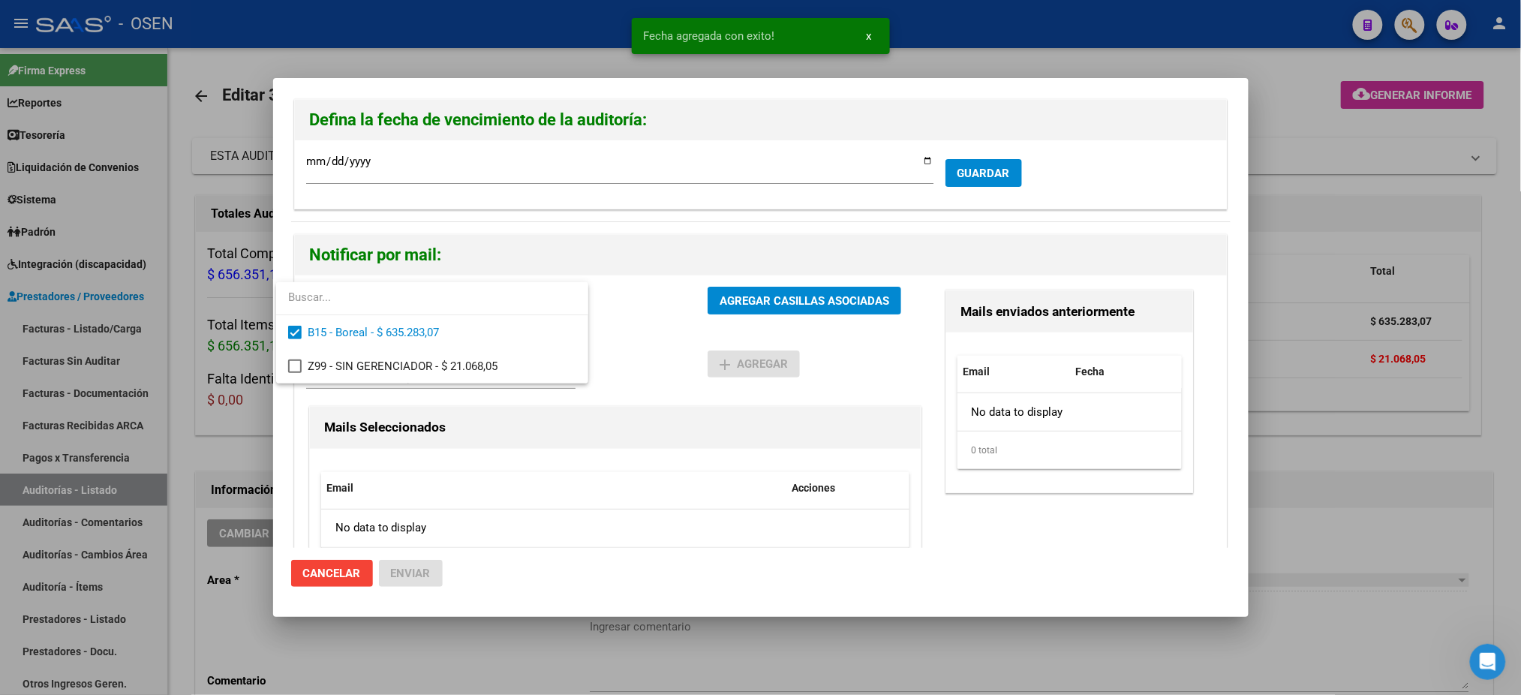
click at [657, 329] on div at bounding box center [760, 347] width 1521 height 695
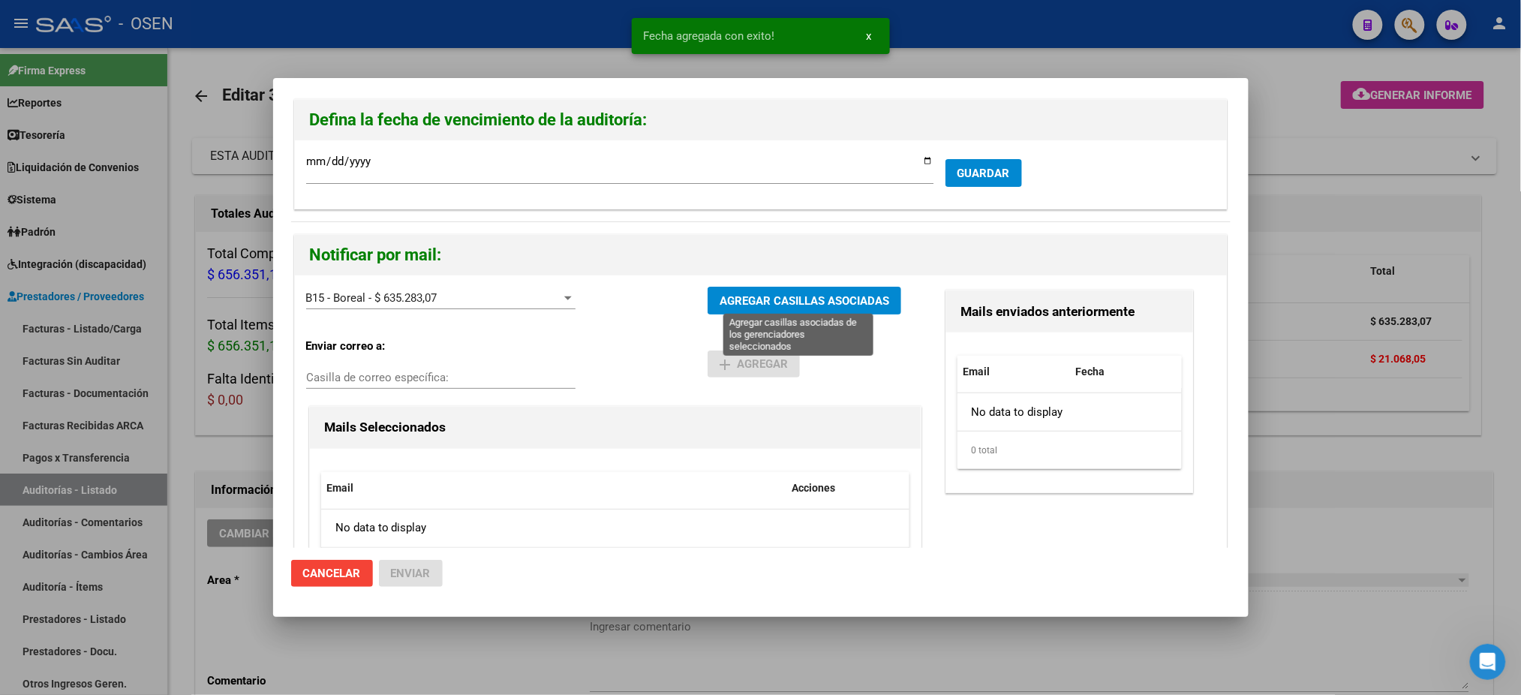
click at [801, 291] on button "AGREGAR CASILLAS ASOCIADAS" at bounding box center [805, 301] width 194 height 28
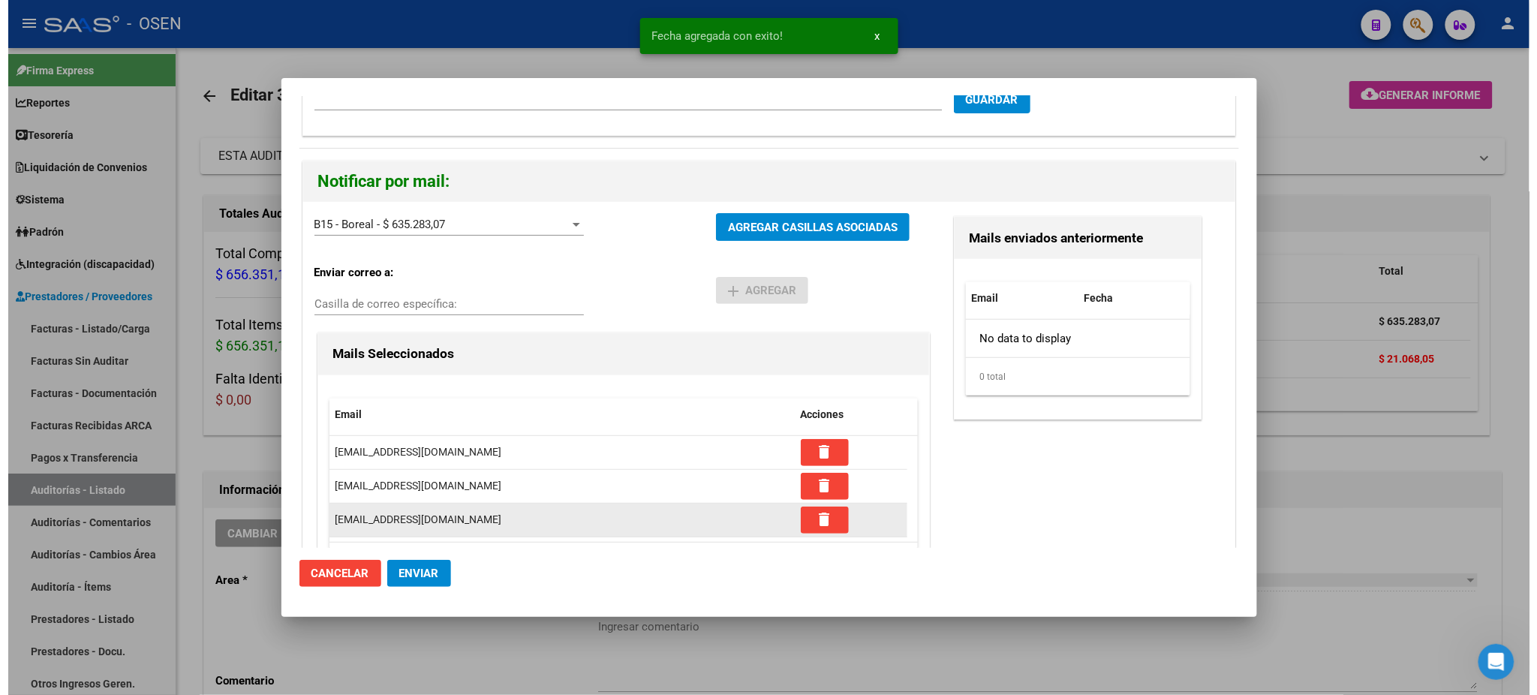
scroll to position [147, 0]
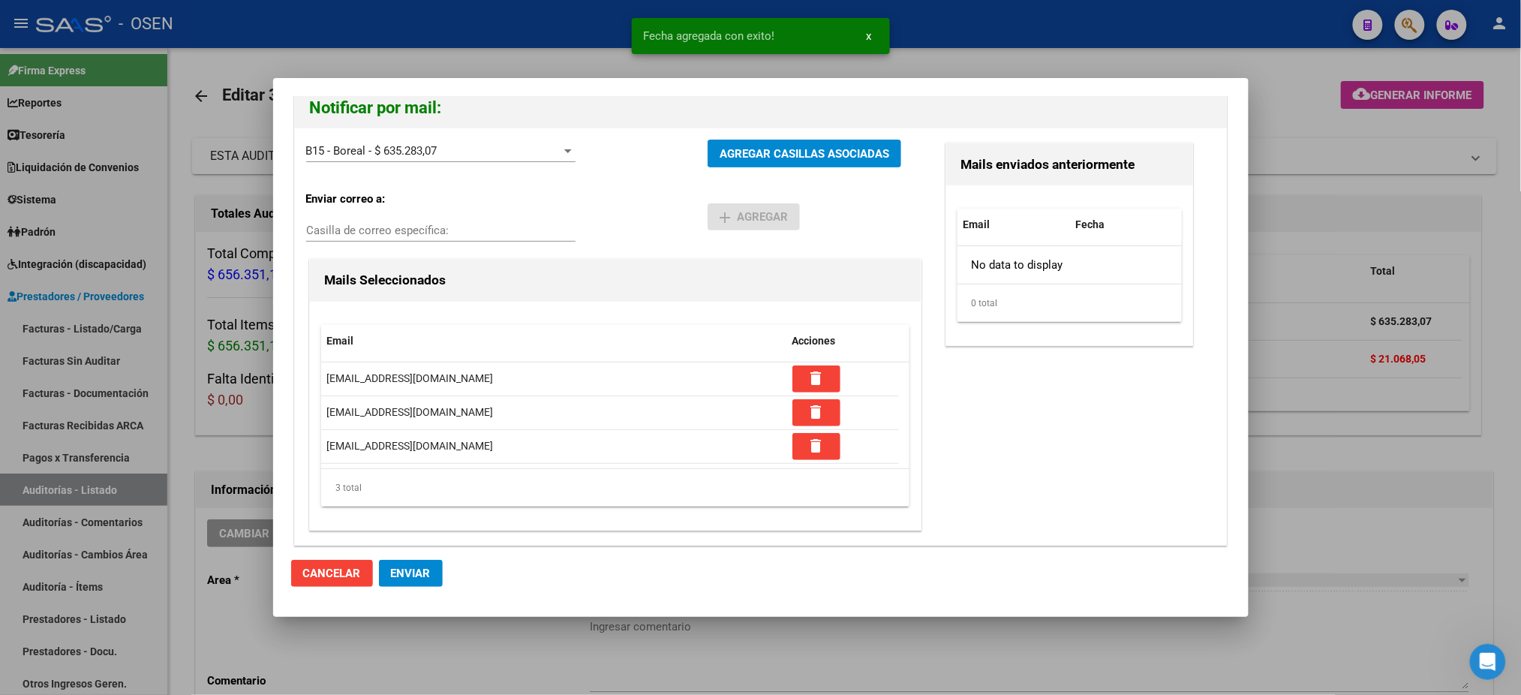
click at [438, 562] on button "Enviar" at bounding box center [411, 573] width 64 height 27
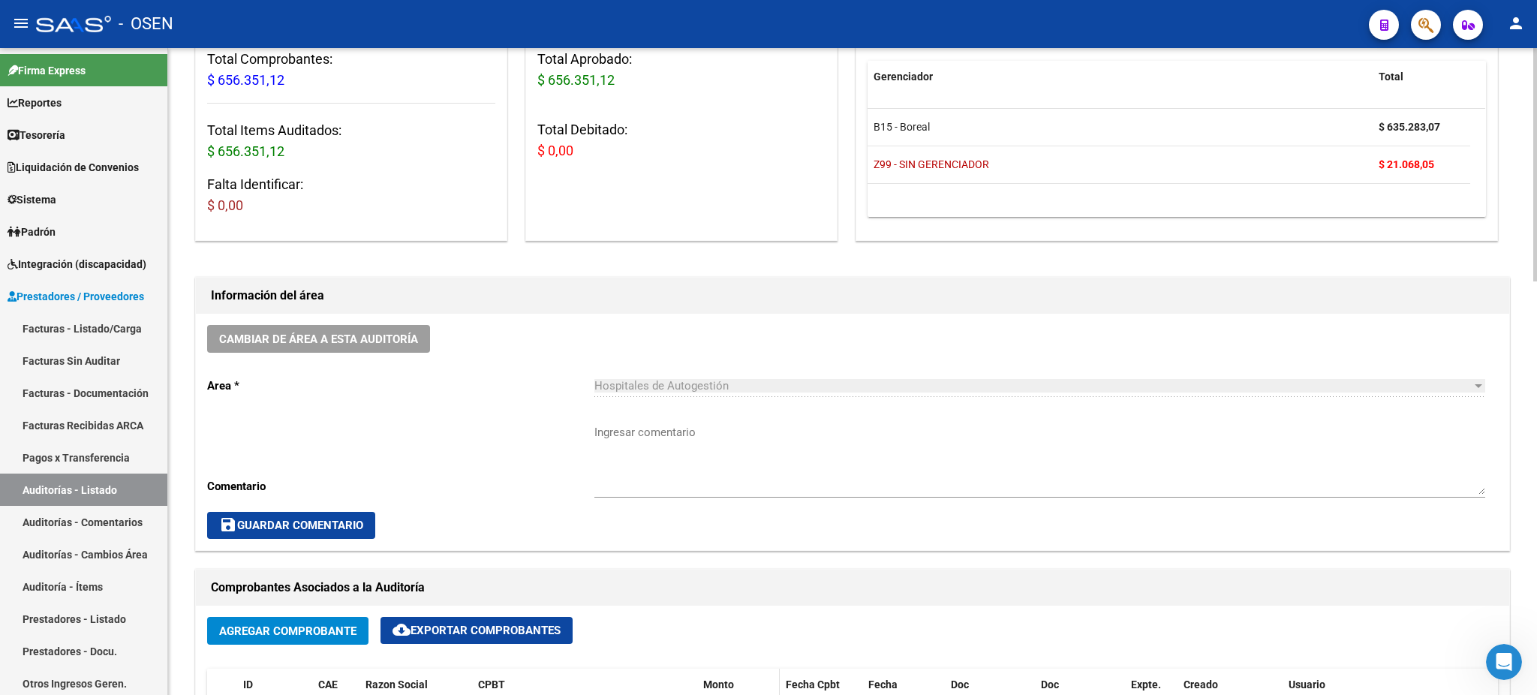
scroll to position [0, 0]
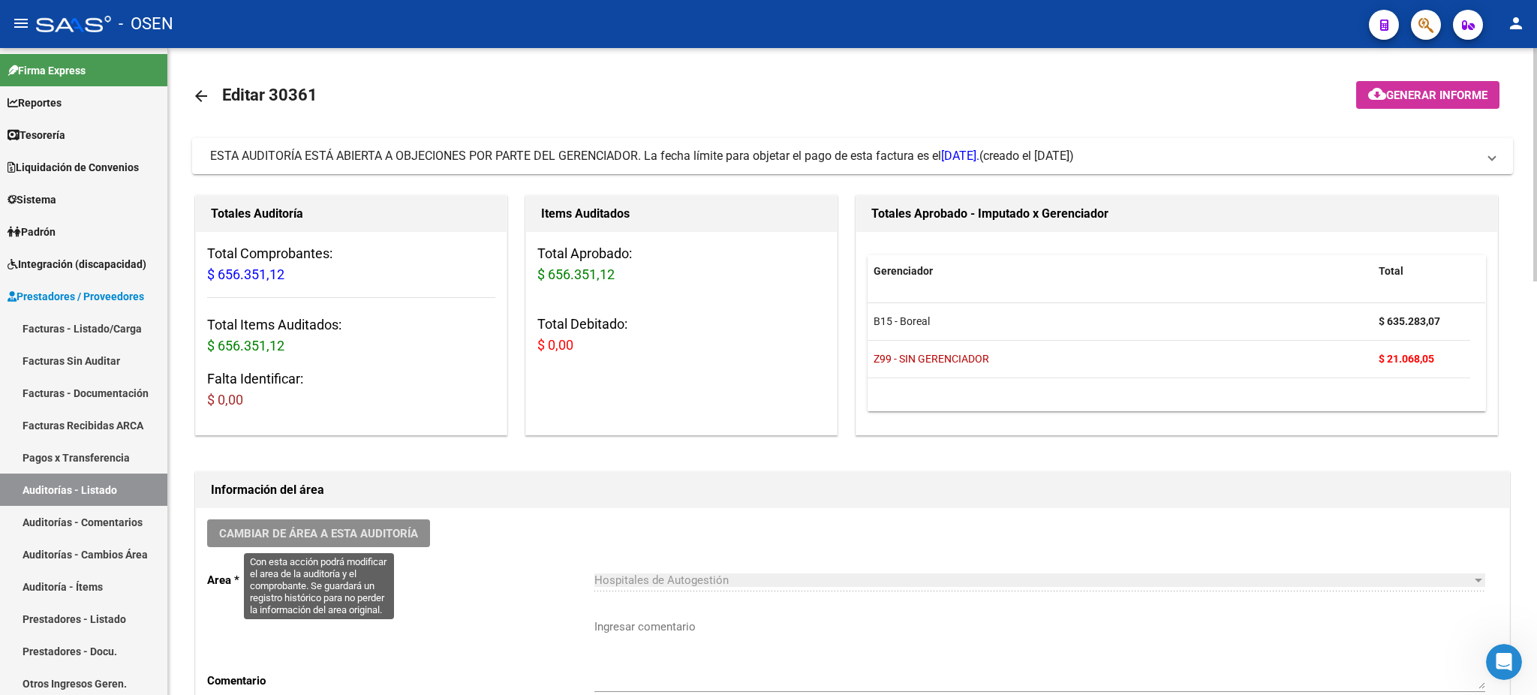
click at [344, 541] on button "Cambiar de área a esta auditoría" at bounding box center [318, 533] width 223 height 28
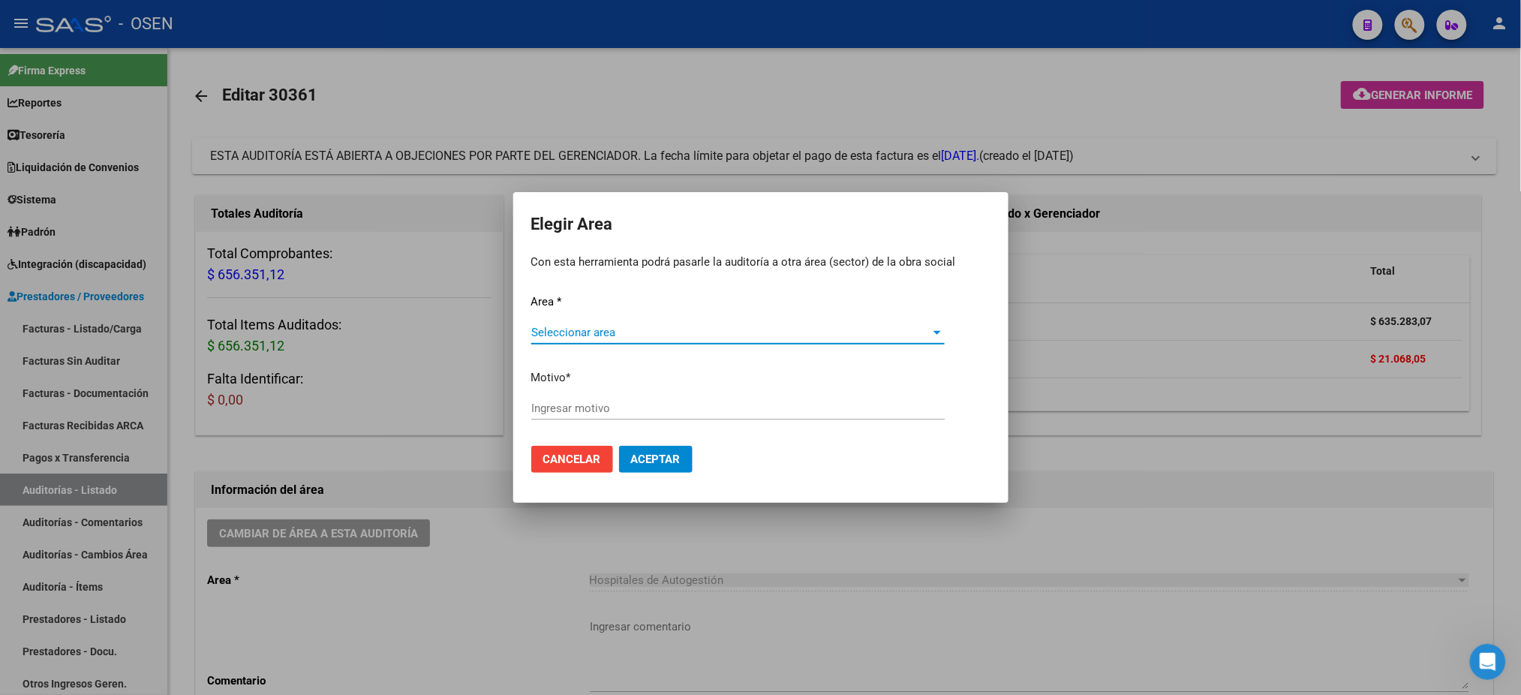
click at [710, 319] on div "Area * Seleccionar area Seleccionar area Motivo * Ingresar motivo" at bounding box center [760, 363] width 459 height 141
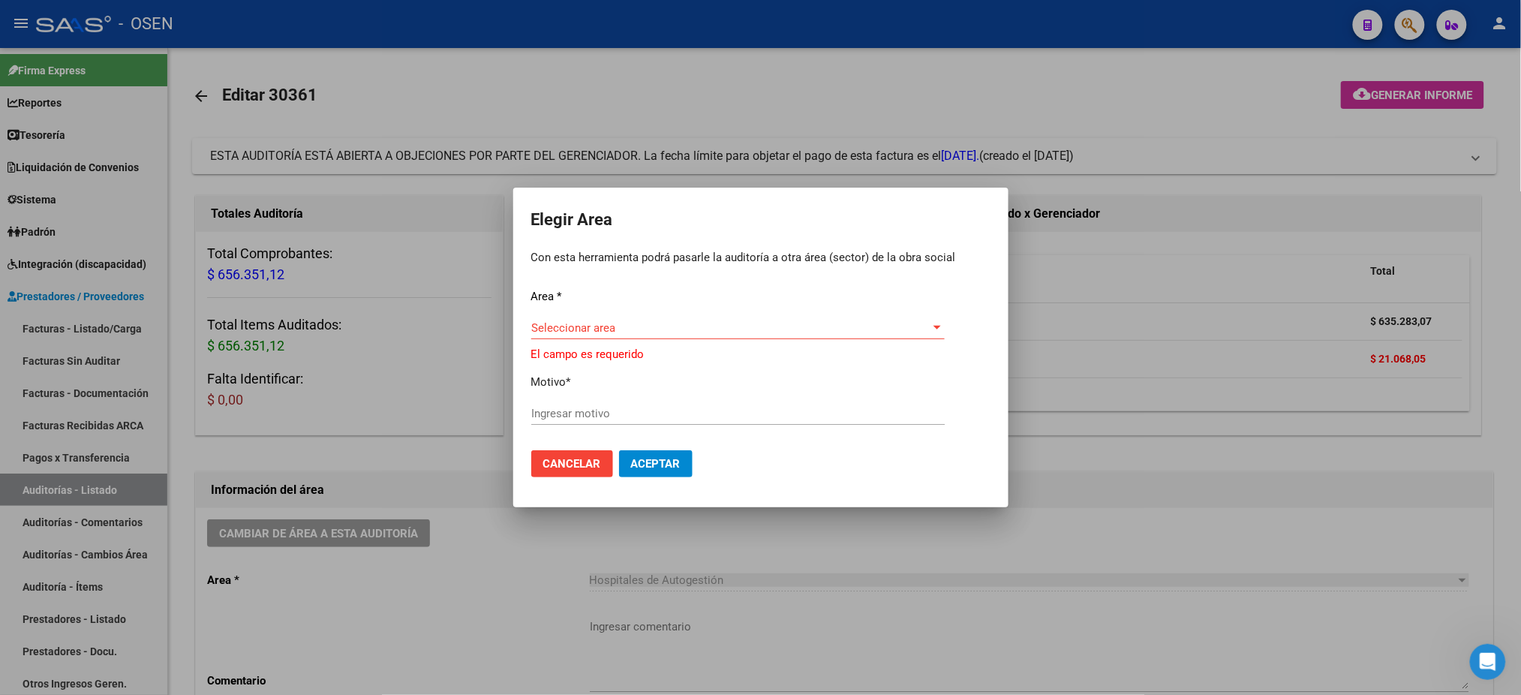
click at [712, 340] on div "Seleccionar area Seleccionar area" at bounding box center [738, 335] width 414 height 37
click at [711, 329] on span "Seleccionar area" at bounding box center [731, 328] width 400 height 14
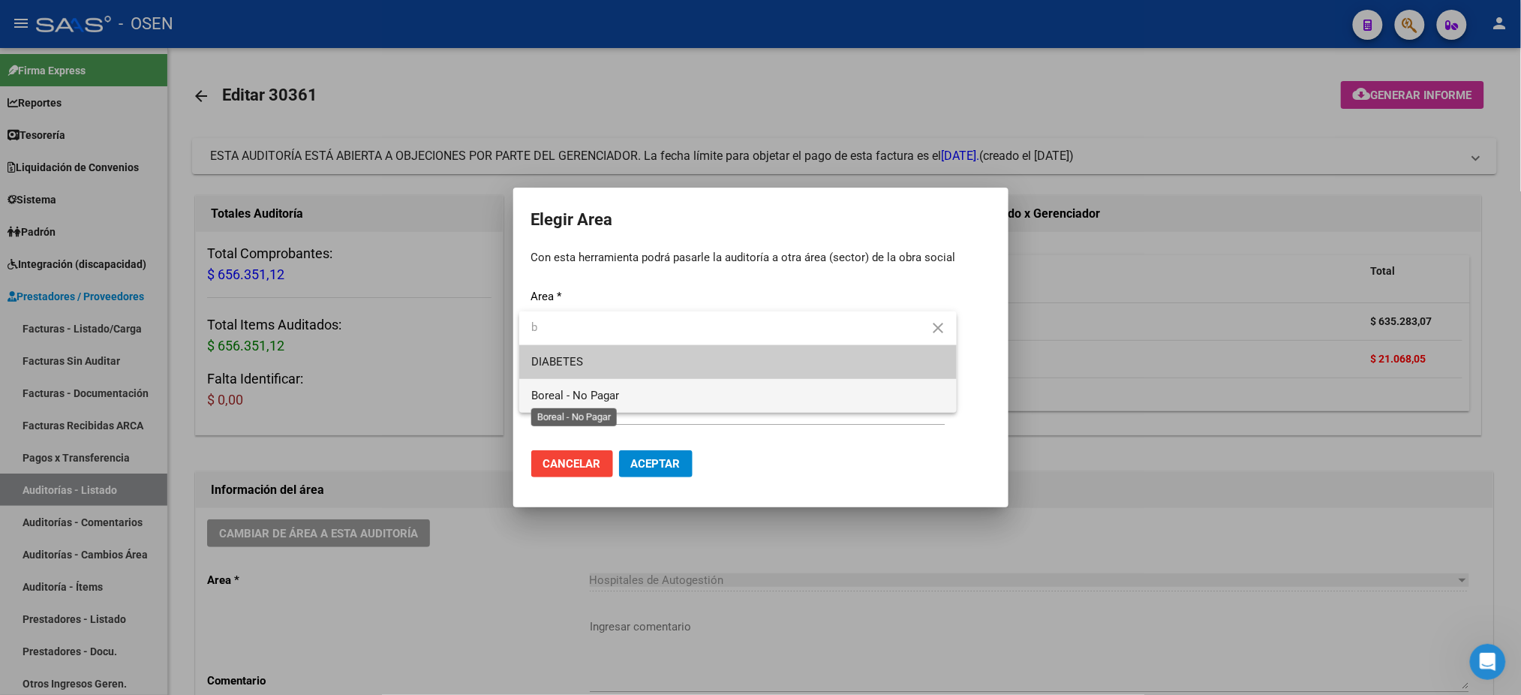
type input "b"
click at [585, 389] on span "Boreal - No Pagar" at bounding box center [575, 396] width 88 height 14
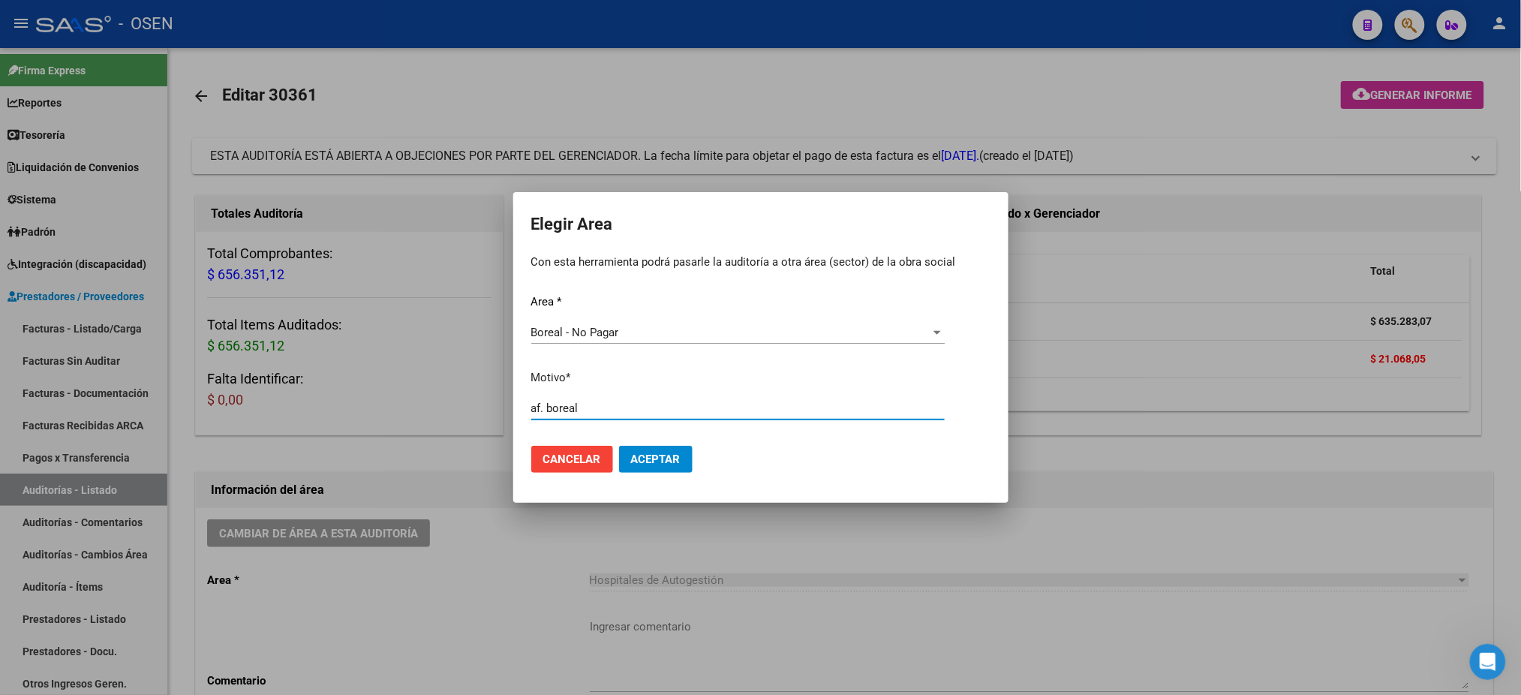
type input "af. boreal"
click at [675, 448] on button "Aceptar" at bounding box center [656, 459] width 74 height 27
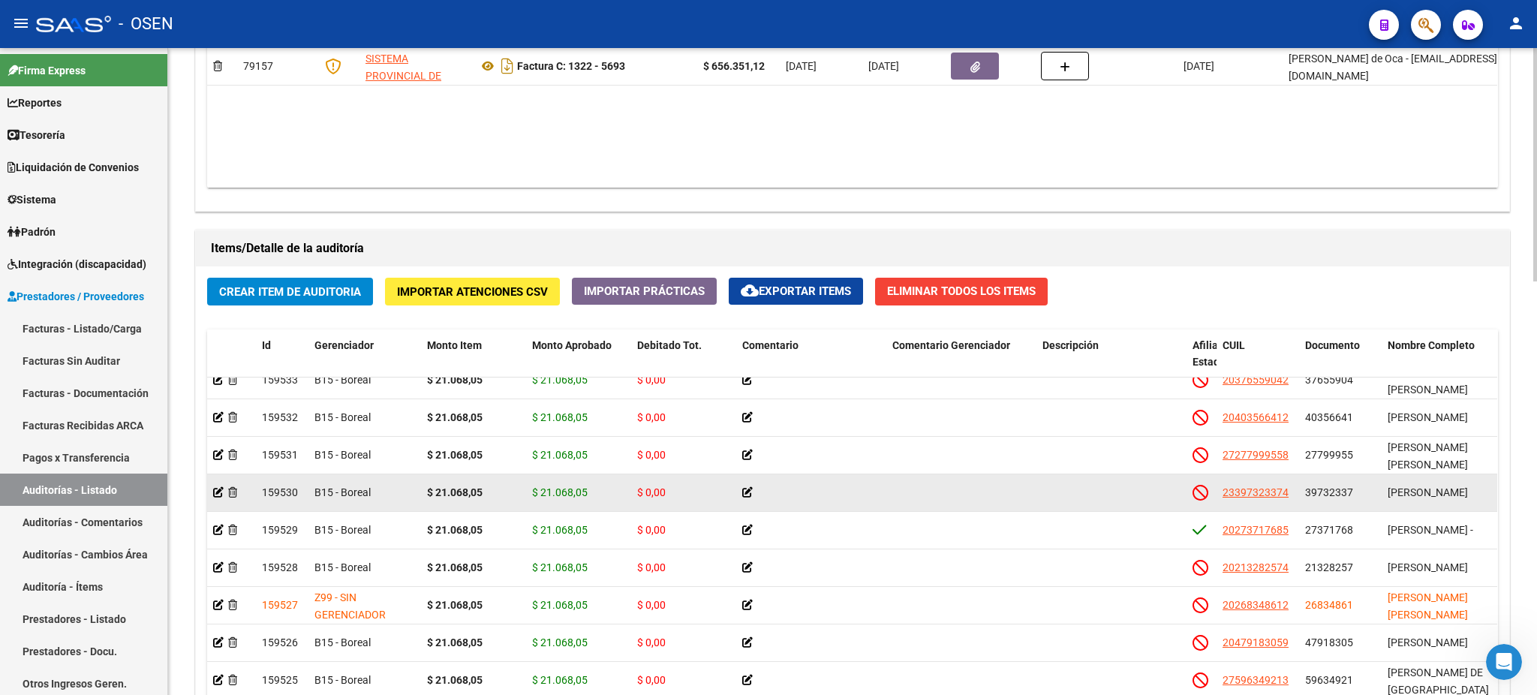
scroll to position [407, 0]
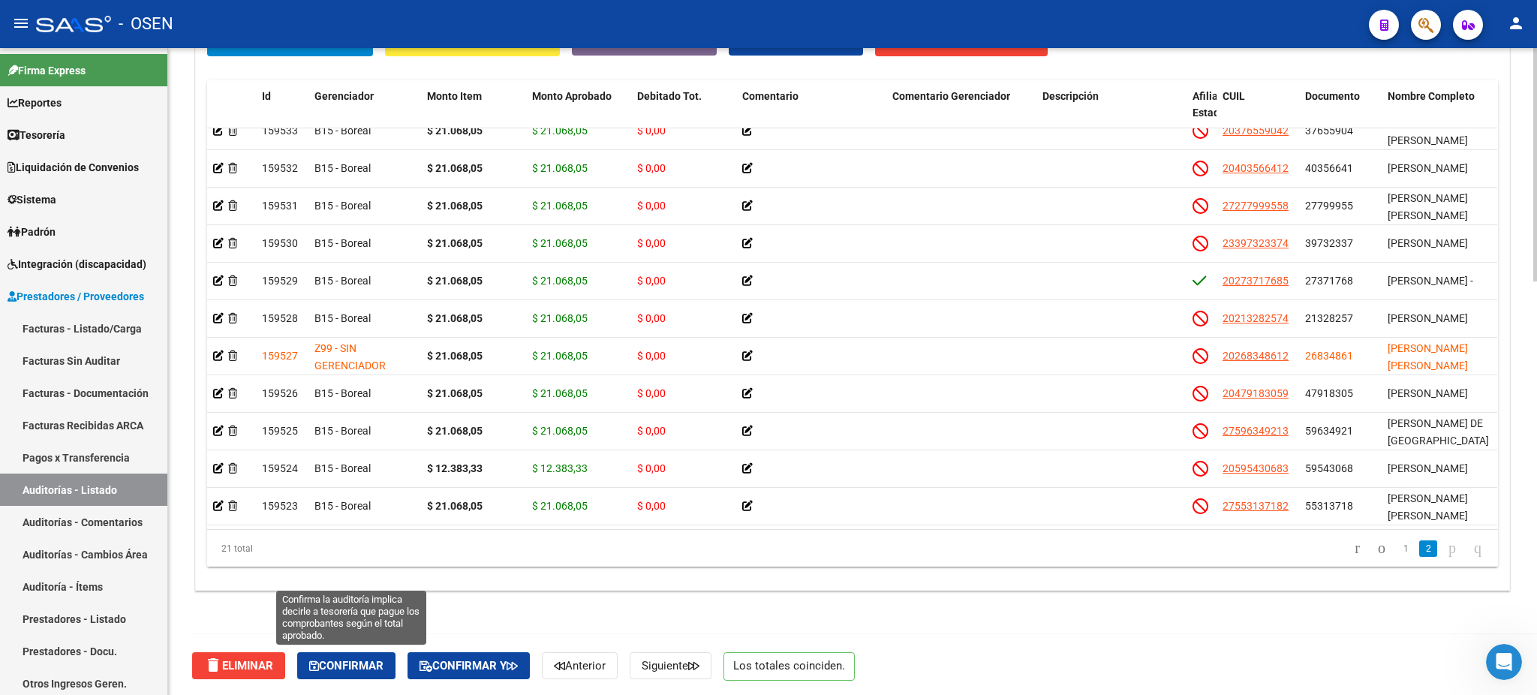
click at [341, 663] on span "Confirmar" at bounding box center [346, 666] width 74 height 14
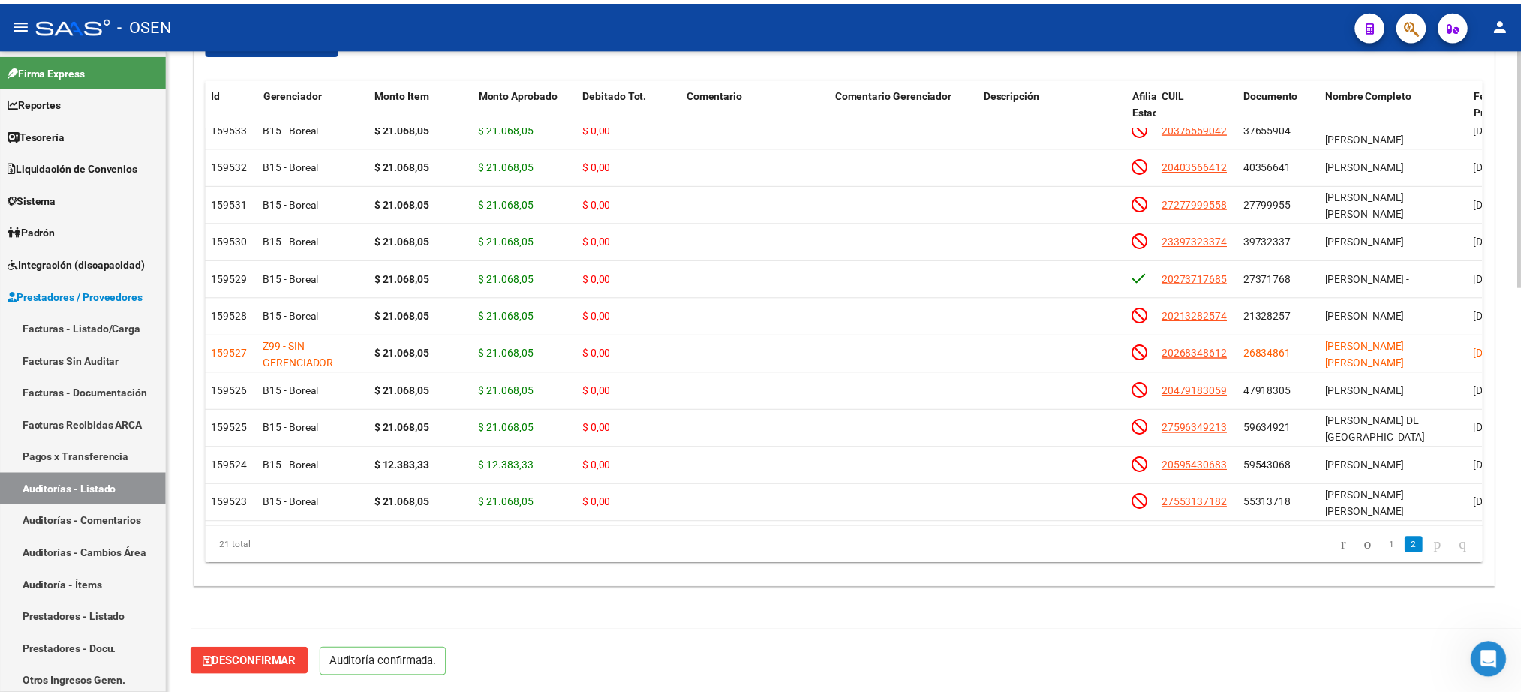
scroll to position [1099, 0]
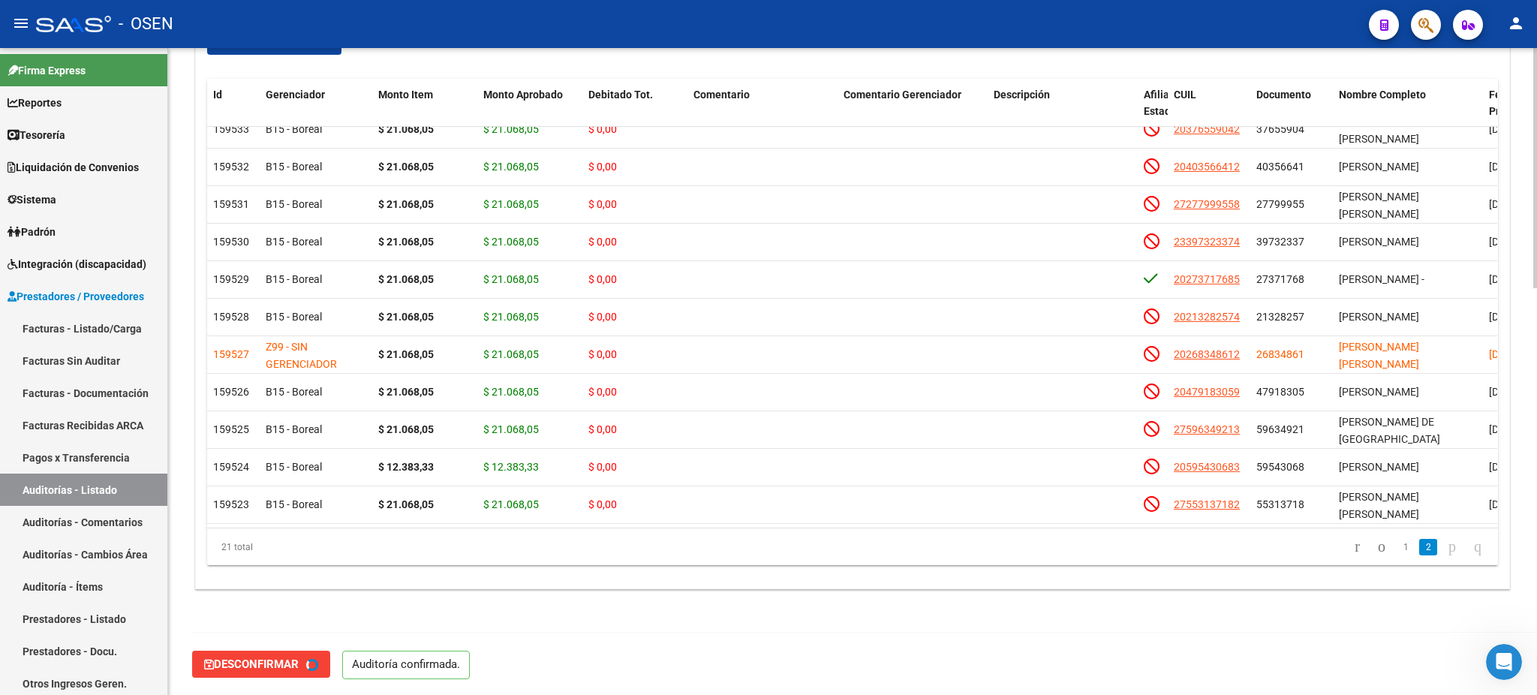
type input "202508"
click at [1420, 35] on span "button" at bounding box center [1425, 25] width 15 height 31
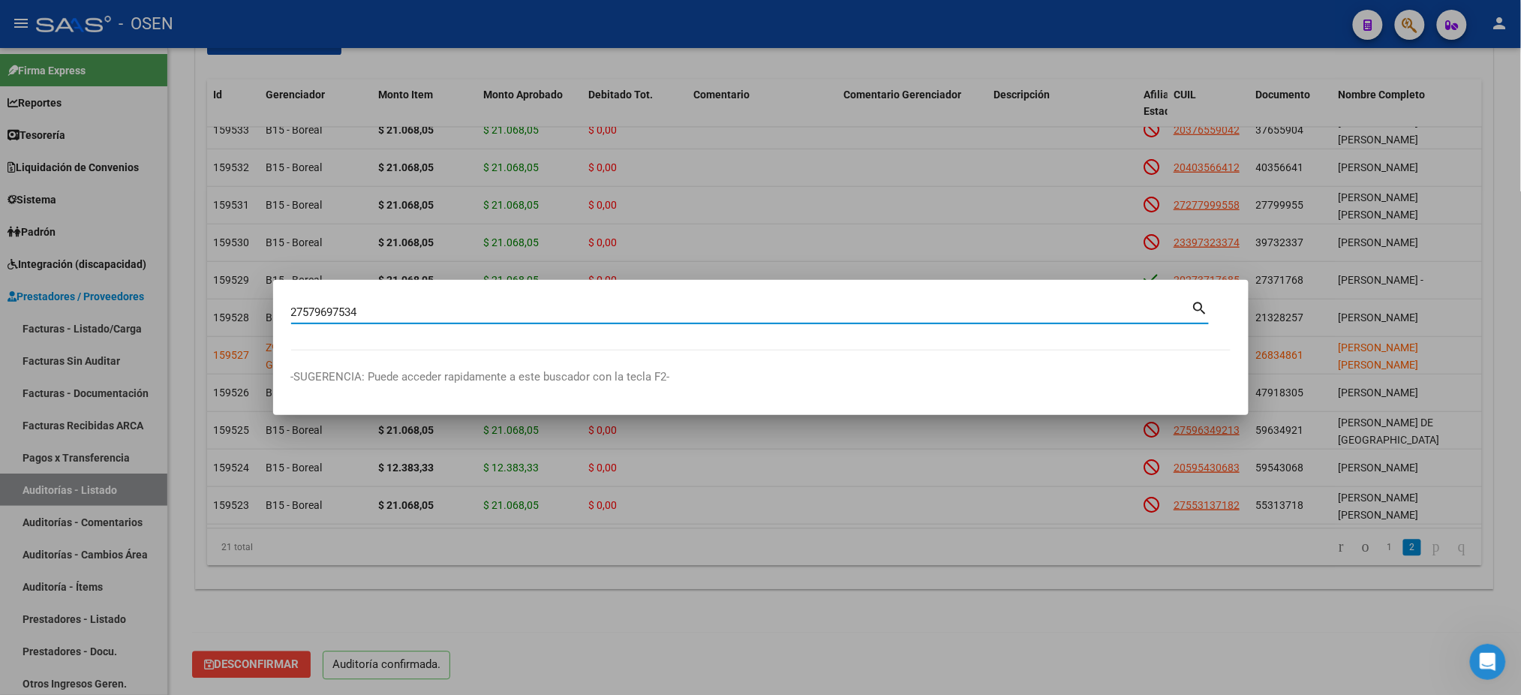
type input "27579697534"
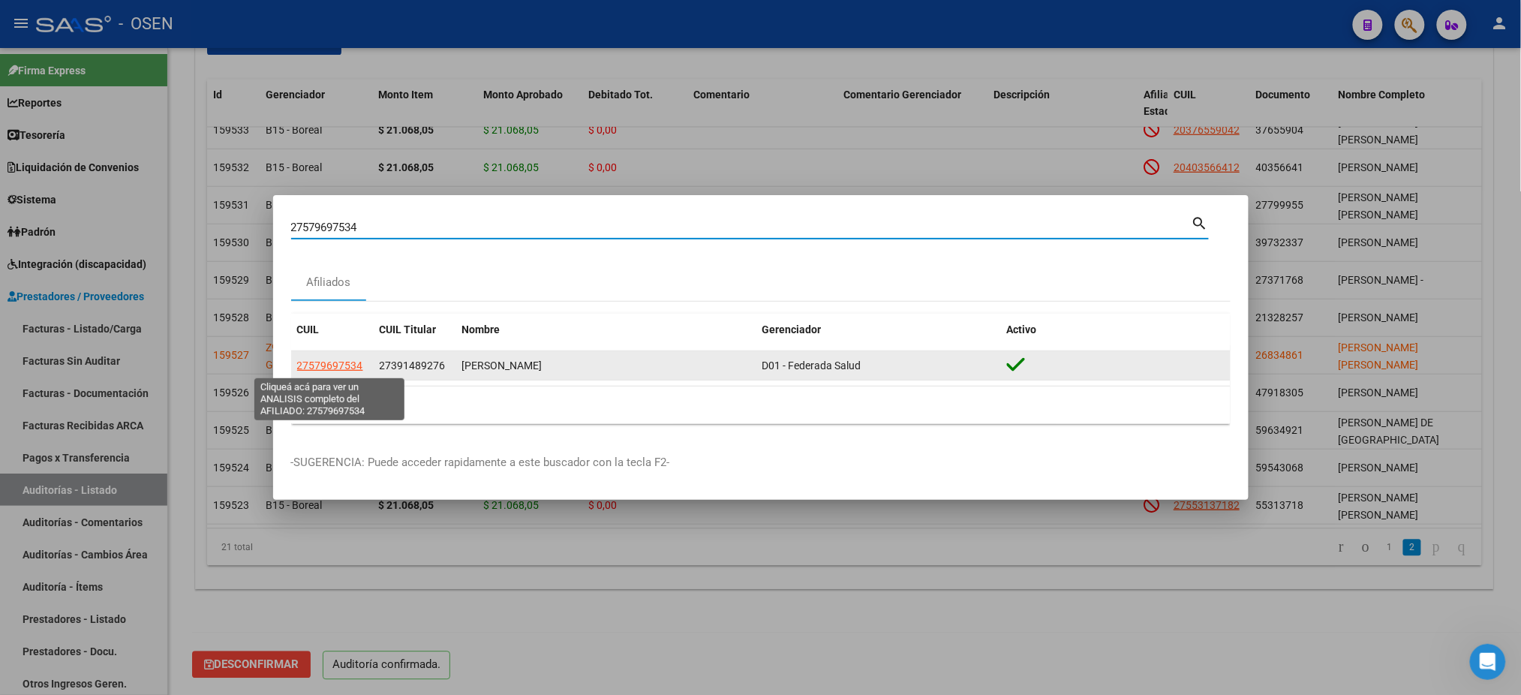
click at [353, 364] on span "27579697534" at bounding box center [330, 365] width 66 height 12
type textarea "27579697534"
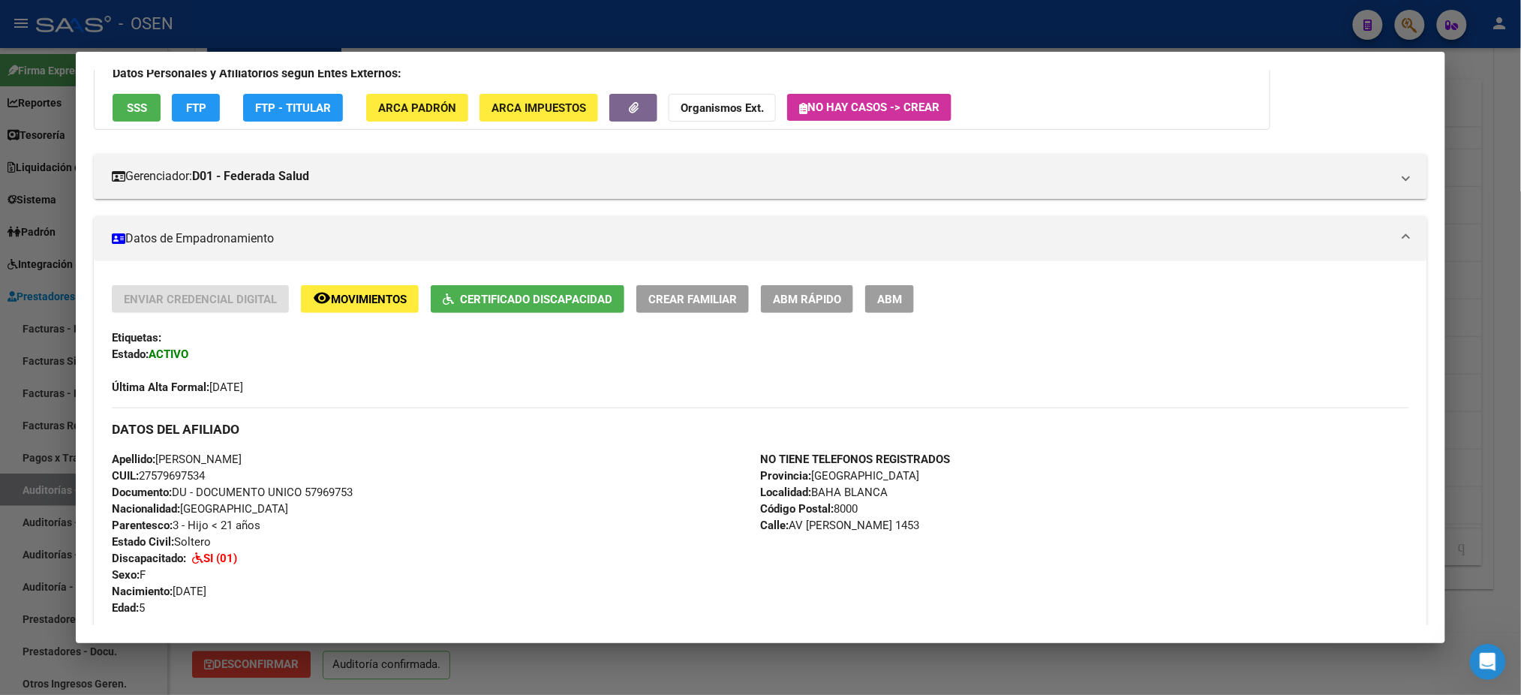
scroll to position [0, 0]
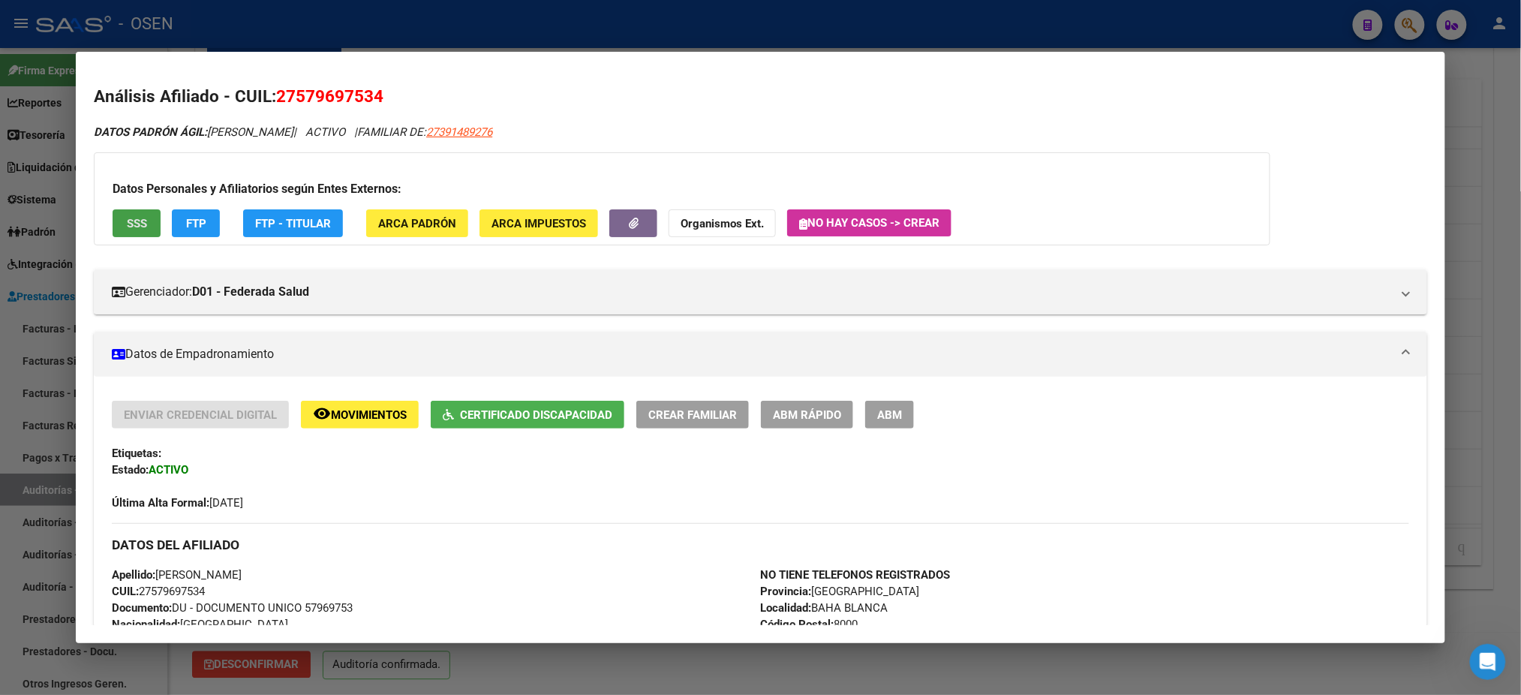
click at [145, 220] on button "SSS" at bounding box center [137, 223] width 48 height 28
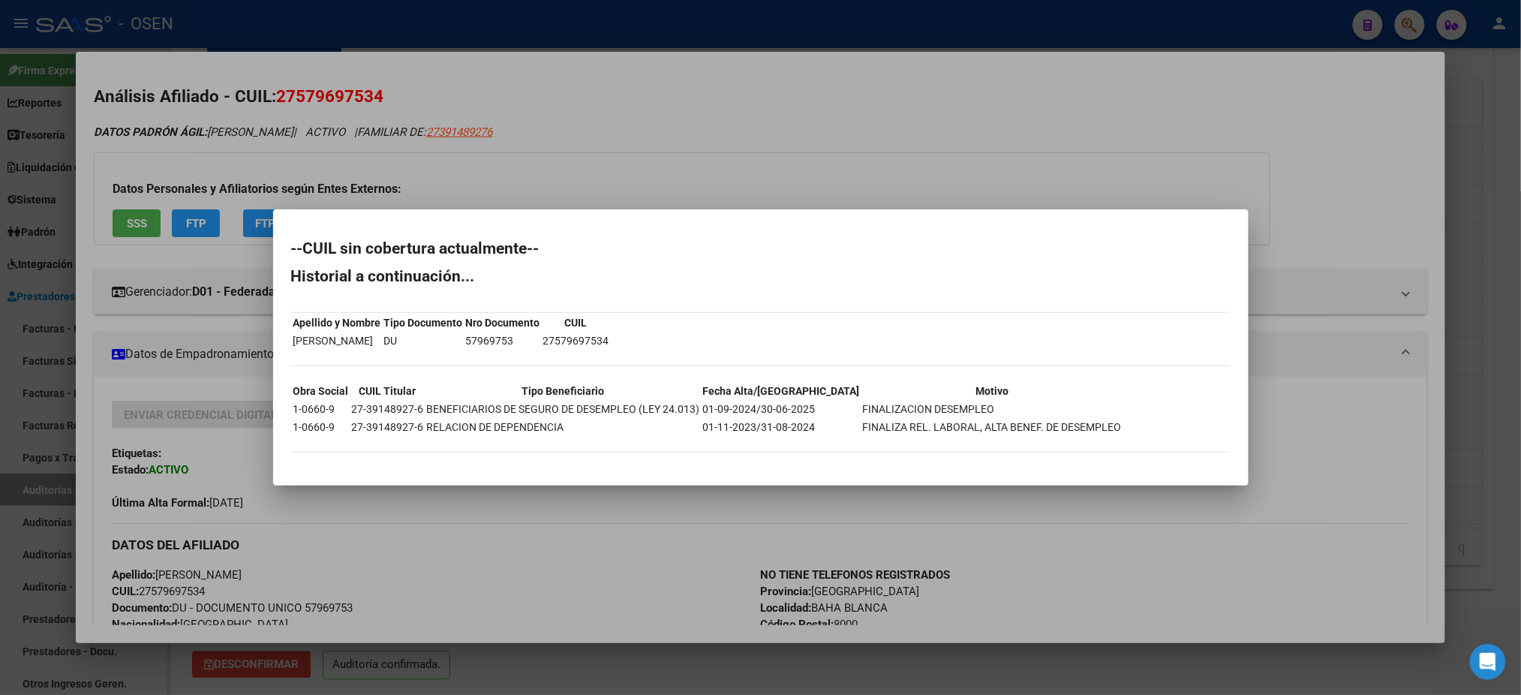
click at [868, 136] on div at bounding box center [760, 347] width 1521 height 695
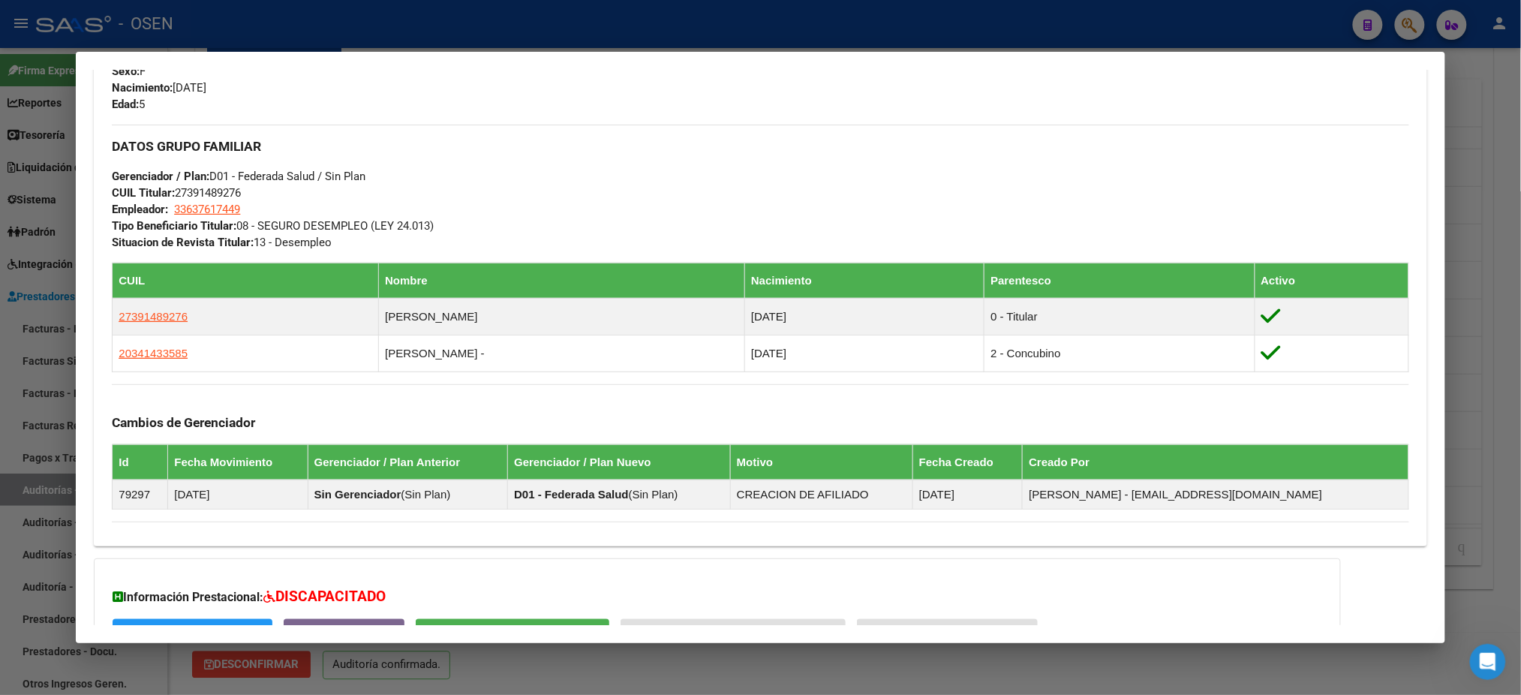
scroll to position [775, 0]
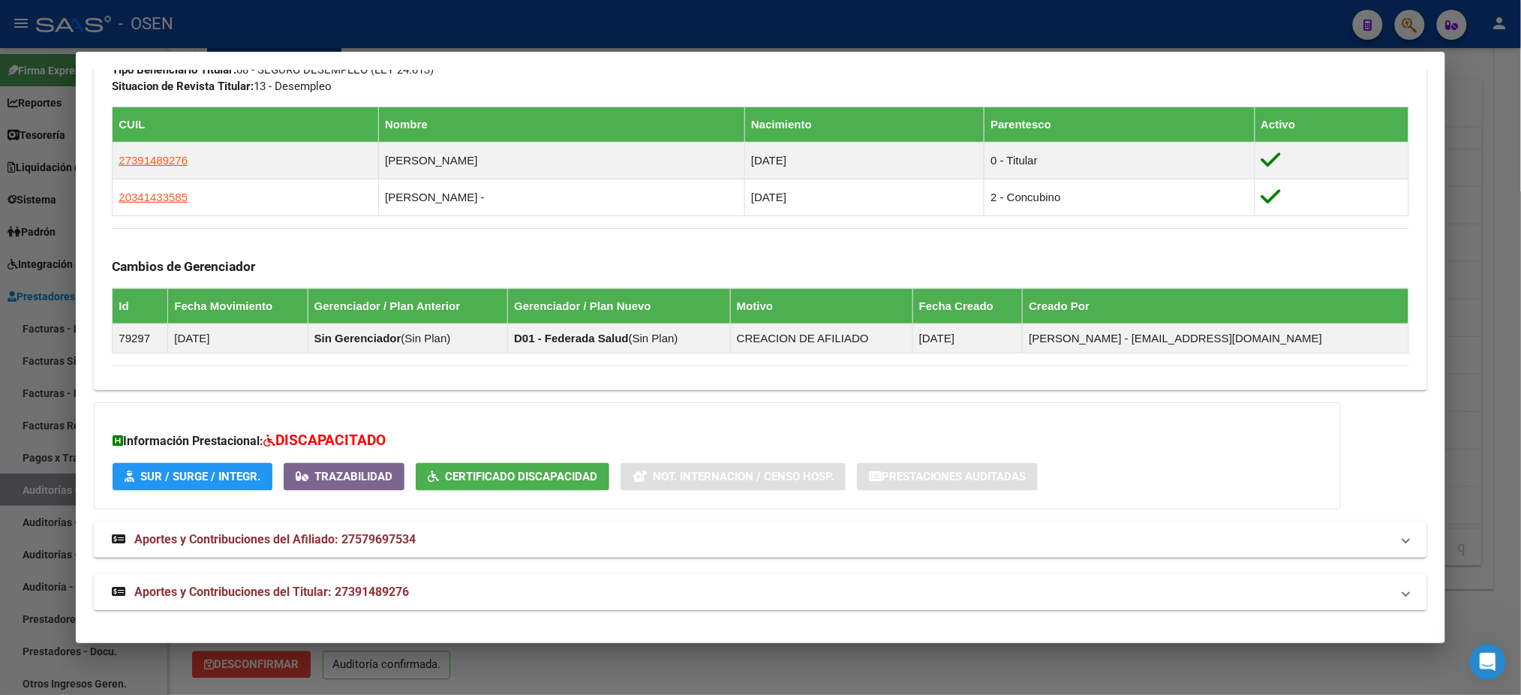
click at [778, 574] on mat-expansion-panel-header "Aportes y Contribuciones del Titular: 27391489276" at bounding box center [760, 592] width 1333 height 36
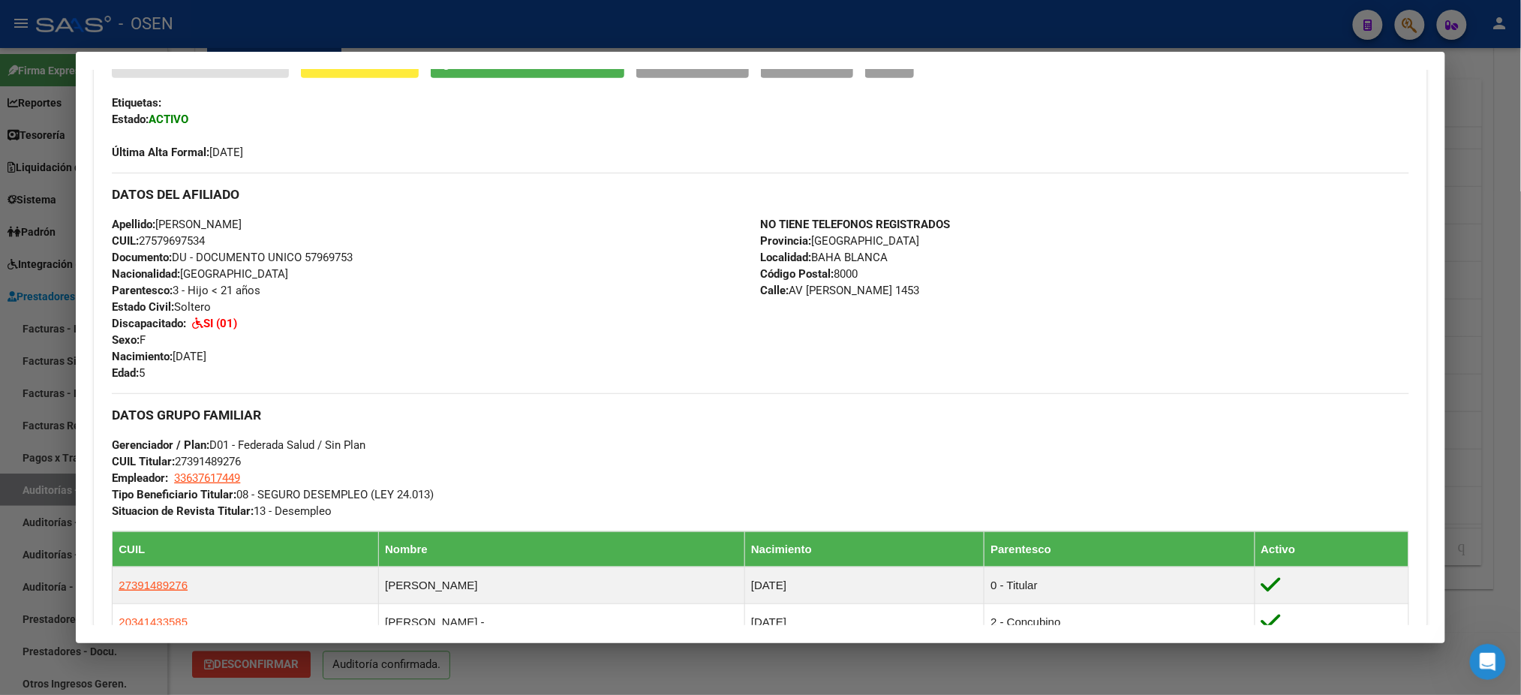
scroll to position [0, 0]
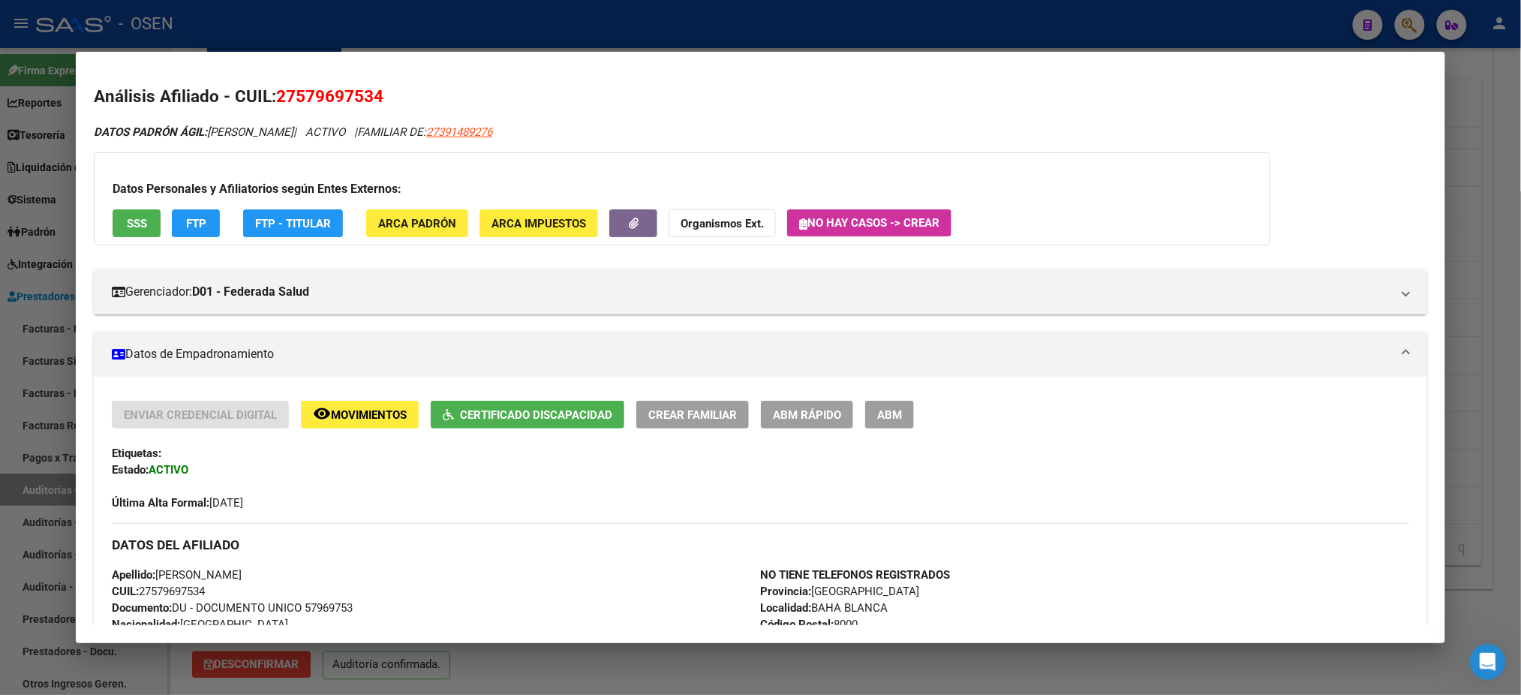
click at [376, 405] on button "remove_red_eye Movimientos" at bounding box center [360, 415] width 118 height 28
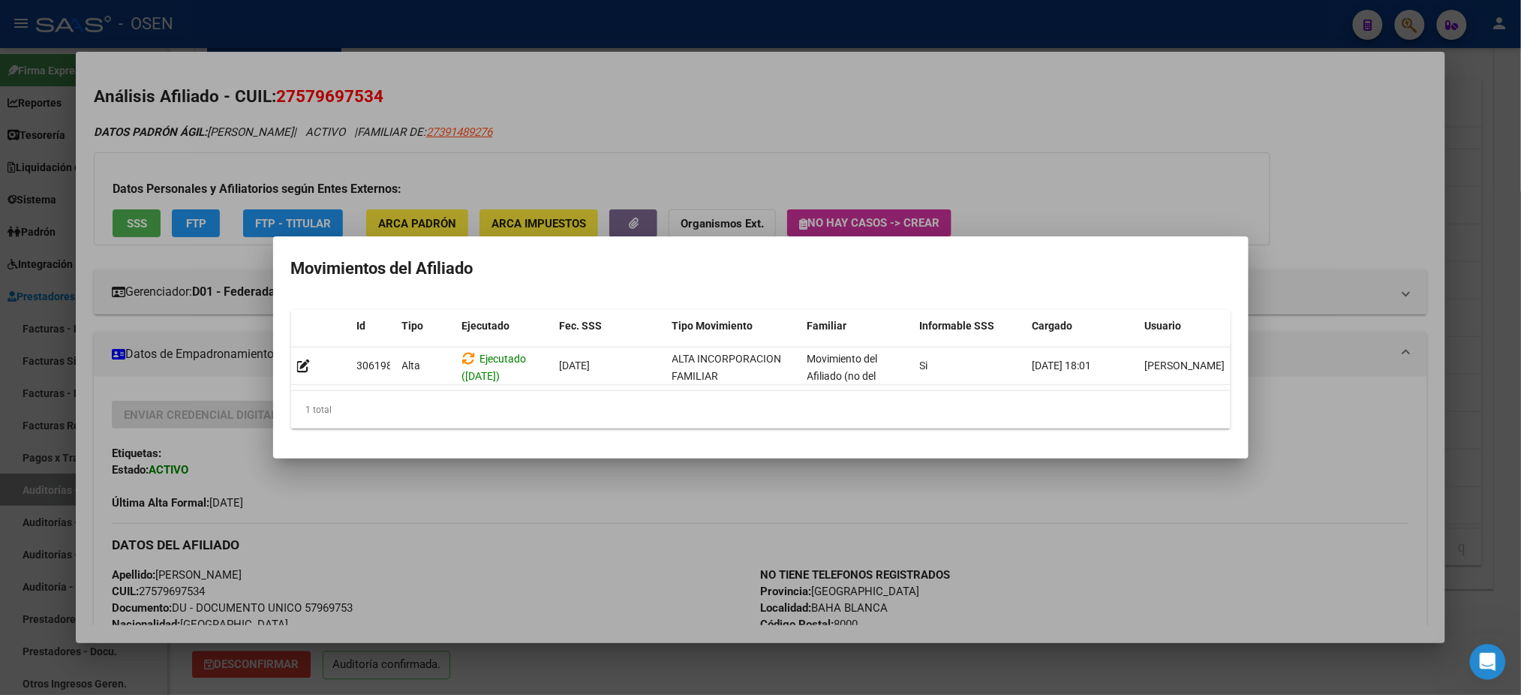
click at [1062, 200] on div at bounding box center [760, 347] width 1521 height 695
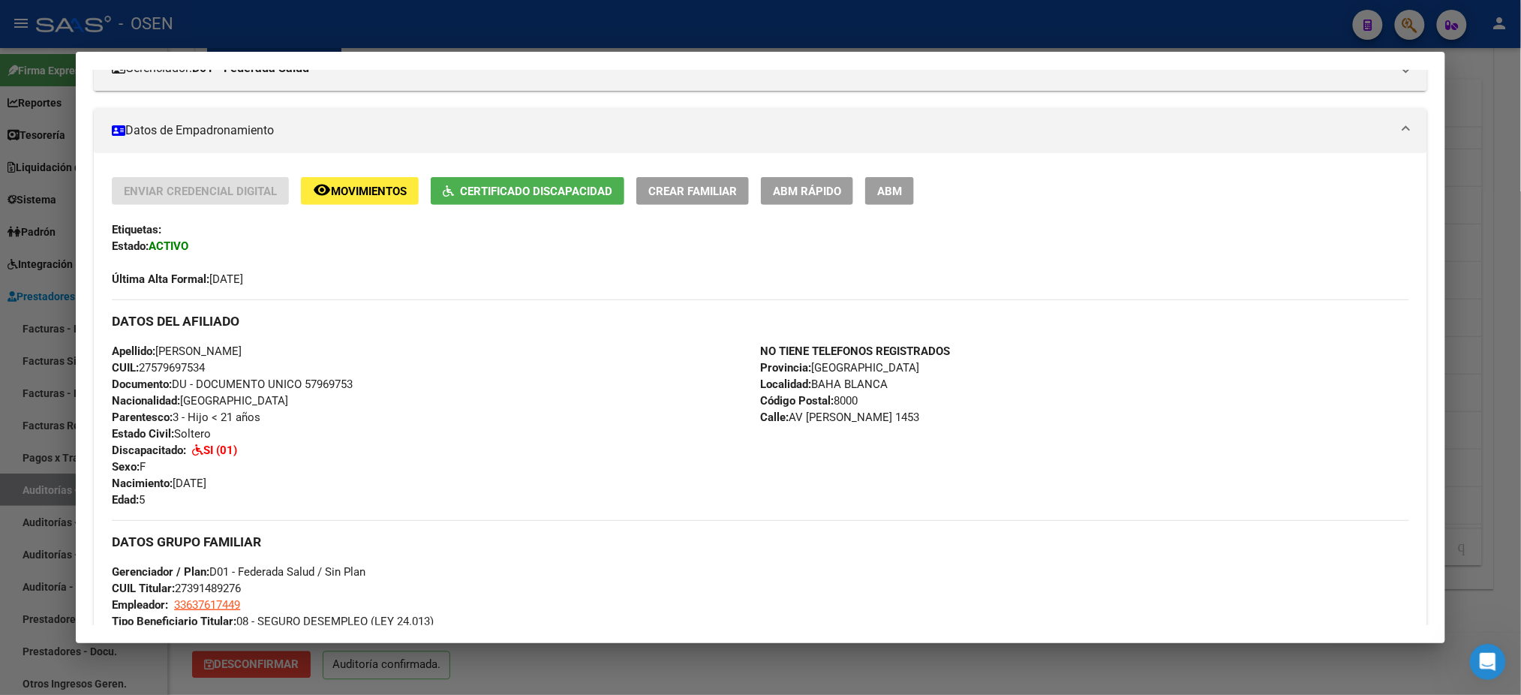
scroll to position [200, 0]
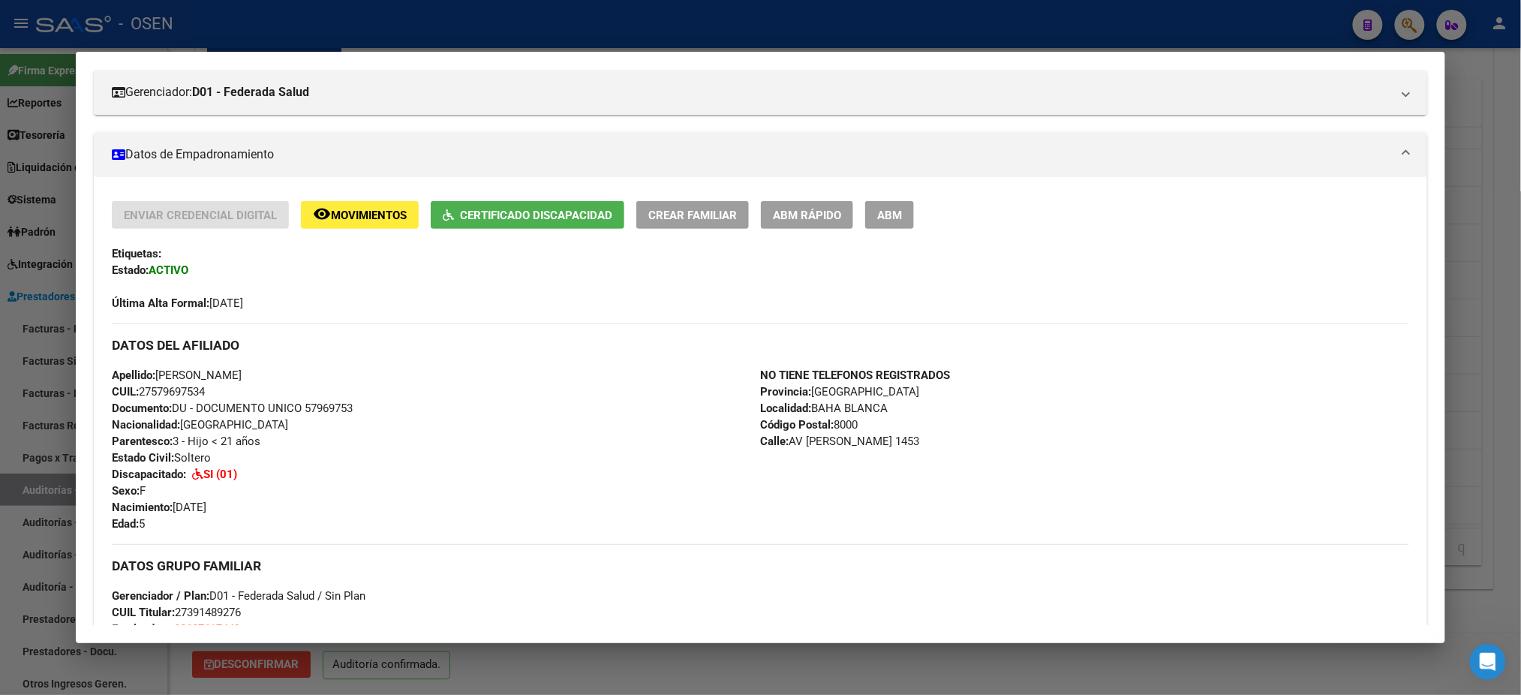
click at [320, 213] on mat-icon "remove_red_eye" at bounding box center [322, 214] width 18 height 18
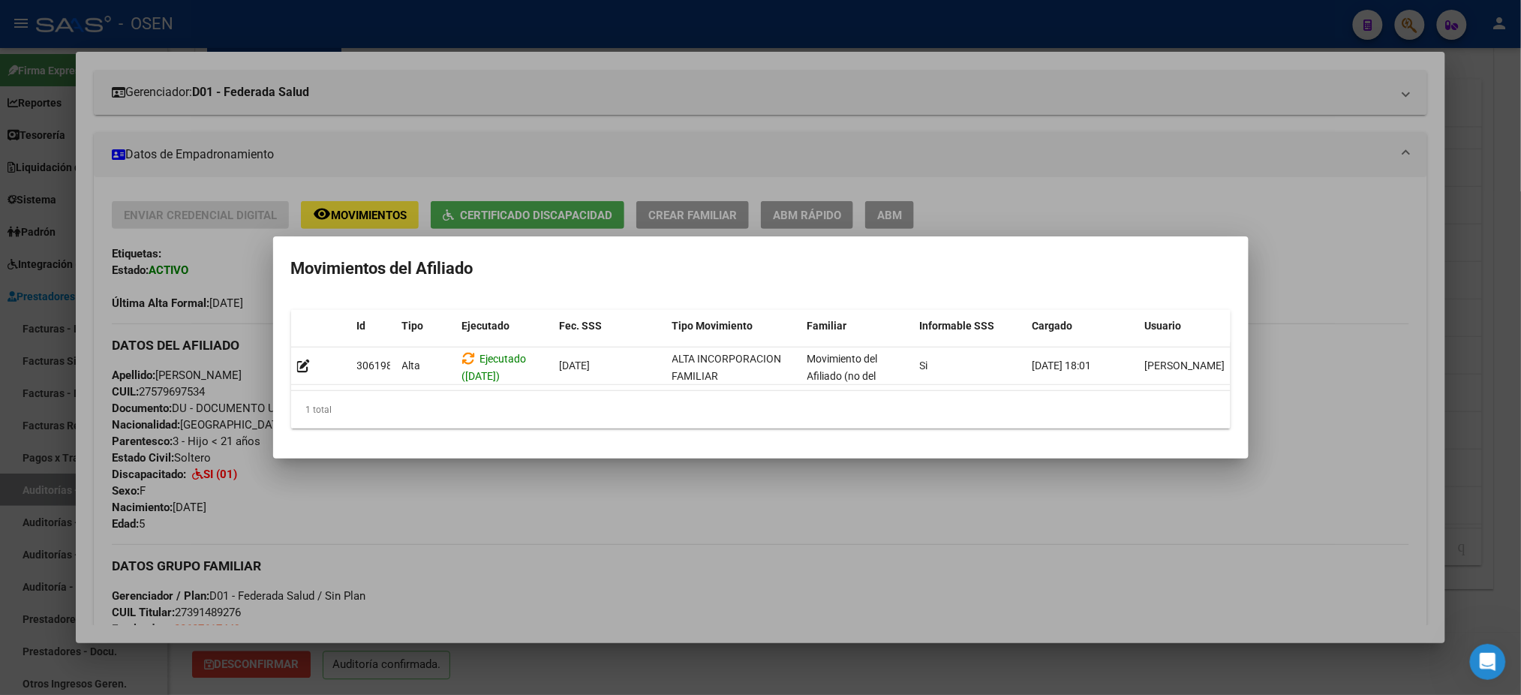
click at [626, 100] on div at bounding box center [760, 347] width 1521 height 695
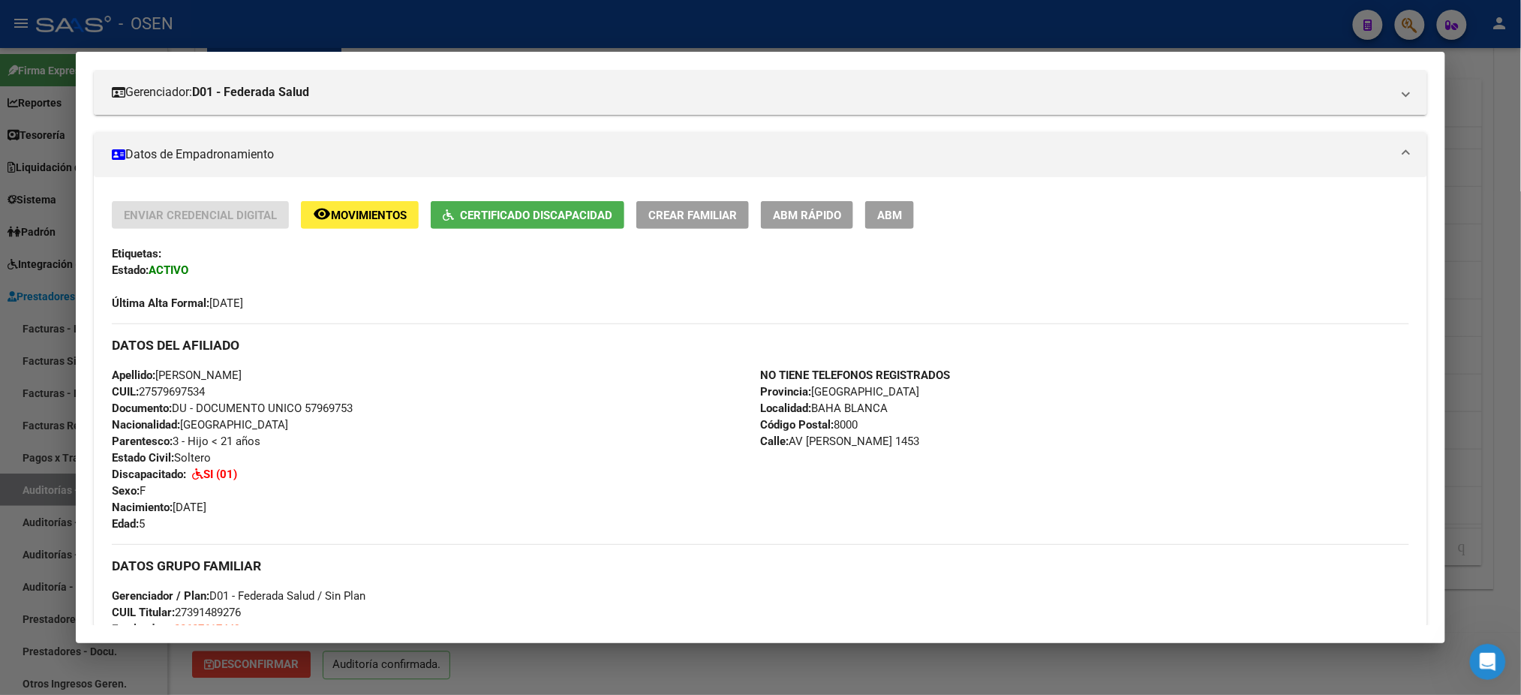
scroll to position [0, 0]
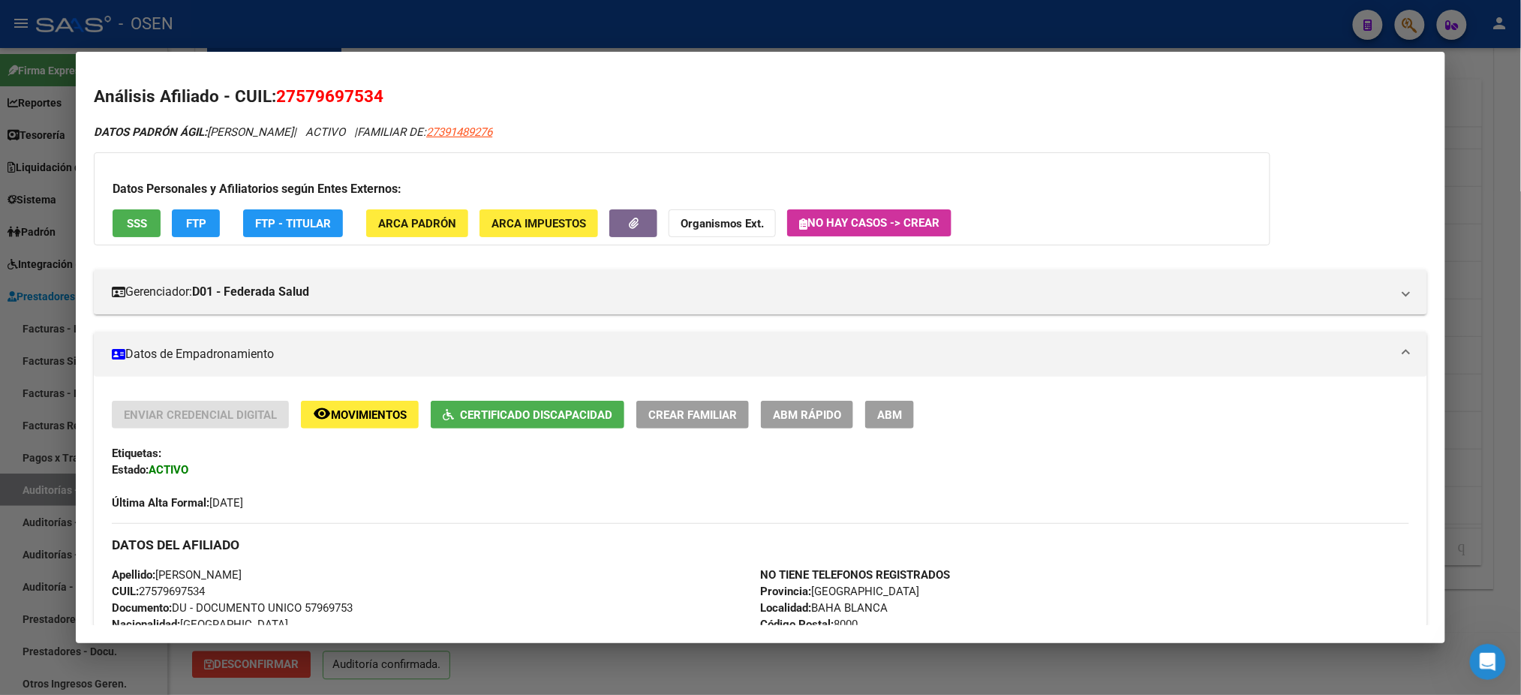
click at [139, 217] on span "SSS" at bounding box center [137, 224] width 20 height 14
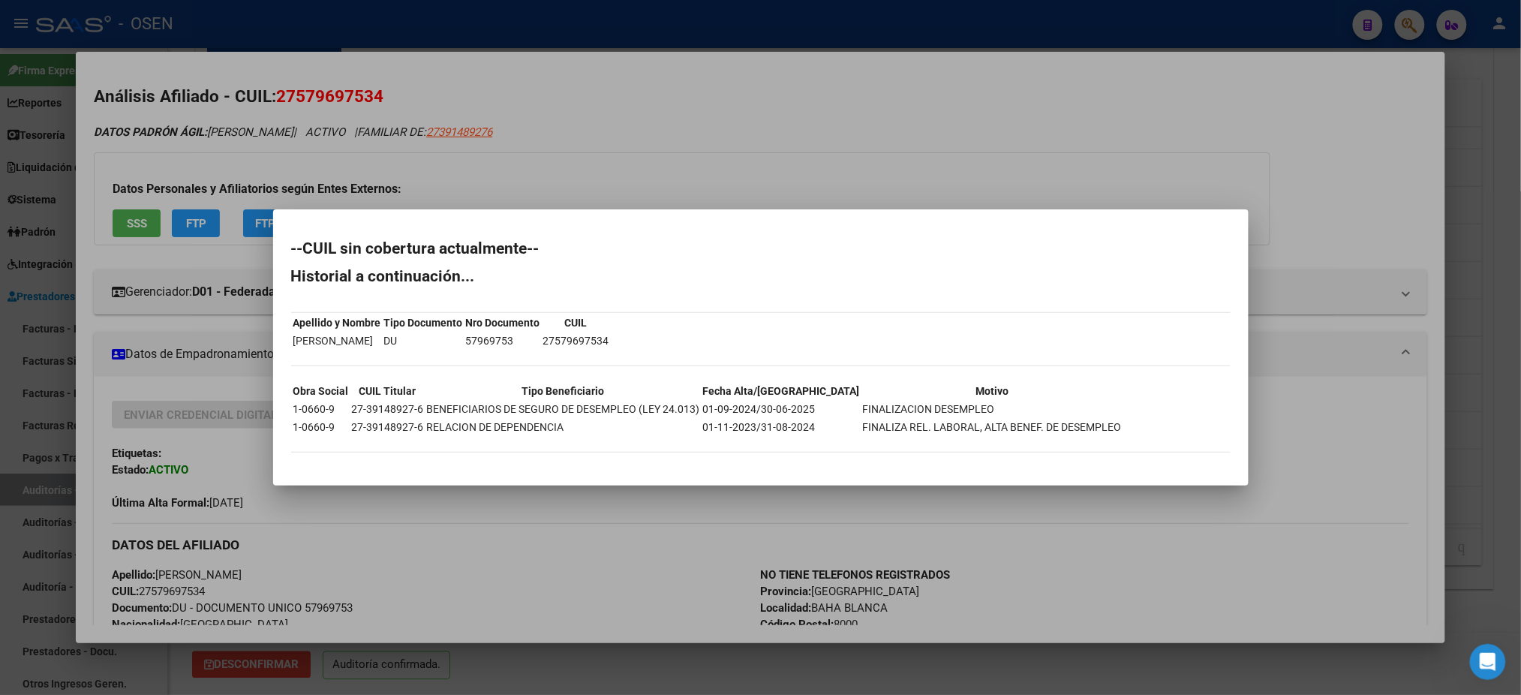
drag, startPoint x: 750, startPoint y: 408, endPoint x: 950, endPoint y: 409, distance: 200.4
click at [950, 409] on tr "1-0660-9 27-39148927-6 BENEFICIARIOS DE SEGURO DE DESEMPLEO (LEY 24.013) 01-09-…" at bounding box center [708, 409] width 830 height 17
click at [762, 156] on div at bounding box center [760, 347] width 1521 height 695
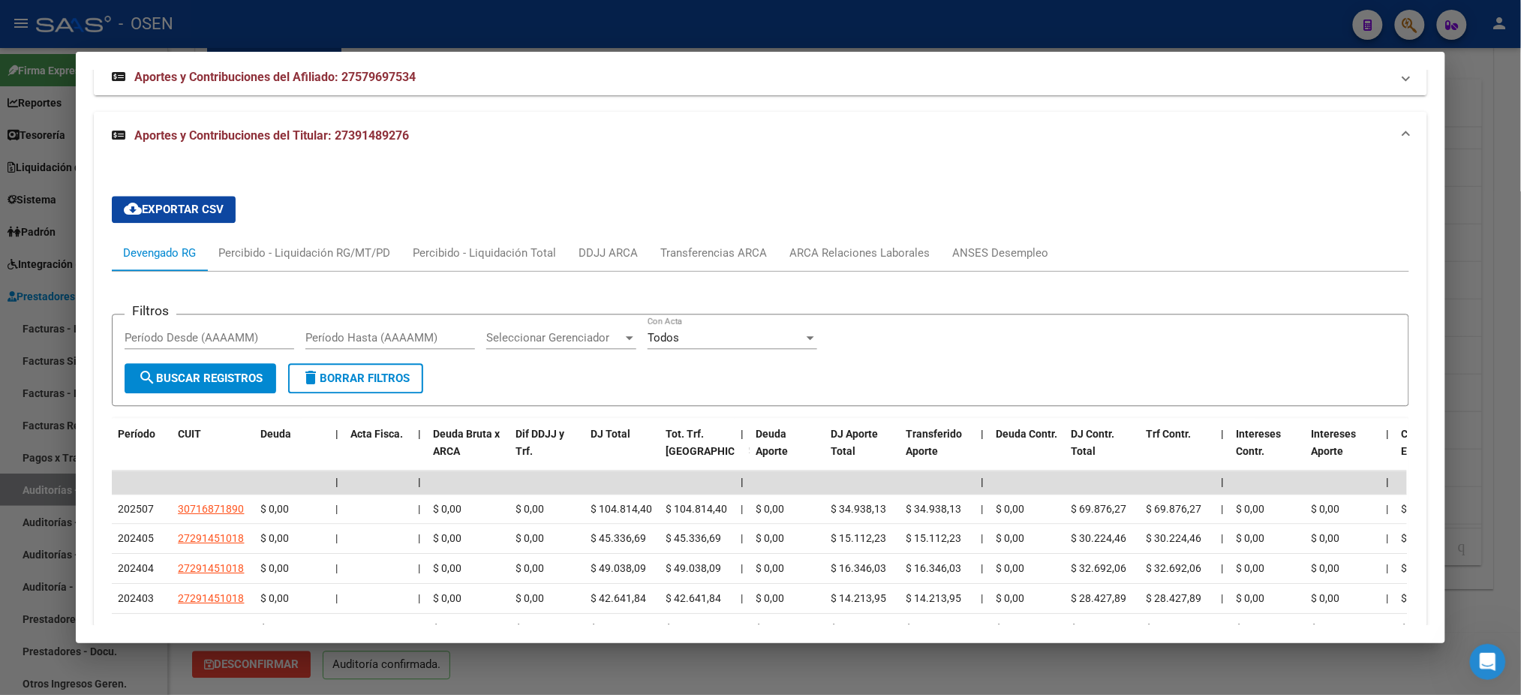
scroll to position [1400, 0]
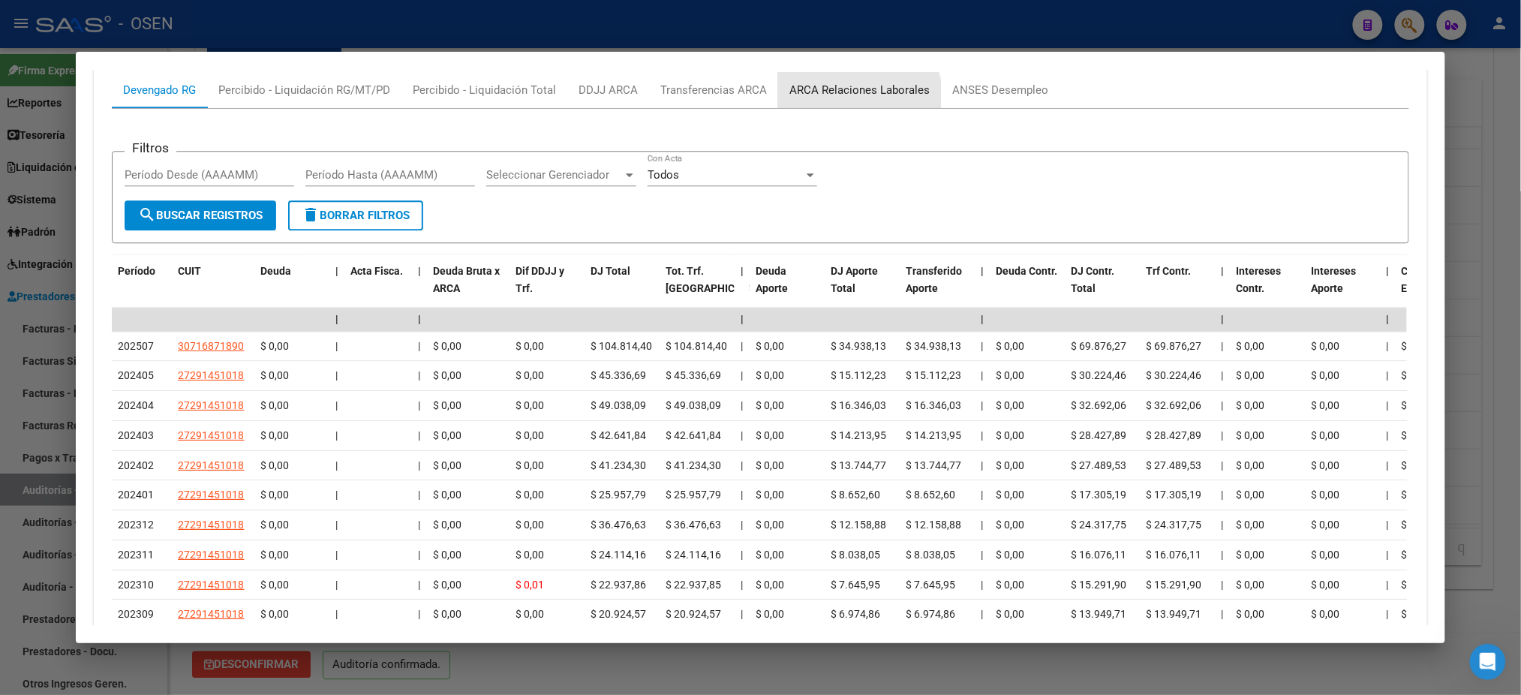
click at [846, 93] on div "ARCA Relaciones Laborales" at bounding box center [860, 90] width 140 height 17
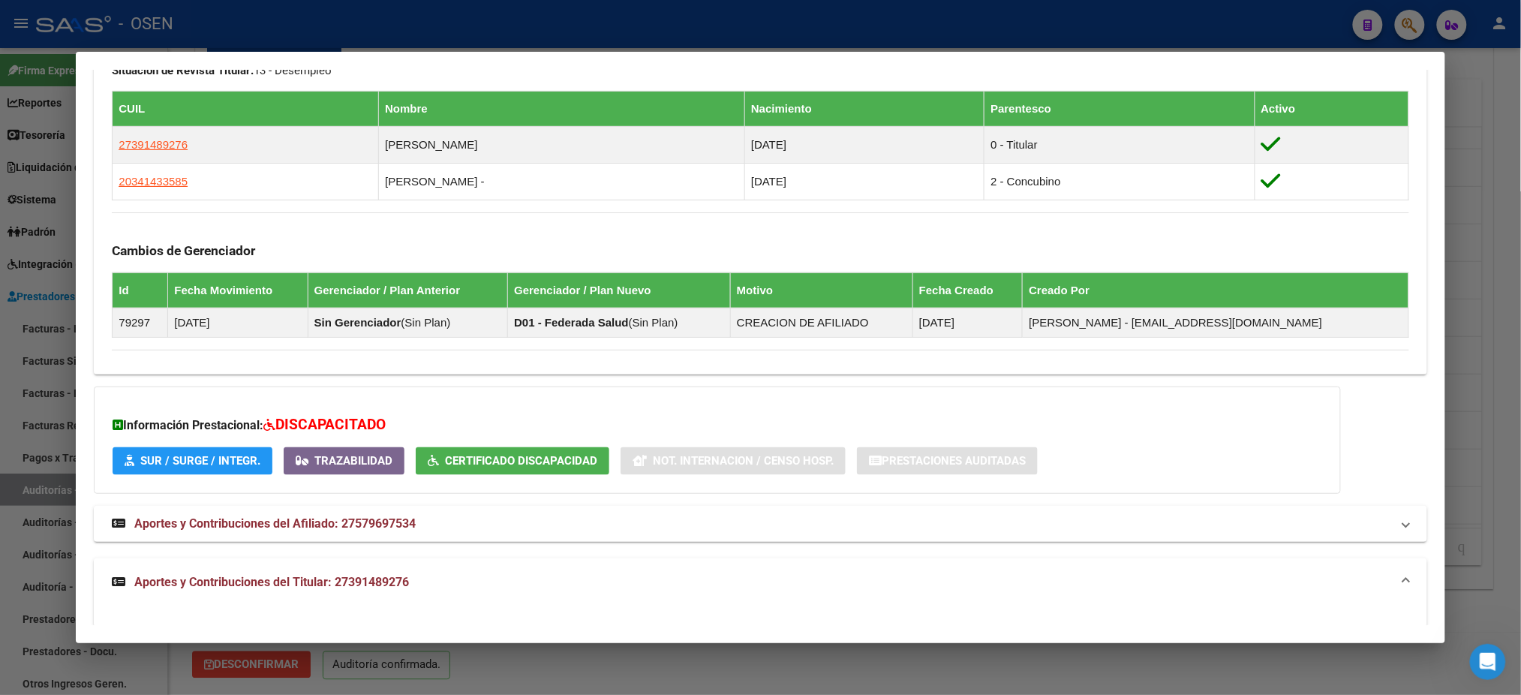
scroll to position [1192, 0]
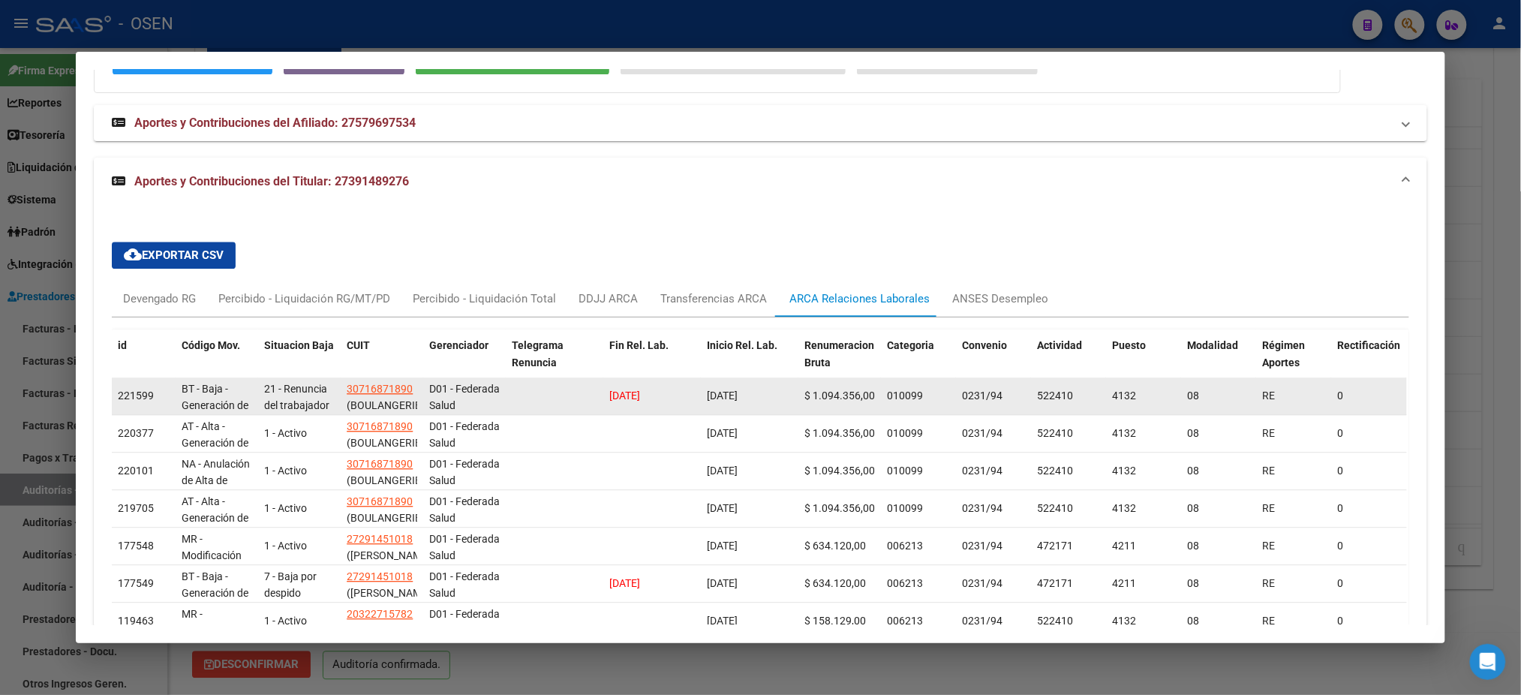
drag, startPoint x: 751, startPoint y: 394, endPoint x: 690, endPoint y: 392, distance: 60.8
click at [690, 392] on div "221599 BT - Baja - Generación de Clave 21 - Renuncia del trabajador / ART.240 -…" at bounding box center [1044, 396] width 1865 height 38
click at [784, 394] on div "01/07/2025" at bounding box center [750, 395] width 86 height 17
drag, startPoint x: 759, startPoint y: 393, endPoint x: 699, endPoint y: 392, distance: 60.1
click at [707, 392] on div "01/07/2025" at bounding box center [750, 395] width 86 height 17
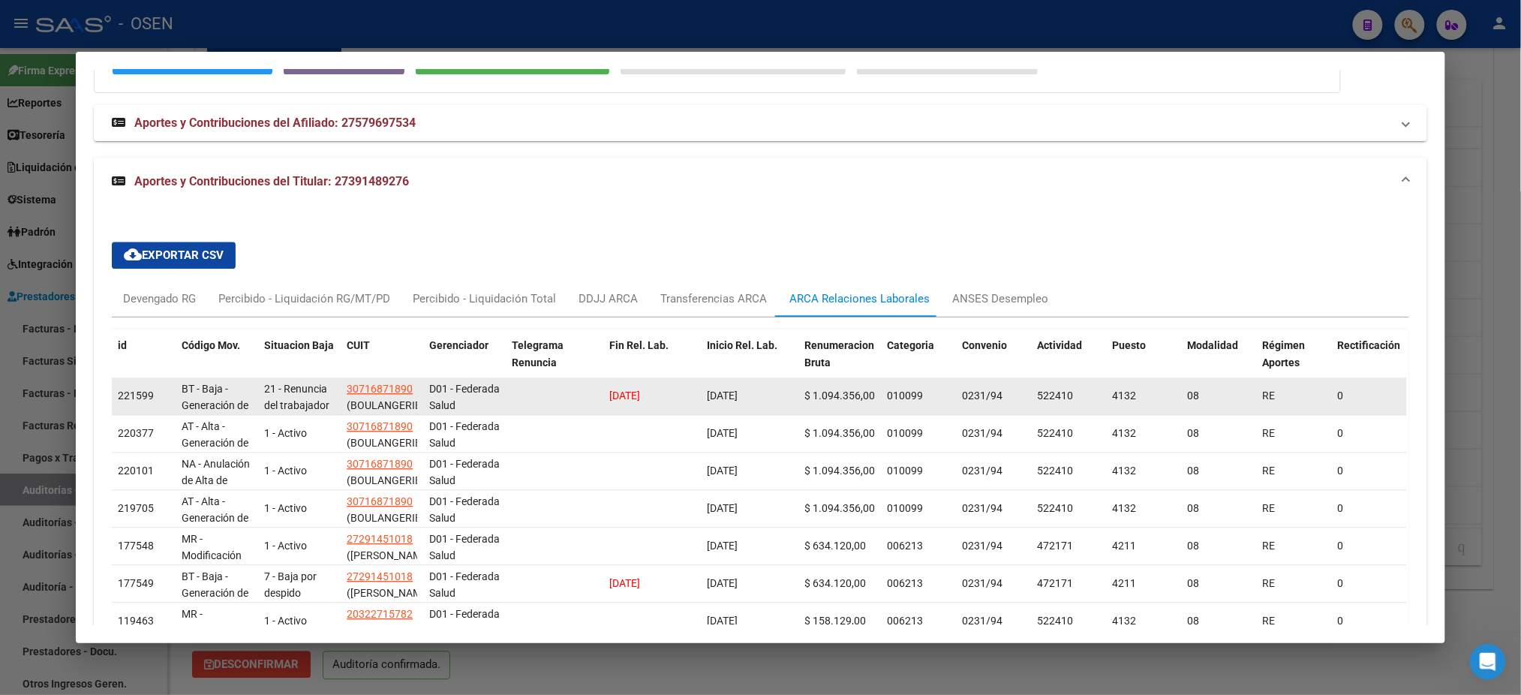
click at [767, 396] on div "01/07/2025" at bounding box center [750, 395] width 86 height 17
drag, startPoint x: 766, startPoint y: 396, endPoint x: 696, endPoint y: 397, distance: 69.8
click at [701, 397] on datatable-body-cell "01/07/2025" at bounding box center [750, 395] width 98 height 37
drag, startPoint x: 665, startPoint y: 396, endPoint x: 590, endPoint y: 398, distance: 75.1
click at [590, 398] on div "221599 BT - Baja - Generación de Clave 21 - Renuncia del trabajador / ART.240 -…" at bounding box center [1044, 396] width 1865 height 38
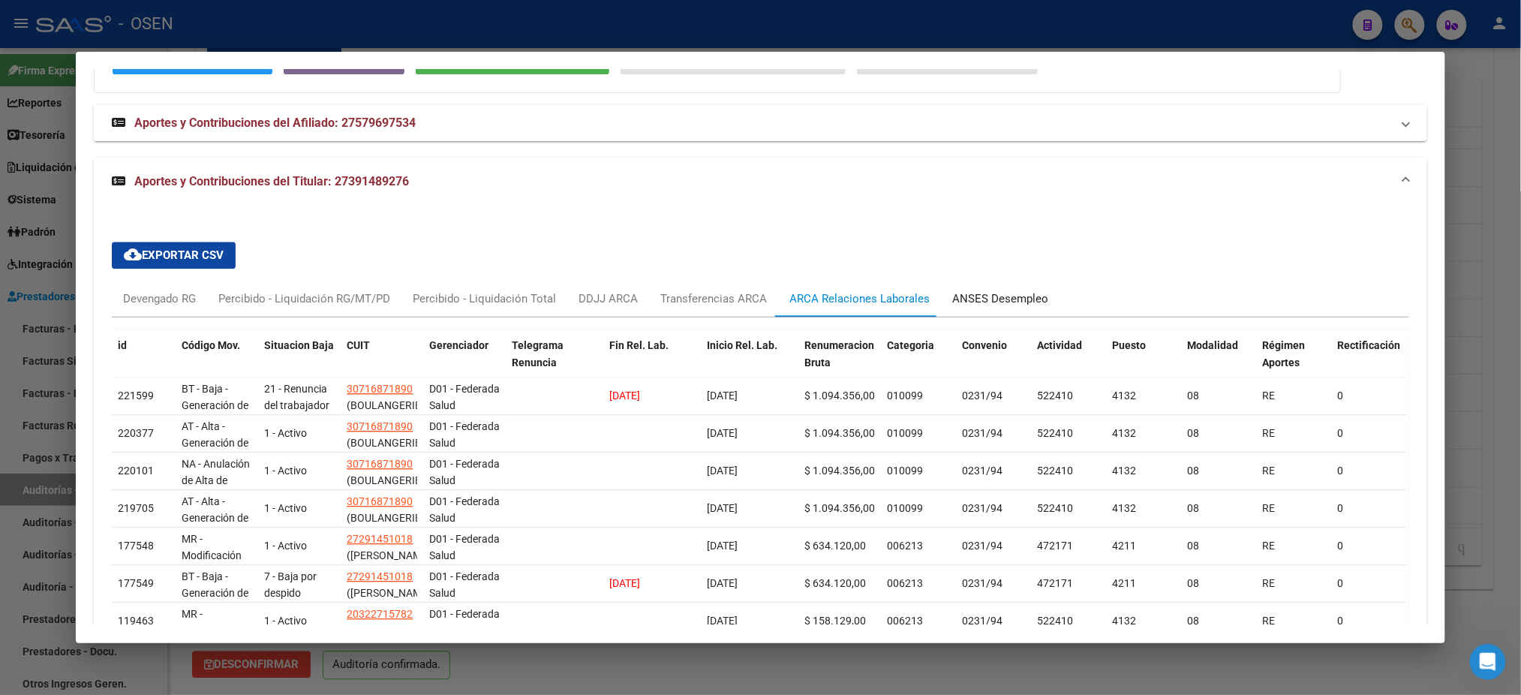
click at [967, 303] on div "ANSES Desempleo" at bounding box center [1000, 298] width 96 height 17
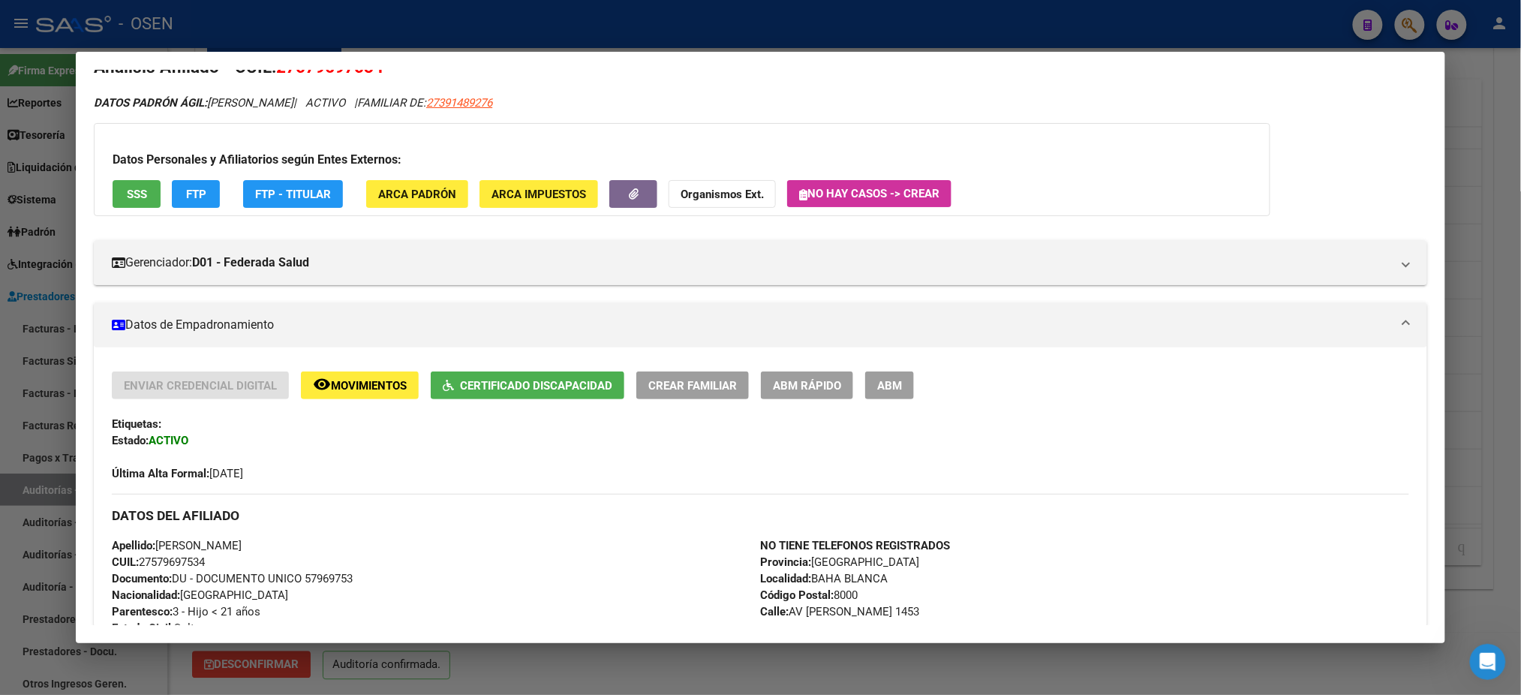
scroll to position [0, 0]
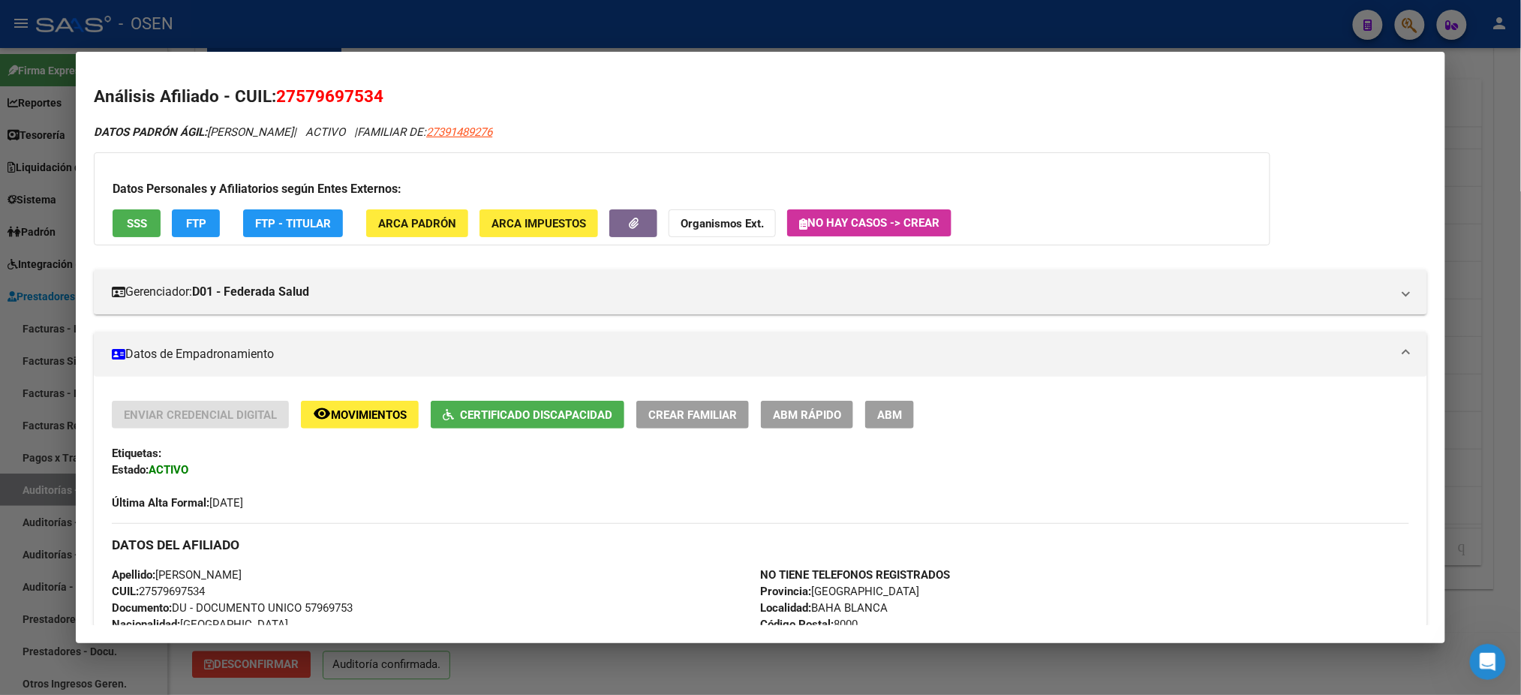
click at [129, 204] on div "Datos Personales y Afiliatorios según Entes Externos: SSS FTP FTP - Titular ARC…" at bounding box center [682, 198] width 1177 height 93
click at [134, 219] on span "SSS" at bounding box center [137, 224] width 20 height 14
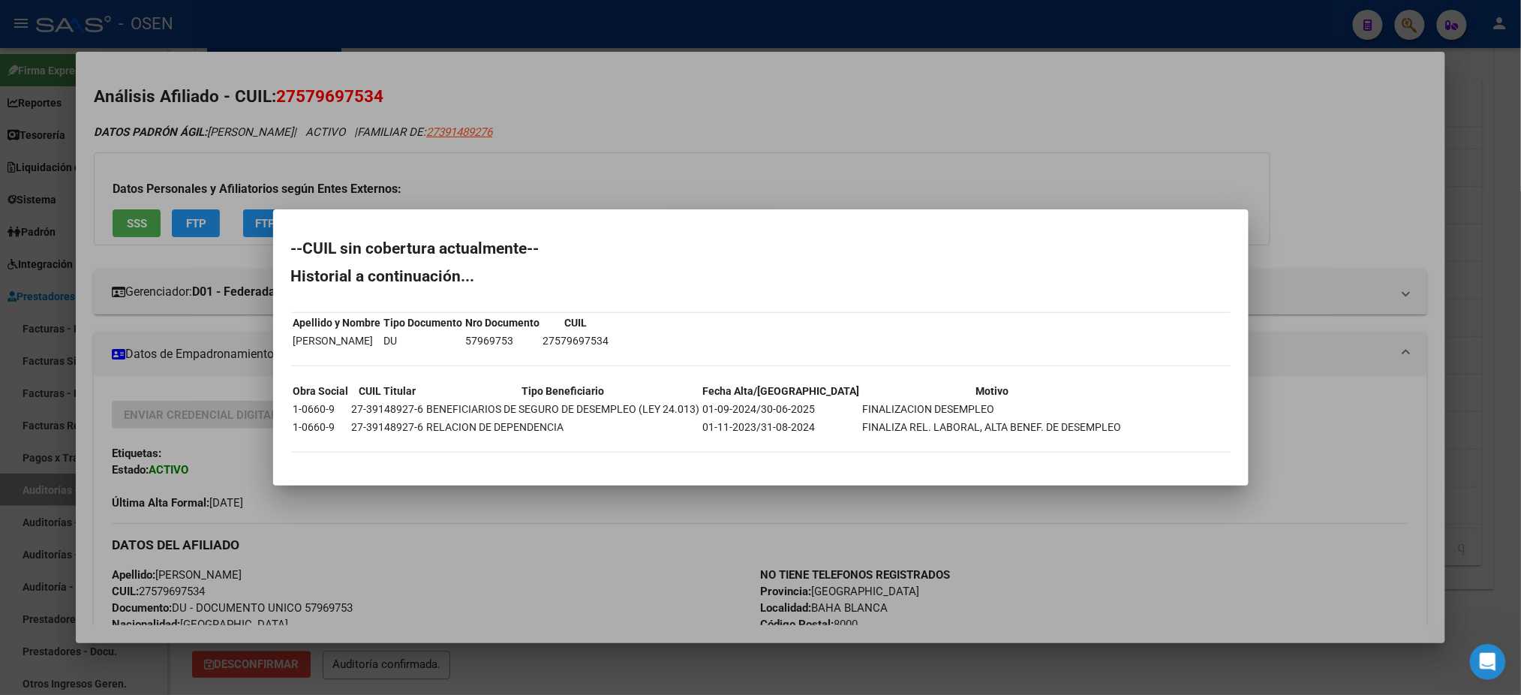
drag, startPoint x: 753, startPoint y: 407, endPoint x: 945, endPoint y: 401, distance: 191.5
click at [945, 401] on tr "1-0660-9 27-39148927-6 BENEFICIARIOS DE SEGURO DE DESEMPLEO (LEY 24.013) 01-09-…" at bounding box center [708, 409] width 830 height 17
click at [1374, 449] on div at bounding box center [760, 347] width 1521 height 695
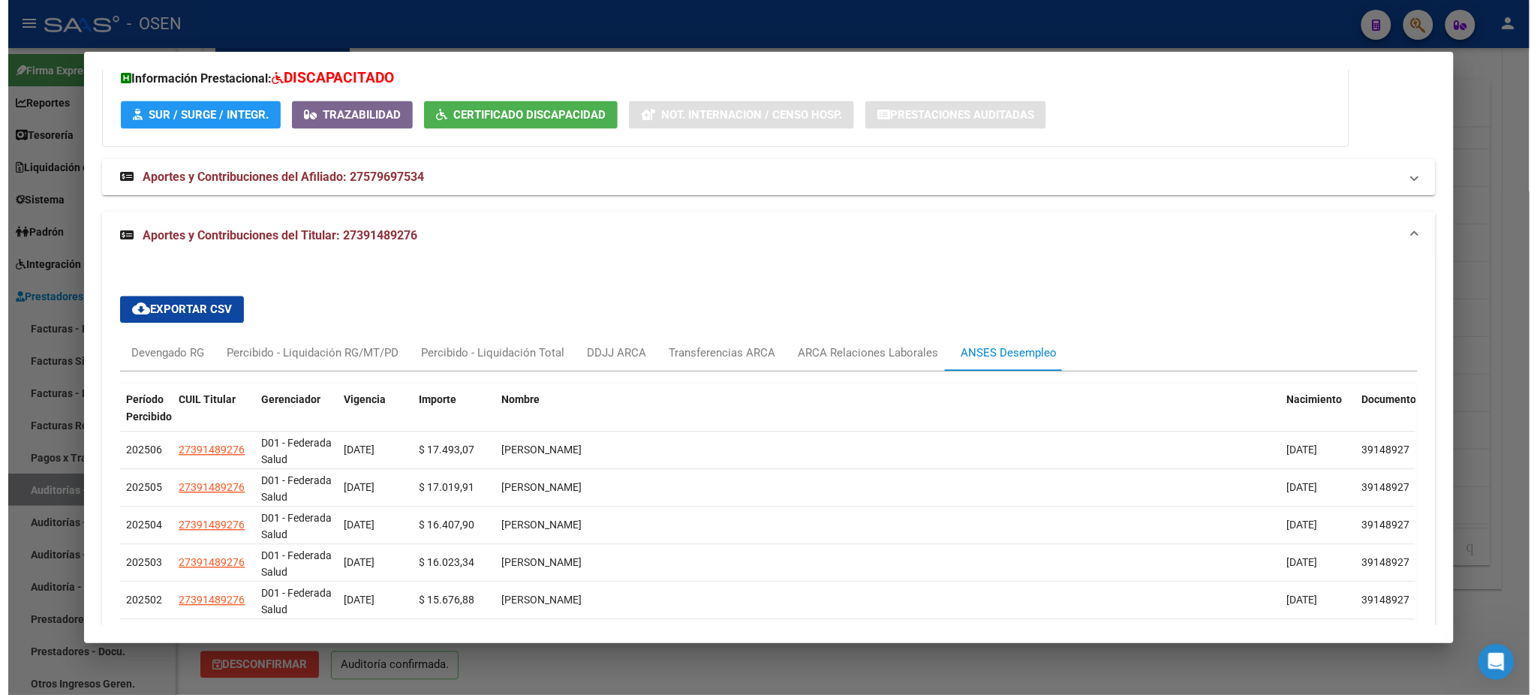
scroll to position [1414, 0]
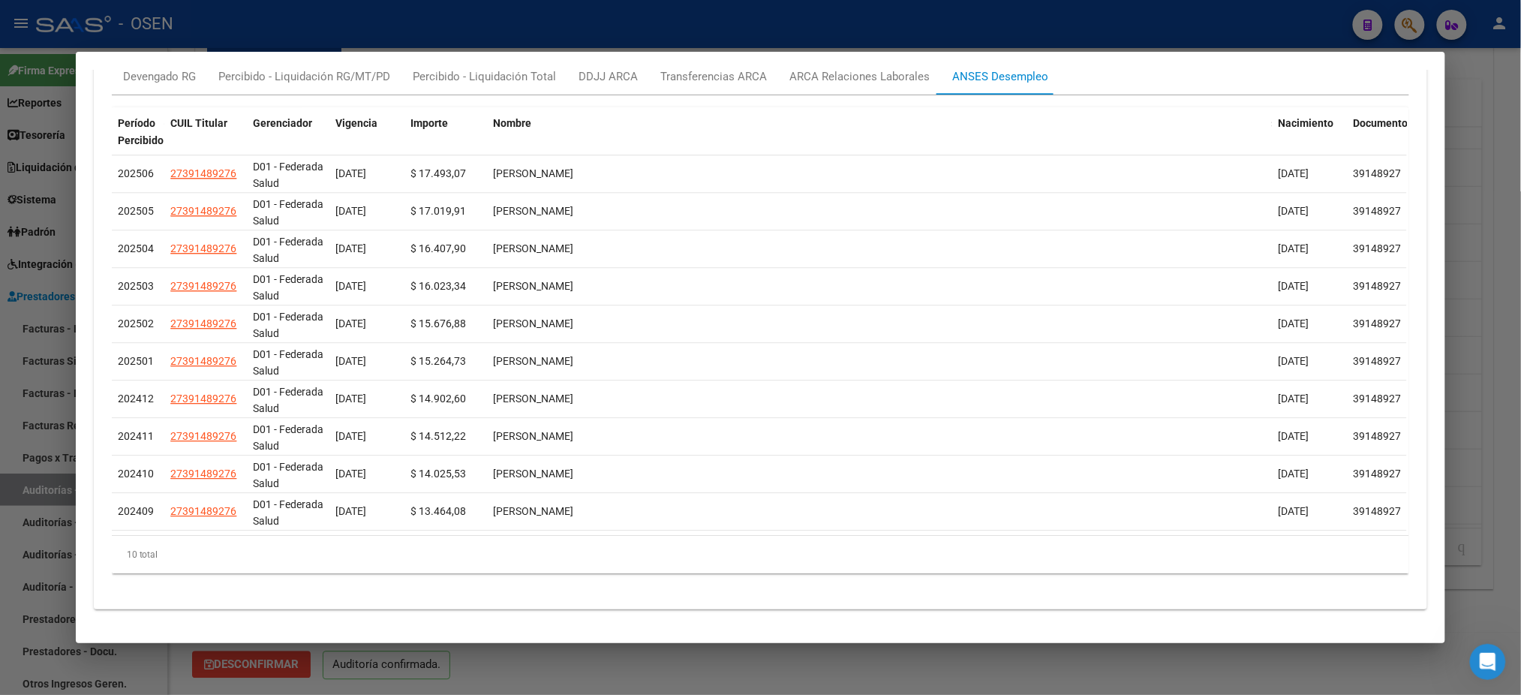
click at [402, 40] on div at bounding box center [760, 347] width 1521 height 695
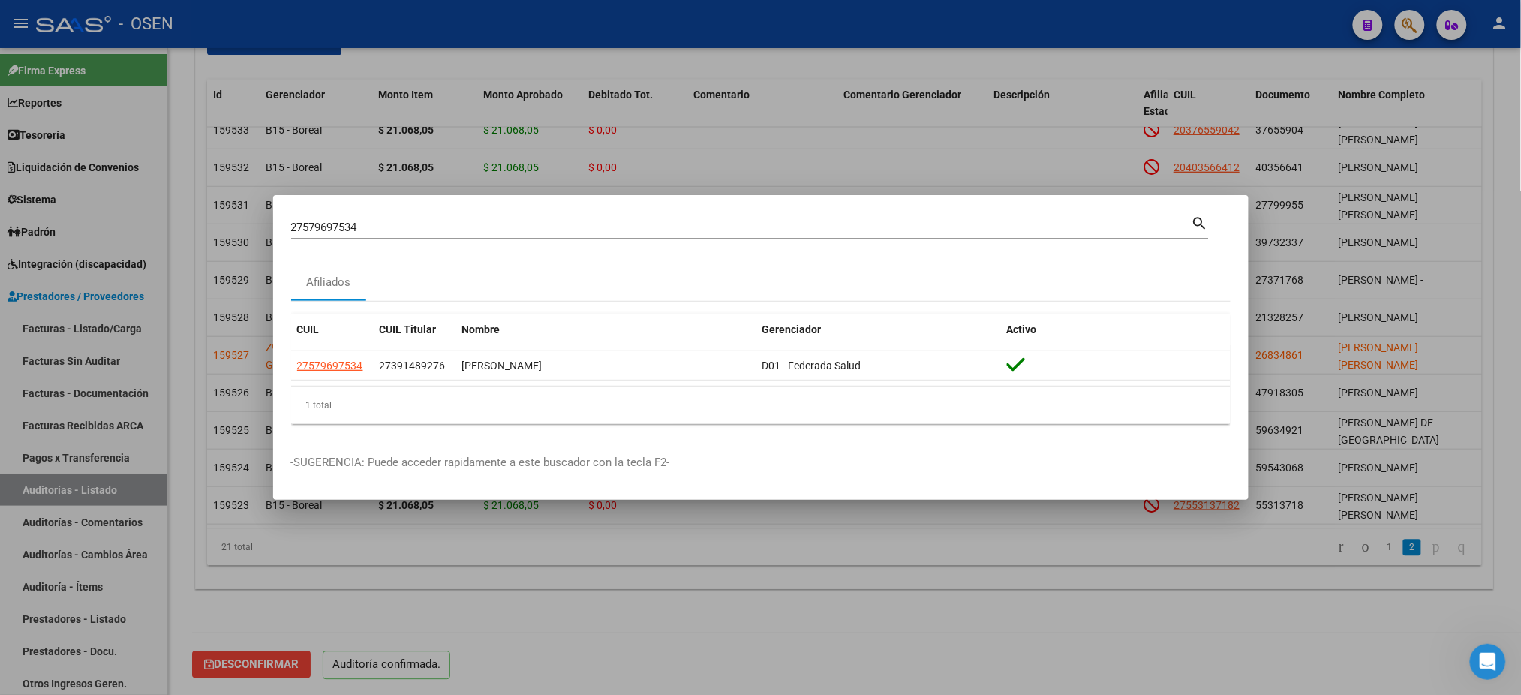
click at [867, 98] on div at bounding box center [760, 347] width 1521 height 695
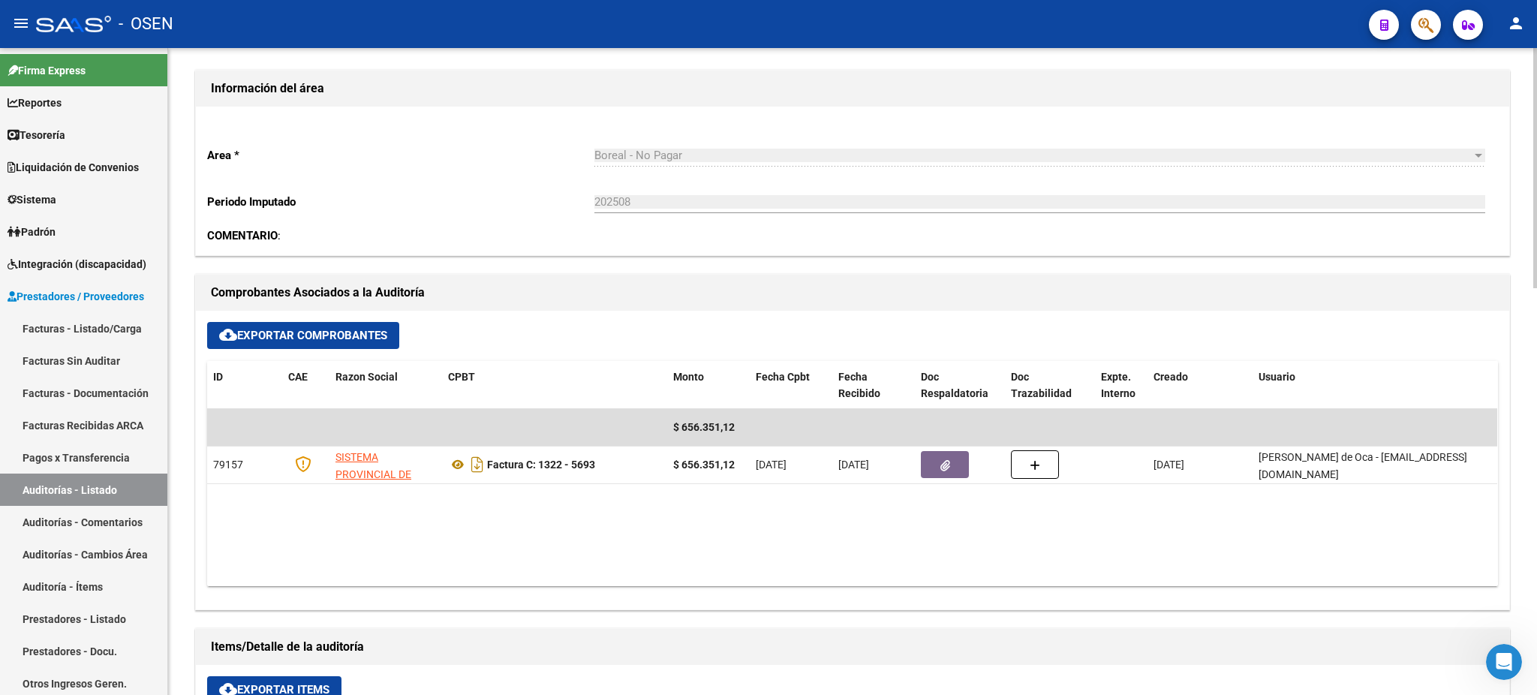
scroll to position [498, 0]
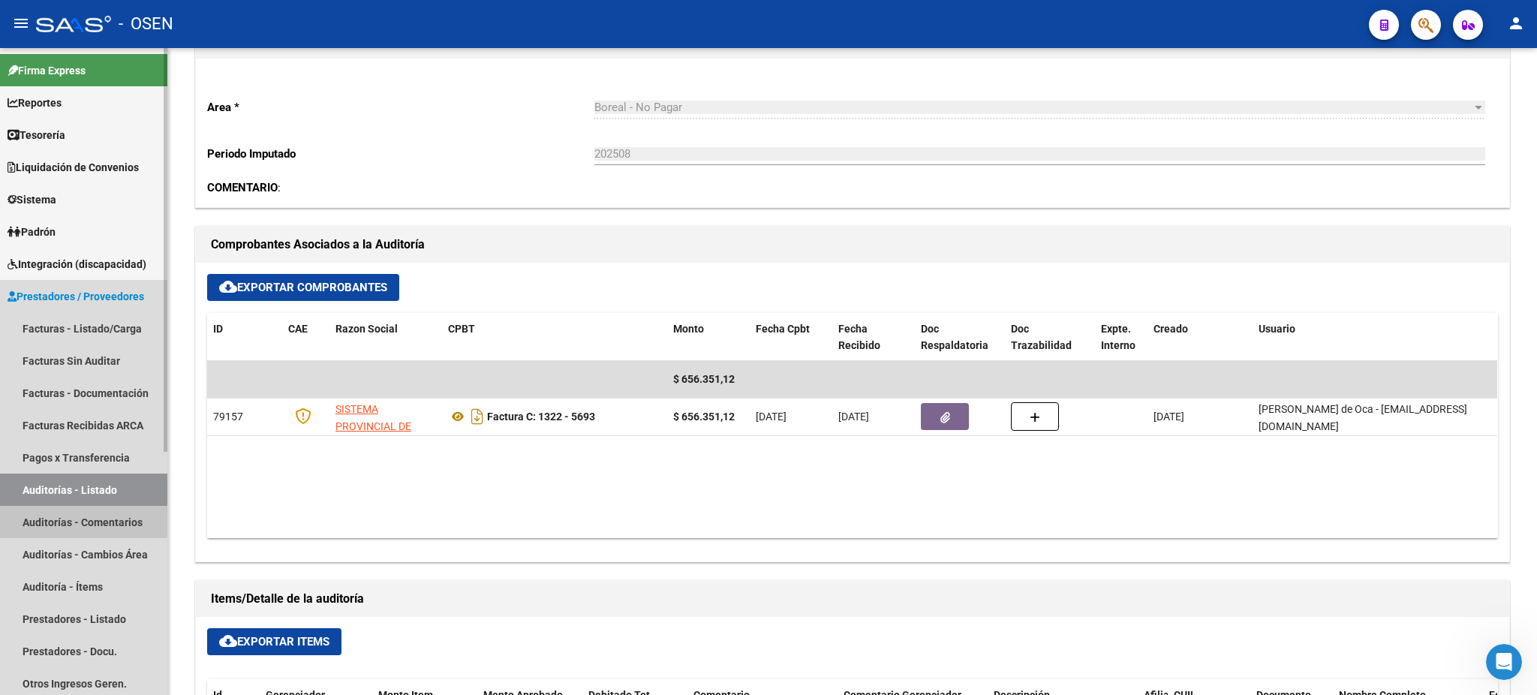
click at [58, 508] on link "Auditorías - Comentarios" at bounding box center [83, 522] width 167 height 32
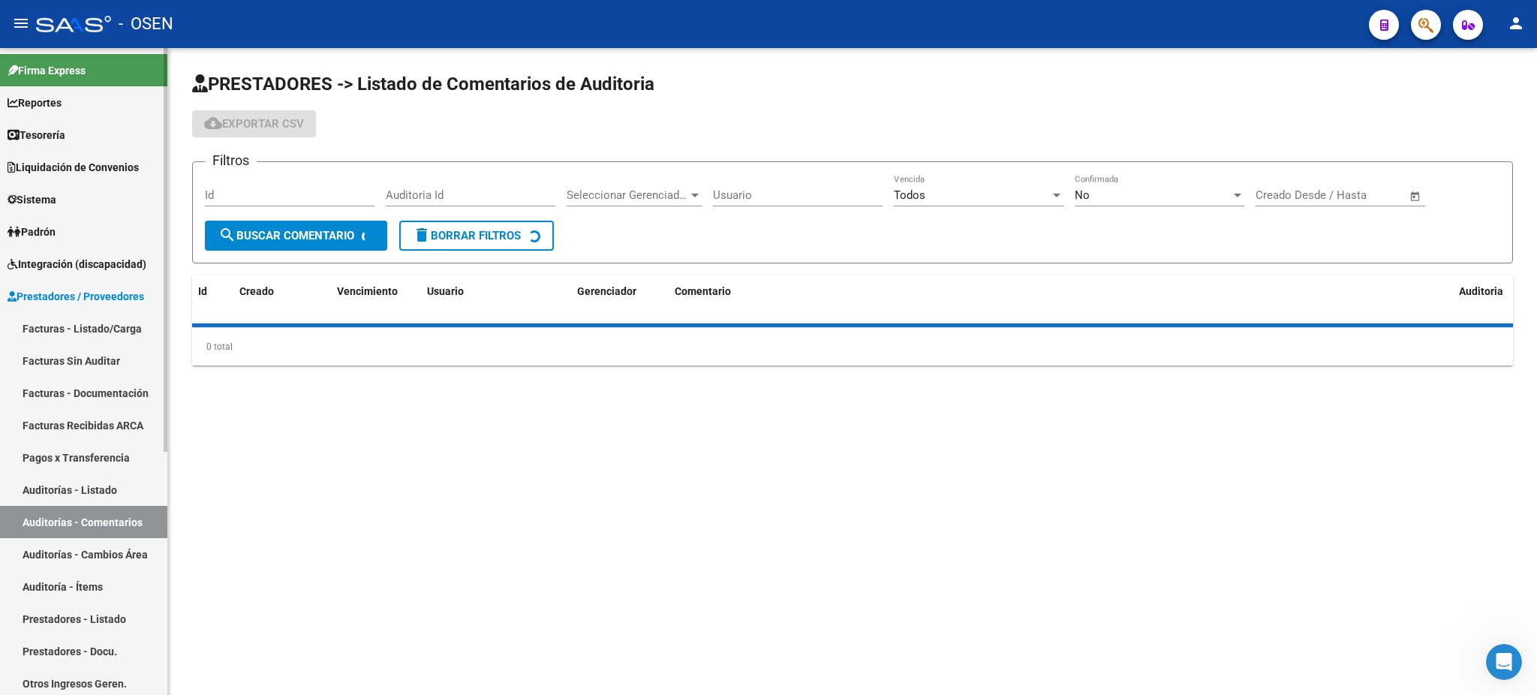
click at [58, 498] on link "Auditorías - Listado" at bounding box center [83, 490] width 167 height 32
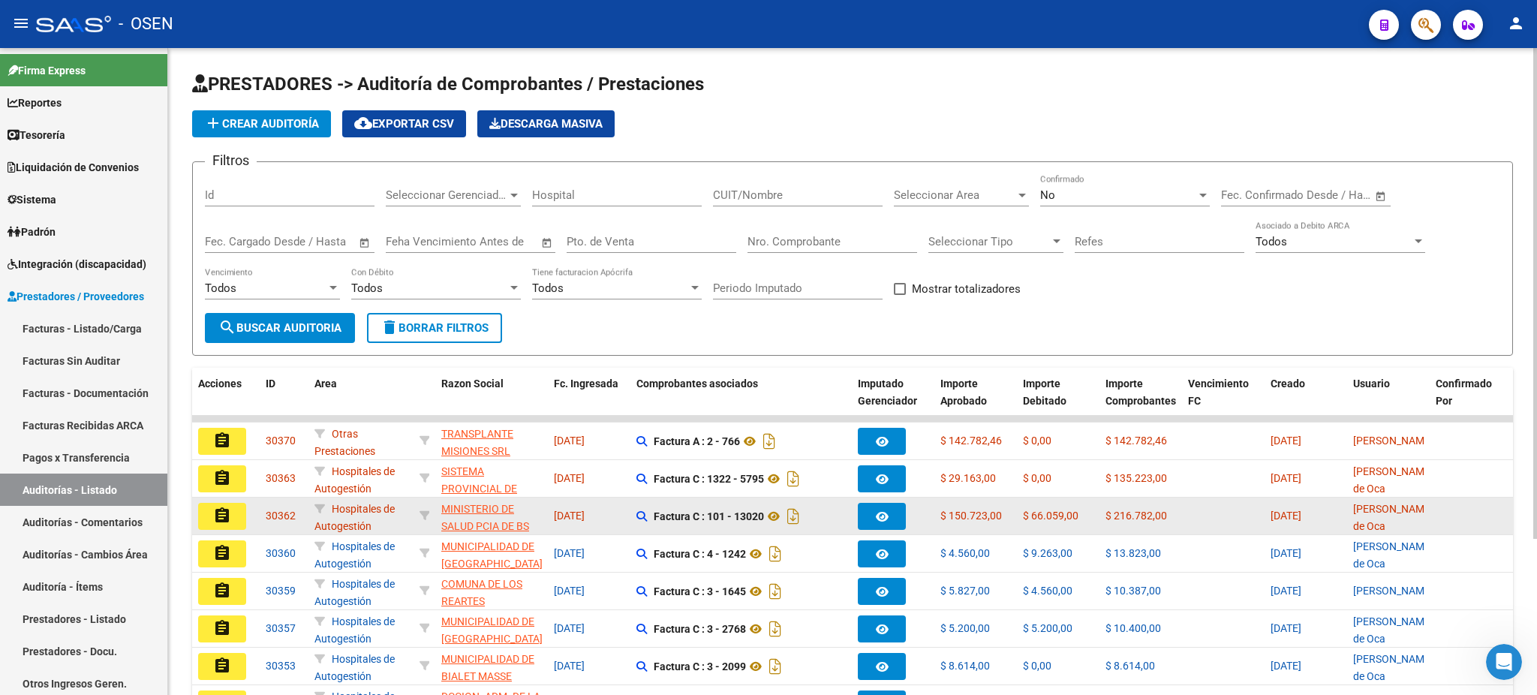
click at [230, 519] on mat-icon "assignment" at bounding box center [222, 516] width 18 height 18
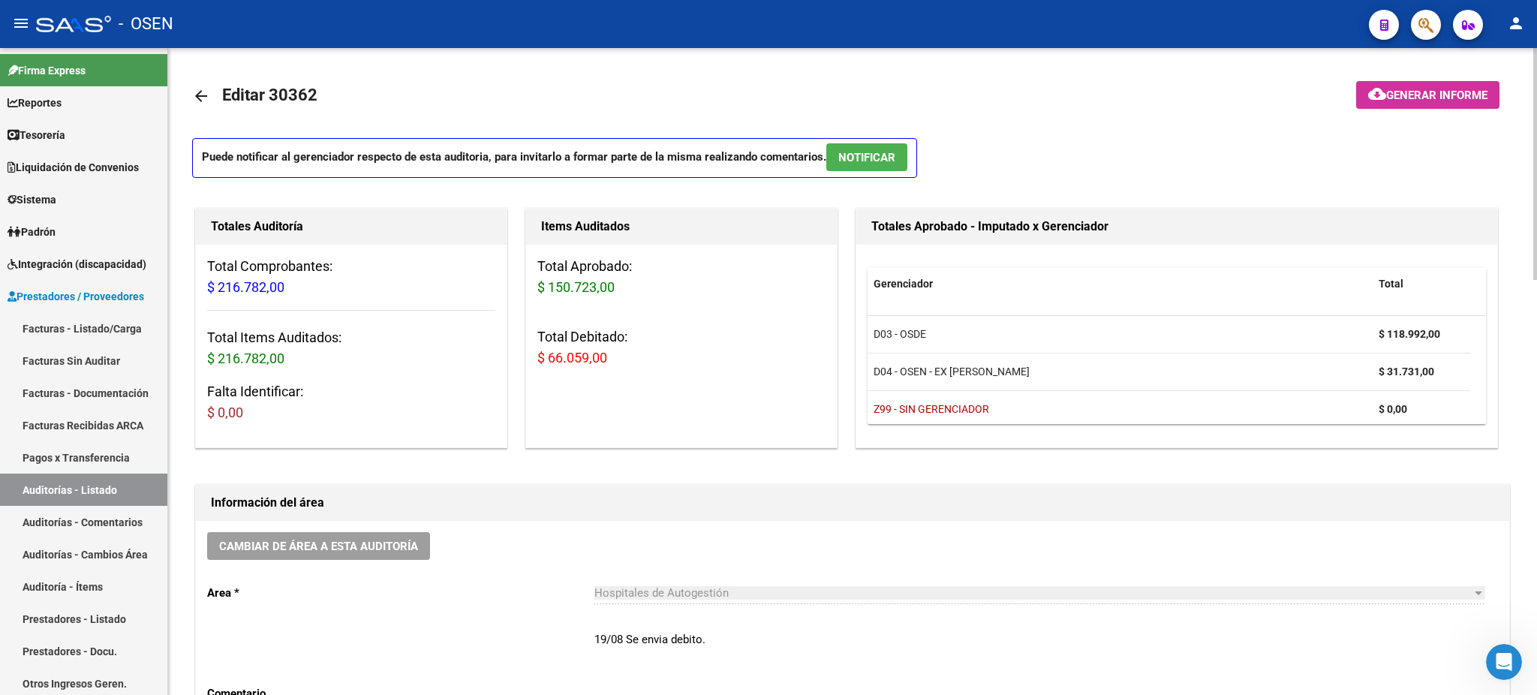
drag, startPoint x: 1471, startPoint y: 359, endPoint x: 1475, endPoint y: 369, distance: 10.7
click at [1475, 405] on datatable-body "D03 - OSDE $ 118.992,00 D04 - OSEN - EX Galeno $ 31.731,00 Z99 - SIN GERENCIADO…" at bounding box center [1177, 370] width 618 height 108
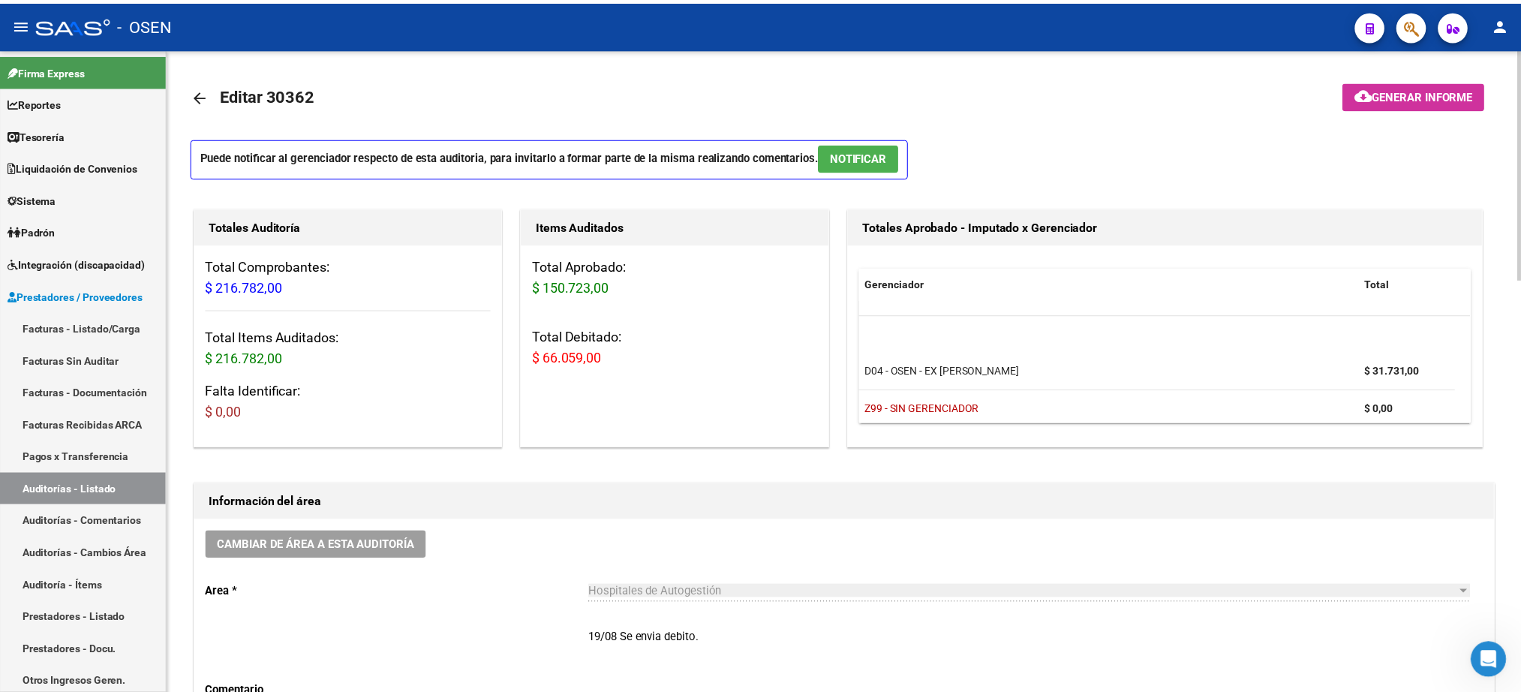
scroll to position [47, 0]
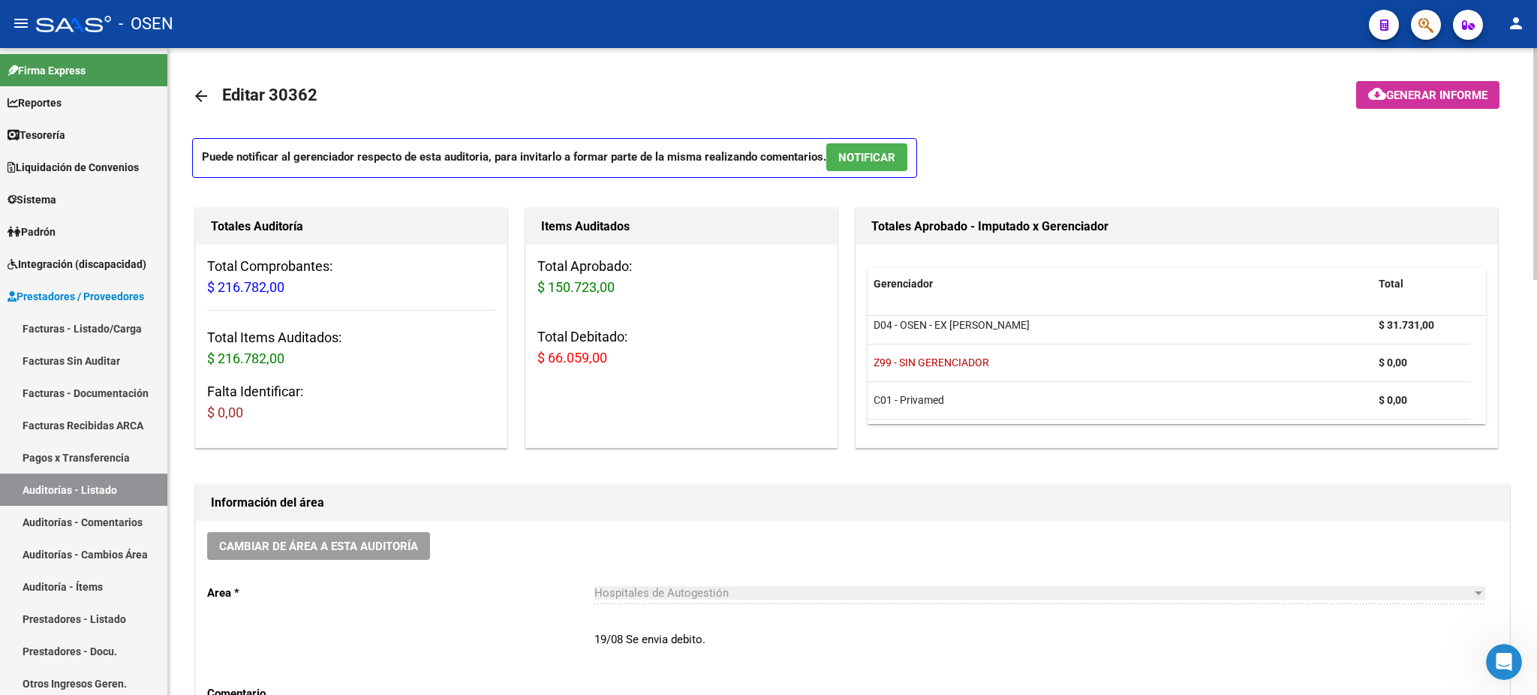
click at [895, 170] on button "NOTIFICAR" at bounding box center [866, 157] width 81 height 28
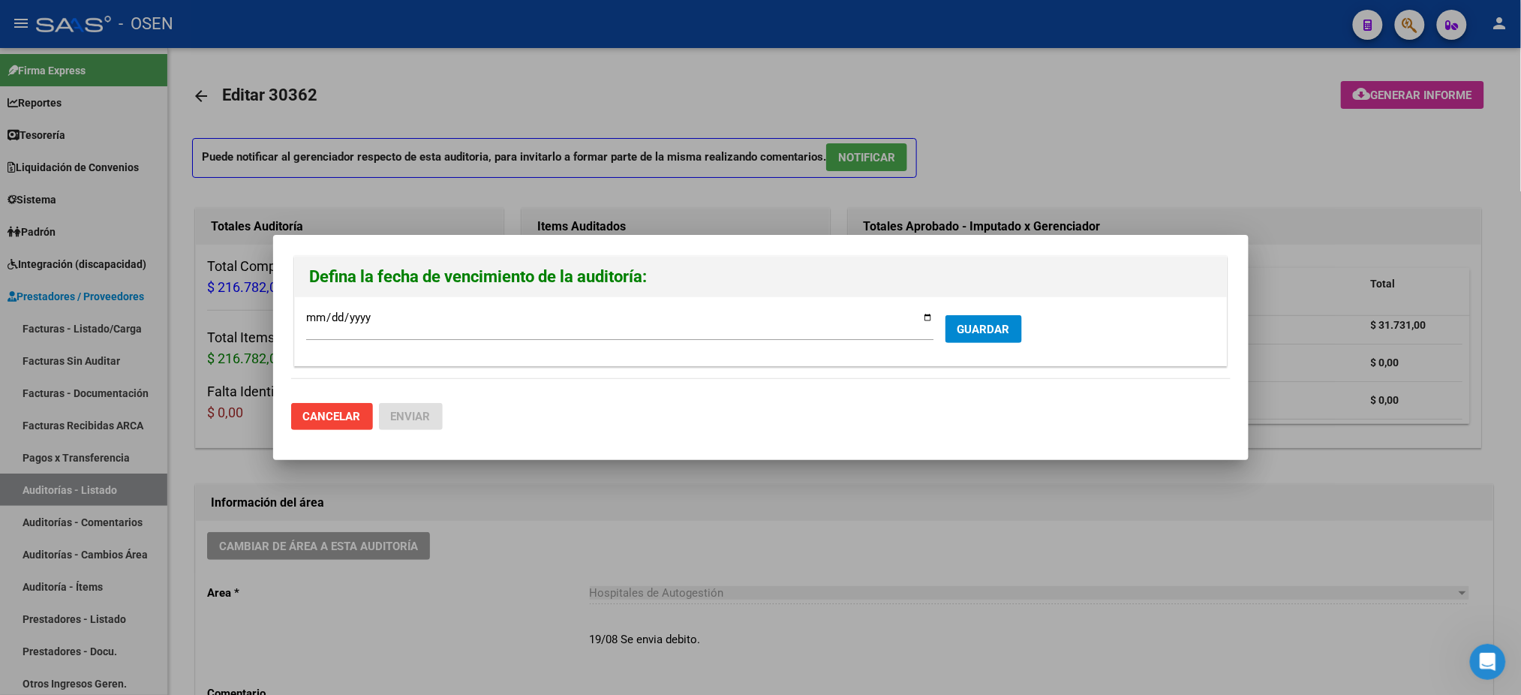
click at [1007, 346] on form "2025-08-24 Ingresar la fecha * GUARDAR" at bounding box center [761, 331] width 910 height 46
click at [997, 327] on span "GUARDAR" at bounding box center [984, 330] width 53 height 14
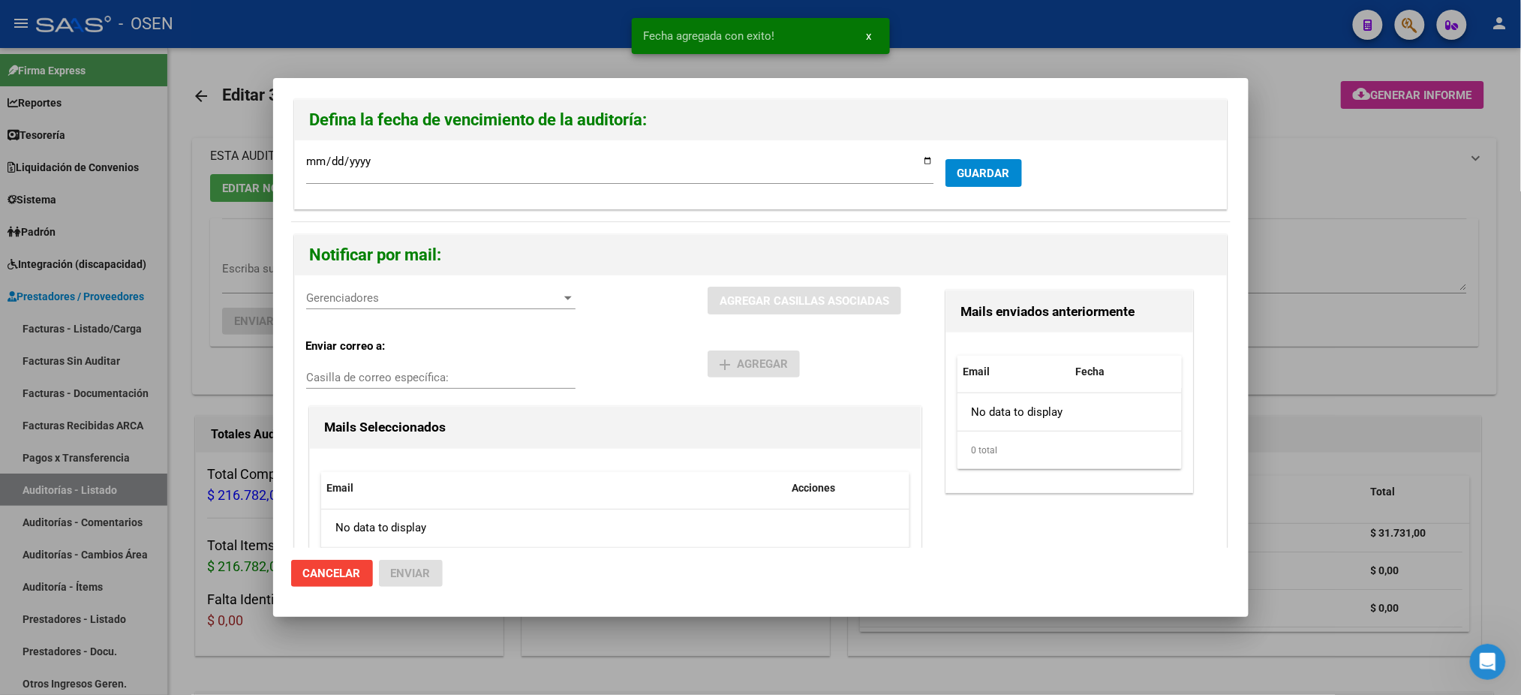
click at [350, 299] on span "Gerenciadores" at bounding box center [434, 298] width 256 height 14
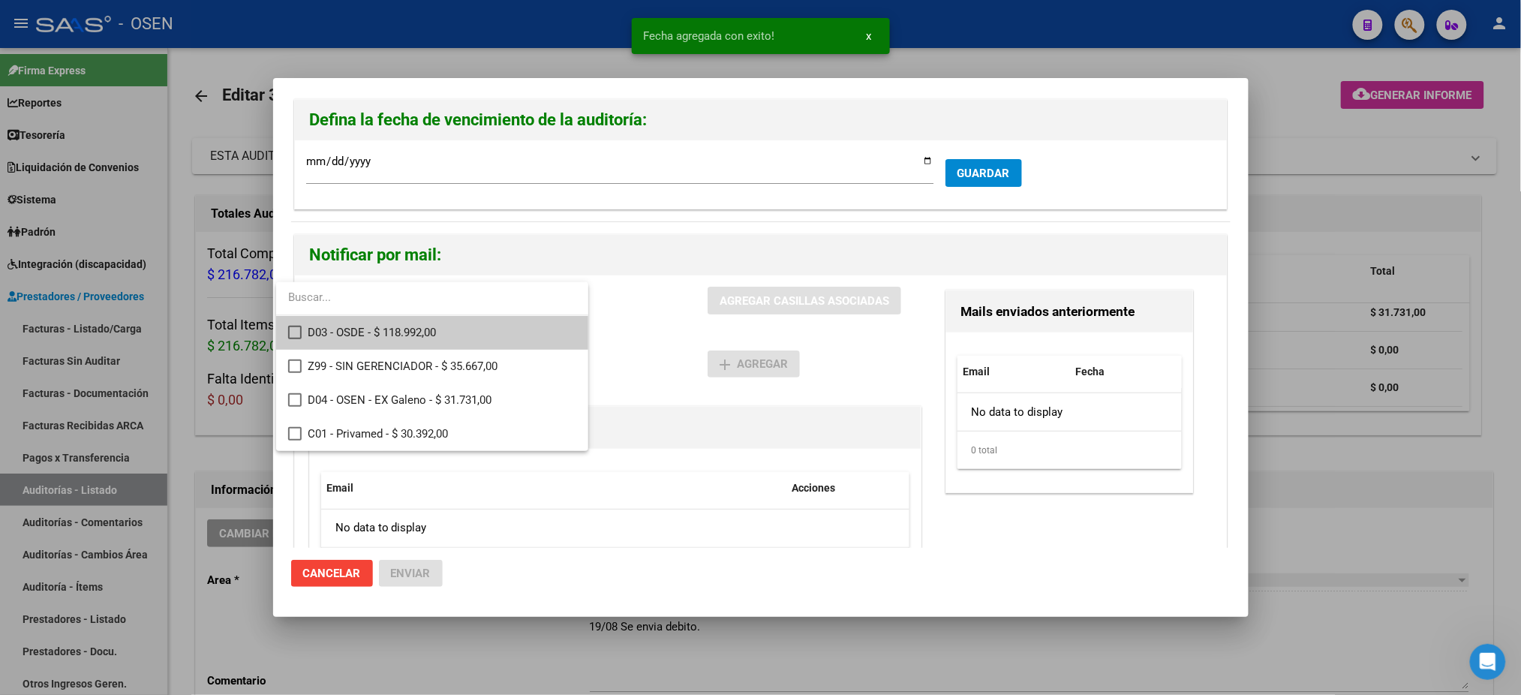
drag, startPoint x: 363, startPoint y: 327, endPoint x: 597, endPoint y: 326, distance: 233.4
click at [364, 328] on span "D03 - OSDE - $ 118.992,00" at bounding box center [442, 333] width 269 height 34
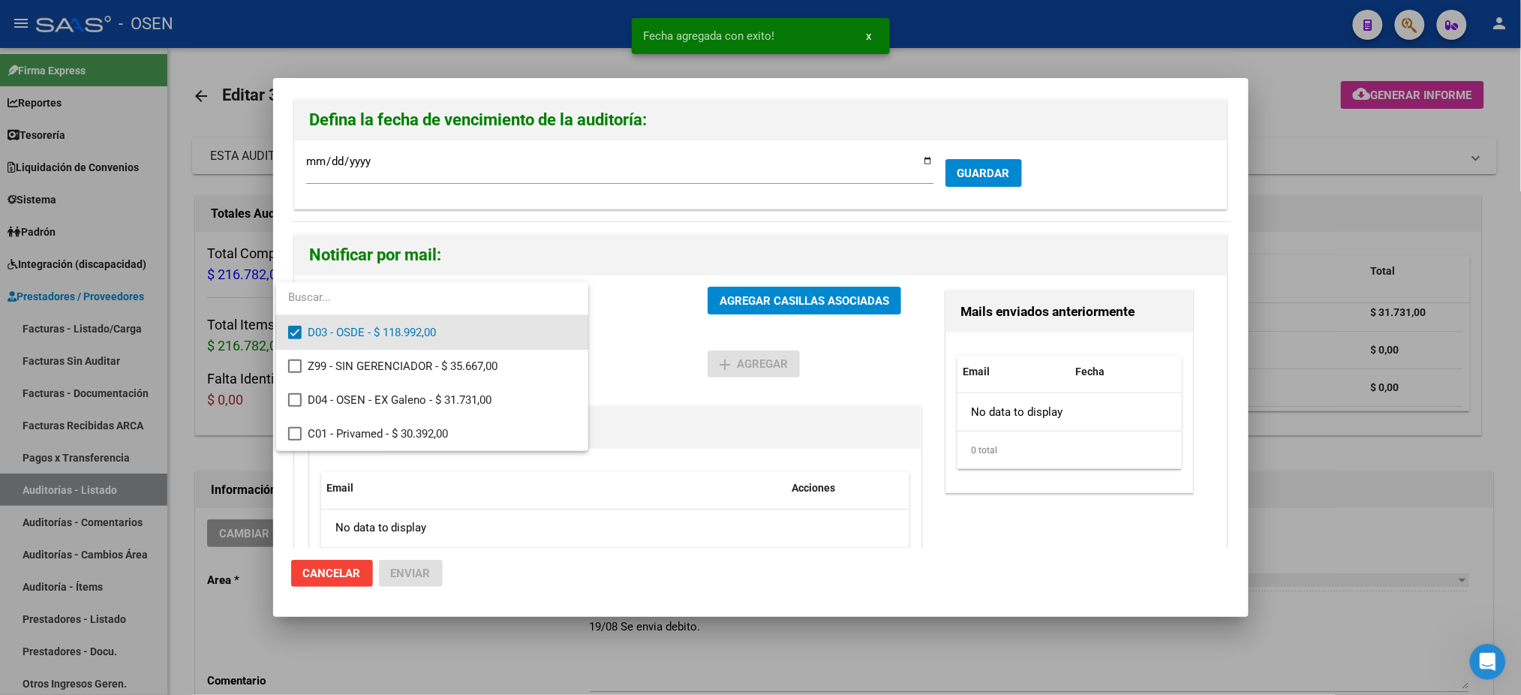
click at [703, 327] on div at bounding box center [760, 347] width 1521 height 695
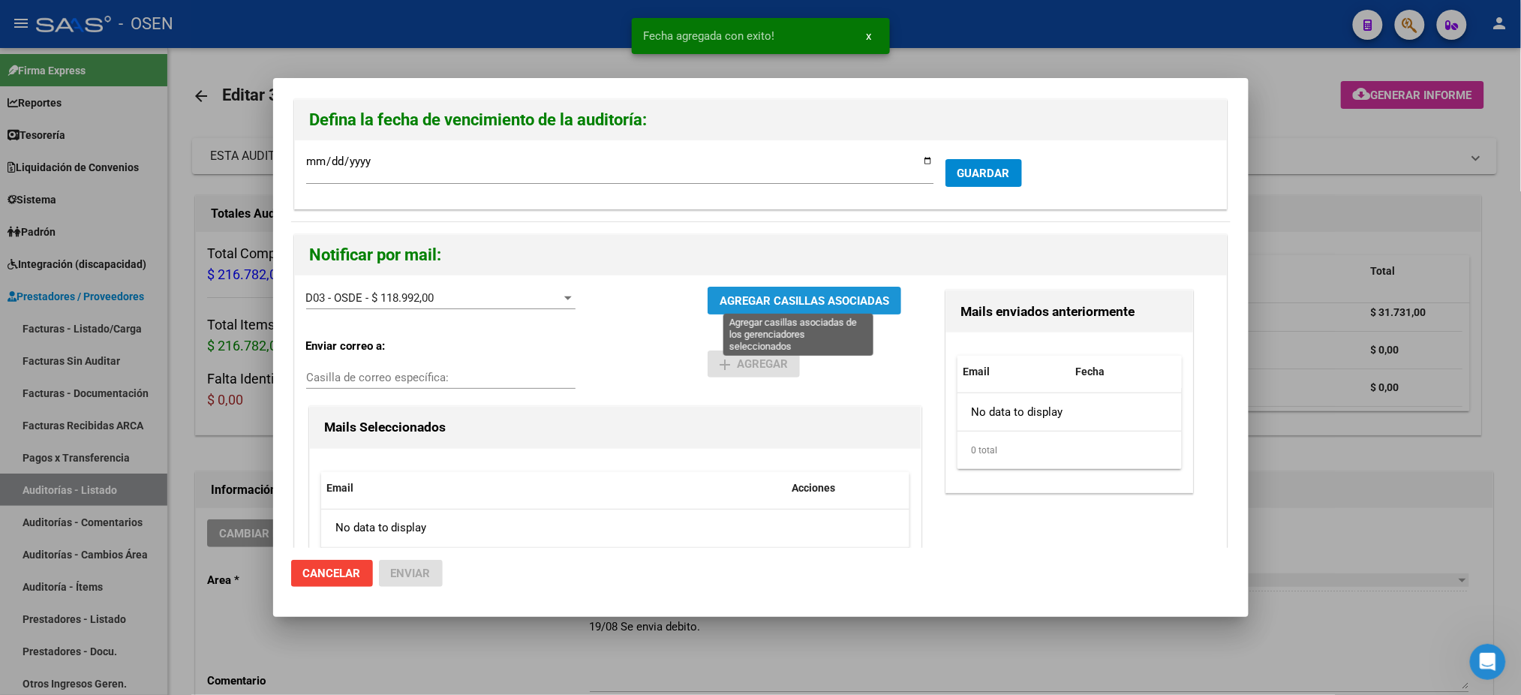
click at [774, 300] on span "AGREGAR CASILLAS ASOCIADAS" at bounding box center [805, 301] width 170 height 14
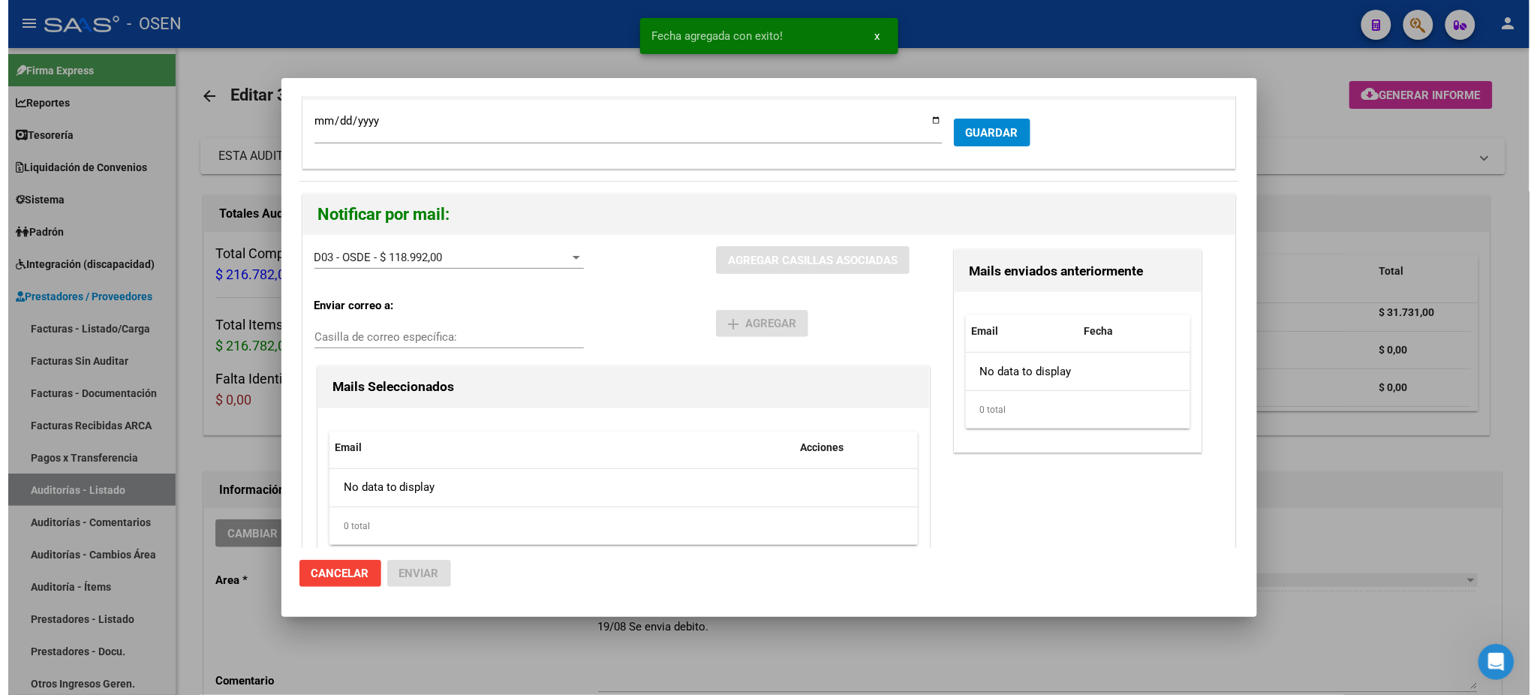
scroll to position [78, 0]
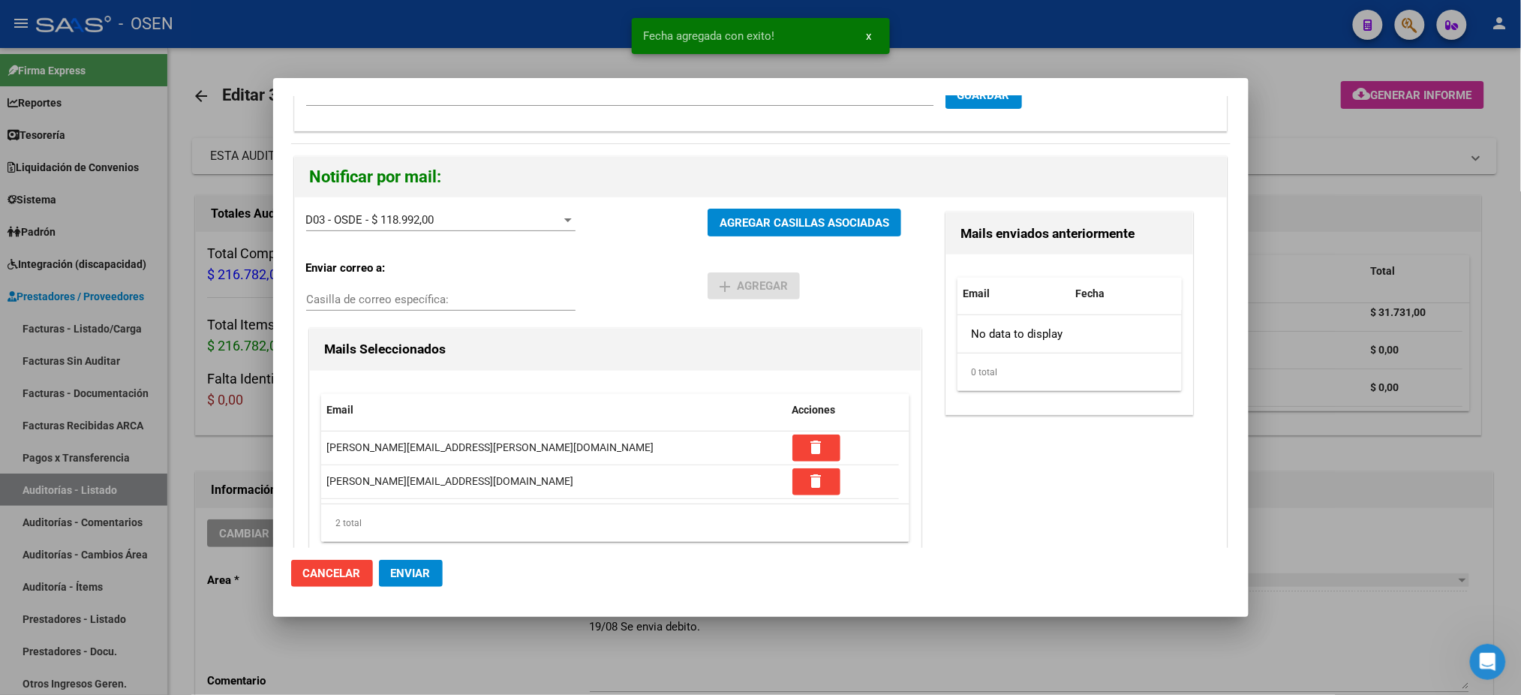
click at [399, 565] on button "Enviar" at bounding box center [411, 573] width 64 height 27
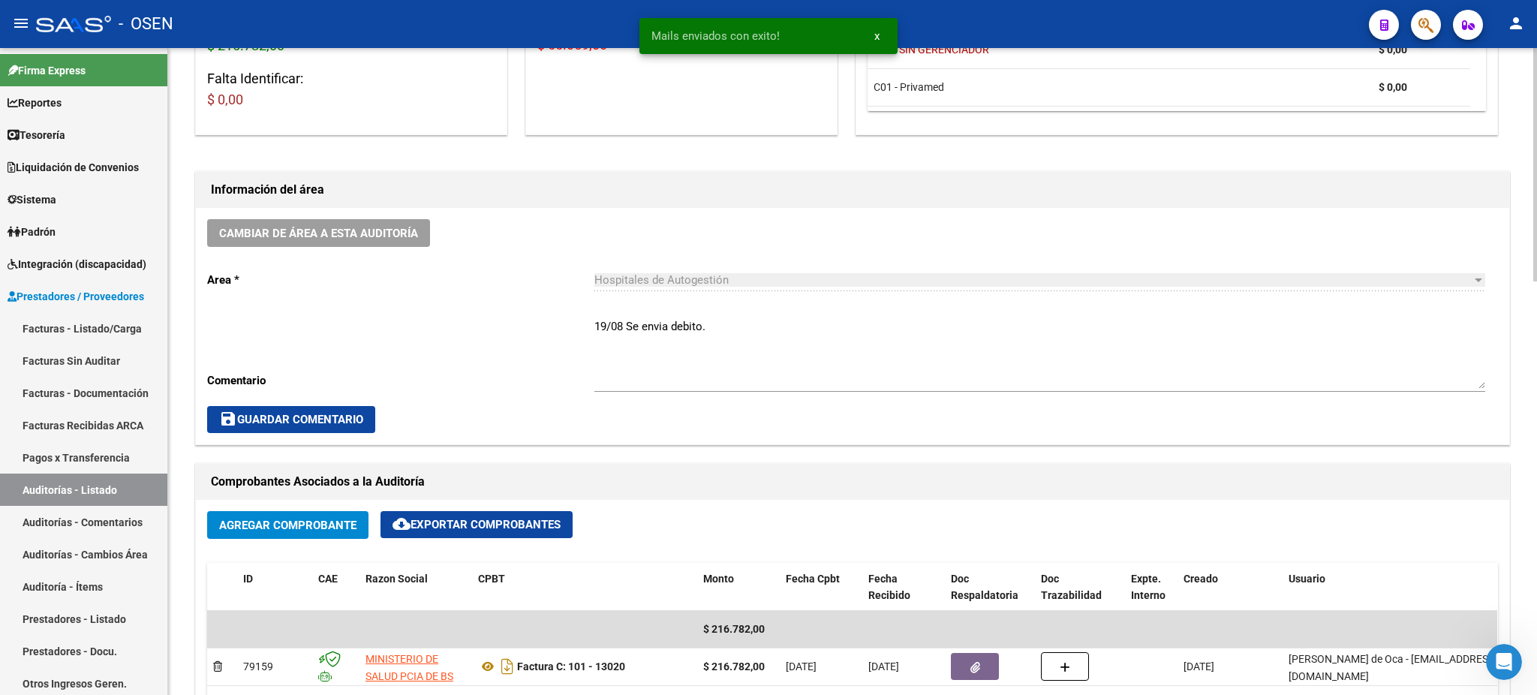
scroll to position [0, 0]
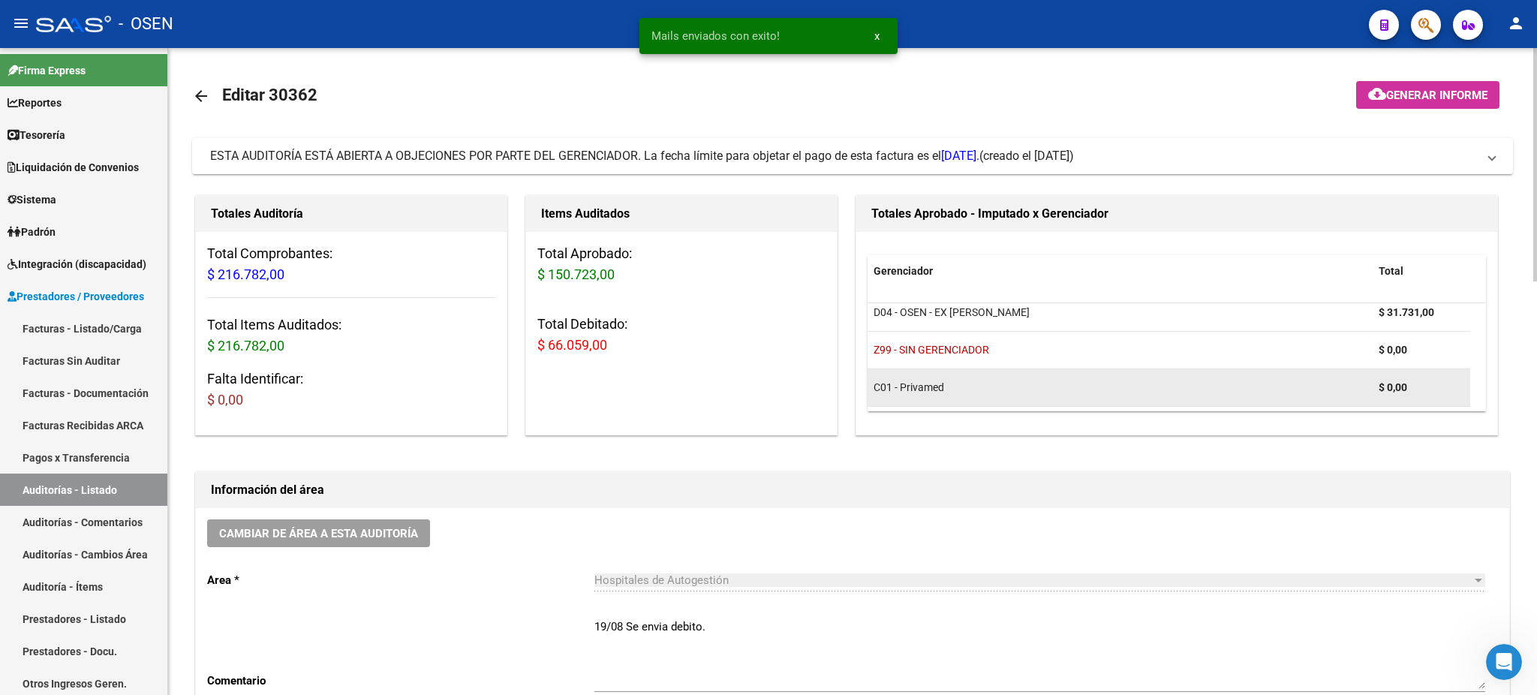
click at [1466, 369] on datatable-body-cell "$ 0,00" at bounding box center [1422, 387] width 98 height 37
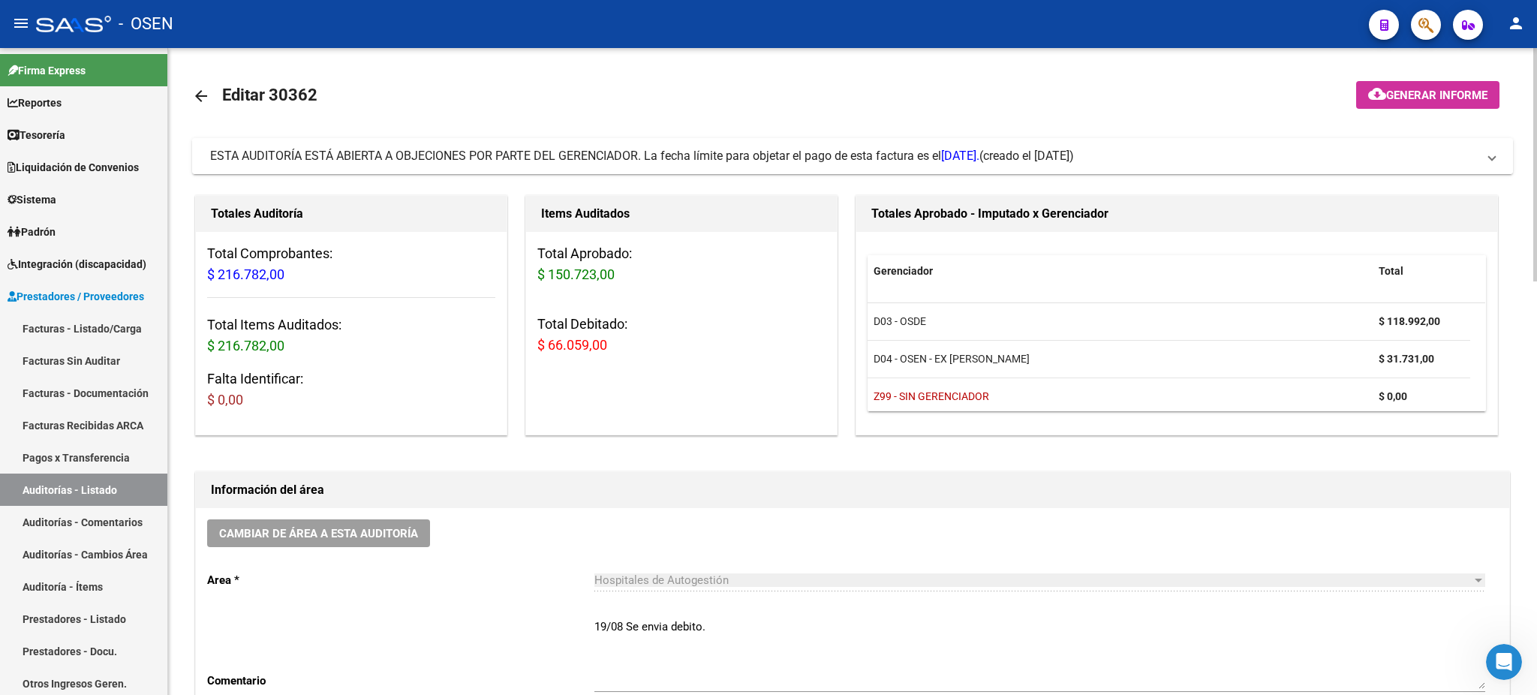
click at [1189, 155] on mat-panel-title "ESTA AUDITORÍA ESTÁ ABIERTA A OBJECIONES POR PARTE DEL GERENCIADOR. La fecha lí…" at bounding box center [843, 156] width 1267 height 17
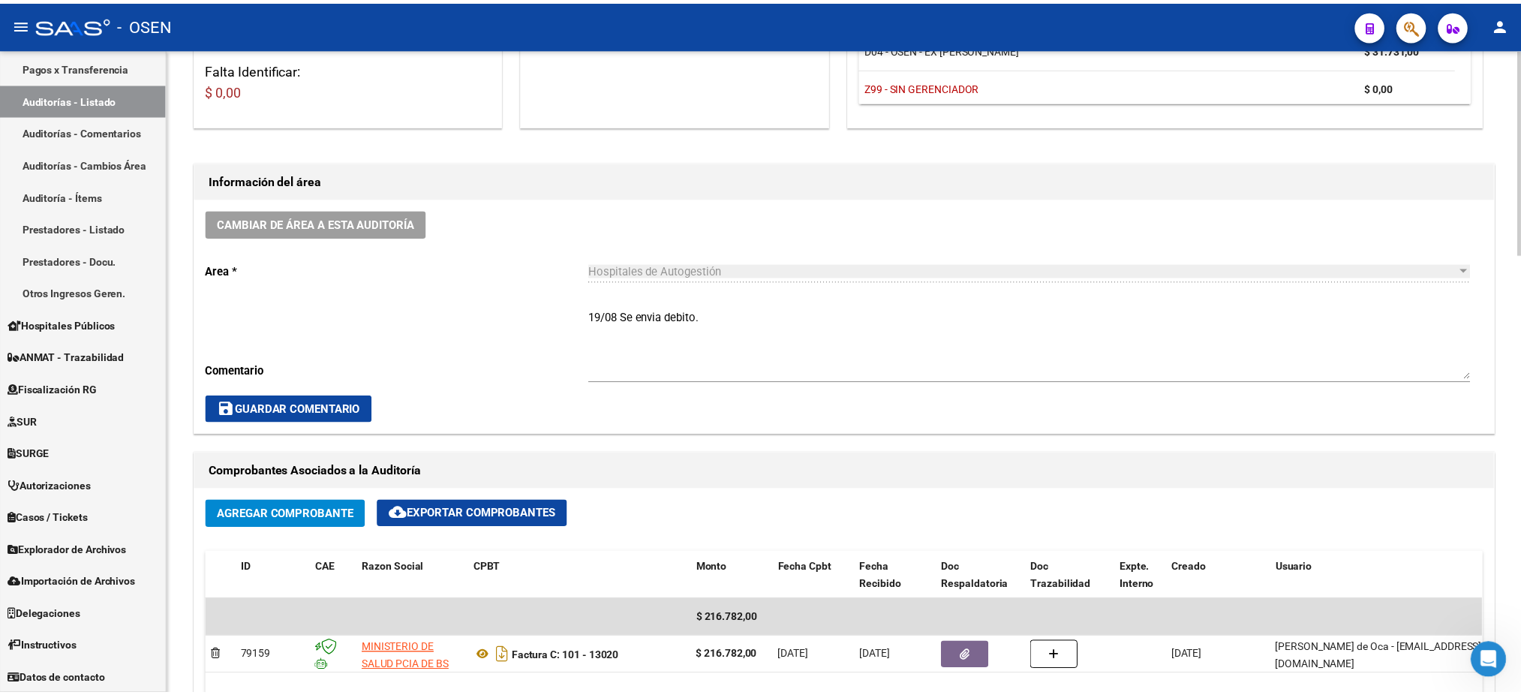
scroll to position [800, 0]
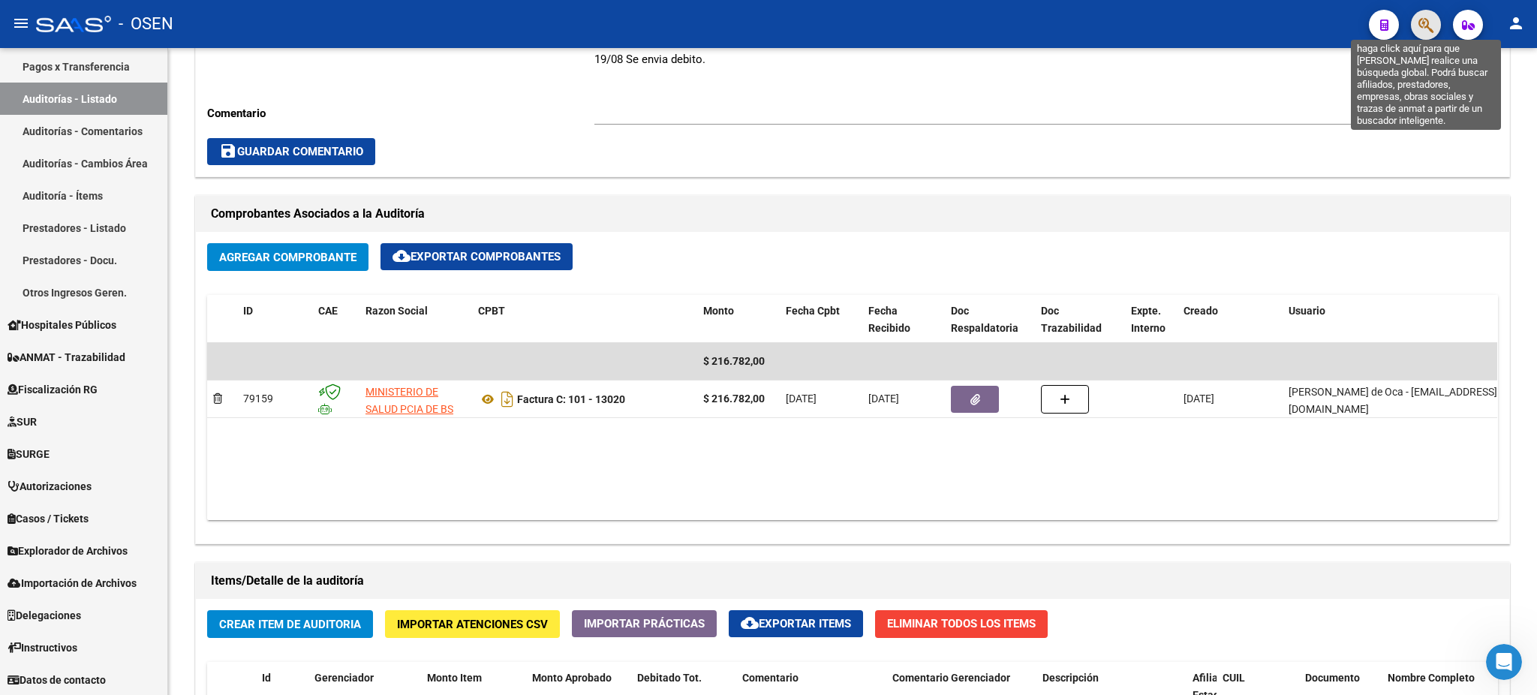
click at [1431, 20] on icon "button" at bounding box center [1425, 25] width 15 height 17
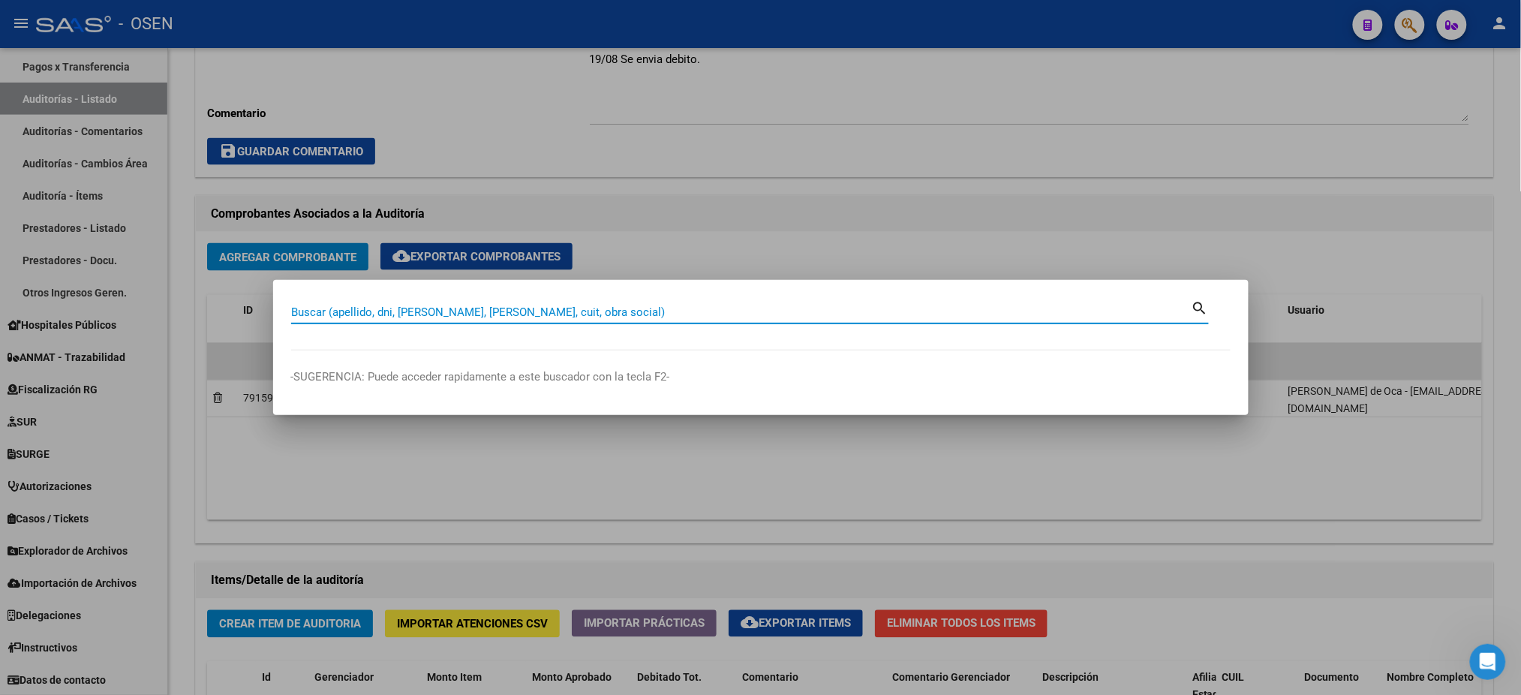
paste input "27579697534"
type input "27579697534"
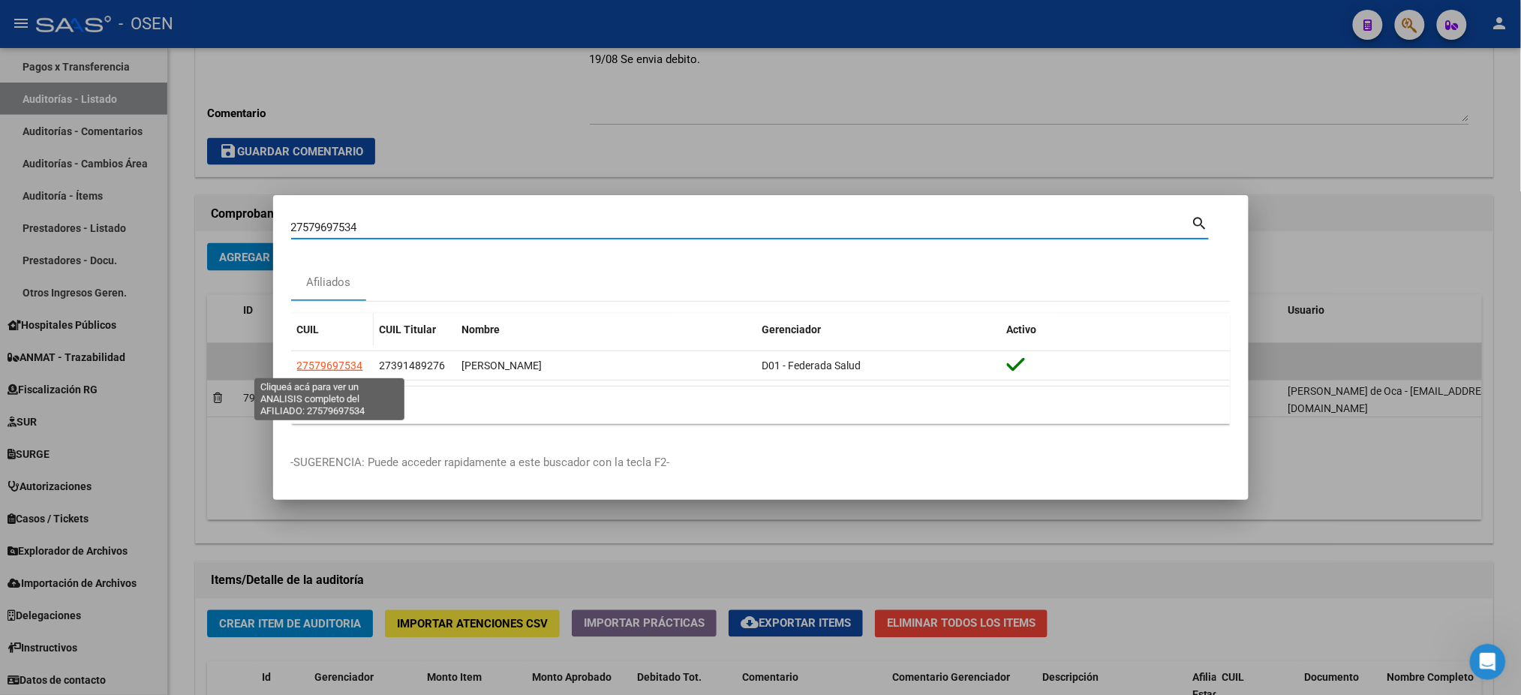
click at [317, 367] on span "27579697534" at bounding box center [330, 365] width 66 height 12
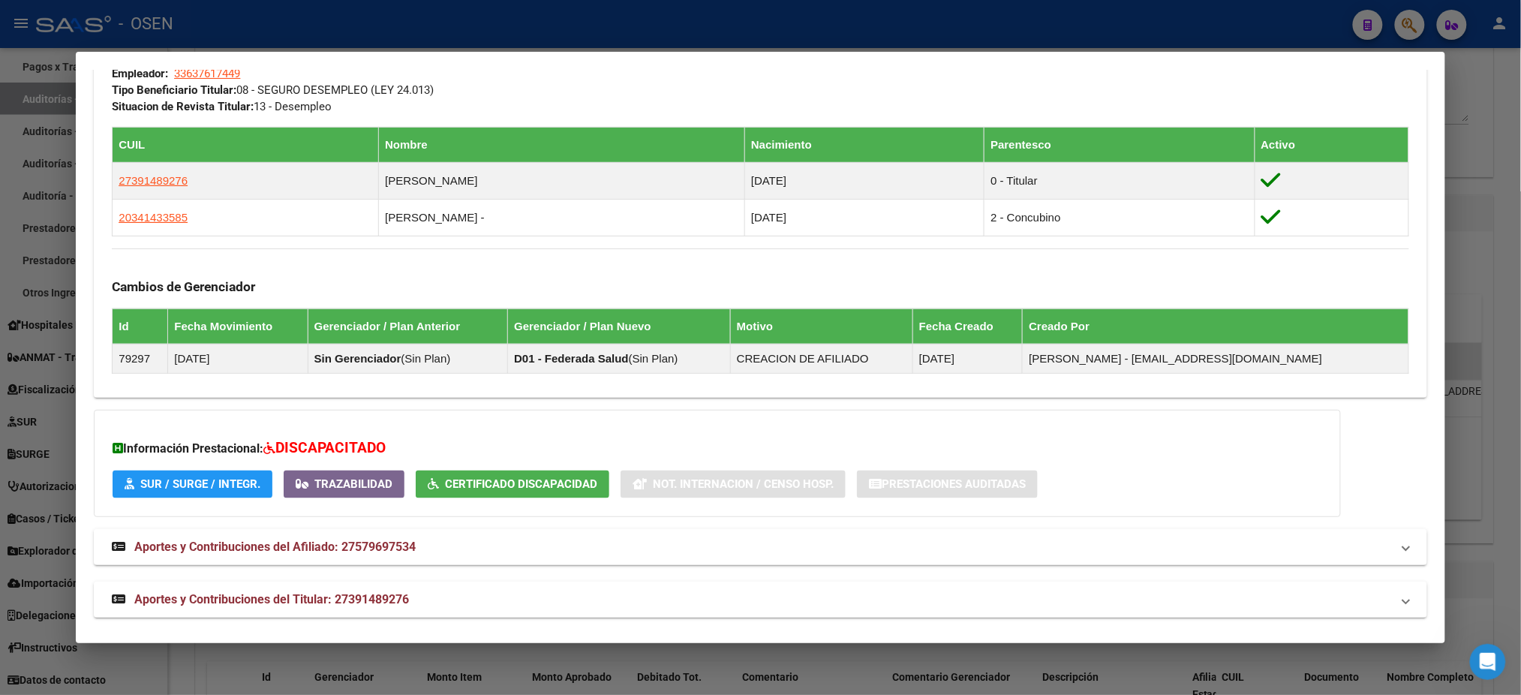
scroll to position [762, 0]
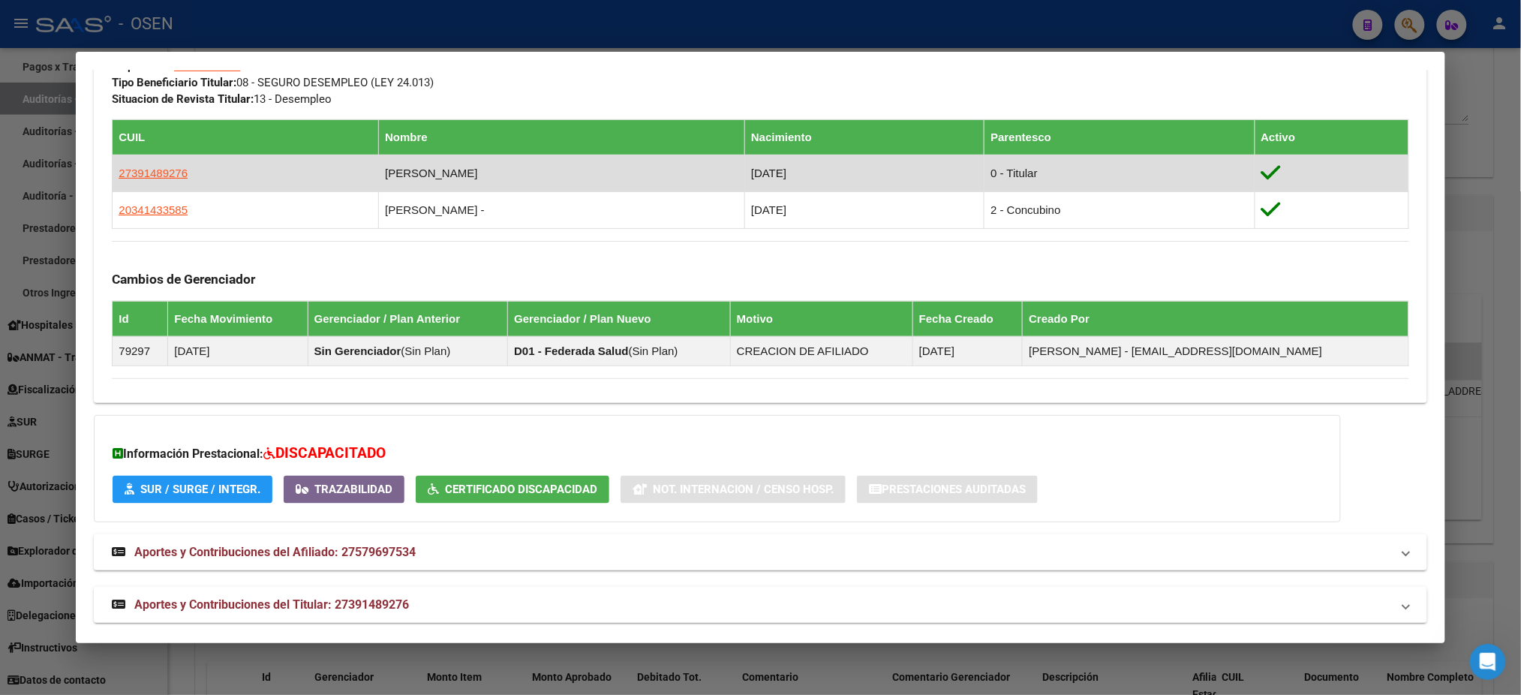
click at [144, 165] on app-link-go-to "27391489276" at bounding box center [153, 173] width 69 height 17
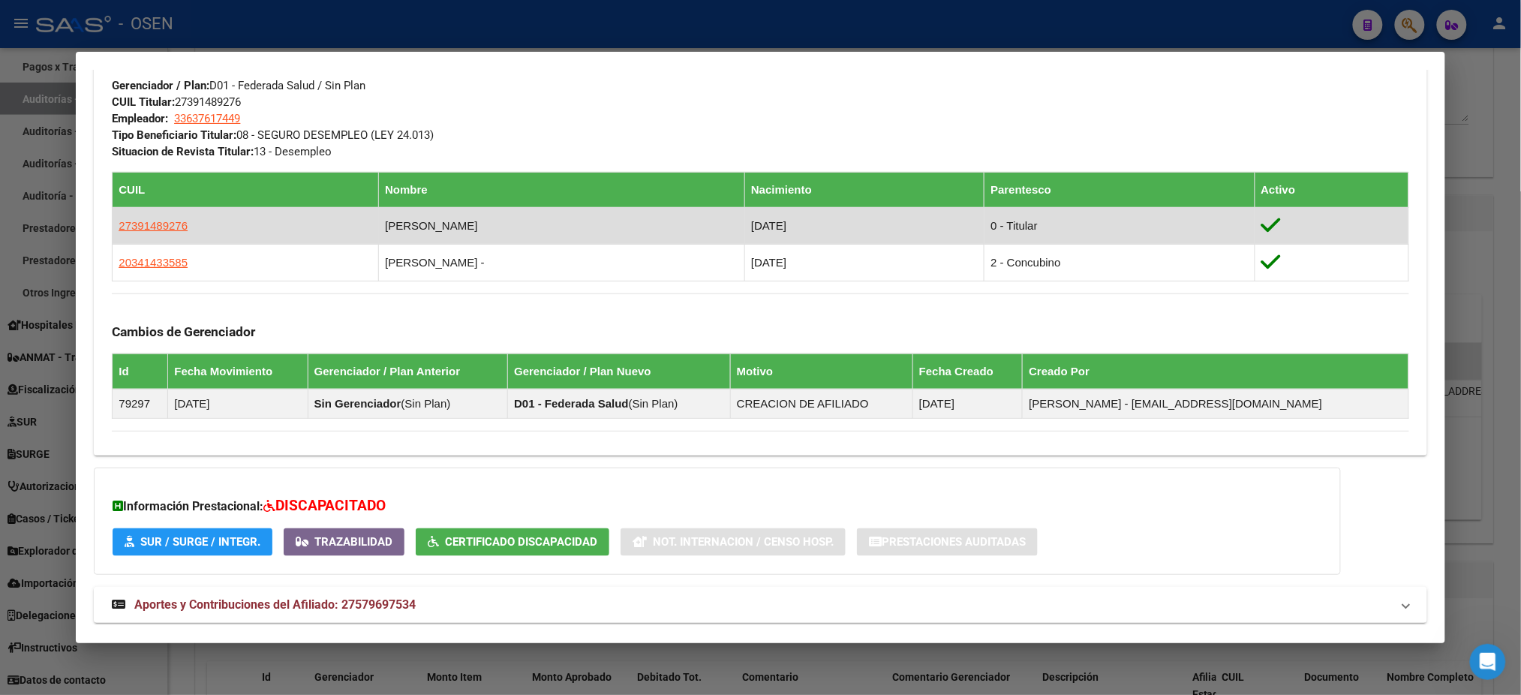
scroll to position [675, 0]
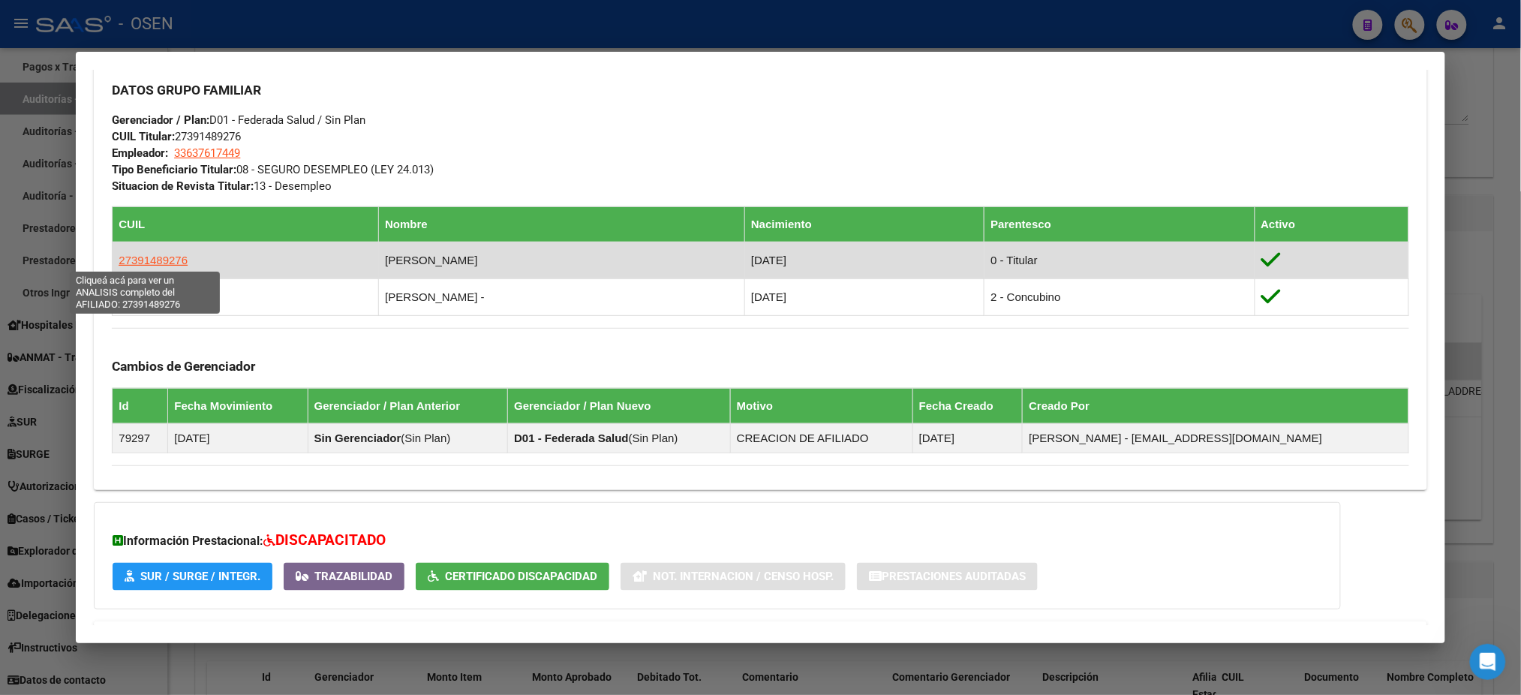
click at [165, 267] on app-link-go-to "27391489276" at bounding box center [153, 260] width 69 height 17
click at [165, 259] on span "27391489276" at bounding box center [153, 260] width 69 height 13
type textarea "27391489276"
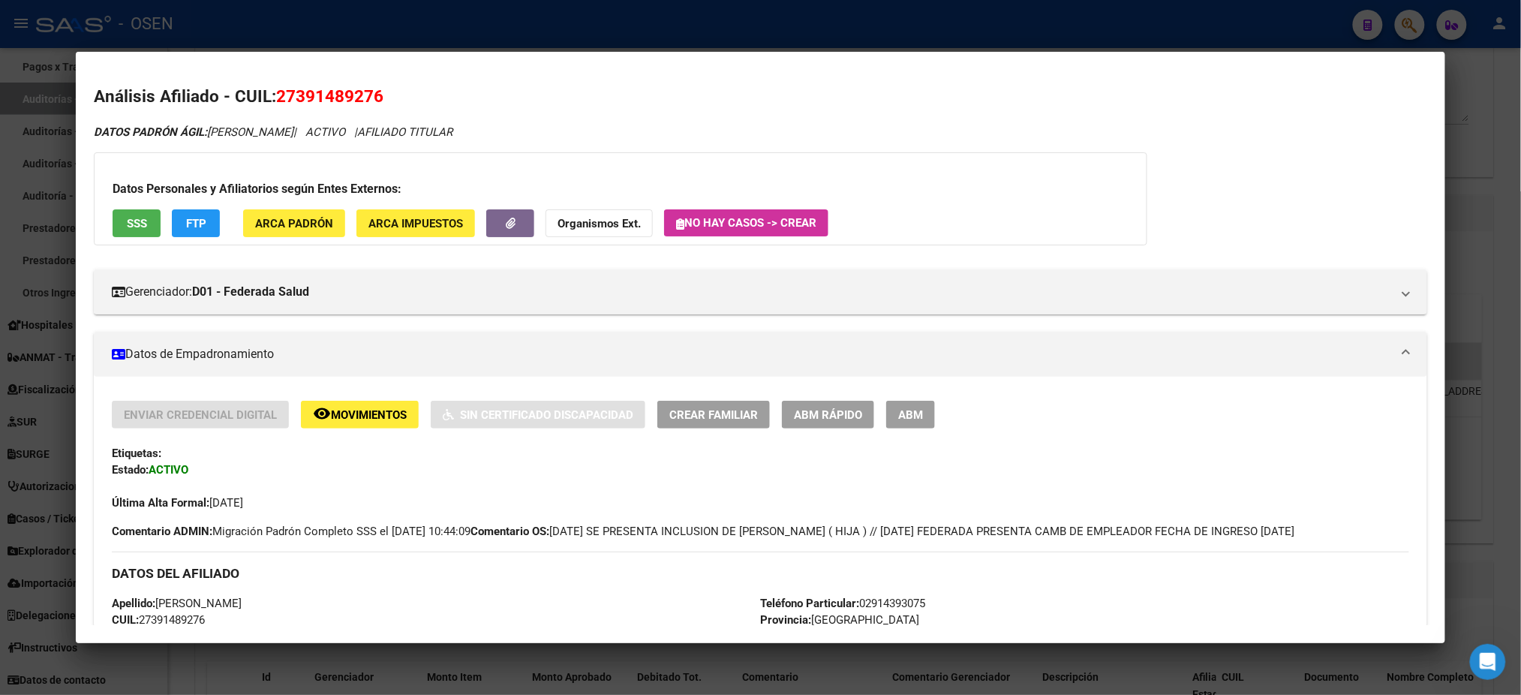
drag, startPoint x: 396, startPoint y: 99, endPoint x: 274, endPoint y: 102, distance: 122.4
click at [274, 102] on h2 "Análisis Afiliado - CUIL: 27391489276" at bounding box center [760, 97] width 1333 height 26
copy span "27391489276"
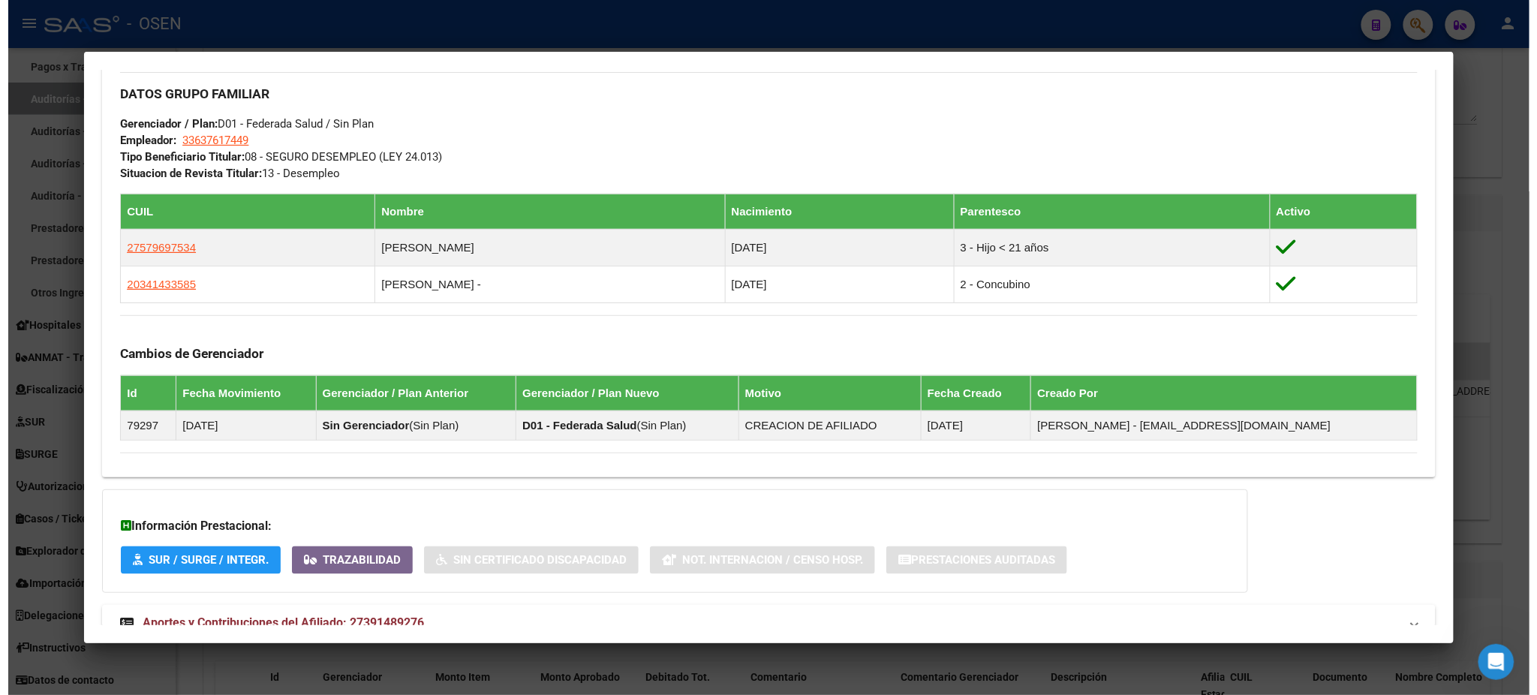
scroll to position [747, 0]
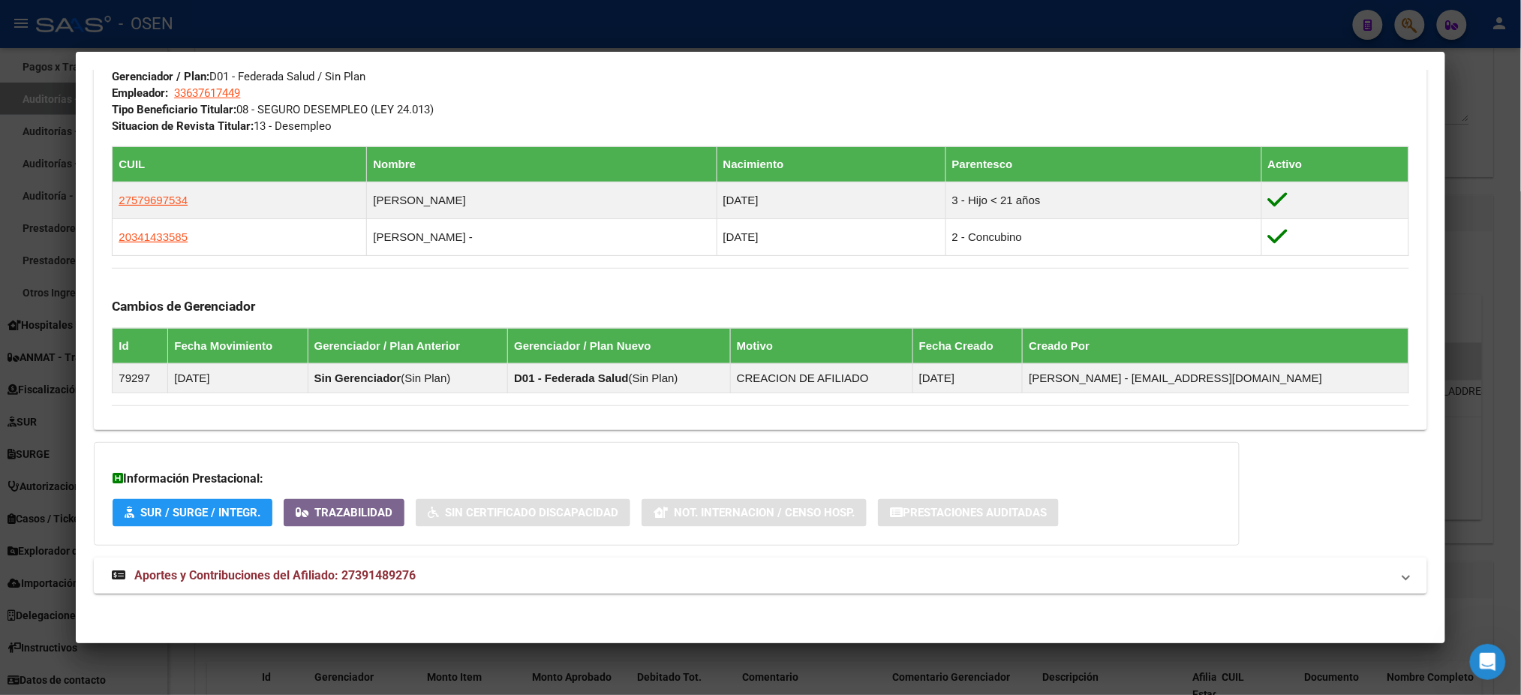
click at [508, 35] on div at bounding box center [760, 347] width 1521 height 695
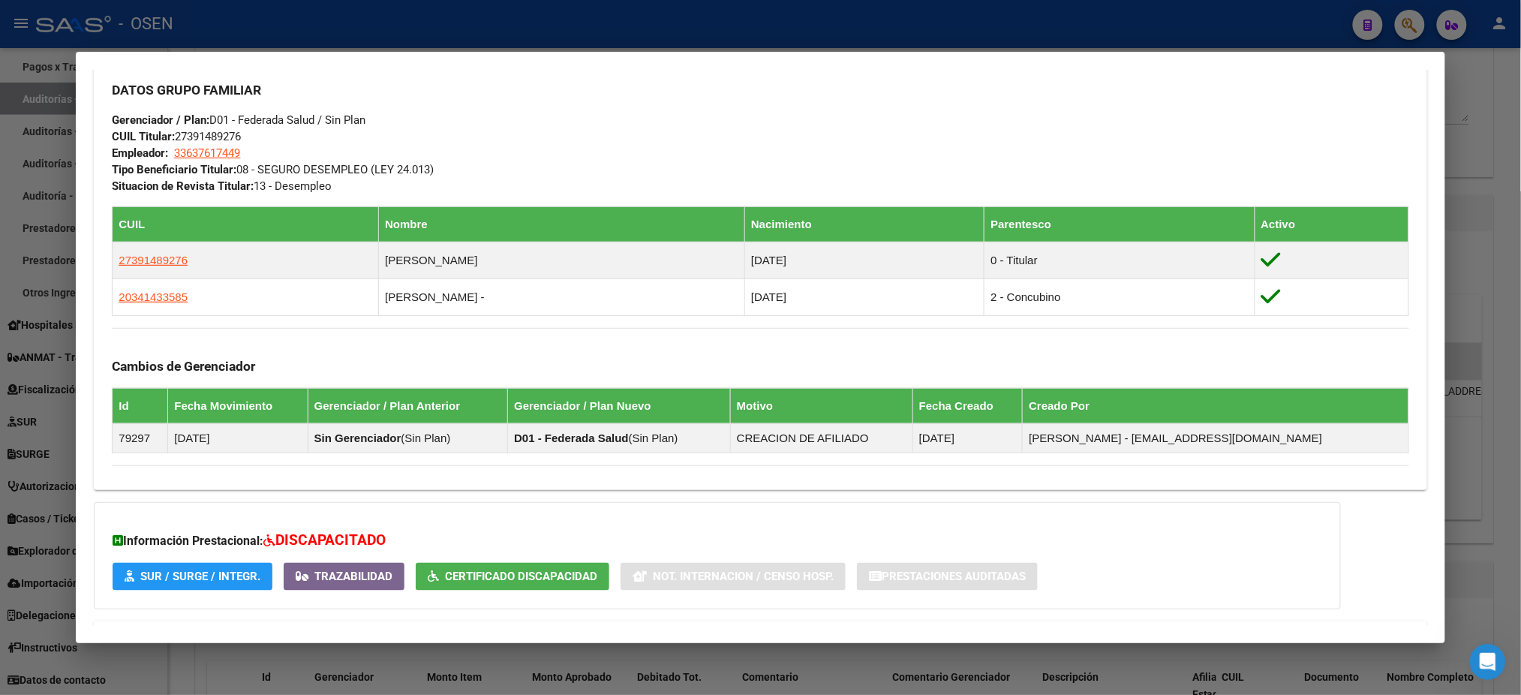
click at [614, 35] on div at bounding box center [760, 347] width 1521 height 695
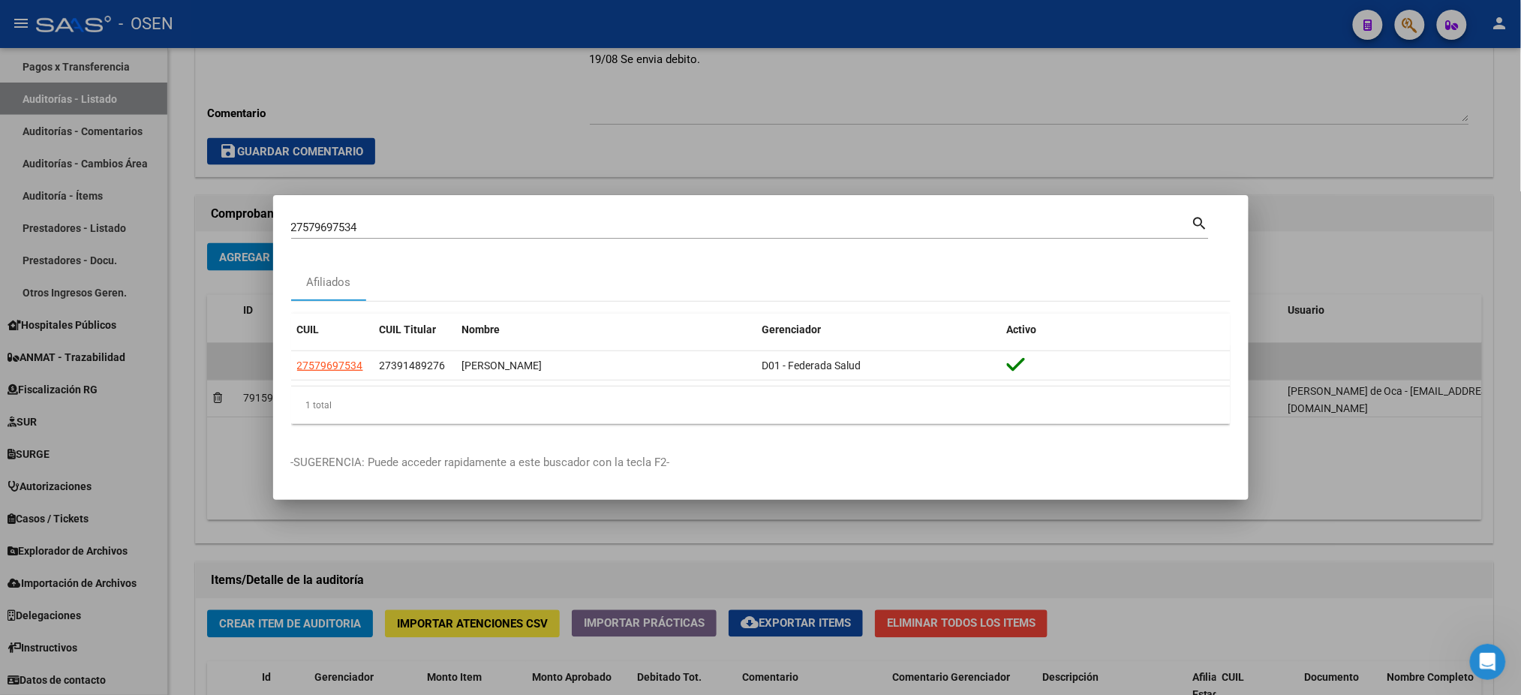
click at [614, 35] on div at bounding box center [760, 347] width 1521 height 695
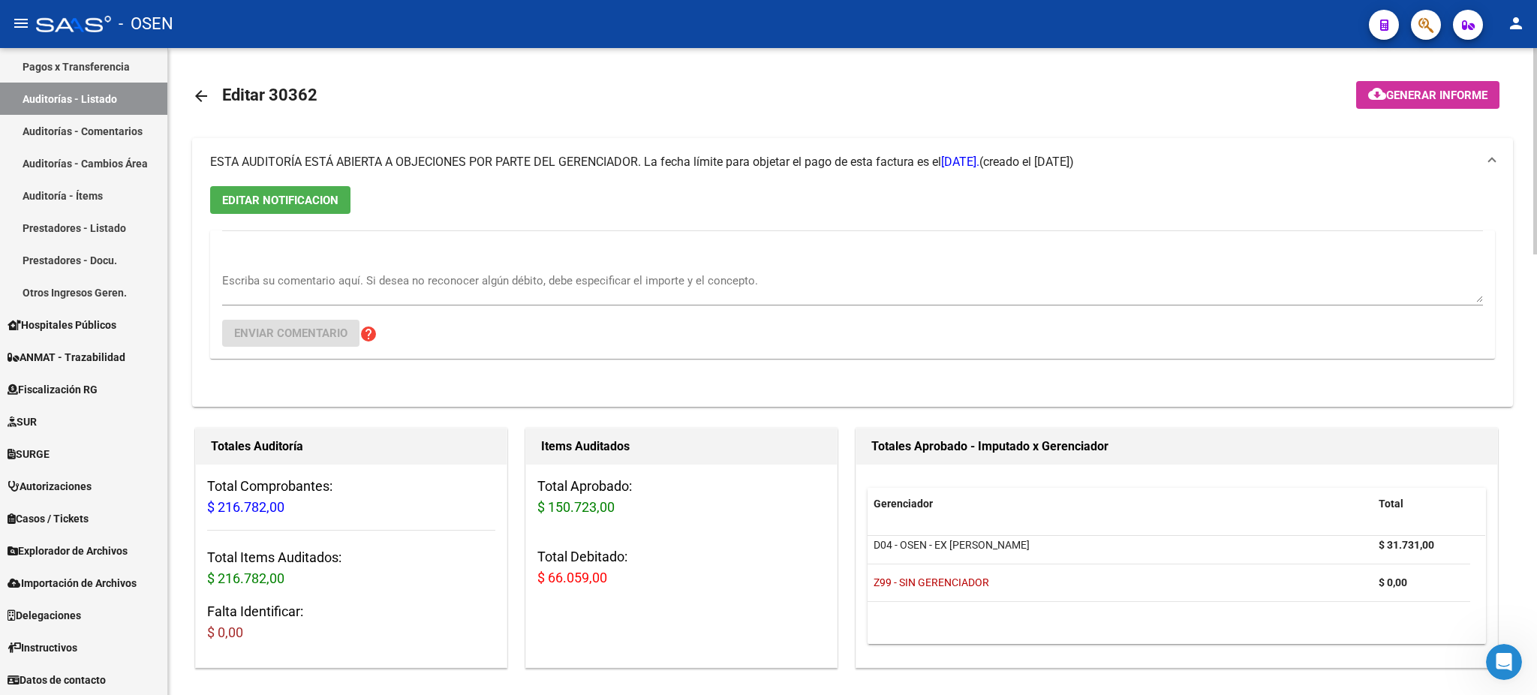
scroll to position [0, 0]
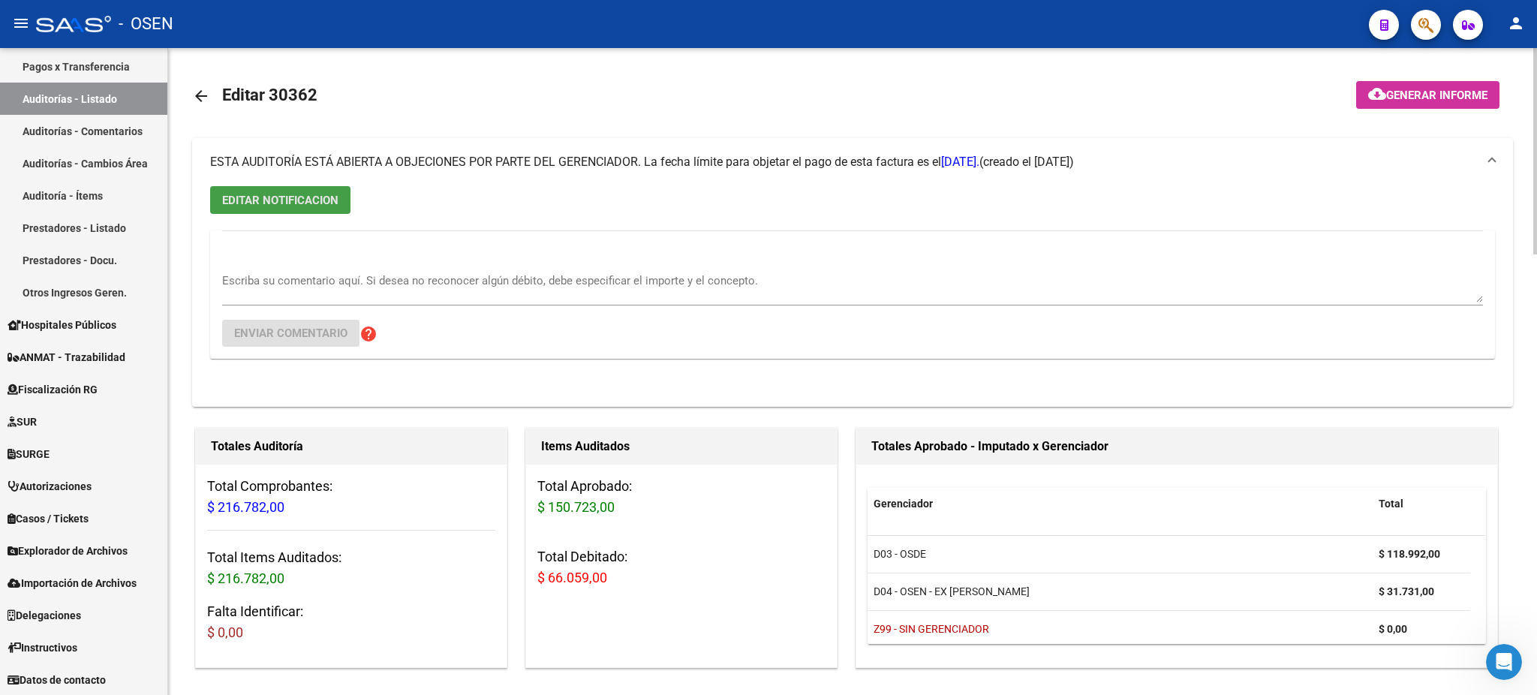
click at [250, 200] on span "EDITAR NOTIFICACION" at bounding box center [280, 201] width 116 height 14
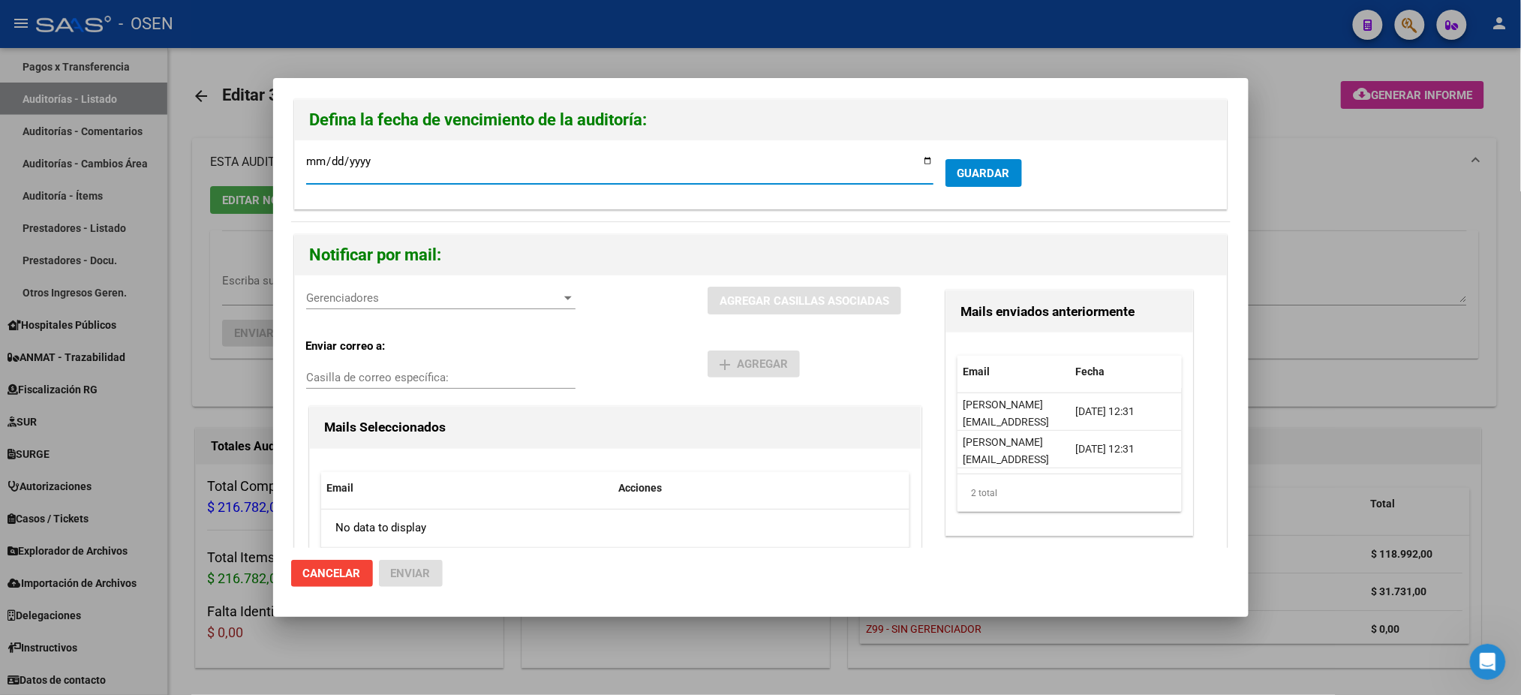
click at [1341, 352] on div at bounding box center [760, 347] width 1521 height 695
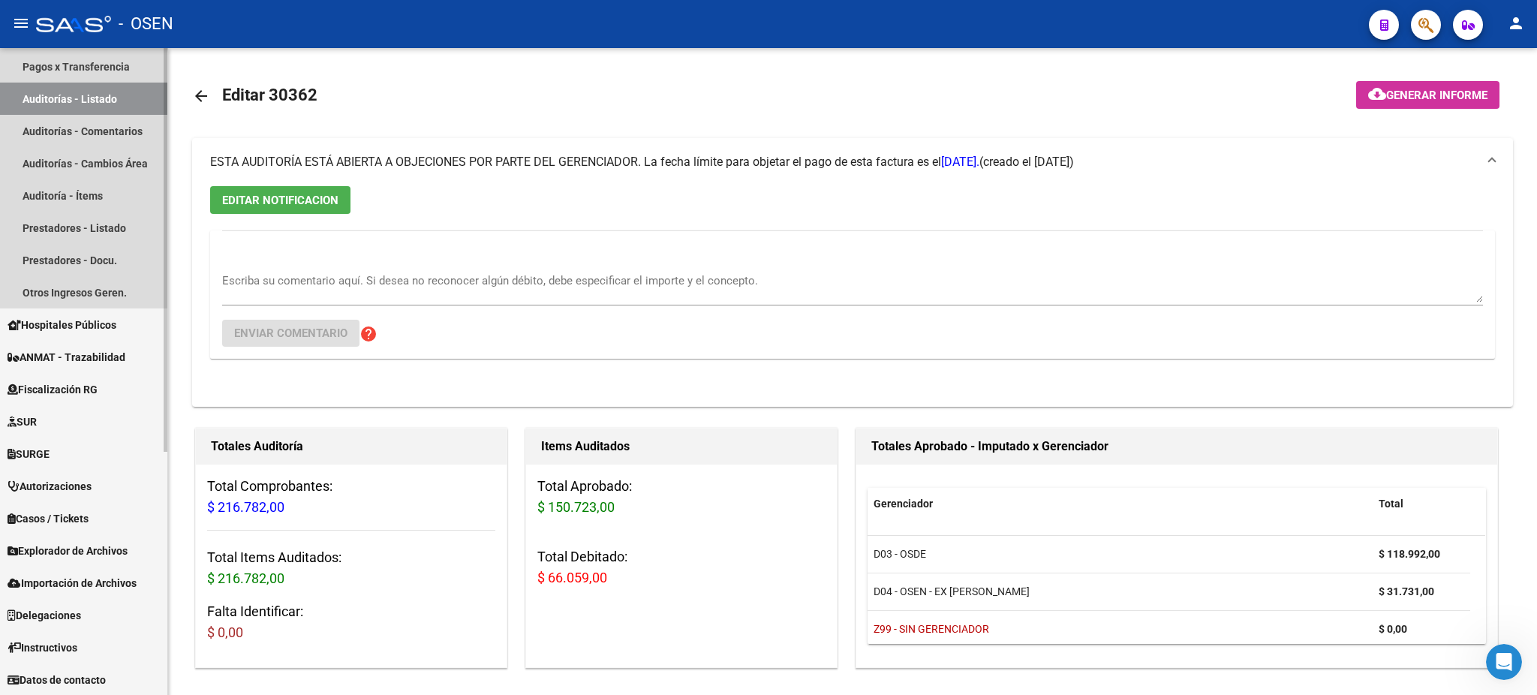
click at [25, 92] on link "Auditorías - Listado" at bounding box center [83, 99] width 167 height 32
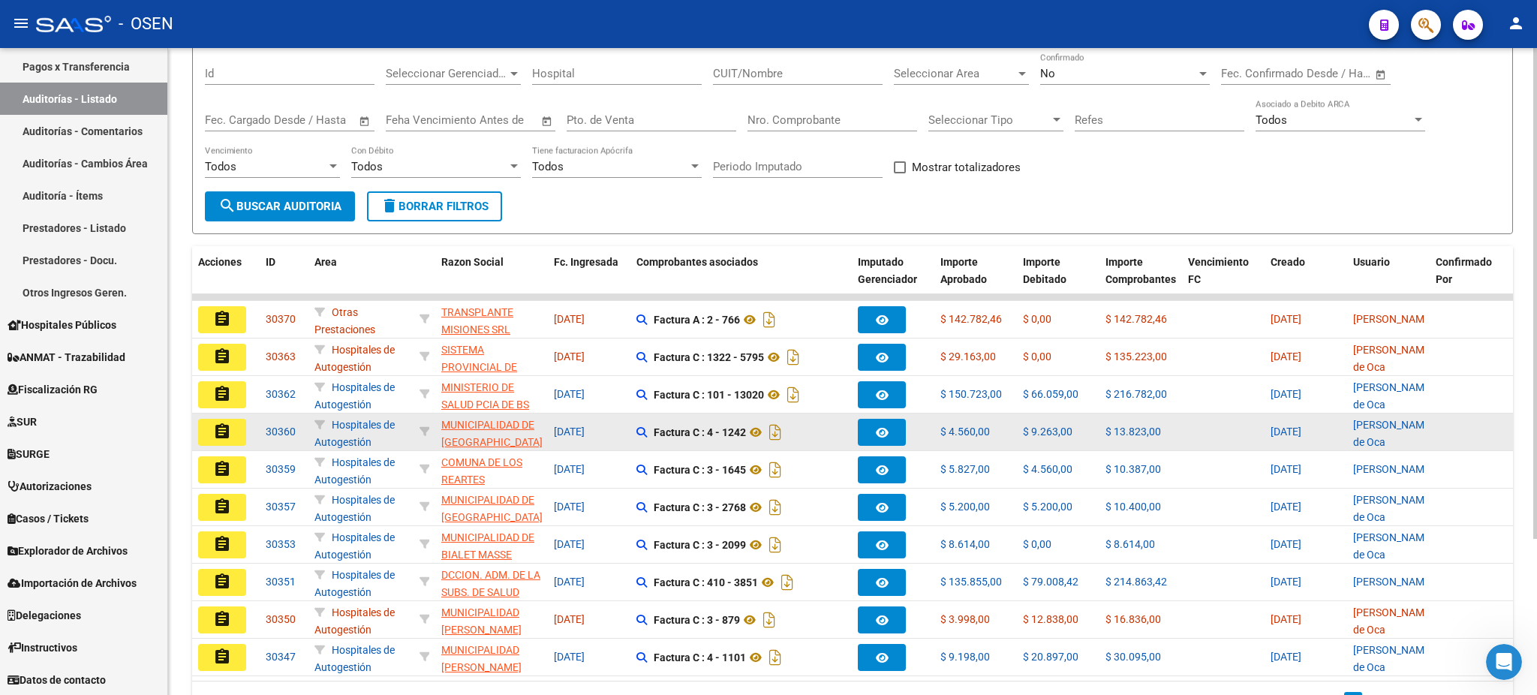
scroll to position [200, 0]
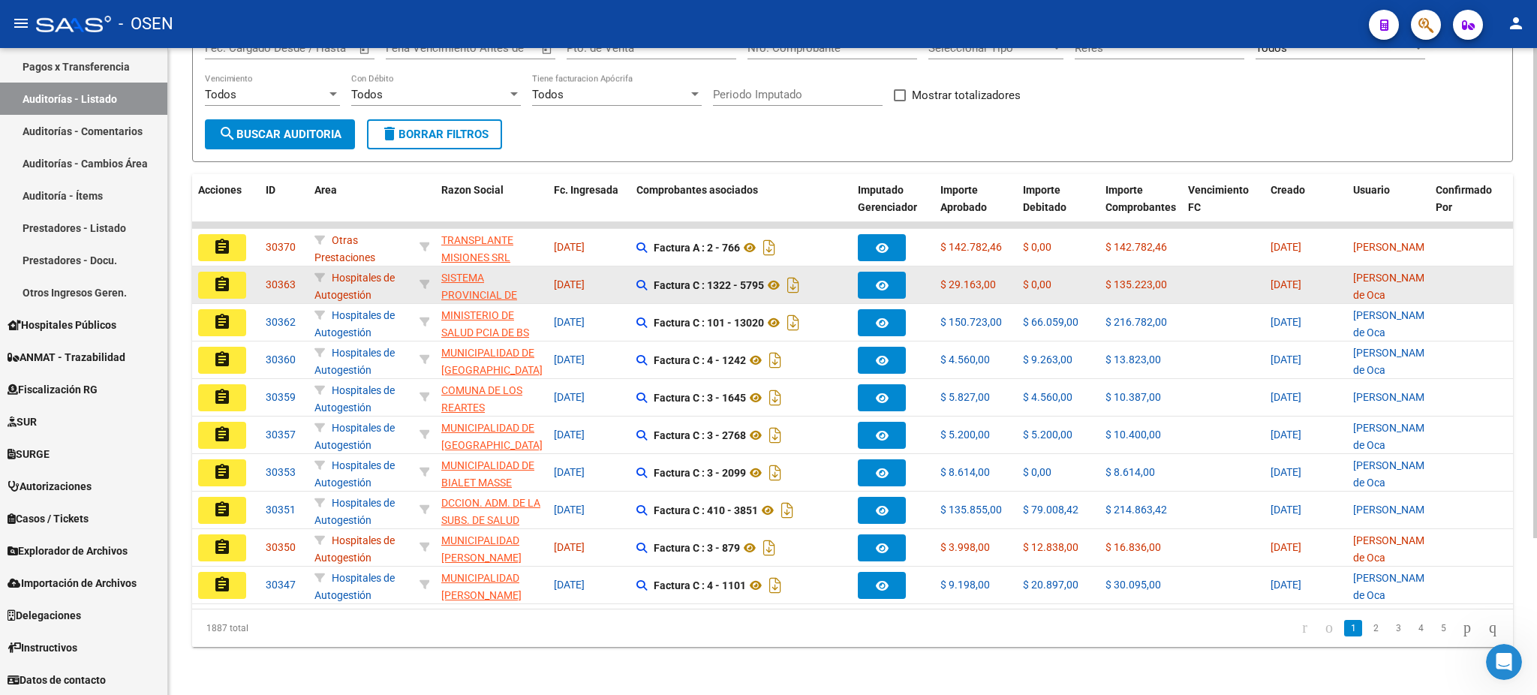
click at [217, 282] on mat-icon "assignment" at bounding box center [222, 284] width 18 height 18
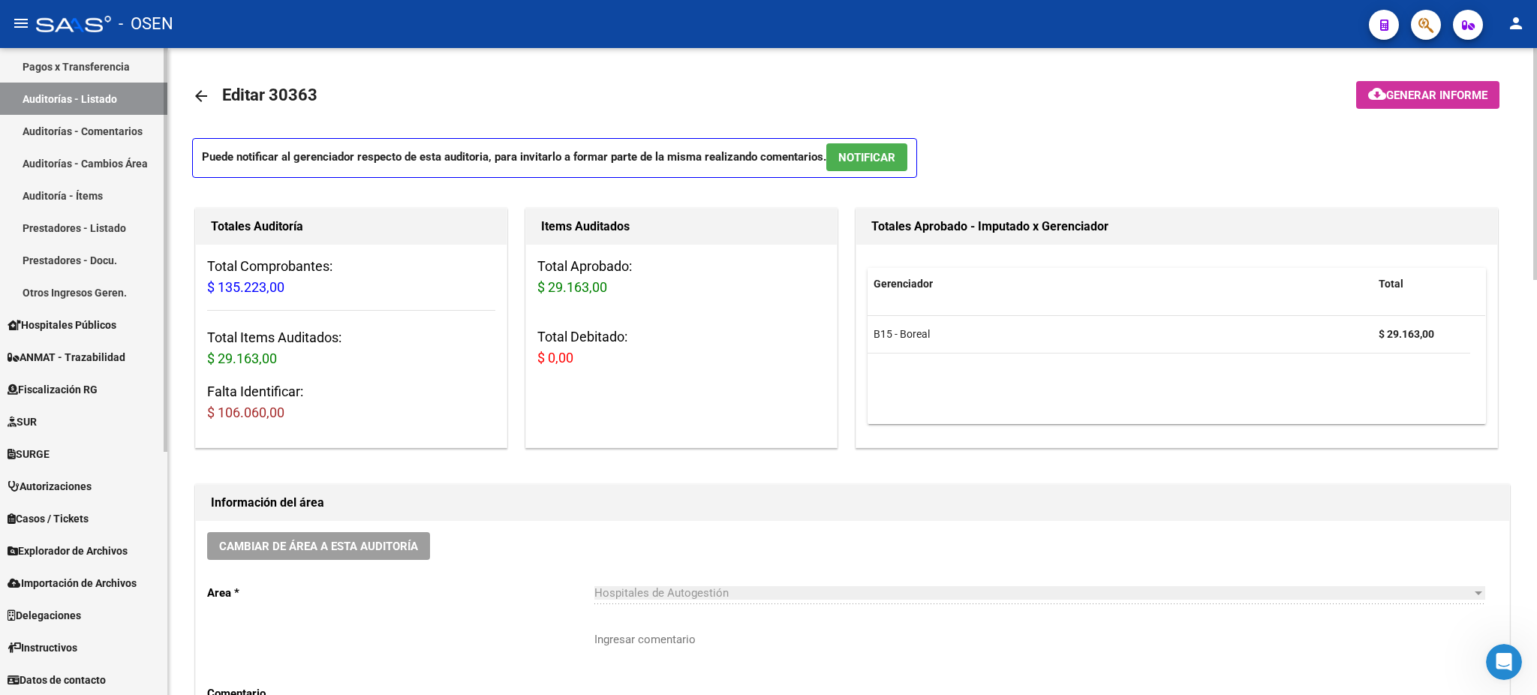
click at [81, 104] on link "Auditorías - Listado" at bounding box center [83, 99] width 167 height 32
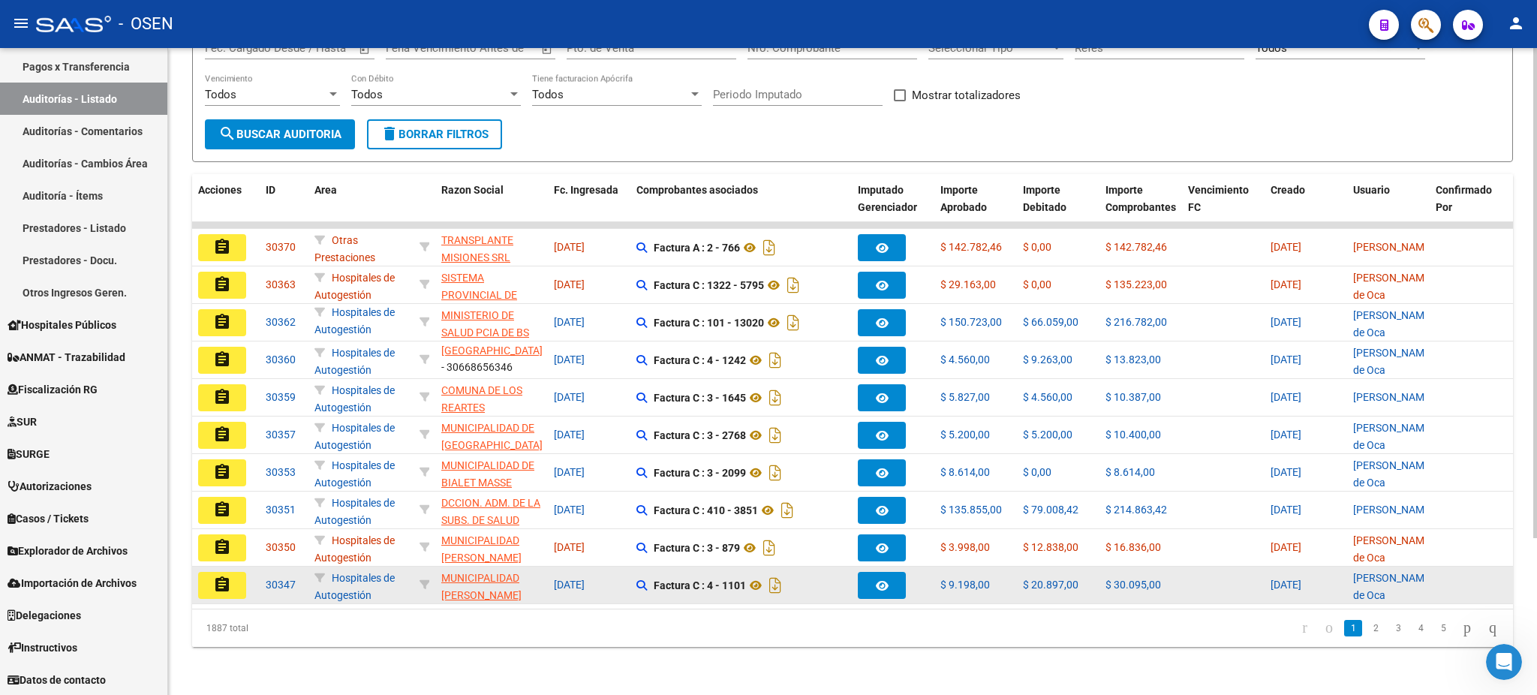
scroll to position [206, 0]
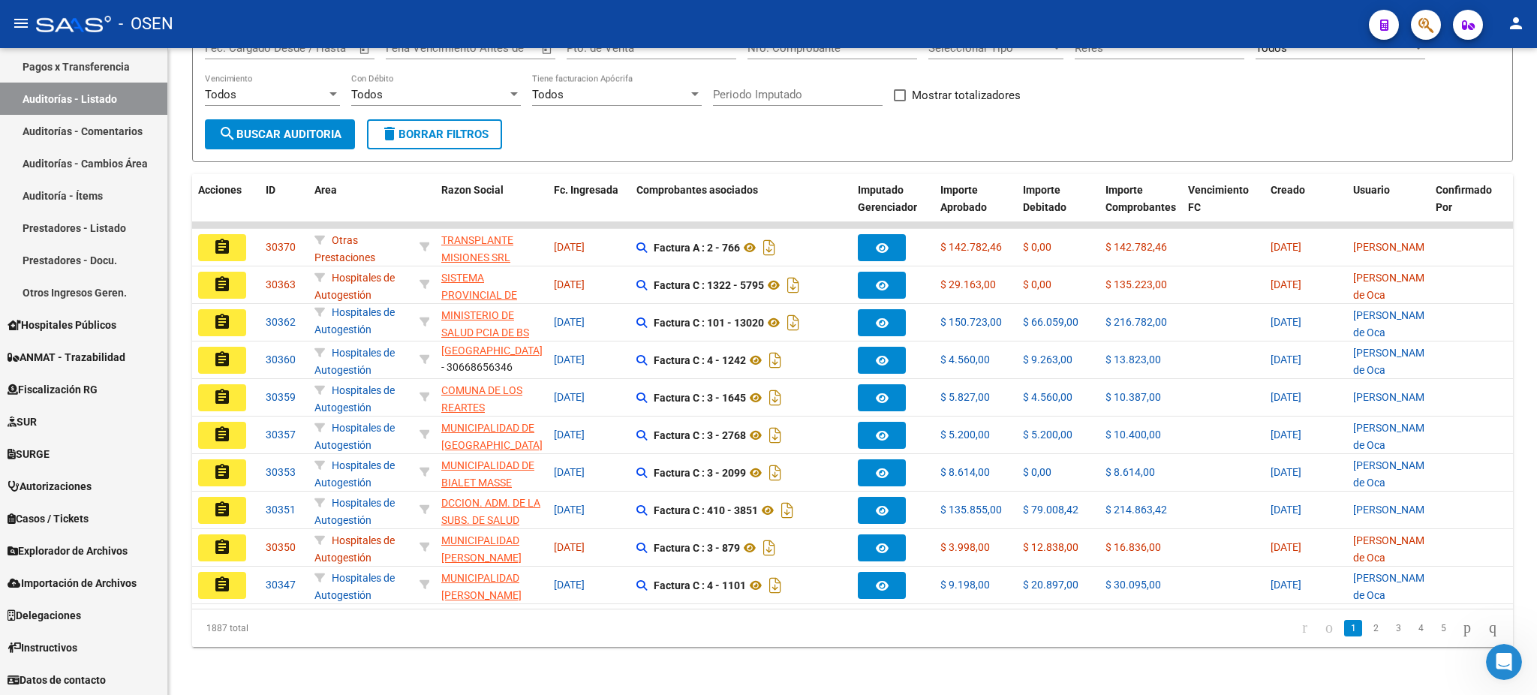
click at [206, 537] on button "assignment" at bounding box center [222, 547] width 48 height 27
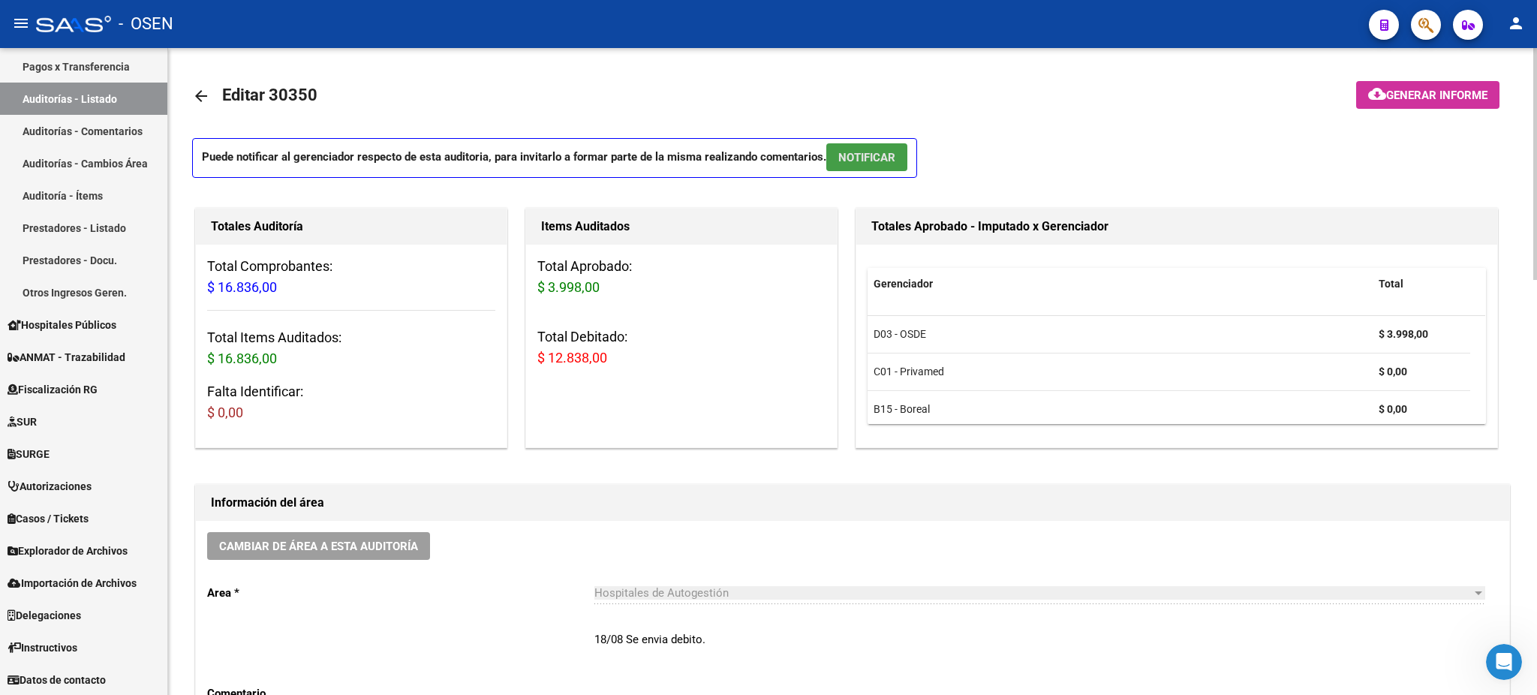
click at [858, 152] on span "NOTIFICAR" at bounding box center [866, 158] width 57 height 14
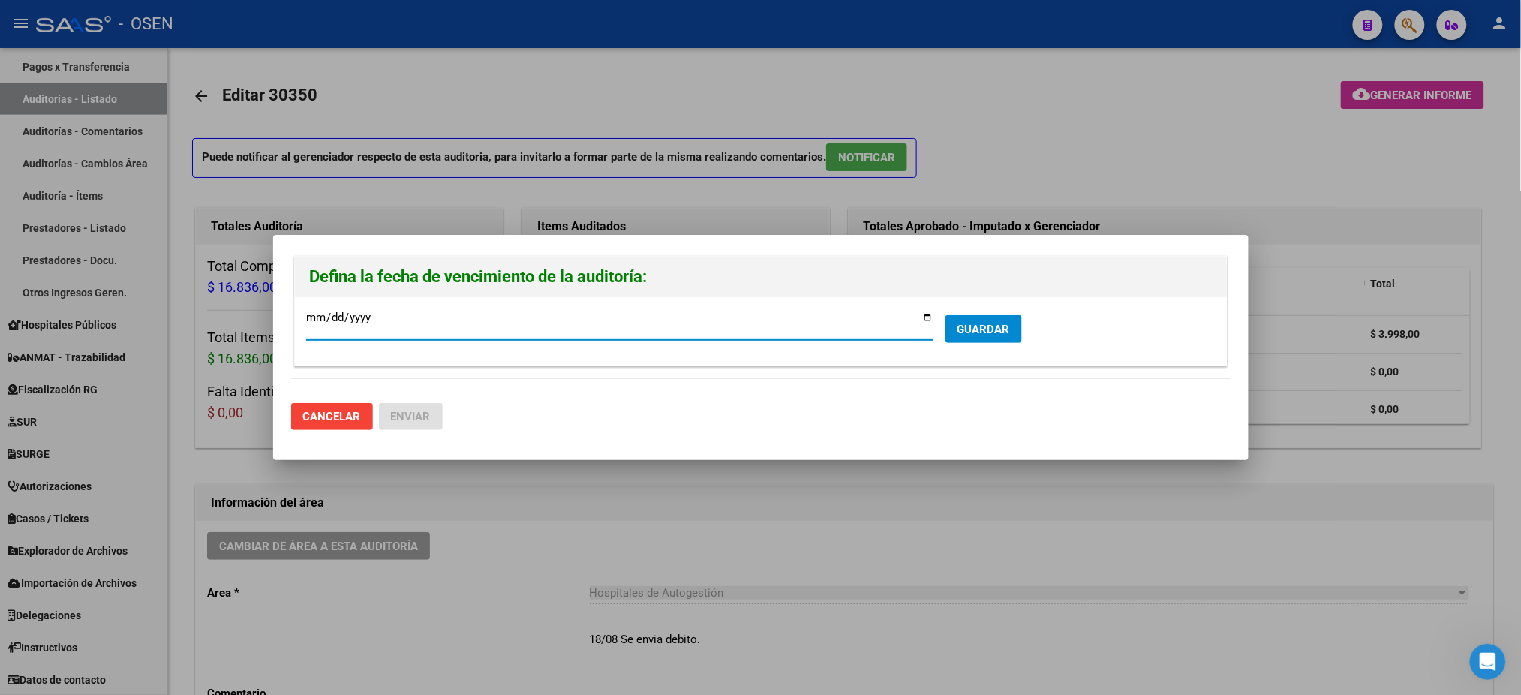
click at [985, 329] on span "GUARDAR" at bounding box center [984, 330] width 53 height 14
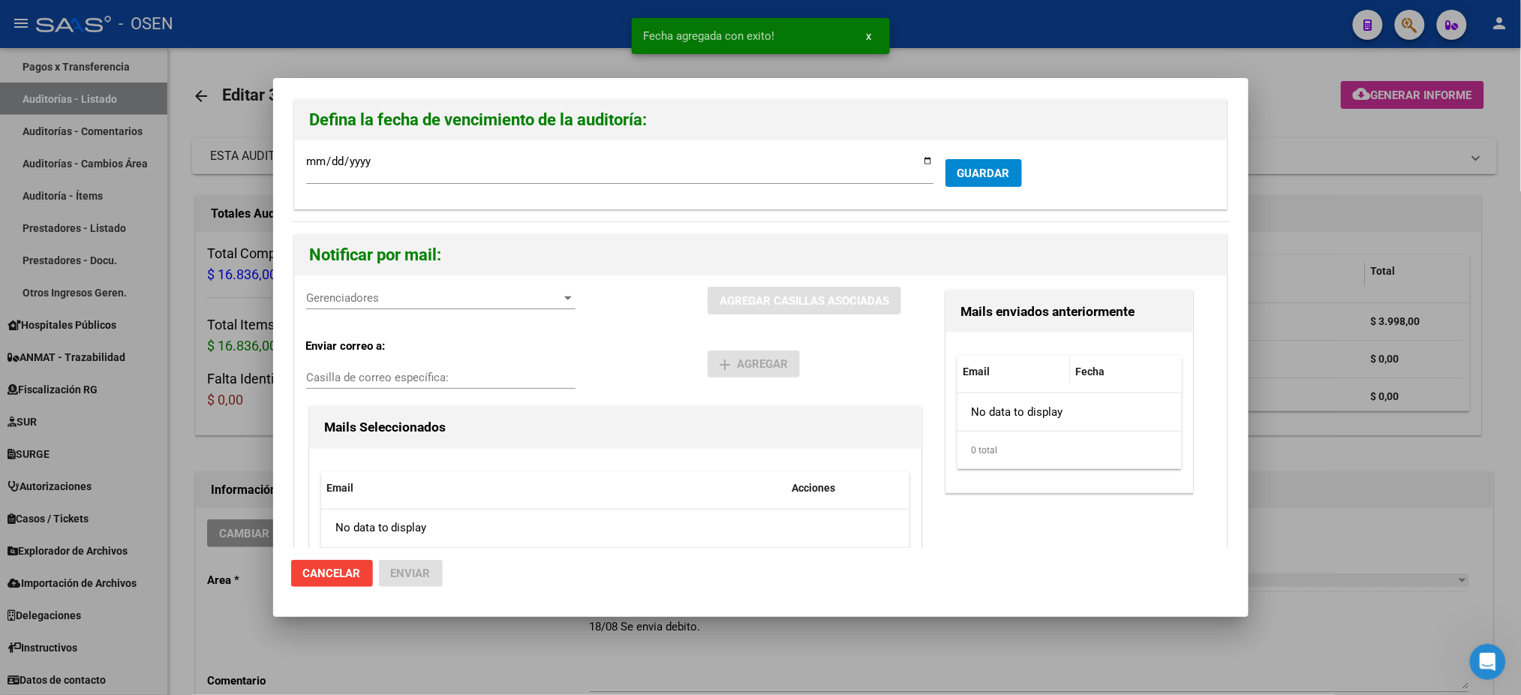
click at [354, 301] on span "Gerenciadores" at bounding box center [434, 298] width 256 height 14
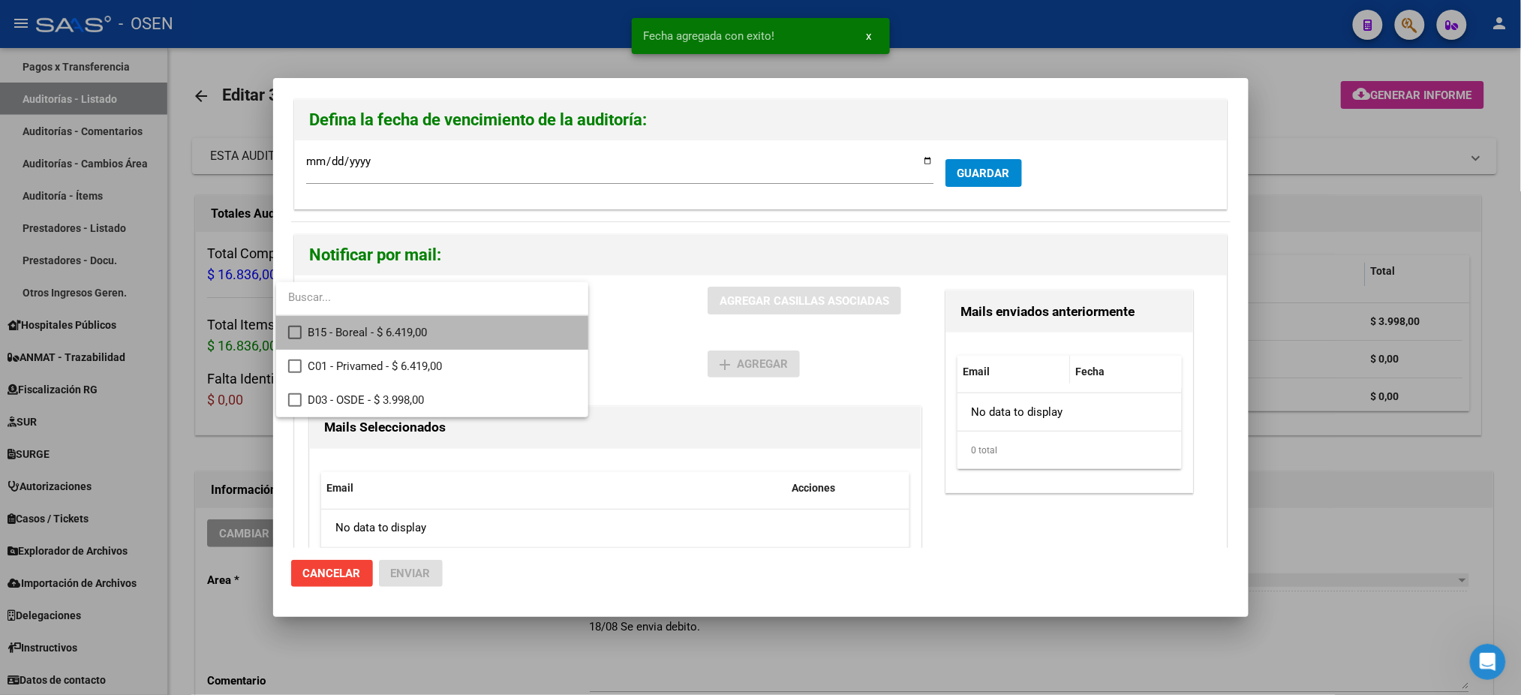
click at [389, 344] on span "B15 - Boreal - $ 6.419,00" at bounding box center [442, 333] width 269 height 34
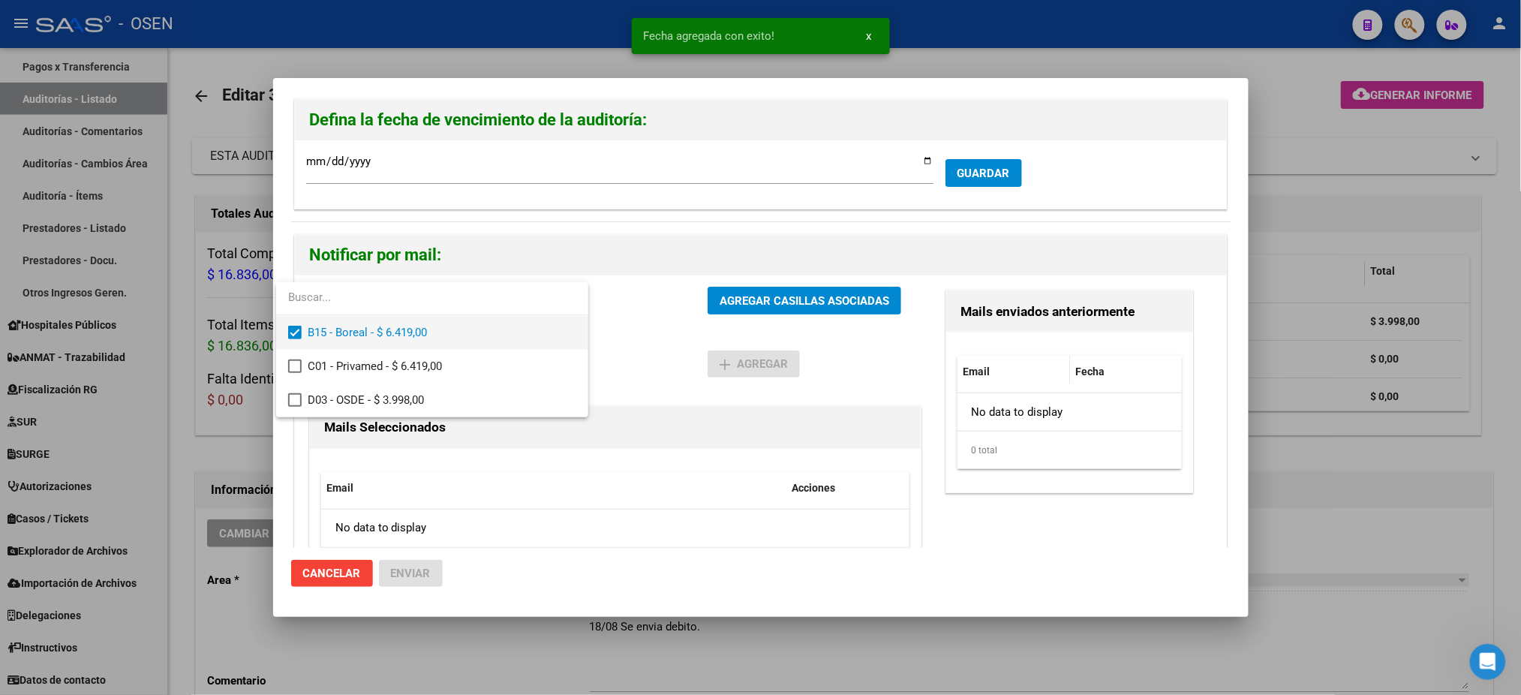
click at [370, 322] on span "B15 - Boreal - $ 6.419,00" at bounding box center [442, 333] width 269 height 34
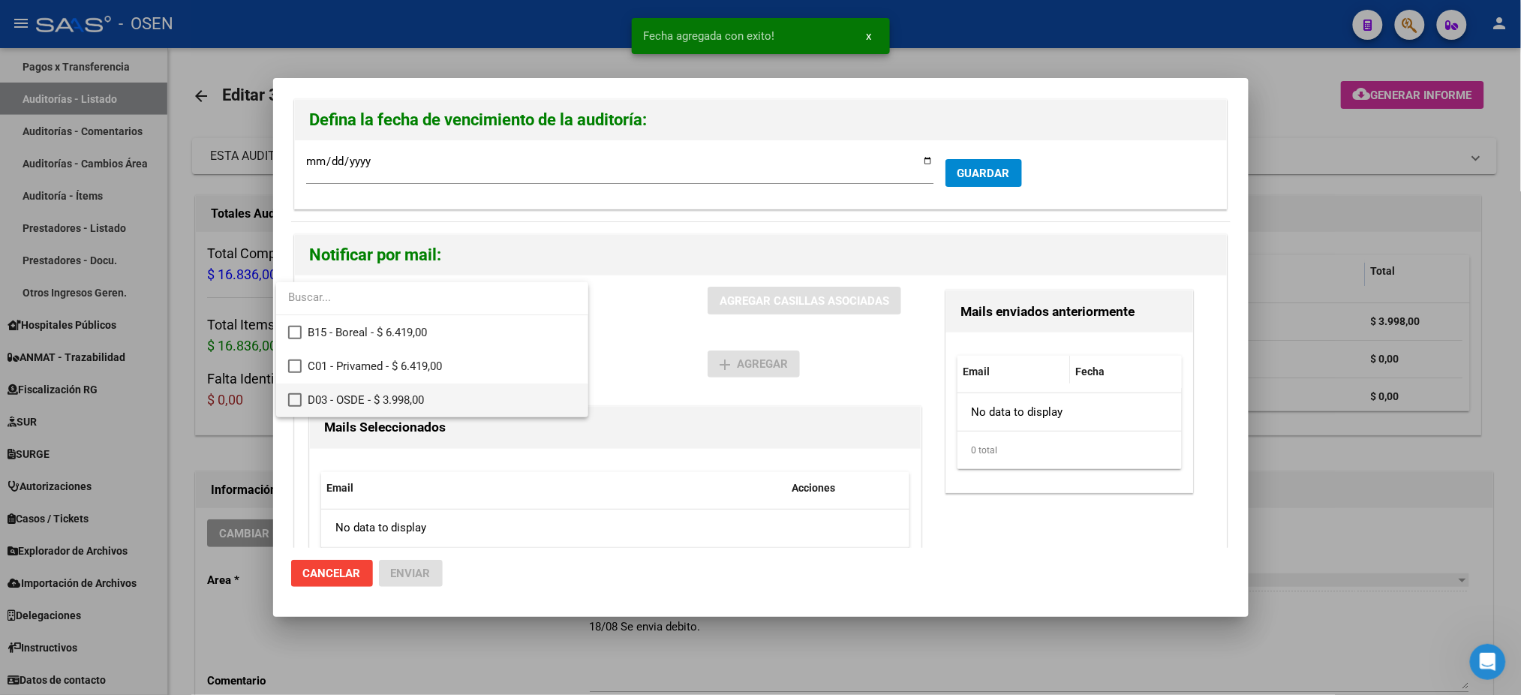
drag, startPoint x: 387, startPoint y: 405, endPoint x: 437, endPoint y: 407, distance: 49.6
click at [388, 405] on span "D03 - OSDE - $ 3.998,00" at bounding box center [442, 400] width 269 height 34
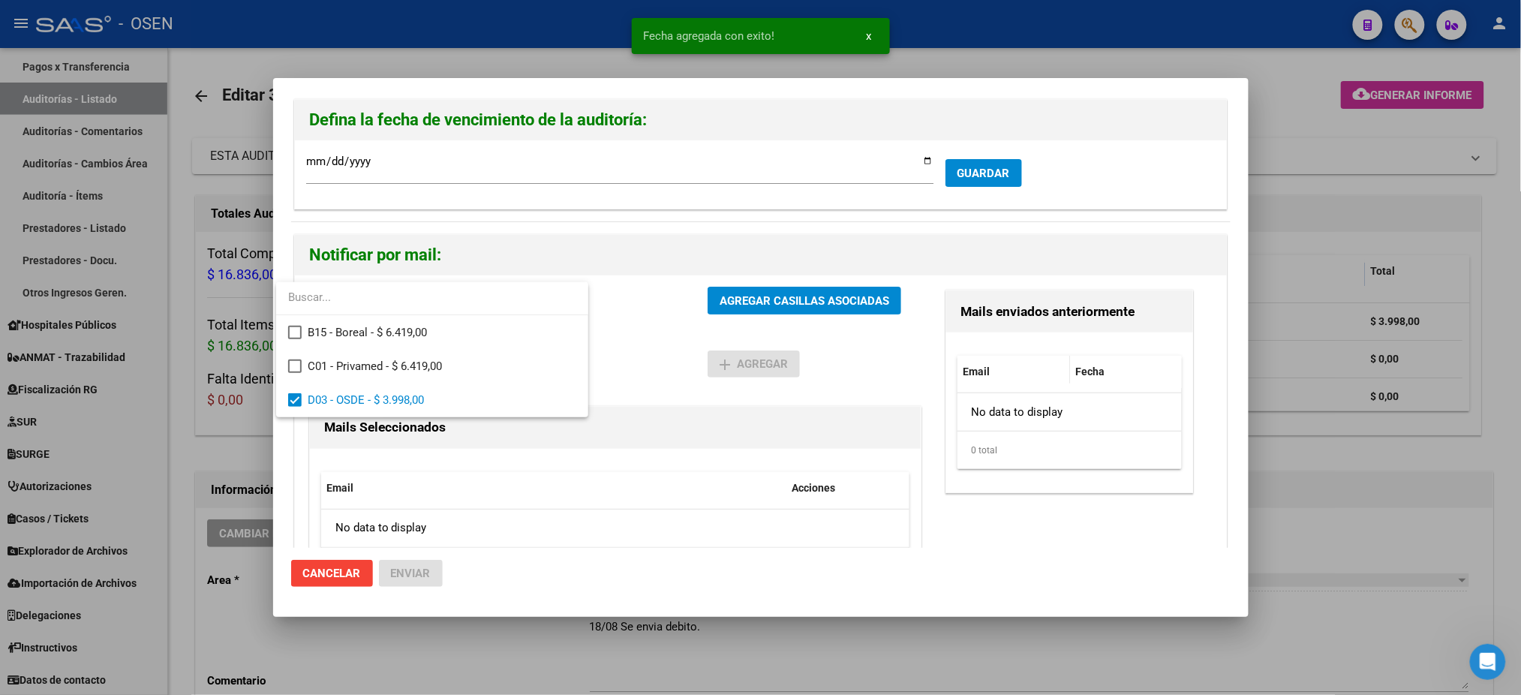
click at [647, 395] on div at bounding box center [760, 347] width 1521 height 695
click at [755, 315] on div "D03 - OSDE - $ 3.998,00 Gerenciadores AGREGAR CASILLAS ASOCIADAS" at bounding box center [615, 307] width 618 height 40
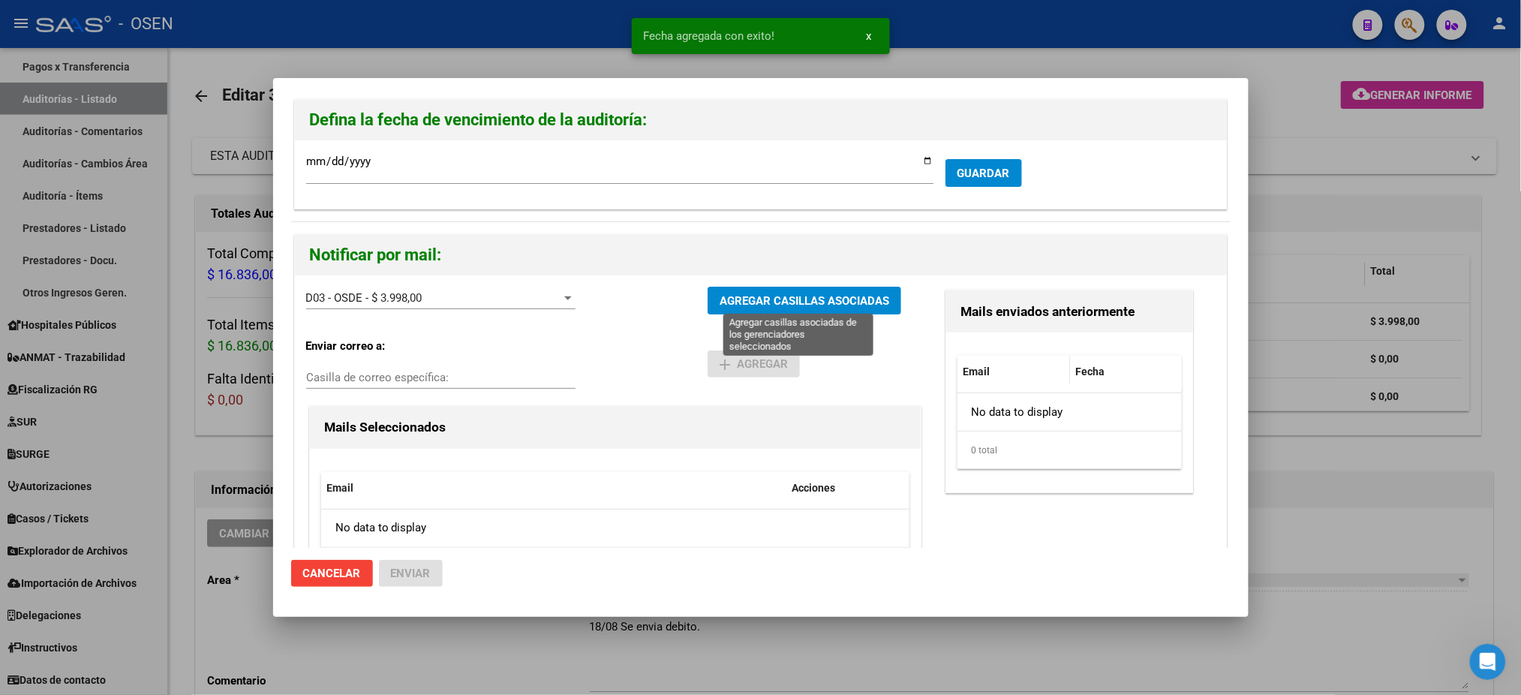
click at [759, 303] on span "AGREGAR CASILLAS ASOCIADAS" at bounding box center [805, 301] width 170 height 14
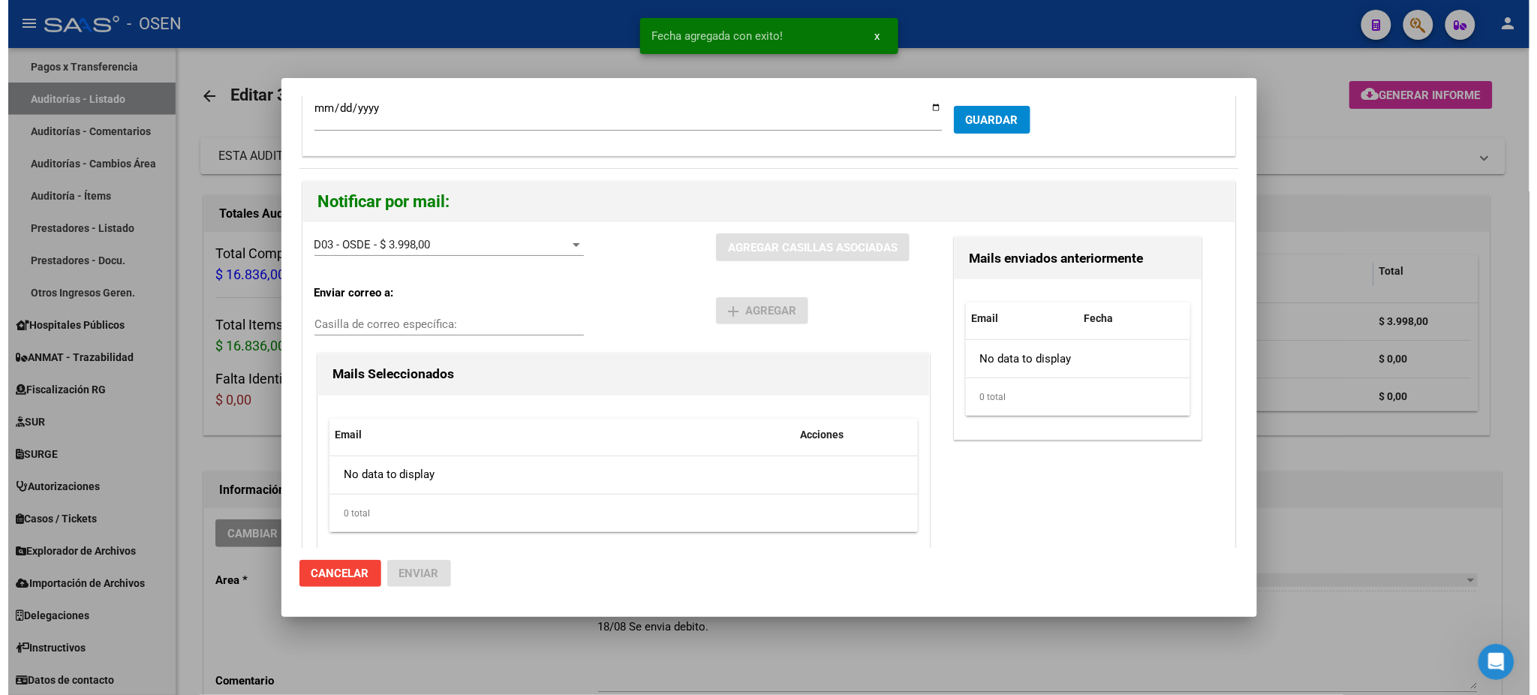
scroll to position [78, 0]
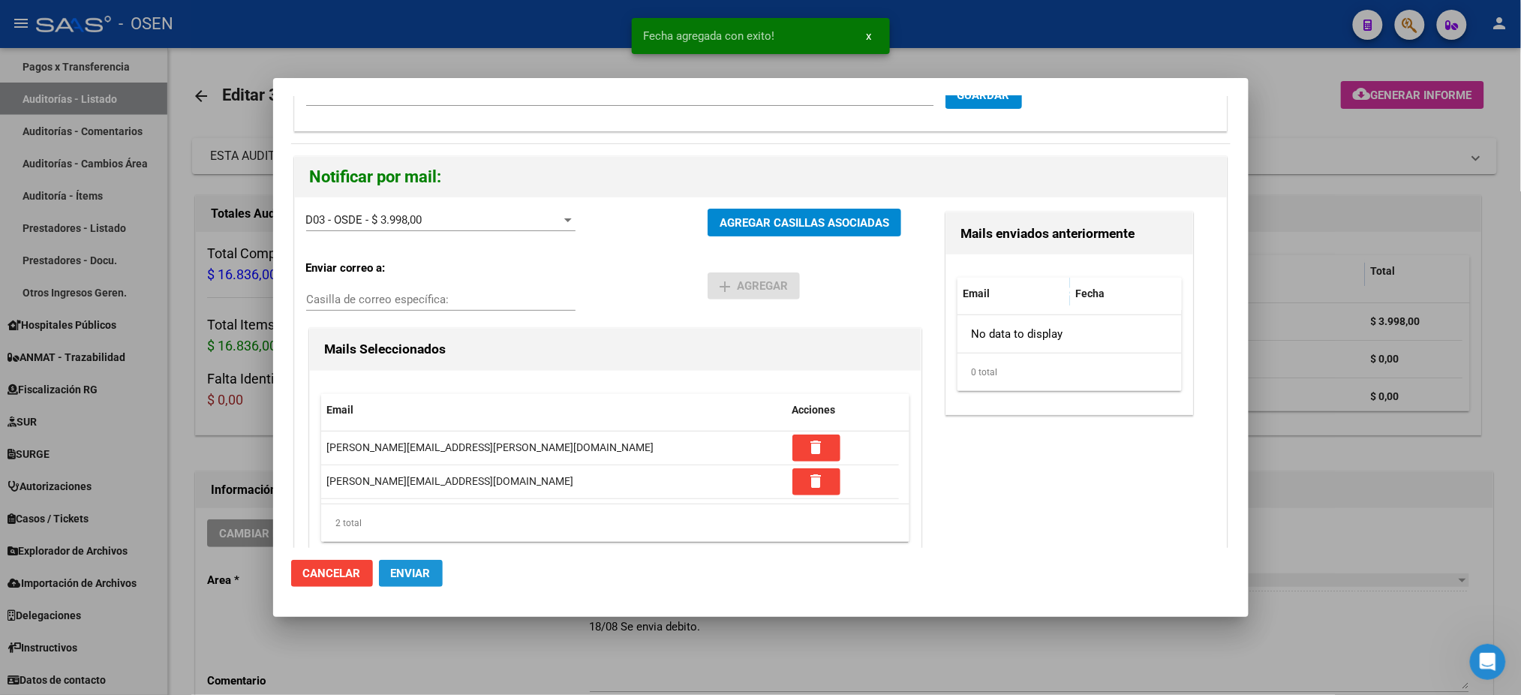
click at [398, 562] on button "Enviar" at bounding box center [411, 573] width 64 height 27
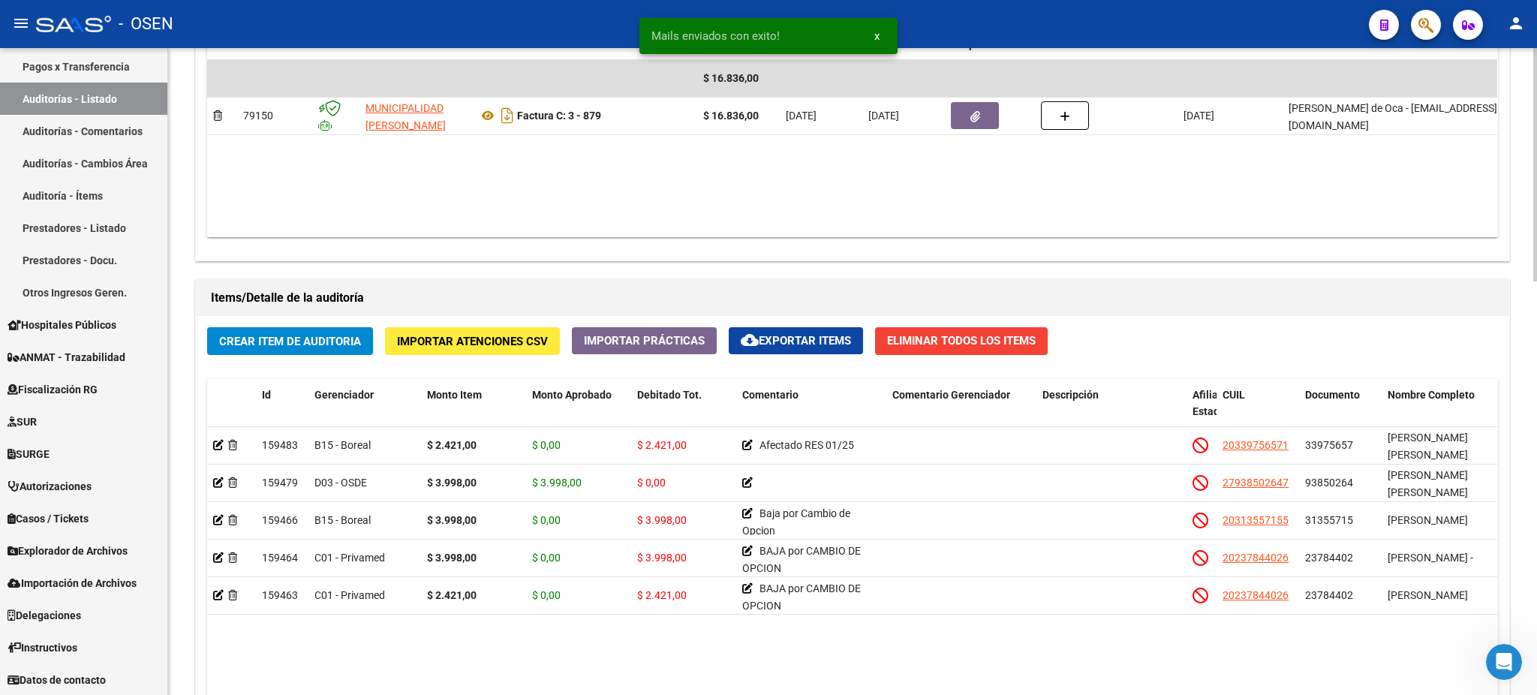
scroll to position [1000, 0]
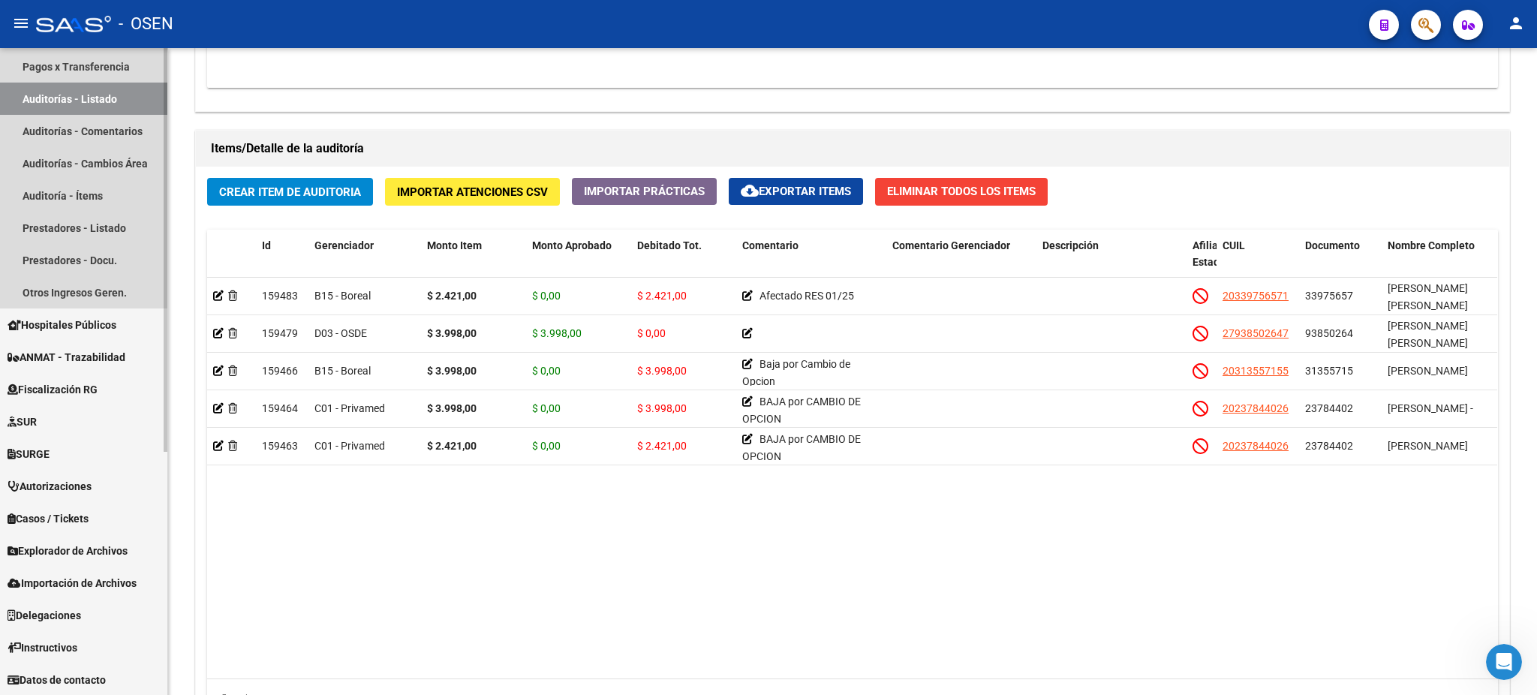
click at [66, 87] on link "Auditorías - Listado" at bounding box center [83, 99] width 167 height 32
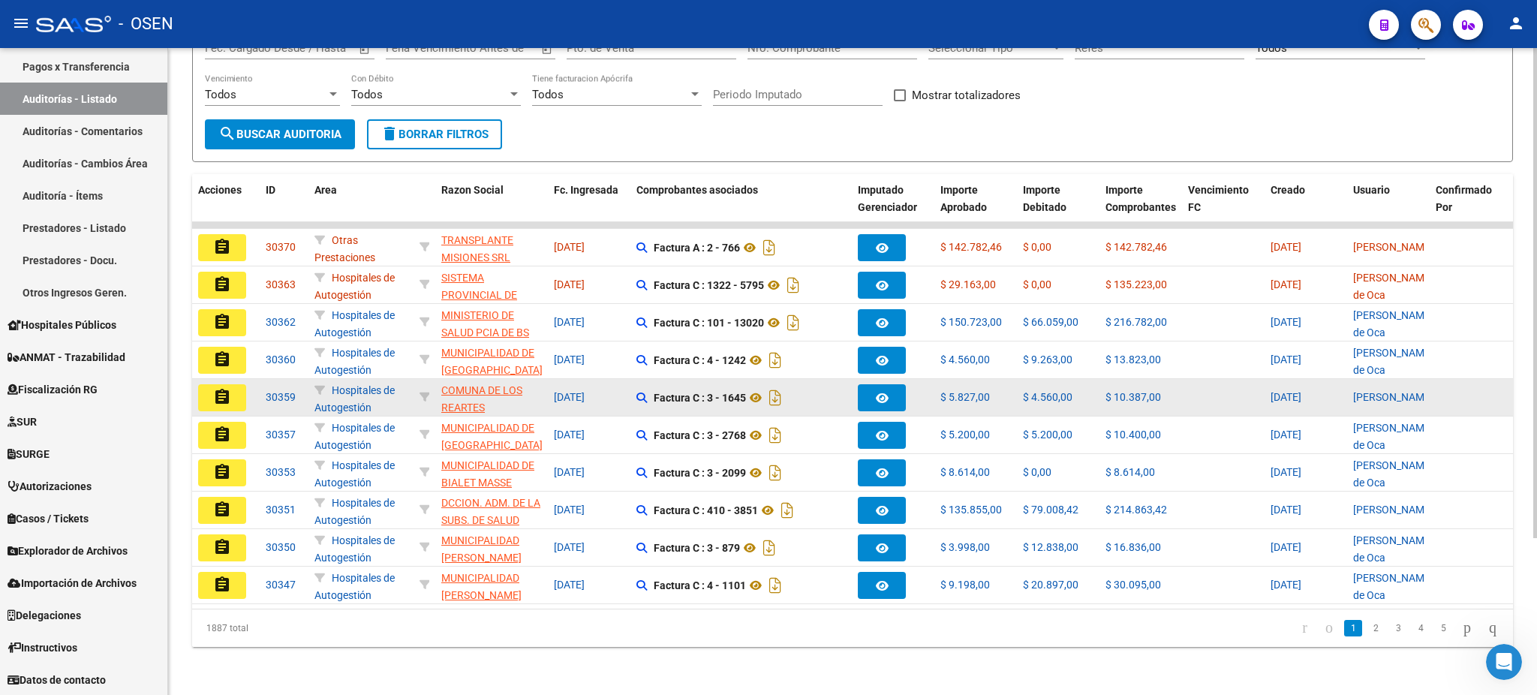
scroll to position [206, 0]
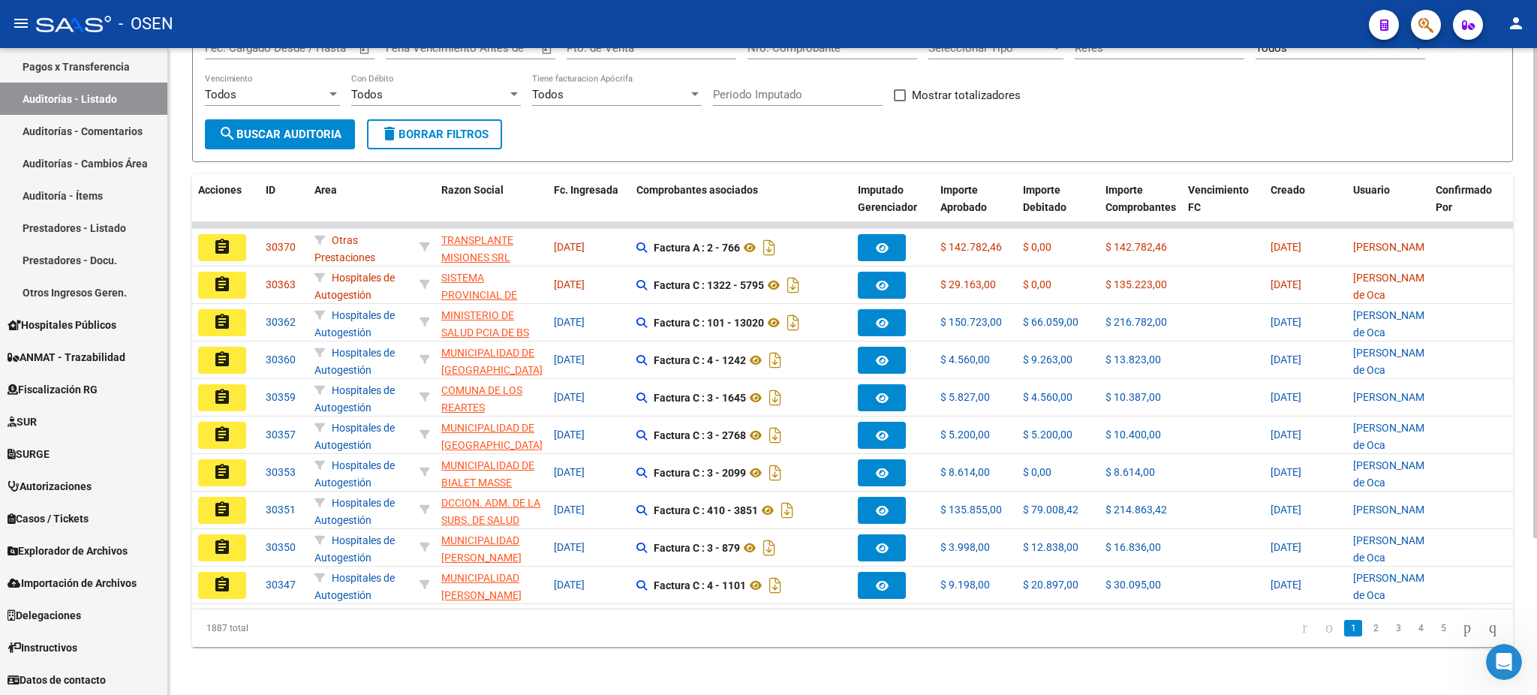
click at [1367, 626] on link "2" at bounding box center [1376, 628] width 18 height 17
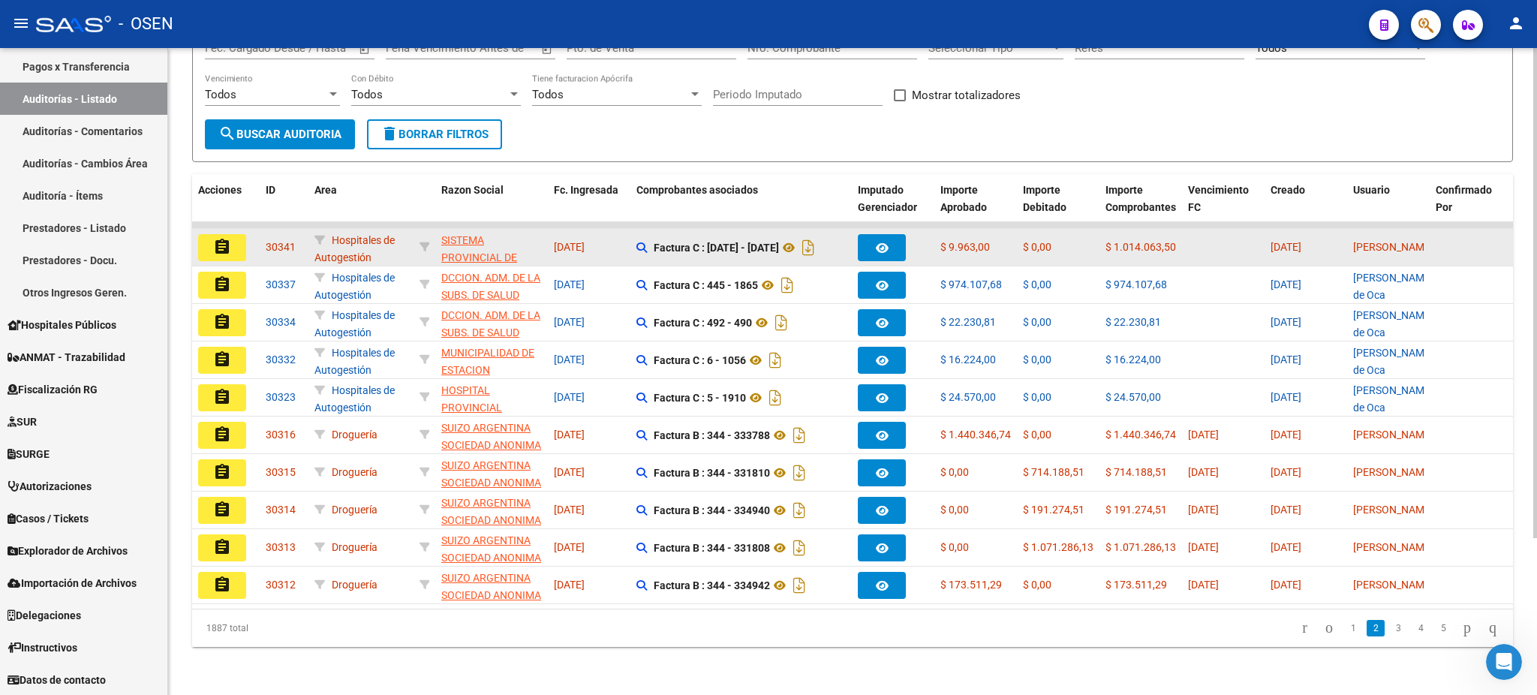
click at [216, 238] on mat-icon "assignment" at bounding box center [222, 247] width 18 height 18
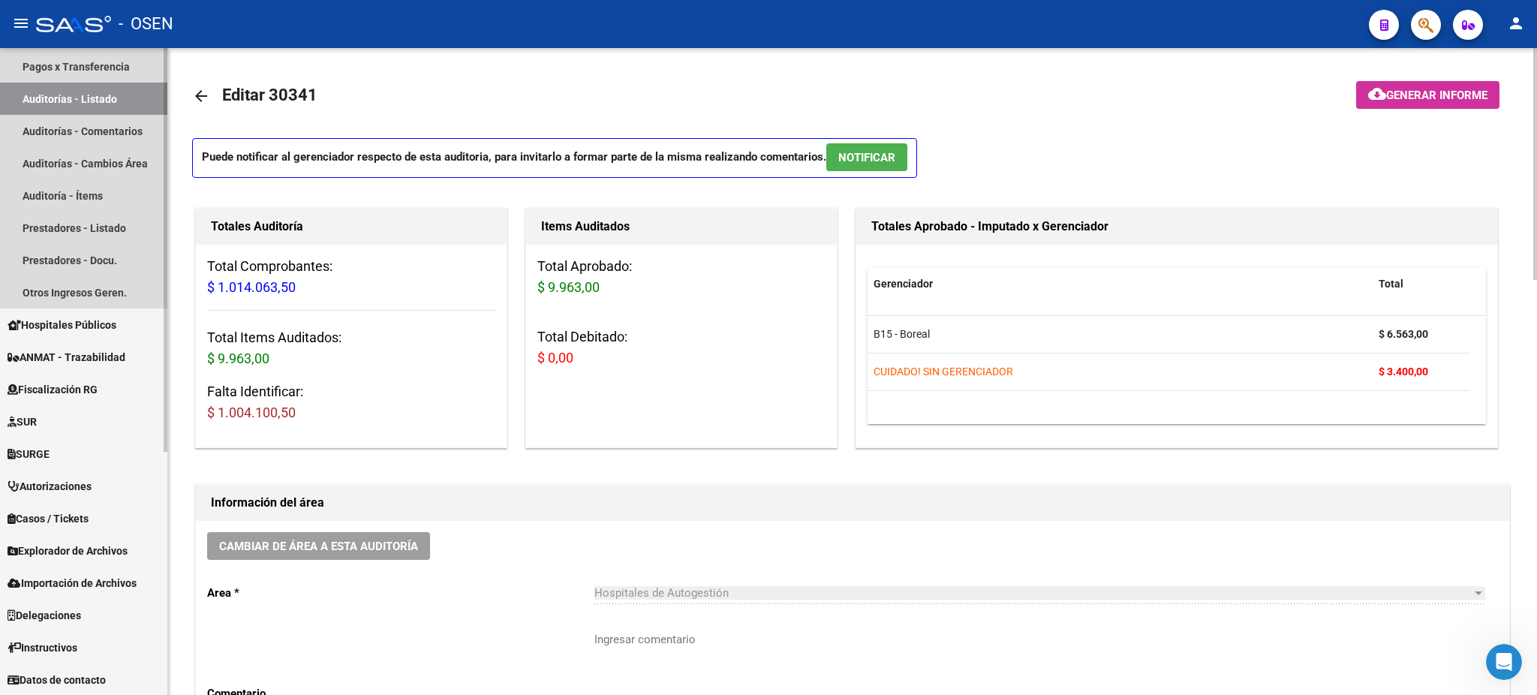
click at [82, 88] on link "Auditorías - Listado" at bounding box center [83, 99] width 167 height 32
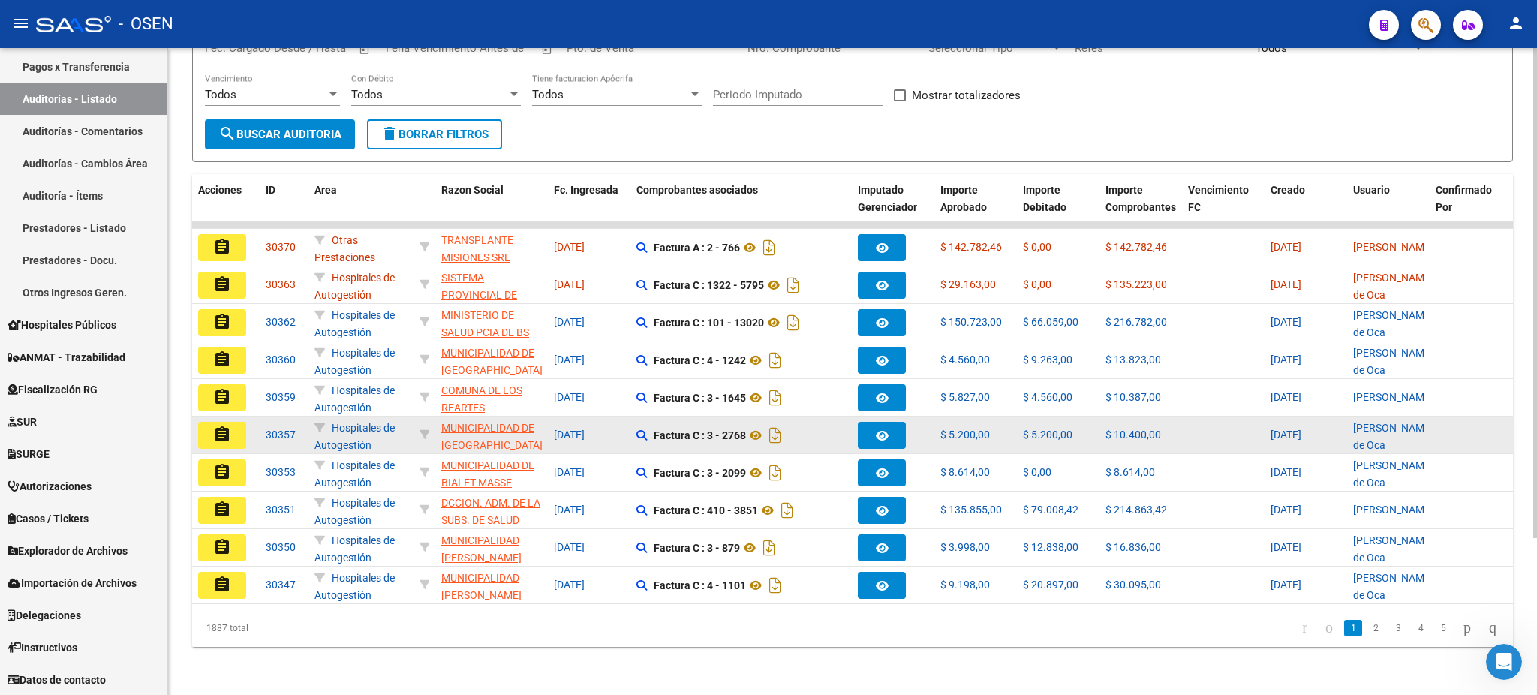
scroll to position [206, 0]
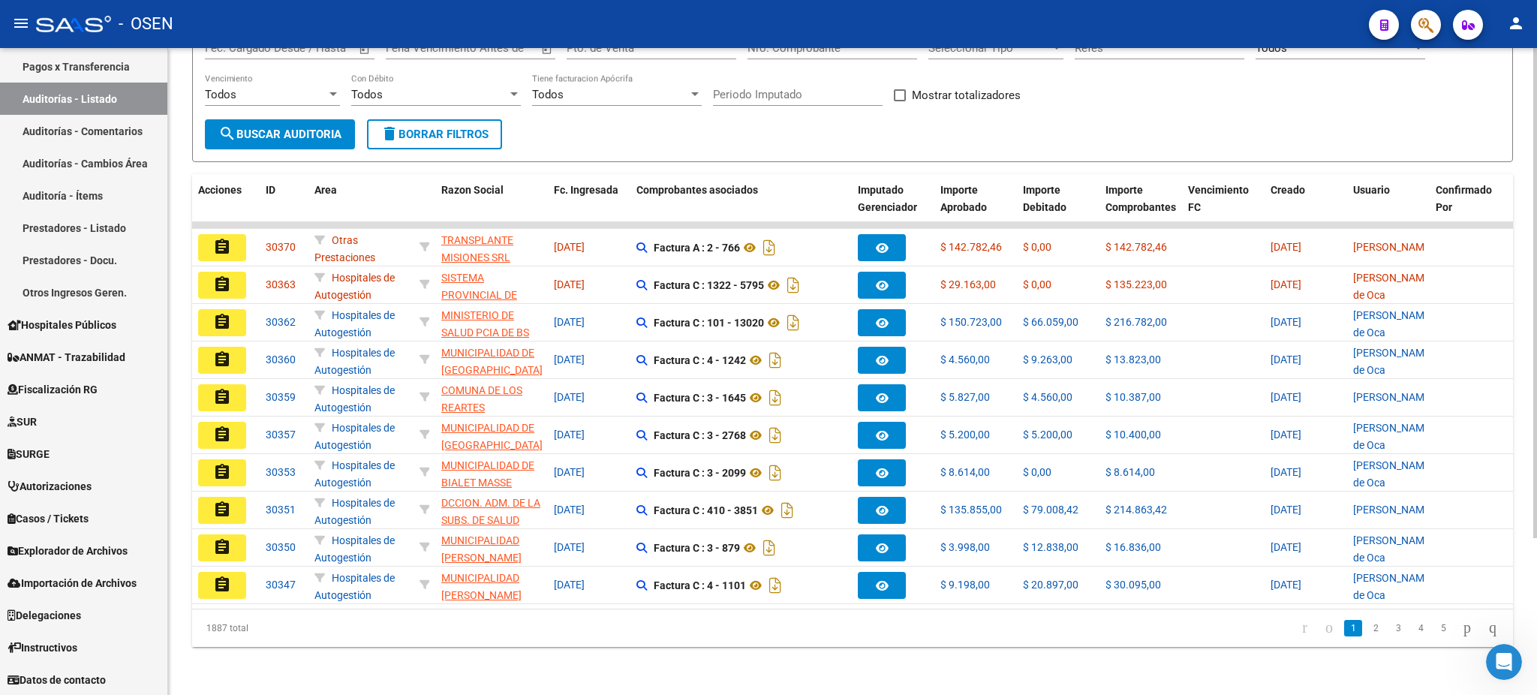
click at [1387, 630] on li "3" at bounding box center [1398, 628] width 23 height 26
click at [1367, 626] on link "2" at bounding box center [1376, 628] width 18 height 17
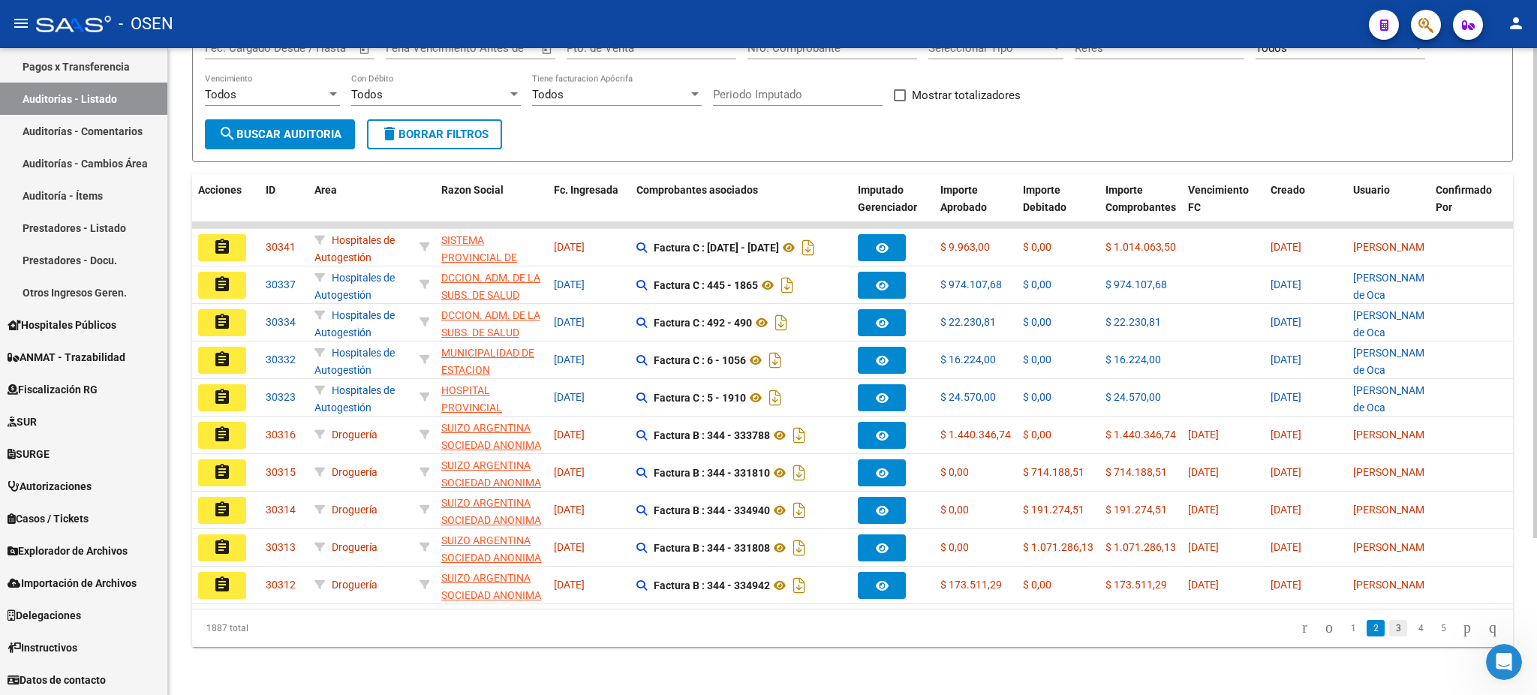
click at [1389, 625] on link "3" at bounding box center [1398, 628] width 18 height 17
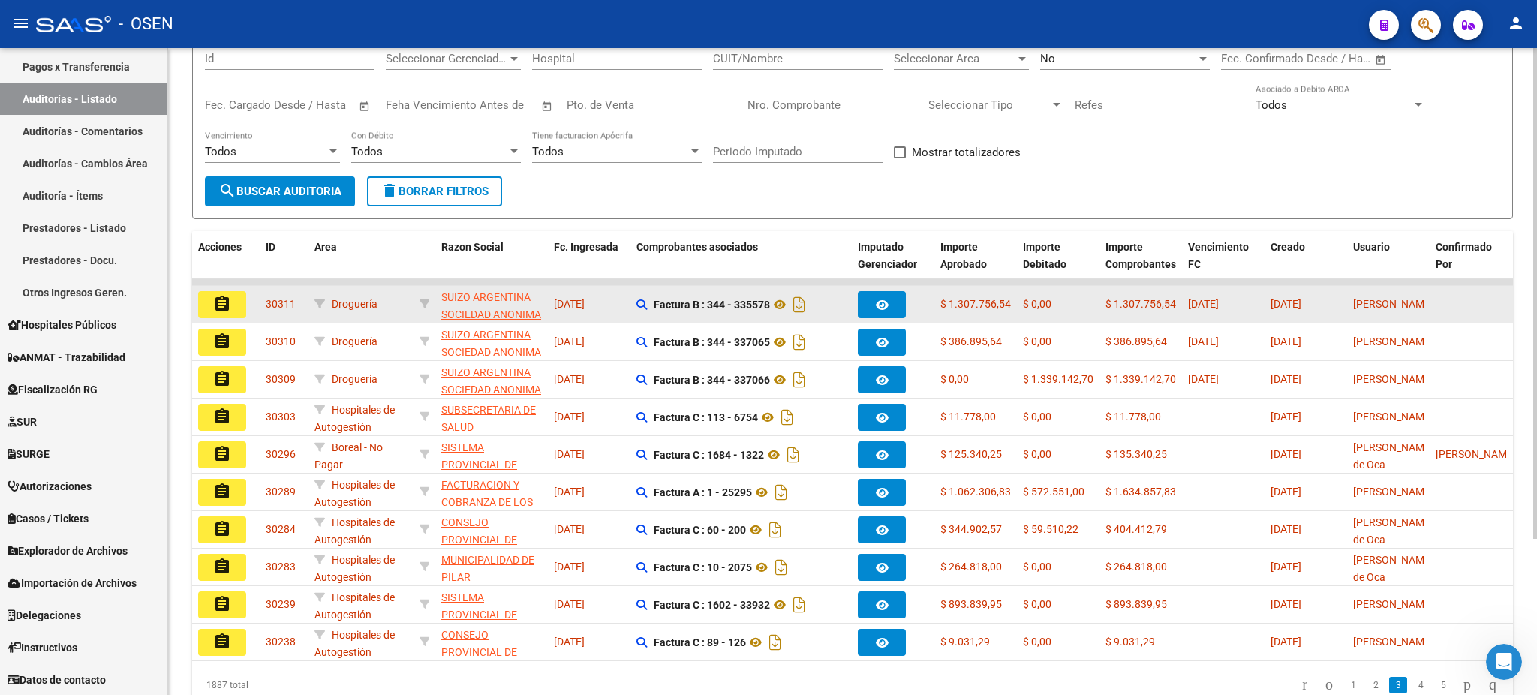
scroll to position [0, 0]
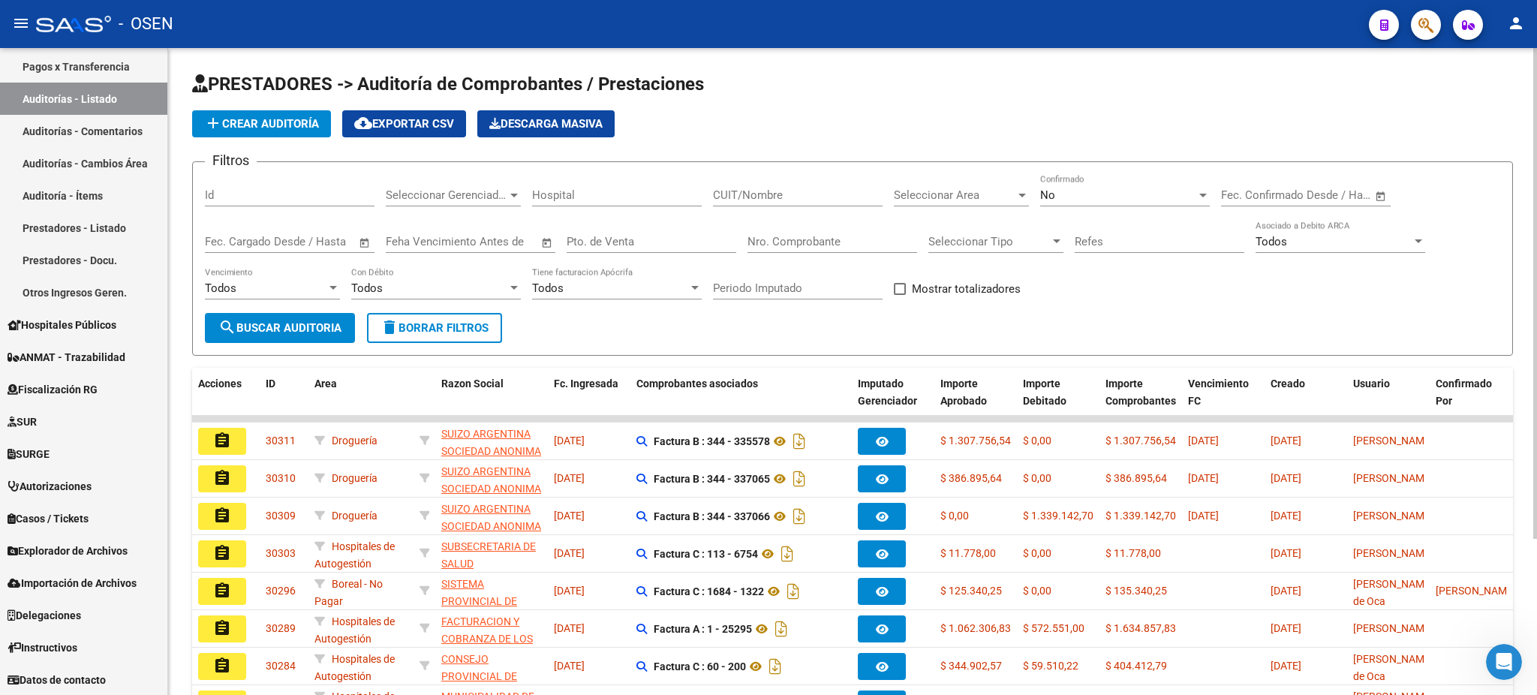
click at [920, 197] on span "Seleccionar Area" at bounding box center [955, 195] width 122 height 14
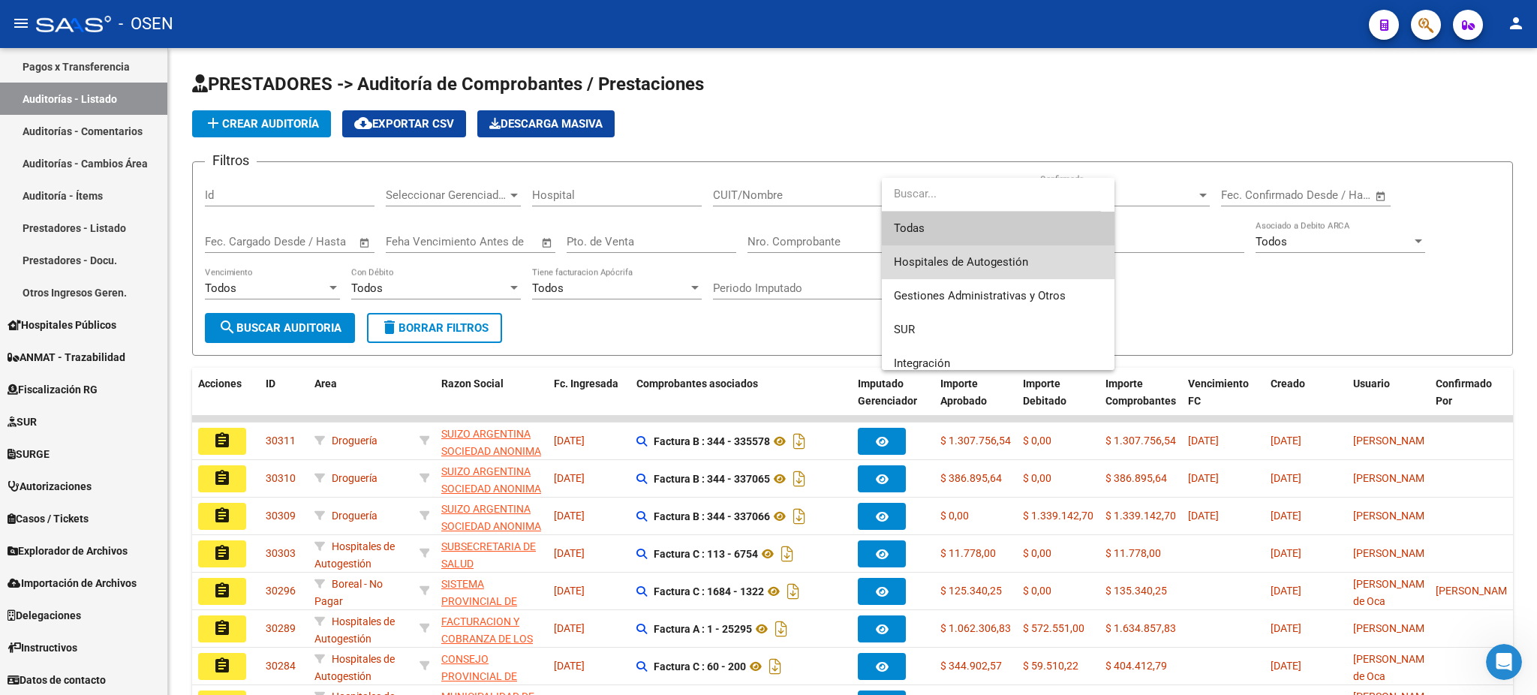
click at [1001, 272] on span "Hospitales de Autogestión" at bounding box center [998, 262] width 209 height 34
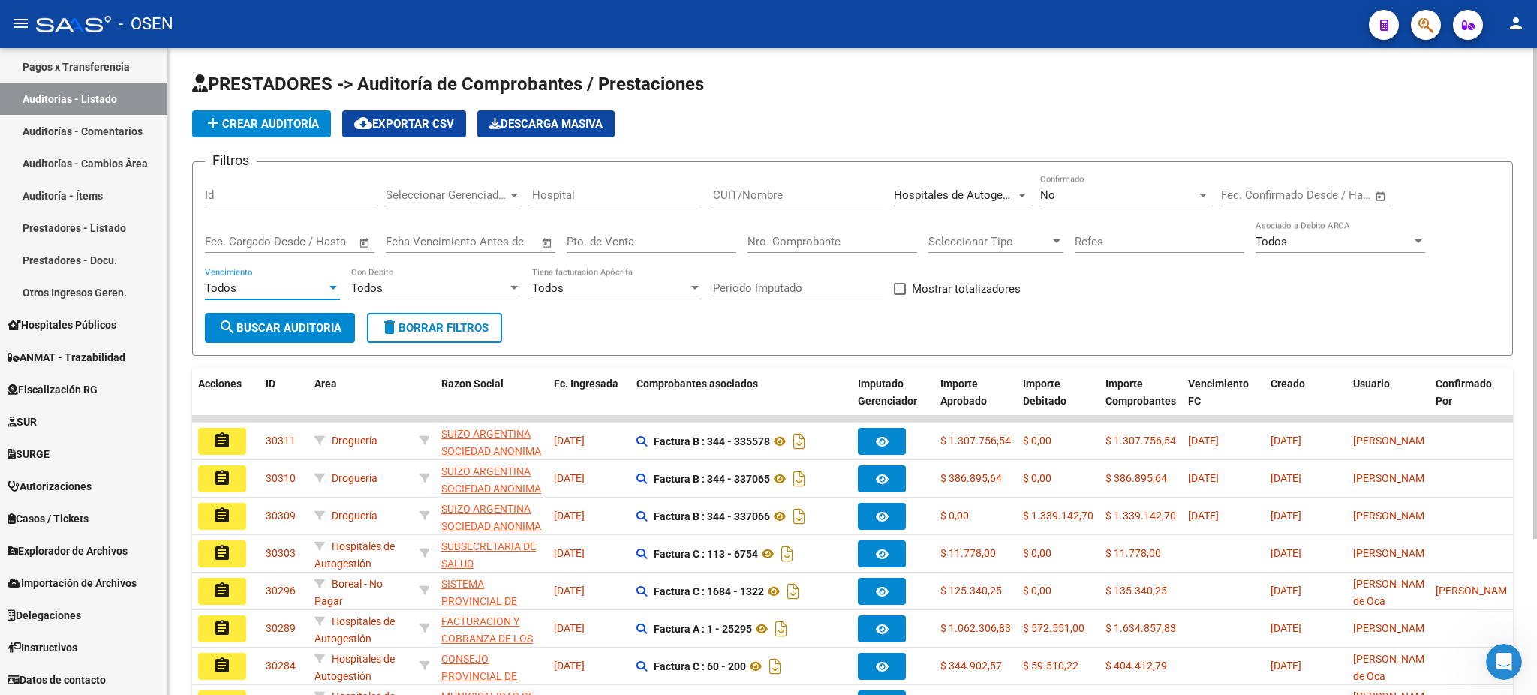
click at [253, 290] on div "Todos" at bounding box center [266, 288] width 122 height 14
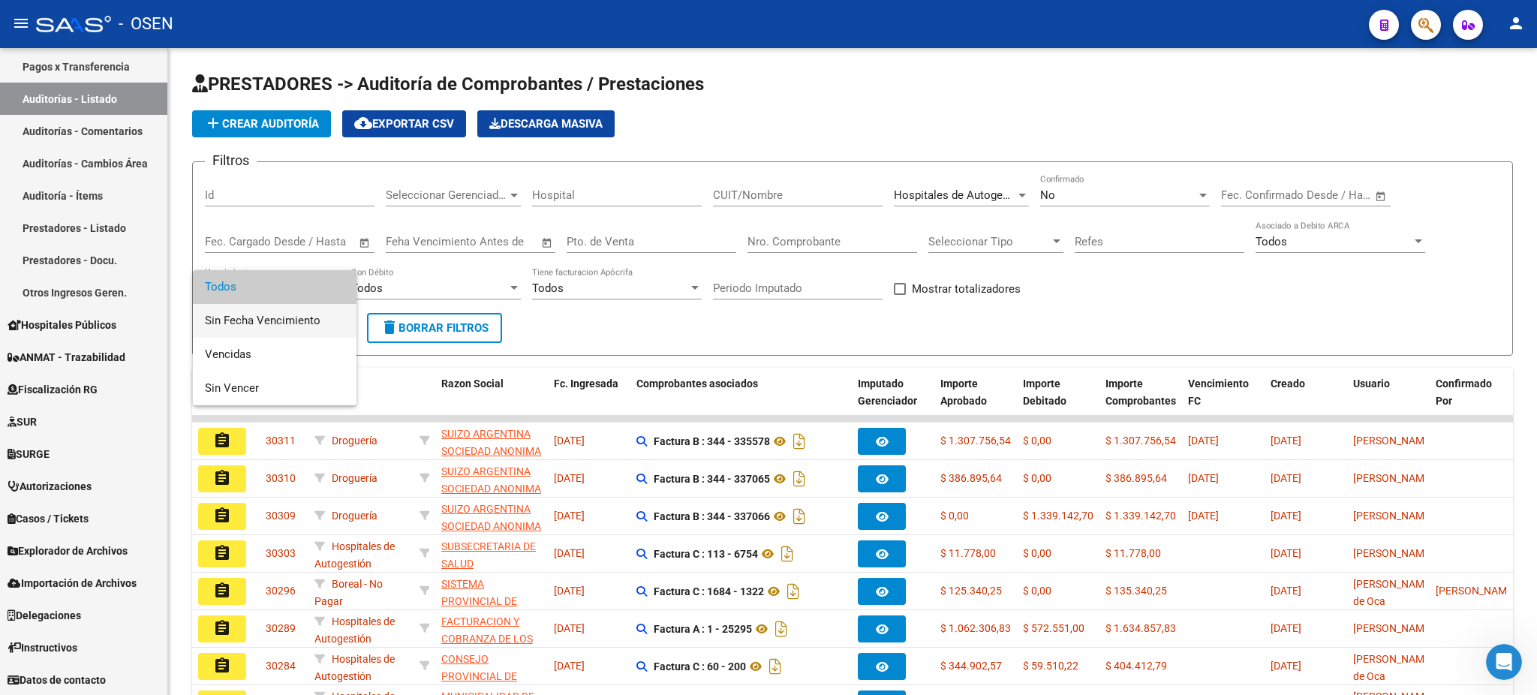
click at [266, 327] on span "Sin Fecha Vencimiento" at bounding box center [275, 321] width 140 height 34
click at [266, 327] on span "search Buscar Auditoria" at bounding box center [279, 328] width 123 height 14
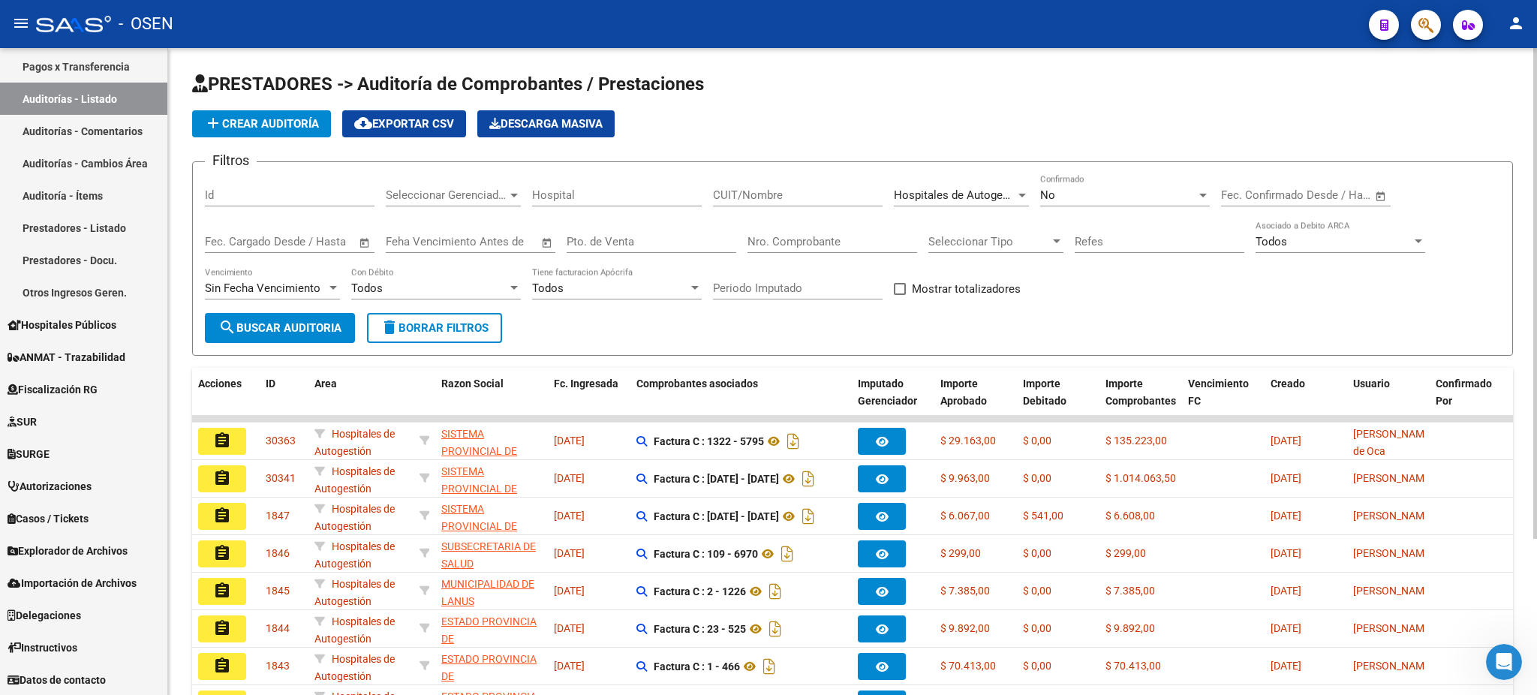
click at [310, 275] on div "Sin Fecha Vencimiento Vencimiento" at bounding box center [272, 283] width 135 height 32
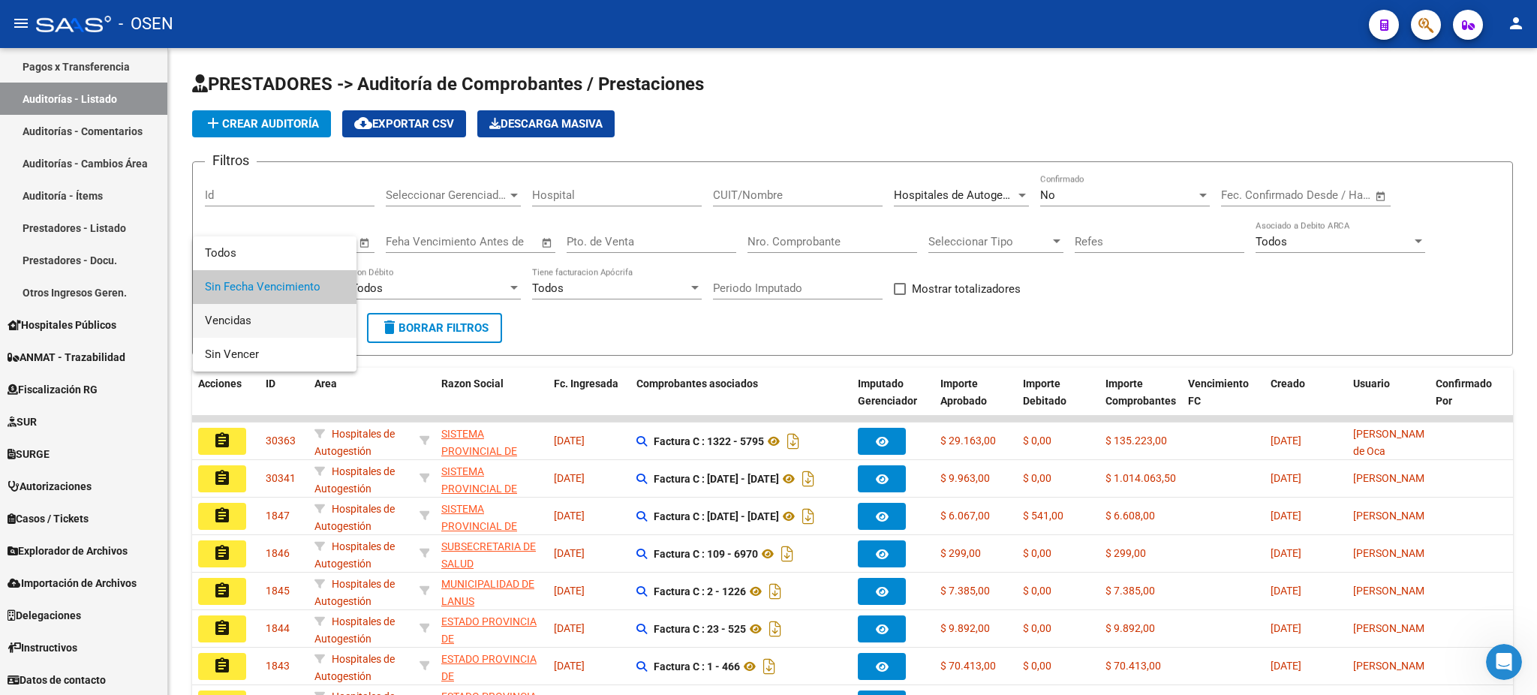
click at [300, 320] on span "Vencidas" at bounding box center [275, 321] width 140 height 34
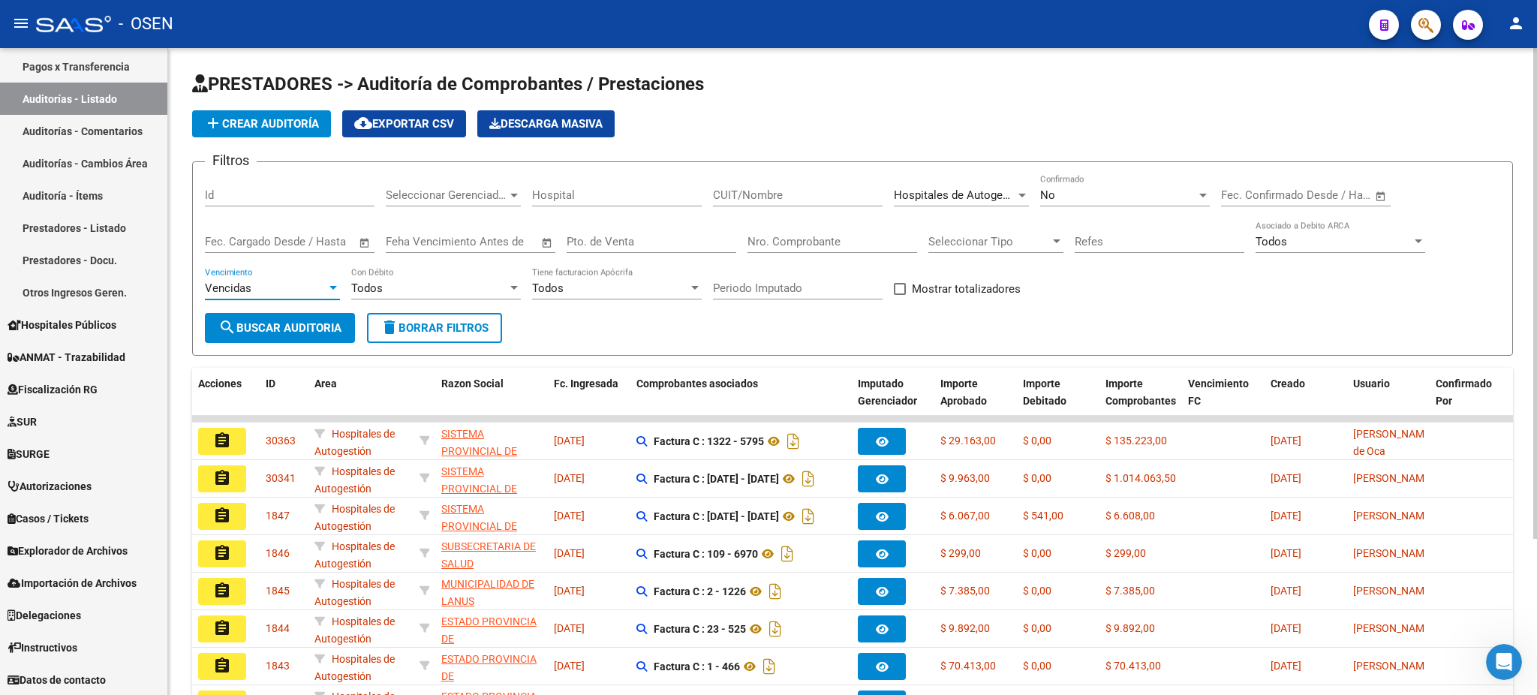
click at [308, 330] on span "search Buscar Auditoria" at bounding box center [279, 328] width 123 height 14
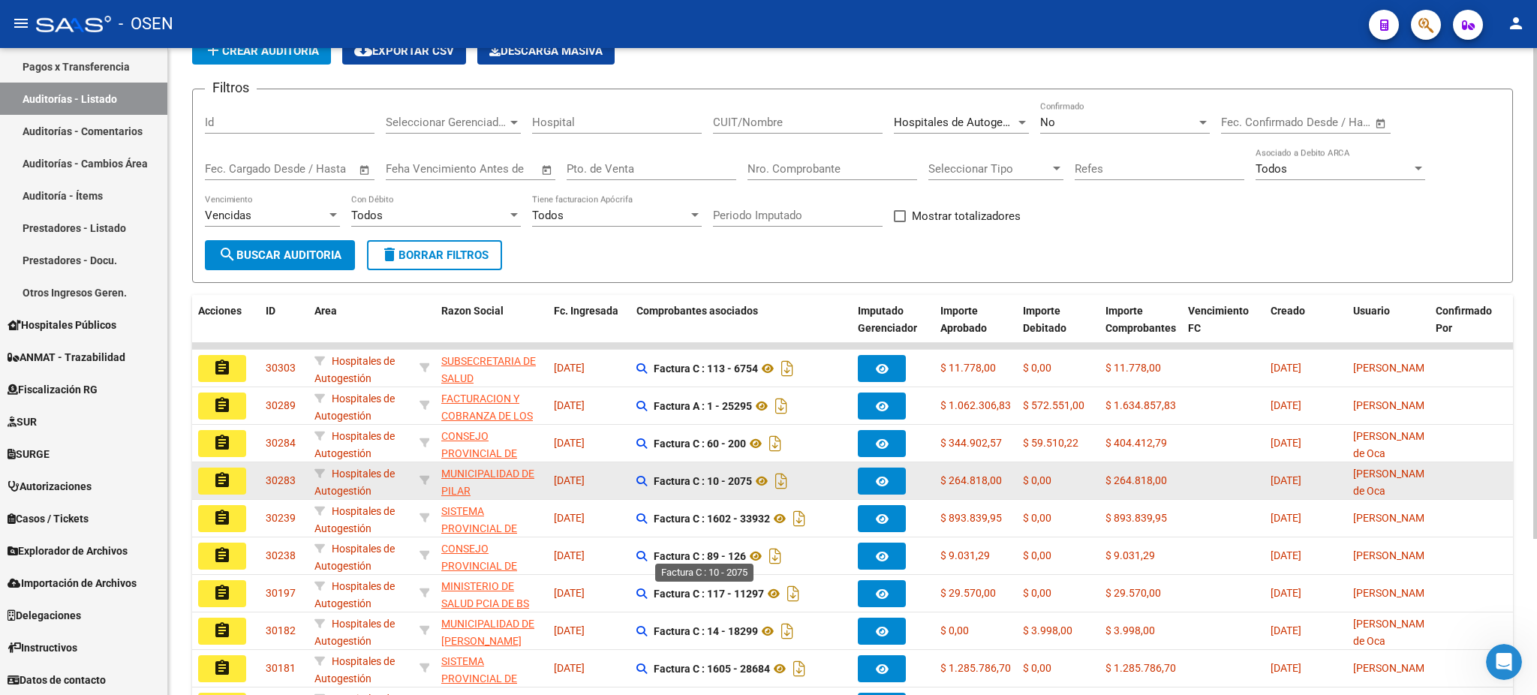
scroll to position [206, 0]
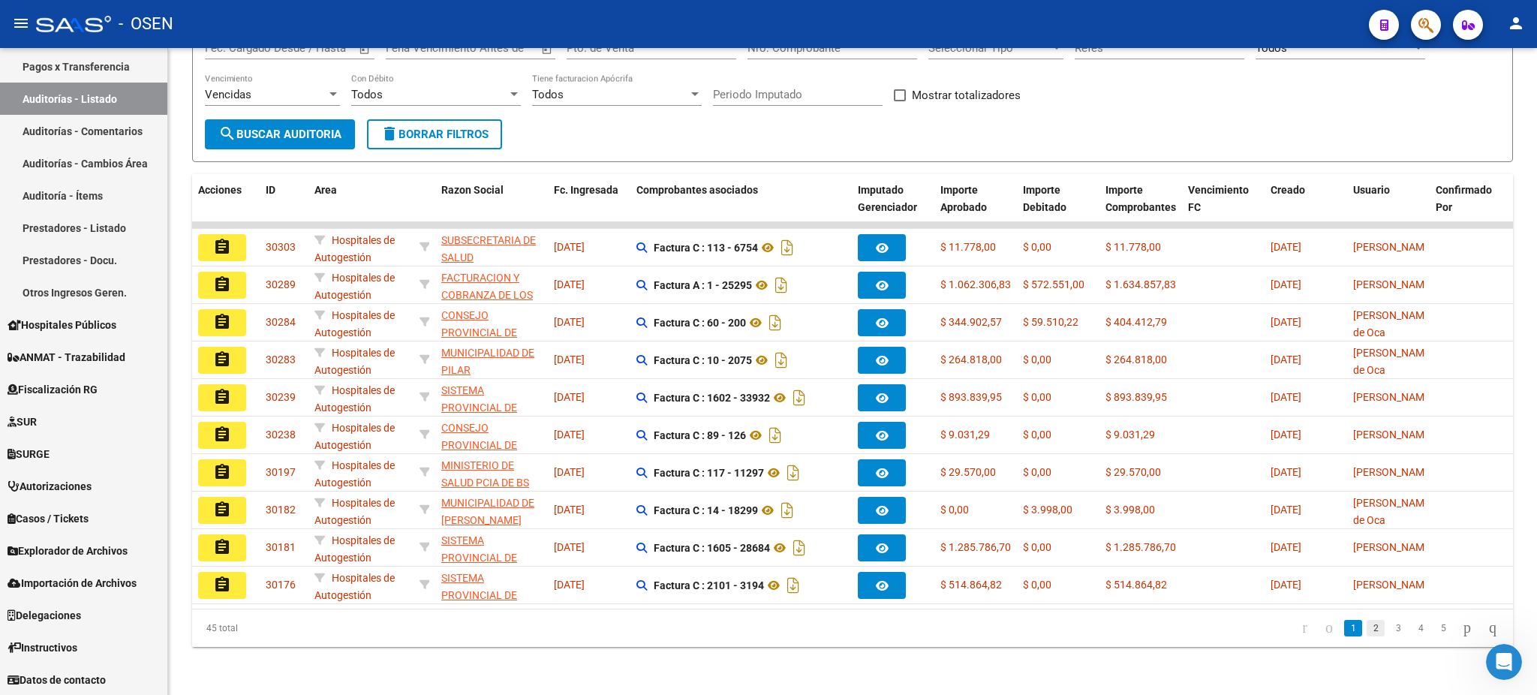
click at [1367, 632] on link "2" at bounding box center [1376, 628] width 18 height 17
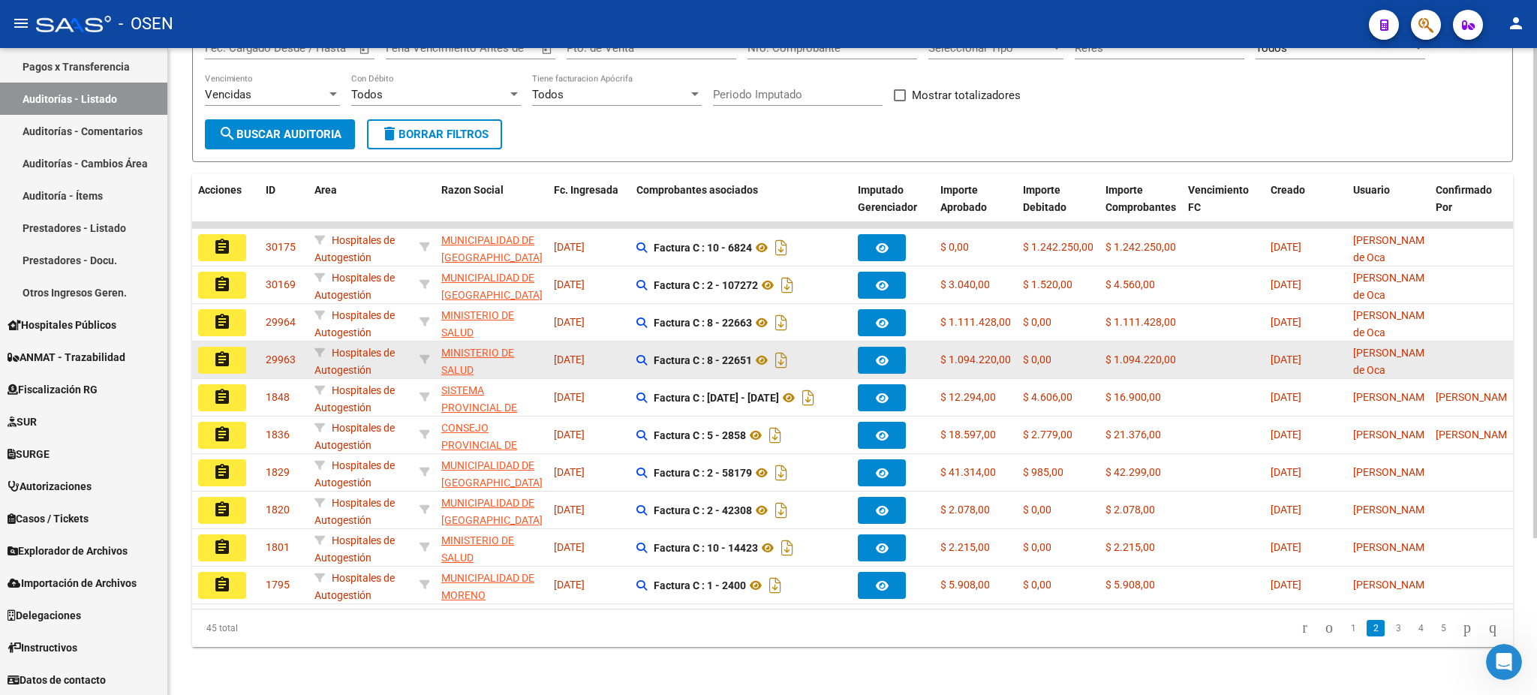
click at [228, 350] on mat-icon "assignment" at bounding box center [222, 359] width 18 height 18
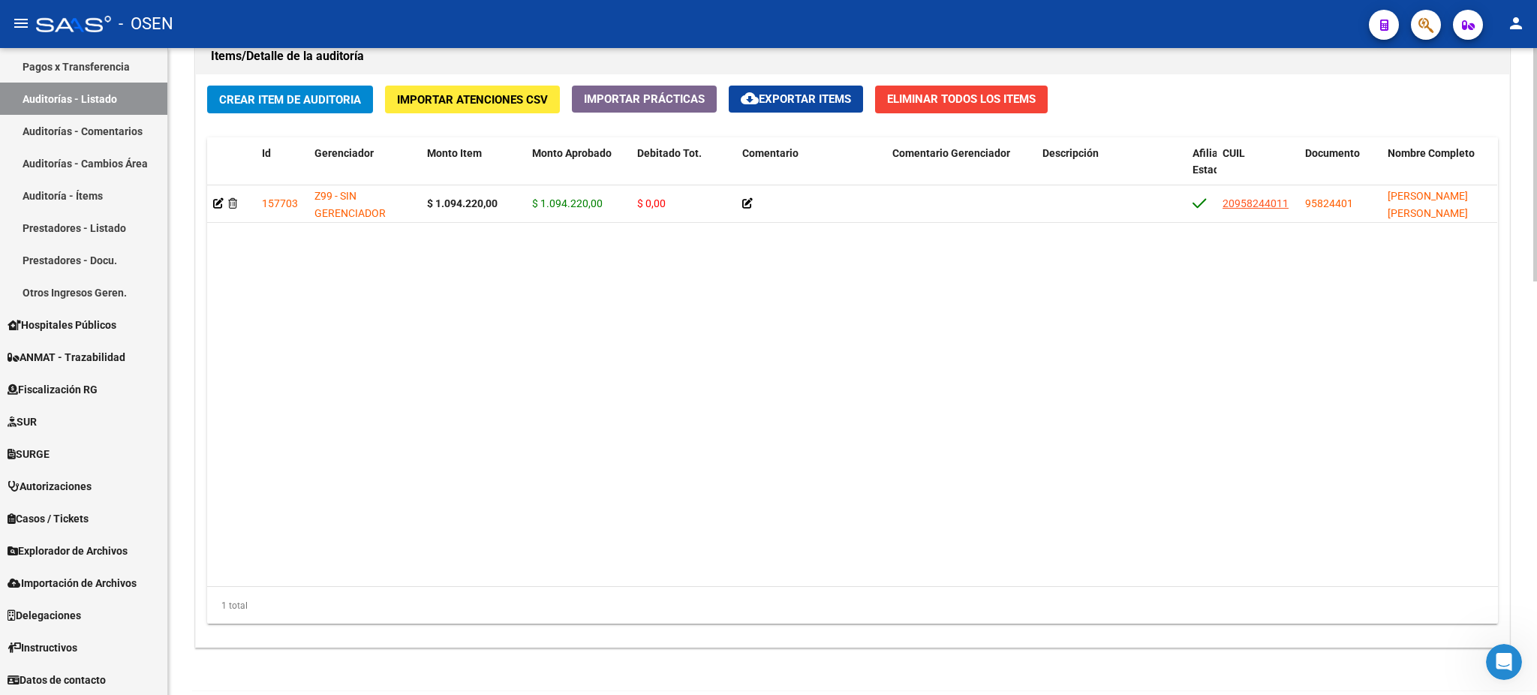
scroll to position [1150, 0]
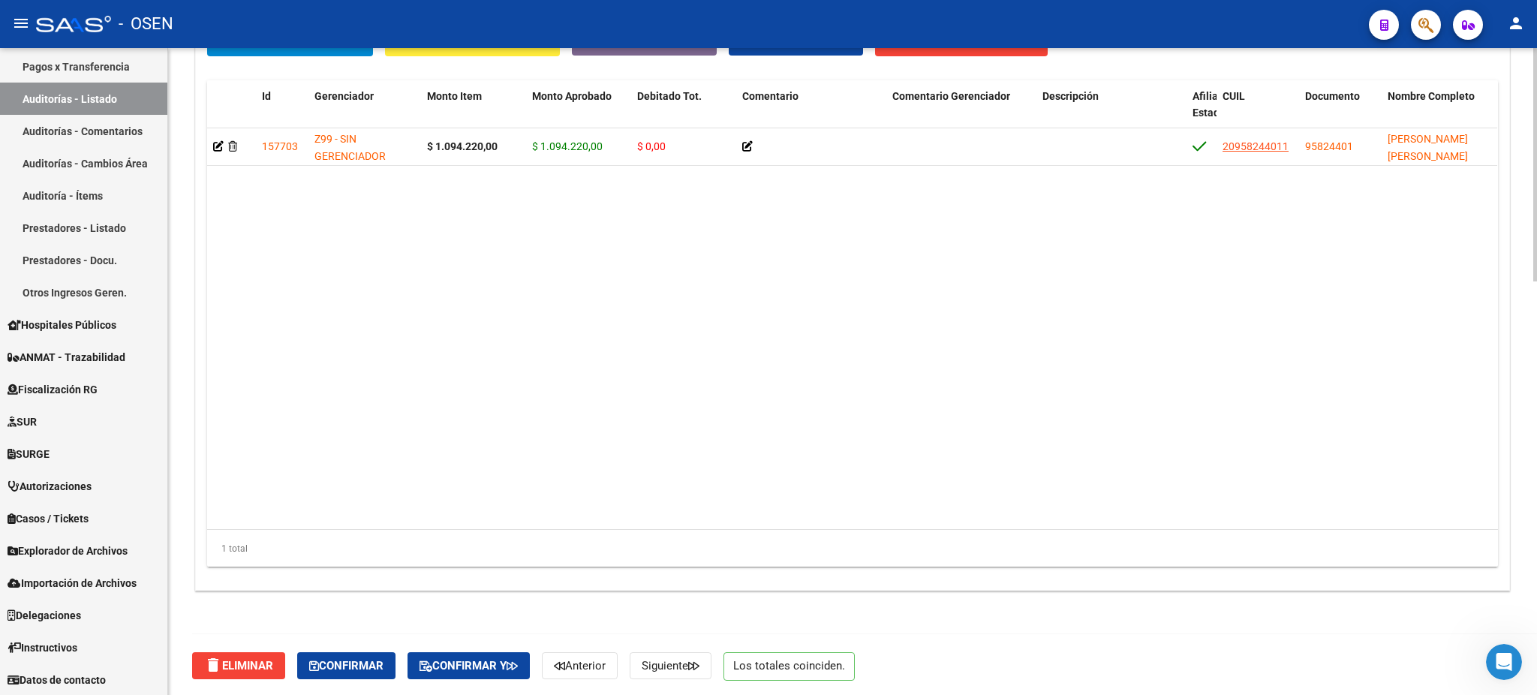
click at [663, 682] on div "delete Eliminar Confirmar Confirmar y Anterior Siguiente Los totales coinciden." at bounding box center [859, 665] width 1334 height 63
click at [666, 665] on span "Siguiente" at bounding box center [671, 666] width 58 height 14
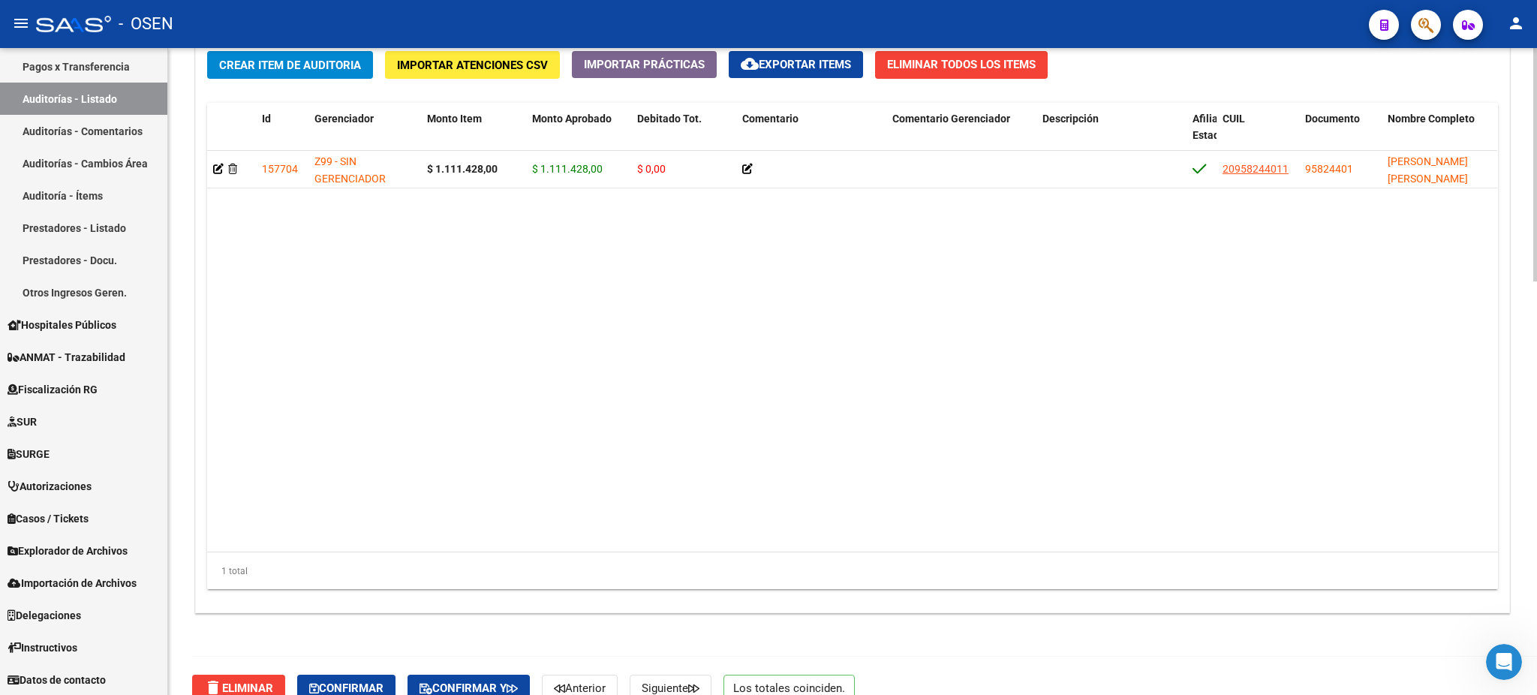
scroll to position [1150, 0]
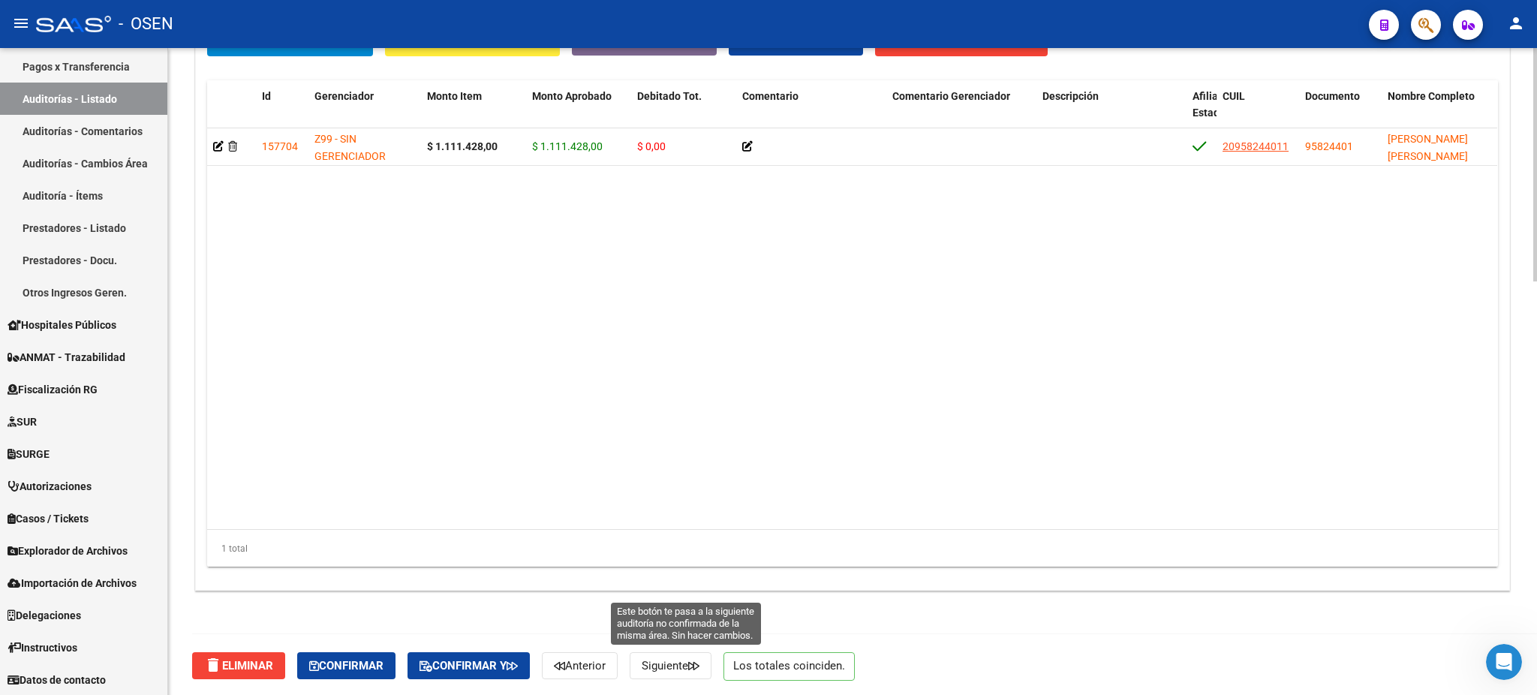
click at [690, 659] on span "Siguiente" at bounding box center [671, 666] width 58 height 14
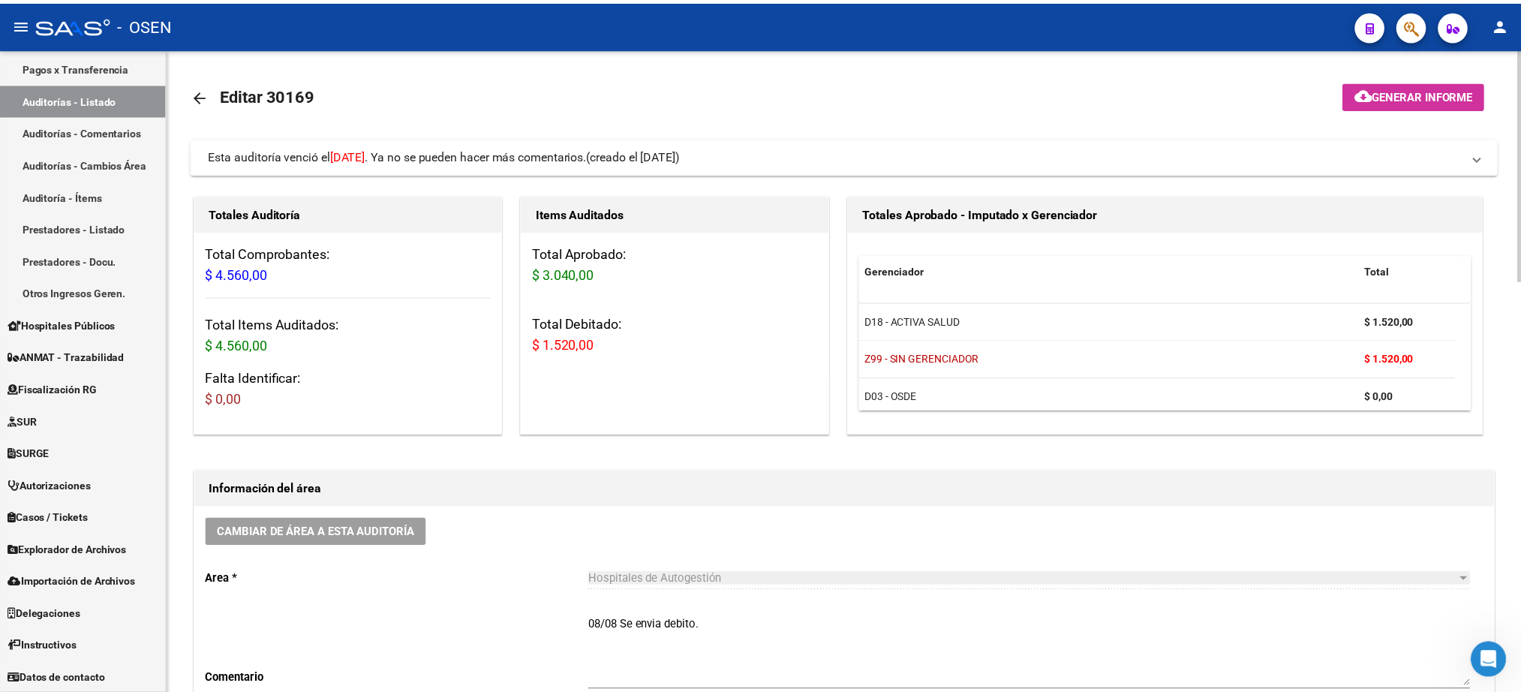
scroll to position [9, 0]
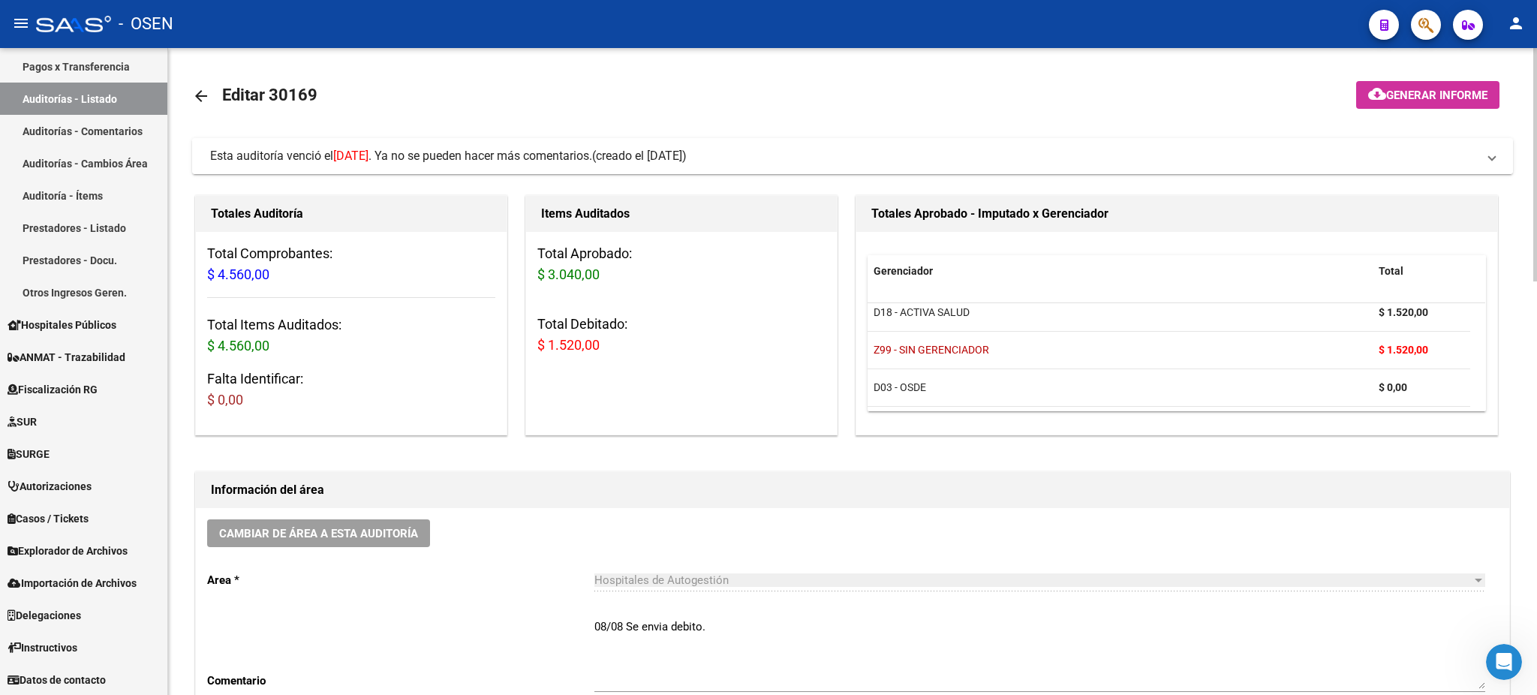
click at [979, 149] on mat-panel-title "Esta auditoría venció el 13/08/2025 . Ya no se pueden hacer más comentarios. (c…" at bounding box center [843, 156] width 1267 height 17
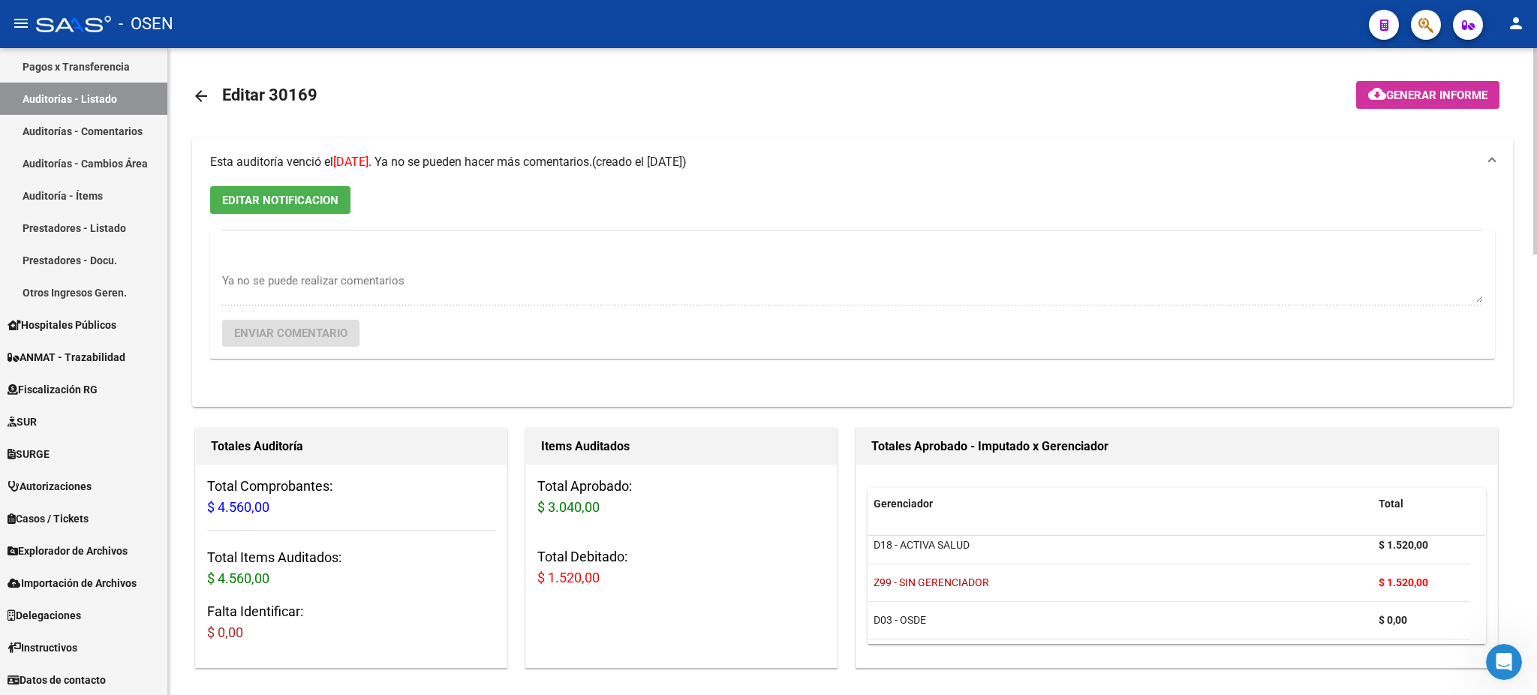
click at [265, 204] on span "EDITAR NOTIFICACION" at bounding box center [280, 201] width 116 height 14
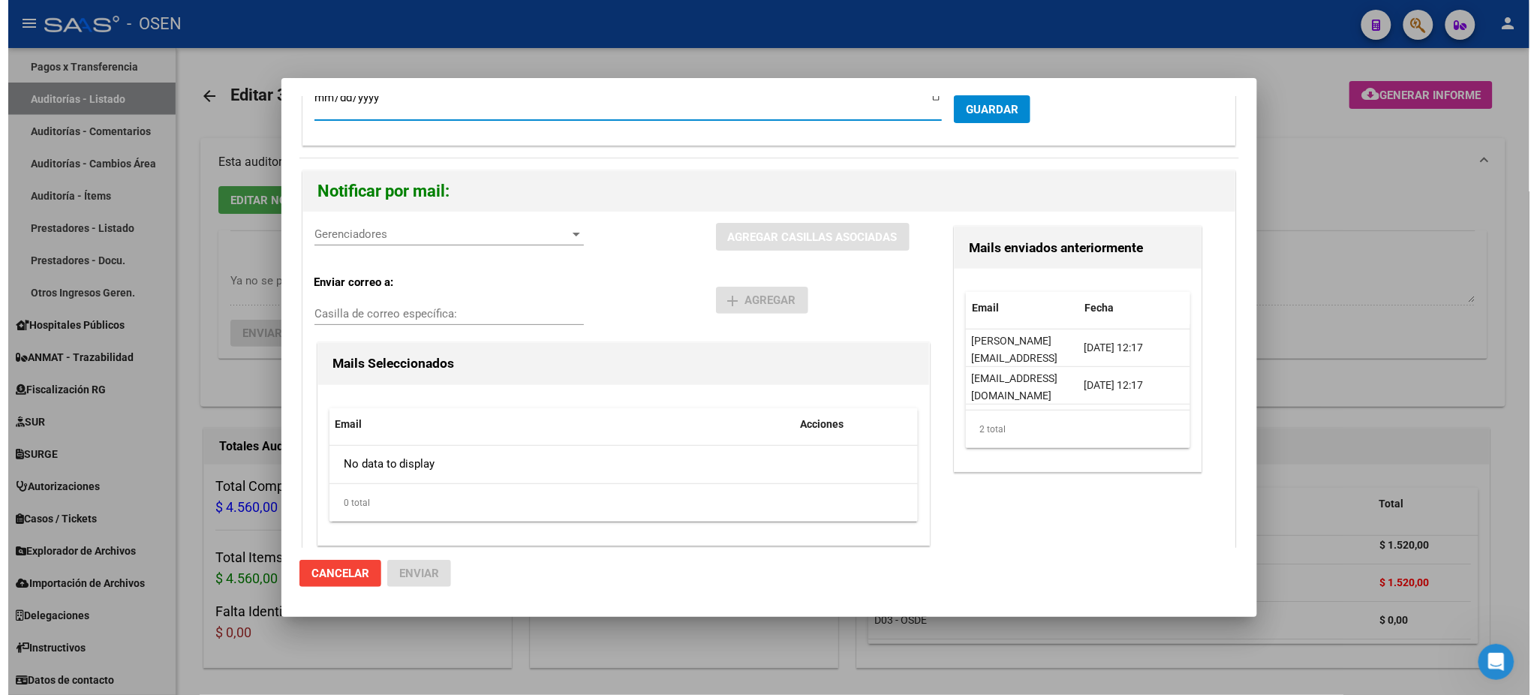
scroll to position [78, 0]
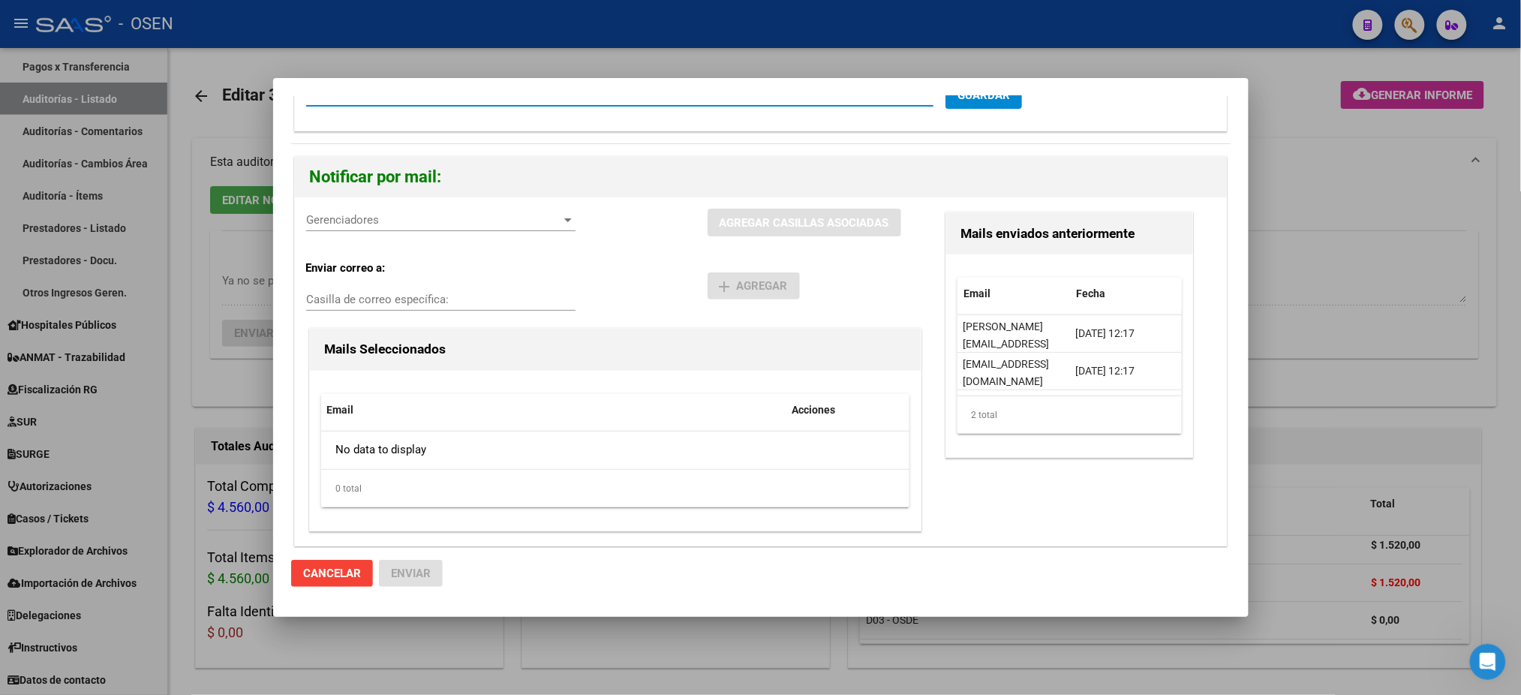
click at [1310, 311] on div at bounding box center [760, 347] width 1521 height 695
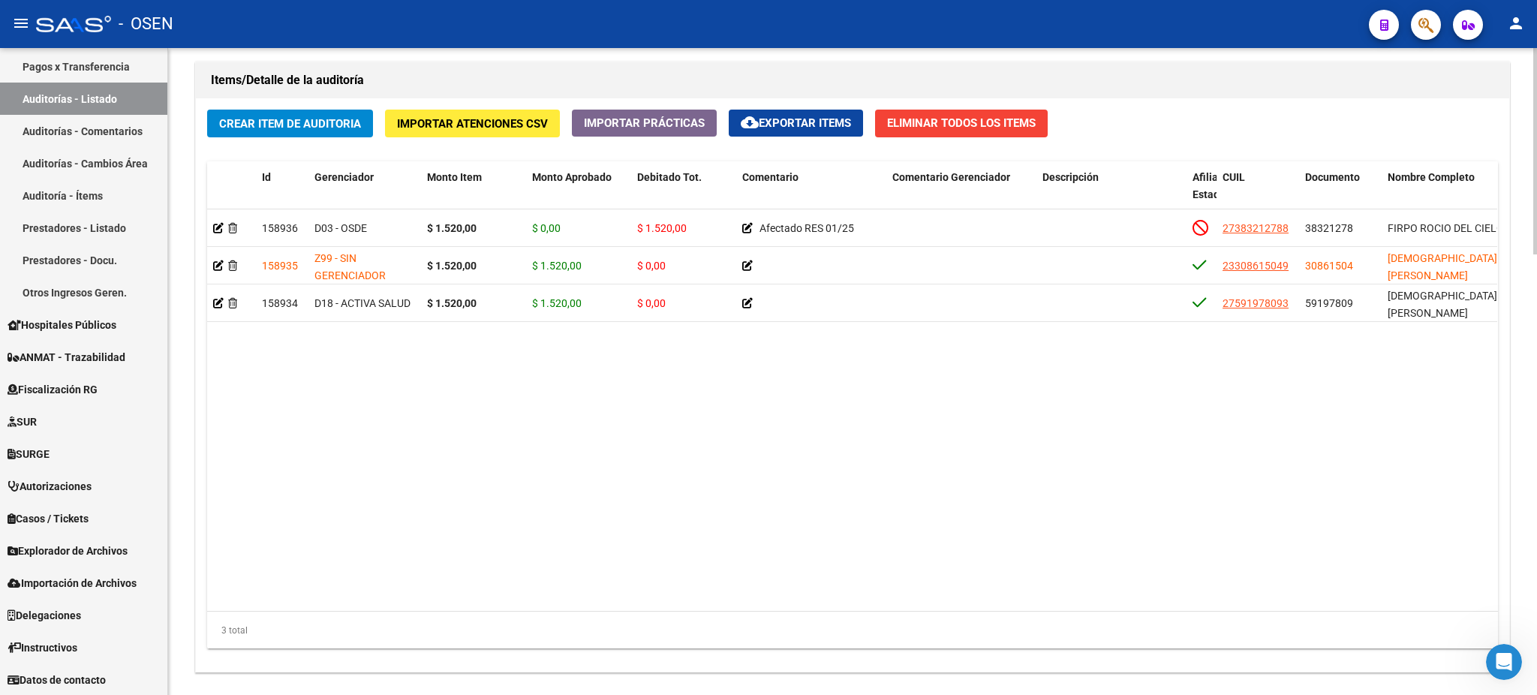
scroll to position [1382, 0]
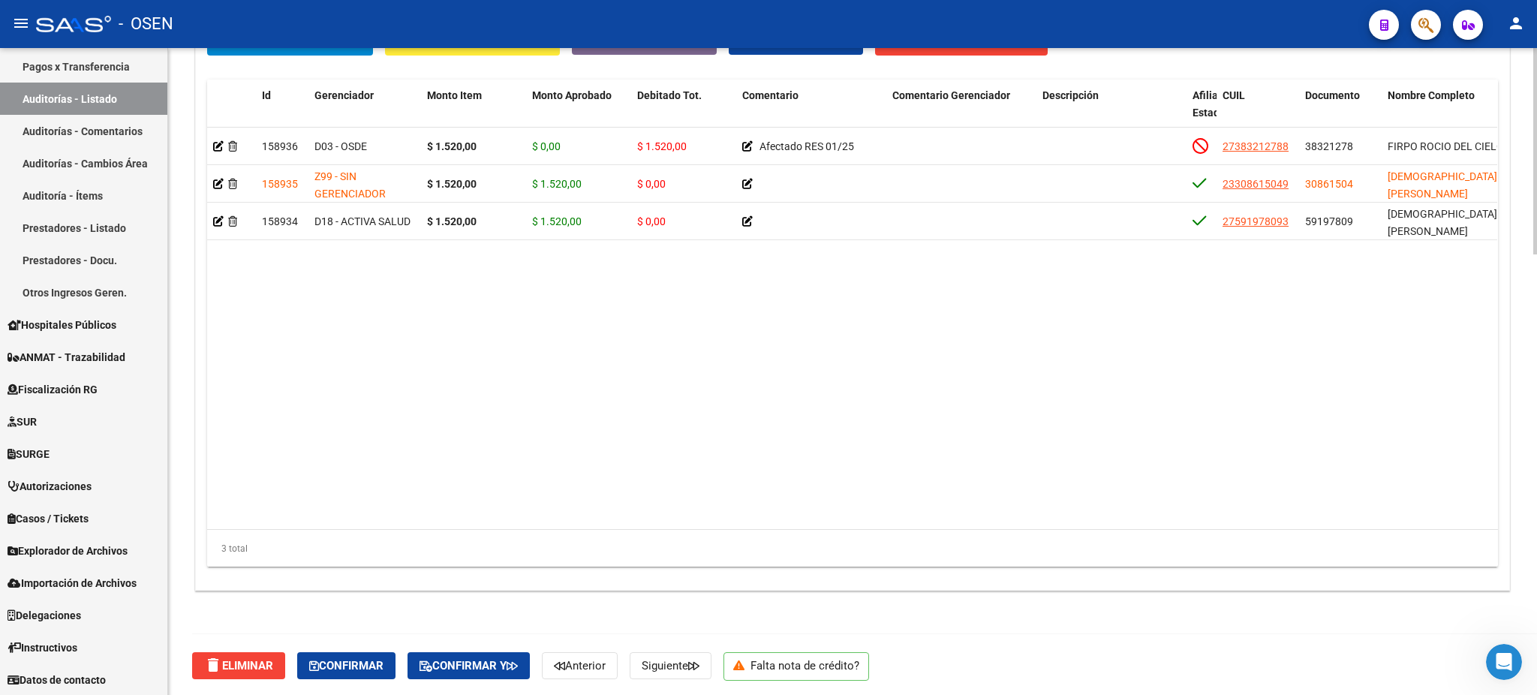
click at [512, 652] on button "Confirmar y" at bounding box center [469, 665] width 122 height 27
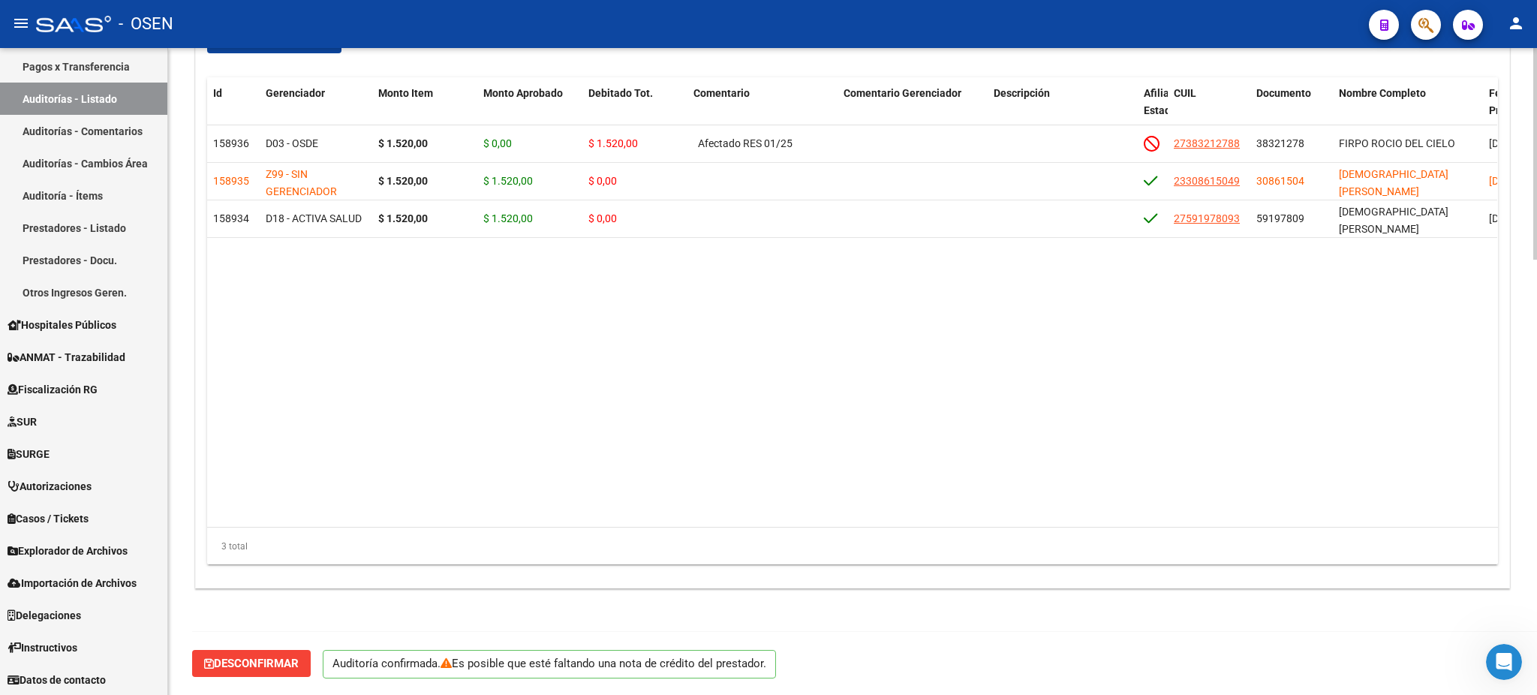
scroll to position [1330, 0]
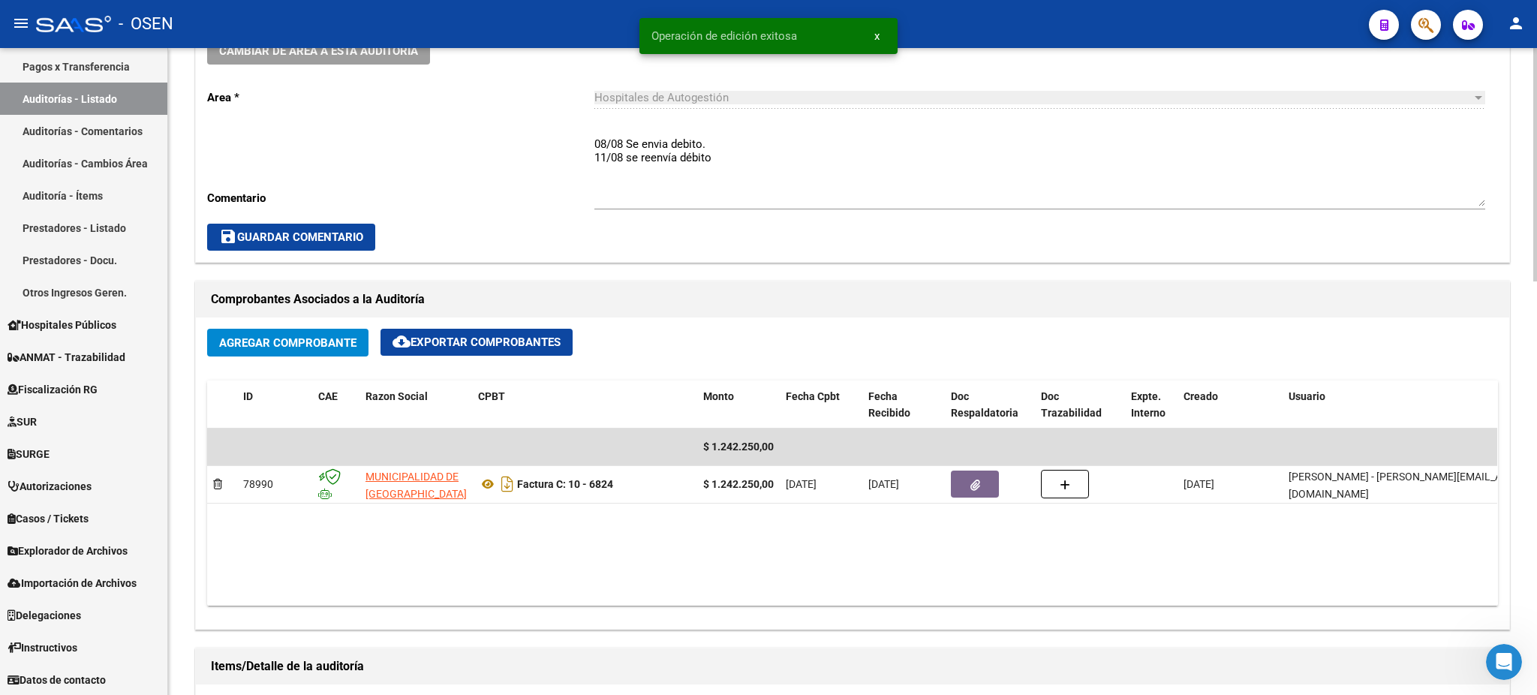
scroll to position [600, 0]
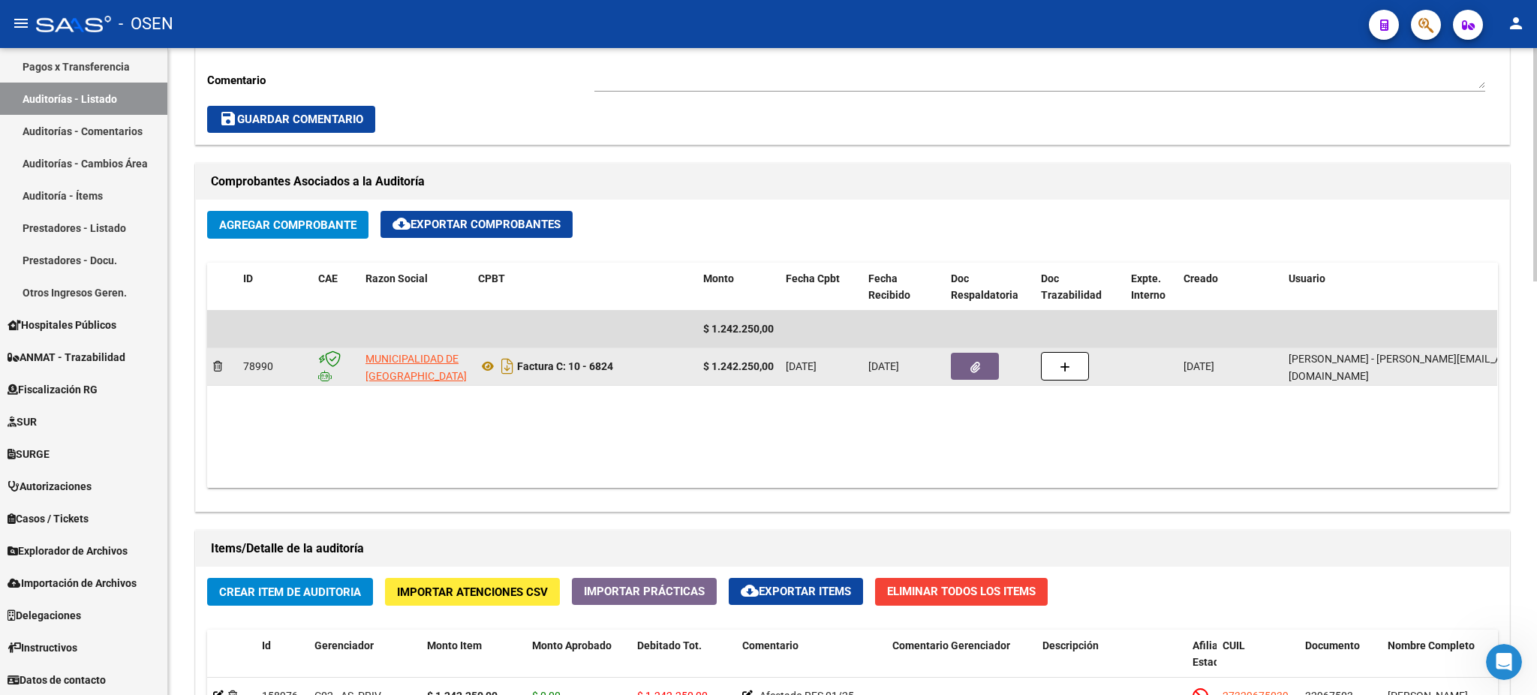
click at [965, 358] on button "button" at bounding box center [975, 366] width 48 height 27
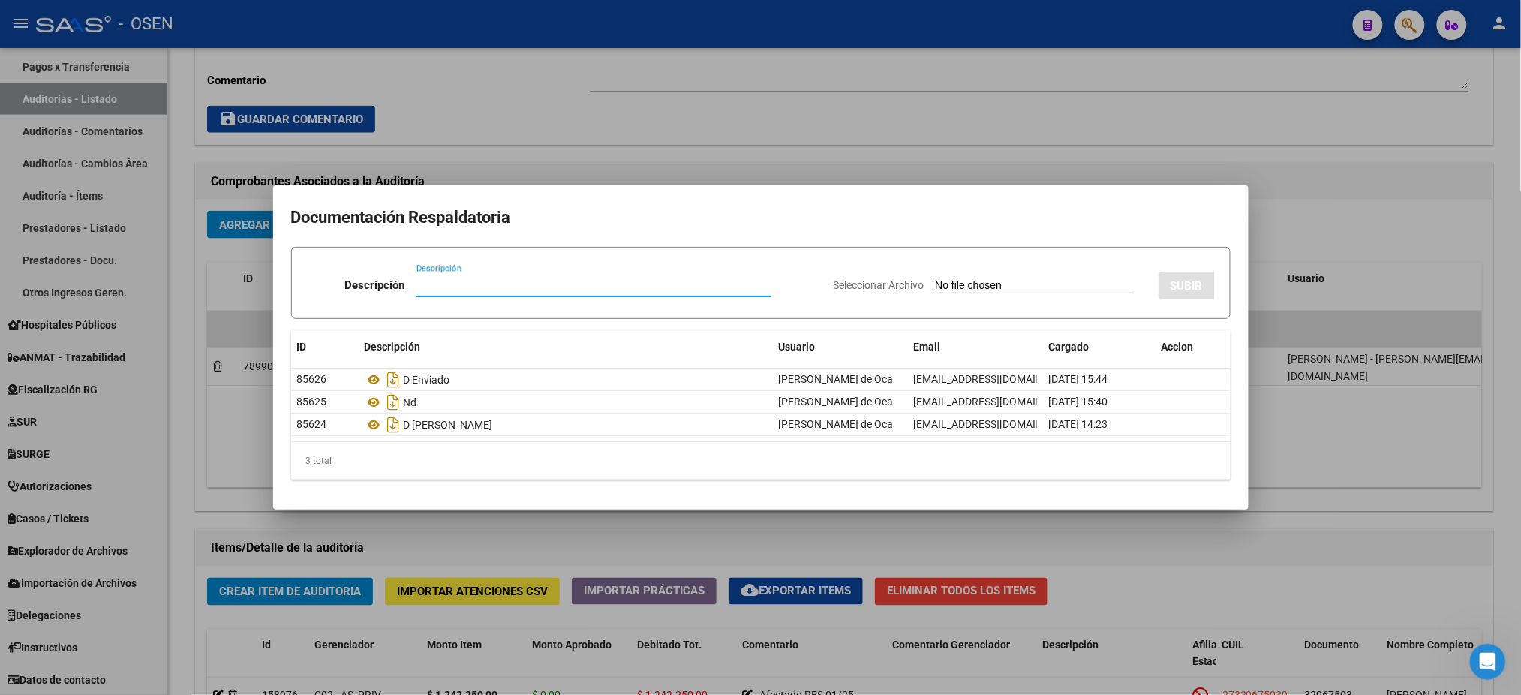
click at [498, 130] on div at bounding box center [760, 347] width 1521 height 695
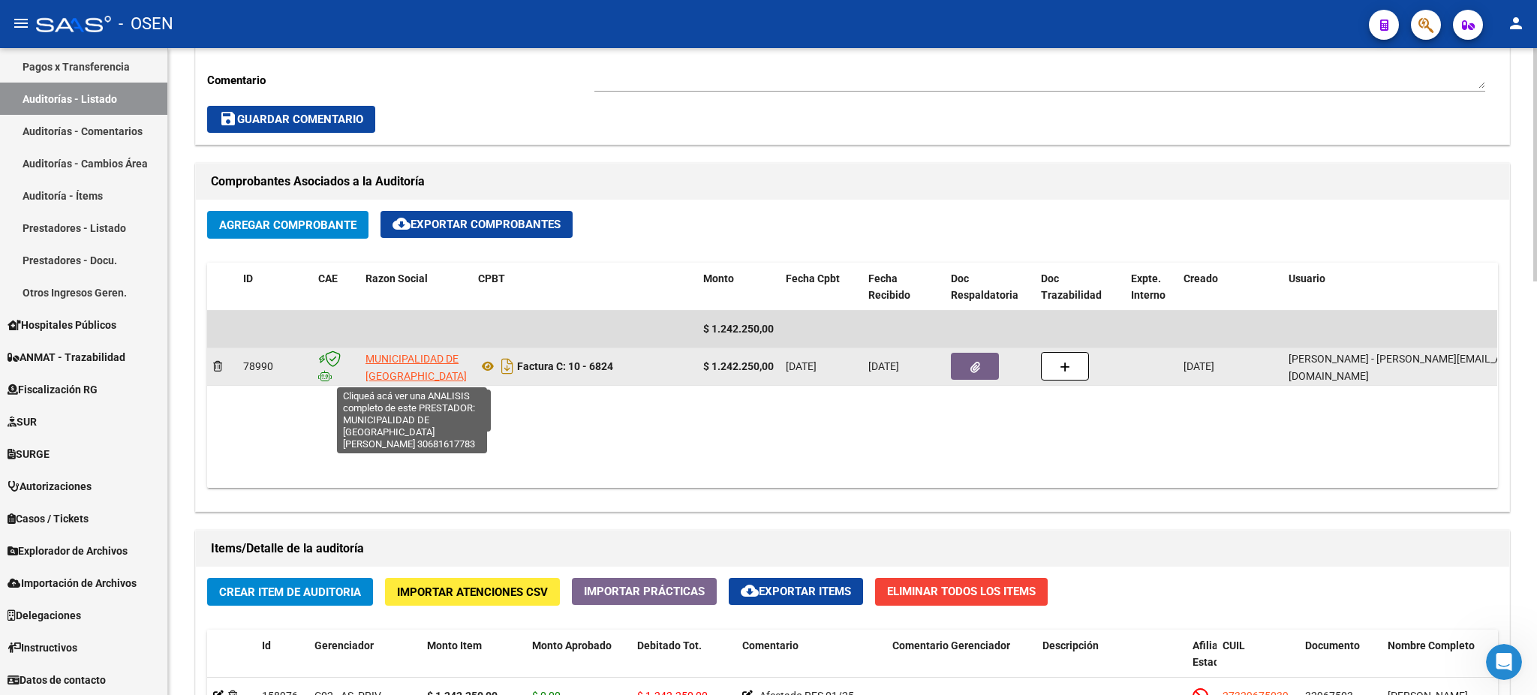
click at [409, 354] on span "MUNICIPALIDAD DE SAN MIGUEL" at bounding box center [415, 376] width 101 height 47
type textarea "30681617783"
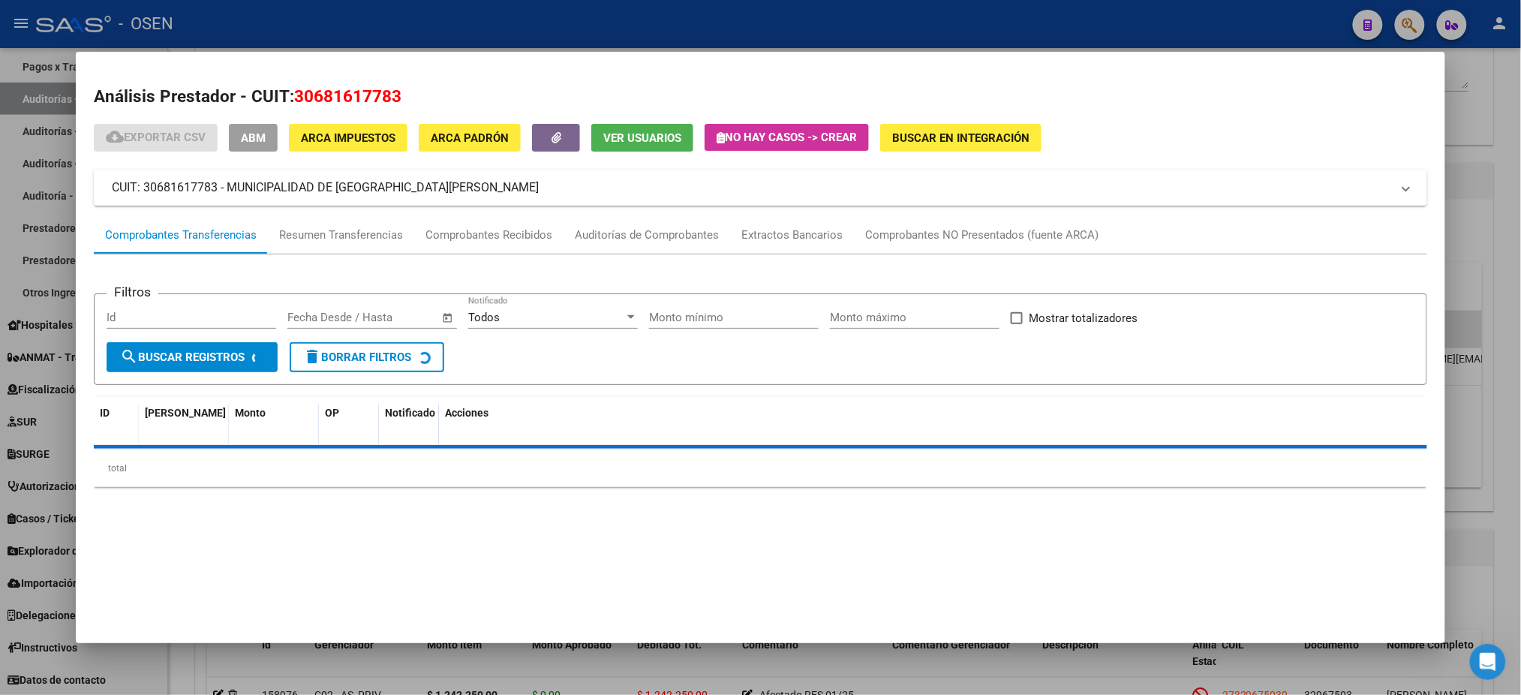
drag, startPoint x: 401, startPoint y: 95, endPoint x: 284, endPoint y: 92, distance: 117.1
click at [284, 92] on h2 "Análisis Prestador - CUIT: 30681617783" at bounding box center [760, 97] width 1333 height 26
copy h2 "30681617783"
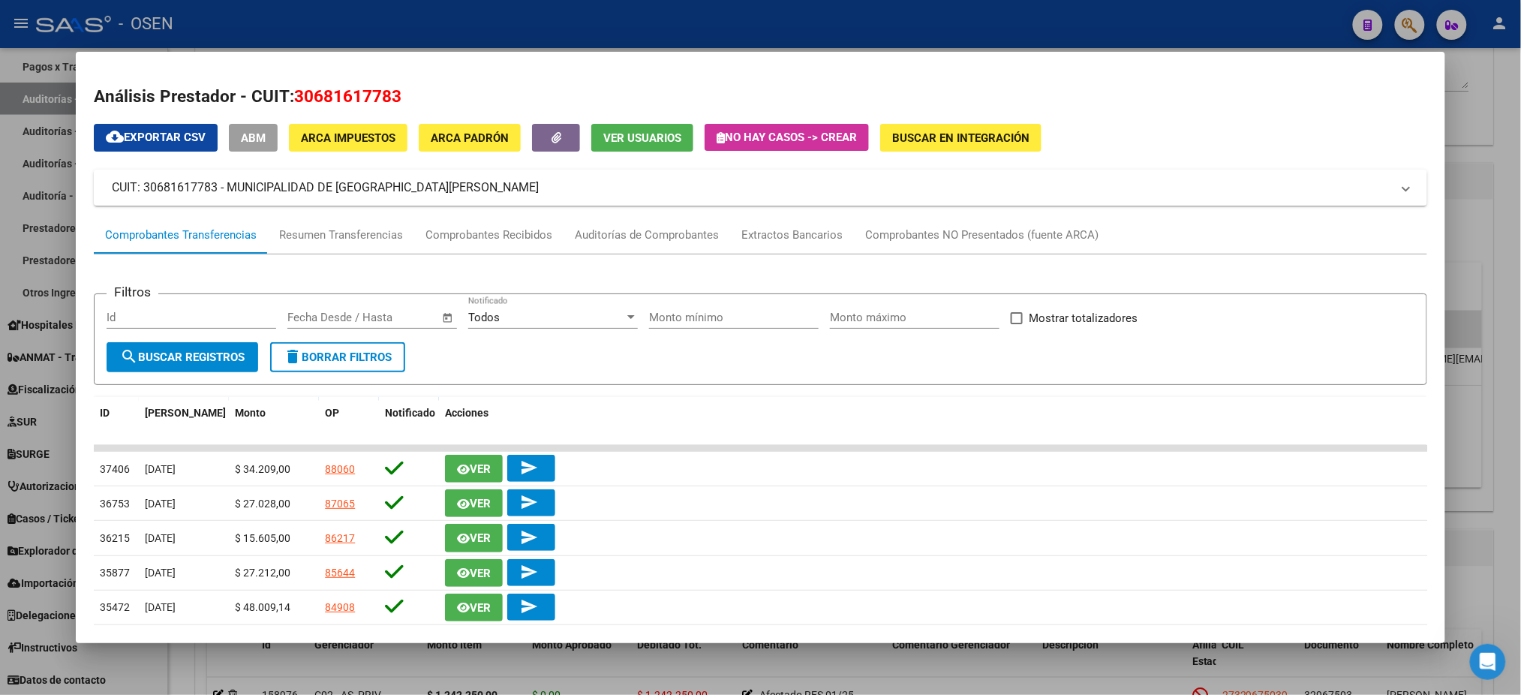
click at [293, 31] on div at bounding box center [760, 347] width 1521 height 695
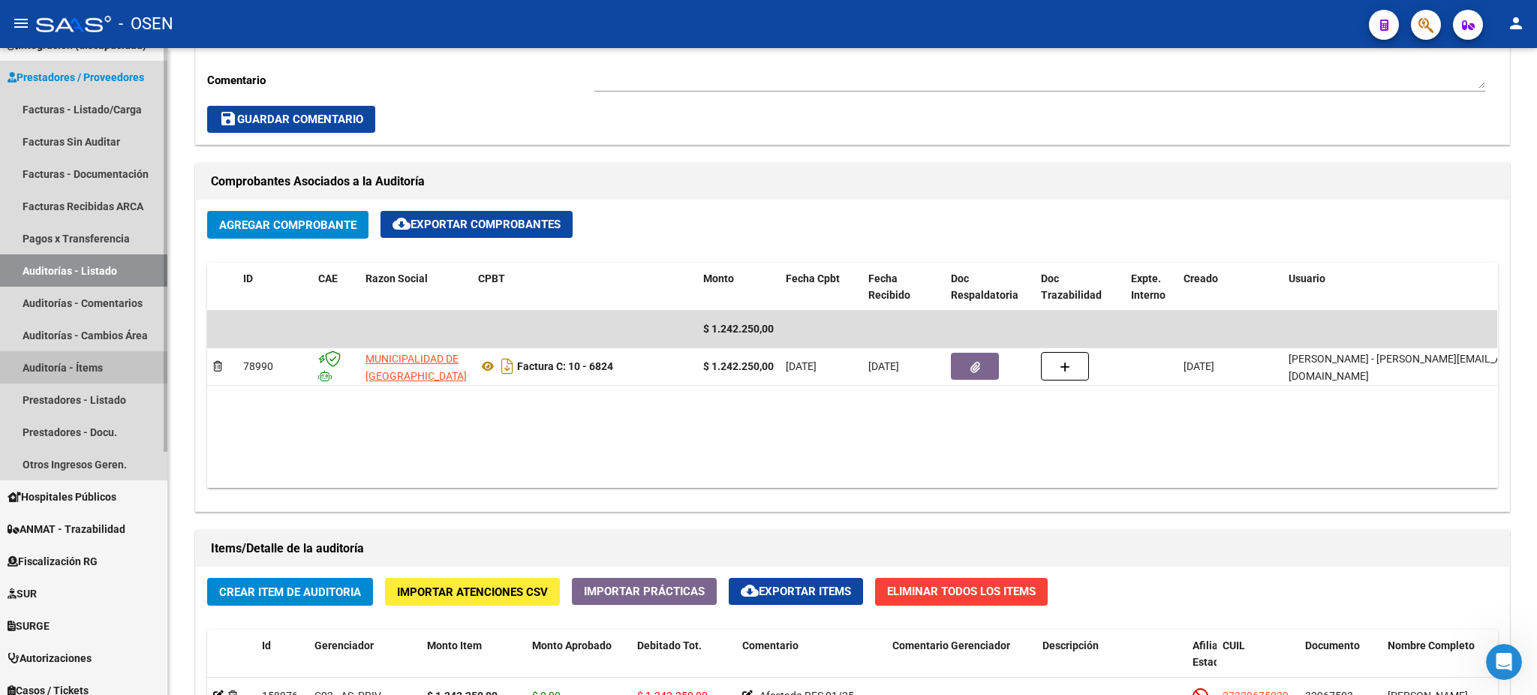
scroll to position [191, 0]
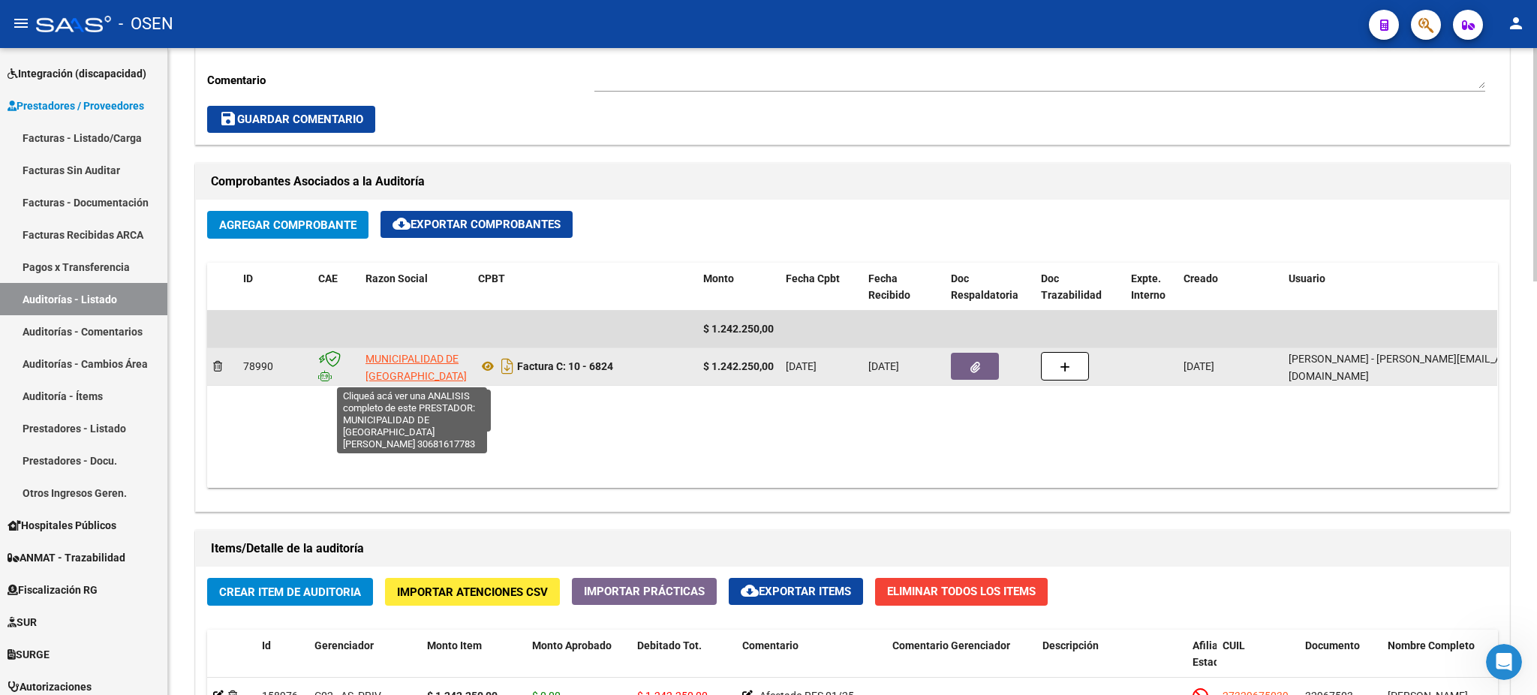
click at [424, 360] on span "MUNICIPALIDAD DE SAN MIGUEL" at bounding box center [415, 376] width 101 height 47
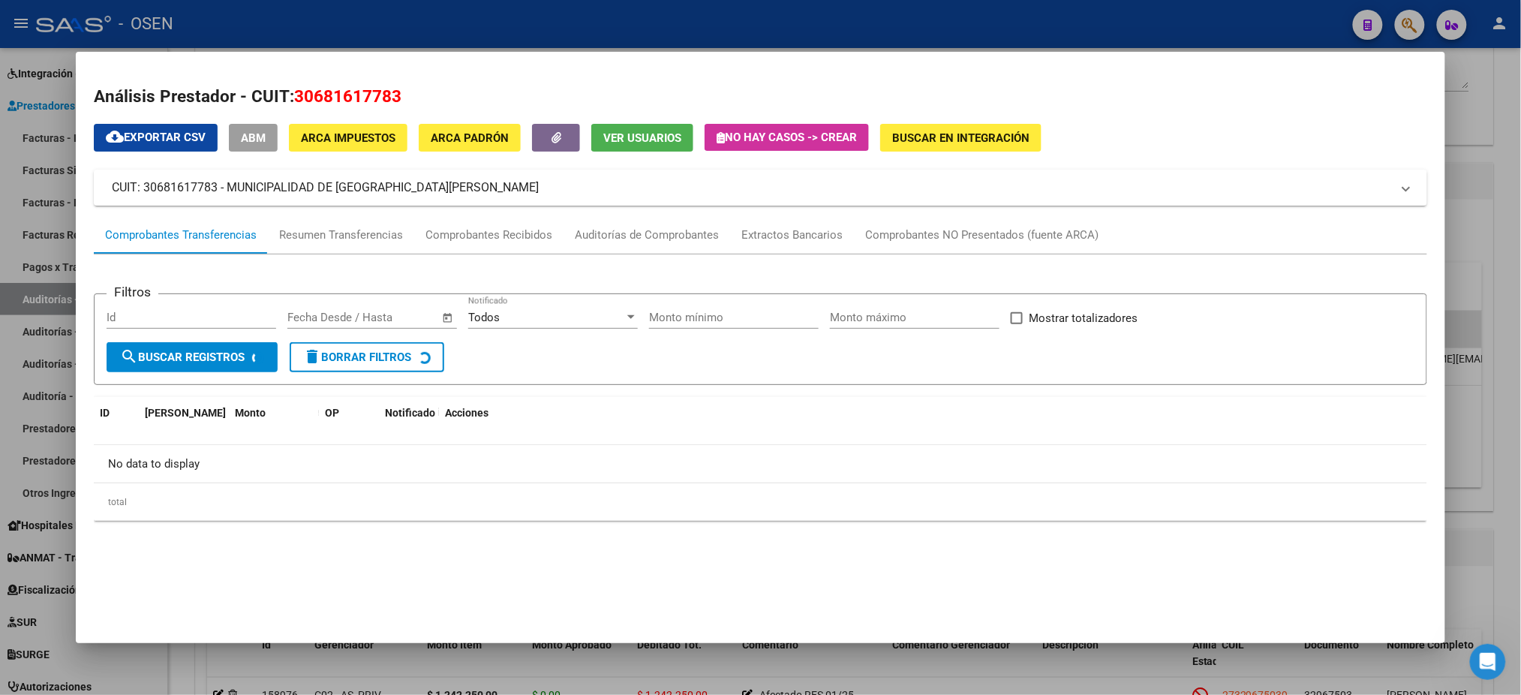
click at [353, 26] on div at bounding box center [760, 347] width 1521 height 695
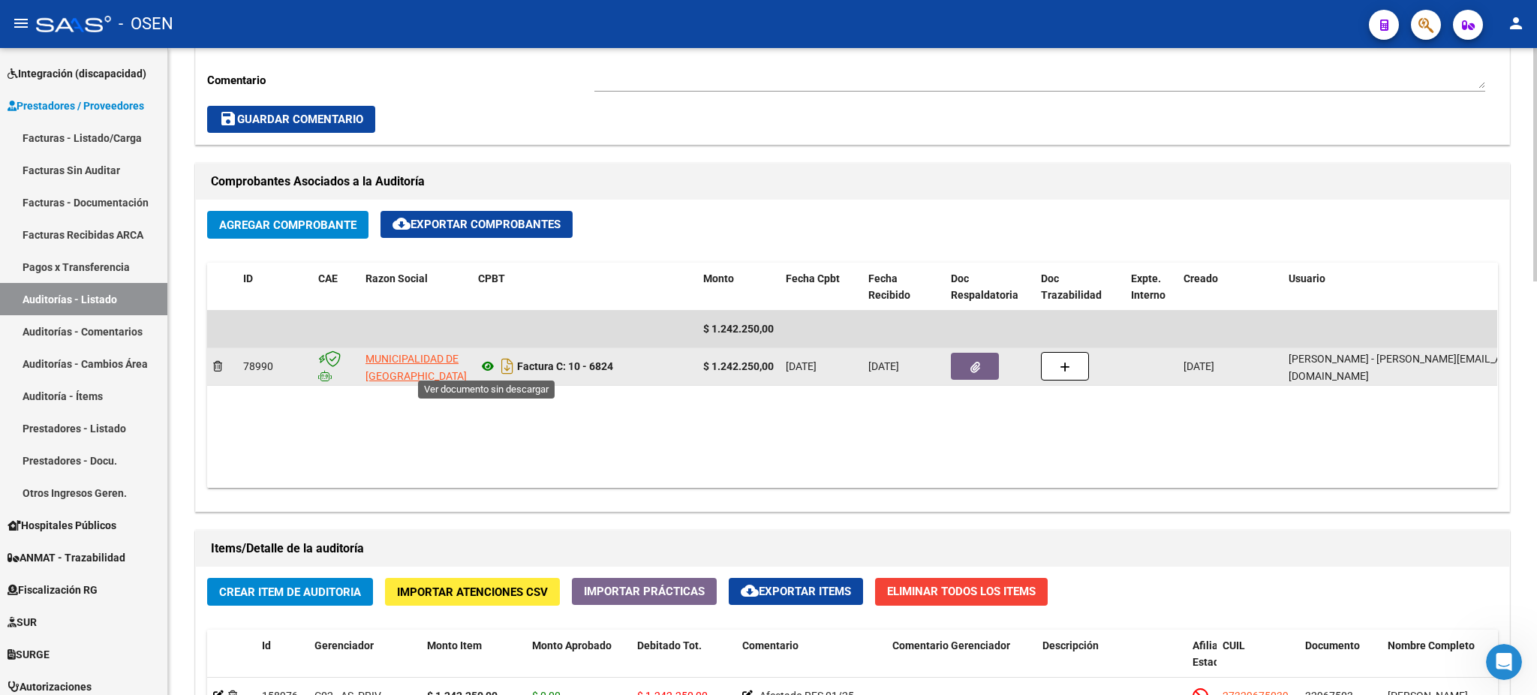
click at [488, 365] on icon at bounding box center [488, 366] width 20 height 18
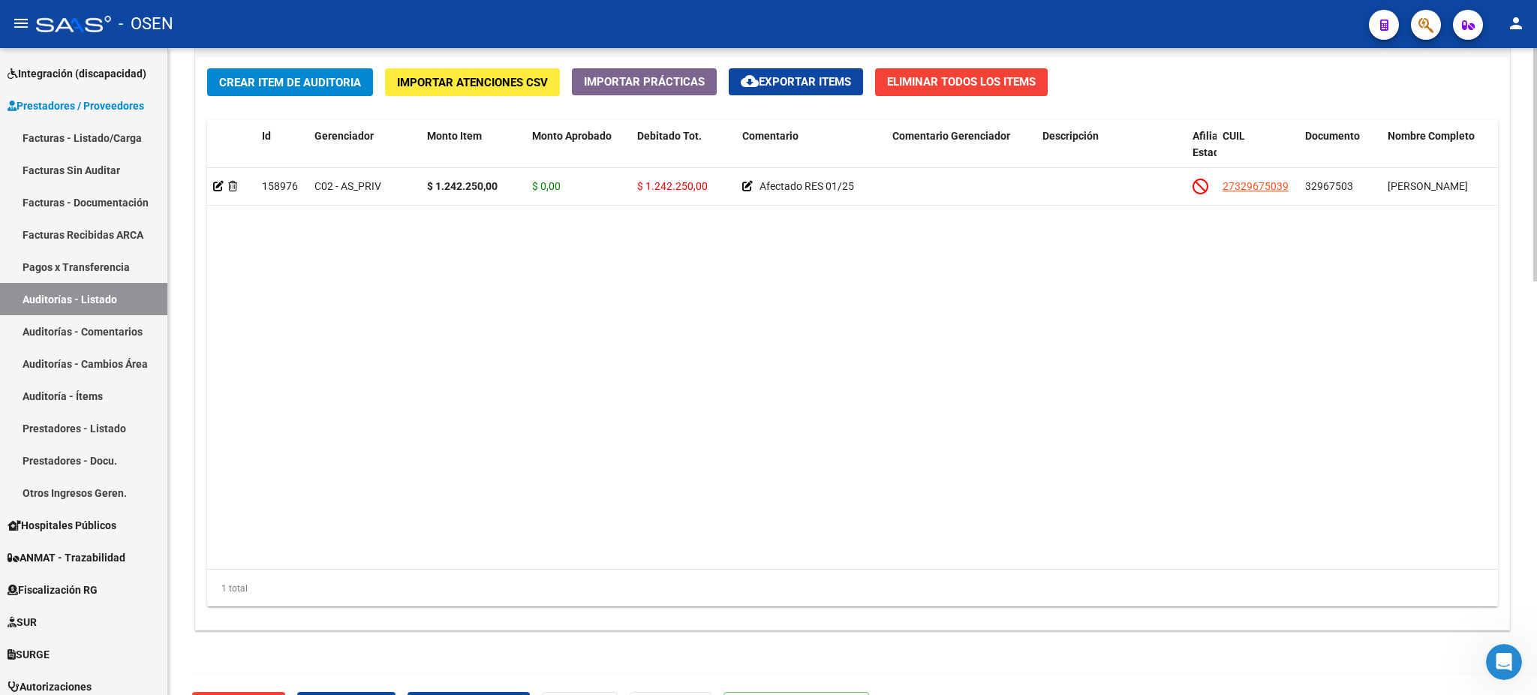
scroll to position [1150, 0]
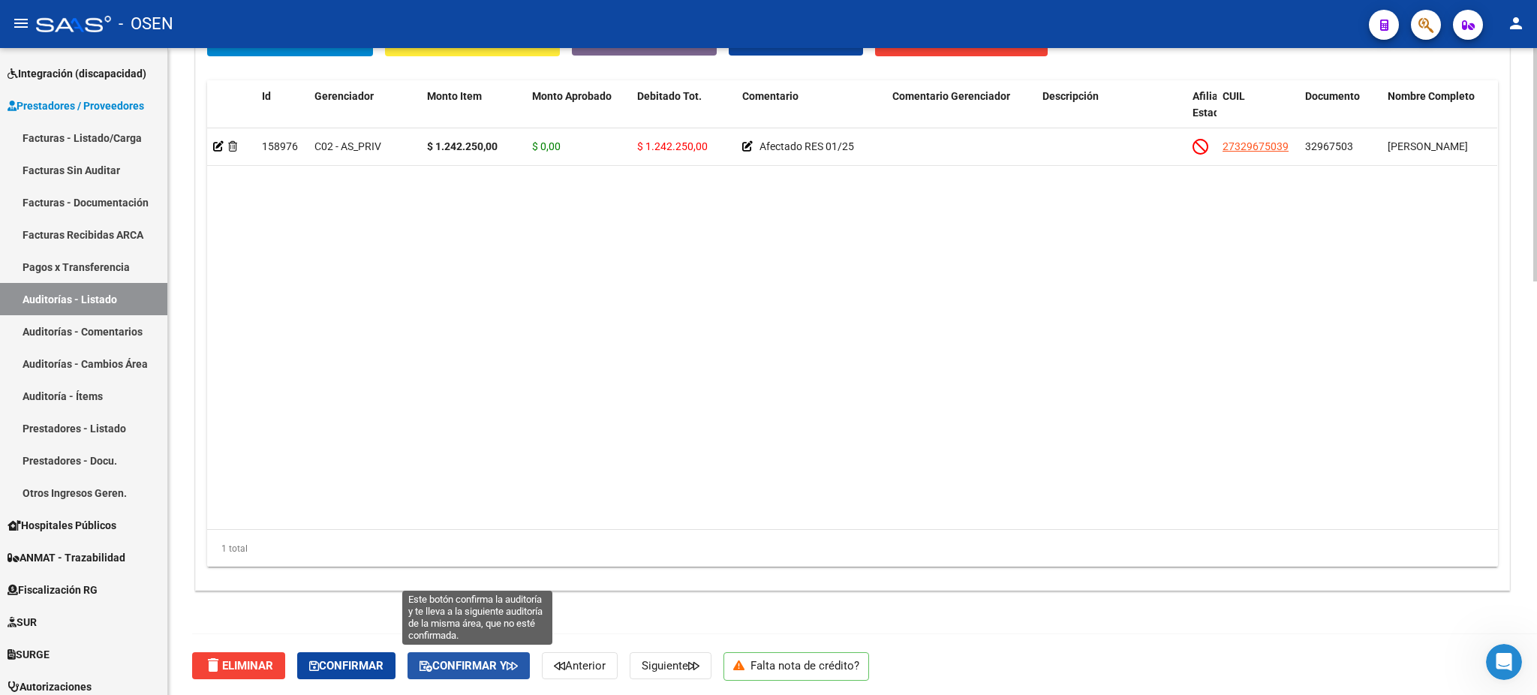
click at [484, 666] on span "Confirmar y" at bounding box center [469, 666] width 98 height 14
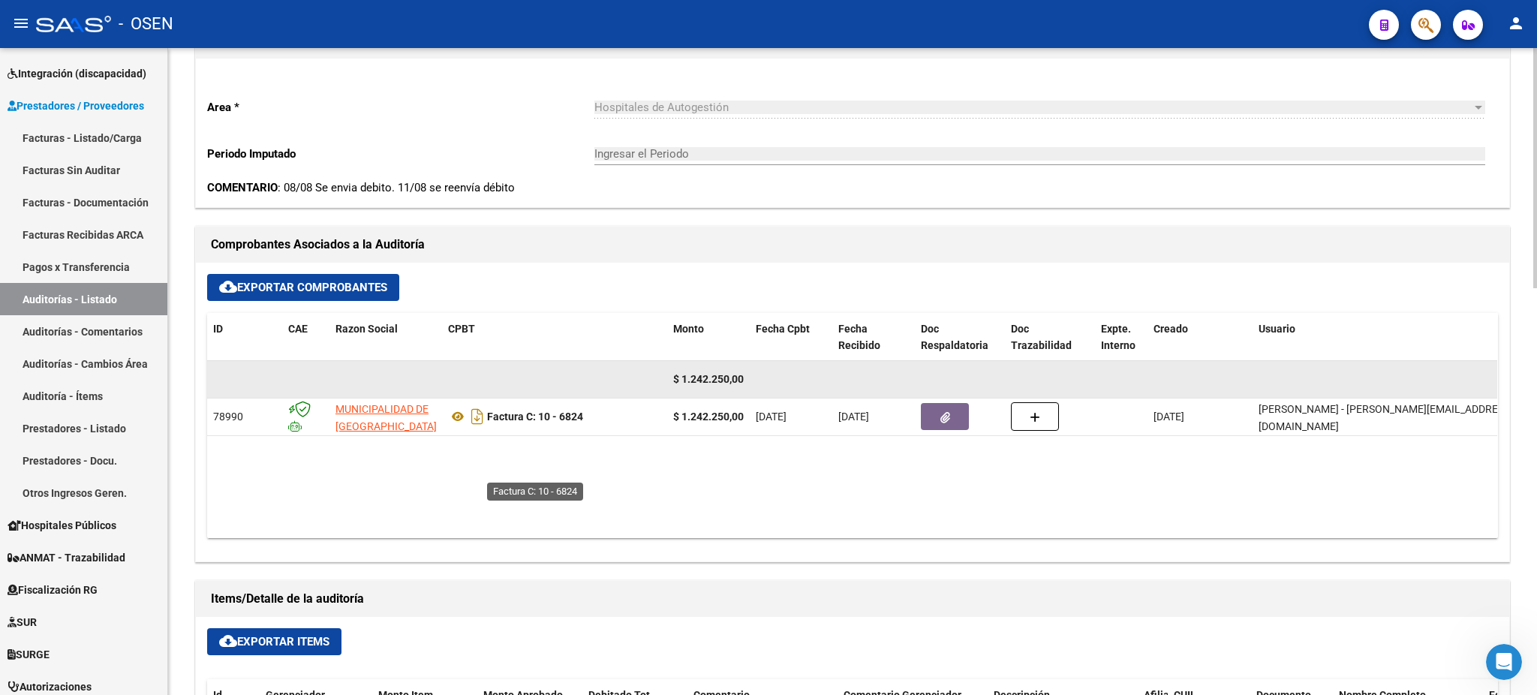
scroll to position [298, 0]
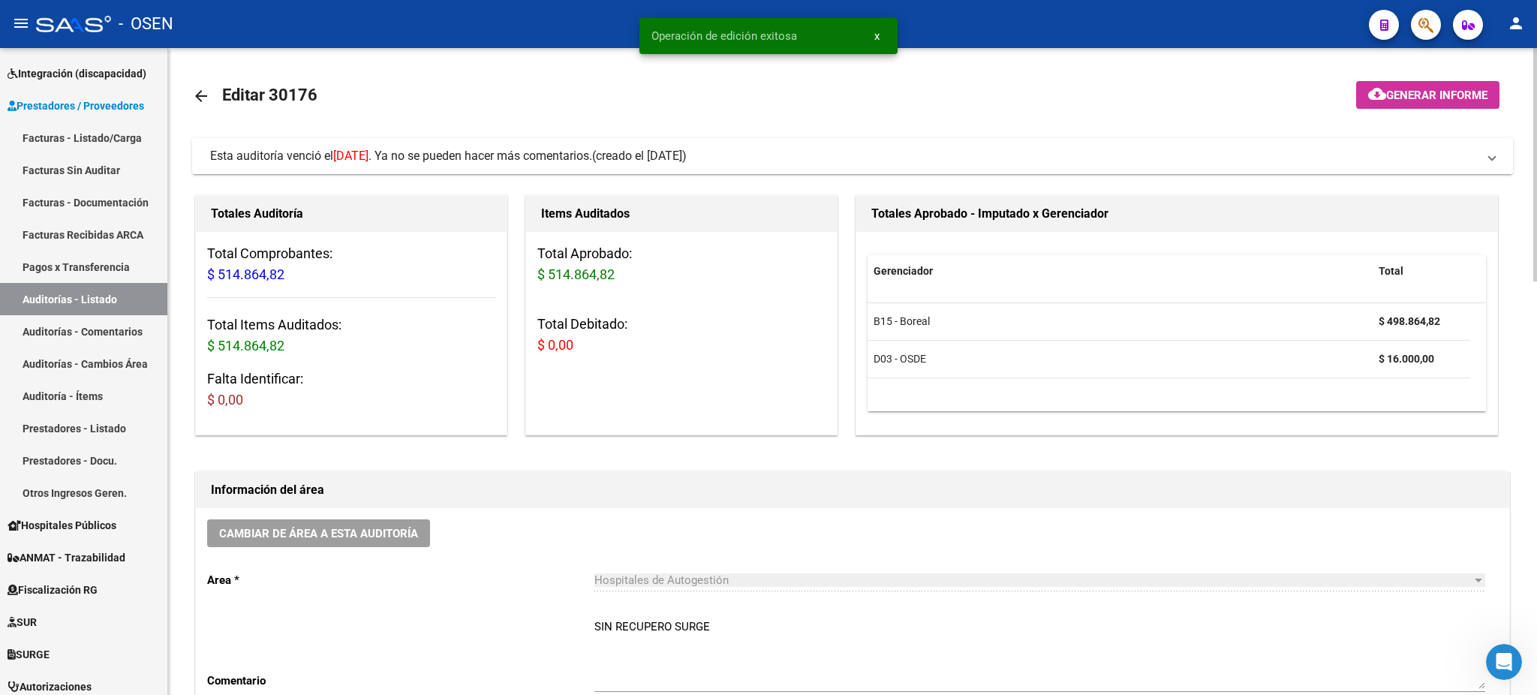
click at [630, 140] on mat-expansion-panel-header "Esta auditoría venció el 16/08/2025 . Ya no se pueden hacer más comentarios. (c…" at bounding box center [852, 156] width 1321 height 36
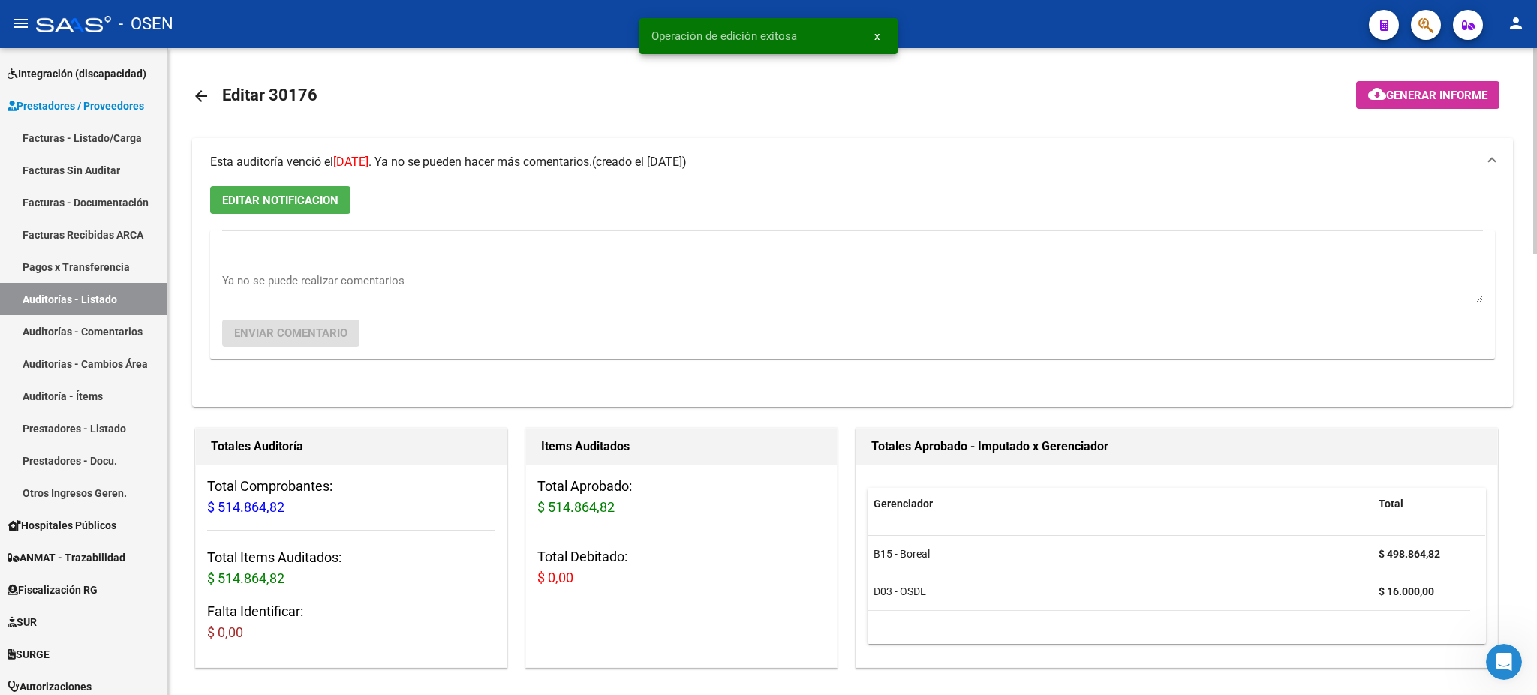
click at [630, 140] on mat-expansion-panel-header "Esta auditoría venció el 16/08/2025 . Ya no se pueden hacer más comentarios. (c…" at bounding box center [852, 162] width 1321 height 48
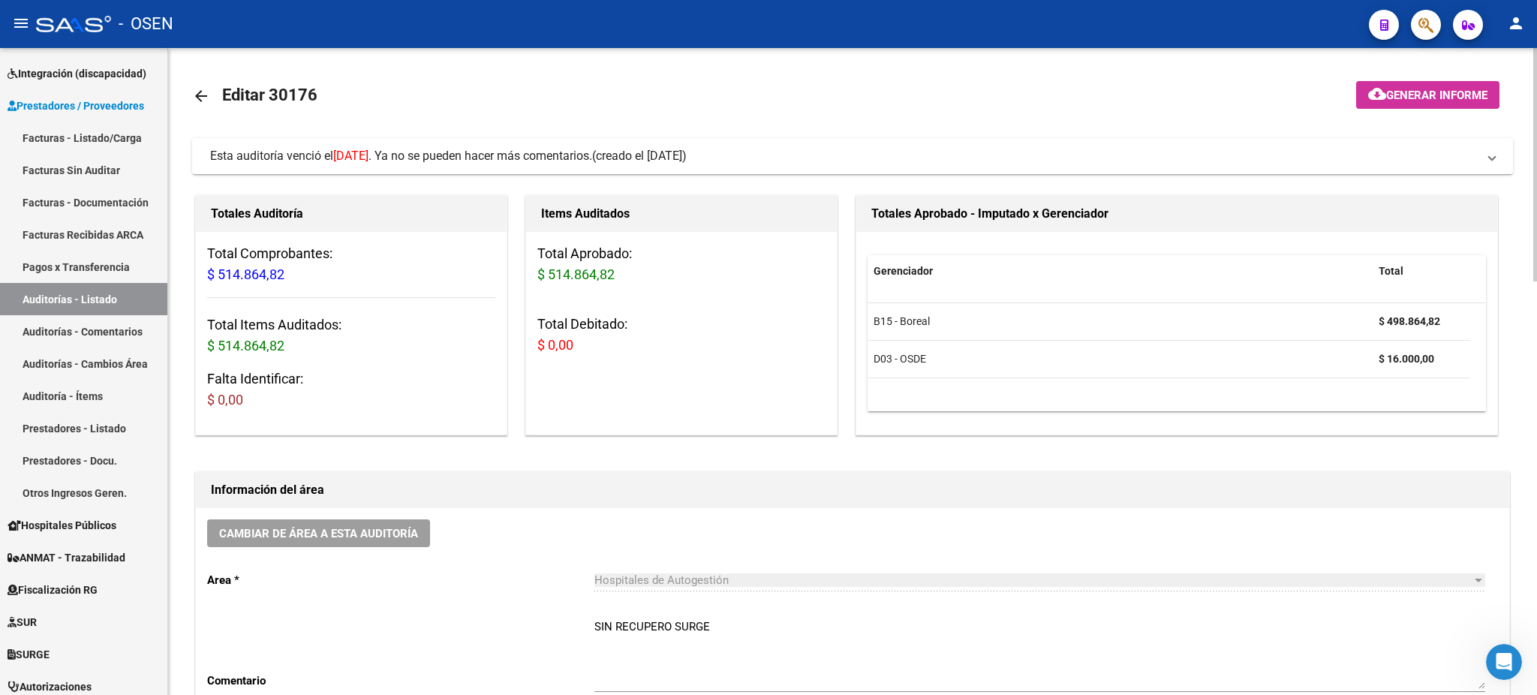
click at [496, 164] on div "Esta auditoría venció el 16/08/2025 . Ya no se pueden hacer más comentarios." at bounding box center [401, 156] width 382 height 17
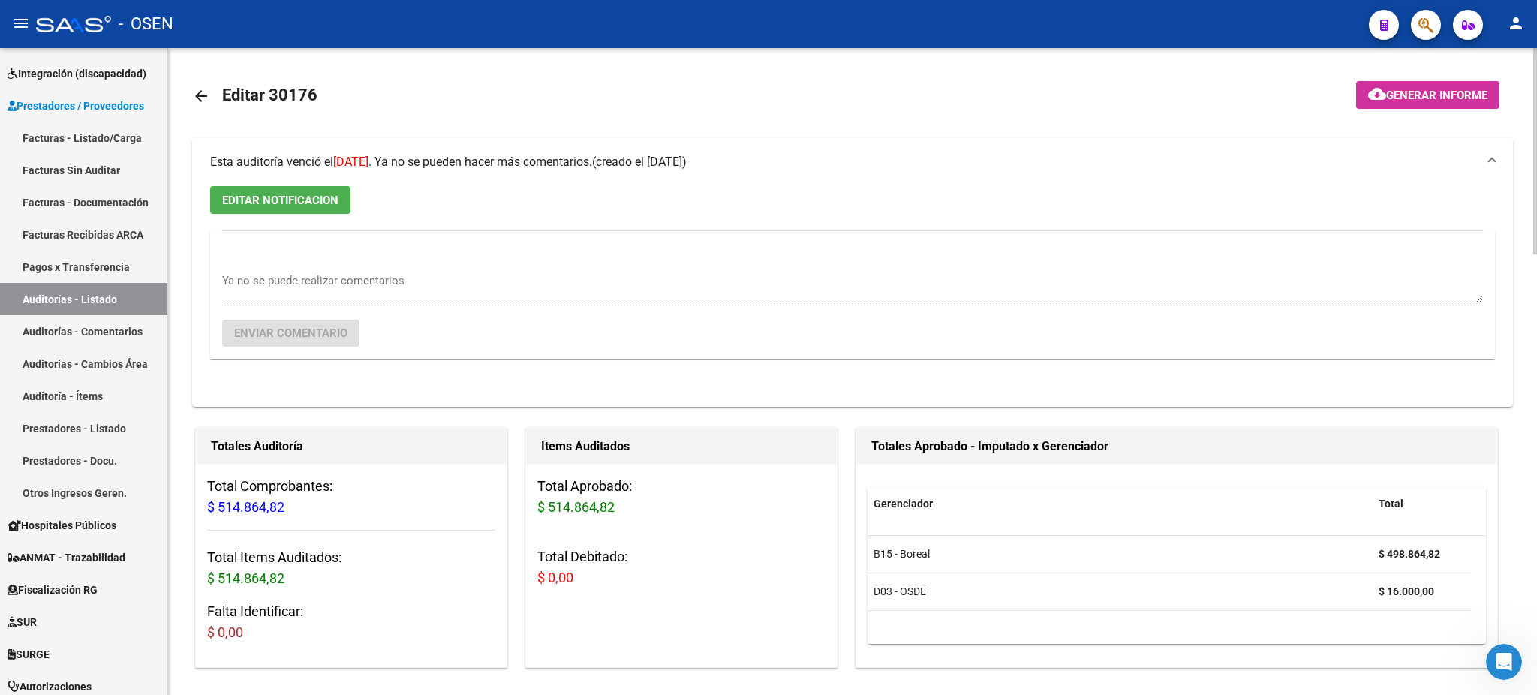
click at [288, 205] on span "EDITAR NOTIFICACION" at bounding box center [280, 201] width 116 height 14
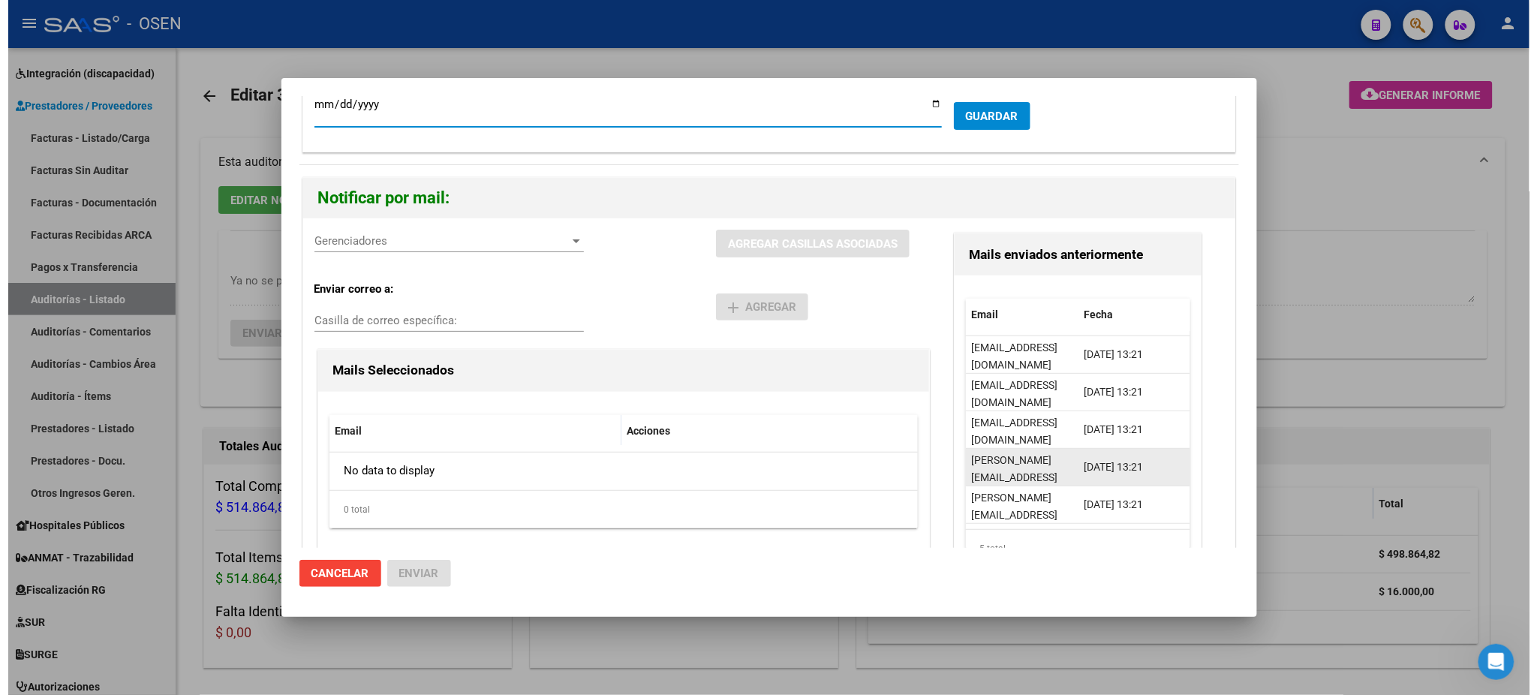
scroll to position [106, 0]
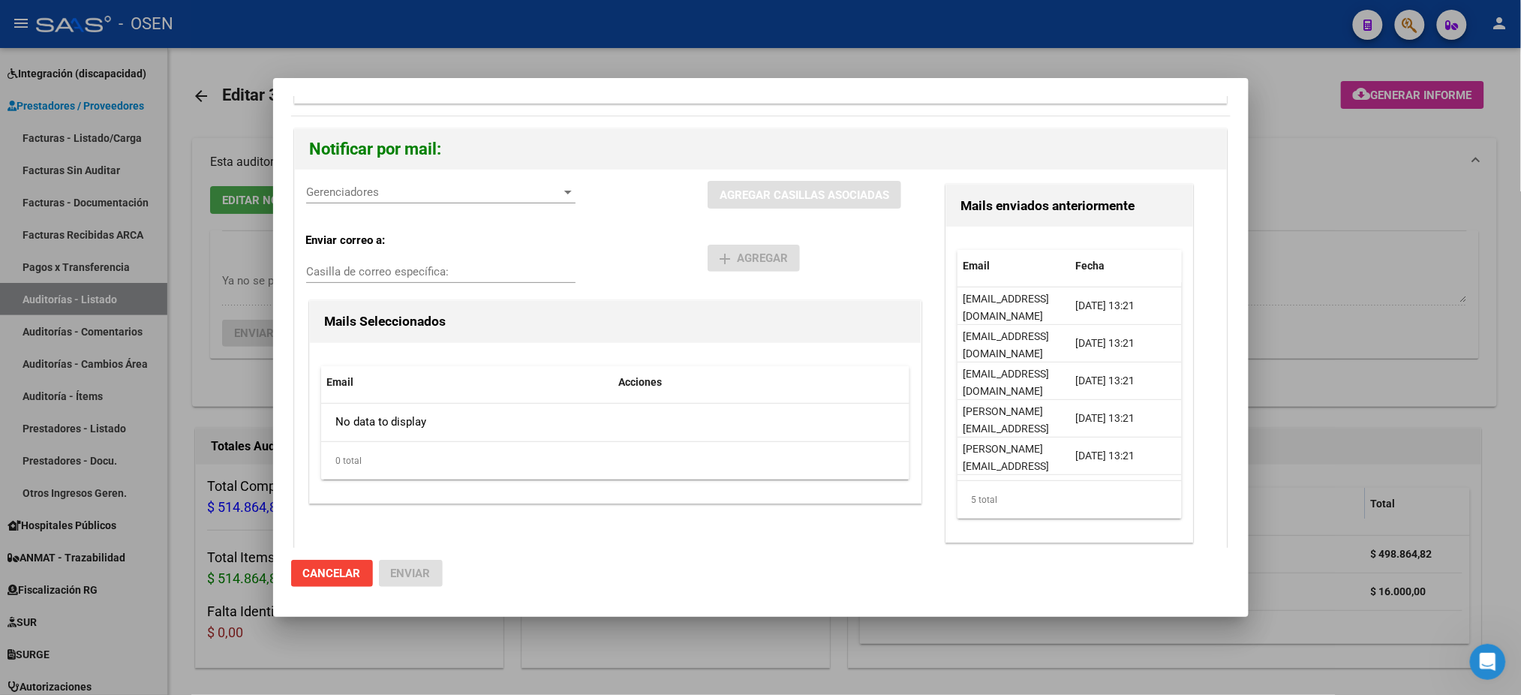
click at [1358, 332] on div at bounding box center [760, 347] width 1521 height 695
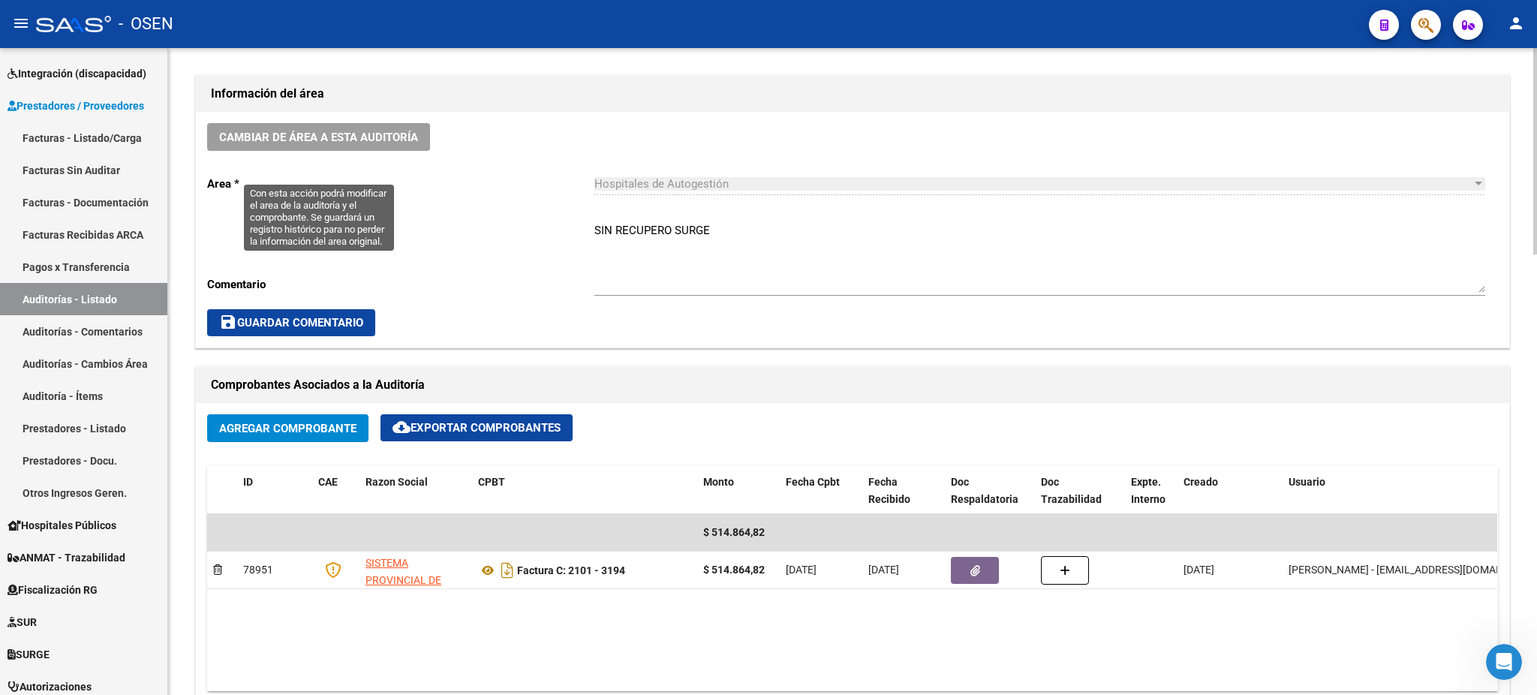
scroll to position [600, 0]
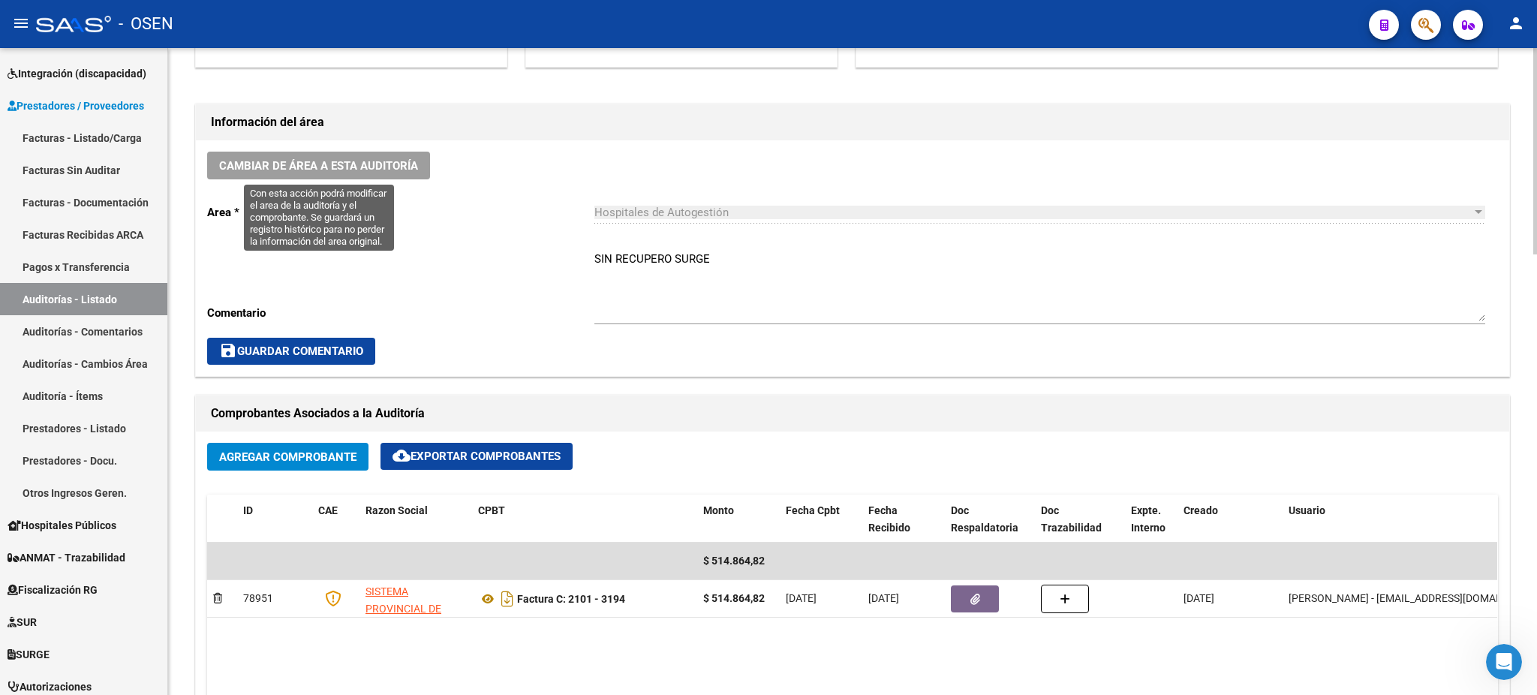
click at [395, 166] on span "Cambiar de área a esta auditoría" at bounding box center [318, 166] width 199 height 14
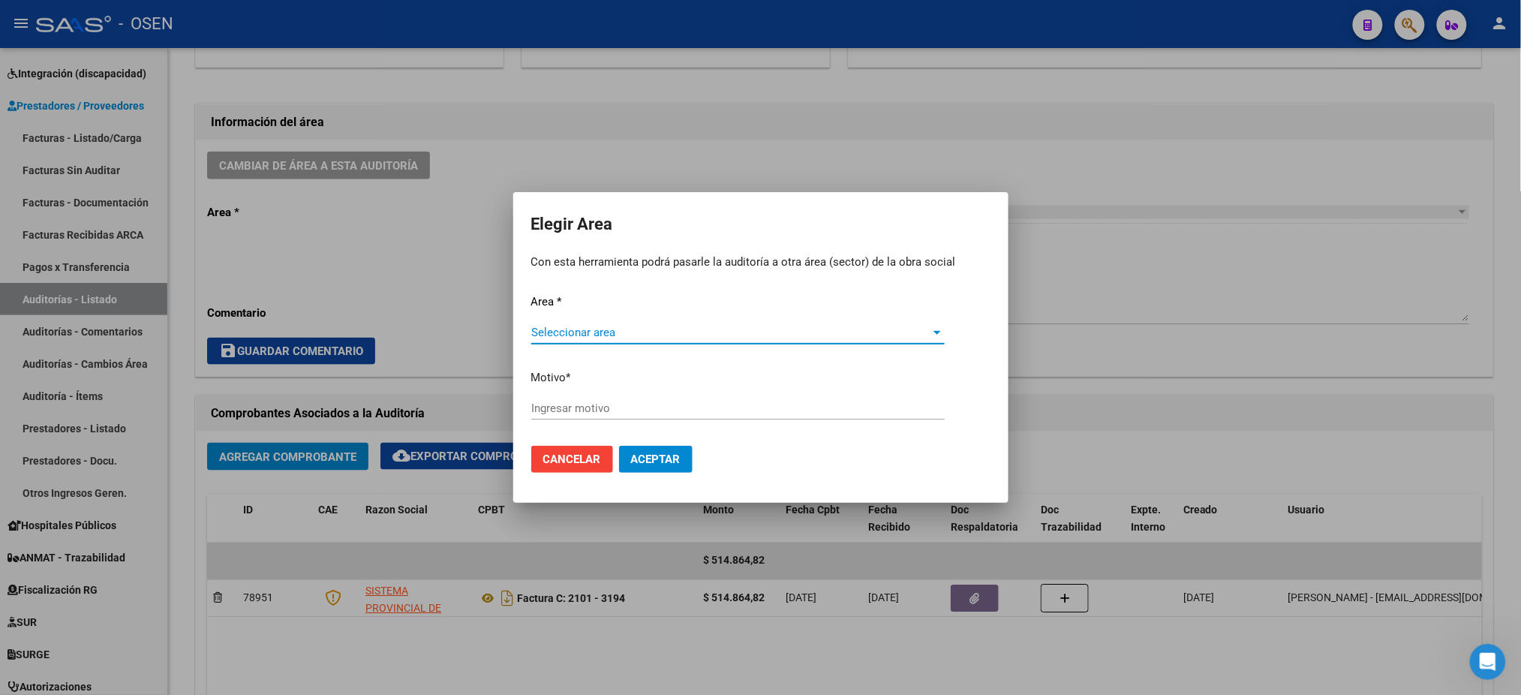
click at [673, 332] on span "Seleccionar area" at bounding box center [731, 333] width 400 height 14
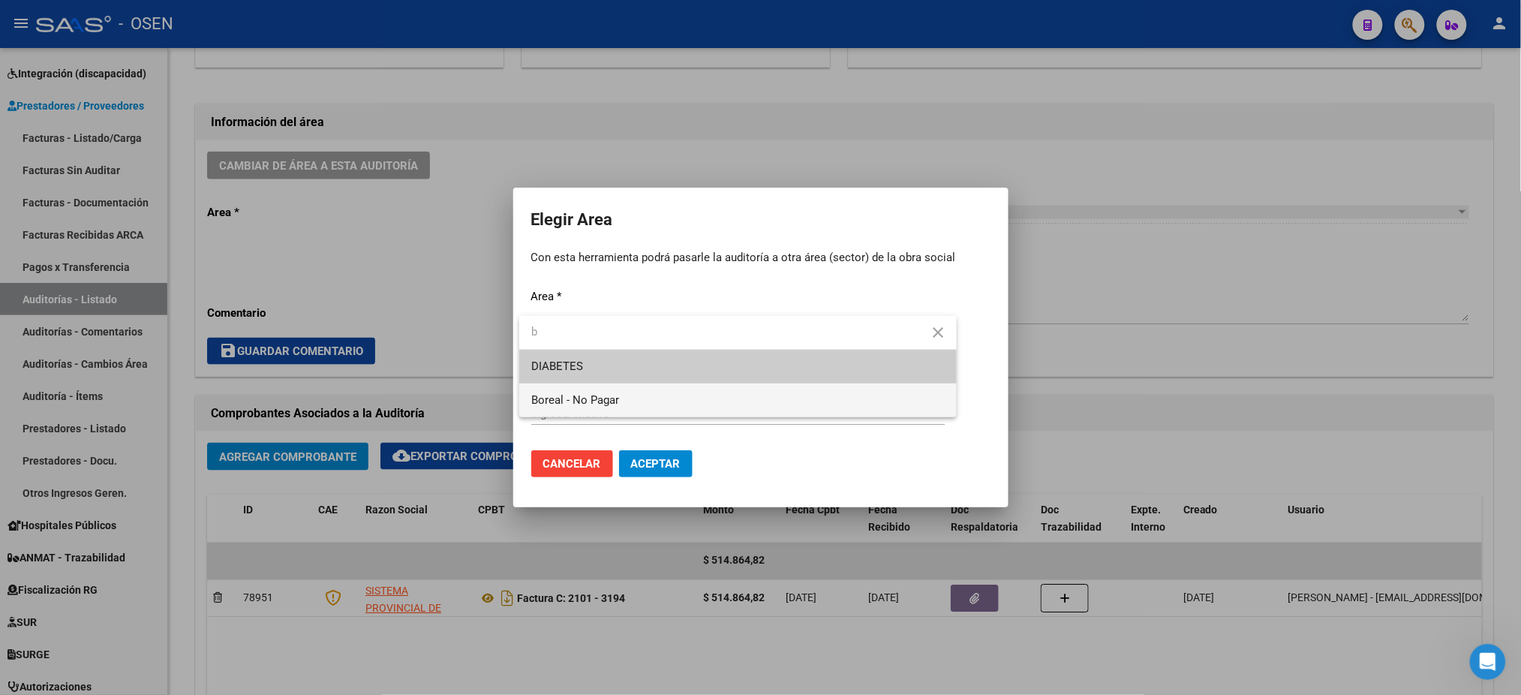
type input "b"
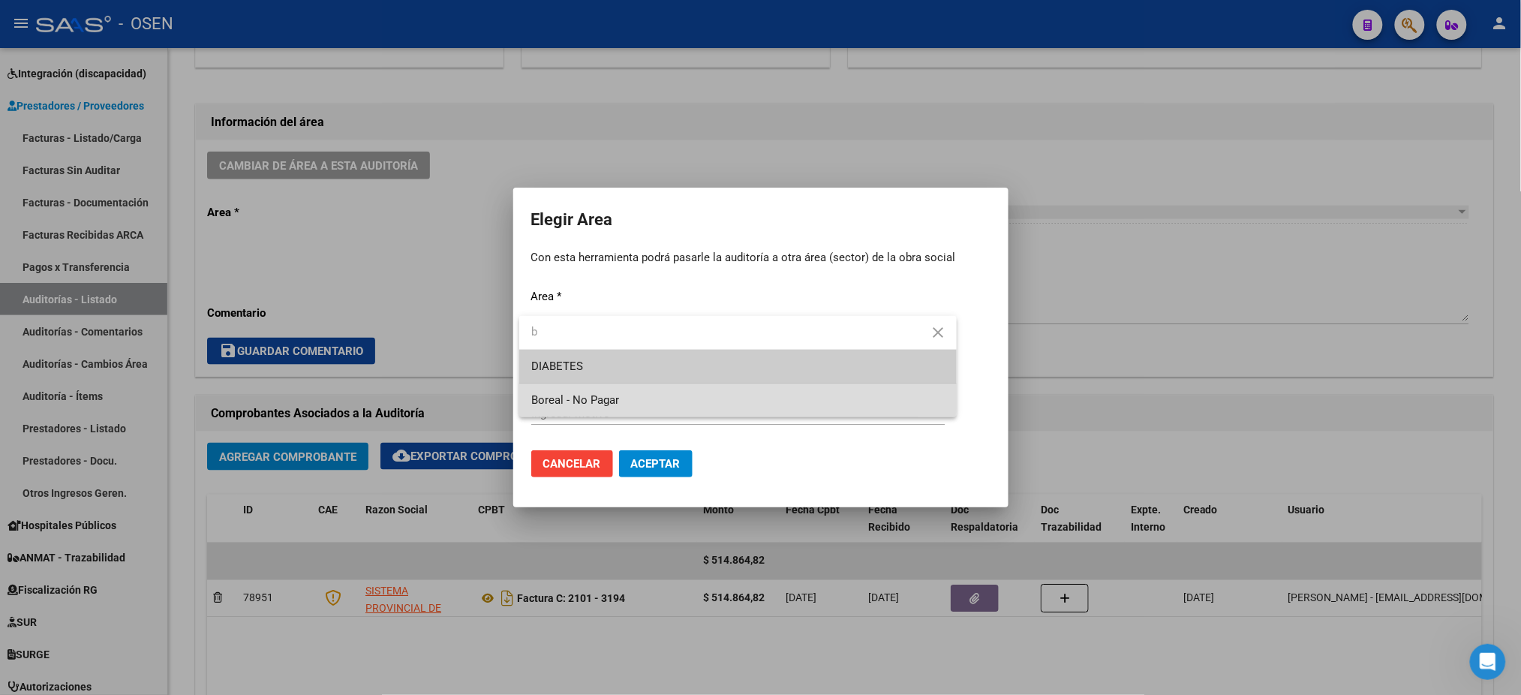
click at [651, 393] on span "Boreal - No Pagar" at bounding box center [738, 400] width 414 height 34
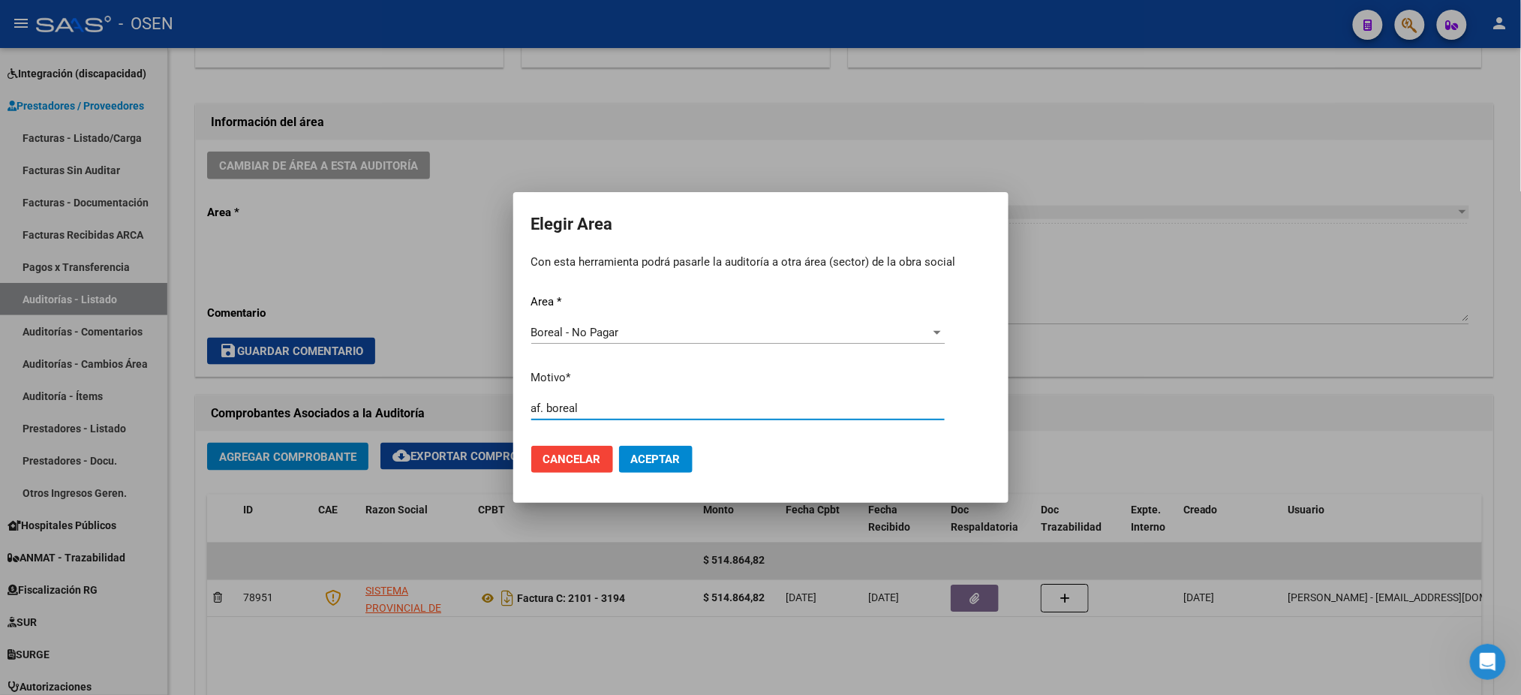
type input "af. boreal"
click at [692, 454] on mat-dialog-actions "Cancelar Aceptar" at bounding box center [760, 459] width 459 height 51
click at [687, 455] on button "Aceptar" at bounding box center [656, 459] width 74 height 27
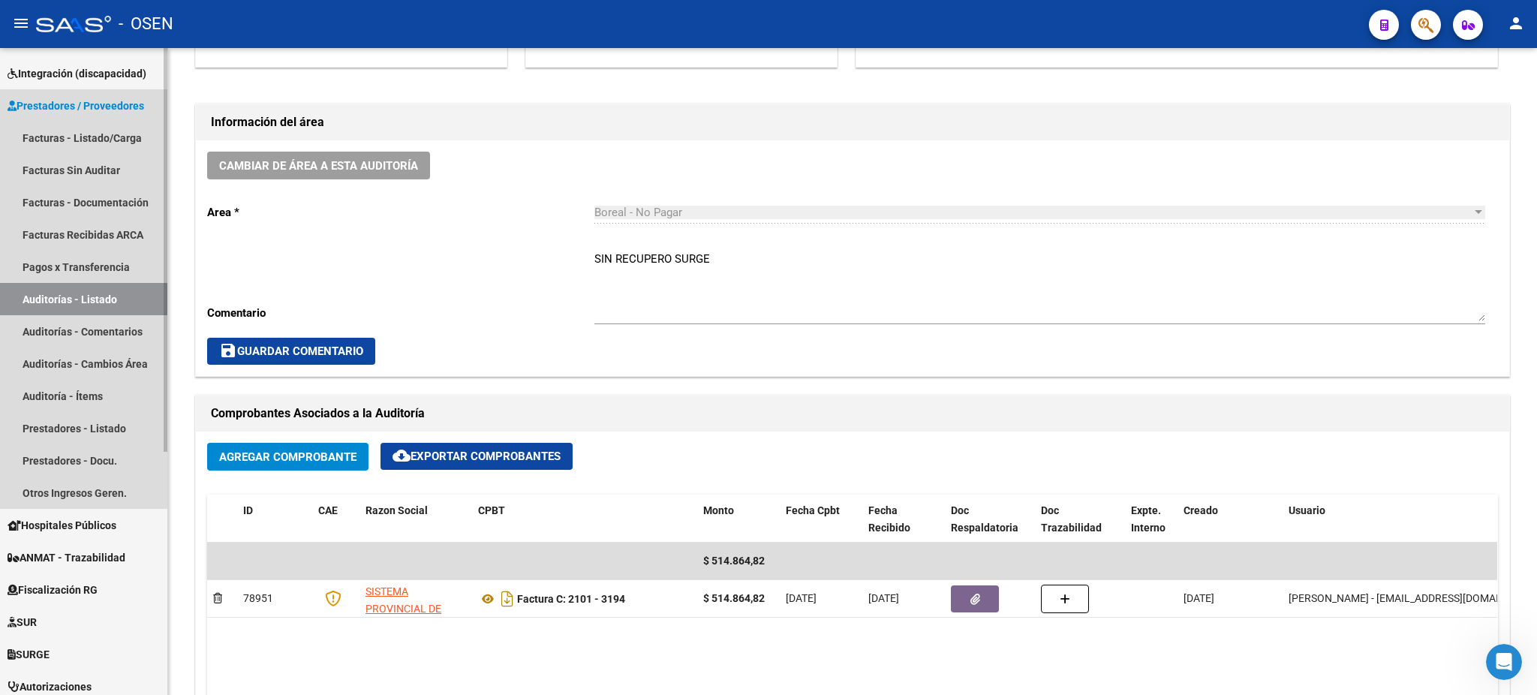
click at [122, 305] on link "Auditorías - Listado" at bounding box center [83, 299] width 167 height 32
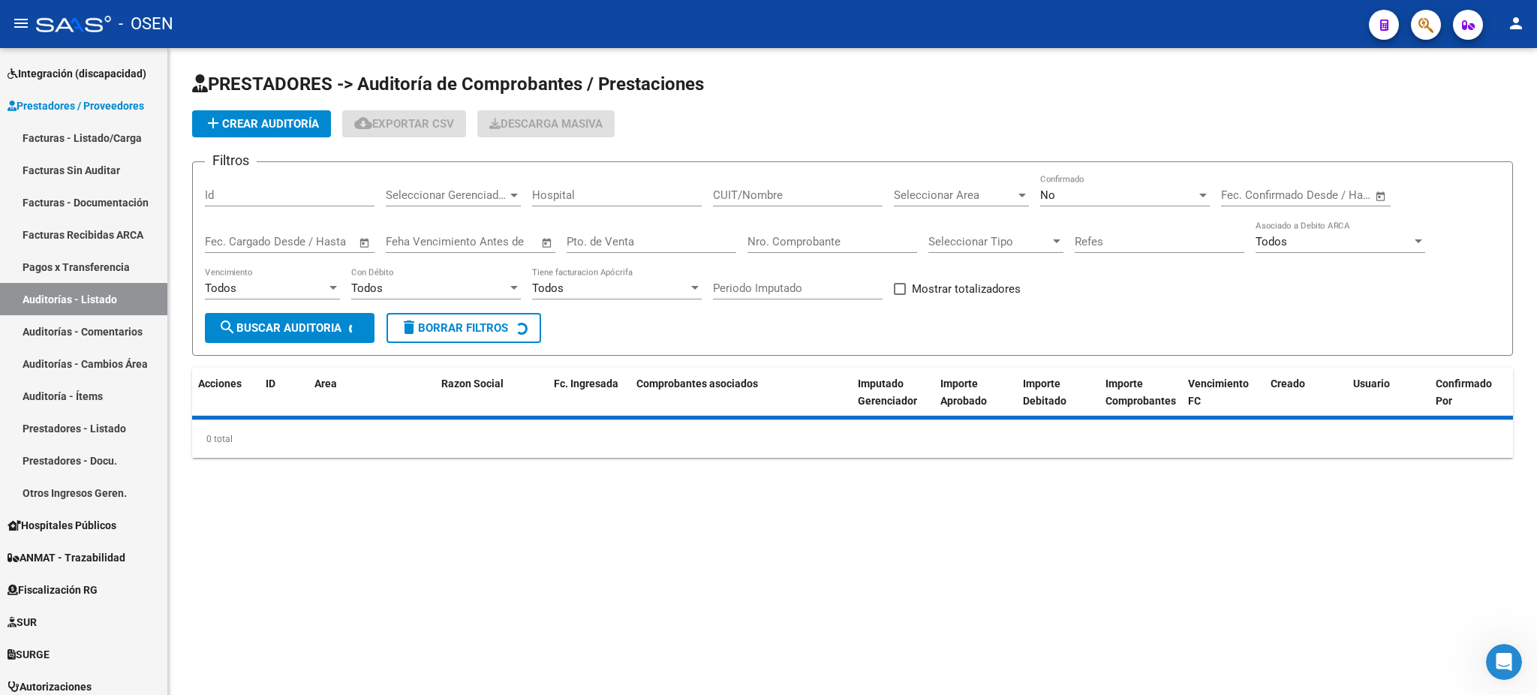
click at [847, 235] on input "Nro. Comprobante" at bounding box center [832, 242] width 170 height 14
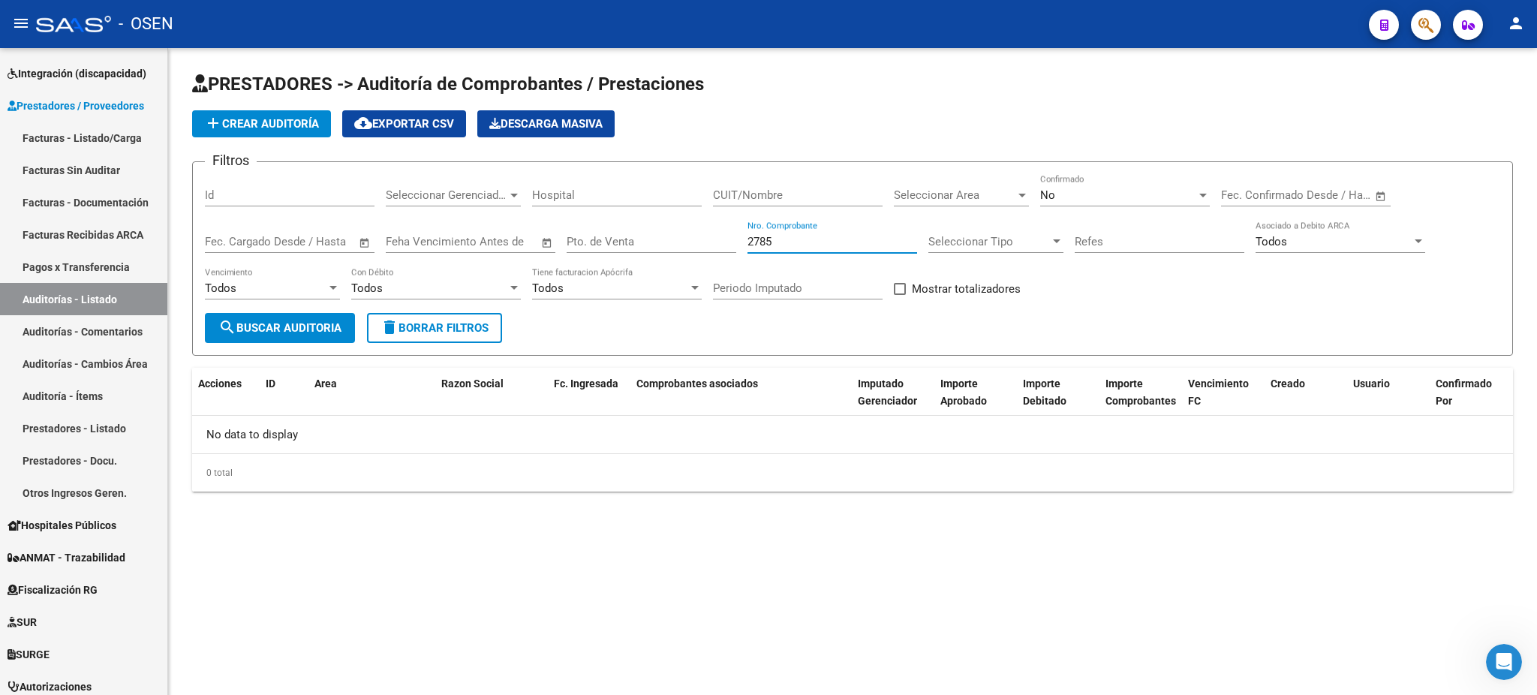
type input "2785"
click at [1148, 189] on div "No" at bounding box center [1118, 195] width 156 height 14
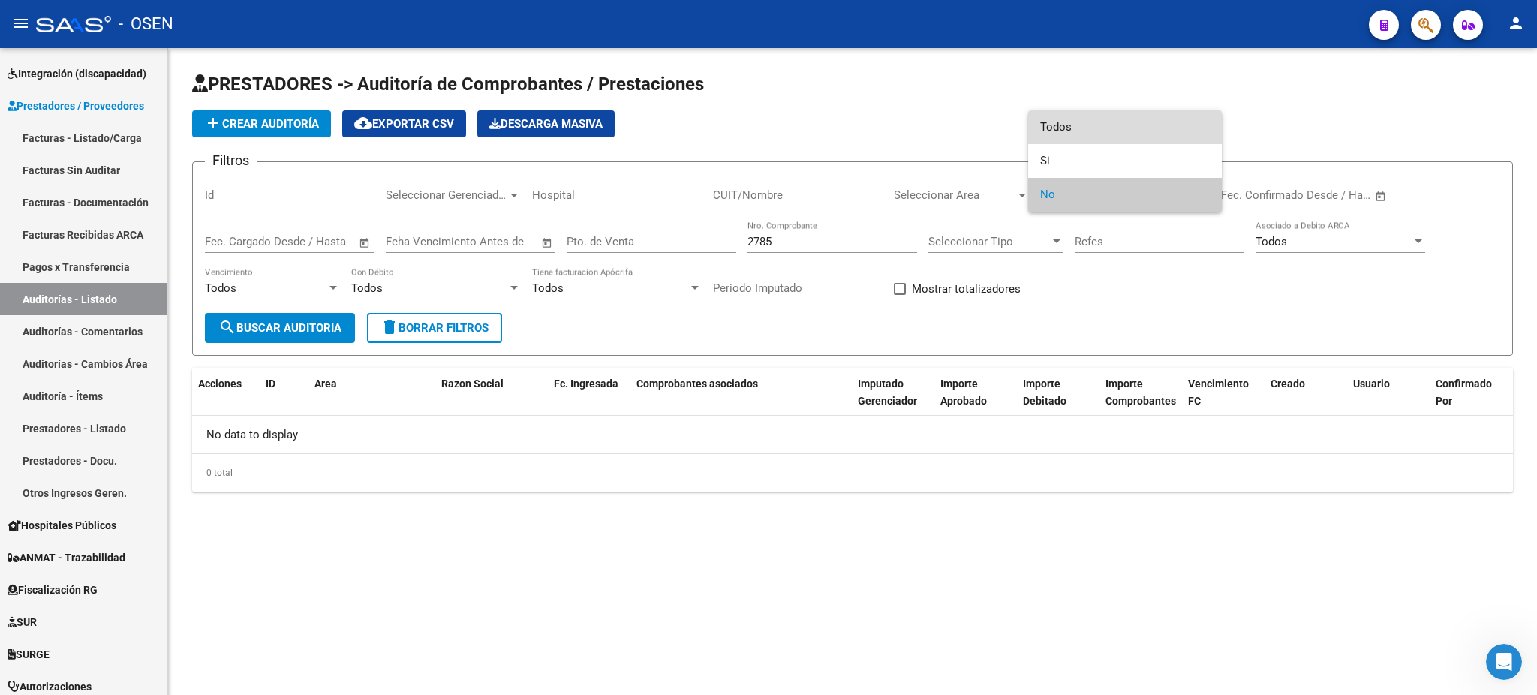
click at [1102, 141] on span "Todos" at bounding box center [1125, 127] width 170 height 34
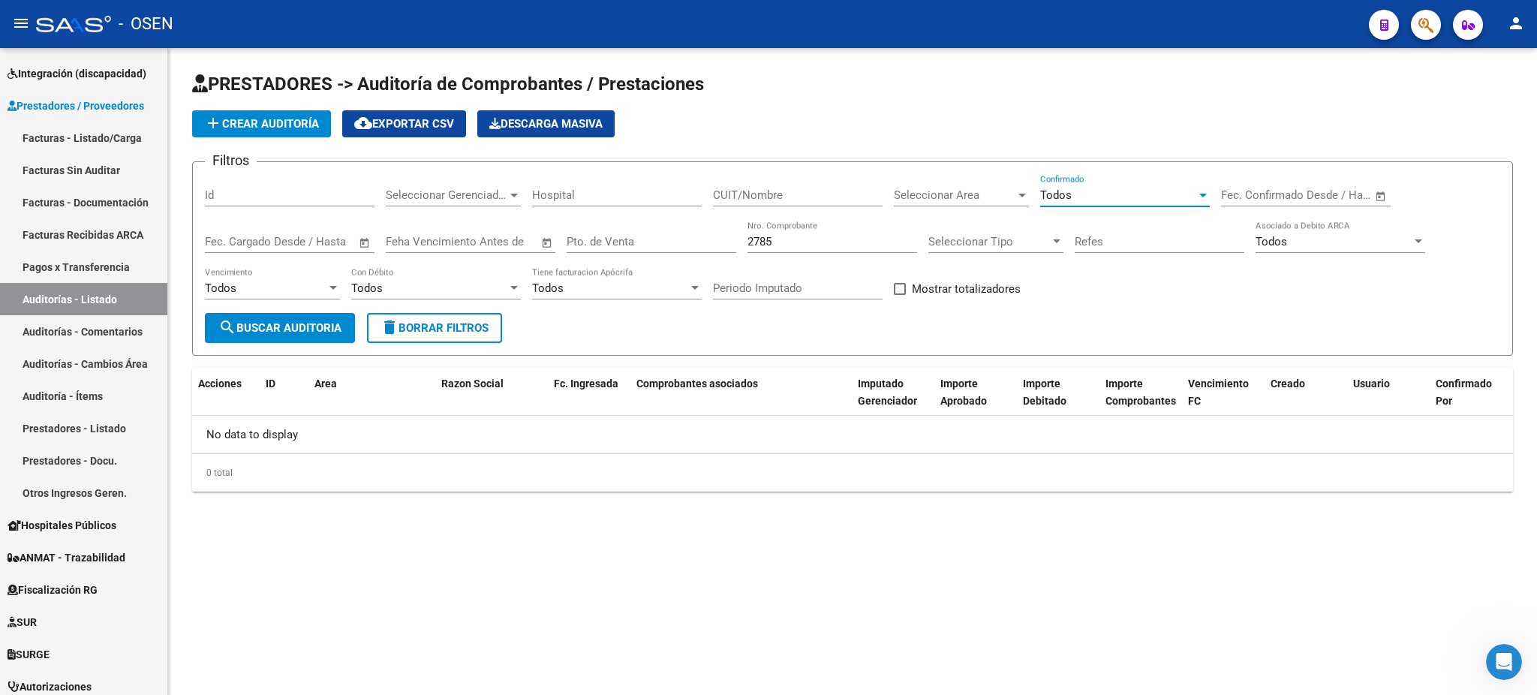
click at [291, 337] on button "search Buscar Auditoria" at bounding box center [280, 328] width 150 height 30
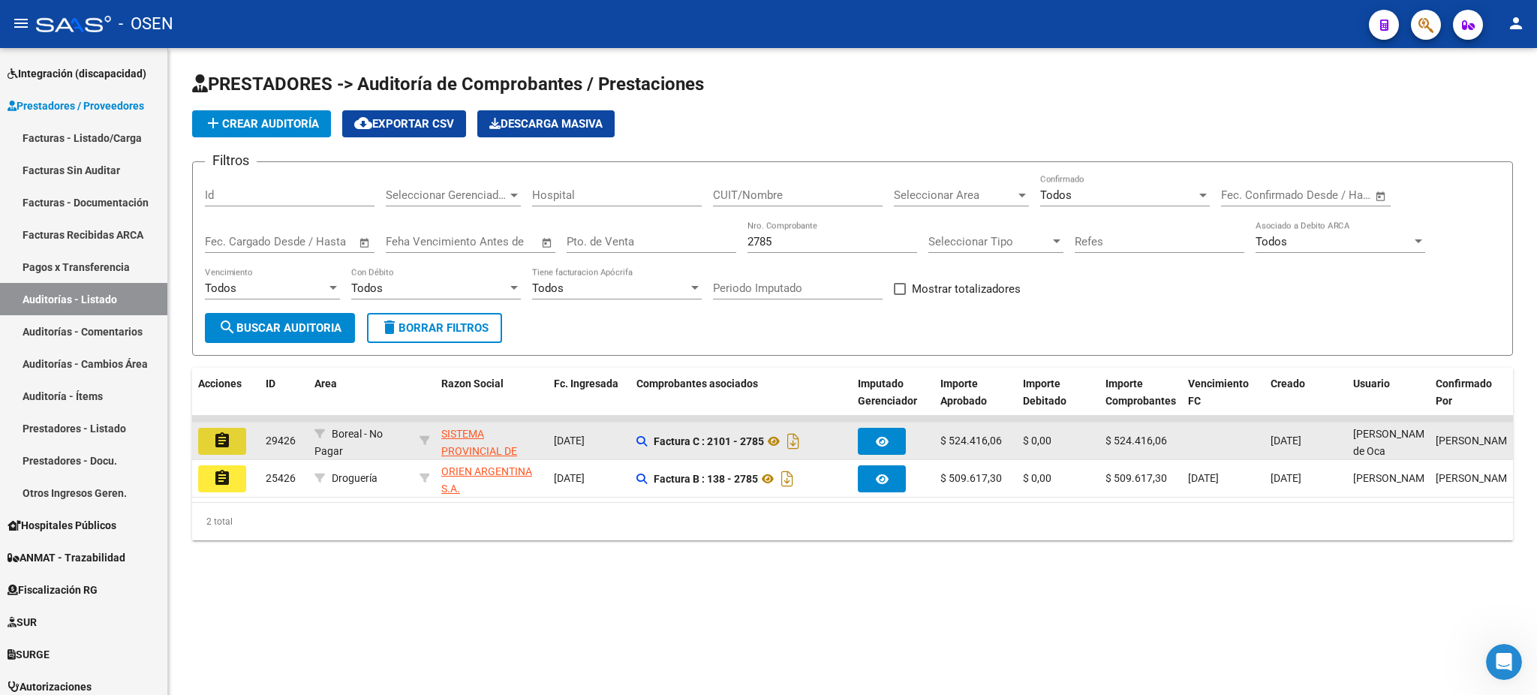
click at [208, 452] on button "assignment" at bounding box center [222, 441] width 48 height 27
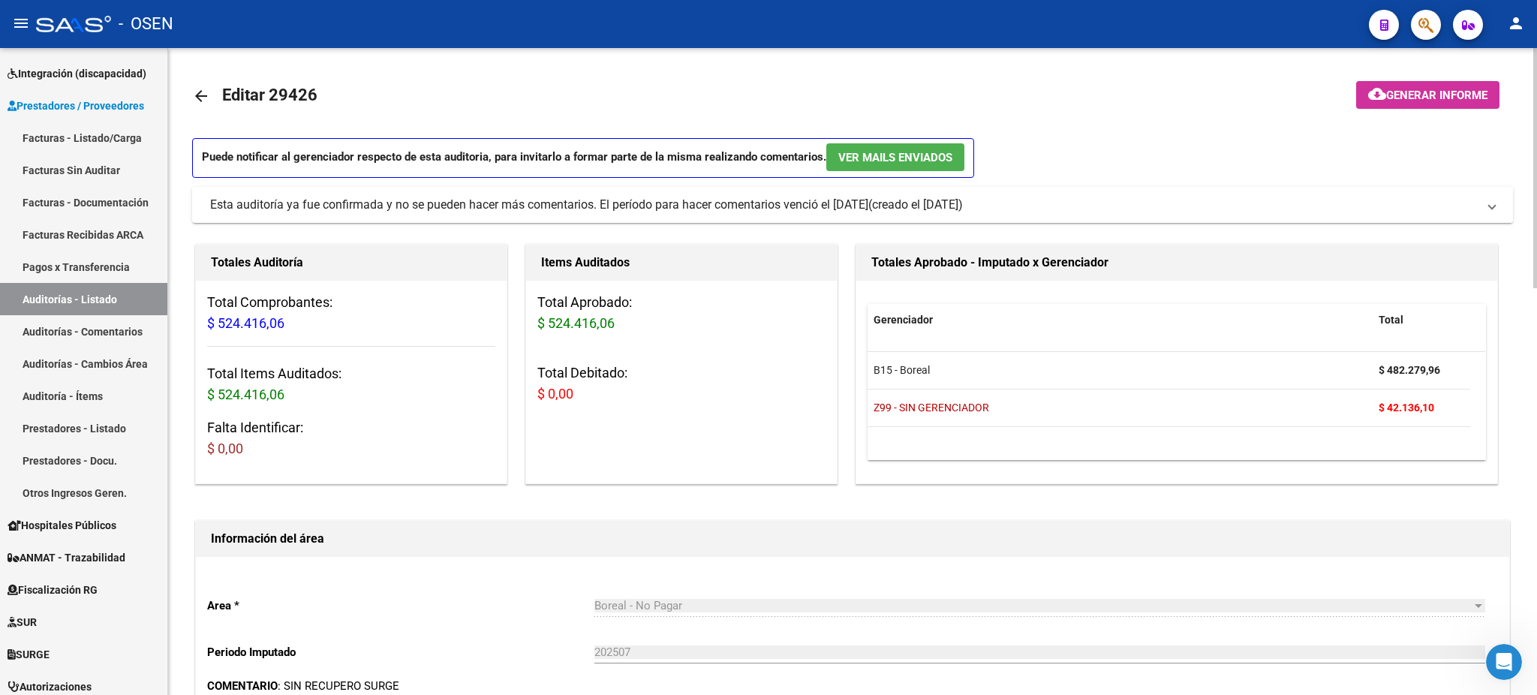
scroll to position [600, 0]
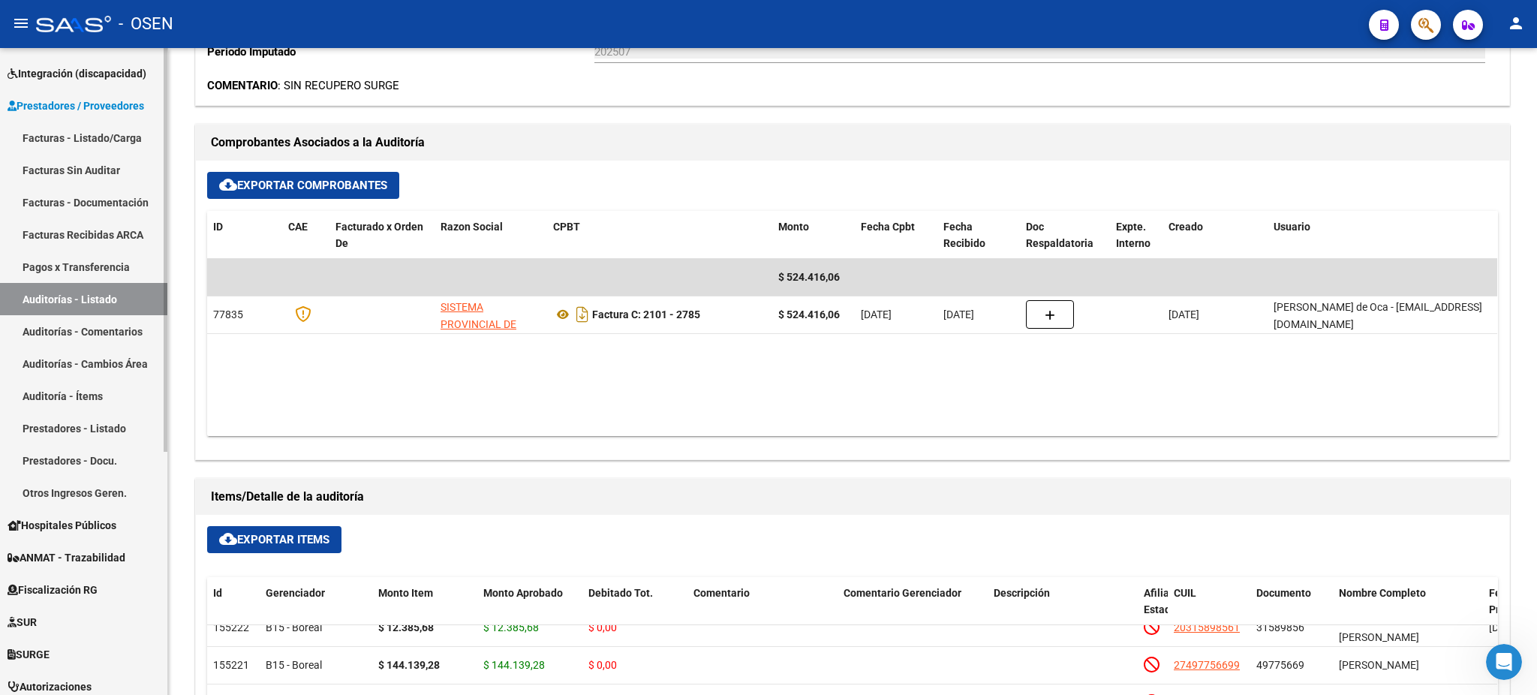
click at [137, 297] on link "Auditorías - Listado" at bounding box center [83, 299] width 167 height 32
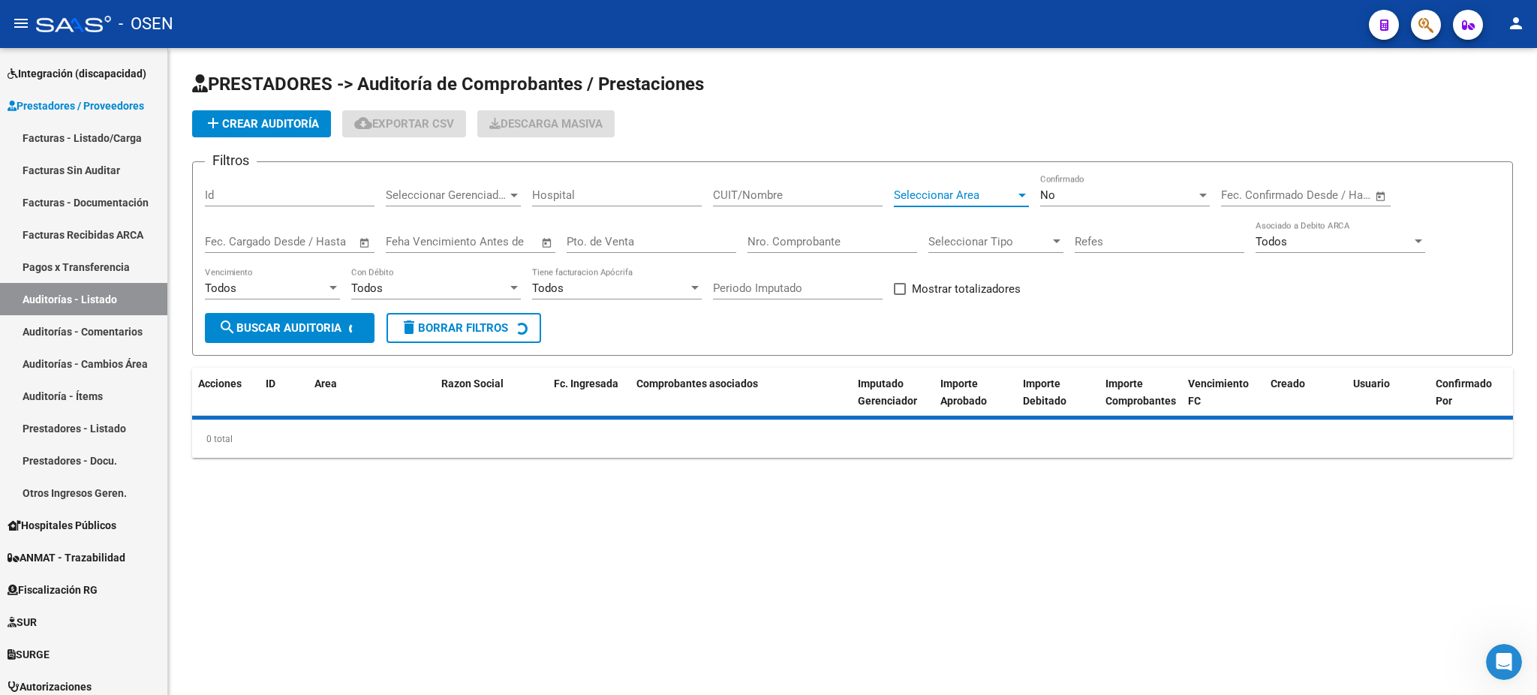
click at [974, 188] on span "Seleccionar Area" at bounding box center [955, 195] width 122 height 14
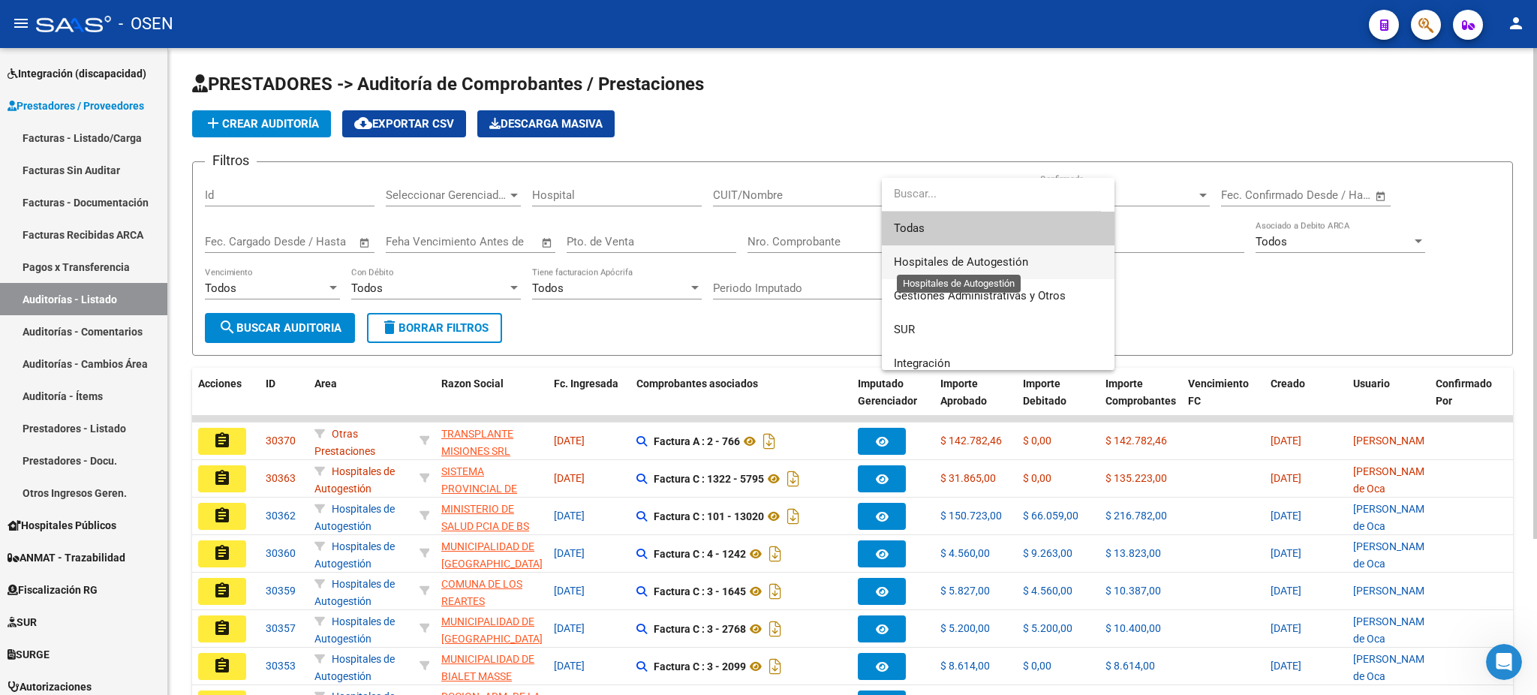
click at [1012, 260] on span "Hospitales de Autogestión" at bounding box center [961, 262] width 134 height 14
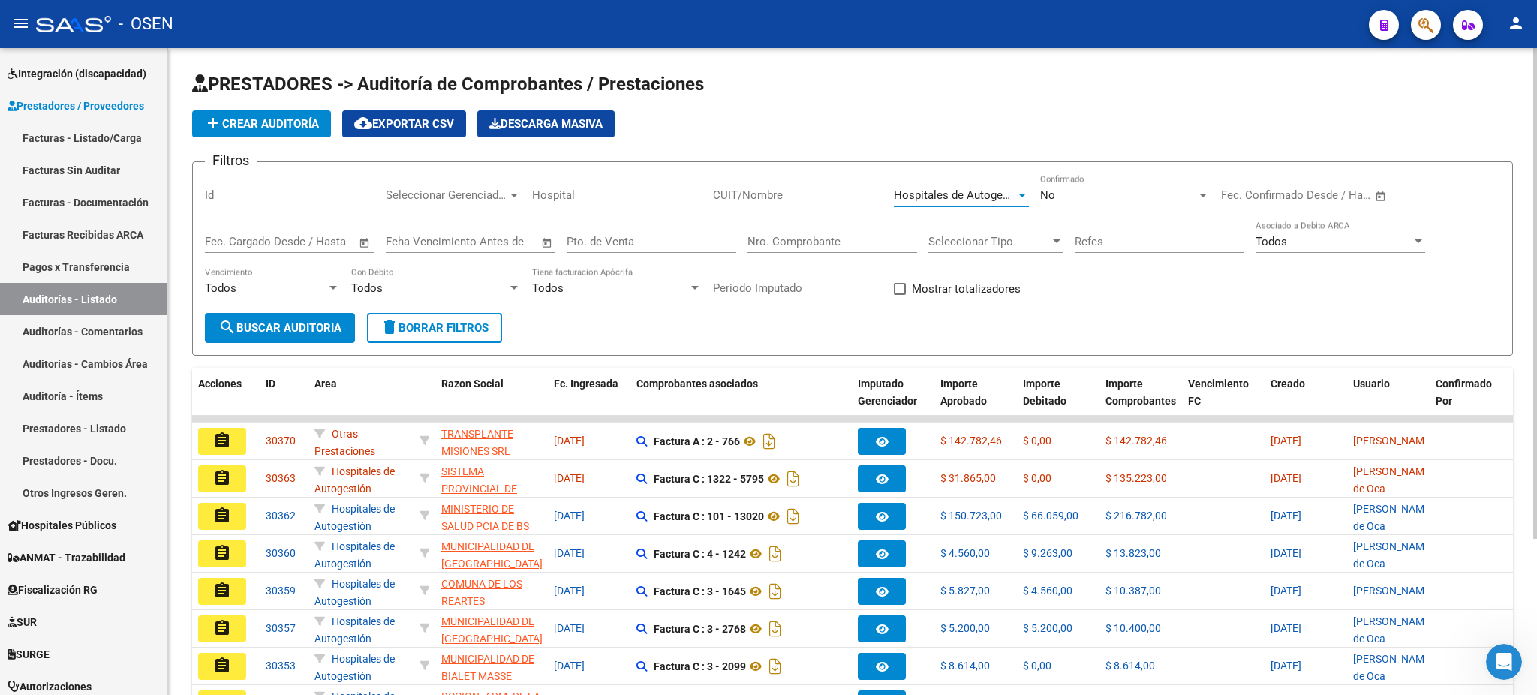
click at [275, 283] on div "Todos" at bounding box center [266, 288] width 122 height 14
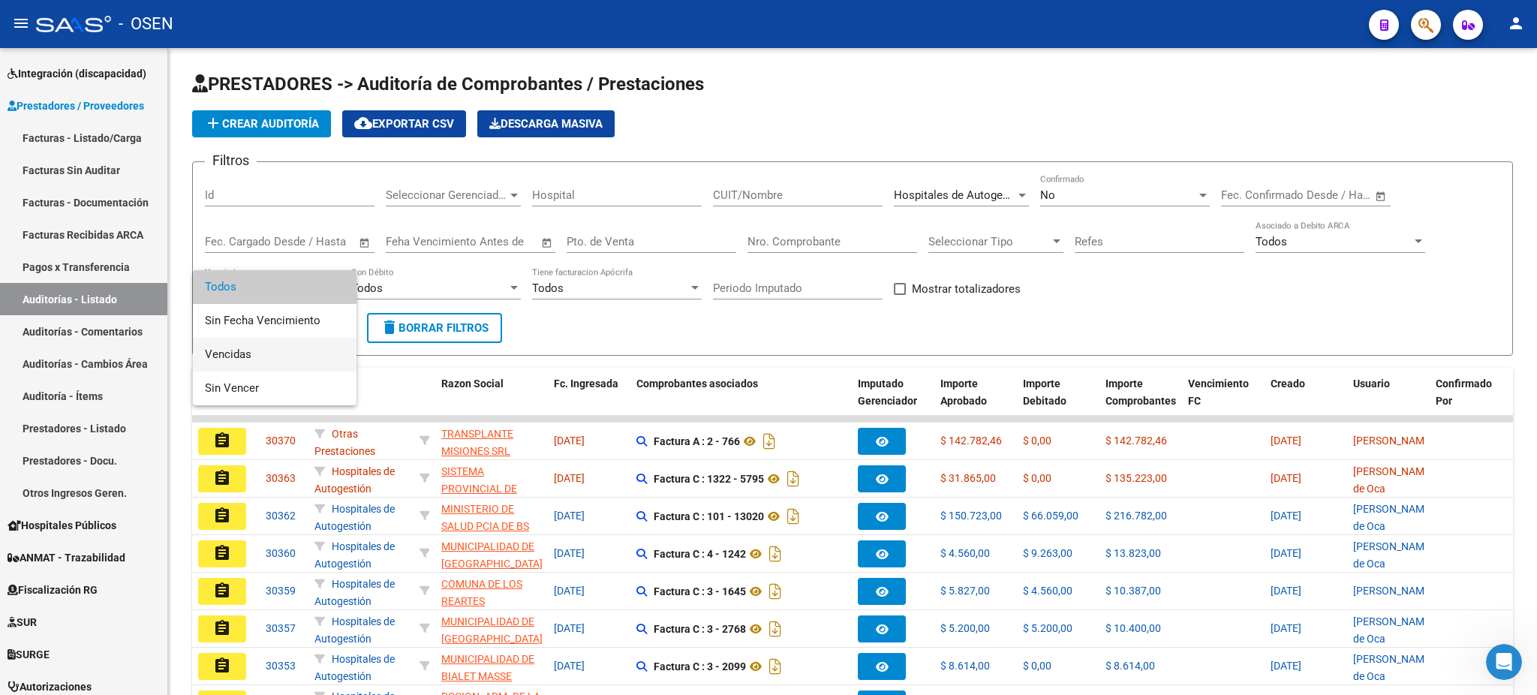
click at [290, 343] on span "Vencidas" at bounding box center [275, 355] width 140 height 34
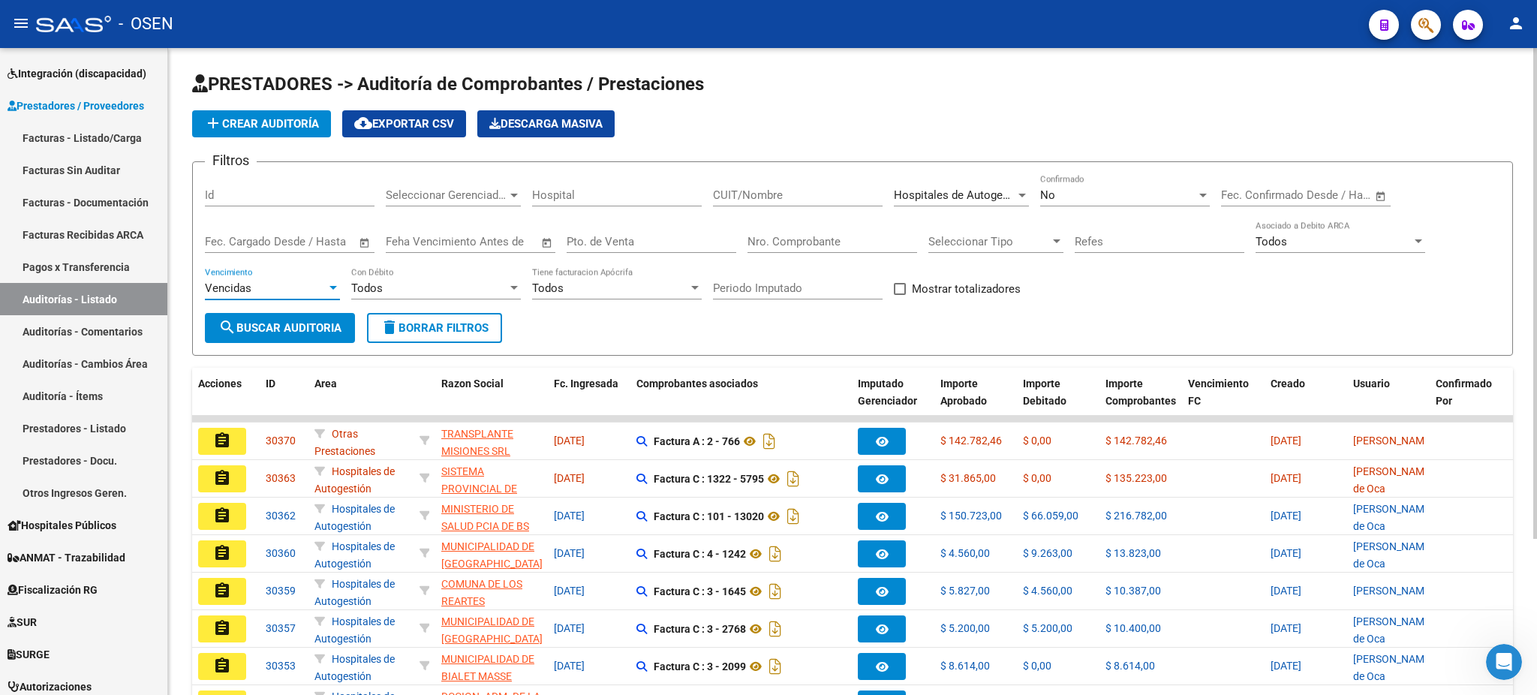
click at [321, 310] on div "Vencidas Vencimiento" at bounding box center [272, 290] width 135 height 47
click at [324, 321] on span "search Buscar Auditoria" at bounding box center [279, 328] width 123 height 14
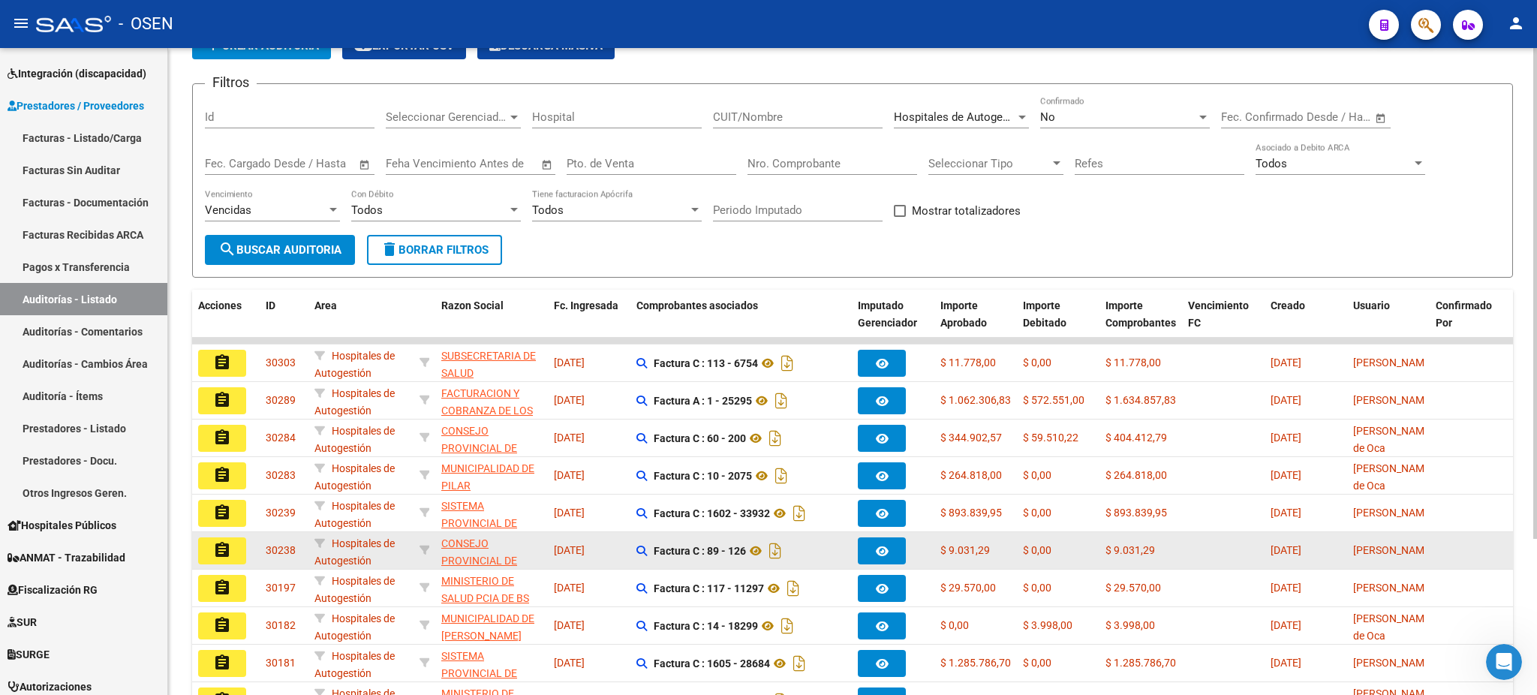
scroll to position [206, 0]
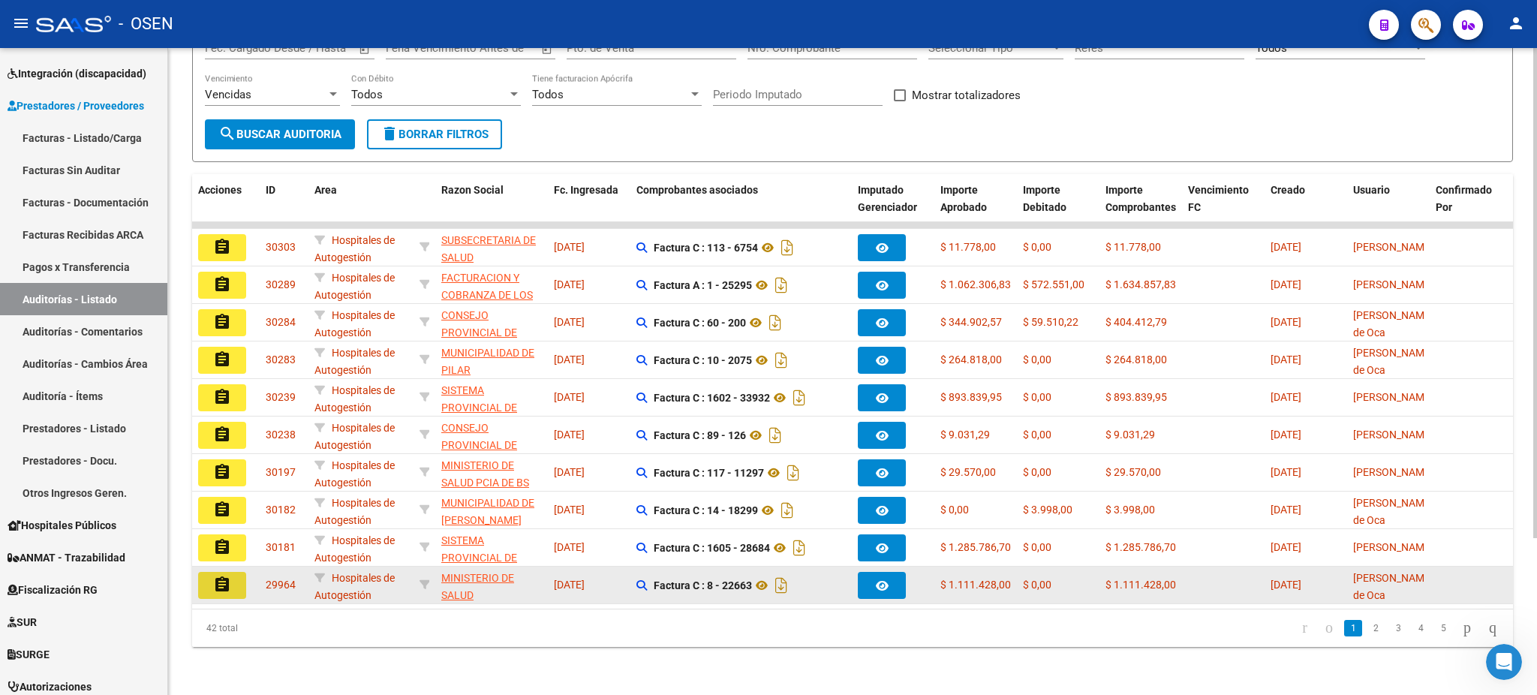
click at [218, 576] on mat-icon "assignment" at bounding box center [222, 585] width 18 height 18
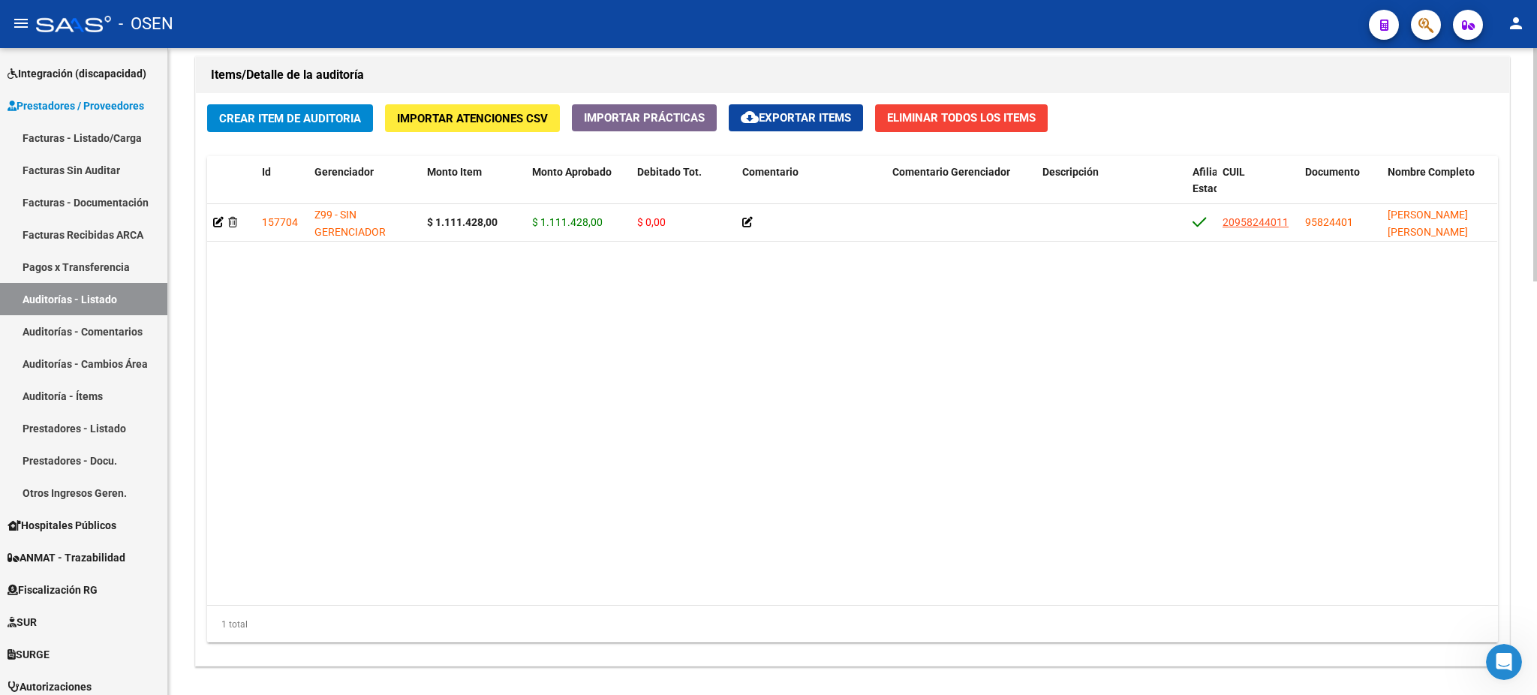
scroll to position [1150, 0]
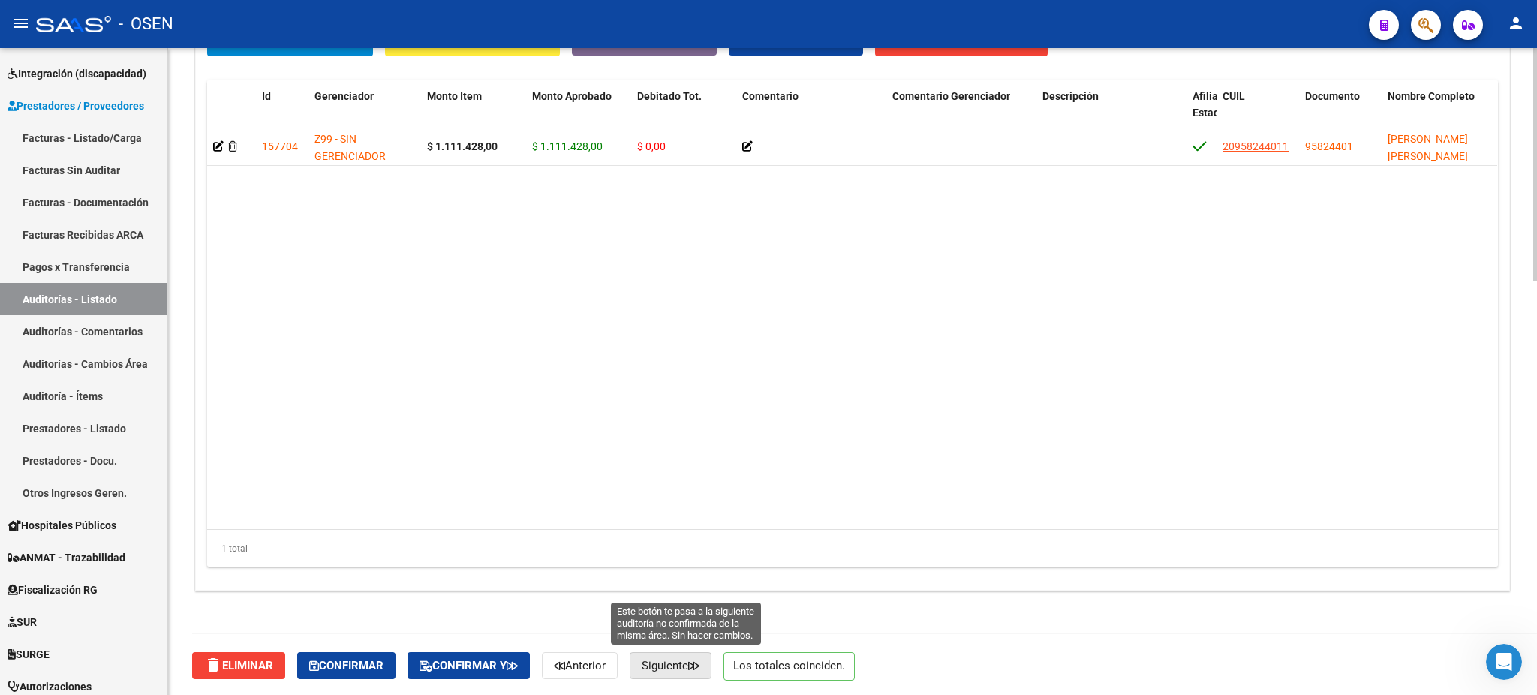
click at [677, 652] on button "Siguiente" at bounding box center [671, 665] width 82 height 27
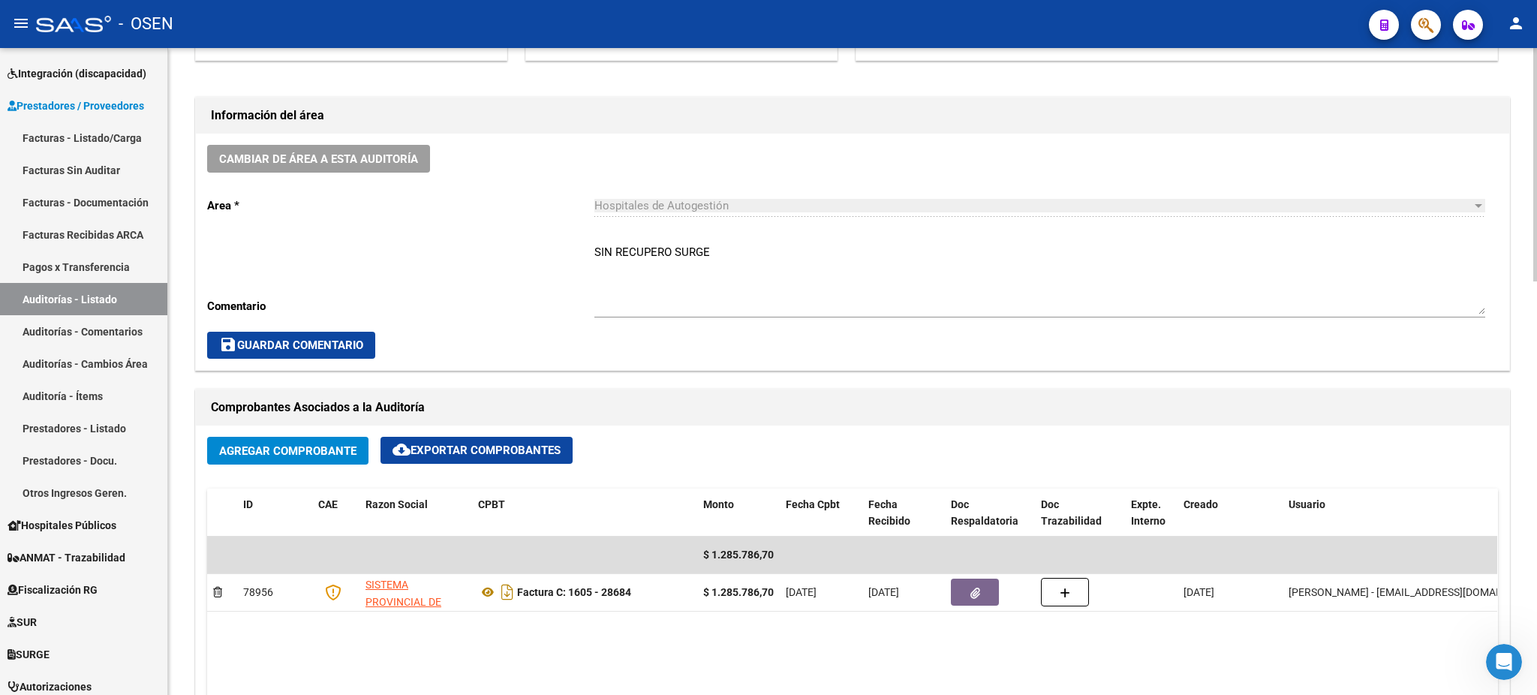
scroll to position [300, 0]
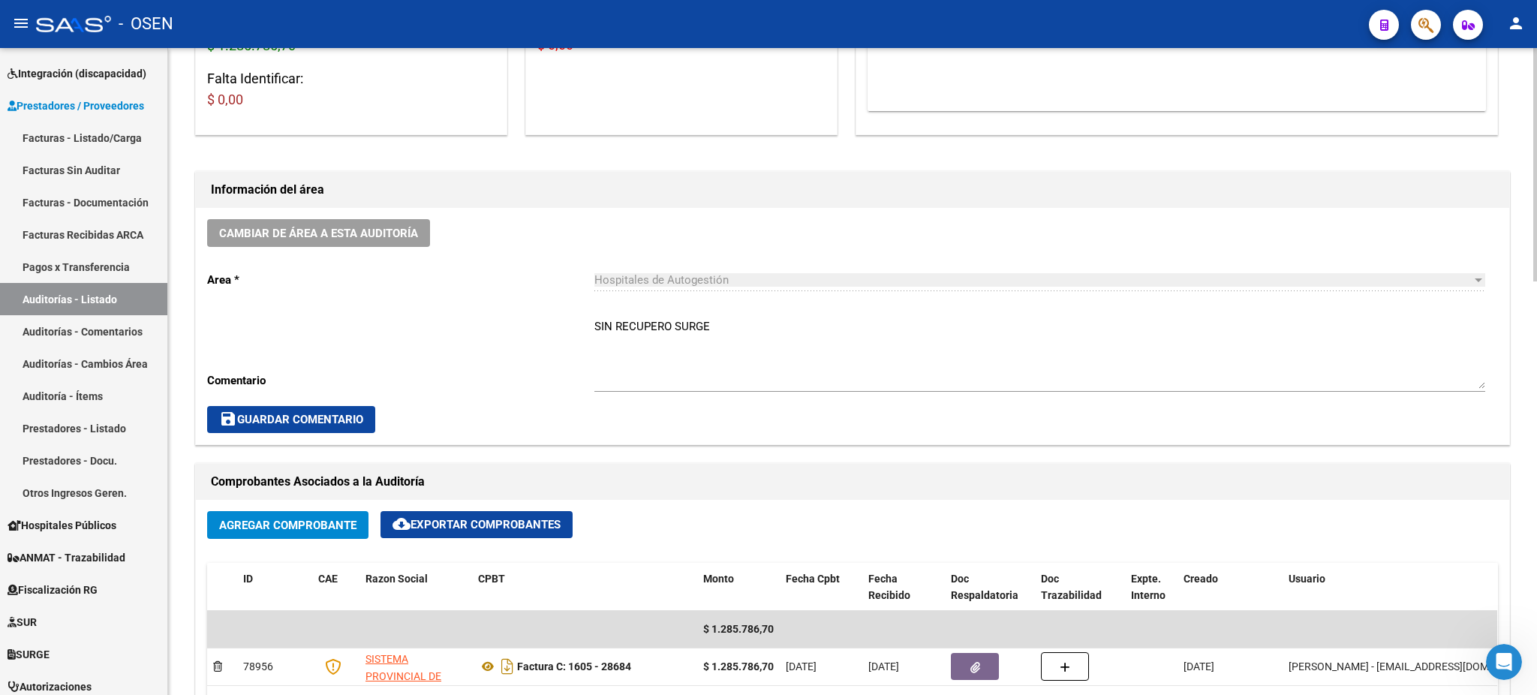
click at [368, 247] on div "Cambiar de área a esta auditoría Area * Hospitales de Autogestión Seleccionar a…" at bounding box center [852, 326] width 1313 height 236
click at [400, 227] on span "Cambiar de área a esta auditoría" at bounding box center [318, 234] width 199 height 14
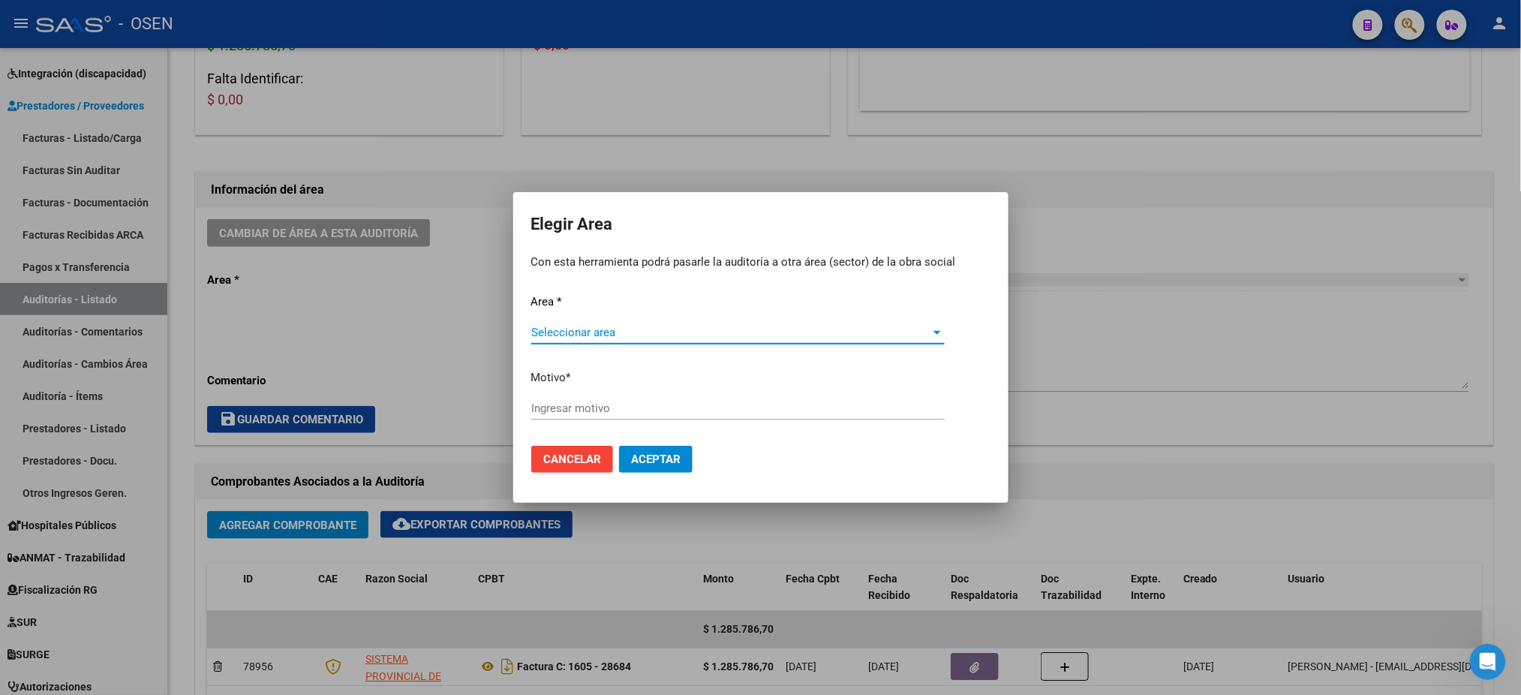
click at [793, 326] on span "Seleccionar area" at bounding box center [731, 333] width 400 height 14
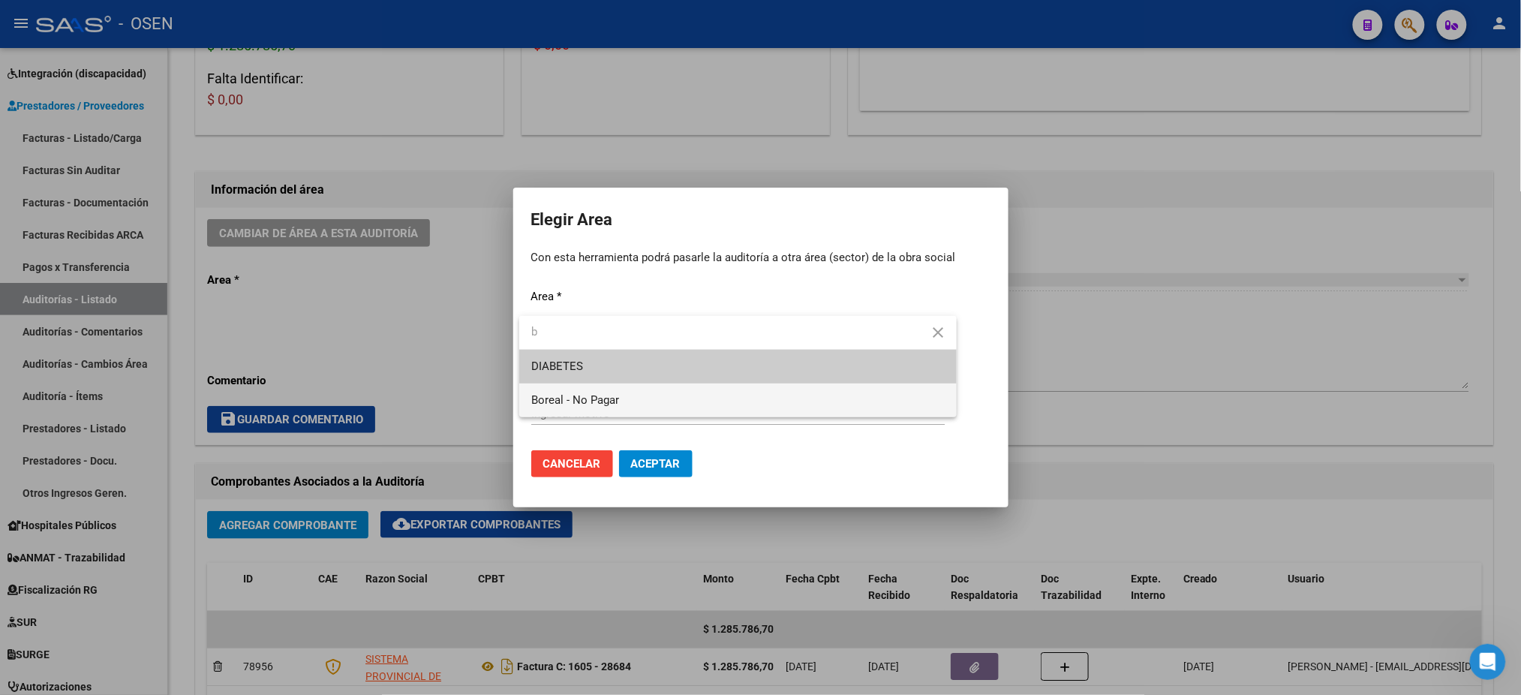
type input "b"
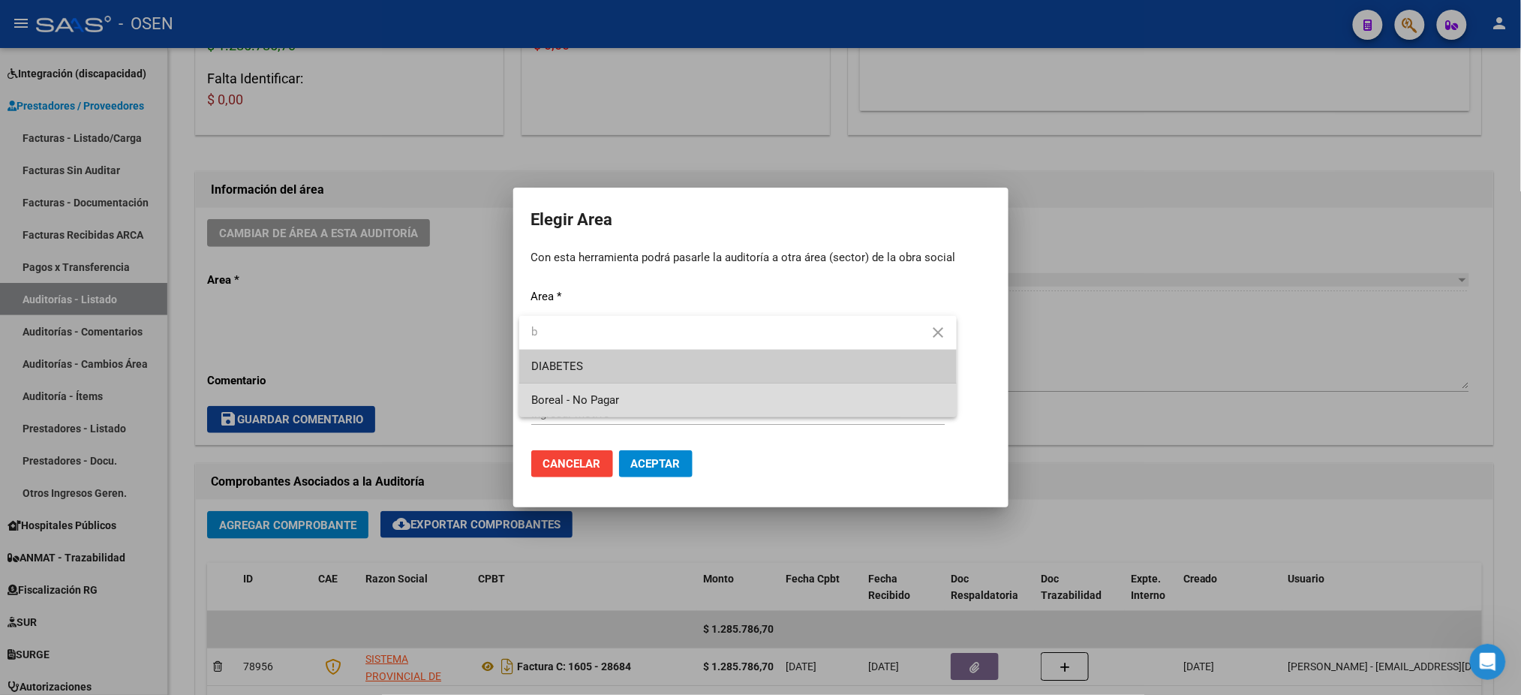
click at [761, 400] on span "Boreal - No Pagar" at bounding box center [738, 400] width 414 height 34
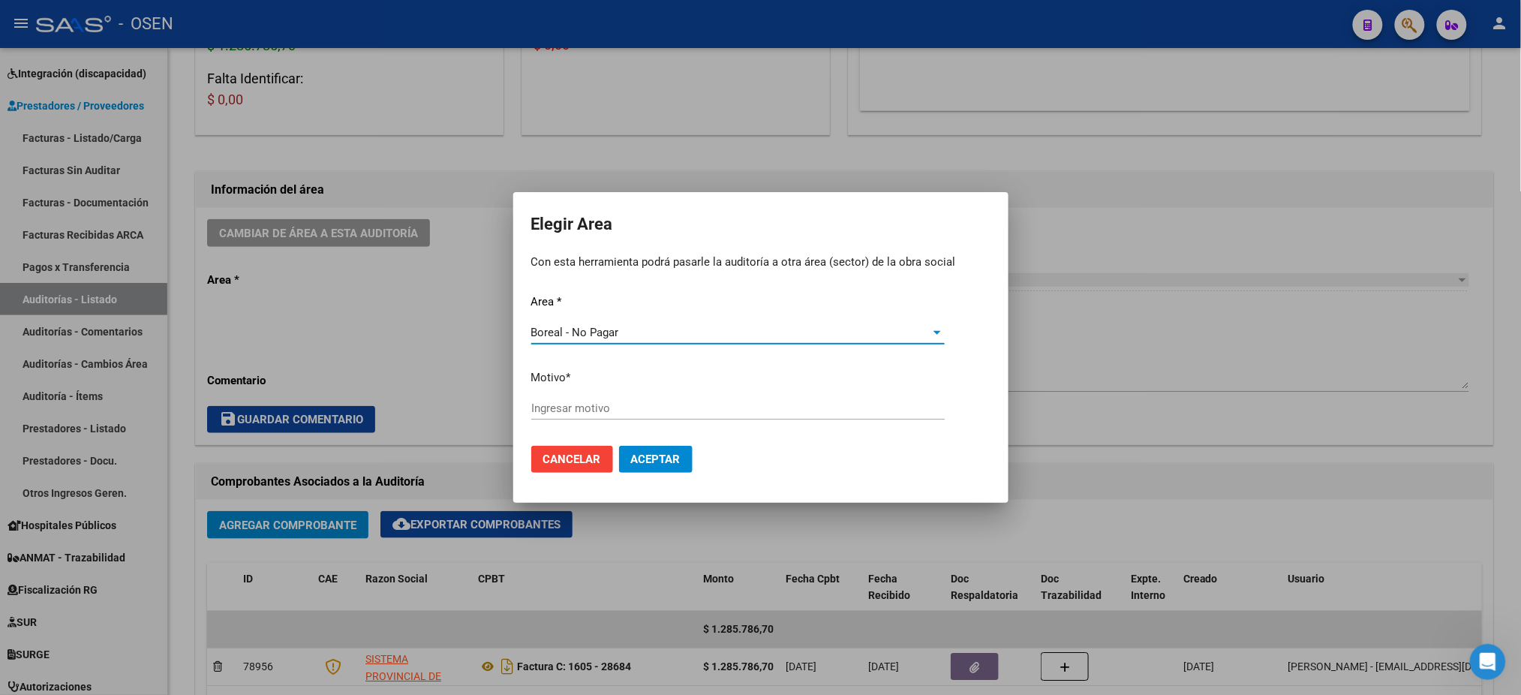
click at [760, 405] on input "Ingresar motivo" at bounding box center [738, 409] width 414 height 14
type input "af. boreal"
click at [645, 468] on button "Aceptar" at bounding box center [656, 459] width 74 height 27
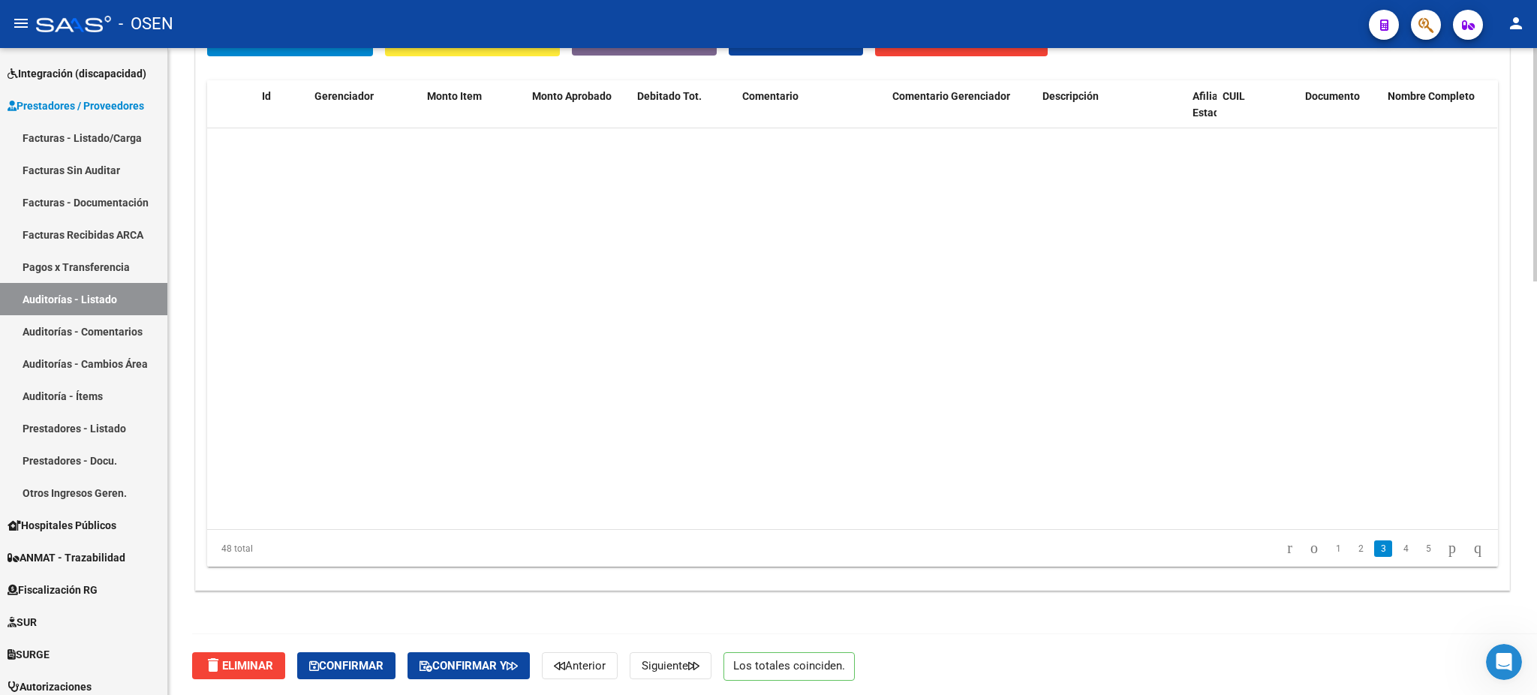
scroll to position [700, 0]
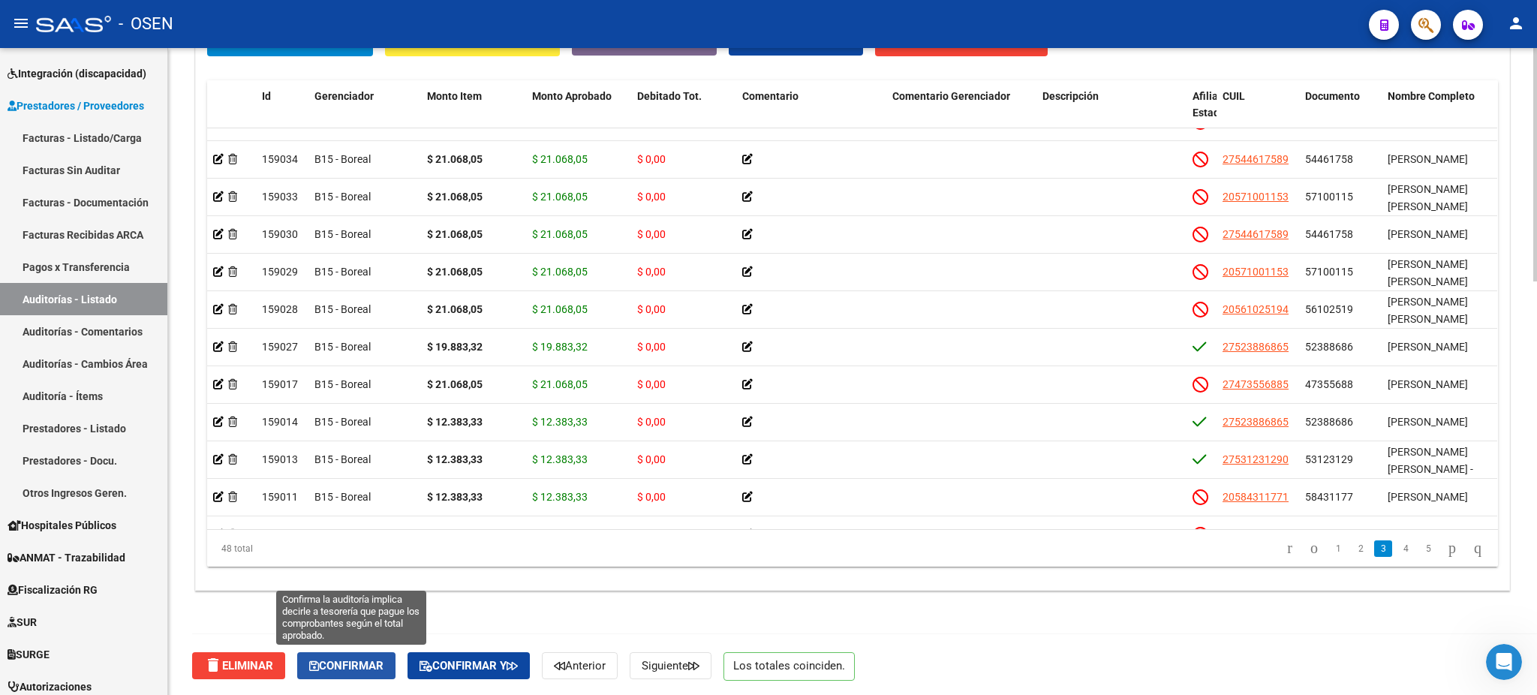
click at [374, 672] on button "Confirmar" at bounding box center [346, 665] width 98 height 27
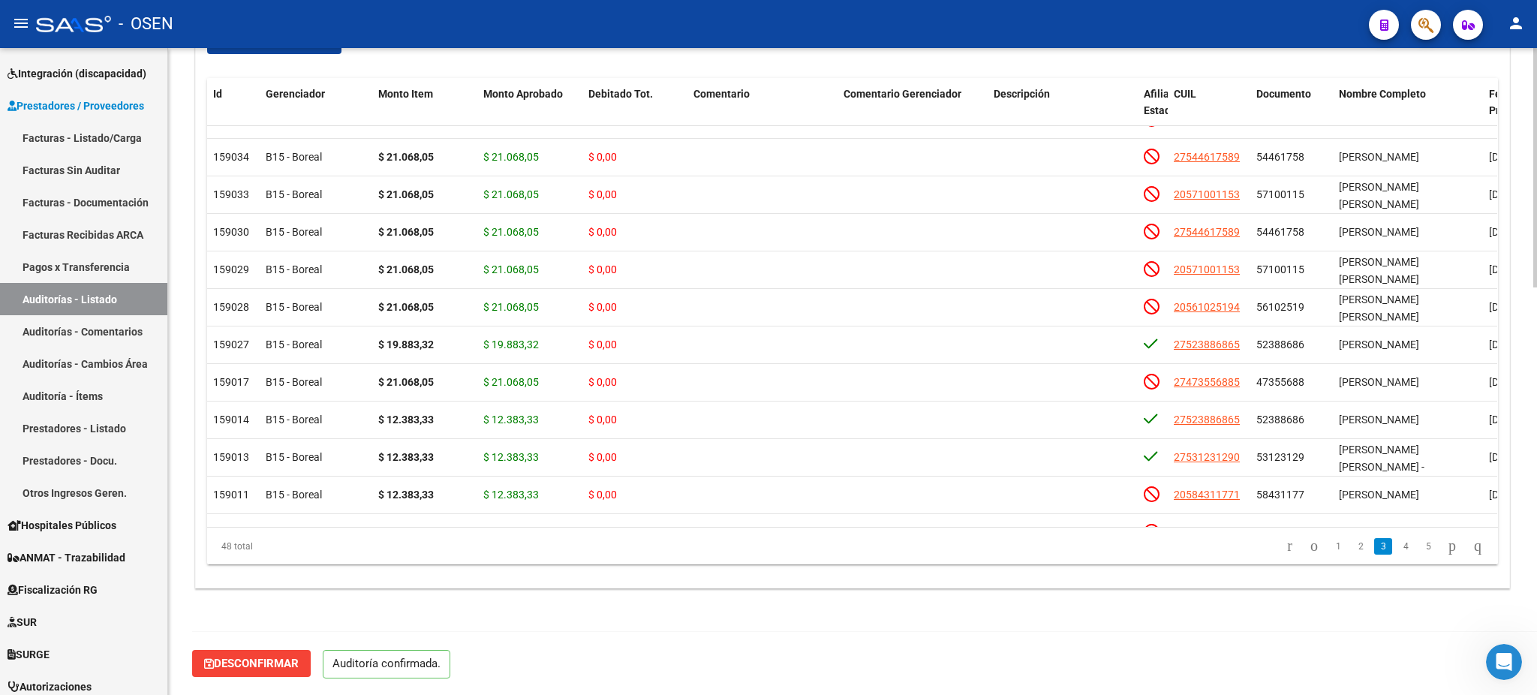
scroll to position [1099, 0]
type input "202508"
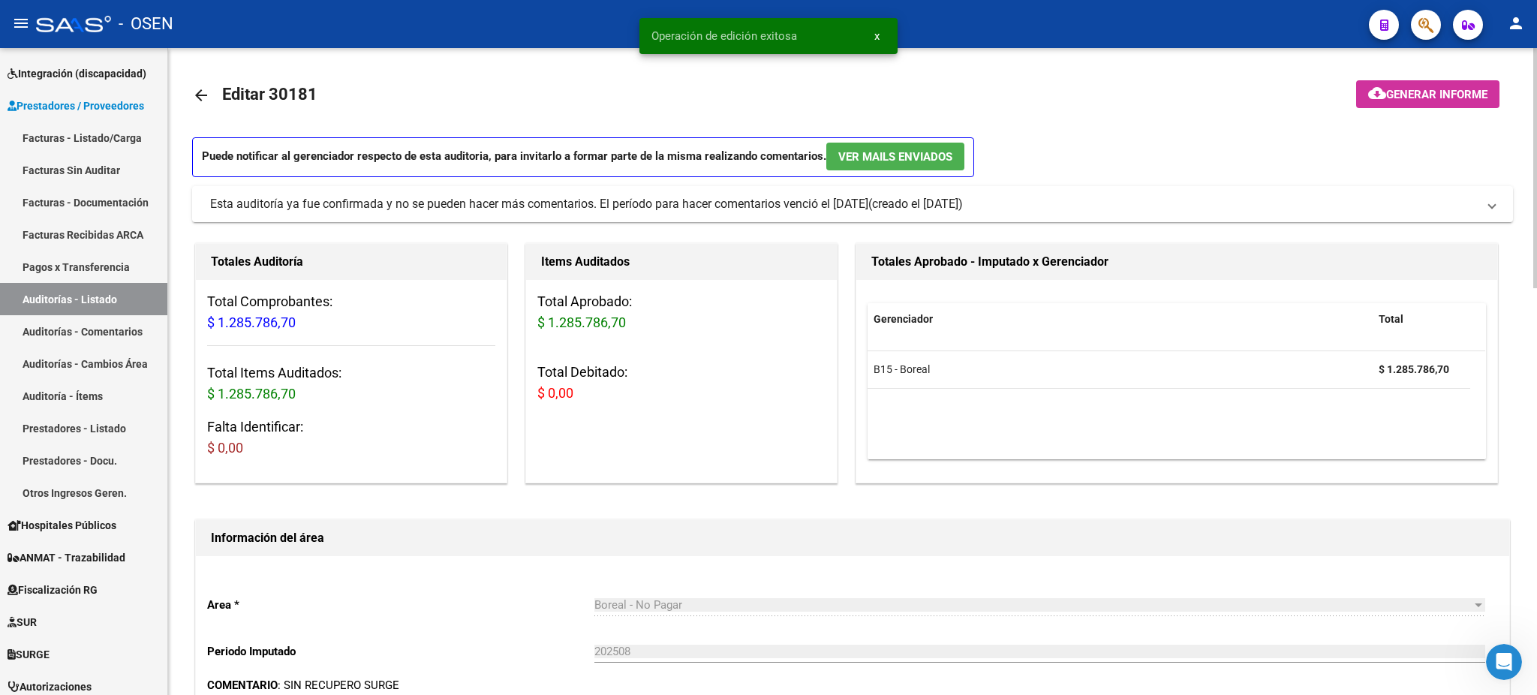
scroll to position [0, 0]
click at [141, 304] on link "Auditorías - Listado" at bounding box center [83, 299] width 167 height 32
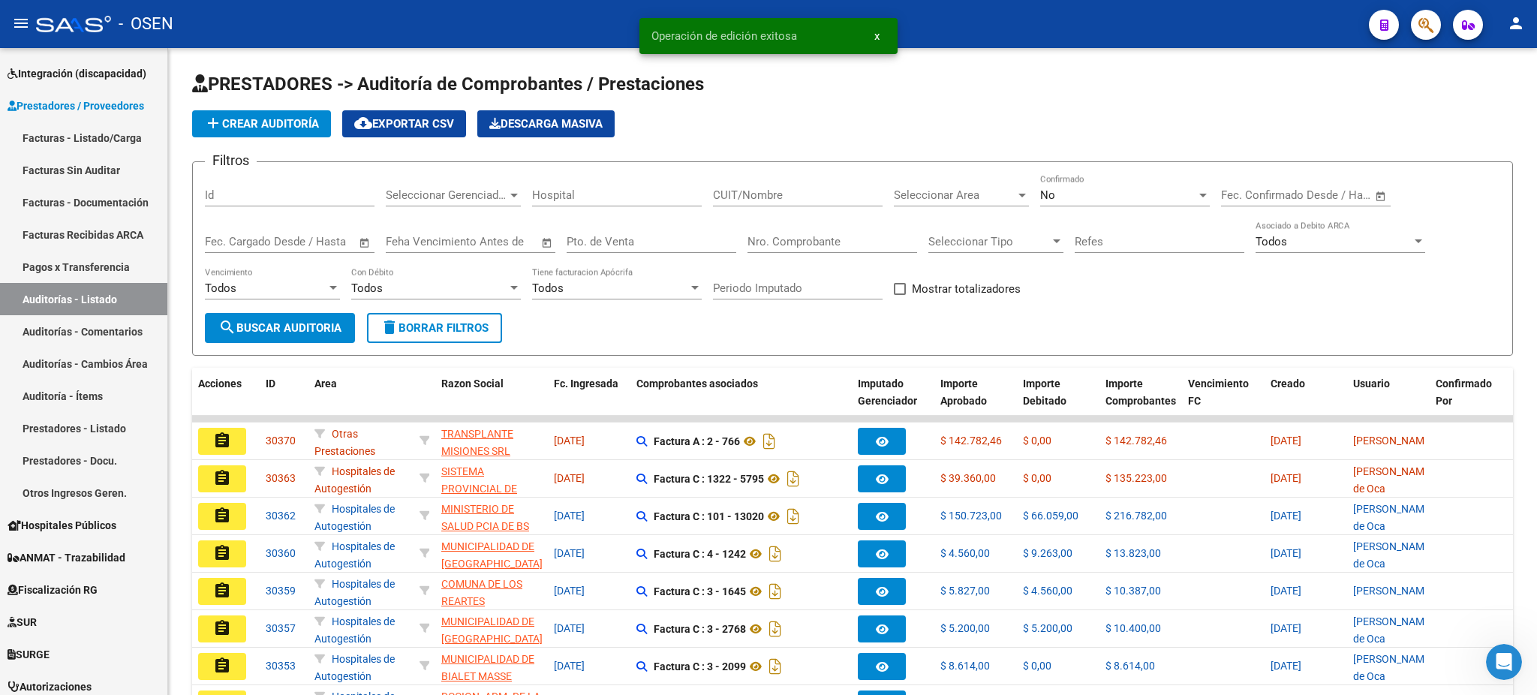
click at [940, 188] on span "Seleccionar Area" at bounding box center [955, 195] width 122 height 14
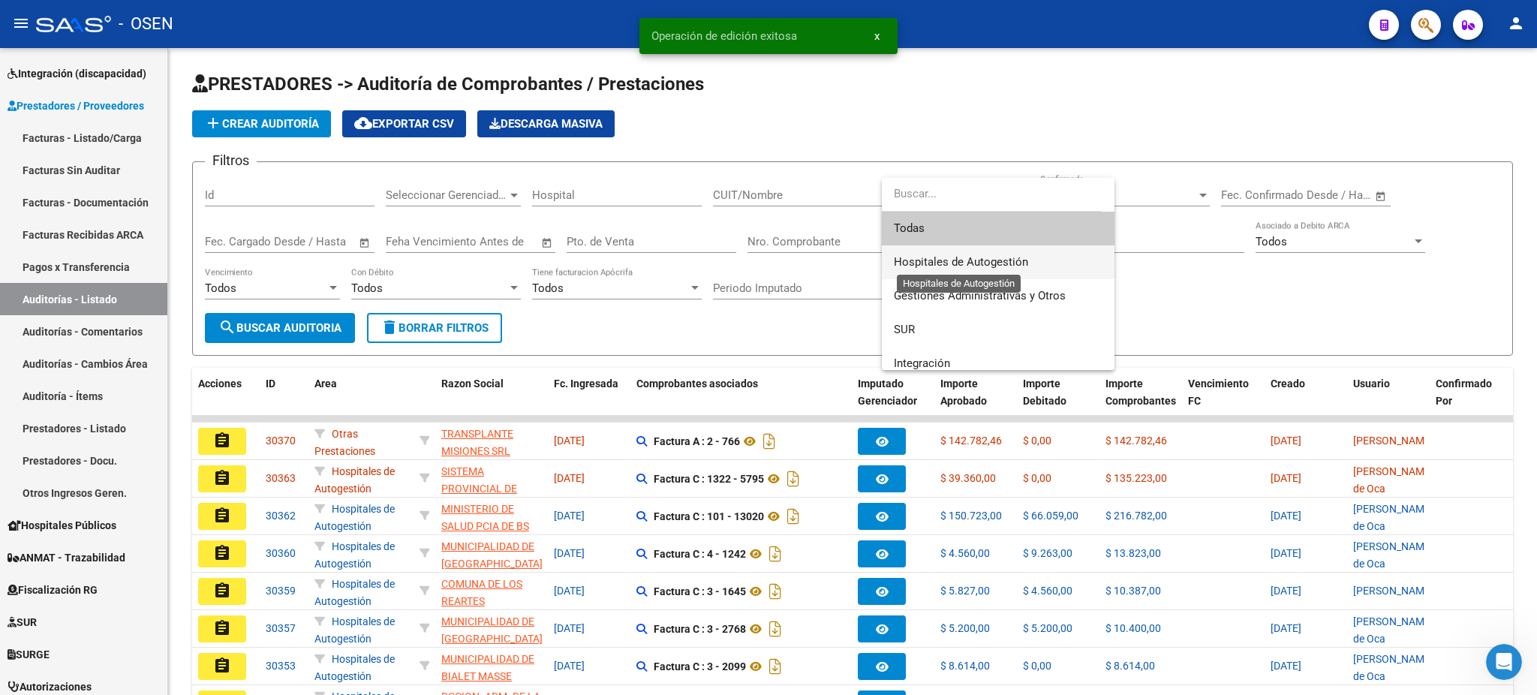
click at [969, 263] on span "Hospitales de Autogestión" at bounding box center [961, 262] width 134 height 14
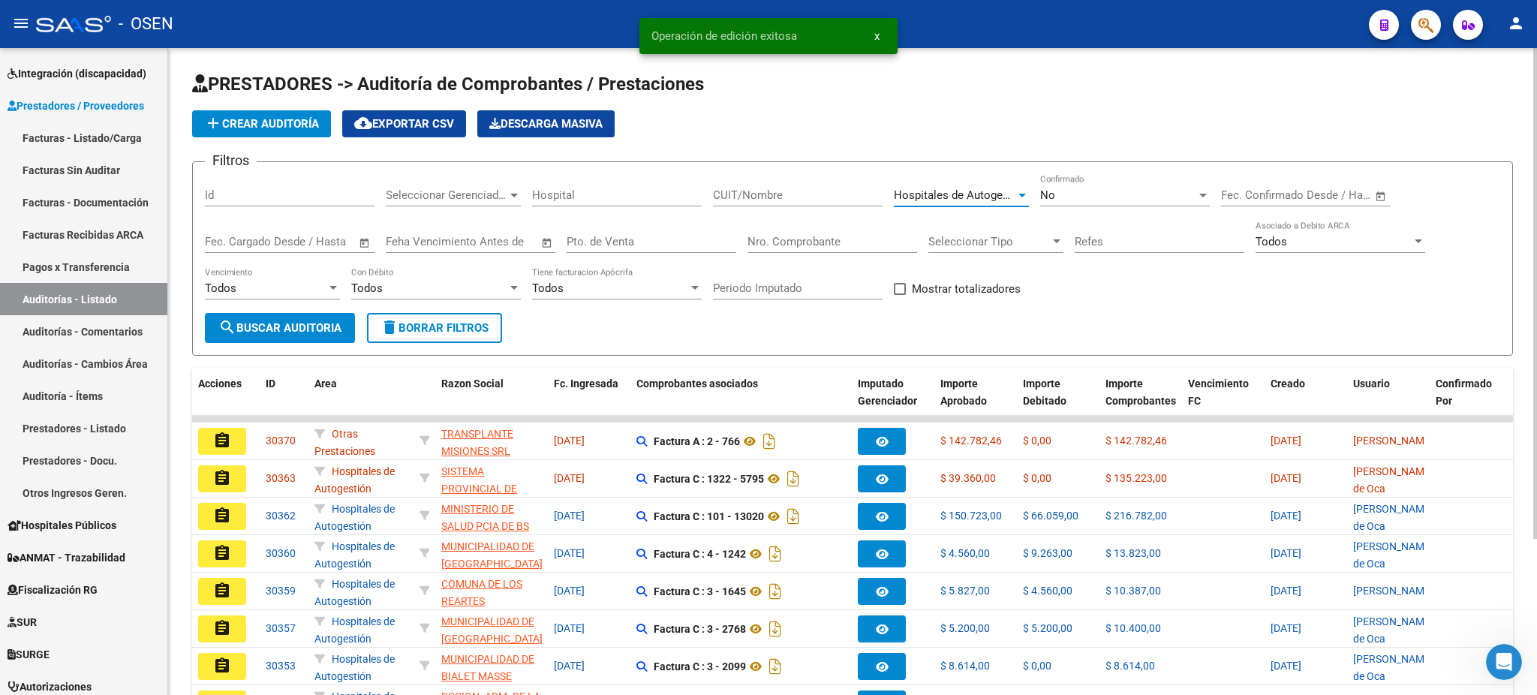
click at [276, 291] on div "Todos" at bounding box center [266, 288] width 122 height 14
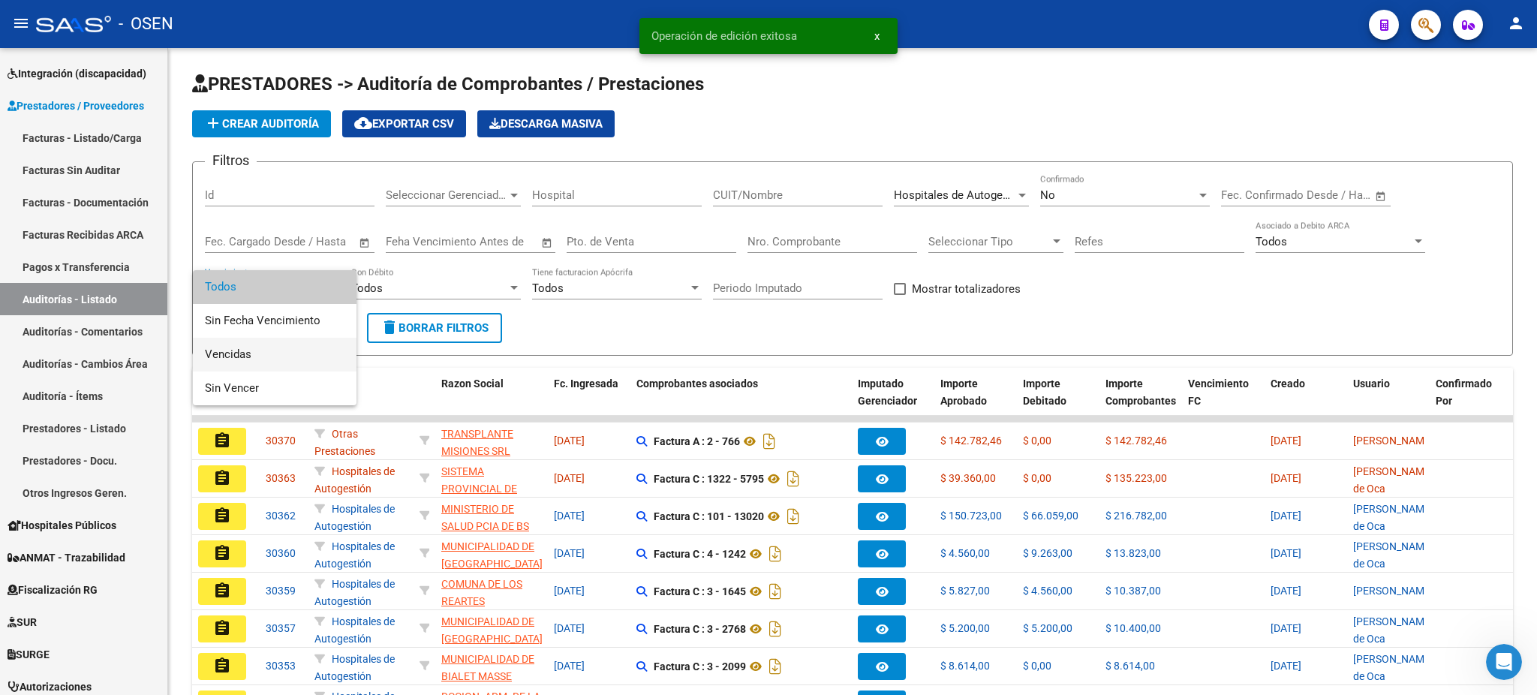
click at [277, 347] on span "Vencidas" at bounding box center [275, 355] width 140 height 34
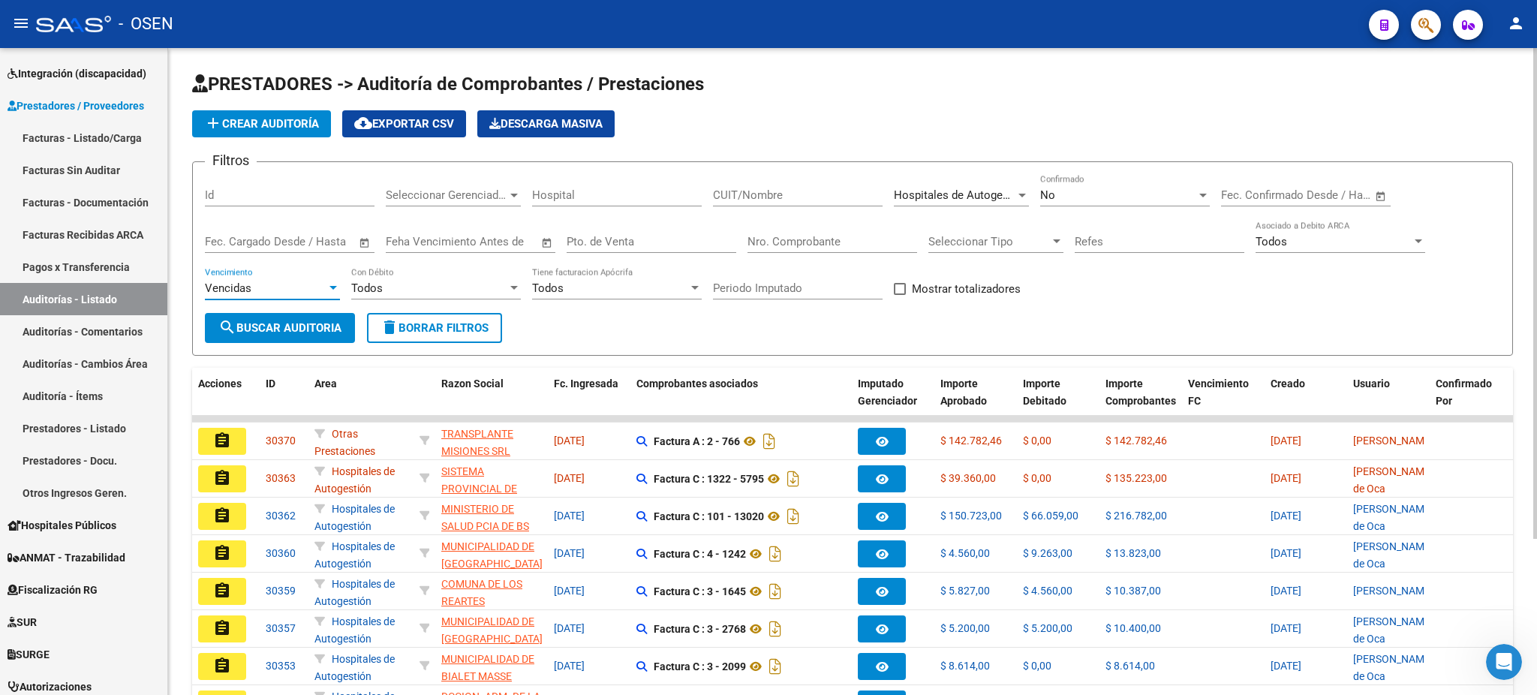
click at [277, 330] on span "search Buscar Auditoria" at bounding box center [279, 328] width 123 height 14
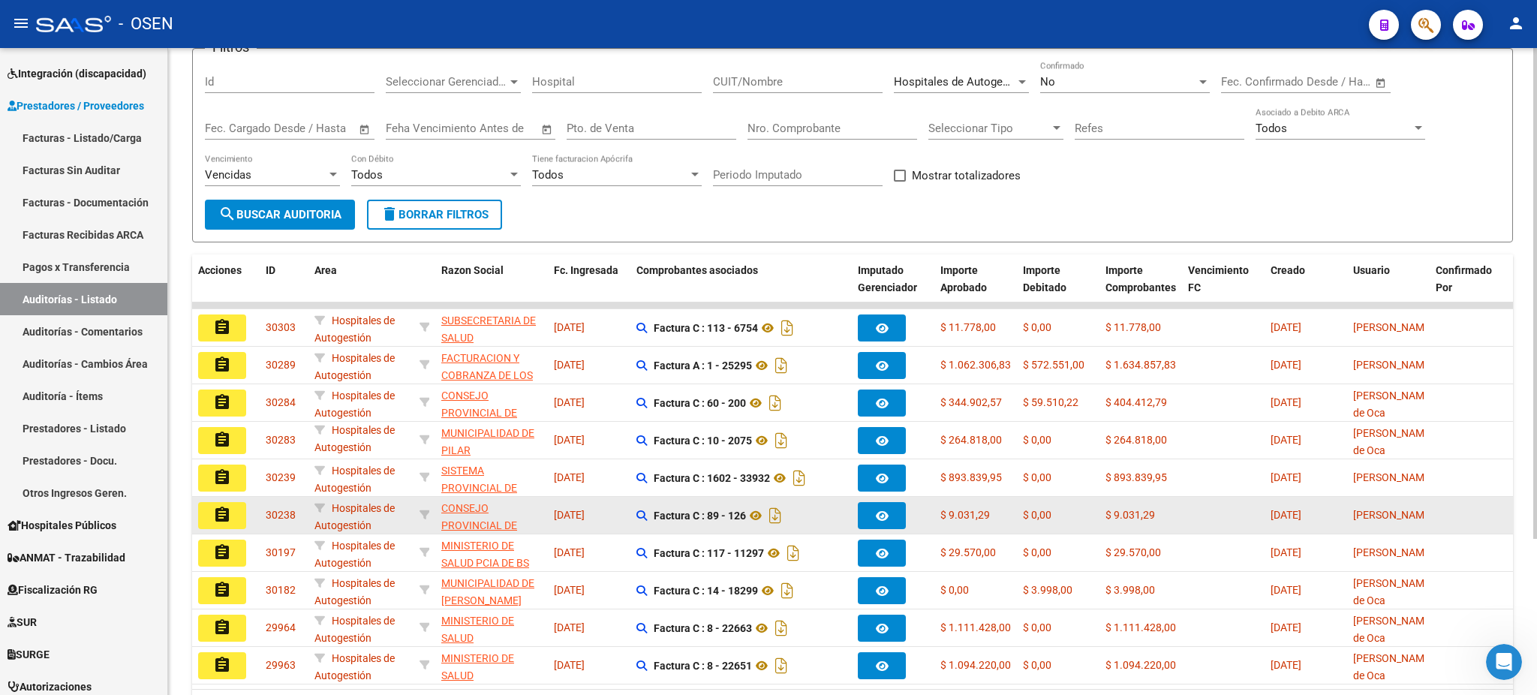
scroll to position [206, 0]
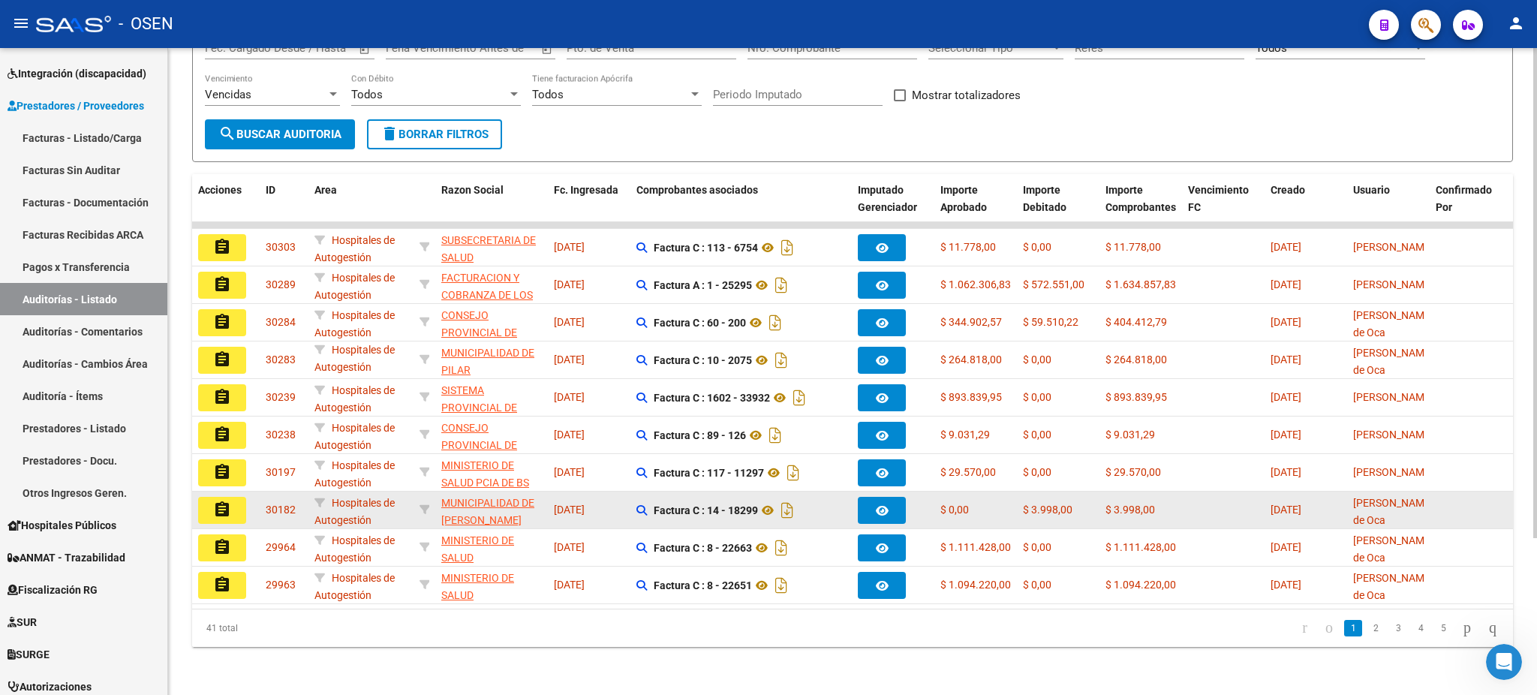
click at [226, 501] on mat-icon "assignment" at bounding box center [222, 510] width 18 height 18
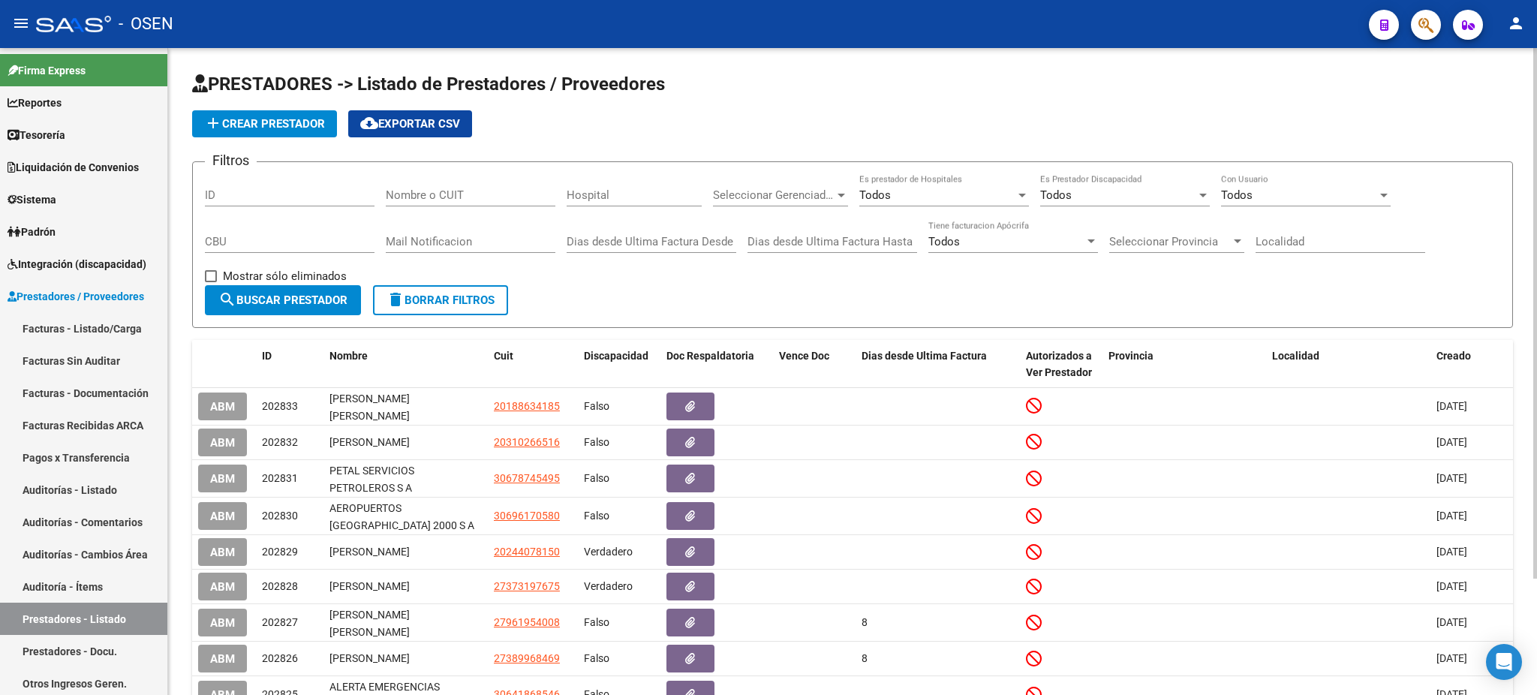
click at [447, 189] on input "Nombre o CUIT" at bounding box center [471, 195] width 170 height 14
paste input "30681617783"
click at [332, 299] on span "search Buscar Prestador" at bounding box center [282, 300] width 129 height 14
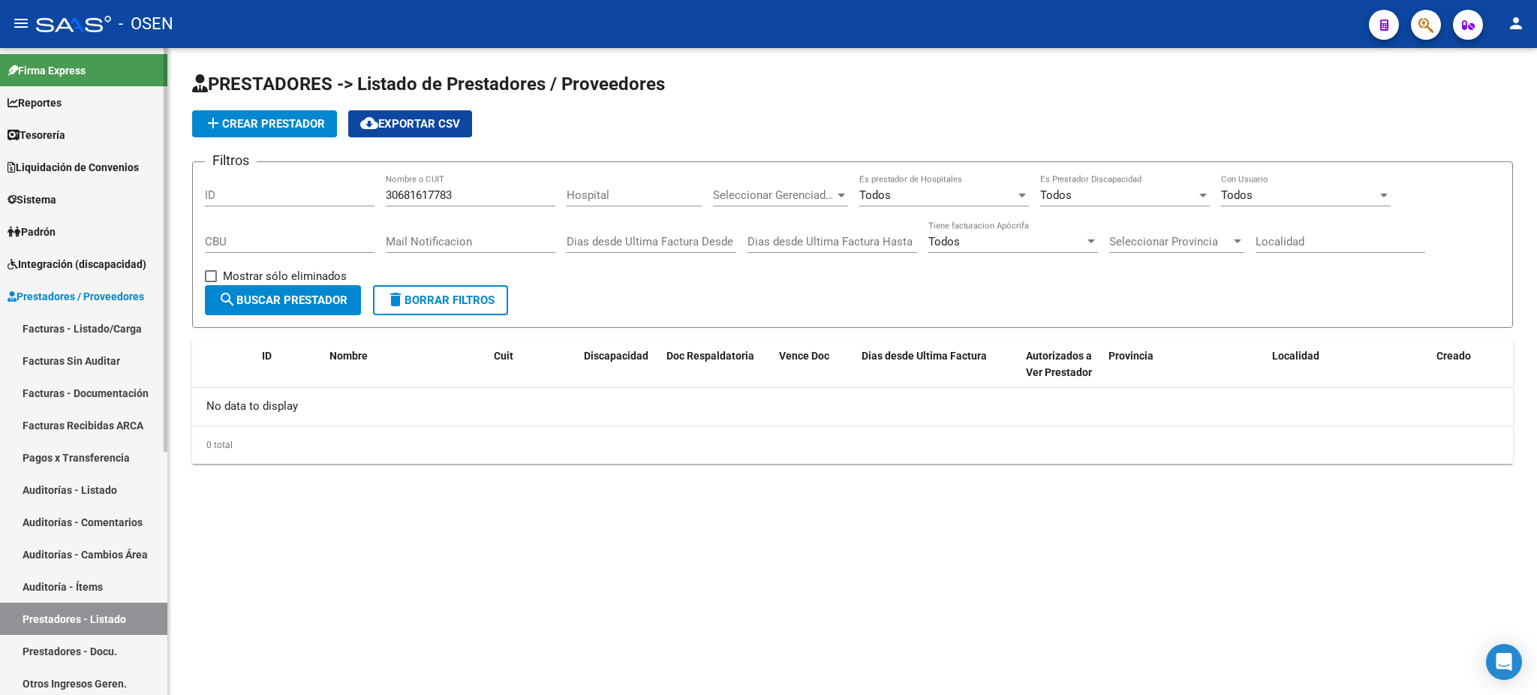
drag, startPoint x: 282, startPoint y: 187, endPoint x: 70, endPoint y: 160, distance: 214.1
click at [98, 170] on mat-sidenav-container "Firma Express Reportes Tablero de Control Ingresos Percibidos Análisis de todos…" at bounding box center [768, 371] width 1537 height 647
paste input "30652381894"
type input "30652381894"
click at [279, 303] on span "search Buscar Prestador" at bounding box center [282, 300] width 129 height 14
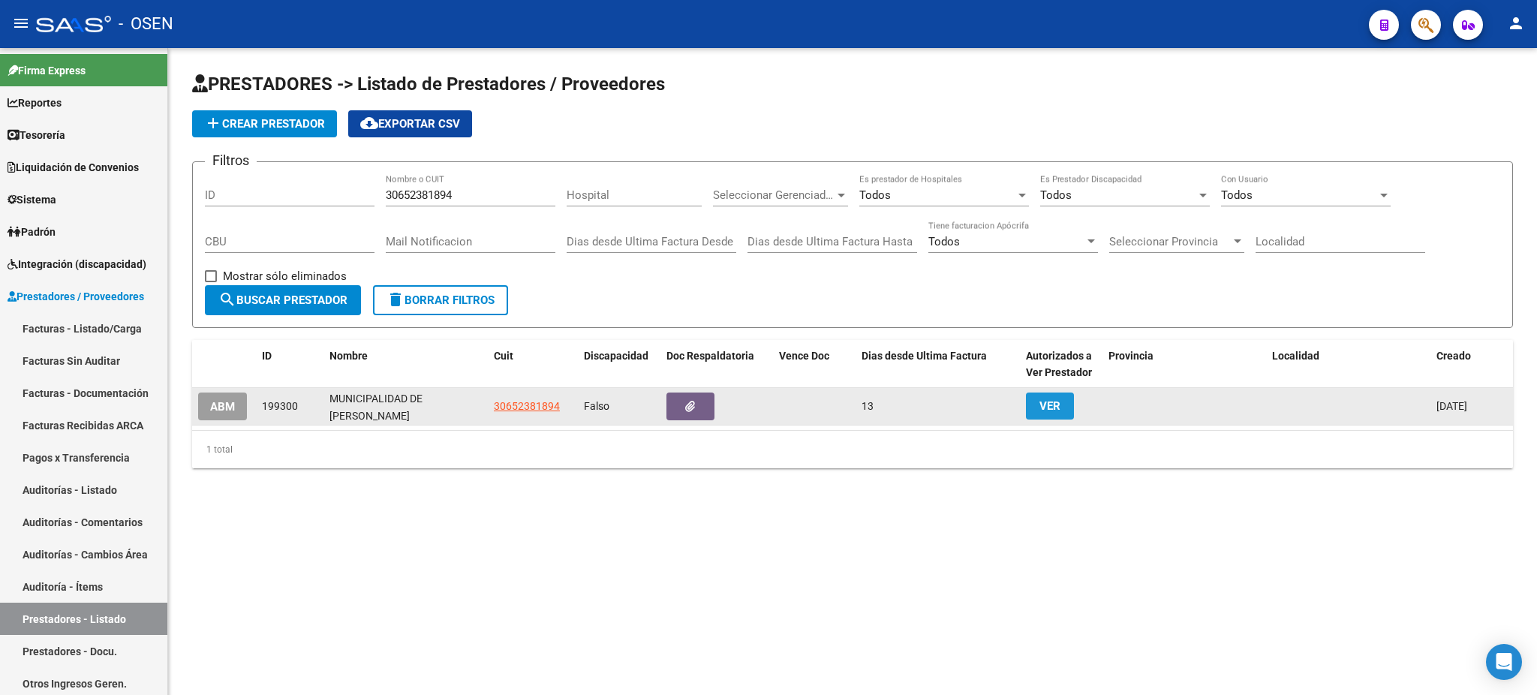
click at [1054, 405] on span "VER" at bounding box center [1049, 406] width 21 height 14
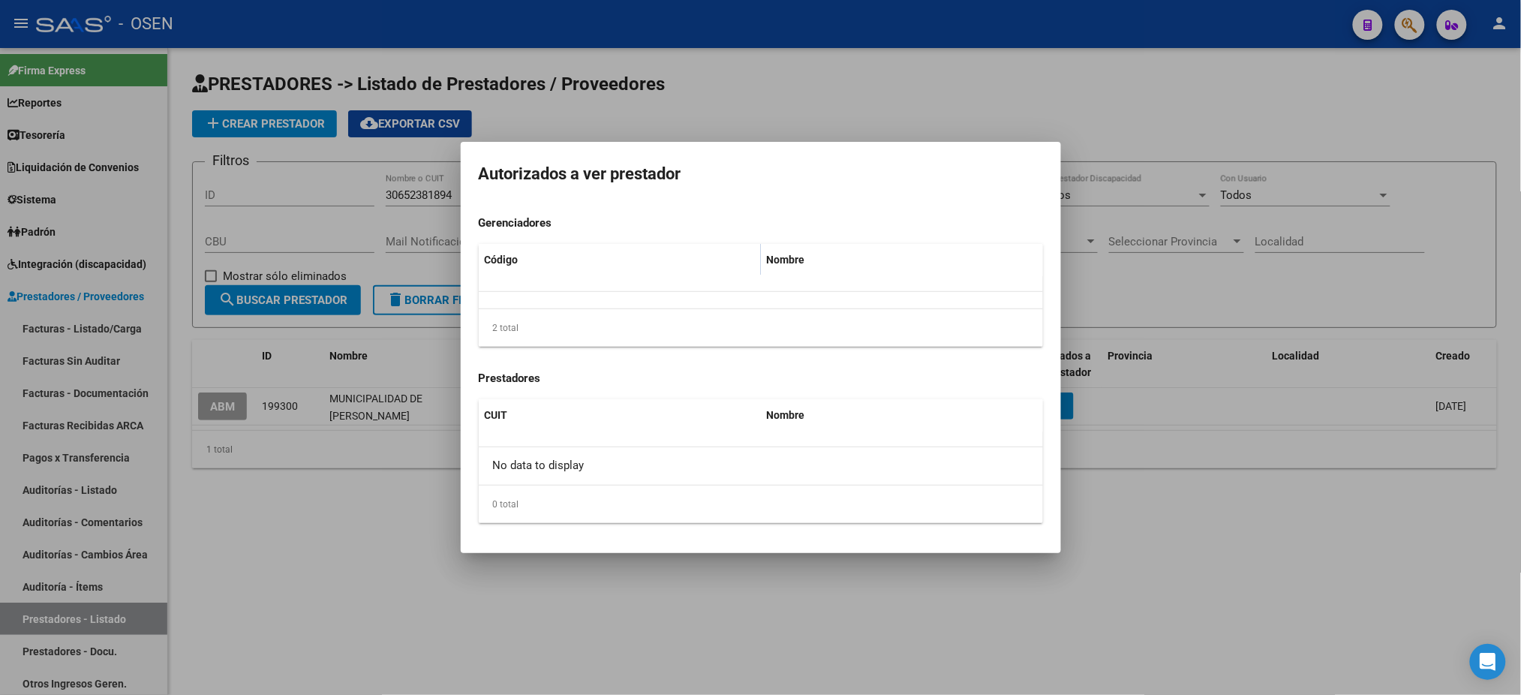
click at [1394, 545] on div at bounding box center [760, 347] width 1521 height 695
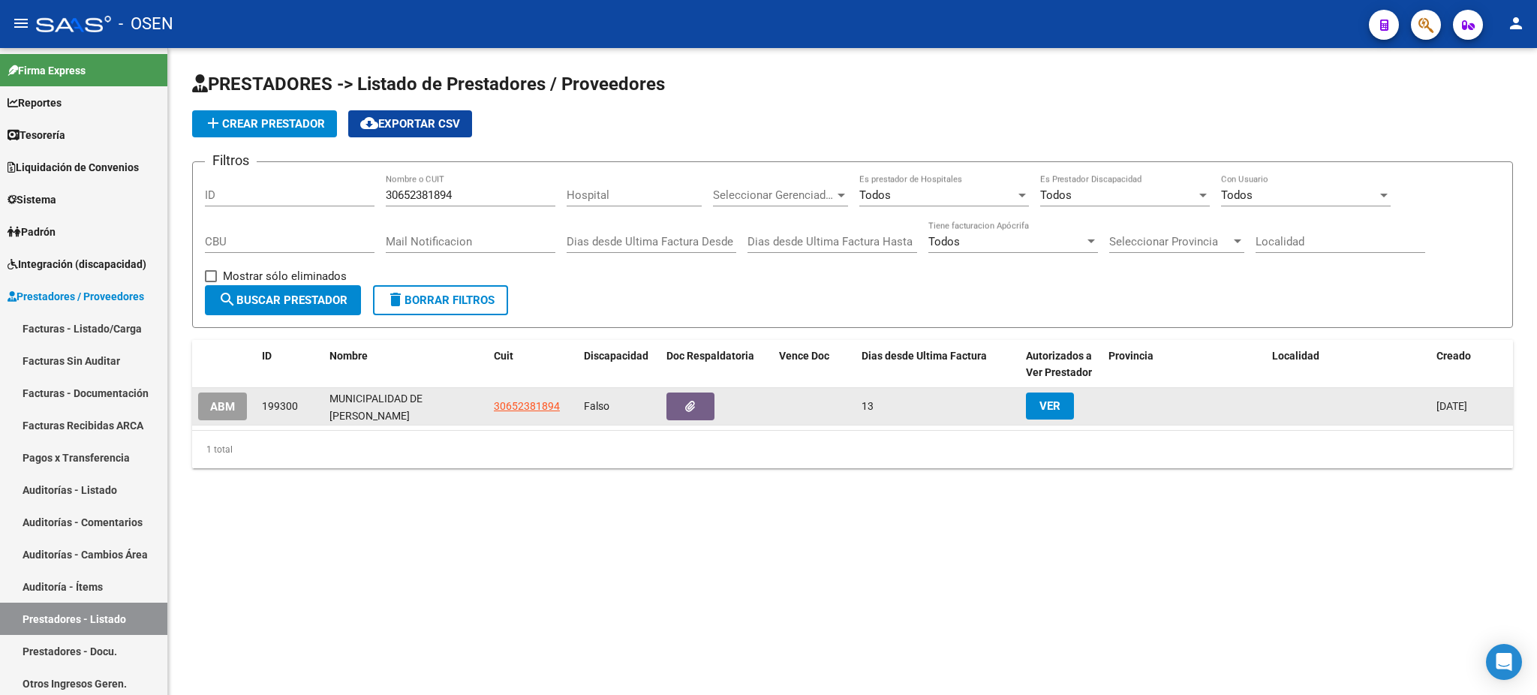
click at [214, 400] on span "ABM" at bounding box center [222, 407] width 25 height 14
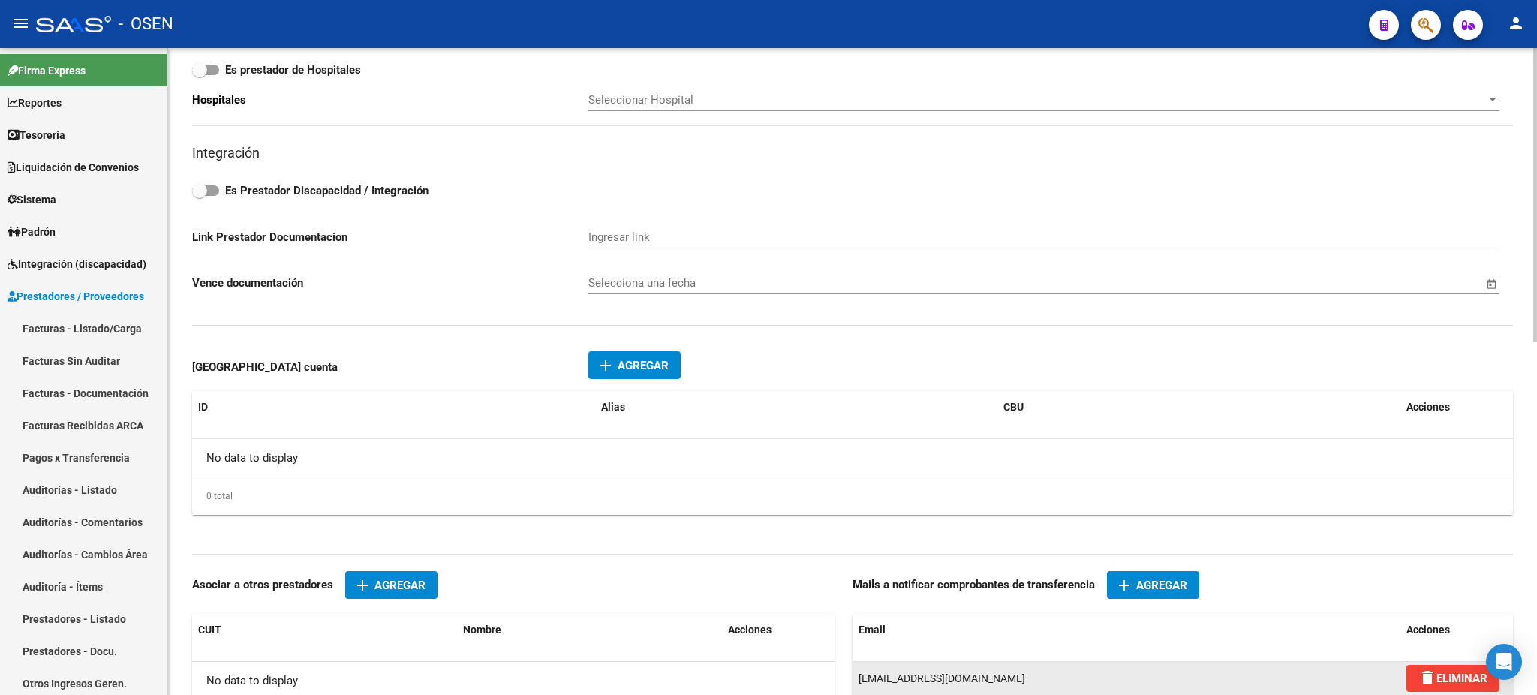
type input "[PERSON_NAME]"
type input "1946"
type input "1727"
type input "[PERSON_NAME]"
type input "841100"
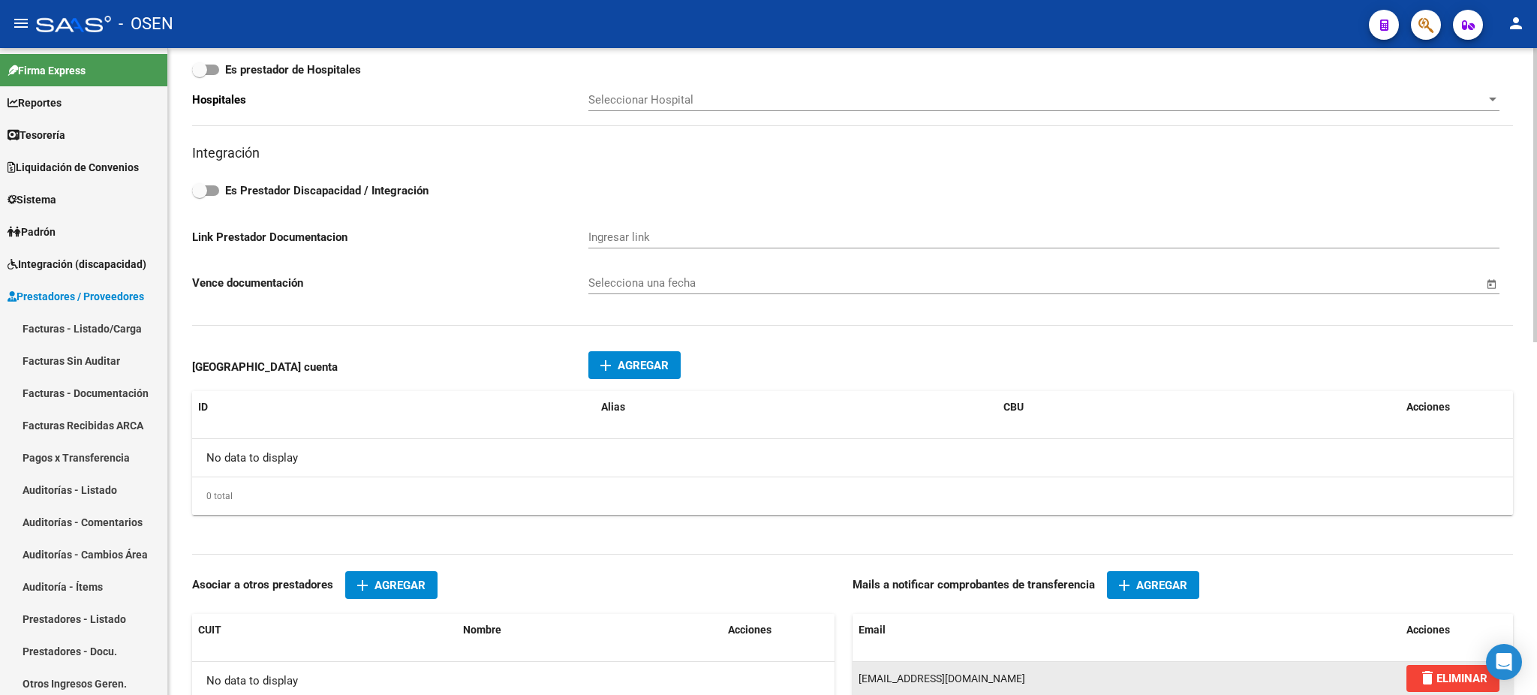
scroll to position [777, 0]
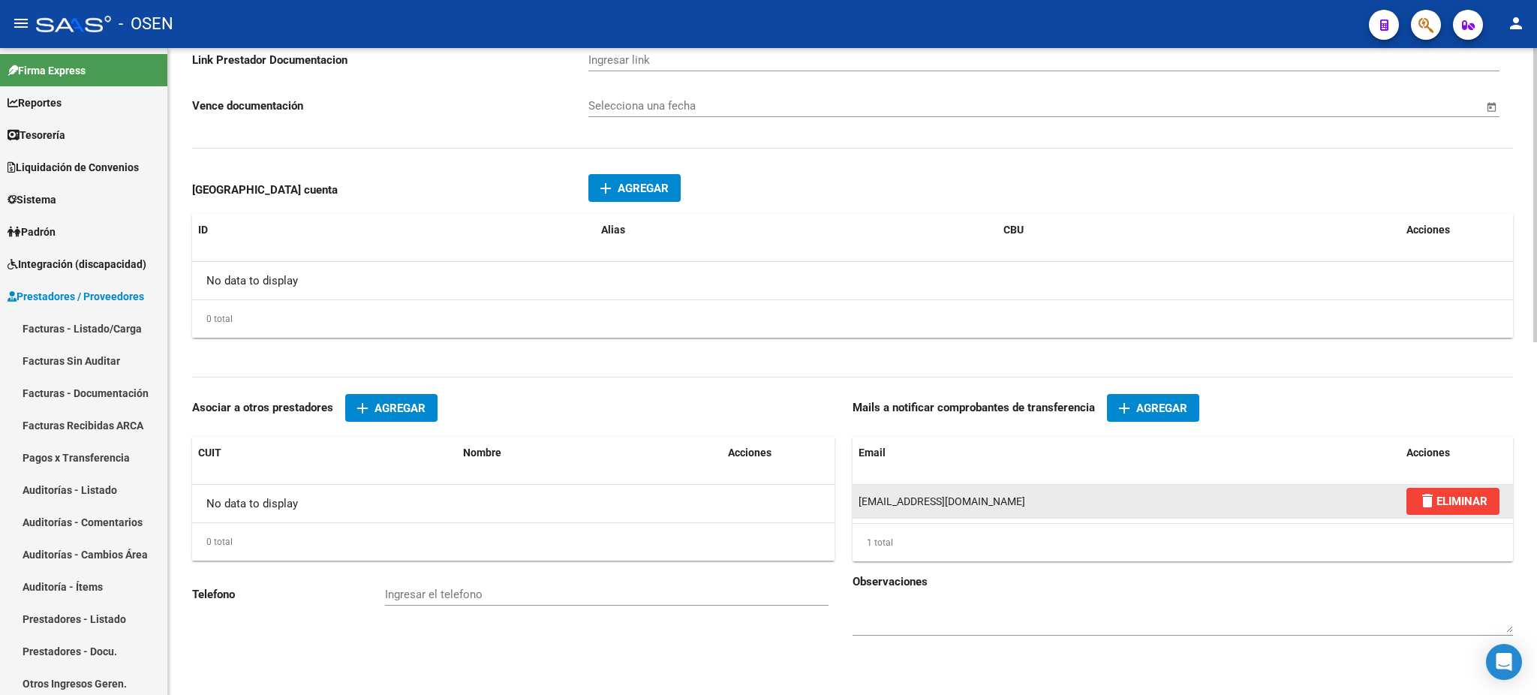
drag, startPoint x: 1081, startPoint y: 494, endPoint x: 859, endPoint y: 509, distance: 222.6
click at [859, 509] on datatable-body-cell "[EMAIL_ADDRESS][DOMAIN_NAME]" at bounding box center [1127, 501] width 548 height 33
copy span "[EMAIL_ADDRESS][DOMAIN_NAME]"
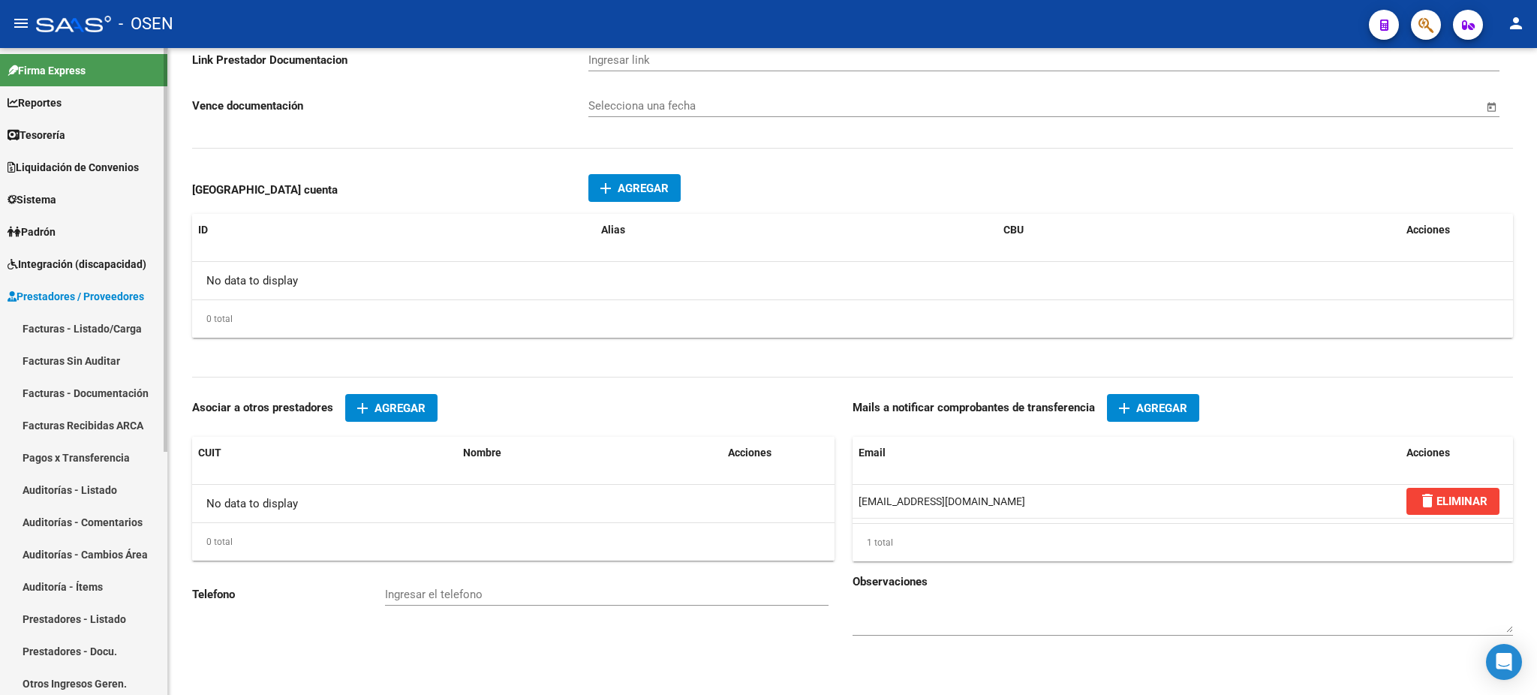
click at [33, 106] on span "Reportes" at bounding box center [35, 103] width 54 height 17
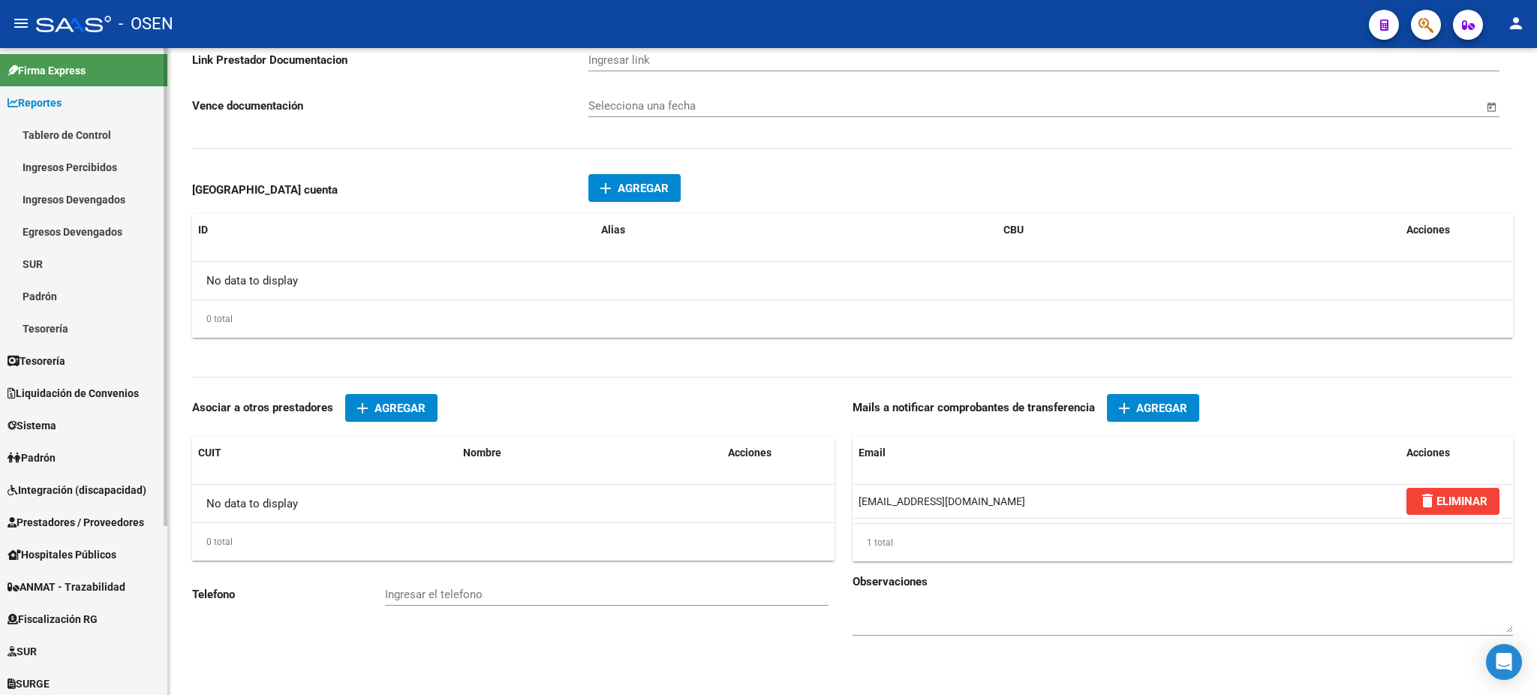
click at [89, 119] on link "Tablero de Control" at bounding box center [83, 135] width 167 height 32
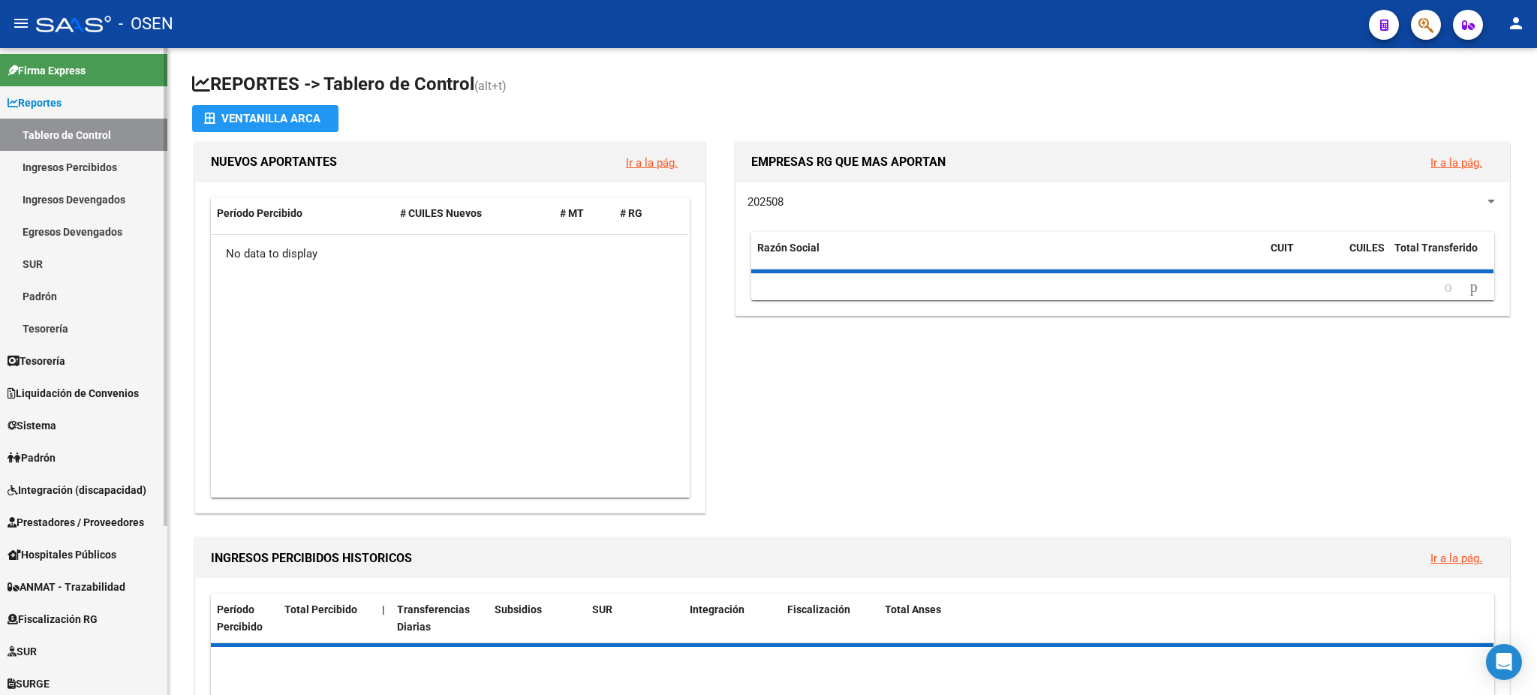
click at [88, 167] on link "Ingresos Percibidos" at bounding box center [83, 167] width 167 height 32
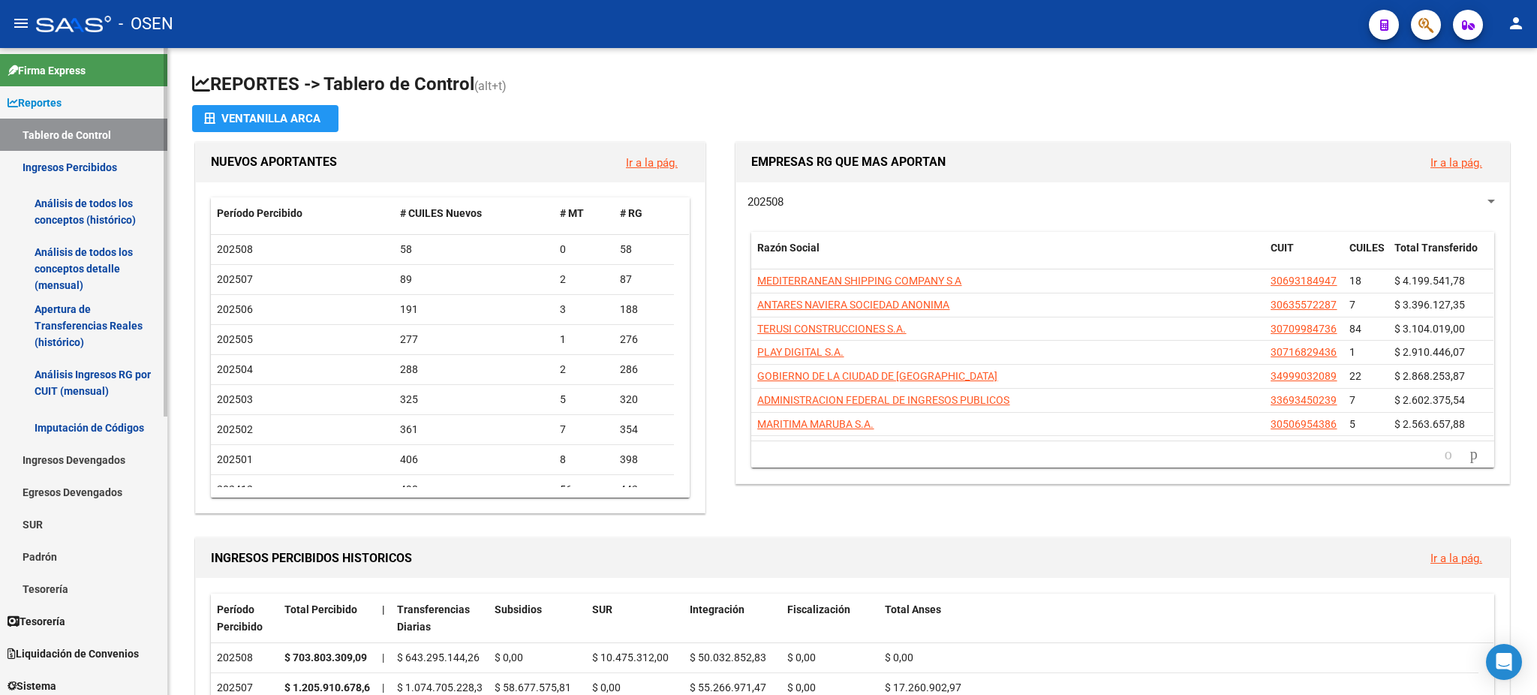
click at [88, 211] on link "Análisis de todos los conceptos (histórico)" at bounding box center [83, 211] width 167 height 57
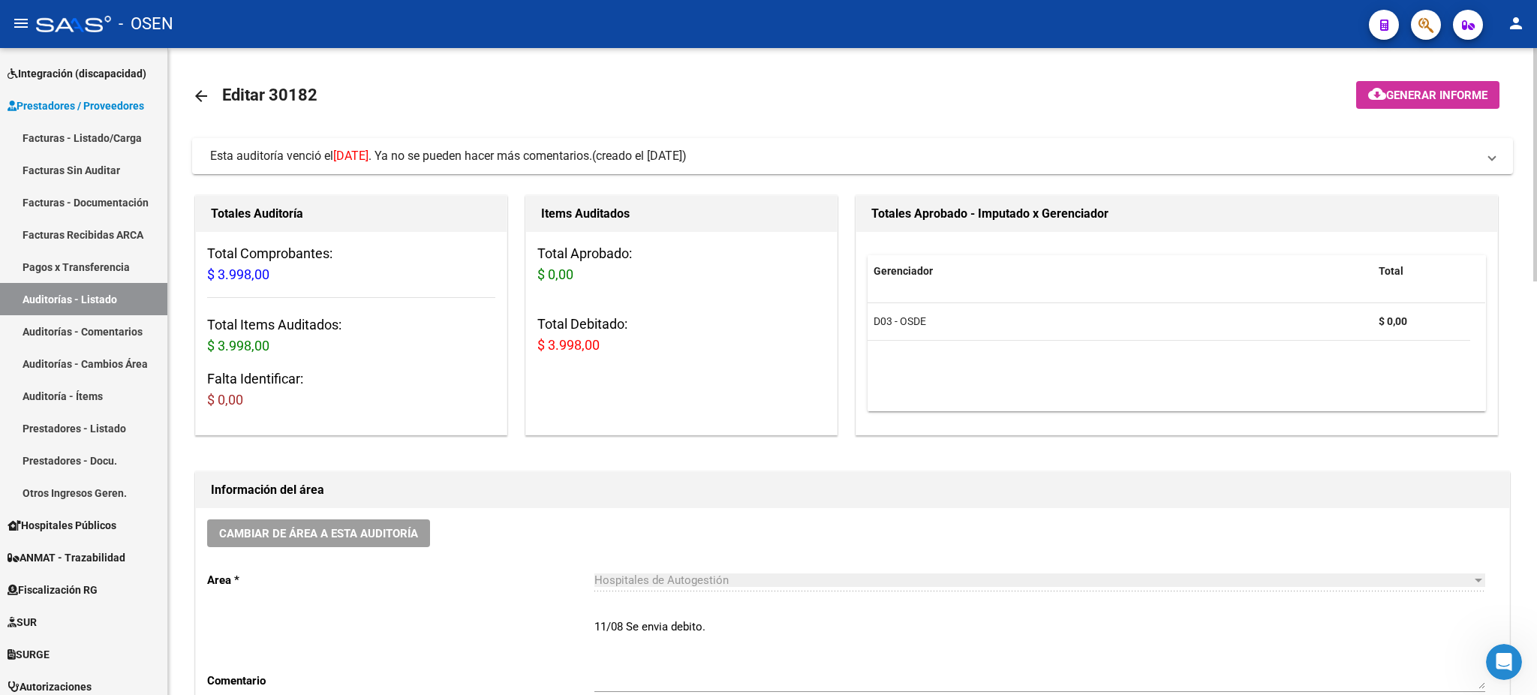
scroll to position [669, 0]
click at [632, 153] on span "(creado el 11/08/2025)" at bounding box center [639, 156] width 95 height 17
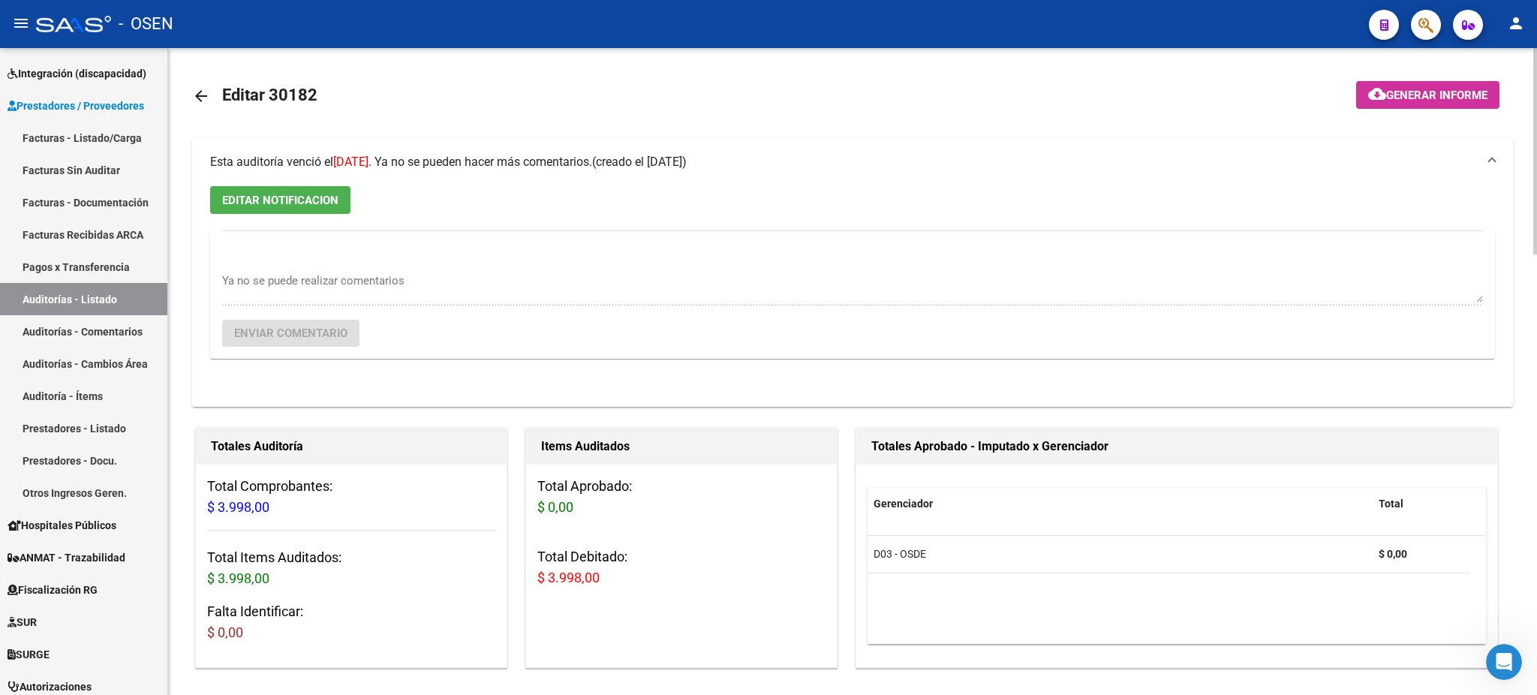
click at [632, 154] on span "(creado el 11/08/2025)" at bounding box center [639, 162] width 95 height 17
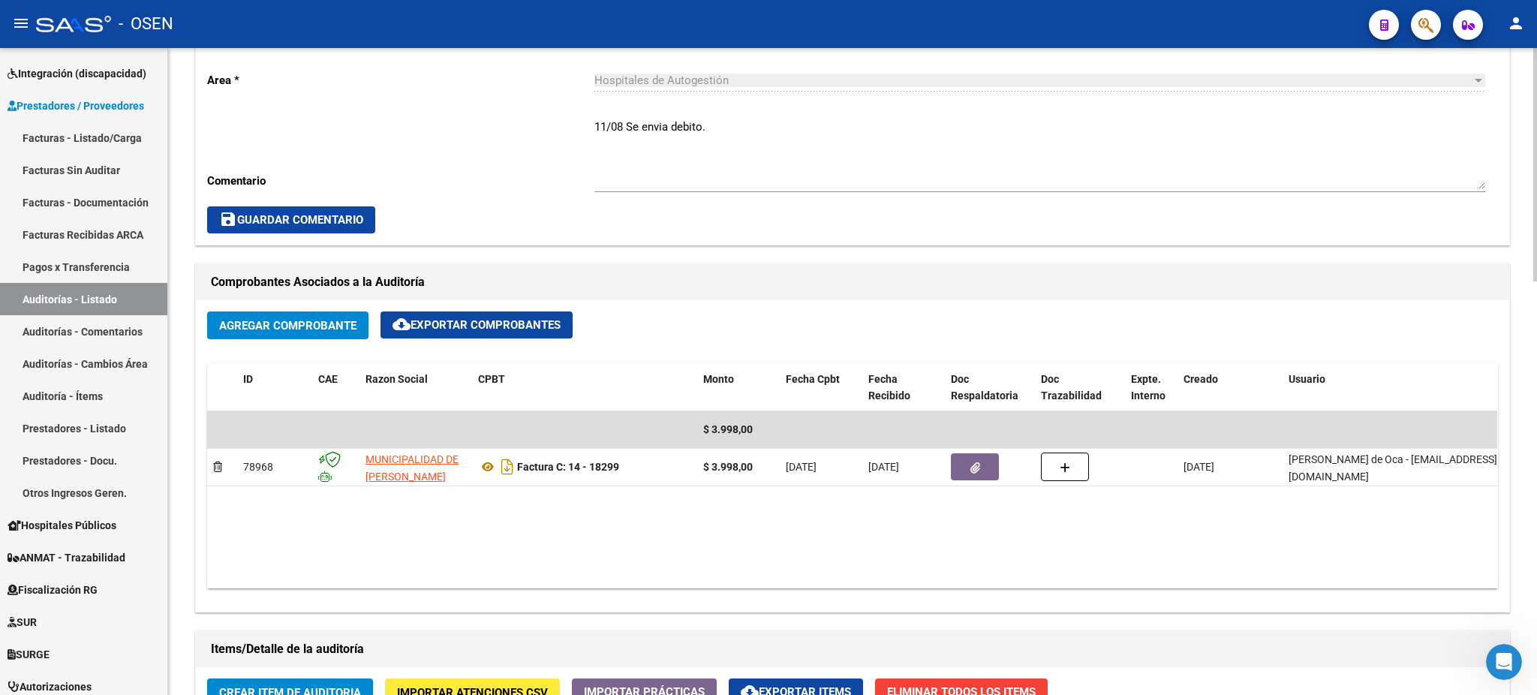
scroll to position [600, 0]
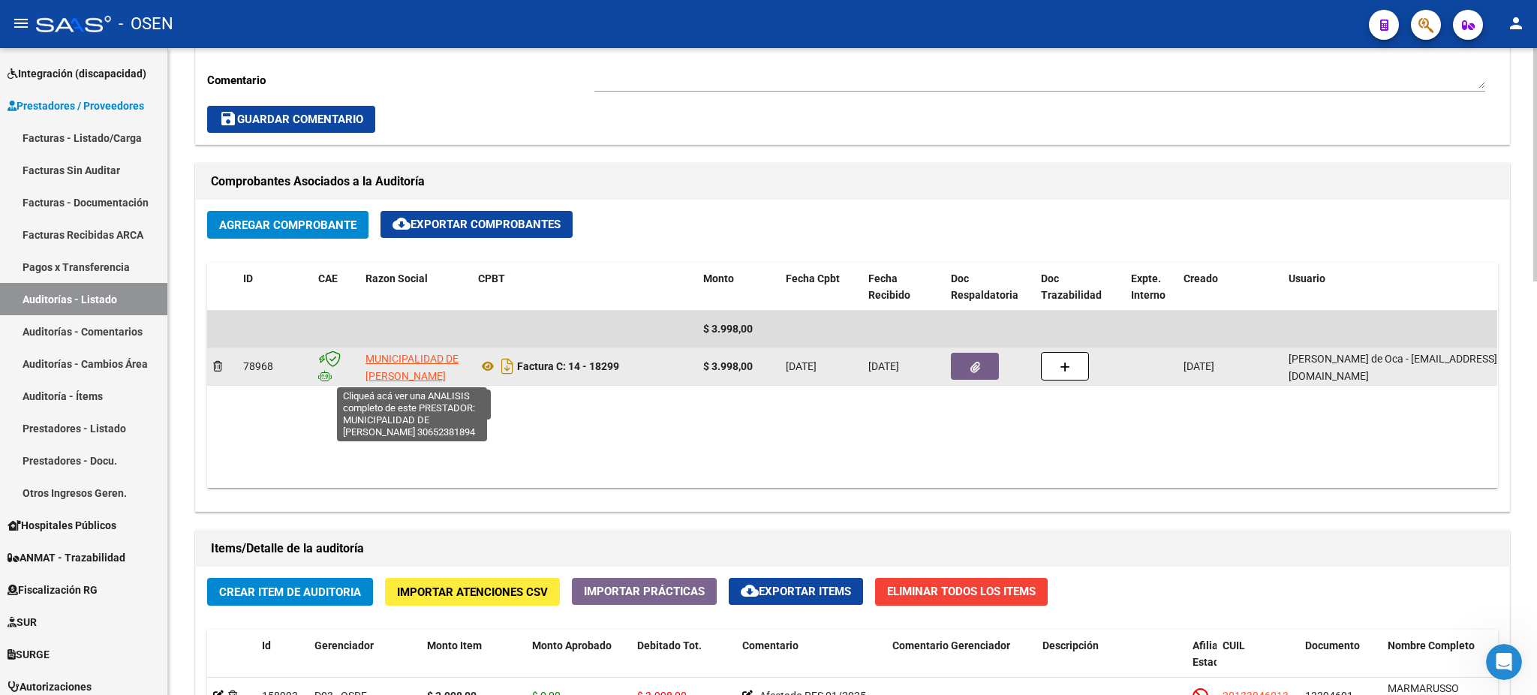
click at [381, 370] on span "MUNICIPALIDAD DE [PERSON_NAME]" at bounding box center [411, 367] width 93 height 29
type textarea "30652381894"
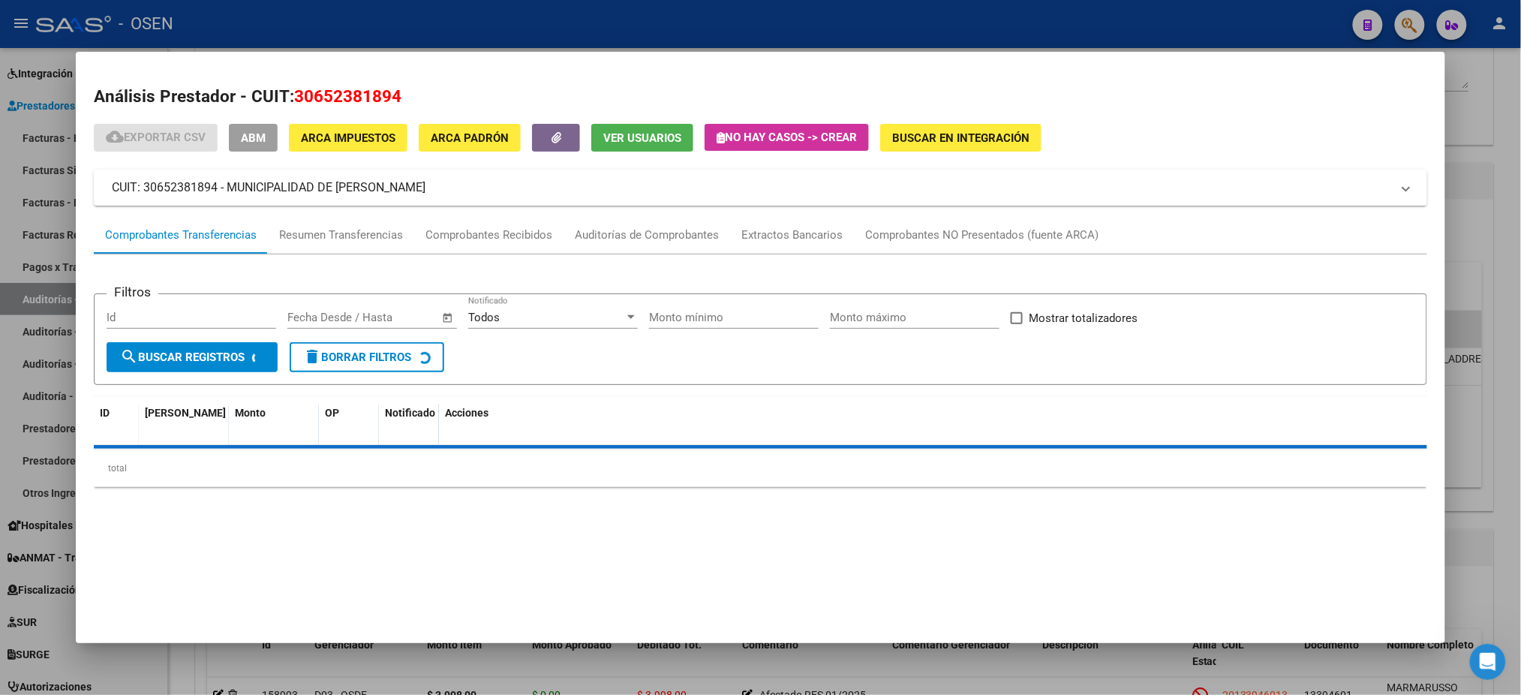
drag, startPoint x: 405, startPoint y: 90, endPoint x: 291, endPoint y: 90, distance: 113.3
click at [291, 90] on h2 "Análisis Prestador - CUIT: 30652381894" at bounding box center [760, 97] width 1333 height 26
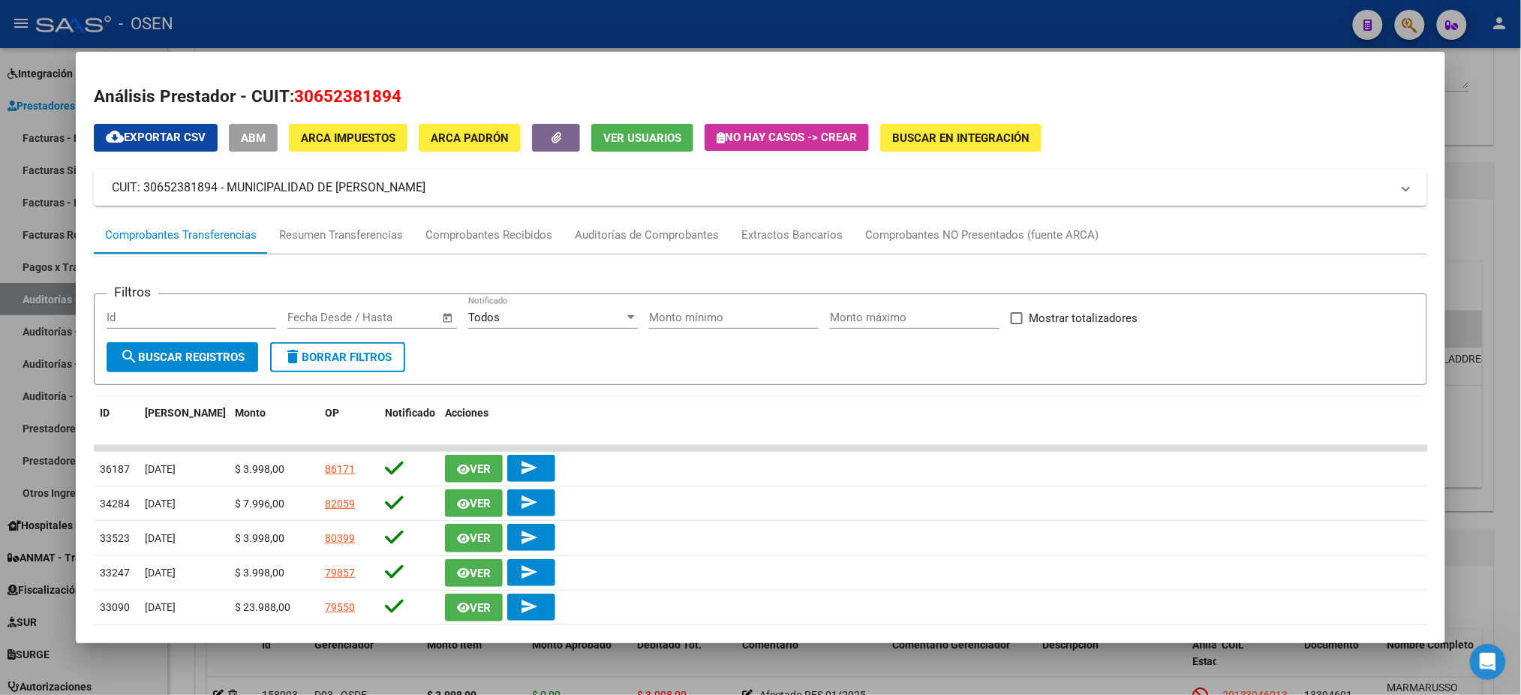
copy span "30652381894"
click at [519, 41] on div at bounding box center [760, 347] width 1521 height 695
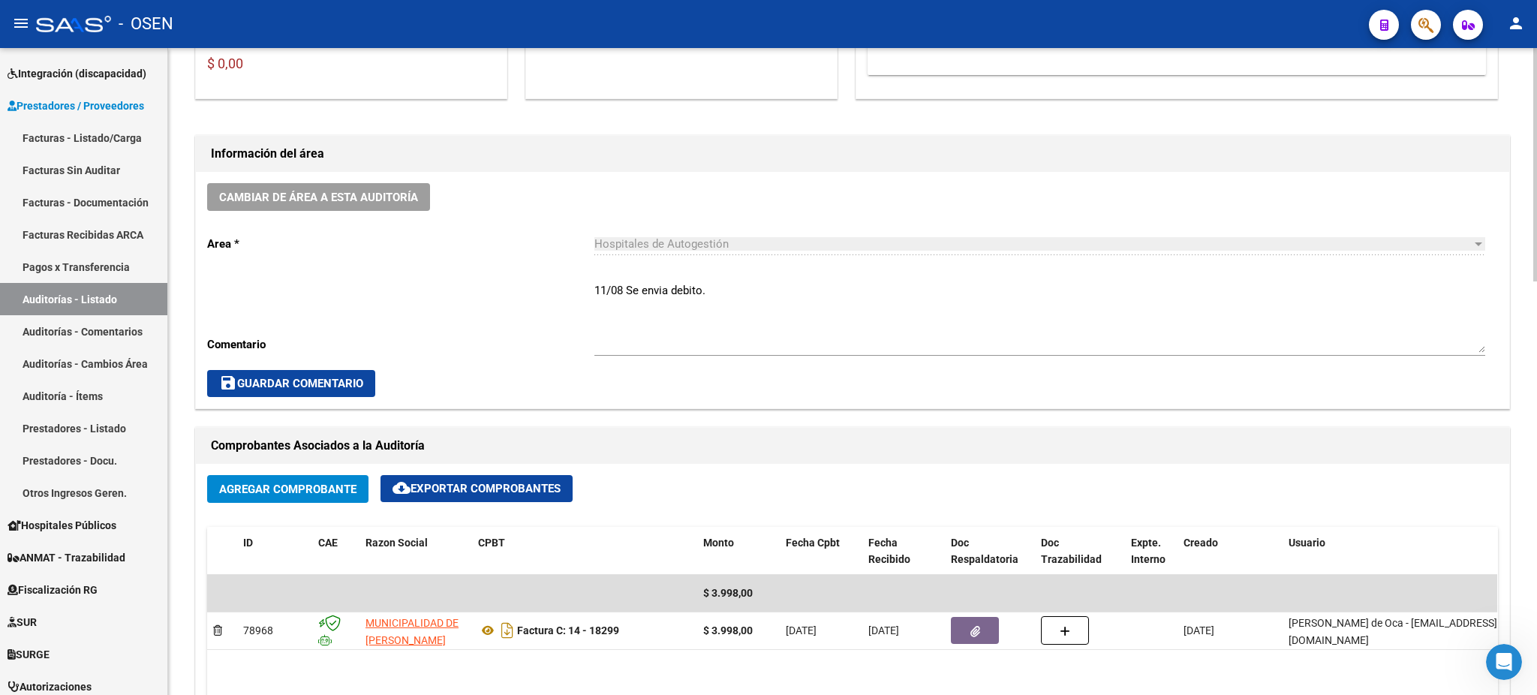
scroll to position [200, 0]
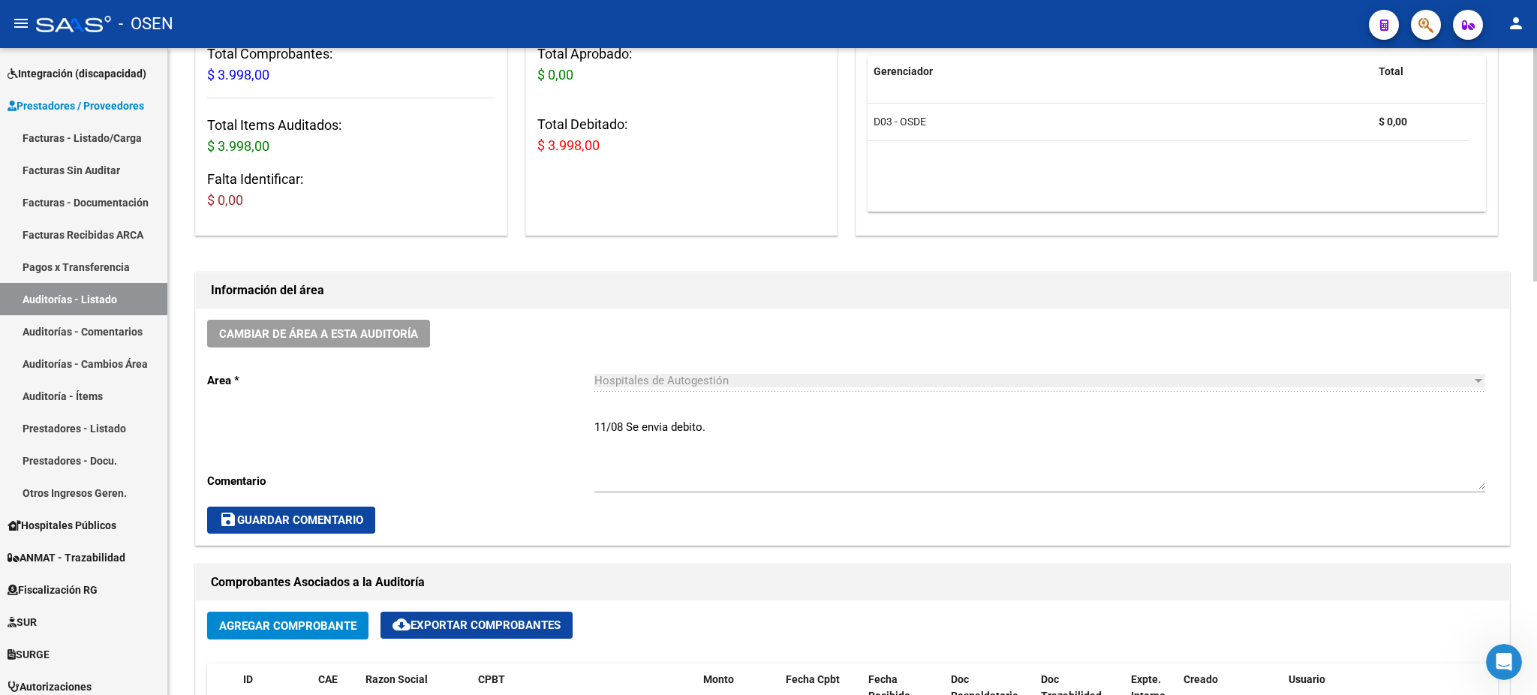
click at [761, 426] on textarea "11/08 Se envia debito." at bounding box center [1039, 454] width 891 height 71
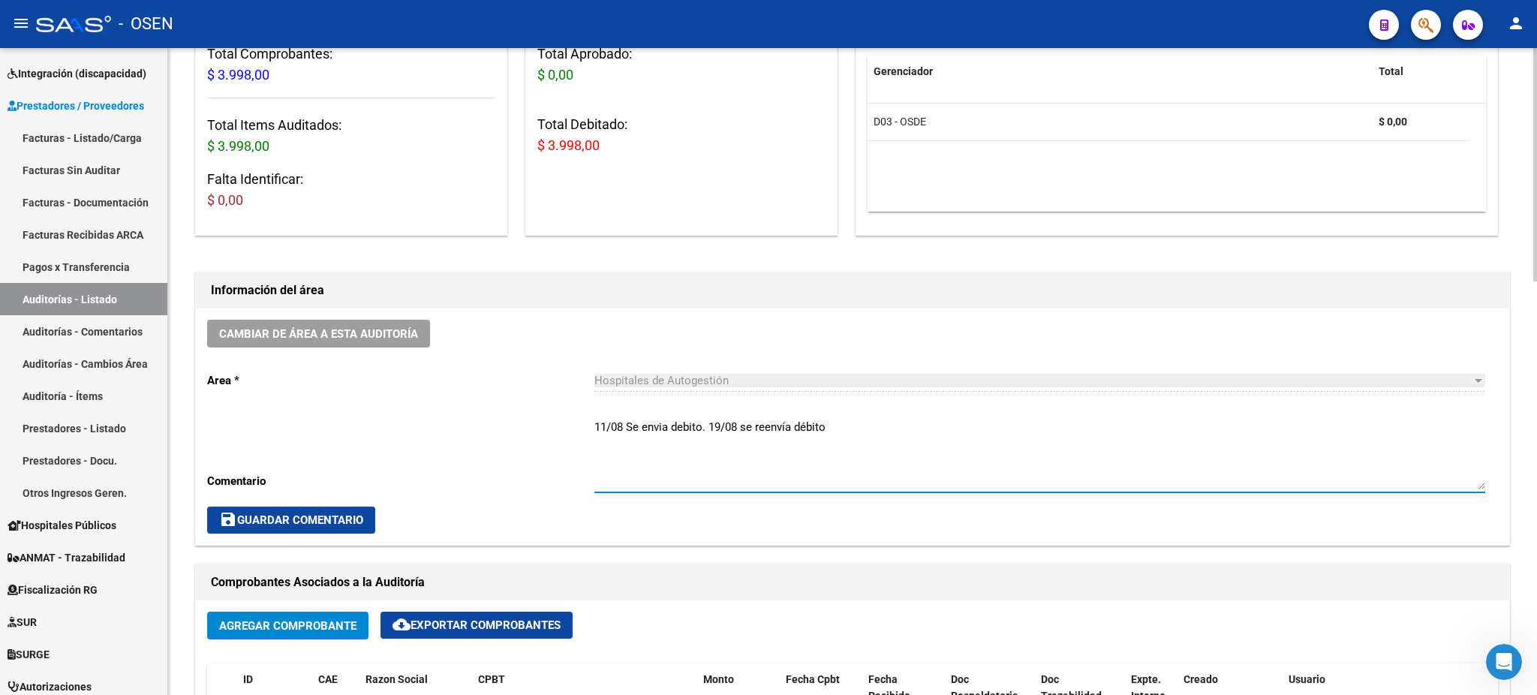
type textarea "11/08 Se envia debito. 19/08 se reenvía débito"
click at [290, 534] on div "Cambiar de área a esta auditoría Area * Hospitales de Autogestión Seleccionar a…" at bounding box center [852, 426] width 1313 height 236
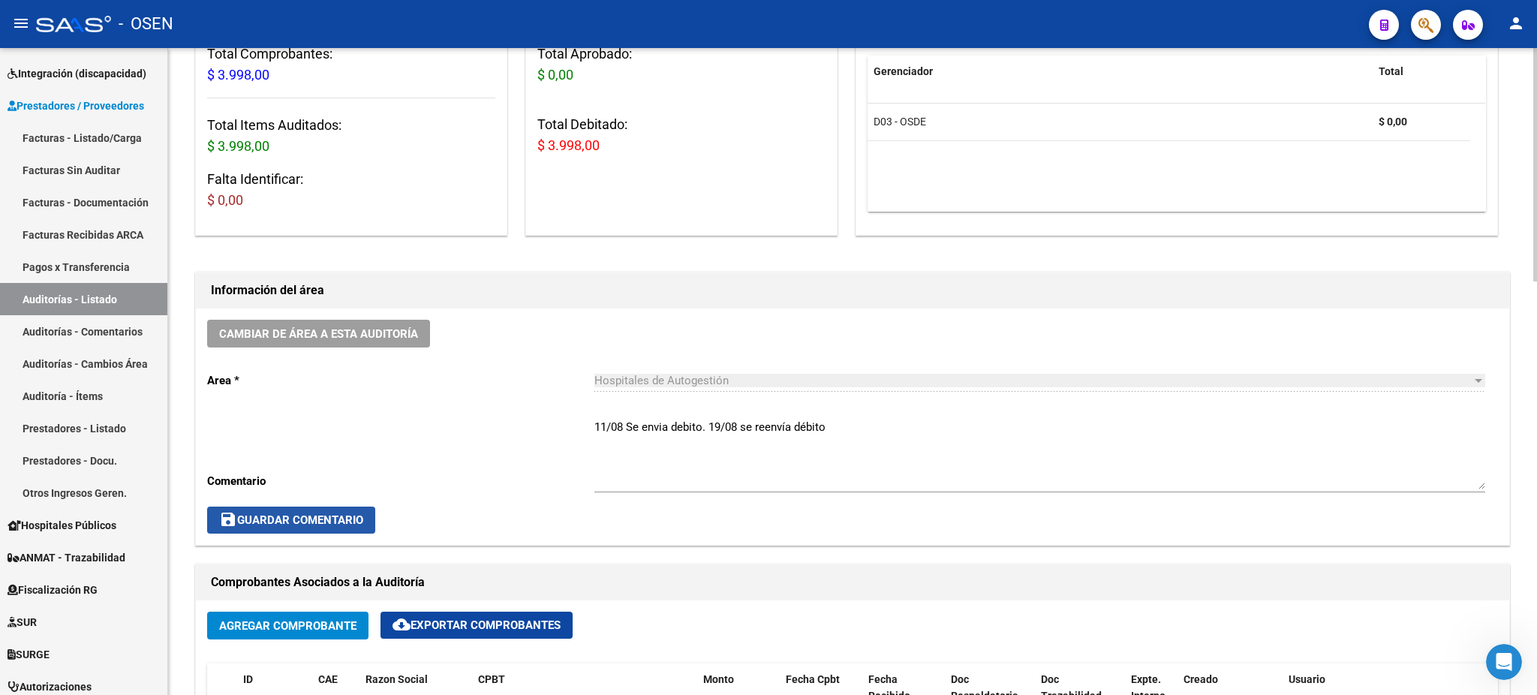
click at [293, 527] on button "save Guardar Comentario" at bounding box center [291, 520] width 168 height 27
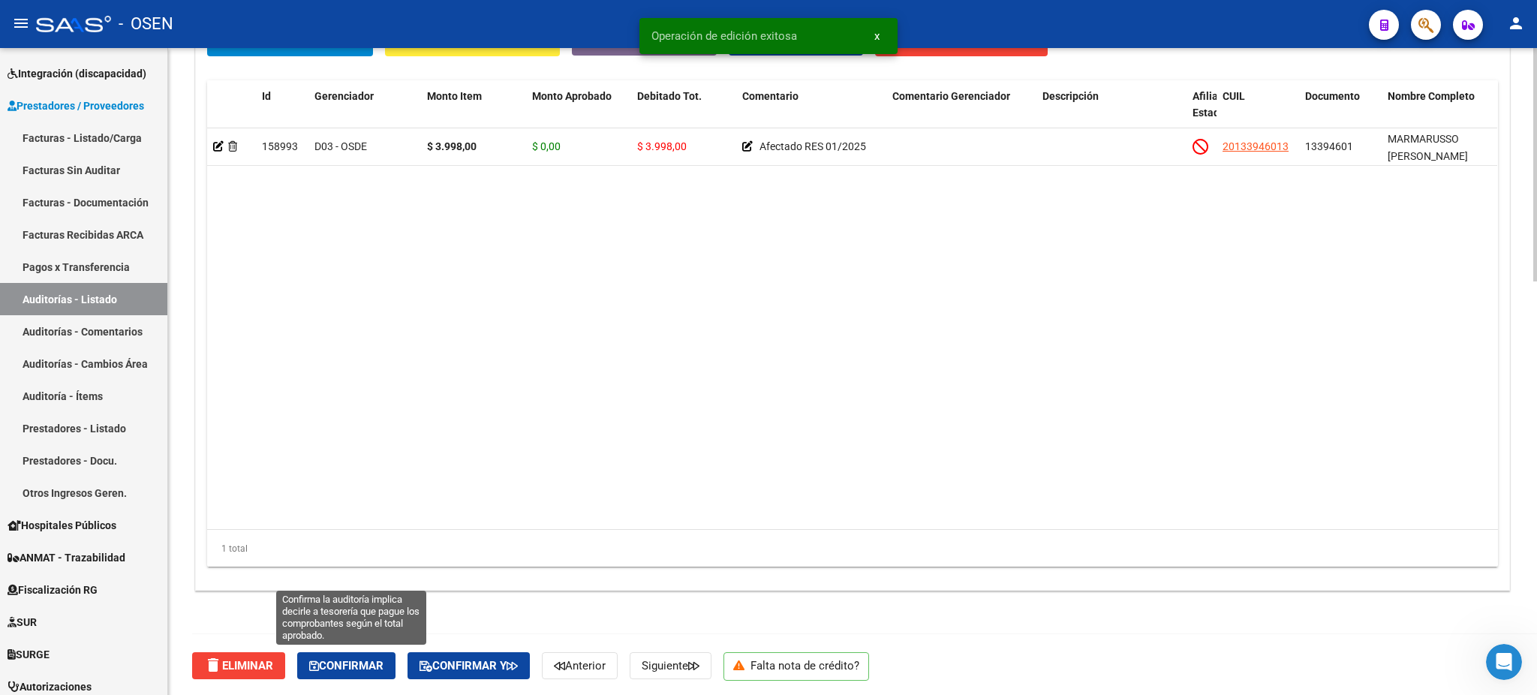
click at [347, 659] on span "Confirmar" at bounding box center [346, 666] width 74 height 14
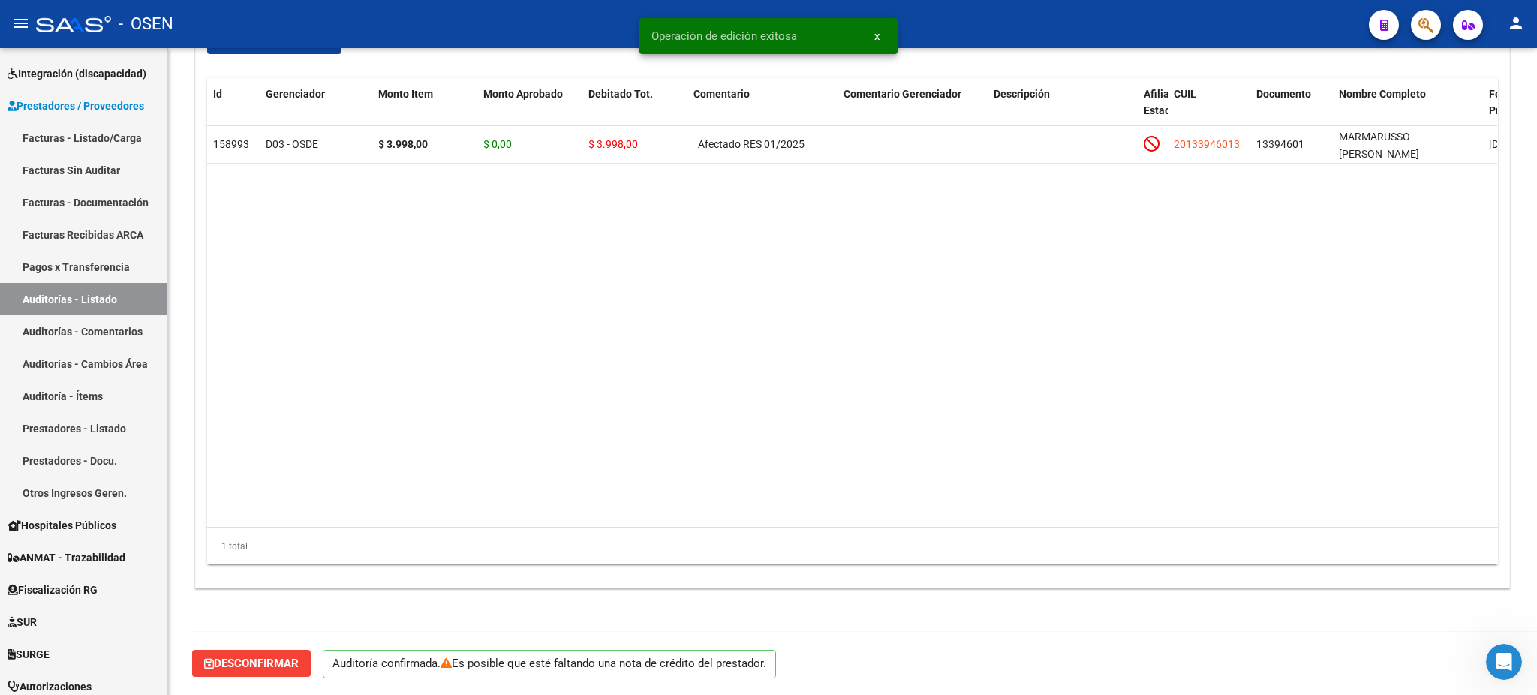
scroll to position [1099, 0]
type input "202508"
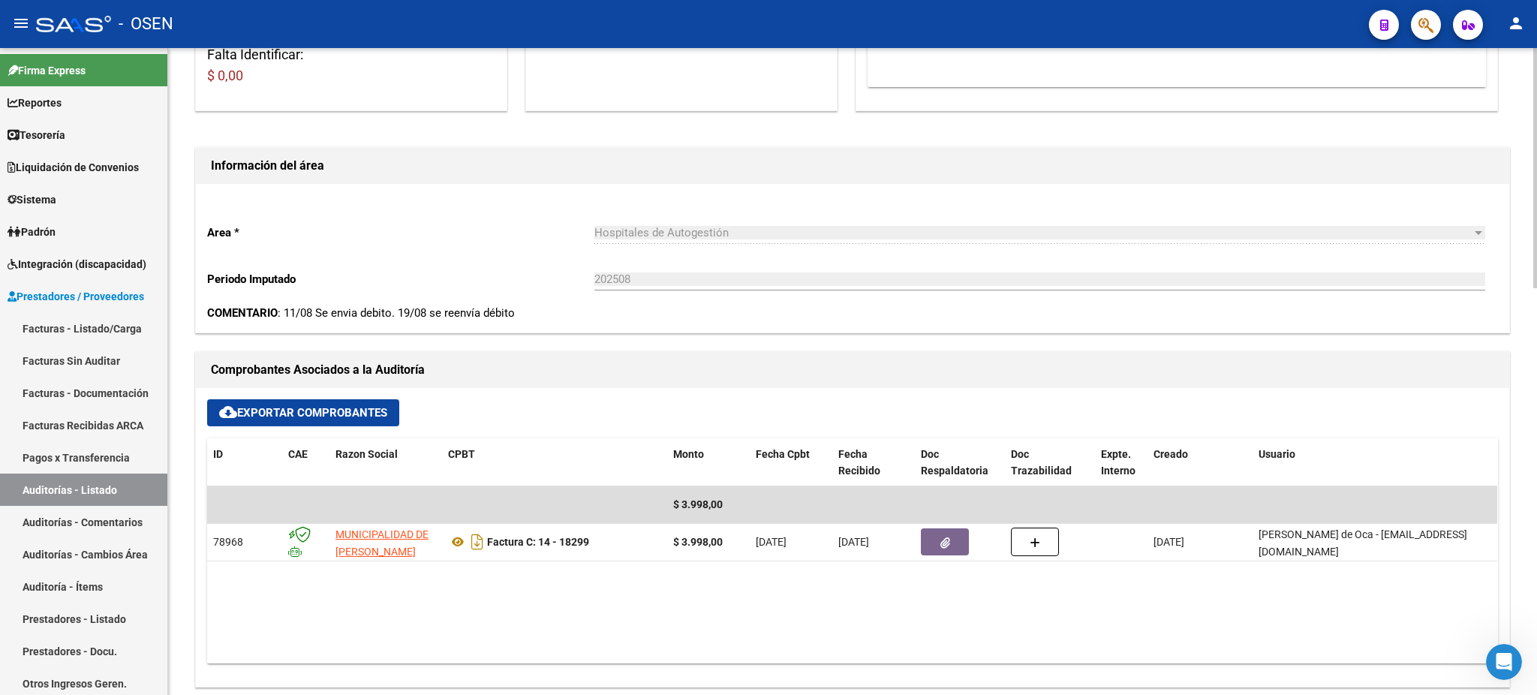
scroll to position [500, 0]
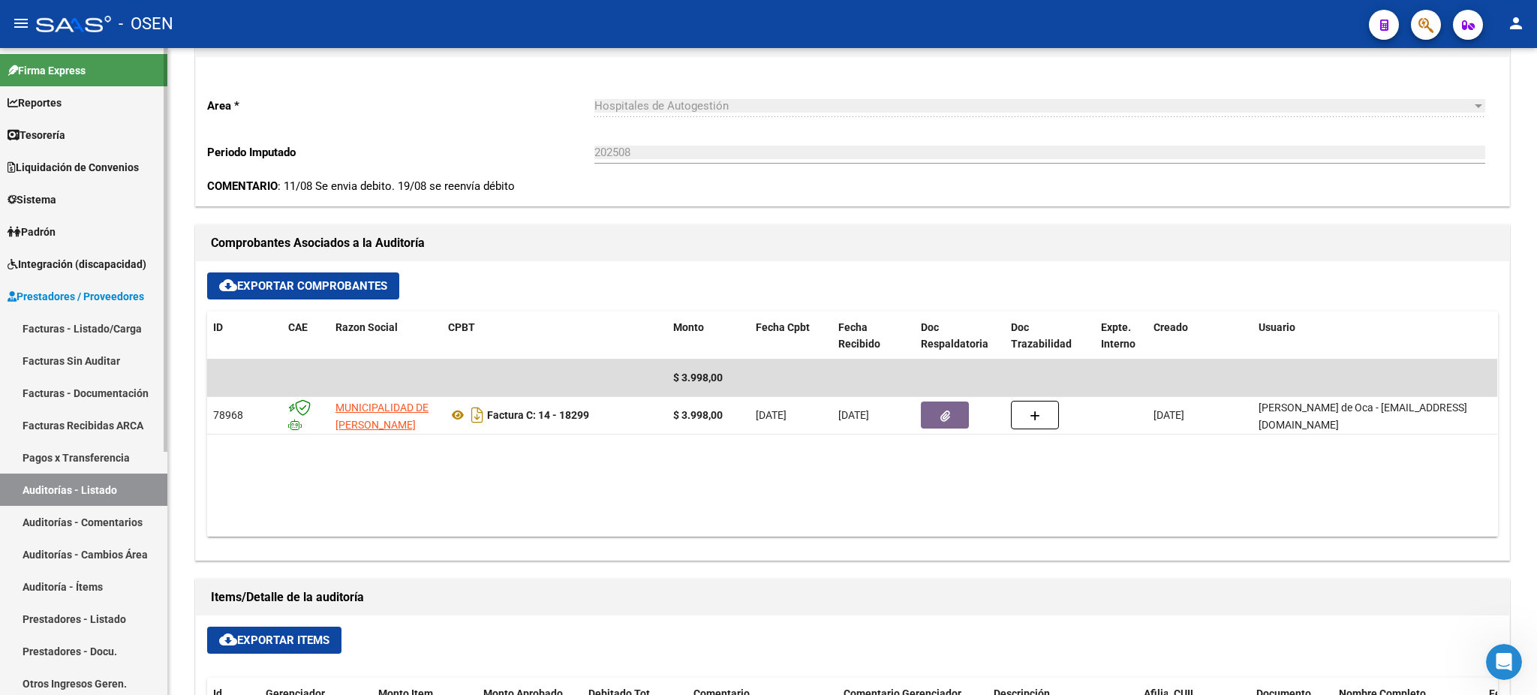
click at [101, 487] on link "Auditorías - Listado" at bounding box center [83, 490] width 167 height 32
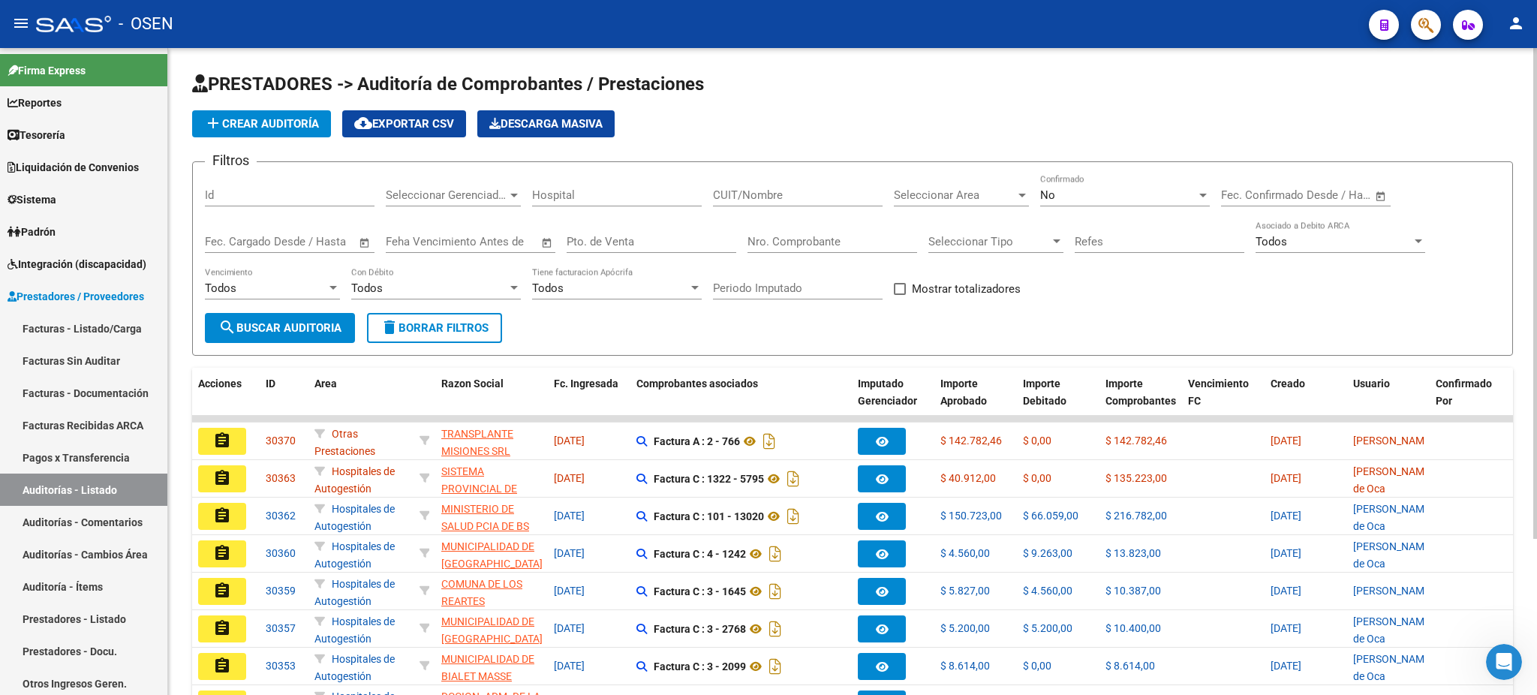
click at [1014, 198] on span "Seleccionar Area" at bounding box center [955, 195] width 122 height 14
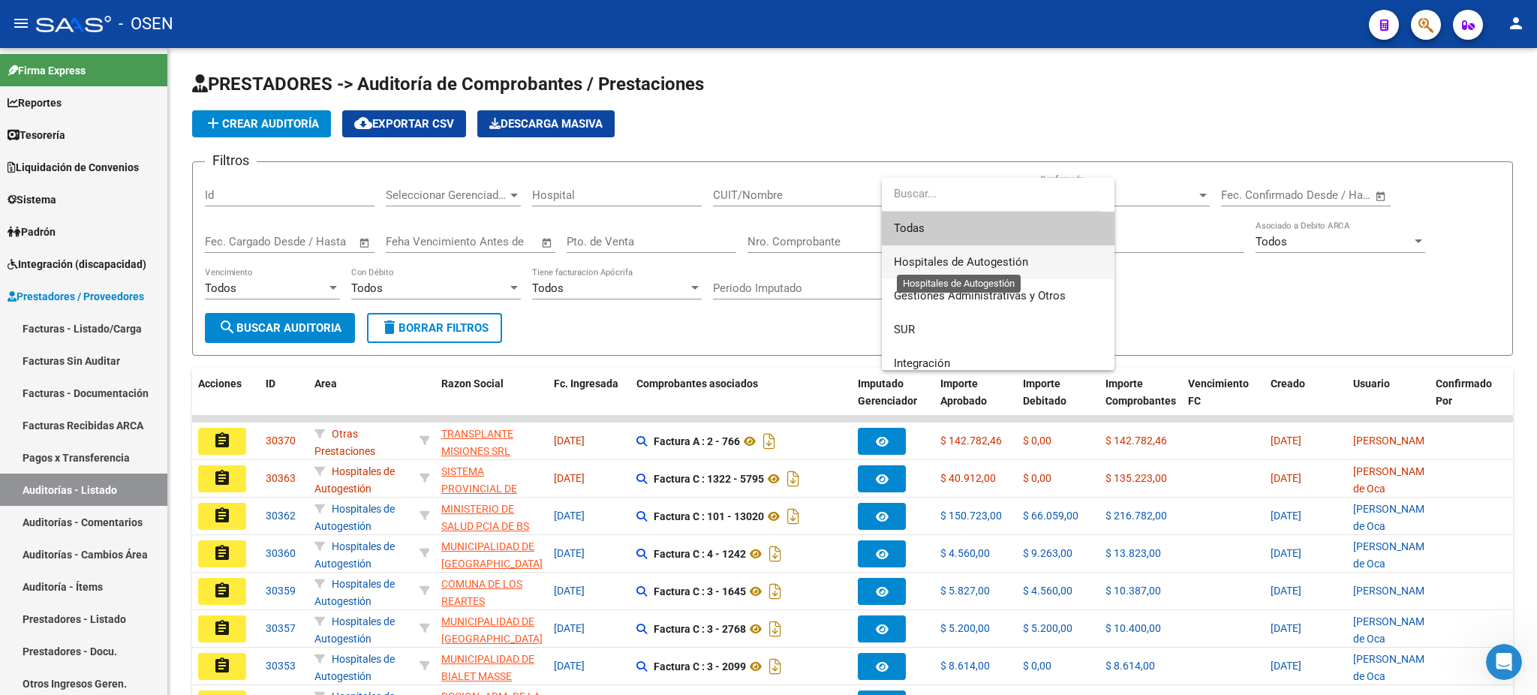
click at [974, 263] on span "Hospitales de Autogestión" at bounding box center [961, 262] width 134 height 14
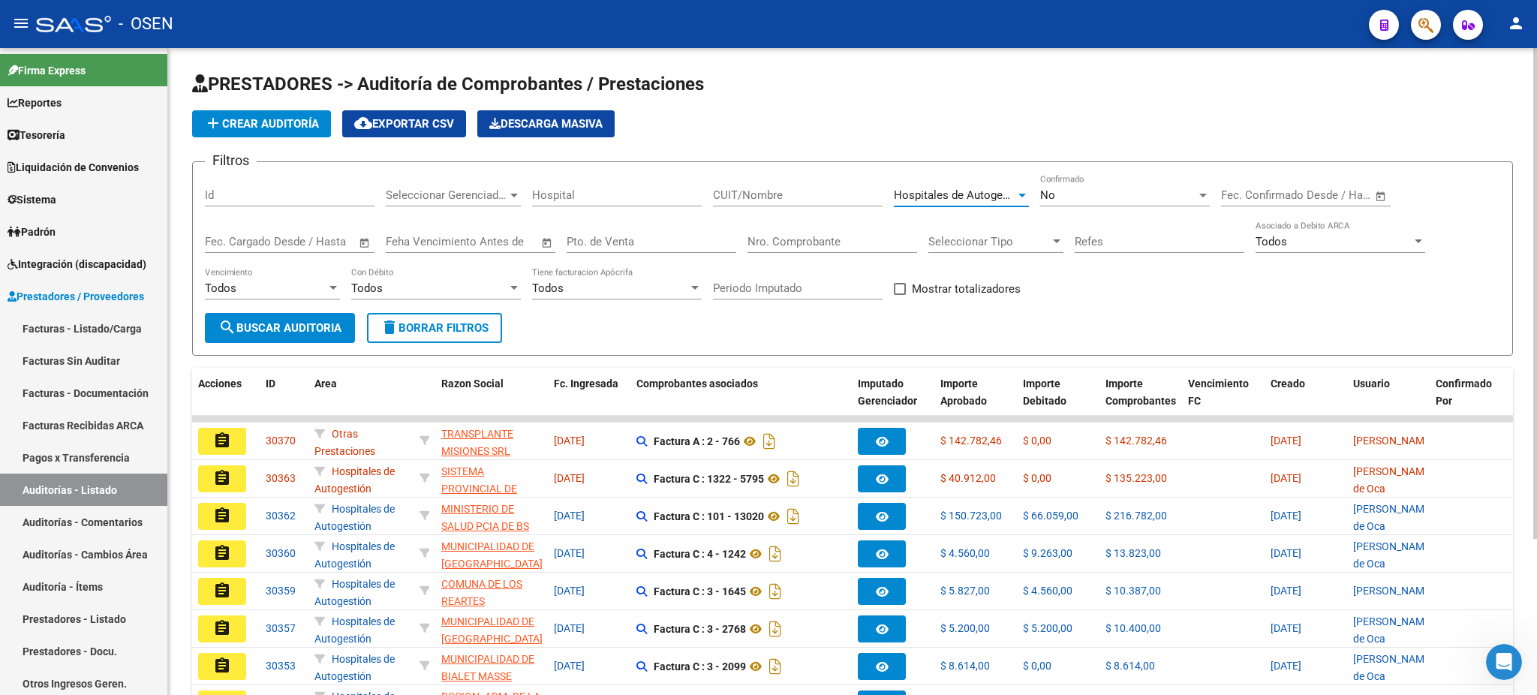
drag, startPoint x: 260, startPoint y: 311, endPoint x: 266, endPoint y: 304, distance: 9.0
click at [262, 313] on button "search Buscar Auditoria" at bounding box center [280, 328] width 150 height 30
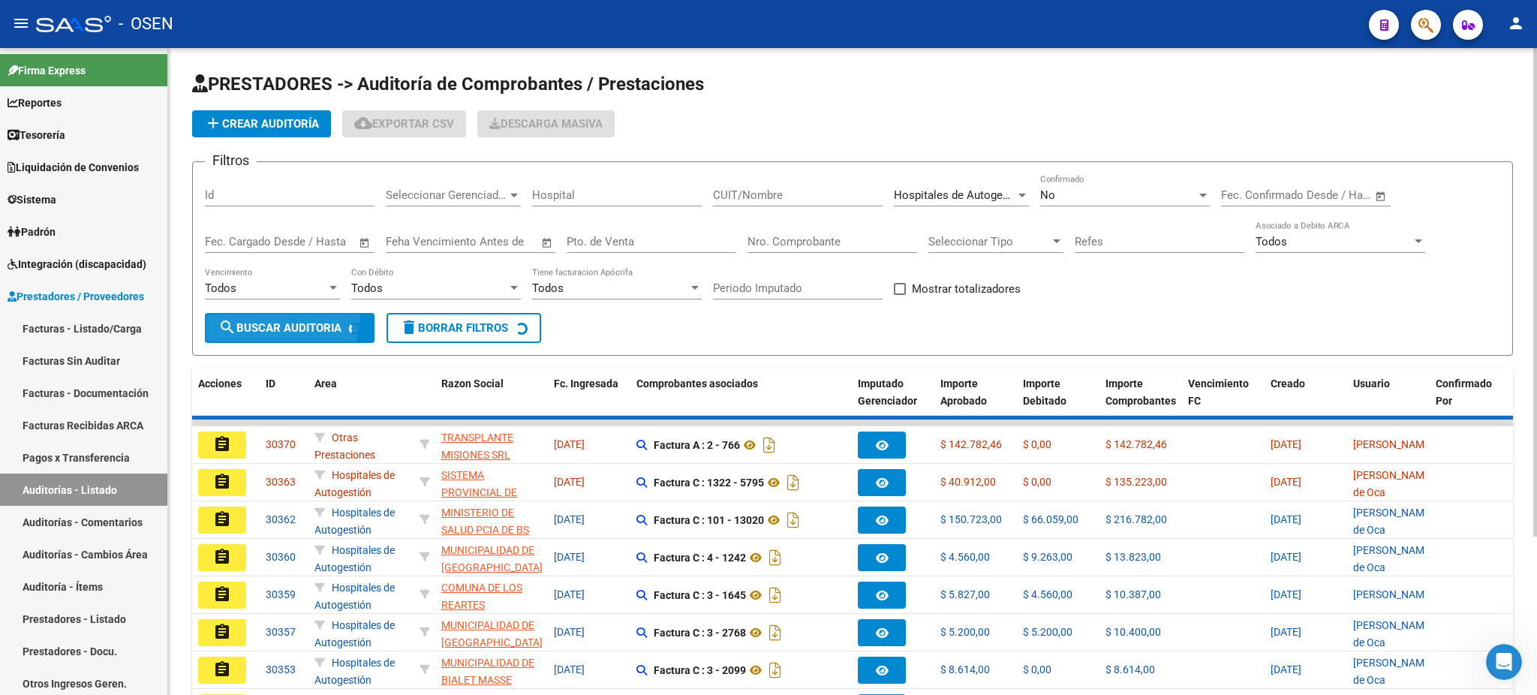
click at [269, 289] on div "Todos" at bounding box center [266, 288] width 122 height 14
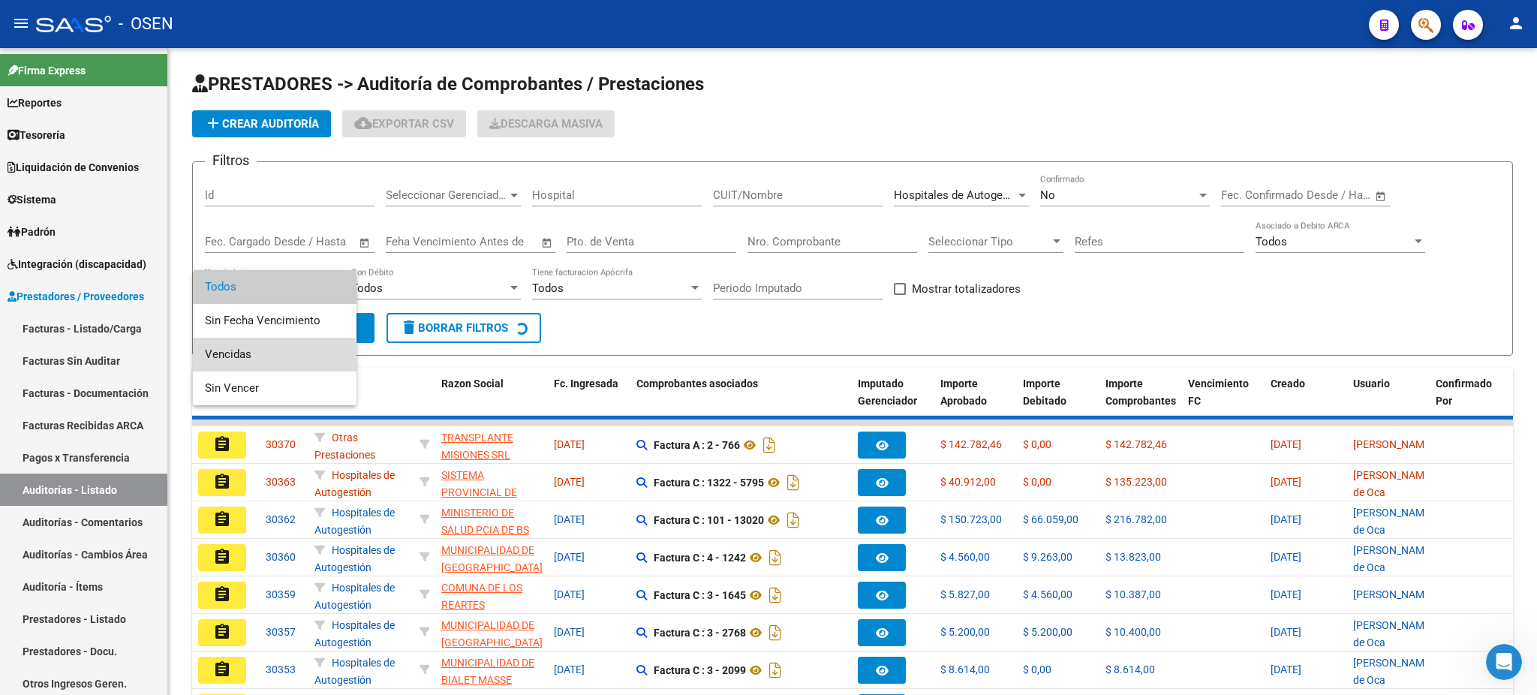
click at [251, 370] on span "Vencidas" at bounding box center [275, 355] width 140 height 34
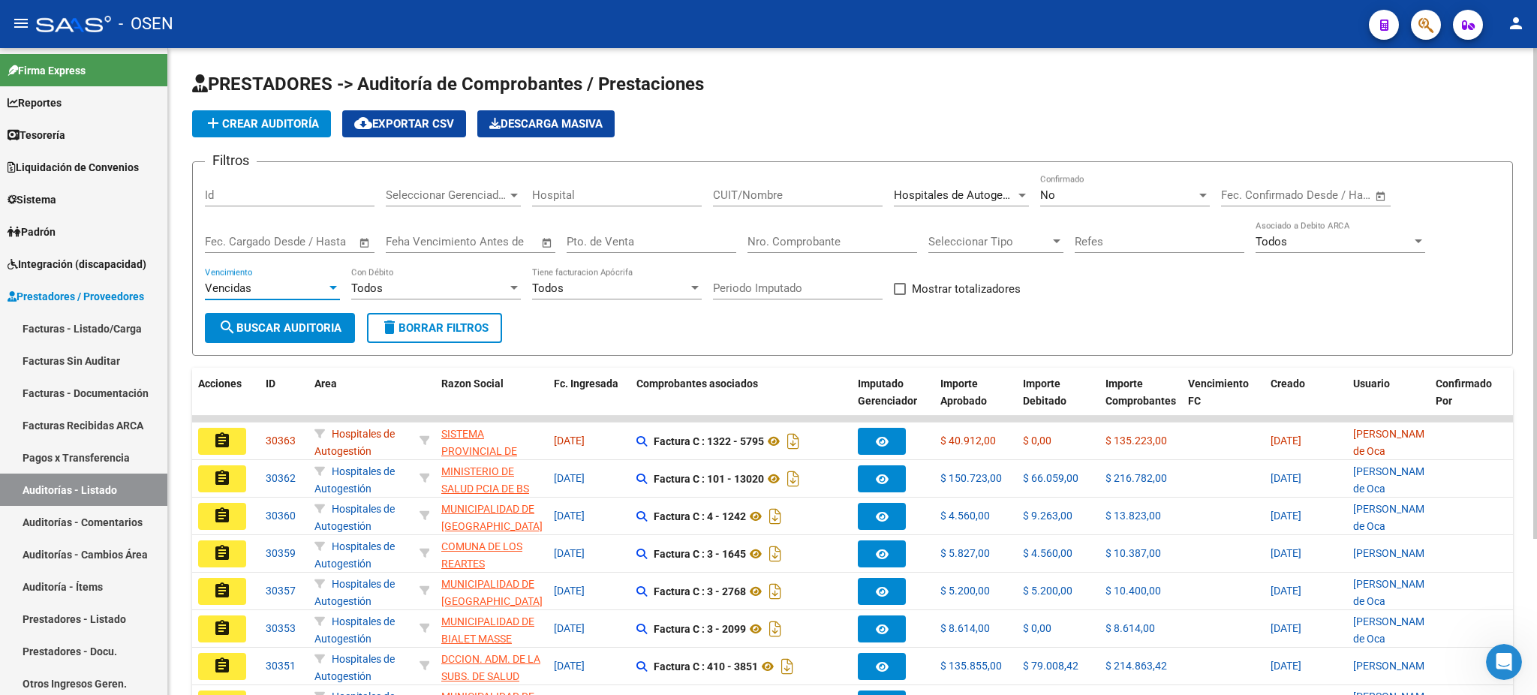
click at [288, 329] on span "search Buscar Auditoria" at bounding box center [279, 328] width 123 height 14
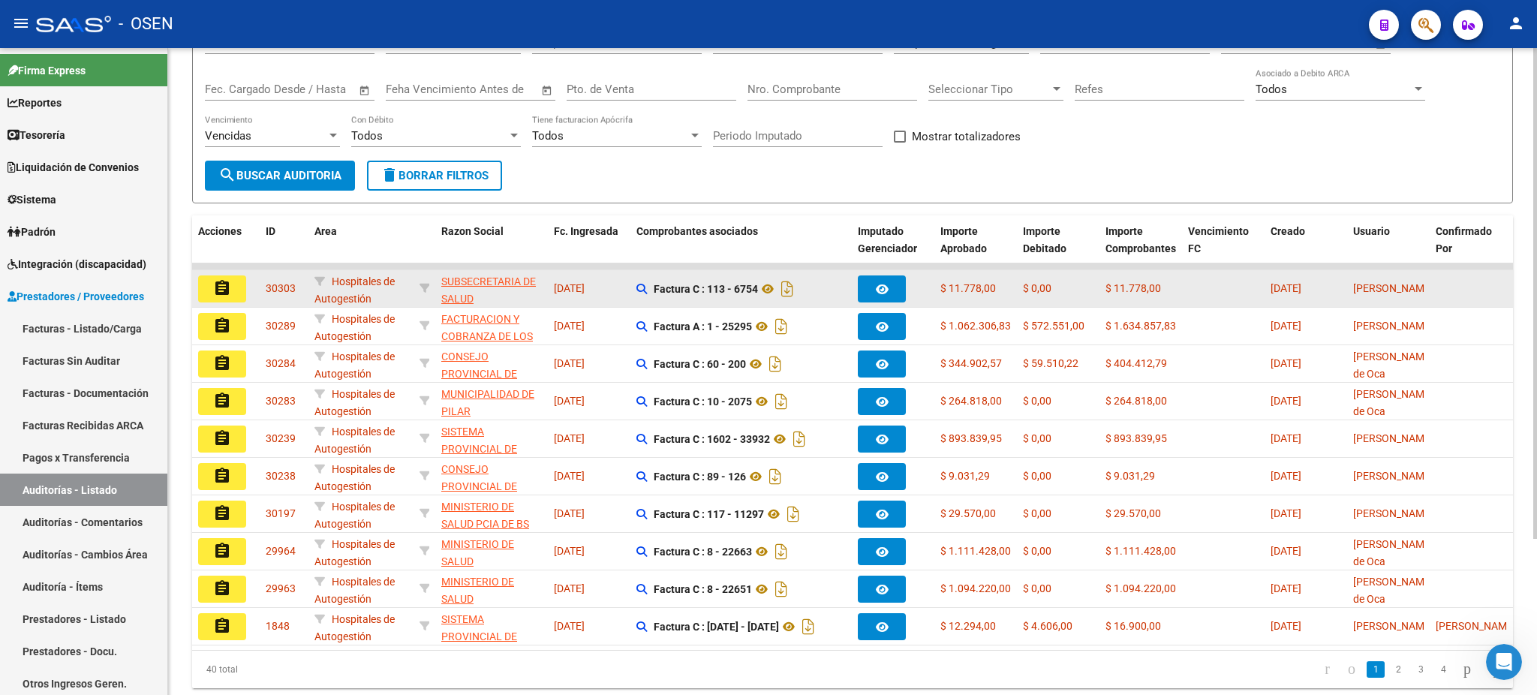
scroll to position [206, 0]
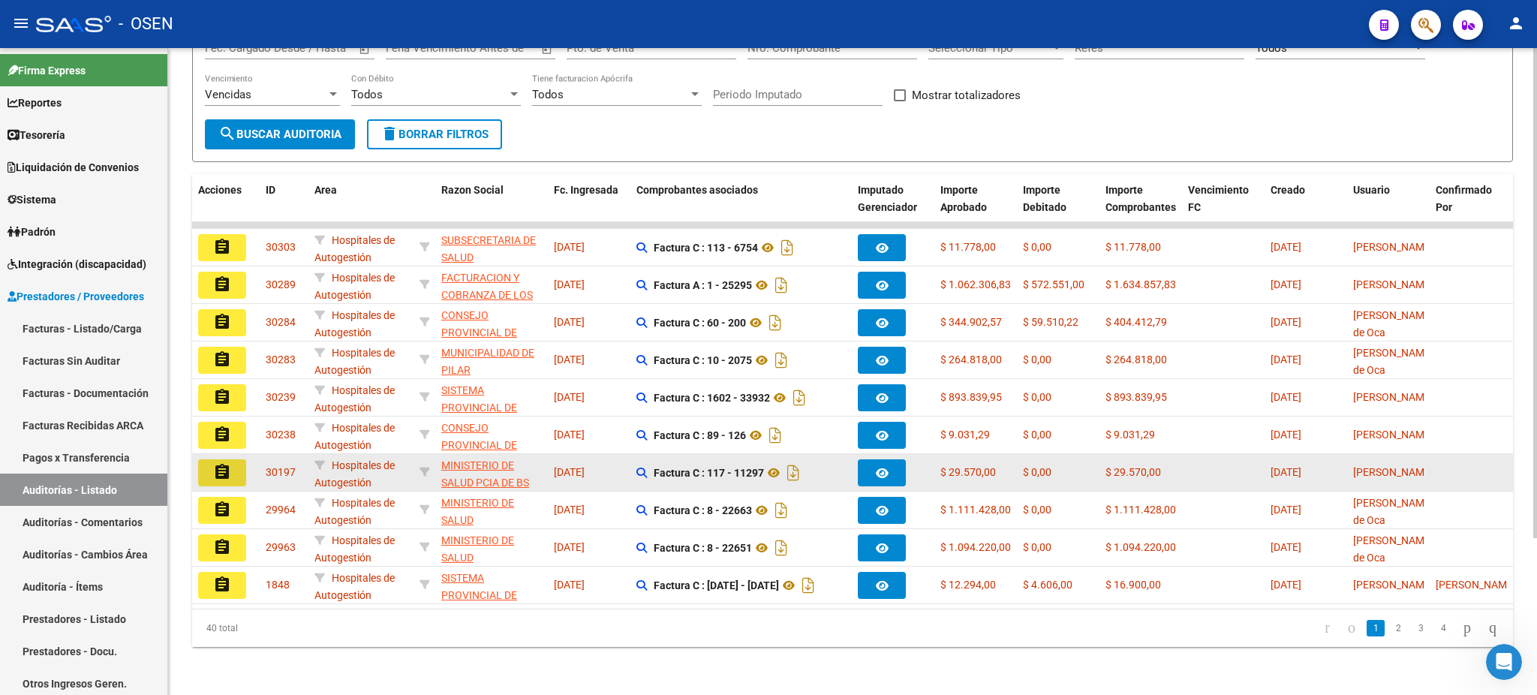
click at [209, 459] on button "assignment" at bounding box center [222, 472] width 48 height 27
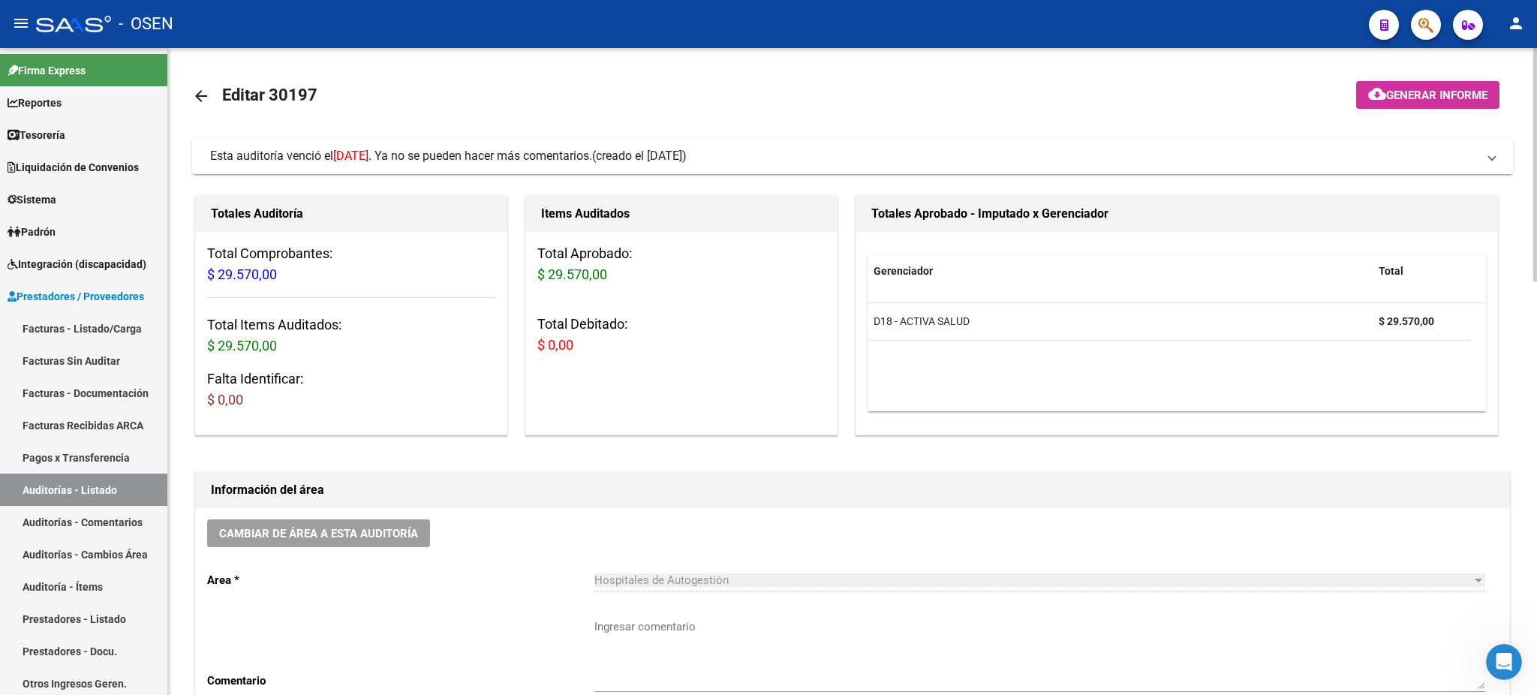
click at [687, 155] on span "(creado el 12/08/2025)" at bounding box center [639, 156] width 95 height 17
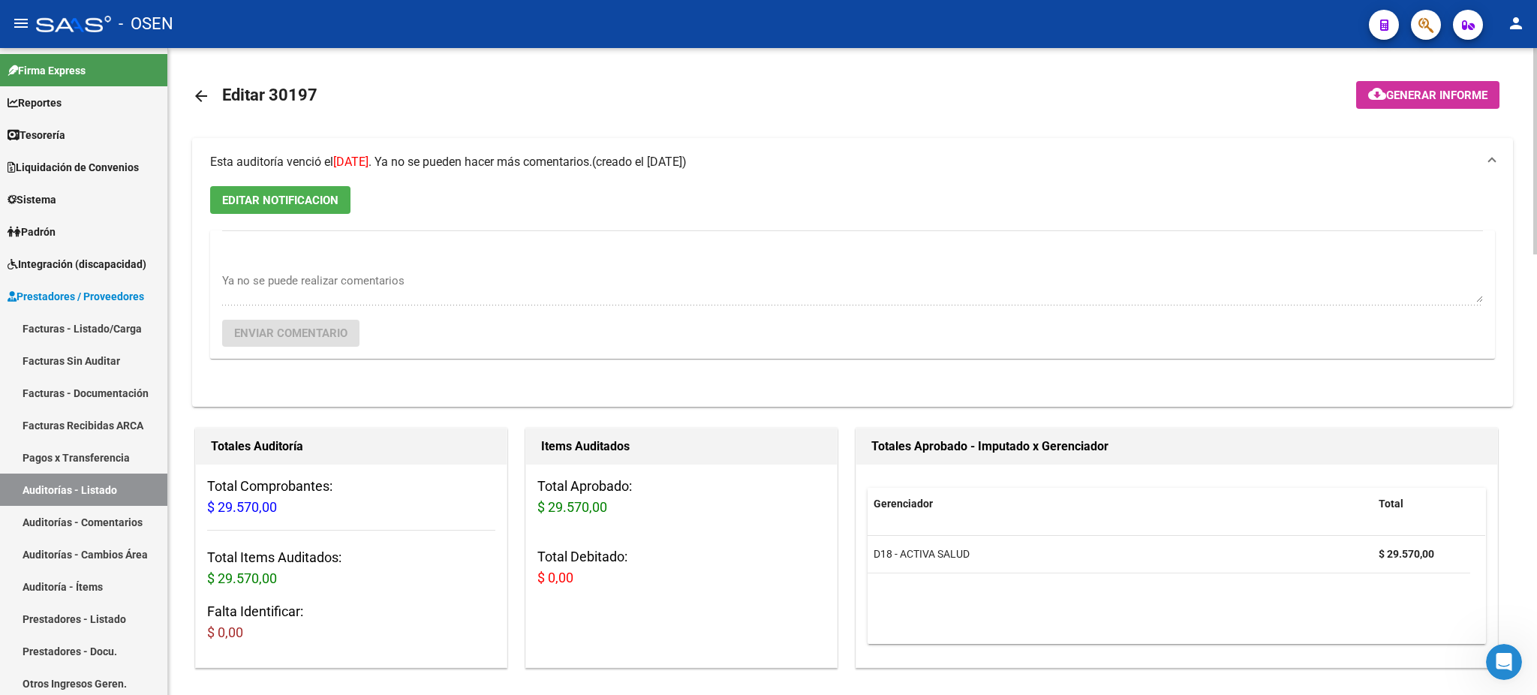
click at [311, 196] on span "EDITAR NOTIFICACION" at bounding box center [280, 201] width 116 height 14
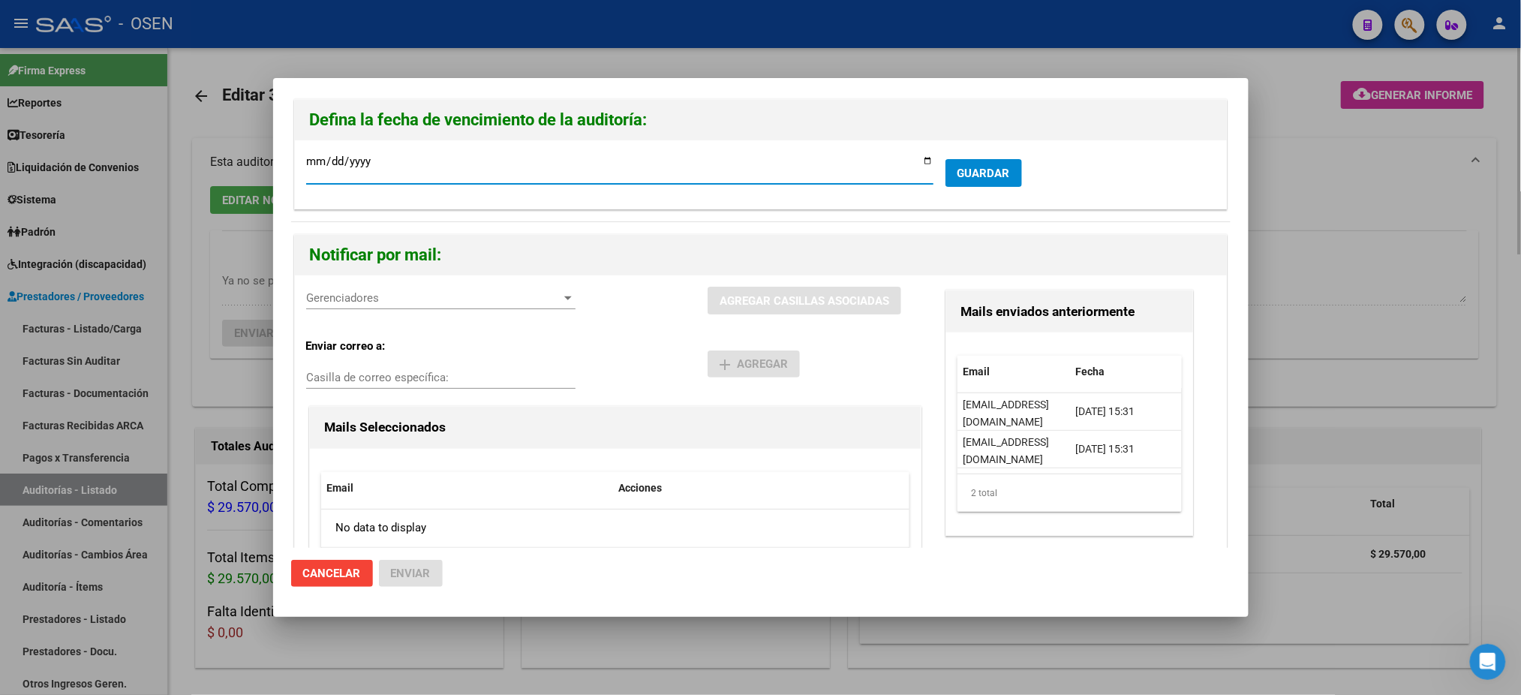
click at [1403, 290] on div at bounding box center [760, 347] width 1521 height 695
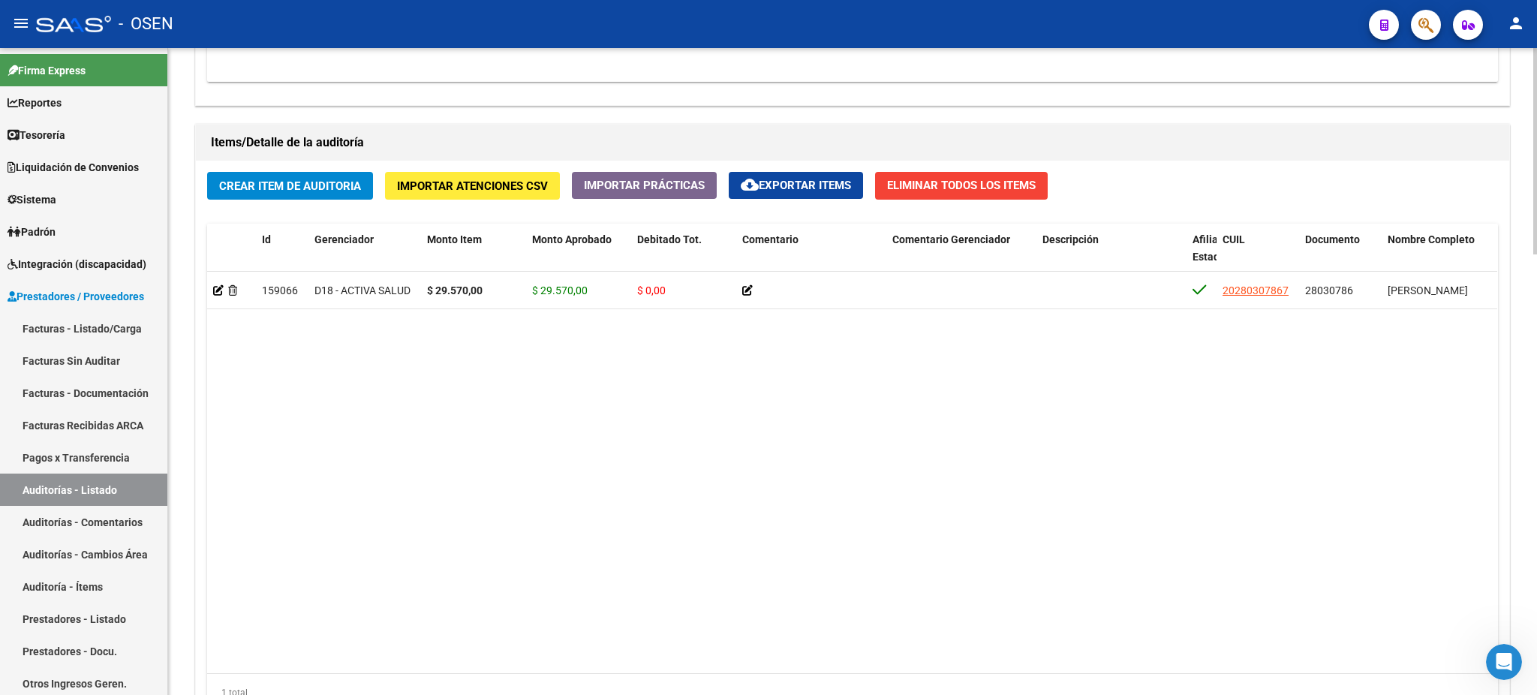
scroll to position [1382, 0]
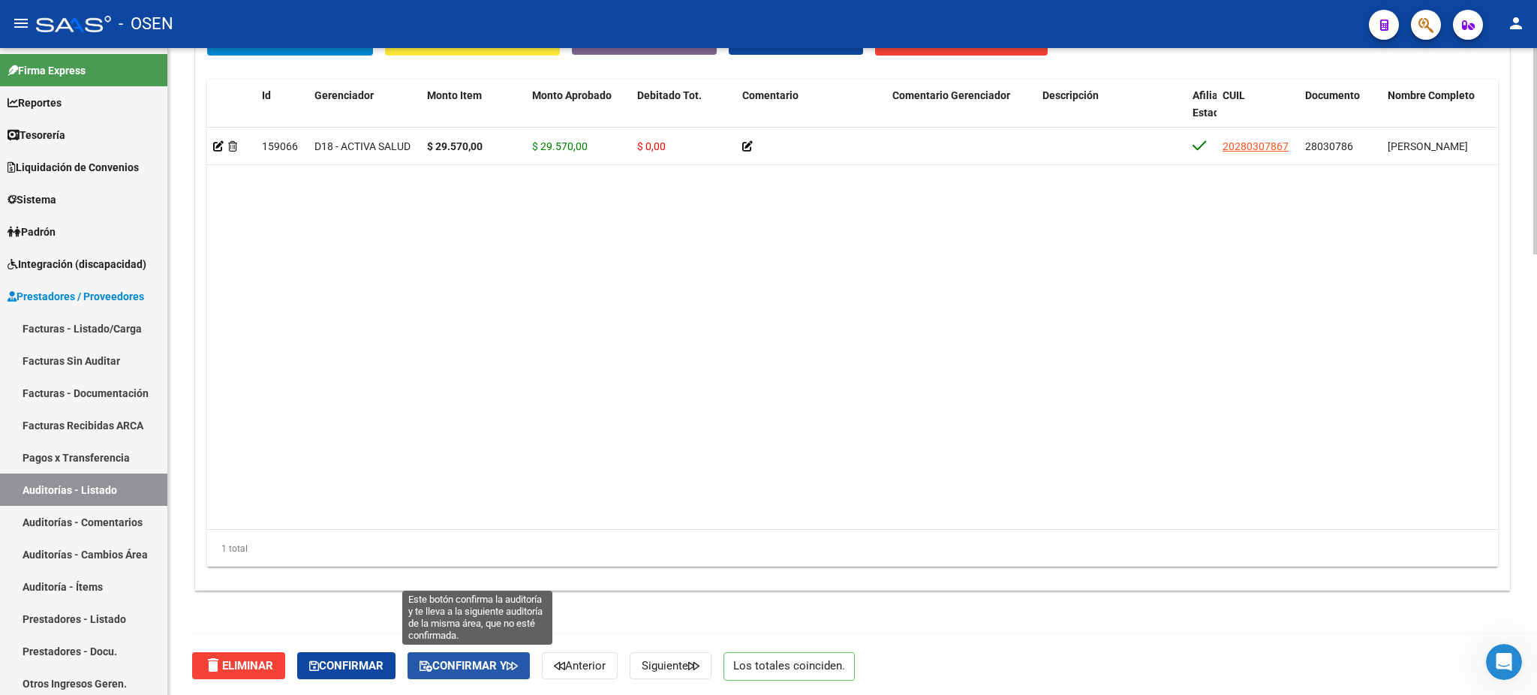
click at [496, 667] on span "Confirmar y" at bounding box center [469, 666] width 98 height 14
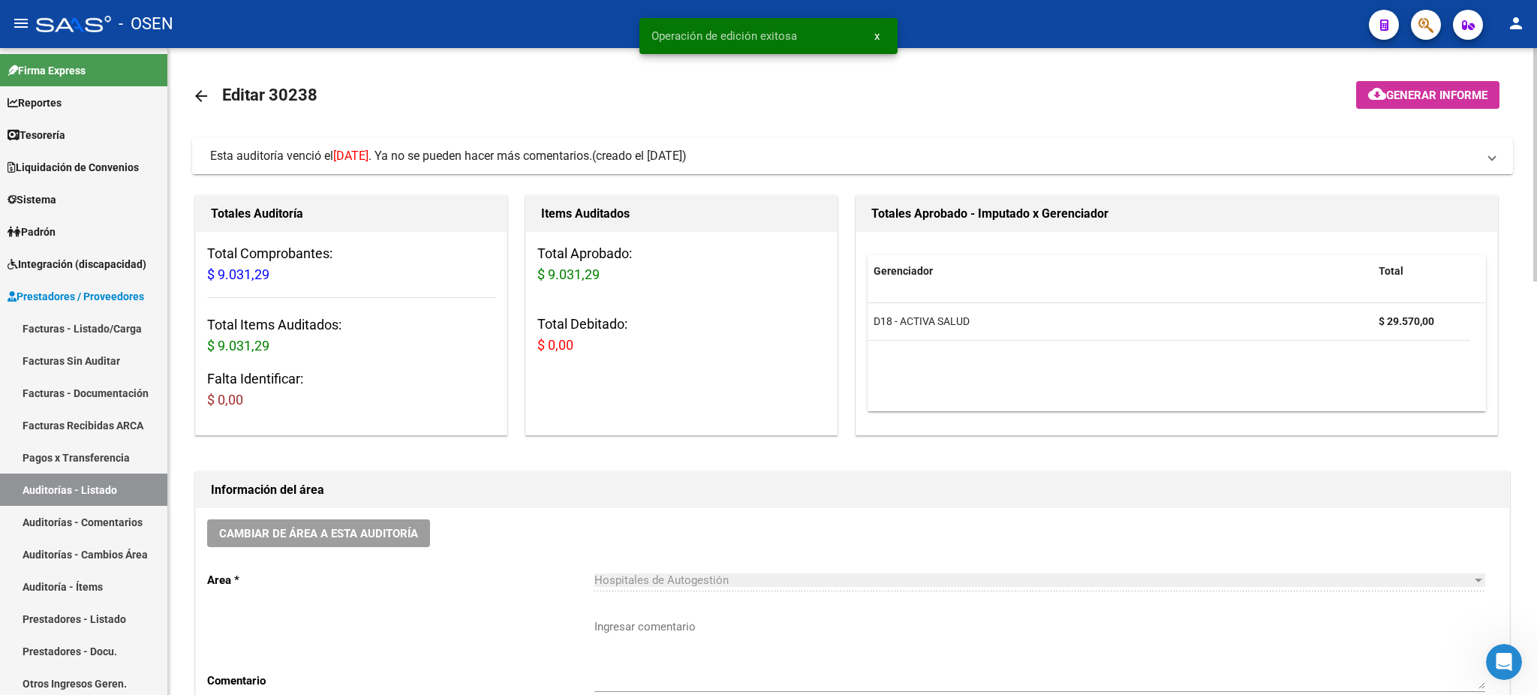
click at [687, 148] on span "(creado el 12/08/2025)" at bounding box center [639, 156] width 95 height 17
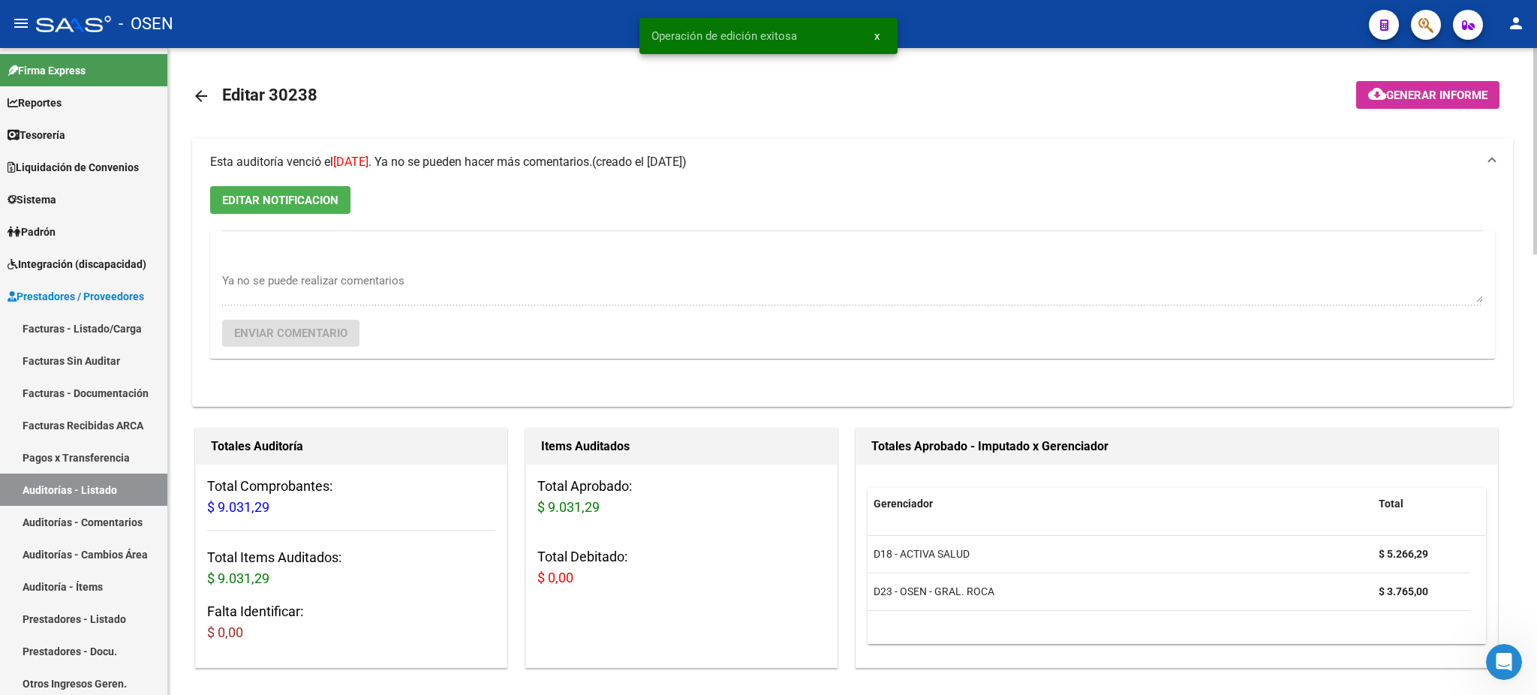
click at [723, 148] on mat-expansion-panel-header "Esta auditoría venció el 17/08/2025 . Ya no se pueden hacer más comentarios. (c…" at bounding box center [852, 162] width 1321 height 48
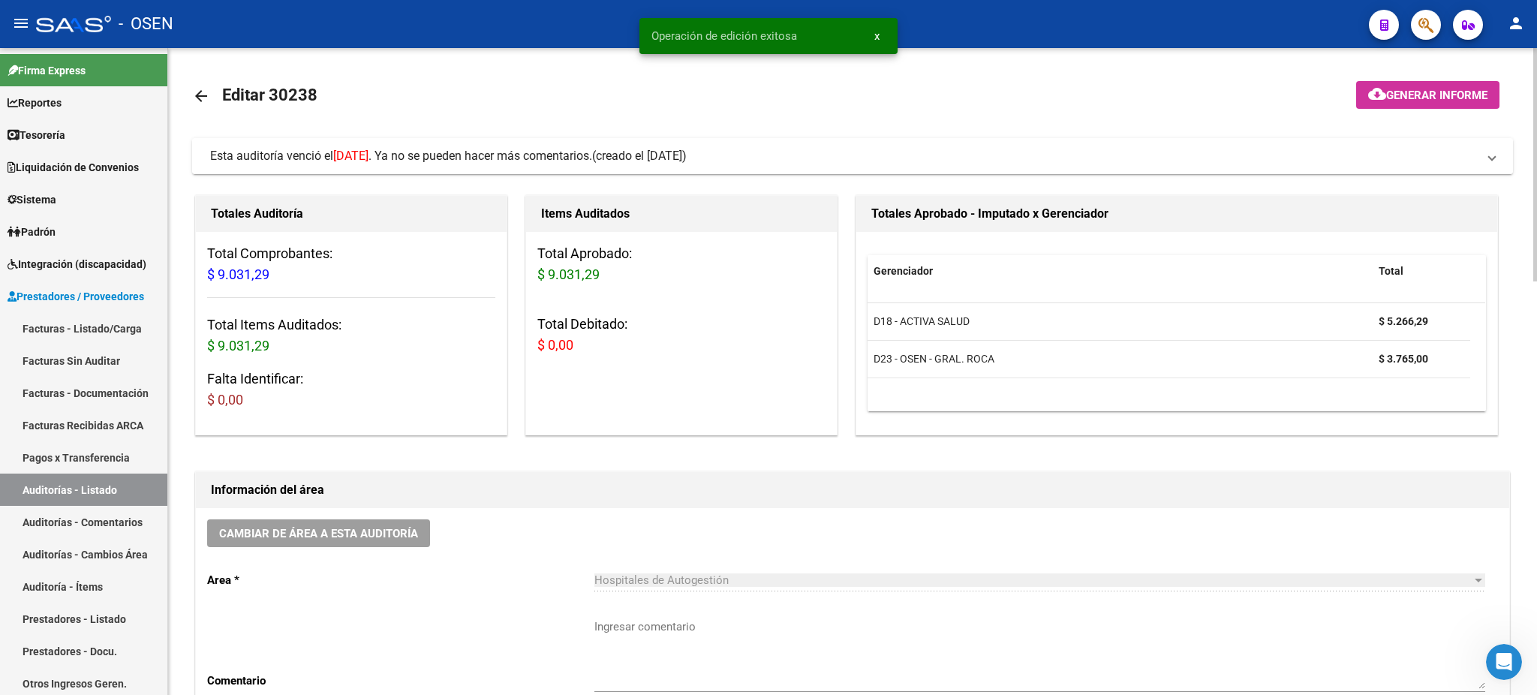
click at [687, 158] on span "(creado el 12/08/2025)" at bounding box center [639, 156] width 95 height 17
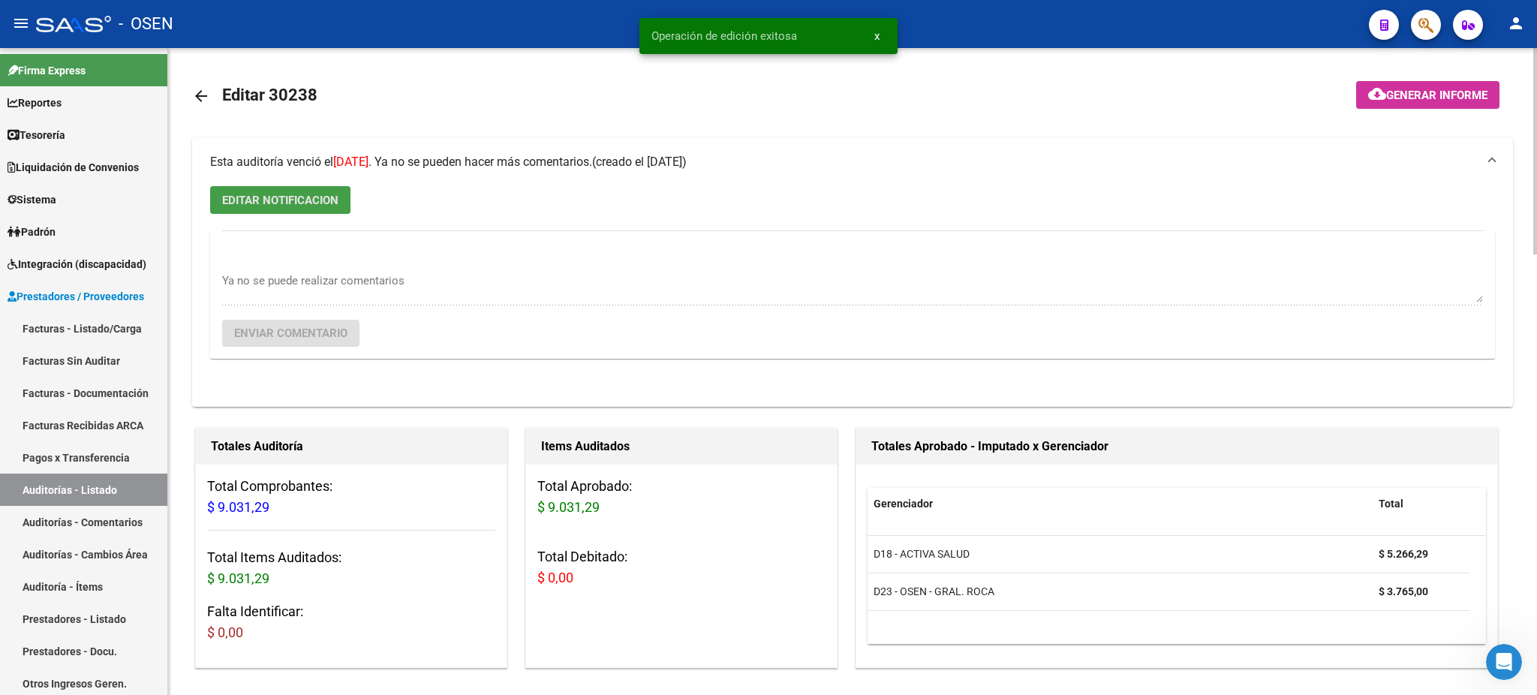
click at [262, 199] on span "EDITAR NOTIFICACION" at bounding box center [280, 201] width 116 height 14
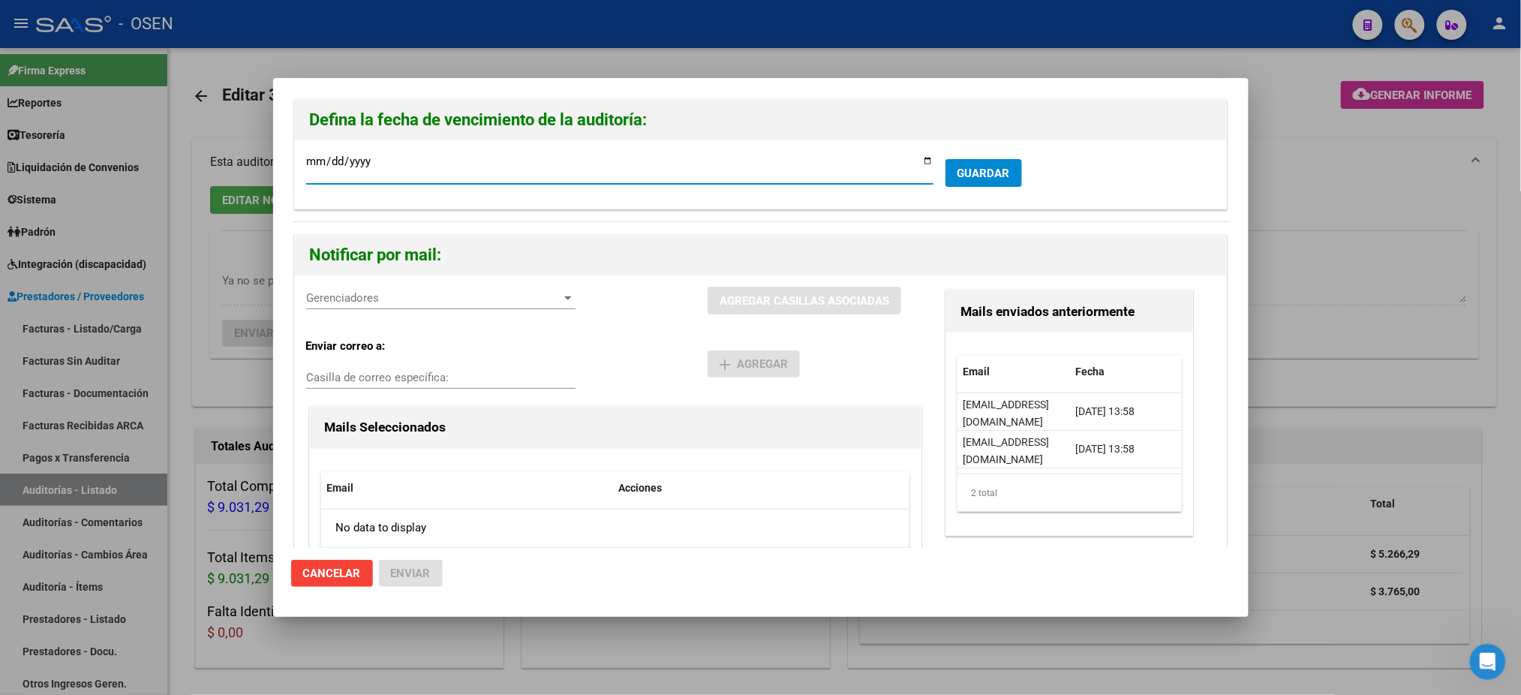
click at [1334, 308] on div at bounding box center [760, 347] width 1521 height 695
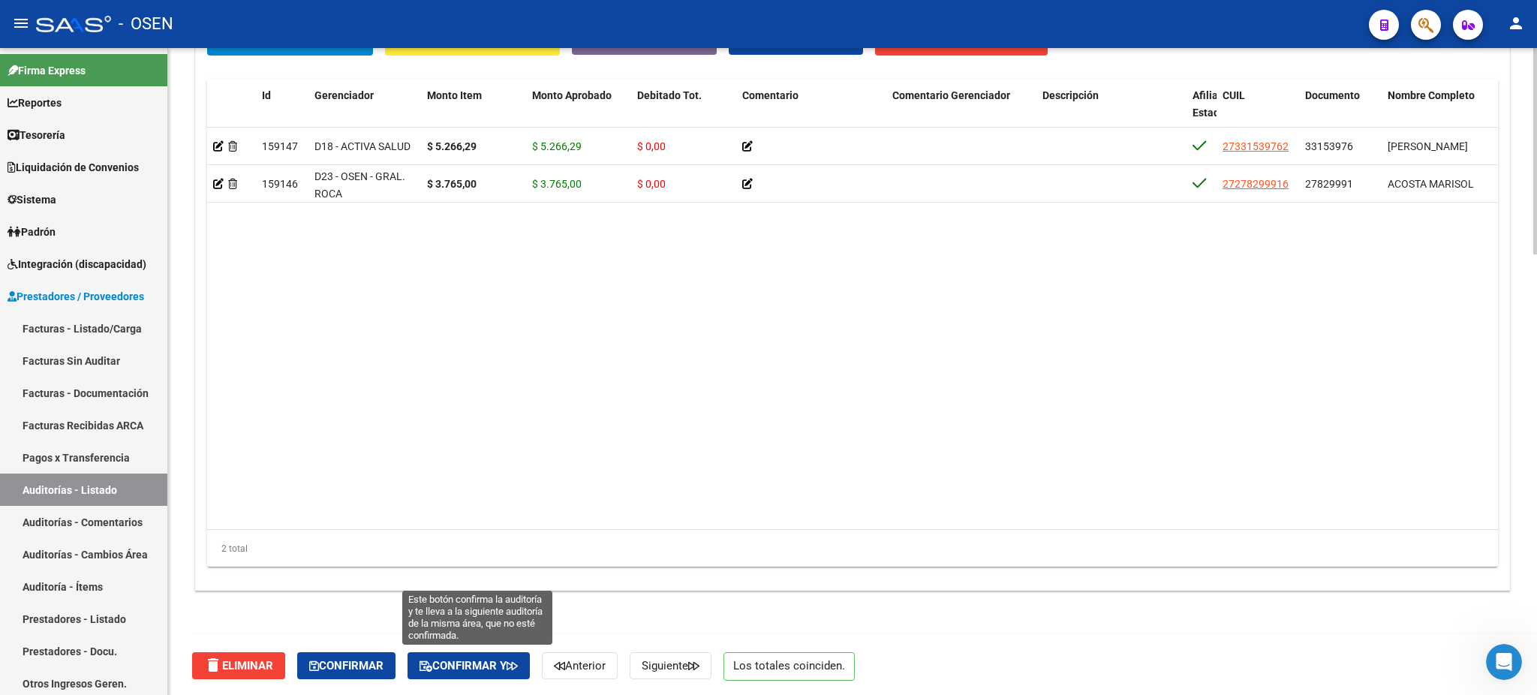
click at [507, 654] on button "Confirmar y" at bounding box center [469, 665] width 122 height 27
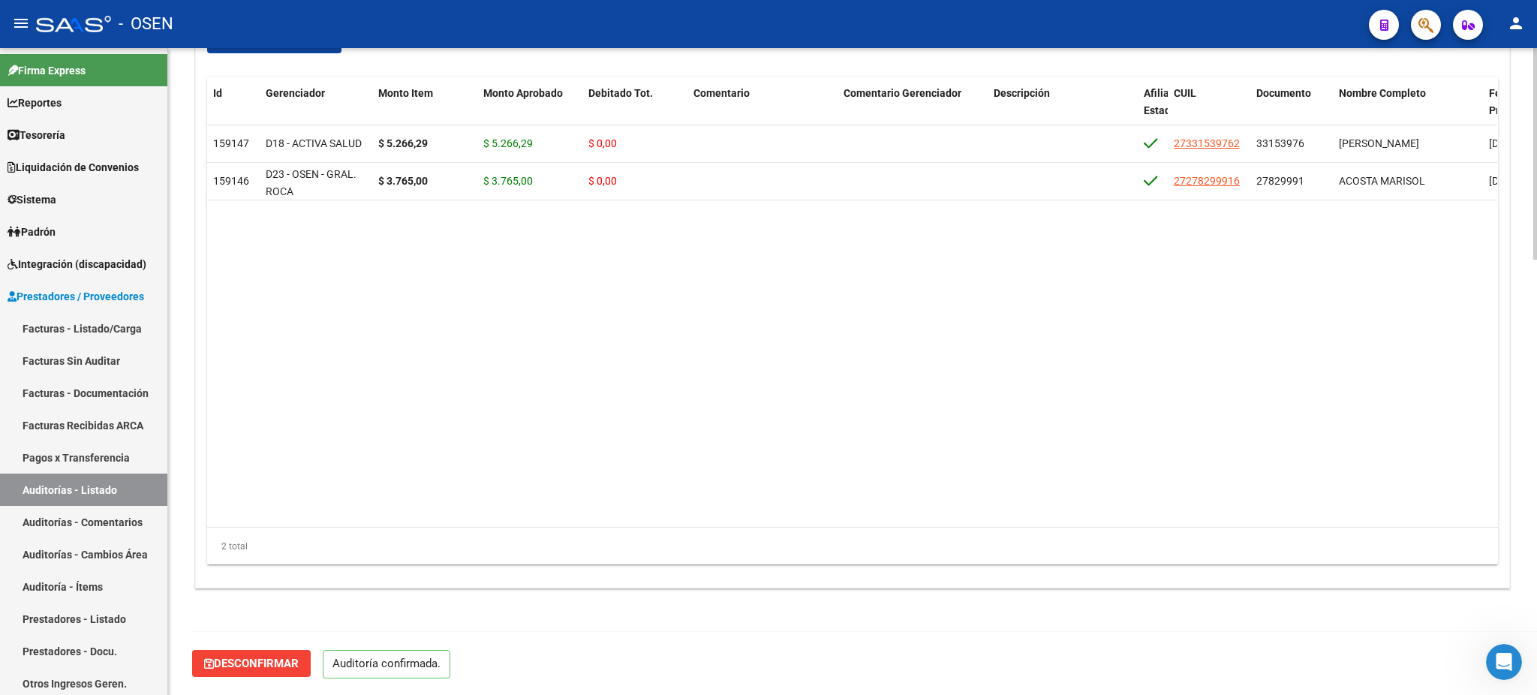
scroll to position [1330, 0]
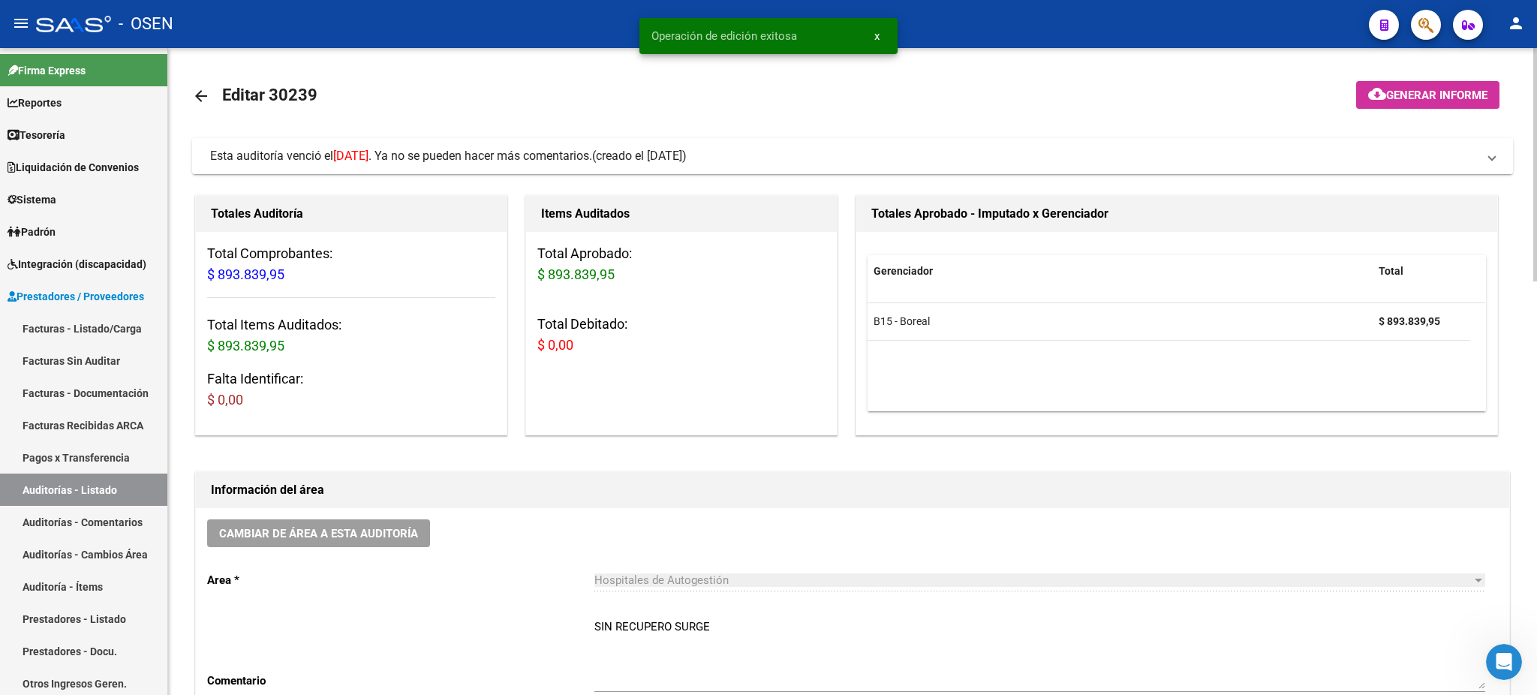
click at [786, 159] on mat-panel-title "Esta auditoría venció el 17/08/2025 . Ya no se pueden hacer más comentarios. (c…" at bounding box center [843, 156] width 1267 height 17
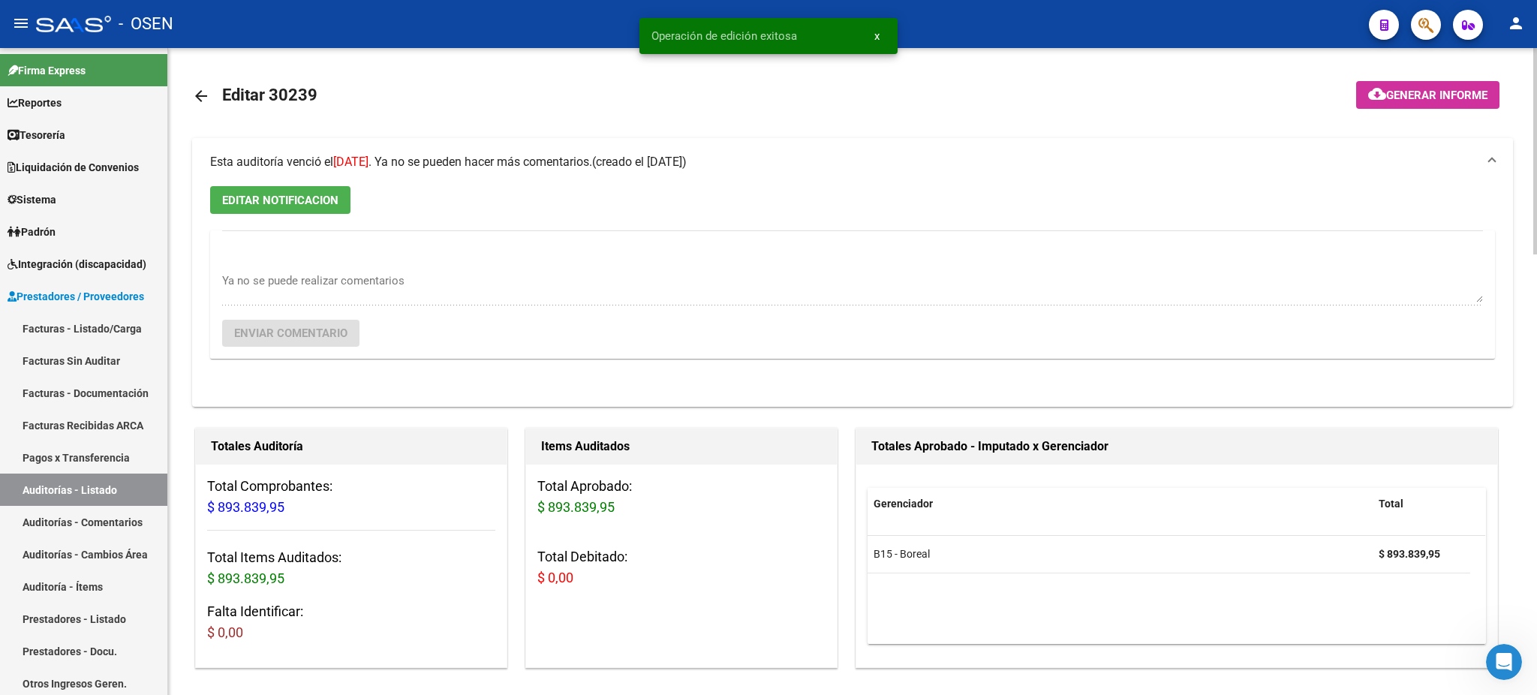
click at [786, 159] on mat-panel-title "Esta auditoría venció el 17/08/2025 . Ya no se pueden hacer más comentarios. (c…" at bounding box center [843, 162] width 1267 height 17
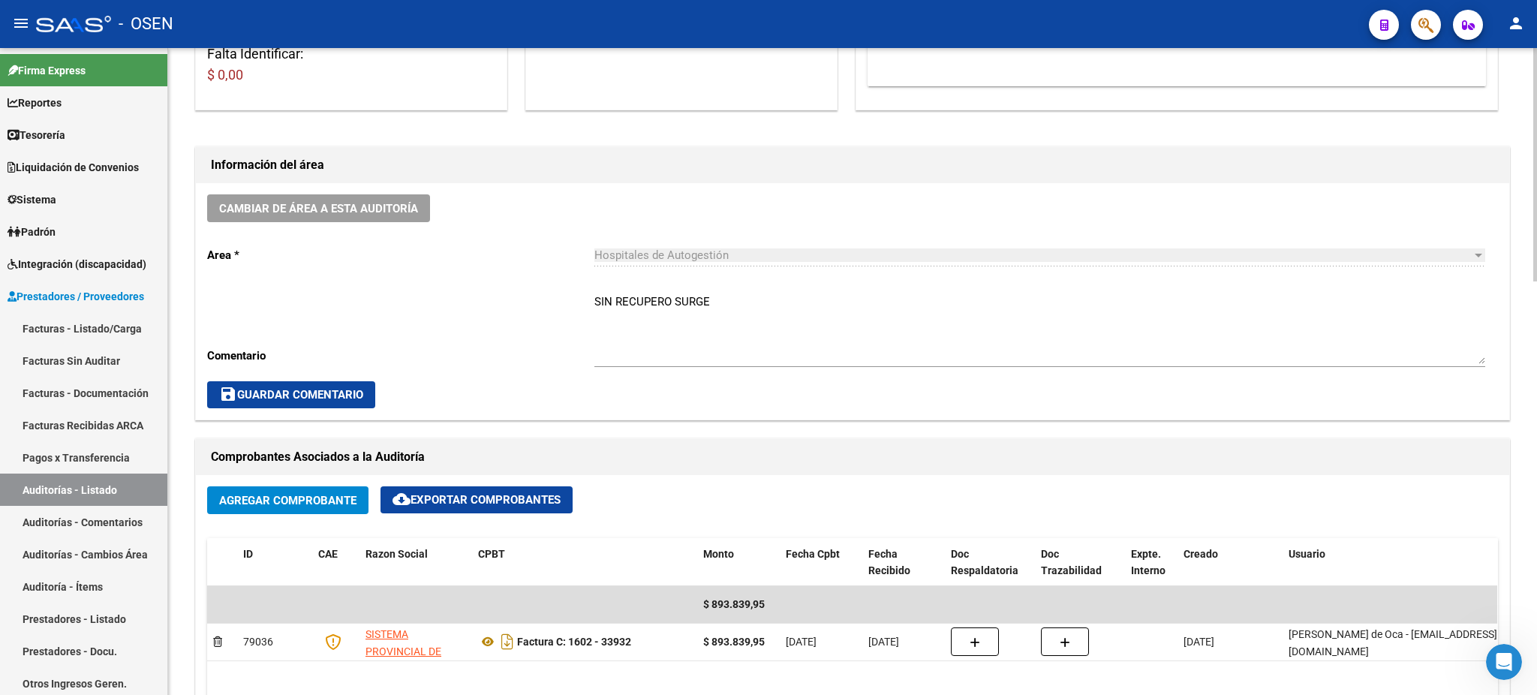
scroll to position [100, 0]
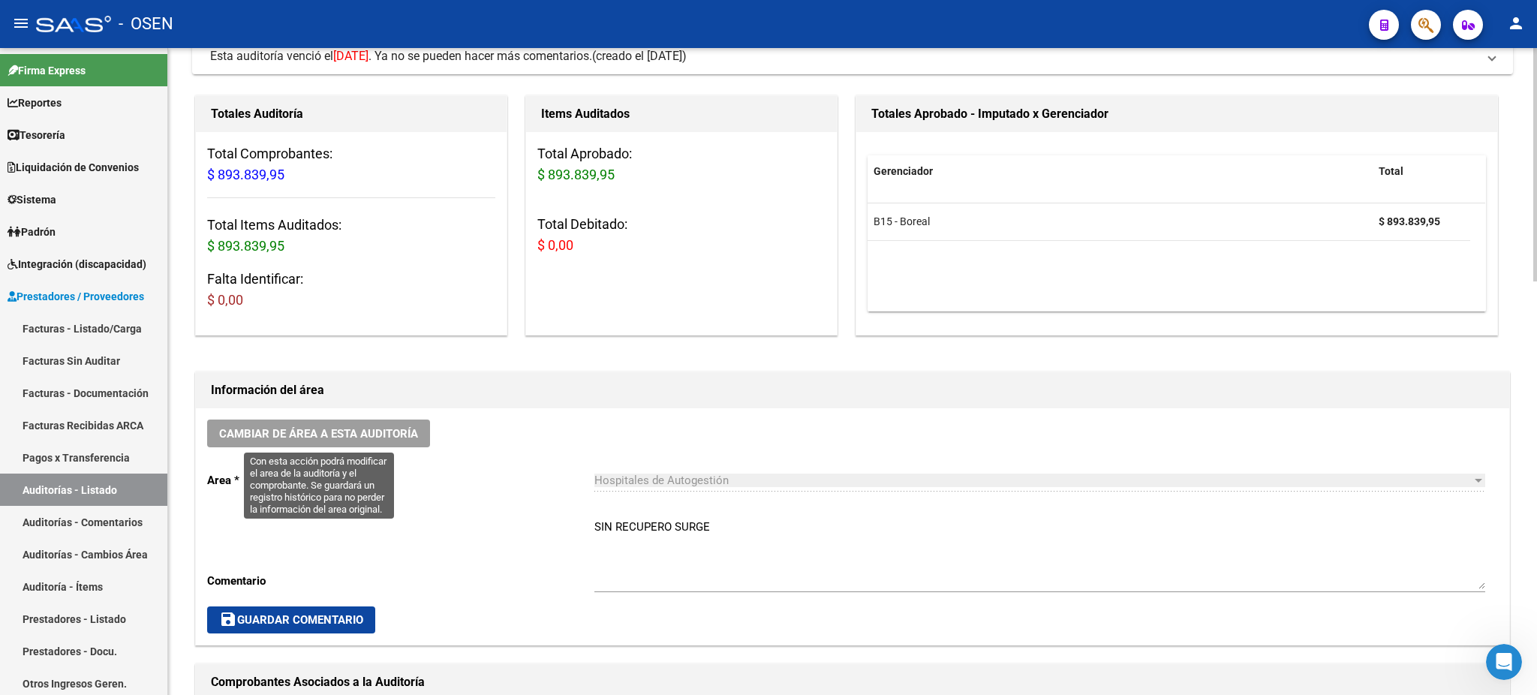
click at [347, 427] on span "Cambiar de área a esta auditoría" at bounding box center [318, 434] width 199 height 14
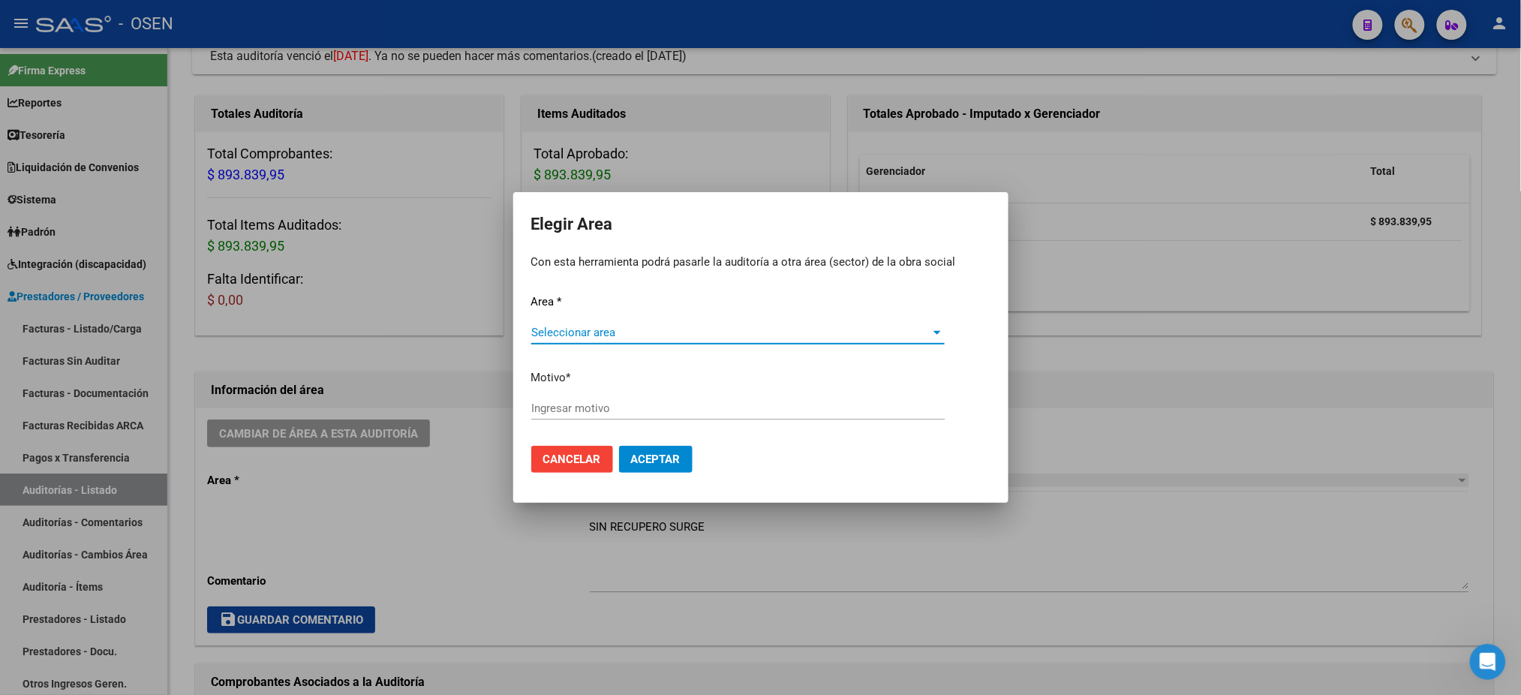
click at [680, 326] on span "Seleccionar area" at bounding box center [731, 333] width 400 height 14
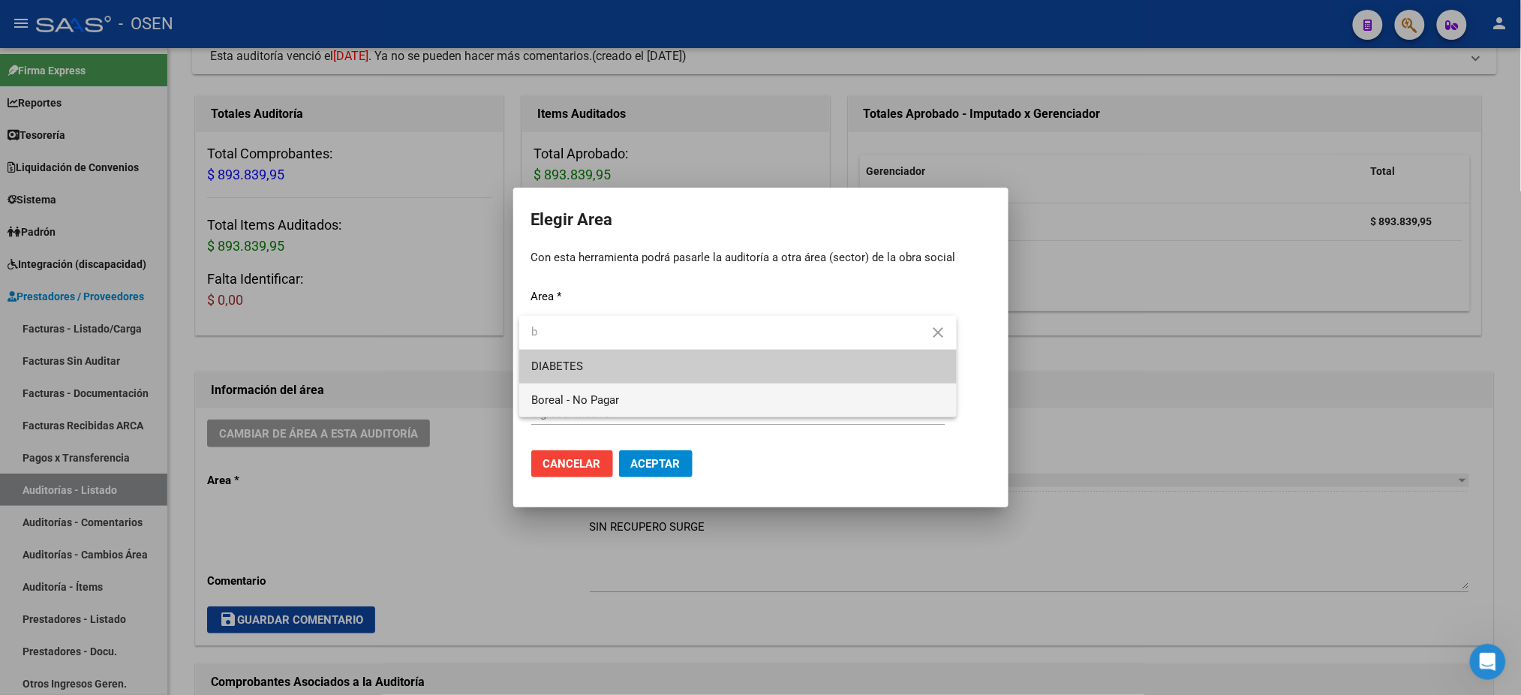
type input "b"
click at [672, 387] on span "Boreal - No Pagar" at bounding box center [738, 400] width 414 height 34
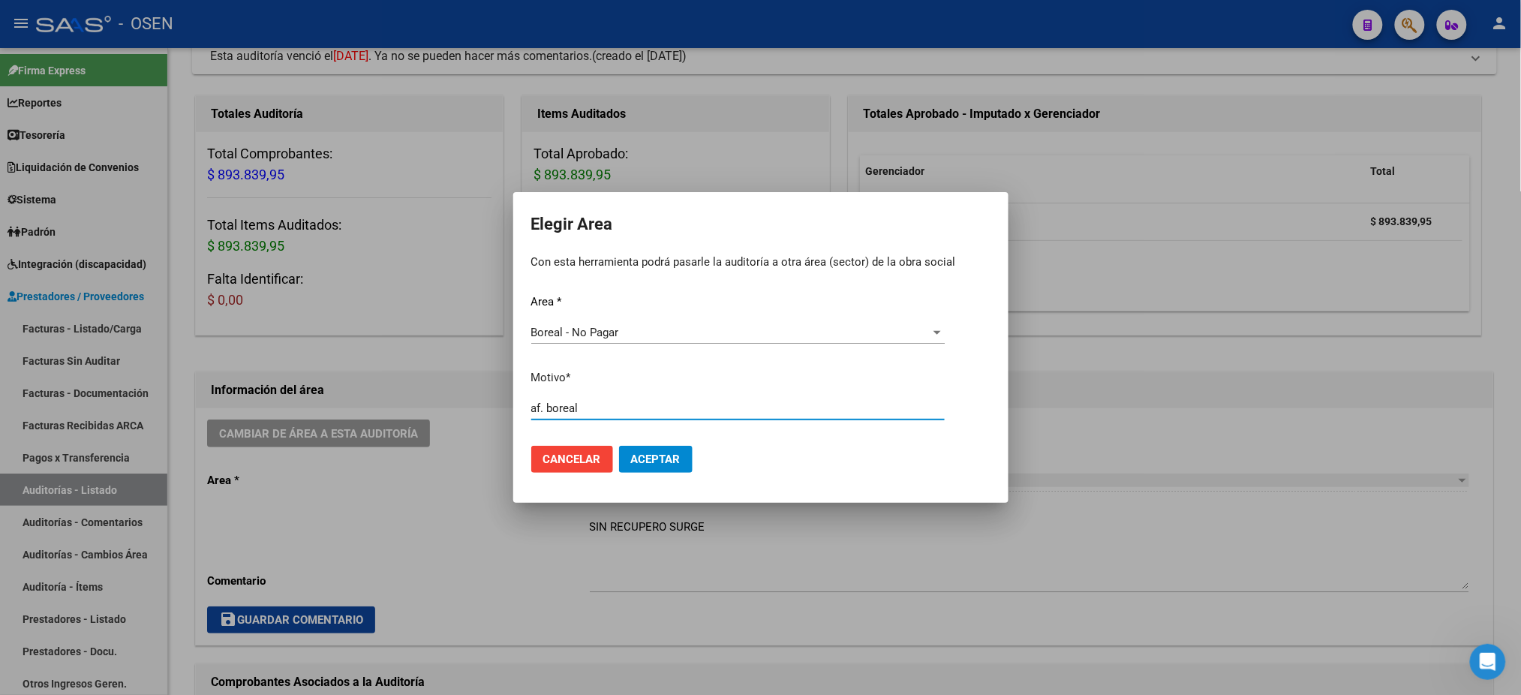
type input "af. boreal"
click at [669, 467] on button "Aceptar" at bounding box center [656, 459] width 74 height 27
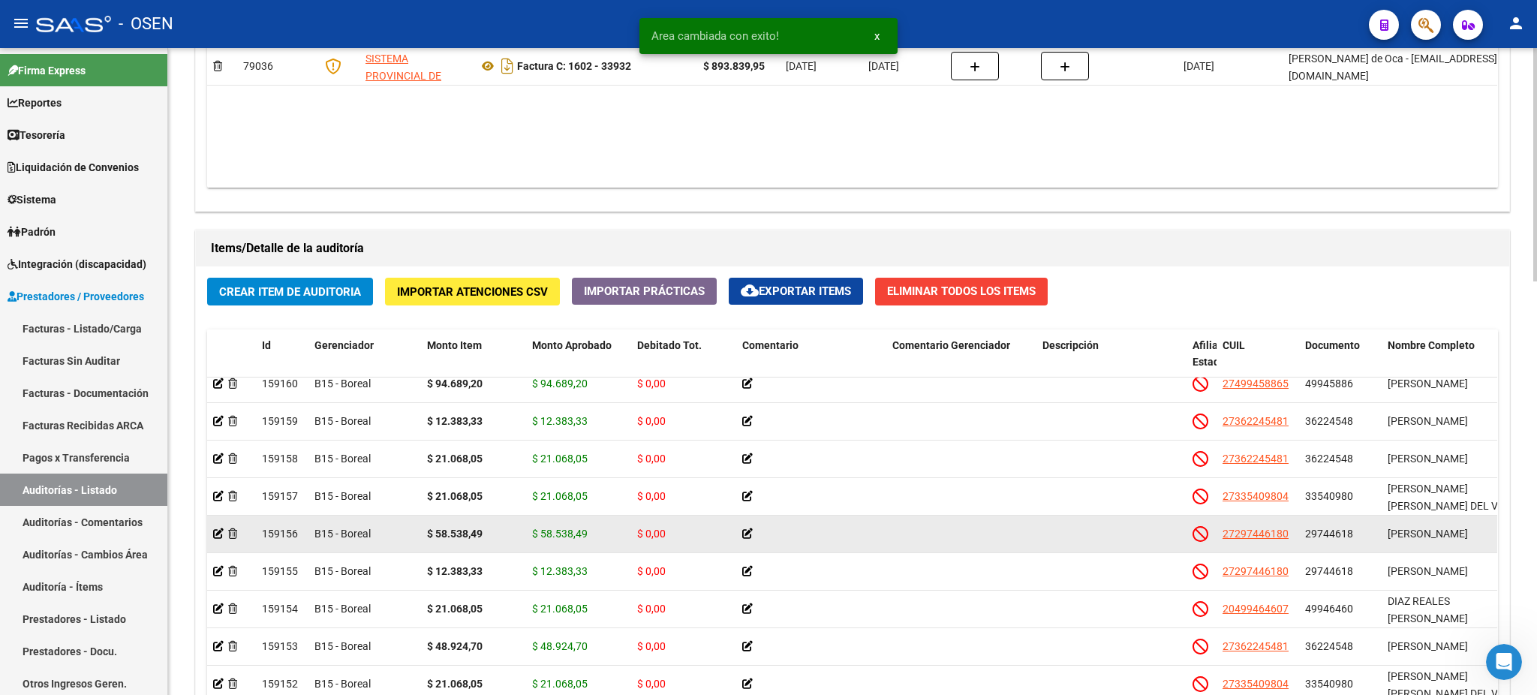
scroll to position [519, 0]
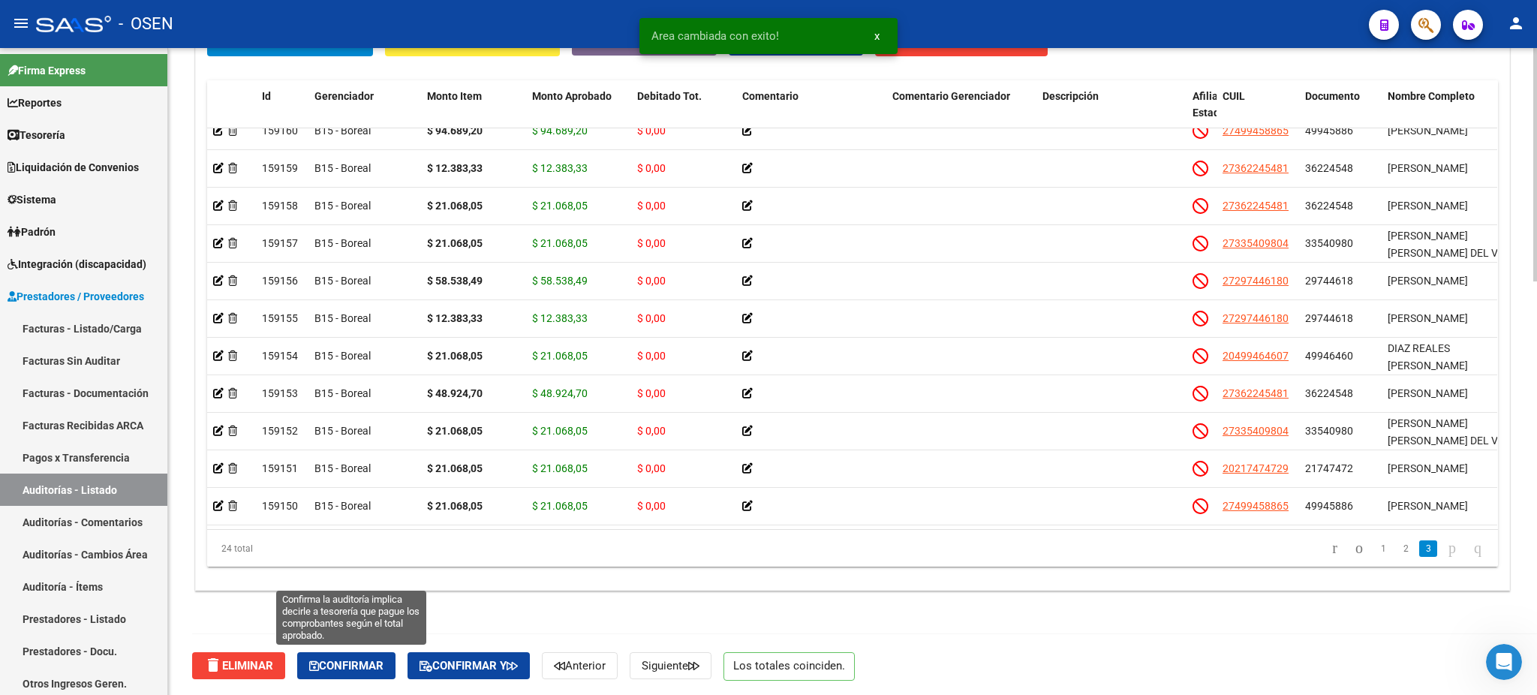
click at [340, 669] on span "Confirmar" at bounding box center [346, 666] width 74 height 14
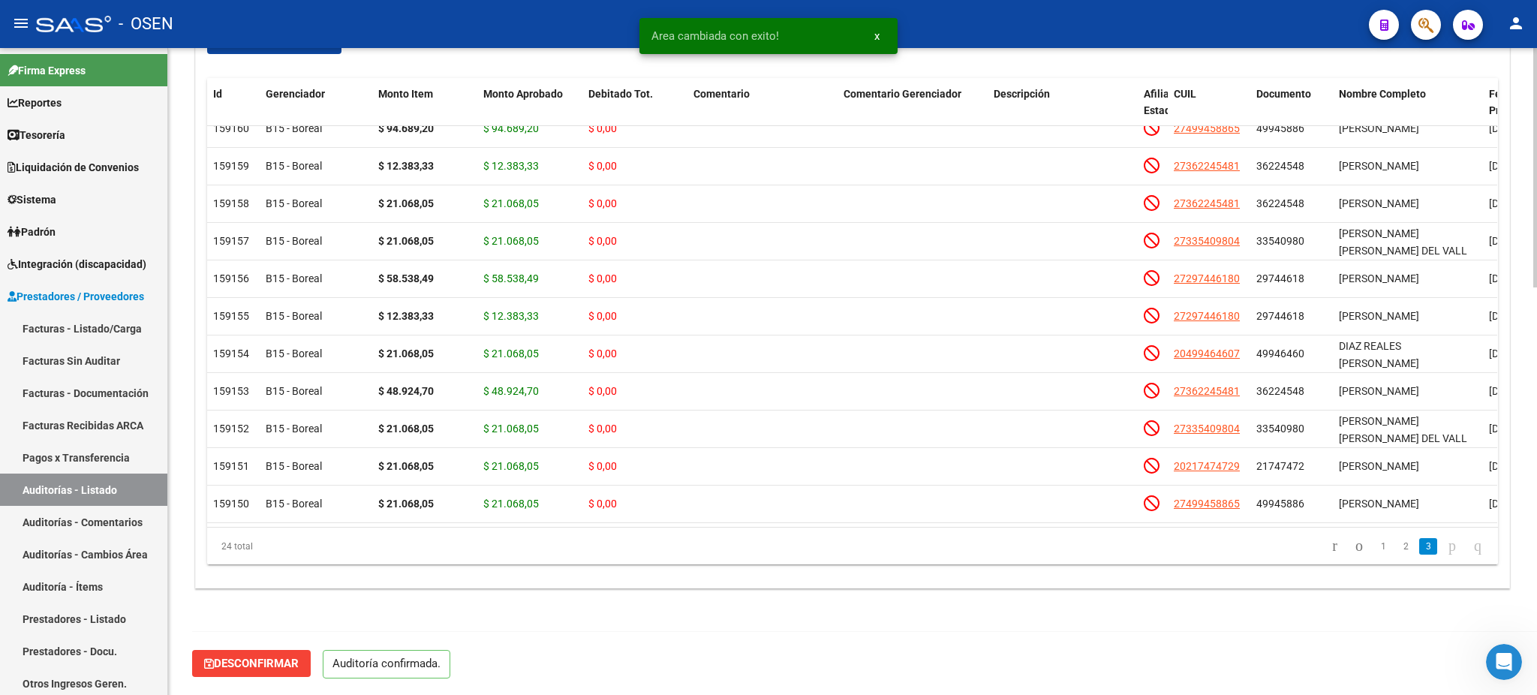
scroll to position [1099, 0]
type input "202508"
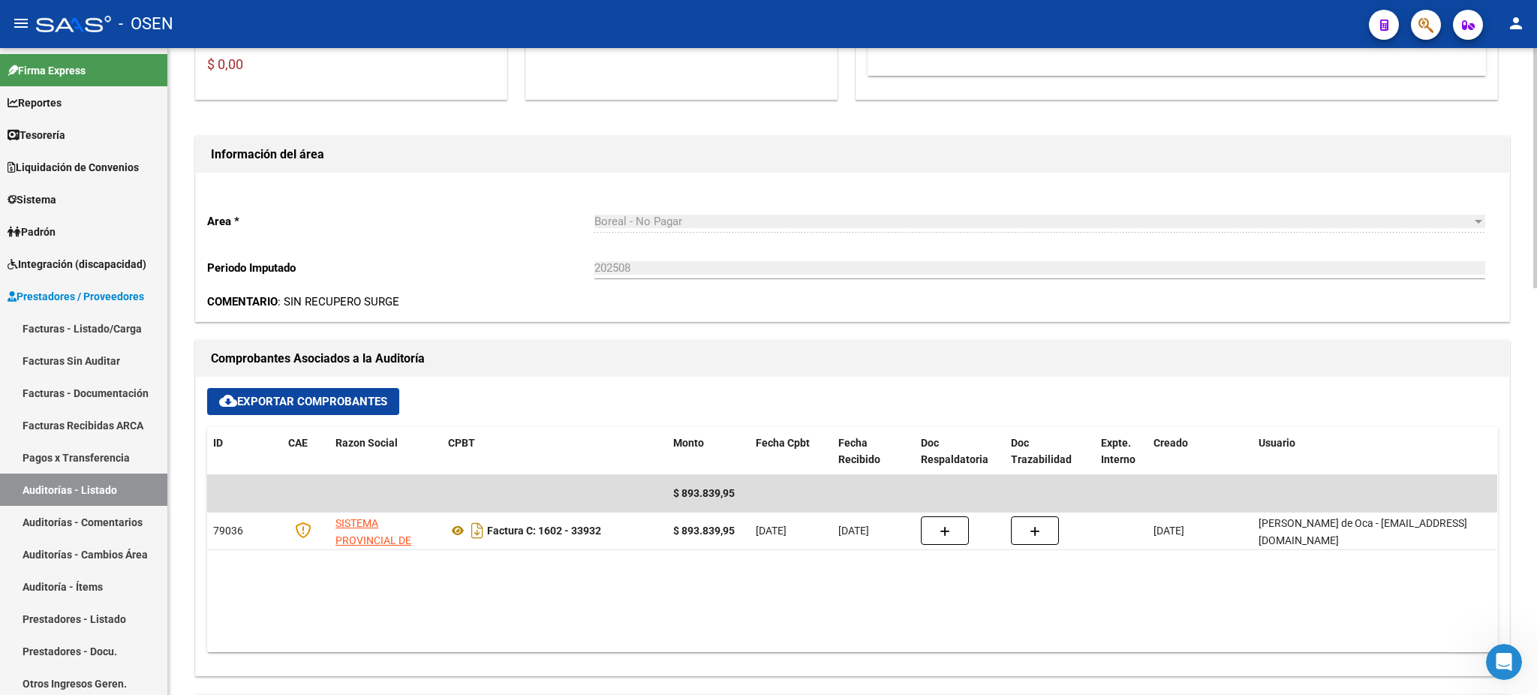
scroll to position [98, 0]
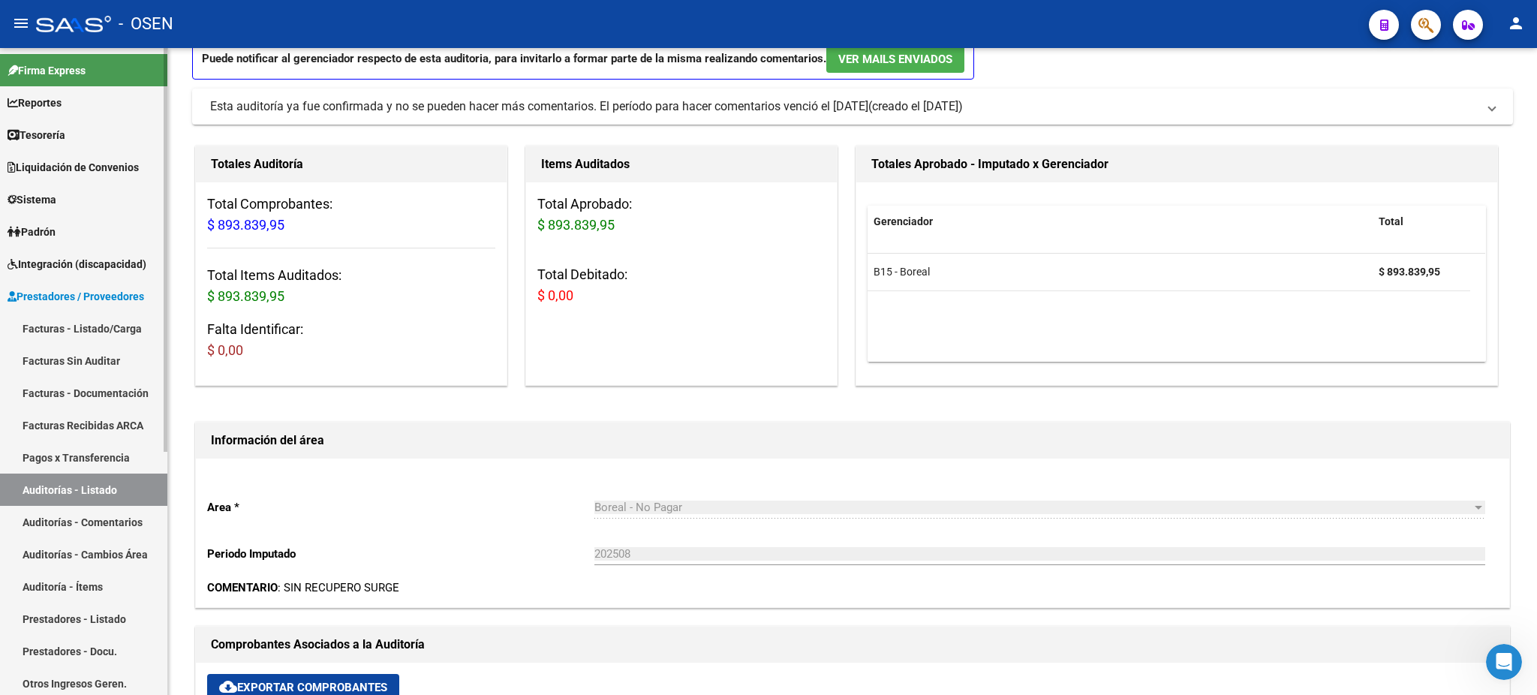
click at [38, 320] on link "Facturas - Listado/Carga" at bounding box center [83, 328] width 167 height 32
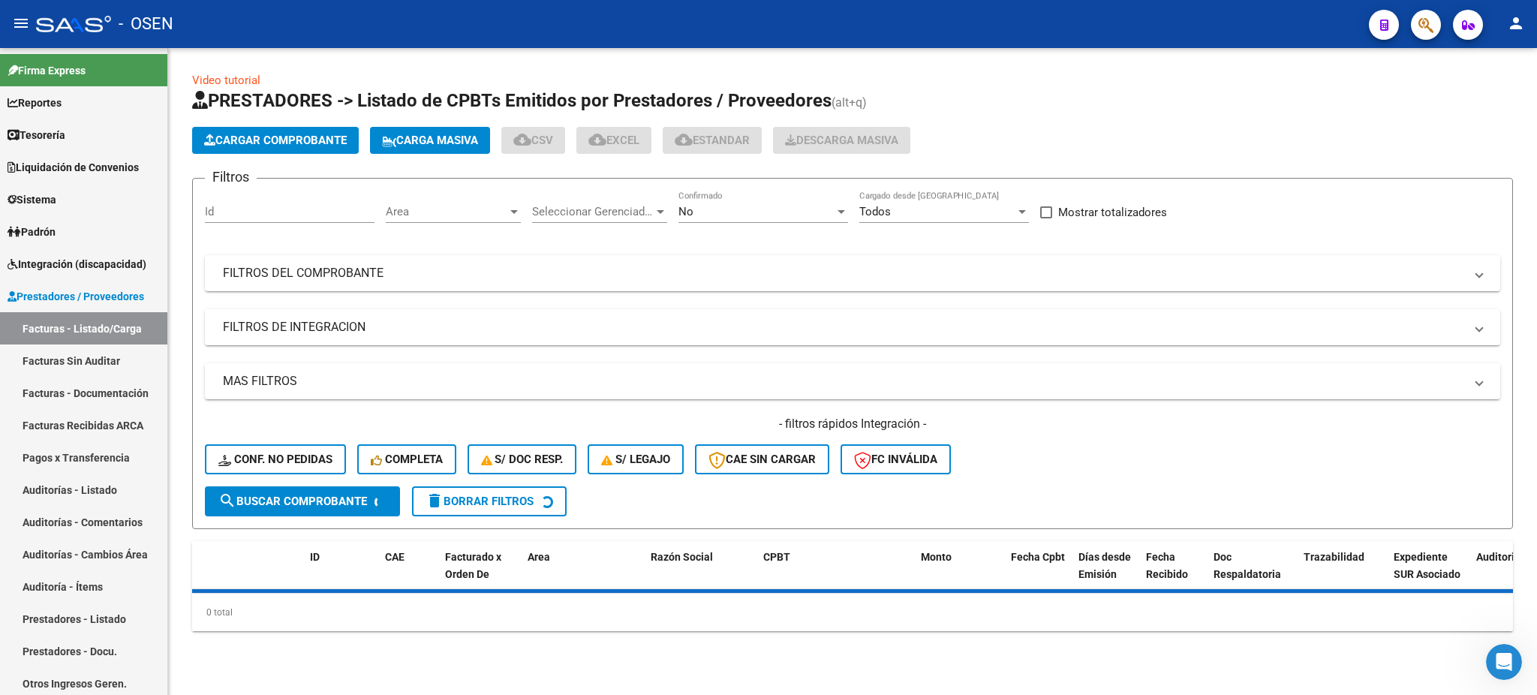
click at [256, 138] on span "Cargar Comprobante" at bounding box center [275, 141] width 143 height 14
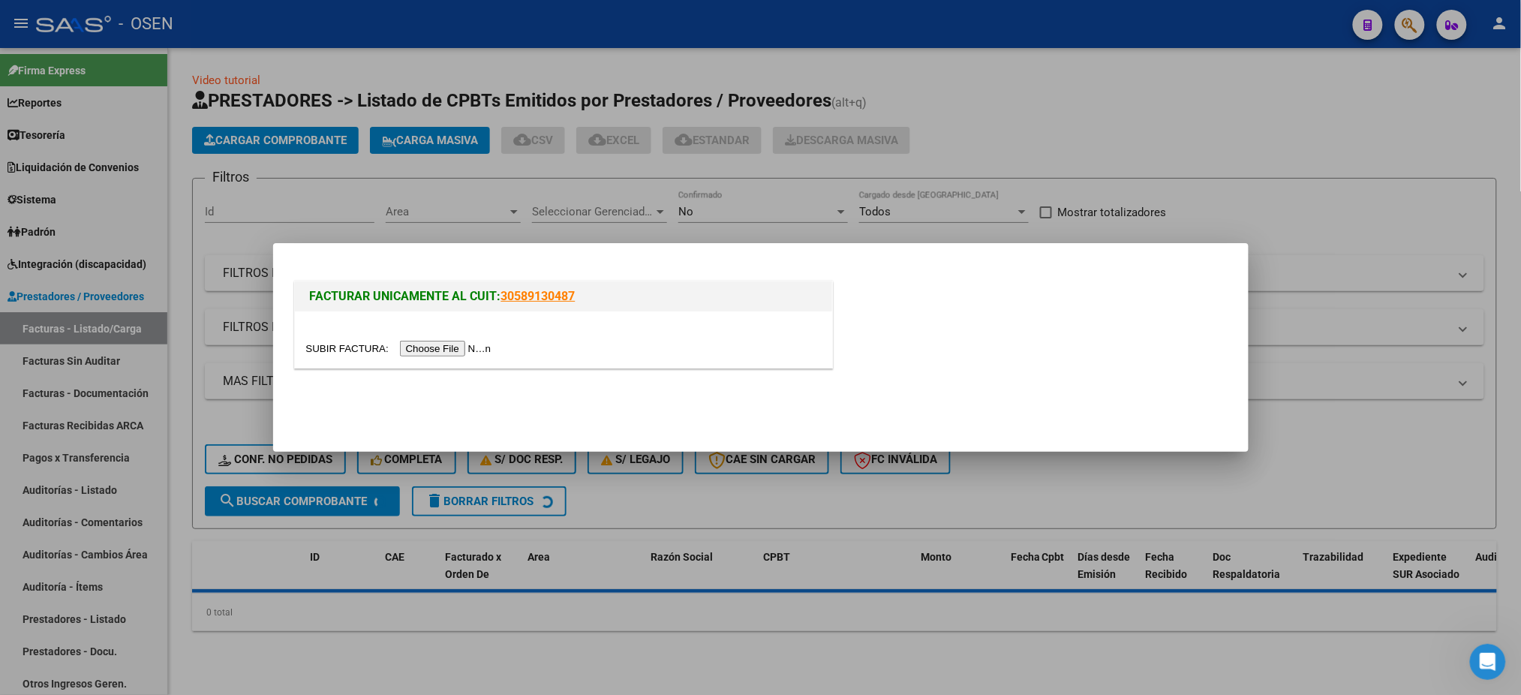
click at [456, 356] on div at bounding box center [563, 348] width 515 height 17
click at [457, 353] on input "file" at bounding box center [401, 349] width 190 height 16
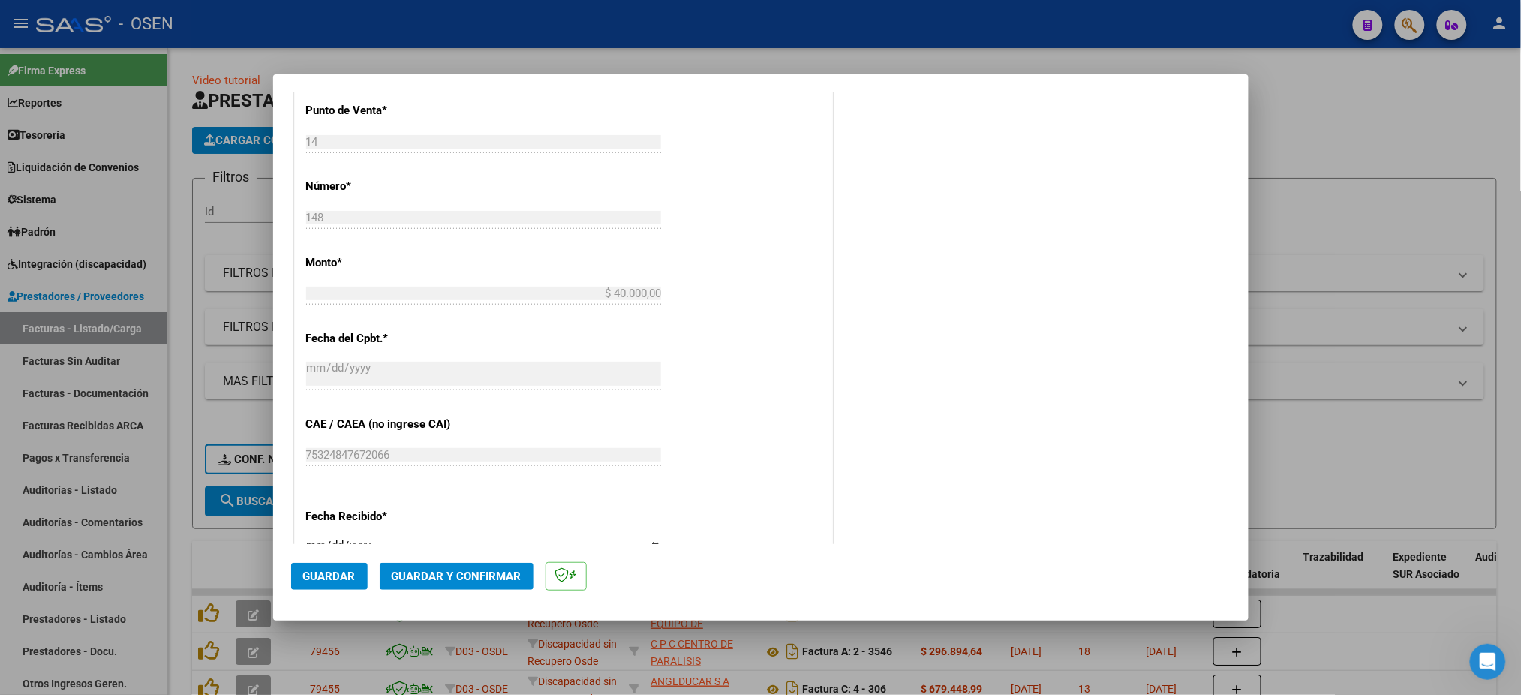
scroll to position [500, 0]
click at [333, 579] on span "Guardar" at bounding box center [329, 577] width 53 height 14
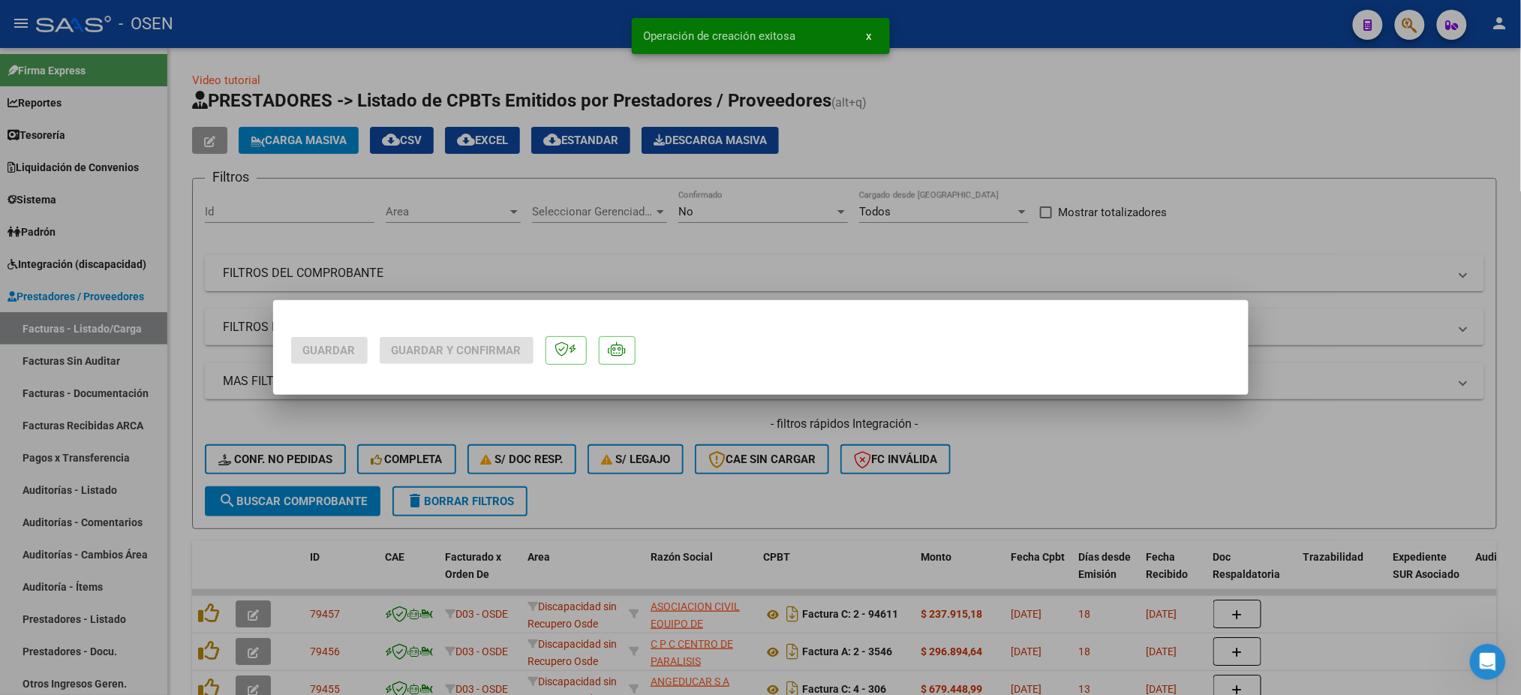
scroll to position [0, 0]
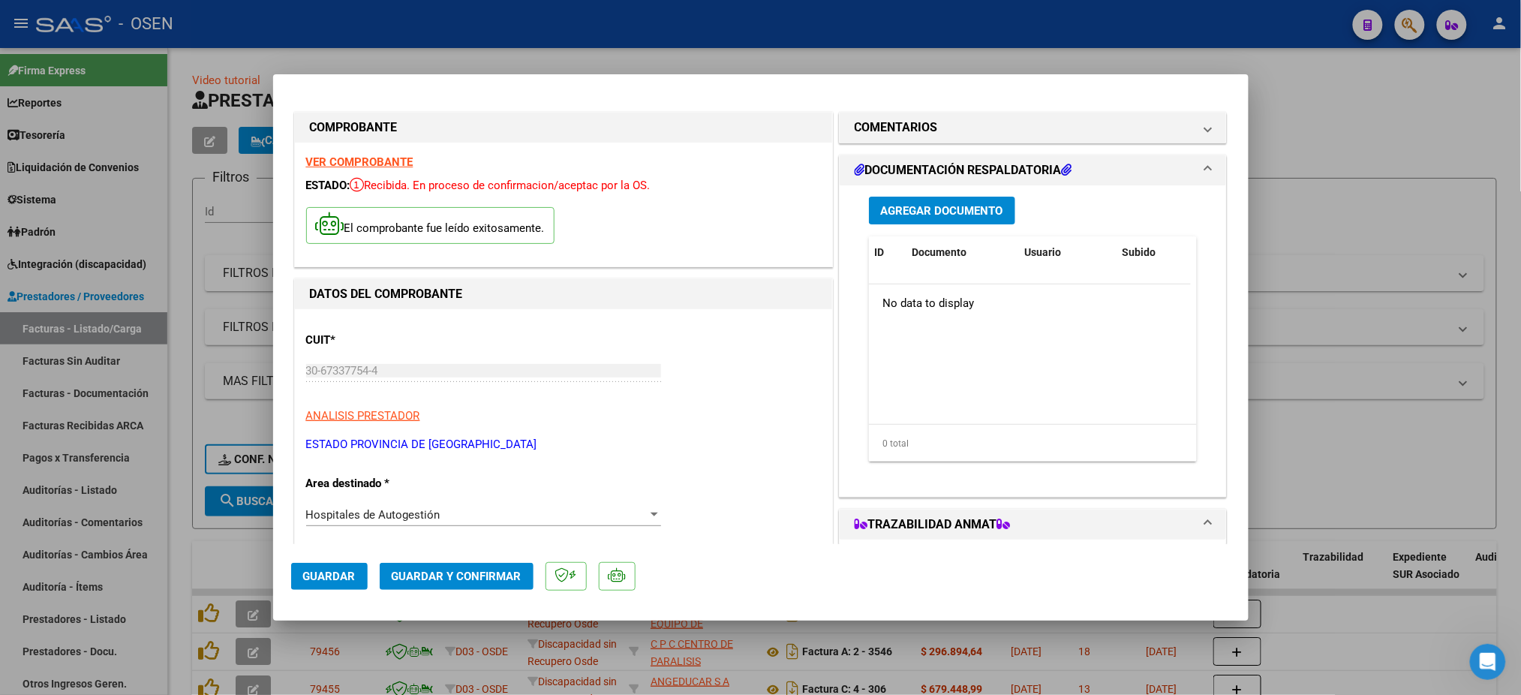
click at [335, 573] on span "Guardar" at bounding box center [329, 577] width 53 height 14
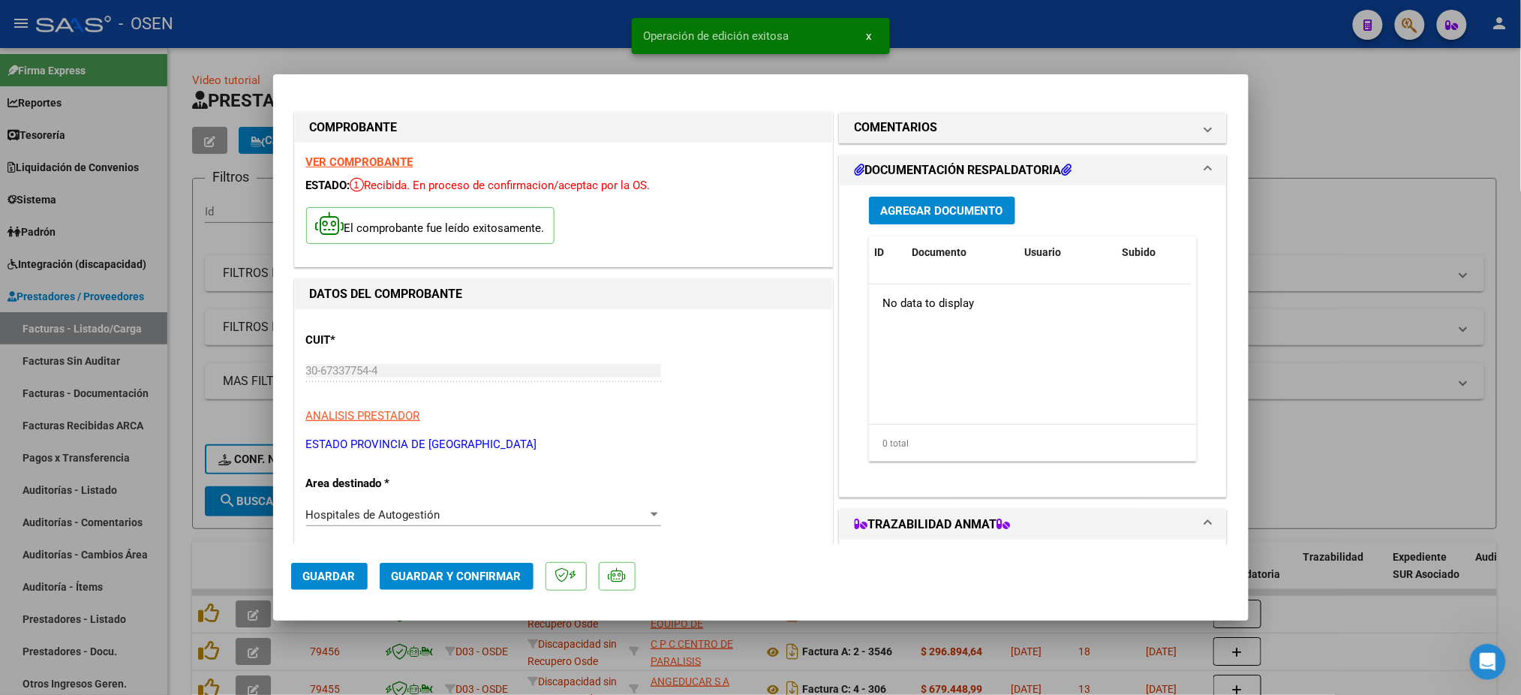
click at [505, 49] on div at bounding box center [760, 347] width 1521 height 695
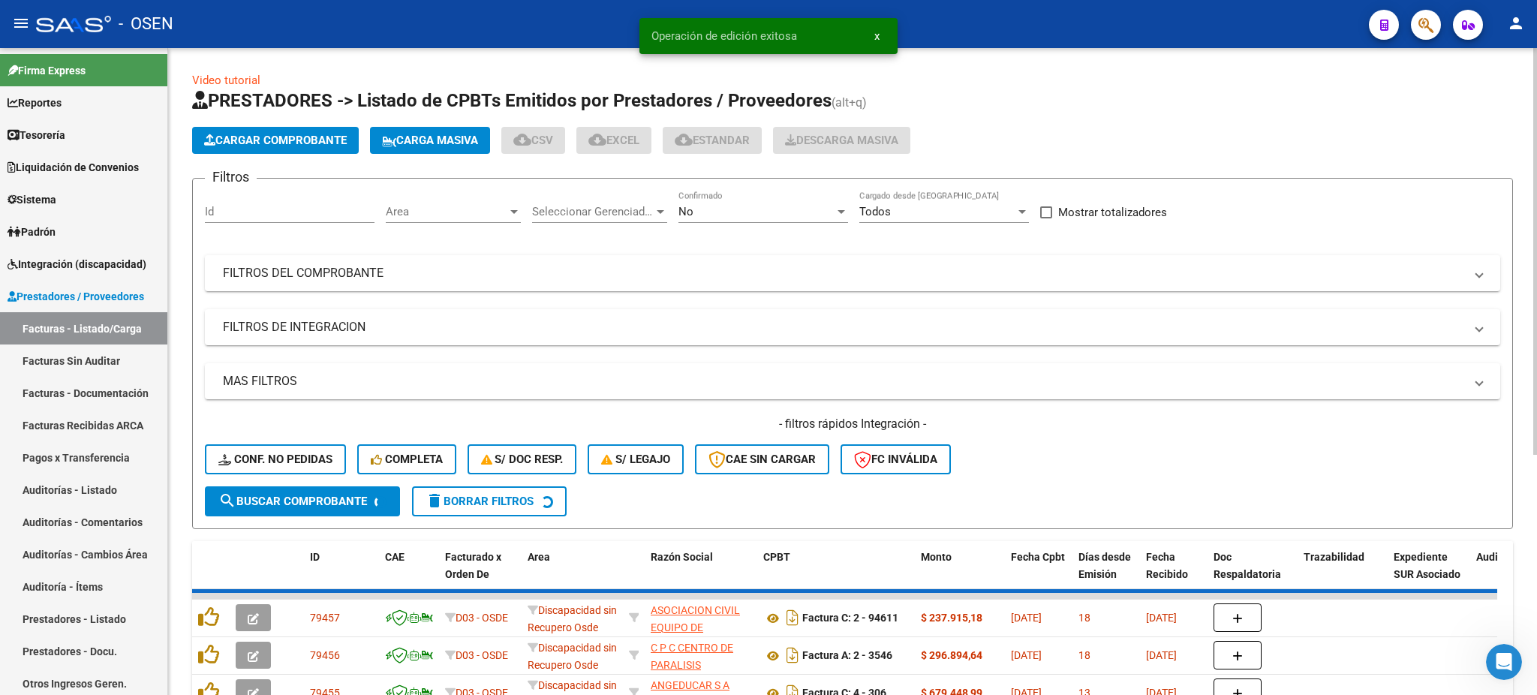
click at [308, 153] on app-list-header "PRESTADORES -> Listado de CPBTs Emitidos por Prestadores / Proveedores (alt+q) …" at bounding box center [852, 309] width 1321 height 441
click at [318, 137] on span "Cargar Comprobante" at bounding box center [275, 141] width 143 height 14
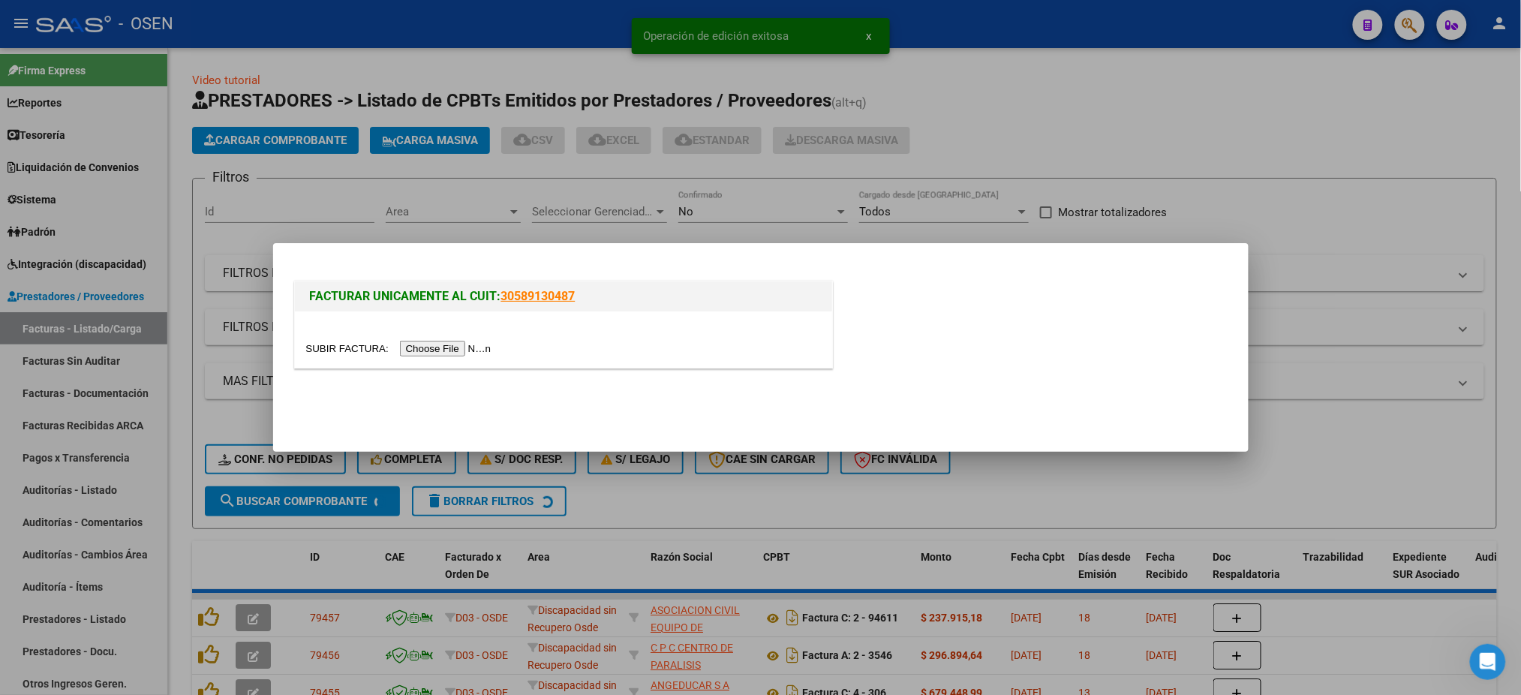
click at [466, 352] on input "file" at bounding box center [401, 349] width 190 height 16
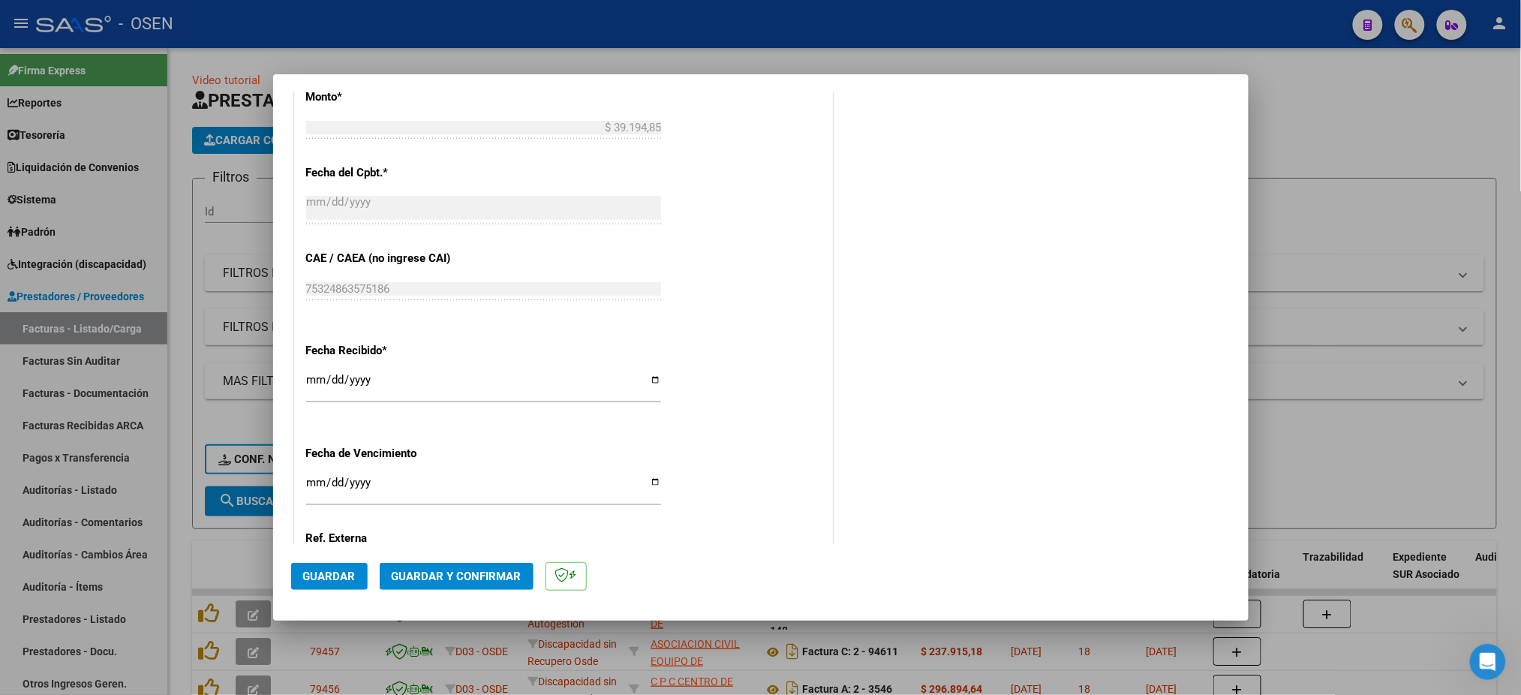
scroll to position [700, 0]
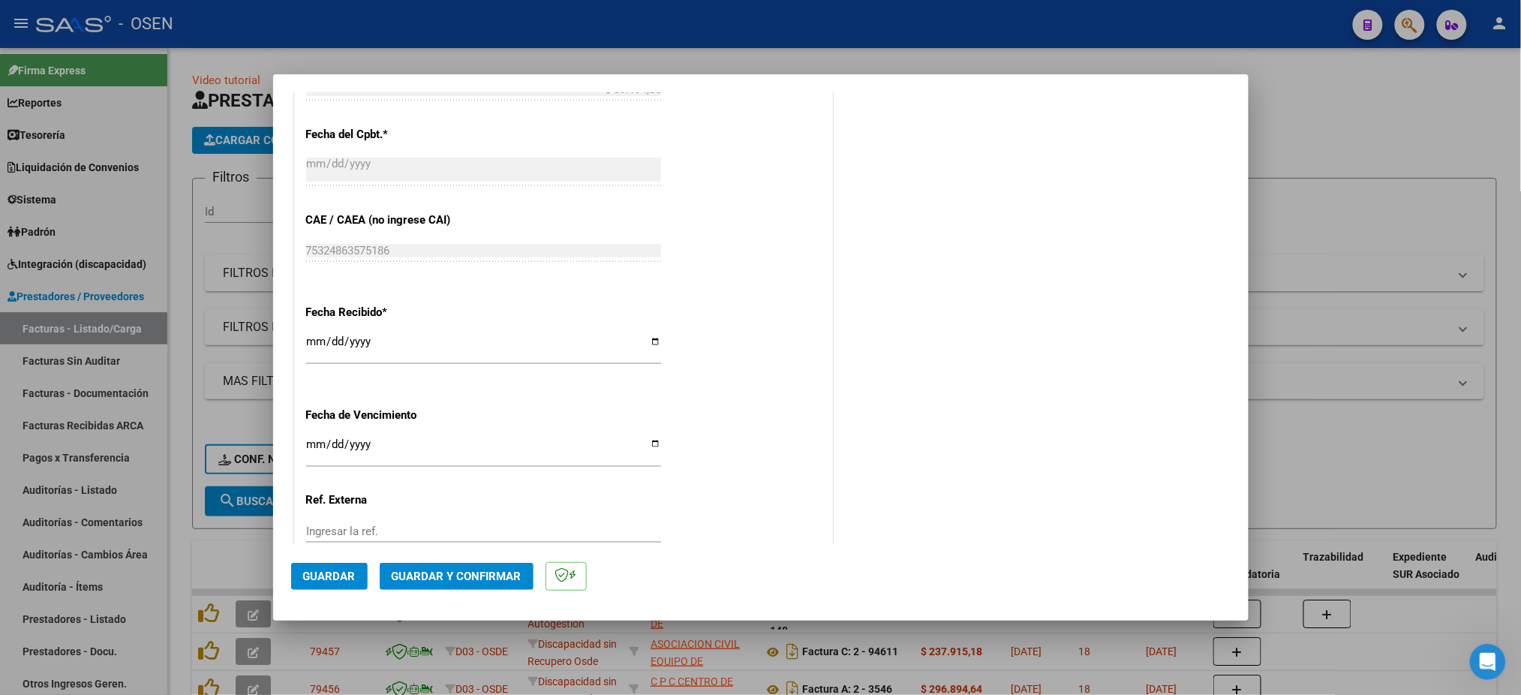
click at [340, 578] on span "Guardar" at bounding box center [329, 577] width 53 height 14
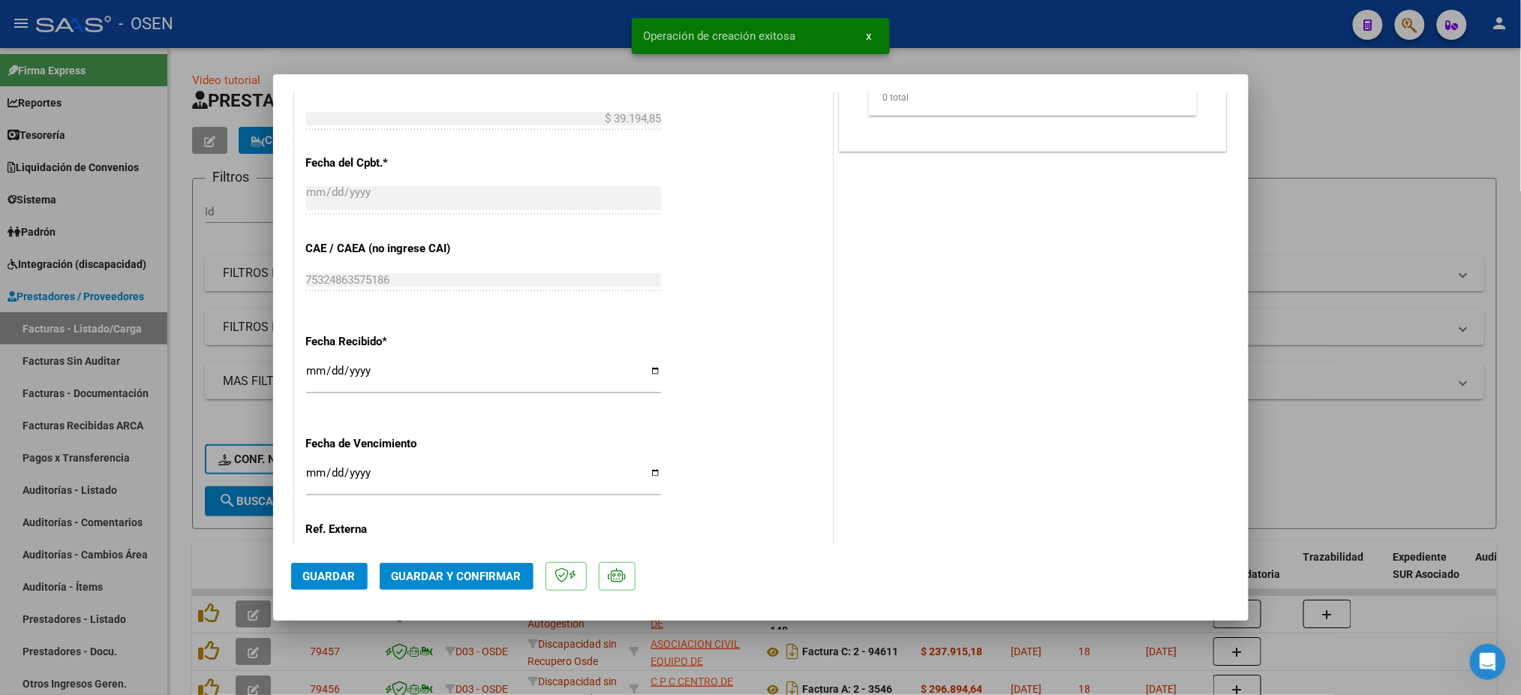
scroll to position [0, 0]
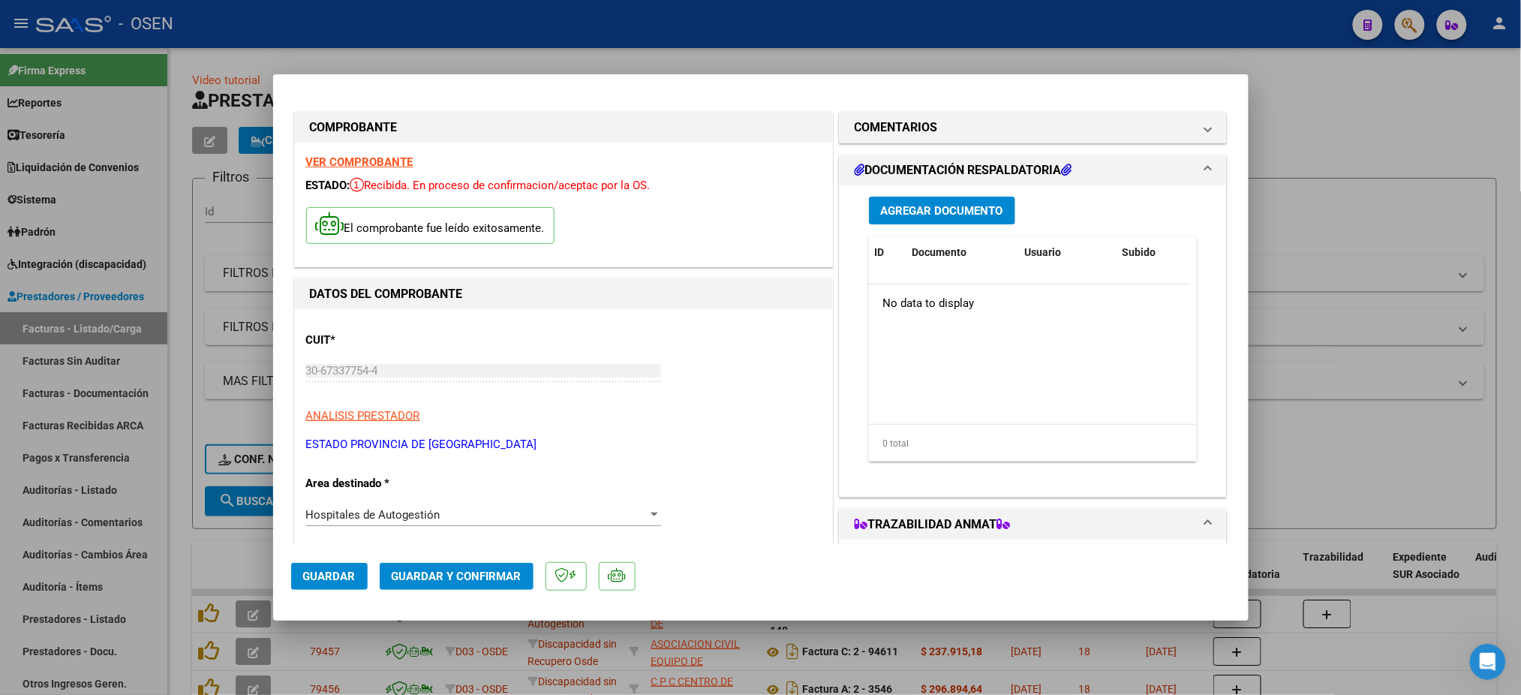
click at [86, 333] on div at bounding box center [760, 347] width 1521 height 695
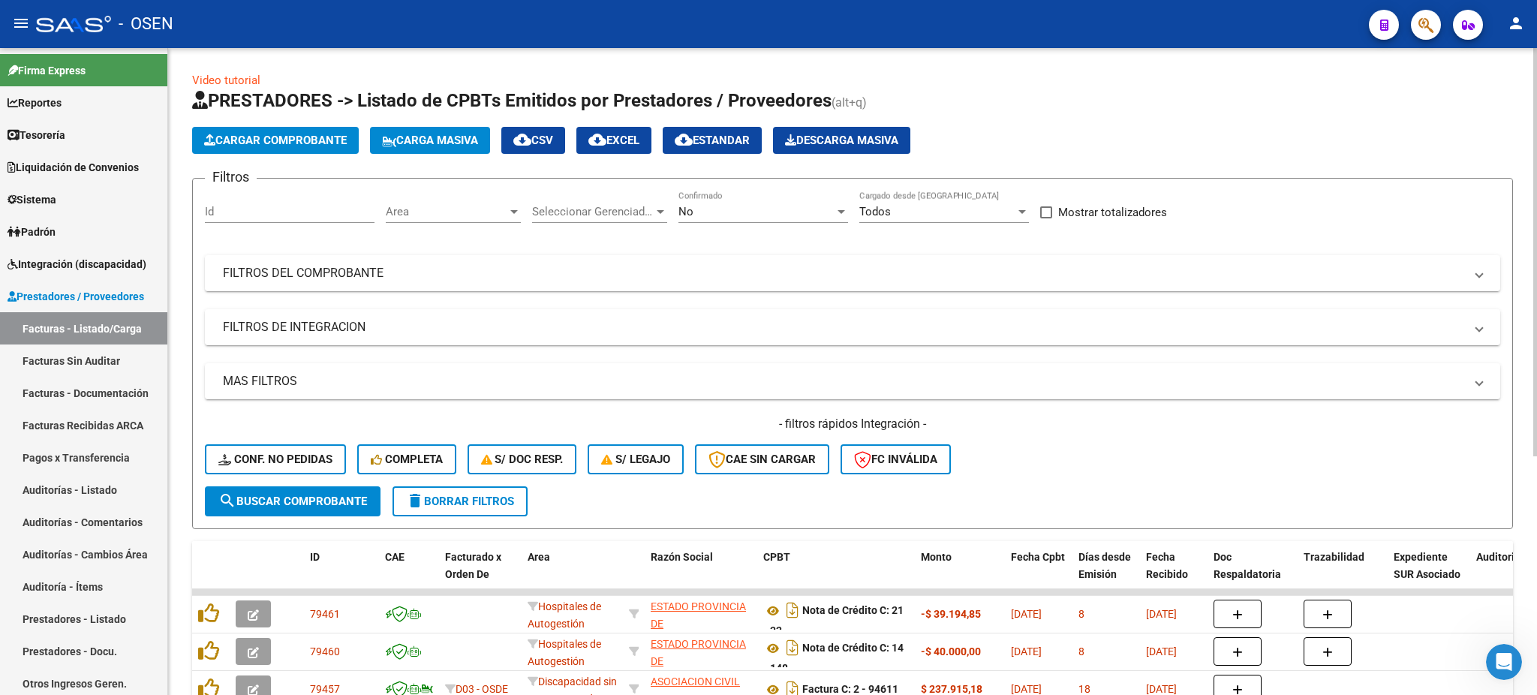
click at [234, 139] on span "Cargar Comprobante" at bounding box center [275, 141] width 143 height 14
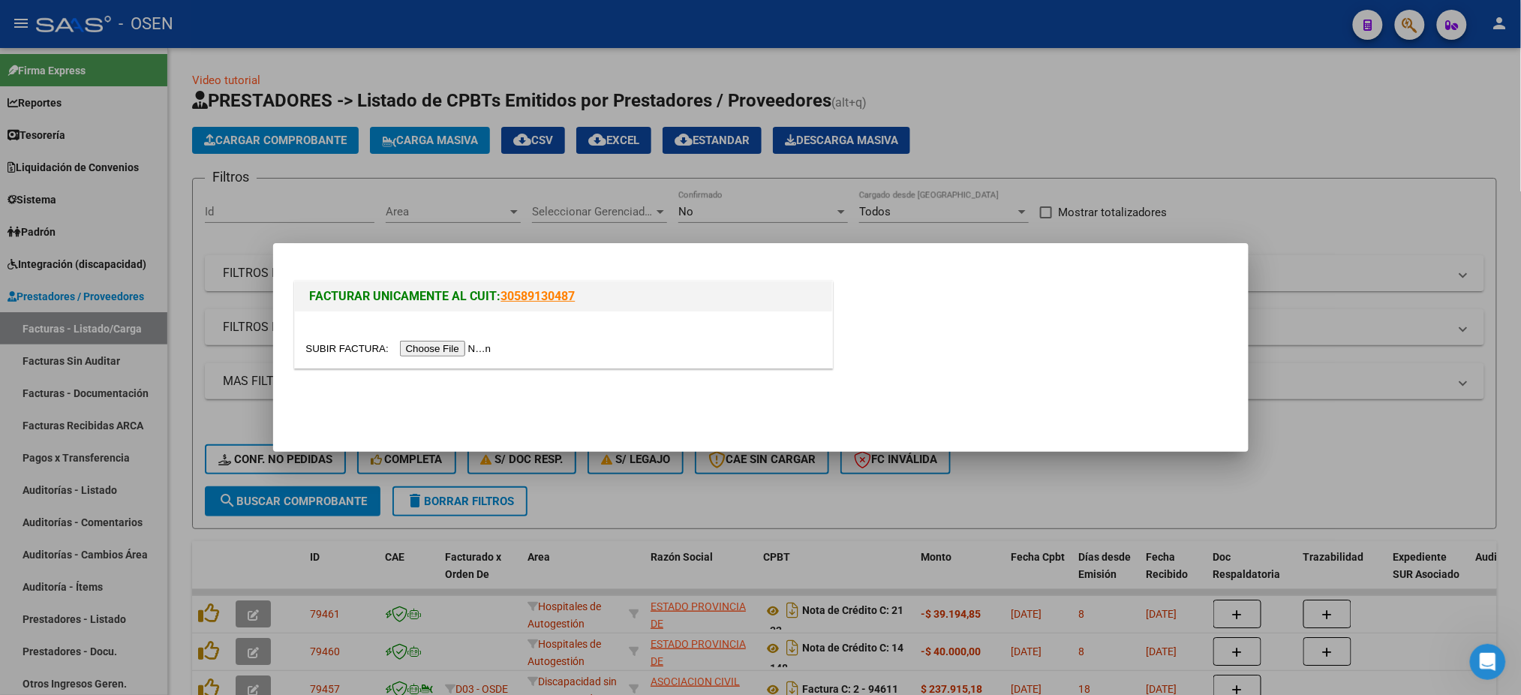
click at [460, 339] on div at bounding box center [563, 339] width 537 height 56
click at [459, 344] on input "file" at bounding box center [401, 349] width 190 height 16
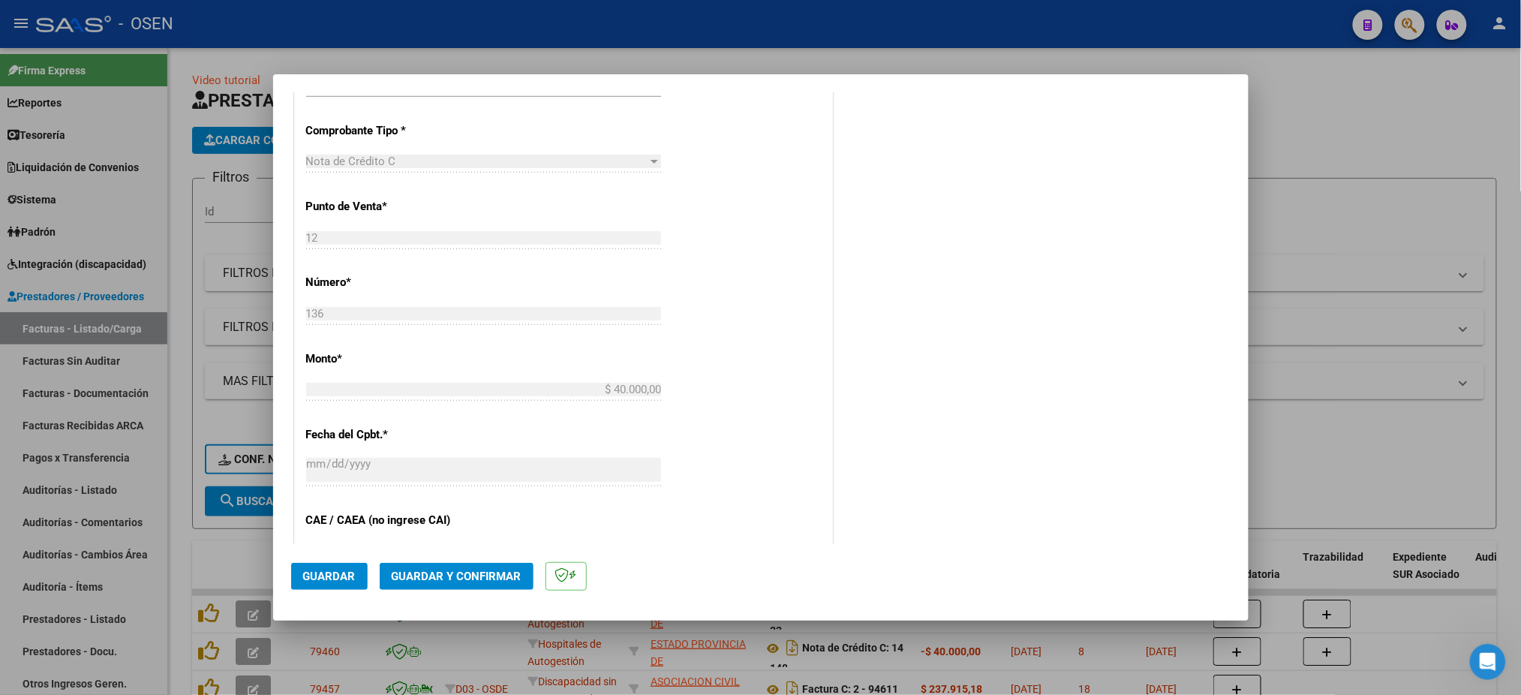
scroll to position [600, 0]
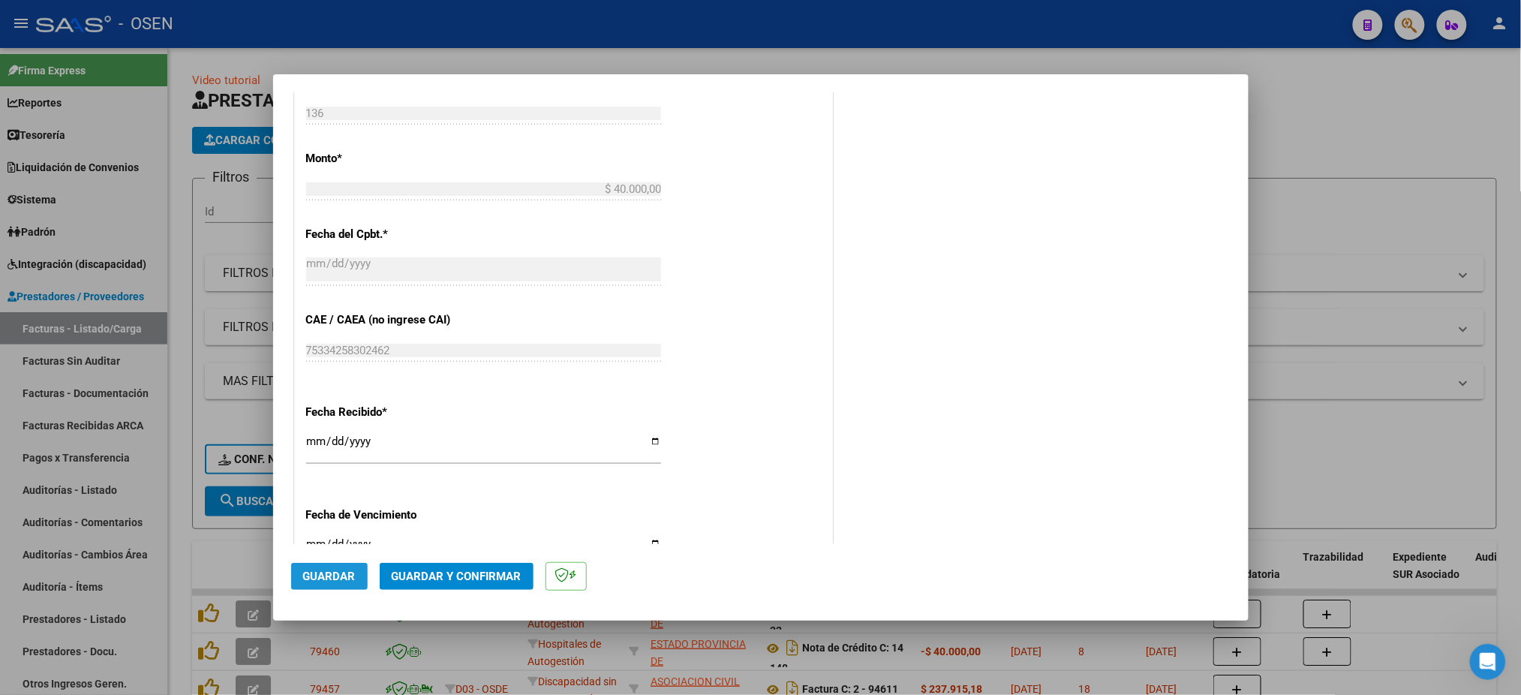
click at [314, 569] on button "Guardar" at bounding box center [329, 576] width 77 height 27
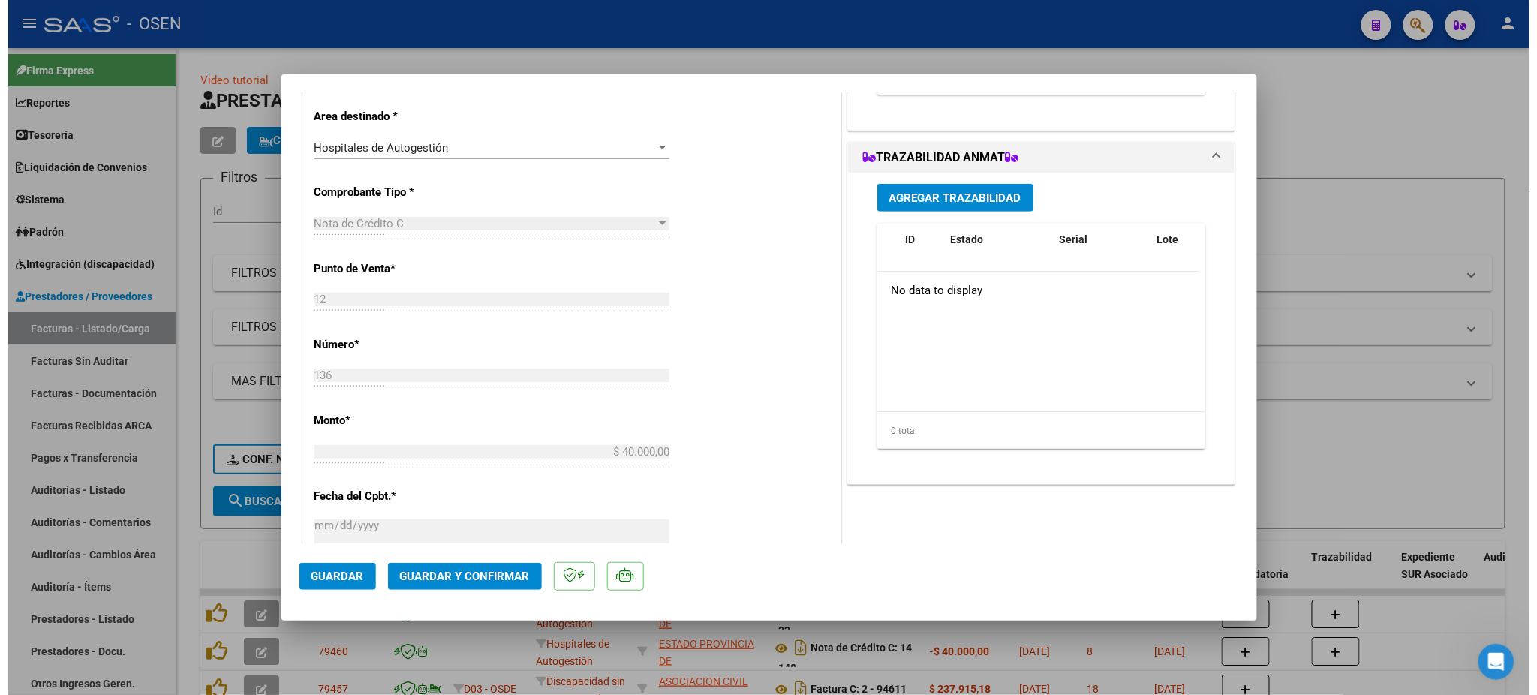
scroll to position [500, 0]
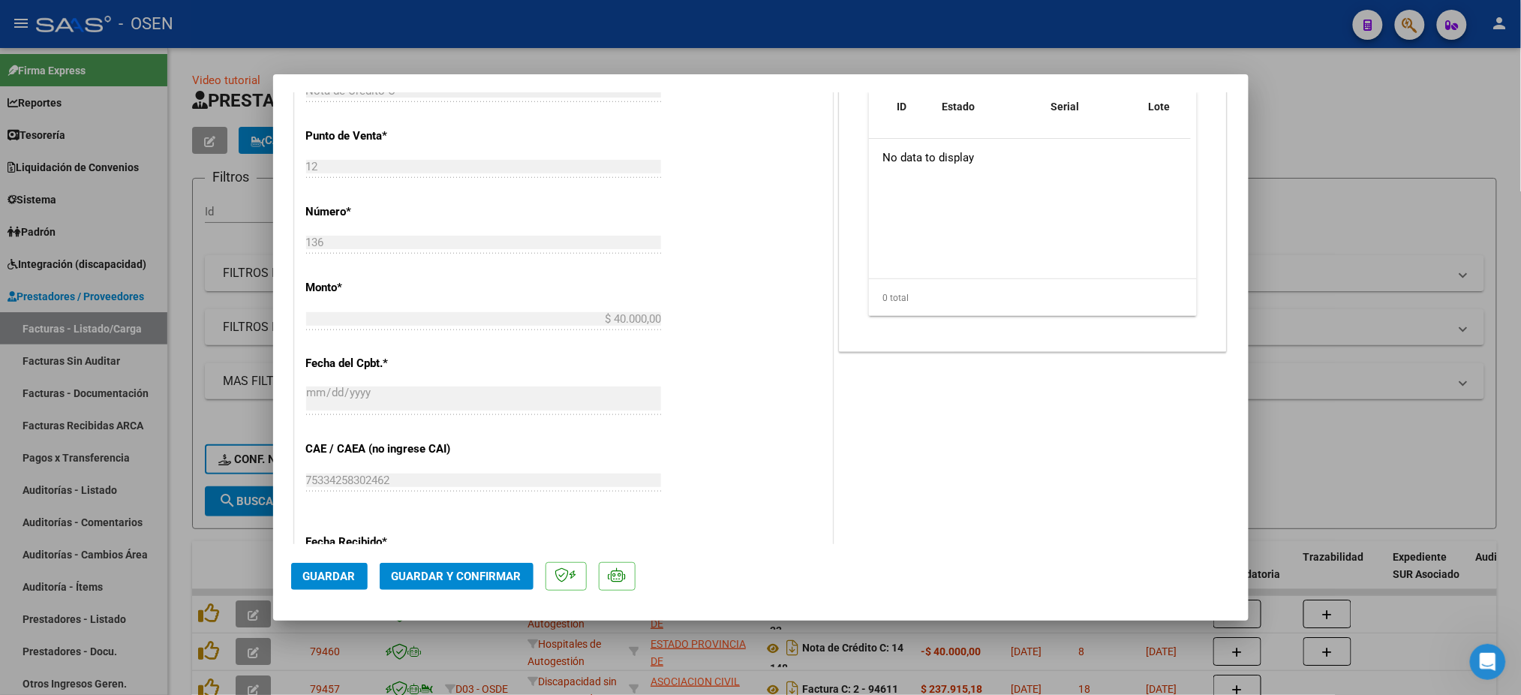
click at [332, 568] on button "Guardar" at bounding box center [329, 576] width 77 height 27
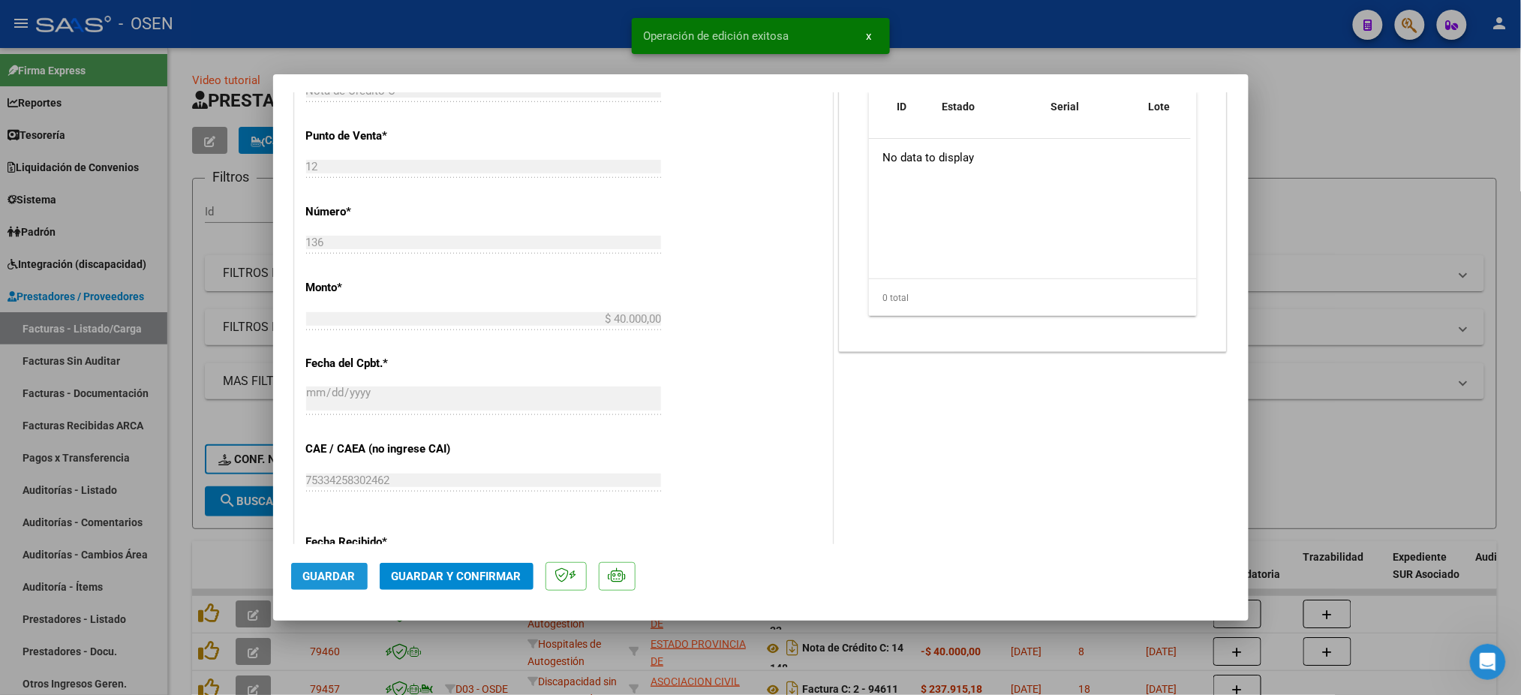
click at [308, 578] on span "Guardar" at bounding box center [329, 577] width 53 height 14
click at [435, 50] on div at bounding box center [760, 347] width 1521 height 695
type input "$ 0,00"
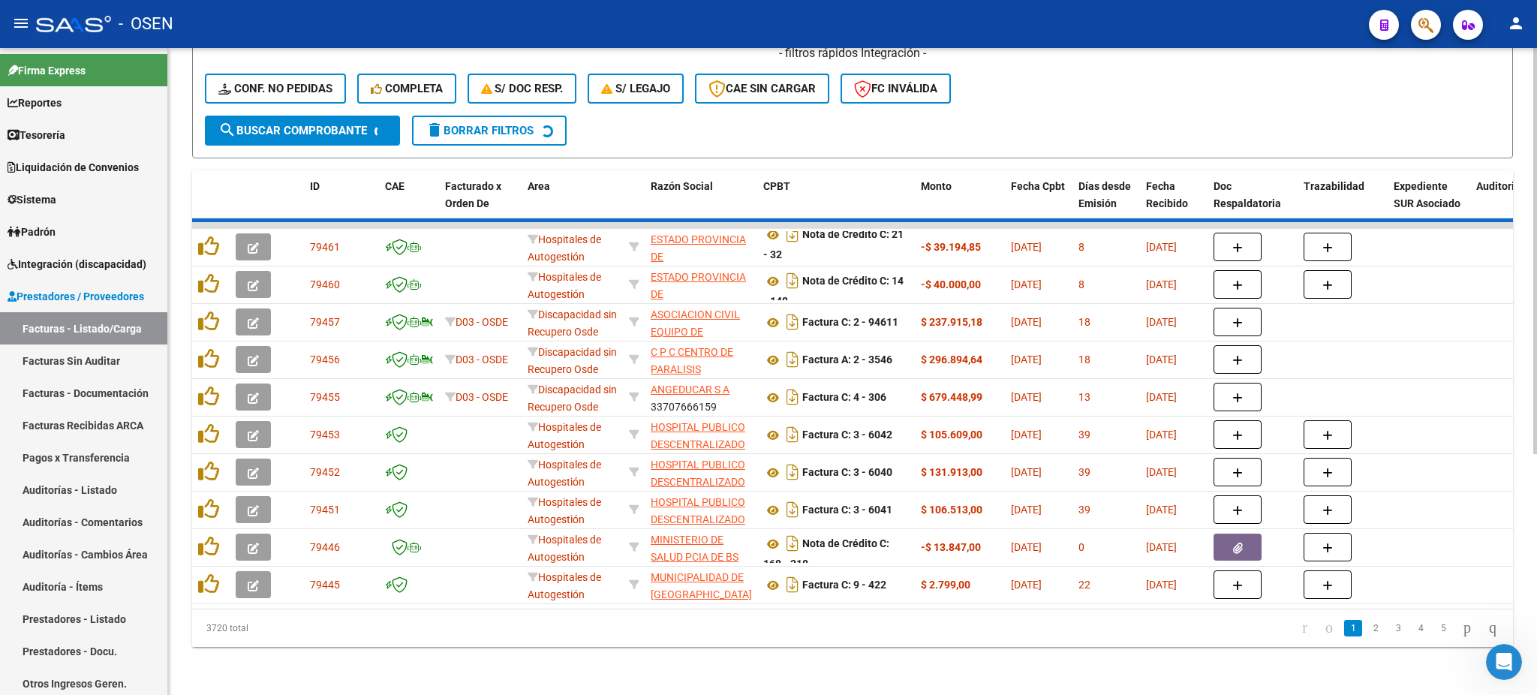
scroll to position [0, 0]
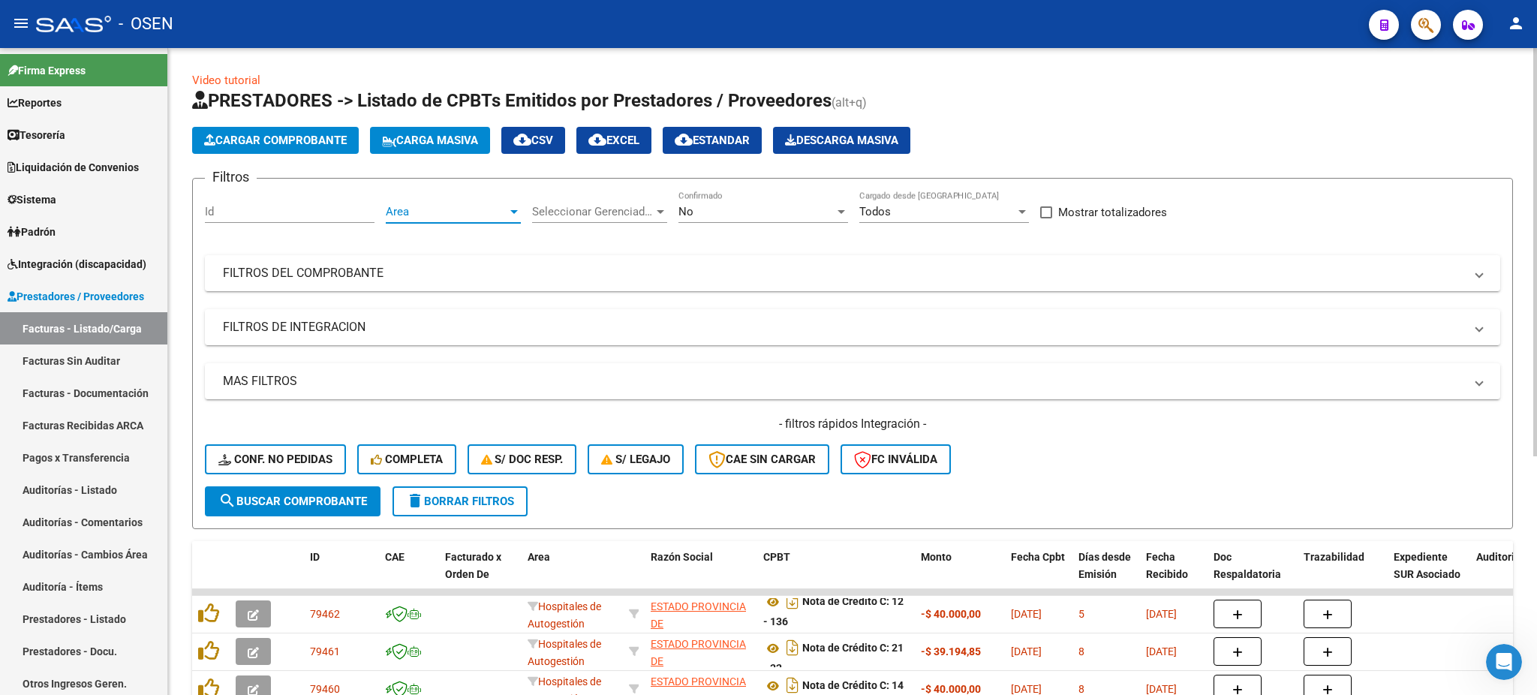
click at [472, 205] on span "Area" at bounding box center [447, 212] width 122 height 14
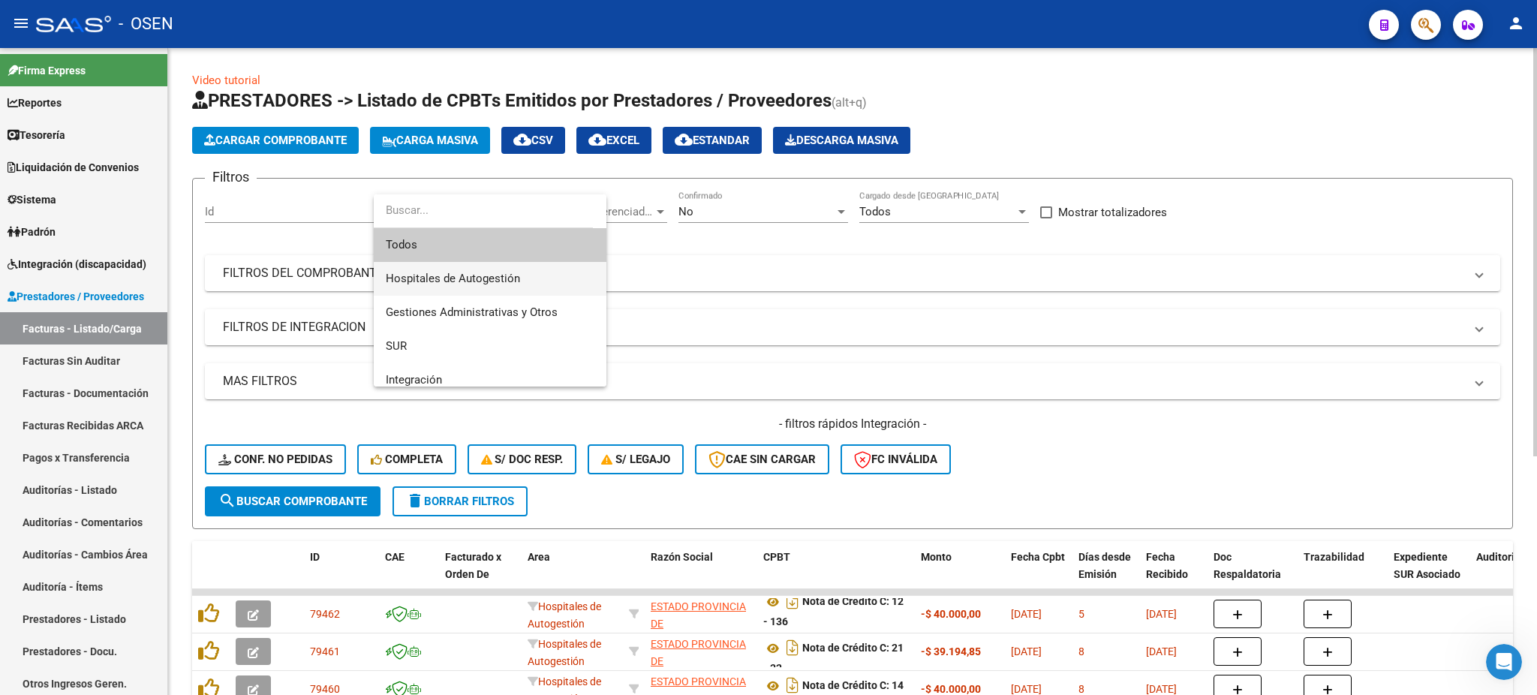
click at [498, 278] on span "Hospitales de Autogestión" at bounding box center [453, 279] width 134 height 14
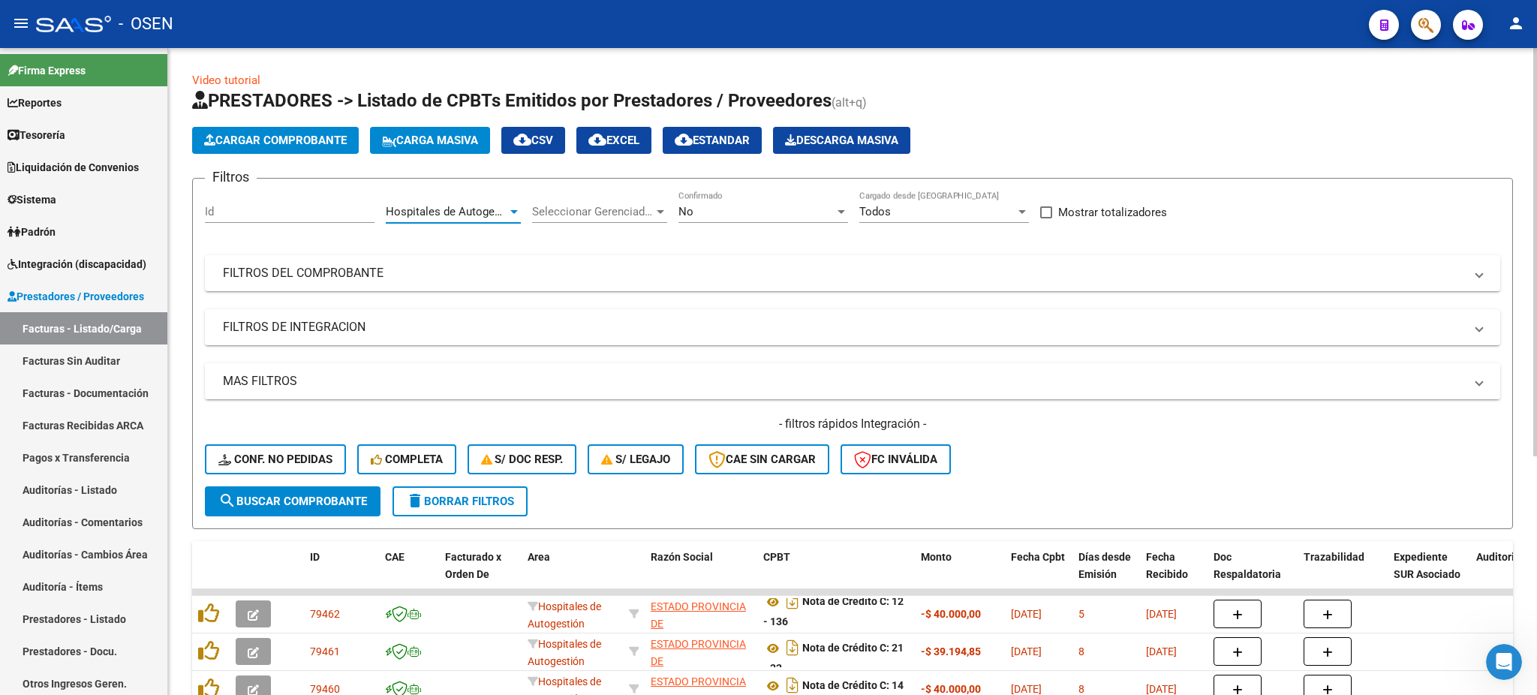
drag, startPoint x: 441, startPoint y: 370, endPoint x: 457, endPoint y: 388, distance: 23.9
click at [442, 370] on mat-expansion-panel-header "MAS FILTROS" at bounding box center [852, 381] width 1295 height 36
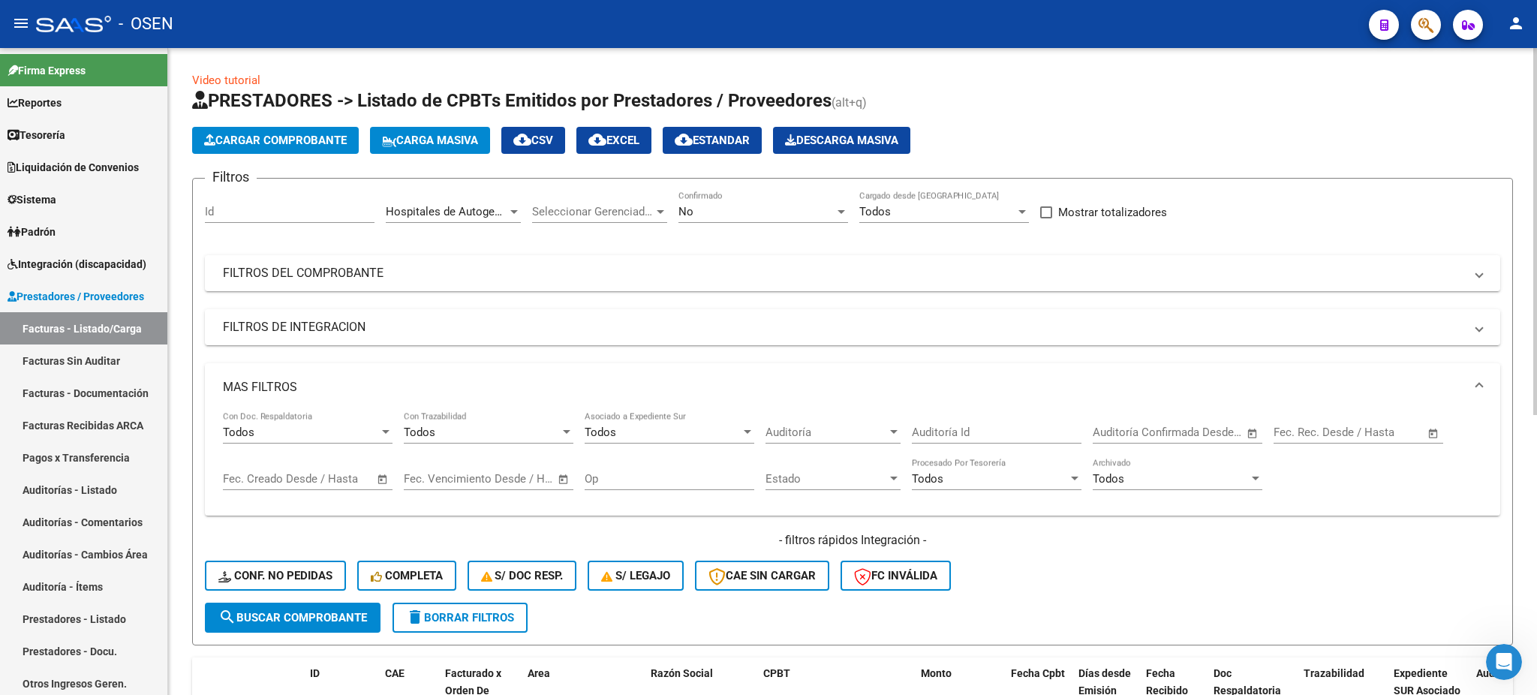
click at [829, 426] on span "Auditoría" at bounding box center [826, 433] width 122 height 14
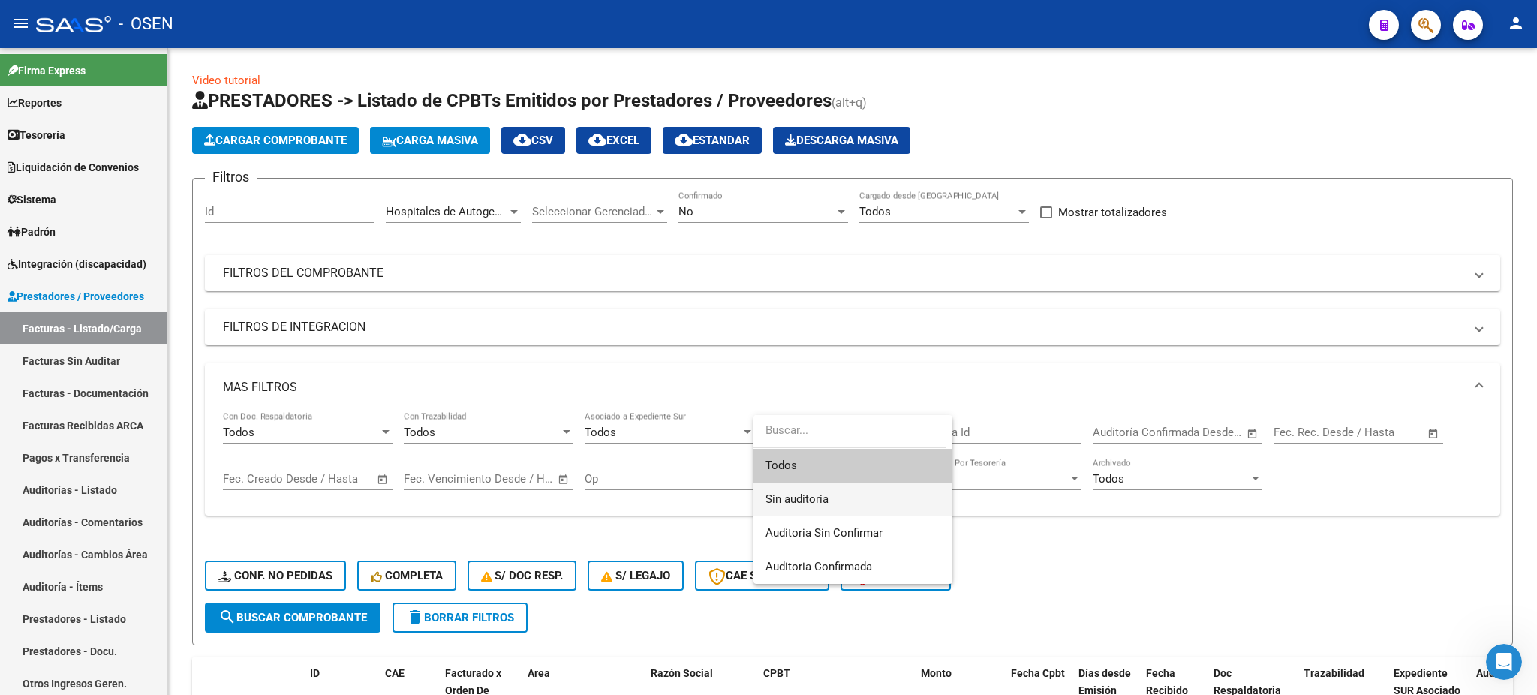
click at [823, 507] on span "Sin auditoria" at bounding box center [852, 500] width 175 height 34
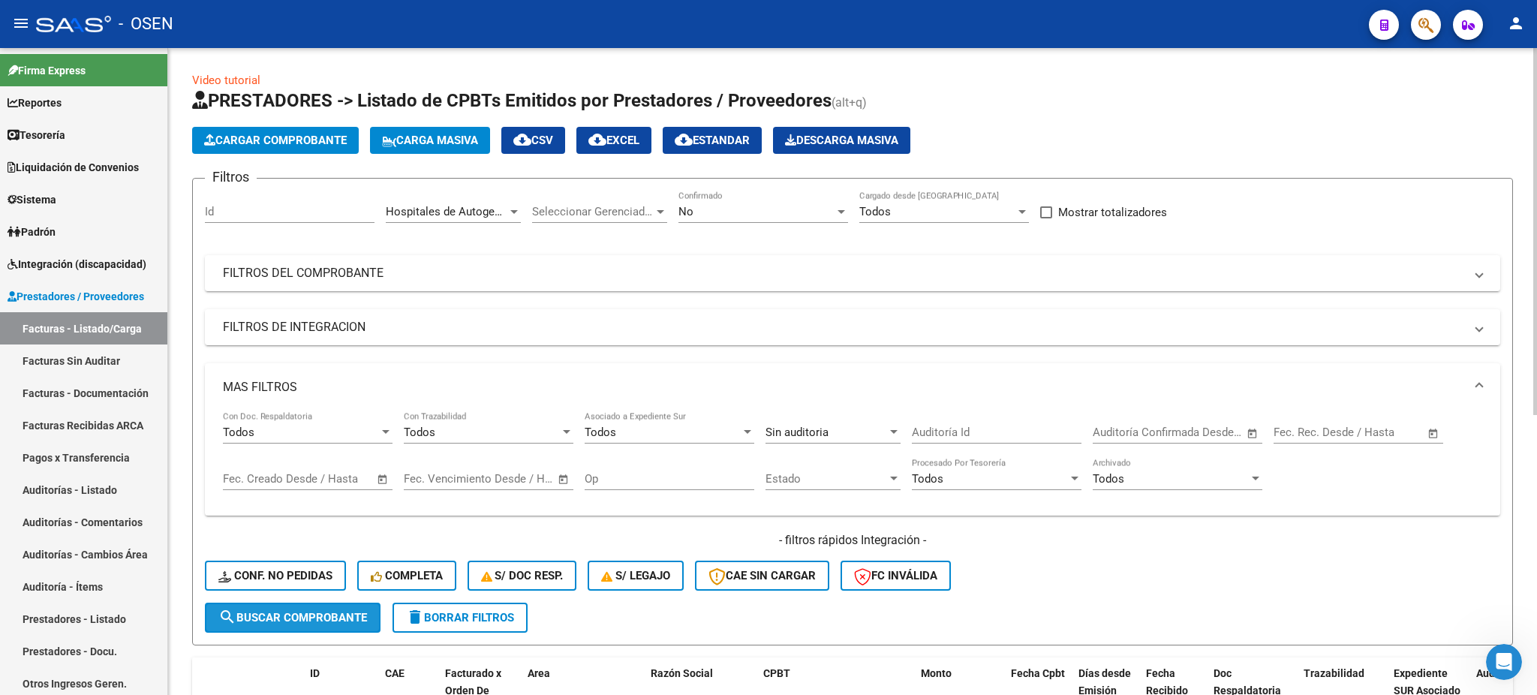
click at [289, 624] on button "search Buscar Comprobante" at bounding box center [293, 618] width 176 height 30
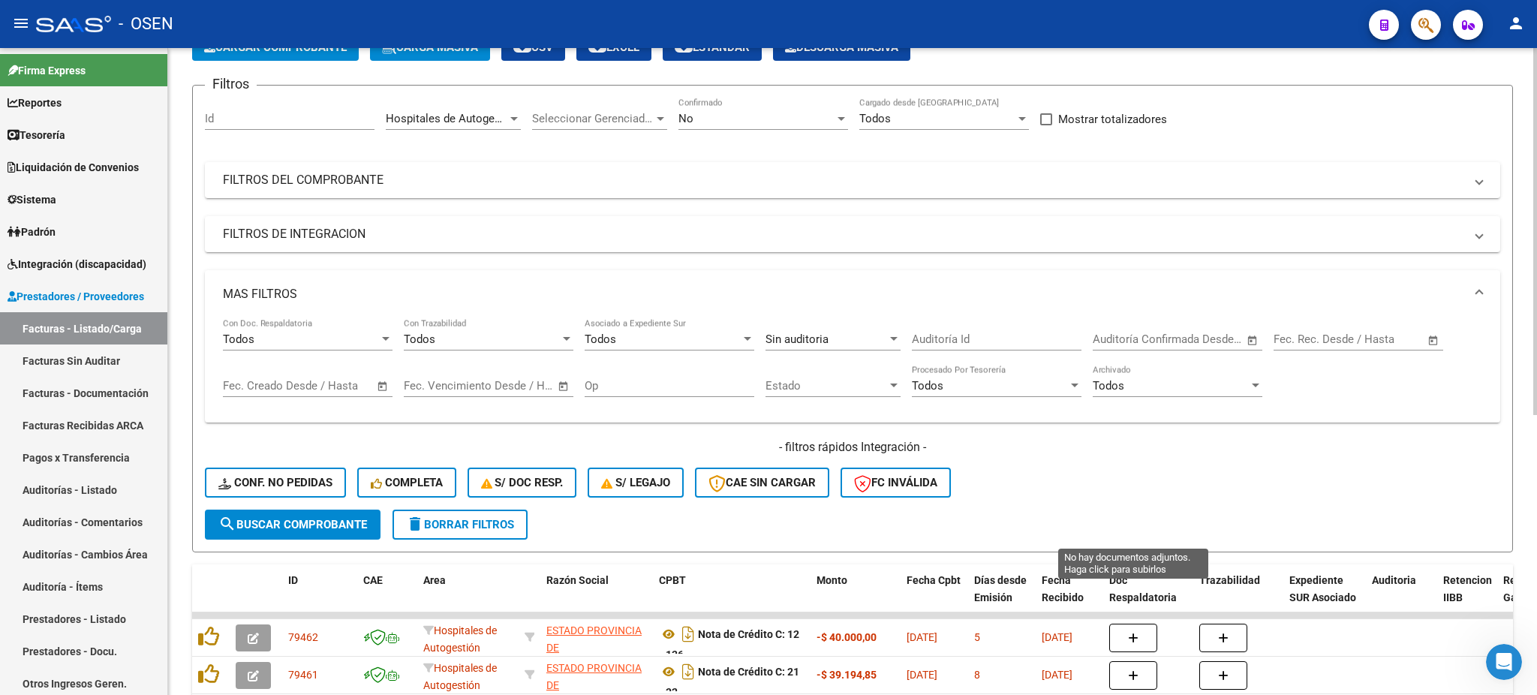
scroll to position [495, 0]
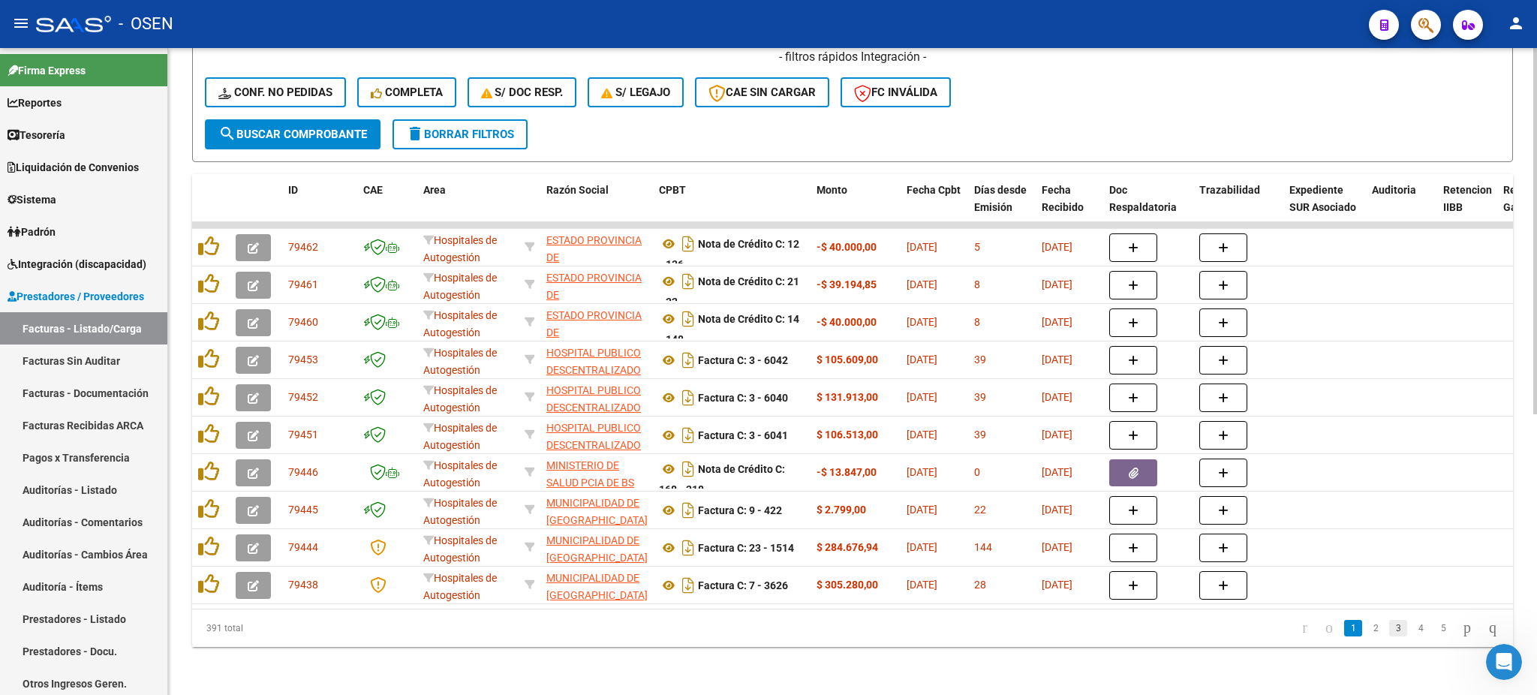
click at [1389, 634] on link "3" at bounding box center [1398, 628] width 18 height 17
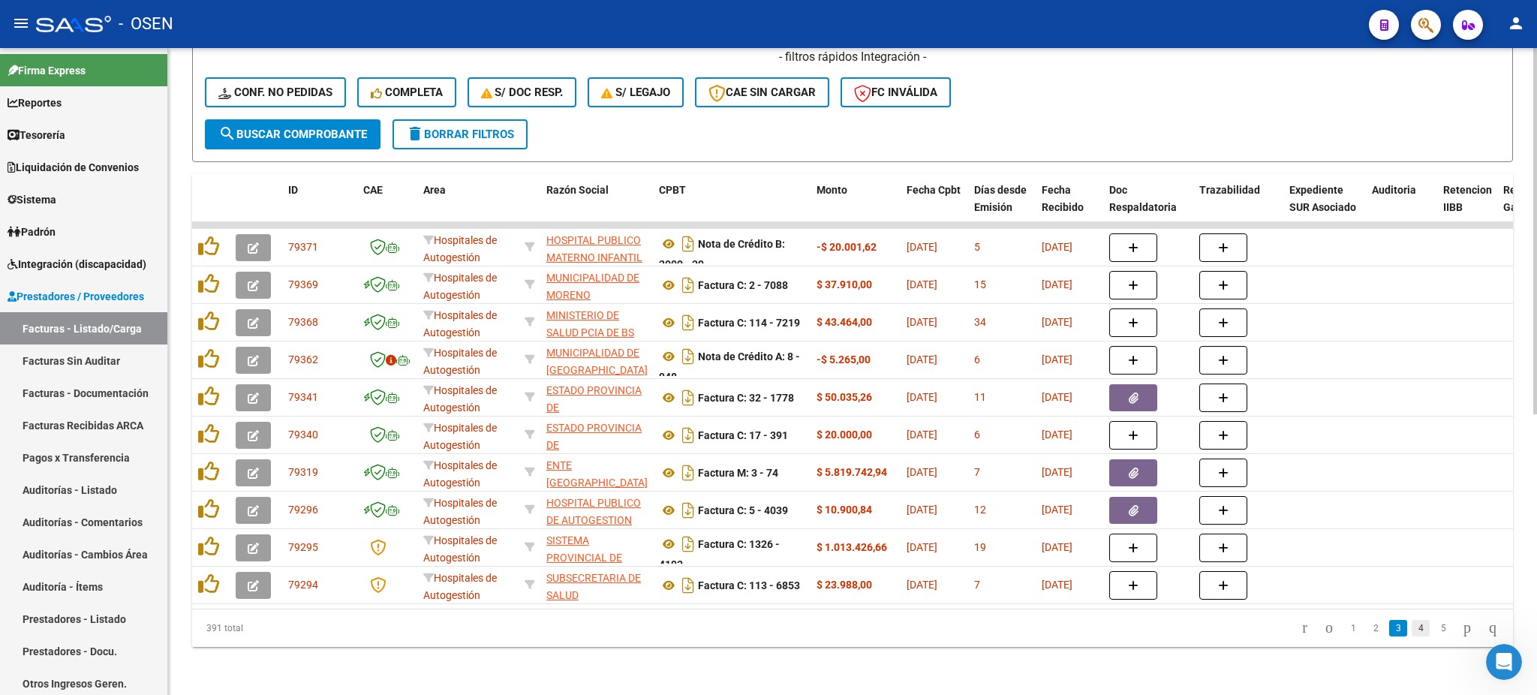
click at [1412, 631] on link "4" at bounding box center [1421, 628] width 18 height 17
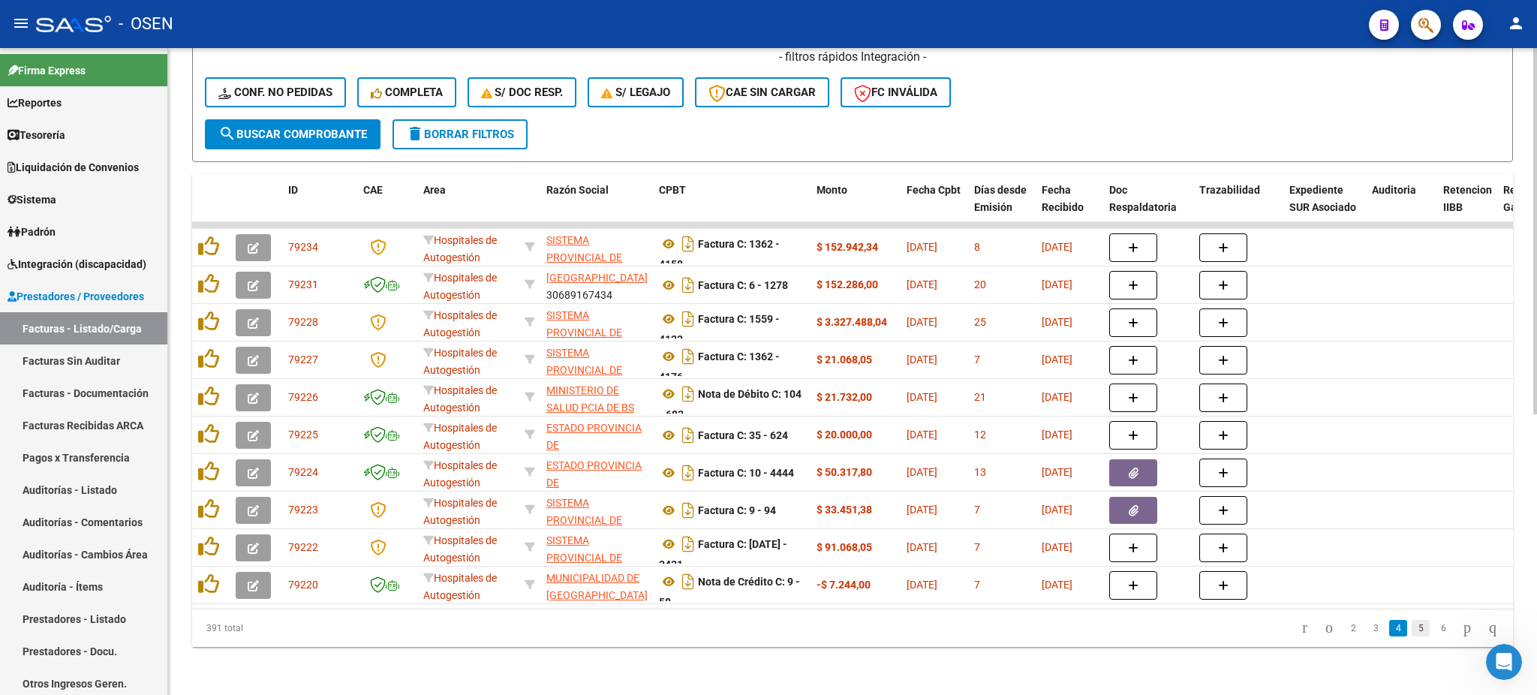
click at [1412, 625] on link "5" at bounding box center [1421, 628] width 18 height 17
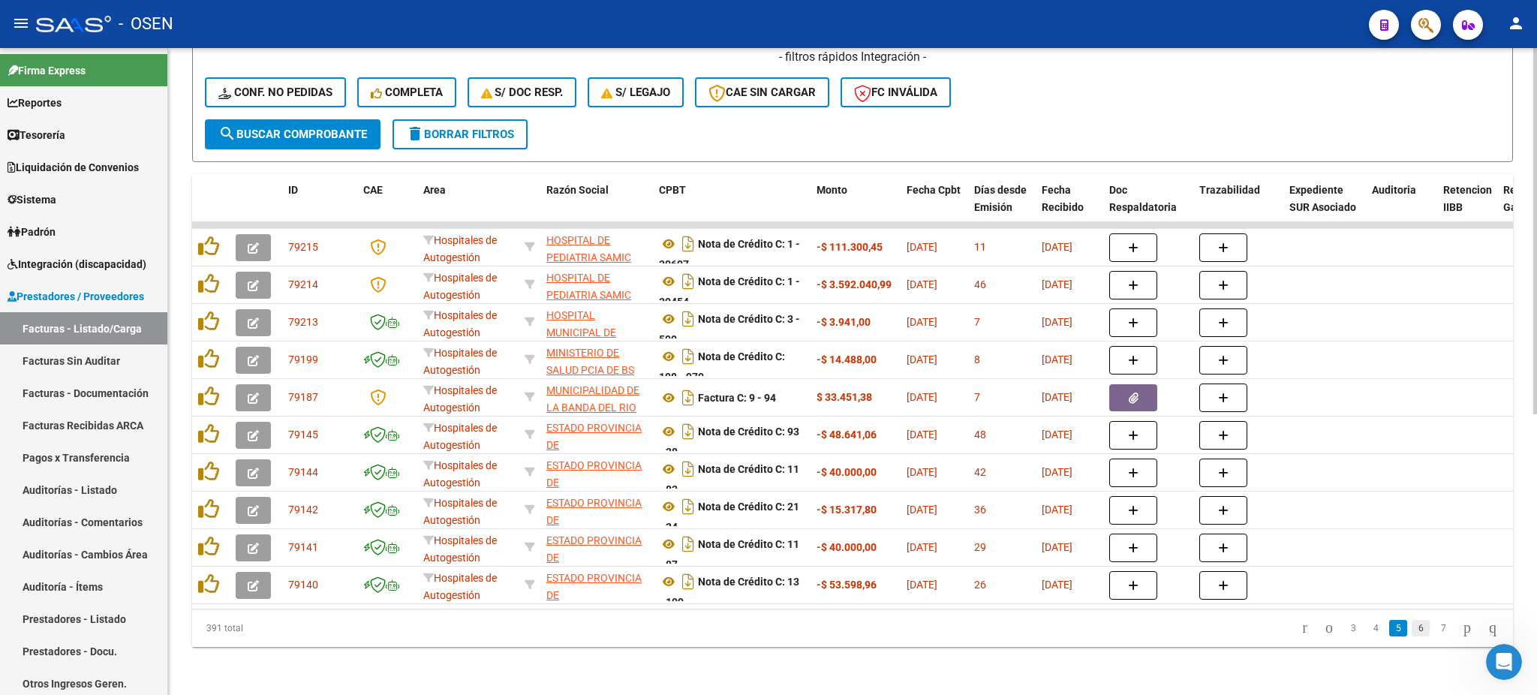
click at [1412, 630] on link "6" at bounding box center [1421, 628] width 18 height 17
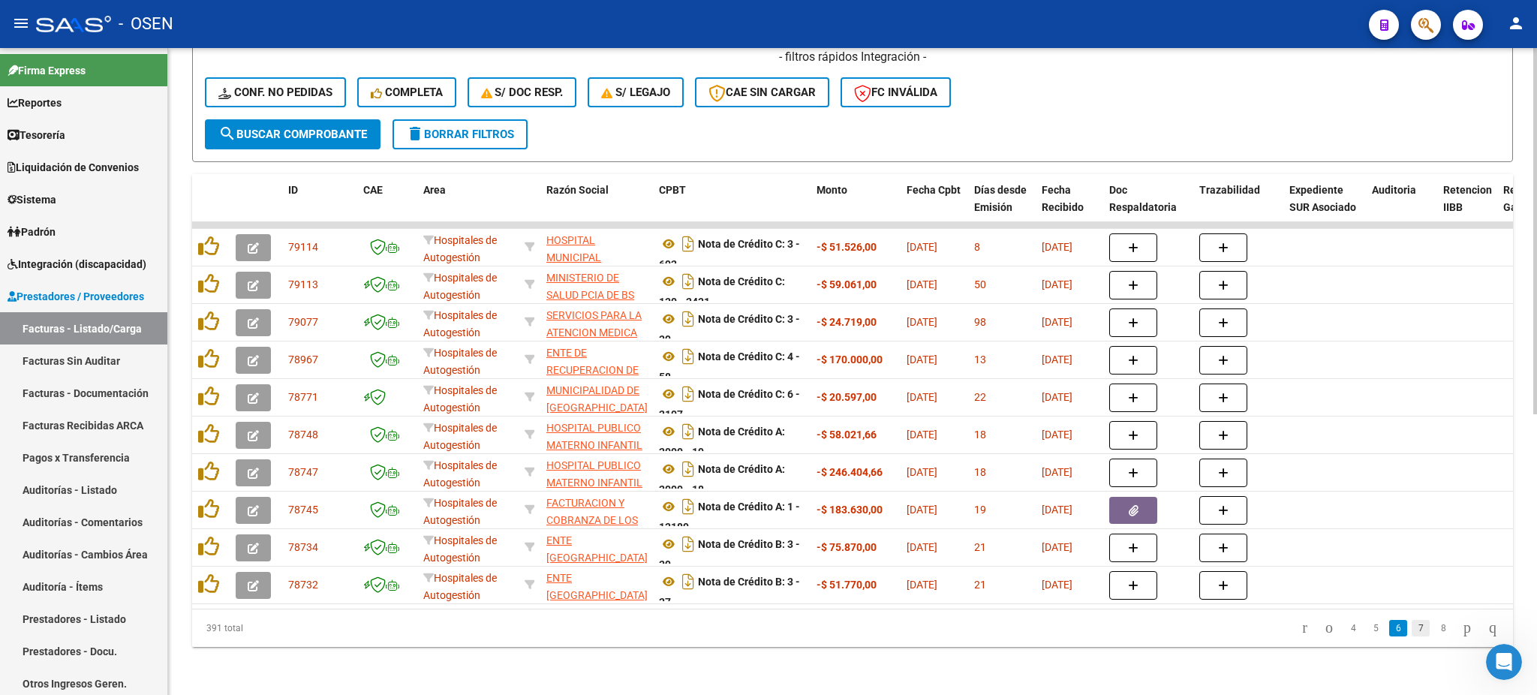
click at [1412, 629] on link "7" at bounding box center [1421, 628] width 18 height 17
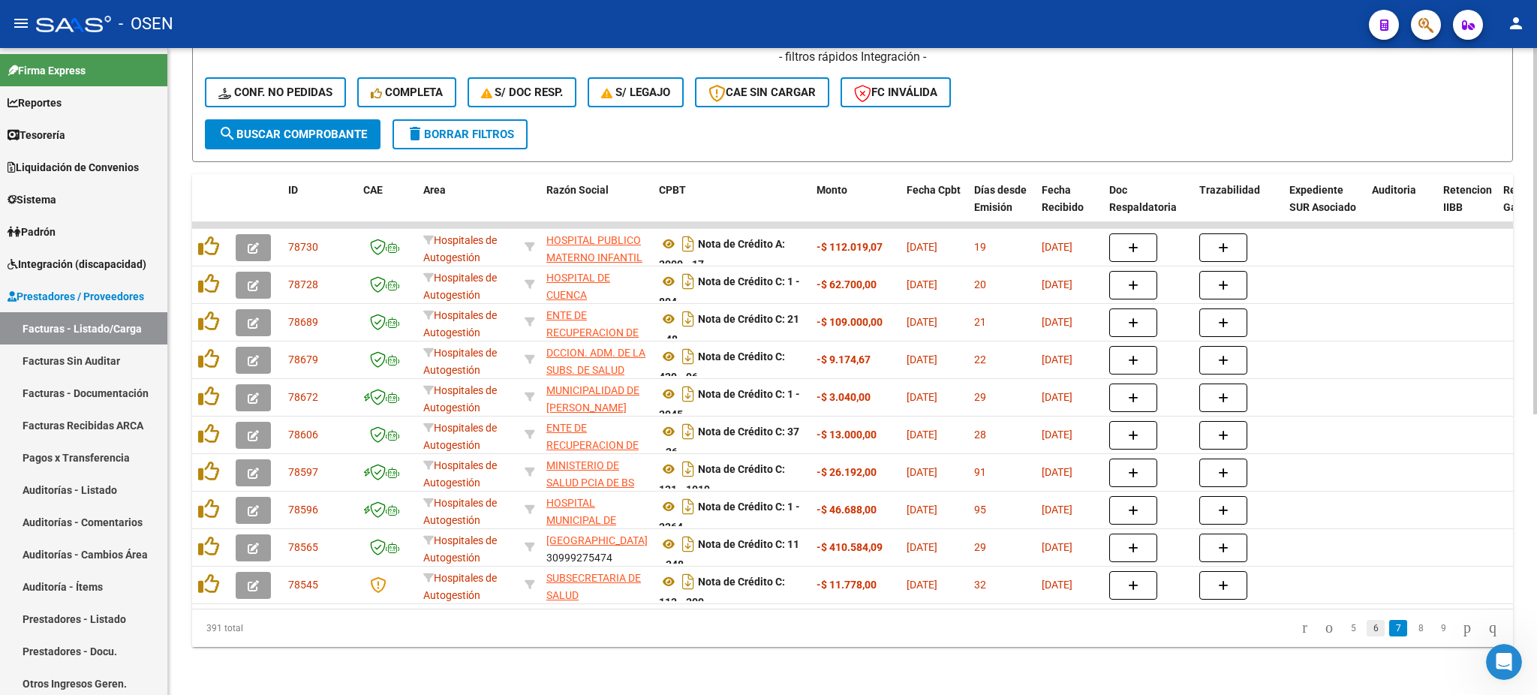
click at [1367, 632] on link "6" at bounding box center [1376, 628] width 18 height 17
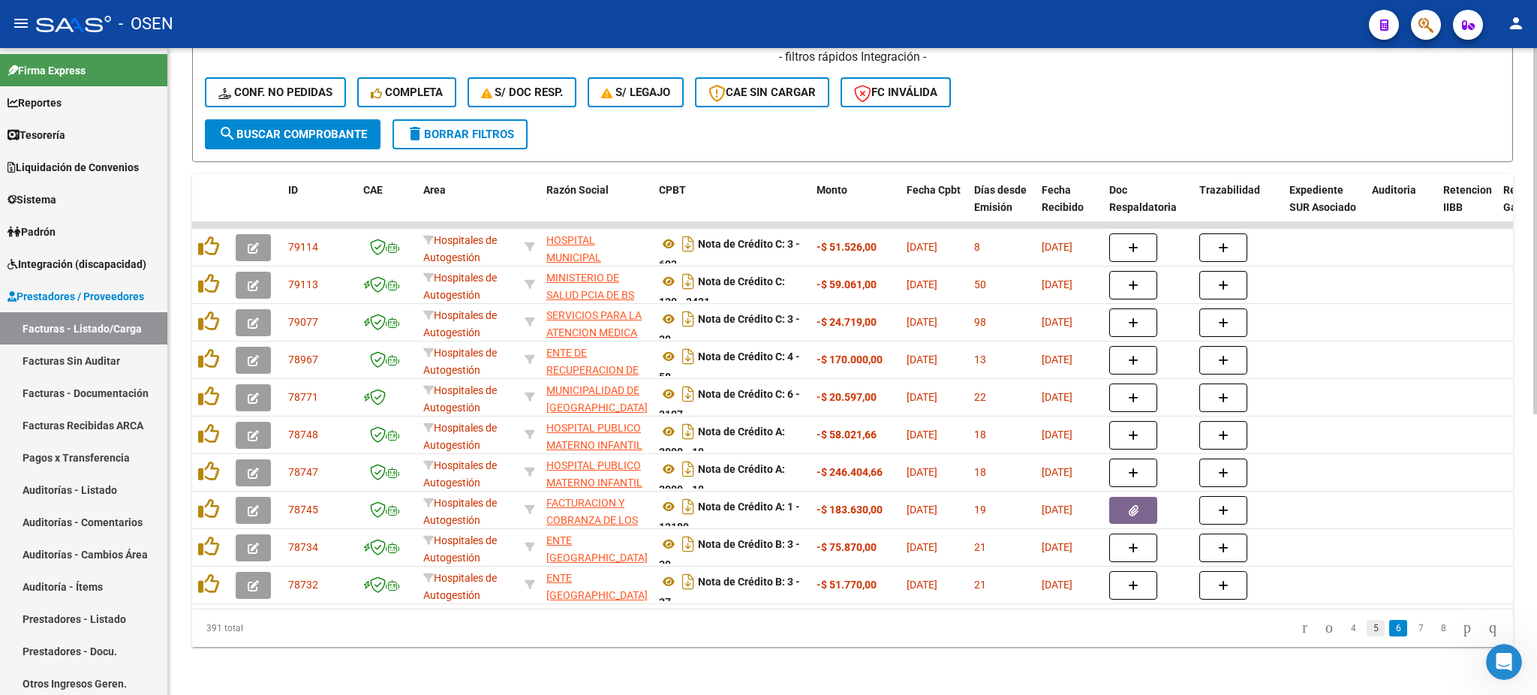
click at [1367, 632] on link "5" at bounding box center [1376, 628] width 18 height 17
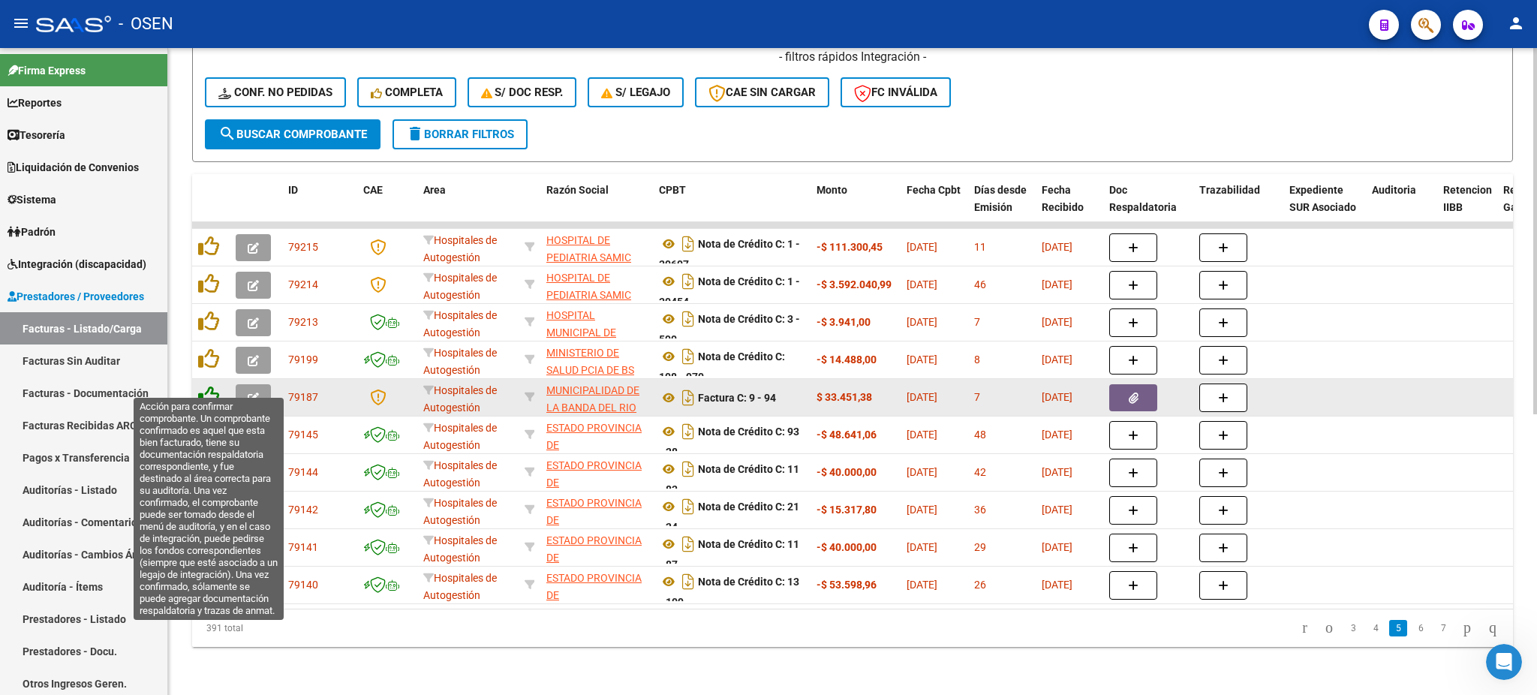
click at [200, 386] on icon at bounding box center [208, 396] width 21 height 21
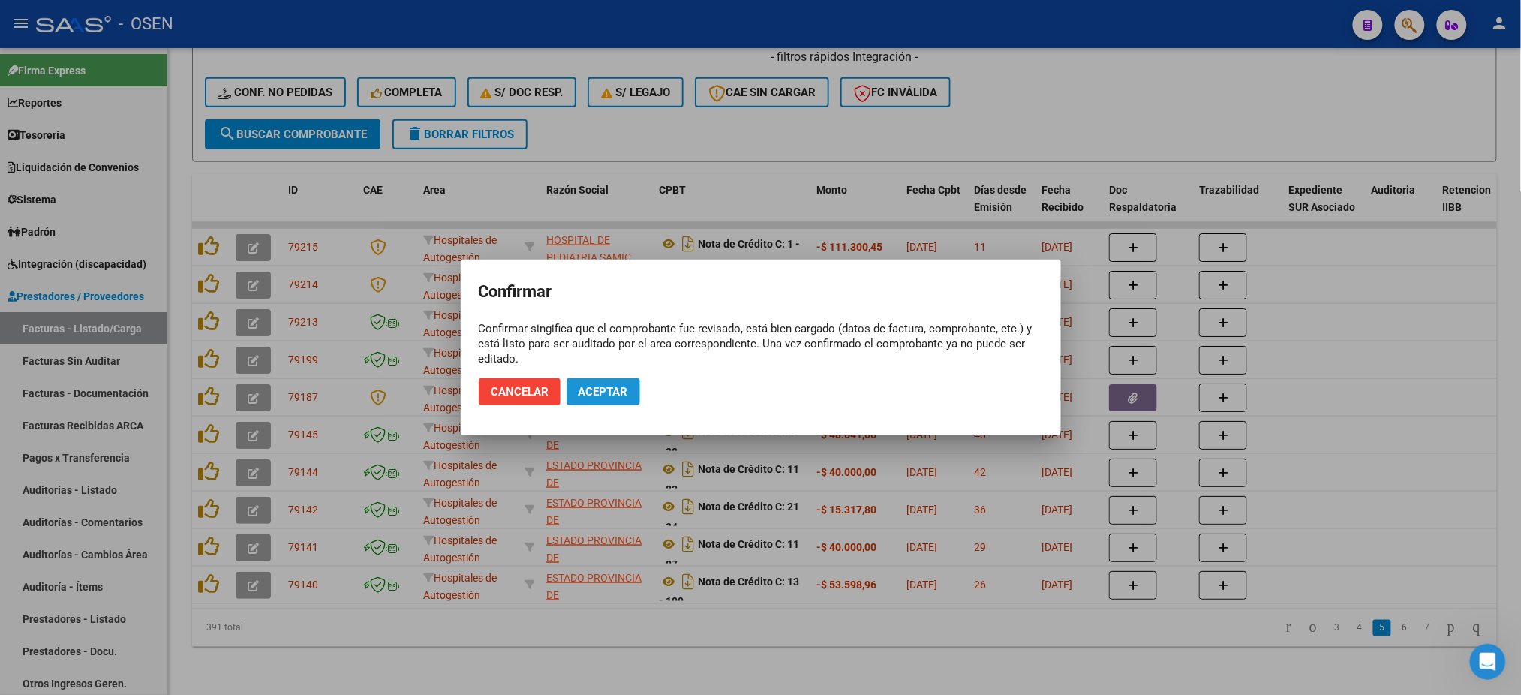
click at [601, 391] on span "Aceptar" at bounding box center [604, 392] width 50 height 14
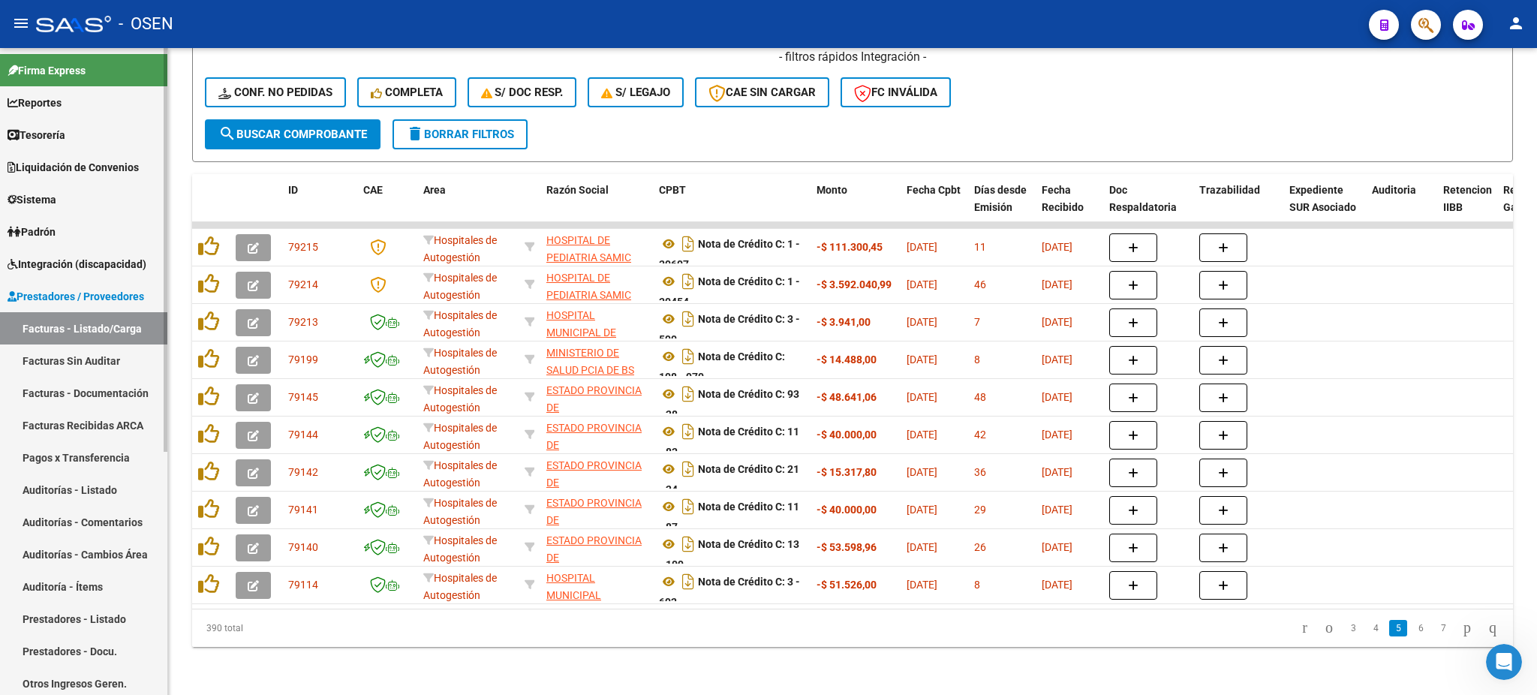
click at [83, 487] on link "Auditorías - Listado" at bounding box center [83, 490] width 167 height 32
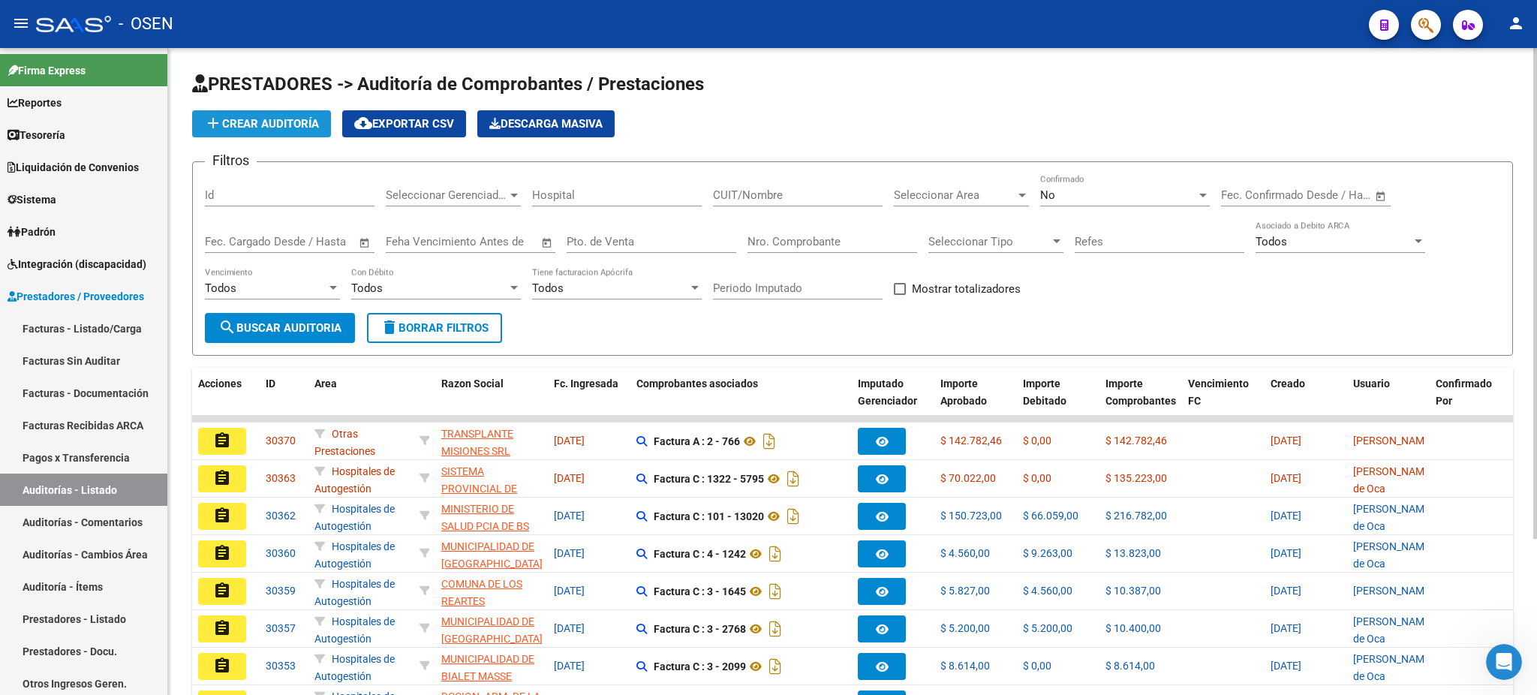
click at [246, 120] on span "add Crear Auditoría" at bounding box center [261, 124] width 115 height 14
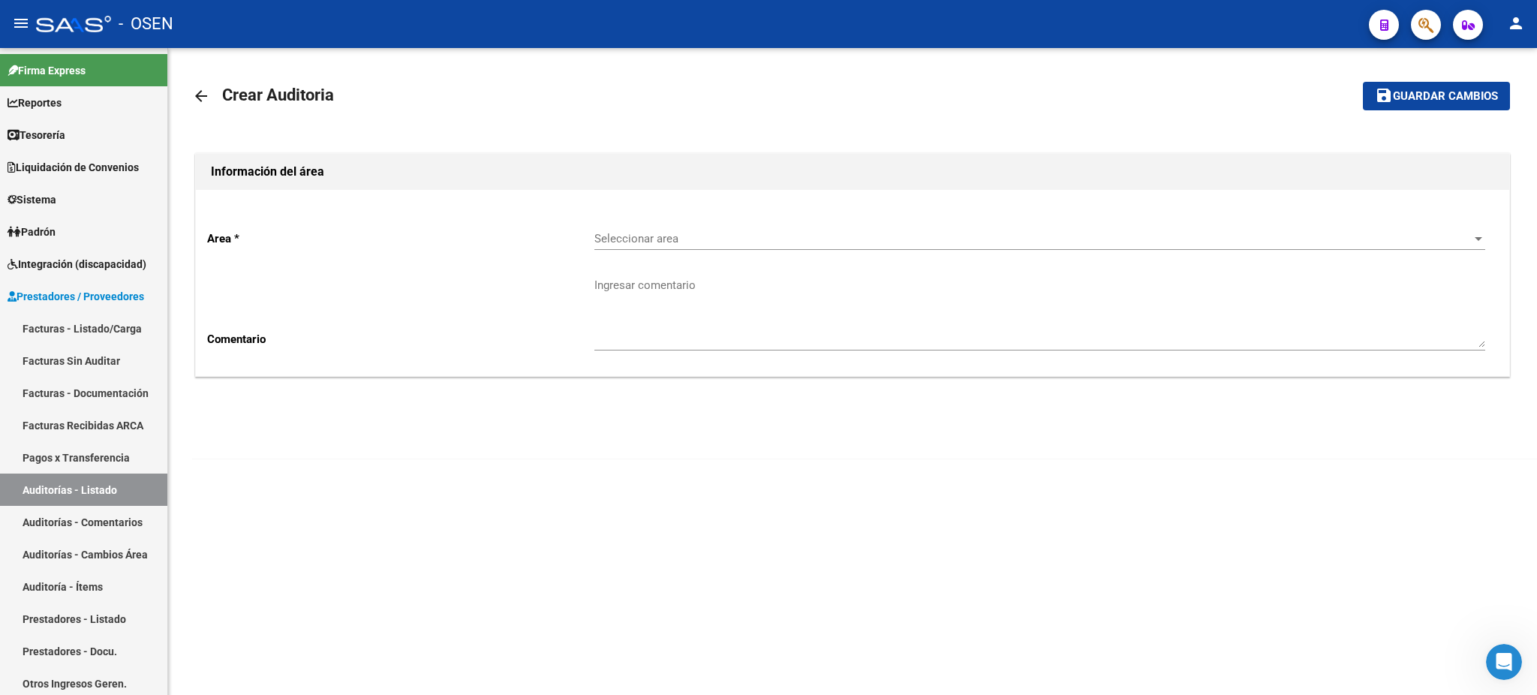
click at [638, 229] on div "Seleccionar area Seleccionar area" at bounding box center [1039, 234] width 891 height 32
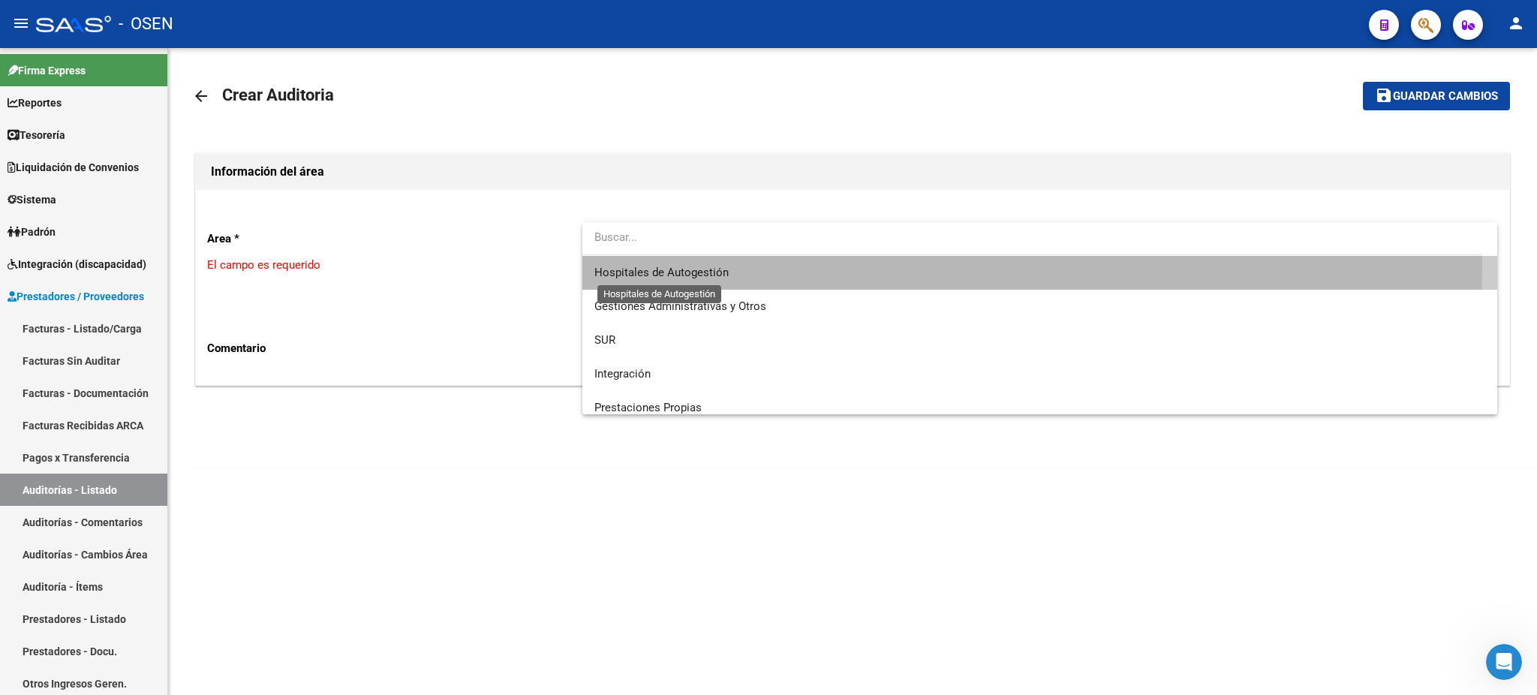
click at [649, 267] on span "Hospitales de Autogestión" at bounding box center [661, 273] width 134 height 14
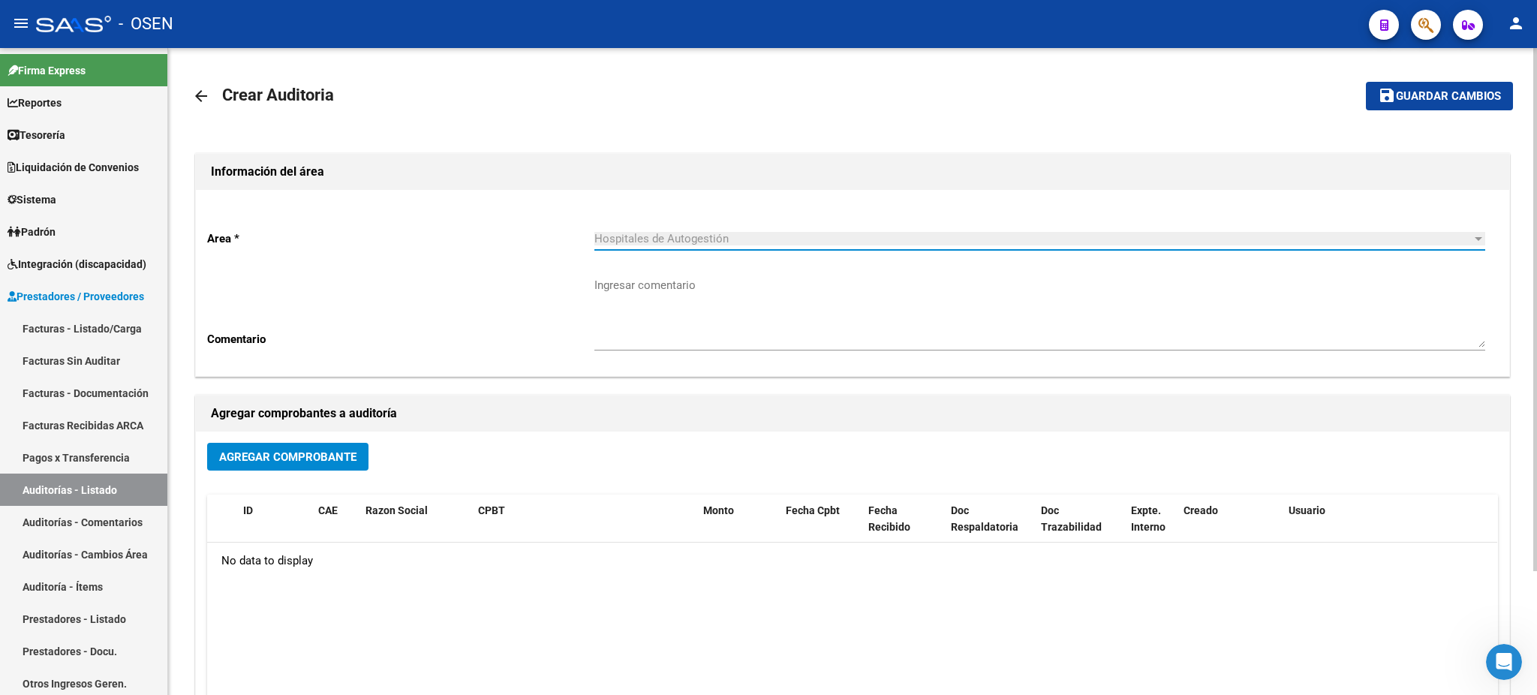
click at [317, 450] on span "Agregar Comprobante" at bounding box center [287, 457] width 137 height 14
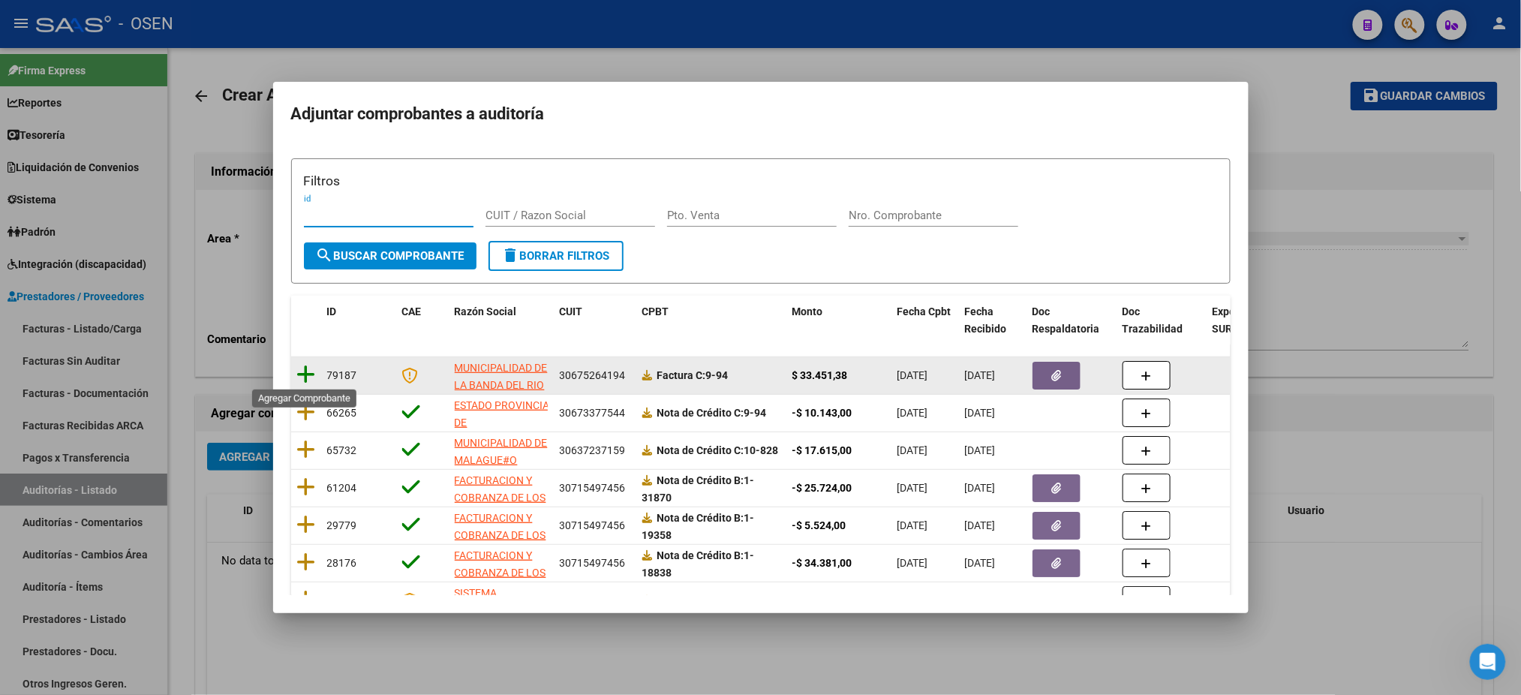
click at [301, 376] on icon at bounding box center [306, 374] width 19 height 21
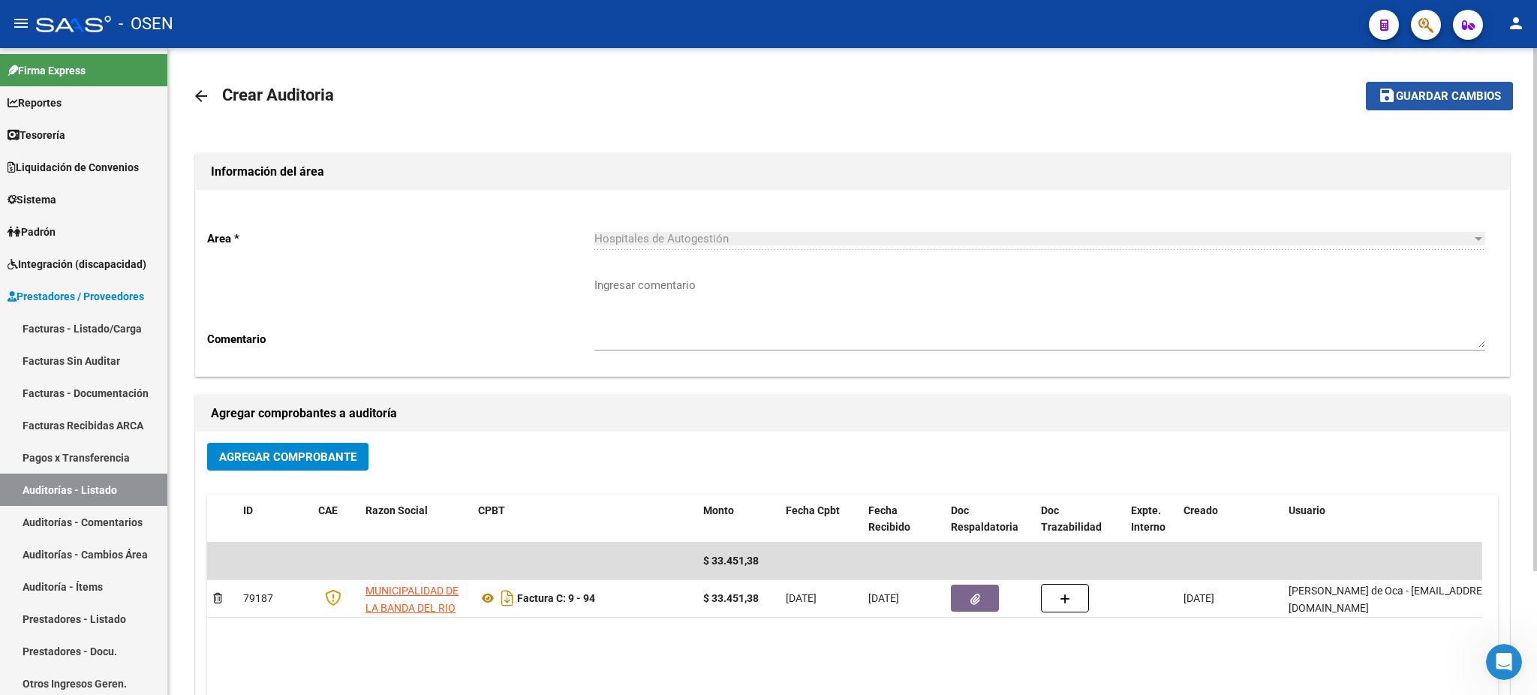
click at [1403, 92] on span "Guardar cambios" at bounding box center [1448, 97] width 105 height 14
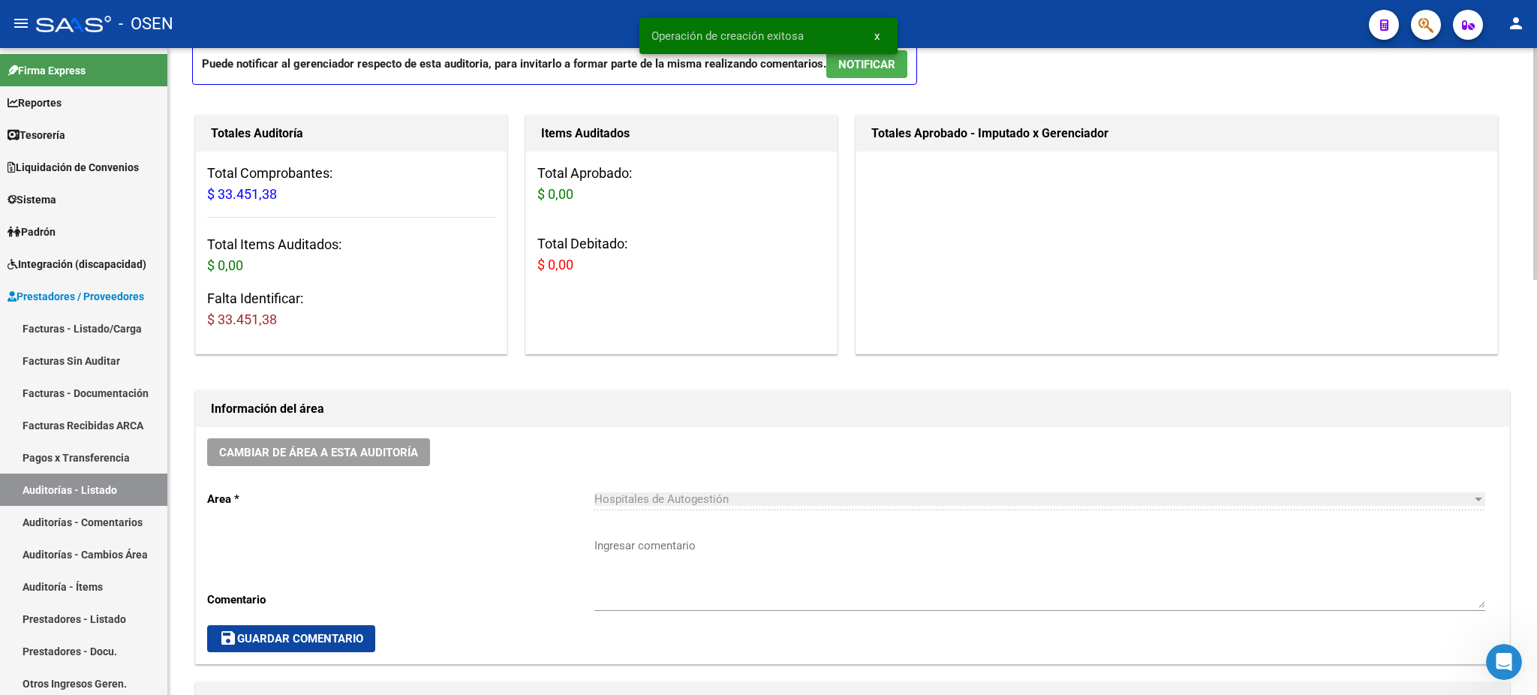
scroll to position [400, 0]
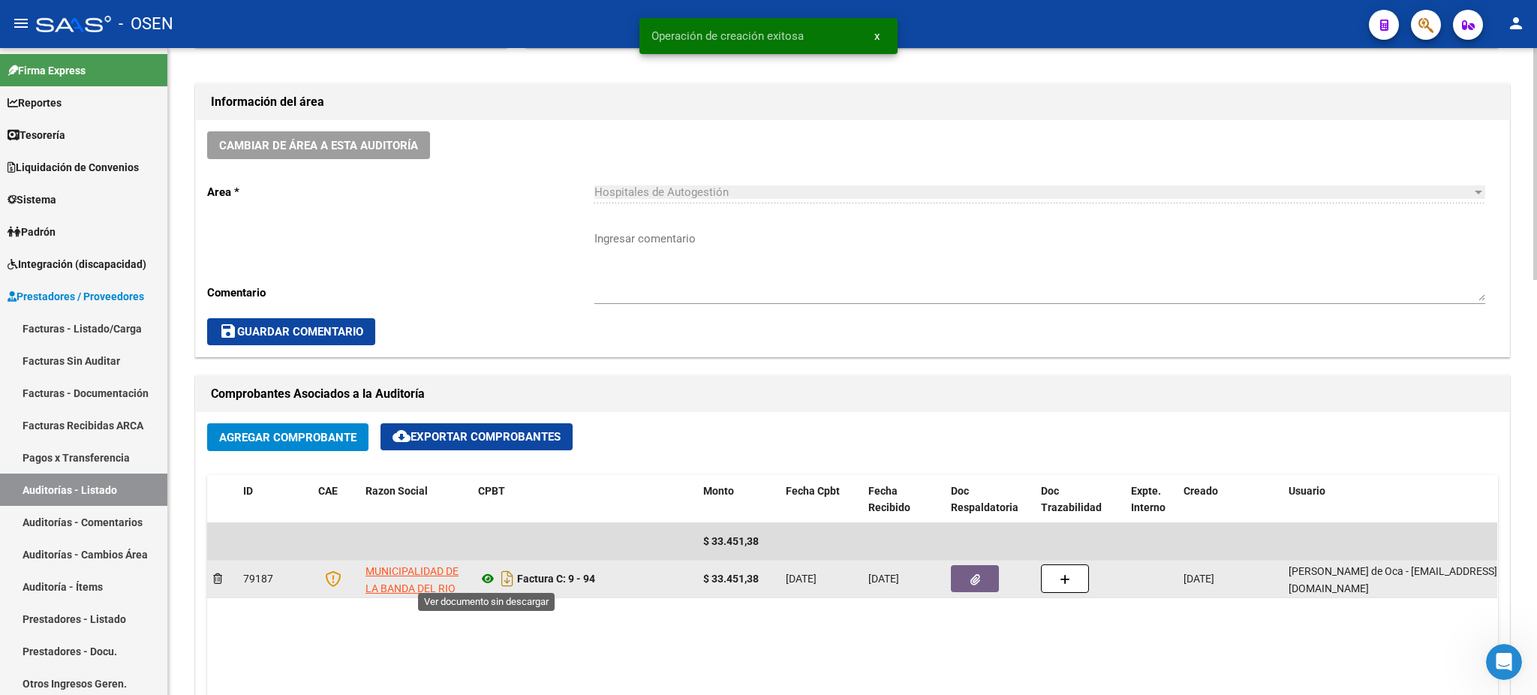
click at [478, 576] on icon at bounding box center [488, 579] width 20 height 18
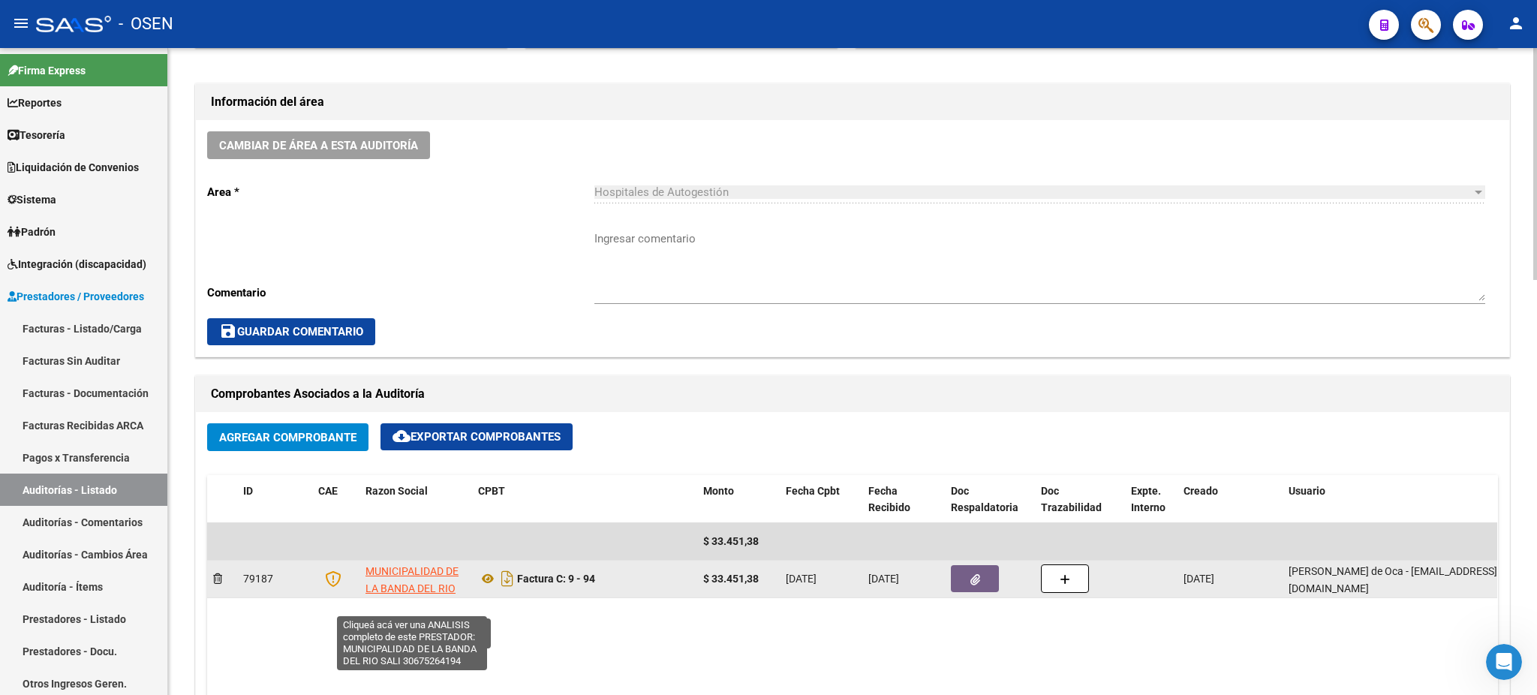
click at [410, 575] on span "MUNICIPALIDAD DE LA BANDA DEL RIO SALI" at bounding box center [411, 588] width 93 height 47
type textarea "30675264194"
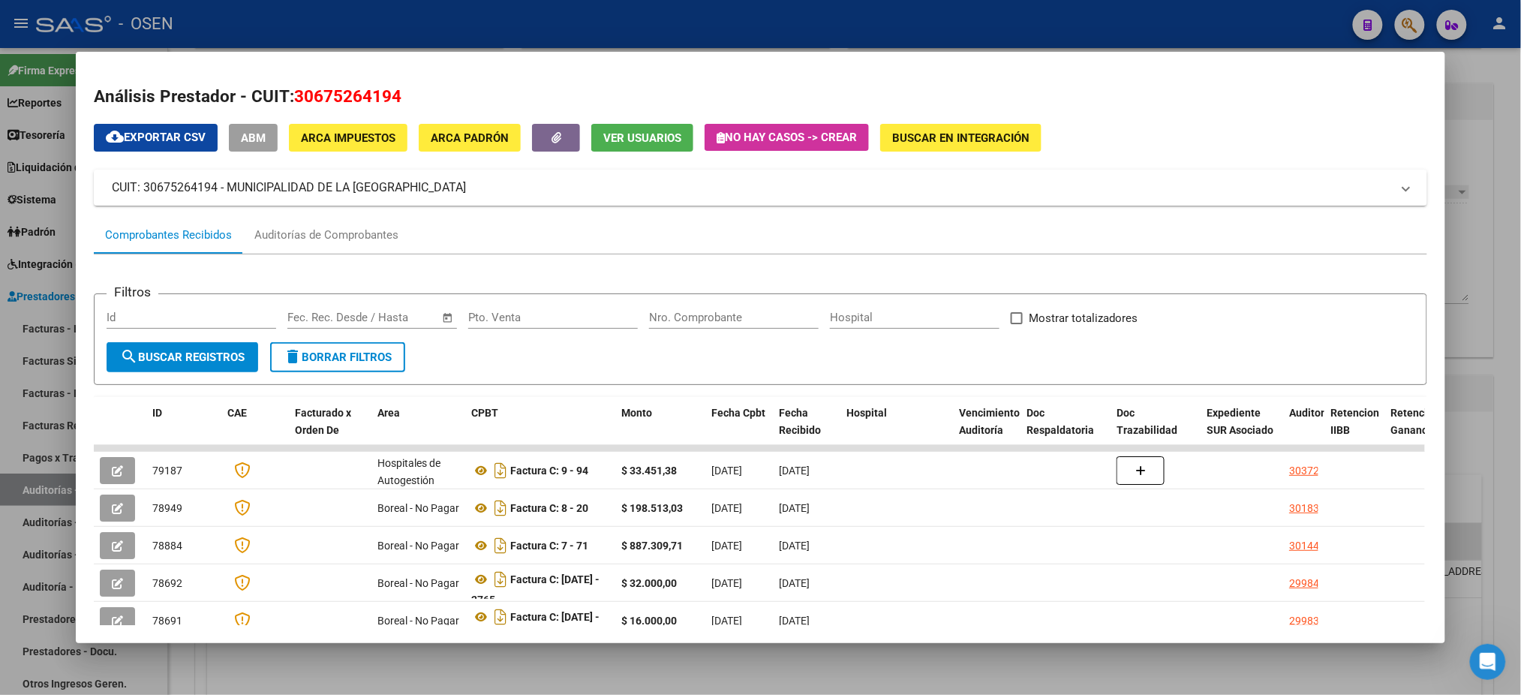
click at [507, 9] on div at bounding box center [760, 347] width 1521 height 695
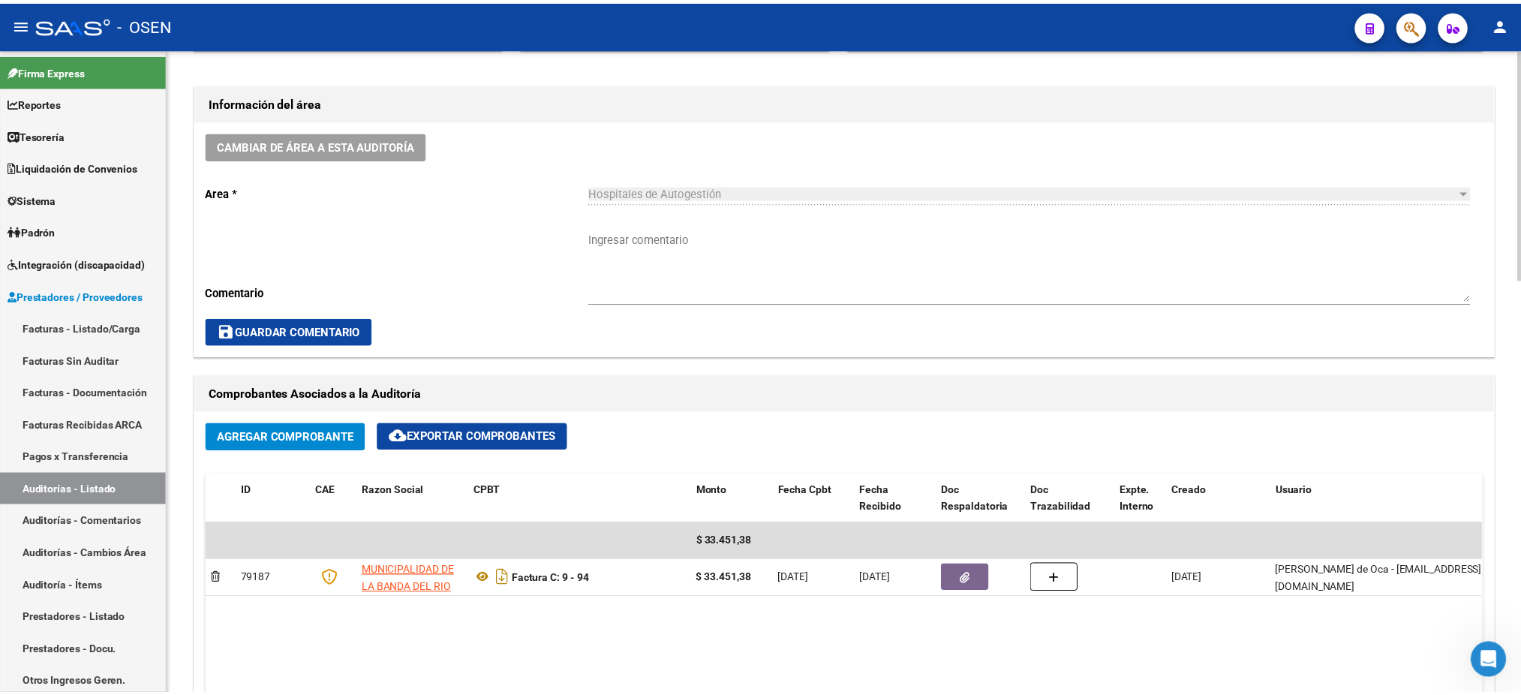
scroll to position [800, 0]
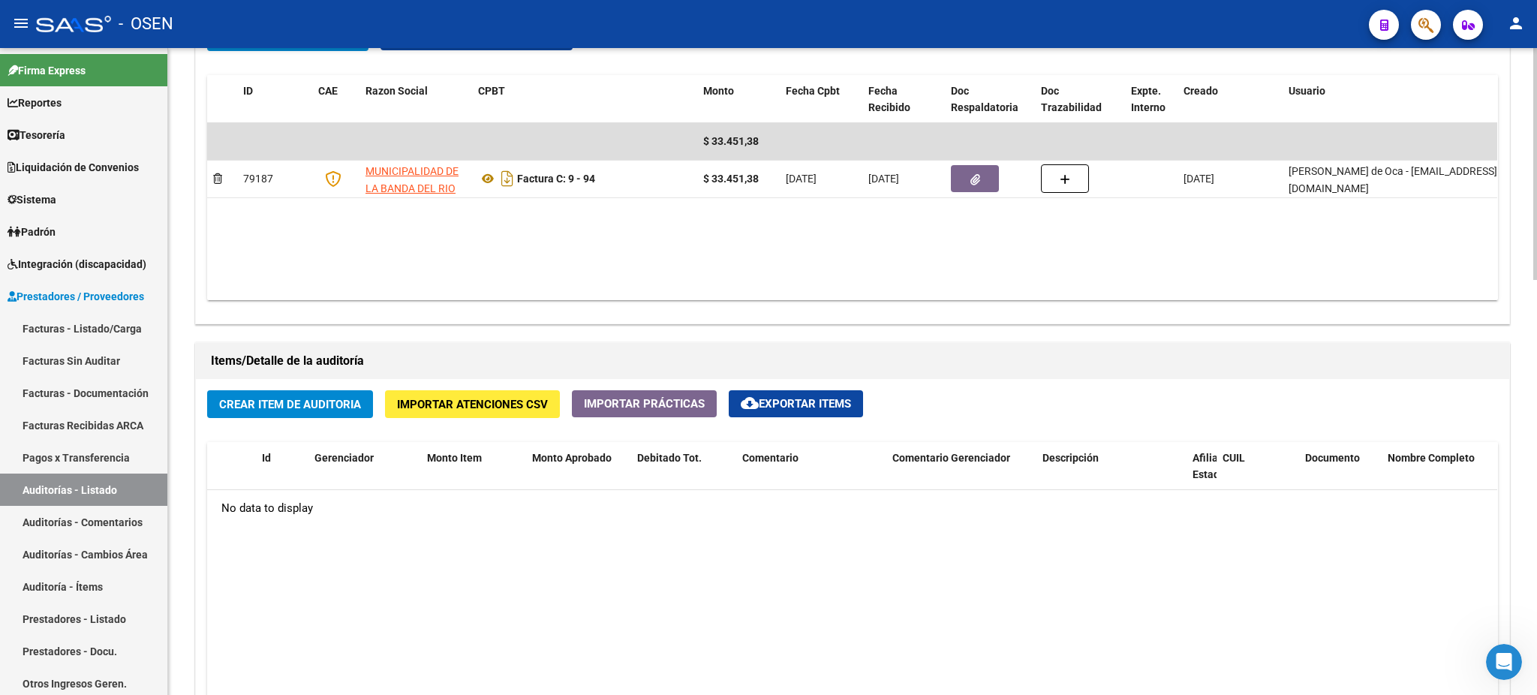
click at [281, 420] on div "Crear Item de Auditoria Importar Atenciones CSV Importar Prácticas cloud_downlo…" at bounding box center [852, 665] width 1313 height 573
click at [314, 405] on span "Crear Item de Auditoria" at bounding box center [290, 405] width 142 height 14
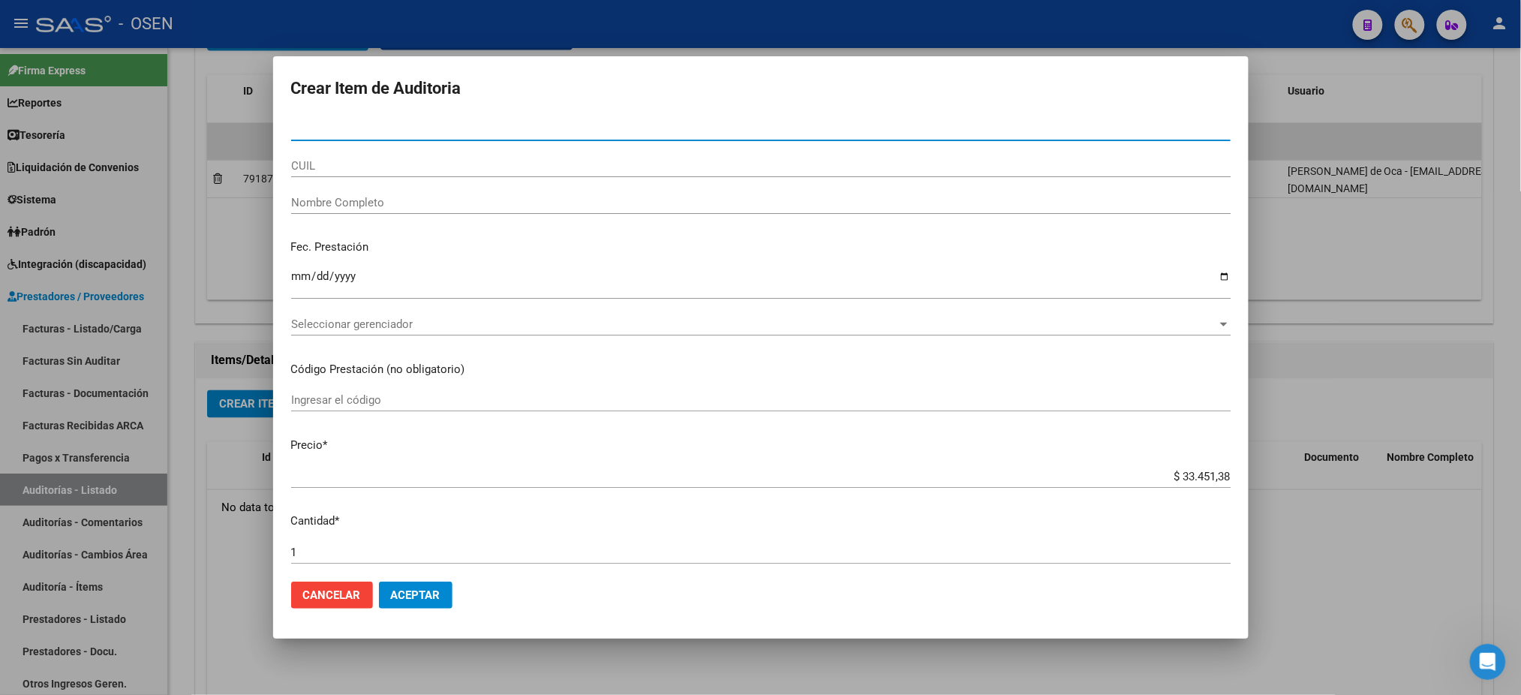
paste input "30675264194"
drag, startPoint x: 396, startPoint y: 130, endPoint x: 0, endPoint y: 106, distance: 397.0
click at [0, 112] on div "Crear Item de Auditoria 30675264194 Nro Documento CUIL Nombre Completo Fec. Pre…" at bounding box center [760, 347] width 1521 height 695
paste input "54984752"
type input "54984752"
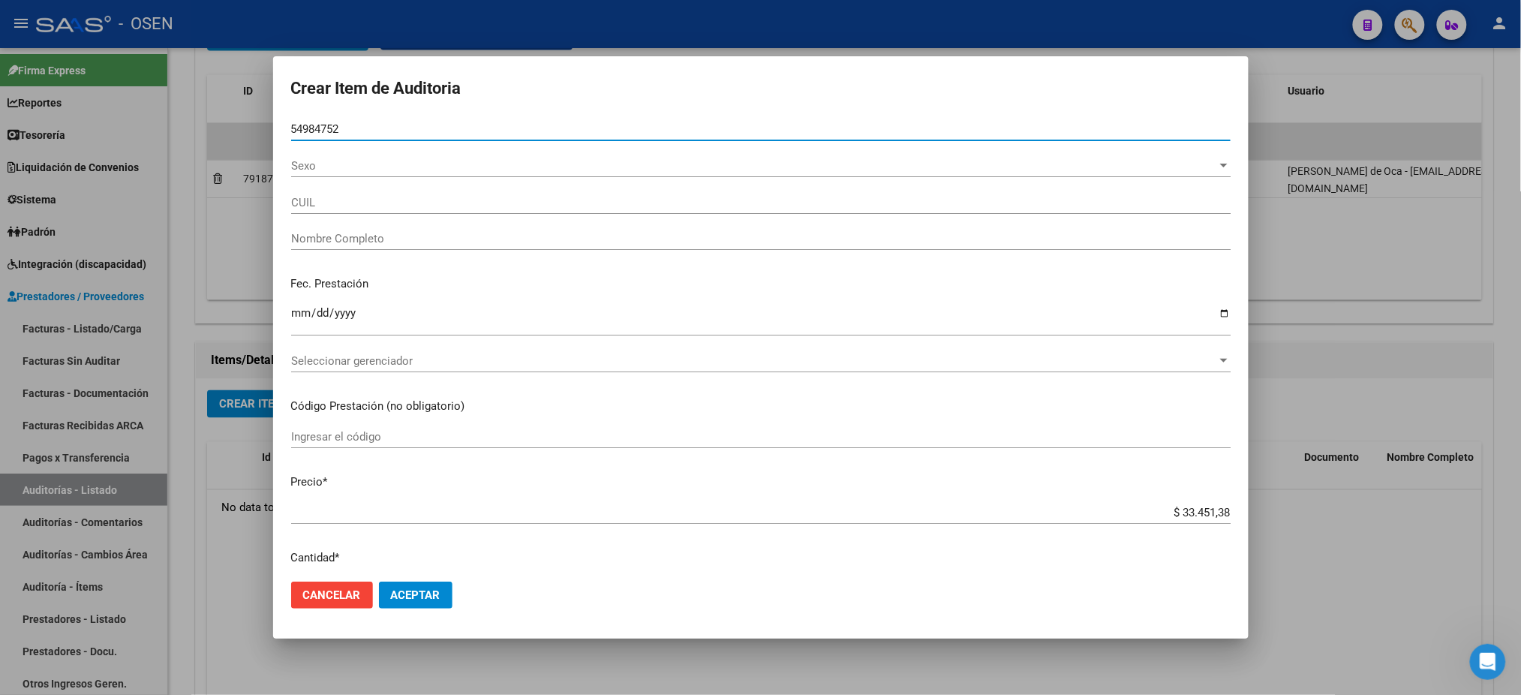
type input "20549847529"
type input "SOSA IAN NAHUEL"
type input "54984752"
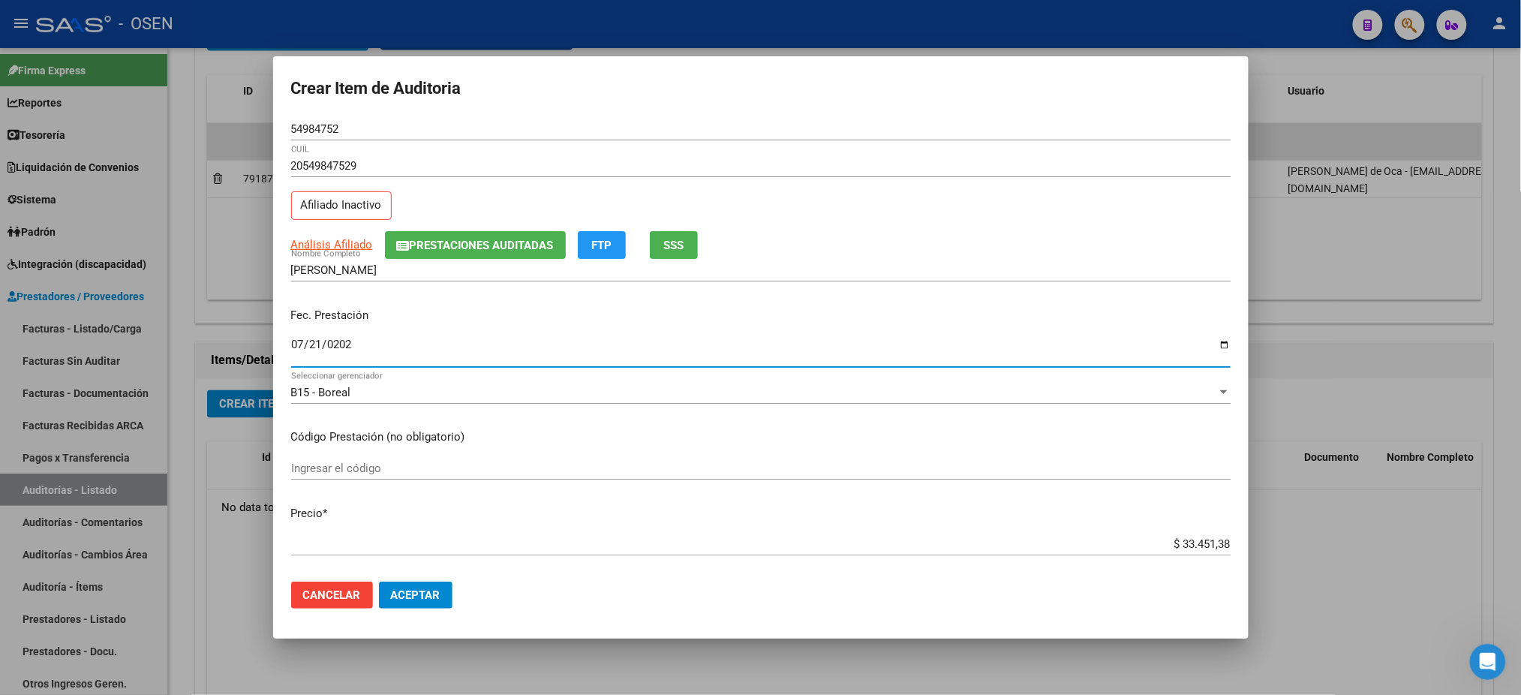
type input "2025-07-21"
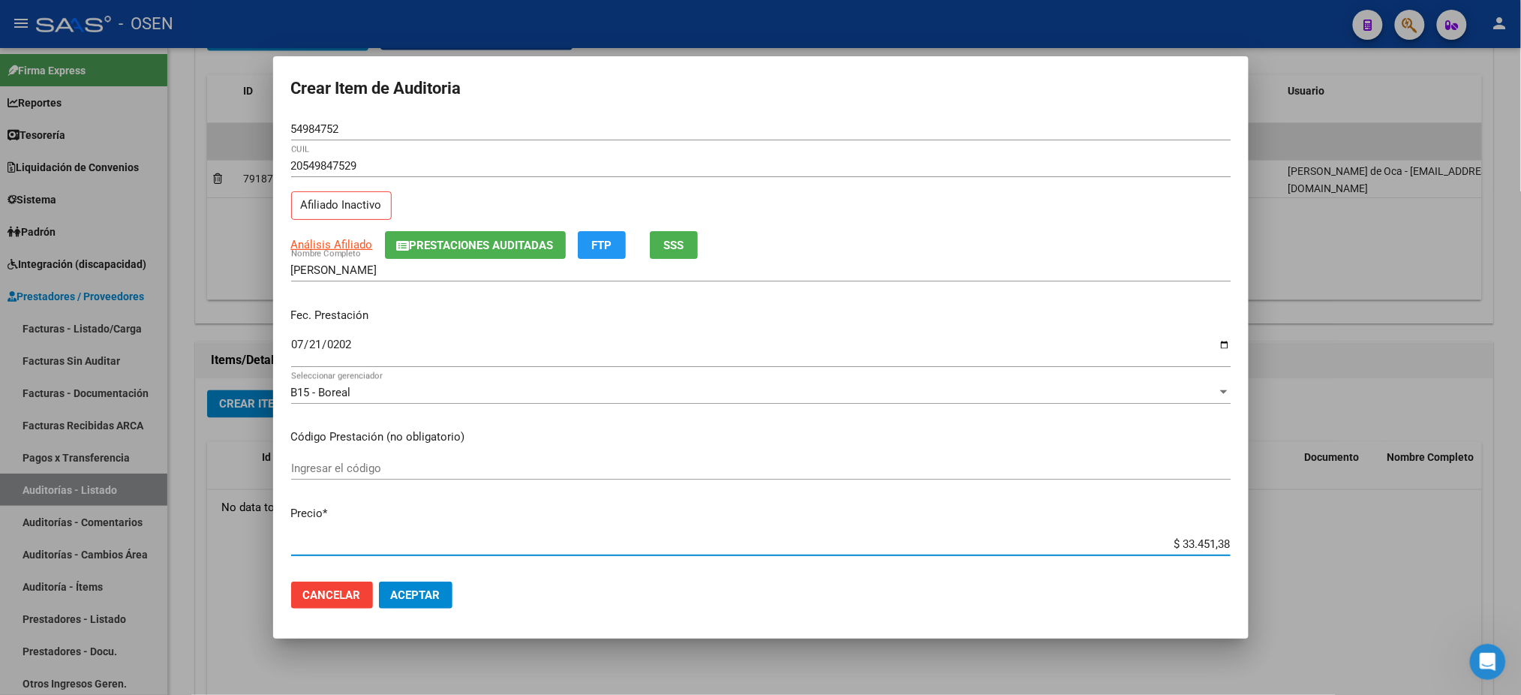
type input "$ 0,02"
type input "$ 0,21"
type input "$ 2,10"
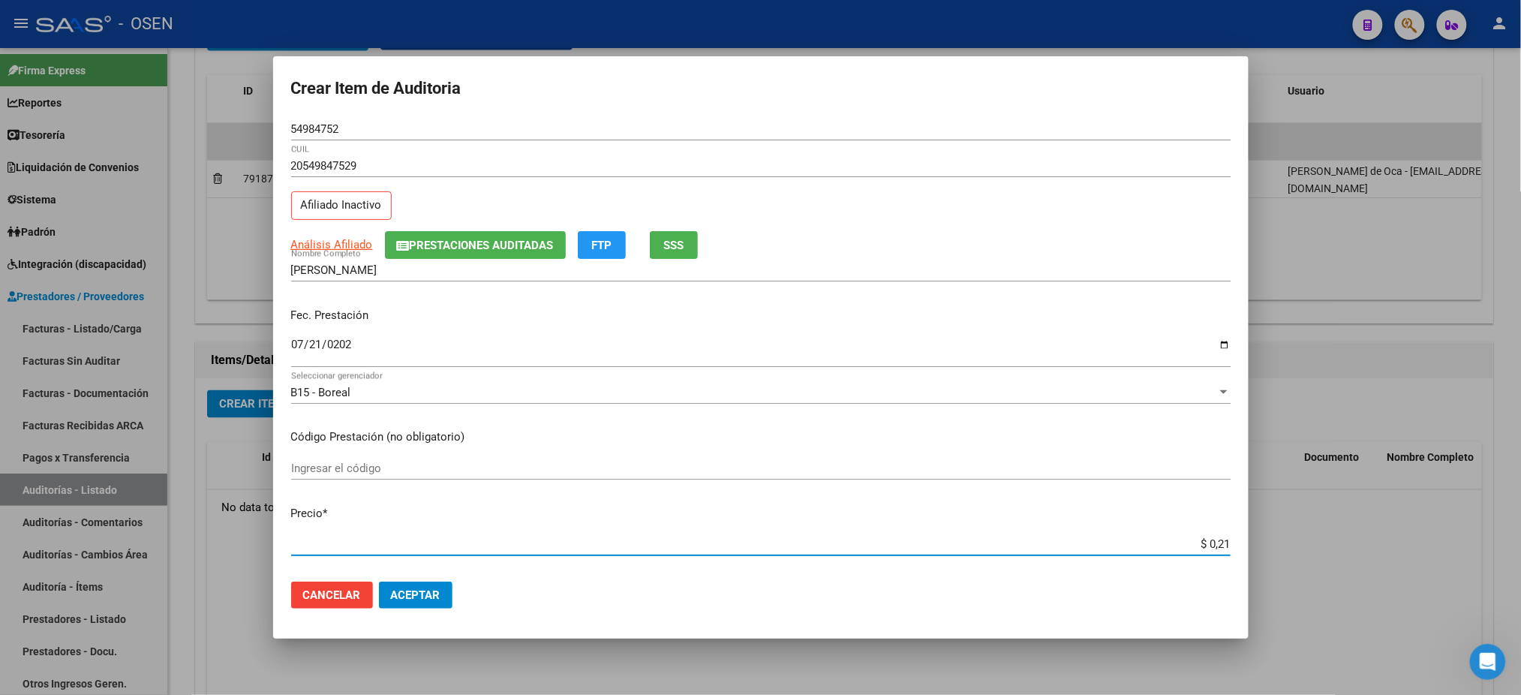
type input "$ 2,10"
type input "$ 21,06"
type input "$ 210,68"
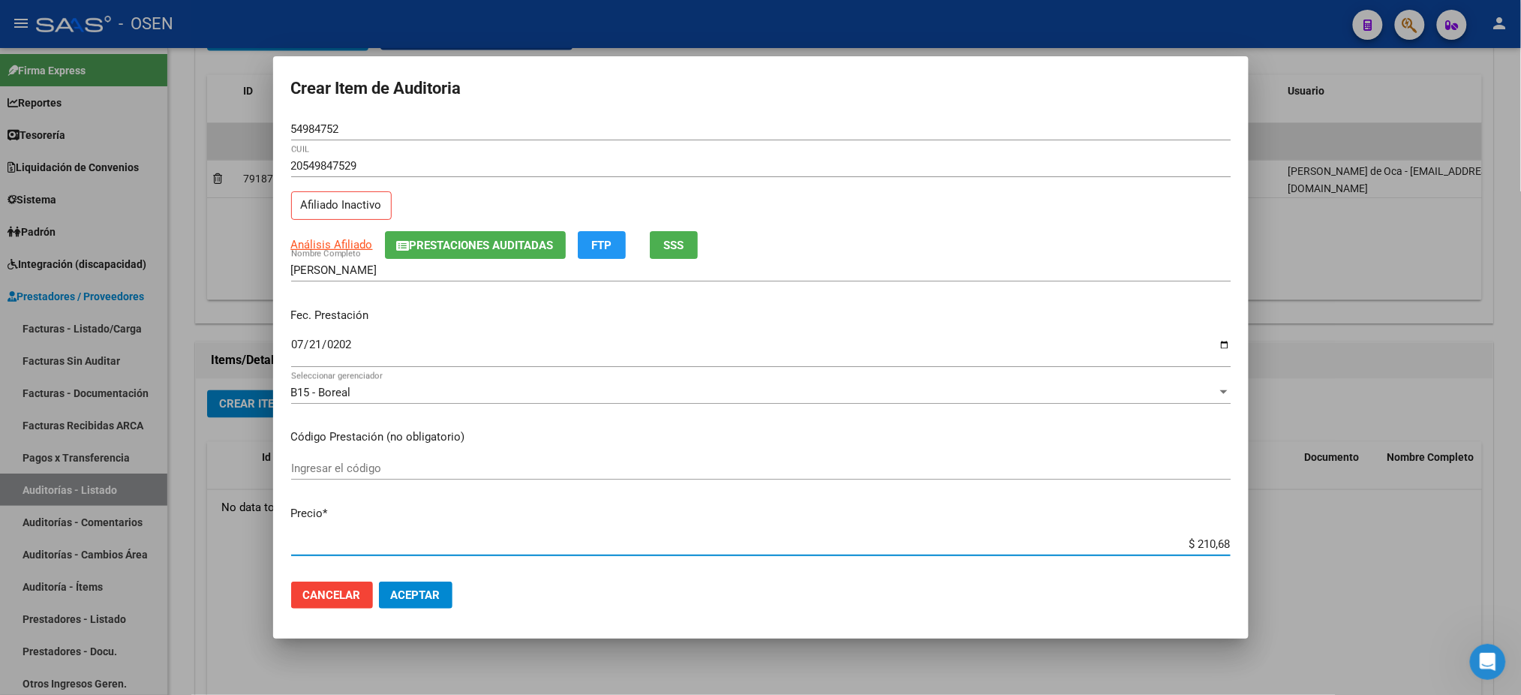
type input "$ 2.106,80"
type input "$ 21.068,05"
click at [670, 244] on span "SSS" at bounding box center [673, 246] width 20 height 14
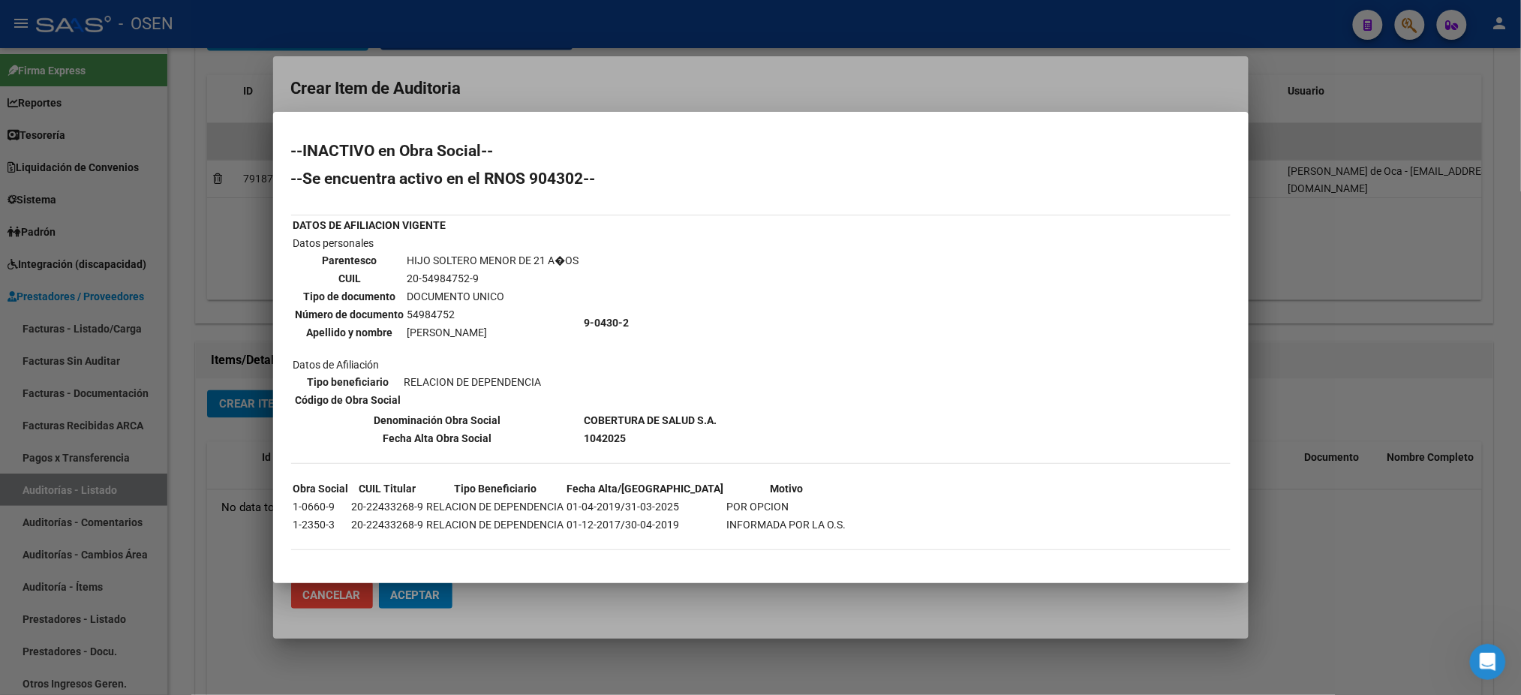
click at [908, 573] on mat-dialog-container "--INACTIVO en Obra Social-- --Se encuentra activo en el RNOS 904302-- DATOS DE …" at bounding box center [761, 347] width 976 height 471
click at [898, 604] on div at bounding box center [760, 347] width 1521 height 695
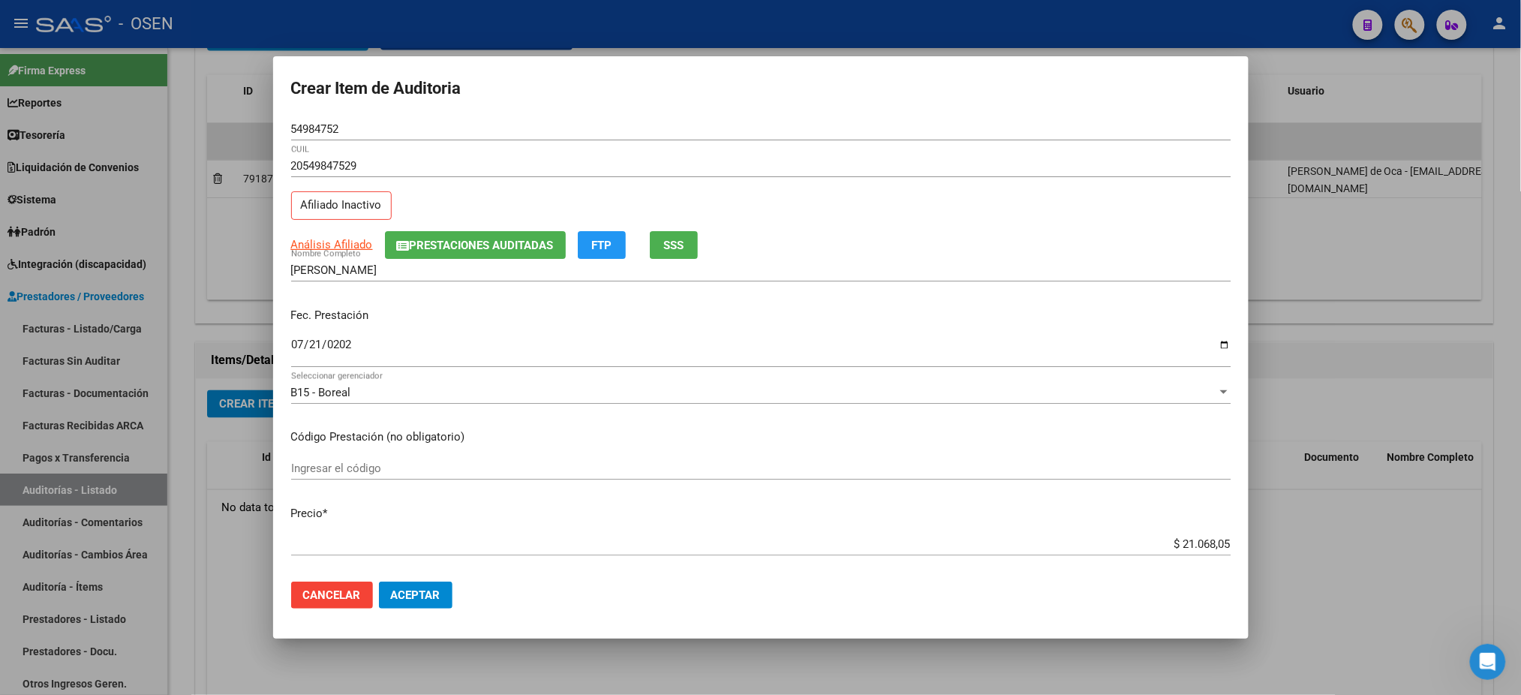
click at [419, 598] on span "Aceptar" at bounding box center [416, 595] width 50 height 14
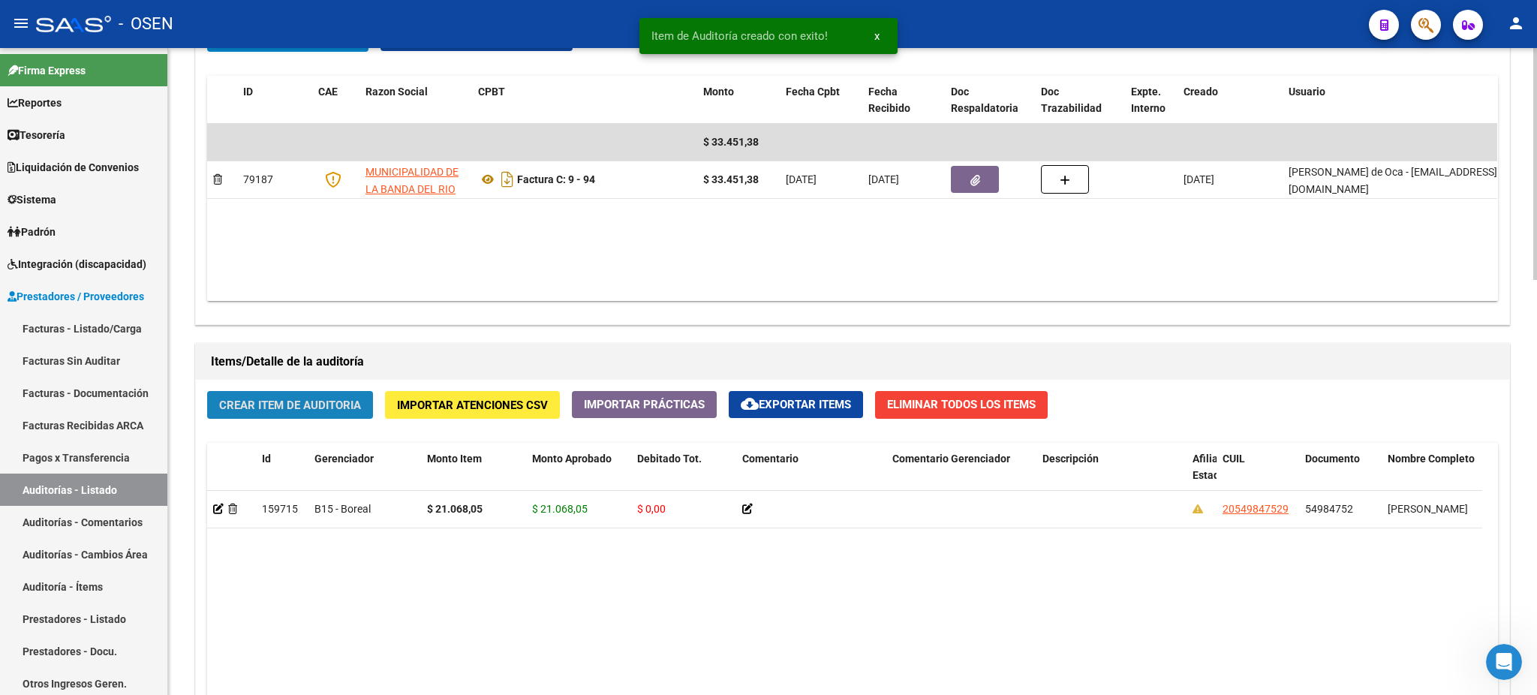
click at [280, 400] on span "Crear Item de Auditoria" at bounding box center [290, 406] width 142 height 14
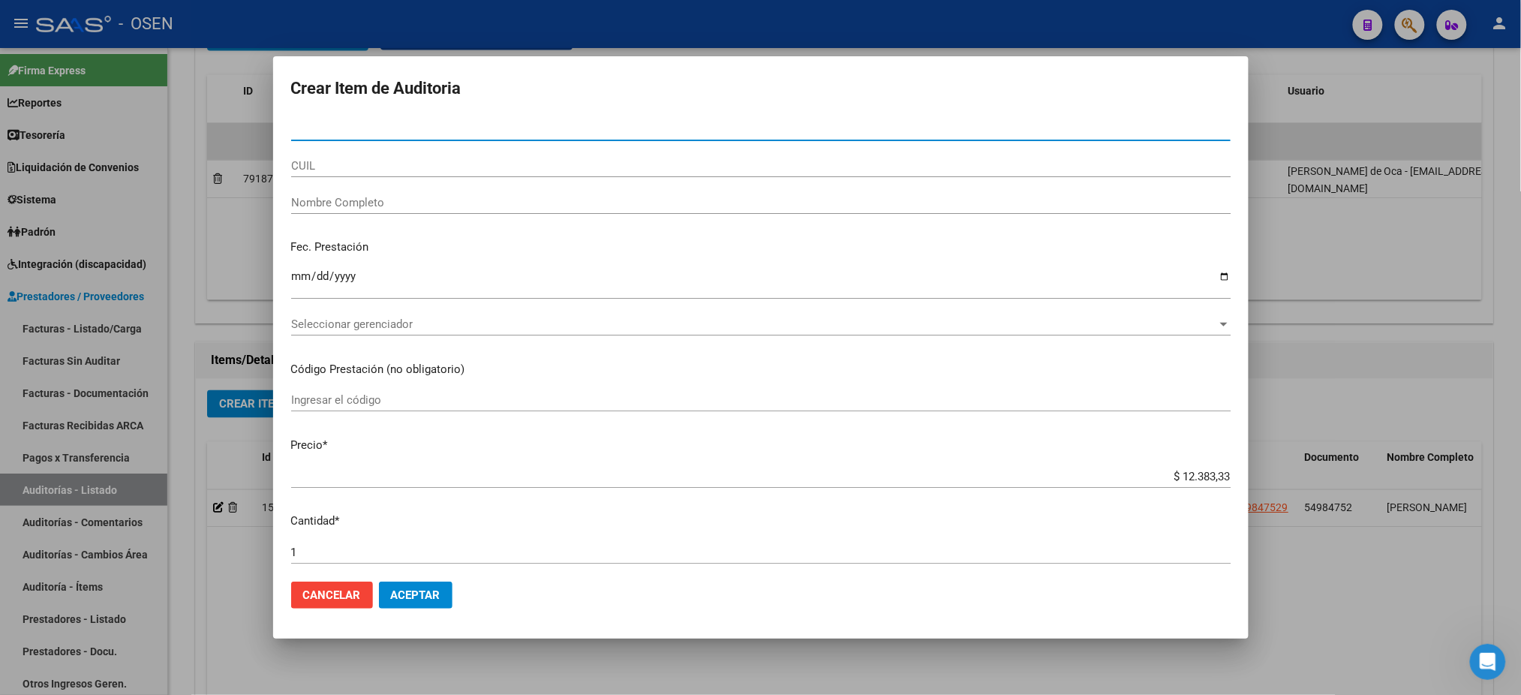
paste input "-32632315"
click at [296, 128] on input "-32632315" at bounding box center [761, 129] width 940 height 14
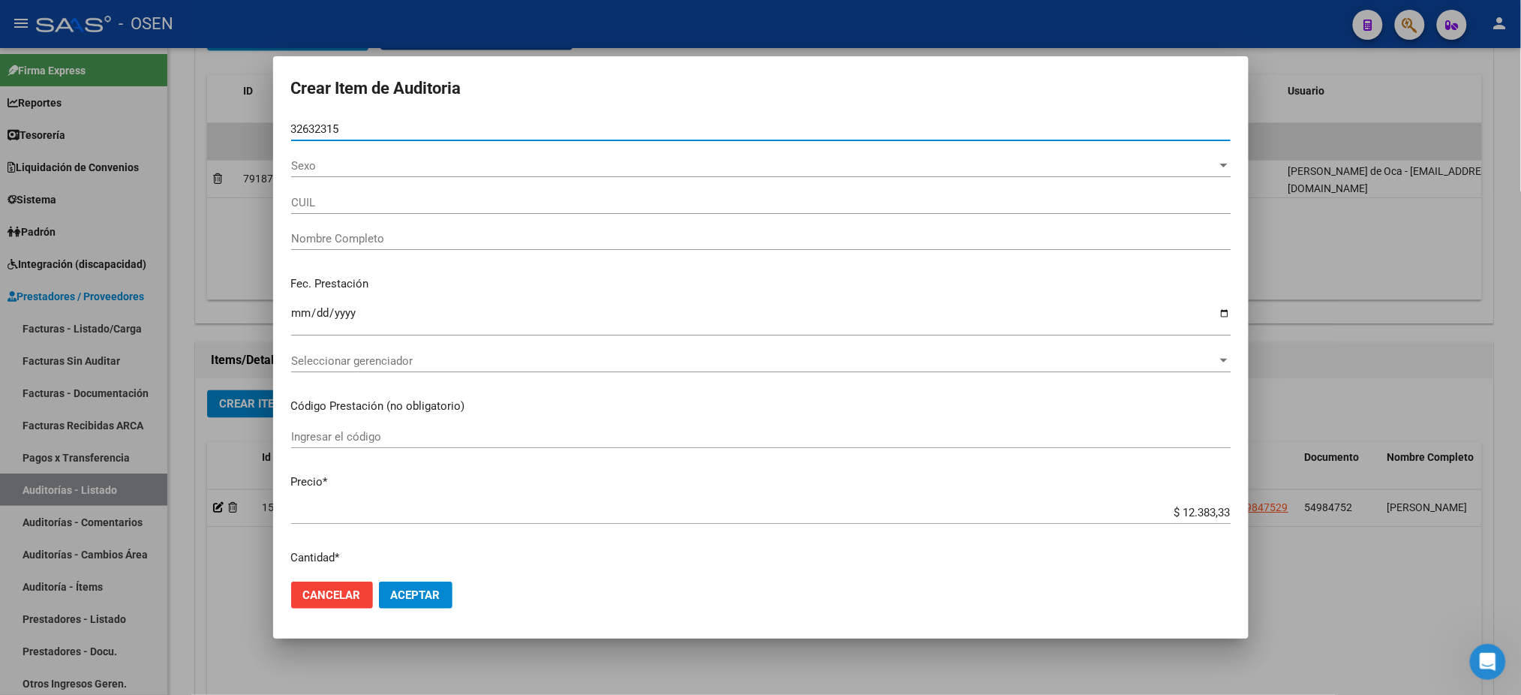
type input "32632315"
type input "27326323158"
type input "TRUJILLO DEBORAH CECILIA"
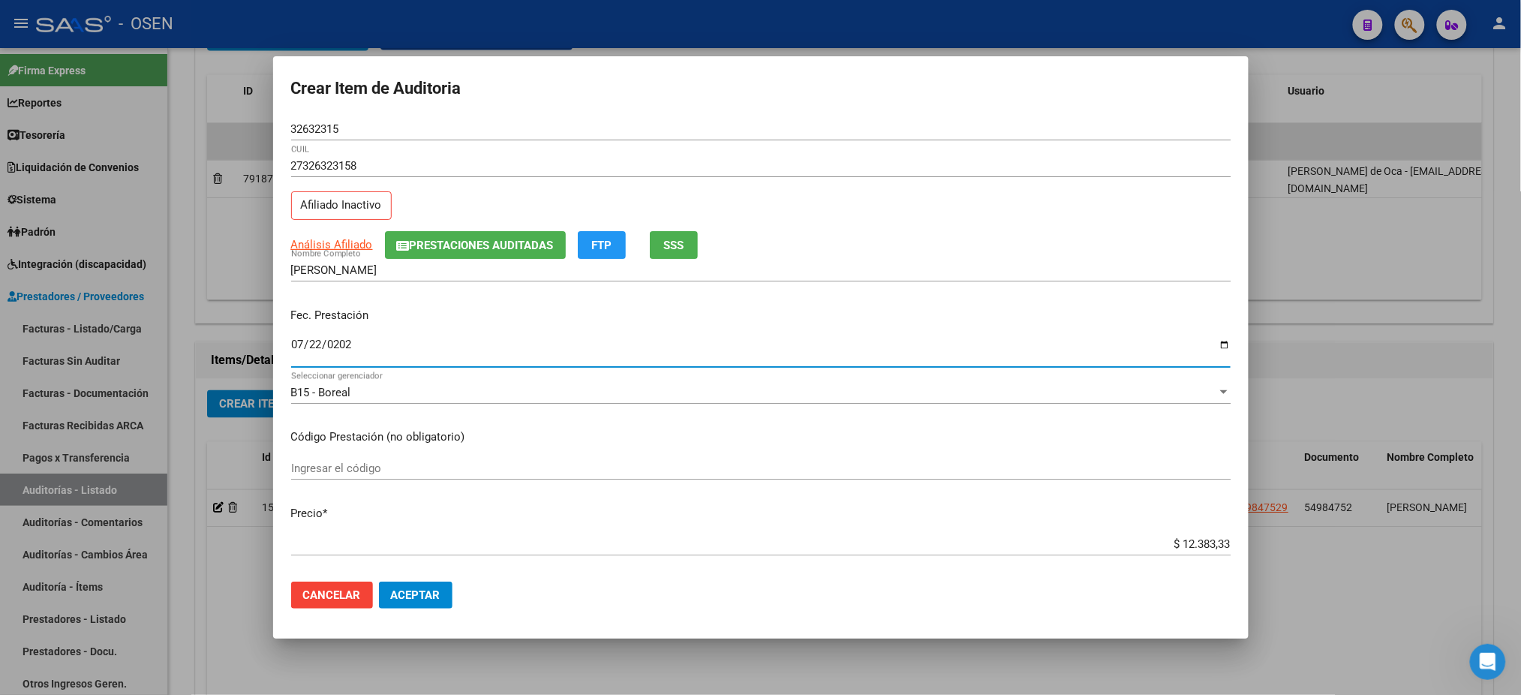
type input "2025-07-22"
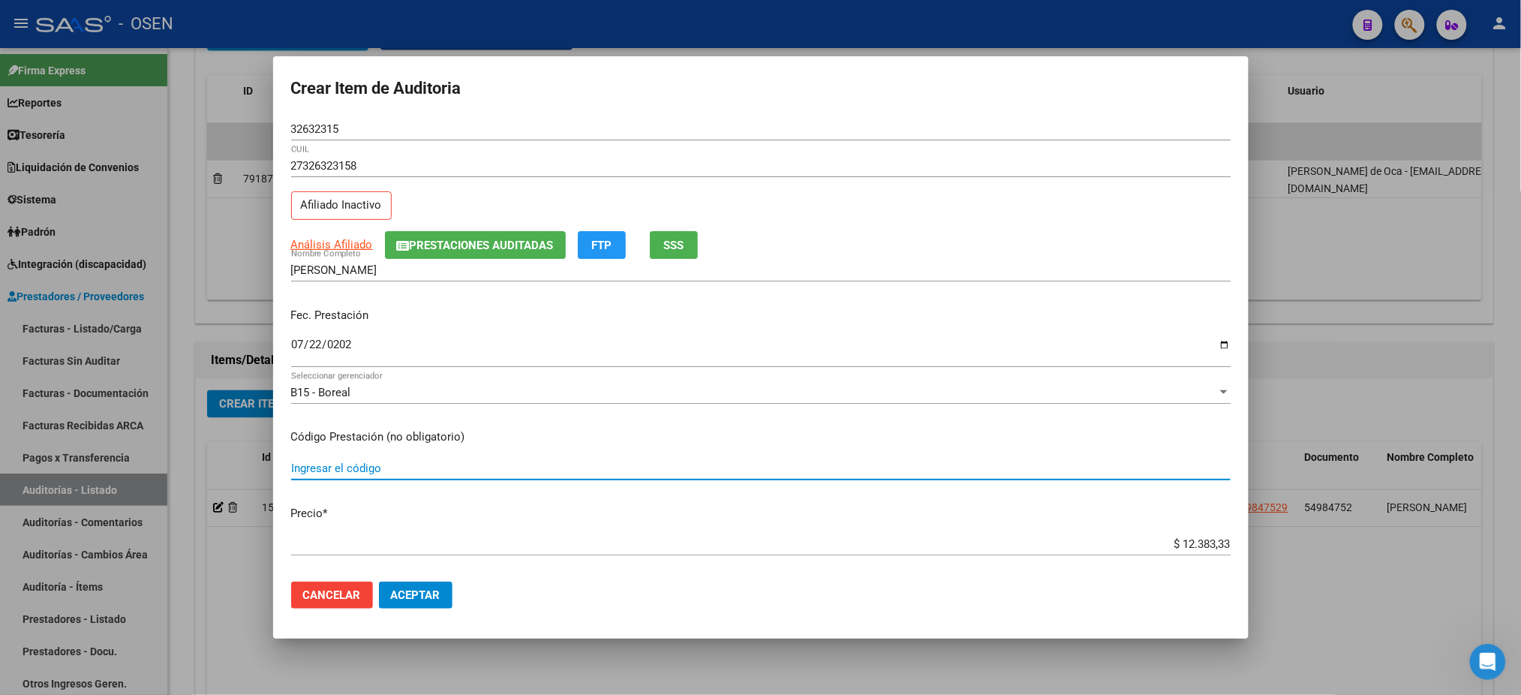
click at [693, 251] on button "SSS" at bounding box center [674, 245] width 48 height 28
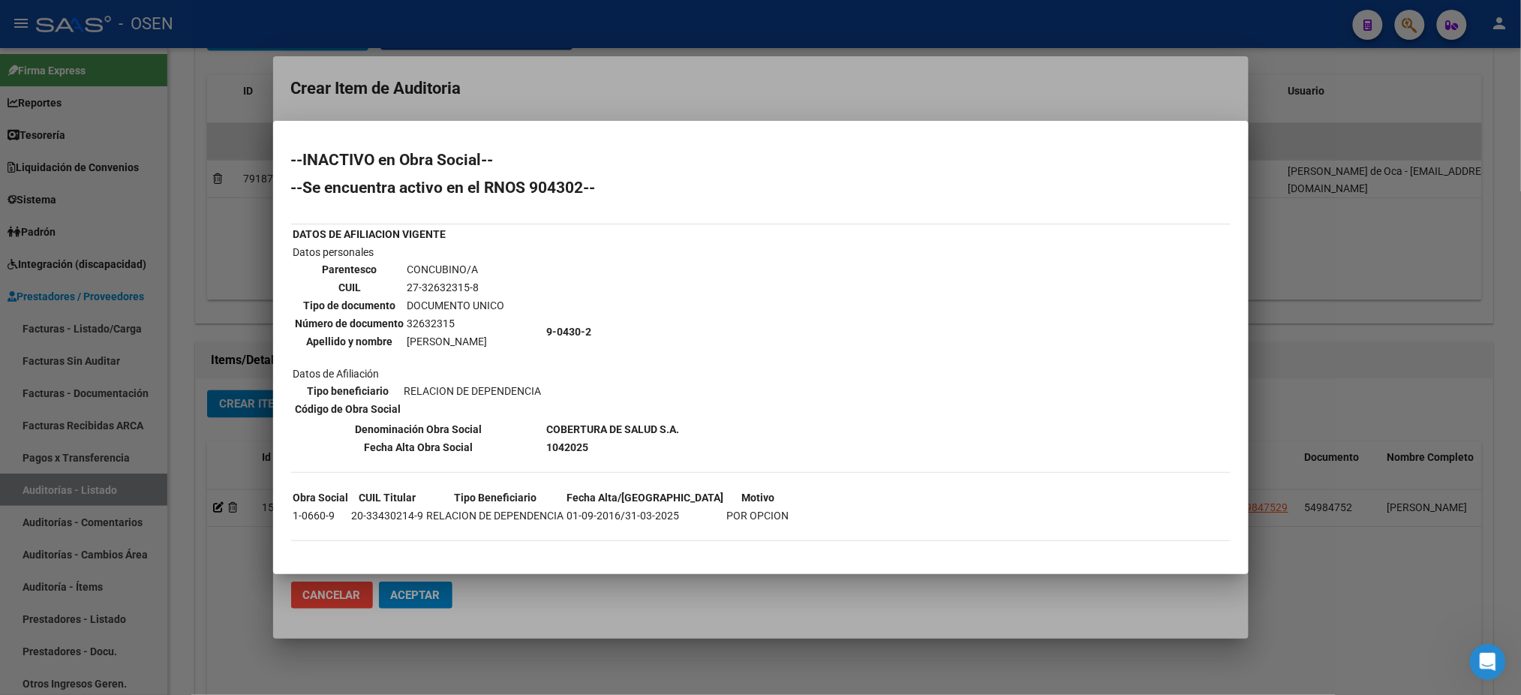
drag, startPoint x: 1173, startPoint y: 521, endPoint x: 958, endPoint y: 611, distance: 232.8
click at [1173, 521] on div "--INACTIVO en Obra Social-- --Se encuentra activo en el RNOS 904302-- DATOS DE …" at bounding box center [761, 354] width 940 height 404
click at [566, 616] on div at bounding box center [760, 347] width 1521 height 695
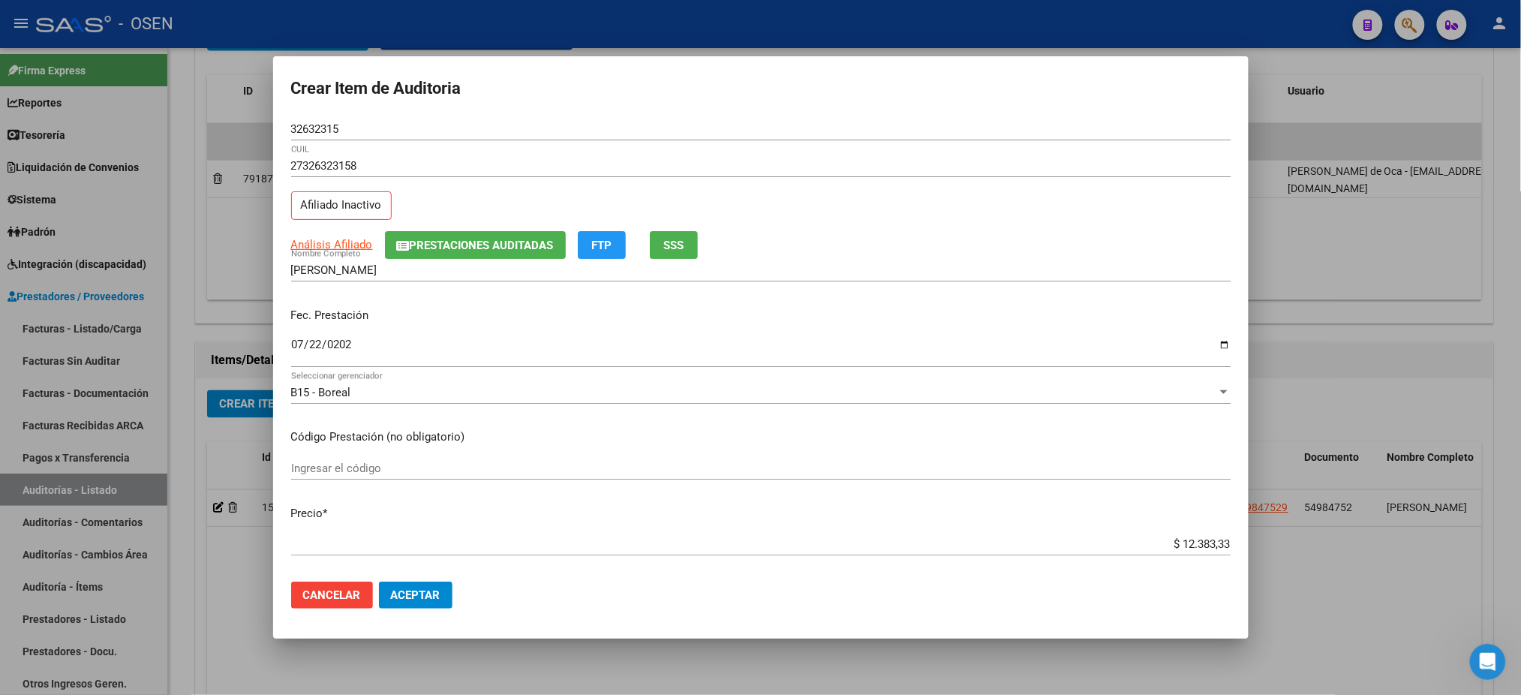
click at [427, 585] on button "Aceptar" at bounding box center [416, 595] width 74 height 27
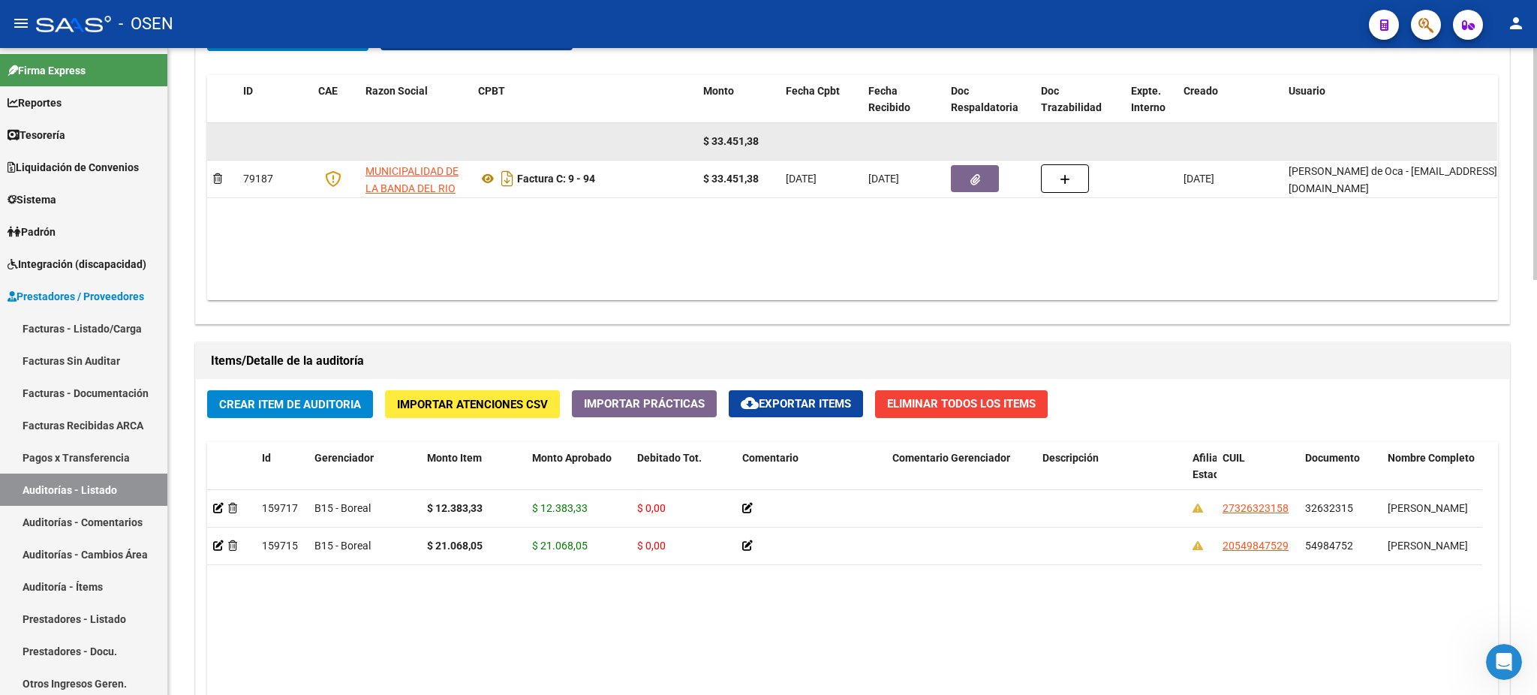
click at [409, 157] on datatable-body-cell at bounding box center [415, 141] width 113 height 37
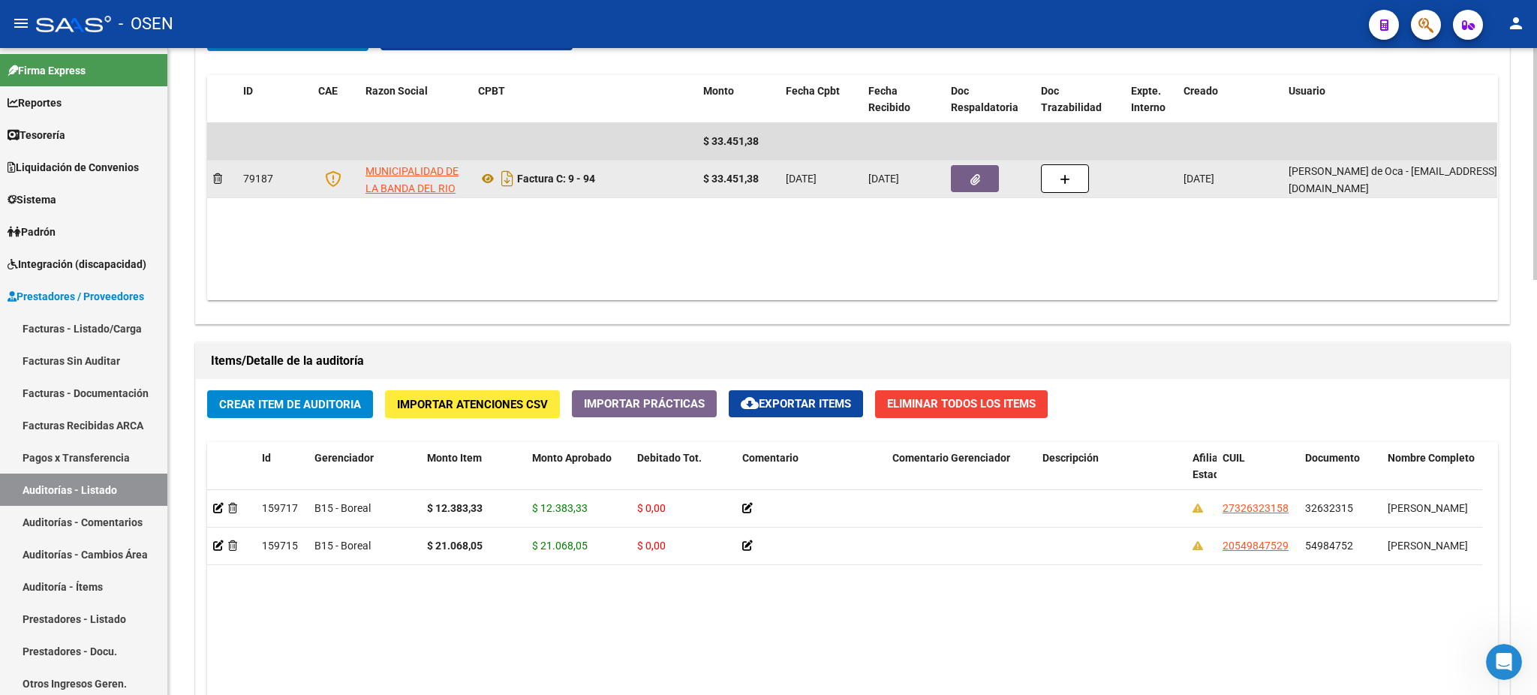
click at [407, 161] on datatable-body-cell "MUNICIPALIDAD DE LA BANDA DEL RIO SALI" at bounding box center [415, 179] width 113 height 37
click at [407, 167] on span "MUNICIPALIDAD DE LA BANDA DEL RIO SALI" at bounding box center [411, 188] width 93 height 47
copy span "MUNICIPALIDAD"
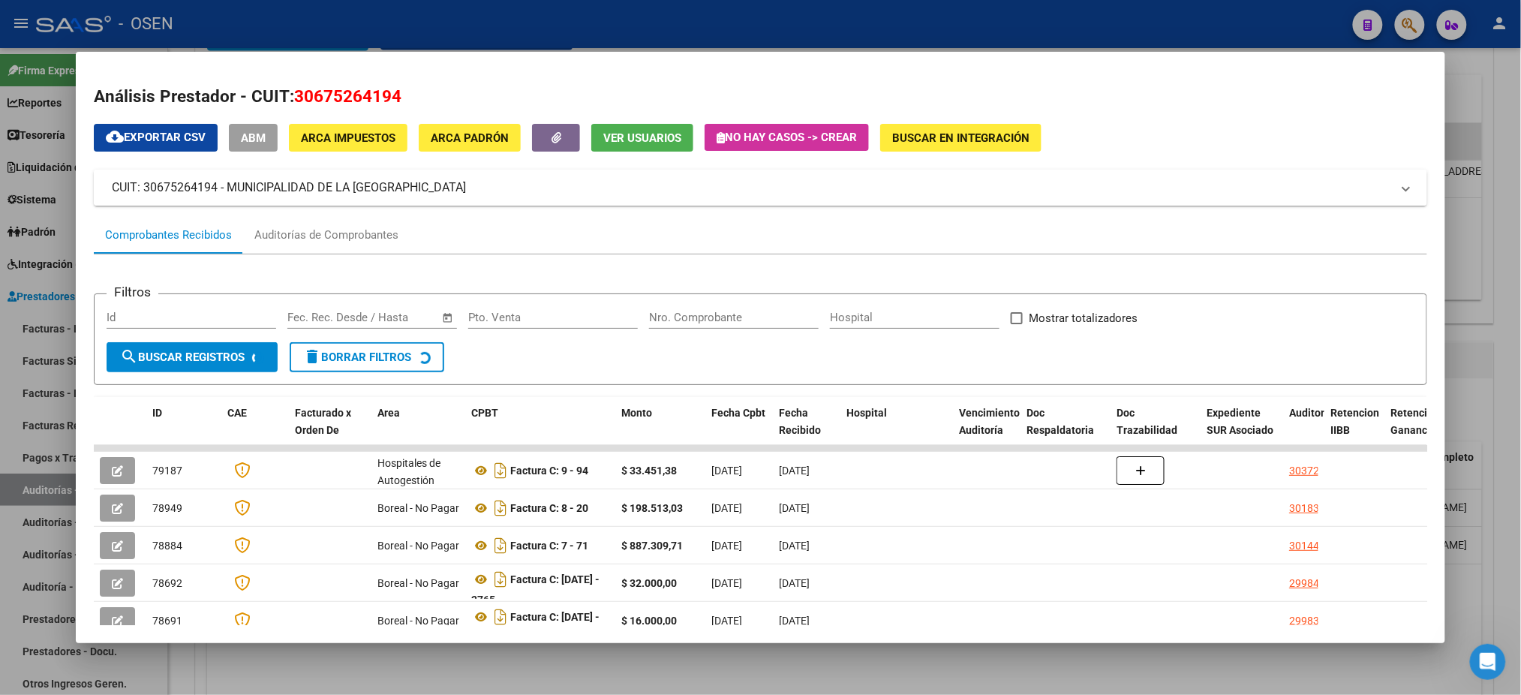
drag, startPoint x: 476, startPoint y: 187, endPoint x: 224, endPoint y: 173, distance: 252.5
click at [224, 173] on mat-expansion-panel-header "CUIT: 30675264194 - MUNICIPALIDAD DE LA BANDA DEL RIO SALI" at bounding box center [760, 188] width 1333 height 36
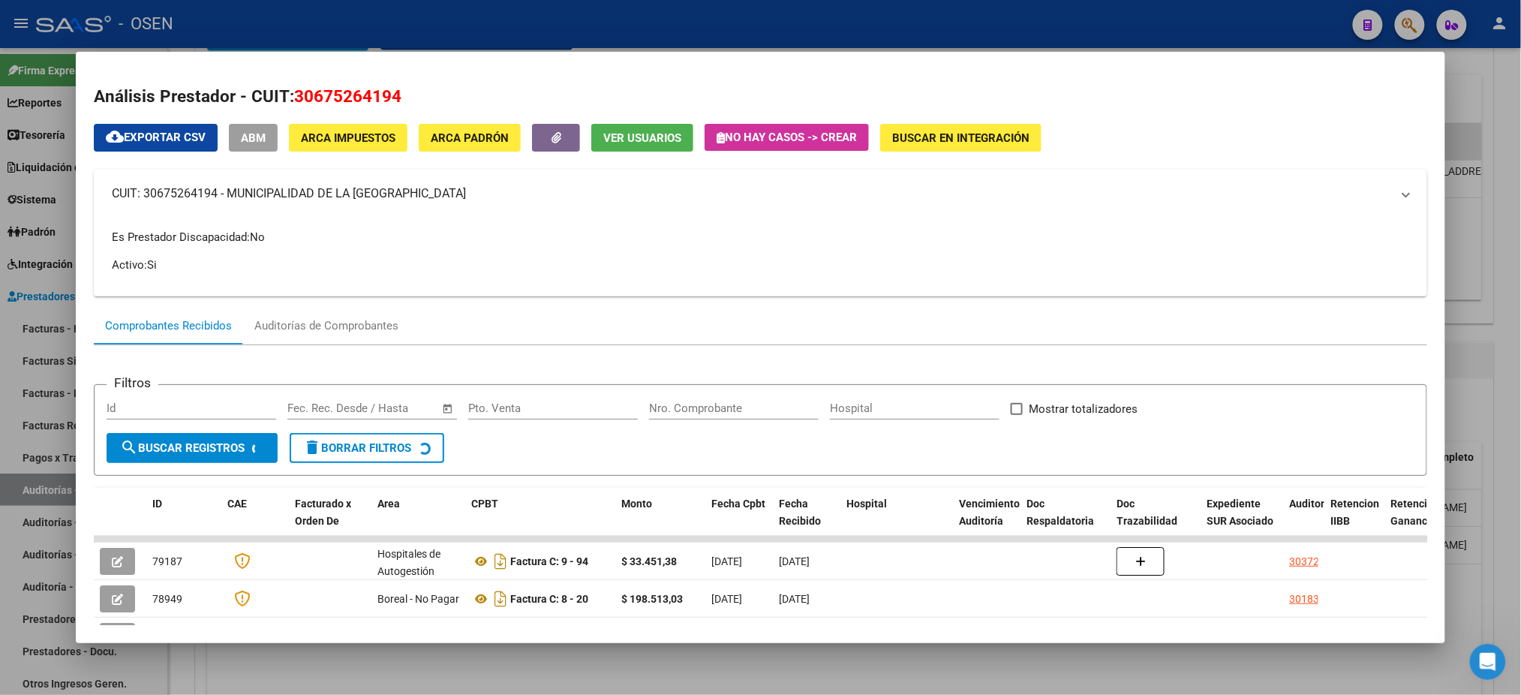
copy mat-panel-title "MUNICIPALIDAD DE LA BANDA DEL RIO SALI"
drag, startPoint x: 211, startPoint y: 191, endPoint x: 138, endPoint y: 191, distance: 72.8
click at [138, 191] on mat-panel-title "CUIT: 30675264194 - MUNICIPALIDAD DE LA BANDA DEL RIO SALI" at bounding box center [751, 194] width 1279 height 18
copy mat-panel-title "30675264194"
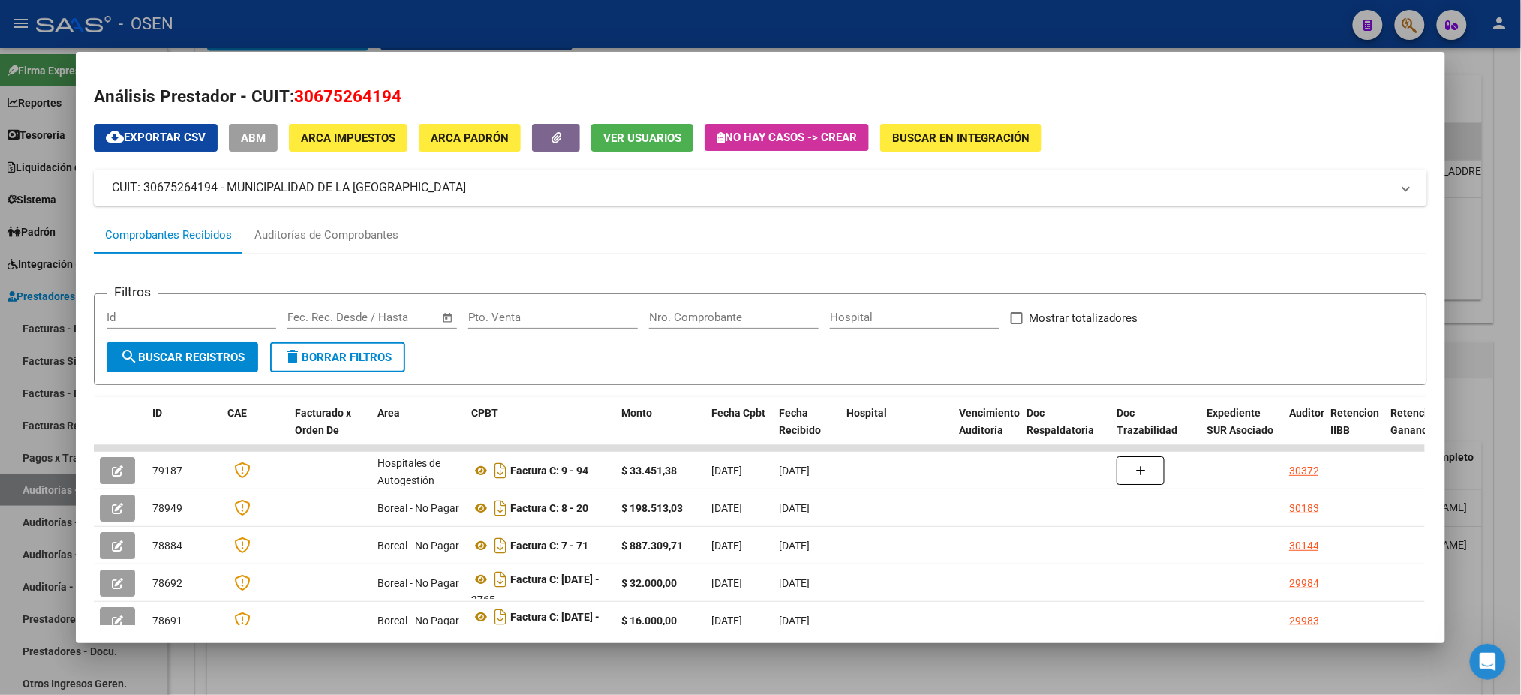
drag, startPoint x: 435, startPoint y: 189, endPoint x: 224, endPoint y: 193, distance: 210.2
click at [224, 193] on mat-panel-title "CUIT: 30675264194 - MUNICIPALIDAD DE LA BANDA DEL RIO SALI" at bounding box center [751, 188] width 1279 height 18
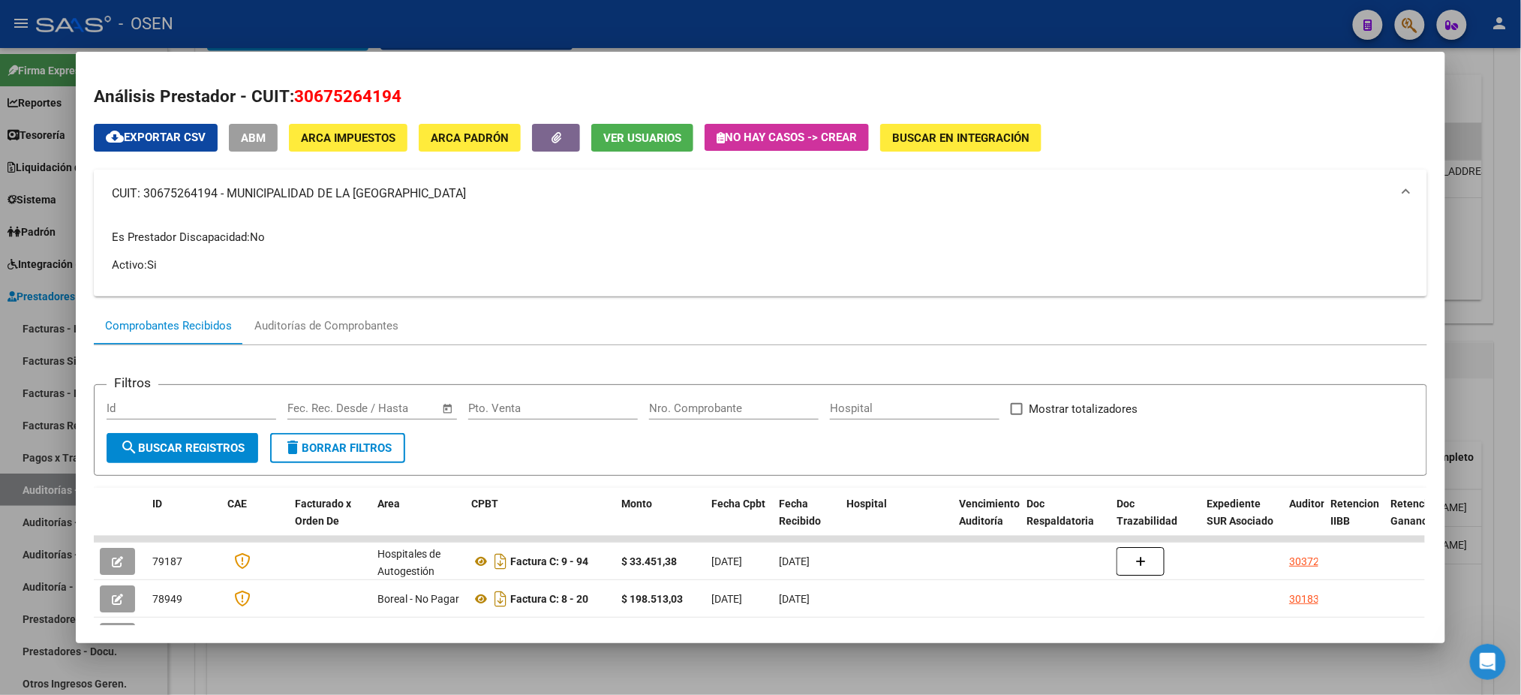
copy mat-panel-title "MUNICIPALIDAD DE LA BANDA DEL RIO SALI"
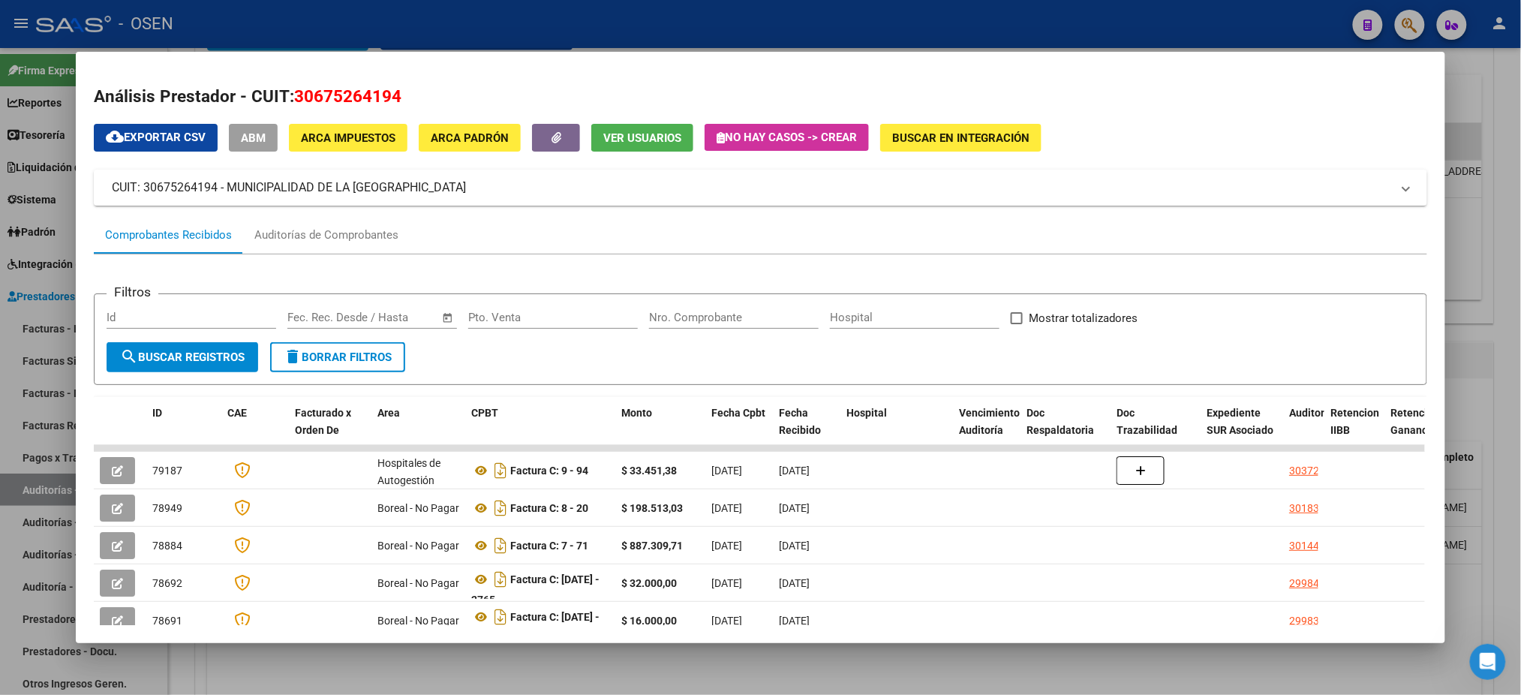
click at [603, 35] on div at bounding box center [760, 347] width 1521 height 695
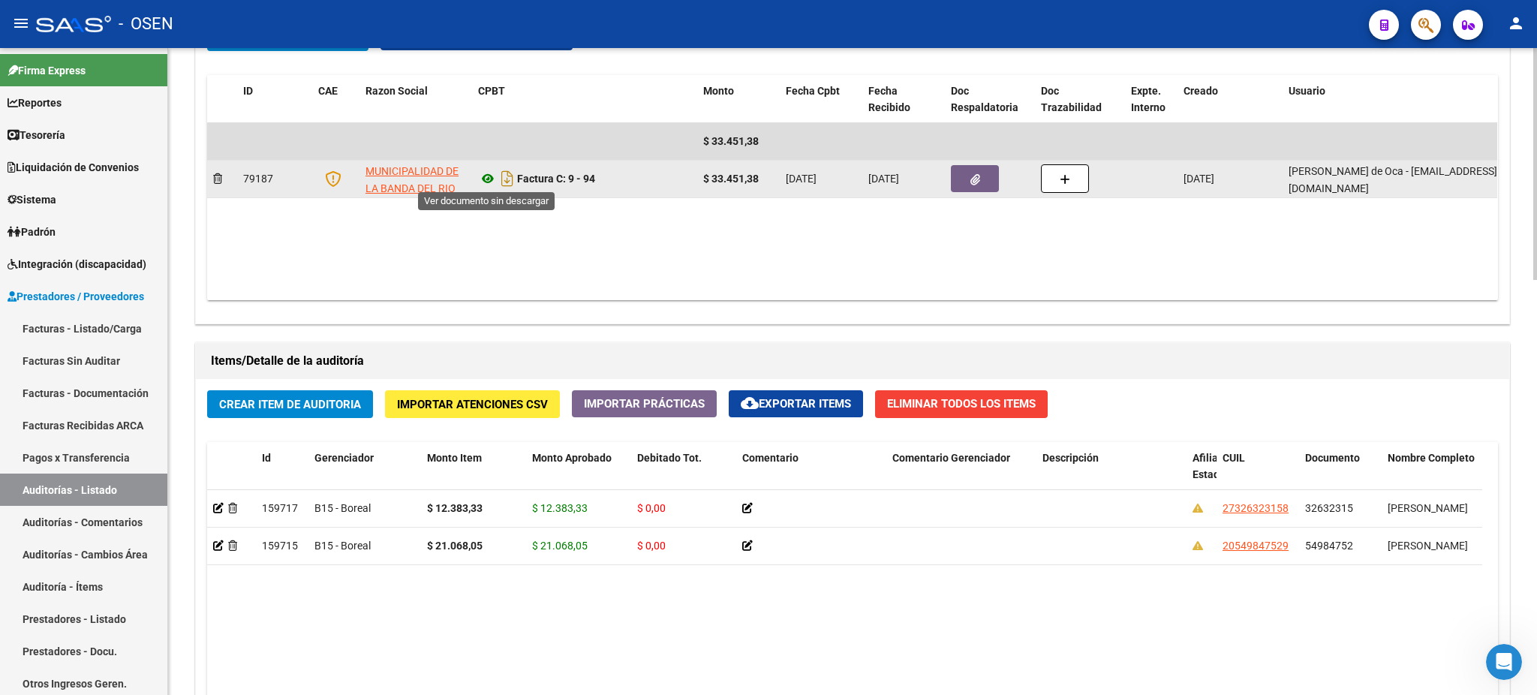
click at [486, 178] on icon at bounding box center [488, 179] width 20 height 18
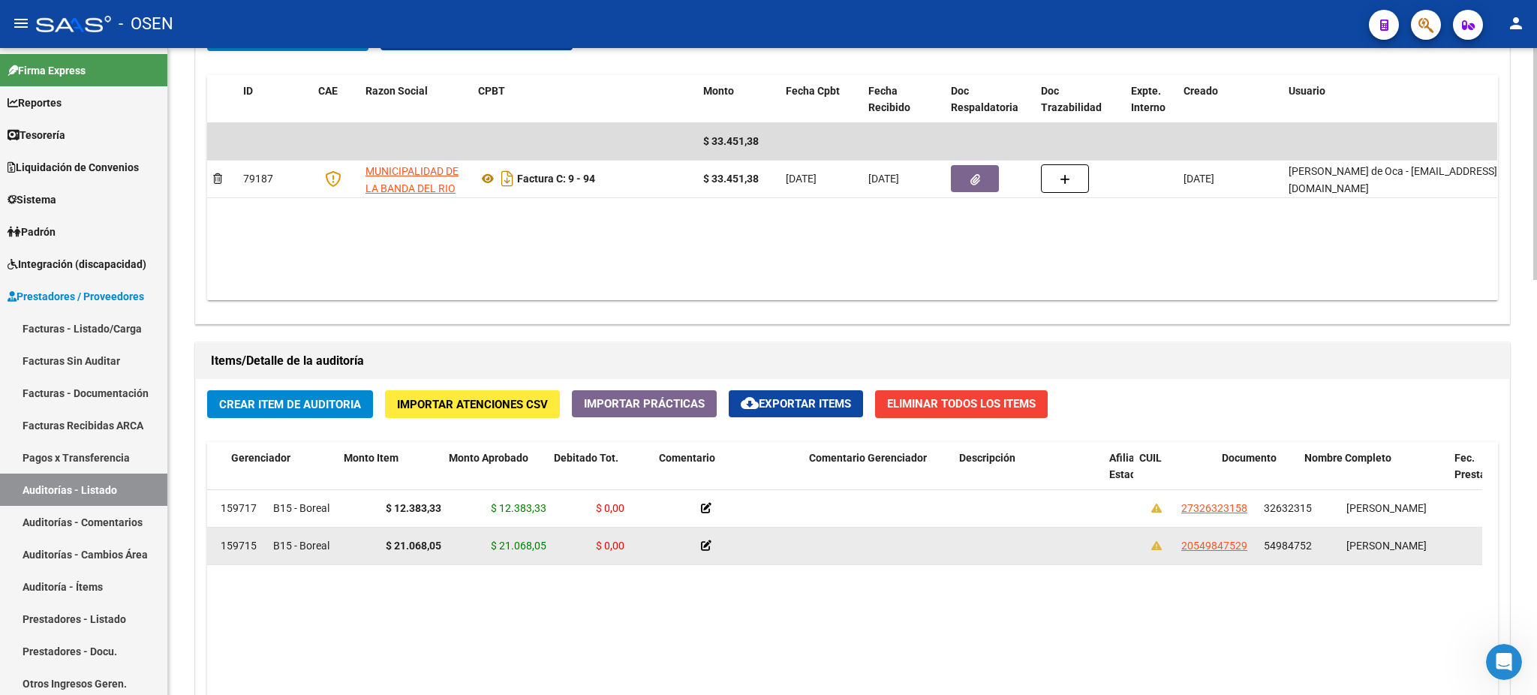
scroll to position [0, 203]
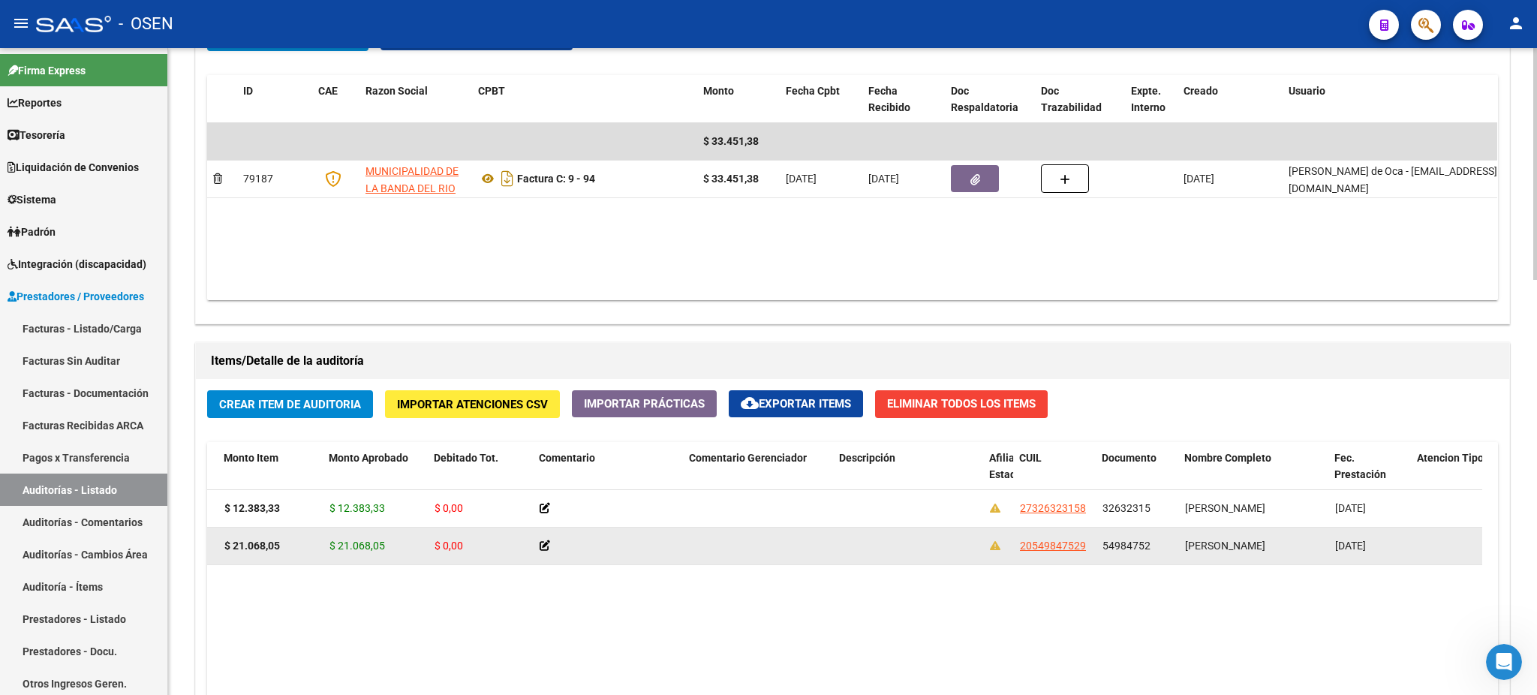
drag, startPoint x: 1382, startPoint y: 536, endPoint x: 1274, endPoint y: 547, distance: 108.7
click at [1274, 547] on datatable-body-cell "SOSA IAN NAHUEL" at bounding box center [1254, 546] width 150 height 37
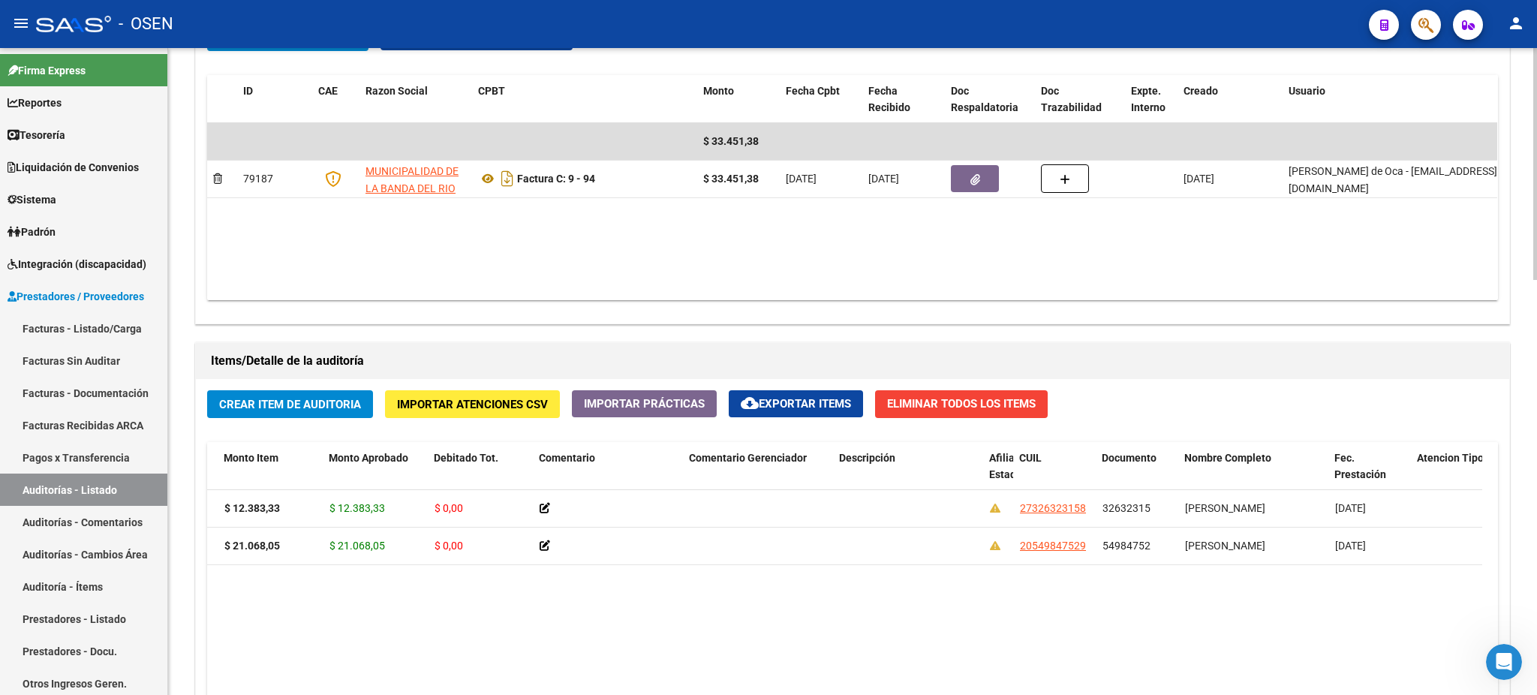
copy span "SOSA IAN NAHUEL"
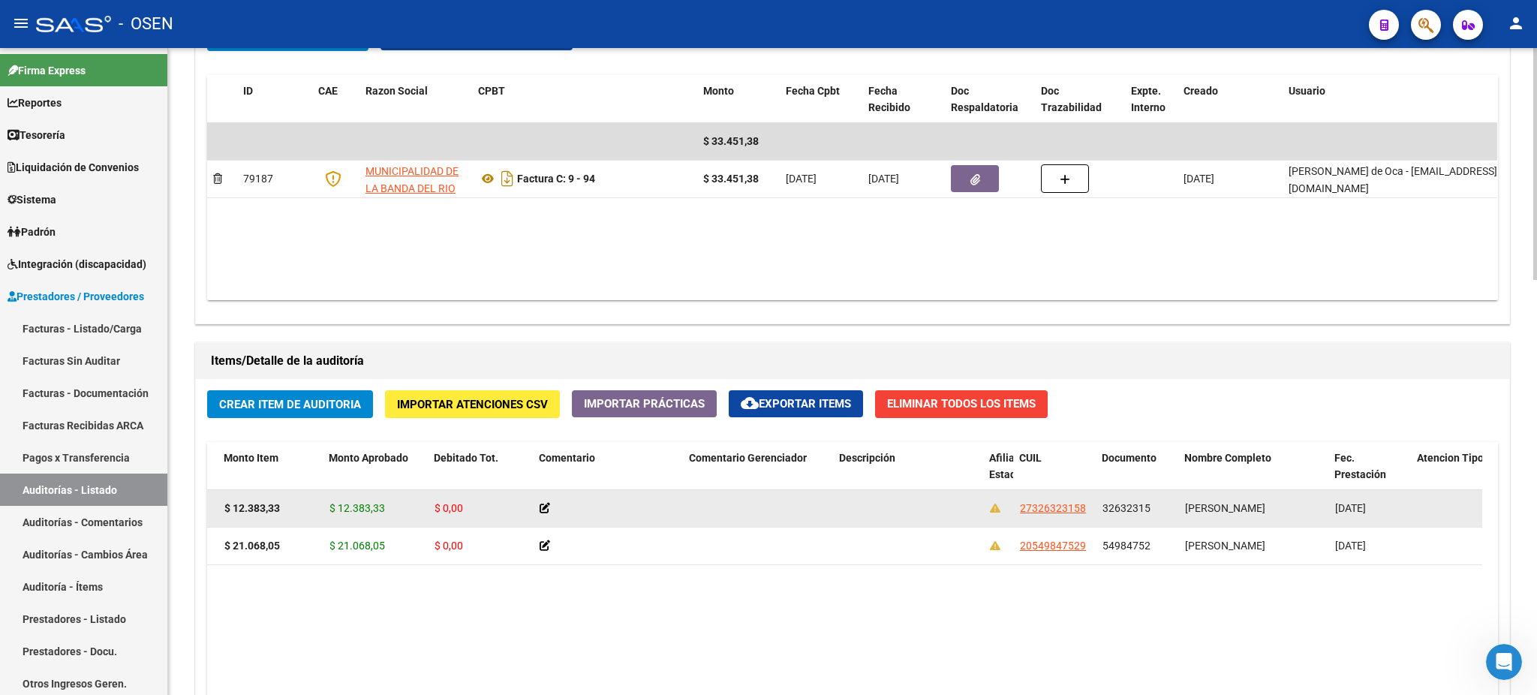
click at [1232, 509] on span "TRUJILLO DEBORAH CECILIA" at bounding box center [1225, 508] width 80 height 12
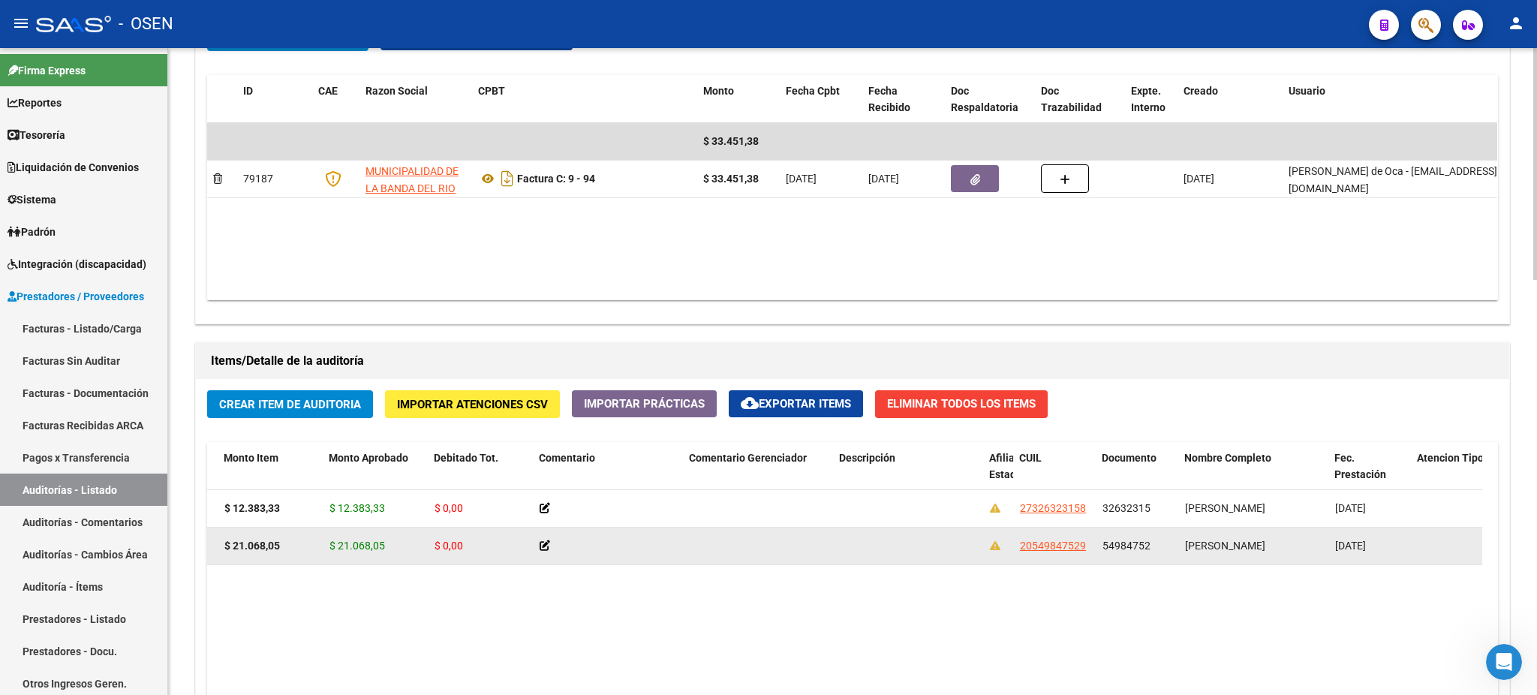
drag, startPoint x: 1160, startPoint y: 540, endPoint x: 1099, endPoint y: 541, distance: 61.5
click at [1099, 541] on datatable-body-cell "54984752" at bounding box center [1137, 546] width 83 height 37
copy span "54984752"
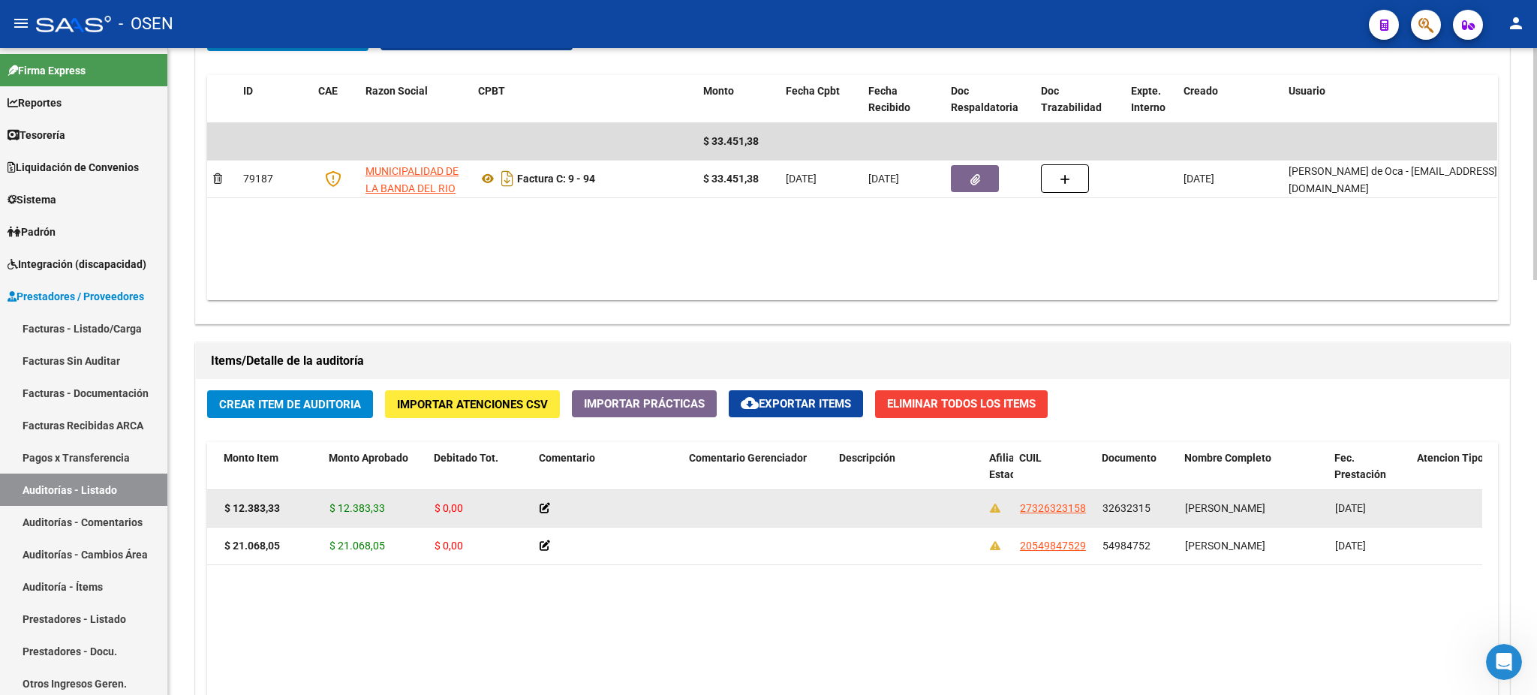
drag, startPoint x: 1325, startPoint y: 507, endPoint x: 1165, endPoint y: 516, distance: 160.1
click at [1165, 516] on div "159717 B15 - Boreal $ 12.383,33 $ 12.383,33 $ 0,00 27326323158 32632315 TRUJILL…" at bounding box center [1042, 509] width 2075 height 38
copy div "TRUJILLO DEBORAH CECILIA"
click at [1149, 512] on div "32632315" at bounding box center [1137, 508] width 71 height 17
drag, startPoint x: 1153, startPoint y: 501, endPoint x: 1091, endPoint y: 506, distance: 61.7
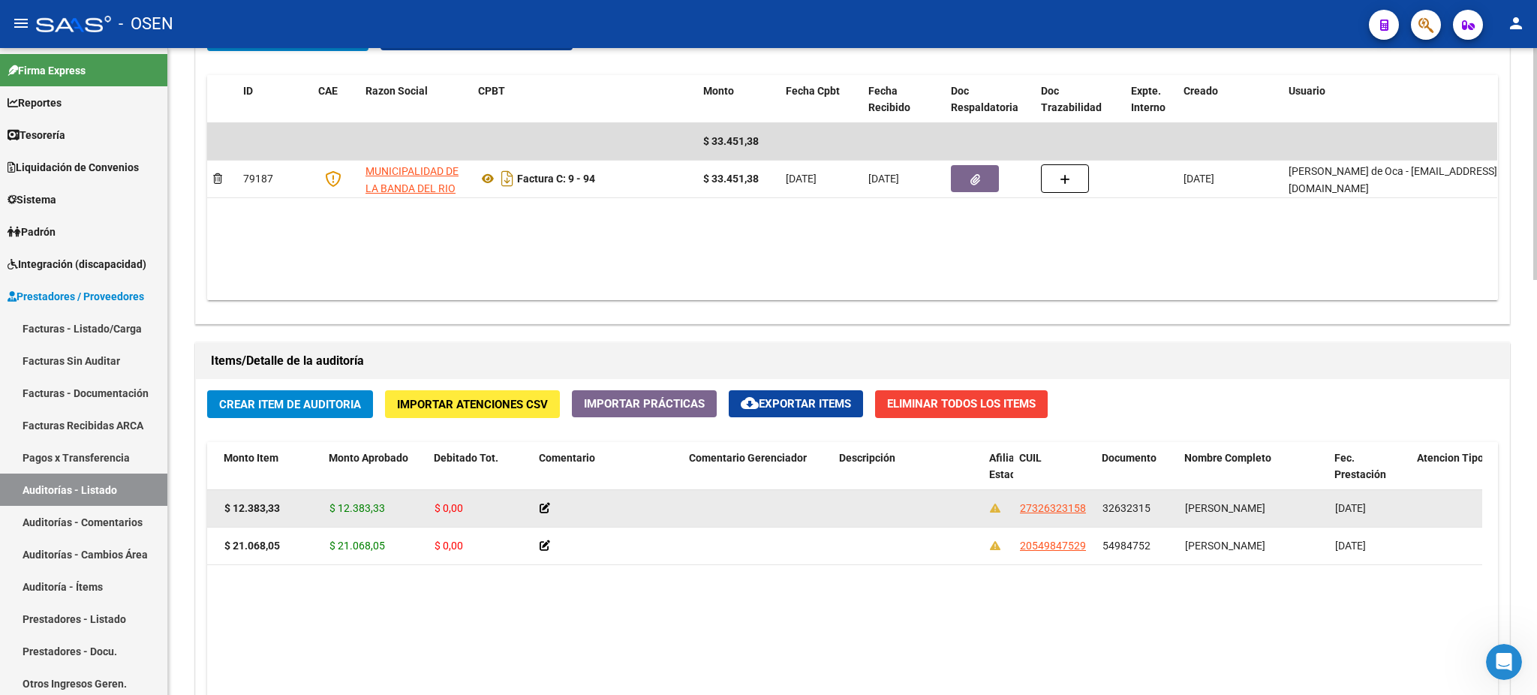
click at [1091, 506] on div "159717 B15 - Boreal $ 12.383,33 $ 12.383,33 $ 0,00 27326323158 32632315 TRUJILL…" at bounding box center [1042, 509] width 2075 height 38
copy div "32632315"
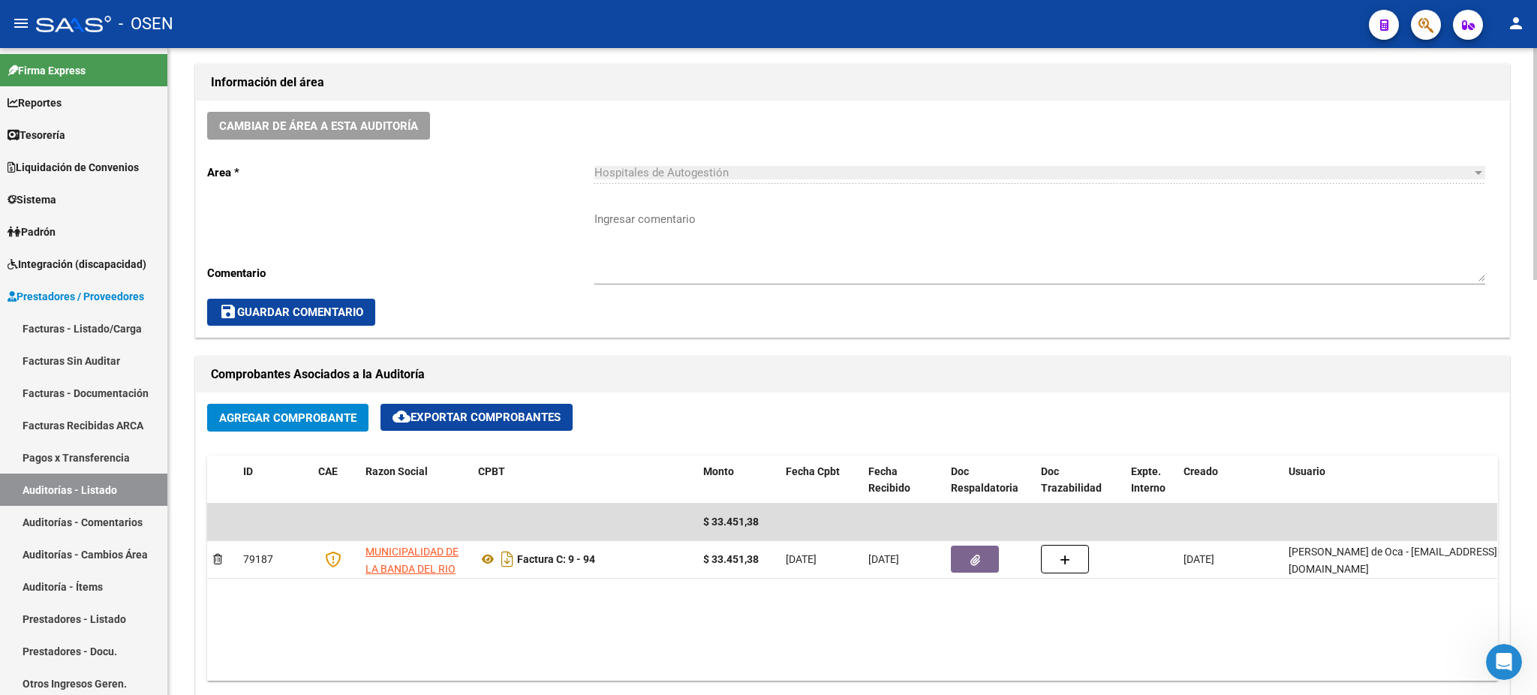
scroll to position [301, 0]
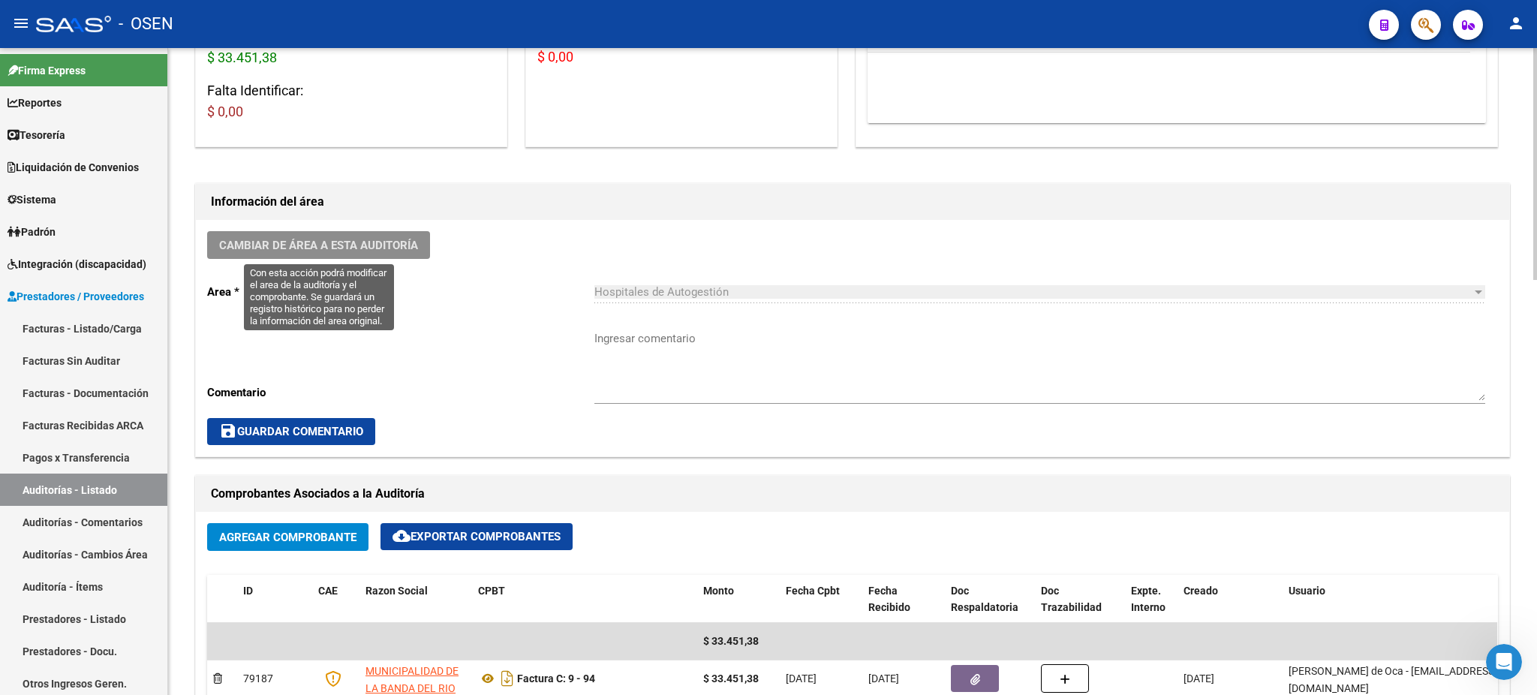
click at [357, 248] on span "Cambiar de área a esta auditoría" at bounding box center [318, 246] width 199 height 14
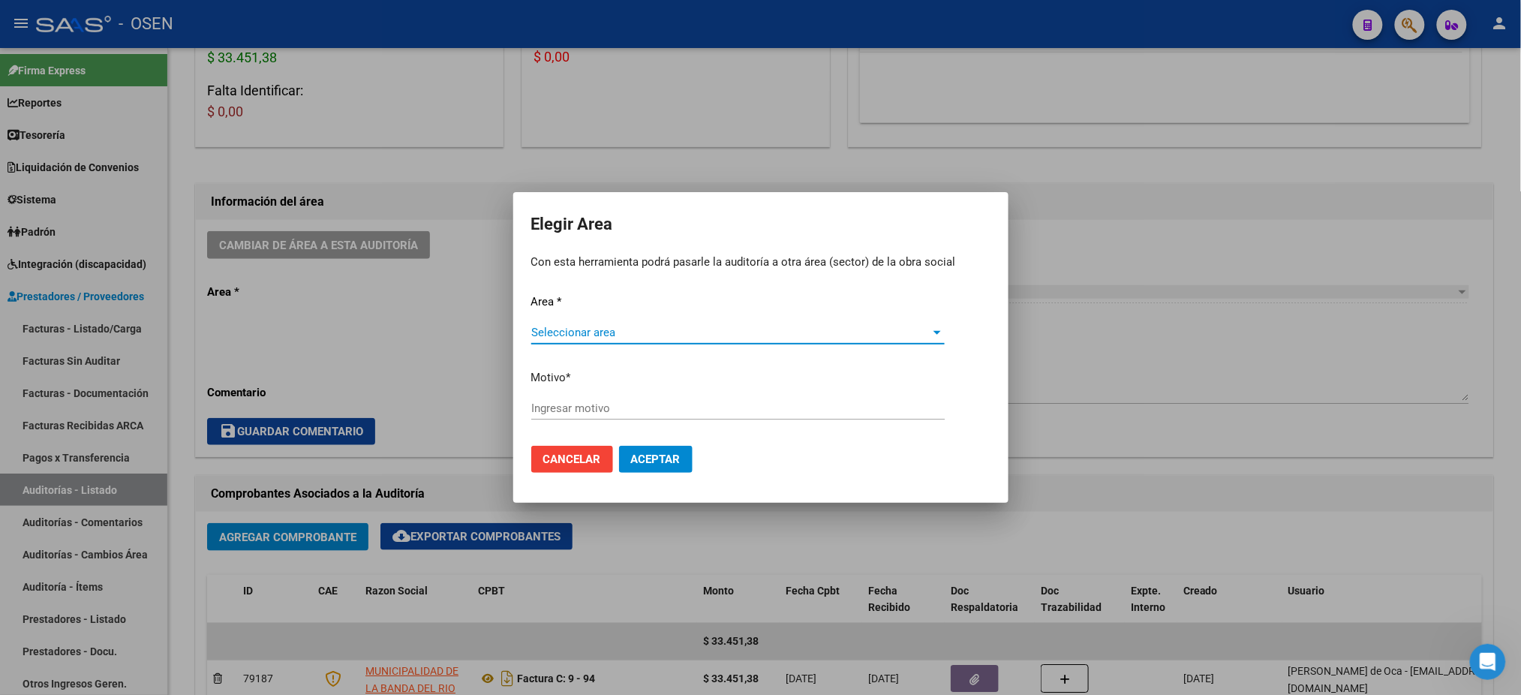
click at [649, 321] on div "Seleccionar area Seleccionar area" at bounding box center [738, 332] width 414 height 23
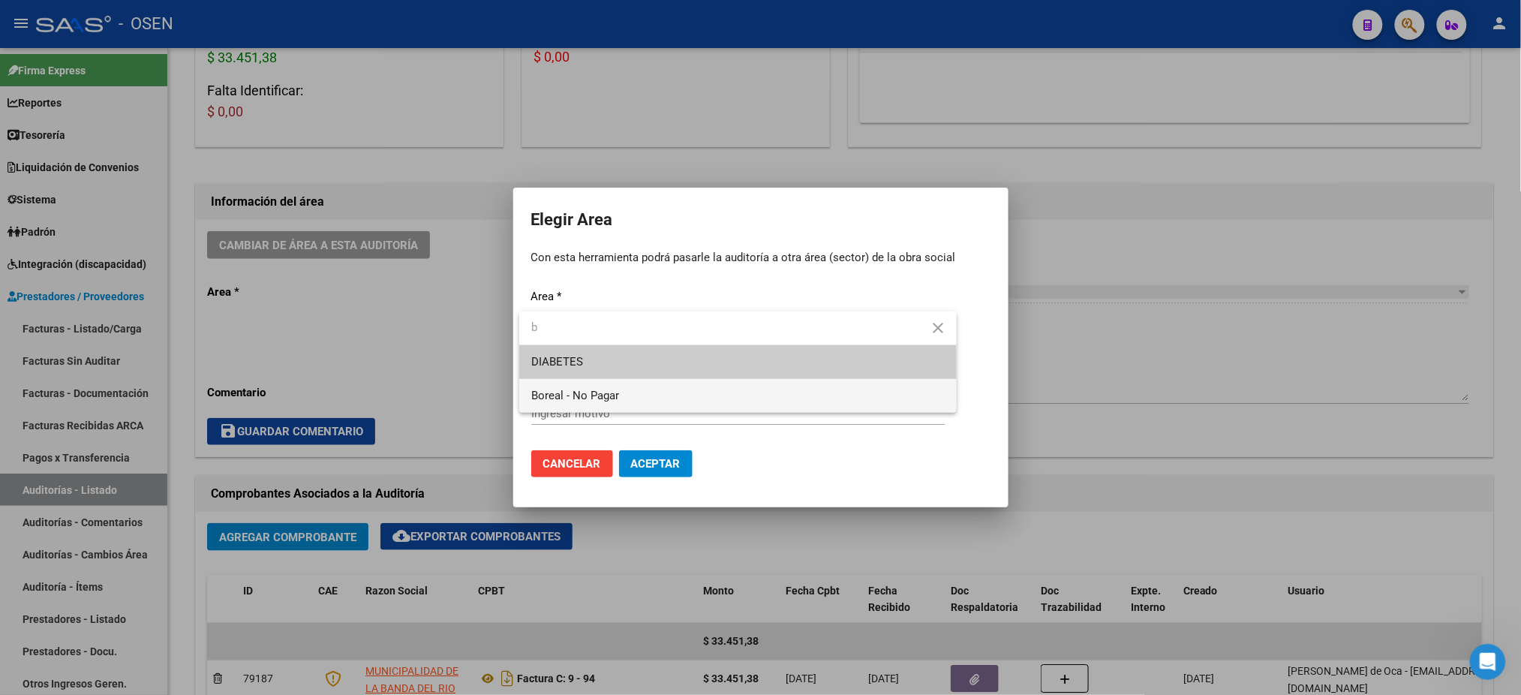
type input "b"
click at [642, 397] on span "Boreal - No Pagar" at bounding box center [738, 396] width 414 height 34
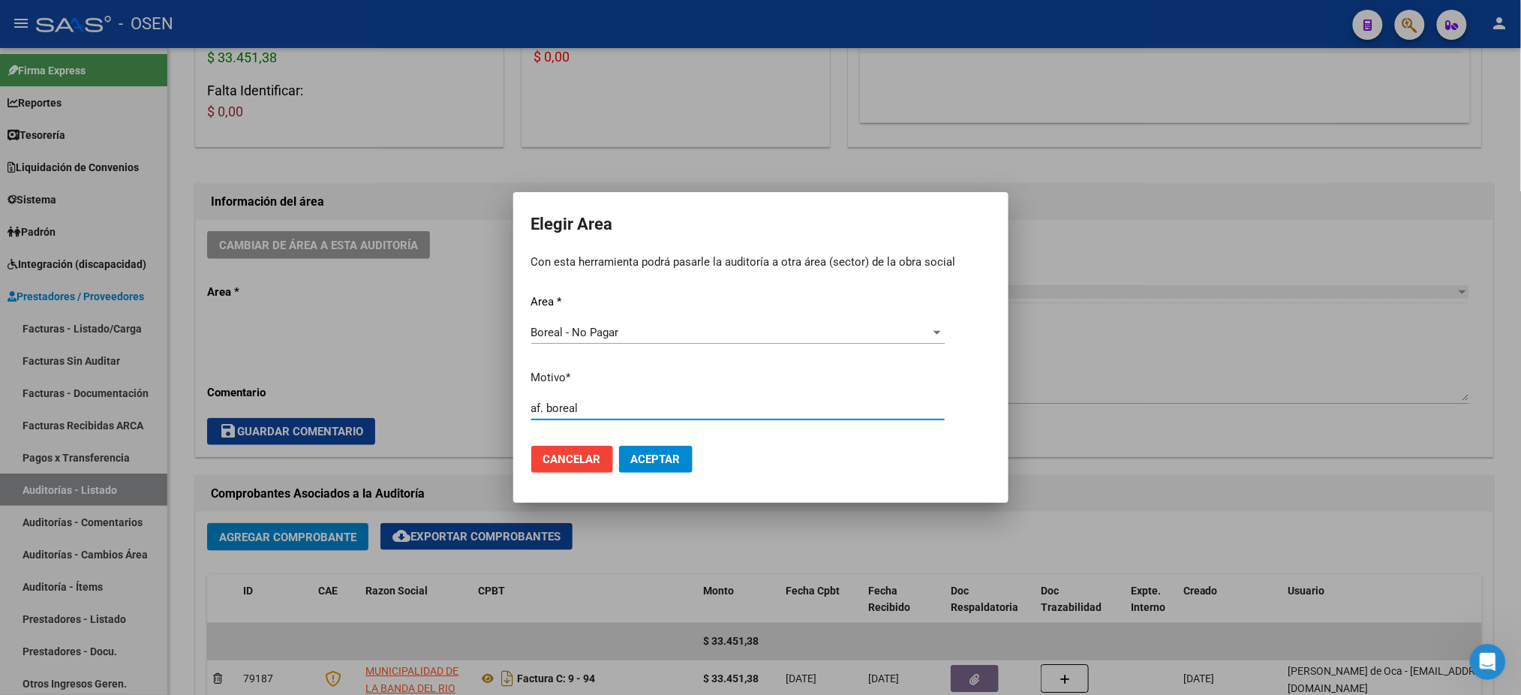
type input "af. boreal"
click at [653, 462] on span "Aceptar" at bounding box center [656, 460] width 50 height 14
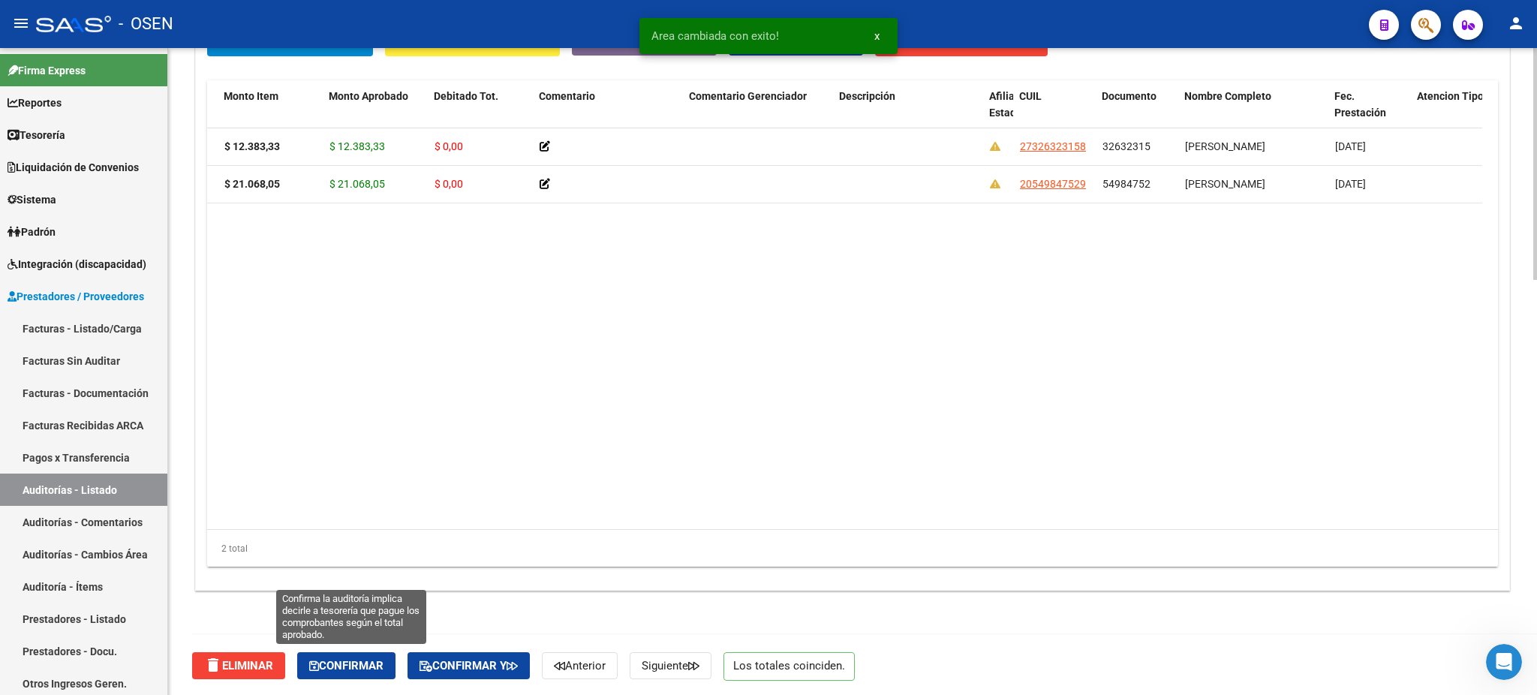
click at [393, 667] on button "Confirmar" at bounding box center [346, 665] width 98 height 27
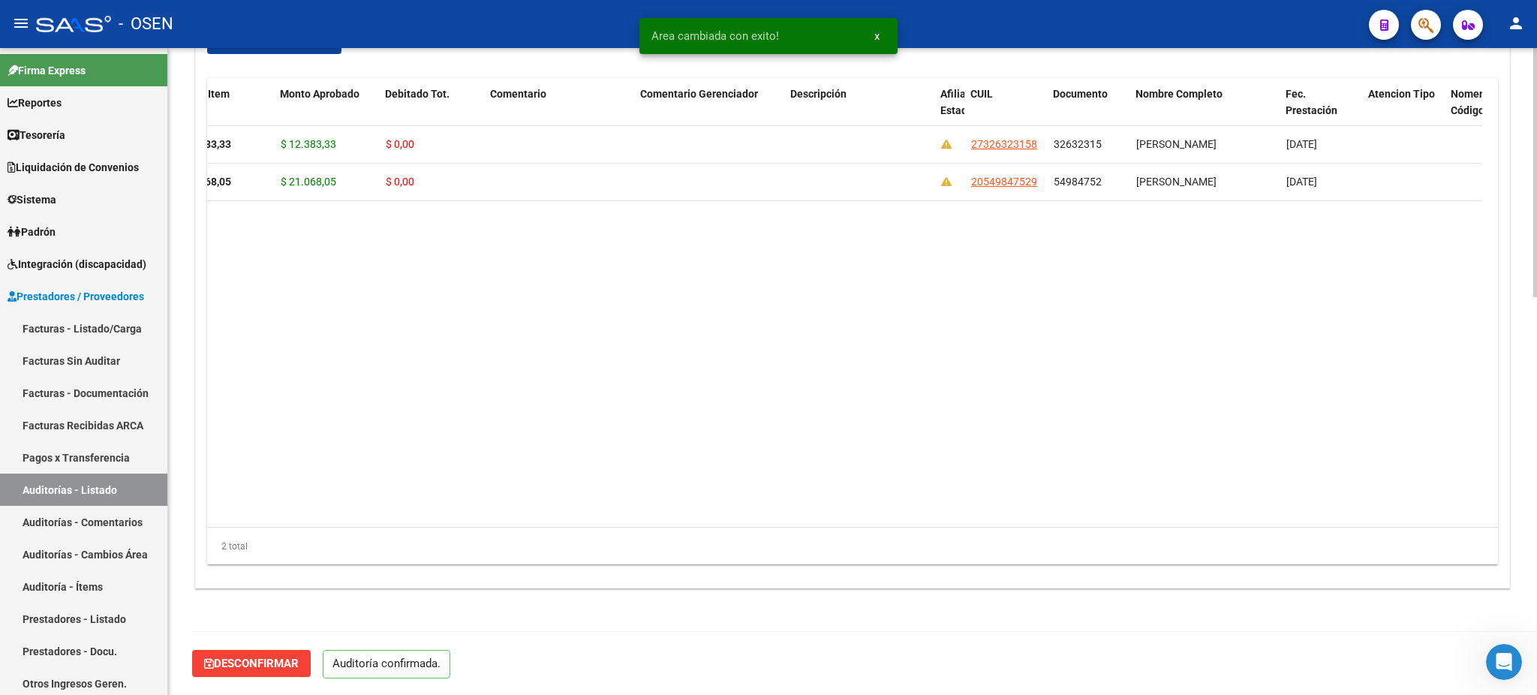
scroll to position [1030, 0]
type input "202508"
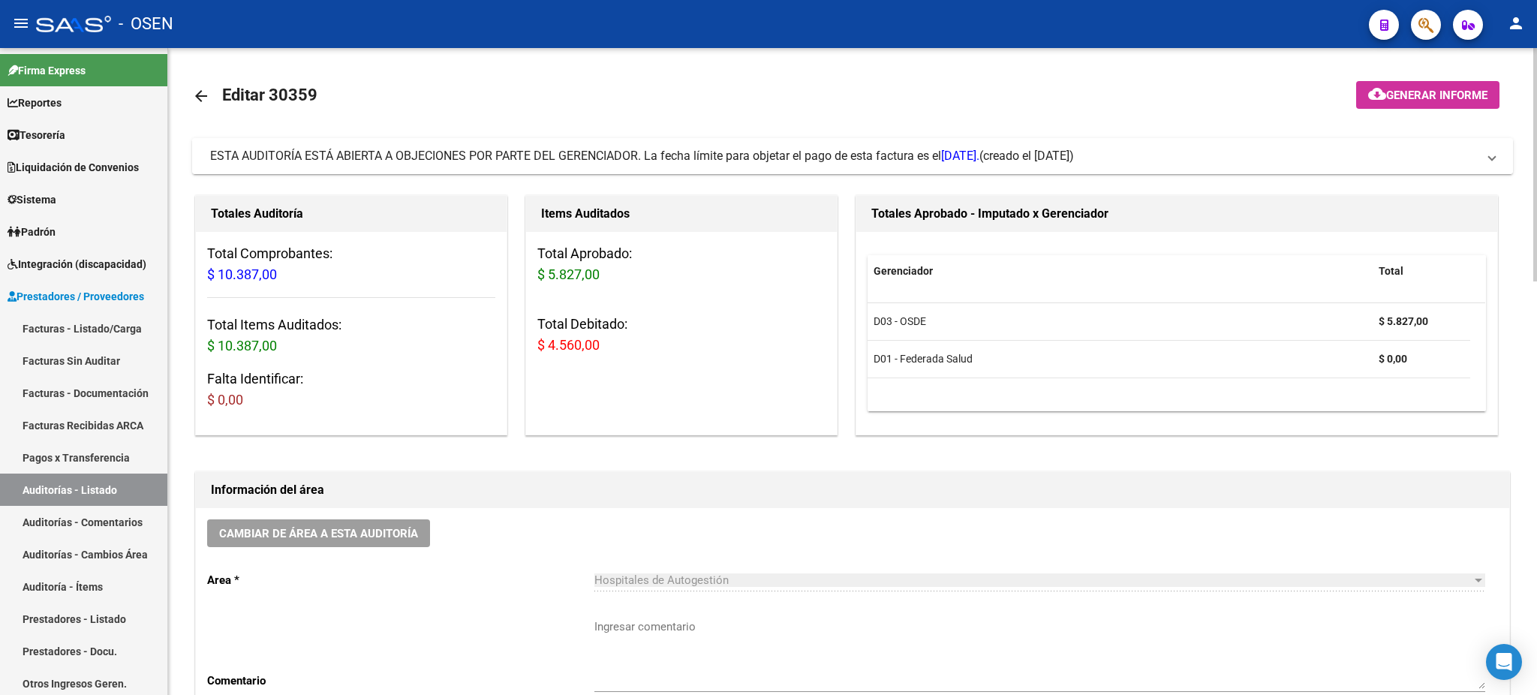
click at [500, 152] on span "ESTA AUDITORÍA ESTÁ ABIERTA A OBJECIONES POR PARTE DEL GERENCIADOR. La fecha lí…" at bounding box center [594, 156] width 769 height 14
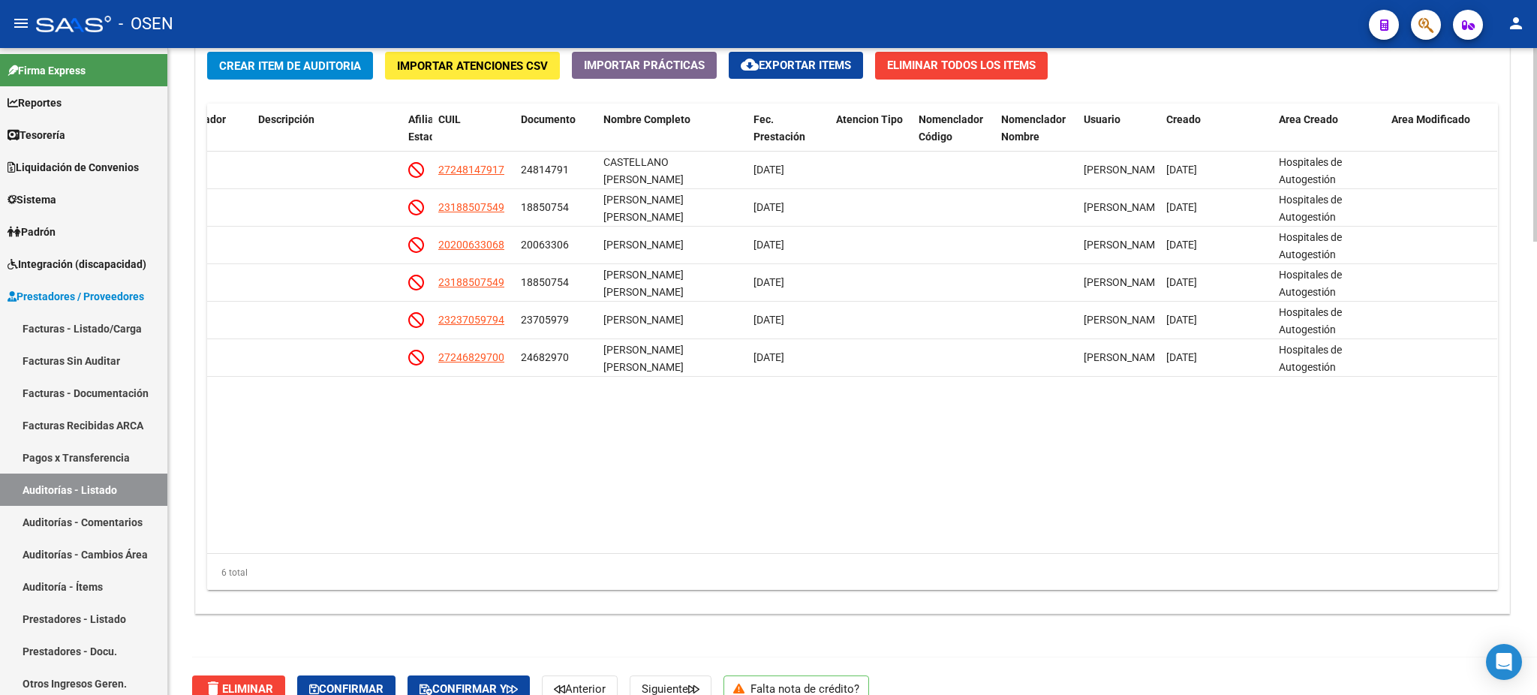
scroll to position [1501, 0]
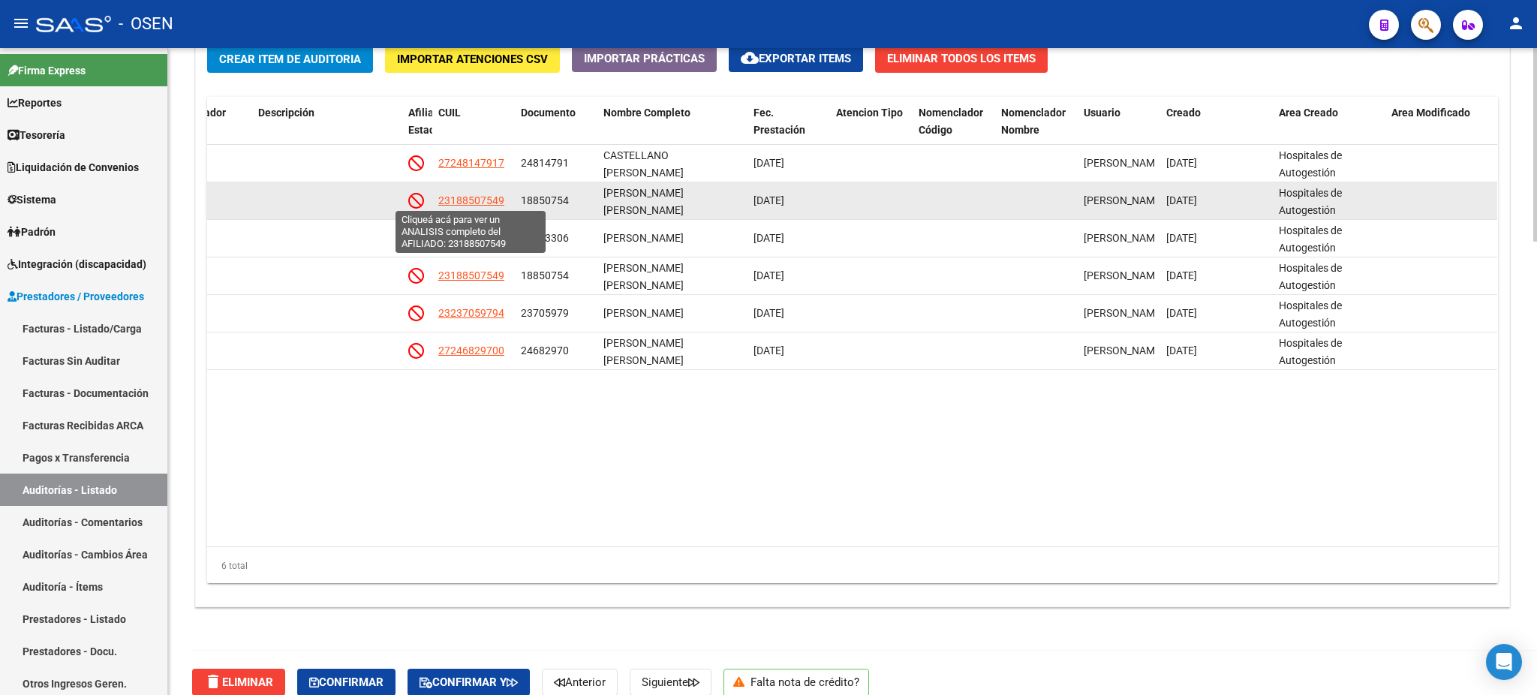
click at [448, 197] on span "23188507549" at bounding box center [471, 200] width 66 height 12
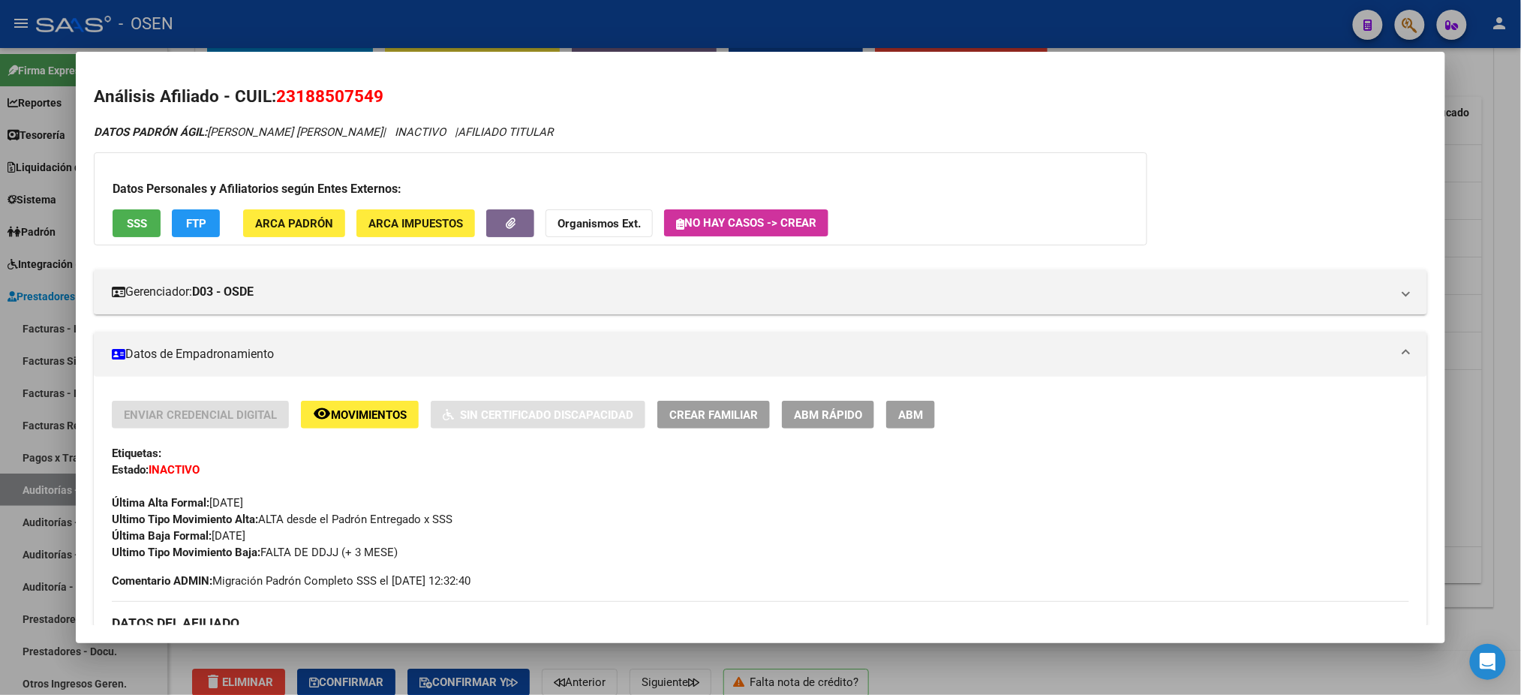
drag, startPoint x: 407, startPoint y: 101, endPoint x: 272, endPoint y: 101, distance: 135.1
click at [272, 101] on h2 "Análisis Afiliado - CUIL: 23188507549" at bounding box center [760, 97] width 1333 height 26
copy span "23188507549"
click at [493, 35] on div at bounding box center [760, 347] width 1521 height 695
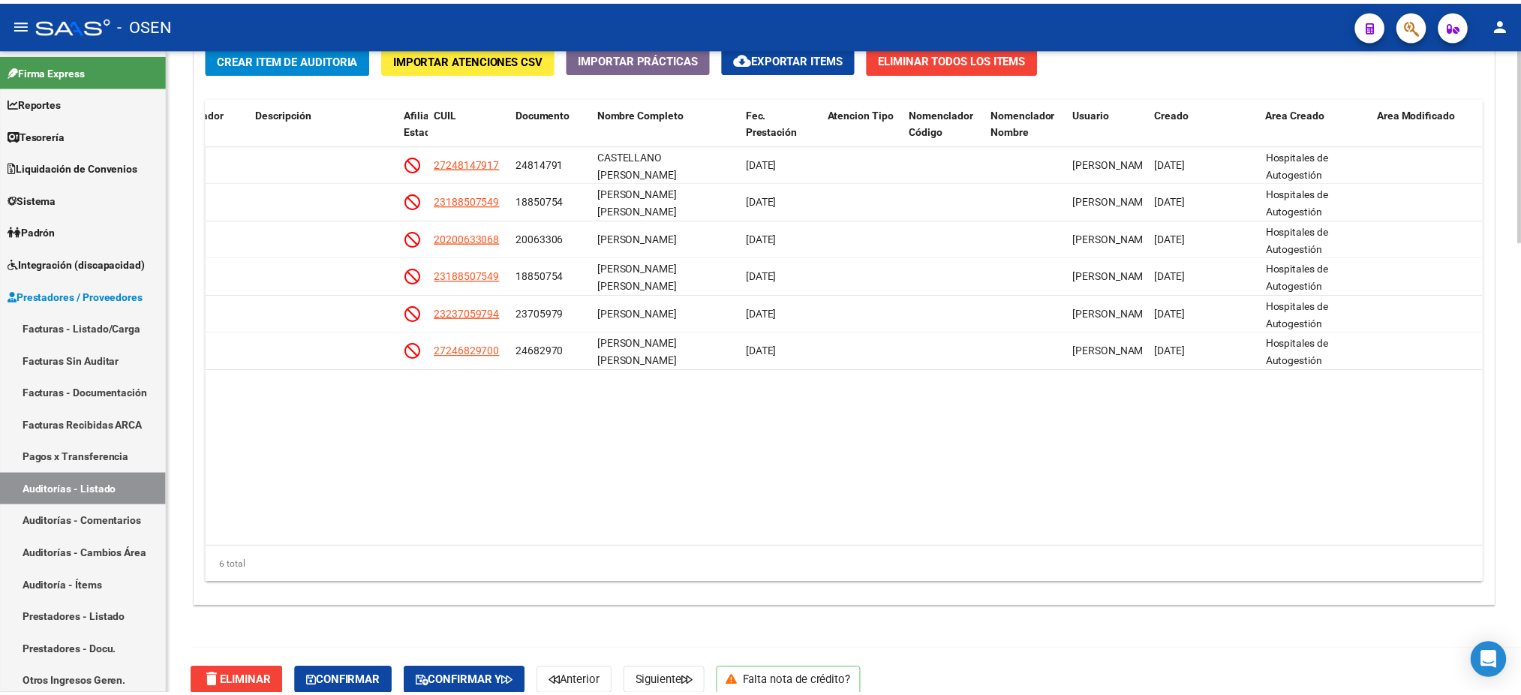
scroll to position [0, 0]
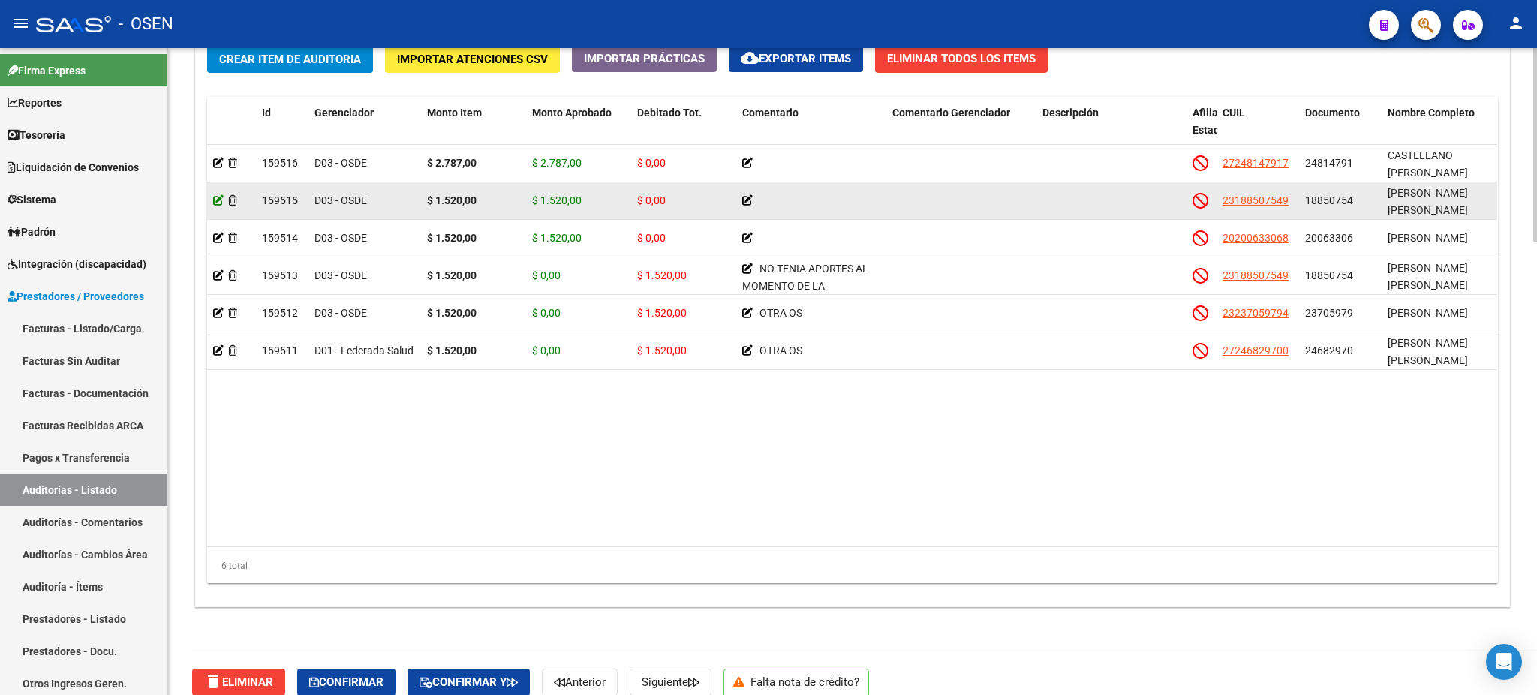
click at [217, 201] on icon at bounding box center [218, 200] width 11 height 11
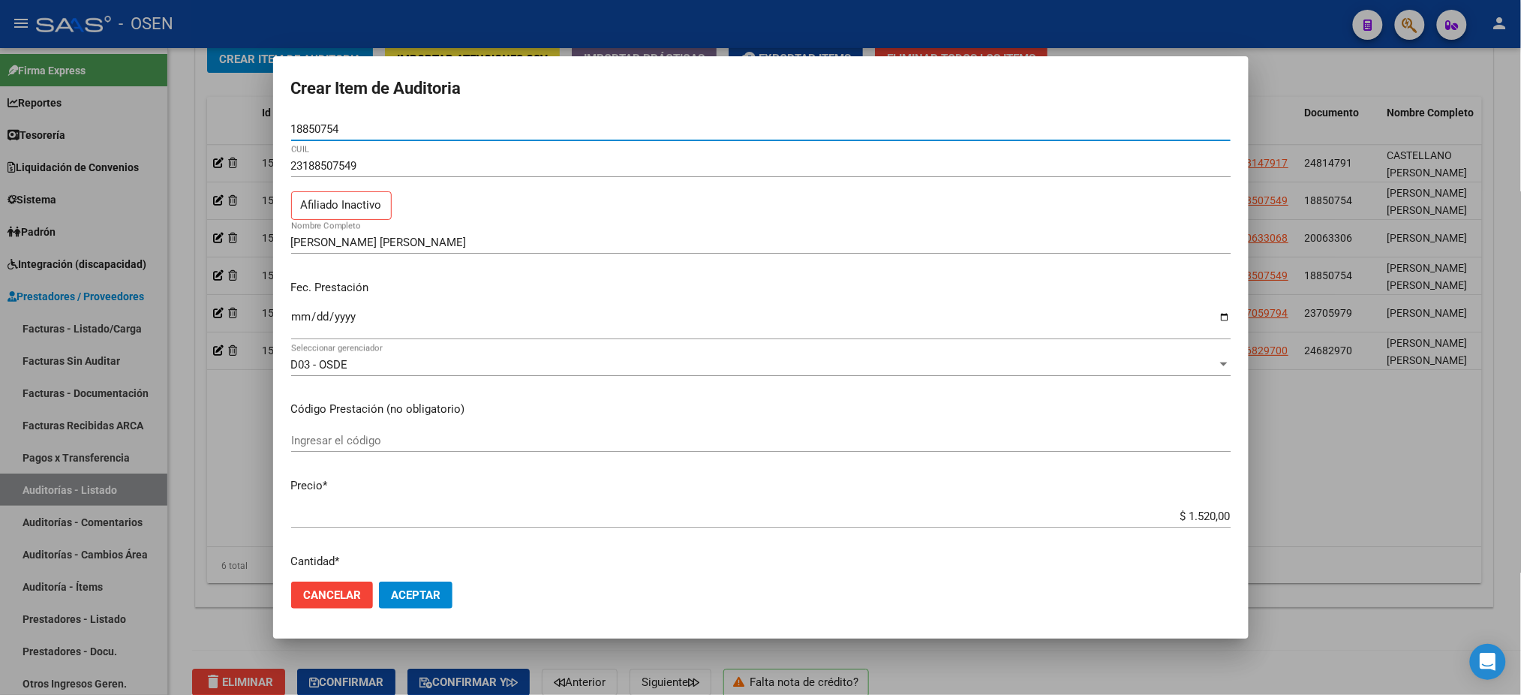
click at [507, 362] on div "D03 - OSDE" at bounding box center [754, 365] width 926 height 14
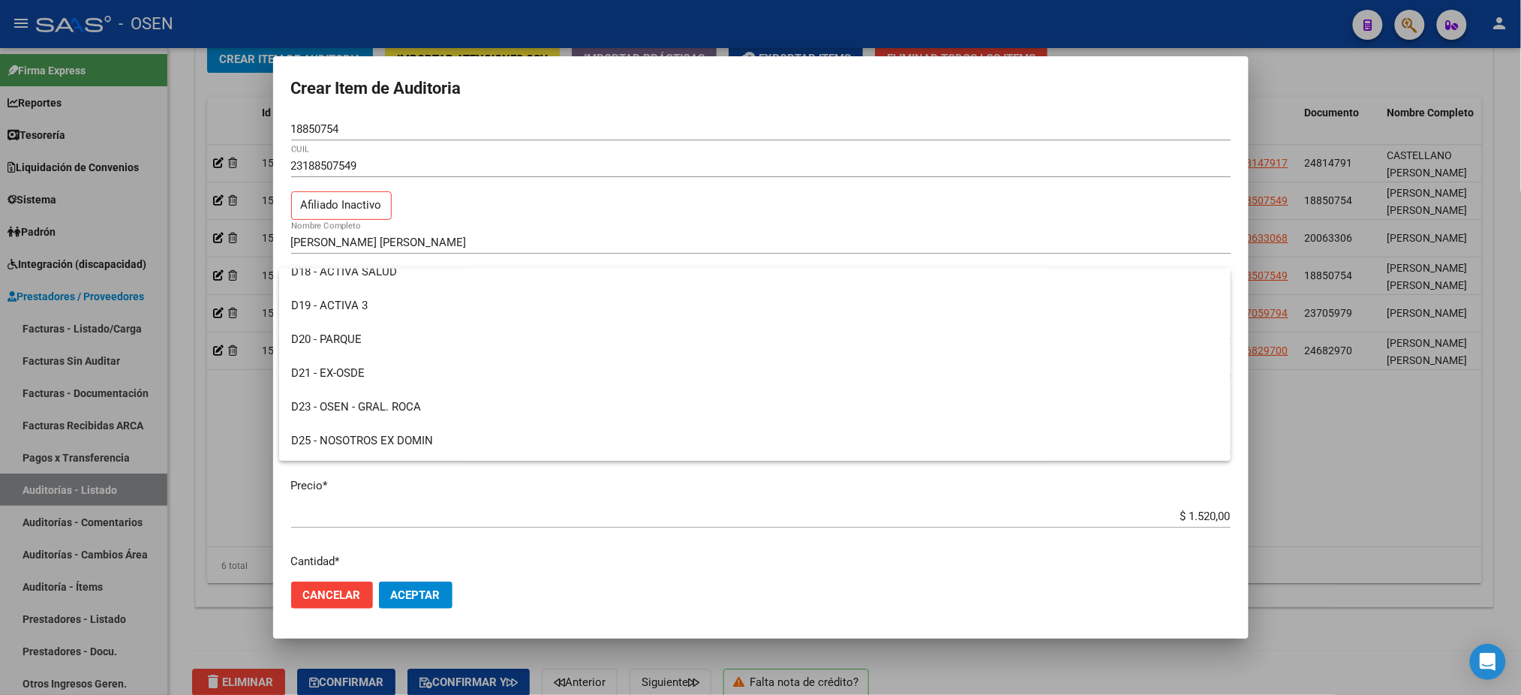
scroll to position [757, 0]
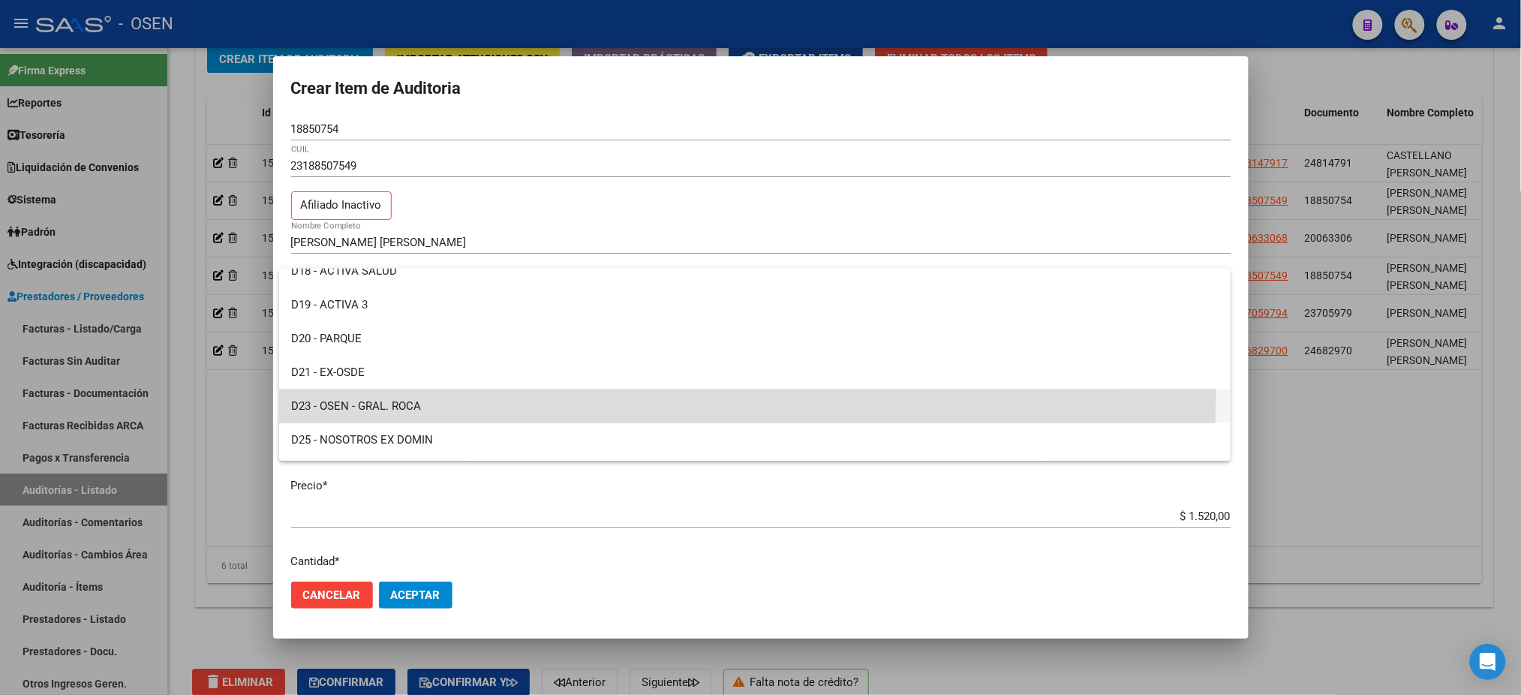
drag, startPoint x: 403, startPoint y: 389, endPoint x: 394, endPoint y: 387, distance: 9.3
click at [399, 389] on span "D23 - OSEN - GRAL. ROCA" at bounding box center [755, 406] width 928 height 34
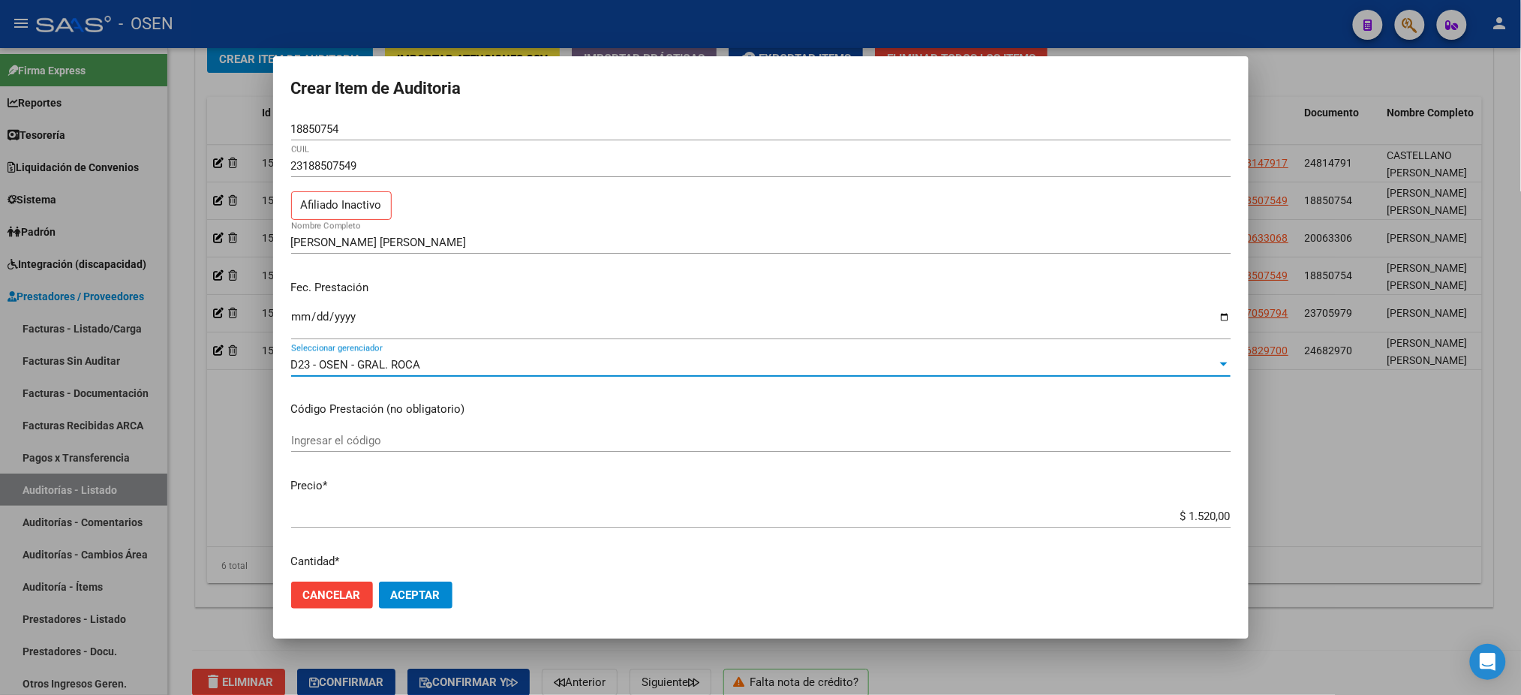
click at [367, 365] on span "D23 - OSEN - GRAL. ROCA" at bounding box center [356, 365] width 130 height 14
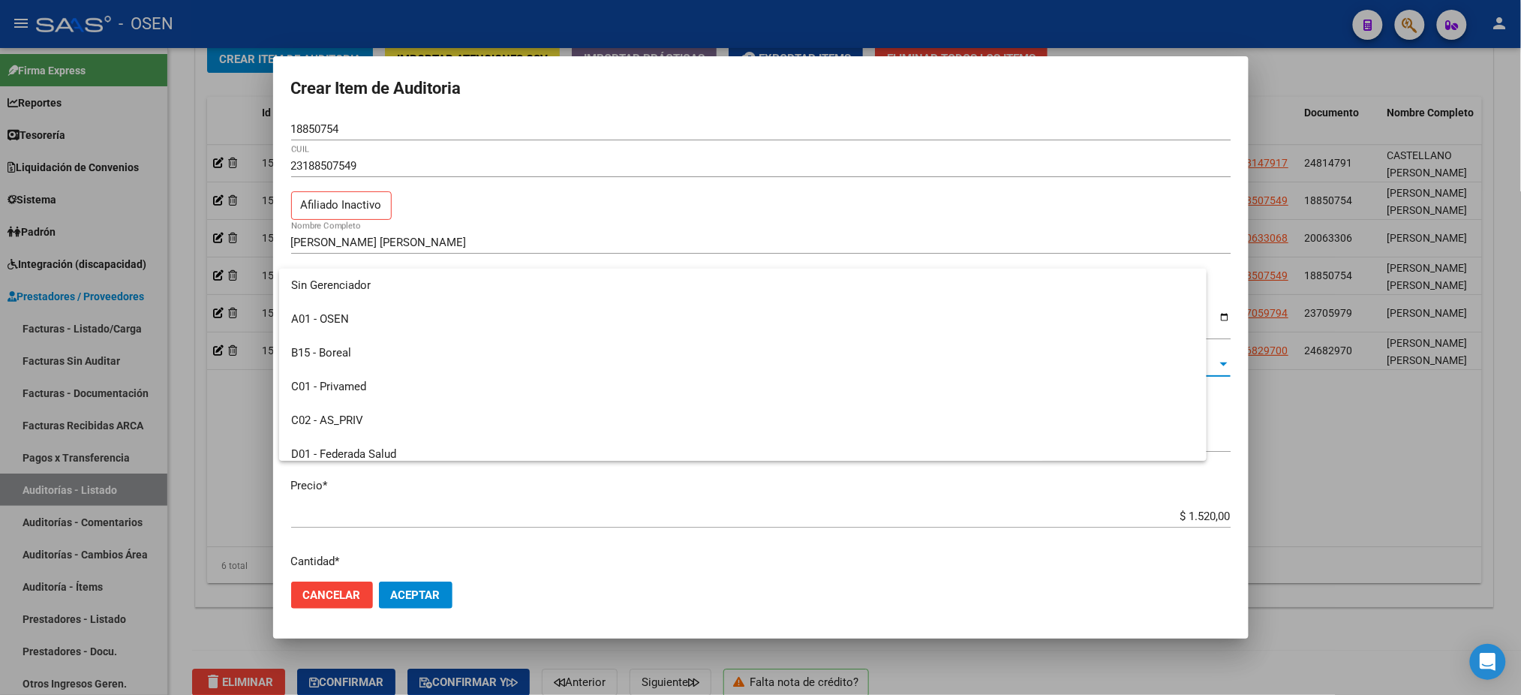
scroll to position [799, 0]
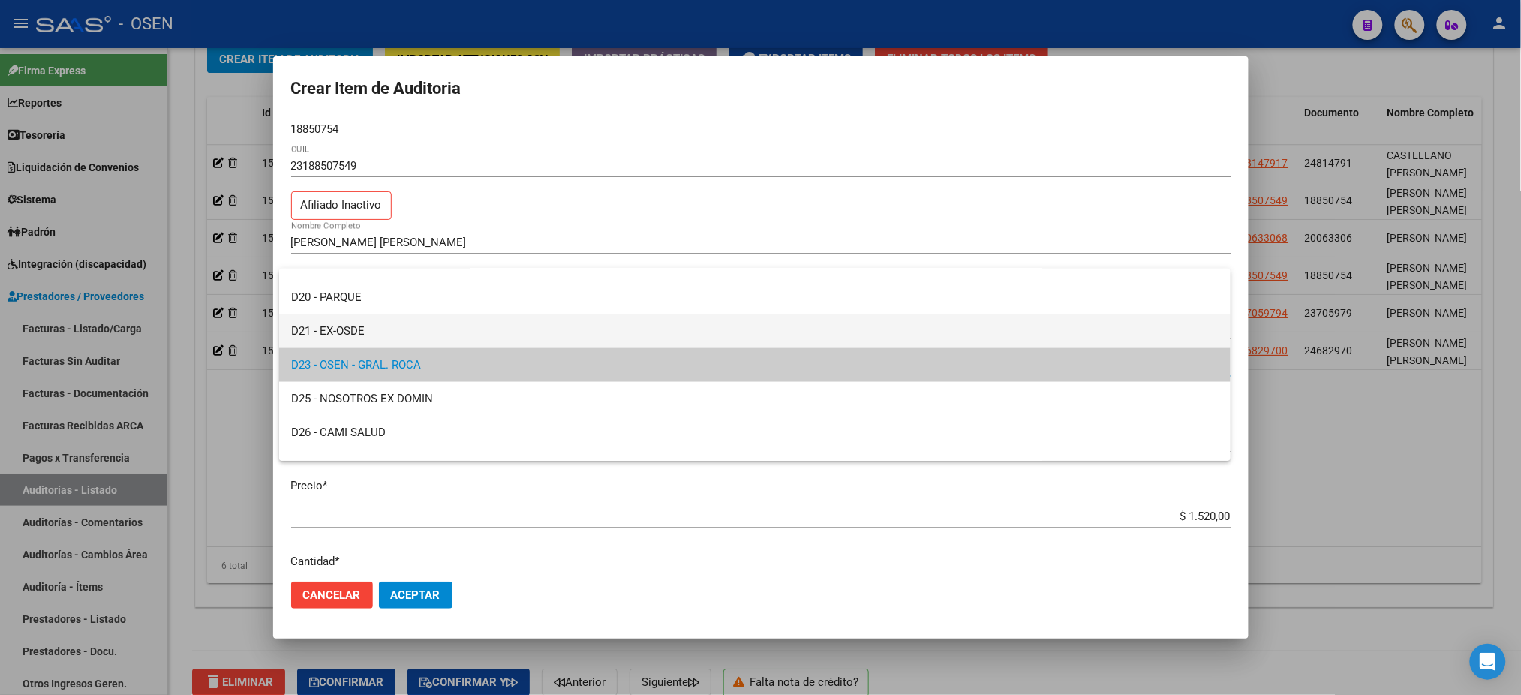
click at [344, 332] on span "D21 - EX-OSDE" at bounding box center [755, 331] width 928 height 34
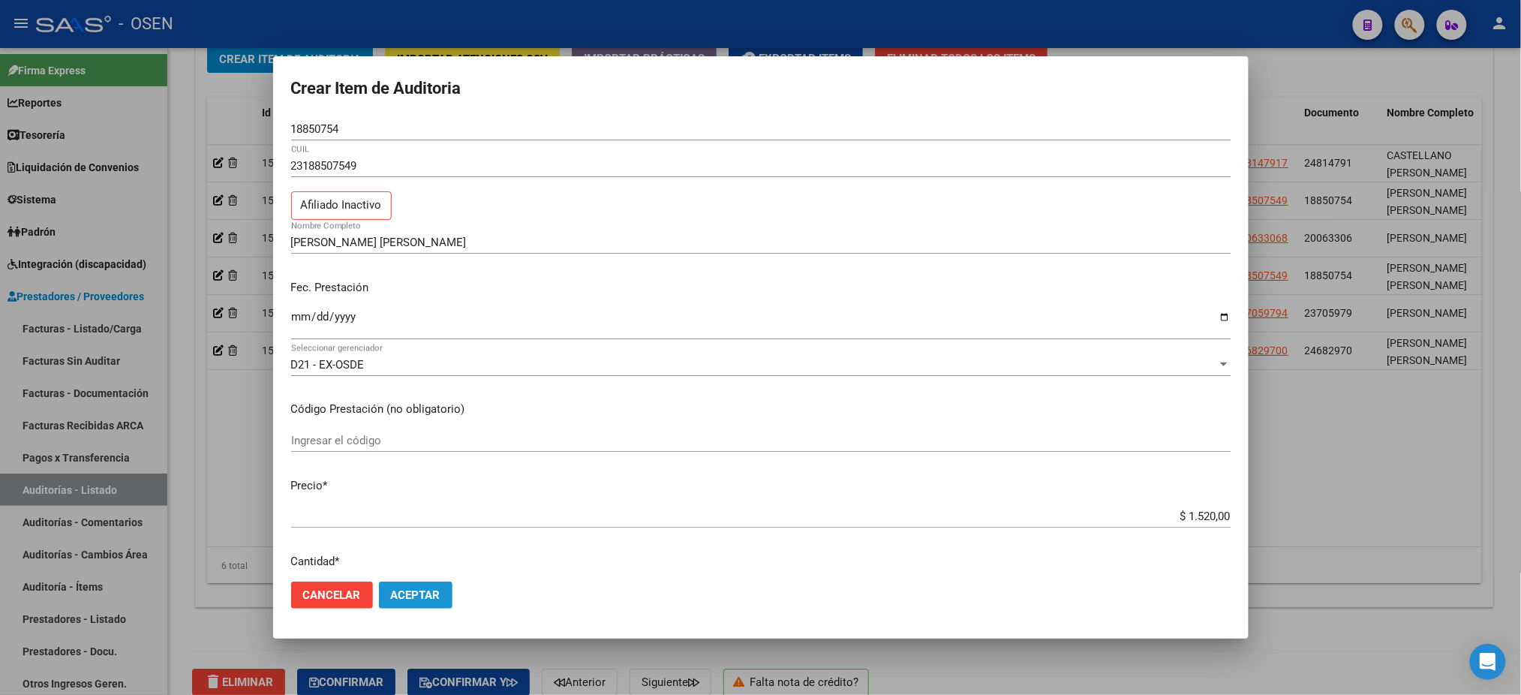
click at [430, 585] on button "Aceptar" at bounding box center [416, 595] width 74 height 27
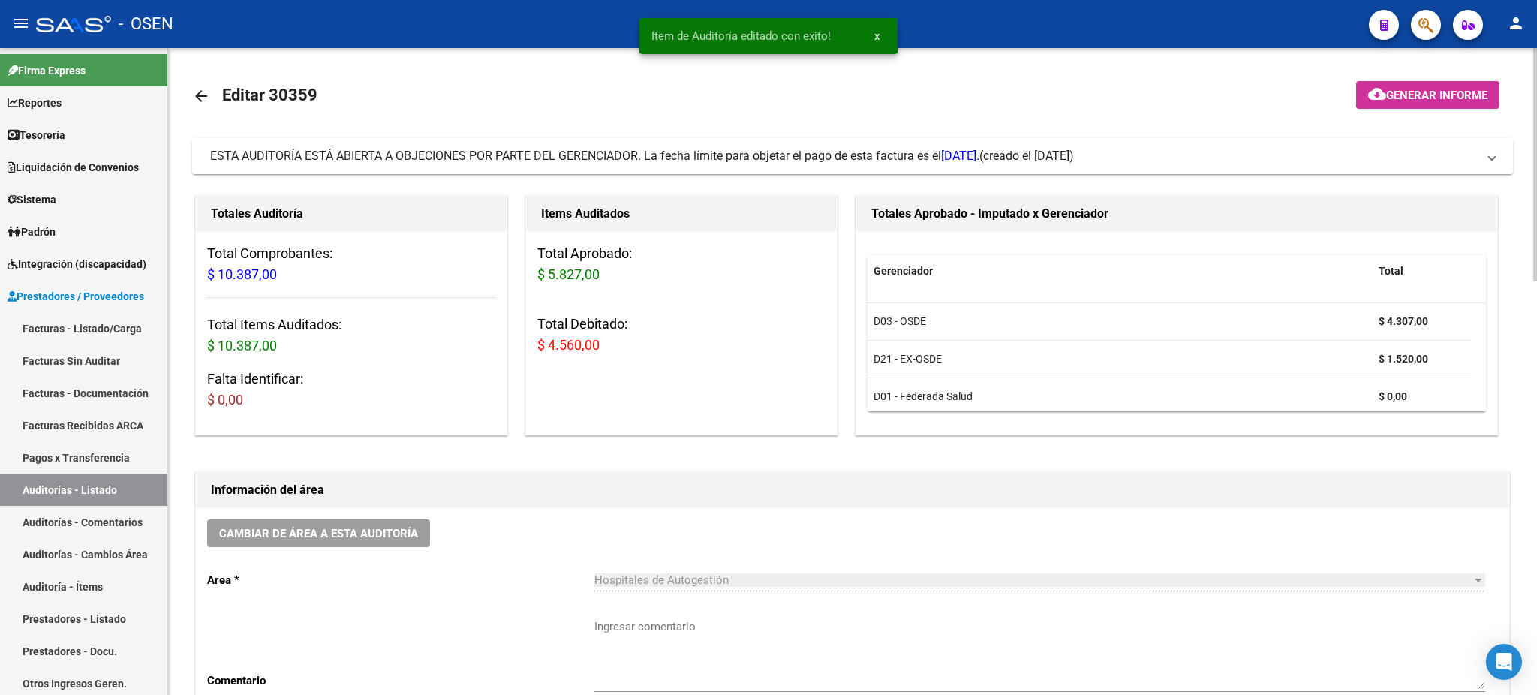
scroll to position [9, 0]
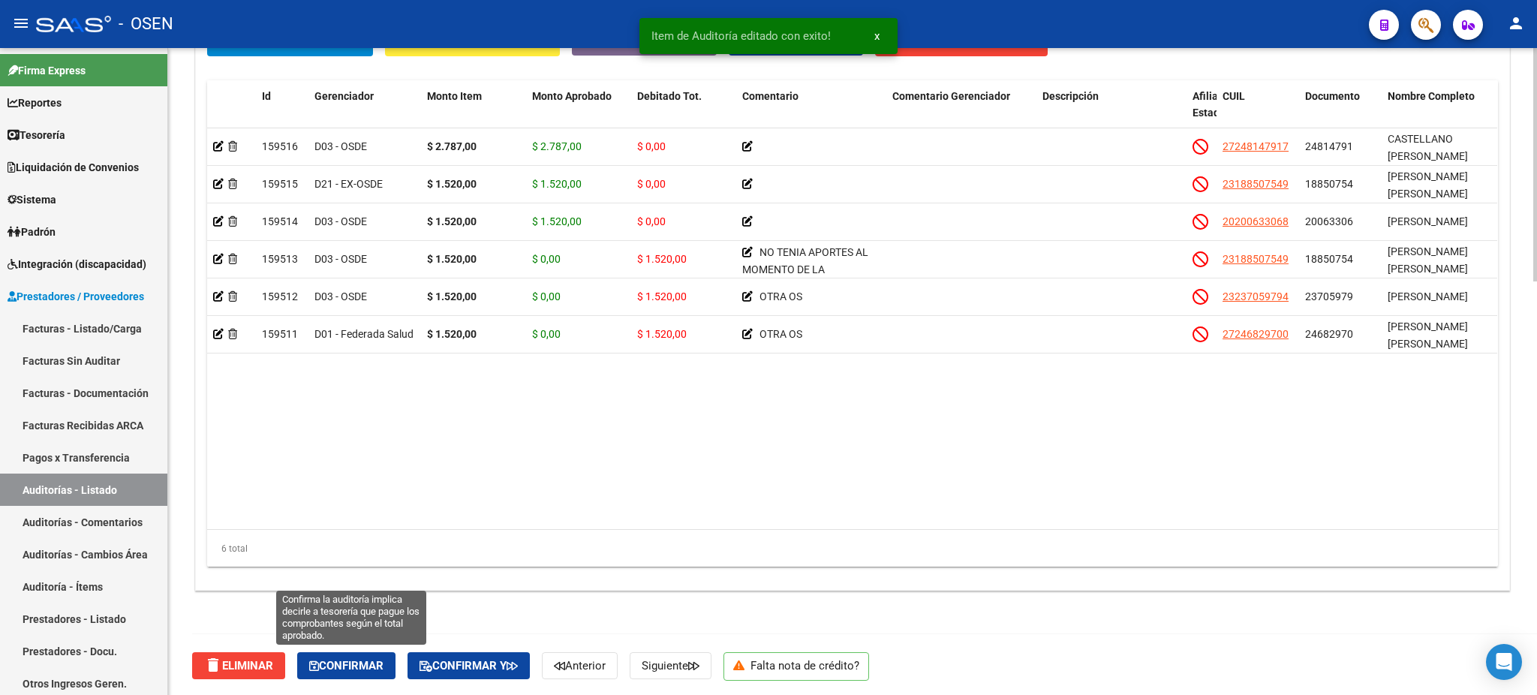
click at [340, 672] on button "Confirmar" at bounding box center [346, 665] width 98 height 27
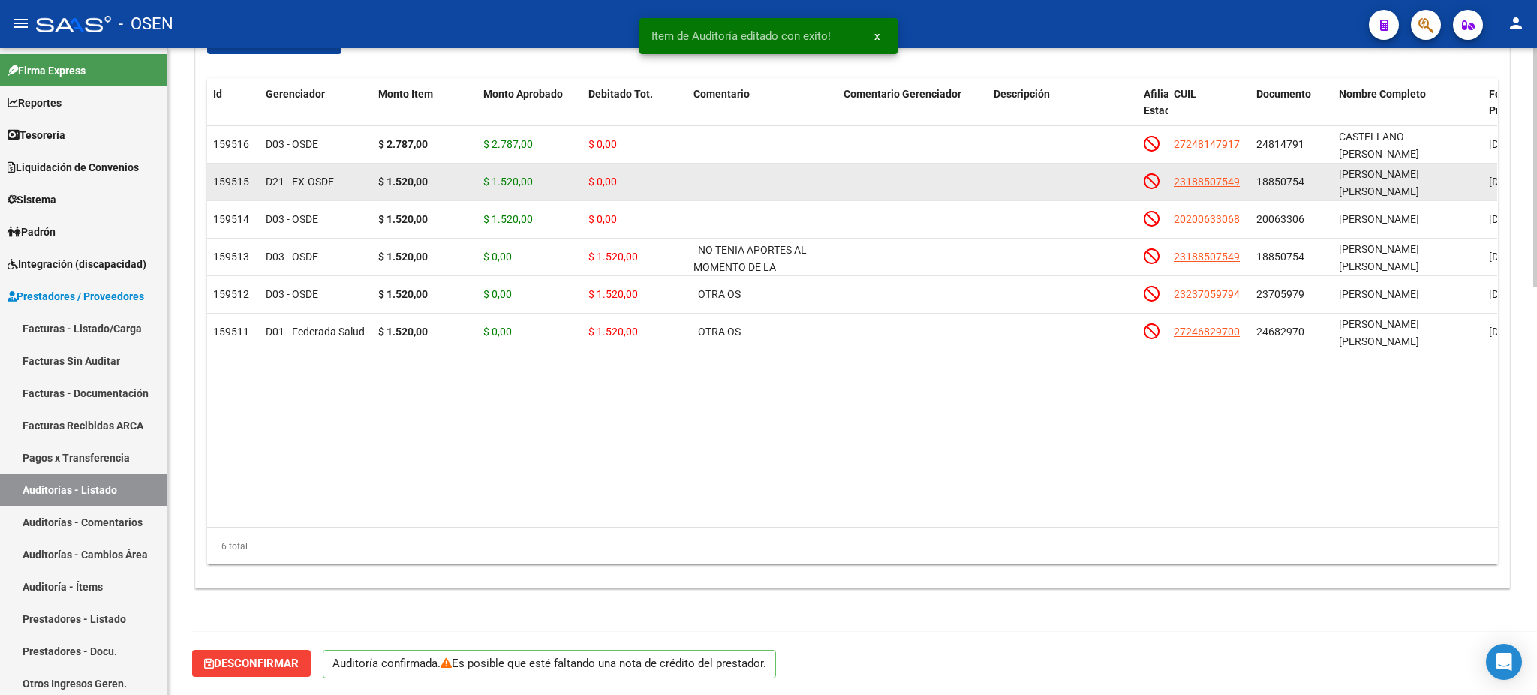
scroll to position [1099, 0]
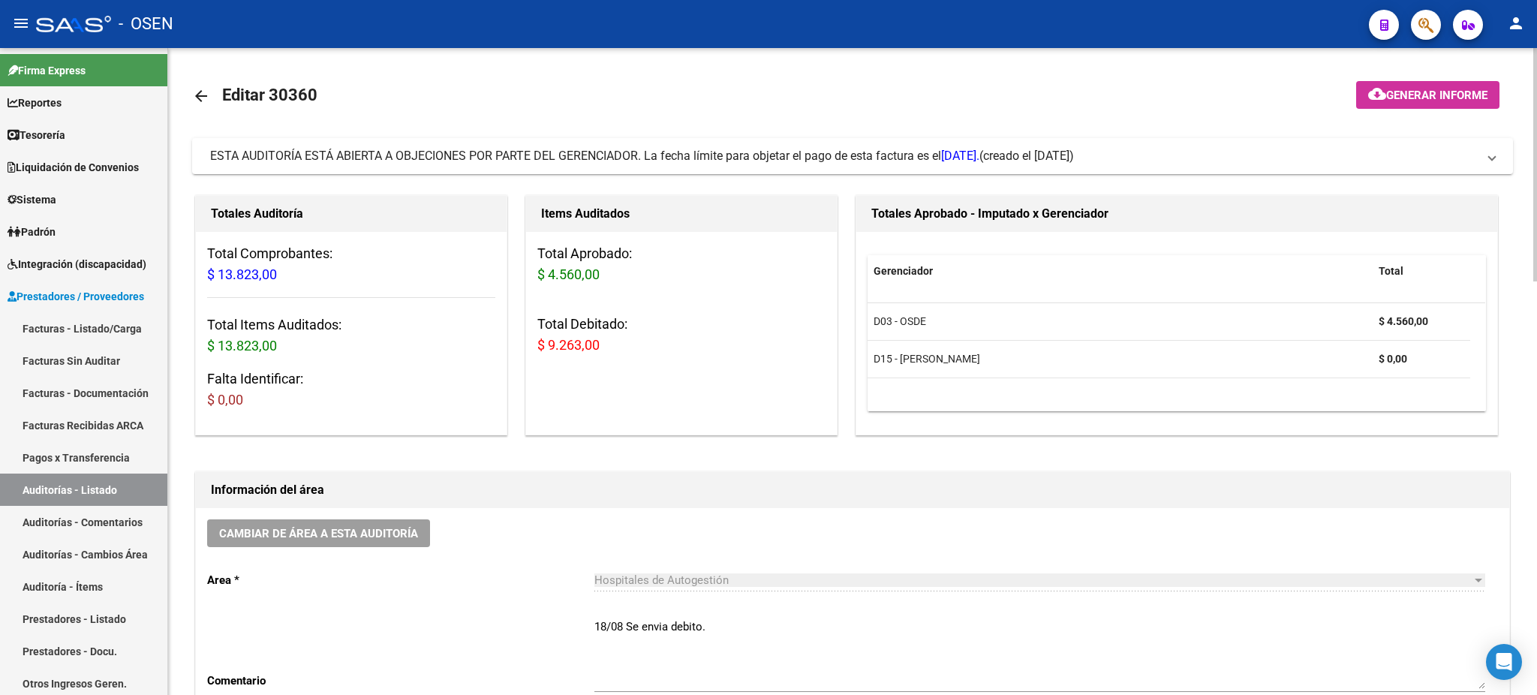
click at [957, 149] on span "[DATE]." at bounding box center [960, 156] width 38 height 14
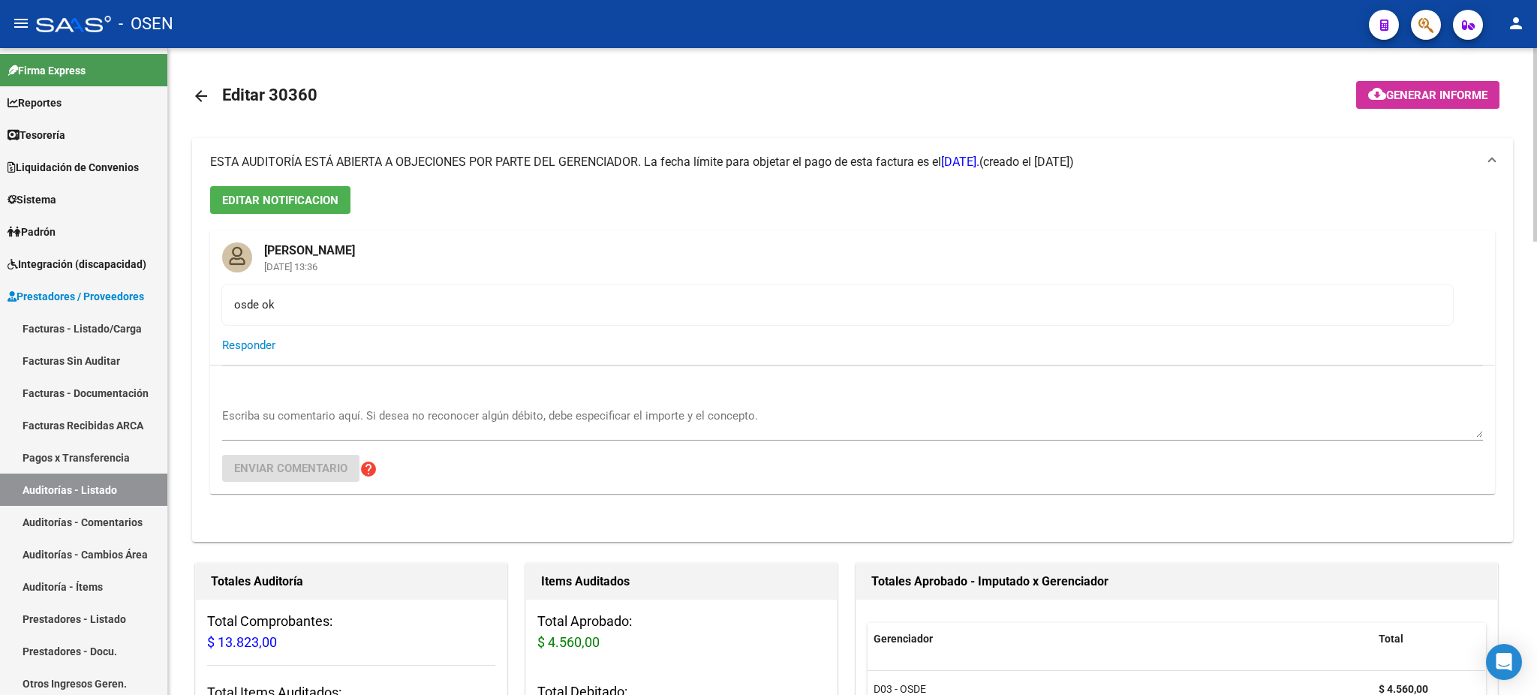
click at [954, 152] on mat-expansion-panel-header "ESTA AUDITORÍA ESTÁ ABIERTA A OBJECIONES POR PARTE DEL GERENCIADOR. La fecha lí…" at bounding box center [852, 162] width 1321 height 48
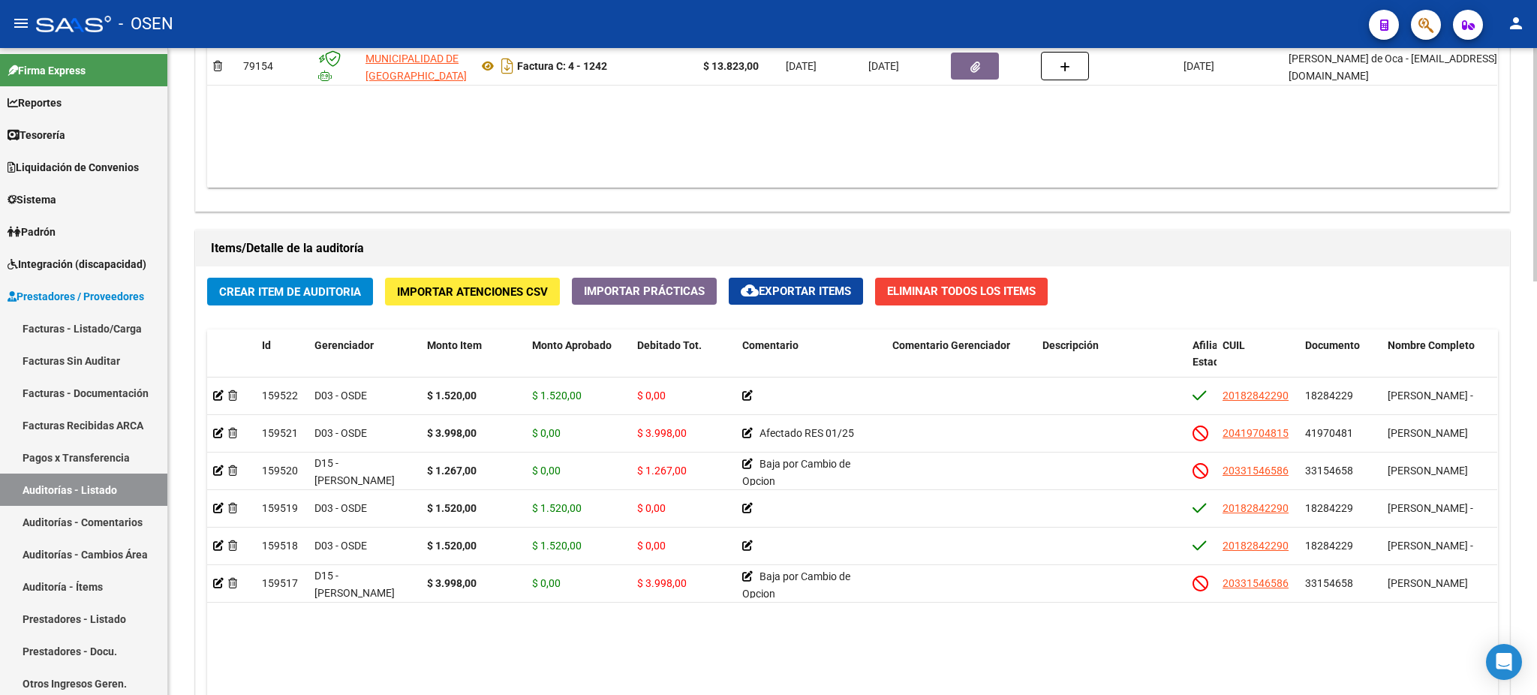
scroll to position [1150, 0]
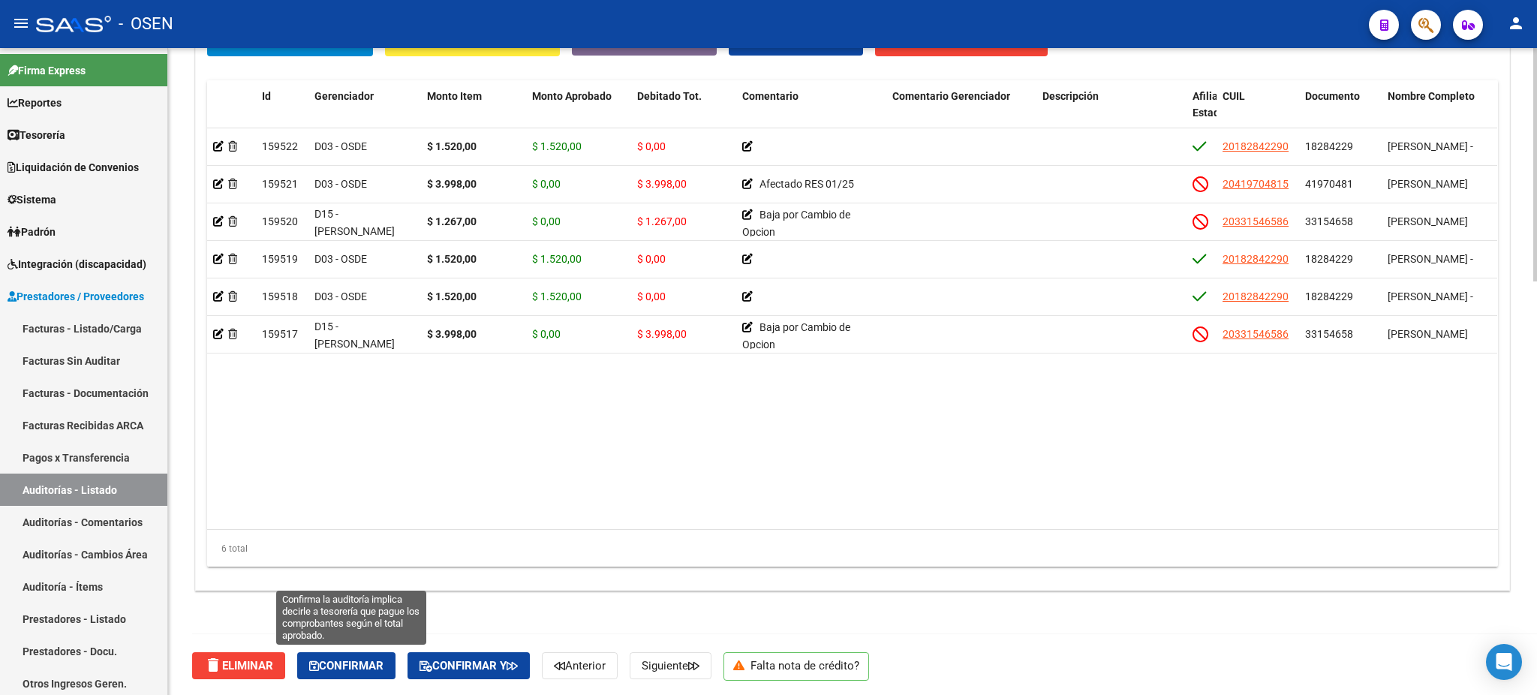
click at [374, 669] on span "Confirmar" at bounding box center [346, 666] width 74 height 14
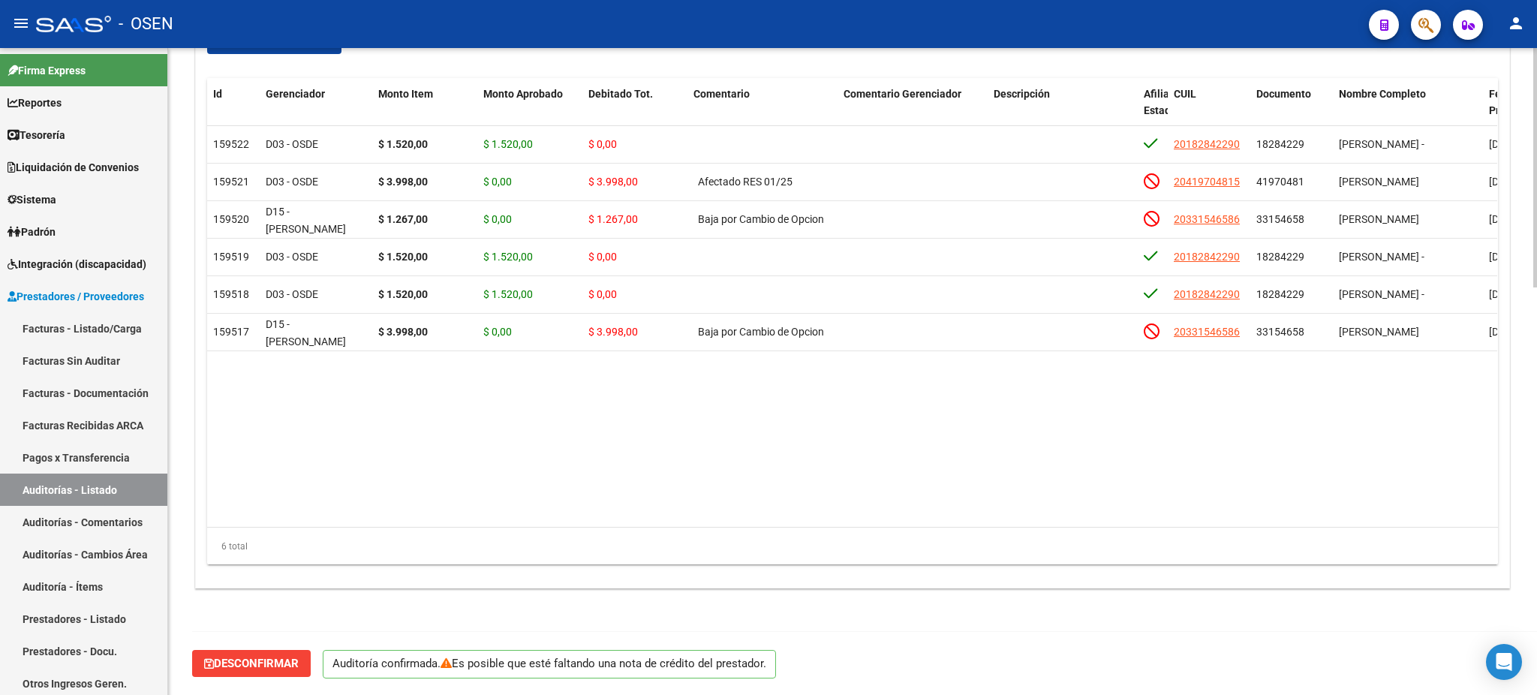
scroll to position [1099, 0]
type input "202508"
